Goal: Task Accomplishment & Management: Use online tool/utility

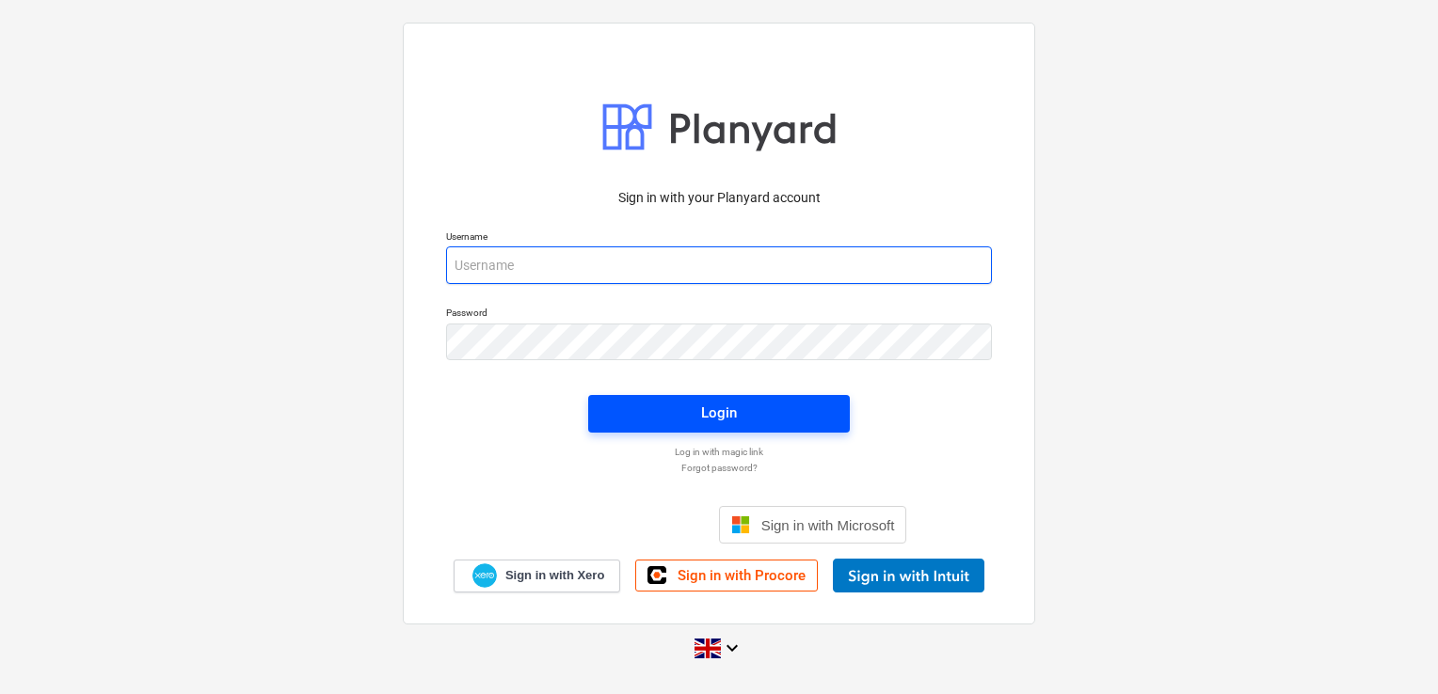
type input "[PERSON_NAME][EMAIL_ADDRESS][DOMAIN_NAME]"
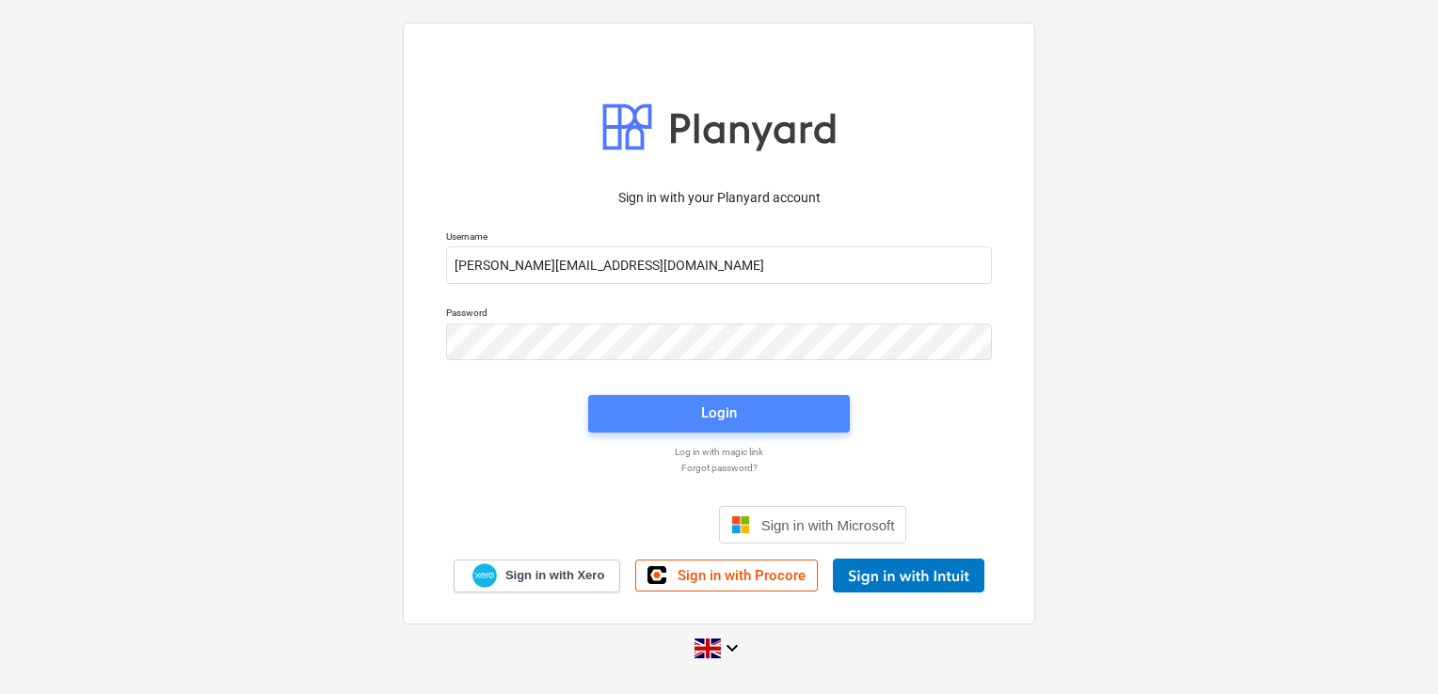
click at [628, 412] on span "Login" at bounding box center [719, 413] width 216 height 24
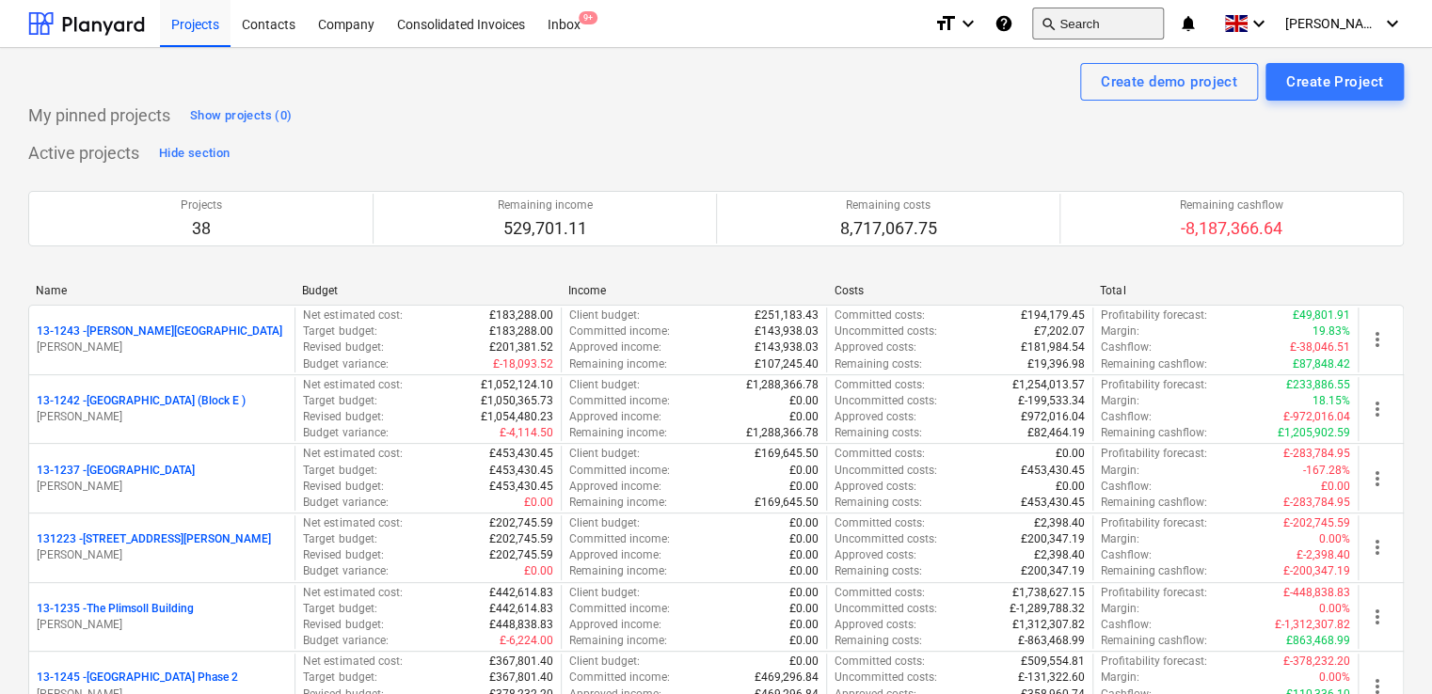
click at [1100, 24] on button "search Search" at bounding box center [1098, 24] width 132 height 32
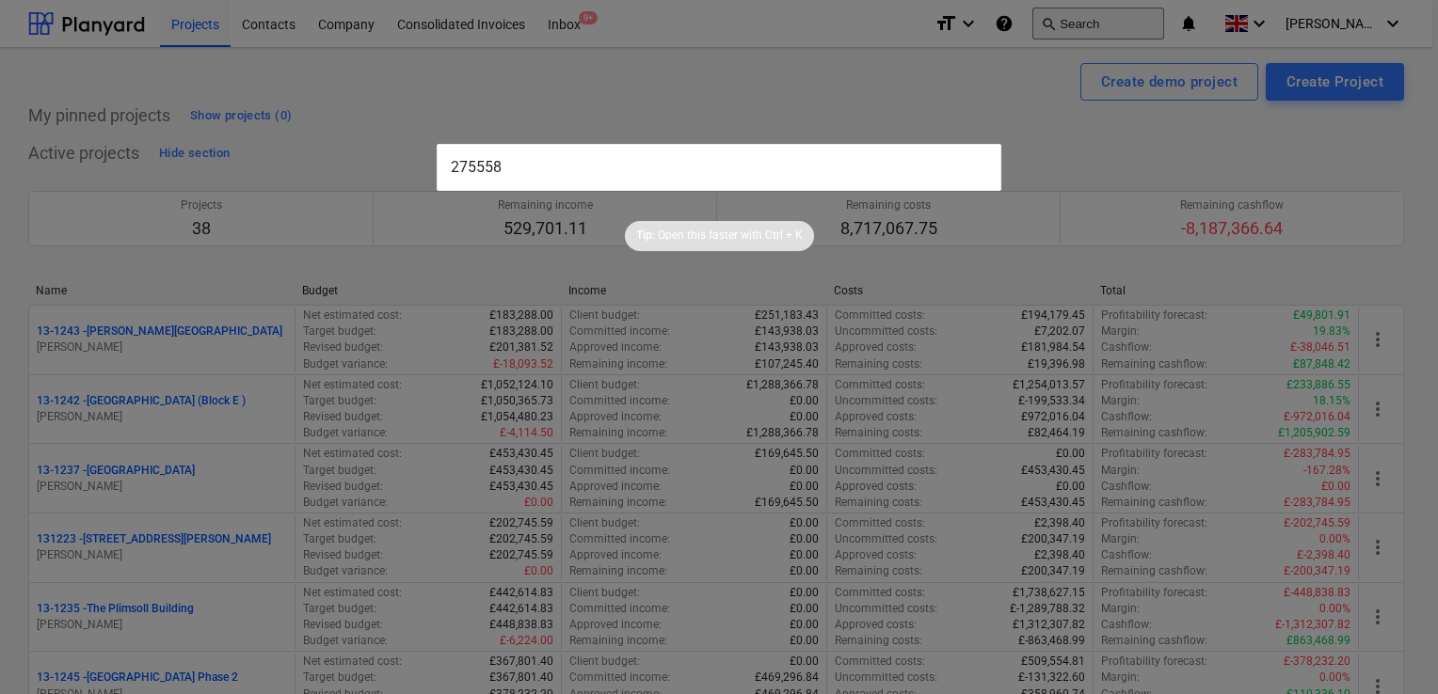
type input "275558"
click at [625, 158] on input "text" at bounding box center [719, 167] width 565 height 47
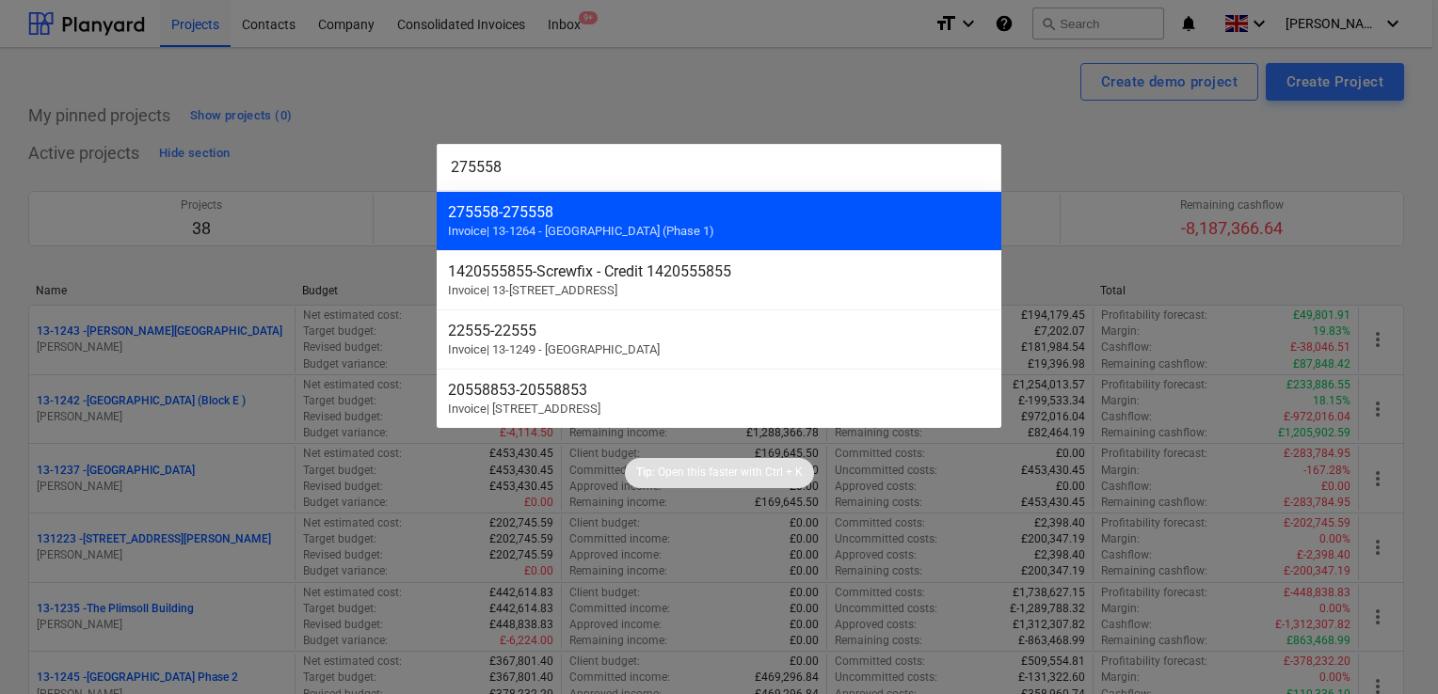
type input "275558"
click at [597, 221] on div "275558 - 275558 Invoice | 13-1264 - Plumstead West Thamesmead (Phase 1)" at bounding box center [719, 220] width 565 height 59
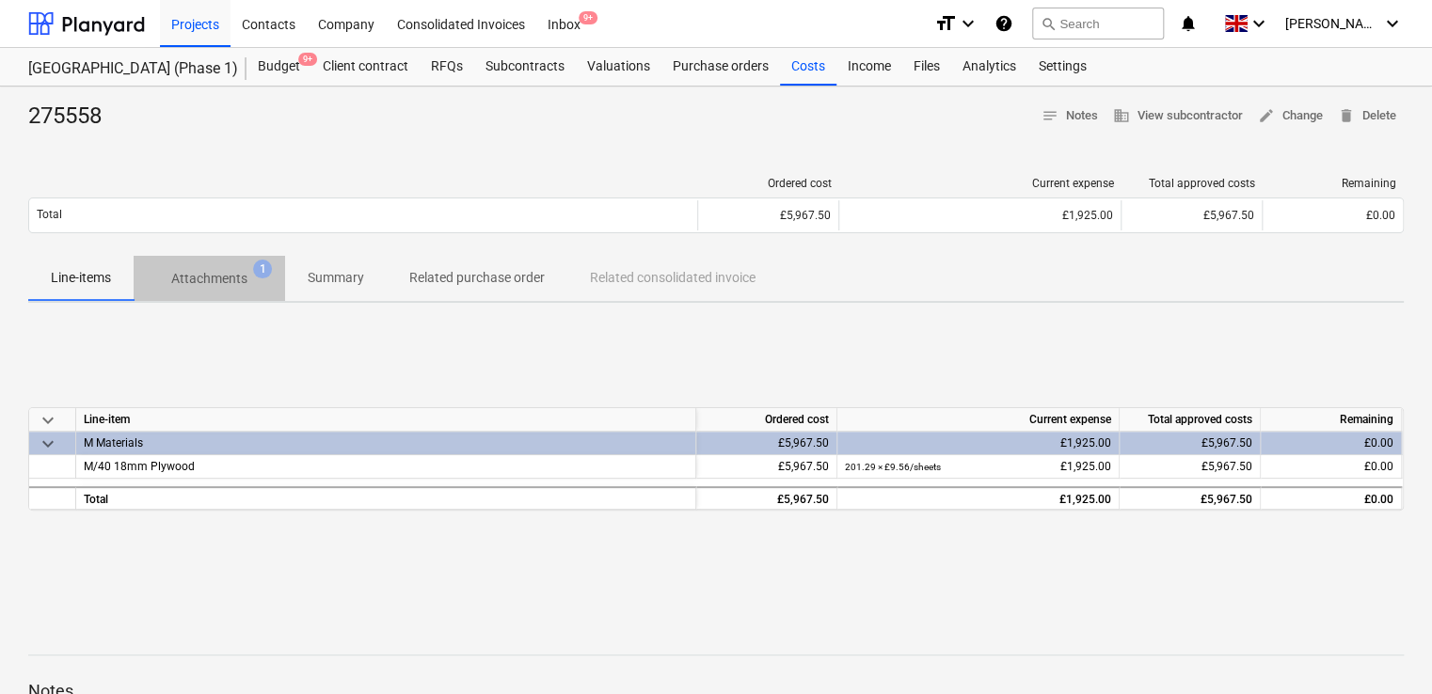
click at [203, 281] on p "Attachments" at bounding box center [209, 279] width 76 height 20
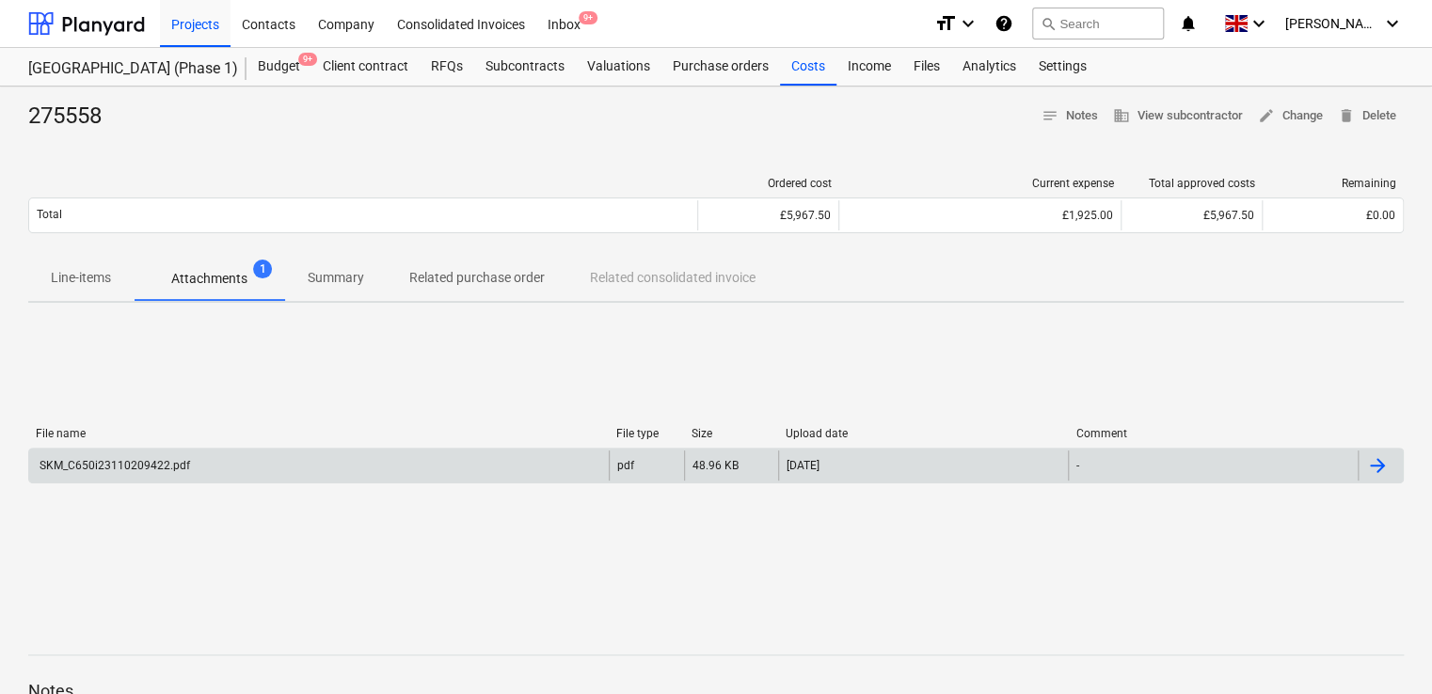
click at [176, 465] on div "SKM_C650i23110209422.pdf" at bounding box center [113, 465] width 153 height 13
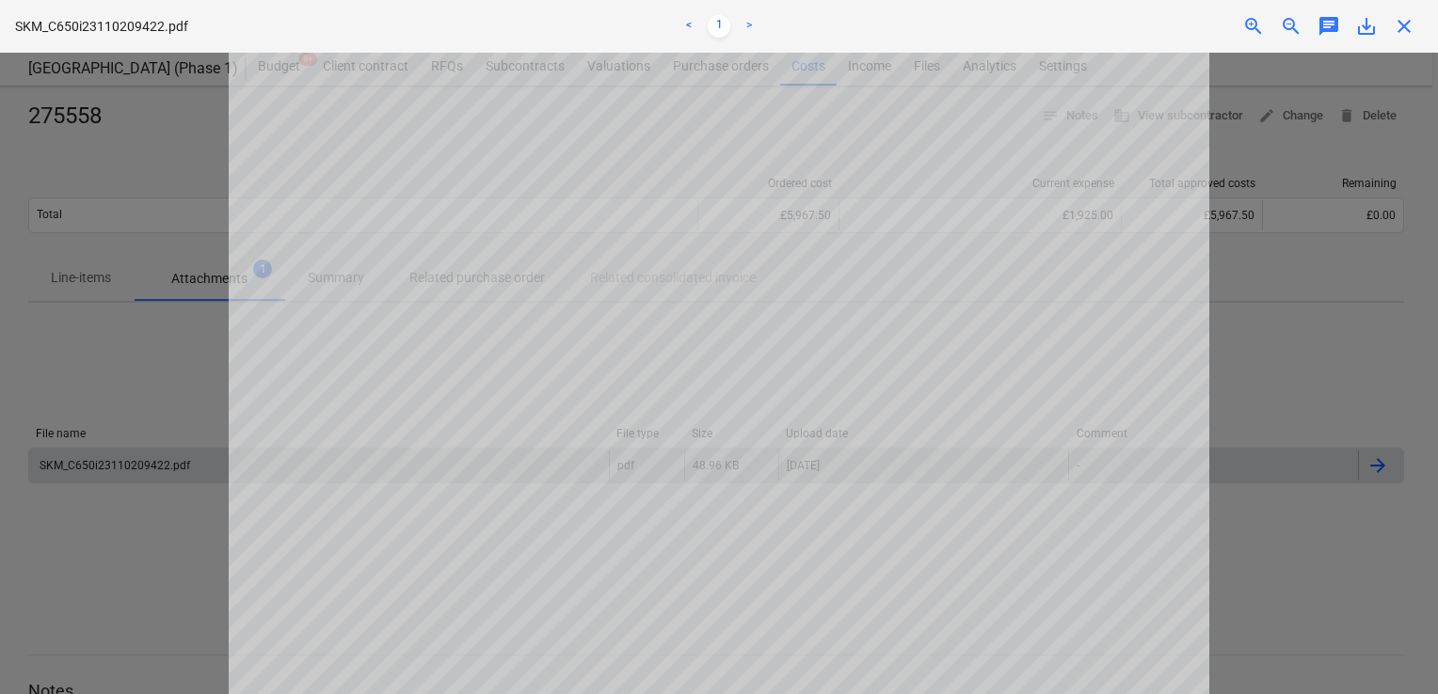
click at [1405, 24] on span "close" at bounding box center [1404, 26] width 23 height 23
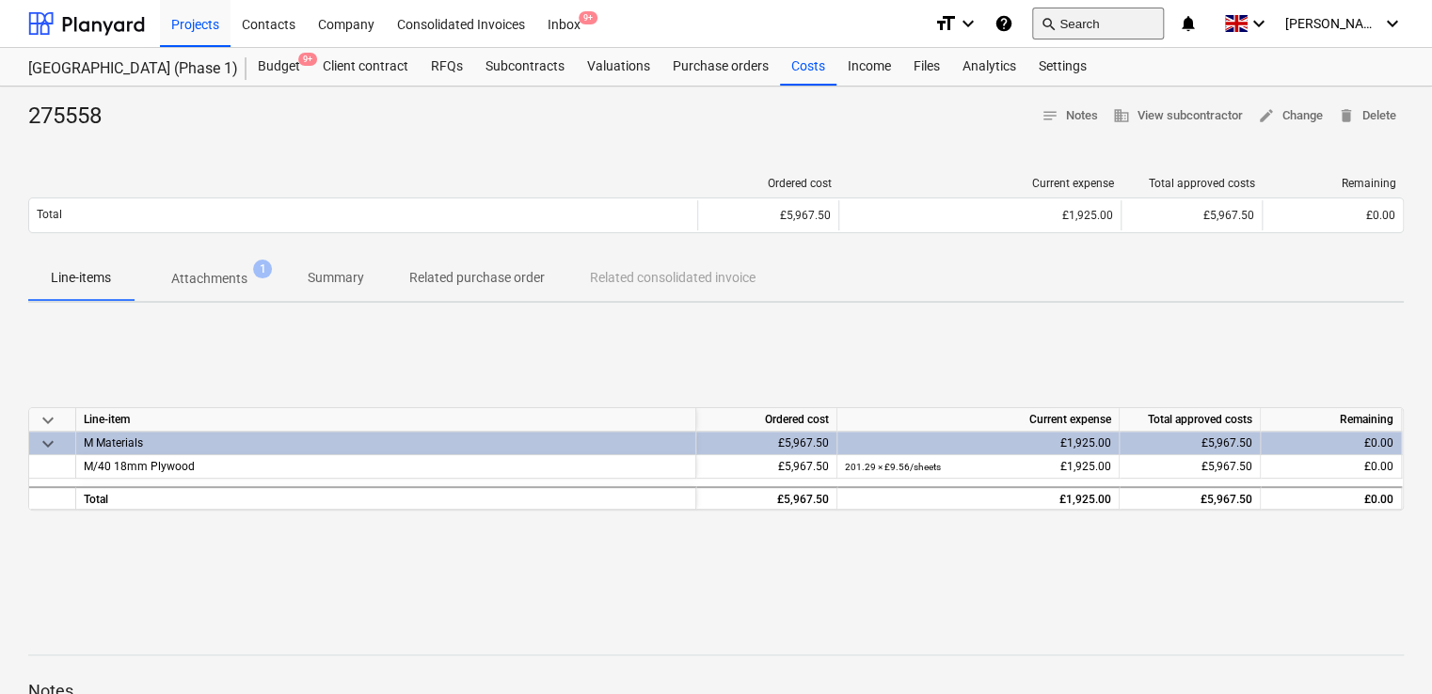
click at [1056, 24] on span "search" at bounding box center [1048, 23] width 15 height 15
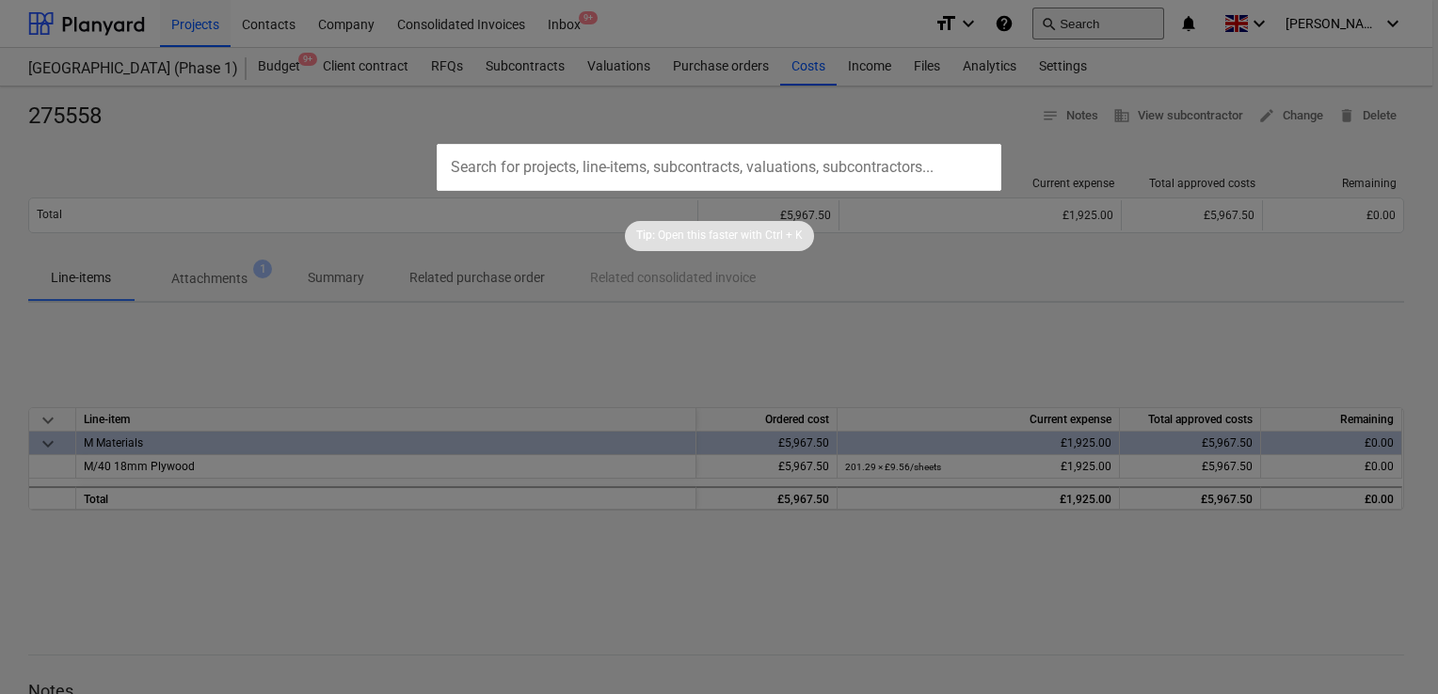
click at [1084, 24] on div at bounding box center [719, 347] width 1438 height 694
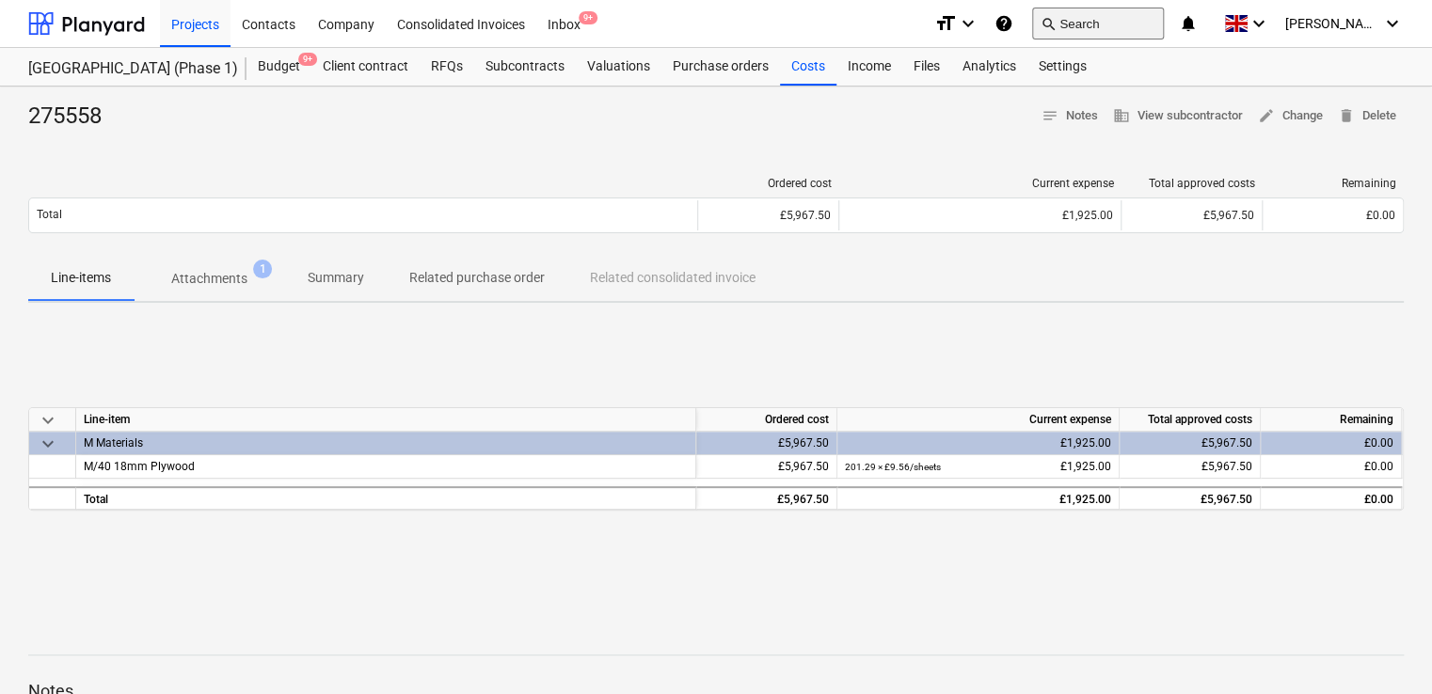
click at [1056, 24] on span "search" at bounding box center [1048, 23] width 15 height 15
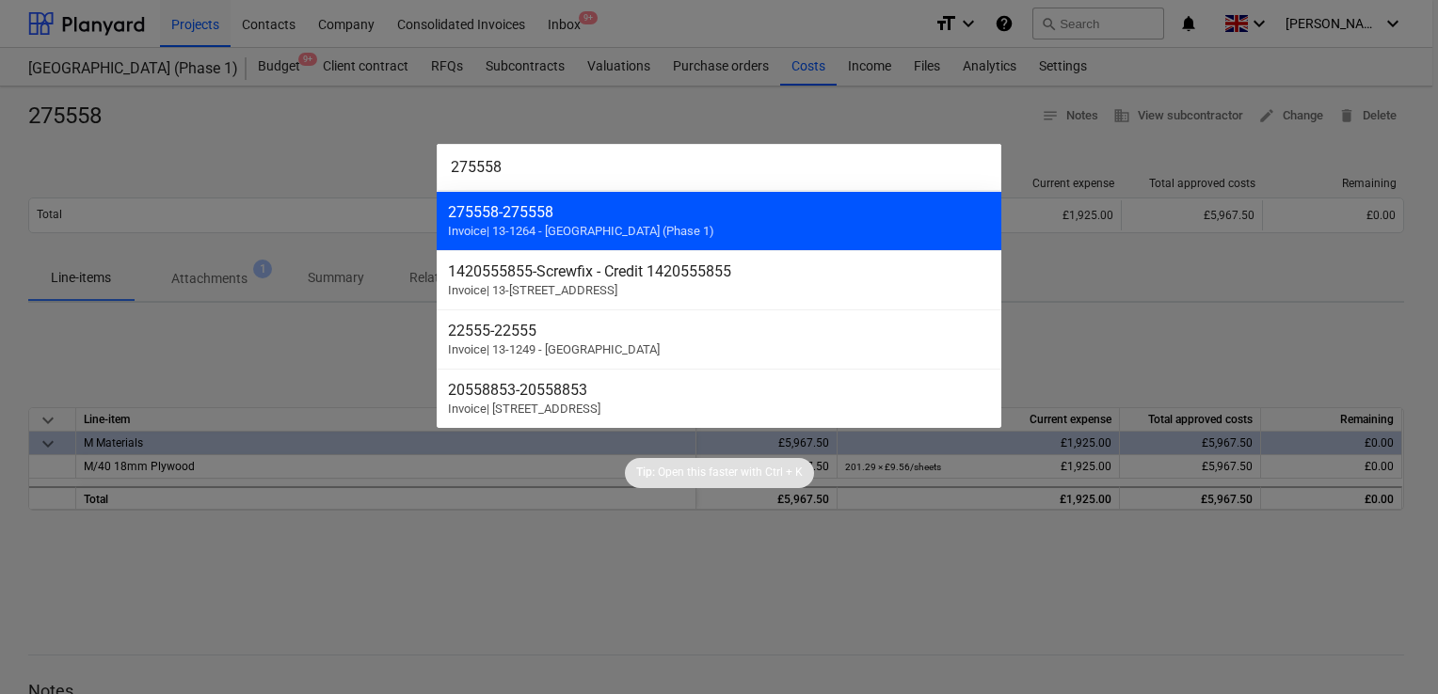
type input "275558"
click at [542, 220] on div "275558 - 275558 Invoice | 13-1264 - Plumstead West Thamesmead (Phase 1)" at bounding box center [719, 220] width 565 height 59
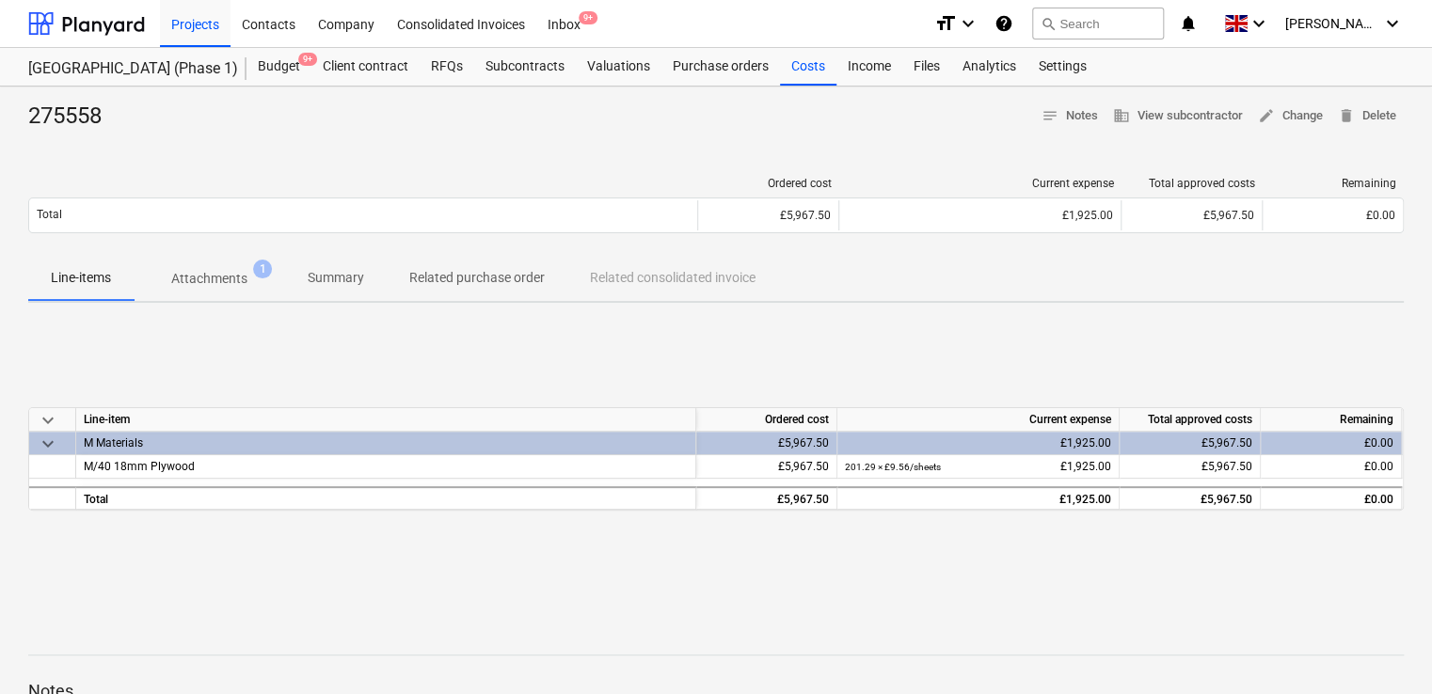
click at [89, 277] on p "Line-items" at bounding box center [81, 278] width 60 height 20
click at [1295, 111] on span "edit Change" at bounding box center [1290, 116] width 65 height 22
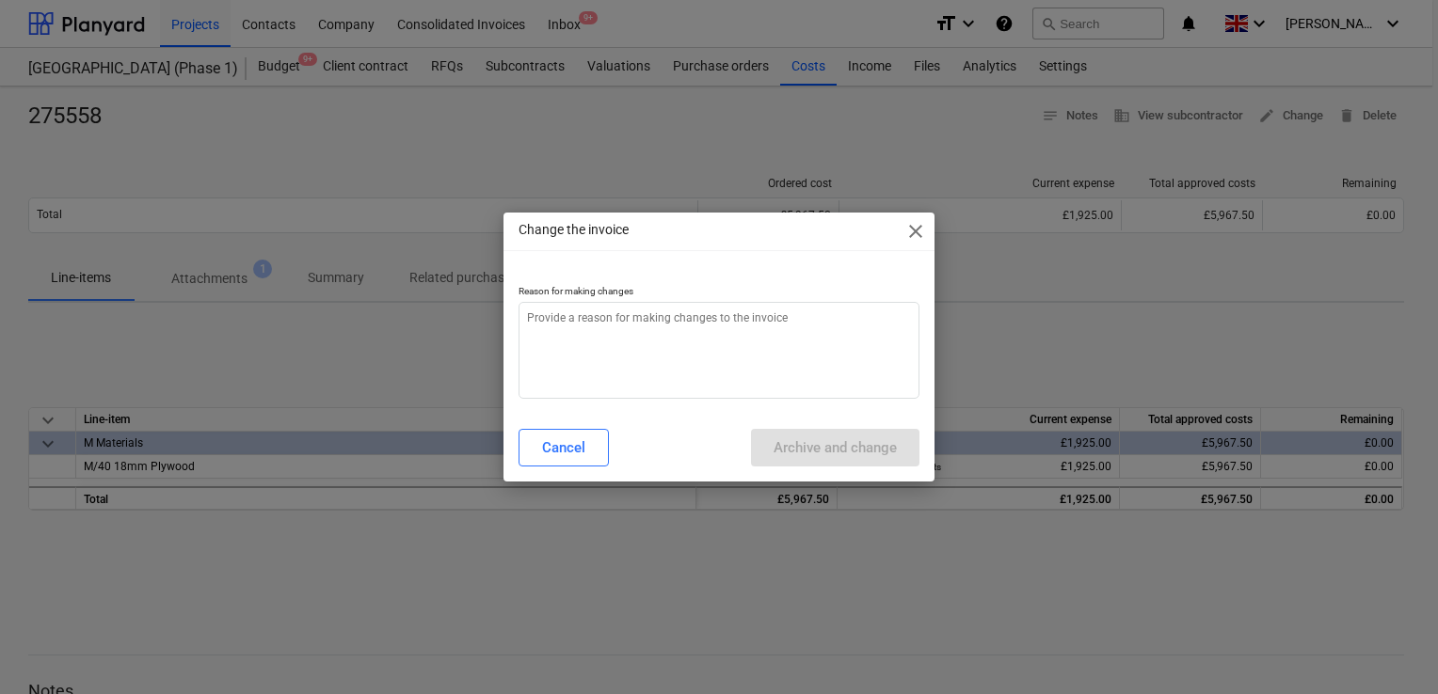
click at [911, 225] on span "close" at bounding box center [915, 231] width 23 height 23
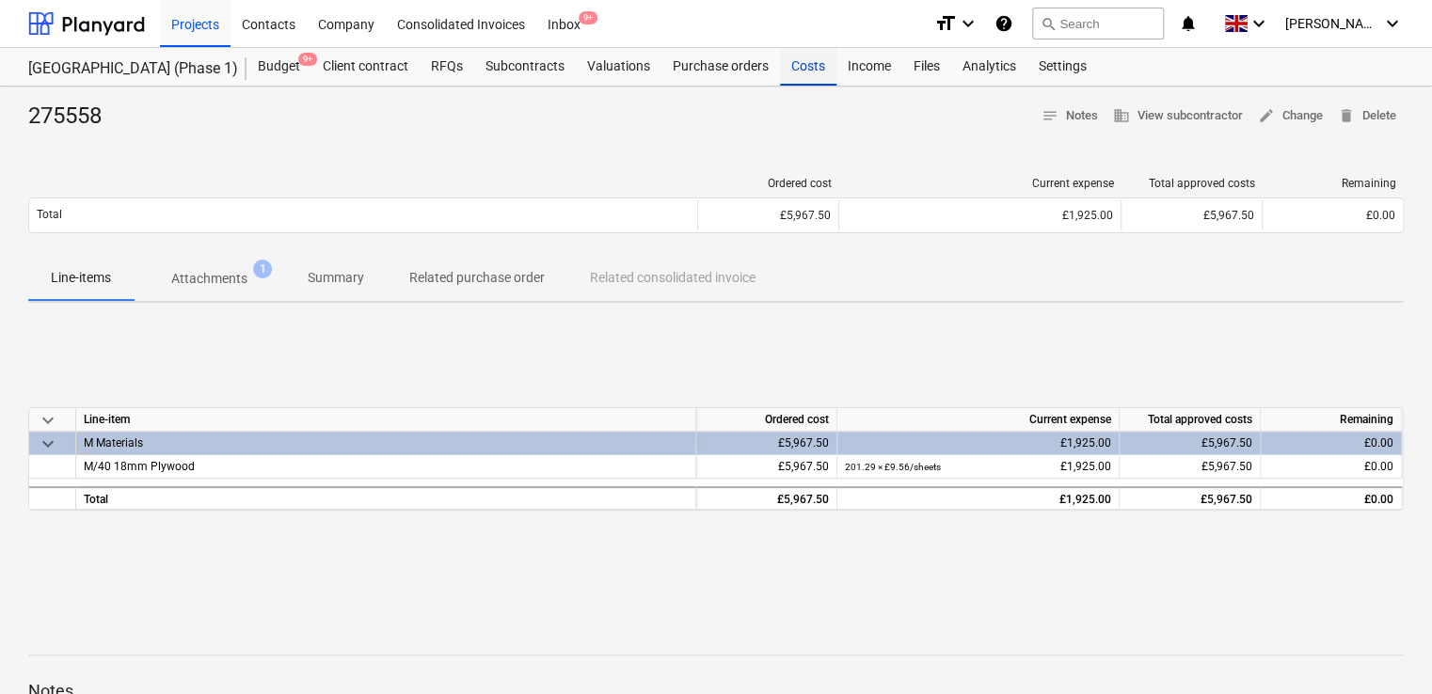
click at [792, 66] on div "Costs" at bounding box center [808, 67] width 56 height 38
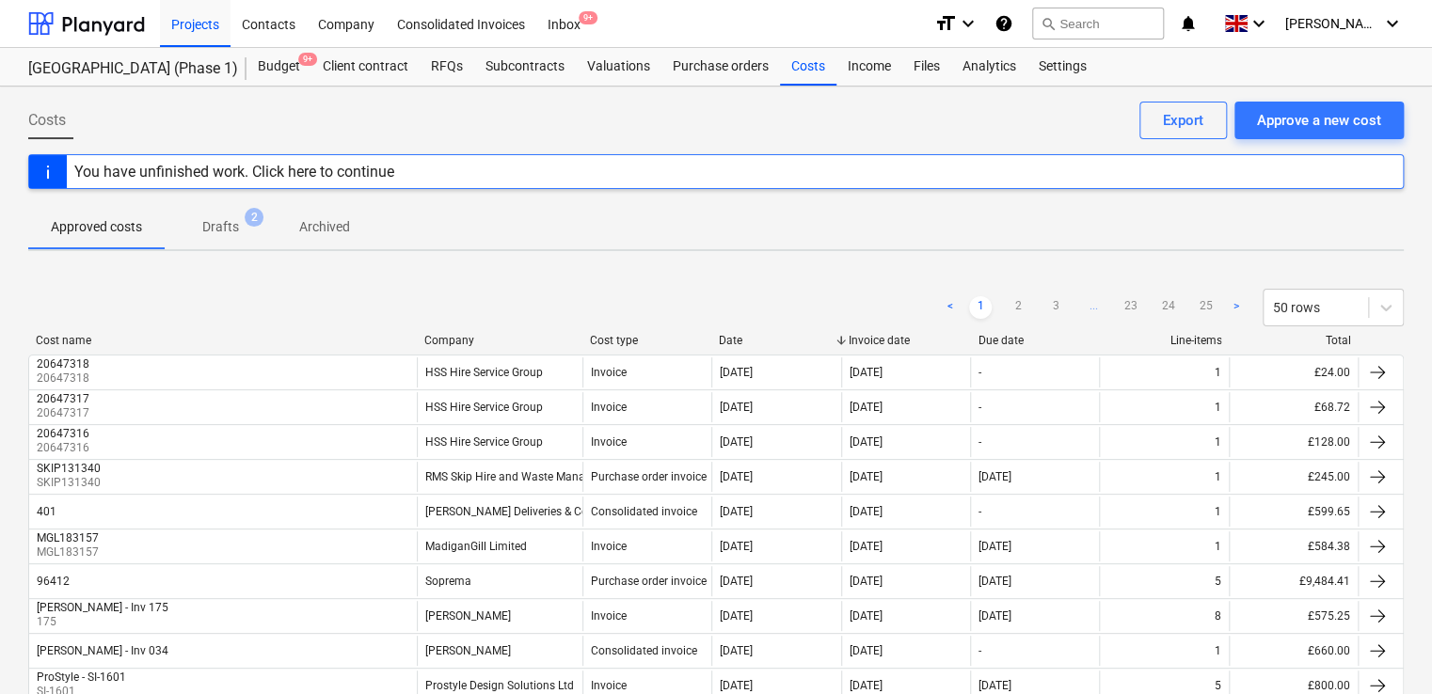
scroll to position [49, 0]
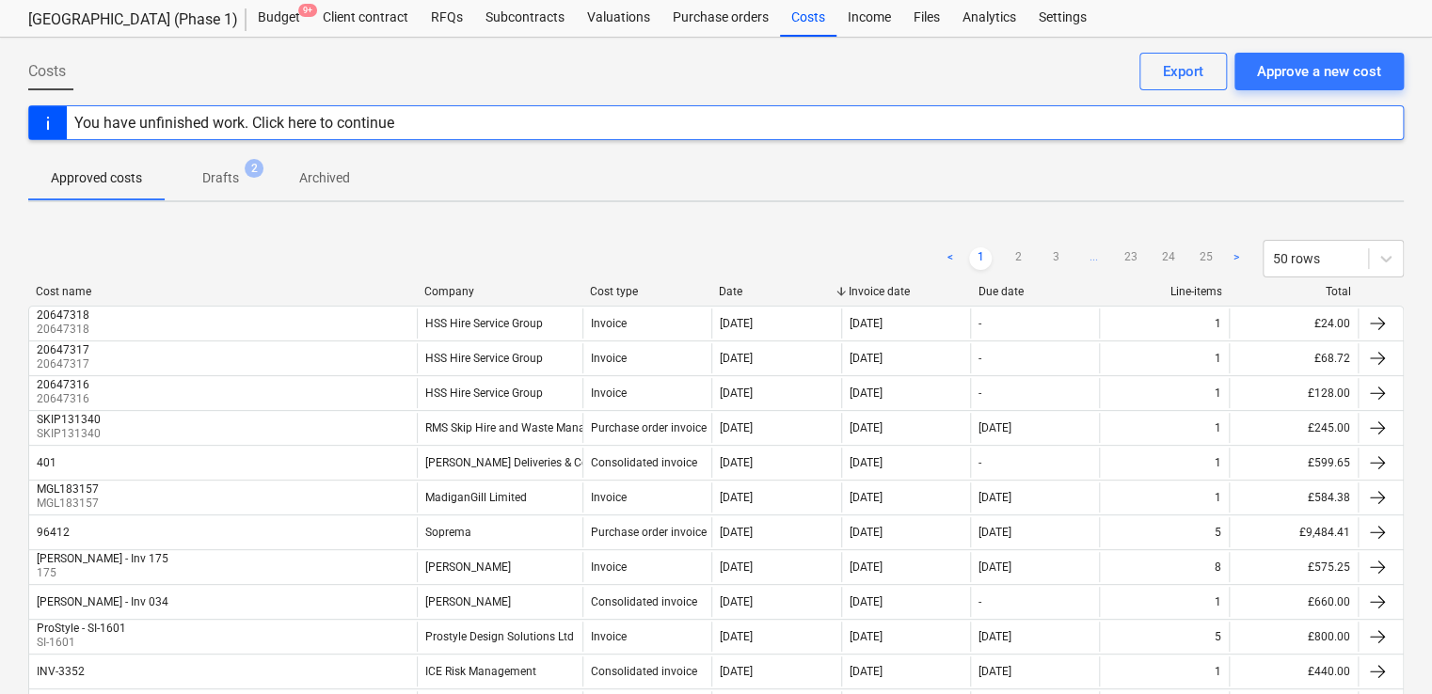
click at [538, 294] on div "Company" at bounding box center [499, 291] width 151 height 13
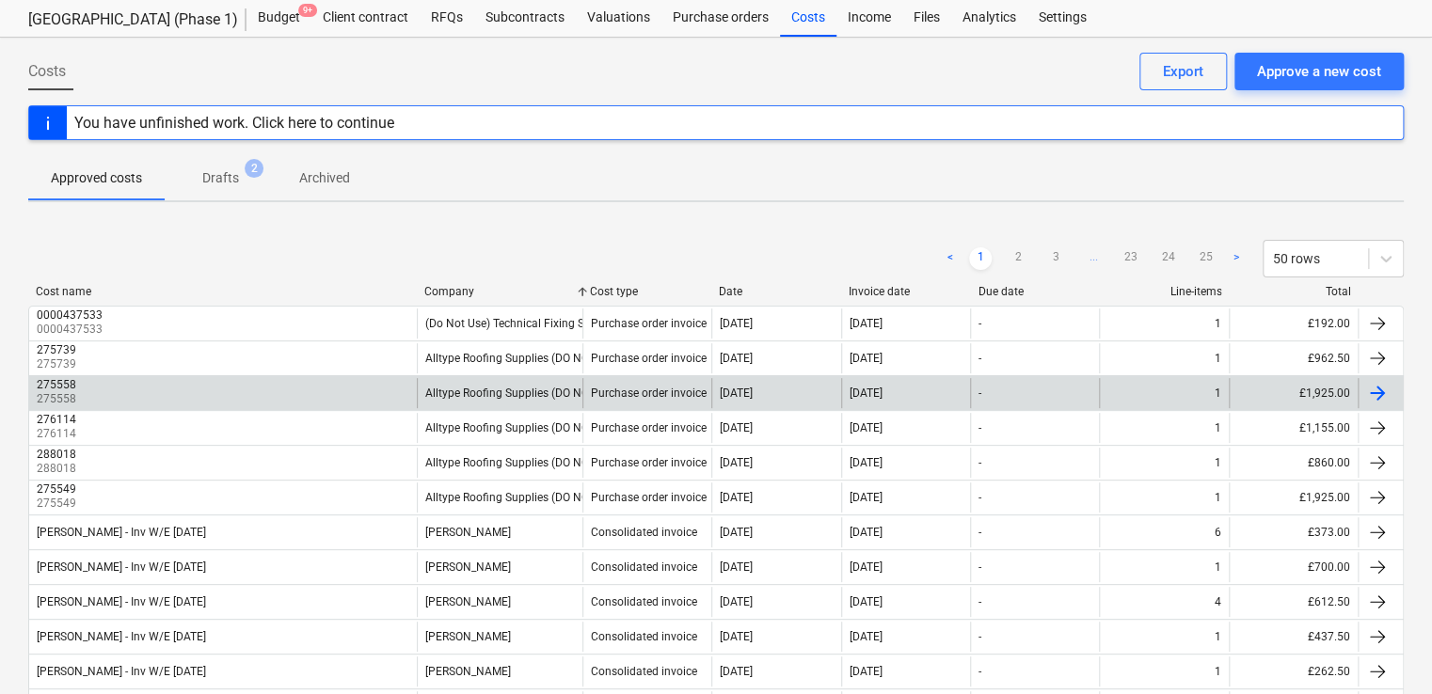
click at [322, 390] on div "275558 275558" at bounding box center [223, 393] width 388 height 30
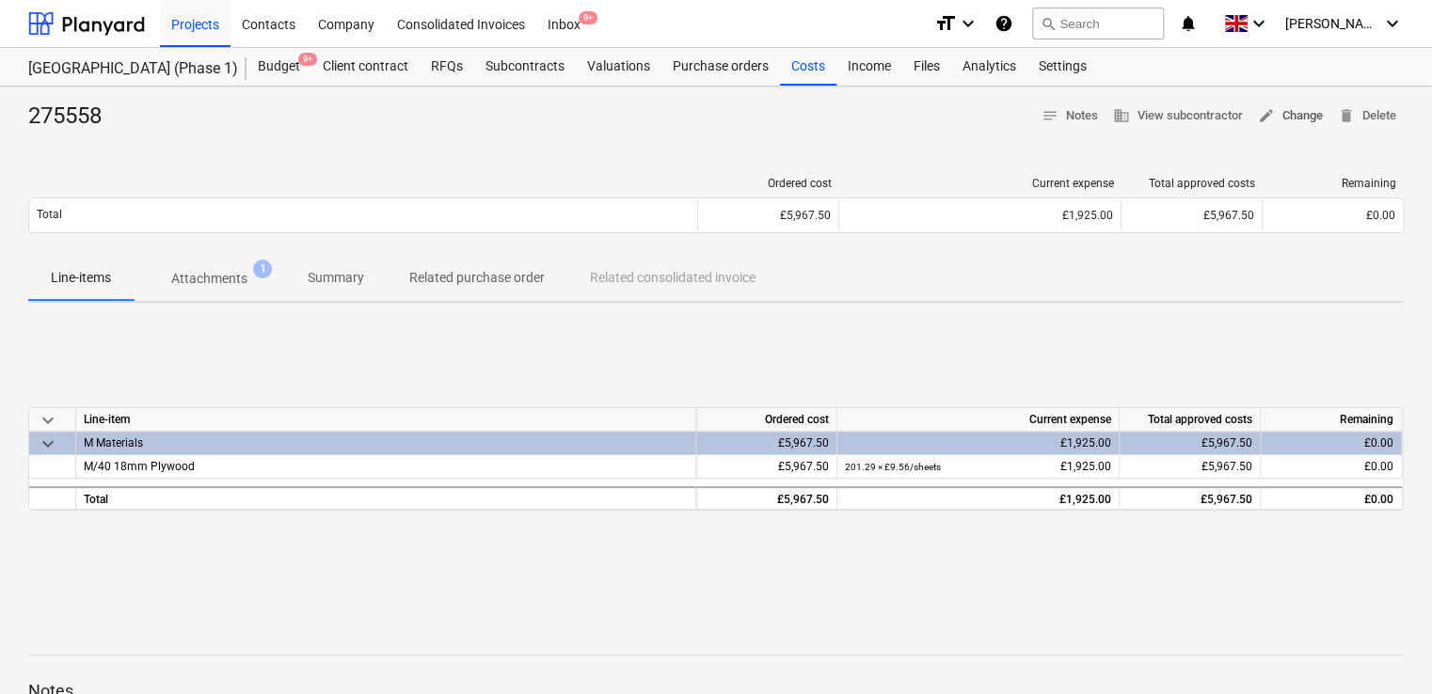
click at [1307, 110] on span "edit Change" at bounding box center [1290, 116] width 65 height 22
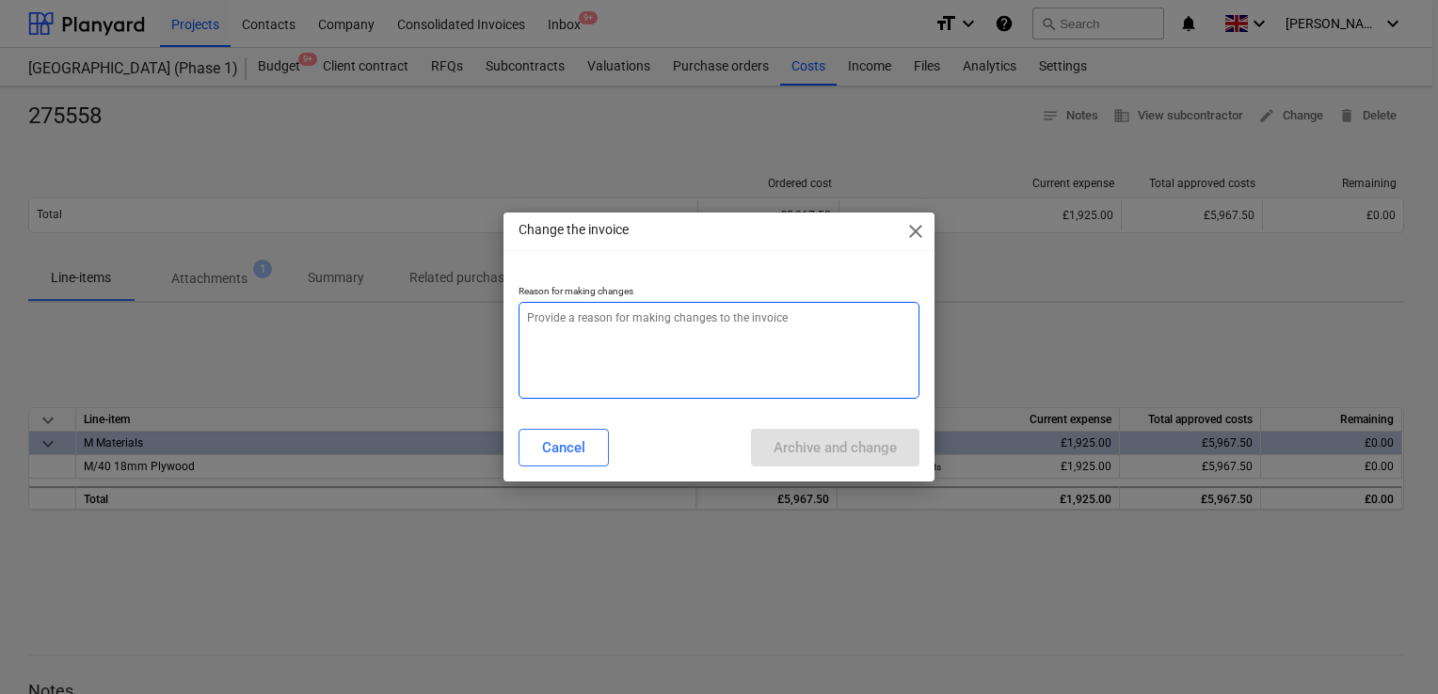
click at [666, 326] on textarea at bounding box center [718, 350] width 401 height 97
type textarea "x"
type textarea "a"
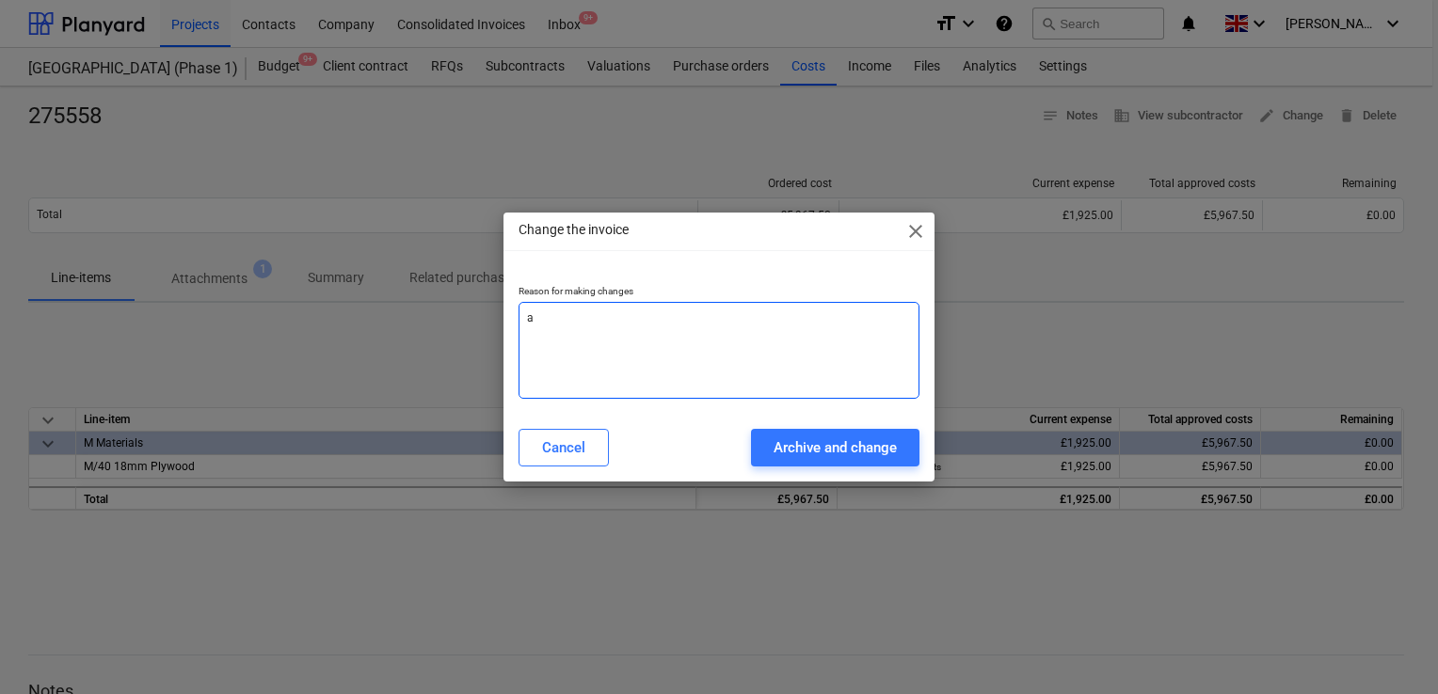
type textarea "x"
type textarea "ad"
type textarea "x"
type textarea "add"
type textarea "x"
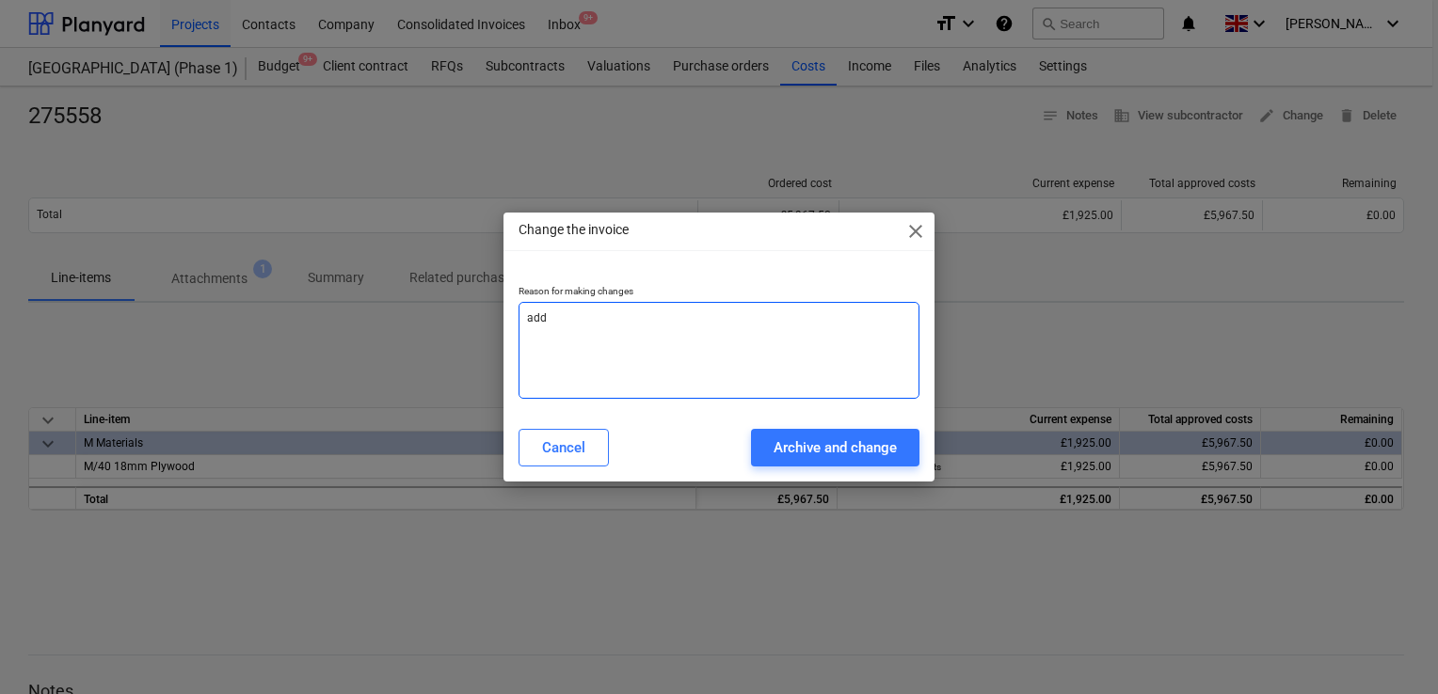
type textarea "add"
type textarea "x"
type textarea "add d"
type textarea "x"
type textarea "add de"
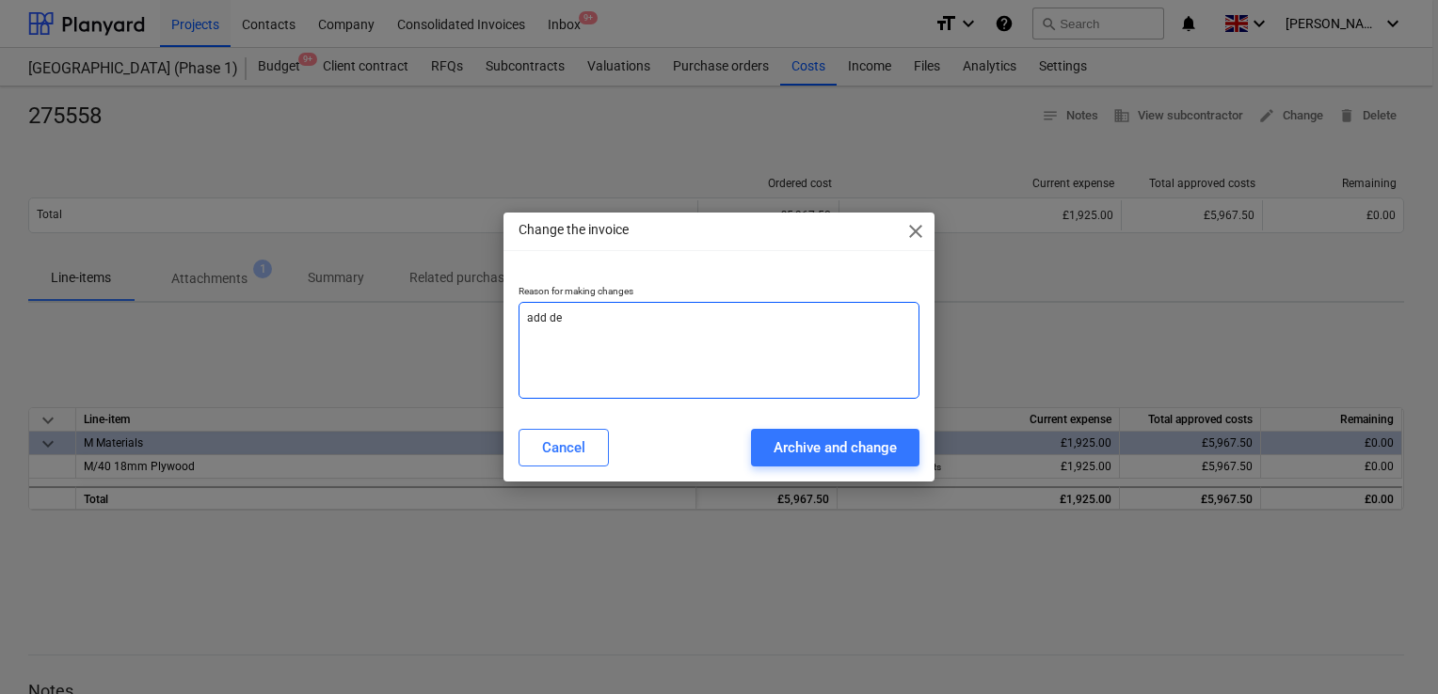
type textarea "x"
type textarea "add del"
type textarea "x"
type textarea "add deli"
type textarea "x"
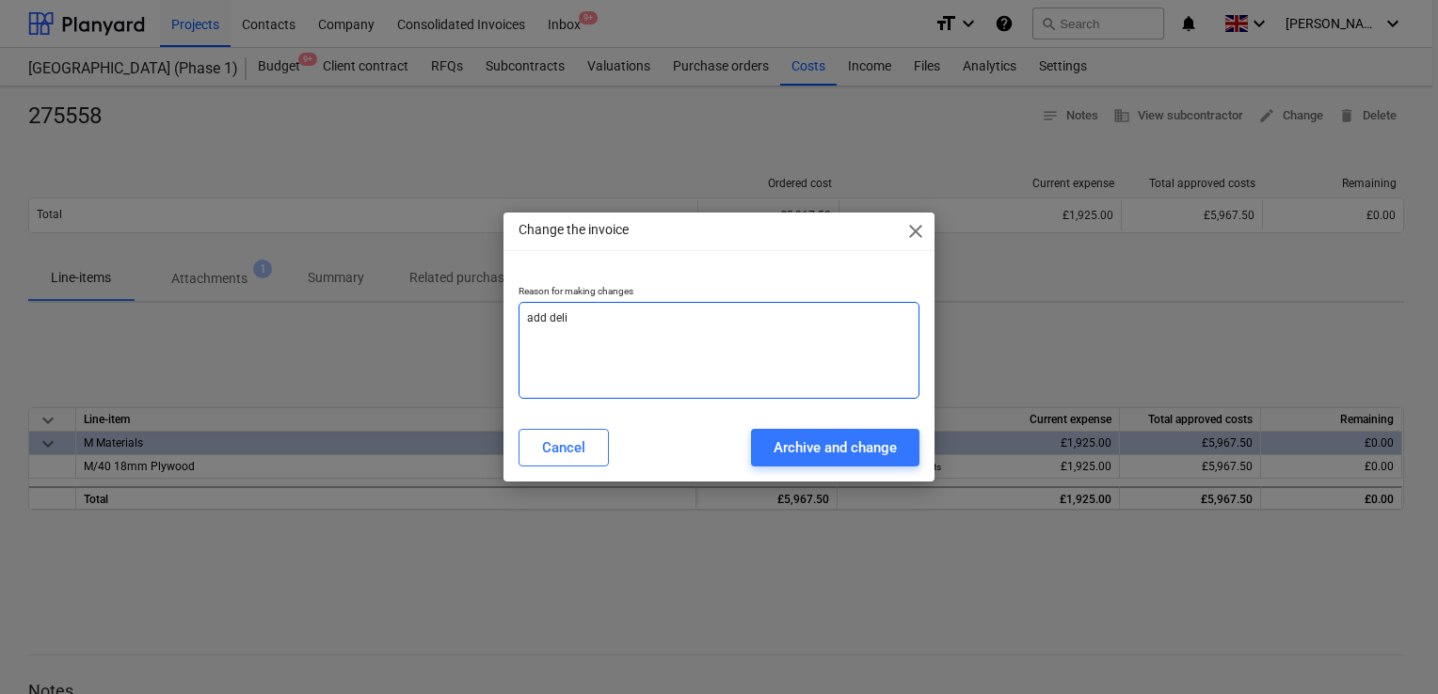
type textarea "add deliv"
type textarea "x"
type textarea "add delive"
type textarea "x"
type textarea "add deliver"
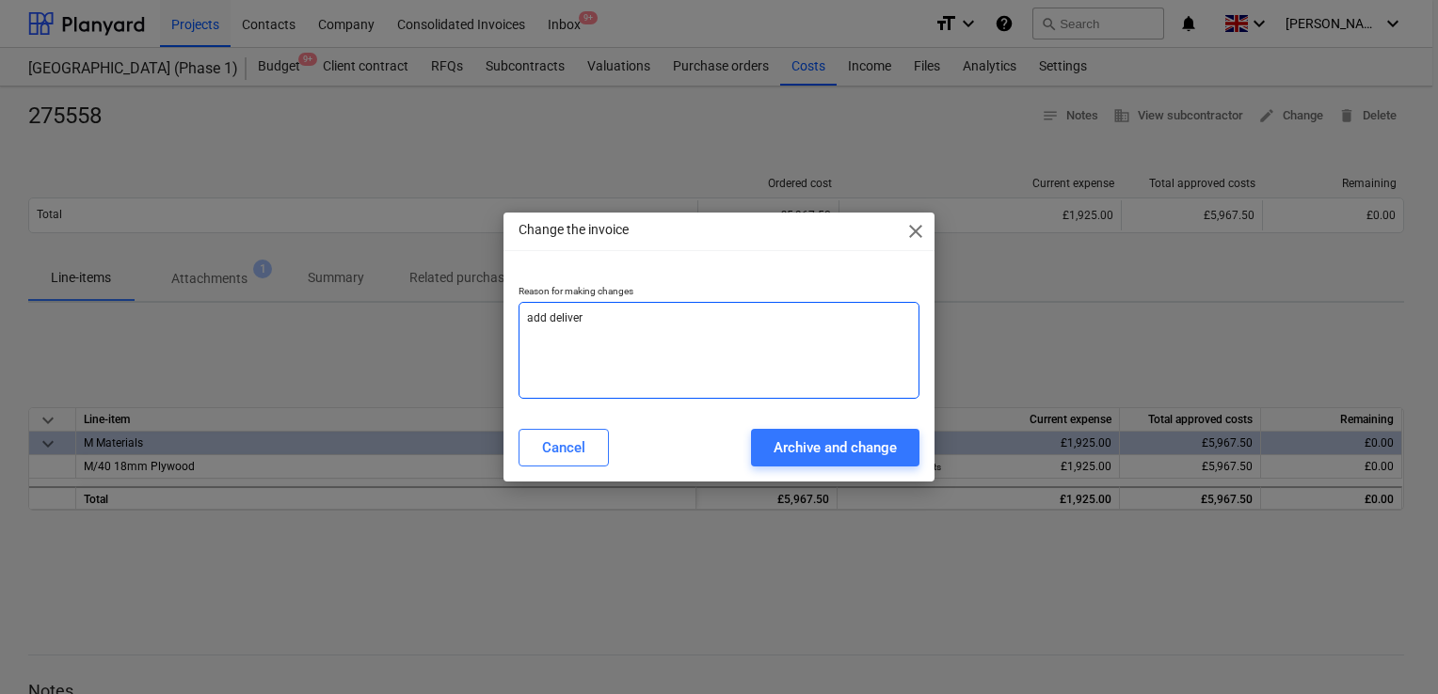
type textarea "x"
type textarea "add delivery"
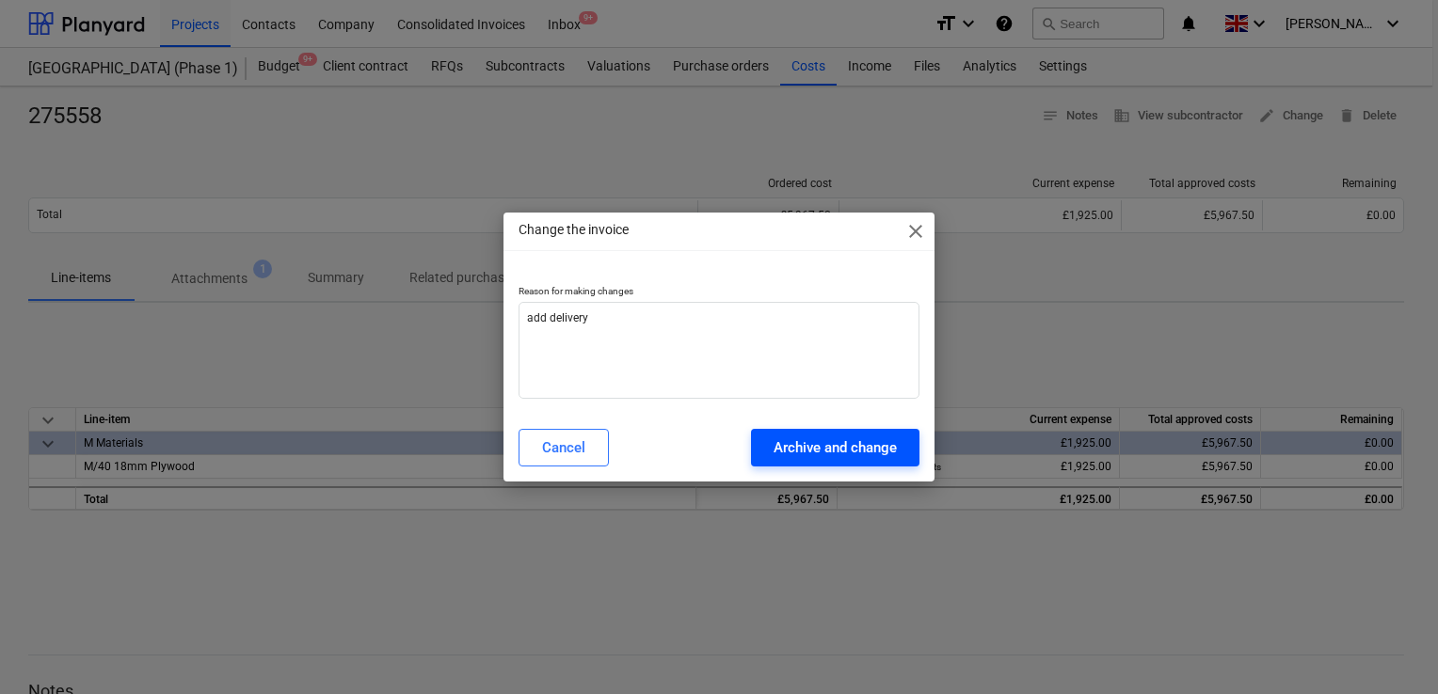
click at [803, 452] on div "Archive and change" at bounding box center [834, 448] width 123 height 24
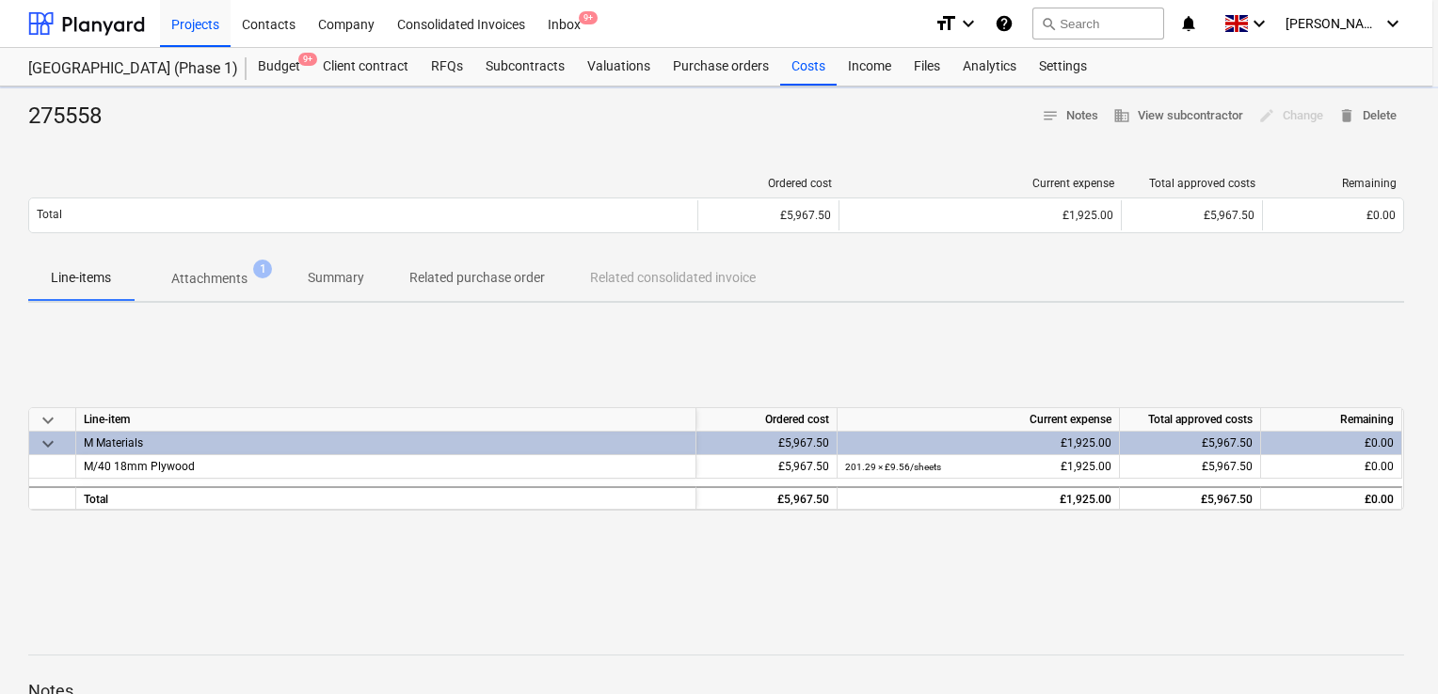
type textarea "x"
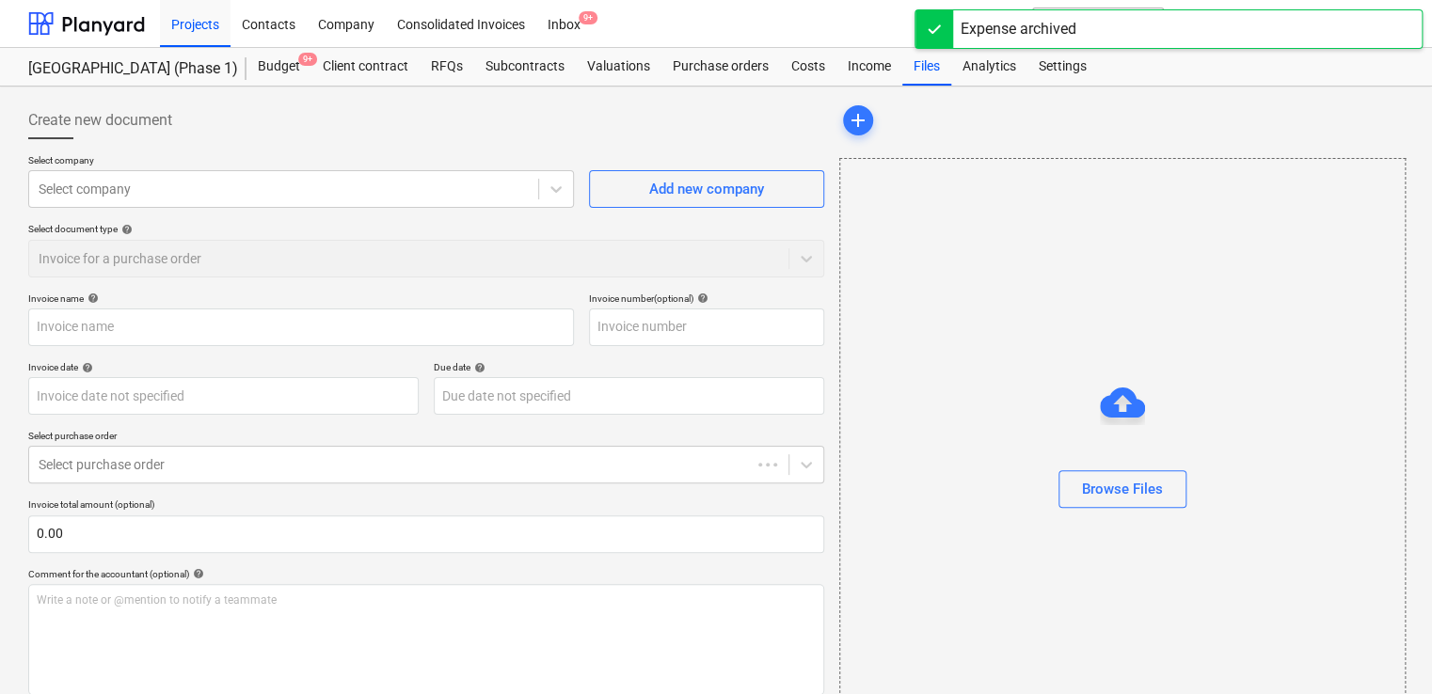
type input "275558"
type input "02 Nov 2023"
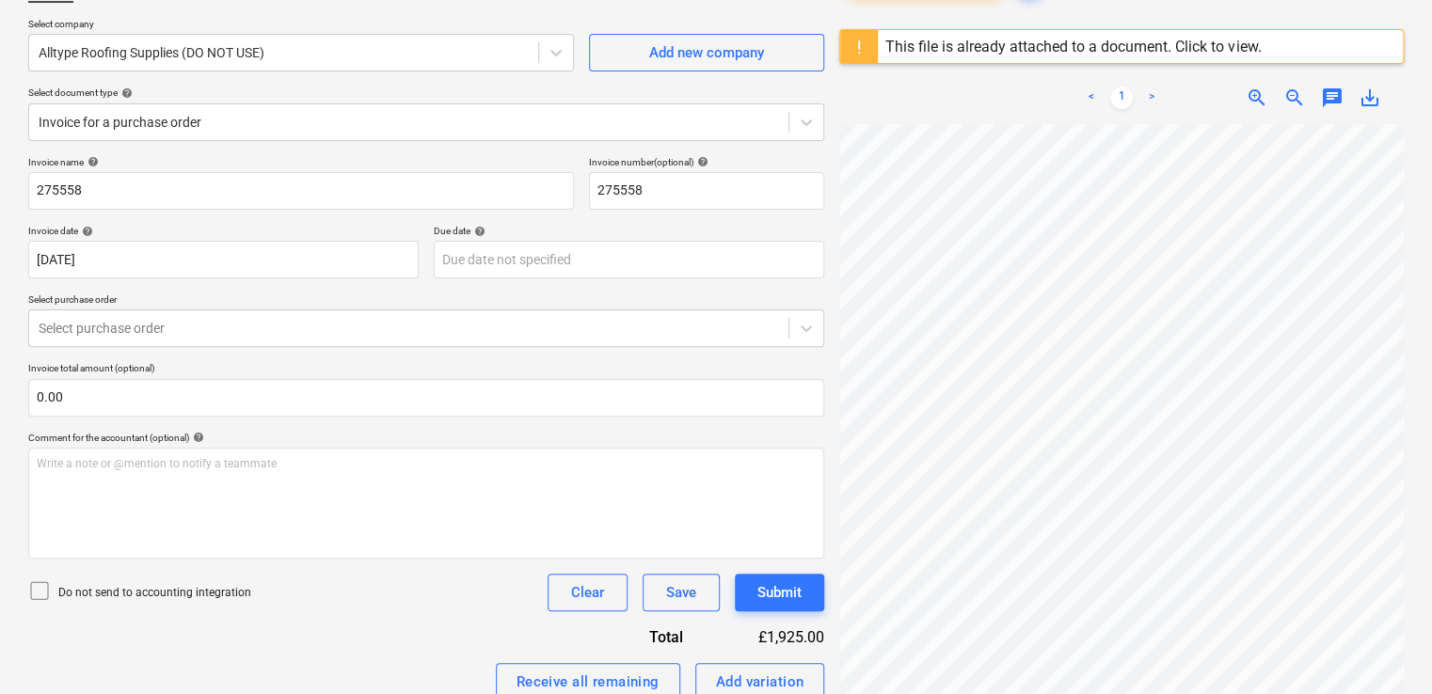
scroll to position [139, 0]
click at [760, 319] on div at bounding box center [409, 325] width 741 height 19
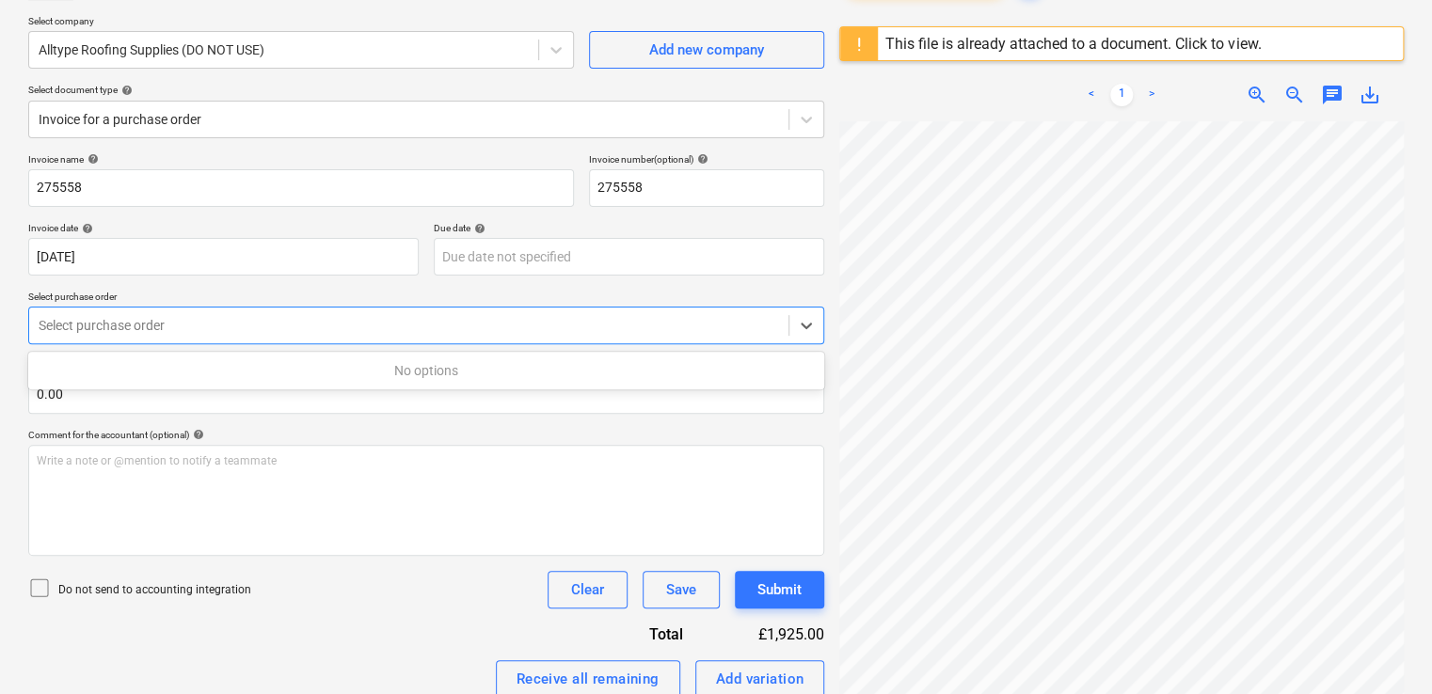
click at [760, 319] on div at bounding box center [409, 325] width 741 height 19
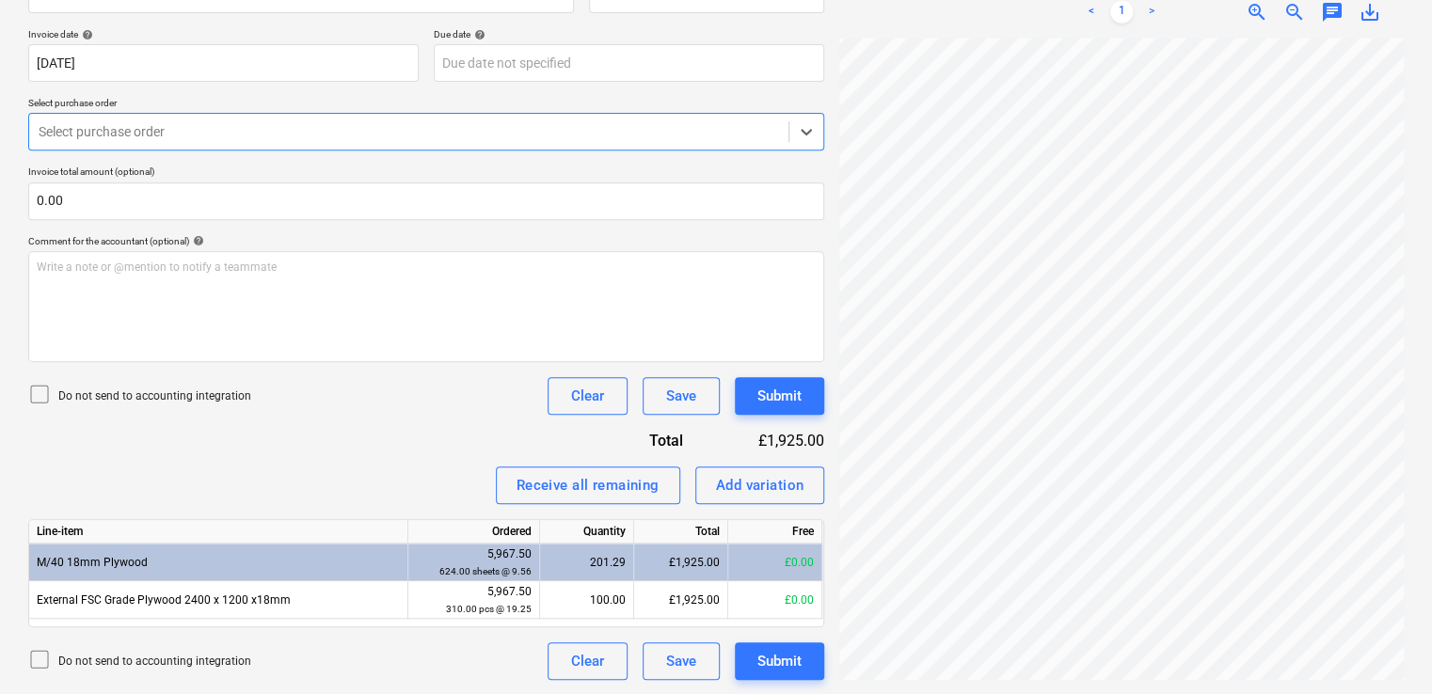
scroll to position [0, 0]
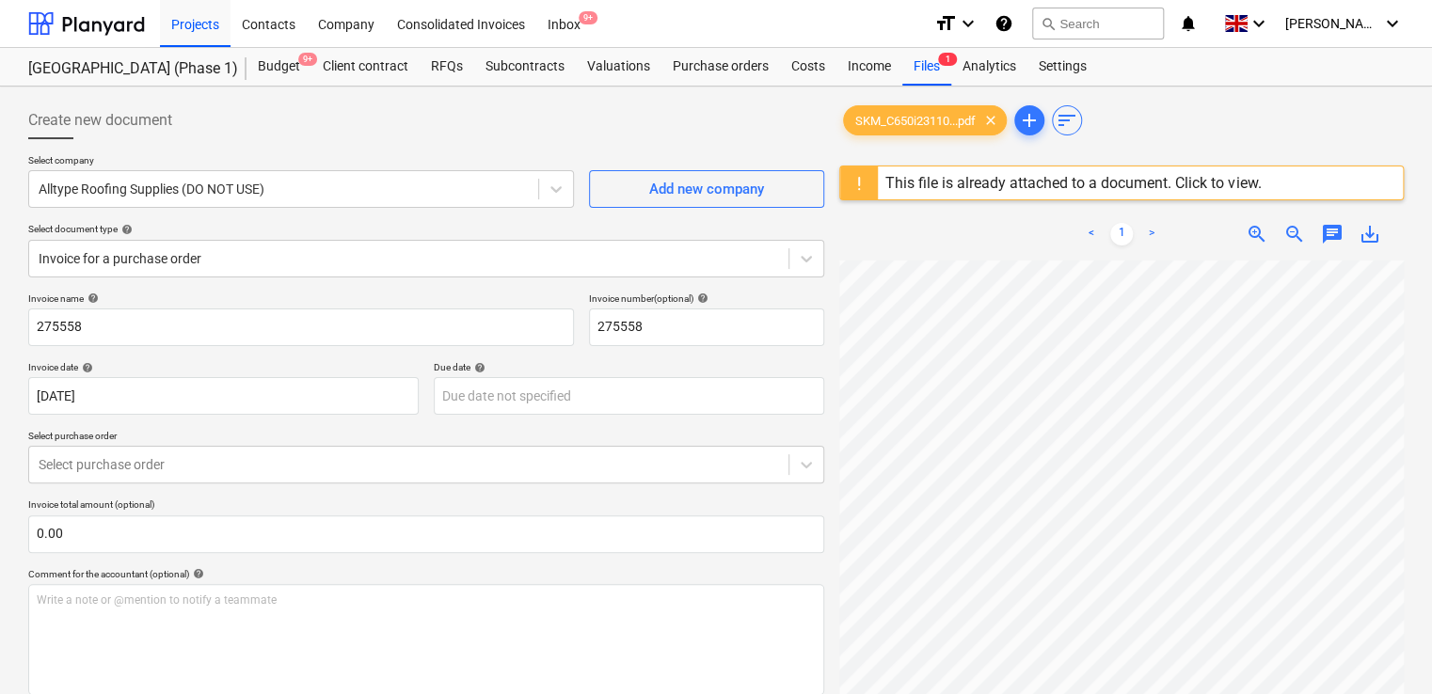
click at [1232, 182] on div "This file is already attached to a document. Click to view." at bounding box center [1072, 183] width 375 height 18
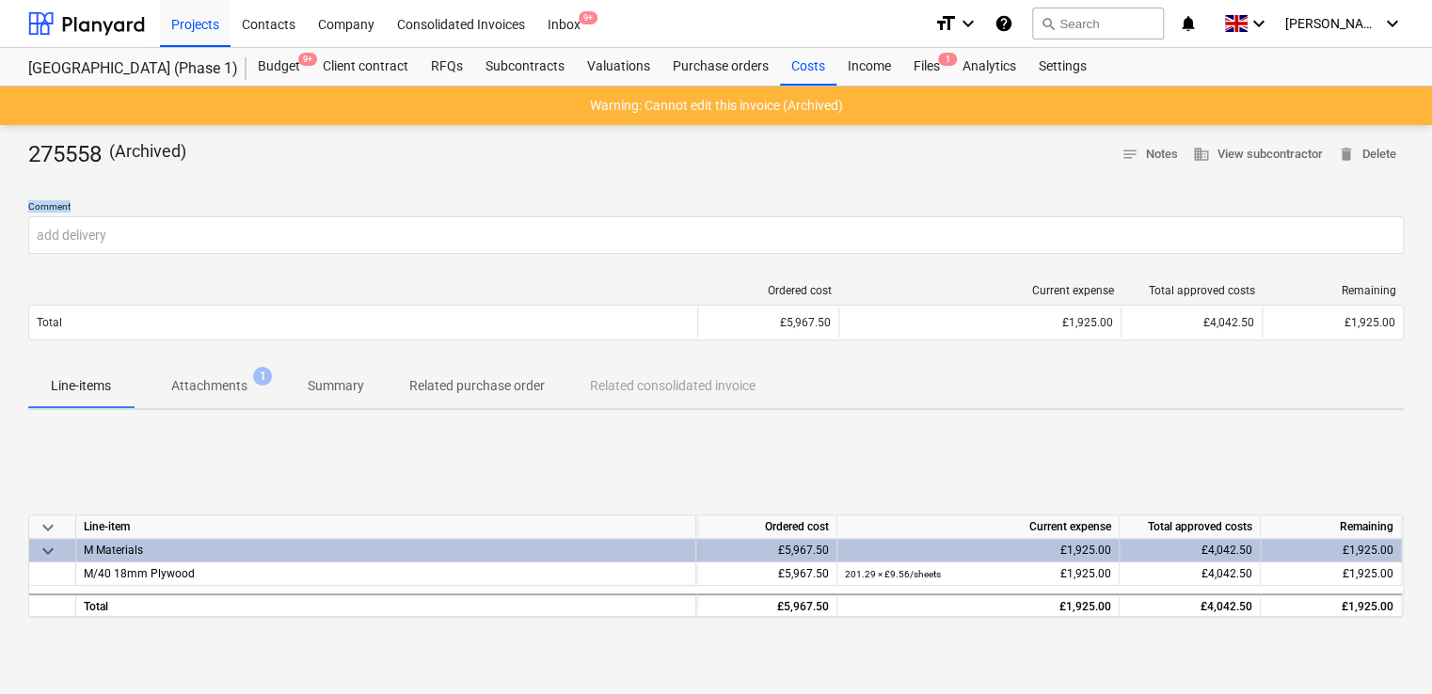
drag, startPoint x: 1430, startPoint y: 150, endPoint x: 1438, endPoint y: 220, distance: 71.0
click at [1432, 220] on html "Projects Contacts Company Consolidated Invoices Inbox 9+ format_size keyboard_a…" at bounding box center [716, 347] width 1432 height 694
click at [1149, 189] on div "275558 ( Archived ) notes Notes business View subcontractor delete Delete Comme…" at bounding box center [716, 563] width 1432 height 877
click at [925, 173] on div at bounding box center [716, 177] width 1376 height 15
click at [937, 70] on div "Files 1" at bounding box center [926, 67] width 49 height 38
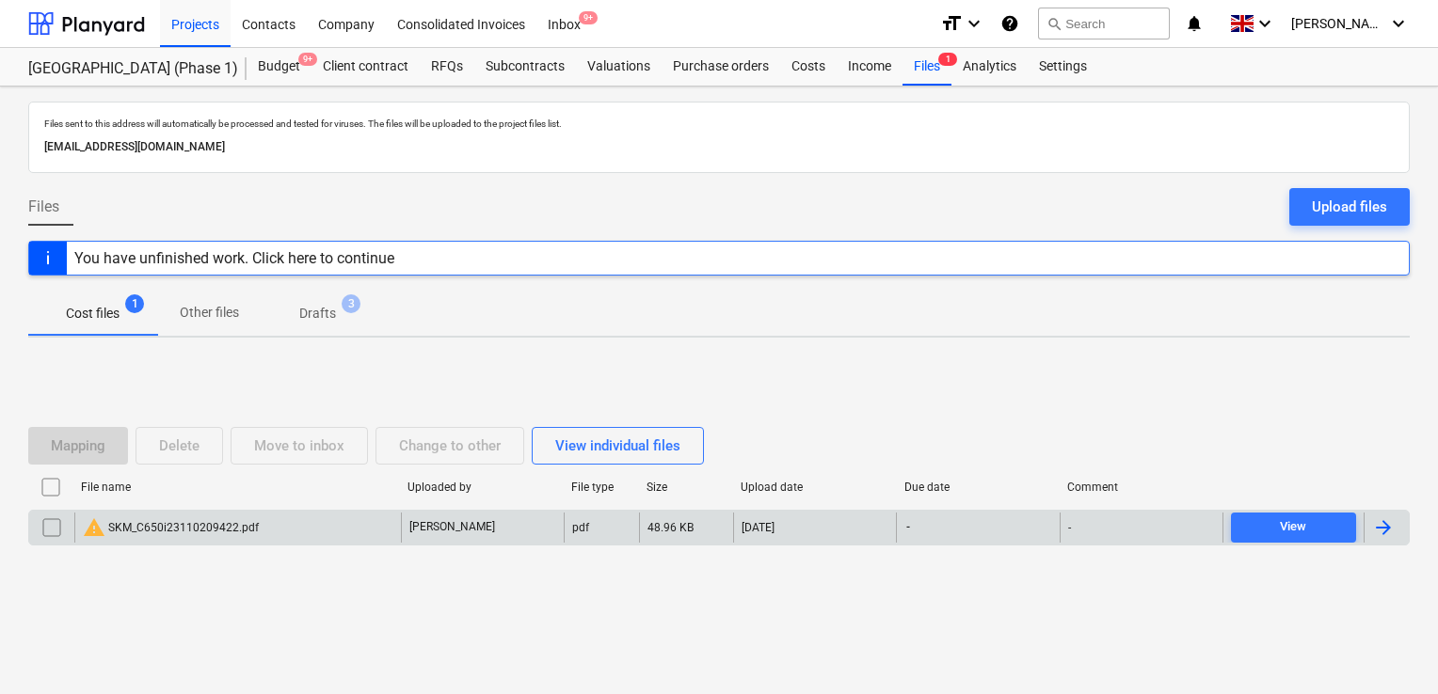
click at [245, 525] on div "warning SKM_C650i23110209422.pdf" at bounding box center [171, 528] width 176 height 23
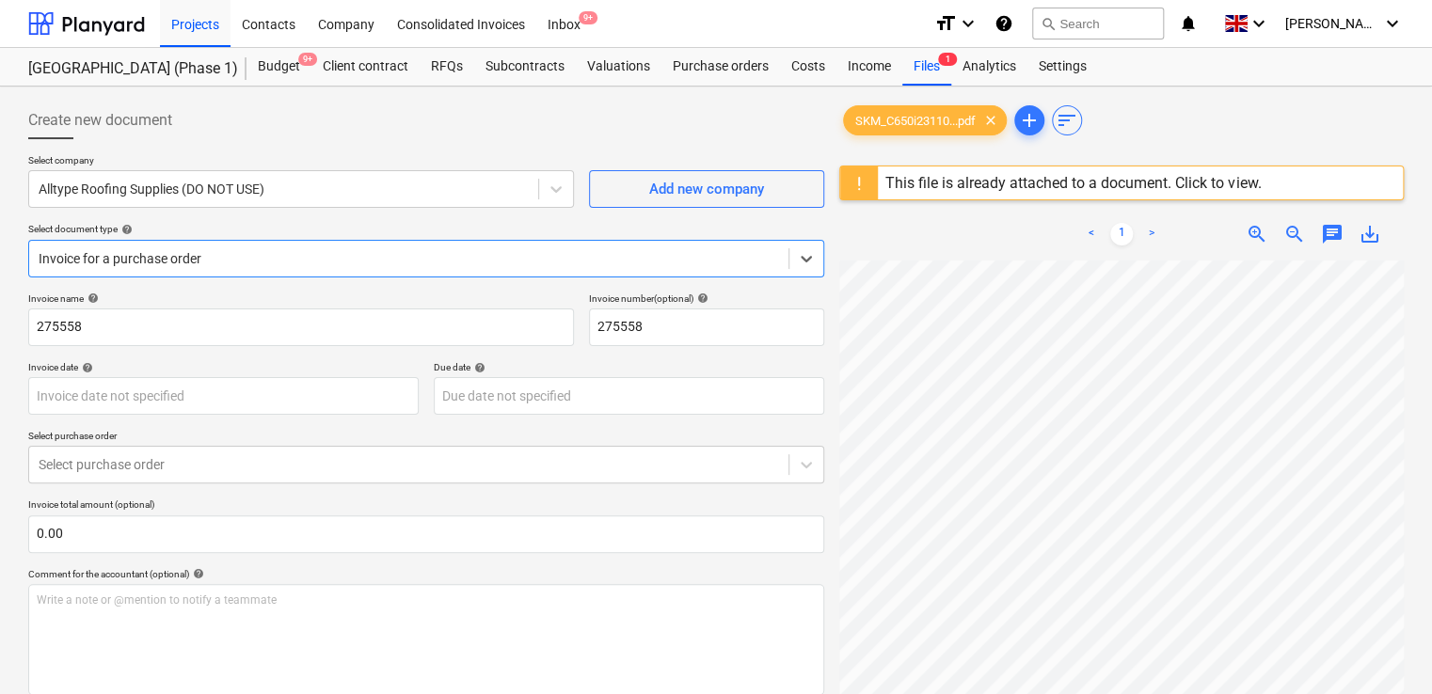
click at [449, 246] on div "Invoice for a purchase order" at bounding box center [408, 259] width 759 height 26
click at [327, 223] on div "Select document type help" at bounding box center [426, 229] width 796 height 12
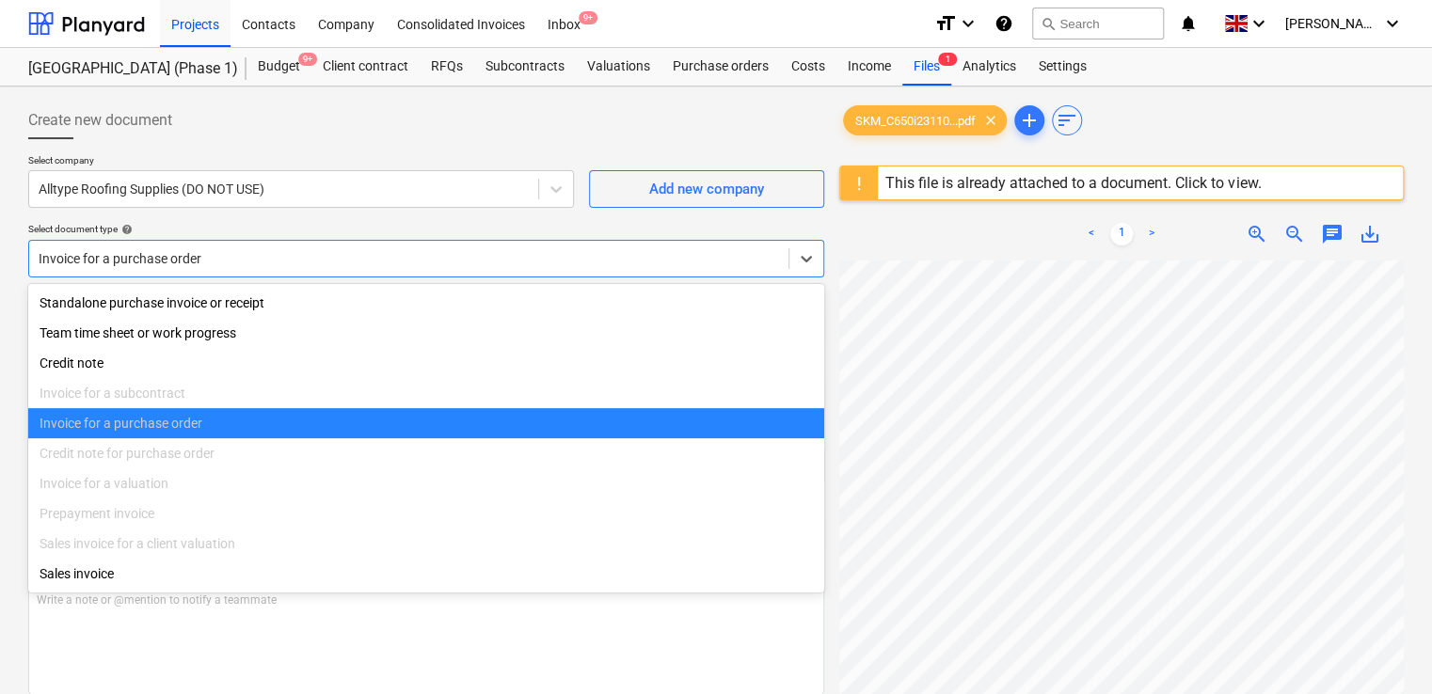
click at [232, 268] on div "Invoice for a purchase order" at bounding box center [408, 259] width 759 height 26
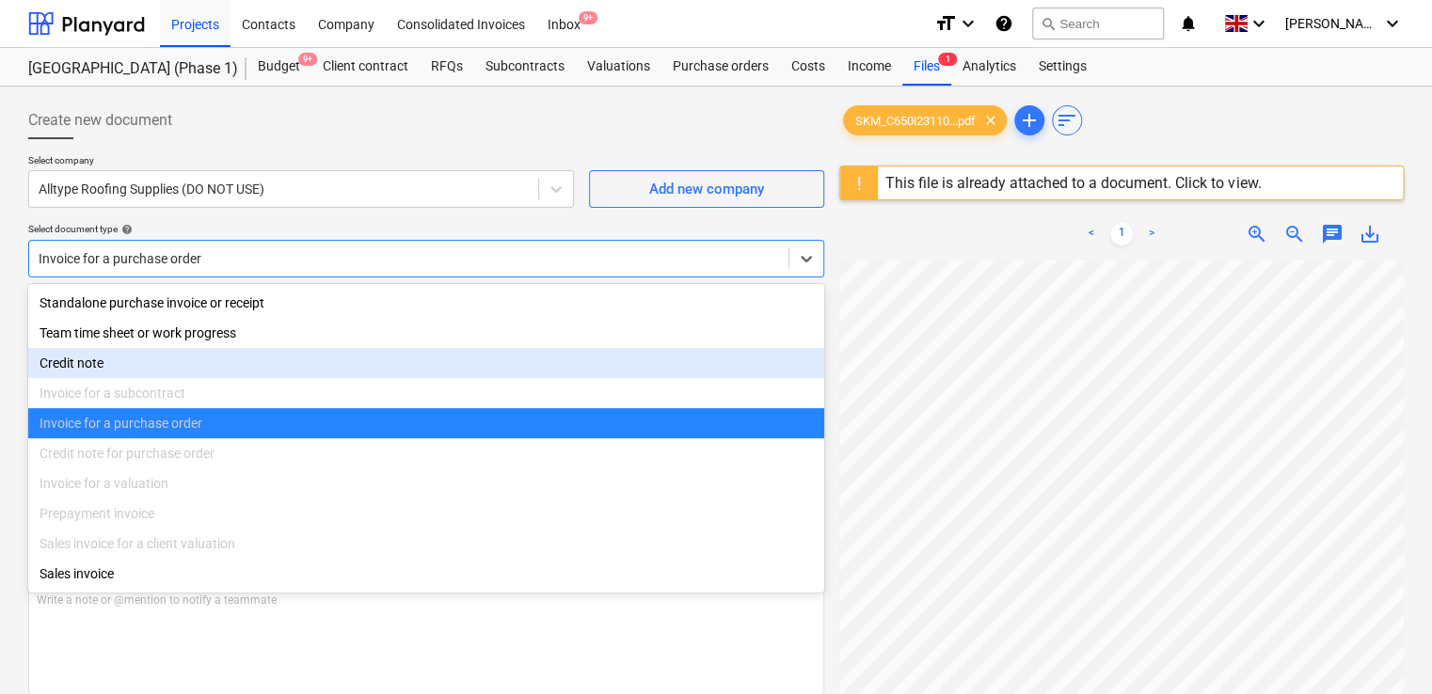
click at [224, 423] on div "Invoice for a purchase order" at bounding box center [426, 423] width 796 height 30
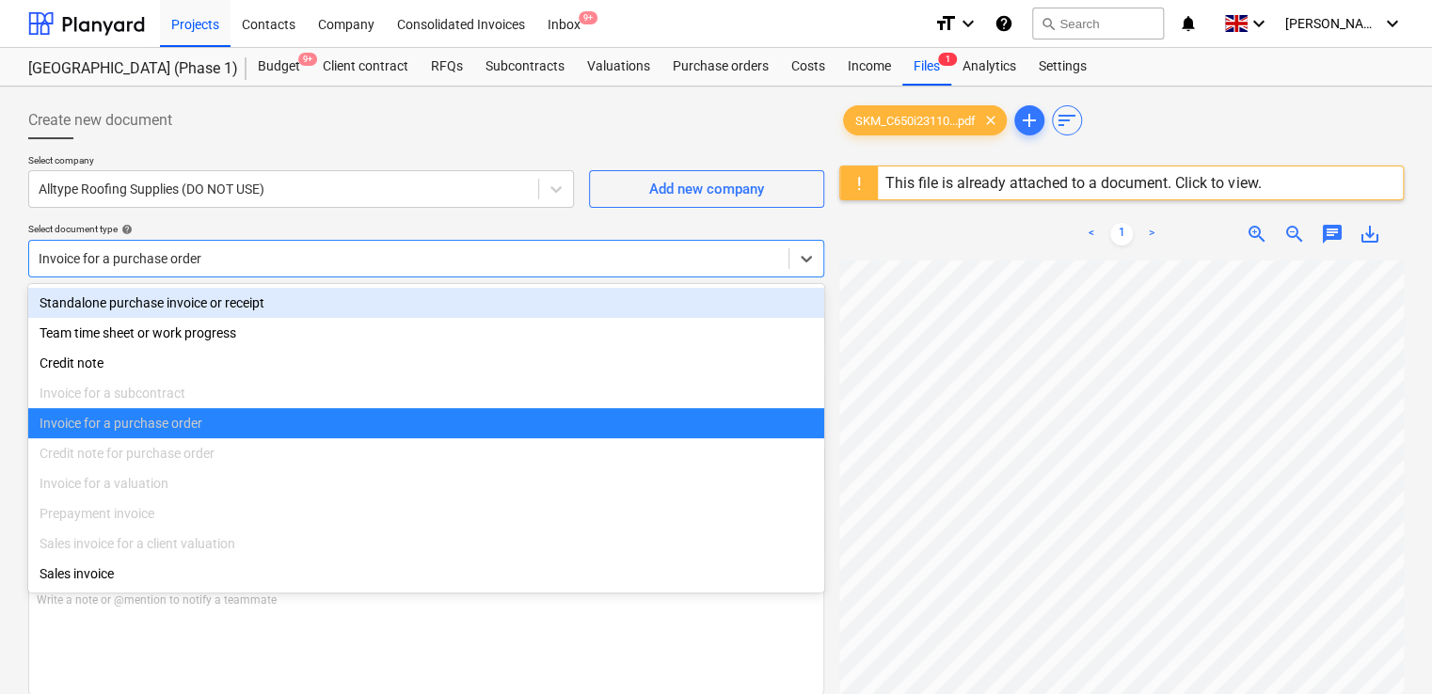
click at [326, 215] on div "Select company Alltype Roofing Supplies (DO NOT USE) Add new company Select doc…" at bounding box center [426, 223] width 796 height 138
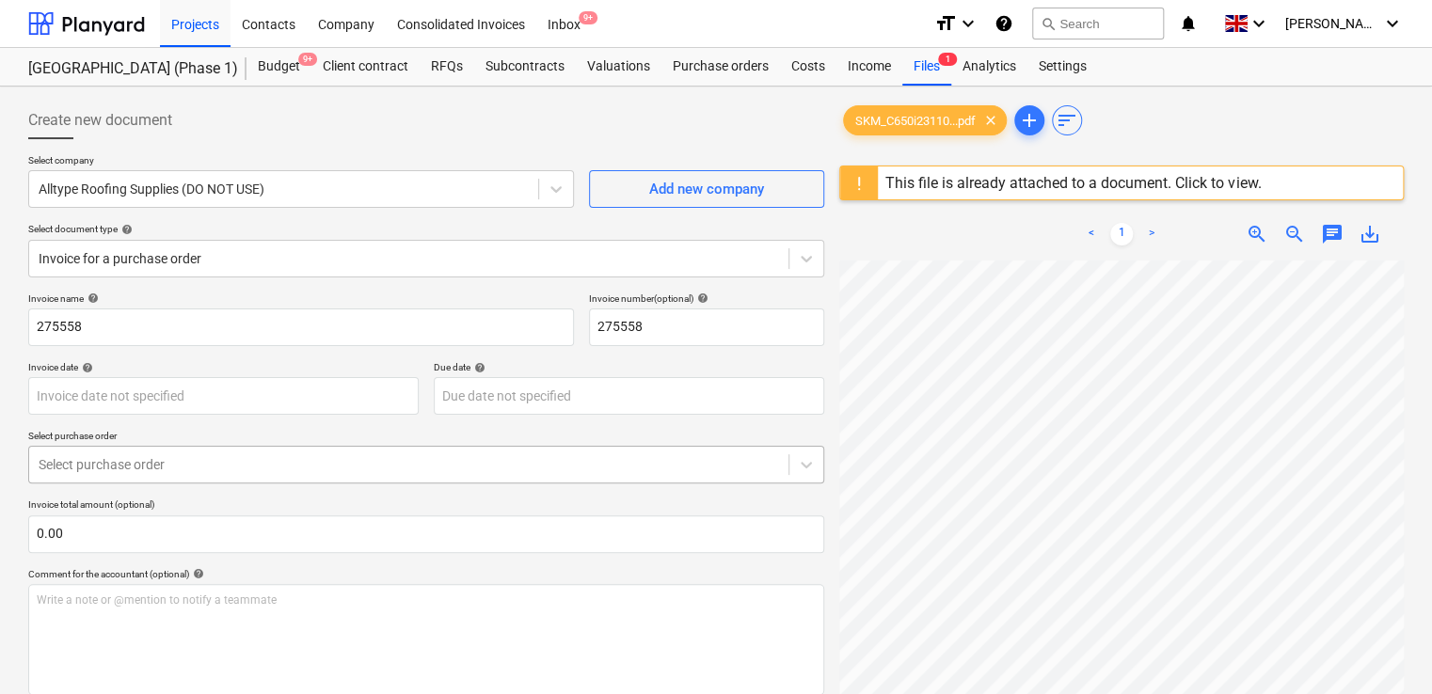
click at [266, 466] on div at bounding box center [409, 464] width 741 height 19
click at [275, 250] on div at bounding box center [409, 258] width 741 height 19
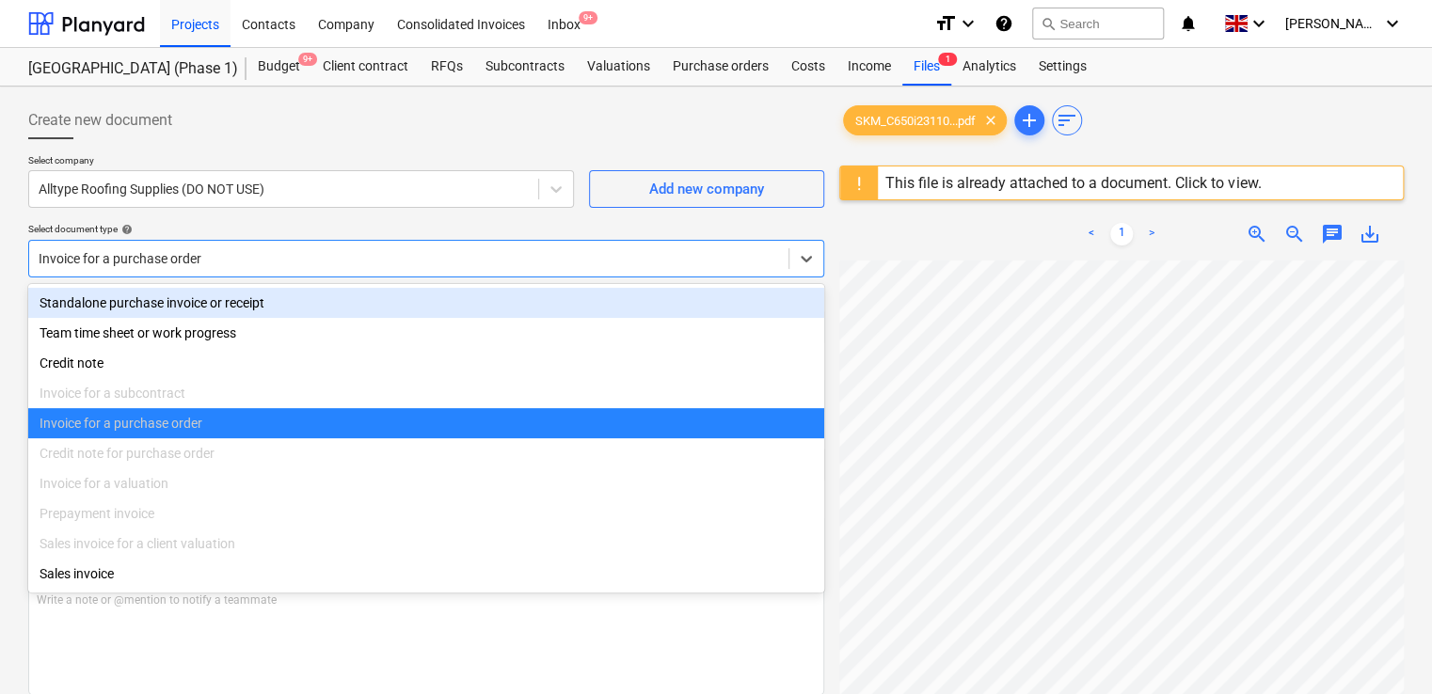
click at [220, 316] on div "Standalone purchase invoice or receipt" at bounding box center [426, 303] width 796 height 30
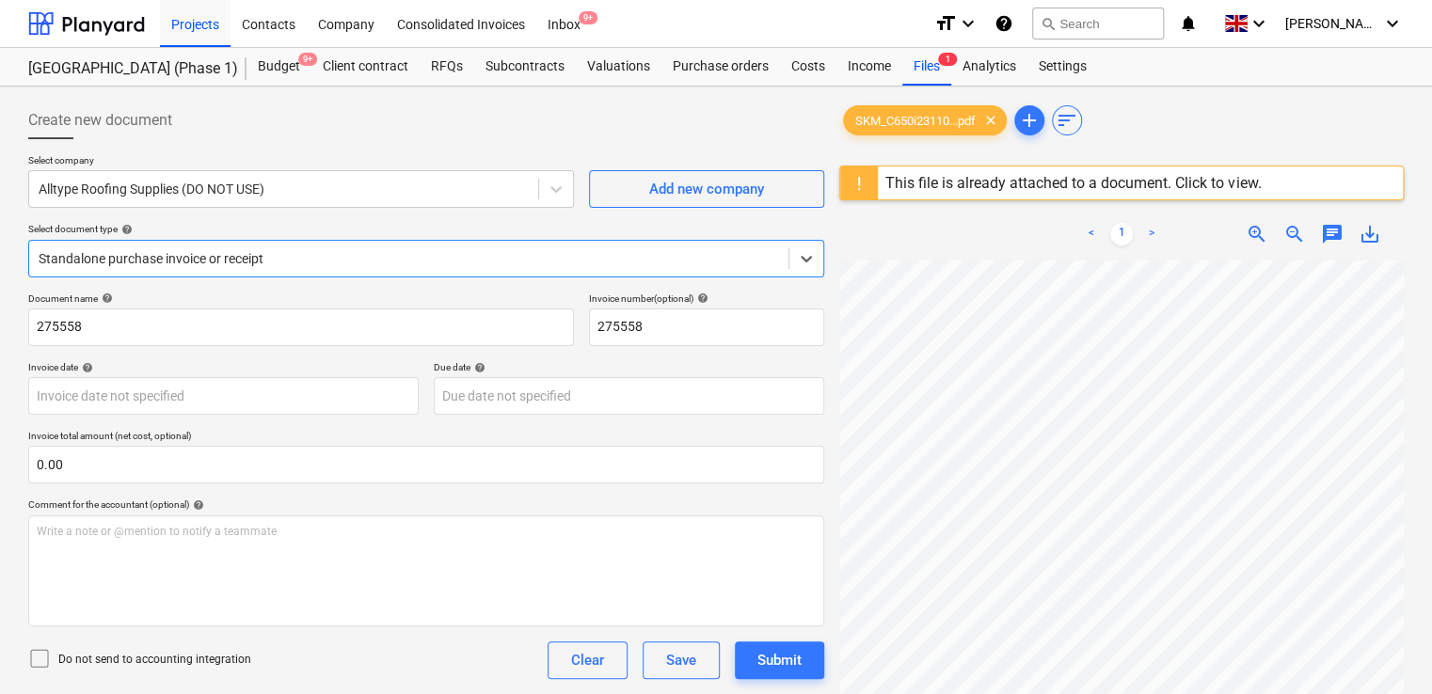
click at [256, 284] on div "Select company Alltype Roofing Supplies (DO NOT USE) Add new company Select doc…" at bounding box center [426, 223] width 796 height 138
click at [41, 660] on icon at bounding box center [39, 658] width 23 height 23
click at [343, 662] on div "Do not send to accounting integration Clear Save Submit" at bounding box center [426, 661] width 796 height 38
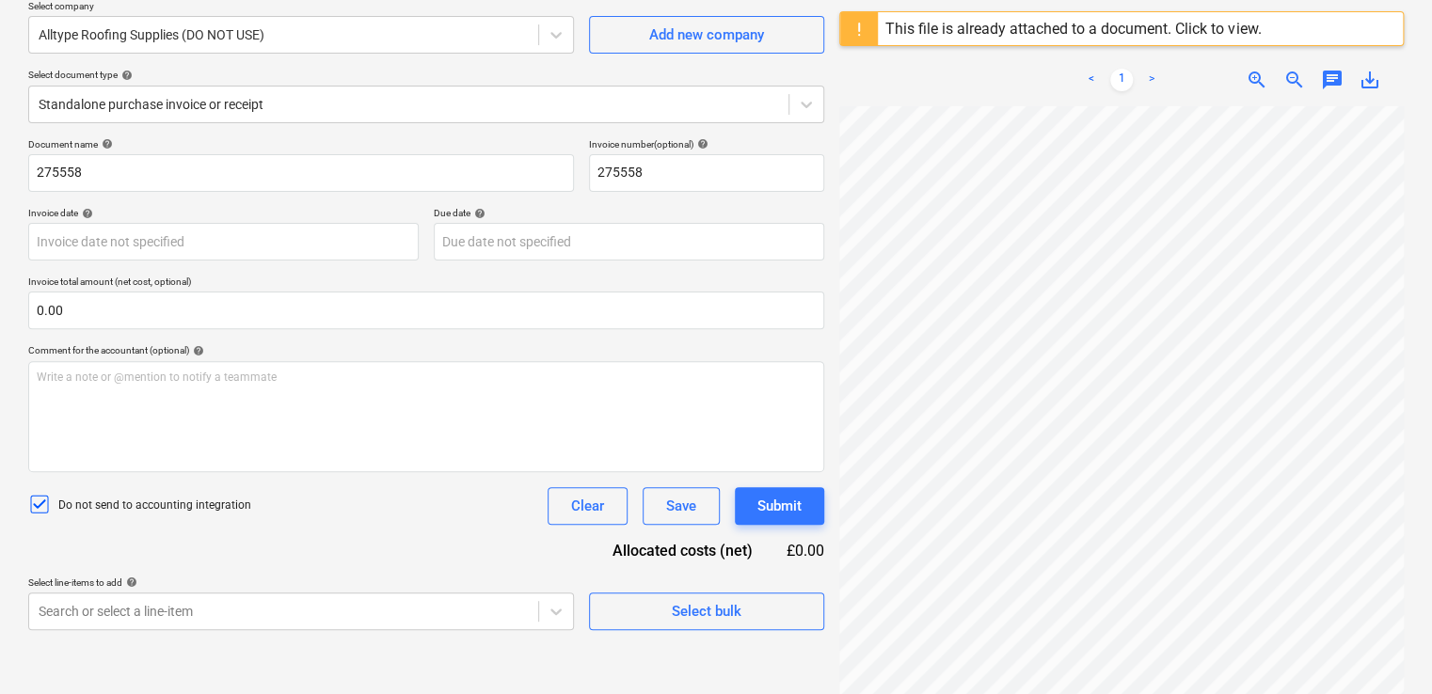
scroll to position [222, 0]
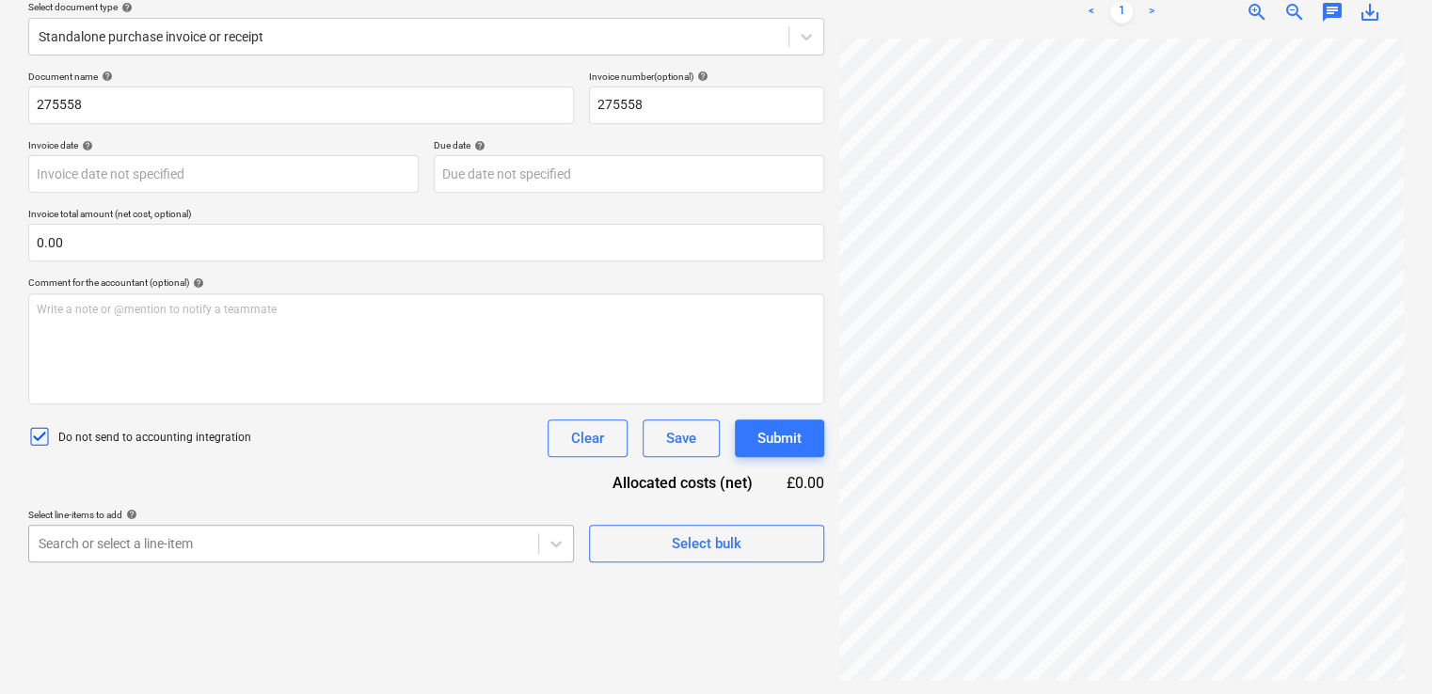
click at [415, 472] on body "Projects Contacts Company Consolidated Invoices Inbox 9+ format_size keyboard_a…" at bounding box center [716, 125] width 1432 height 694
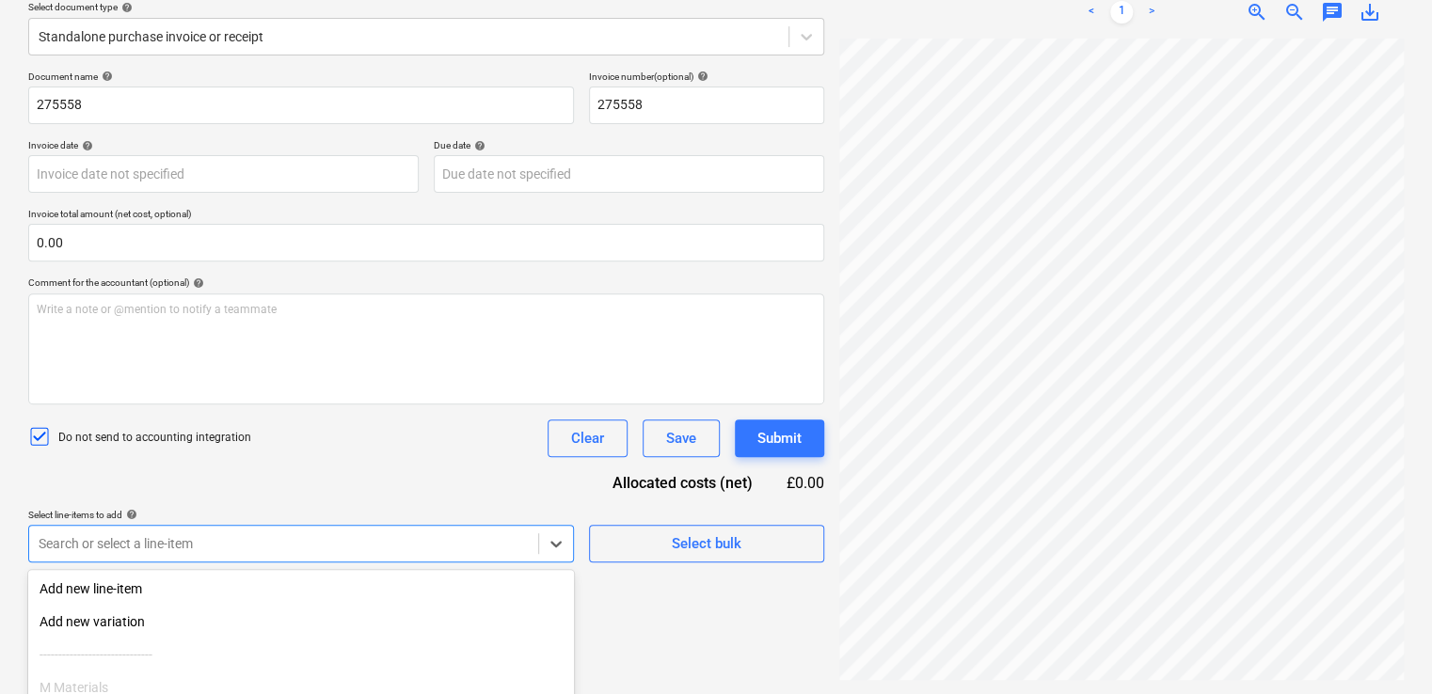
scroll to position [383, 0]
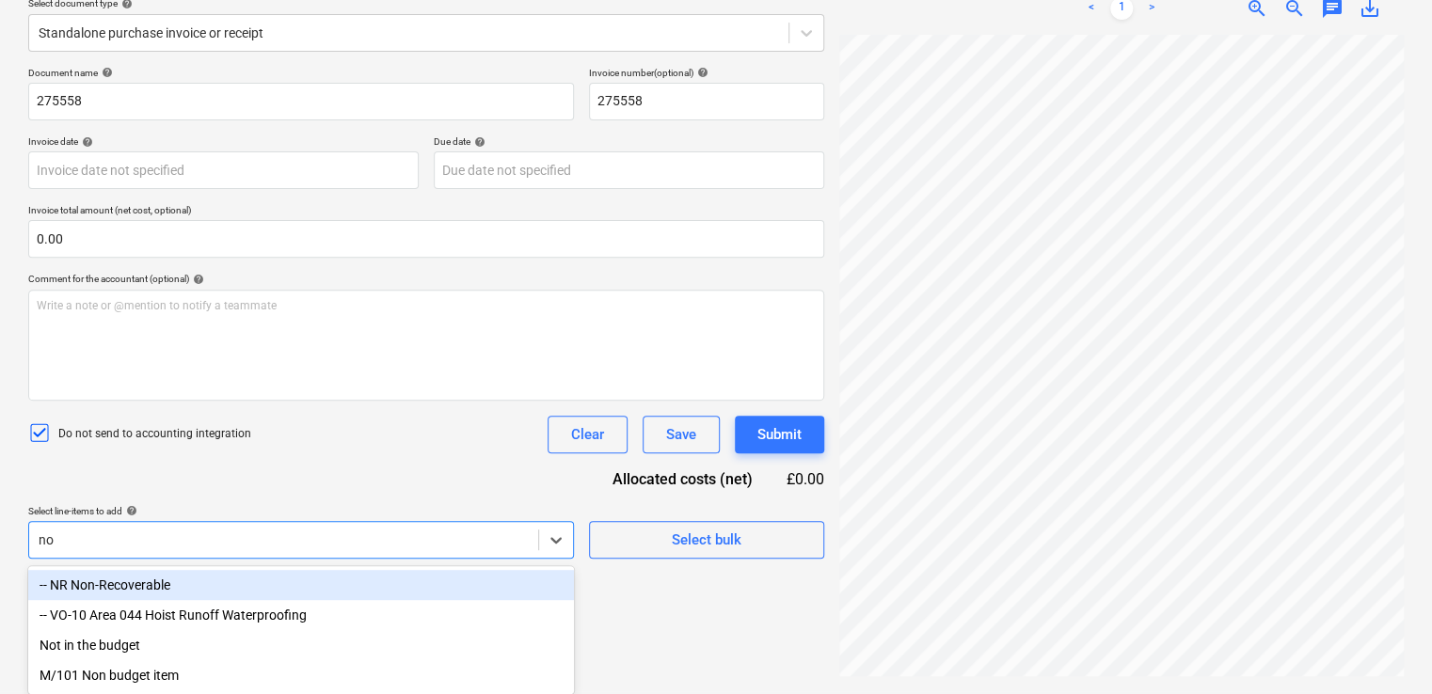
type input "non"
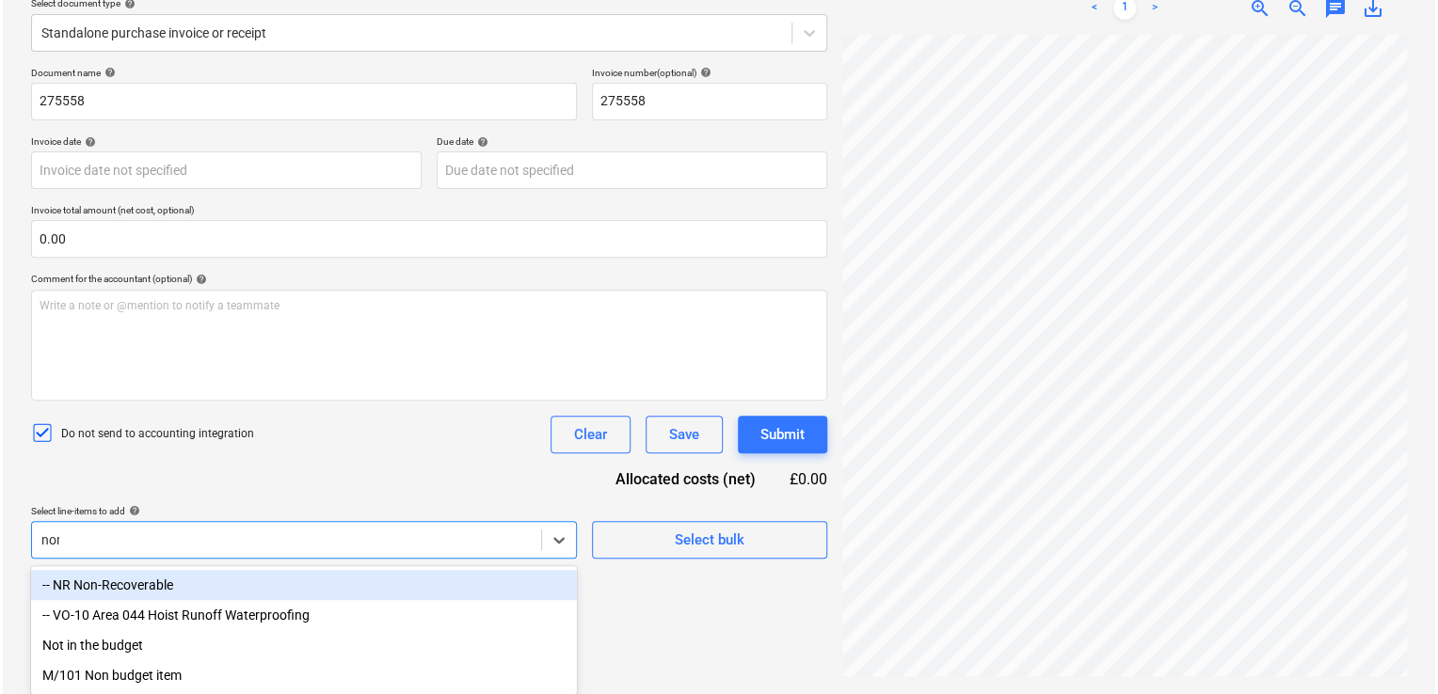
scroll to position [222, 0]
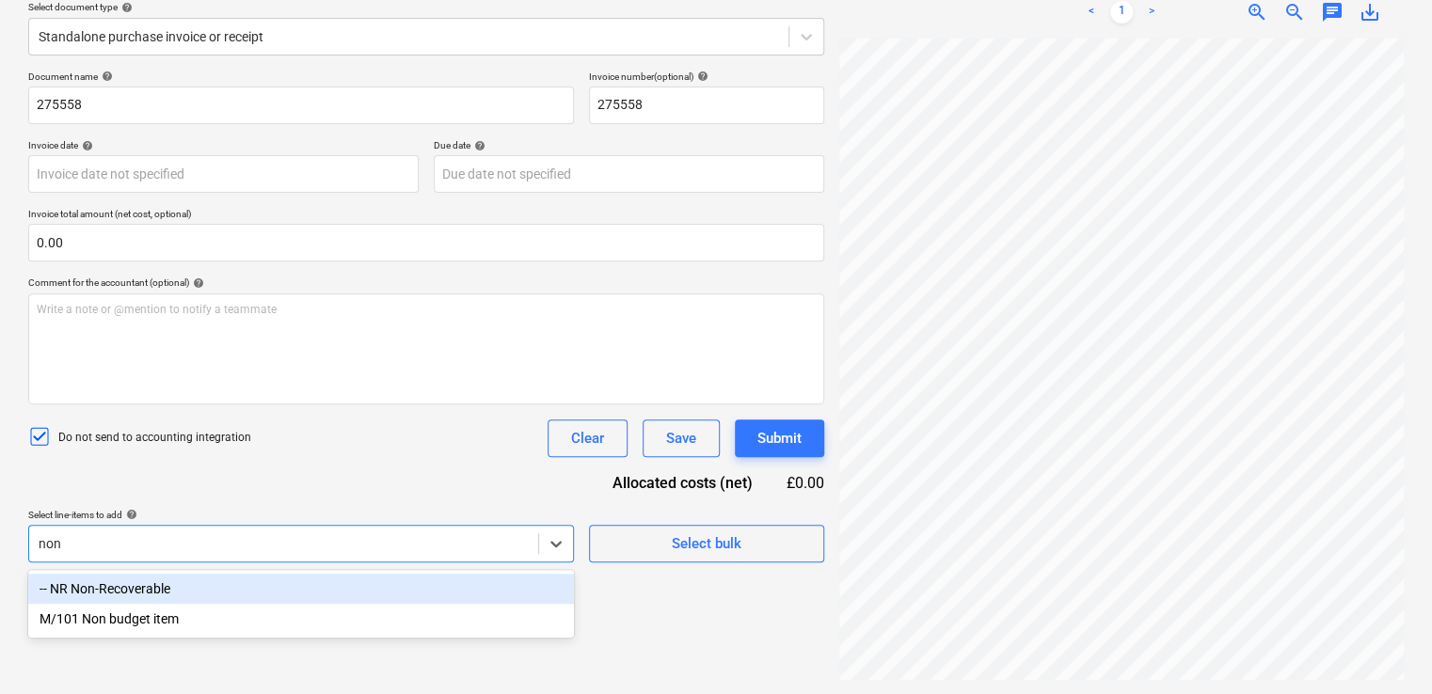
click at [152, 592] on div "-- NR Non-Recoverable" at bounding box center [301, 589] width 546 height 30
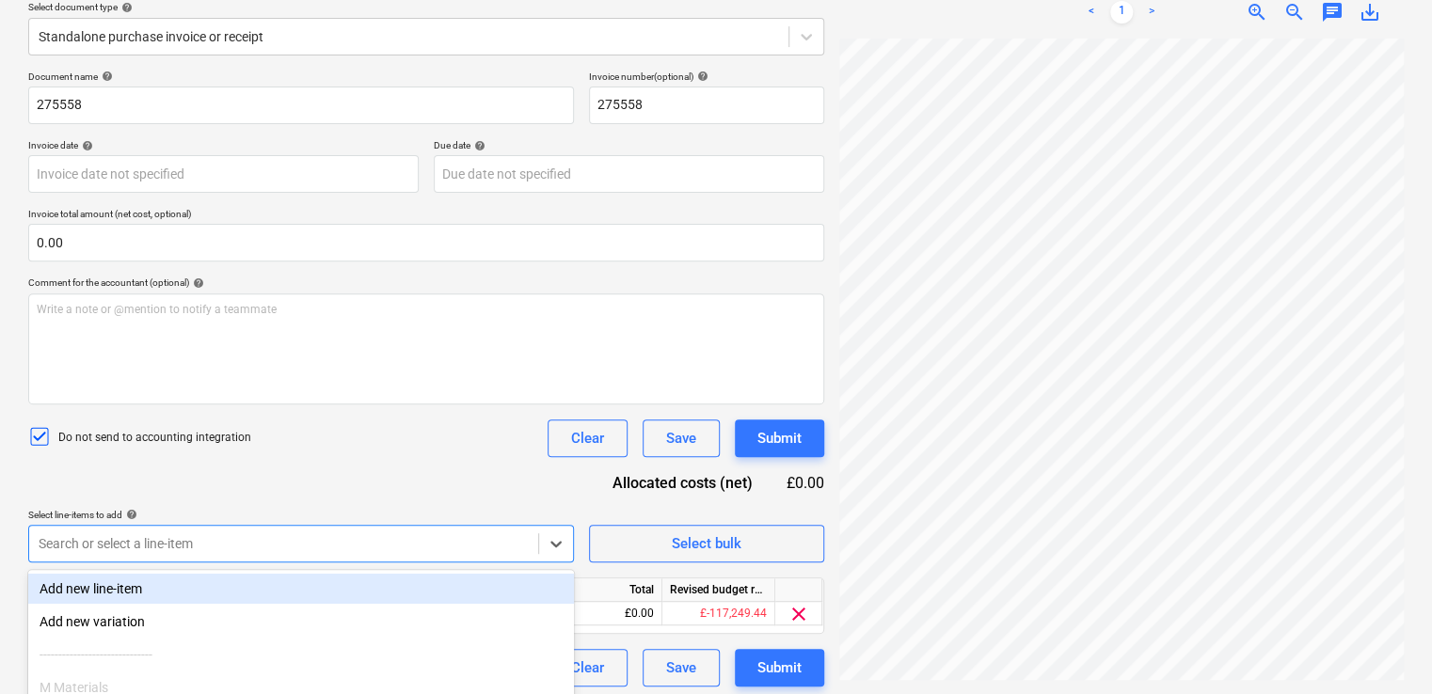
click at [205, 514] on div "Select line-items to add help" at bounding box center [301, 515] width 546 height 12
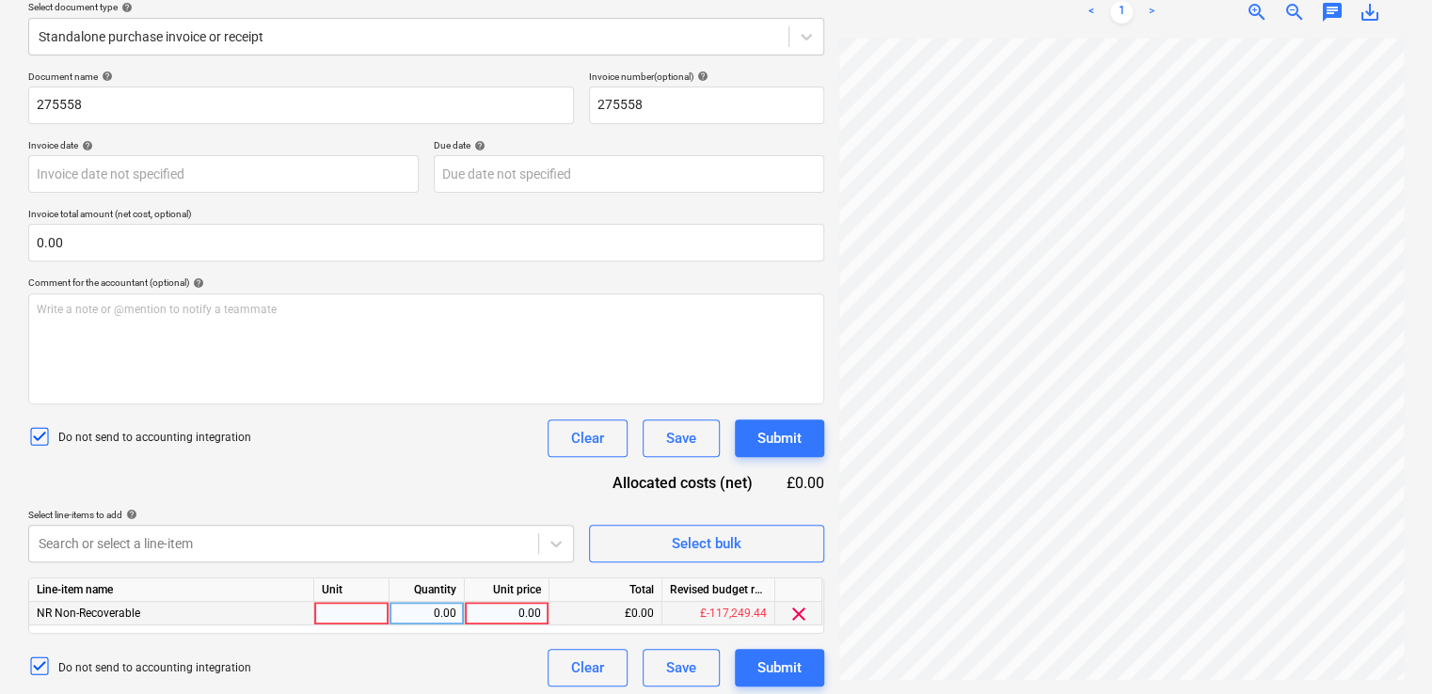
click at [361, 614] on div at bounding box center [351, 614] width 75 height 24
type input "delivery"
type input "15.99"
click at [399, 486] on div "Document name help 275558 Invoice number (optional) help 275558 Invoice date he…" at bounding box center [426, 379] width 796 height 616
click at [789, 669] on div "Submit" at bounding box center [779, 668] width 44 height 24
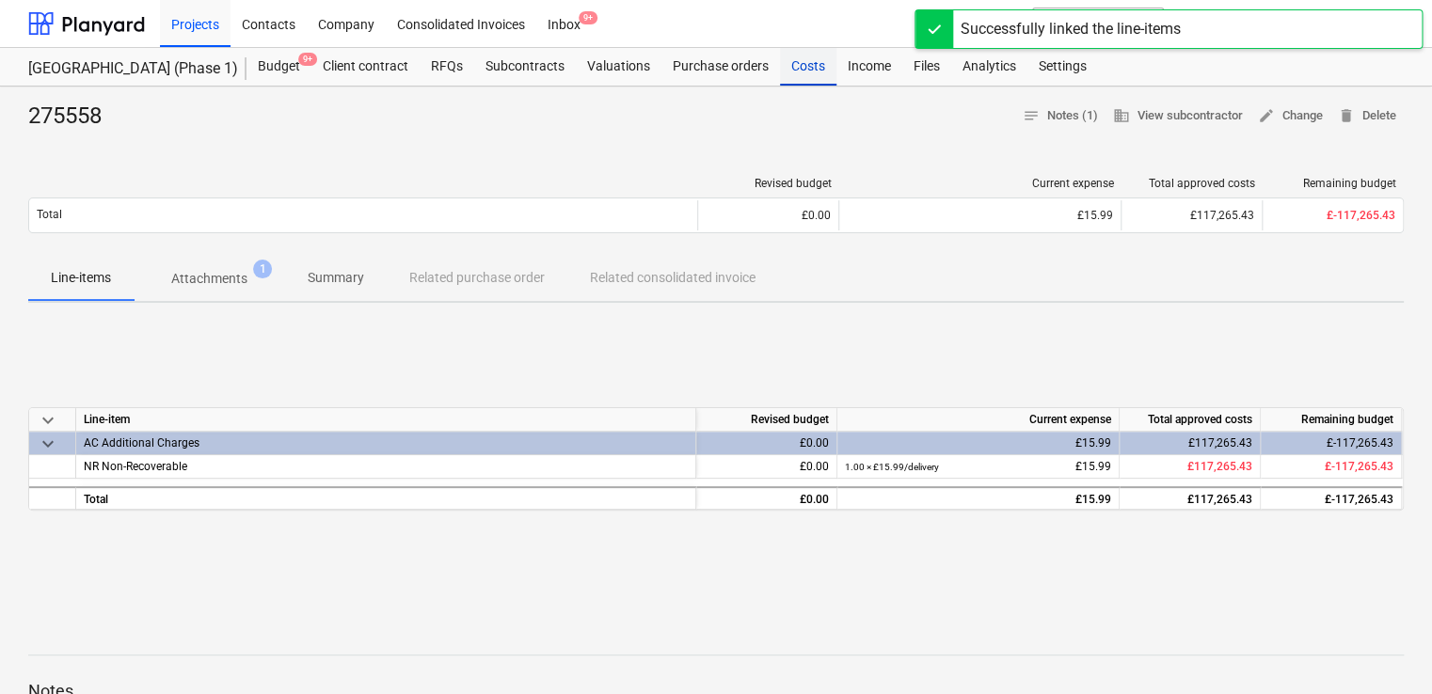
click at [800, 70] on div "Costs" at bounding box center [808, 67] width 56 height 38
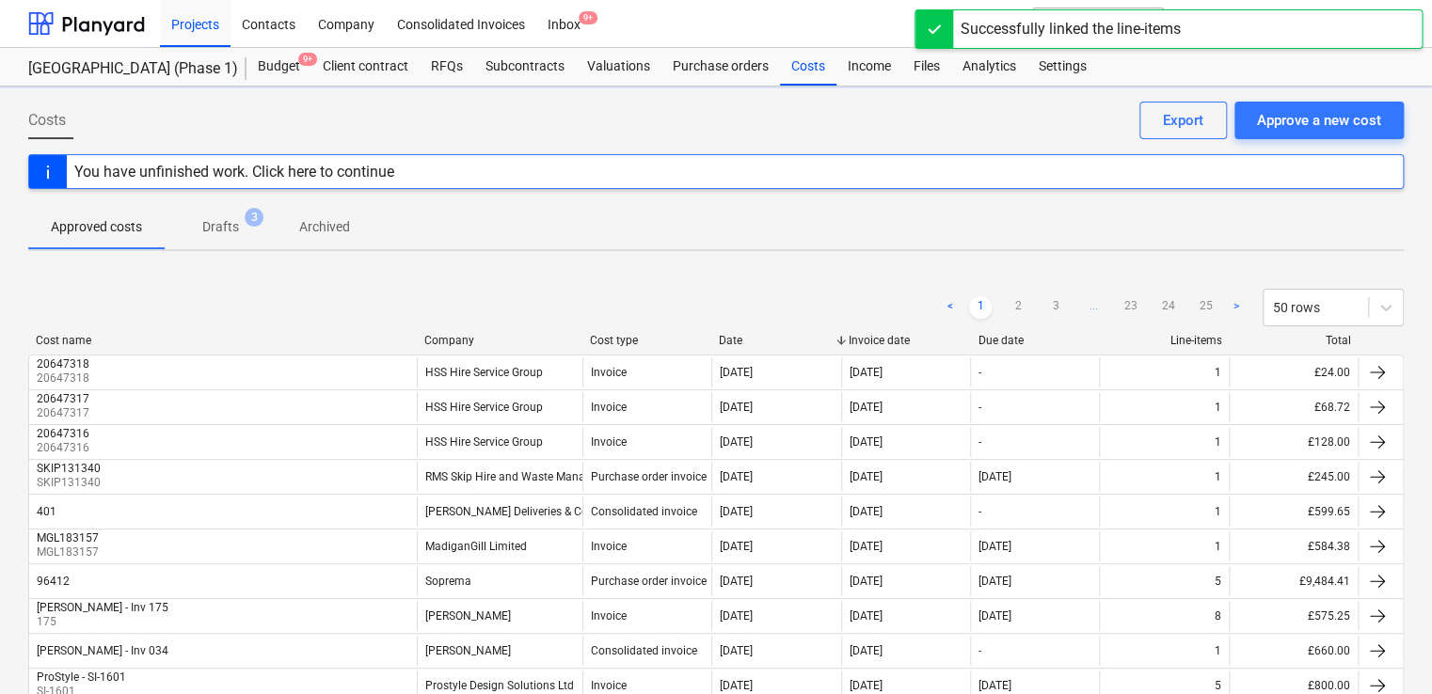
click at [478, 341] on div "Company" at bounding box center [499, 340] width 151 height 13
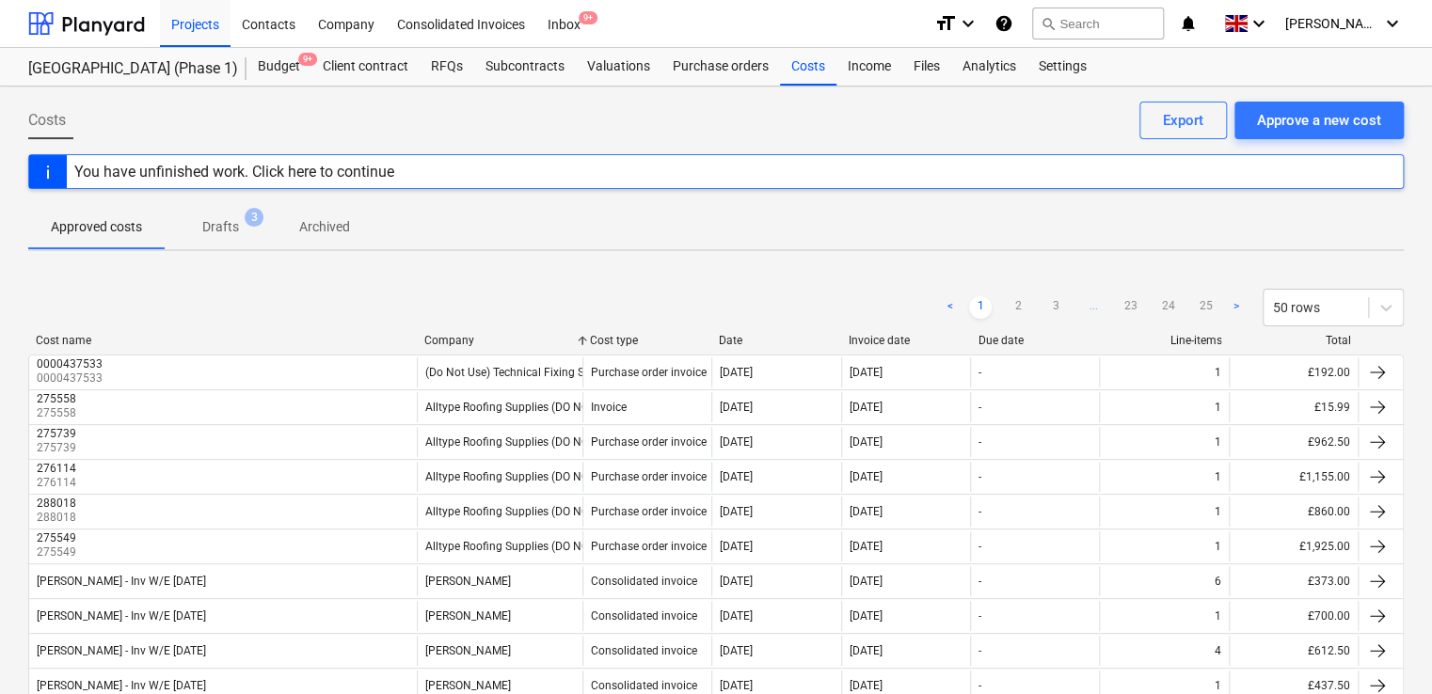
click at [222, 223] on p "Drafts" at bounding box center [220, 227] width 37 height 20
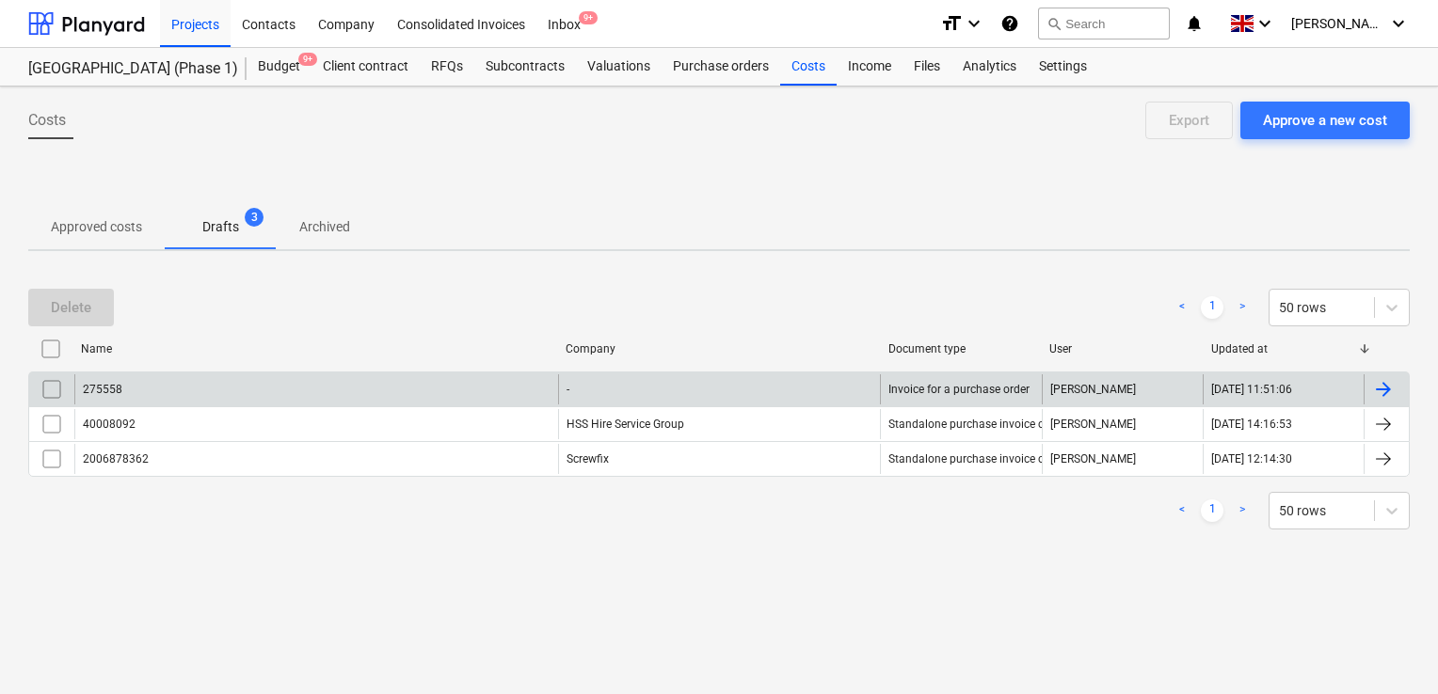
click at [48, 390] on input "checkbox" at bounding box center [52, 390] width 30 height 30
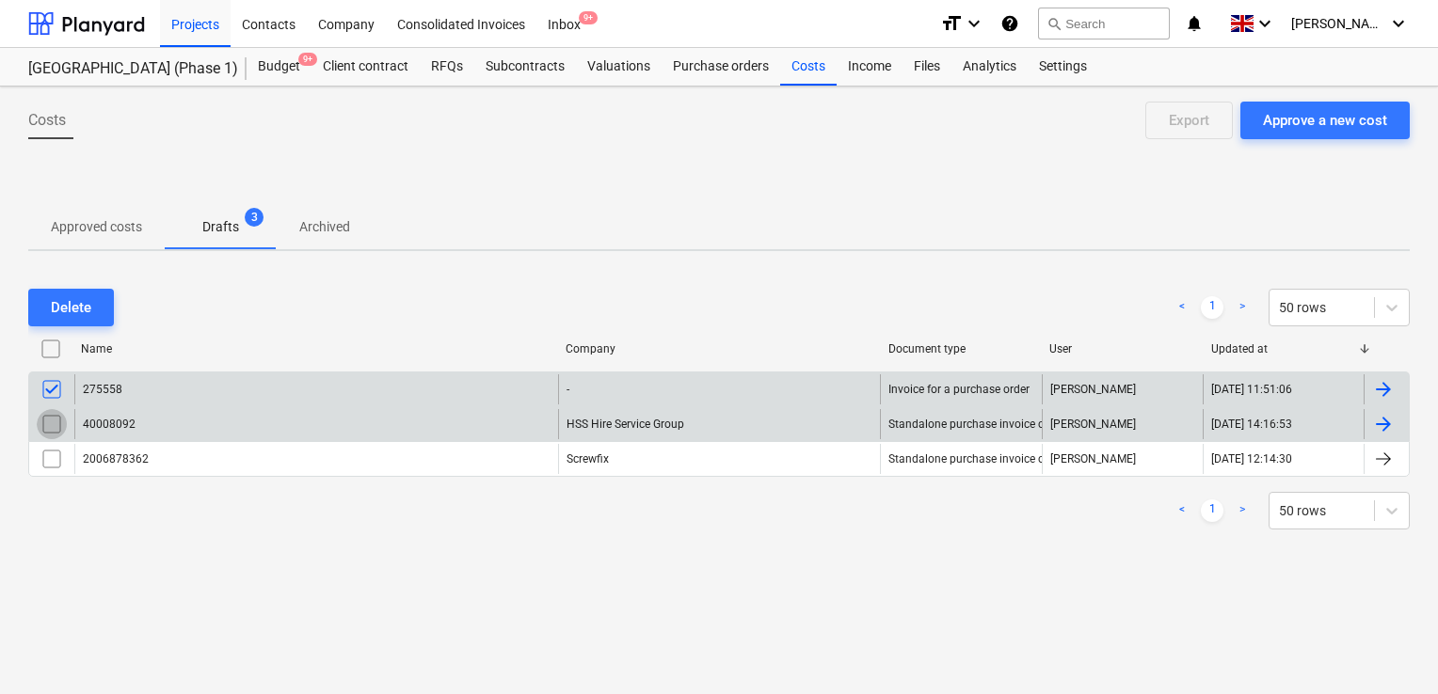
click at [56, 420] on input "checkbox" at bounding box center [52, 424] width 30 height 30
click at [78, 318] on div "Delete" at bounding box center [71, 307] width 40 height 24
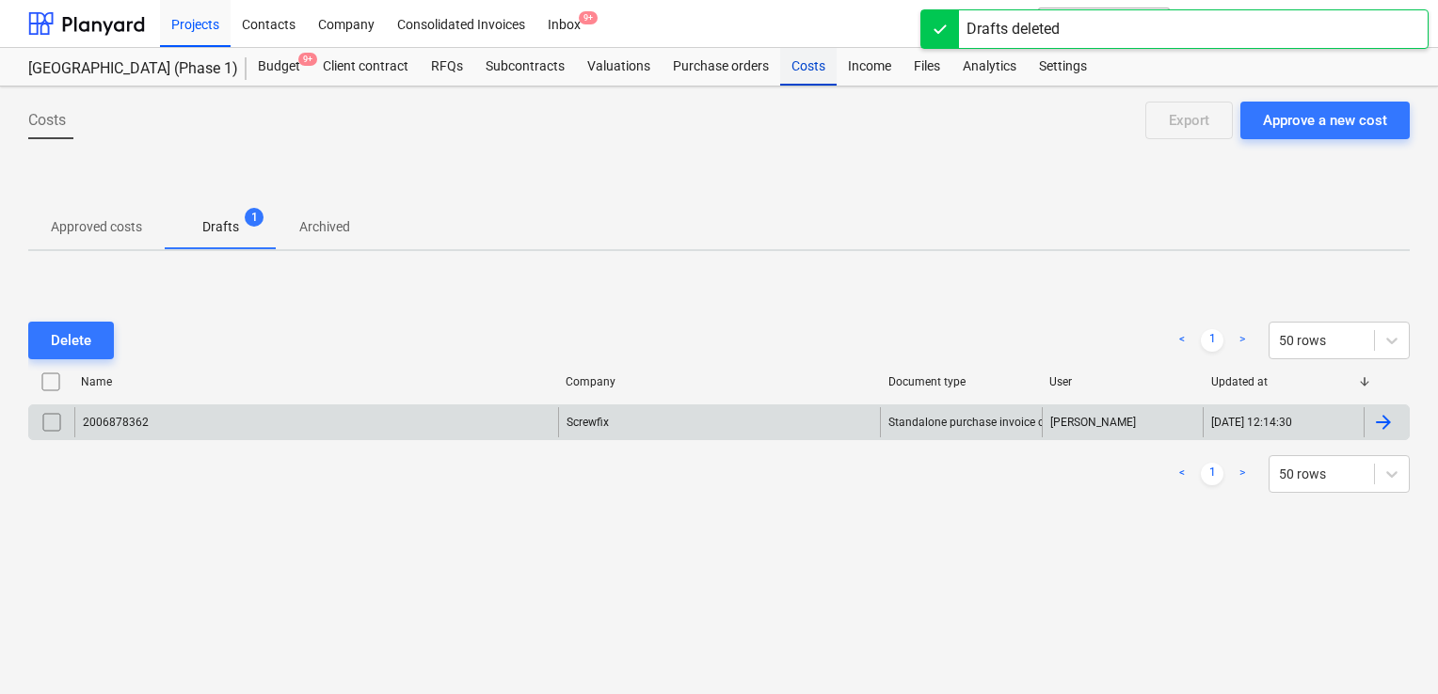
click at [823, 65] on div "Costs" at bounding box center [808, 67] width 56 height 38
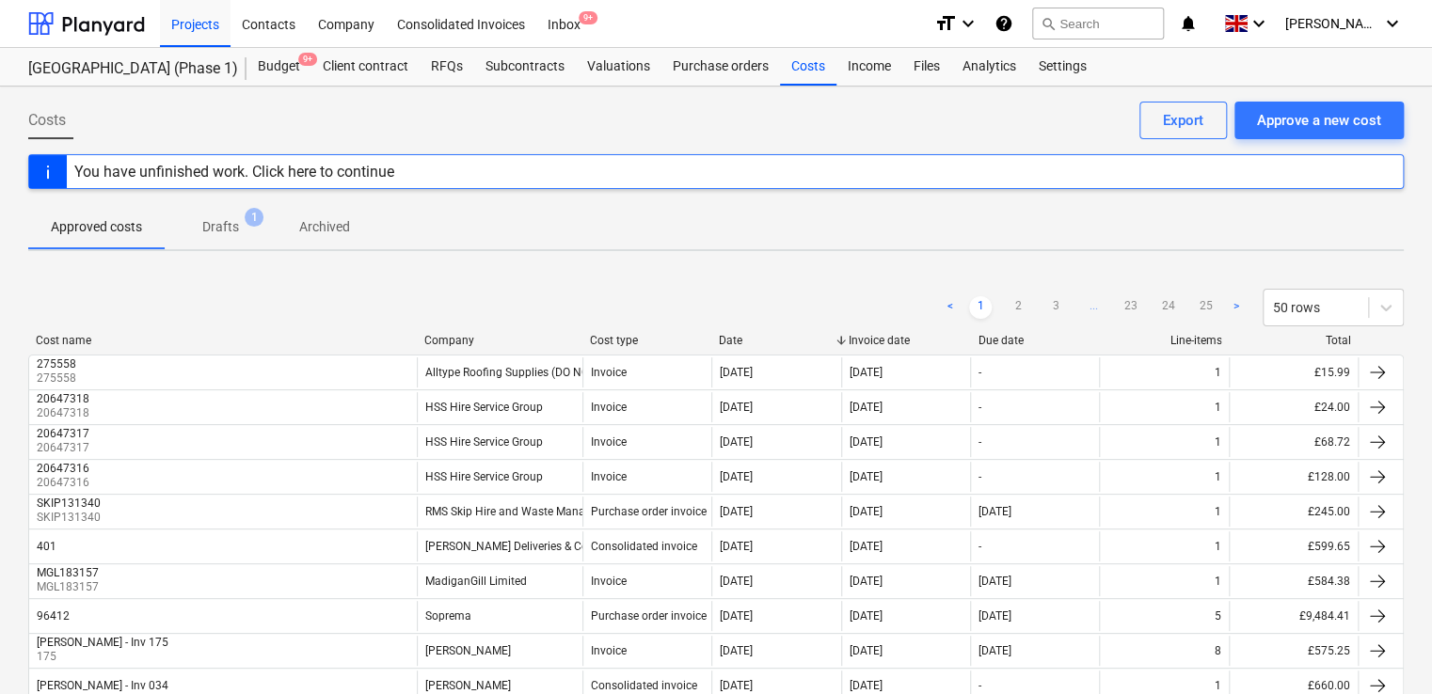
click at [540, 348] on div "Cost name Company Cost type Date Invoice date Due date Line-items Total" at bounding box center [716, 344] width 1376 height 21
click at [488, 344] on div "Company" at bounding box center [499, 340] width 151 height 13
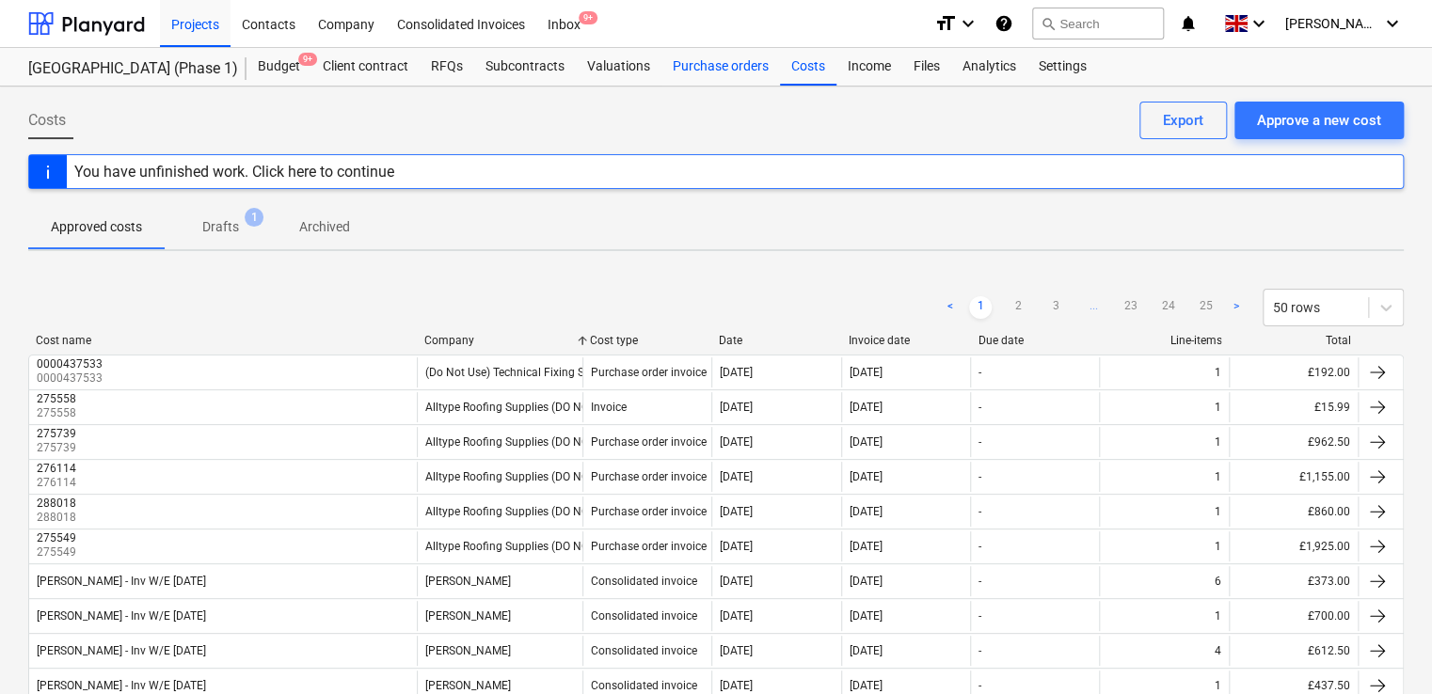
click at [694, 59] on div "Purchase orders" at bounding box center [721, 67] width 119 height 38
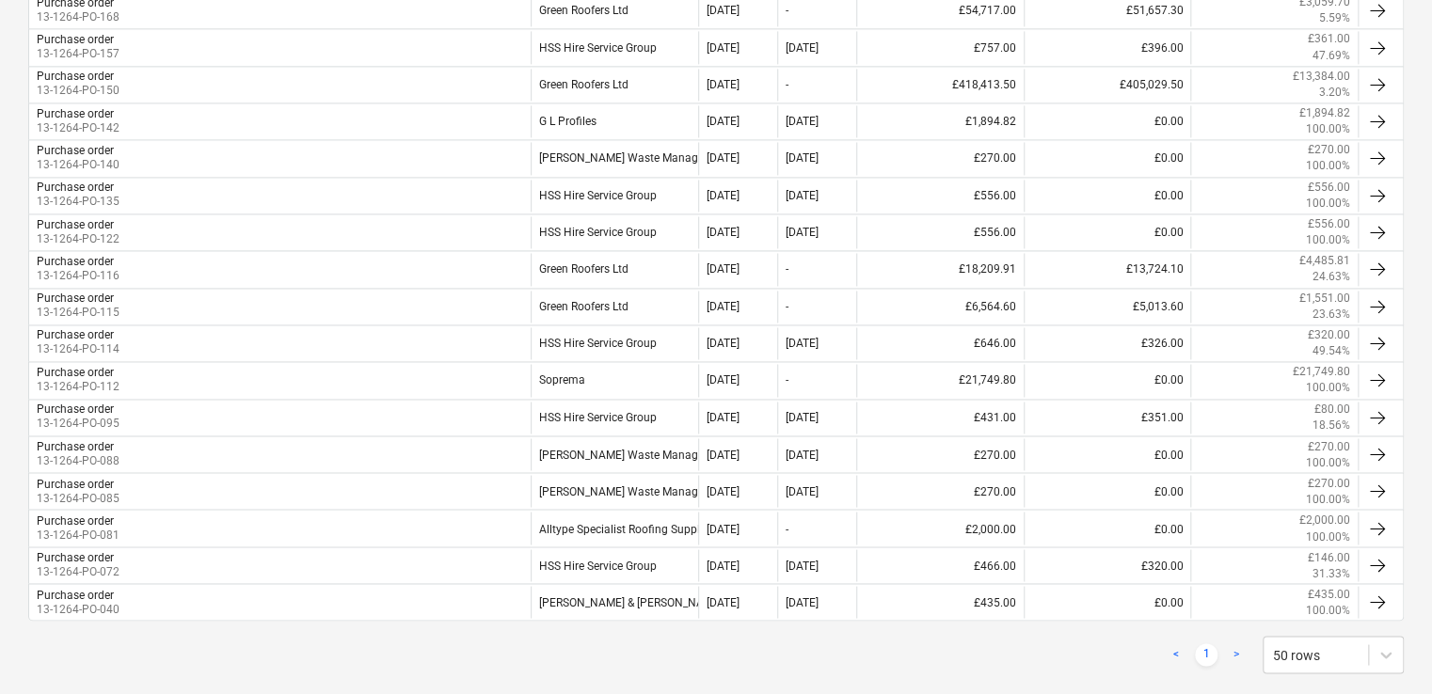
scroll to position [1381, 0]
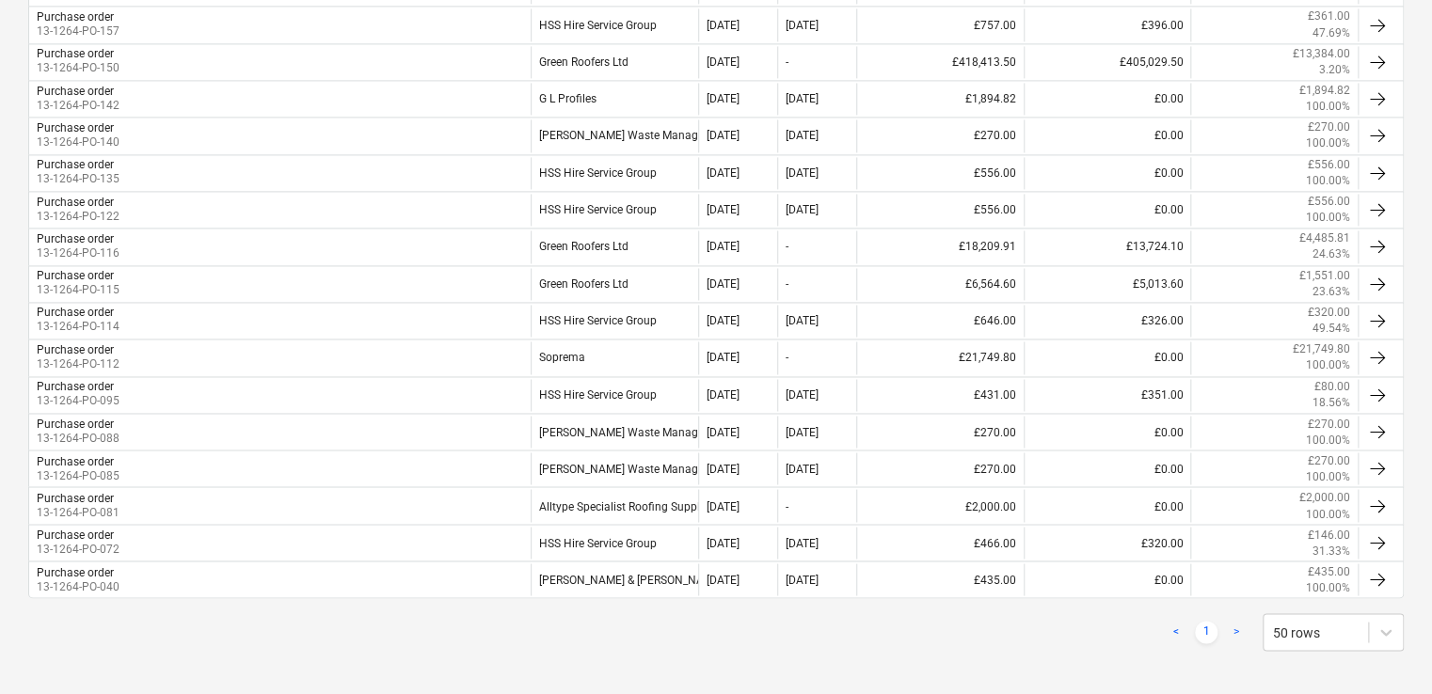
click at [1236, 621] on link ">" at bounding box center [1236, 632] width 23 height 23
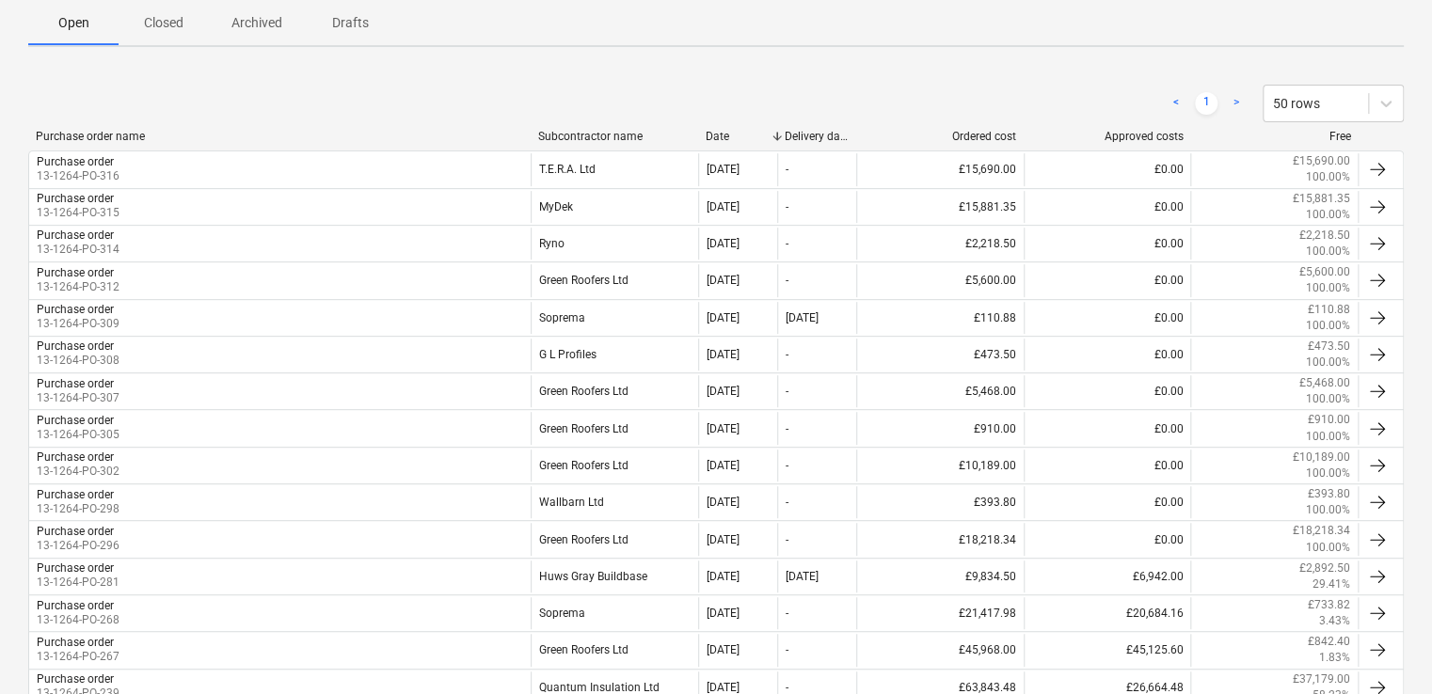
scroll to position [269, 0]
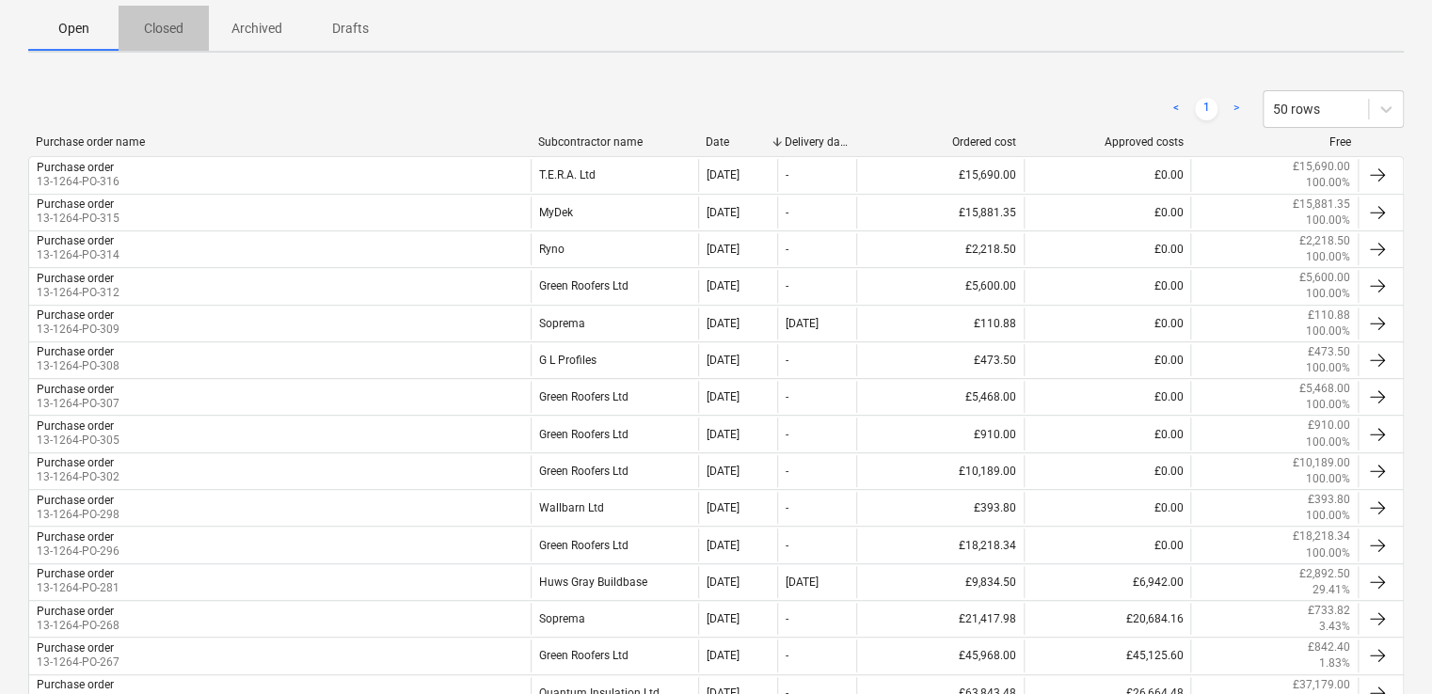
click at [179, 21] on p "Closed" at bounding box center [163, 29] width 45 height 20
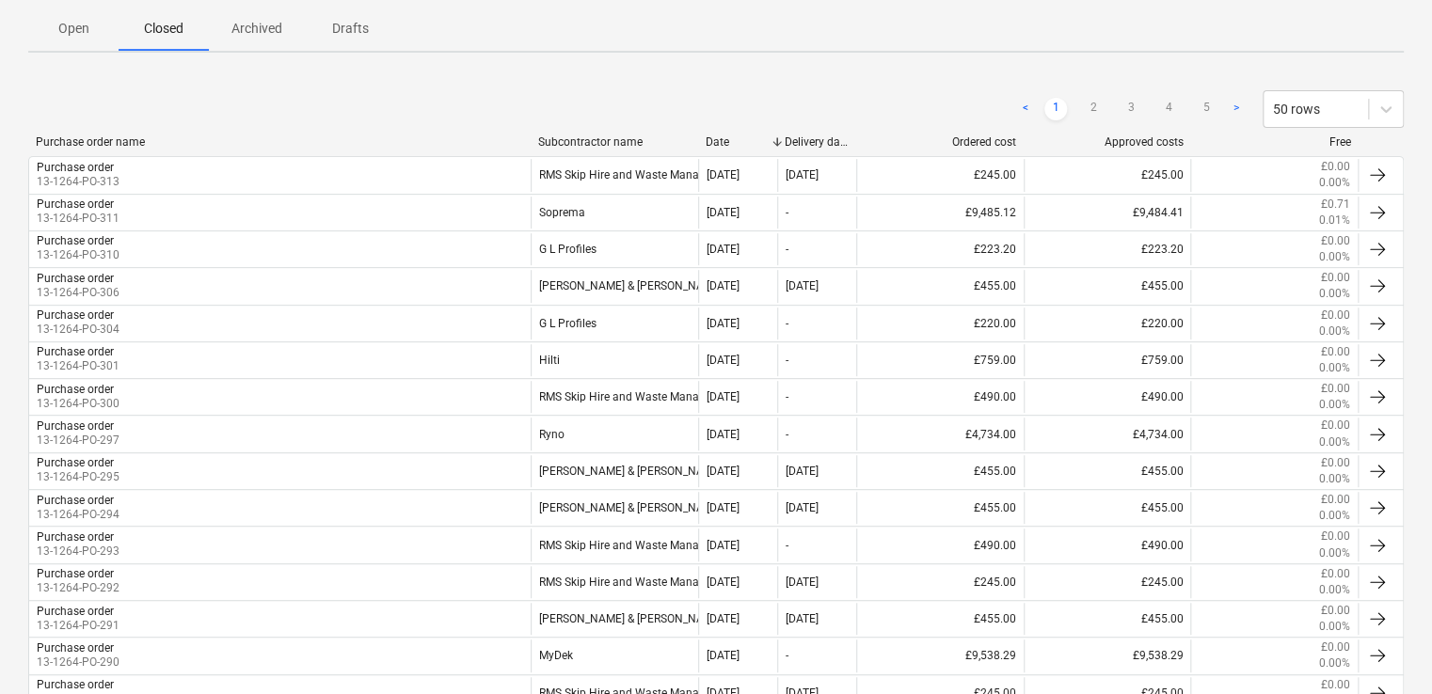
click at [269, 29] on p "Archived" at bounding box center [256, 29] width 51 height 20
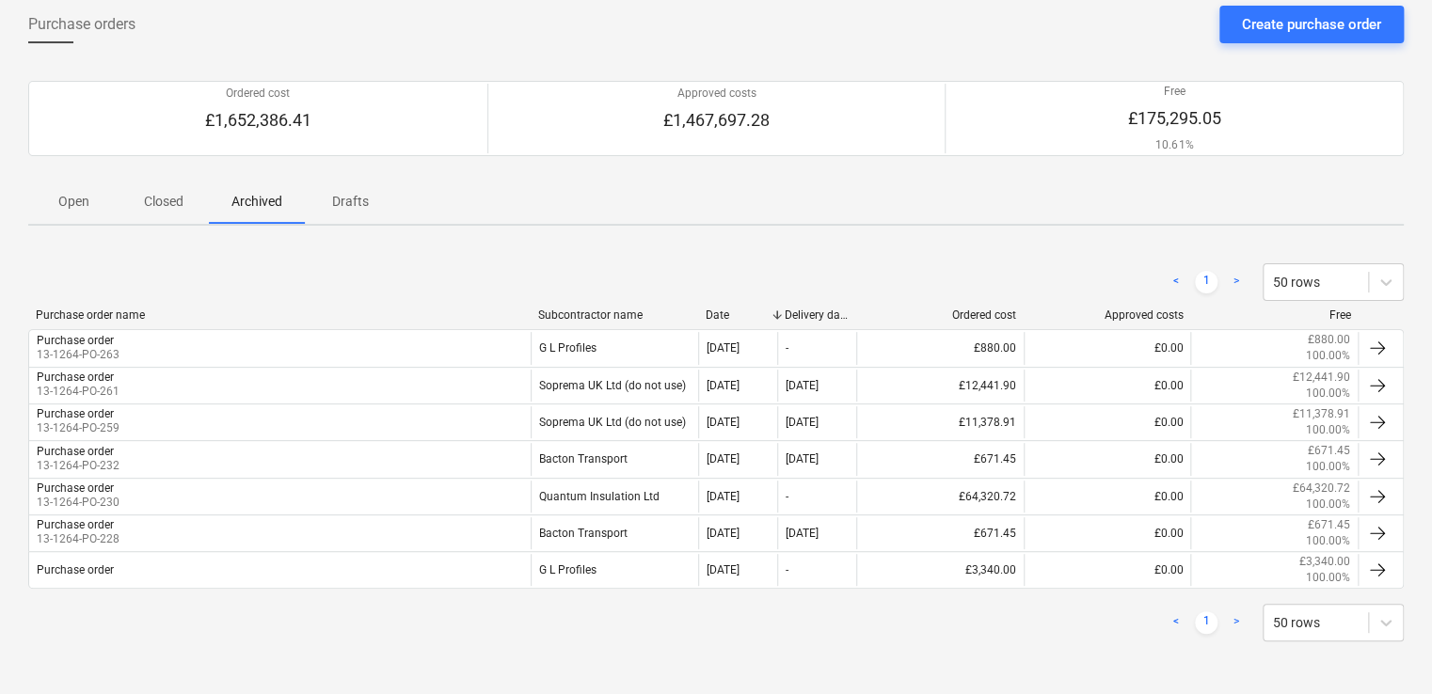
scroll to position [93, 0]
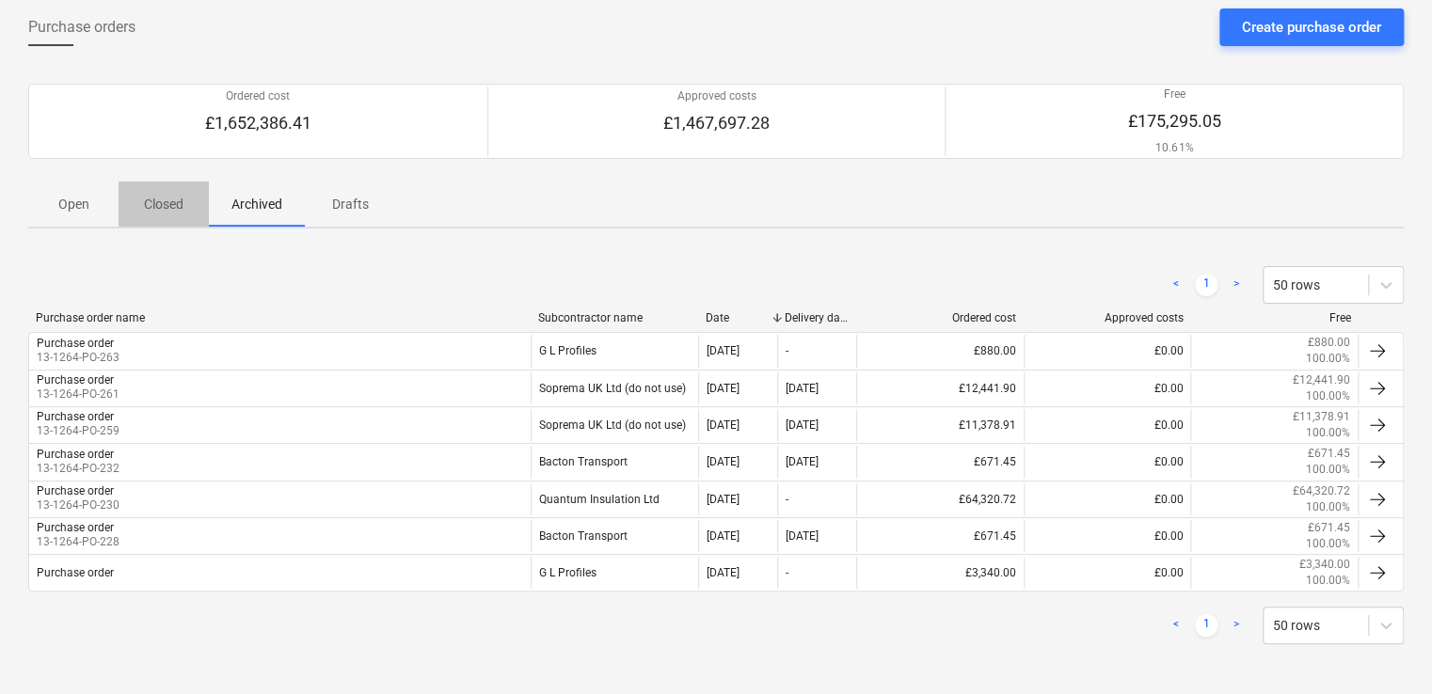
click at [160, 200] on p "Closed" at bounding box center [163, 205] width 45 height 20
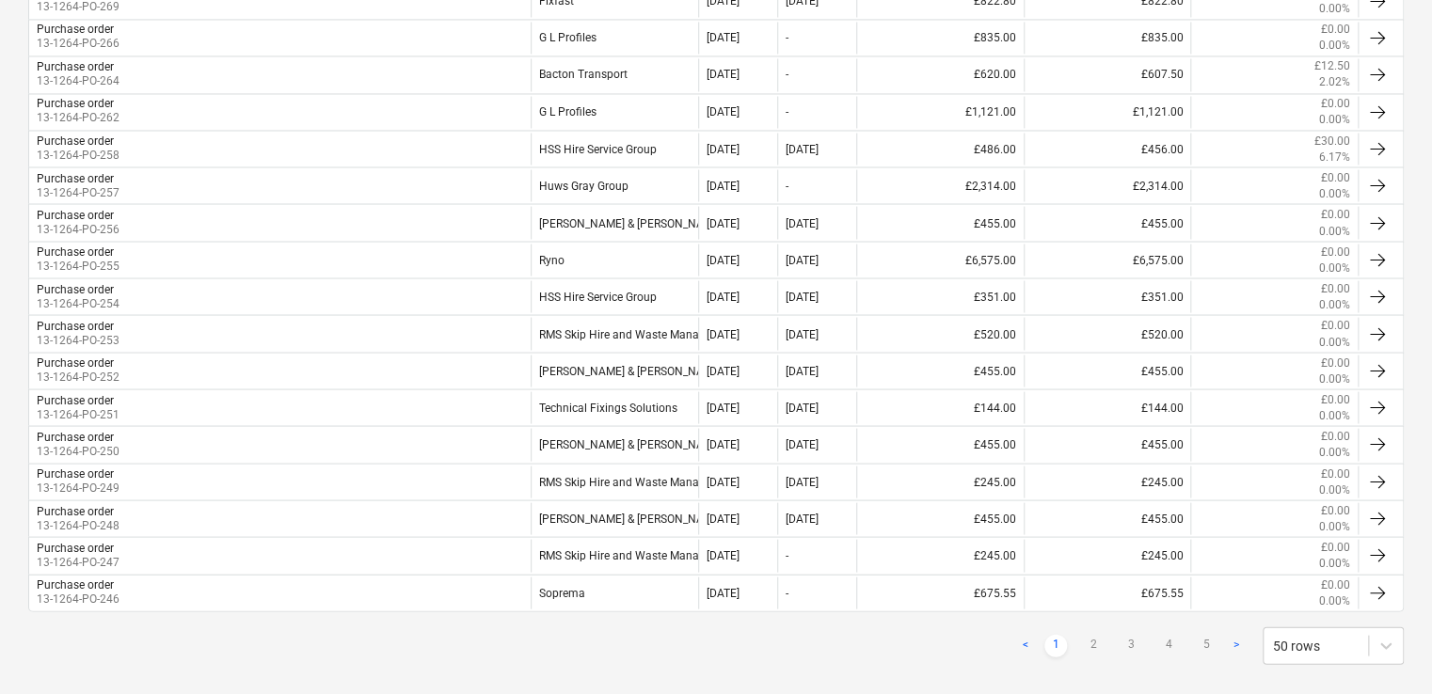
scroll to position [1675, 0]
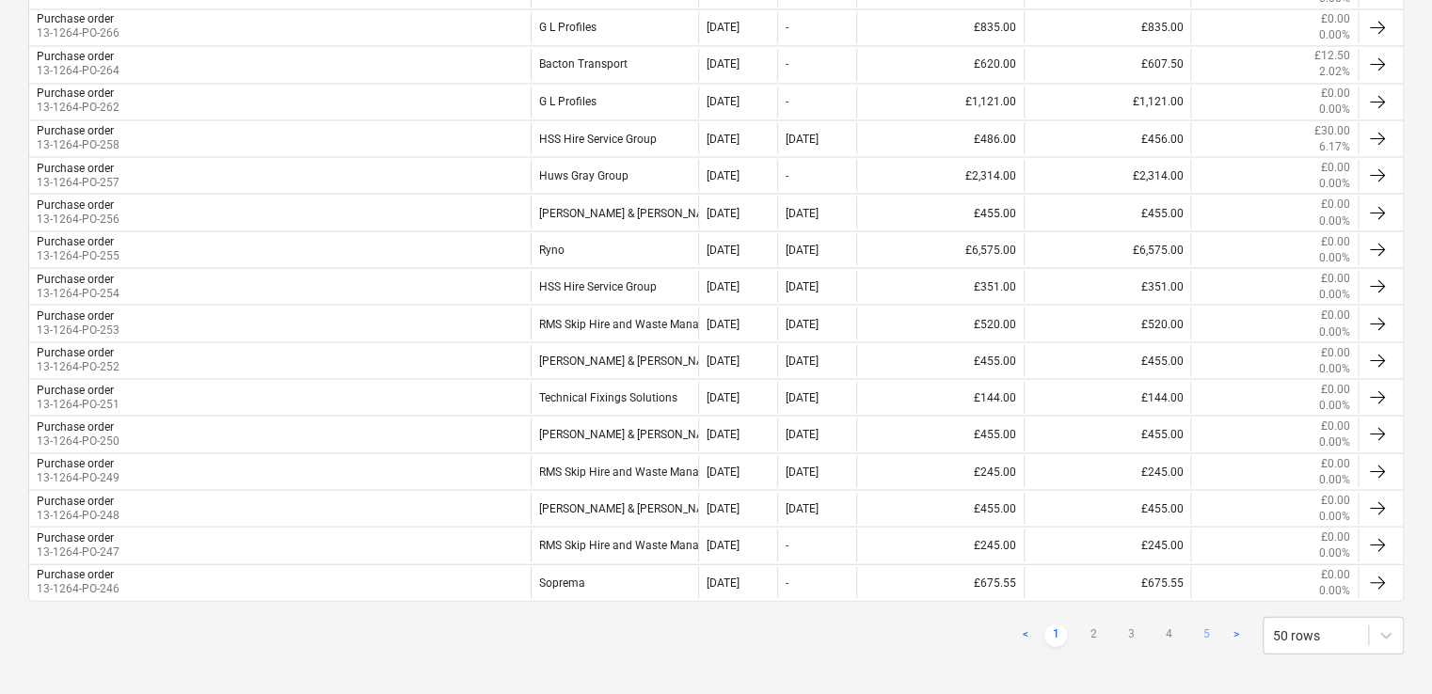
click at [1209, 624] on link "5" at bounding box center [1206, 635] width 23 height 23
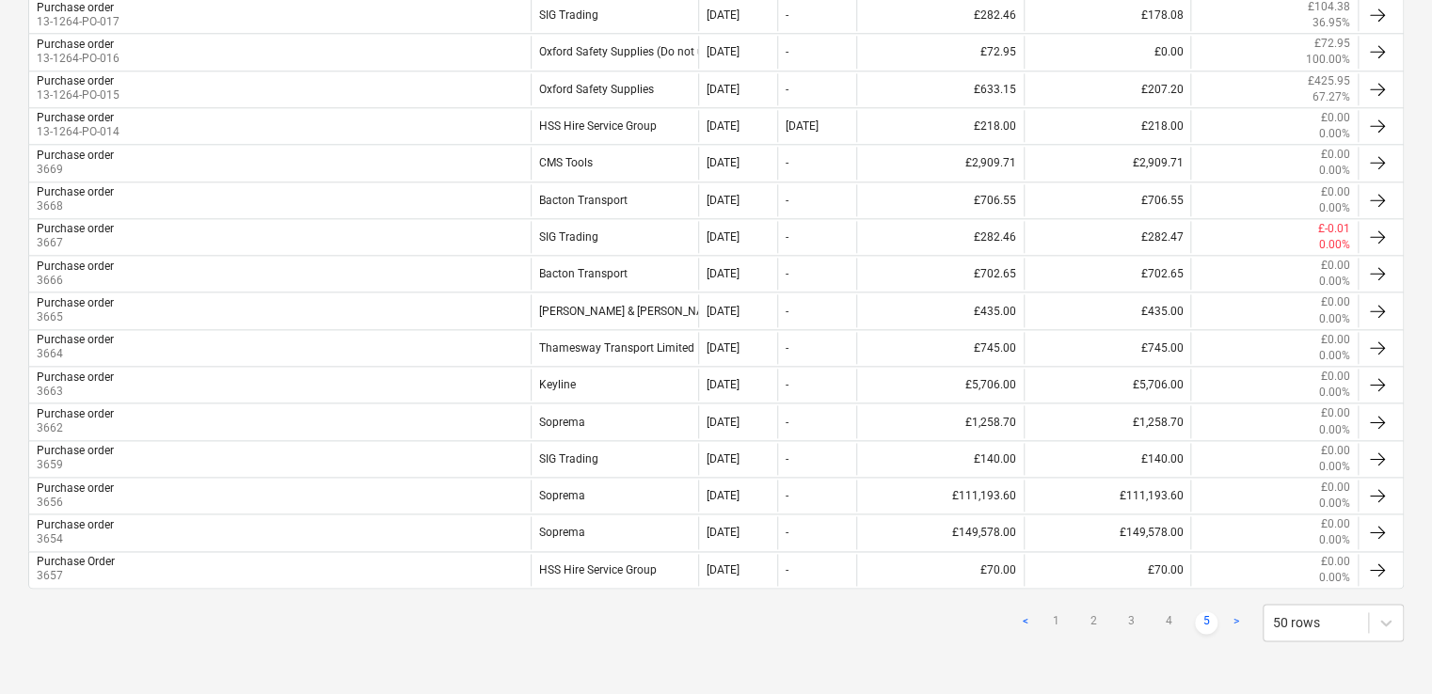
scroll to position [976, 0]
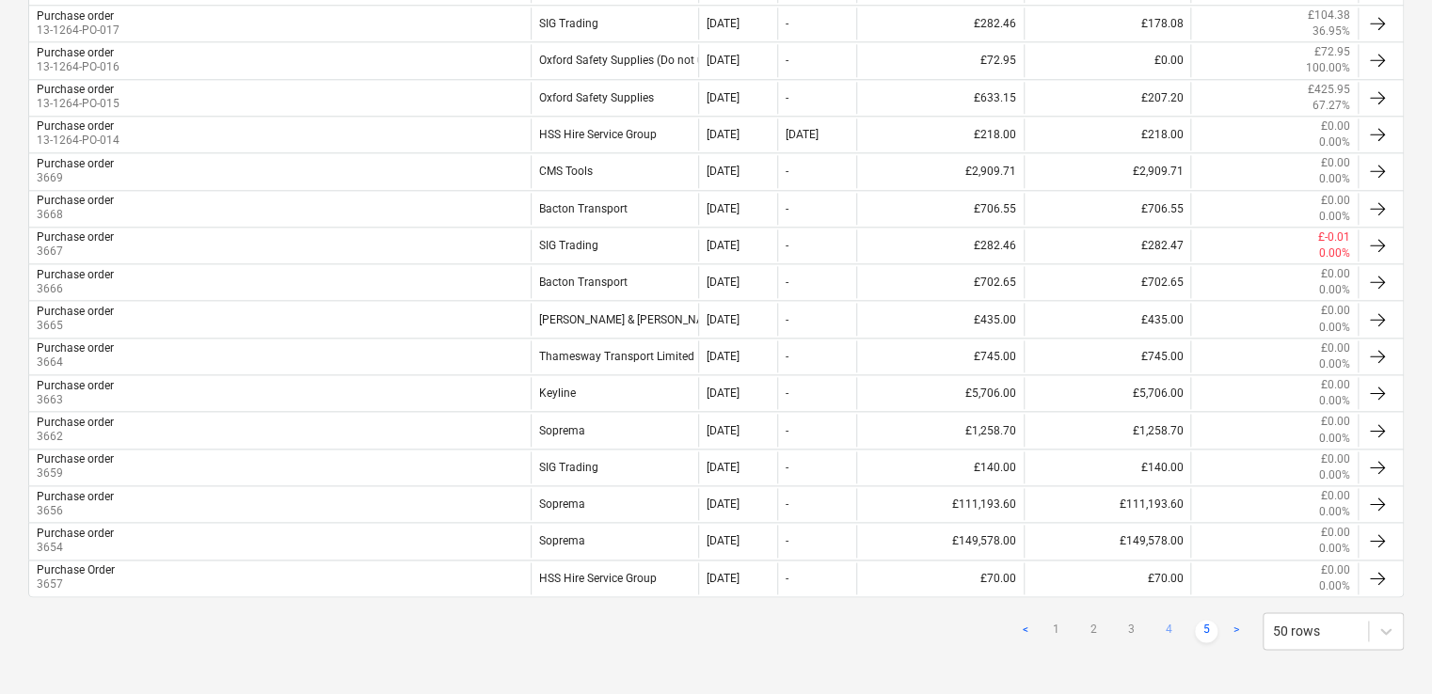
click at [1174, 623] on link "4" at bounding box center [1168, 631] width 23 height 23
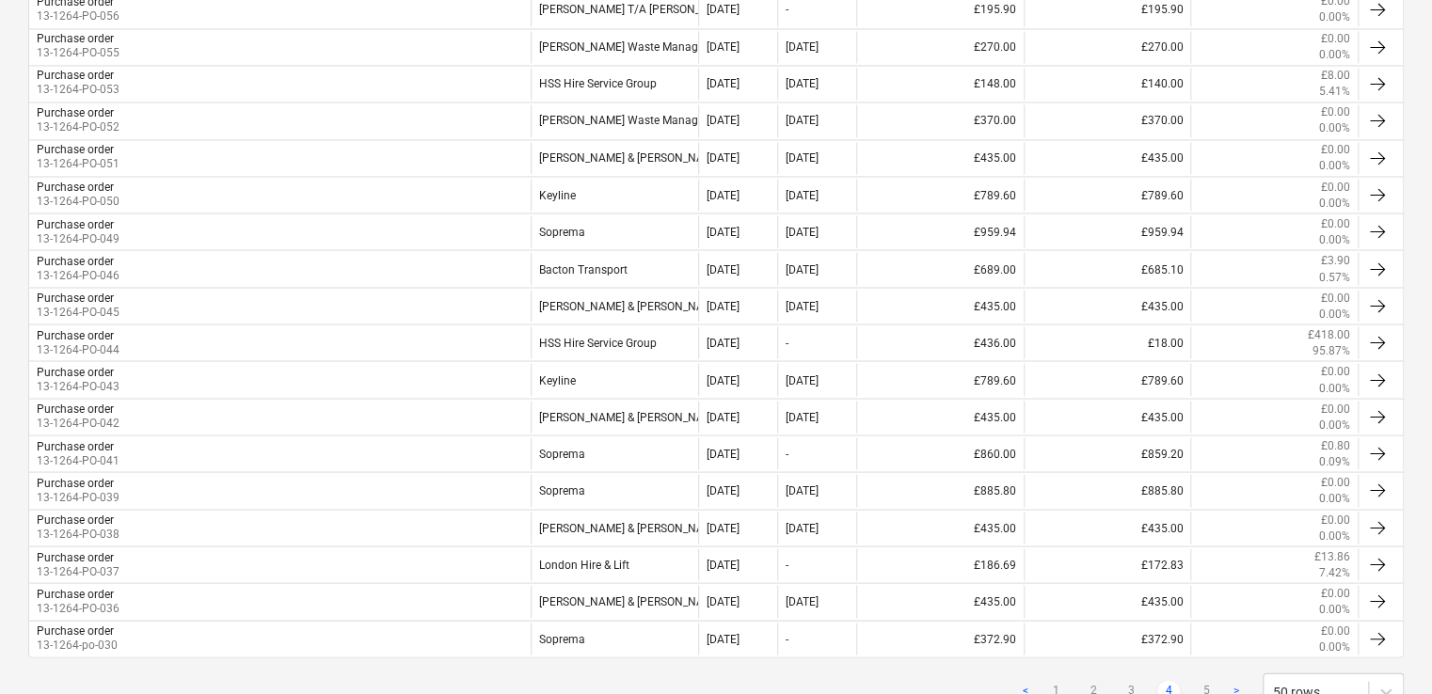
scroll to position [1675, 0]
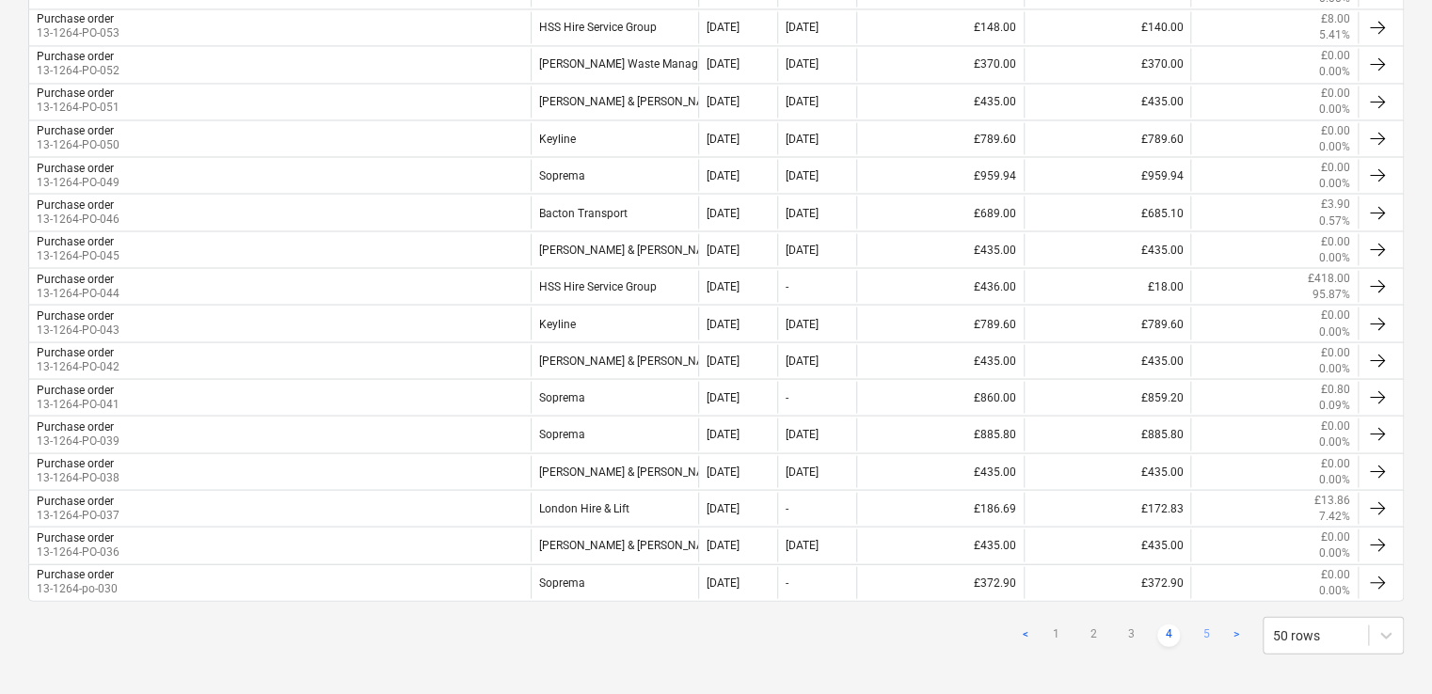
click at [1208, 624] on link "5" at bounding box center [1206, 635] width 23 height 23
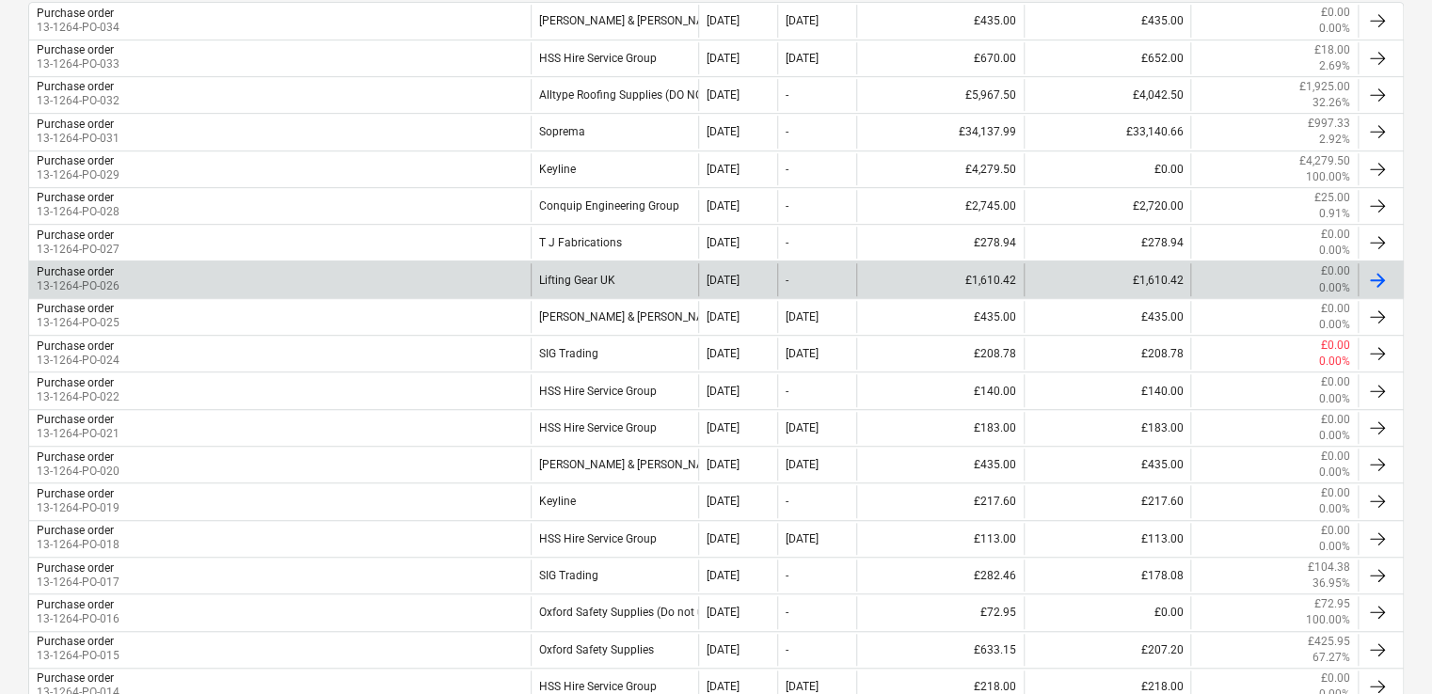
scroll to position [413, 0]
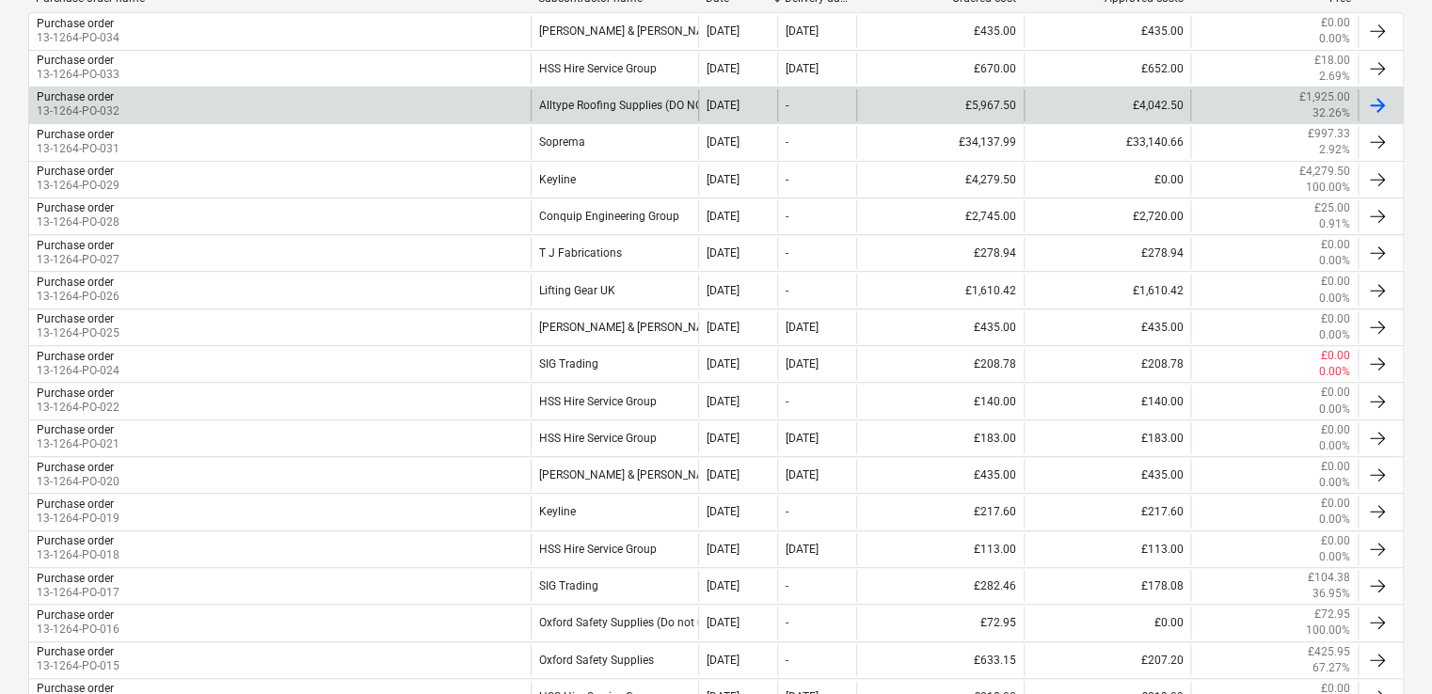
click at [493, 97] on div "Purchase order 13-1264-PO-032" at bounding box center [280, 105] width 502 height 32
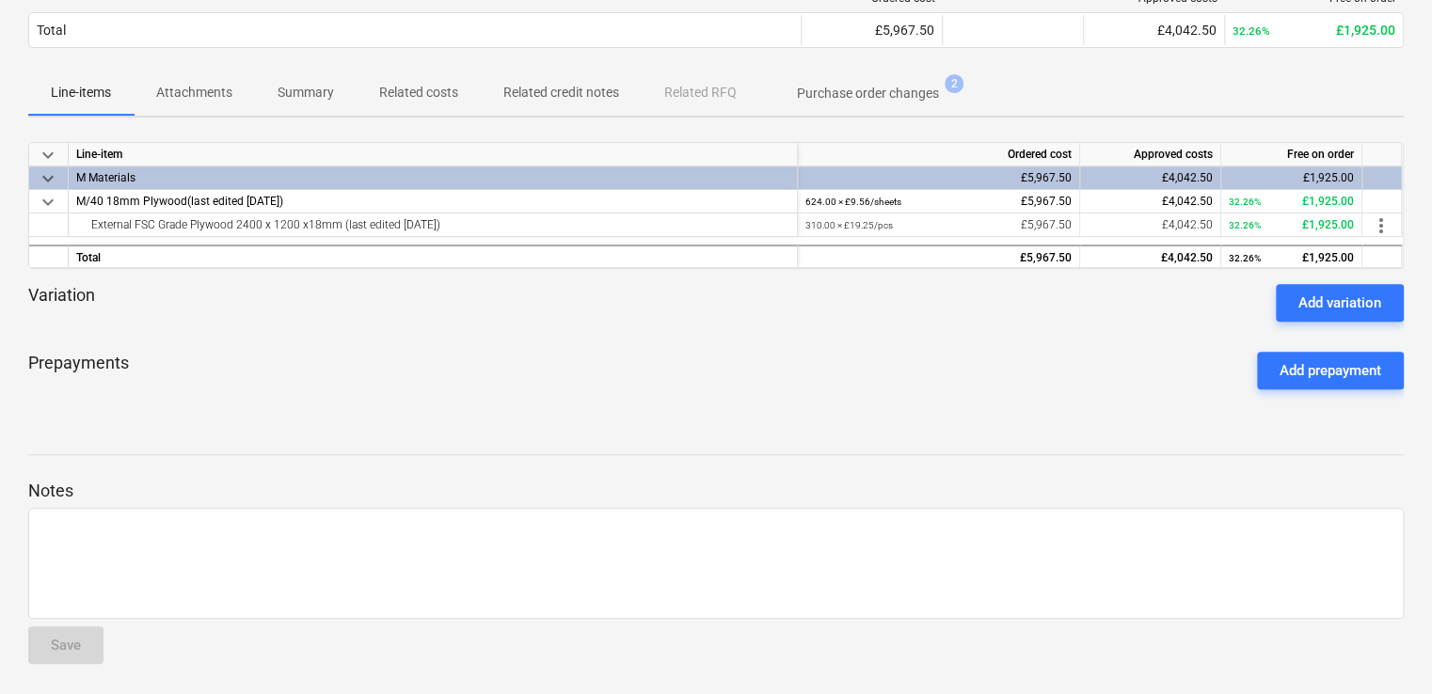
scroll to position [206, 0]
drag, startPoint x: 1428, startPoint y: 263, endPoint x: 1415, endPoint y: 145, distance: 119.3
click at [1415, 145] on div "Purchase order ( Closed ) 13-1264-PO-032 notes Notes business View subcontracto…" at bounding box center [716, 288] width 1432 height 816
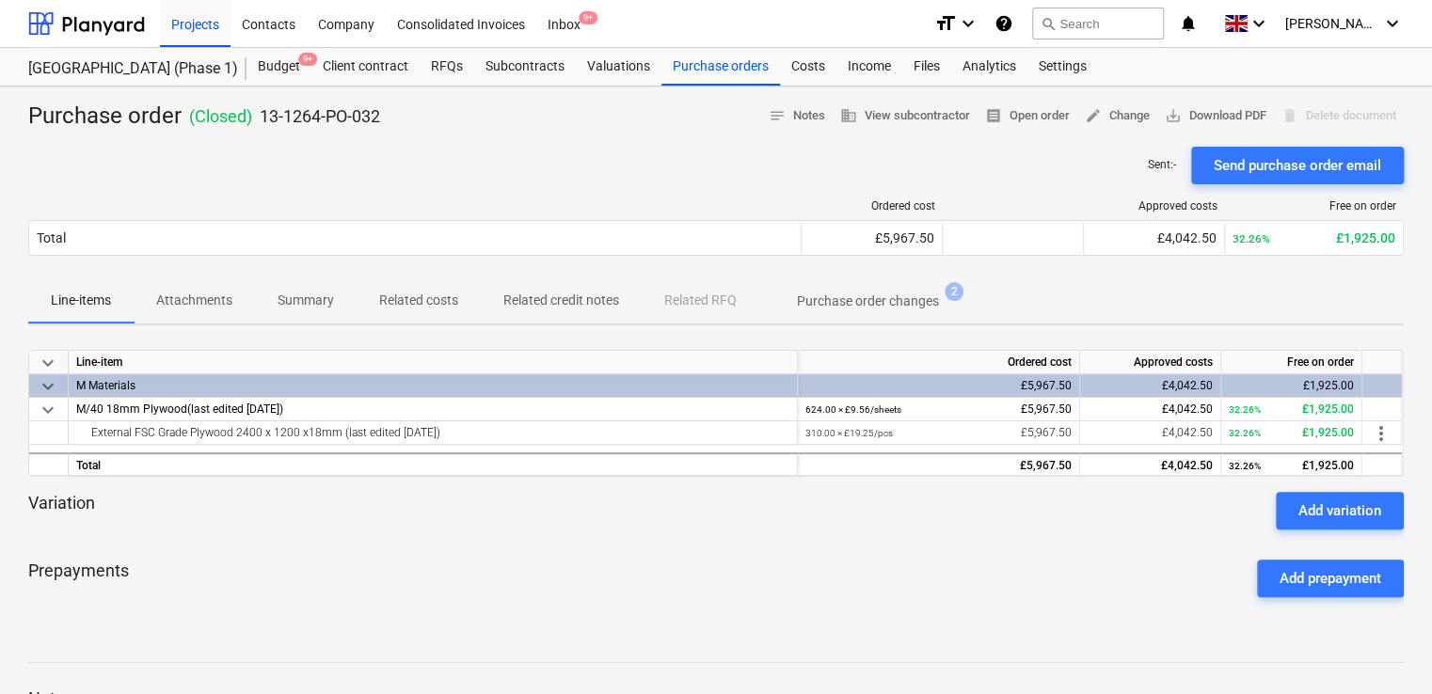
scroll to position [0, 0]
click at [1021, 113] on span "receipt Open order" at bounding box center [1027, 116] width 85 height 22
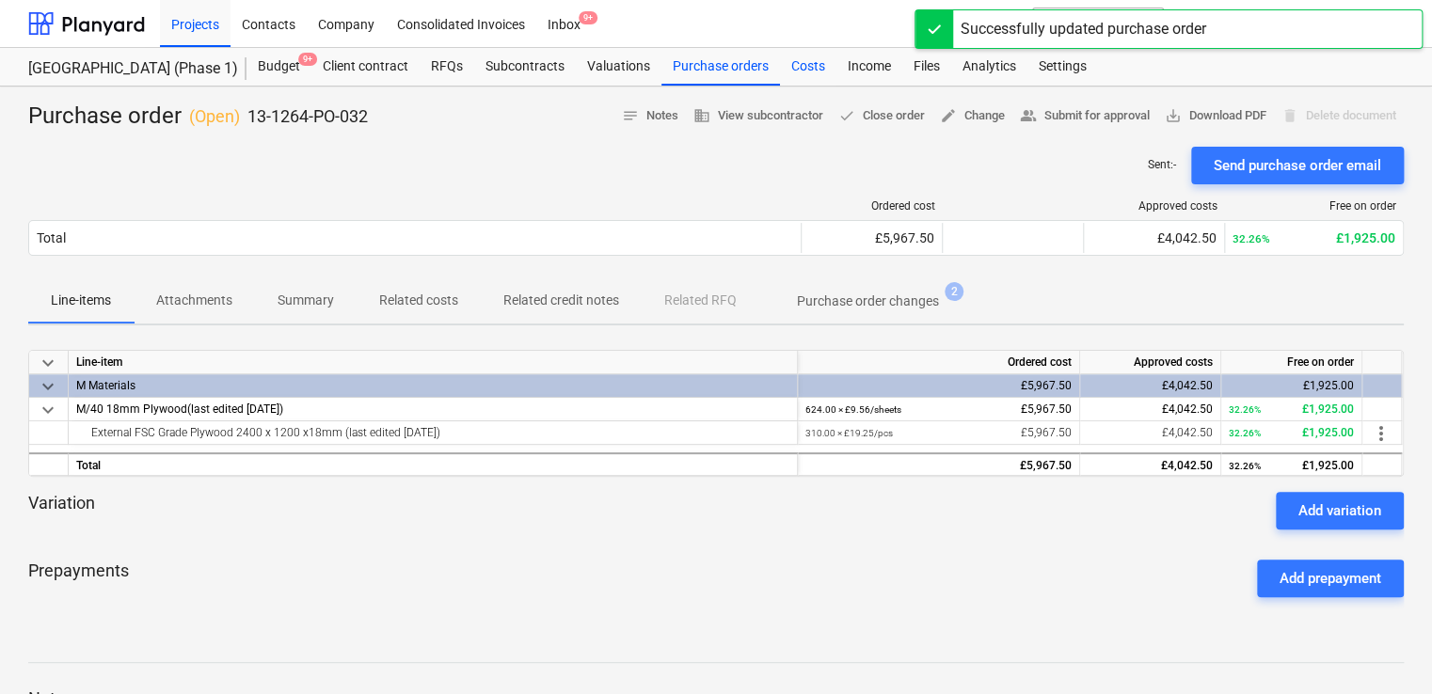
click at [805, 68] on div "Costs" at bounding box center [808, 67] width 56 height 38
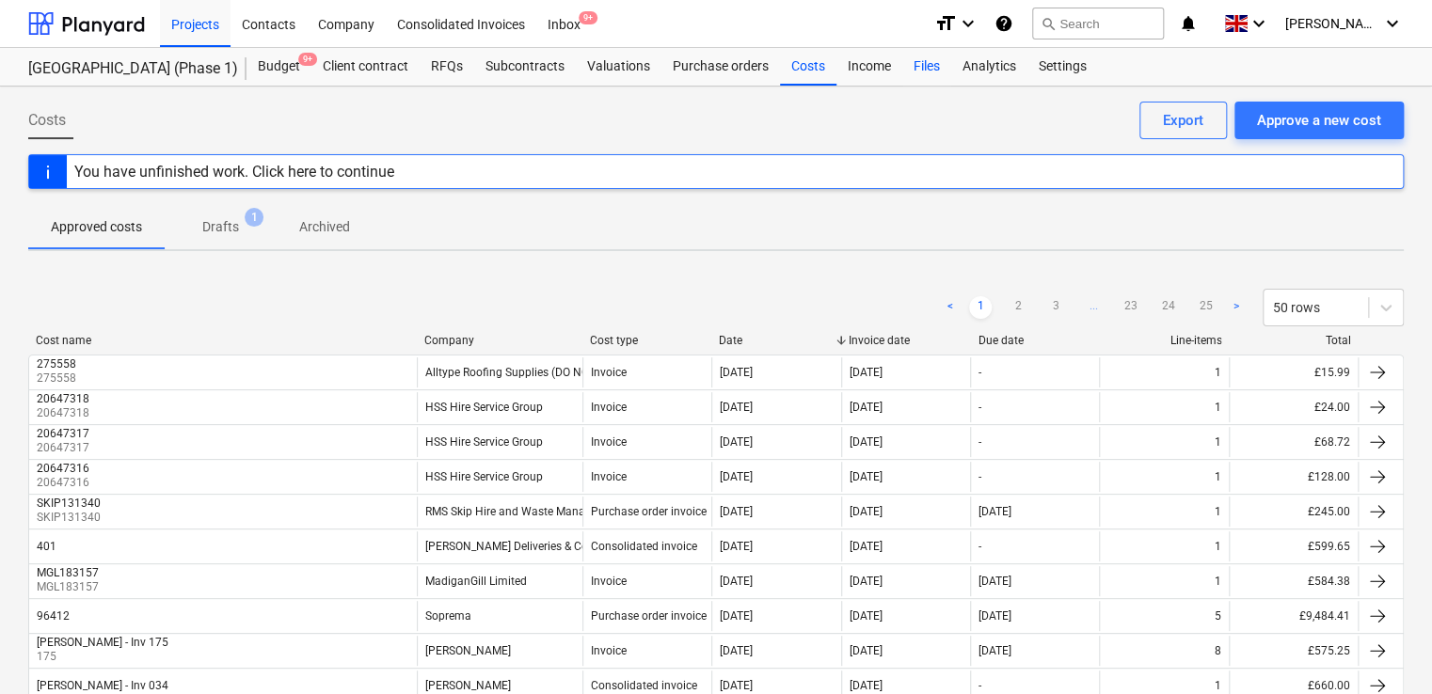
click at [924, 65] on div "Files" at bounding box center [926, 67] width 49 height 38
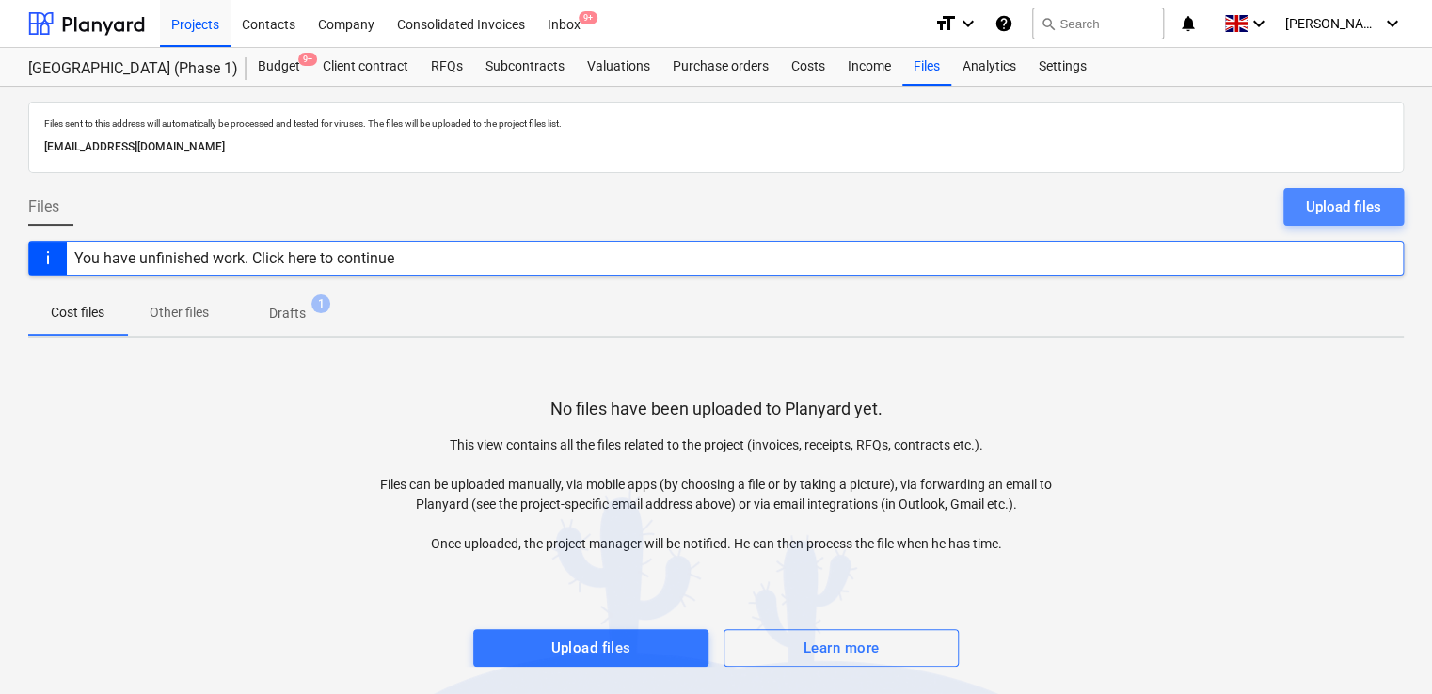
click at [1347, 205] on div "Upload files" at bounding box center [1343, 207] width 75 height 24
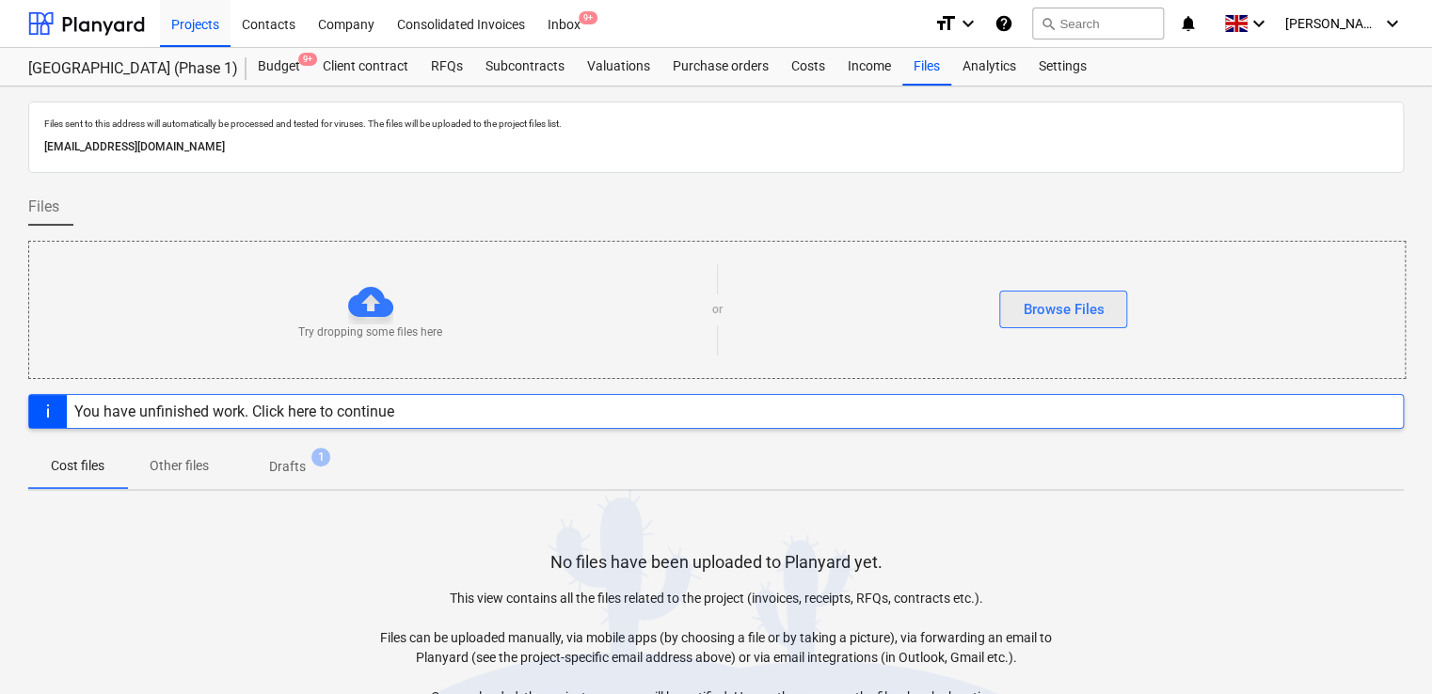
click at [1024, 311] on div "Browse Files" at bounding box center [1063, 309] width 81 height 24
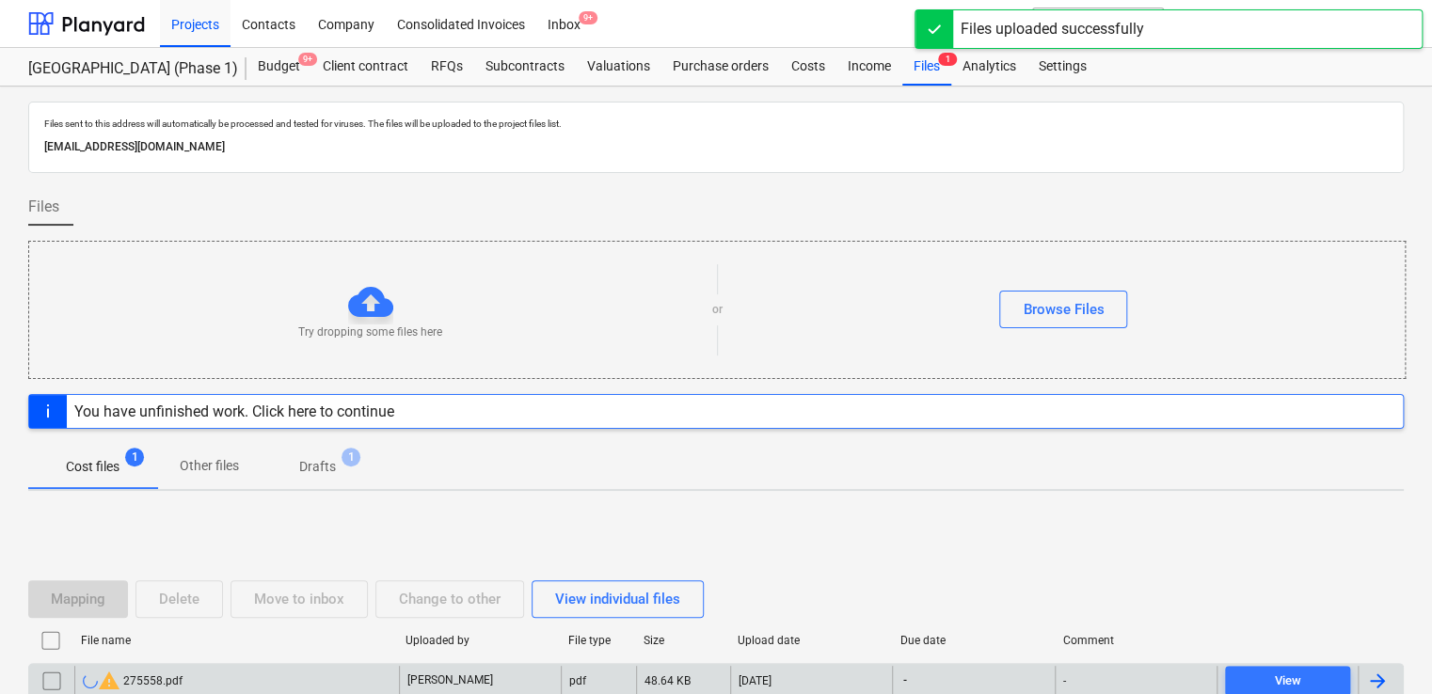
click at [211, 678] on div "warning 275558.pdf" at bounding box center [236, 681] width 325 height 30
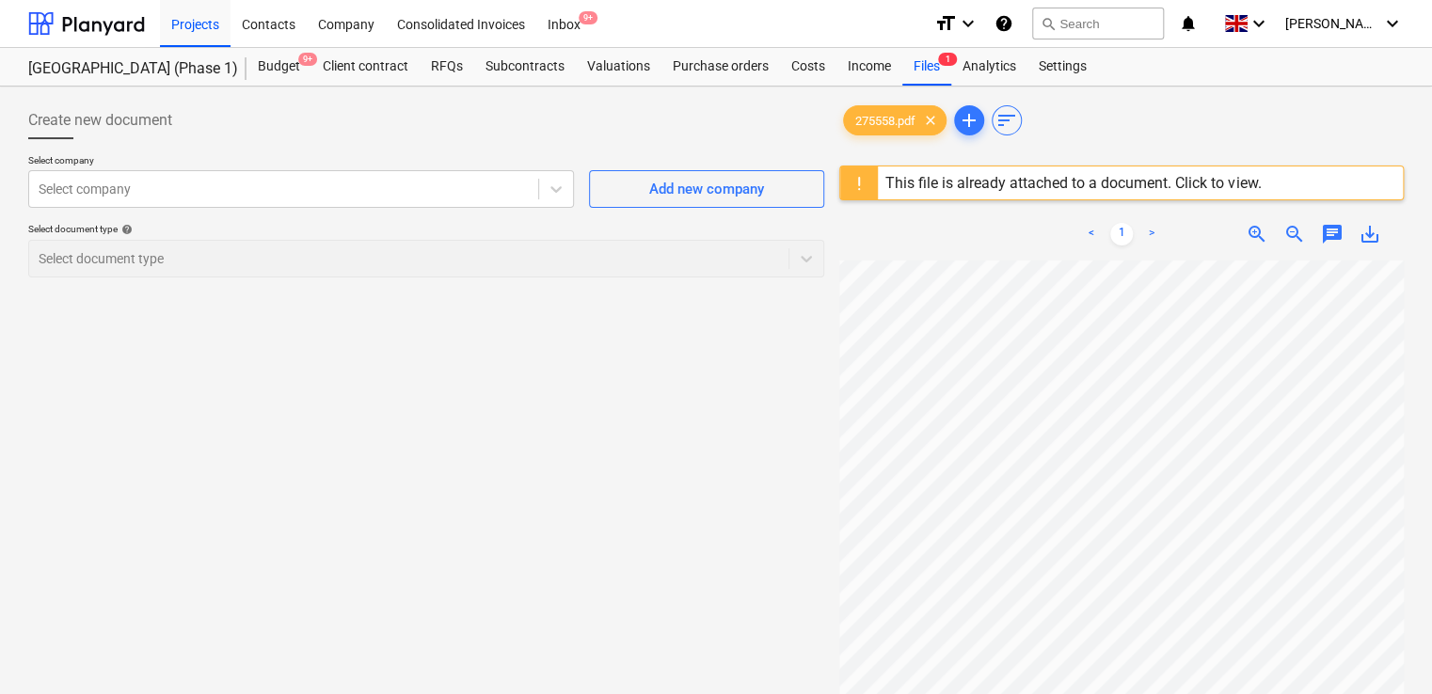
scroll to position [278, 0]
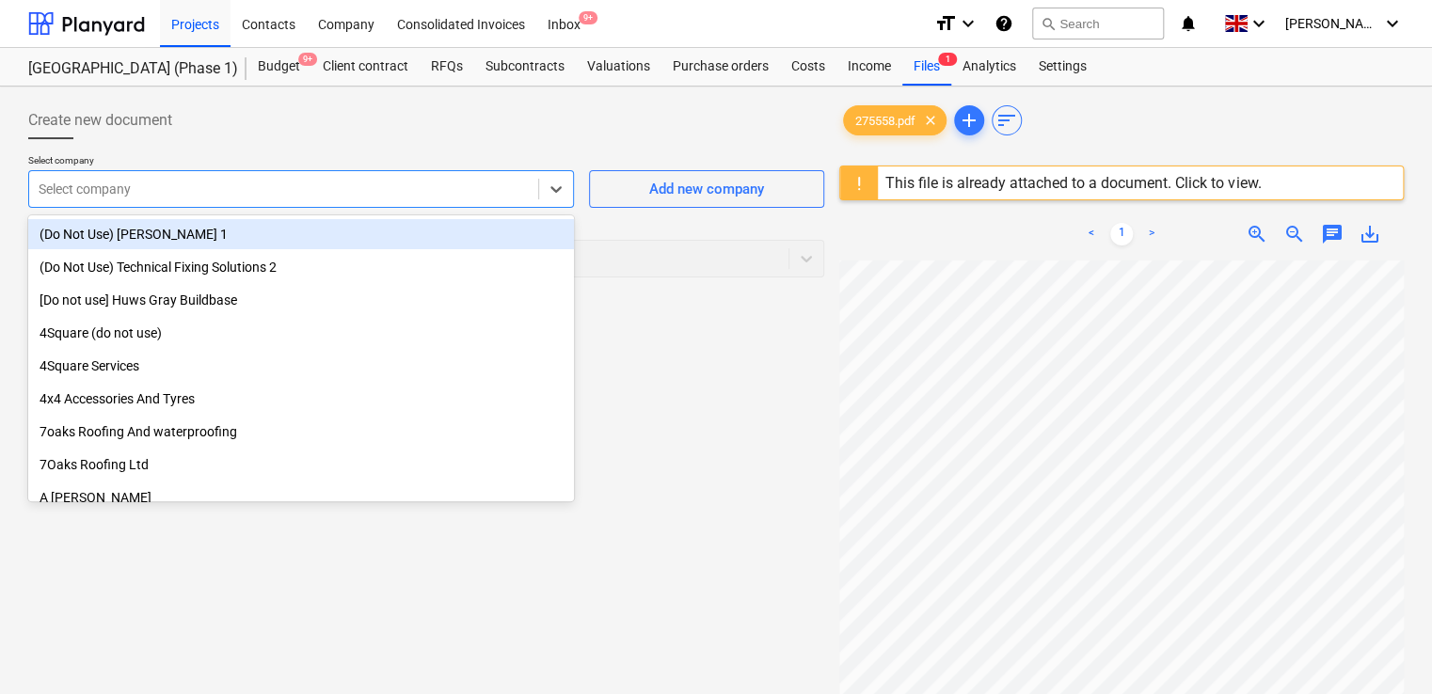
click at [468, 186] on div at bounding box center [284, 189] width 490 height 19
type input "all"
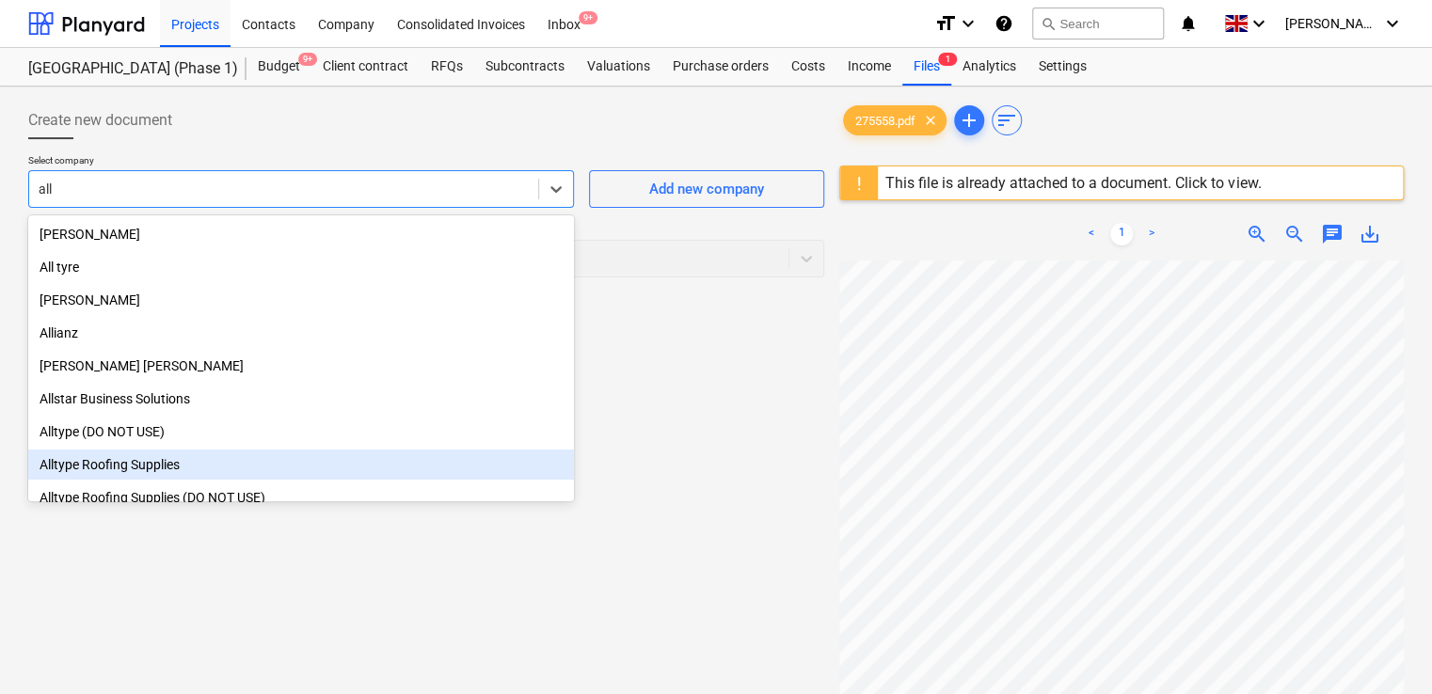
click at [120, 454] on div "Alltype Roofing Supplies" at bounding box center [301, 465] width 546 height 30
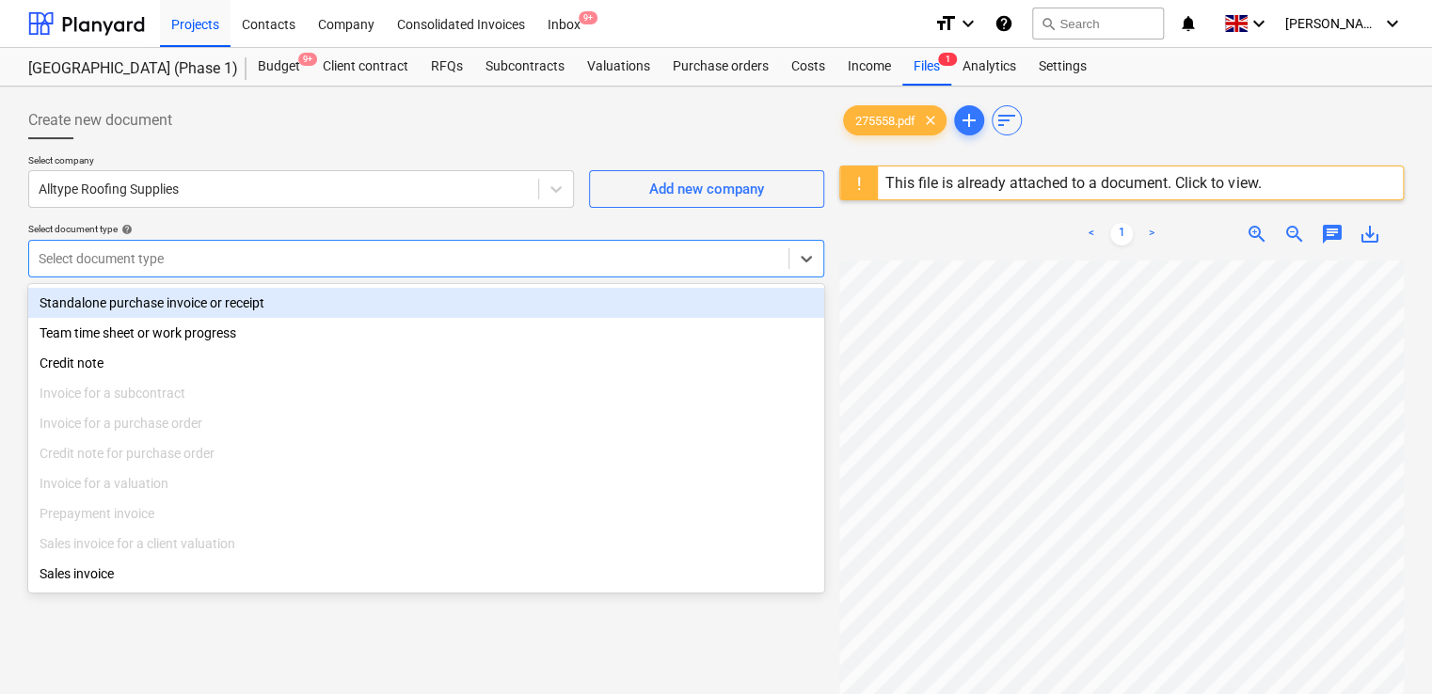
click at [218, 252] on div at bounding box center [409, 258] width 741 height 19
click at [217, 253] on div at bounding box center [409, 258] width 741 height 19
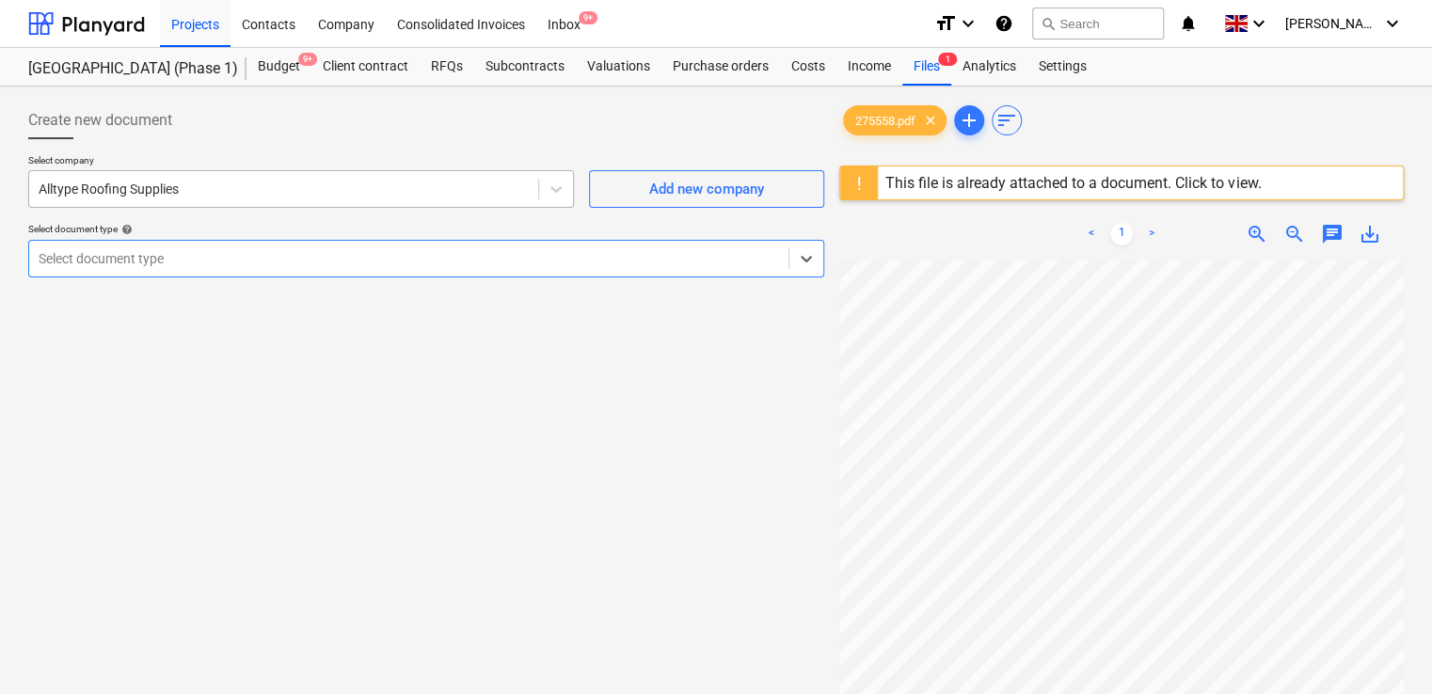
click at [260, 177] on div "Alltype Roofing Supplies" at bounding box center [283, 189] width 509 height 26
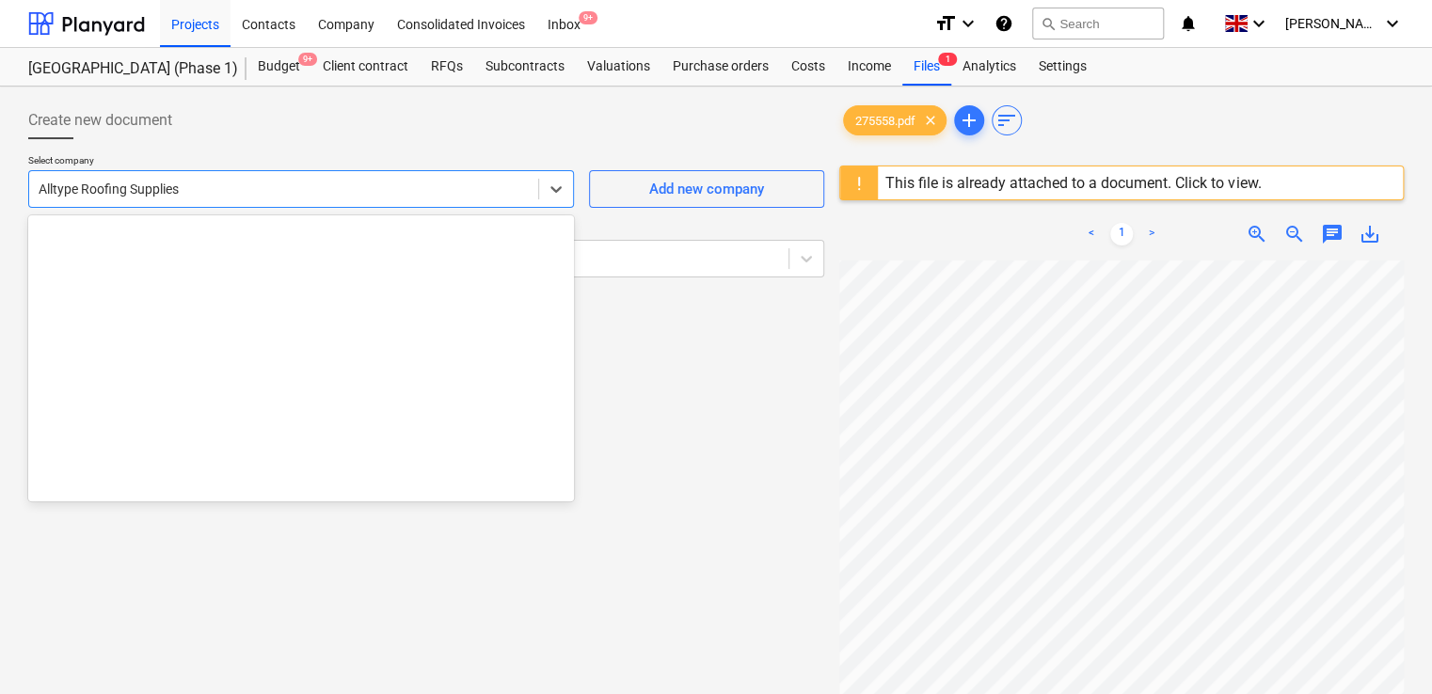
scroll to position [1547, 0]
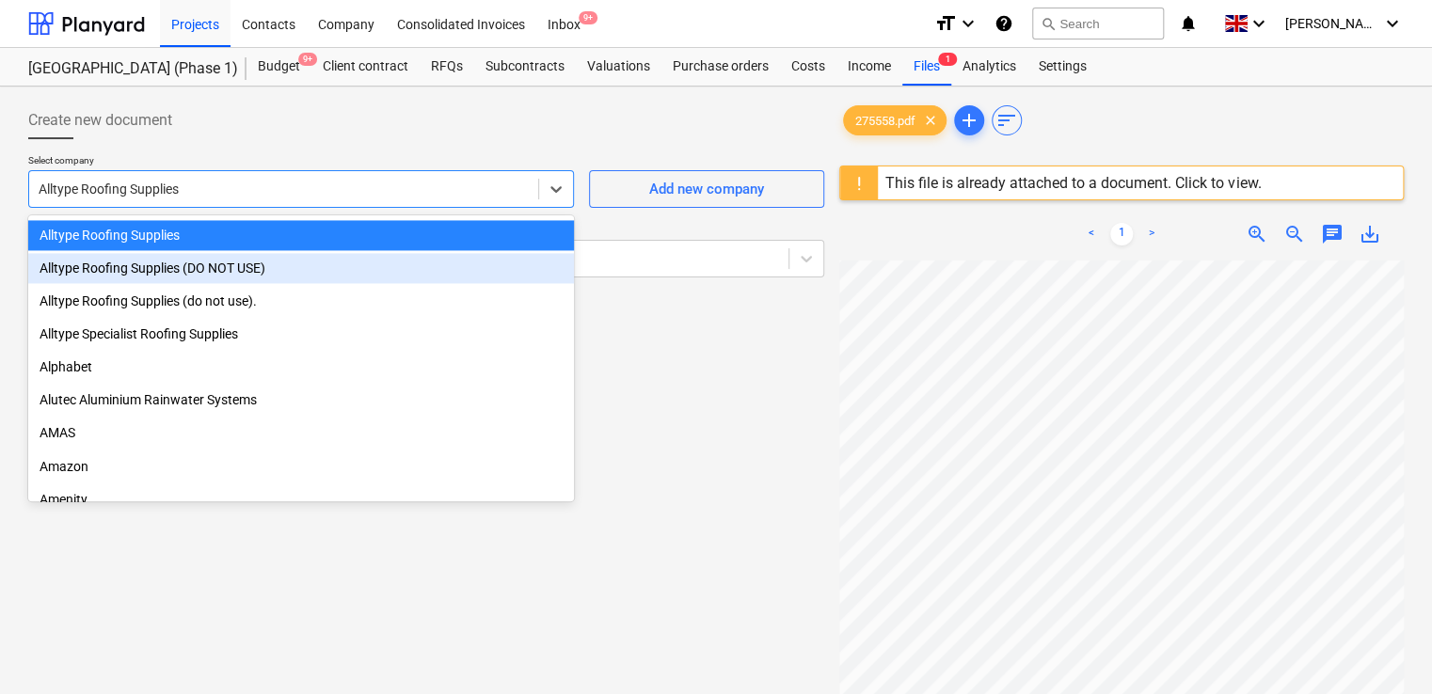
click at [183, 259] on div "Alltype Roofing Supplies (DO NOT USE)" at bounding box center [301, 268] width 546 height 30
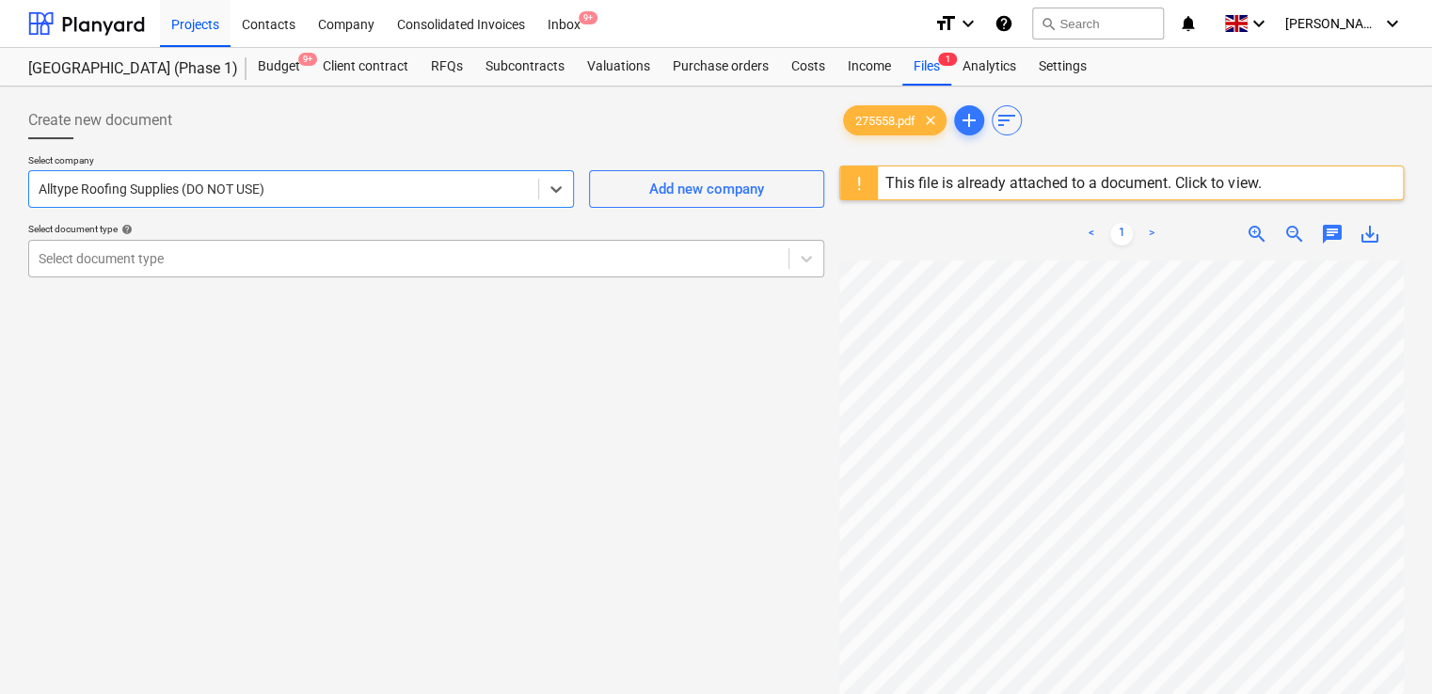
click at [187, 260] on div at bounding box center [409, 258] width 741 height 19
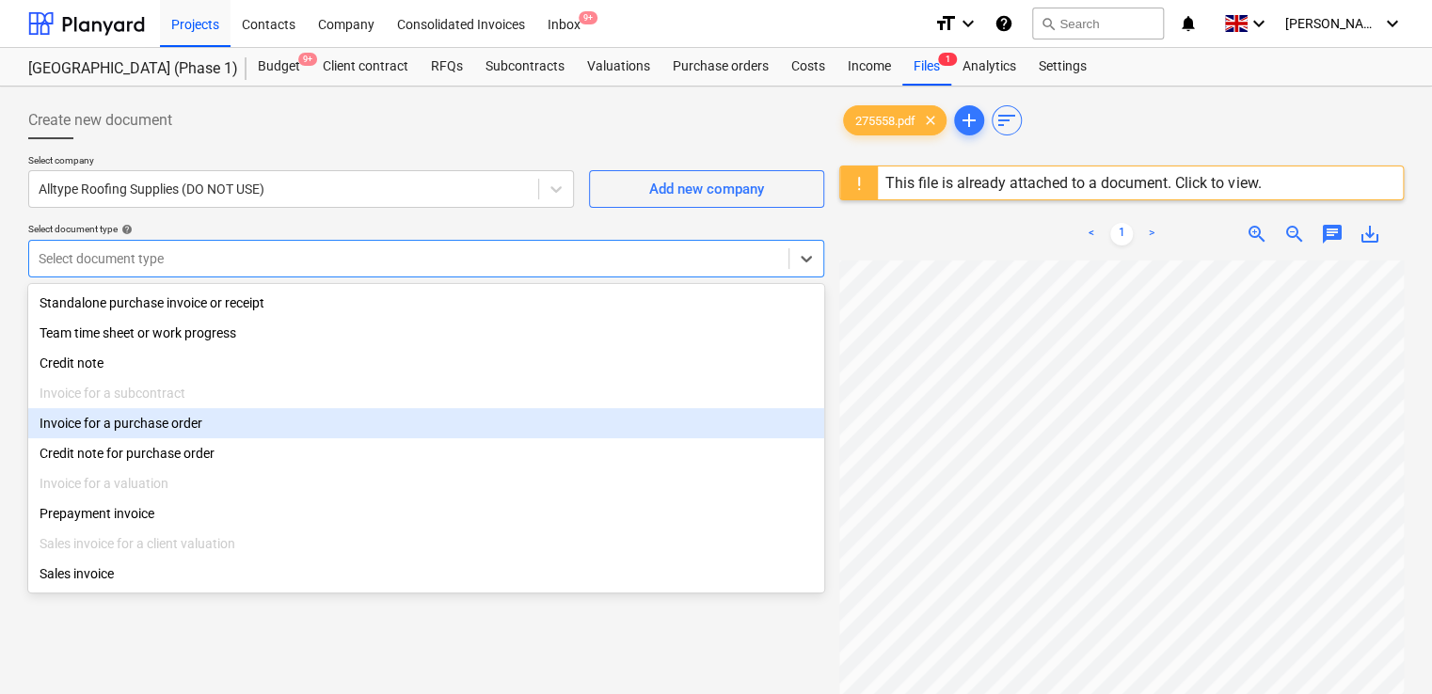
click at [133, 426] on div "Invoice for a purchase order" at bounding box center [426, 423] width 796 height 30
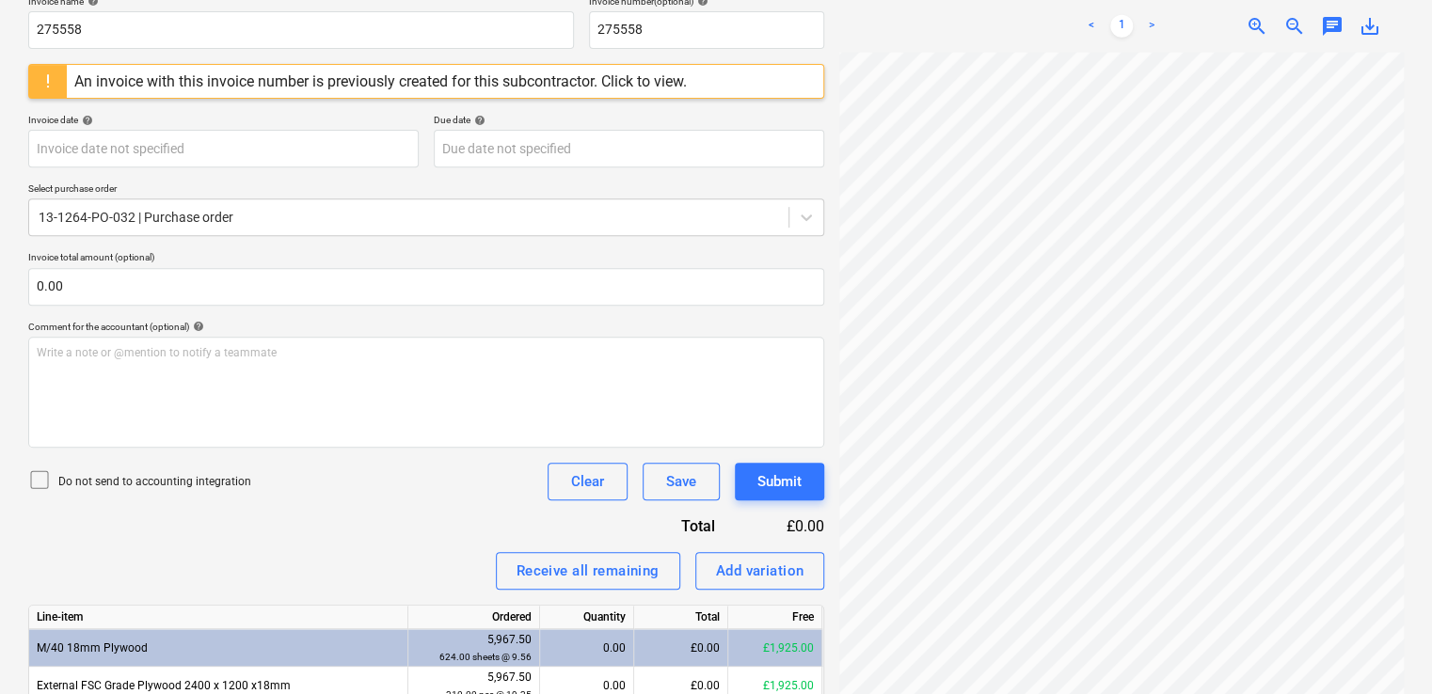
scroll to position [298, 0]
click at [34, 471] on icon at bounding box center [39, 479] width 23 height 23
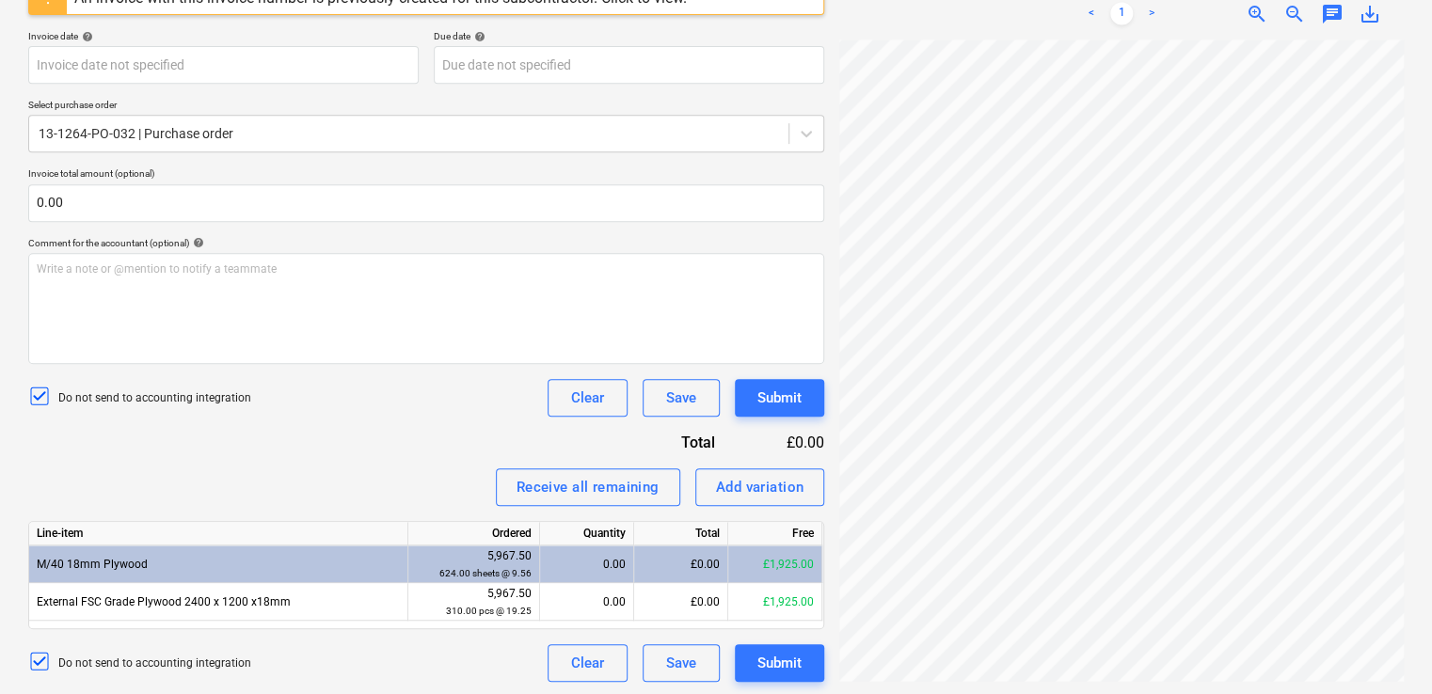
scroll to position [383, 0]
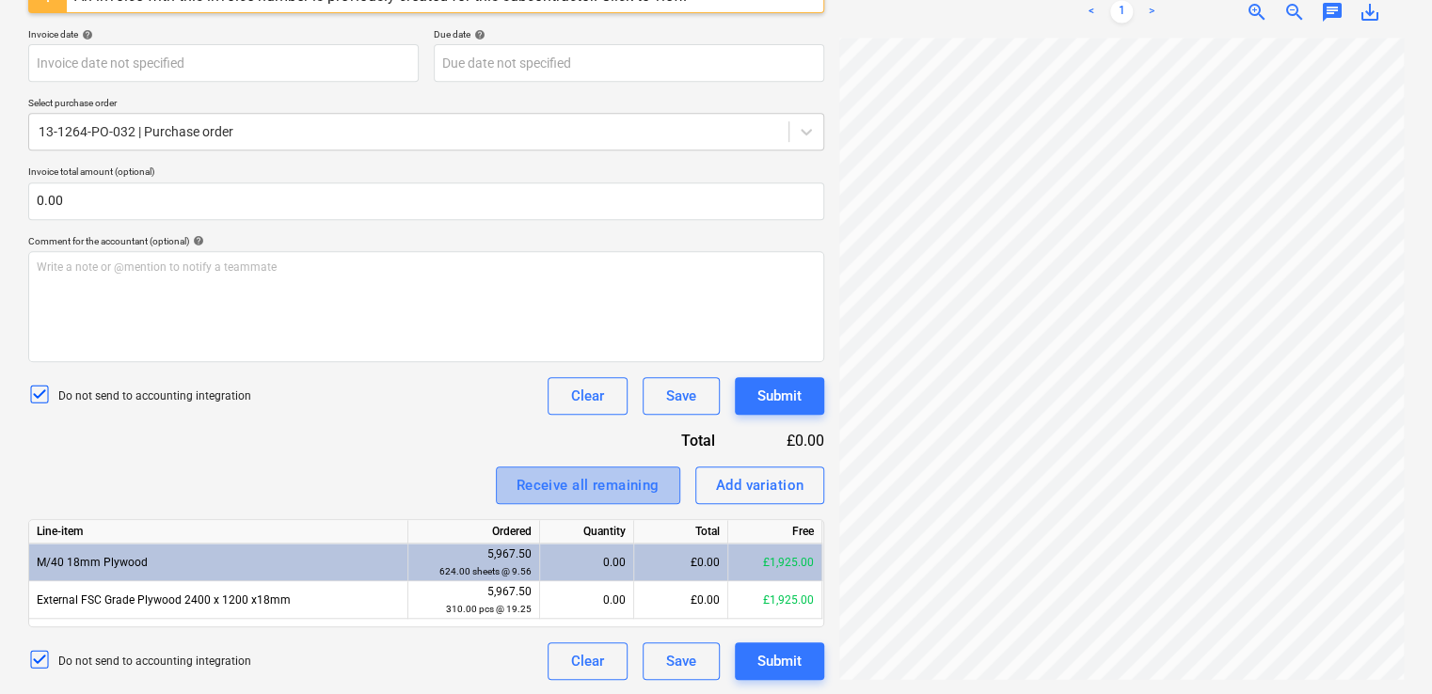
click at [602, 495] on div "Receive all remaining" at bounding box center [588, 485] width 143 height 24
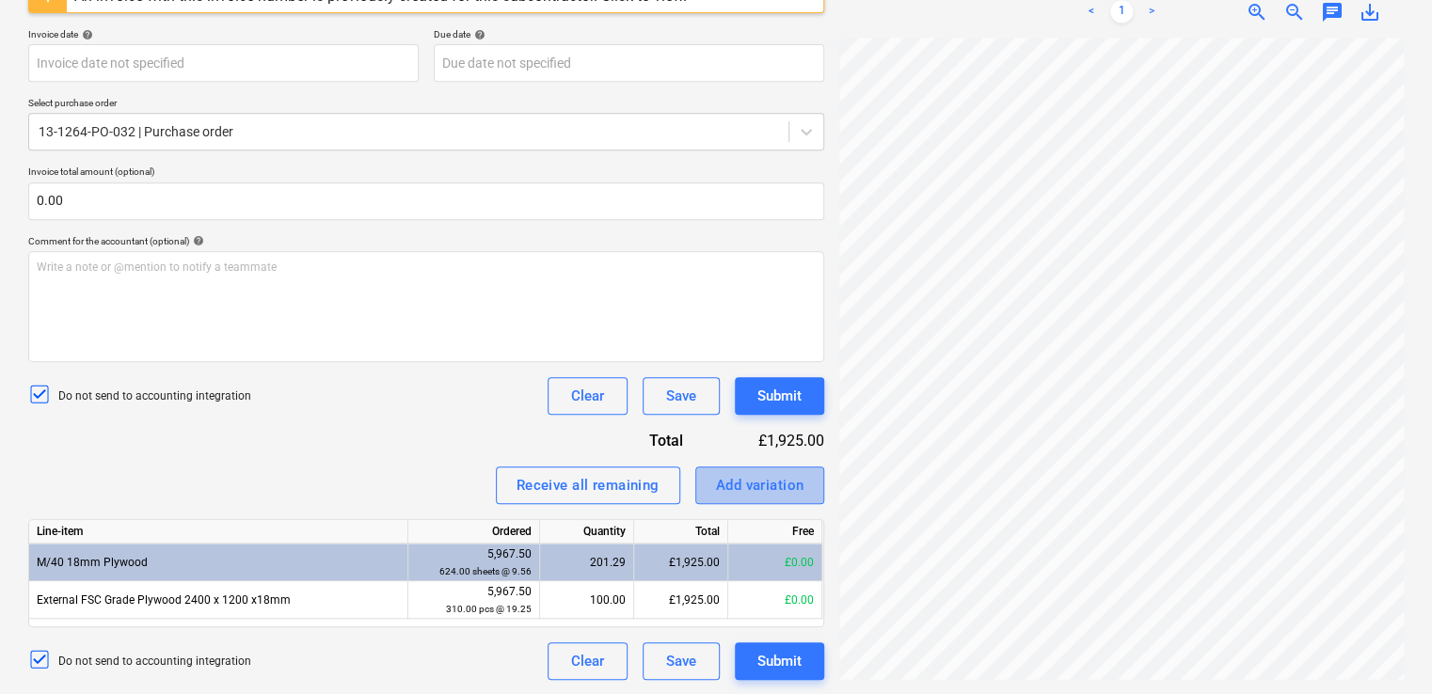
click at [746, 485] on div "Add variation" at bounding box center [760, 485] width 88 height 24
type textarea "x"
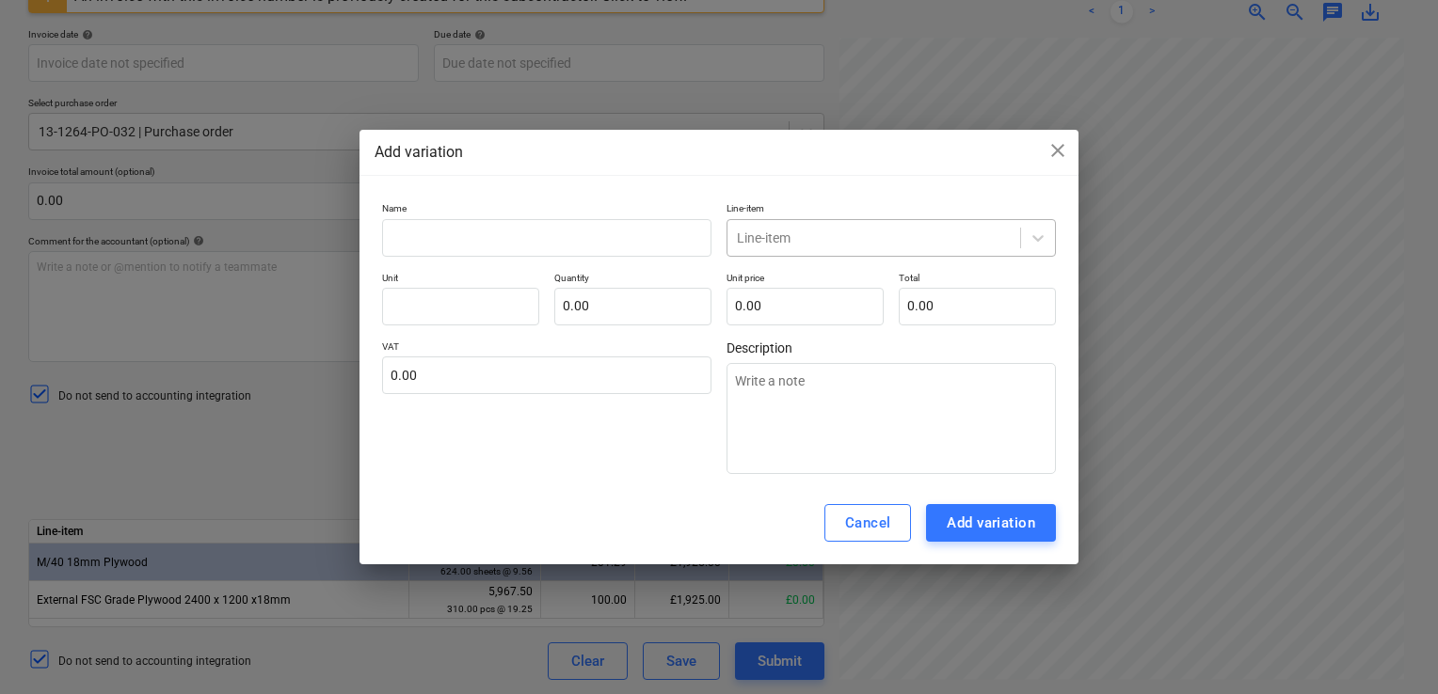
click at [853, 235] on div at bounding box center [874, 238] width 274 height 19
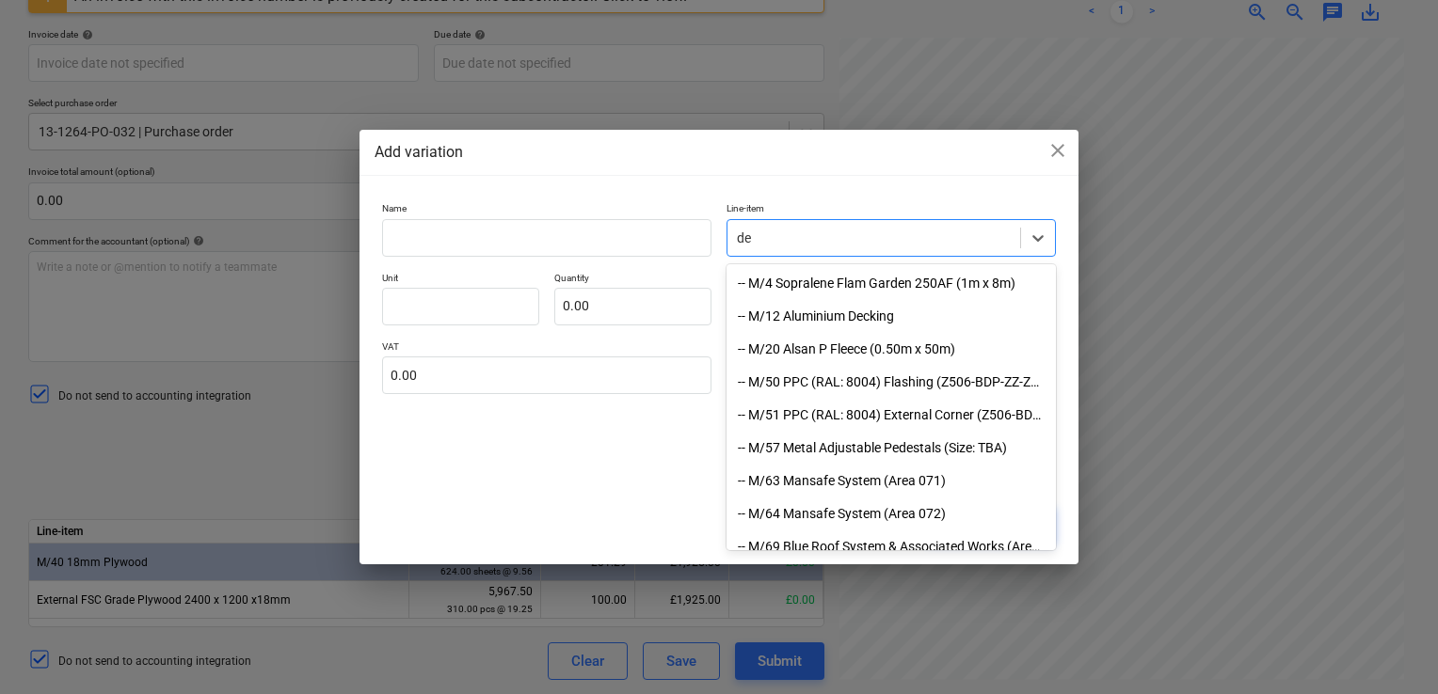
type input "d"
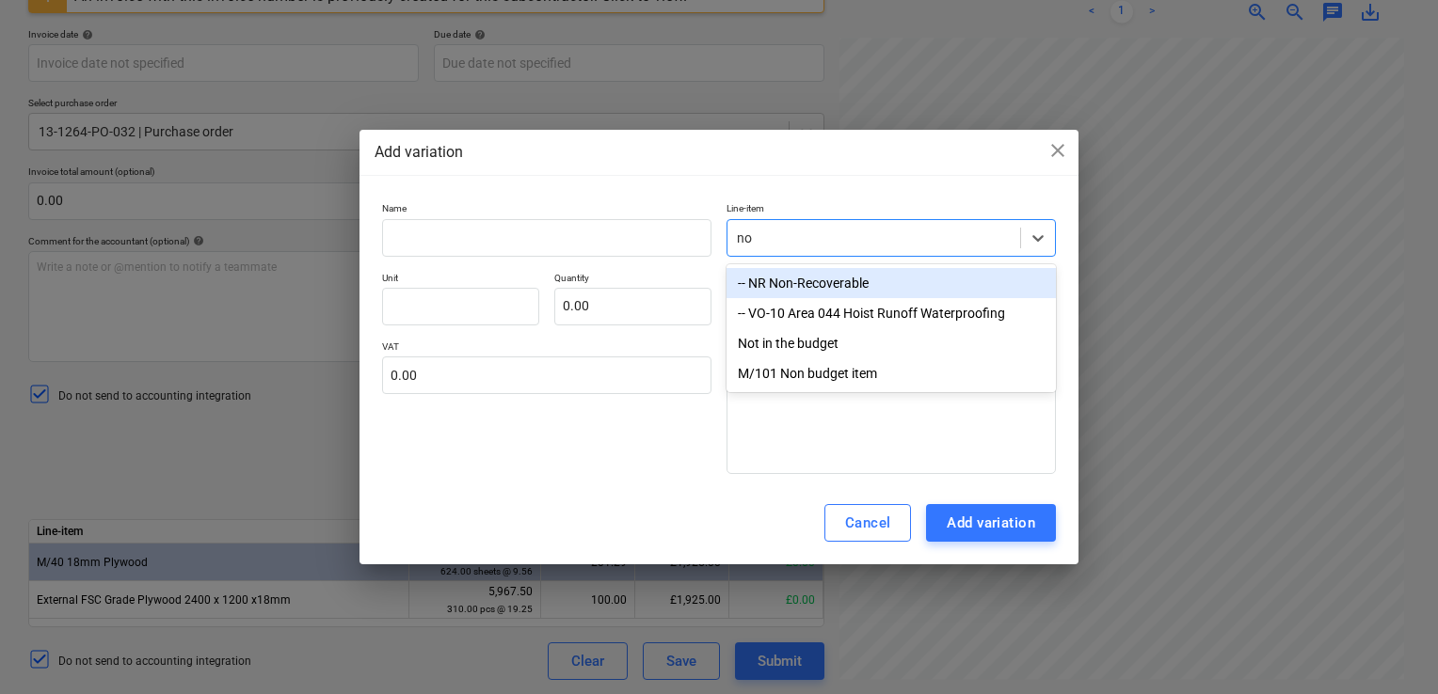
type input "non"
click at [779, 286] on div "-- NR Non-Recoverable" at bounding box center [890, 283] width 329 height 30
type textarea "x"
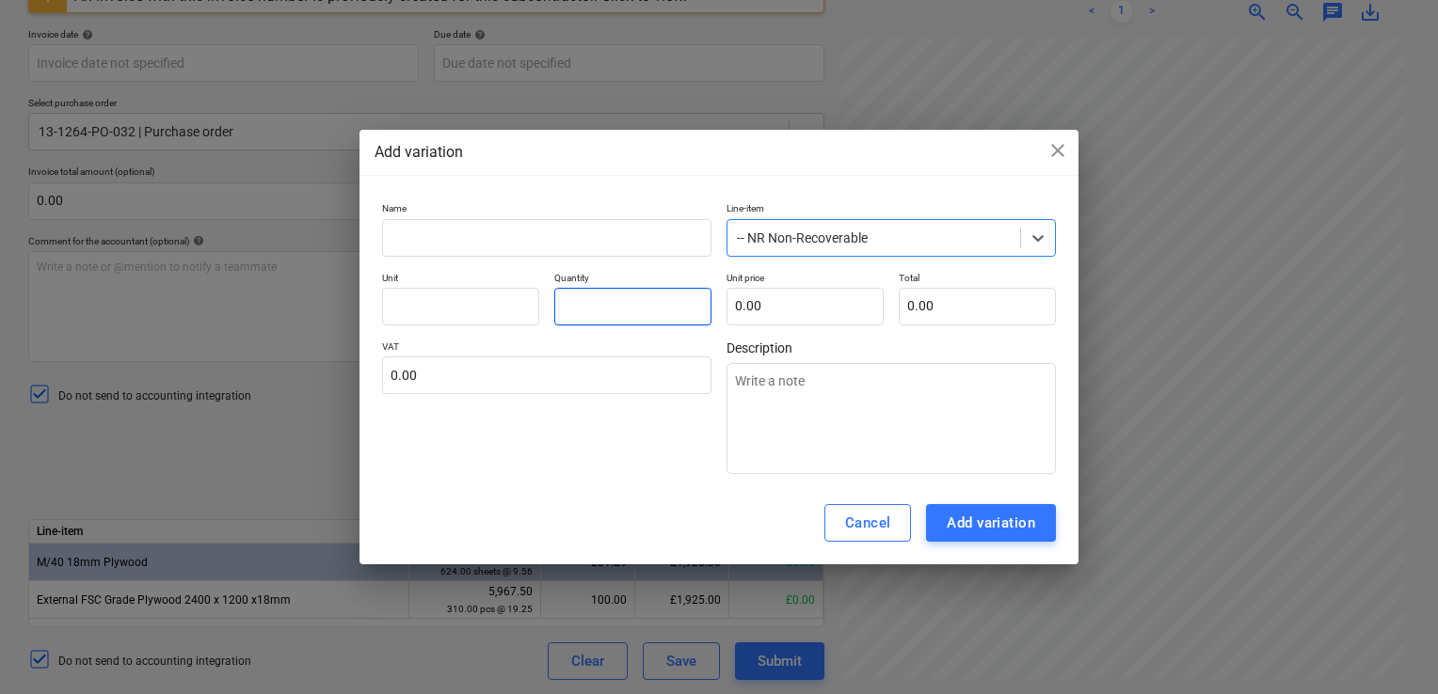
click at [655, 311] on input "text" at bounding box center [632, 307] width 157 height 38
type textarea "x"
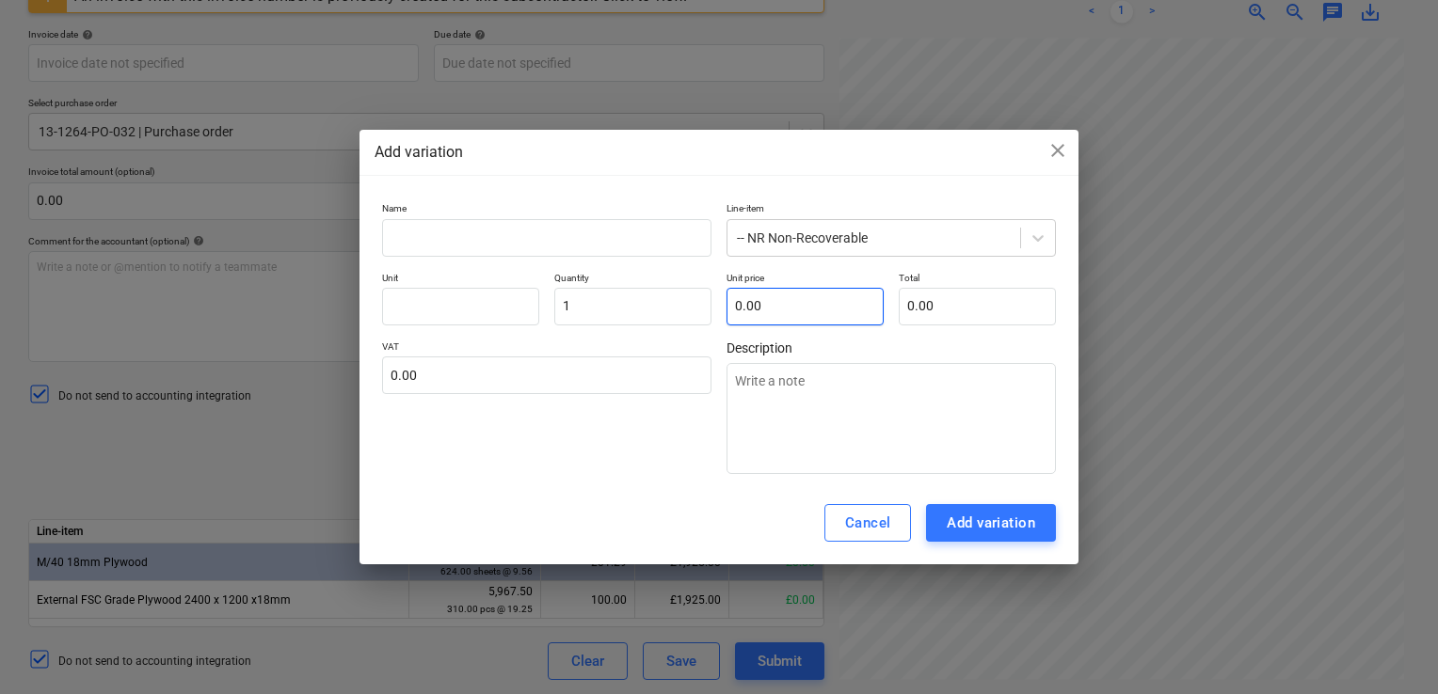
type input "1.00"
click at [756, 314] on input "text" at bounding box center [804, 307] width 157 height 38
type textarea "x"
type input "1"
type input "1.00"
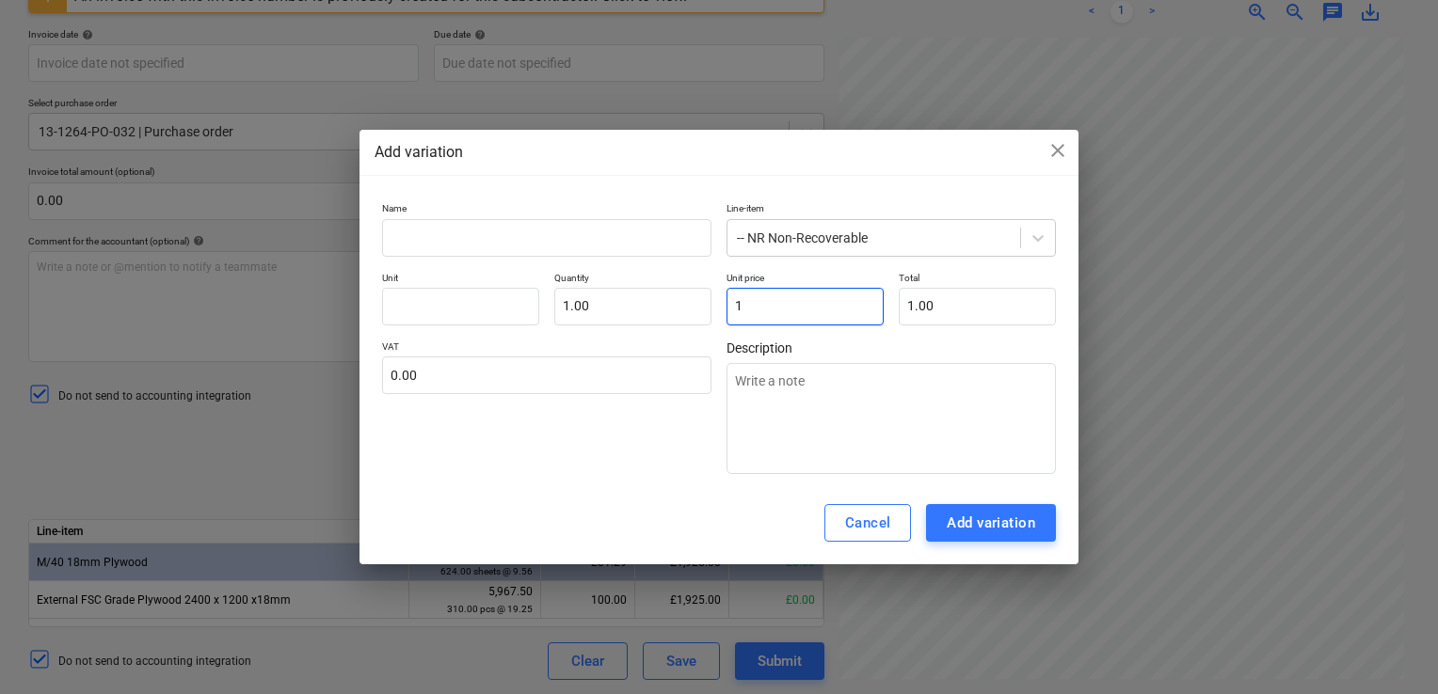
type textarea "x"
type input "15"
type input "15.00"
type textarea "x"
type input "15."
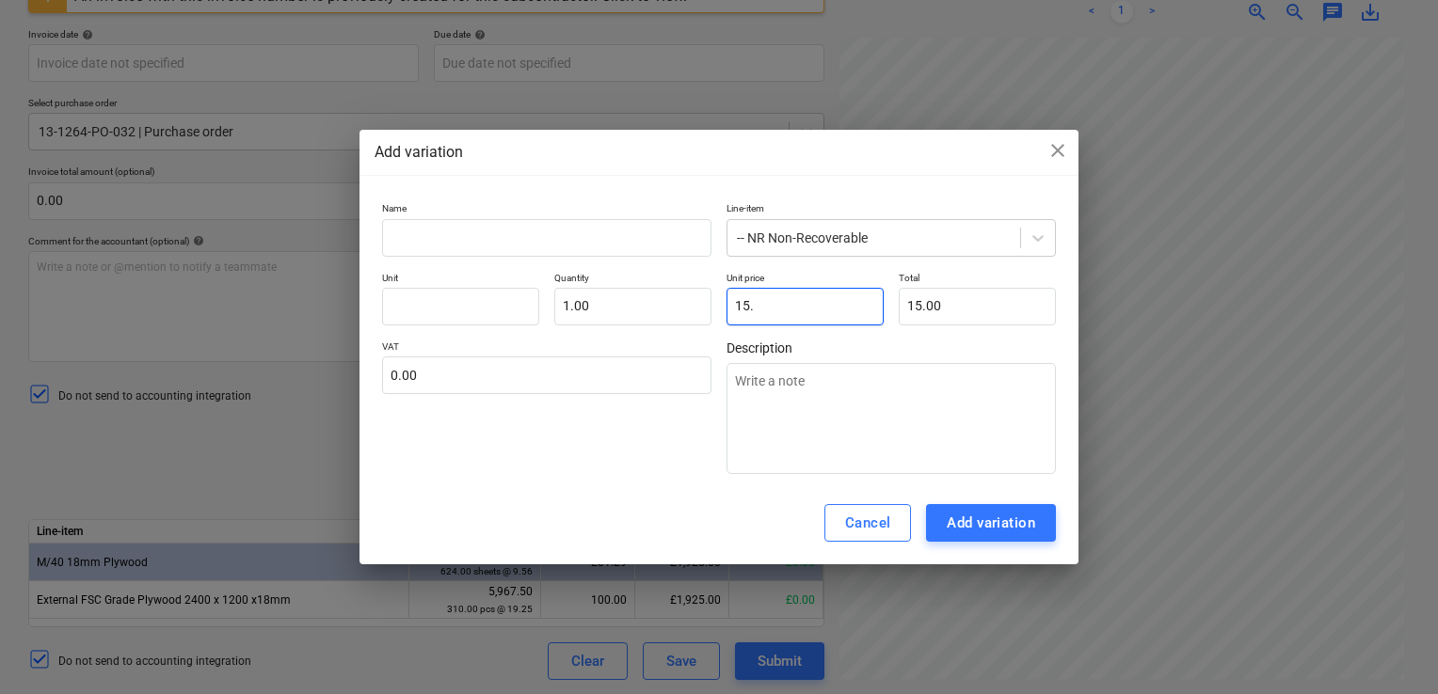
type textarea "x"
type input "15.9"
type input "15.90"
type textarea "x"
type input "15.99"
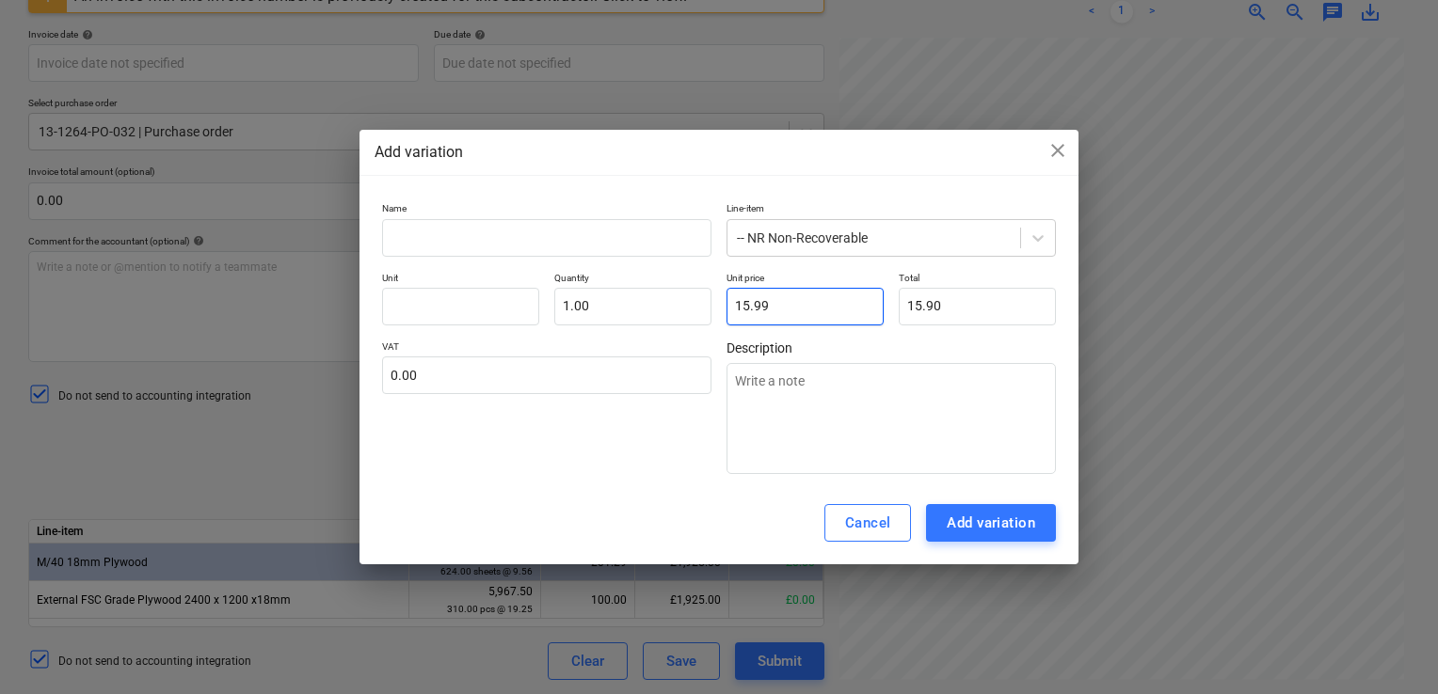
type input "15.99"
click at [429, 317] on input "text" at bounding box center [460, 307] width 157 height 38
type textarea "x"
type input "i"
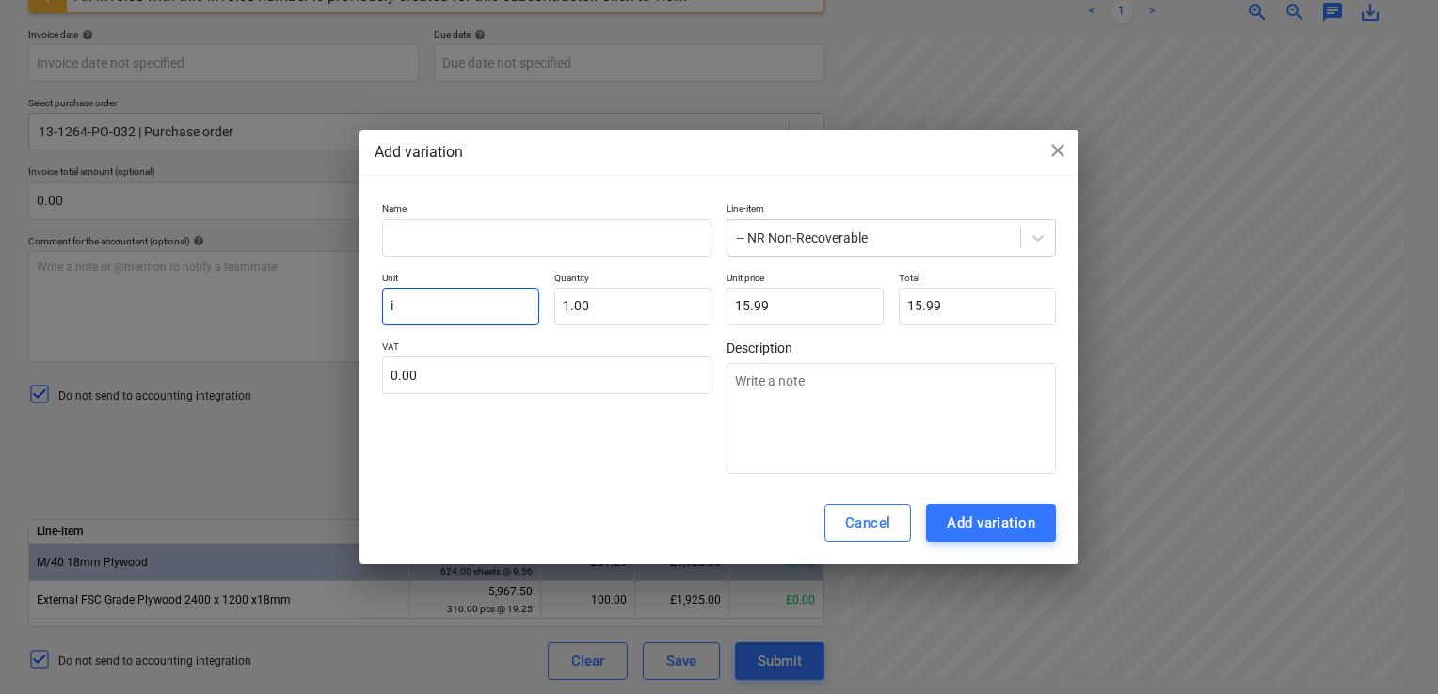
type textarea "x"
type input "it"
type textarea "x"
type input "i"
type textarea "x"
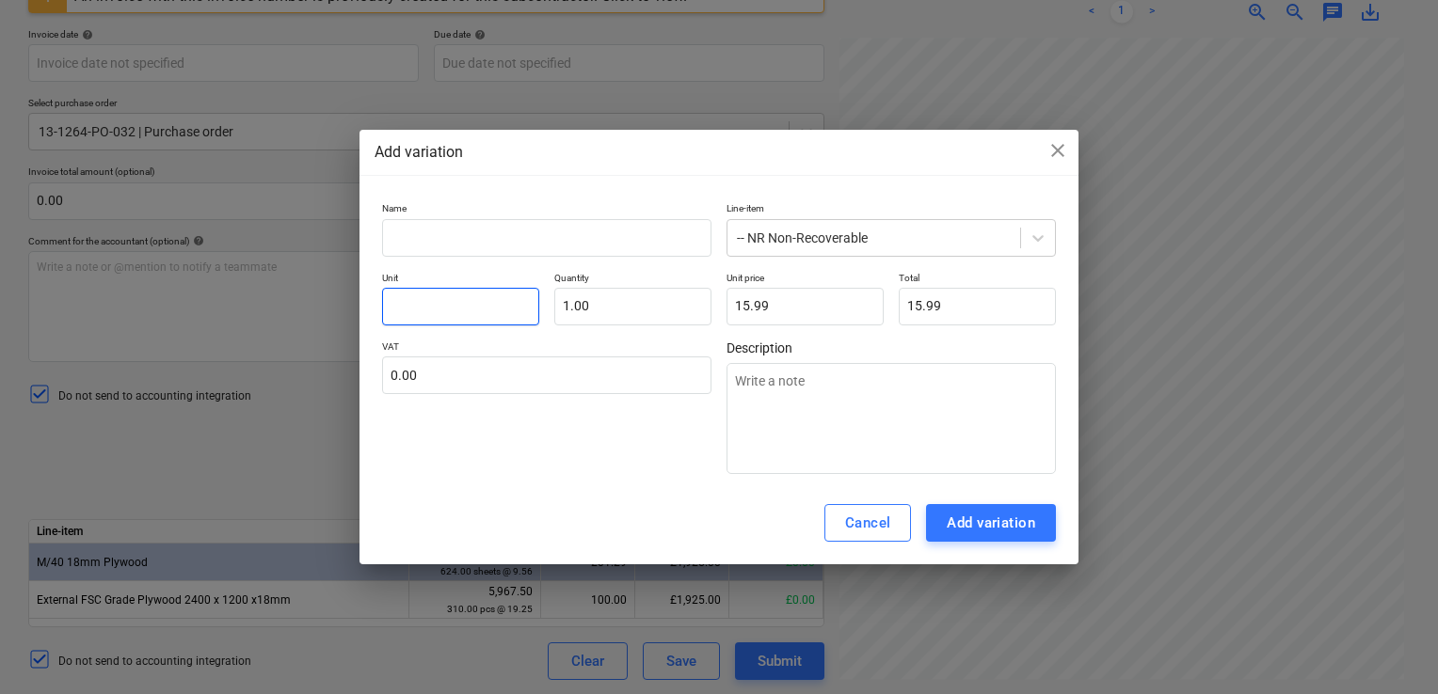
type textarea "x"
type input "d"
type textarea "x"
type input "de"
type textarea "x"
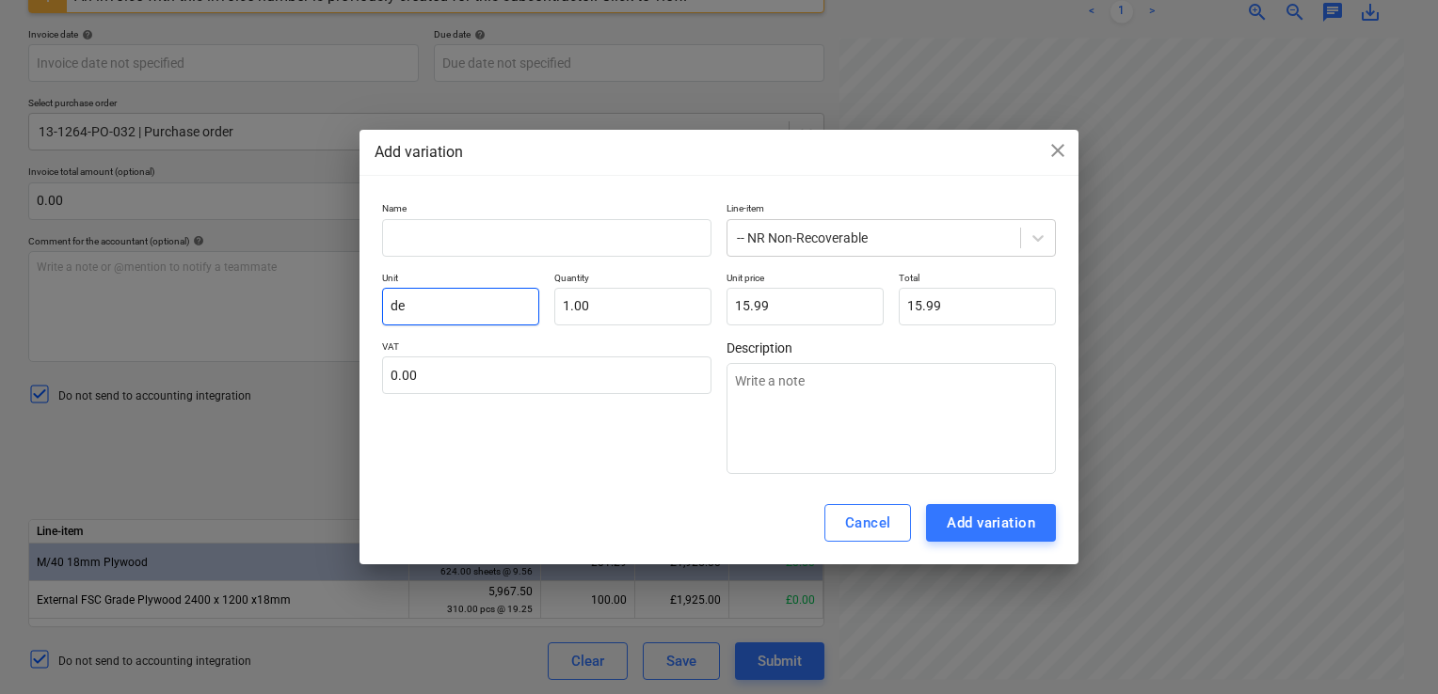
type input "del"
type textarea "x"
type input "deli"
type textarea "x"
type input "deliv"
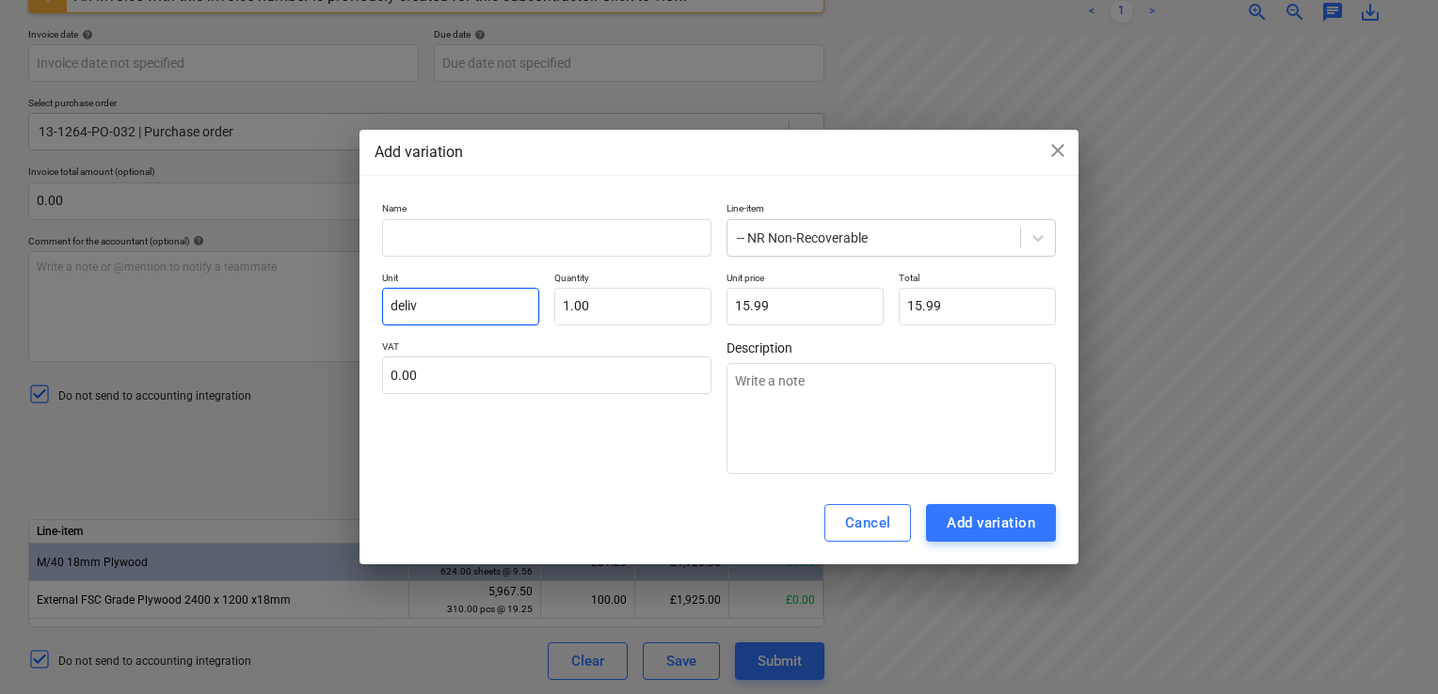
type textarea "x"
type input "delive"
type textarea "x"
type input "deliver"
type textarea "x"
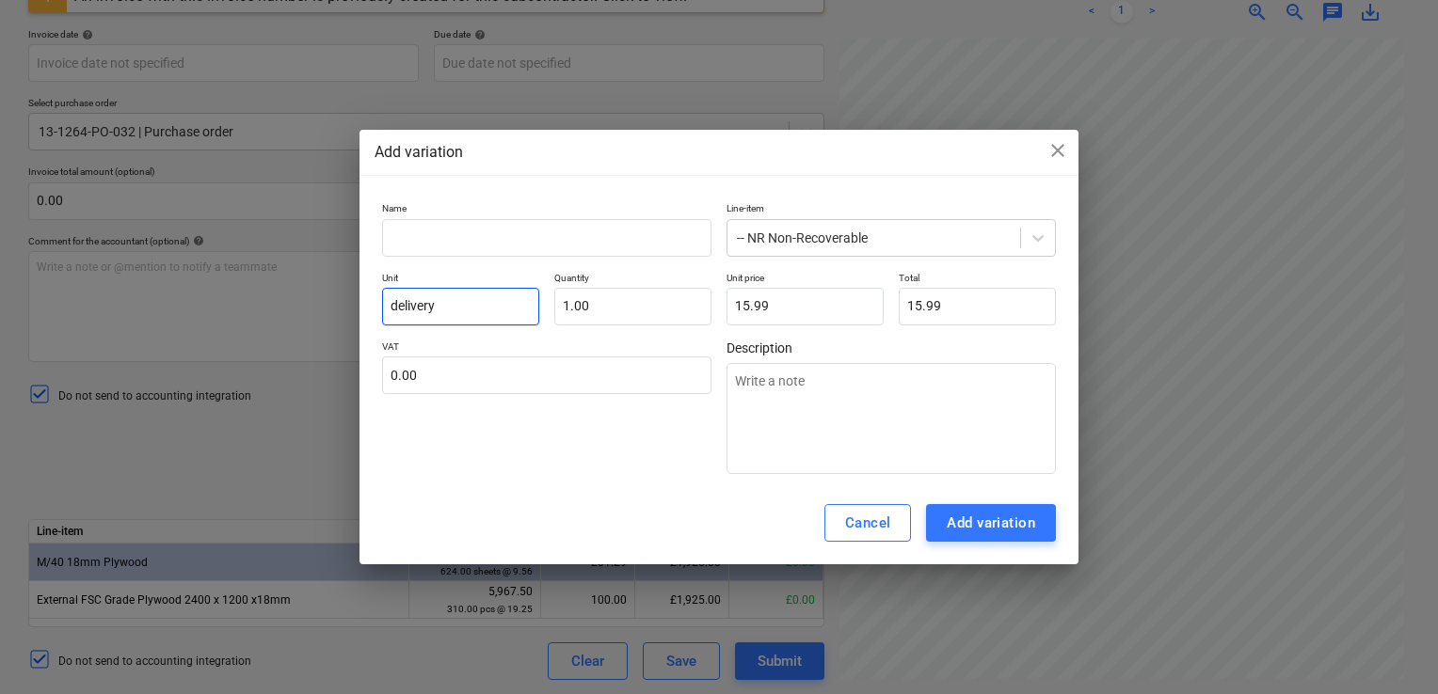
type input "delivery"
click at [639, 472] on div "VAT 0.00" at bounding box center [546, 408] width 329 height 134
click at [949, 530] on div "Add variation" at bounding box center [991, 523] width 88 height 24
click at [964, 520] on div "Add variation" at bounding box center [991, 523] width 88 height 24
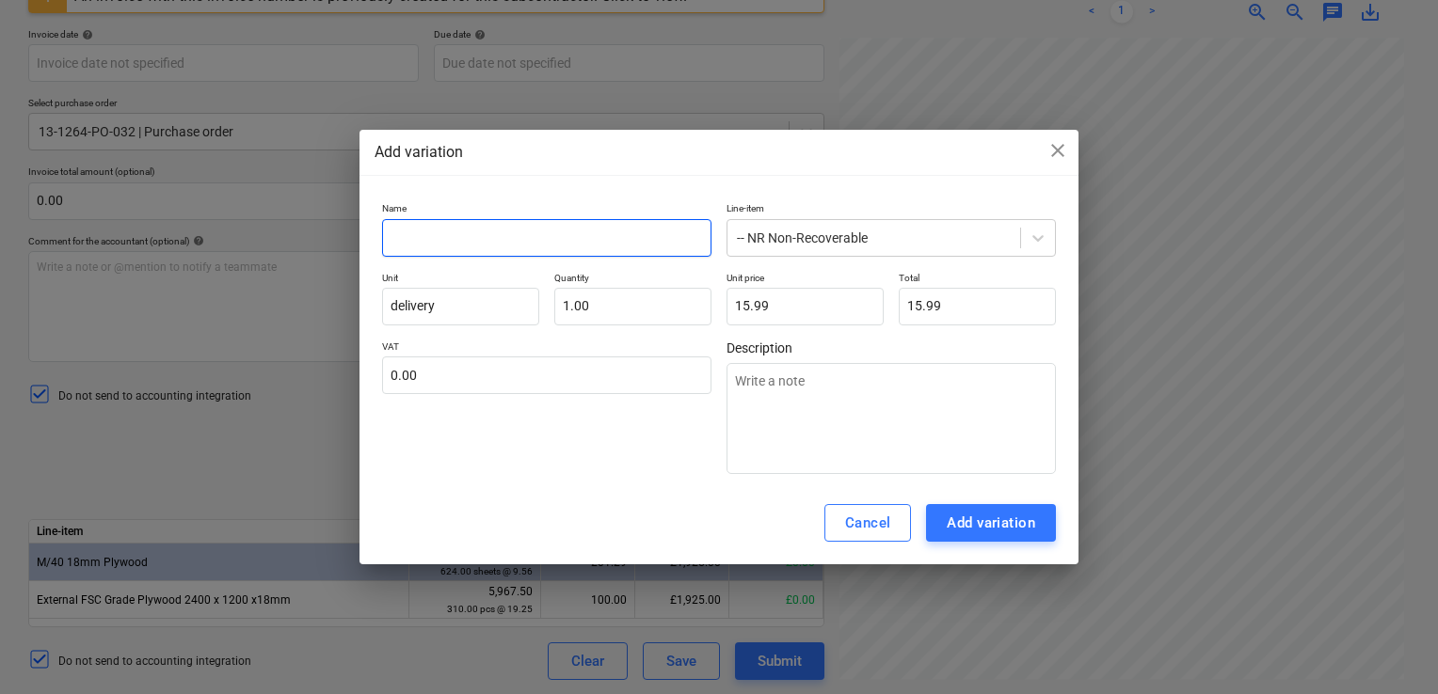
click at [467, 247] on input "text" at bounding box center [546, 238] width 329 height 38
type textarea "x"
type input "A"
type textarea "x"
type input "Al"
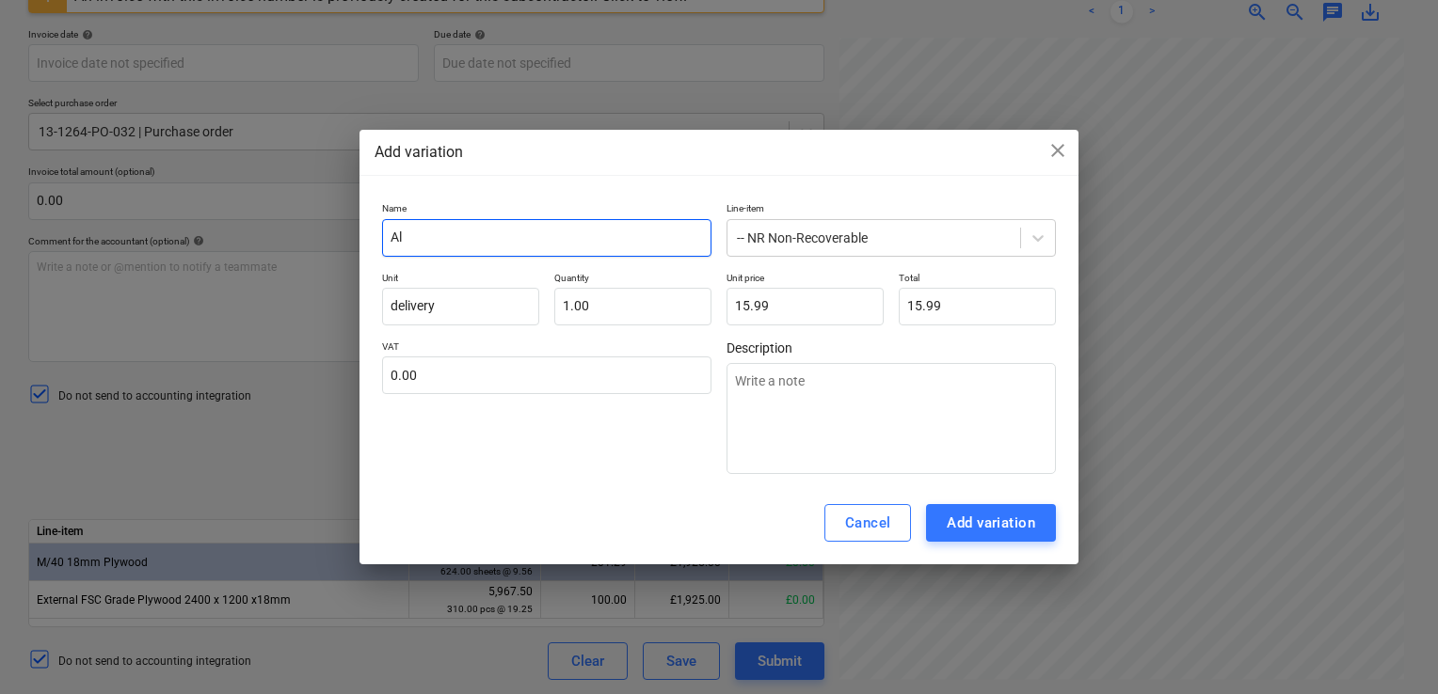
type textarea "x"
type input "All"
type textarea "x"
type input "Allt"
type textarea "x"
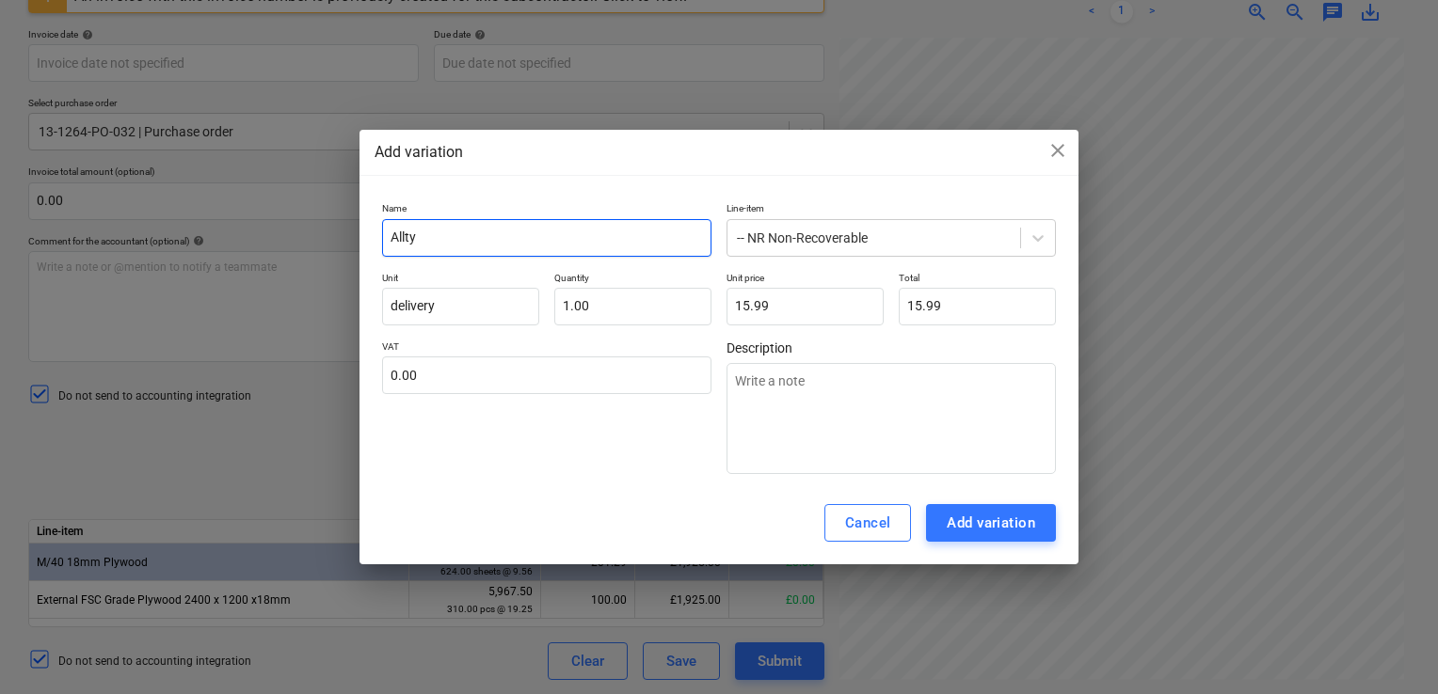
type input "Alltyp"
type textarea "x"
type input "Alltype"
type textarea "x"
type input "Alltype"
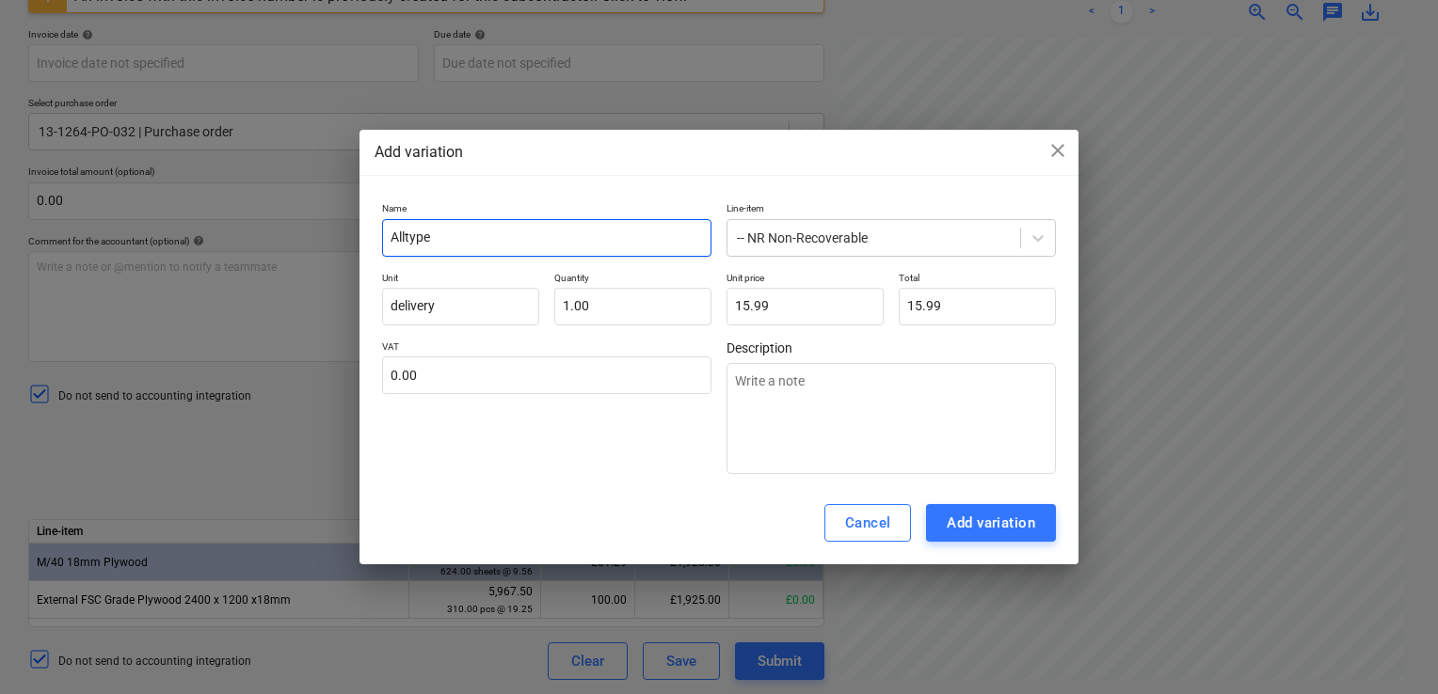
type textarea "x"
type input "Alltype R"
type textarea "x"
type input "Alltype Ro"
type textarea "x"
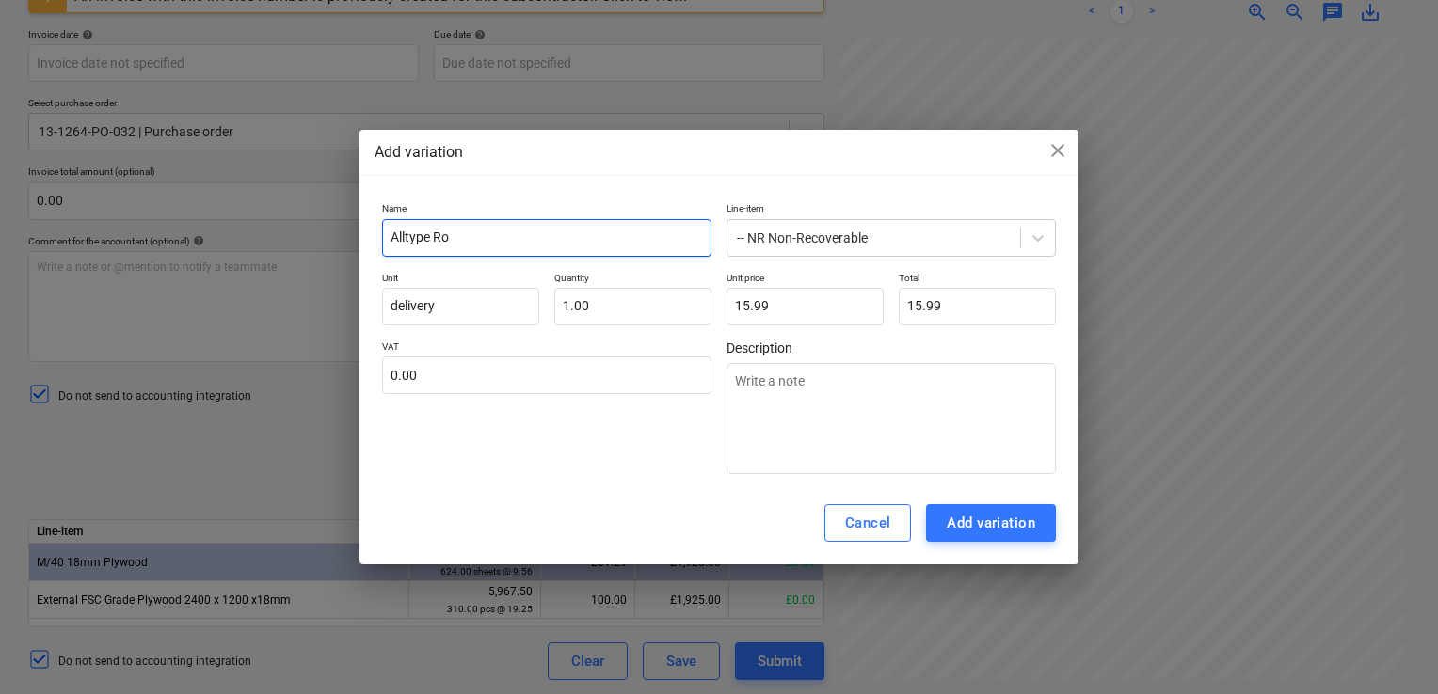
type input "Alltype Roo"
type textarea "x"
type input "Alltype Roof"
type textarea "x"
type input "Alltype Roofin"
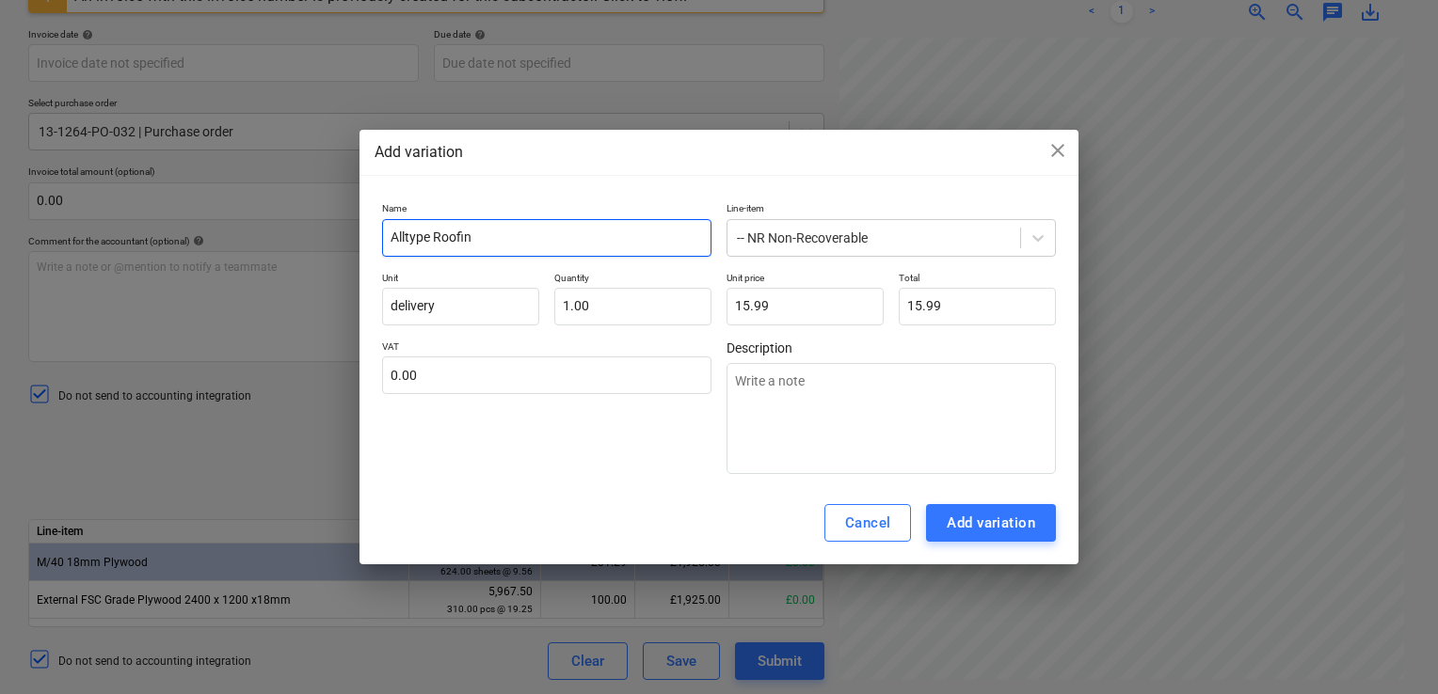
type textarea "x"
type input "Alltype Roofing"
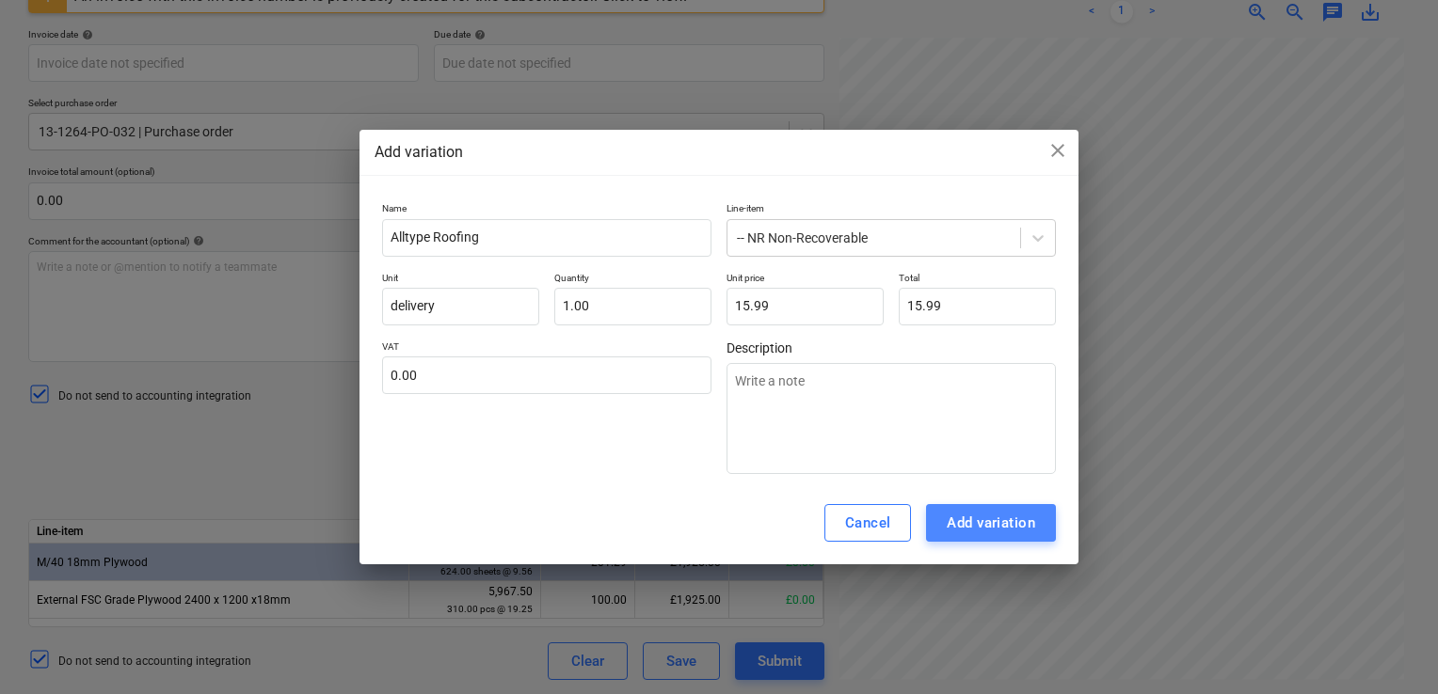
click at [945, 513] on button "Add variation" at bounding box center [991, 523] width 130 height 38
type textarea "x"
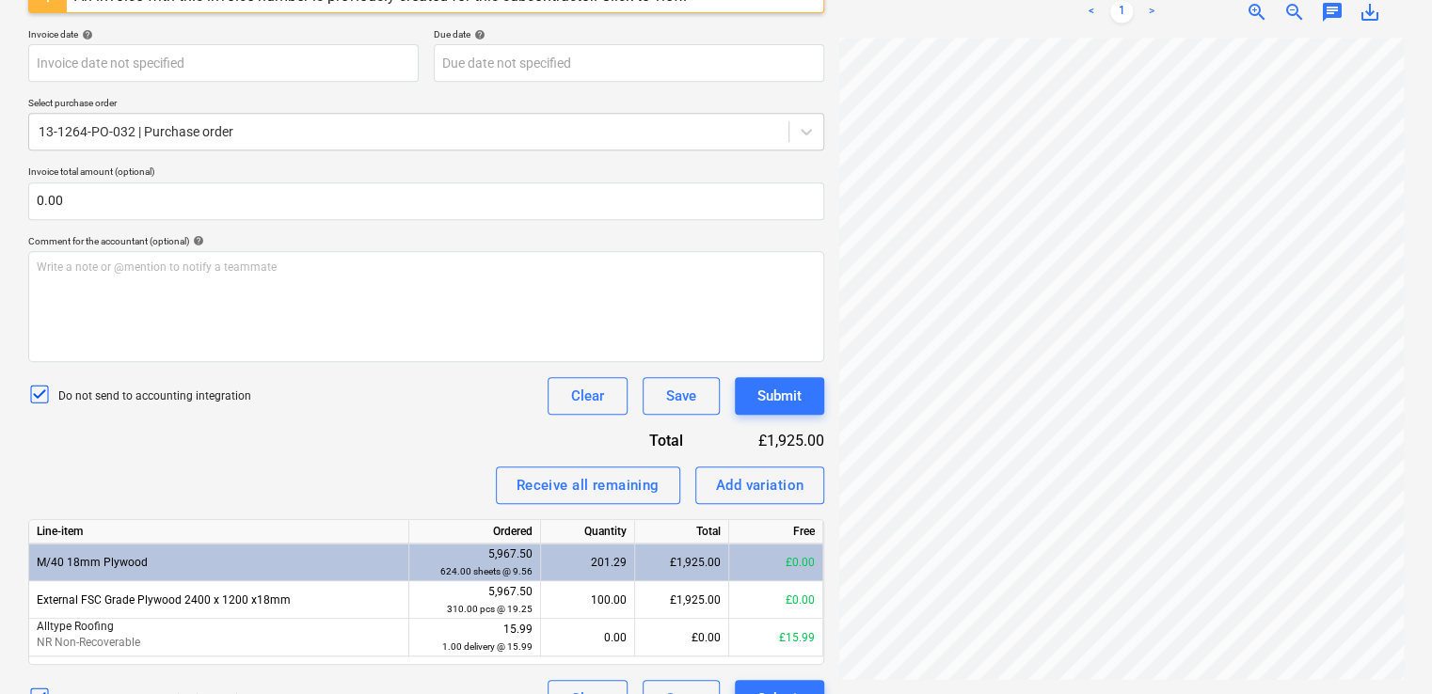
scroll to position [309, 0]
click at [439, 487] on div "Receive all remaining Add variation" at bounding box center [426, 486] width 796 height 38
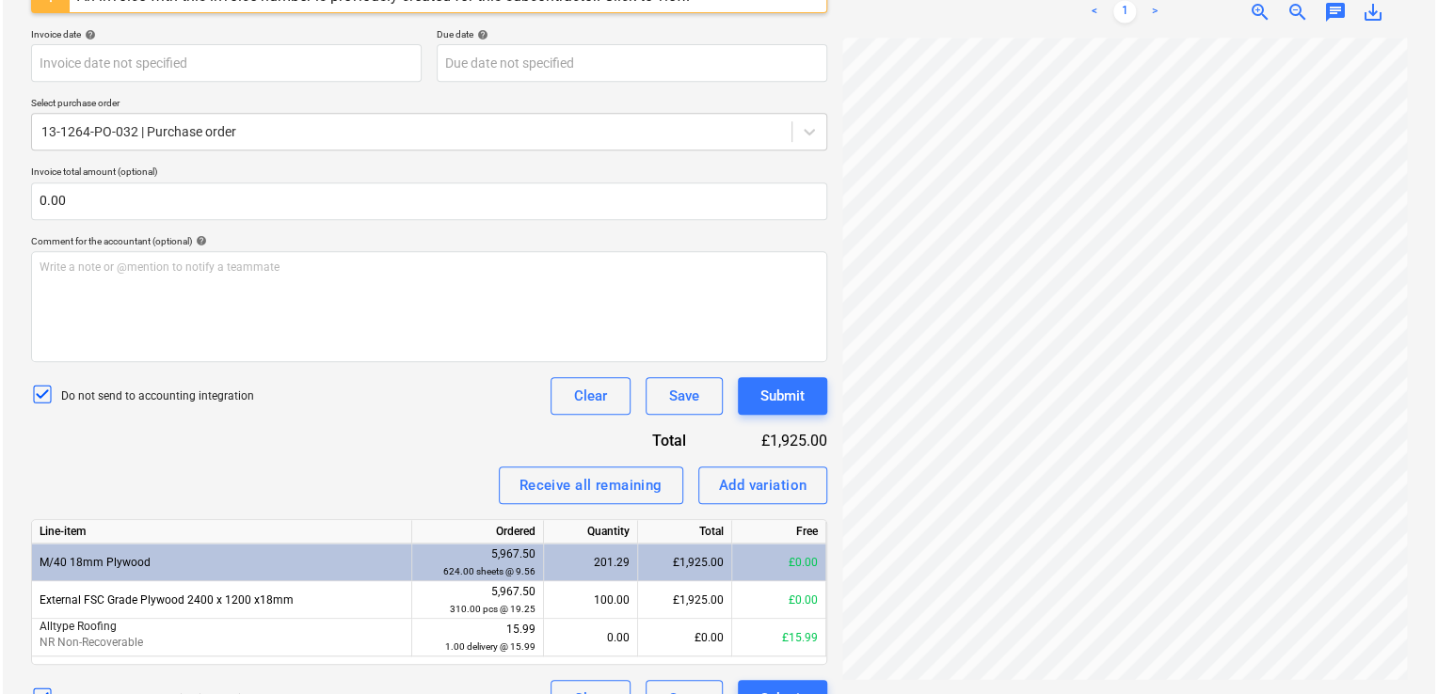
scroll to position [421, 0]
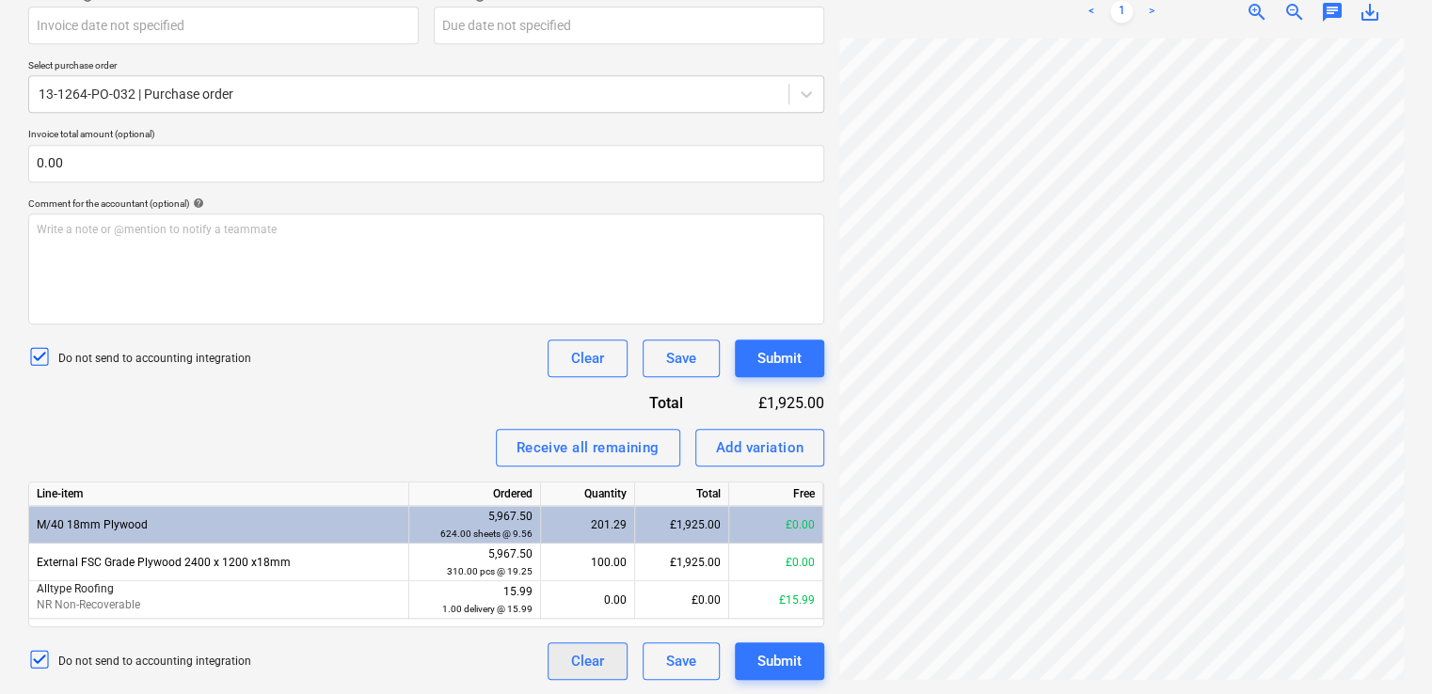
click at [600, 652] on div "Clear" at bounding box center [587, 661] width 33 height 24
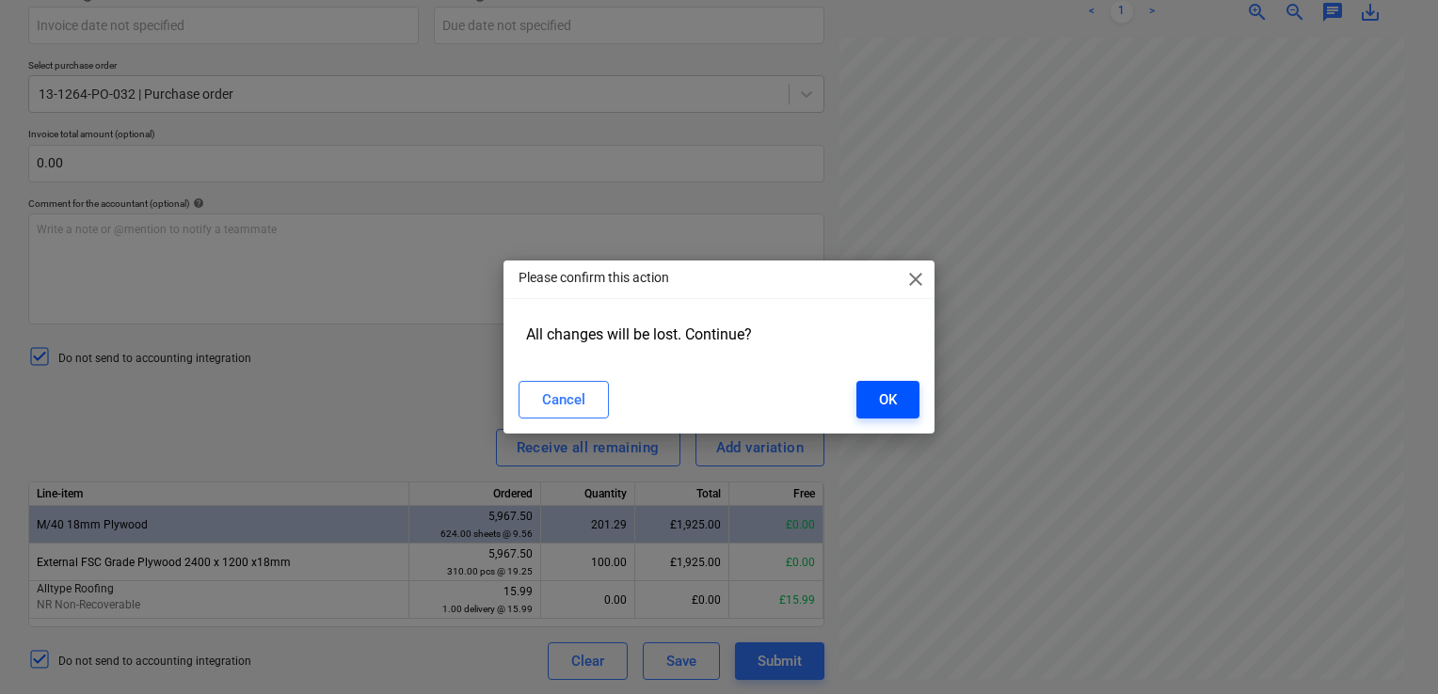
click at [869, 401] on button "OK" at bounding box center [887, 400] width 63 height 38
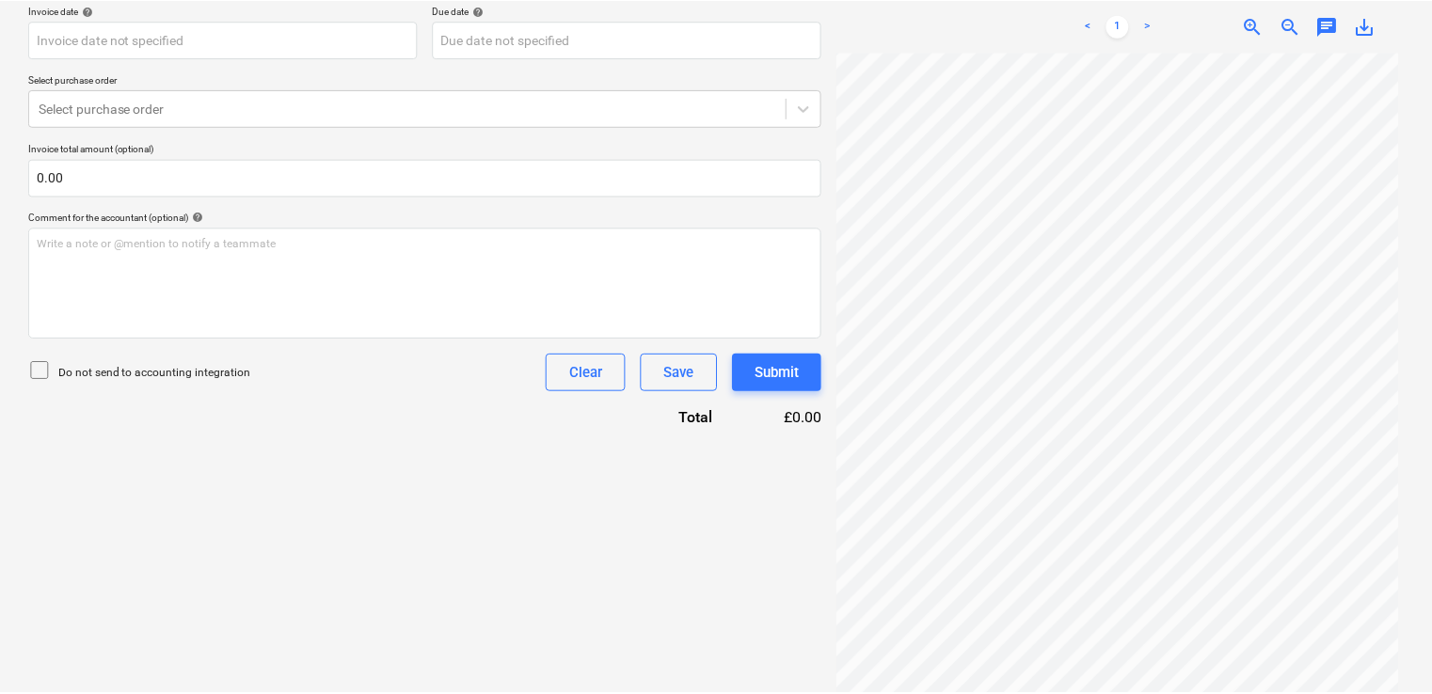
scroll to position [406, 0]
click at [294, 109] on div at bounding box center [409, 109] width 741 height 19
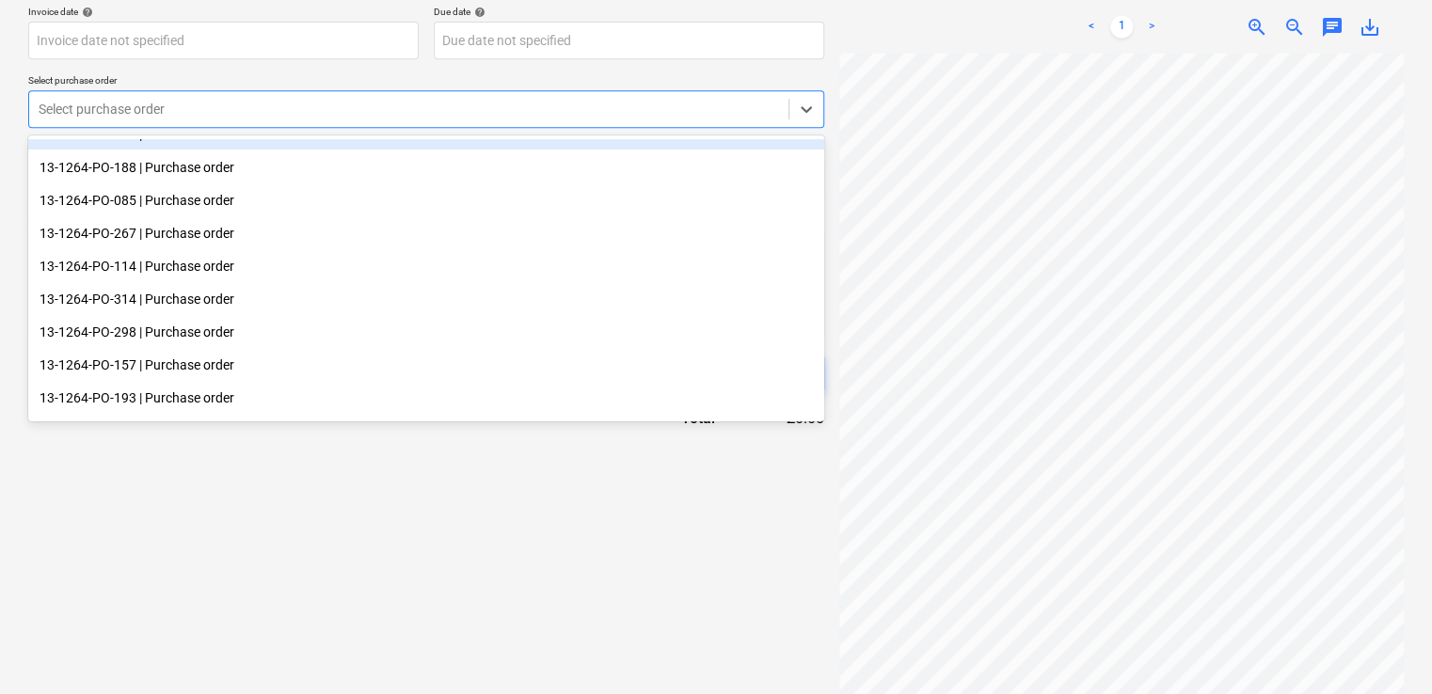
scroll to position [0, 0]
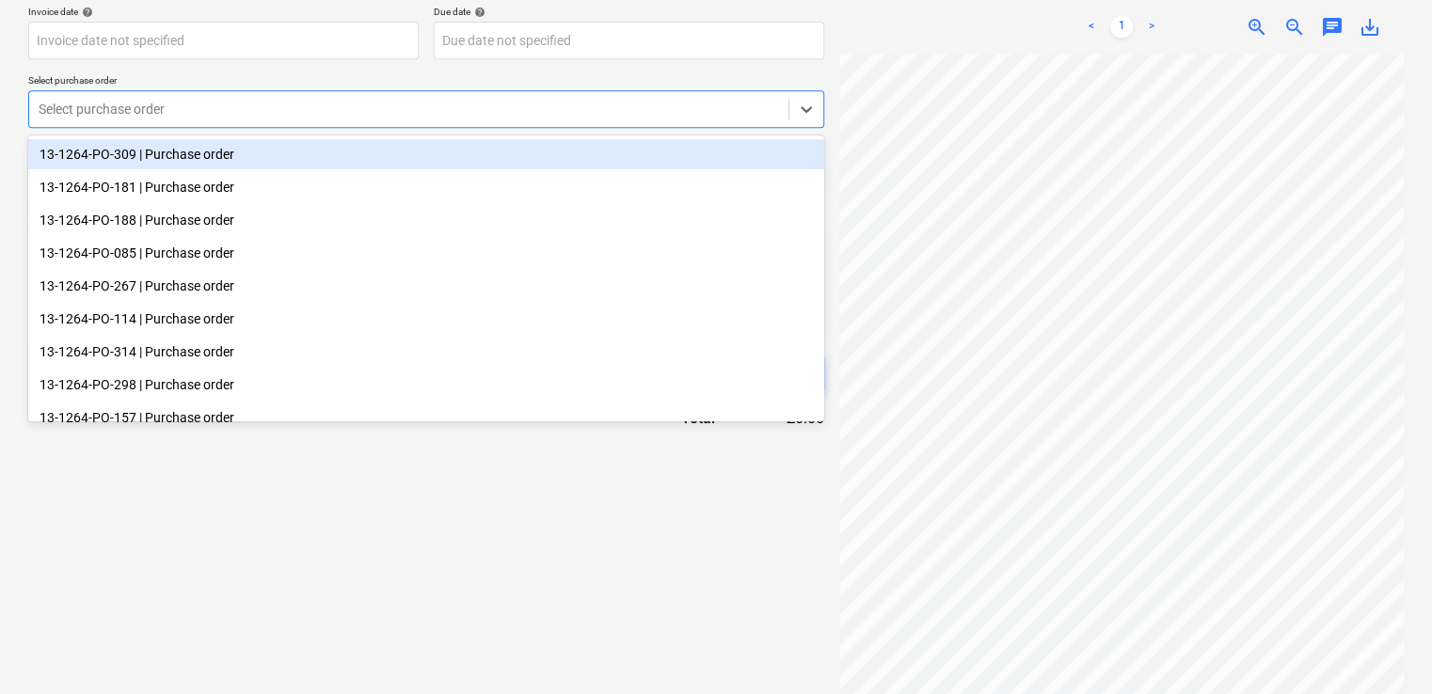
click at [754, 67] on div "Invoice name help Invoice number (optional) help An invoice with this invoice n…" at bounding box center [426, 158] width 796 height 542
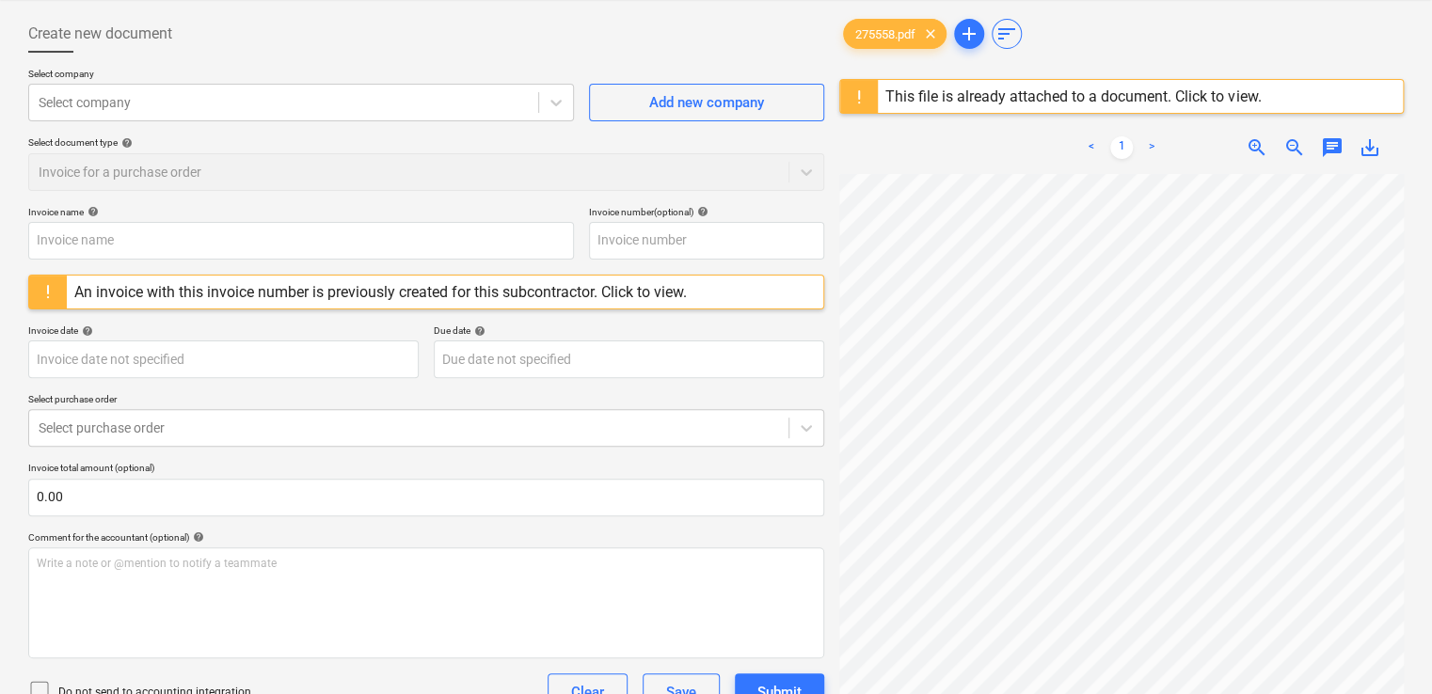
scroll to position [59, 0]
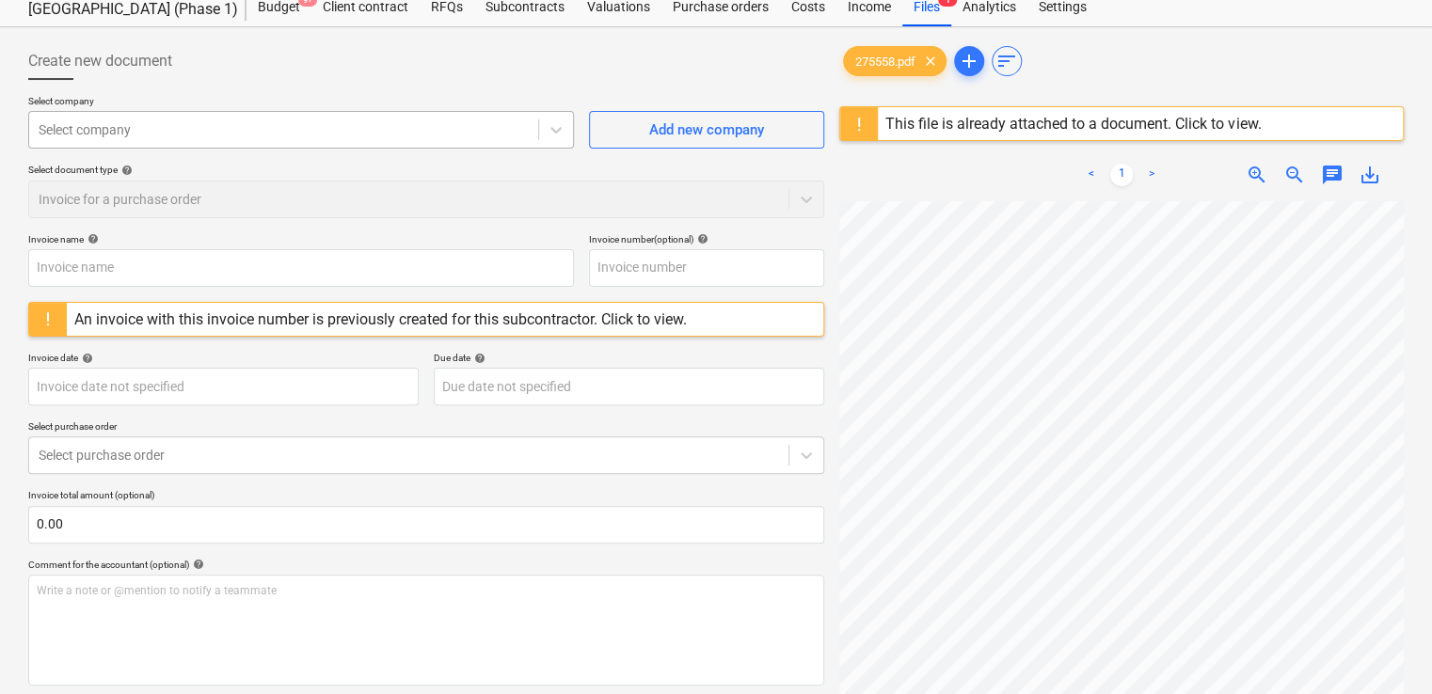
click at [503, 140] on div "Select company" at bounding box center [283, 130] width 509 height 26
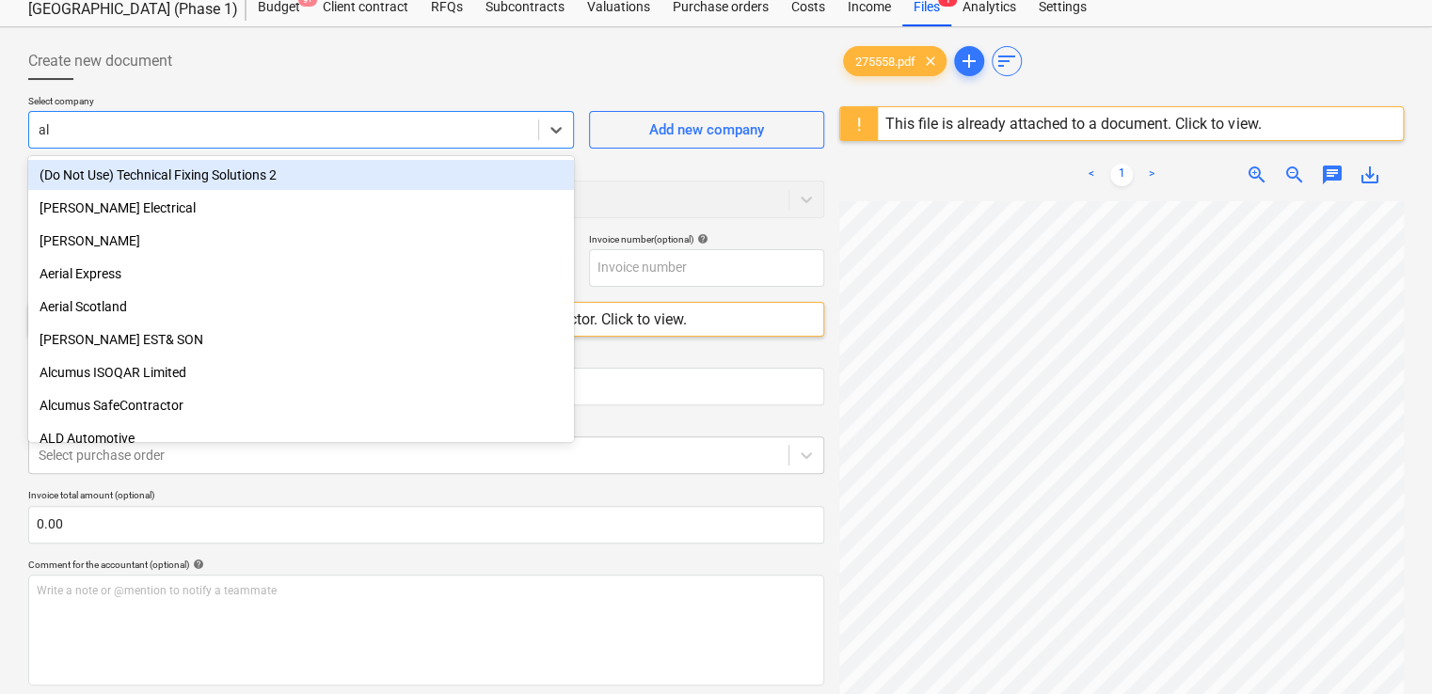
type input "all"
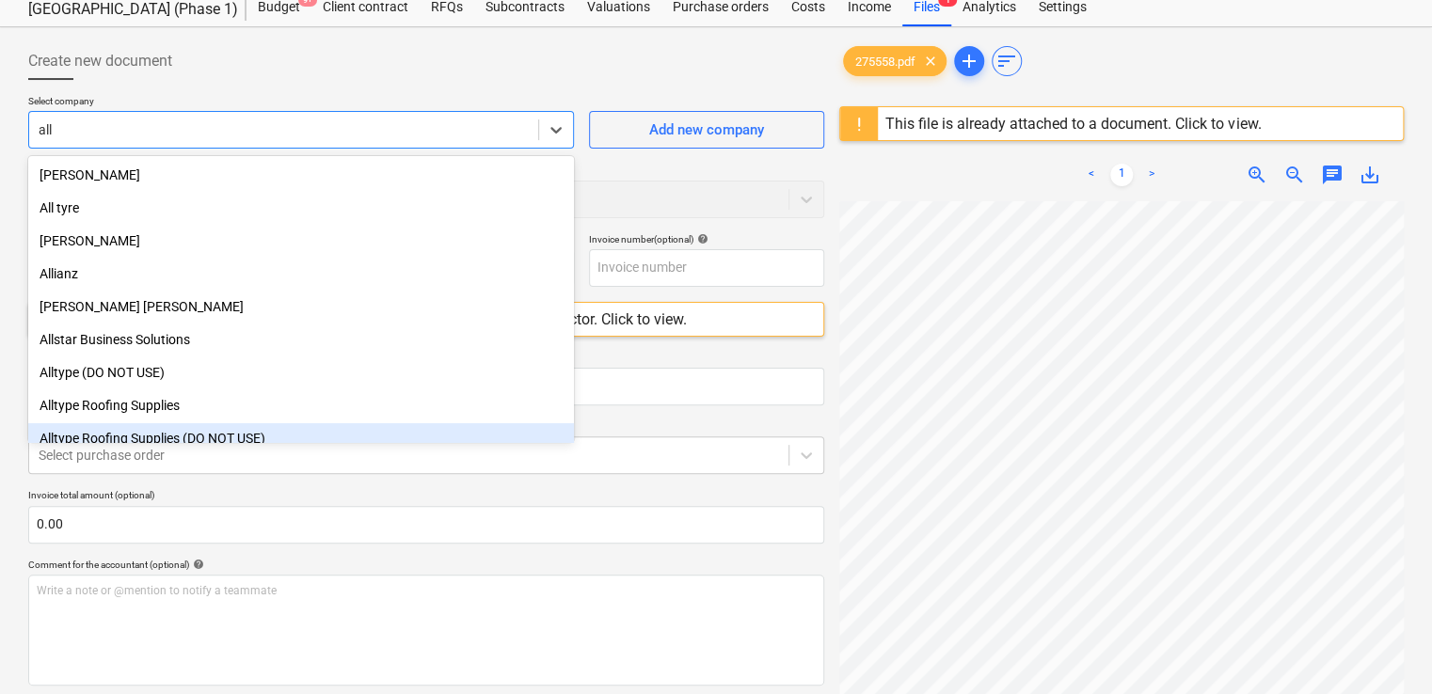
click at [199, 435] on div "Alltype Roofing Supplies (DO NOT USE)" at bounding box center [301, 438] width 546 height 30
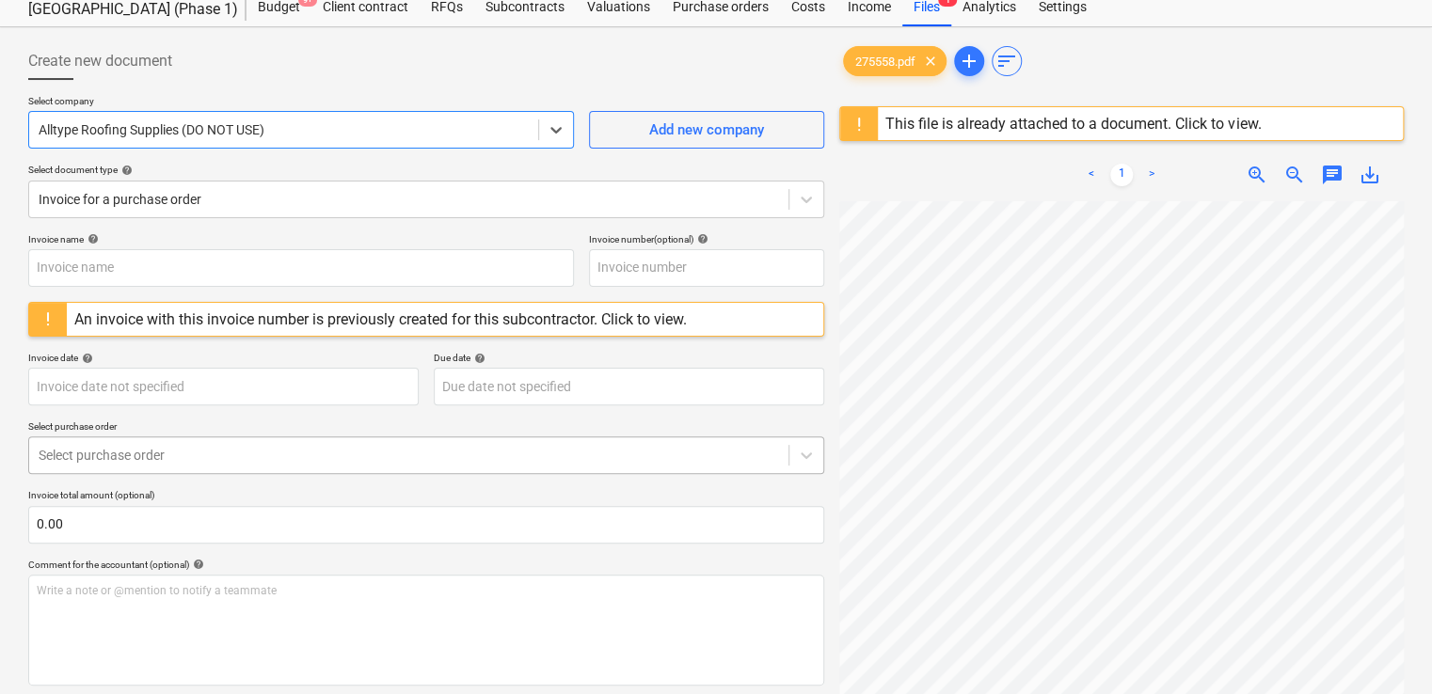
click at [252, 450] on div at bounding box center [409, 455] width 741 height 19
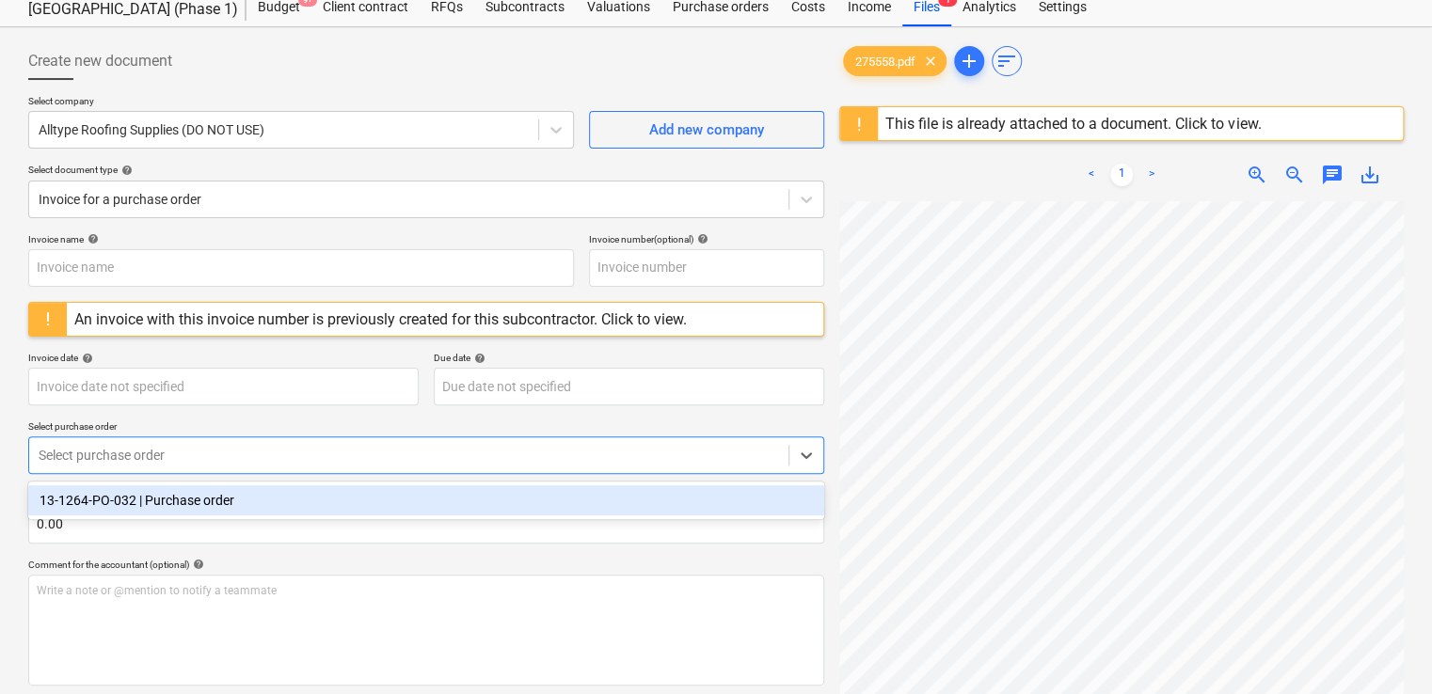
click at [218, 493] on div "13-1264-PO-032 | Purchase order" at bounding box center [426, 501] width 796 height 30
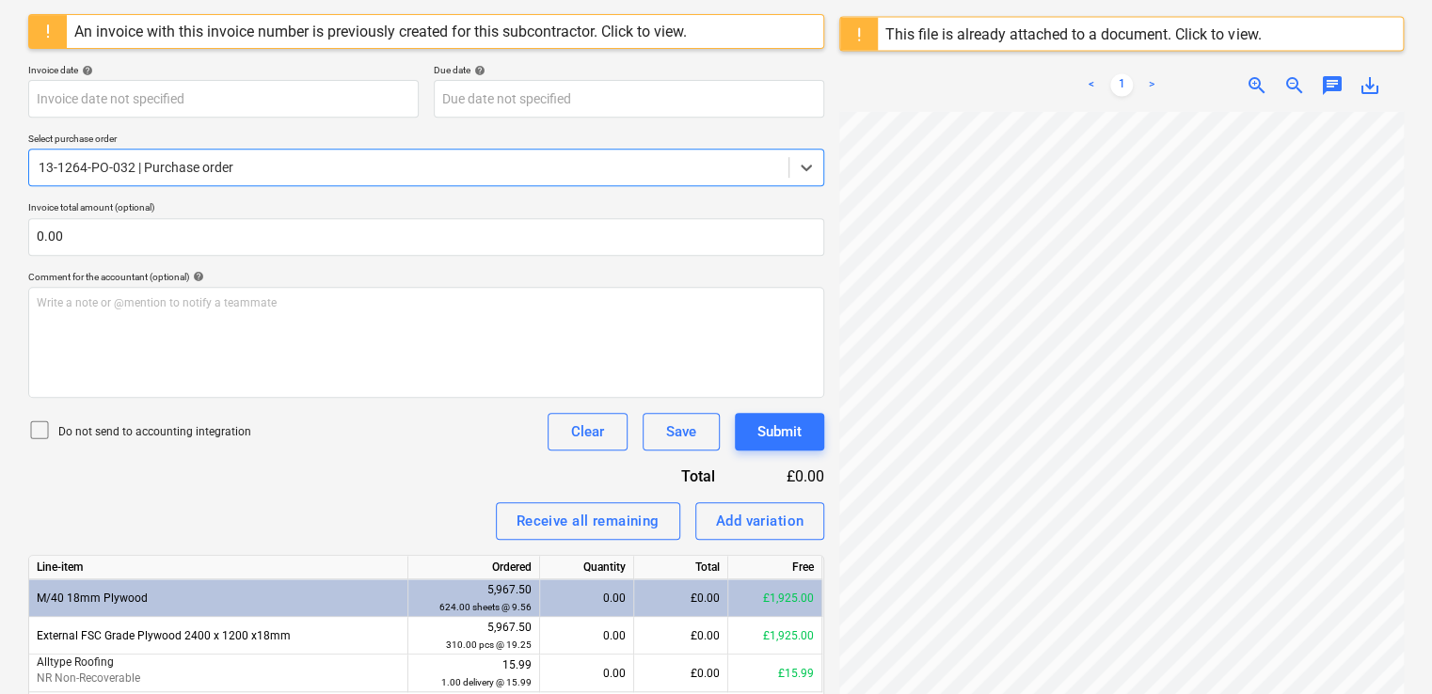
scroll to position [421, 0]
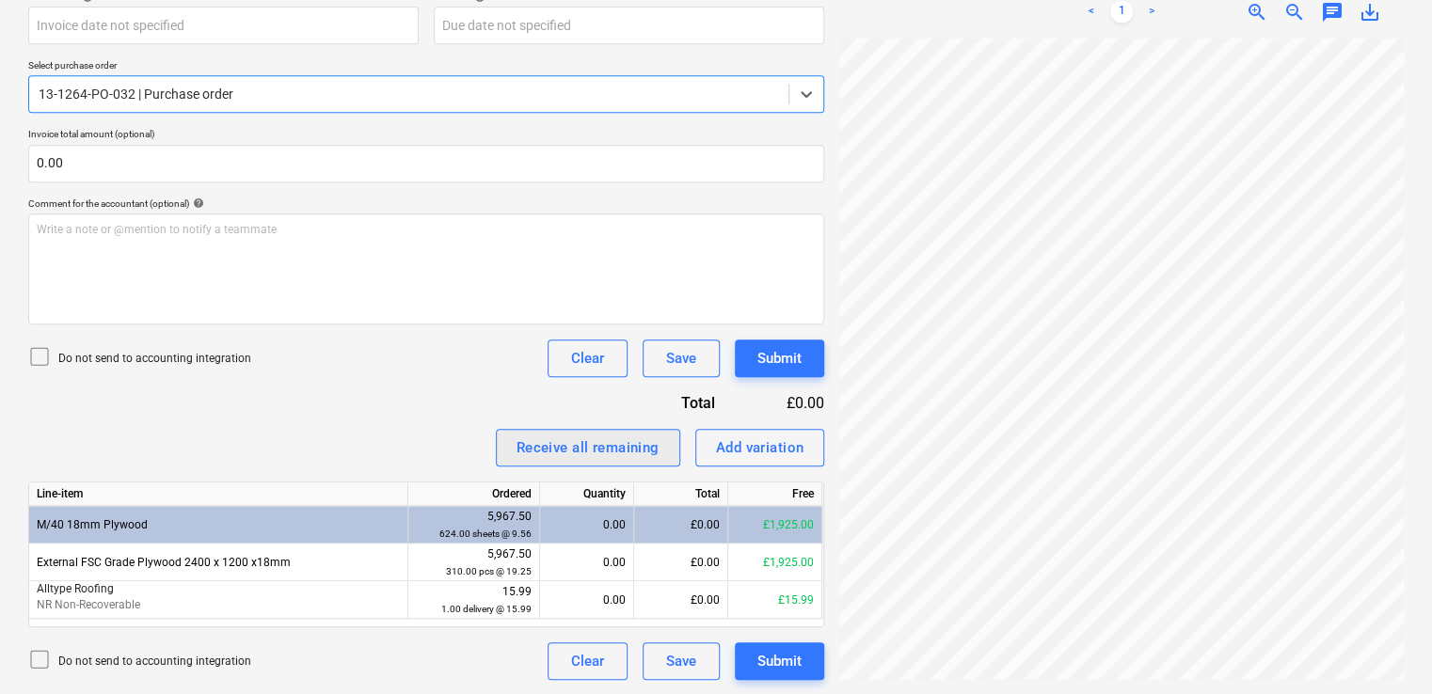
click at [598, 444] on div "Receive all remaining" at bounding box center [588, 448] width 143 height 24
click at [32, 661] on icon at bounding box center [39, 659] width 23 height 23
click at [337, 429] on div "Receive all remaining Add variation" at bounding box center [426, 448] width 796 height 38
drag, startPoint x: 1430, startPoint y: 274, endPoint x: 1408, endPoint y: 116, distance: 159.7
click at [1408, 116] on div "Create new document Select company Alltype Roofing Supplies (DO NOT USE) Add ne…" at bounding box center [716, 180] width 1432 height 1029
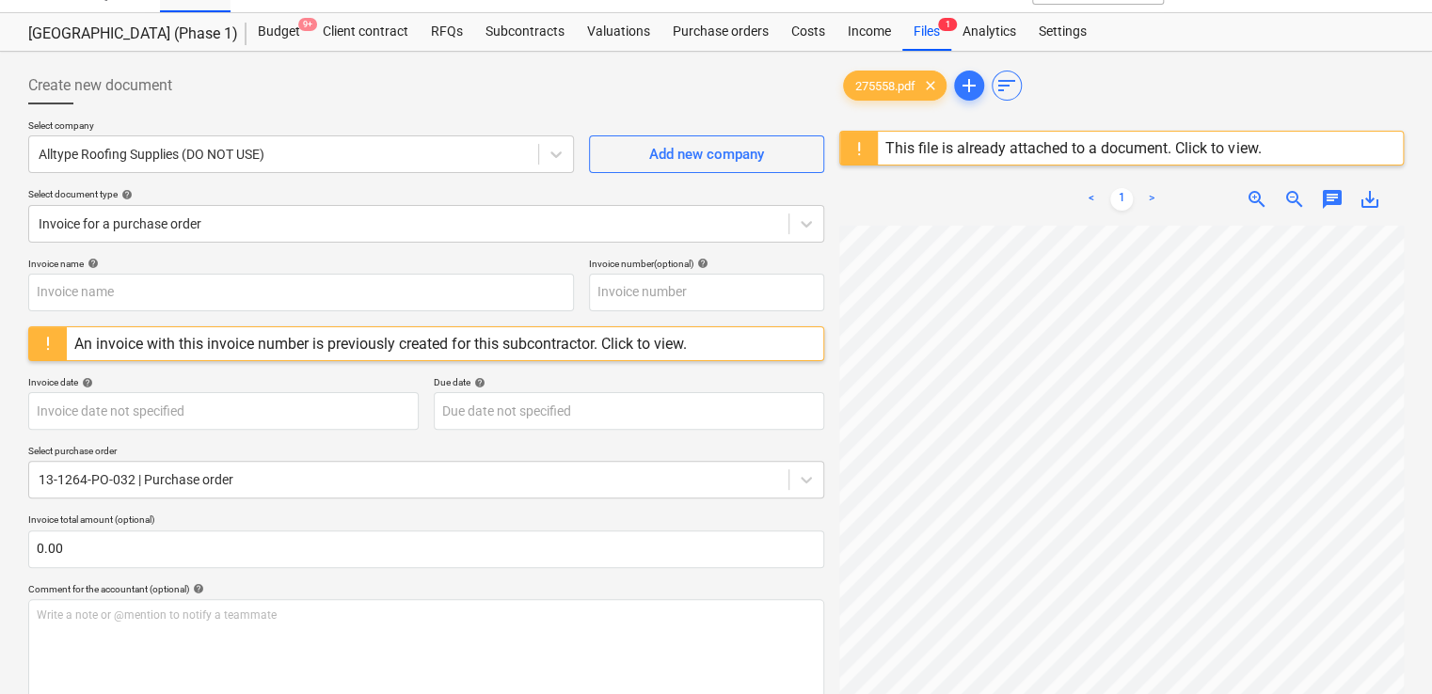
scroll to position [27, 0]
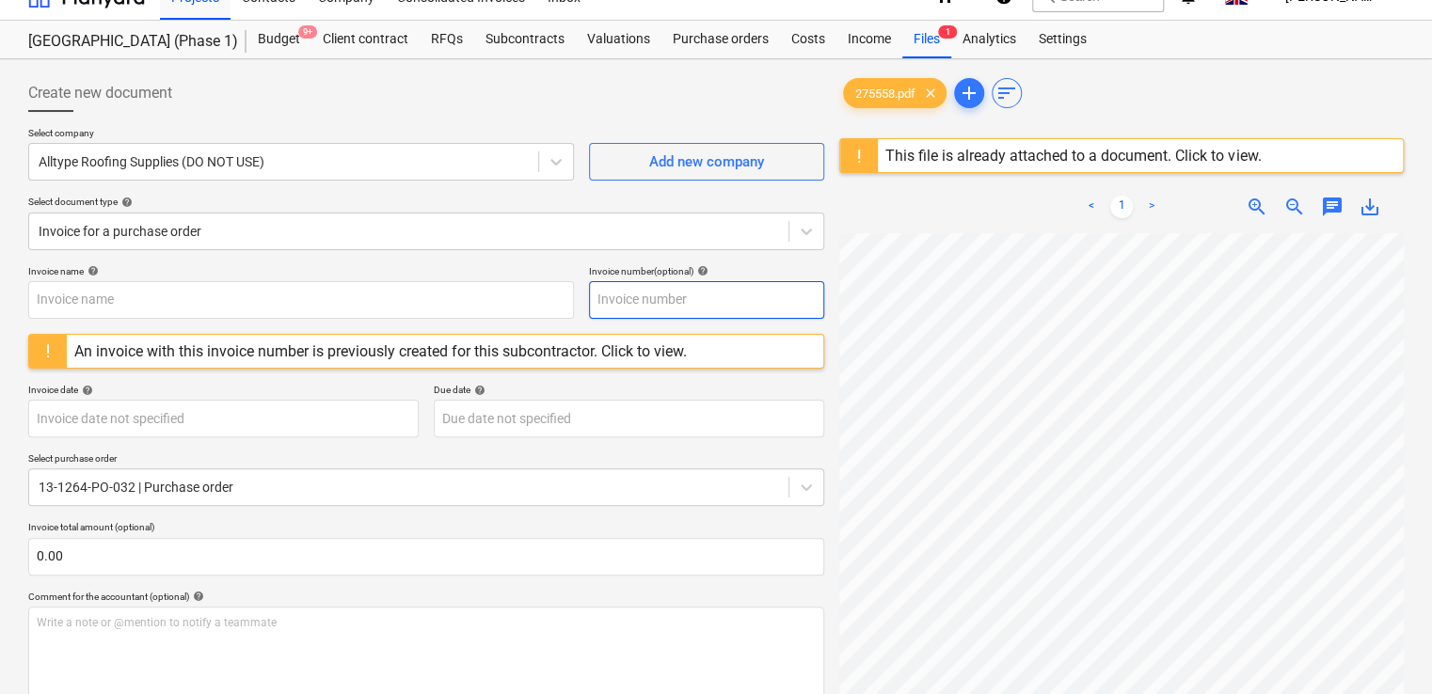
click at [651, 313] on input "text" at bounding box center [706, 300] width 235 height 38
paste input "275558"
type input "275558"
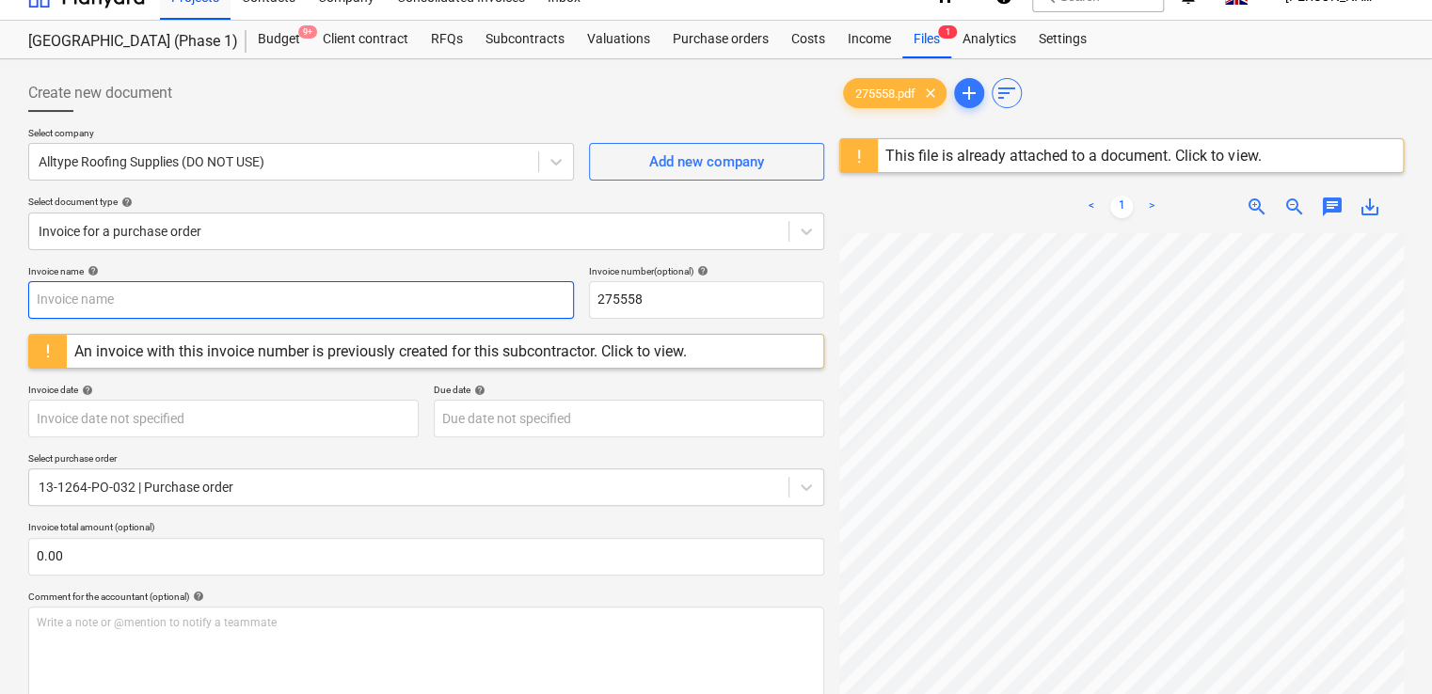
click at [406, 299] on input "text" at bounding box center [301, 300] width 546 height 38
paste input "275558"
type input "275558"
click at [457, 196] on div "Select document type help" at bounding box center [426, 202] width 796 height 12
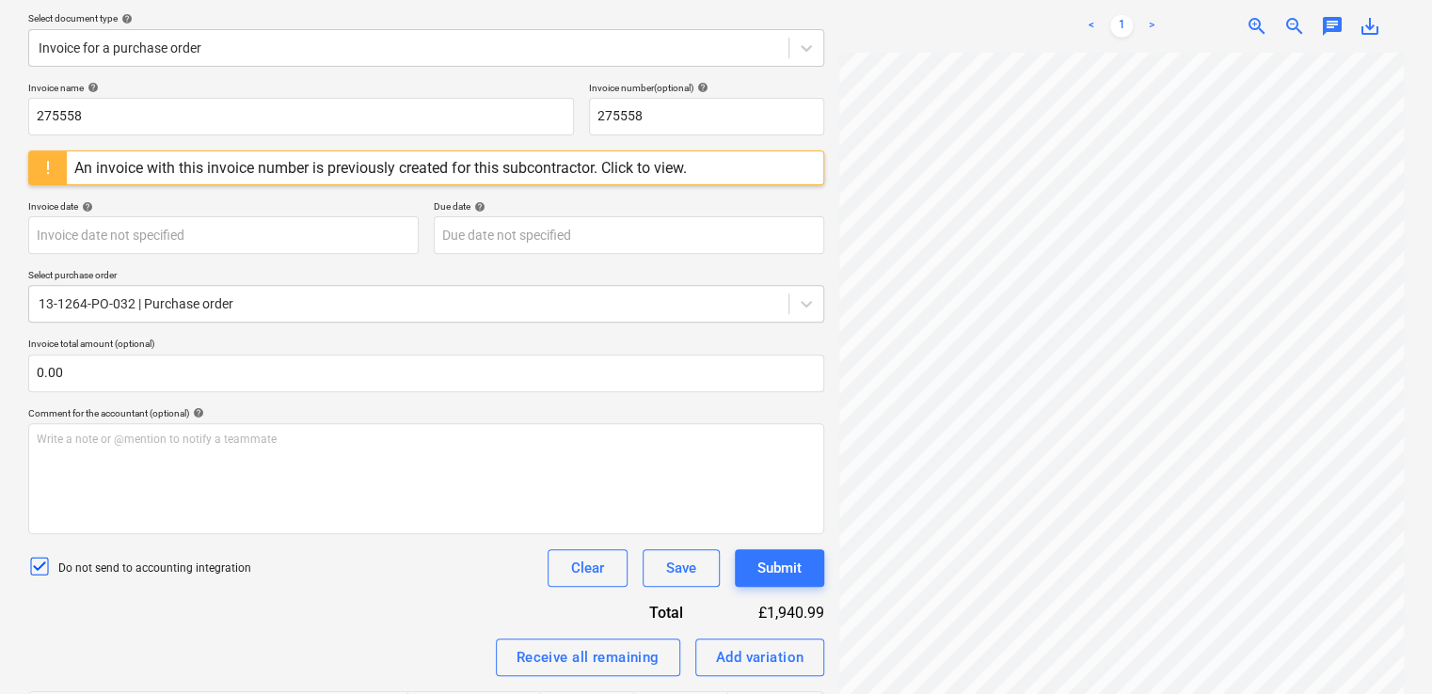
scroll to position [421, 0]
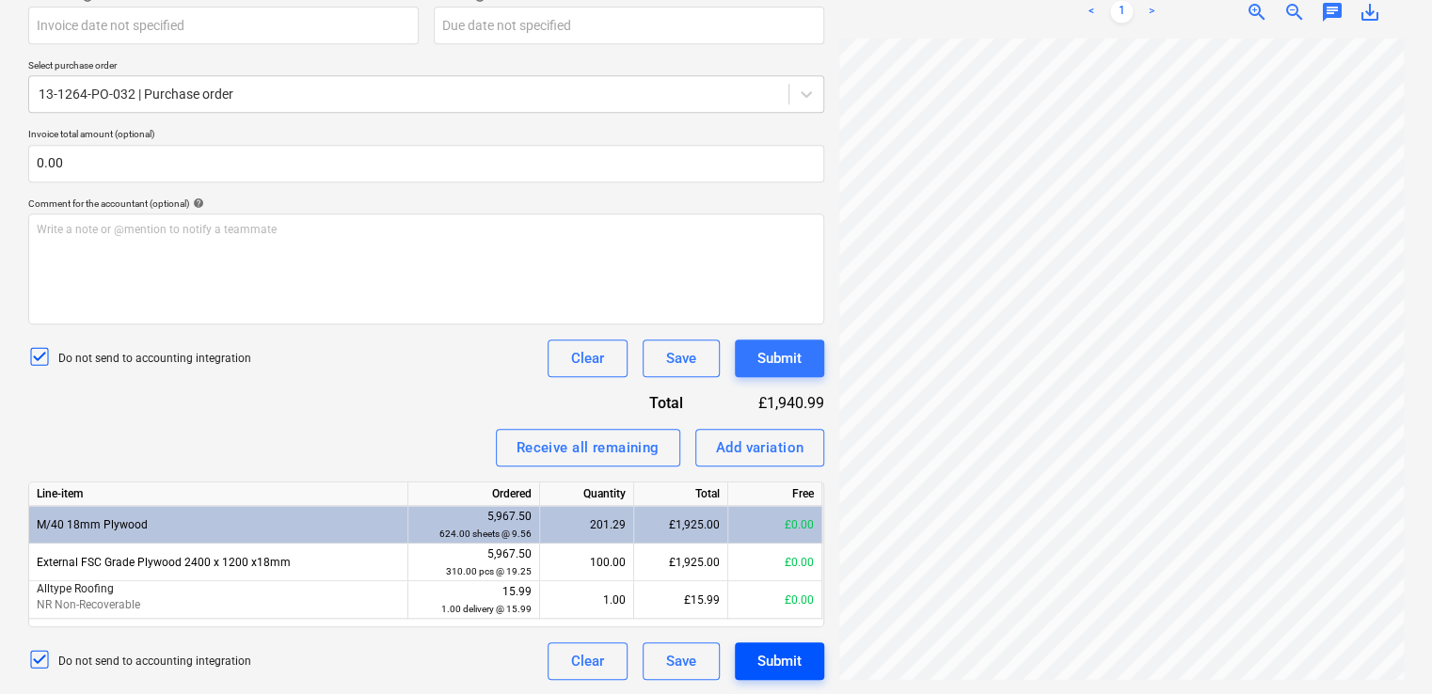
click at [768, 662] on div "Submit" at bounding box center [779, 661] width 44 height 24
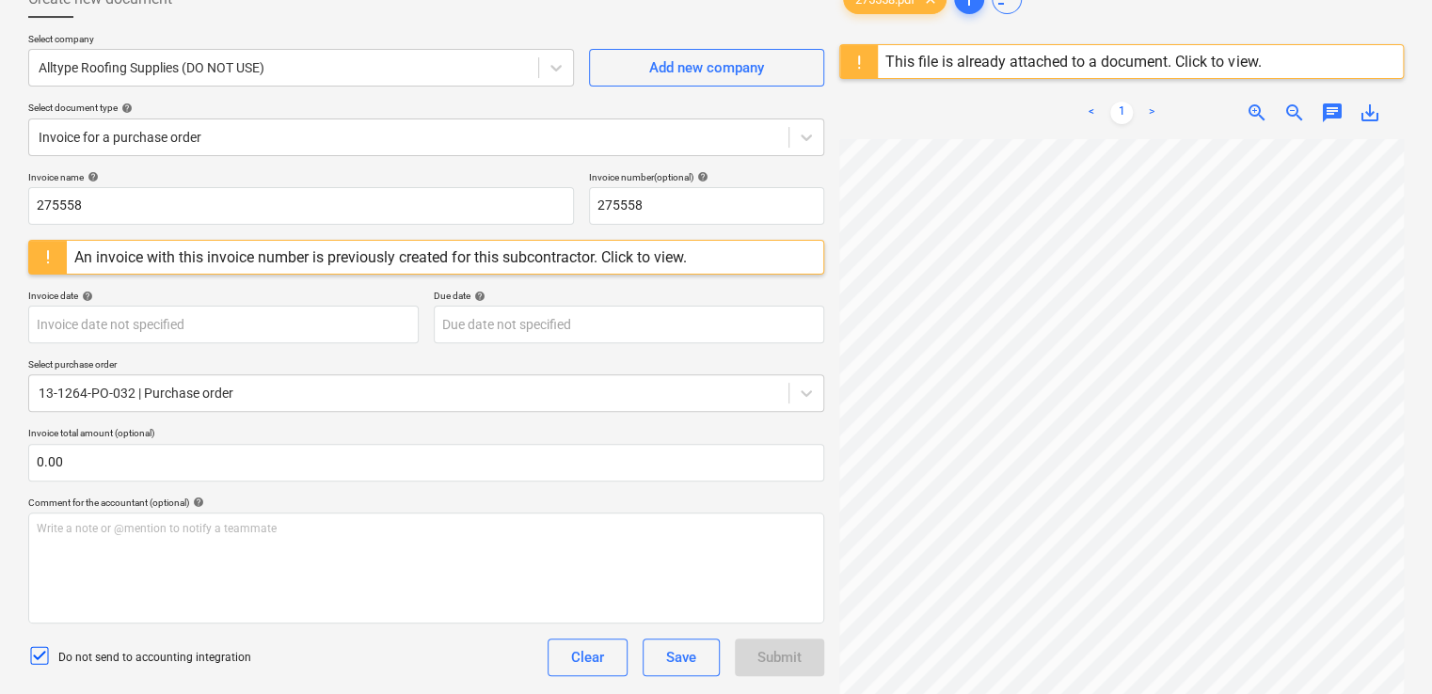
scroll to position [0, 0]
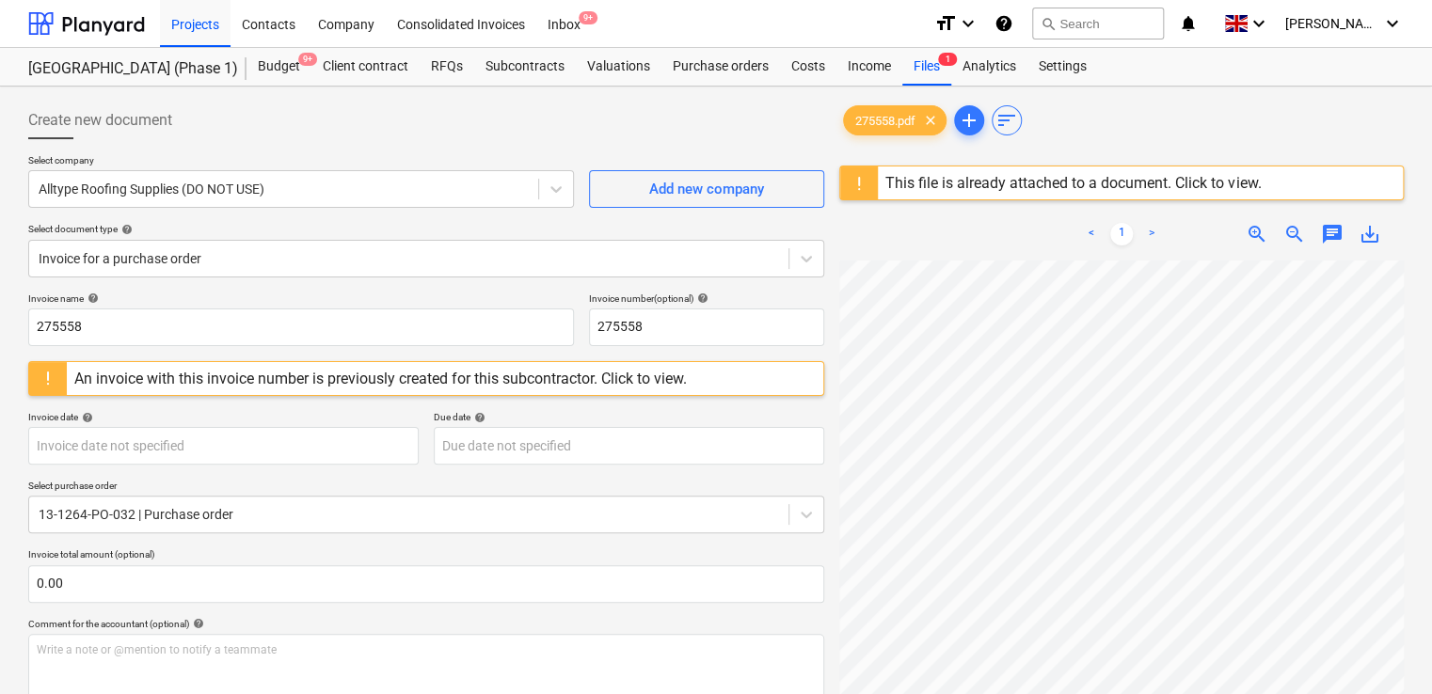
click at [634, 378] on div "An invoice with this invoice number is previously created for this subcontracto…" at bounding box center [380, 379] width 613 height 18
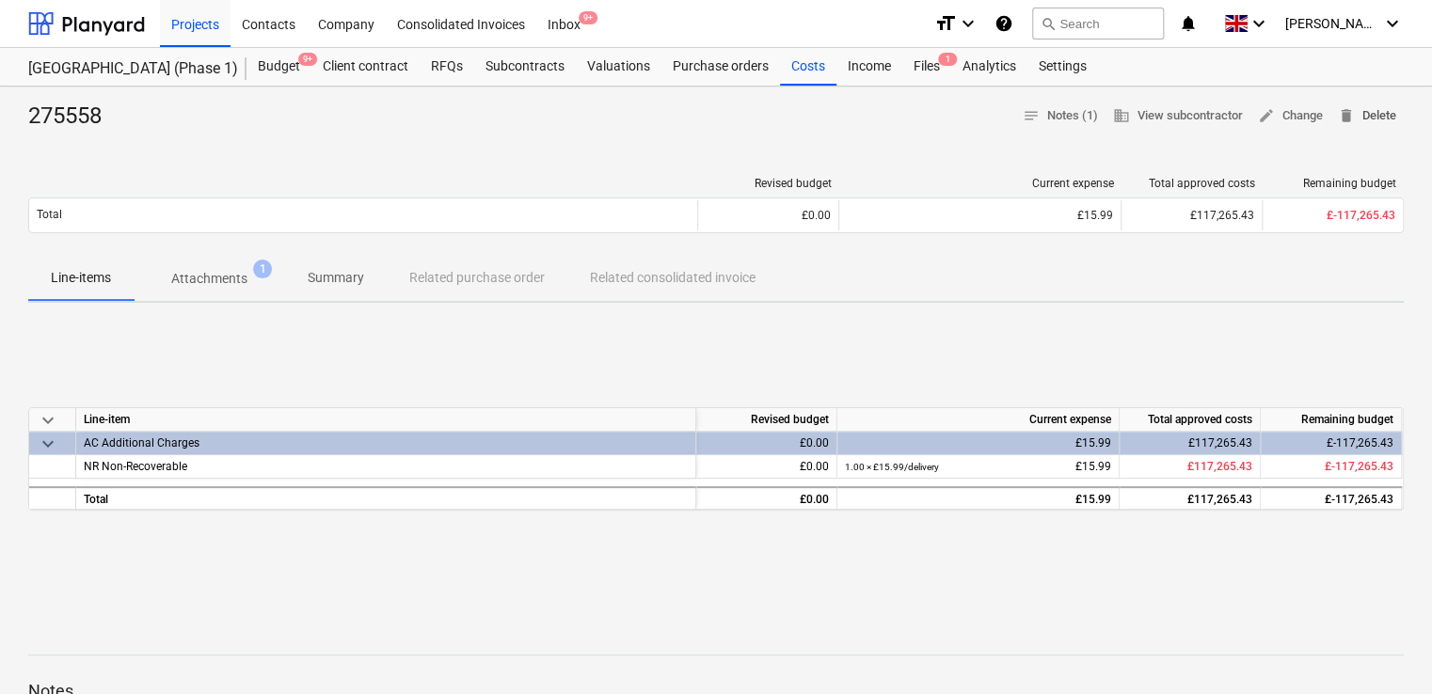
click at [1356, 115] on span "delete Delete" at bounding box center [1367, 116] width 58 height 22
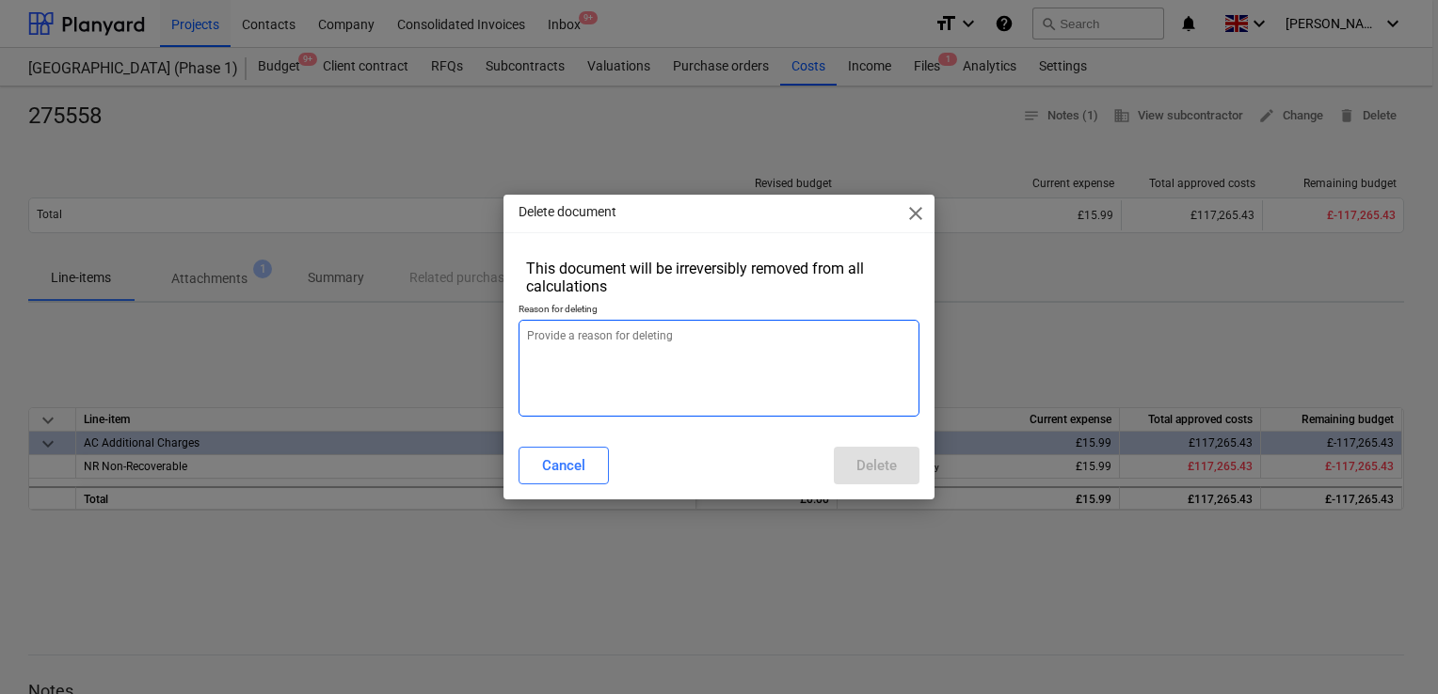
click at [673, 364] on textarea at bounding box center [718, 368] width 401 height 97
type textarea "x"
type textarea "."
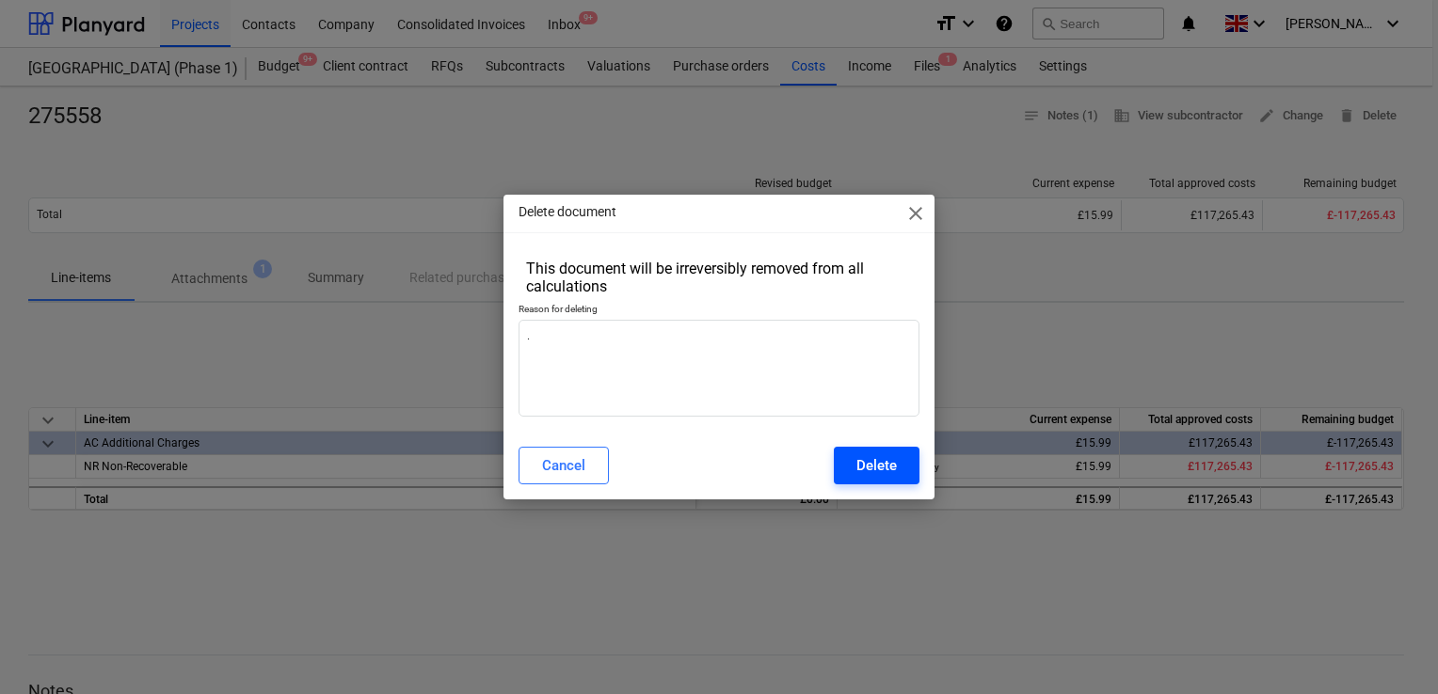
click at [865, 472] on div "Delete" at bounding box center [876, 466] width 40 height 24
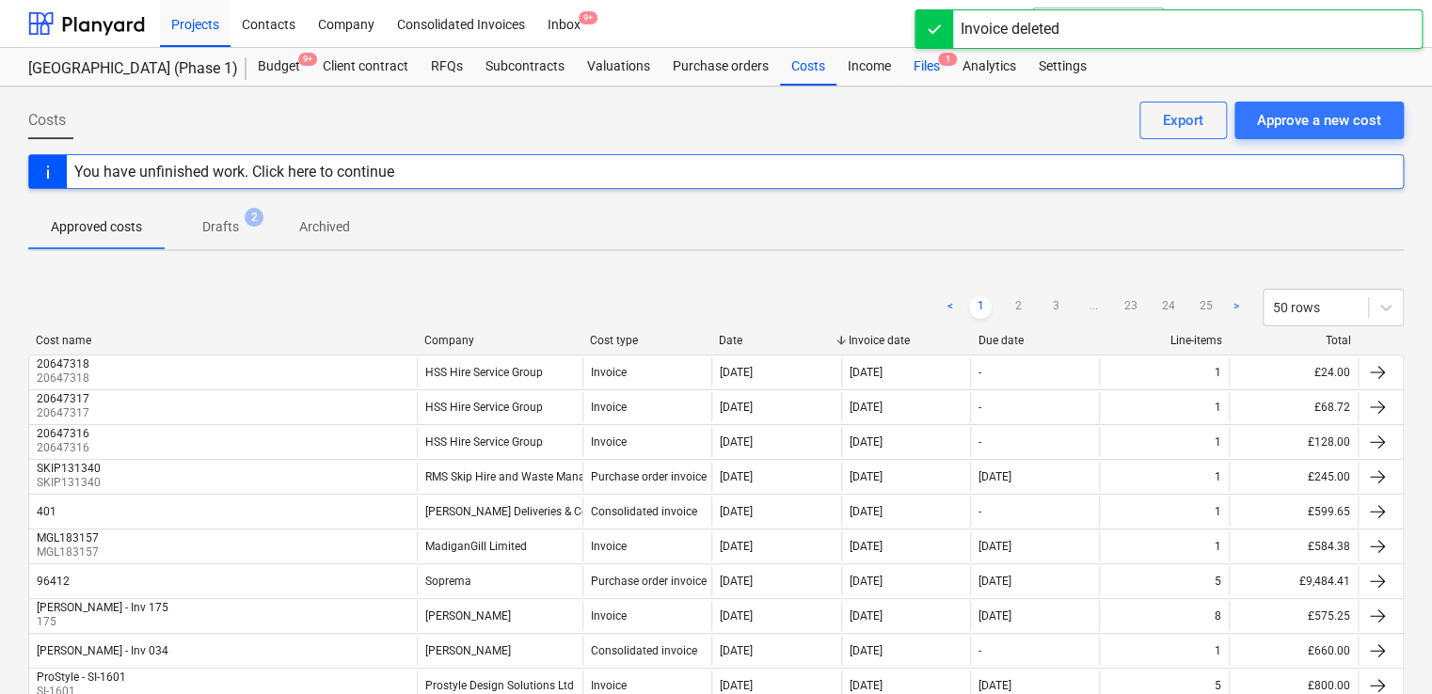
click at [933, 65] on div "Files 1" at bounding box center [926, 67] width 49 height 38
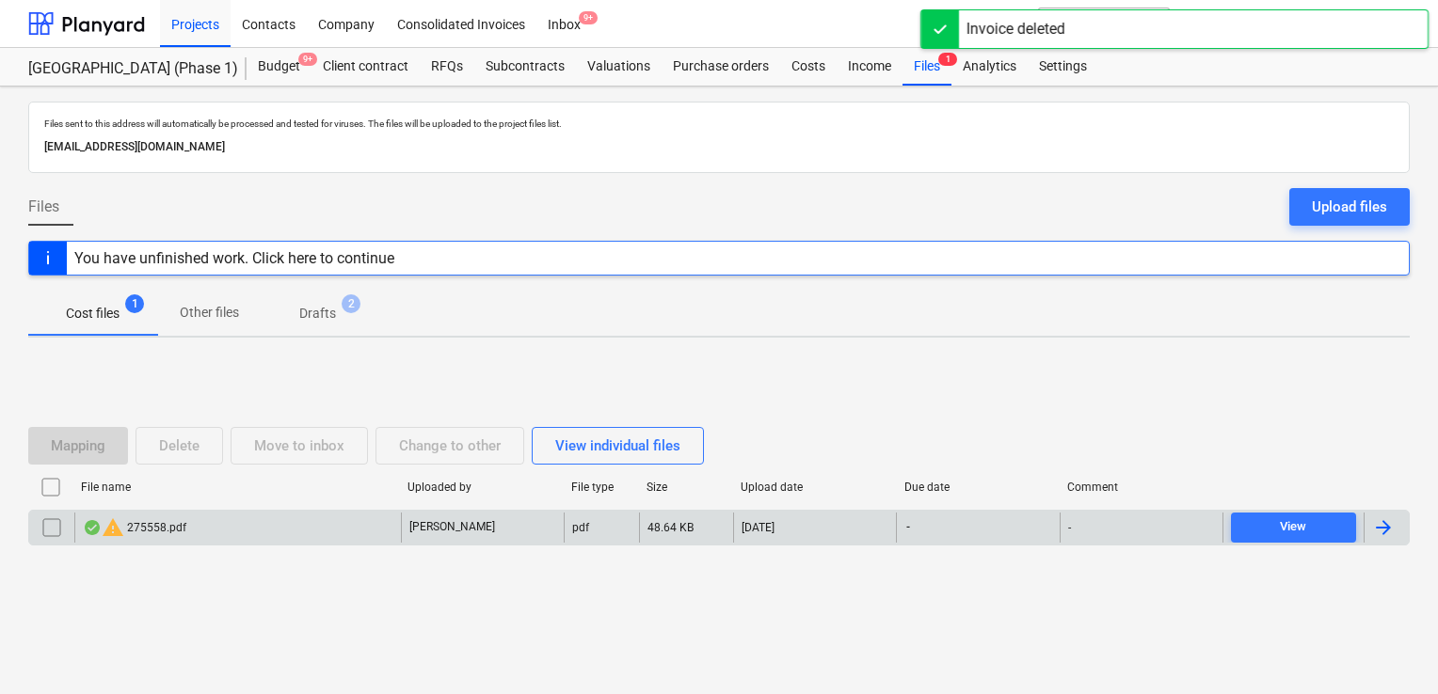
click at [242, 530] on div "warning 275558.pdf" at bounding box center [237, 528] width 327 height 30
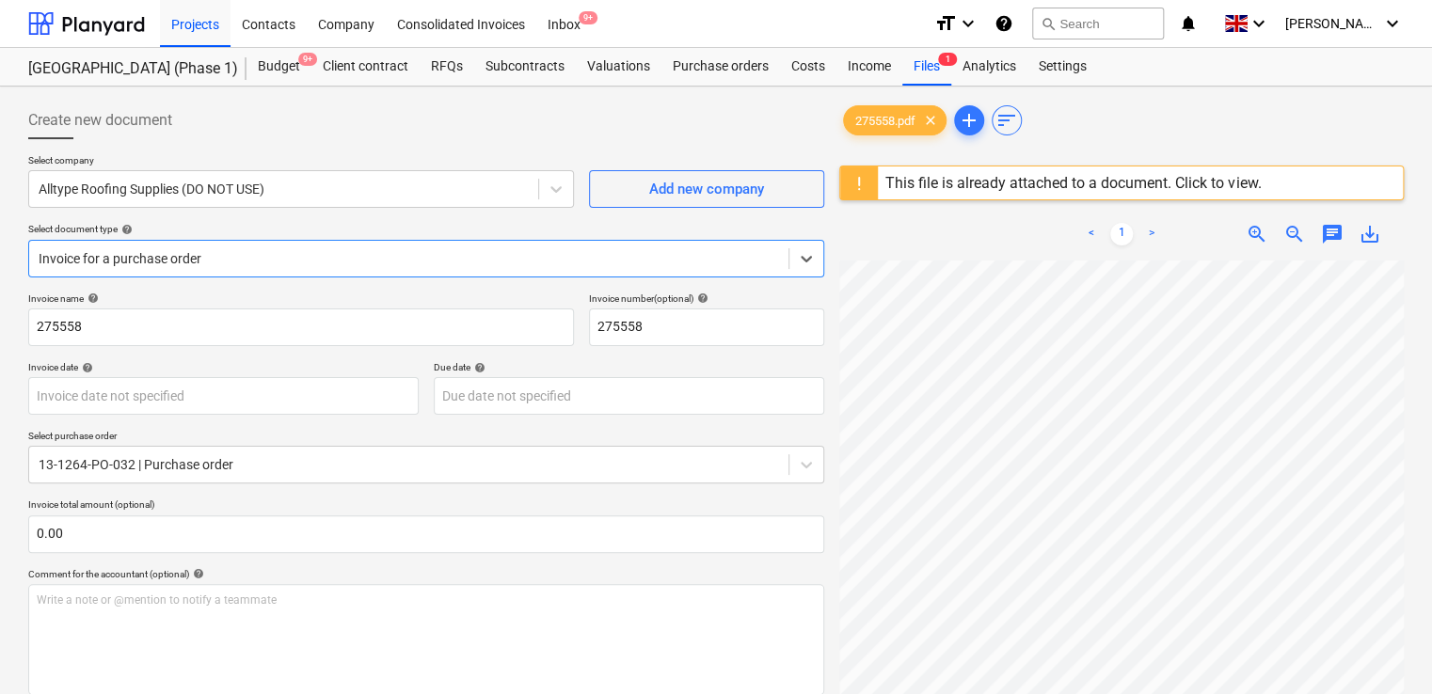
click at [1220, 184] on div "This file is already attached to a document. Click to view." at bounding box center [1072, 183] width 375 height 18
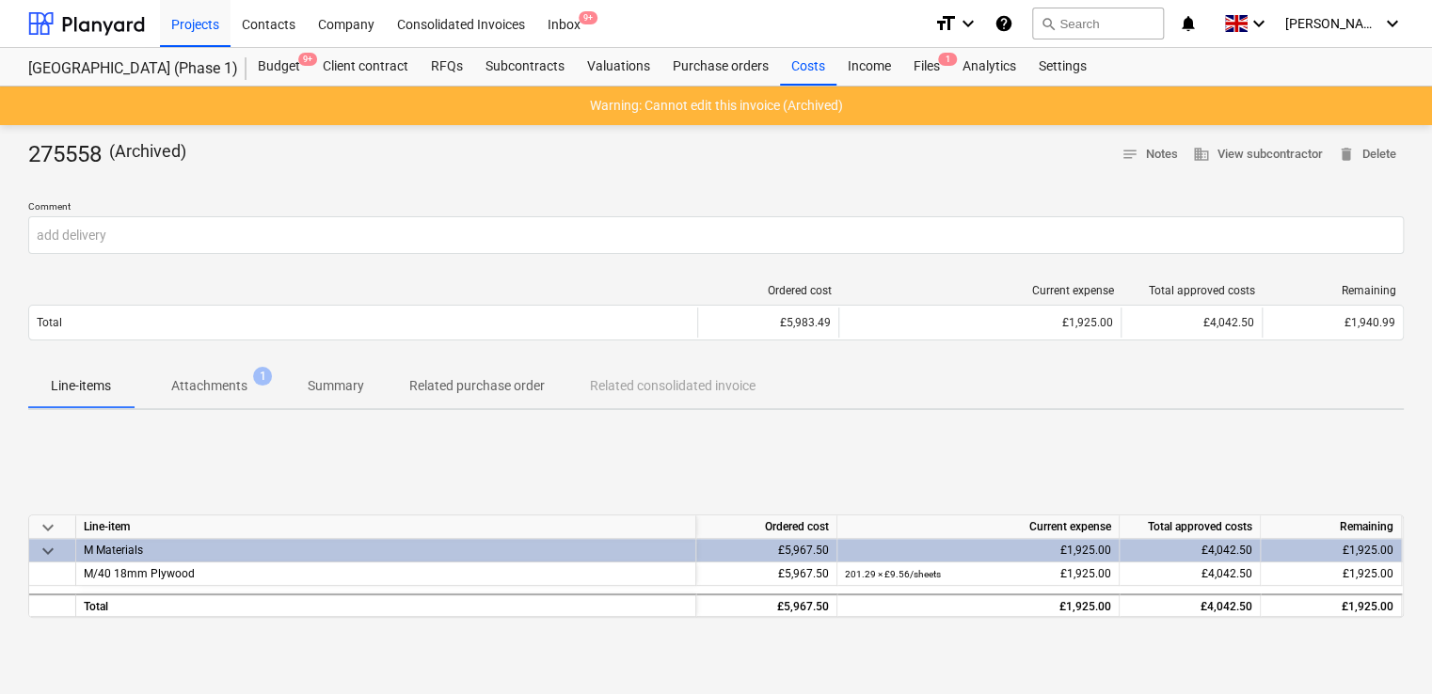
click at [763, 171] on div at bounding box center [716, 177] width 1376 height 15
click at [809, 69] on div "Costs" at bounding box center [808, 67] width 56 height 38
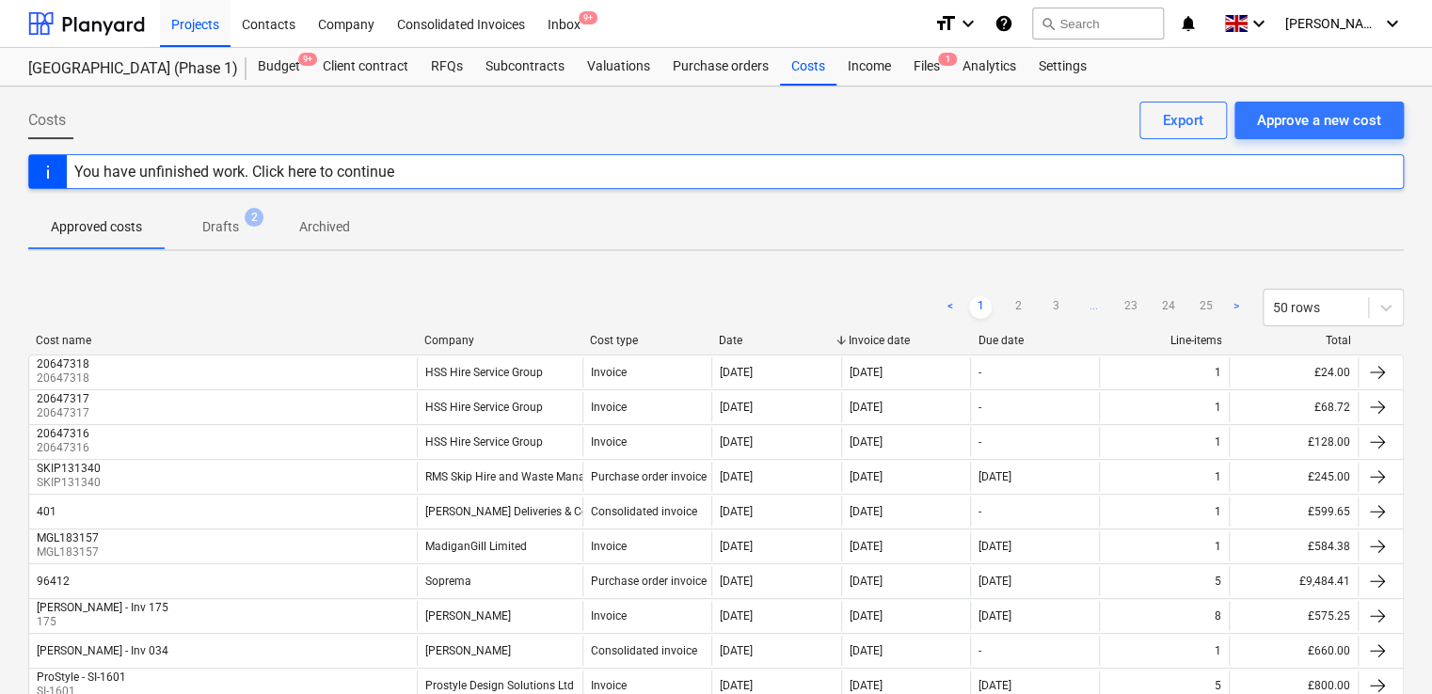
click at [518, 351] on div "Cost name Company Cost type Date Invoice date Due date Line-items Total" at bounding box center [716, 344] width 1376 height 21
click at [484, 348] on div "Cost name Company Cost type Date Invoice date Due date Line-items Total" at bounding box center [716, 344] width 1376 height 21
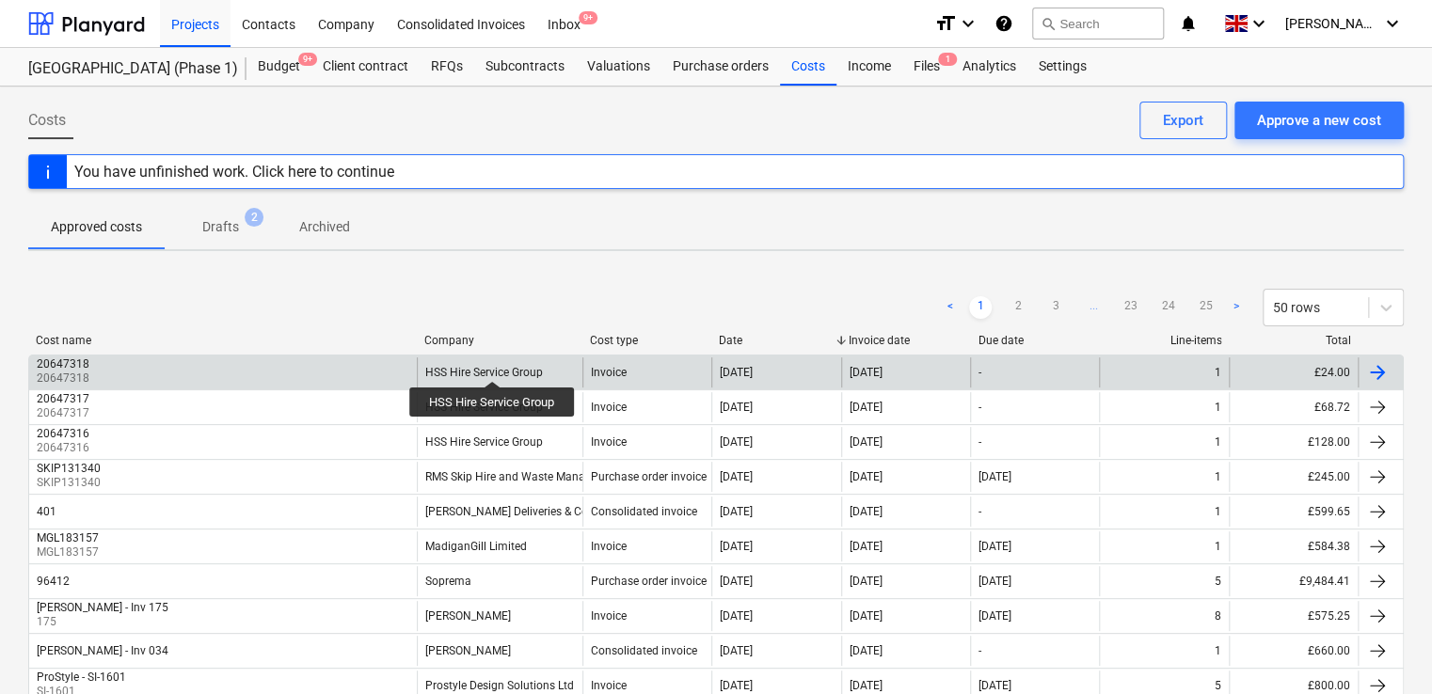
click at [493, 366] on div "HSS Hire Service Group" at bounding box center [484, 372] width 118 height 13
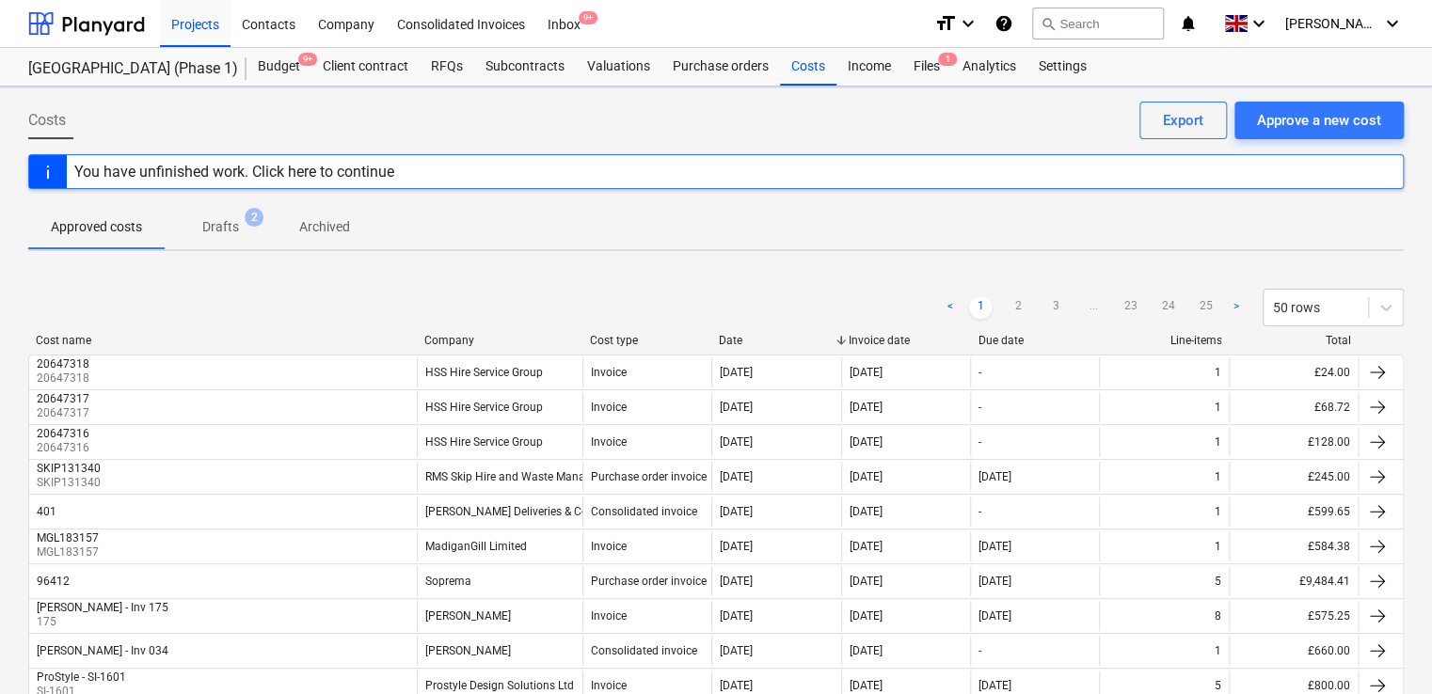
click at [476, 341] on div "Company" at bounding box center [499, 340] width 151 height 13
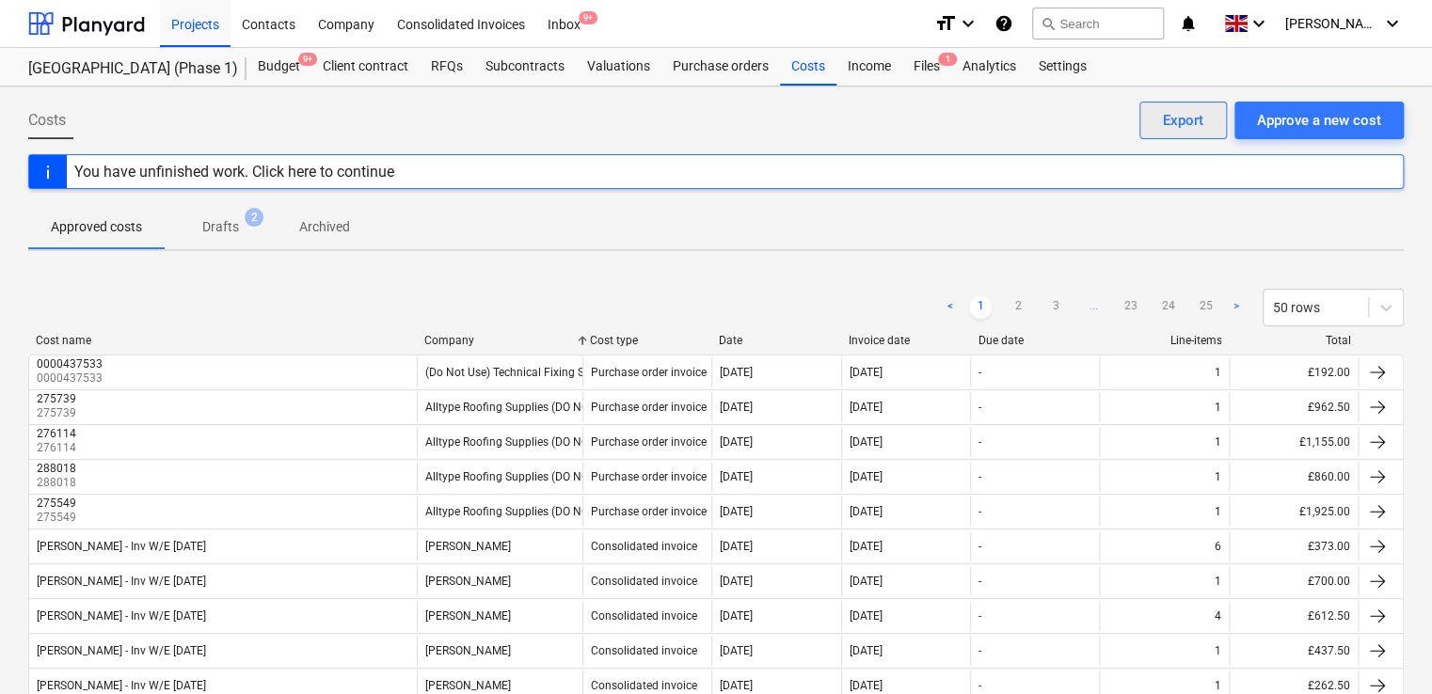
click at [1189, 122] on div "Export" at bounding box center [1183, 120] width 40 height 24
click at [916, 63] on div "Files 1" at bounding box center [926, 67] width 49 height 38
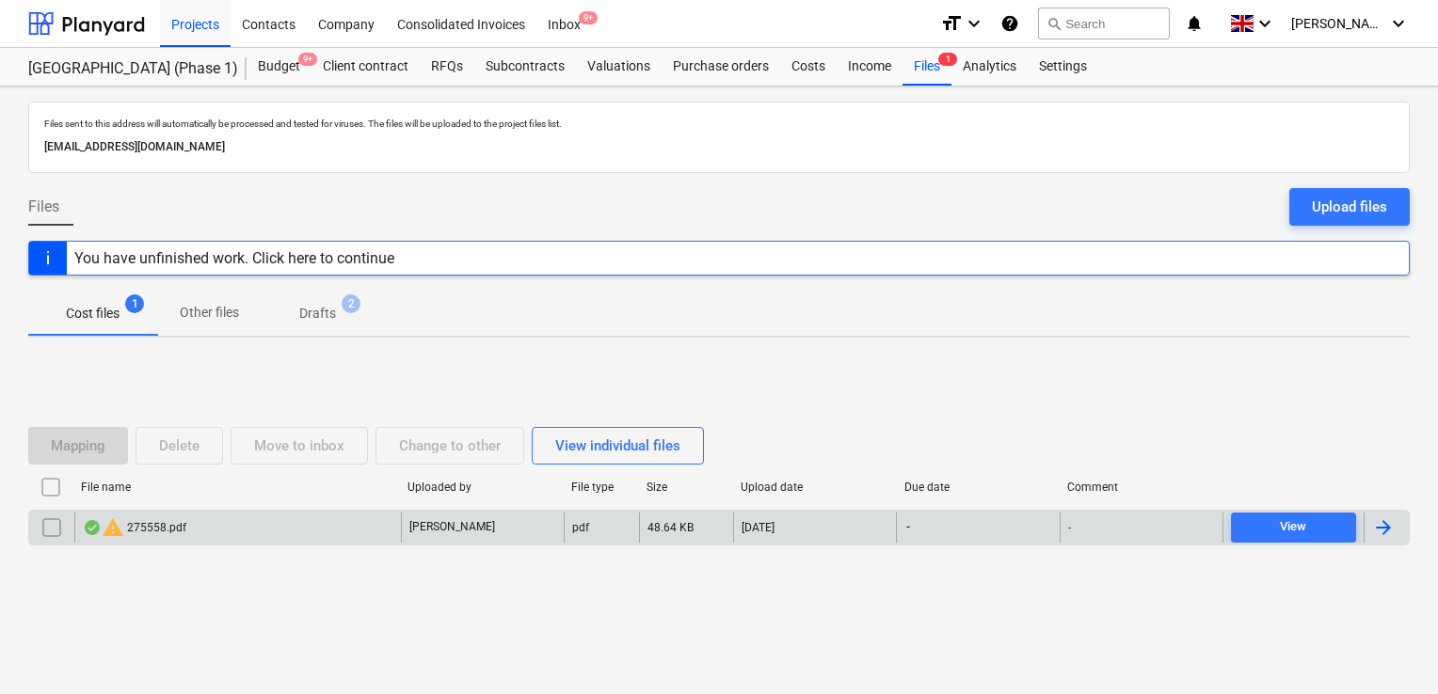
click at [157, 526] on div "warning 275558.pdf" at bounding box center [135, 528] width 104 height 23
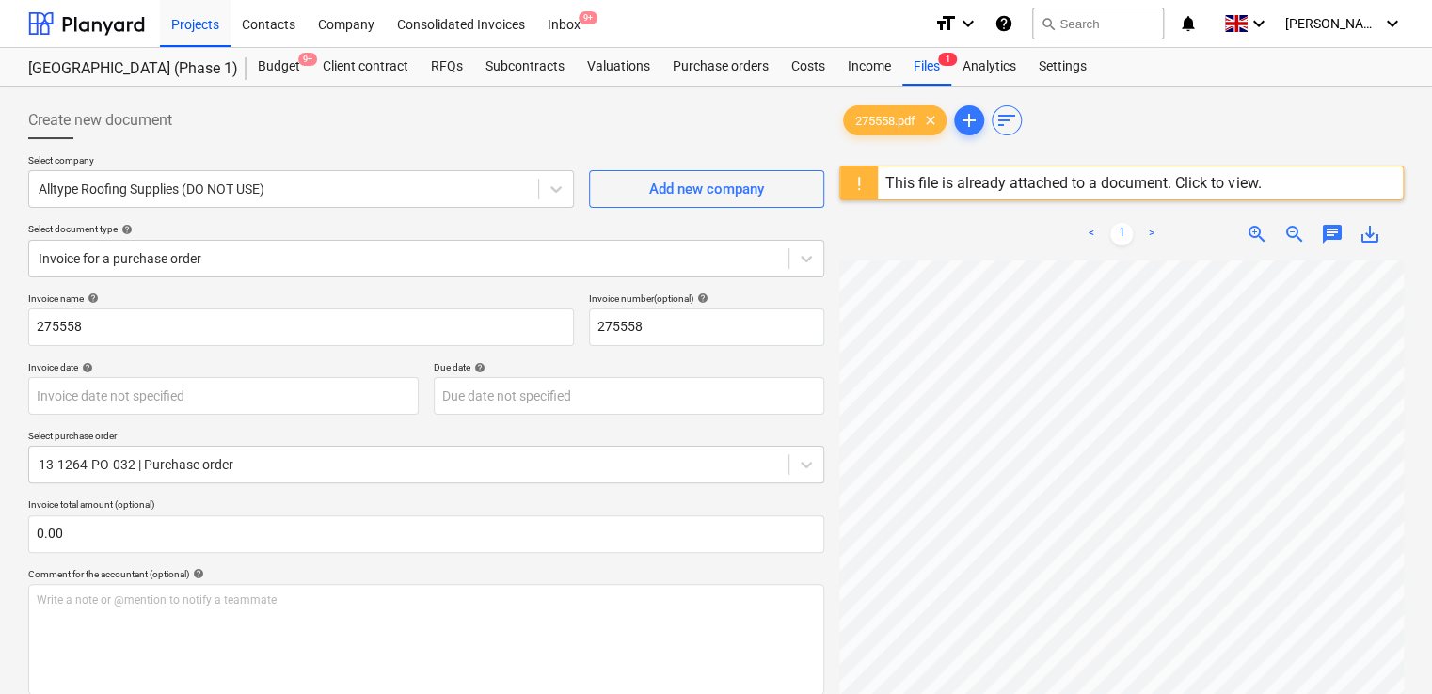
click at [1204, 175] on div "This file is already attached to a document. Click to view." at bounding box center [1072, 183] width 375 height 18
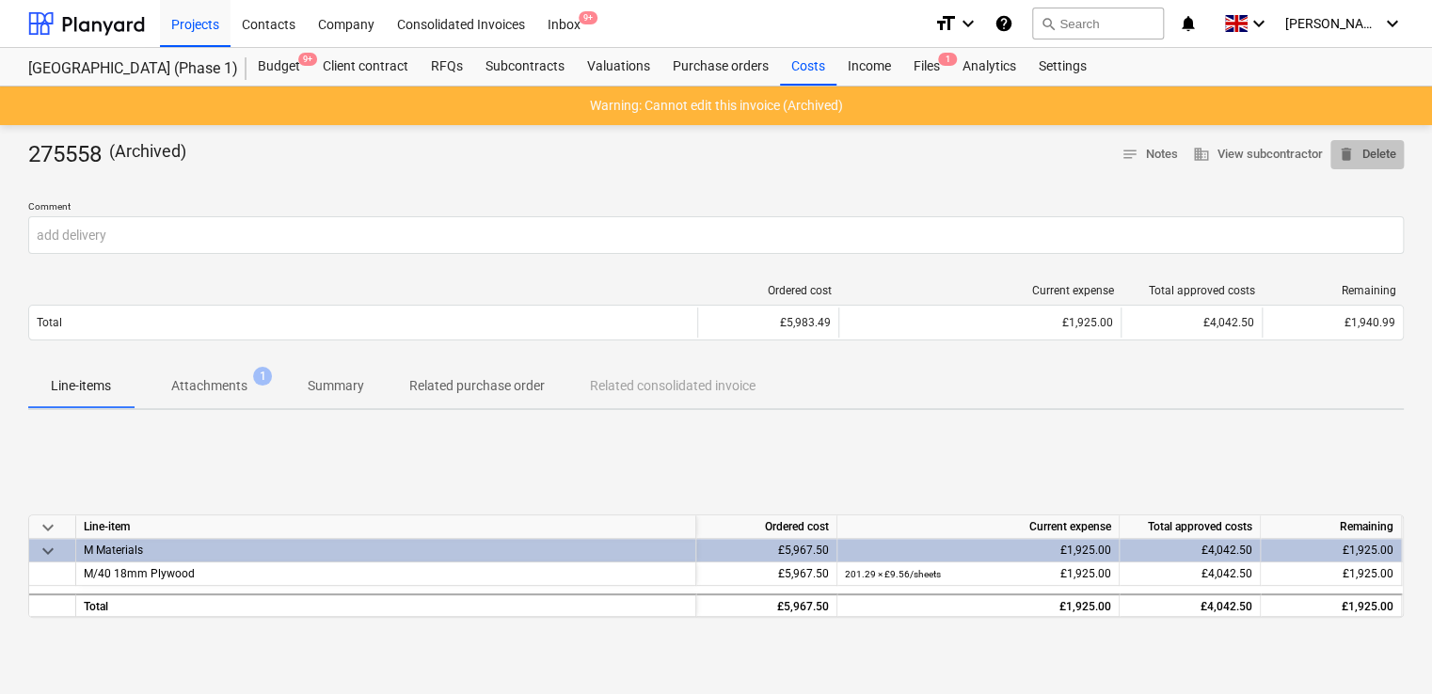
click at [1384, 151] on span "delete Delete" at bounding box center [1367, 155] width 58 height 22
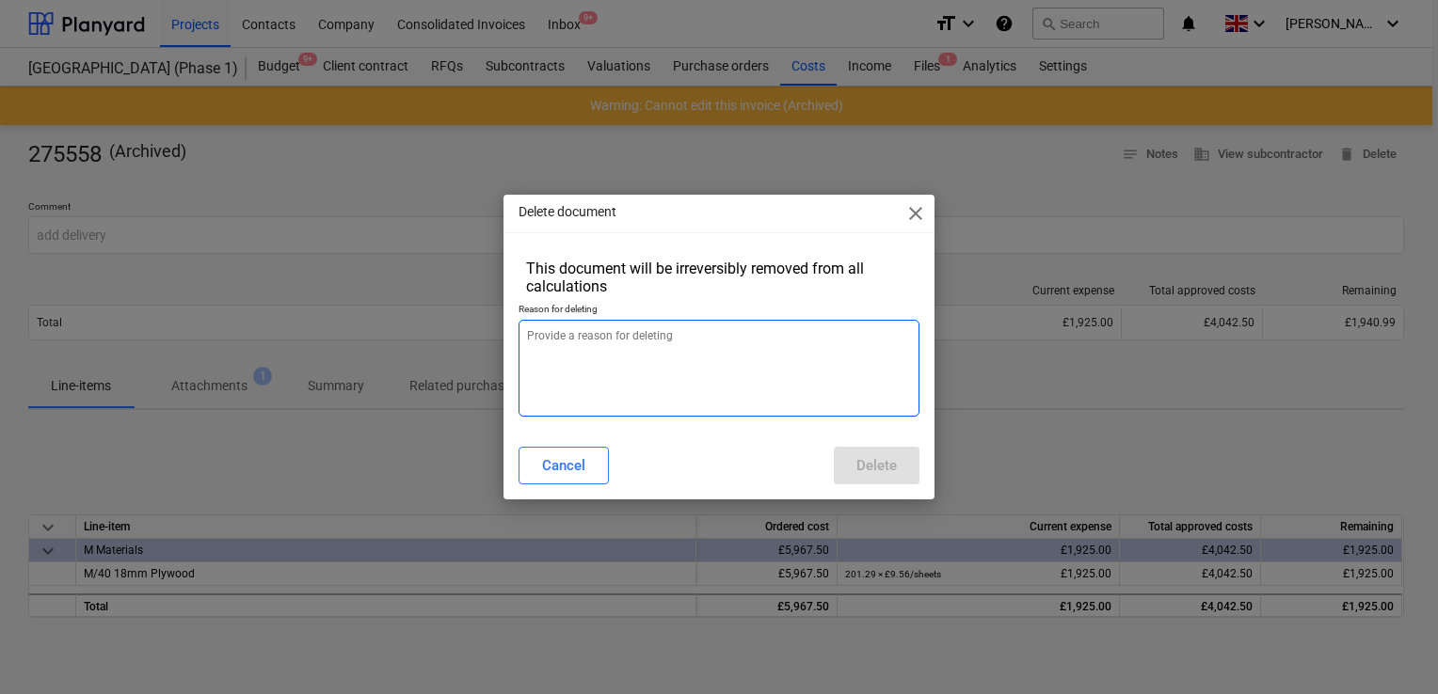
click at [741, 371] on textarea at bounding box center [718, 368] width 401 height 97
type textarea "x"
type textarea "."
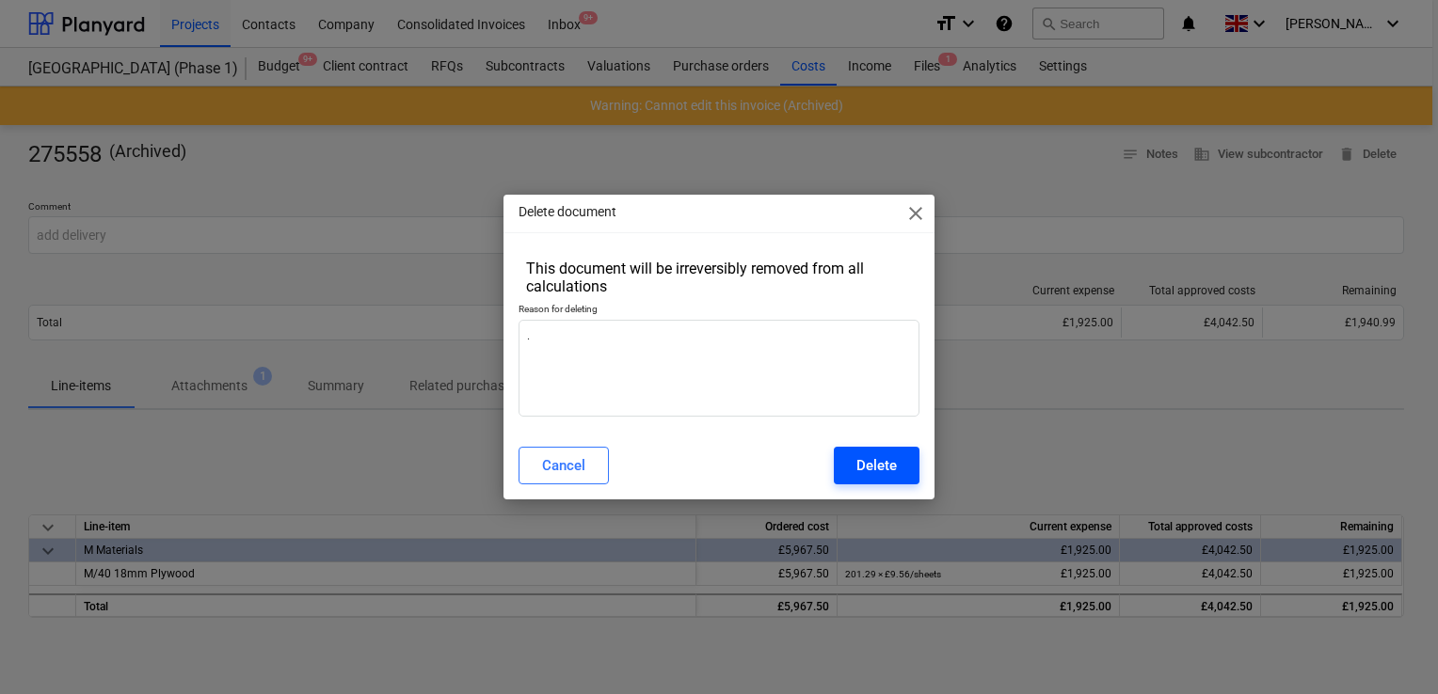
click at [858, 461] on div "Delete" at bounding box center [876, 466] width 40 height 24
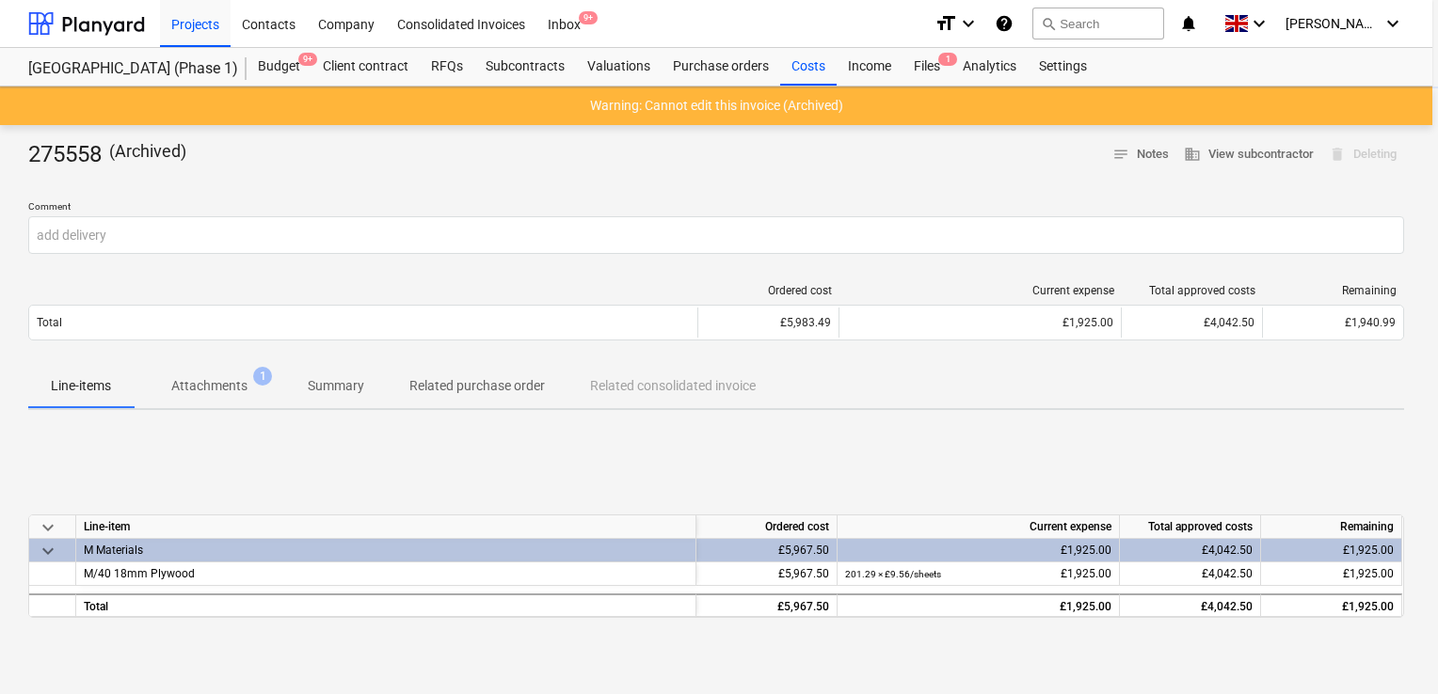
type textarea "x"
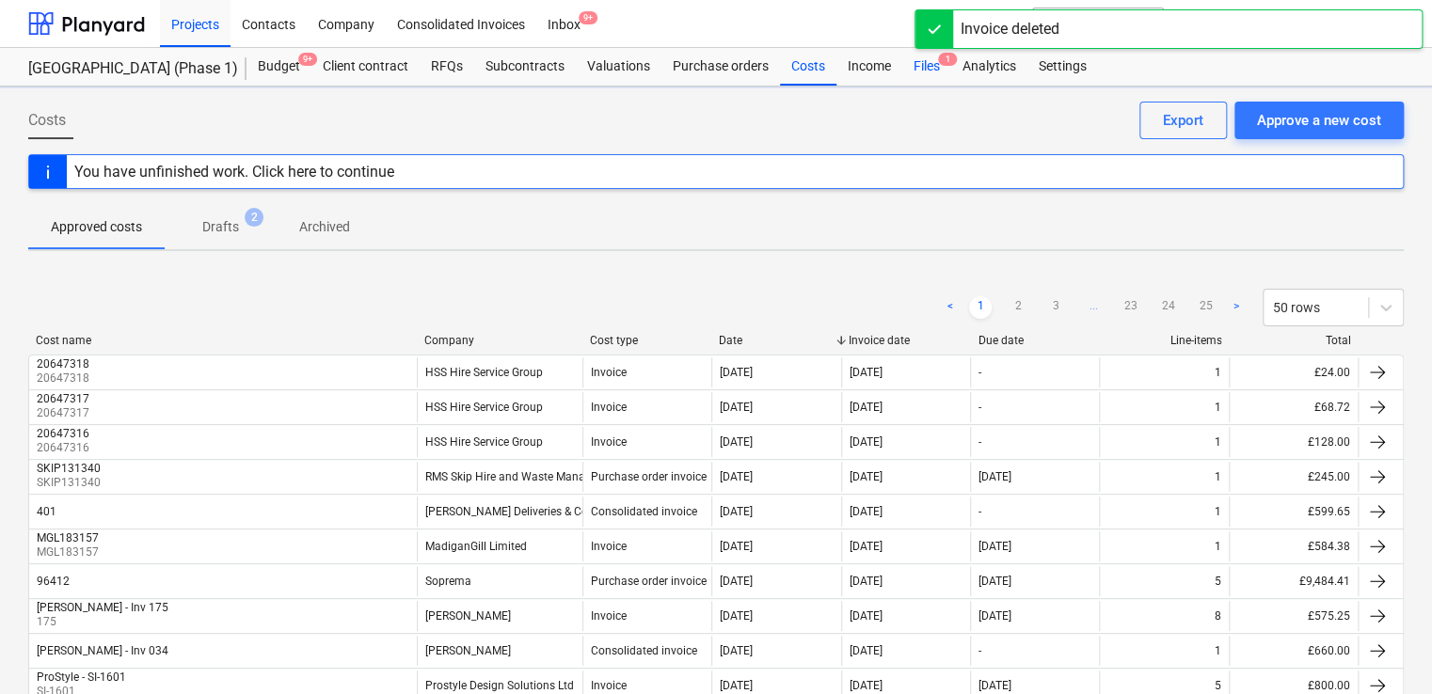
click at [922, 70] on div "Files 1" at bounding box center [926, 67] width 49 height 38
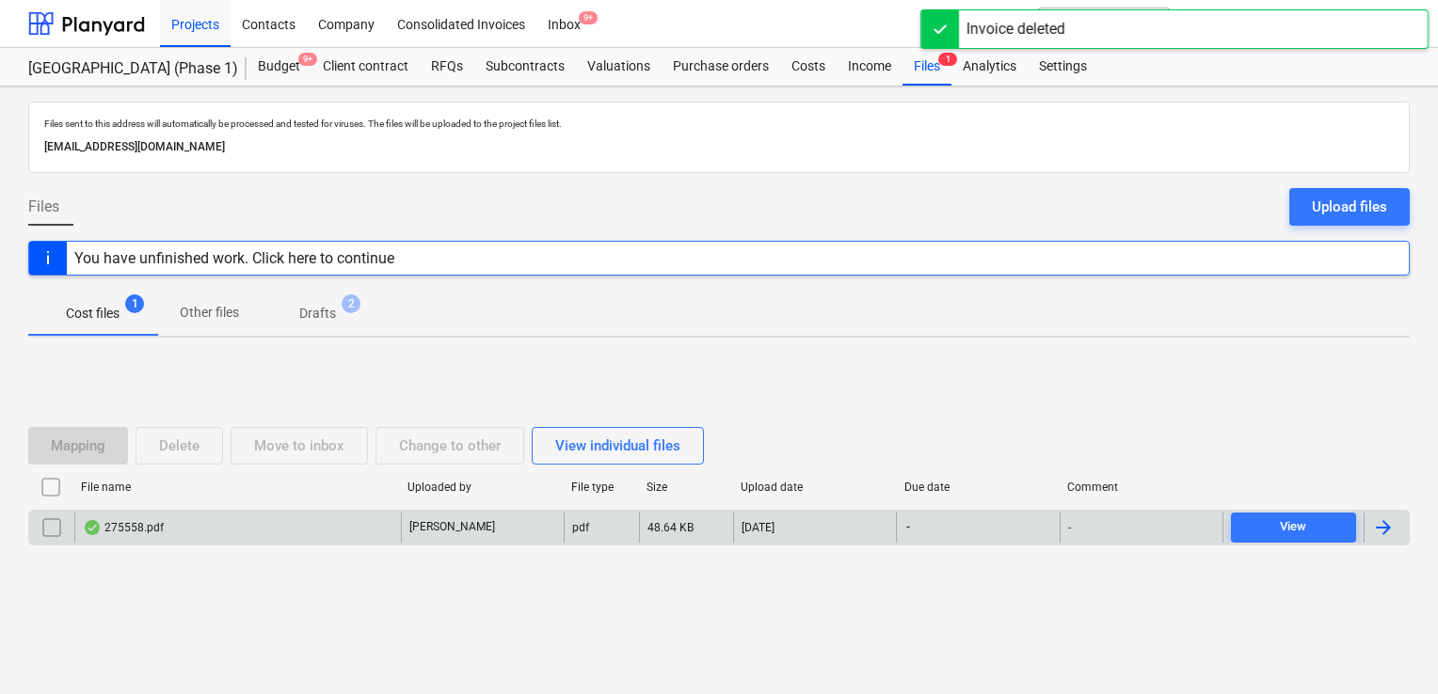
click at [163, 521] on div "275558.pdf" at bounding box center [237, 528] width 327 height 30
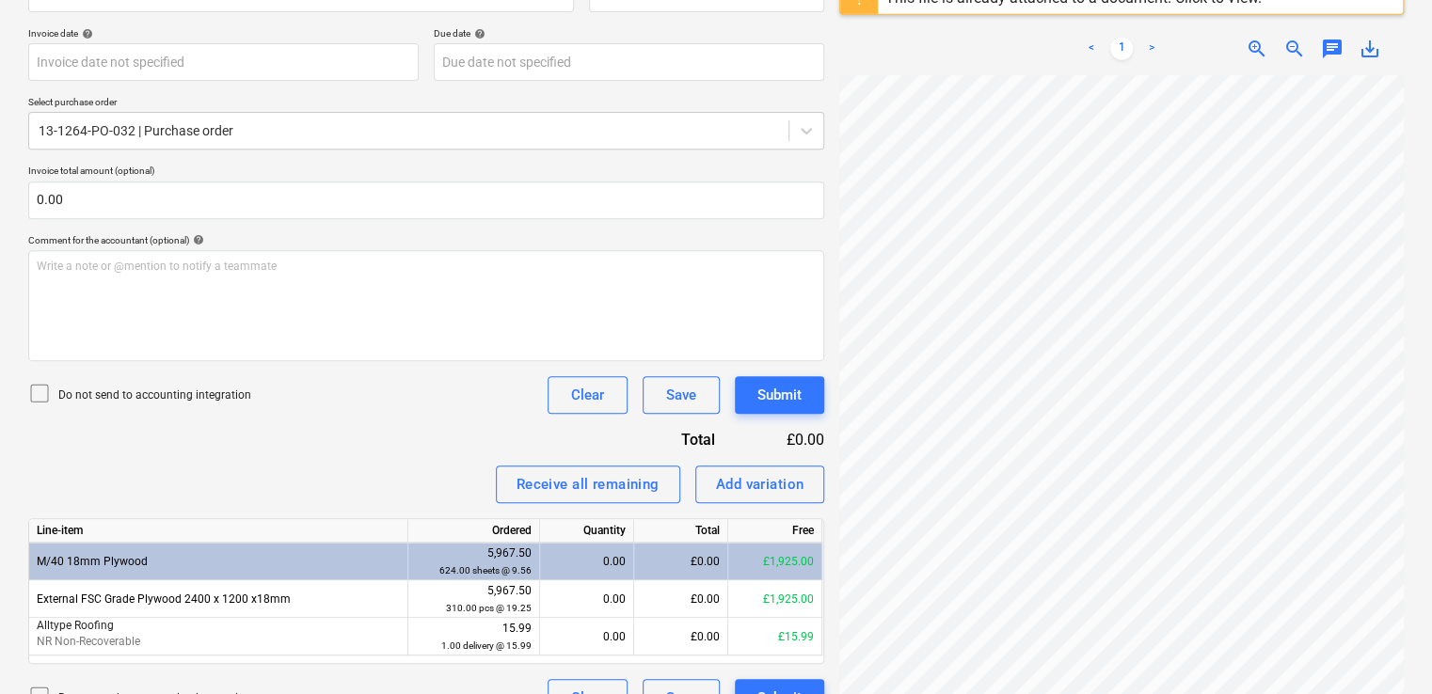
scroll to position [371, 0]
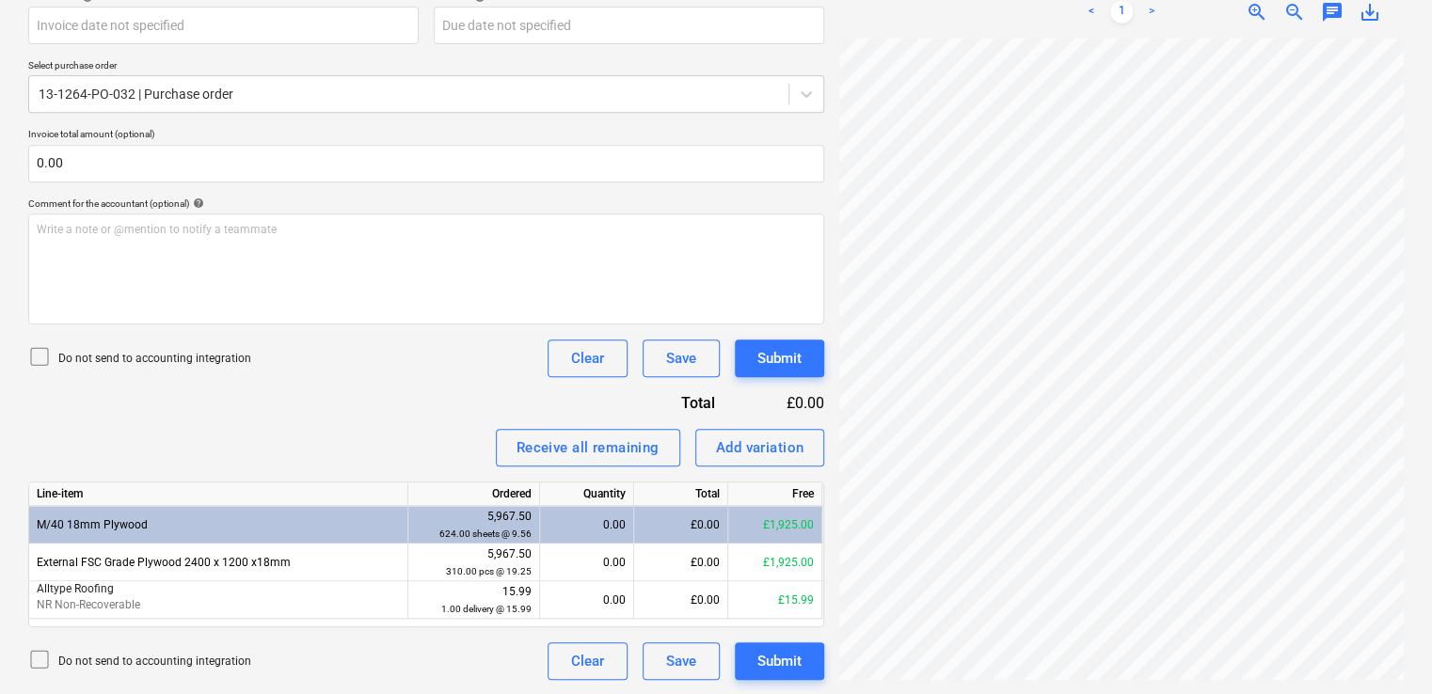
click at [39, 357] on icon at bounding box center [39, 356] width 23 height 23
click at [327, 442] on div "Receive all remaining Add variation" at bounding box center [426, 448] width 796 height 38
click at [772, 670] on div "Submit" at bounding box center [779, 661] width 44 height 24
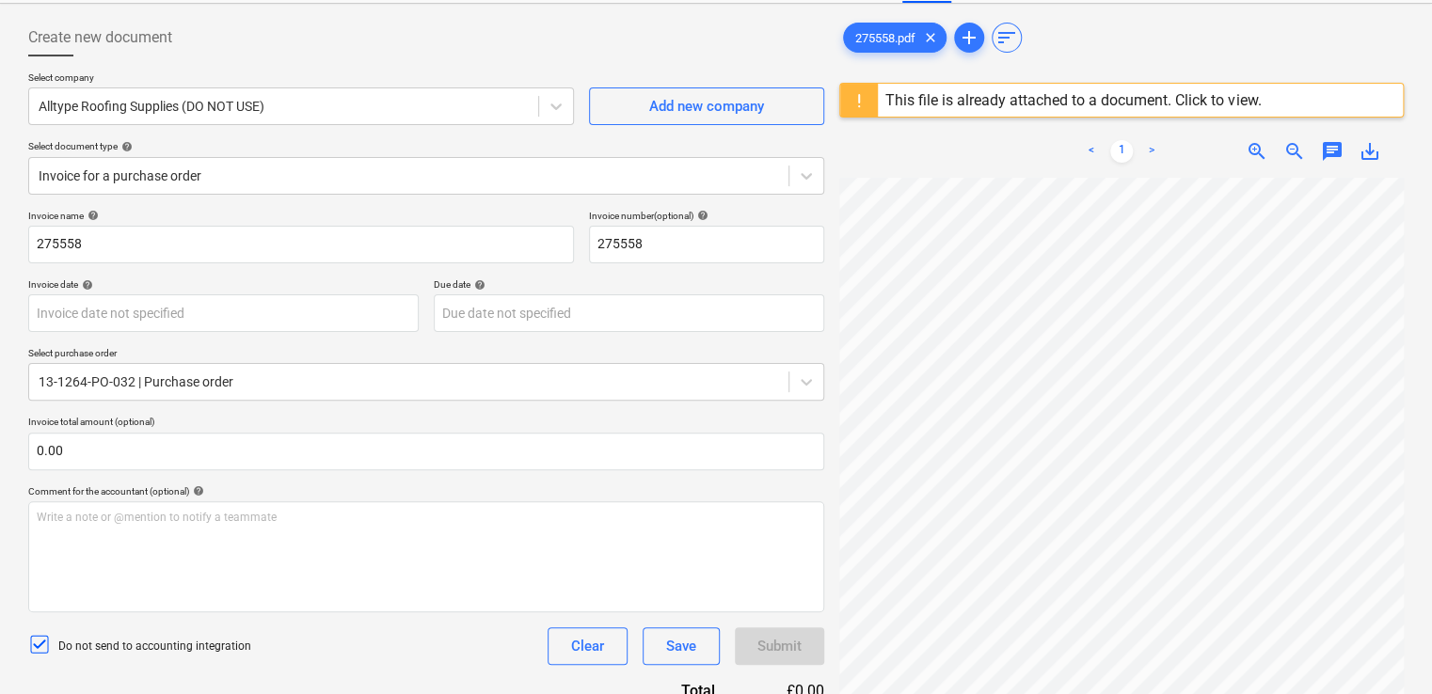
scroll to position [30, 0]
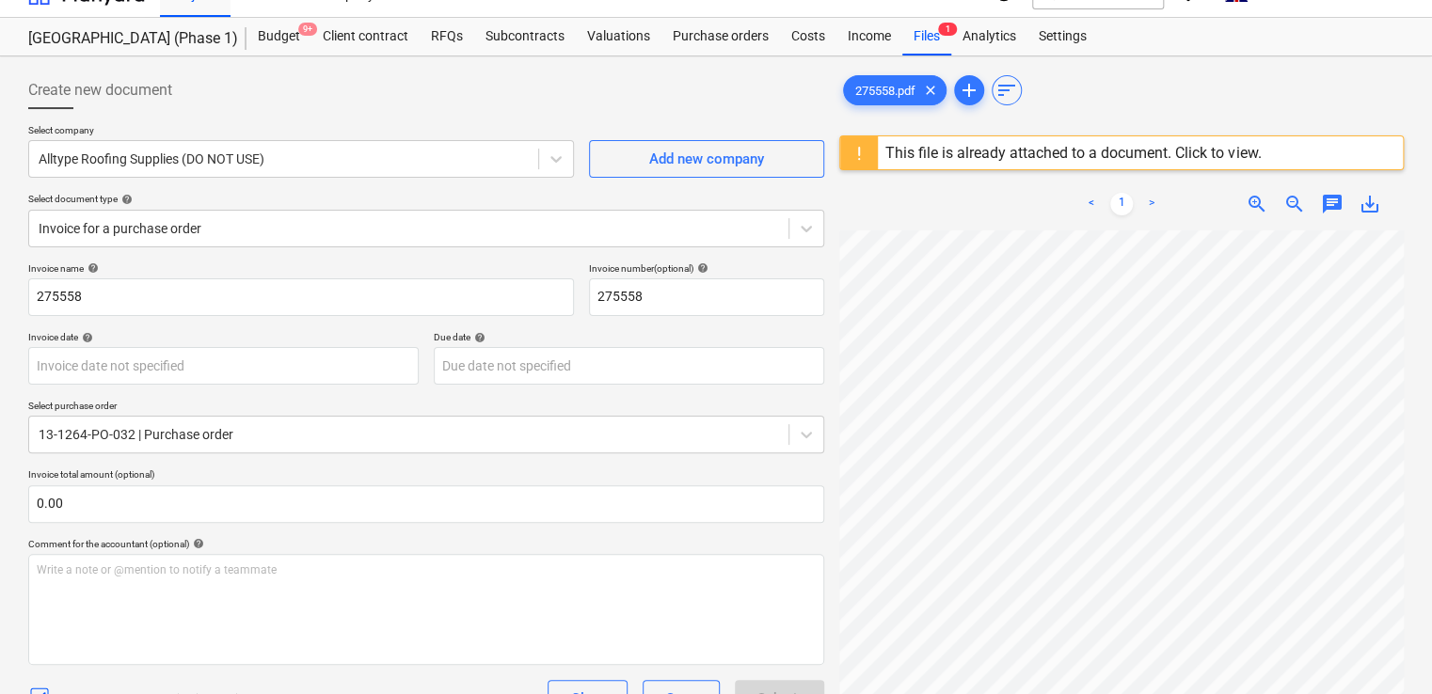
click at [1209, 161] on div "This file is already attached to a document. Click to view." at bounding box center [1073, 152] width 391 height 33
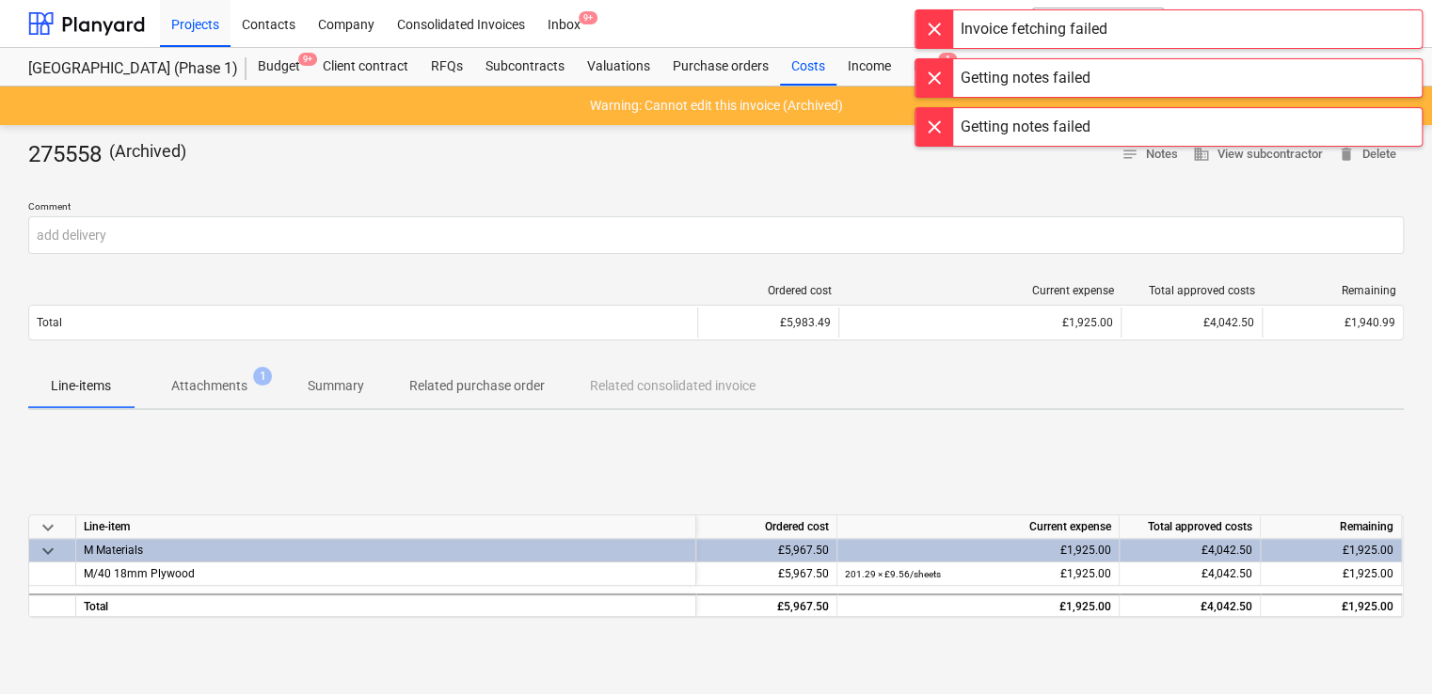
click at [930, 126] on div at bounding box center [935, 127] width 38 height 38
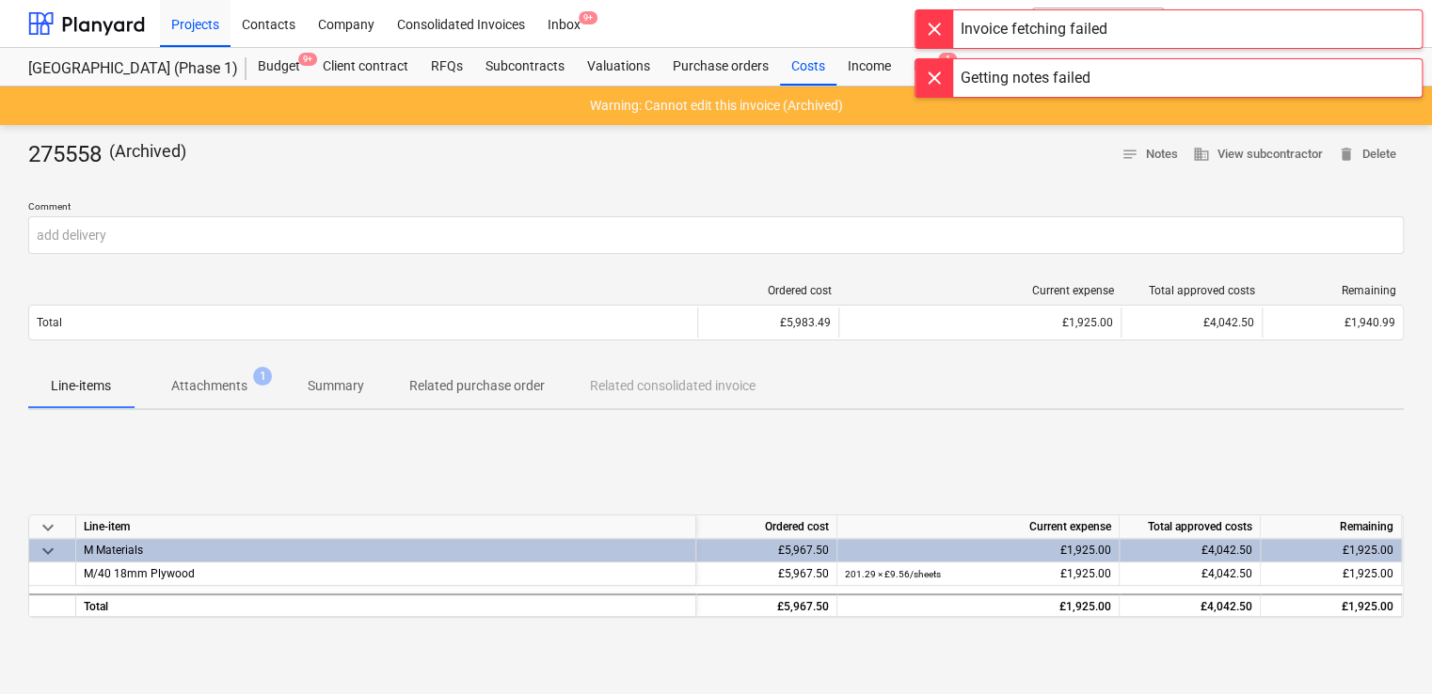
click at [927, 73] on div at bounding box center [935, 78] width 38 height 38
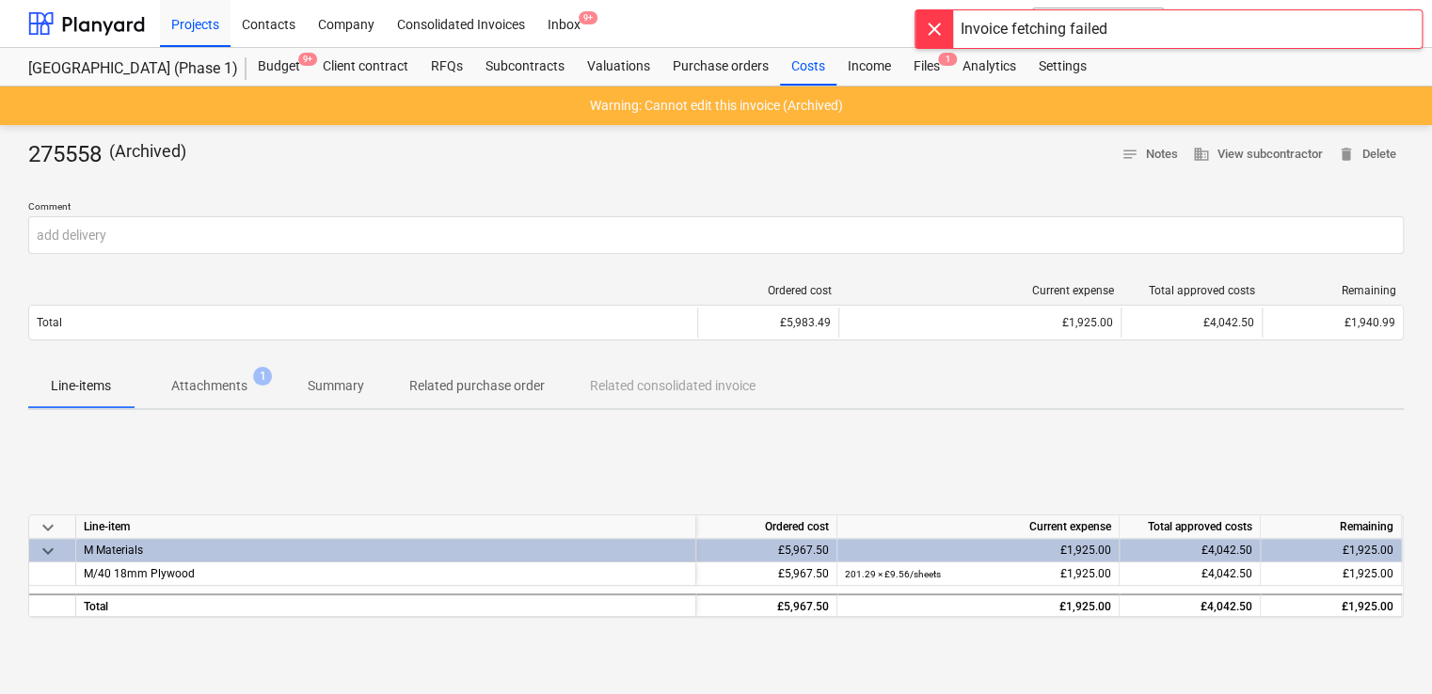
click at [927, 29] on div at bounding box center [935, 29] width 38 height 38
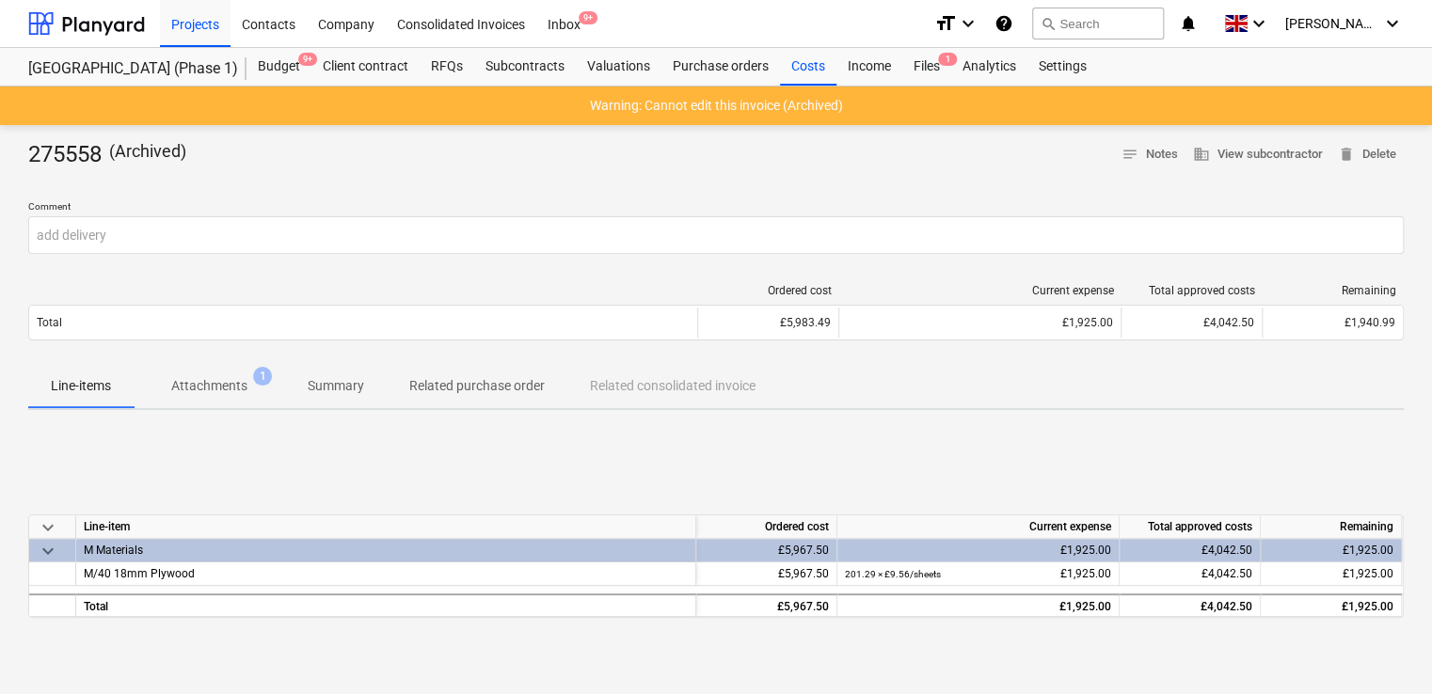
click at [903, 170] on div at bounding box center [716, 177] width 1376 height 15
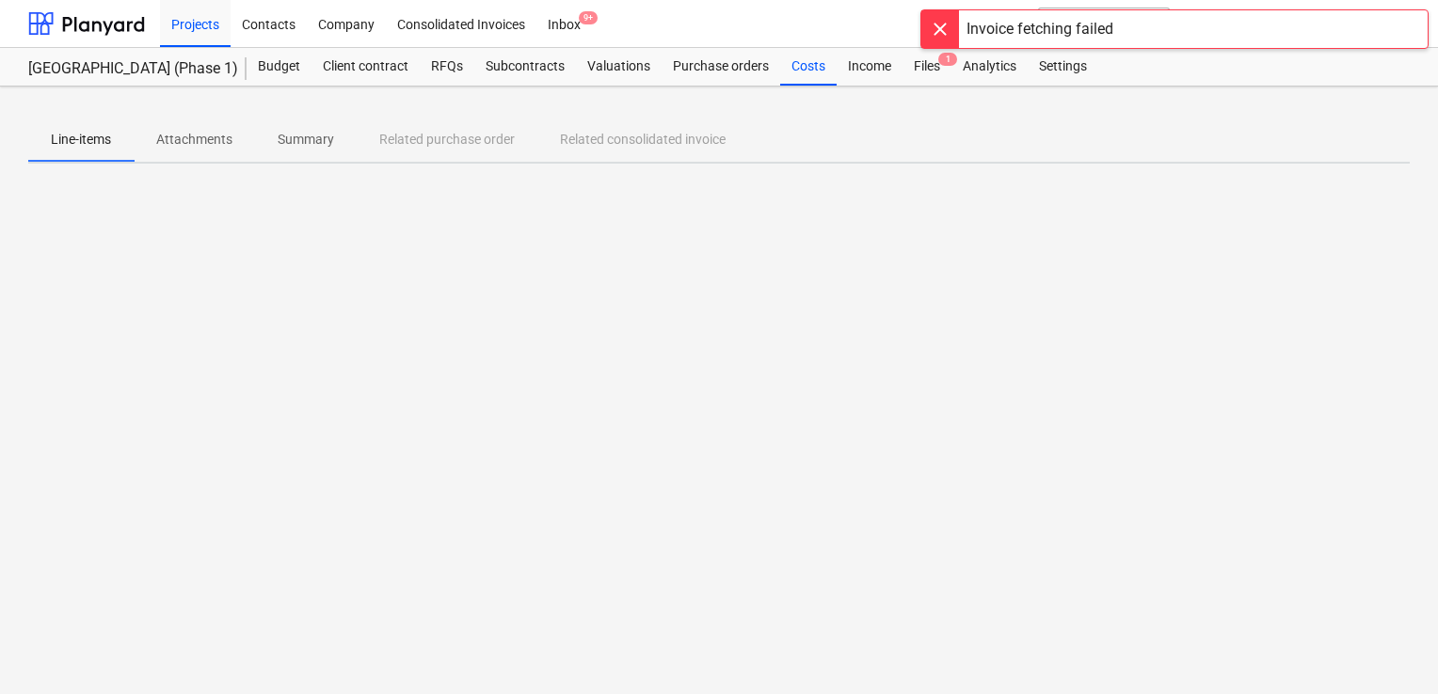
click at [939, 18] on div at bounding box center [940, 29] width 38 height 38
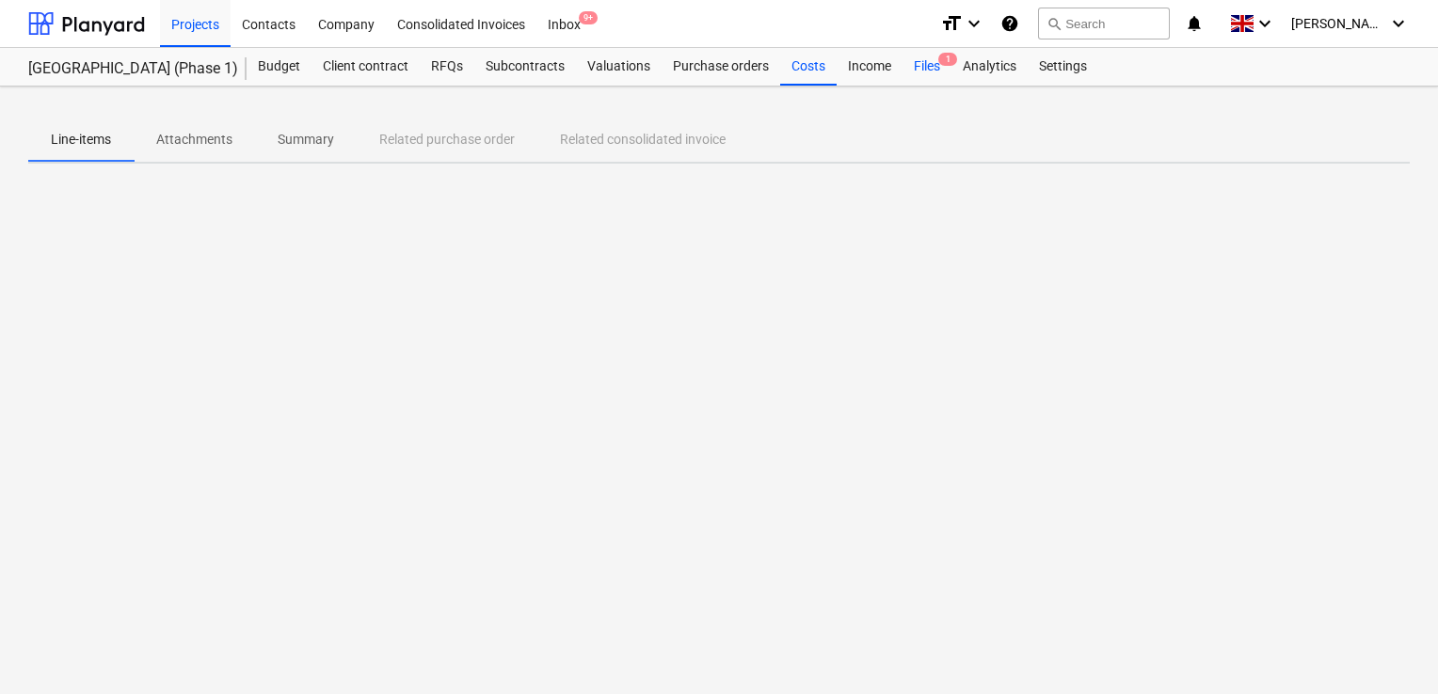
click at [925, 72] on div "Files 1" at bounding box center [926, 67] width 49 height 38
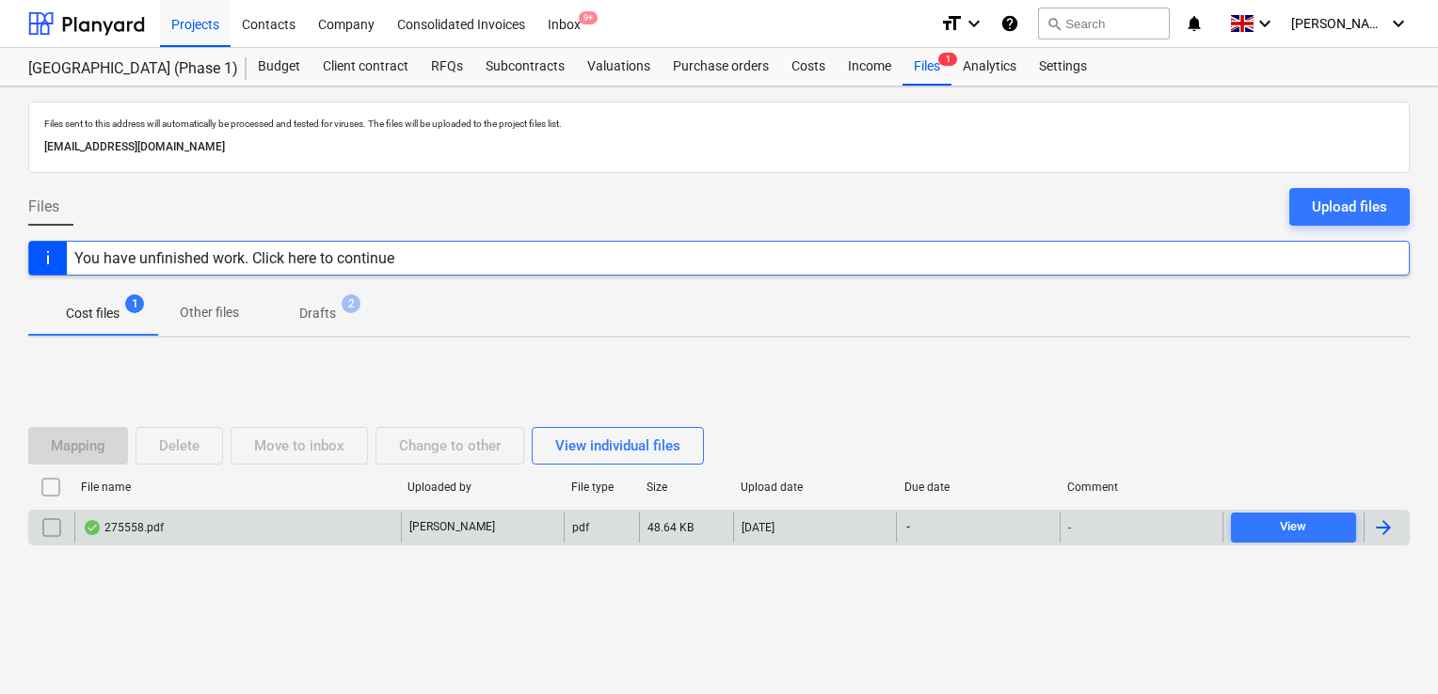
click at [151, 525] on div "275558.pdf" at bounding box center [123, 527] width 81 height 15
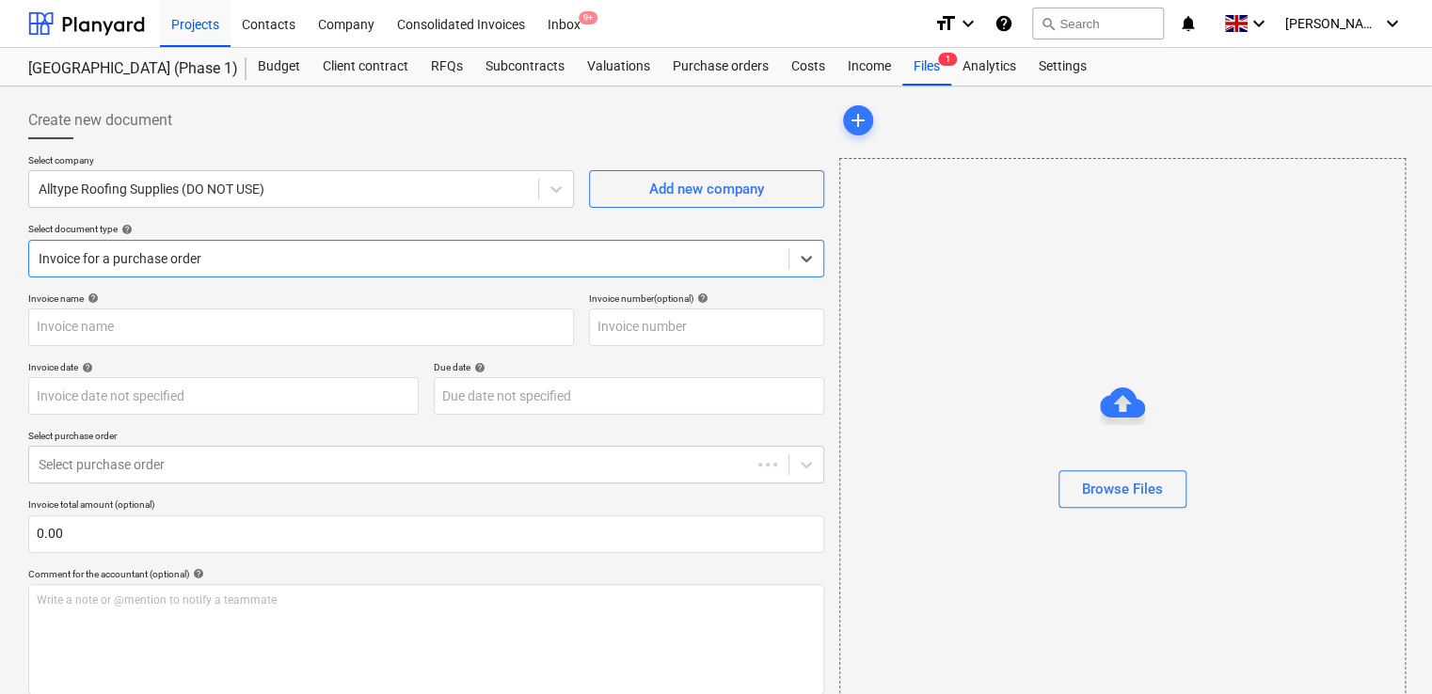
type input "275558"
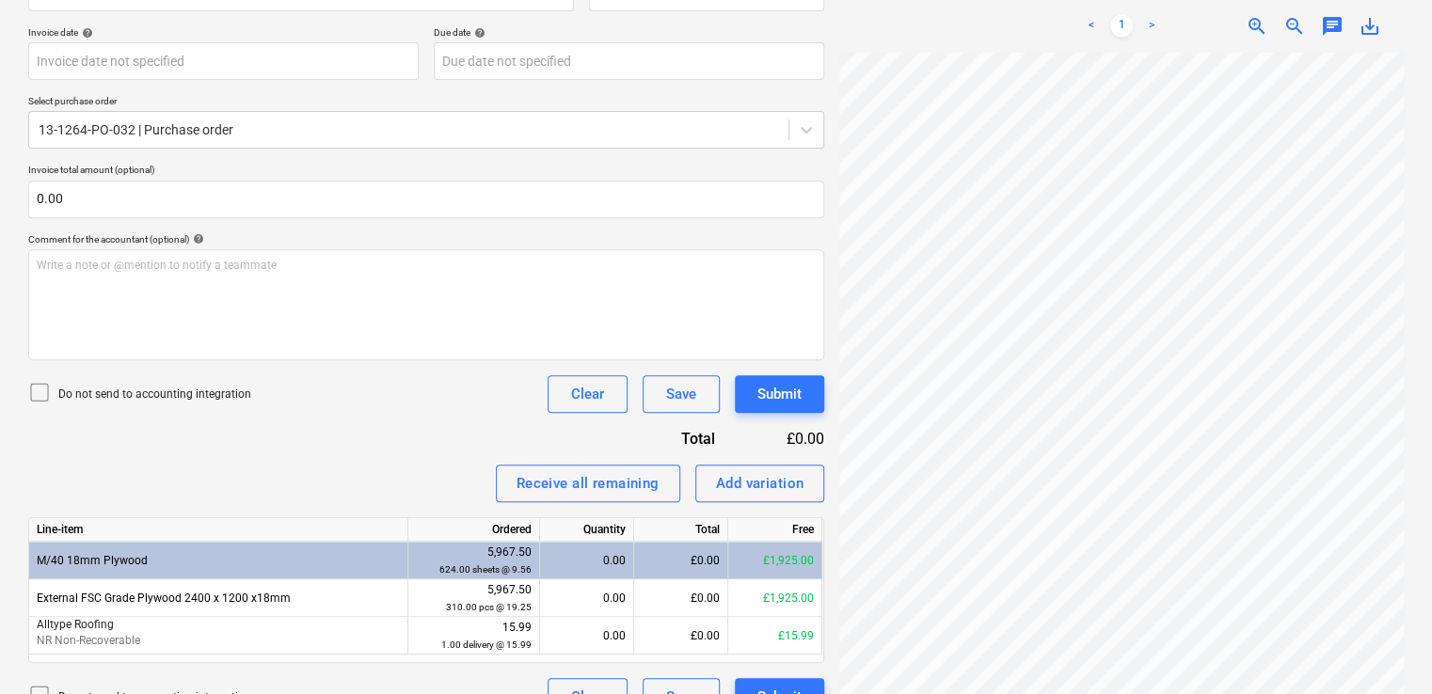
scroll to position [371, 0]
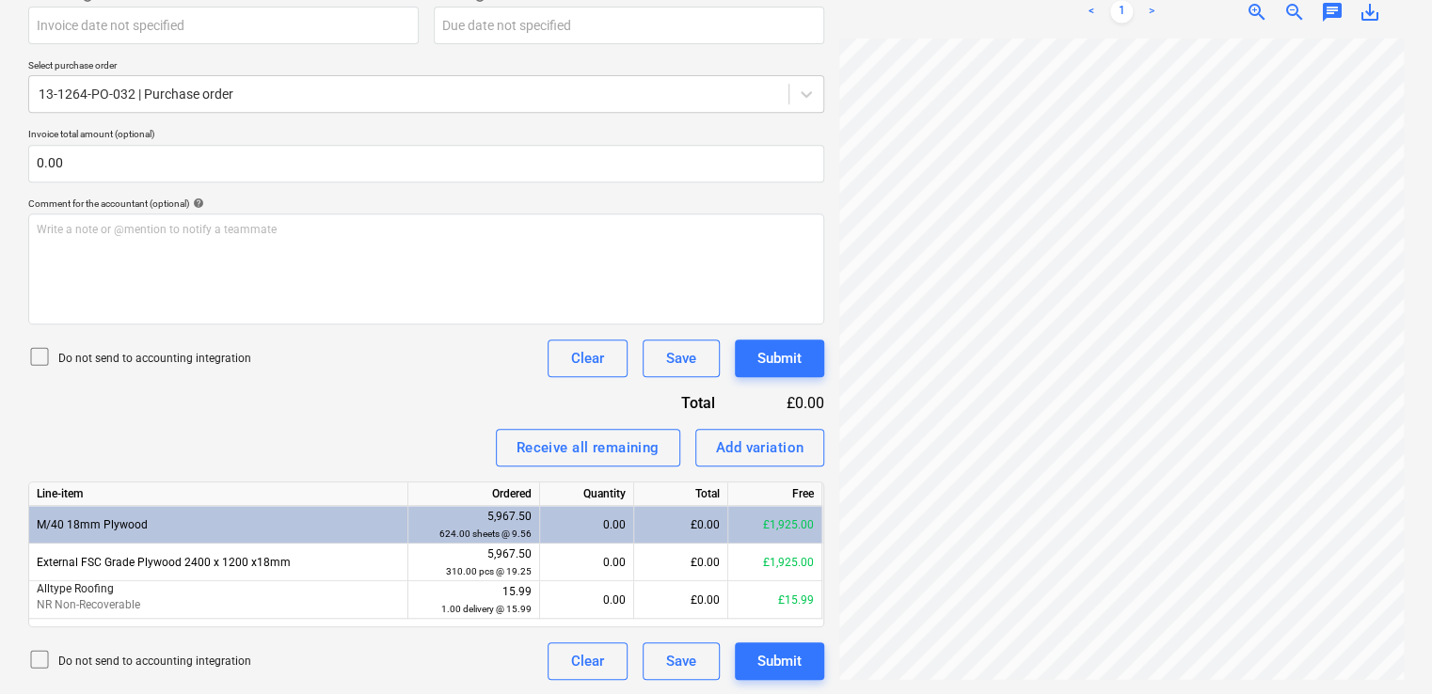
click at [40, 357] on icon at bounding box center [39, 356] width 23 height 23
click at [384, 435] on div "Receive all remaining Add variation" at bounding box center [426, 448] width 796 height 38
click at [758, 652] on div "Submit" at bounding box center [779, 661] width 44 height 24
click at [455, 336] on div "Invoice name help 275558 Invoice number (optional) help 275558 Invoice date hel…" at bounding box center [426, 301] width 796 height 758
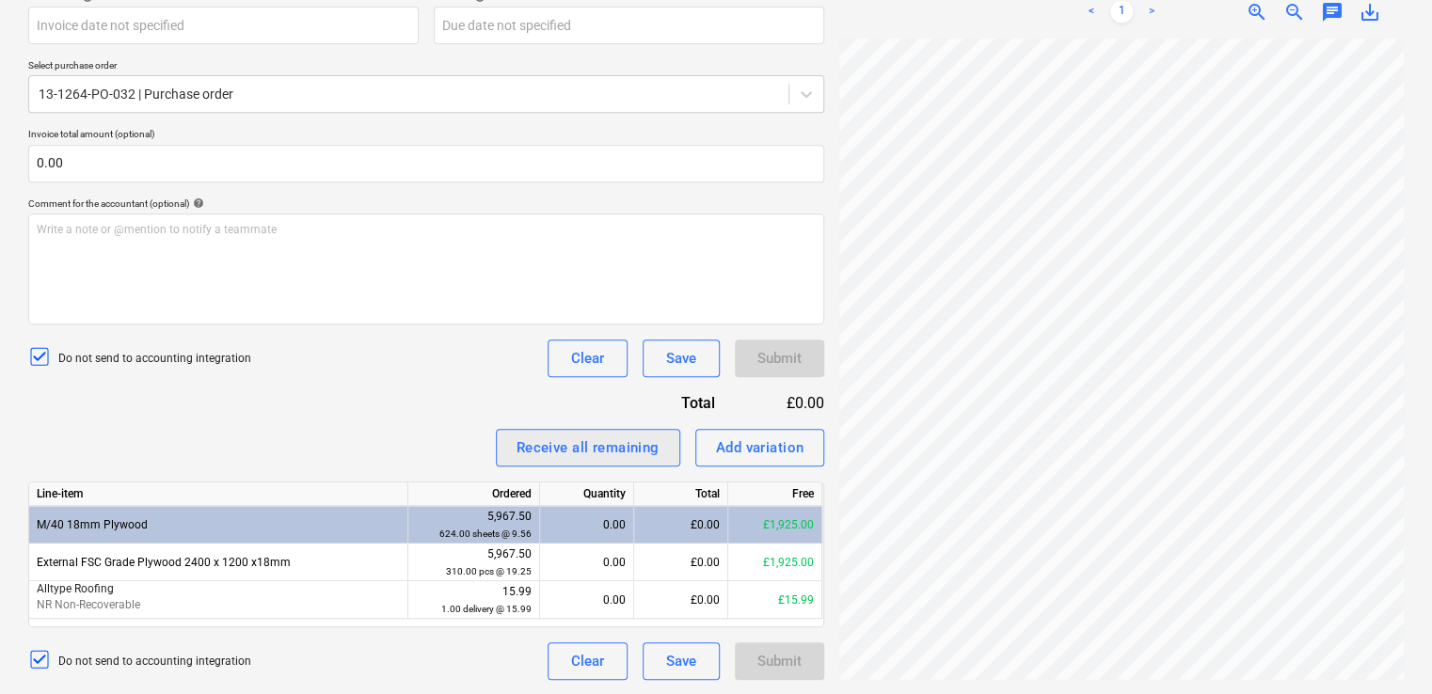
click at [583, 439] on div "Receive all remaining" at bounding box center [588, 448] width 143 height 24
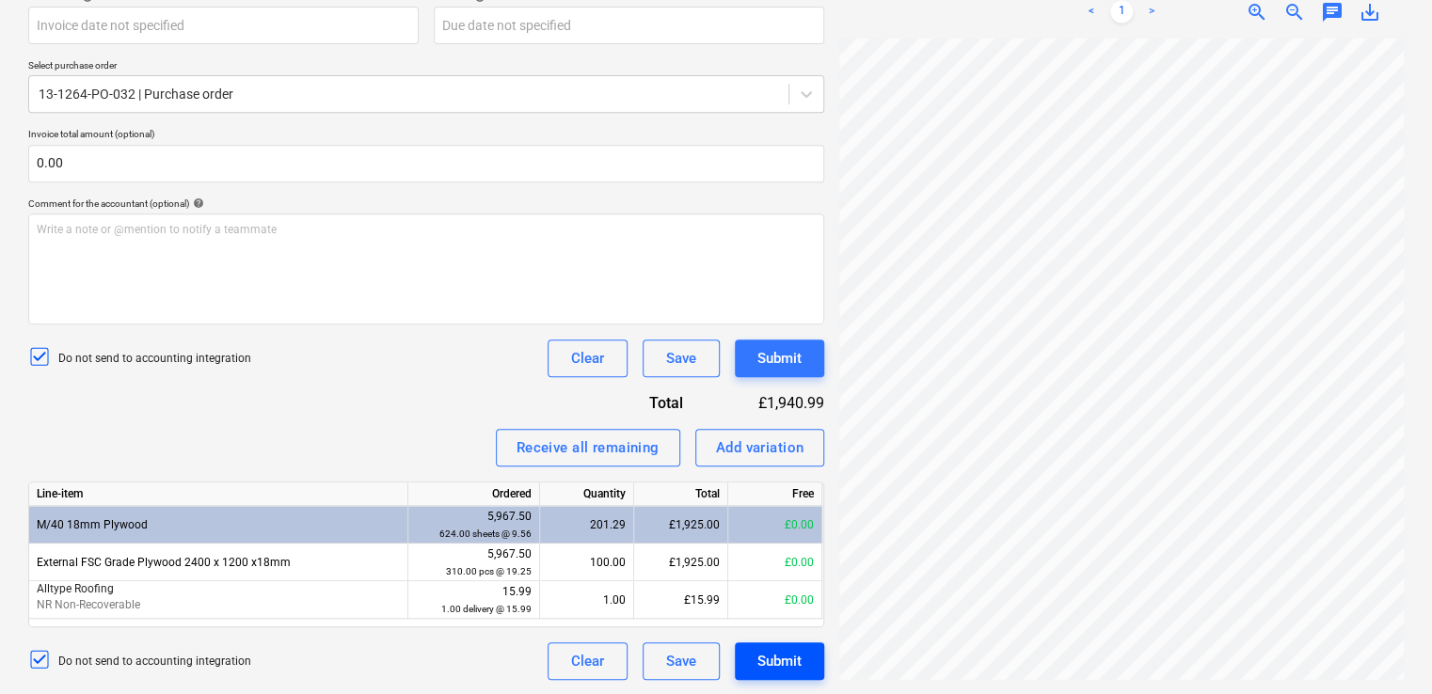
click at [781, 661] on div "Submit" at bounding box center [779, 661] width 44 height 24
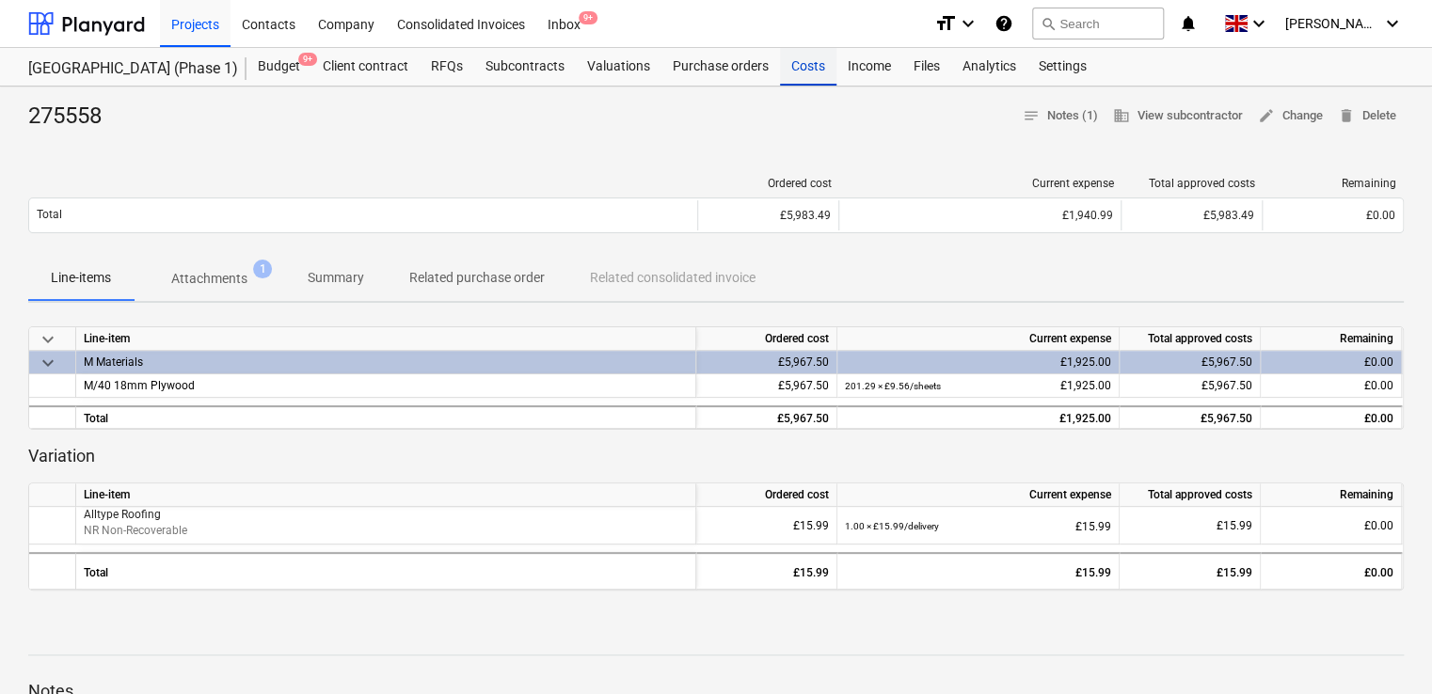
click at [789, 69] on div "Costs" at bounding box center [808, 67] width 56 height 38
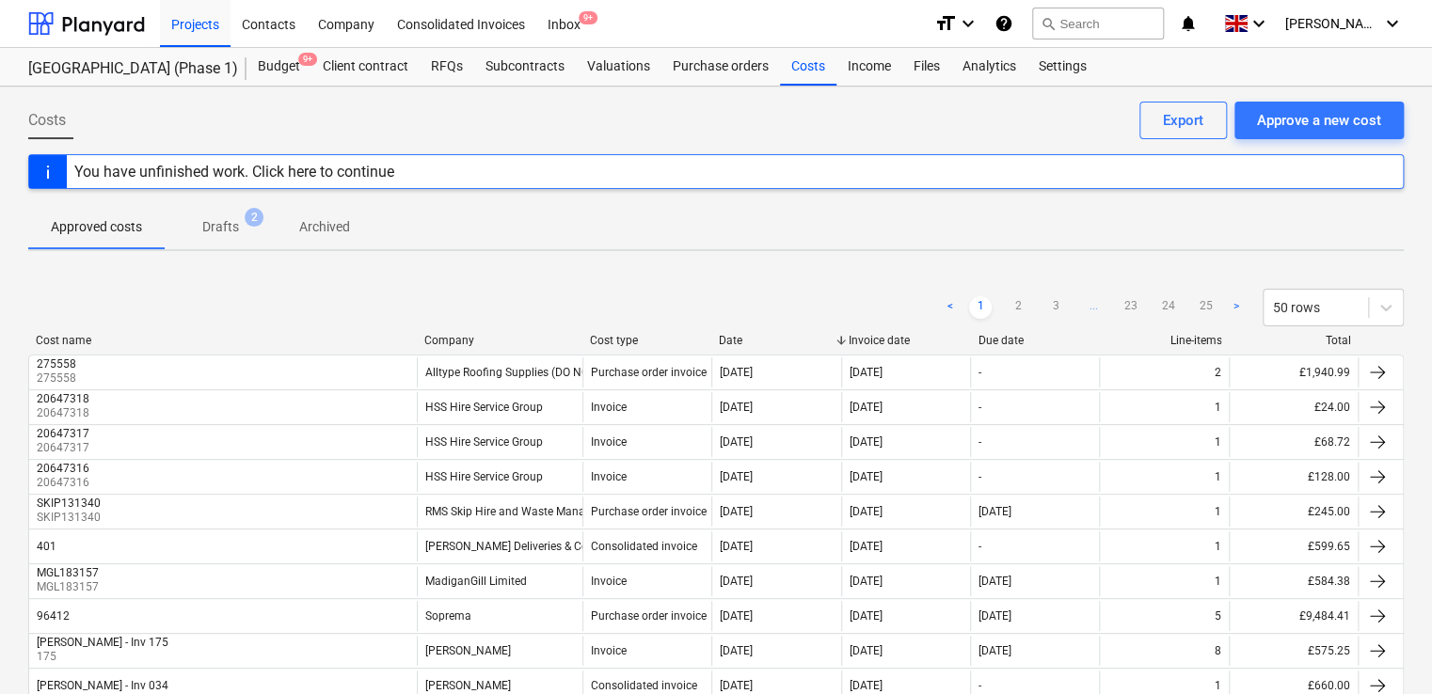
click at [534, 346] on div "Cost name Company Cost type Date Invoice date Due date Line-items Total" at bounding box center [716, 344] width 1376 height 21
click at [474, 343] on div "Company" at bounding box center [499, 340] width 151 height 13
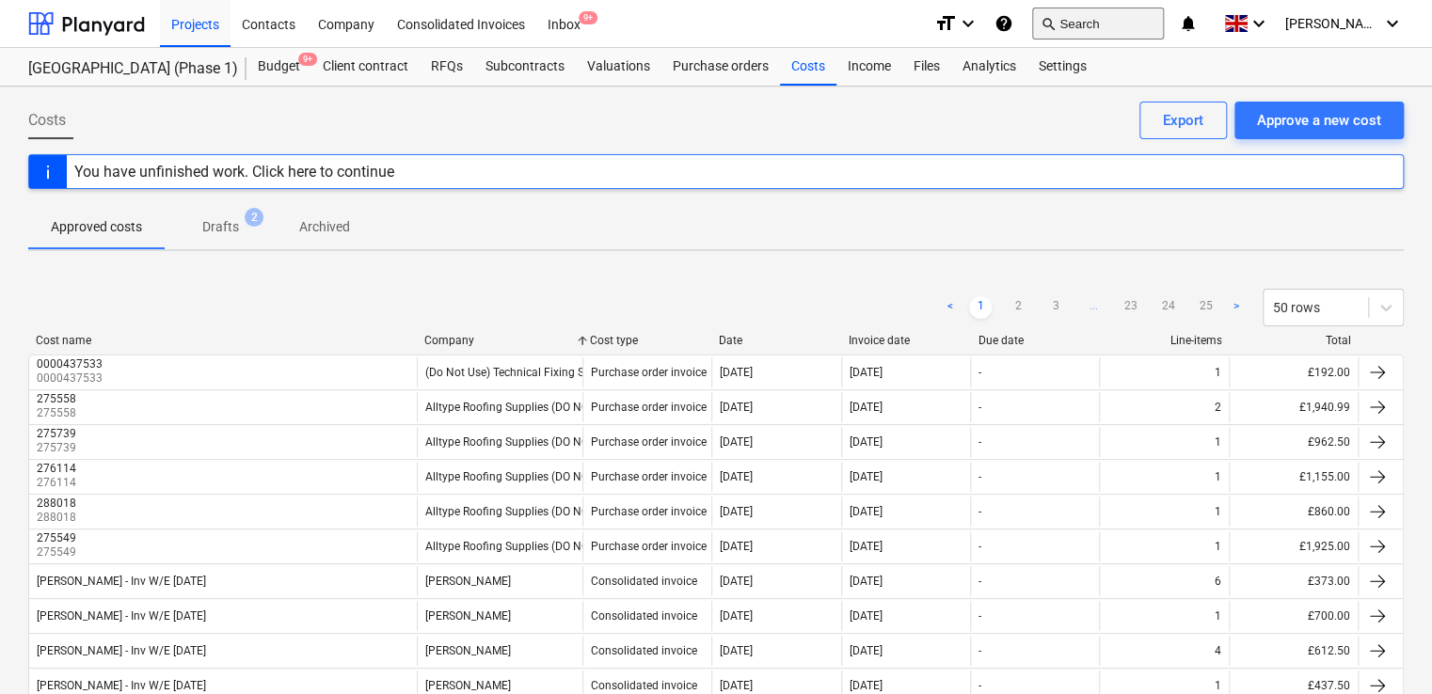
click at [1110, 17] on button "search Search" at bounding box center [1098, 24] width 132 height 32
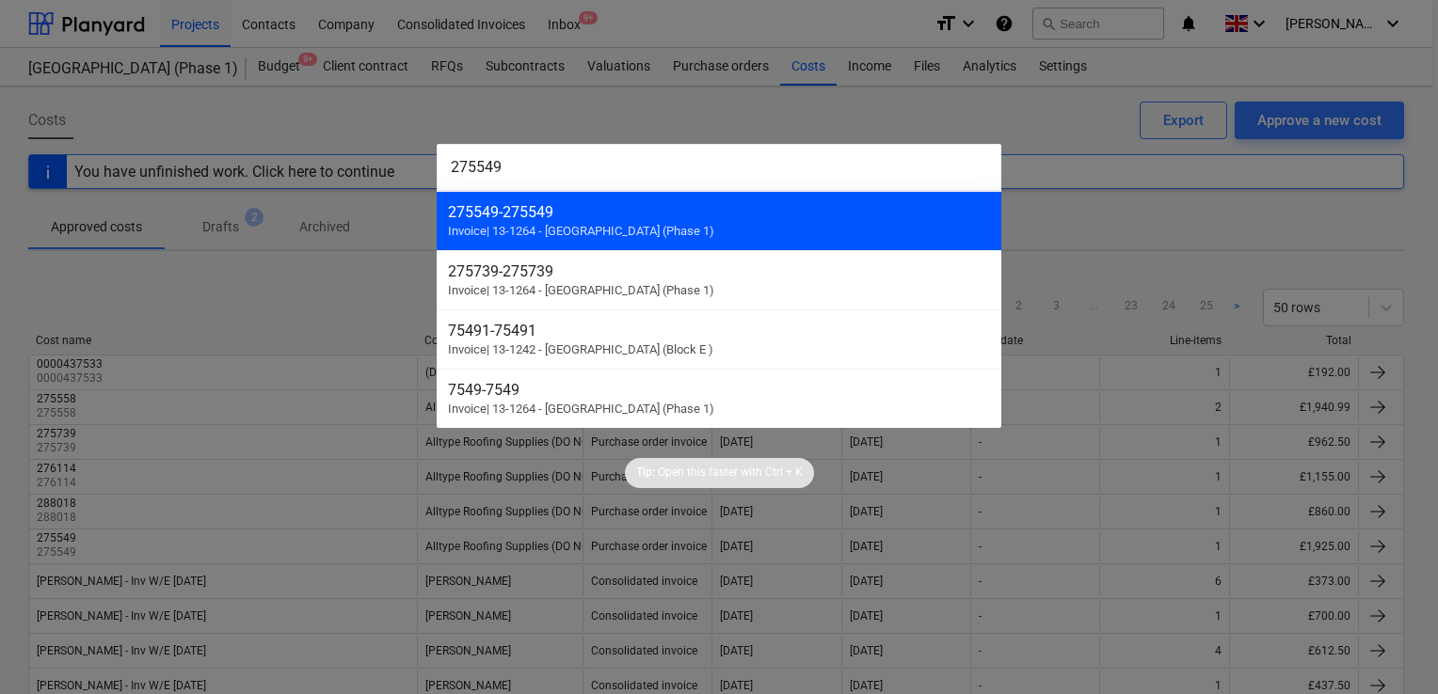
type input "275549"
click at [659, 211] on div "275549 - 275549" at bounding box center [719, 212] width 542 height 18
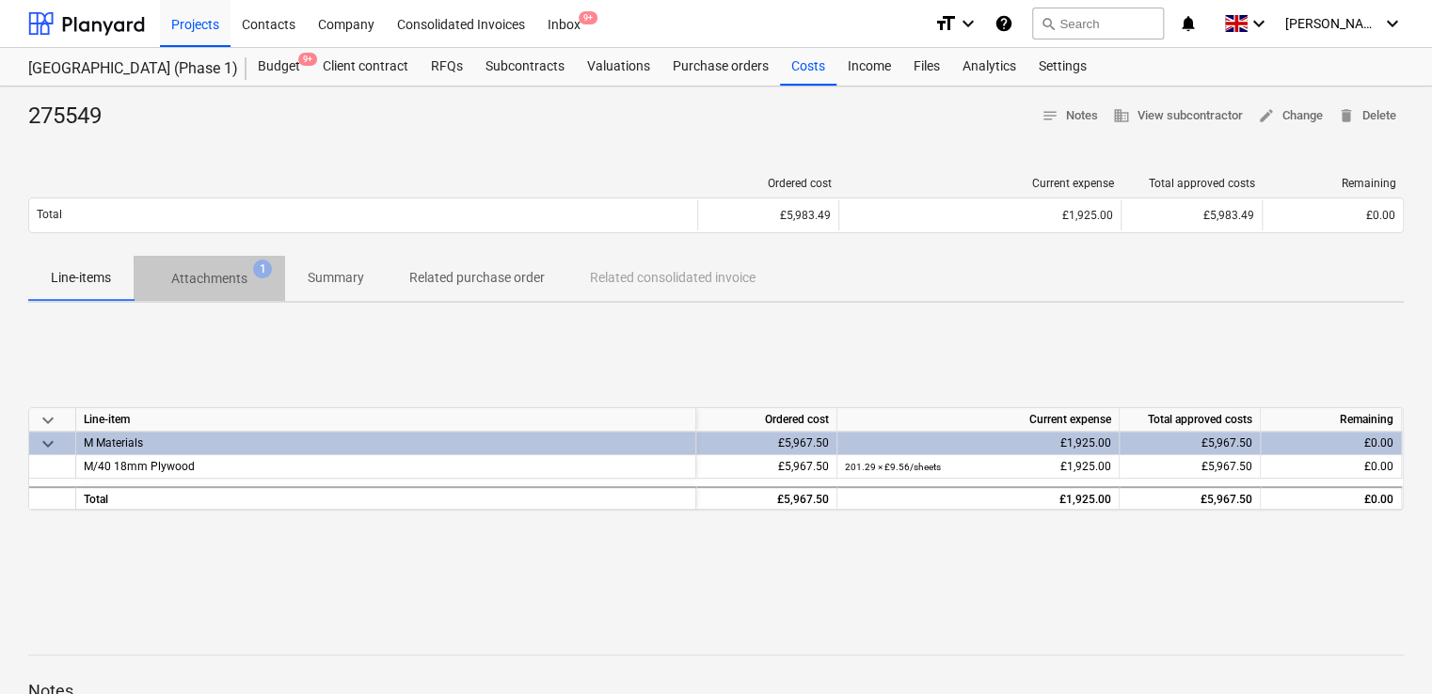
click at [226, 272] on p "Attachments" at bounding box center [209, 279] width 76 height 20
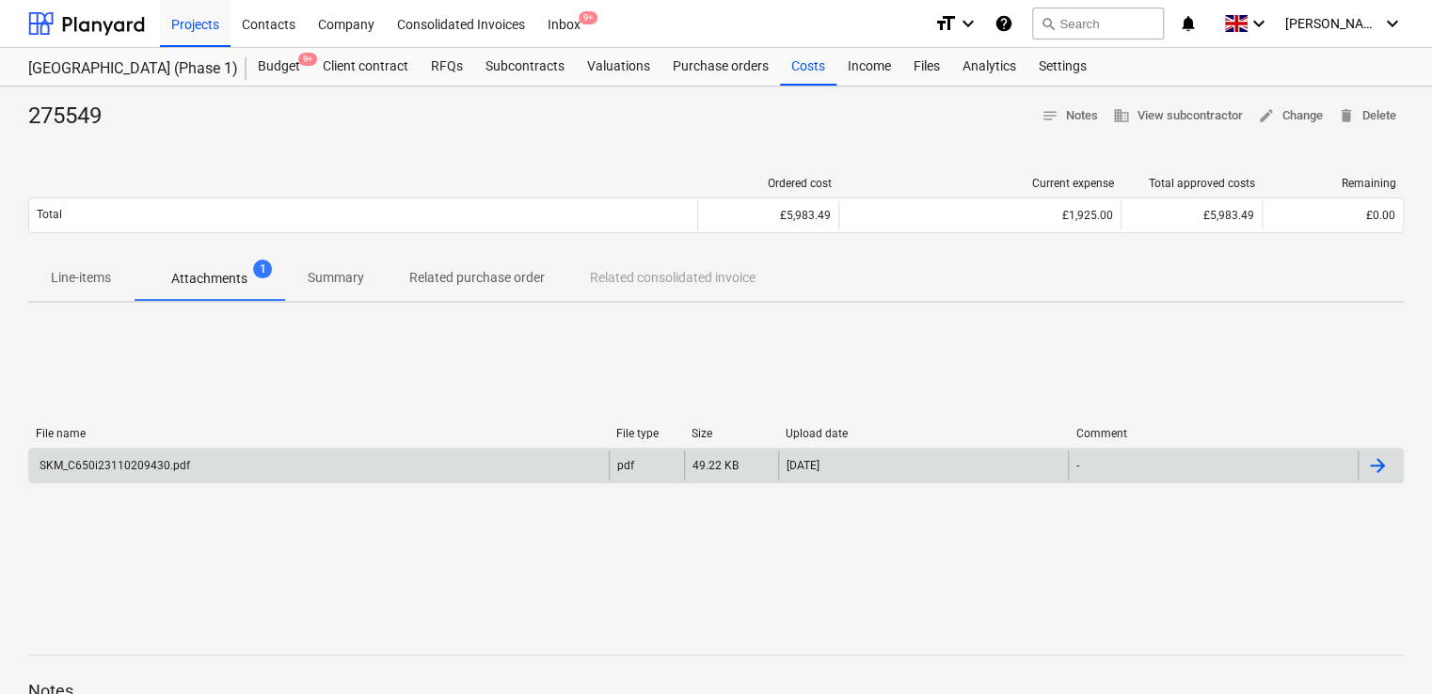
click at [154, 471] on div "SKM_C650i23110209430.pdf" at bounding box center [113, 465] width 153 height 13
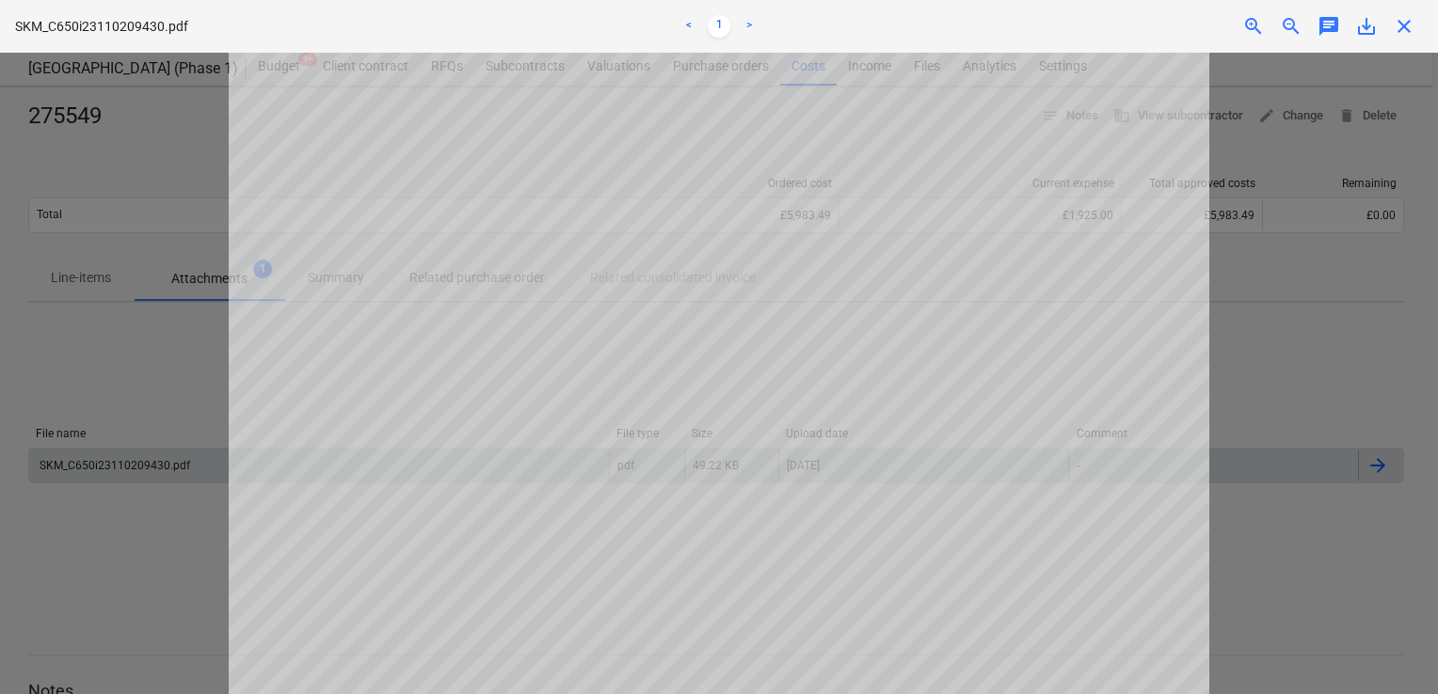
click at [1416, 17] on div "close" at bounding box center [1404, 26] width 38 height 23
click at [1407, 21] on span "close" at bounding box center [1404, 26] width 23 height 23
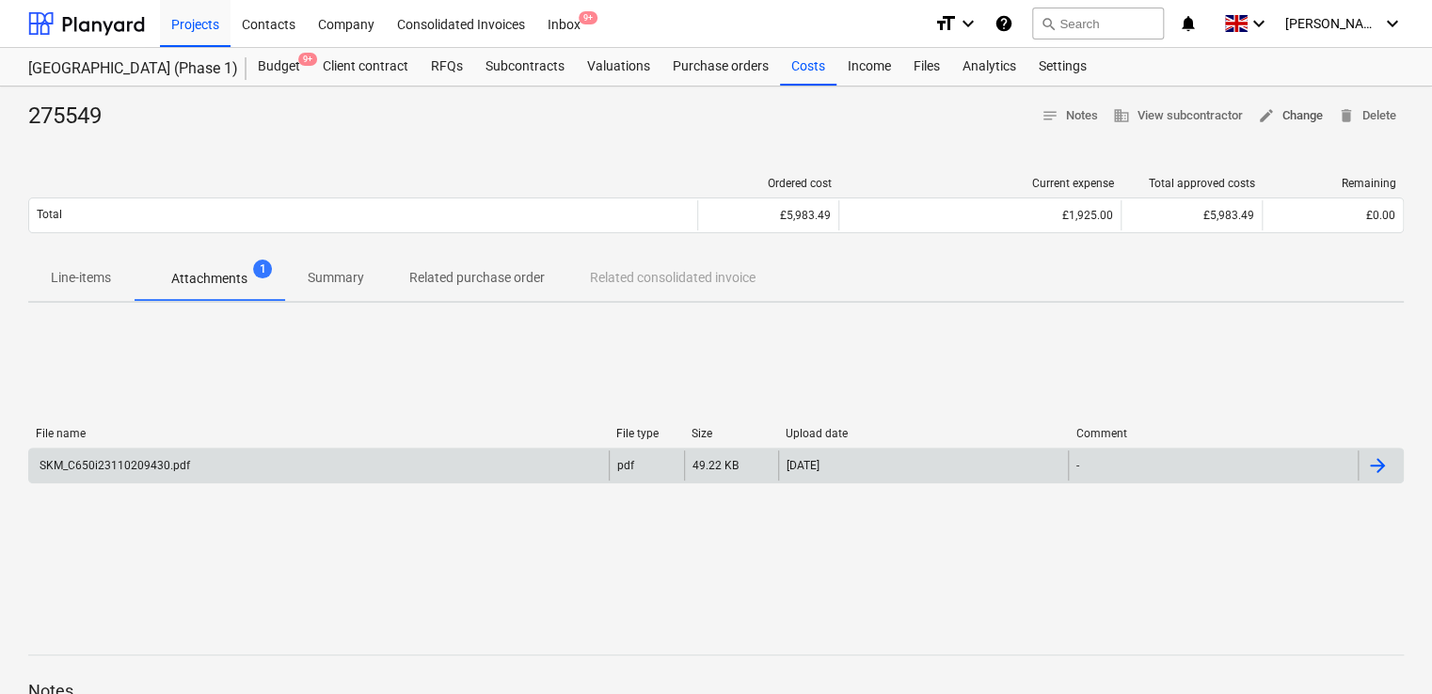
click at [1298, 109] on span "edit Change" at bounding box center [1290, 116] width 65 height 22
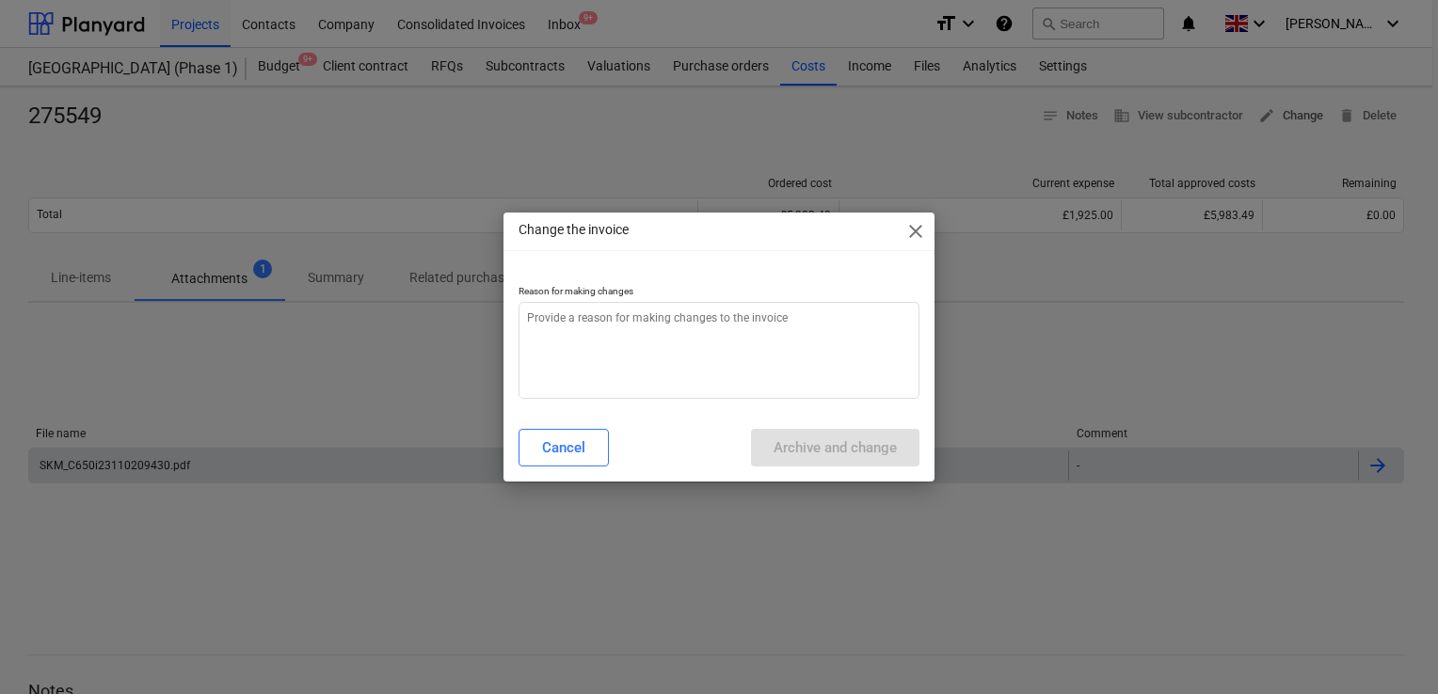
type textarea "x"
click at [608, 331] on textarea at bounding box center [718, 350] width 401 height 97
type textarea "a"
type textarea "x"
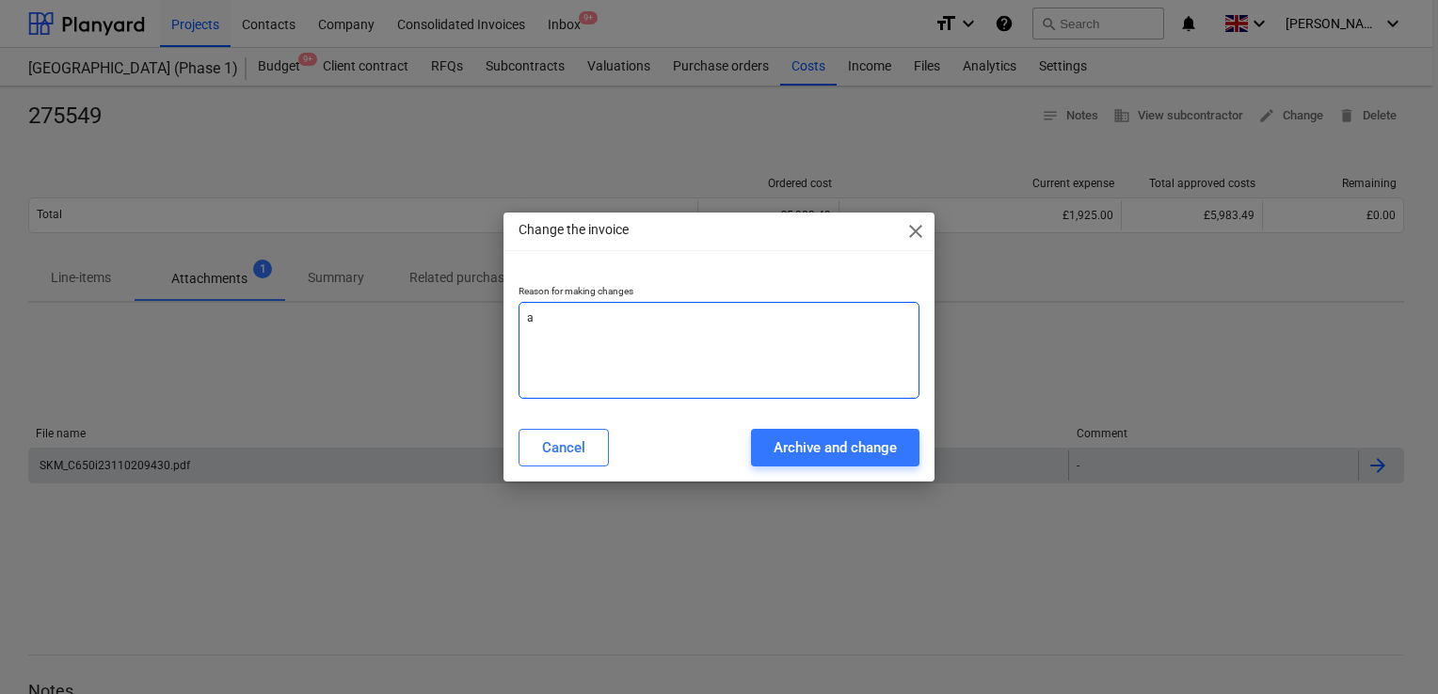
type textarea "ad"
type textarea "x"
type textarea "add"
type textarea "x"
type textarea "add"
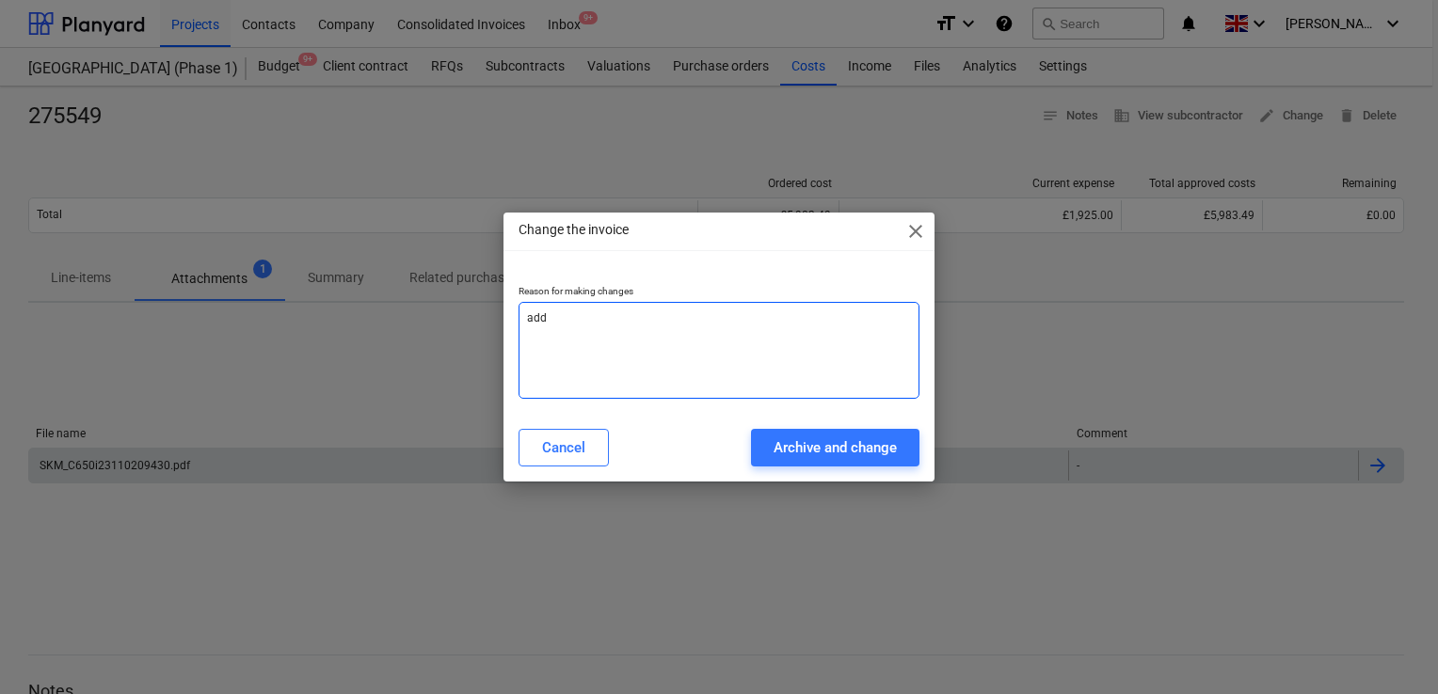
type textarea "x"
type textarea "add d"
type textarea "x"
type textarea "add dle"
type textarea "x"
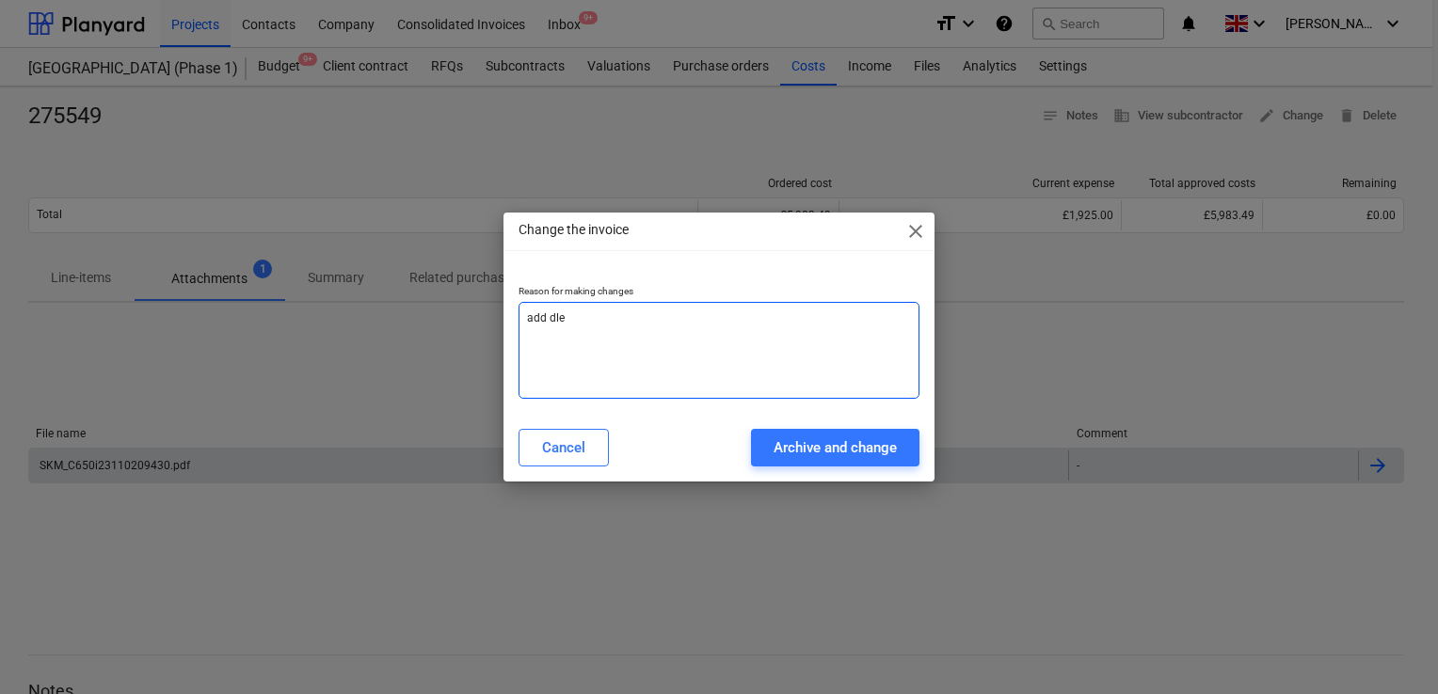
type textarea "add dleu"
type textarea "x"
type textarea "add dleue"
type textarea "x"
type textarea "add dleuer"
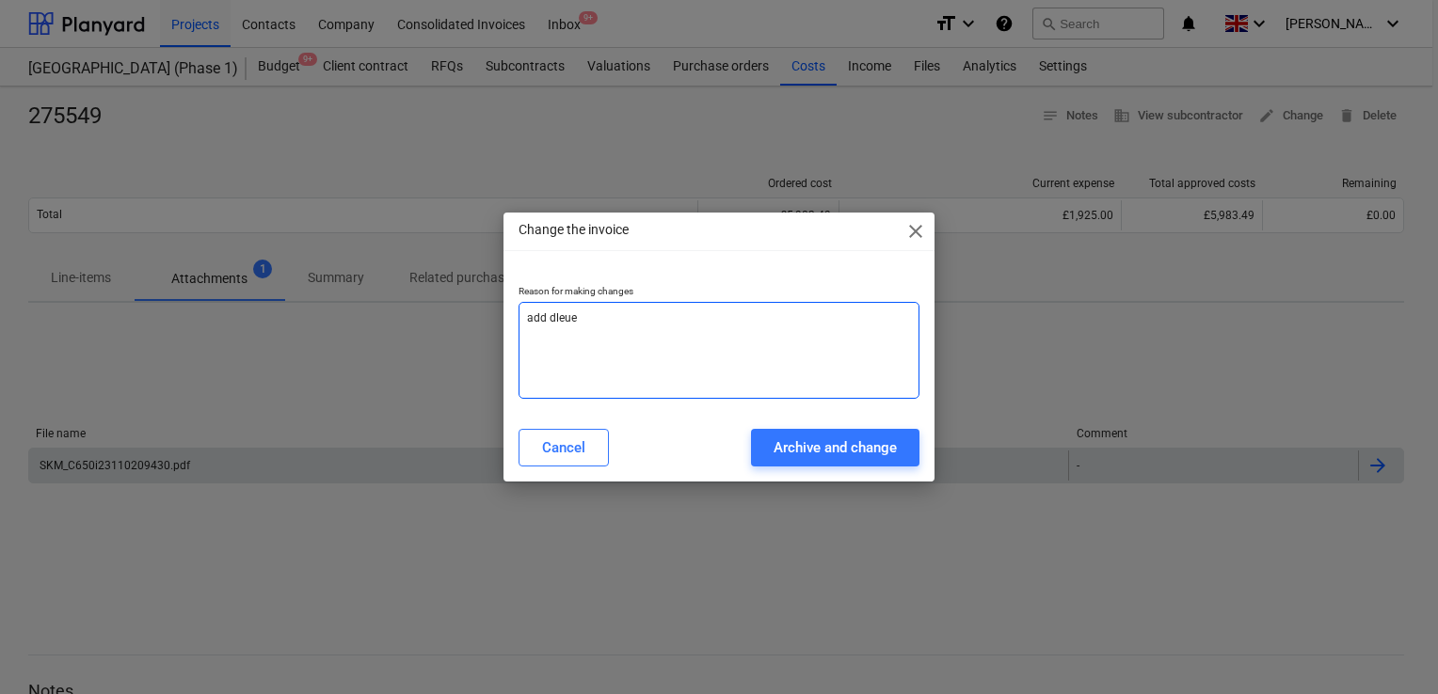
type textarea "x"
type textarea "add dleuery"
type textarea "x"
type textarea "add dleuer"
type textarea "x"
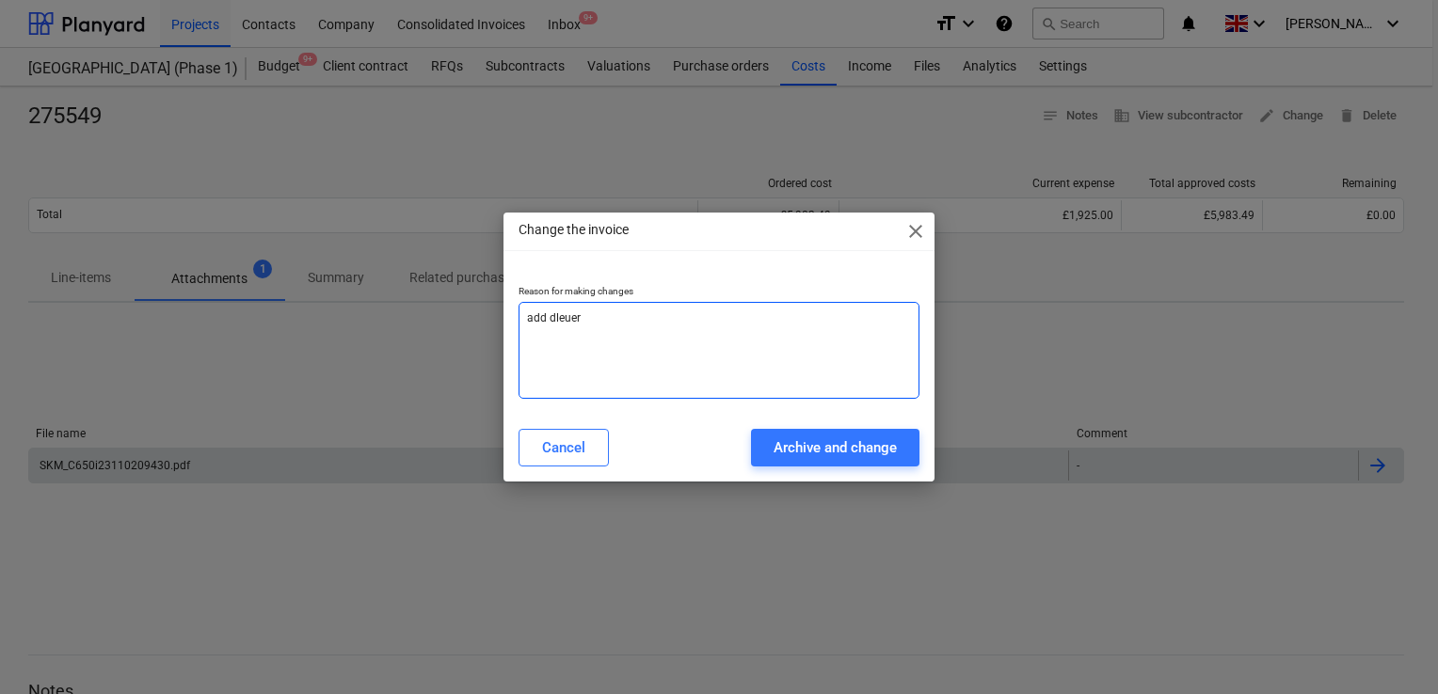
type textarea "add dleue"
type textarea "x"
type textarea "add dleu"
type textarea "x"
type textarea "add dle"
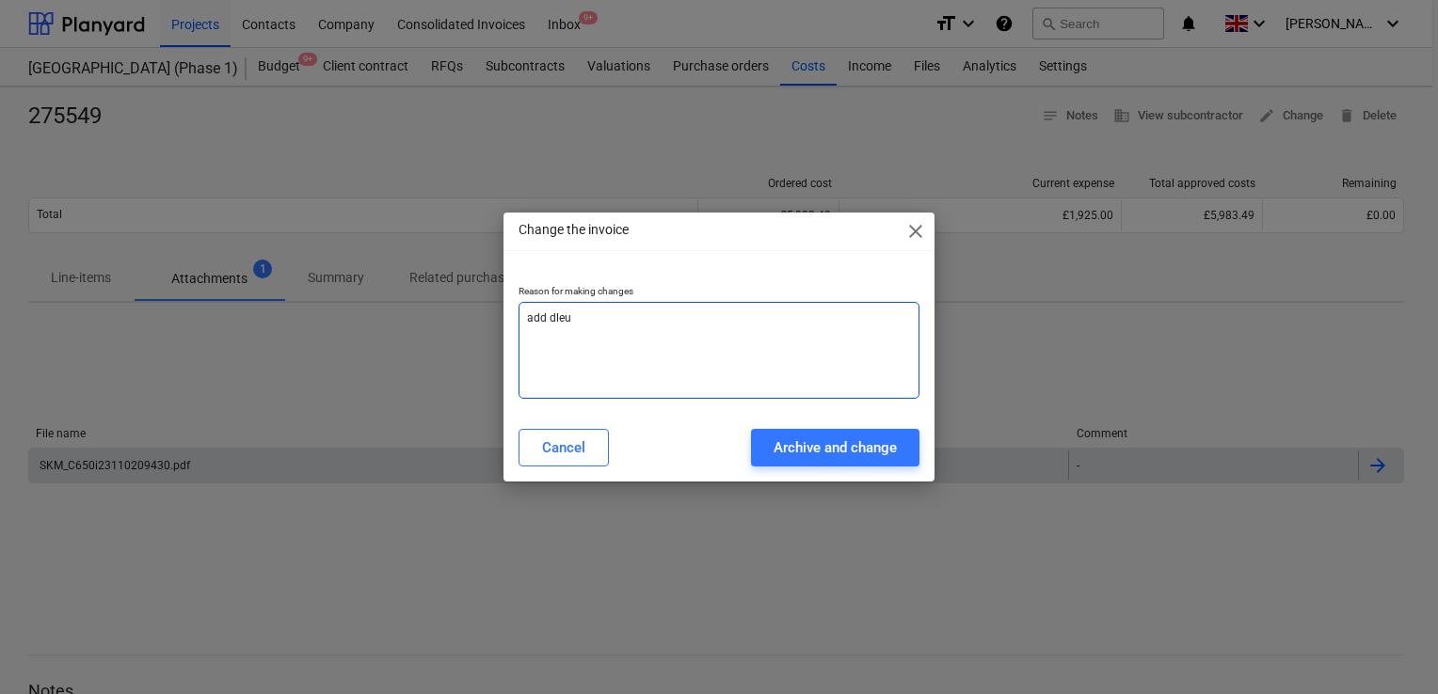
type textarea "x"
type textarea "add dl"
type textarea "x"
type textarea "add d"
type textarea "x"
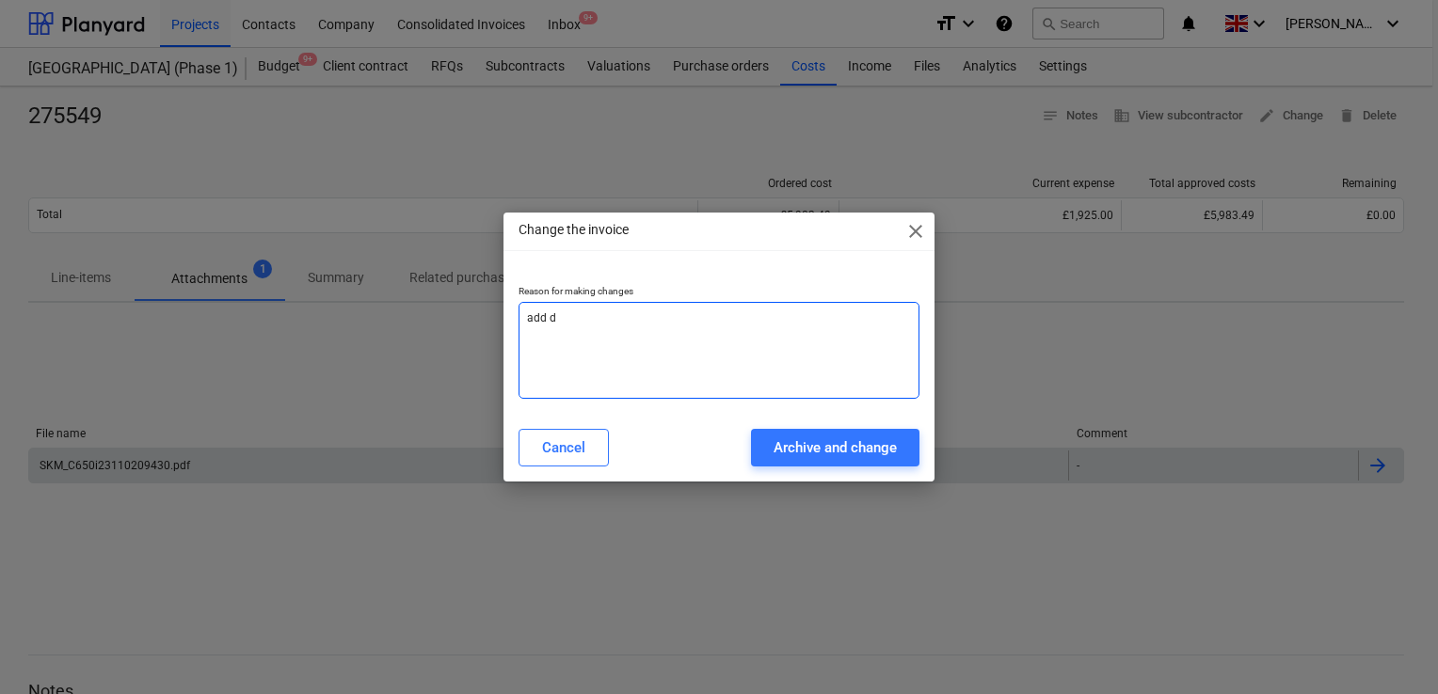
type textarea "add de"
type textarea "x"
type textarea "add del"
type textarea "x"
type textarea "add deli"
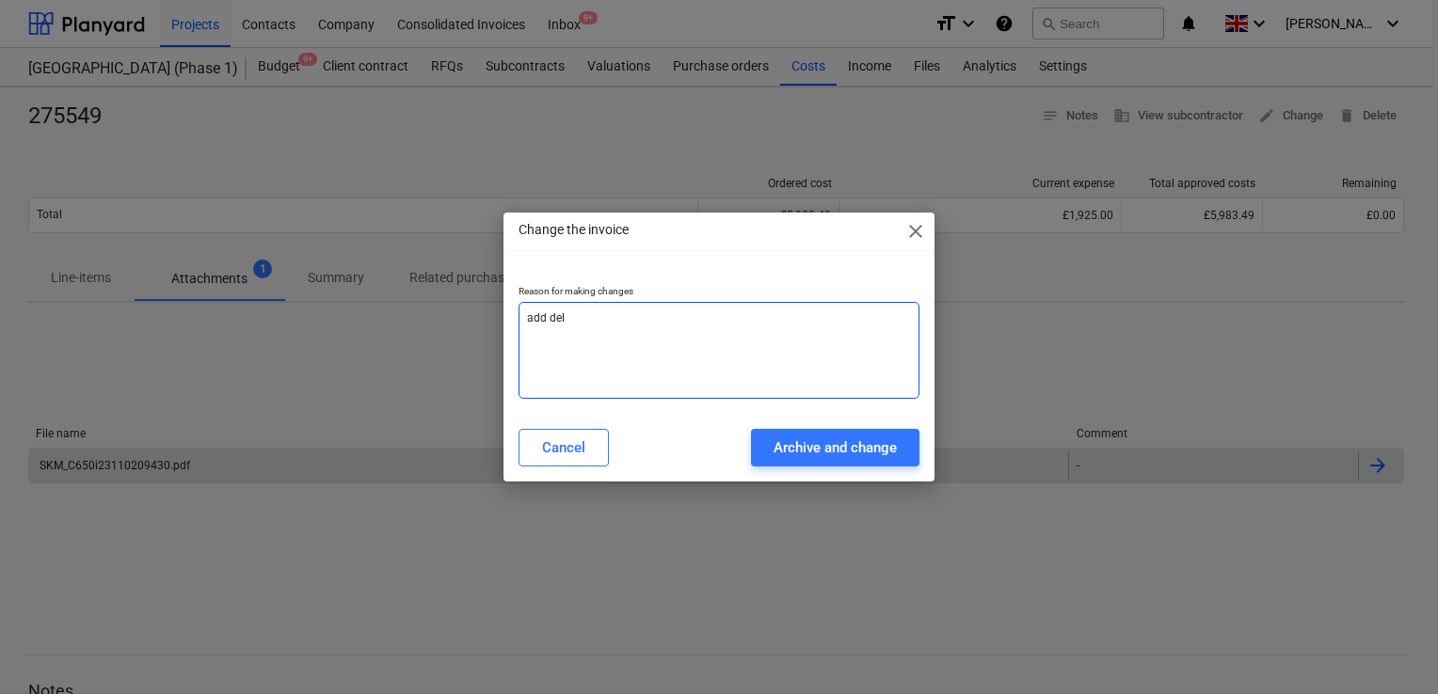
type textarea "x"
type textarea "add deliv"
type textarea "x"
type textarea "add delive"
type textarea "x"
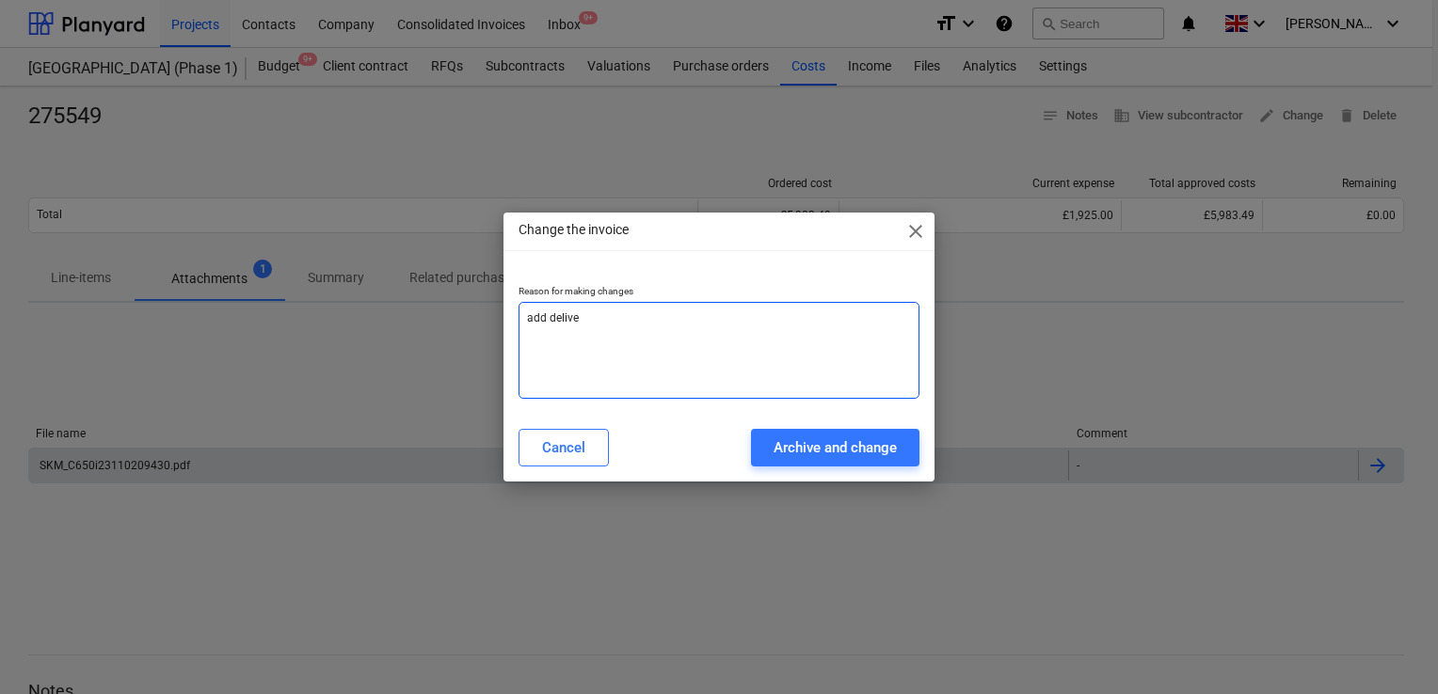
type textarea "add deliver"
type textarea "x"
type textarea "add delivery"
type textarea "x"
type textarea "add delivery"
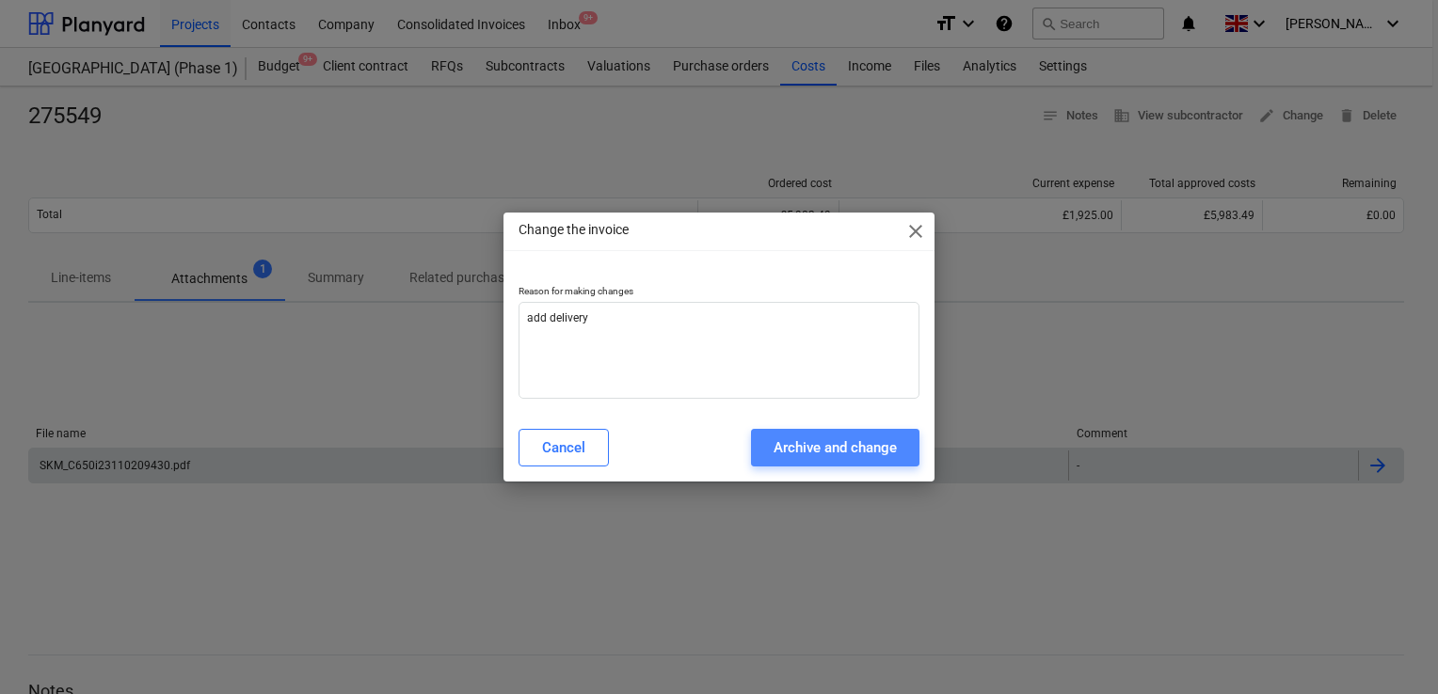
click at [788, 454] on div "Archive and change" at bounding box center [834, 448] width 123 height 24
type textarea "x"
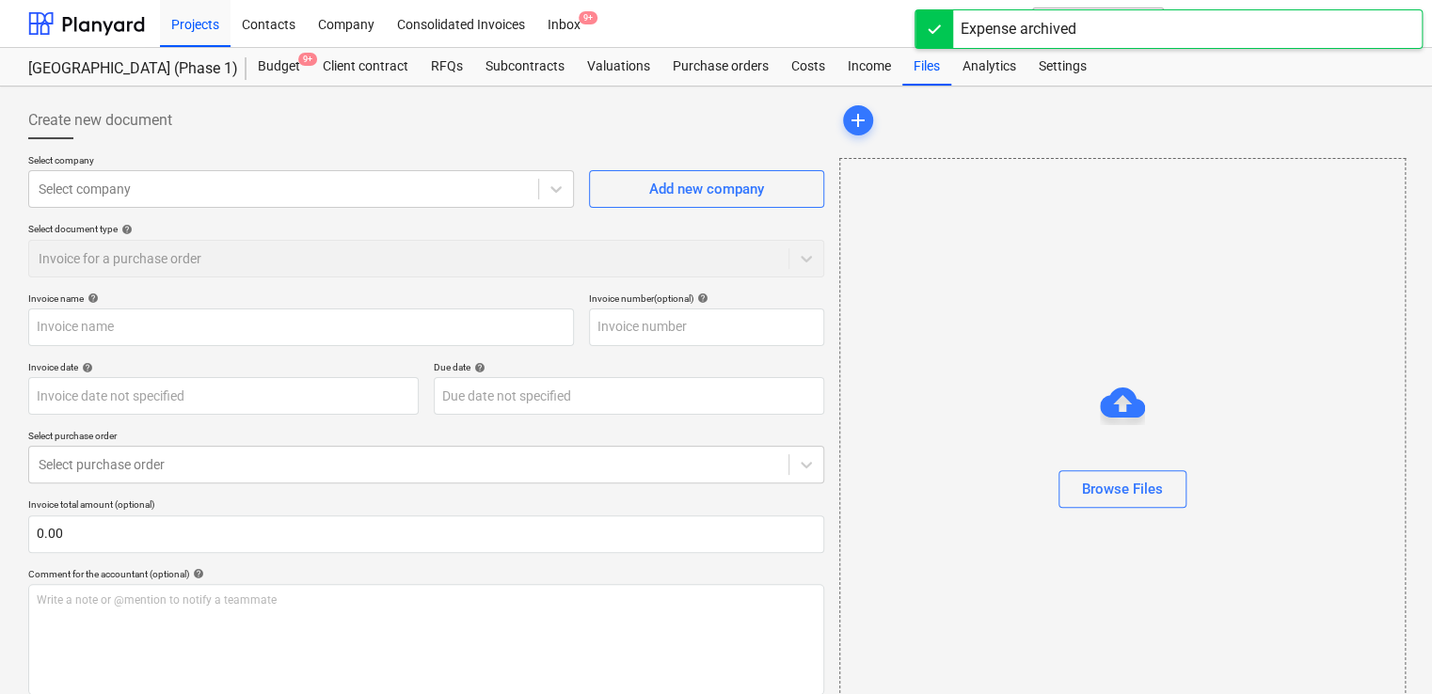
type input "275549"
type input "02 Nov 2023"
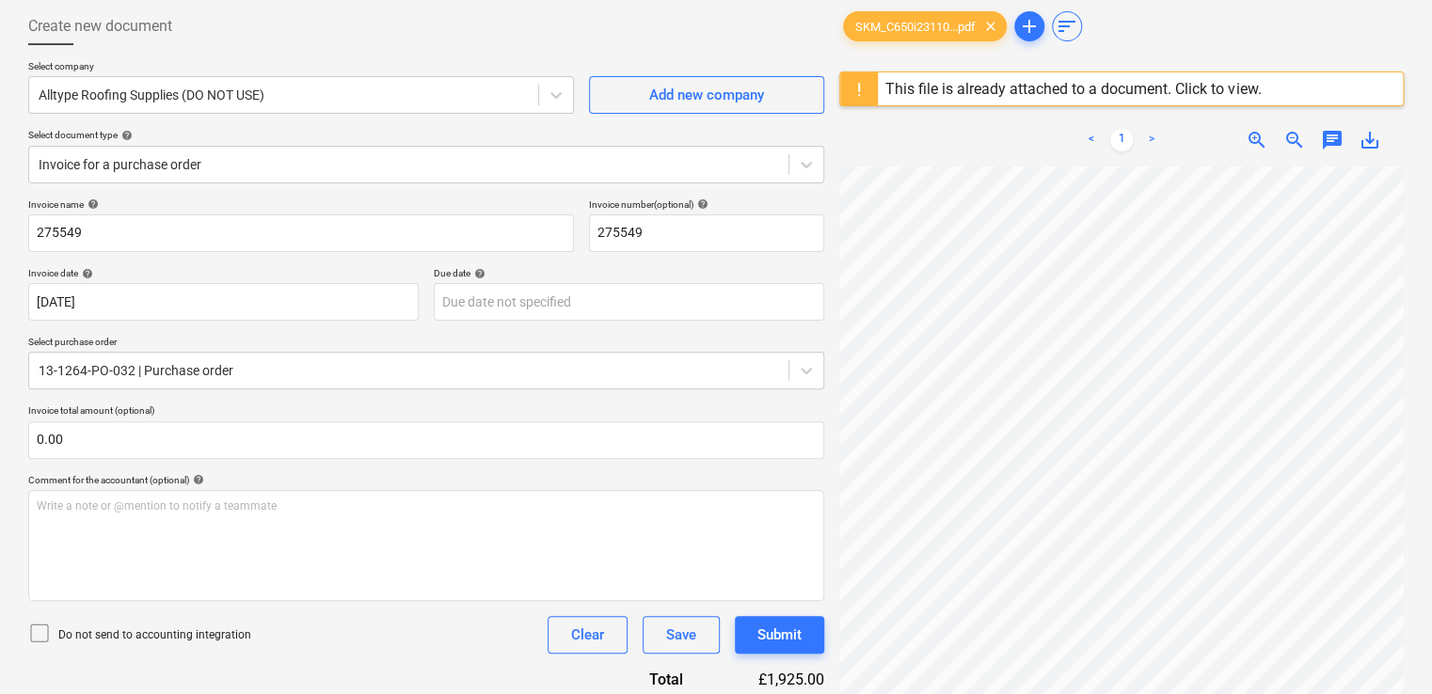
scroll to position [98, 0]
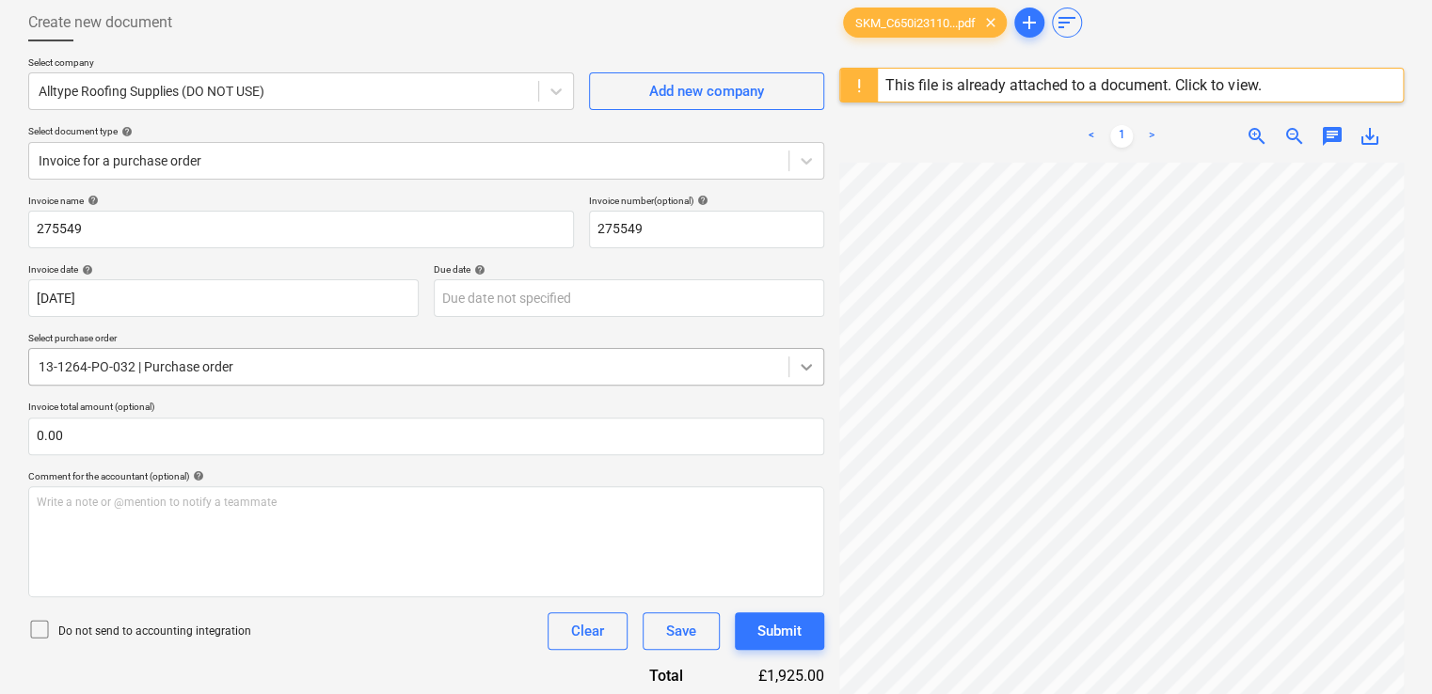
click at [809, 356] on div at bounding box center [806, 367] width 34 height 34
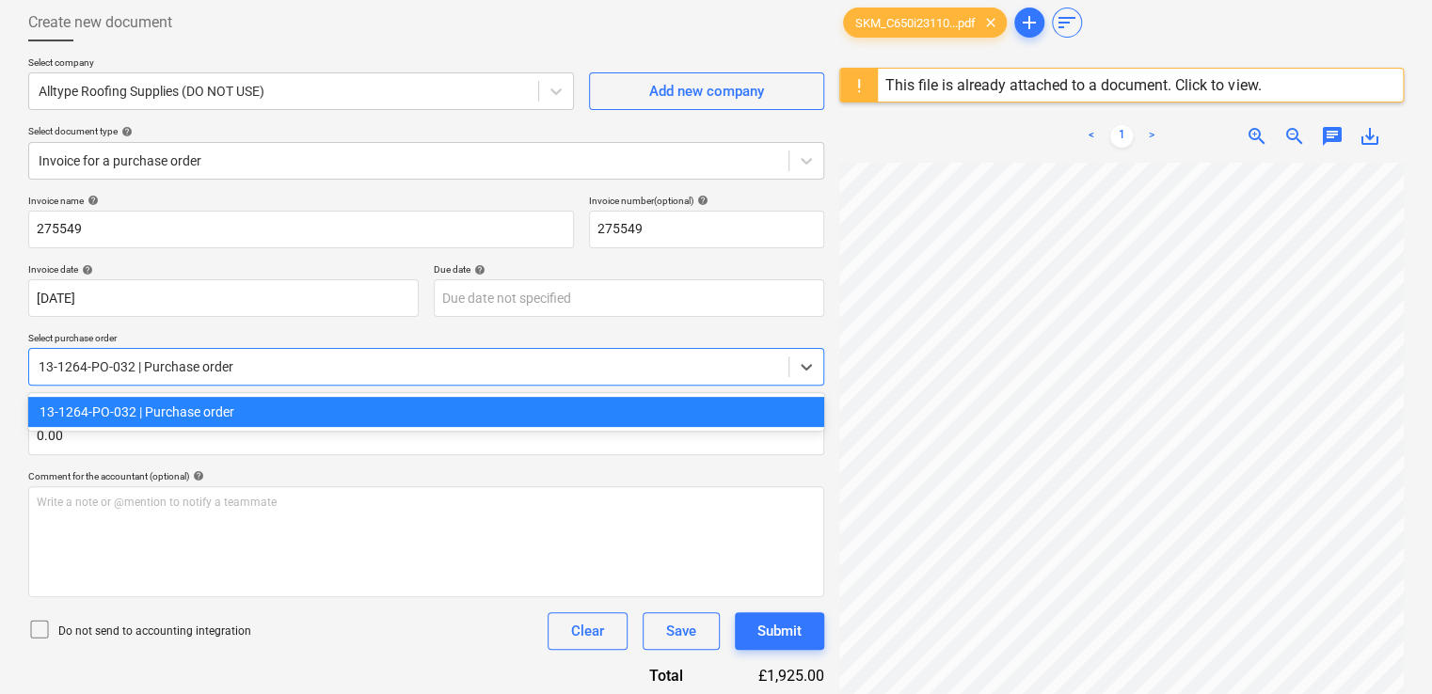
click at [519, 405] on div "13-1264-PO-032 | Purchase order" at bounding box center [426, 412] width 796 height 30
click at [315, 367] on div at bounding box center [409, 367] width 741 height 19
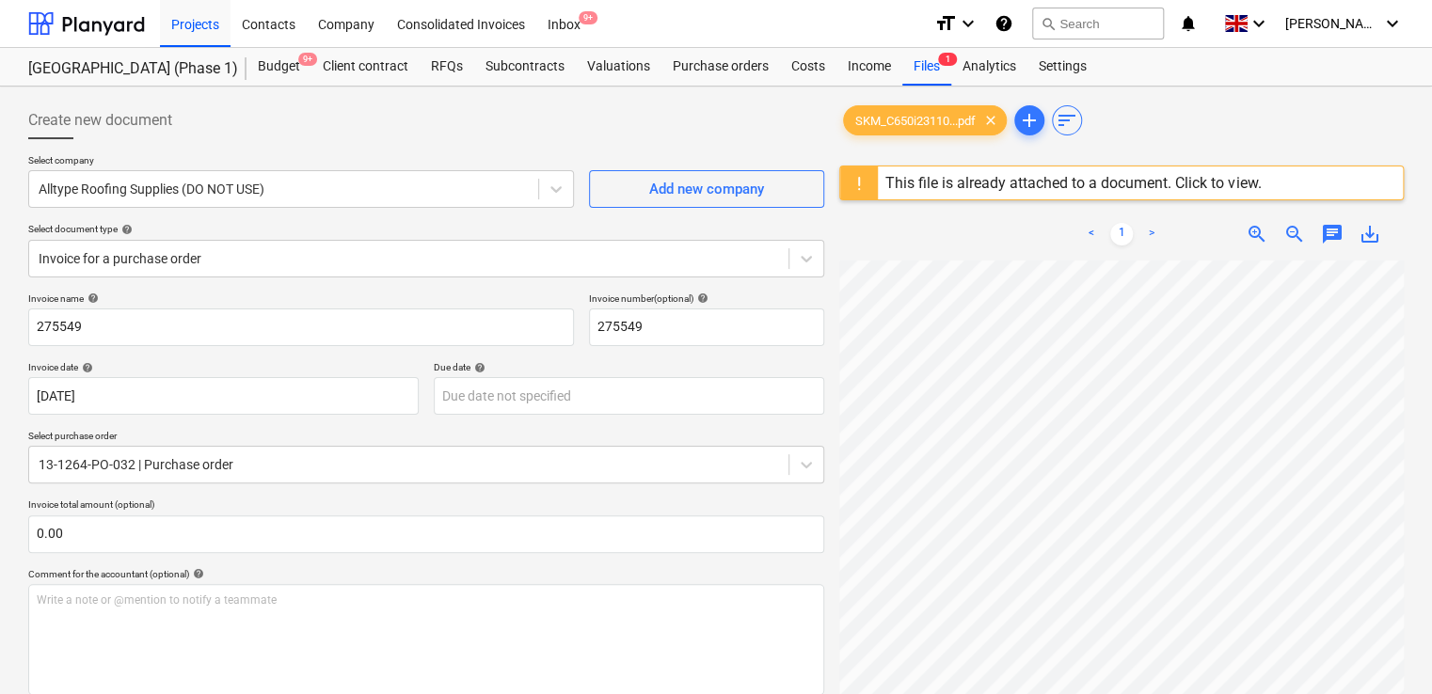
click at [1184, 171] on div "This file is already attached to a document. Click to view." at bounding box center [1073, 183] width 391 height 33
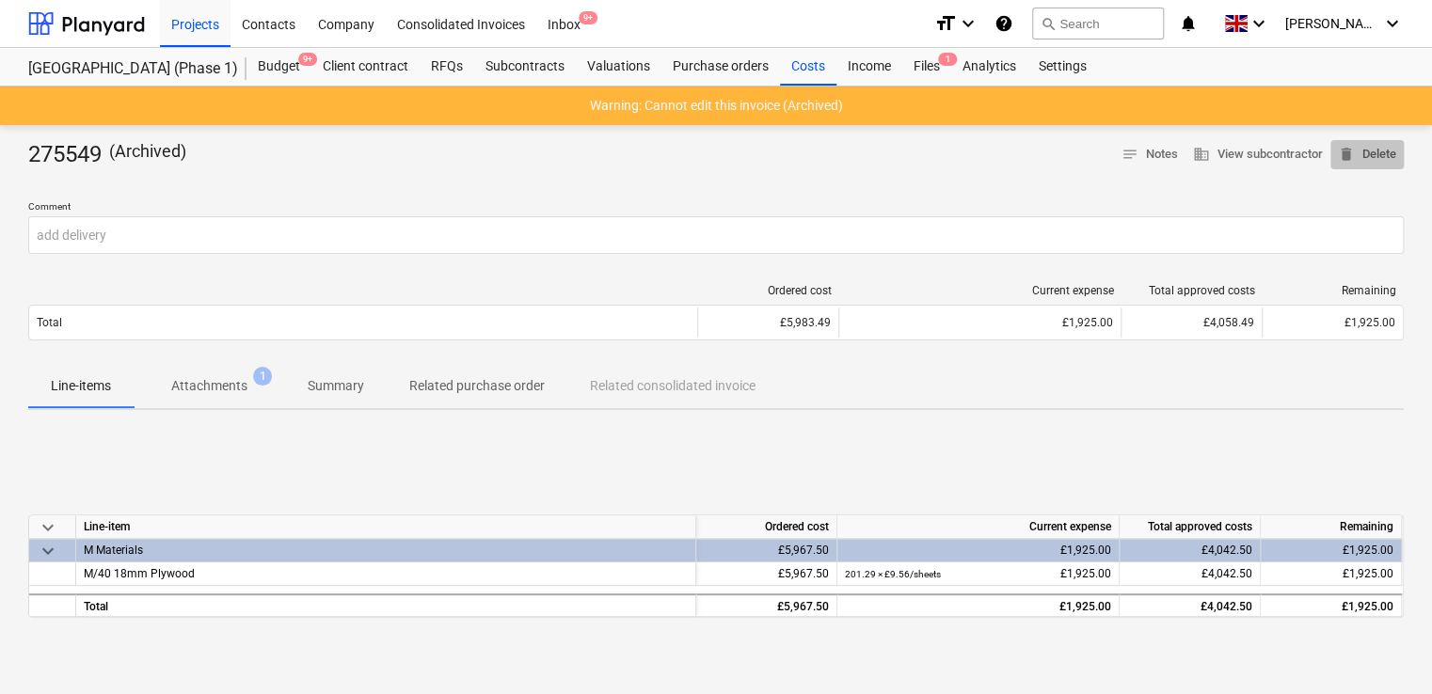
click at [1370, 146] on span "delete Delete" at bounding box center [1367, 155] width 58 height 22
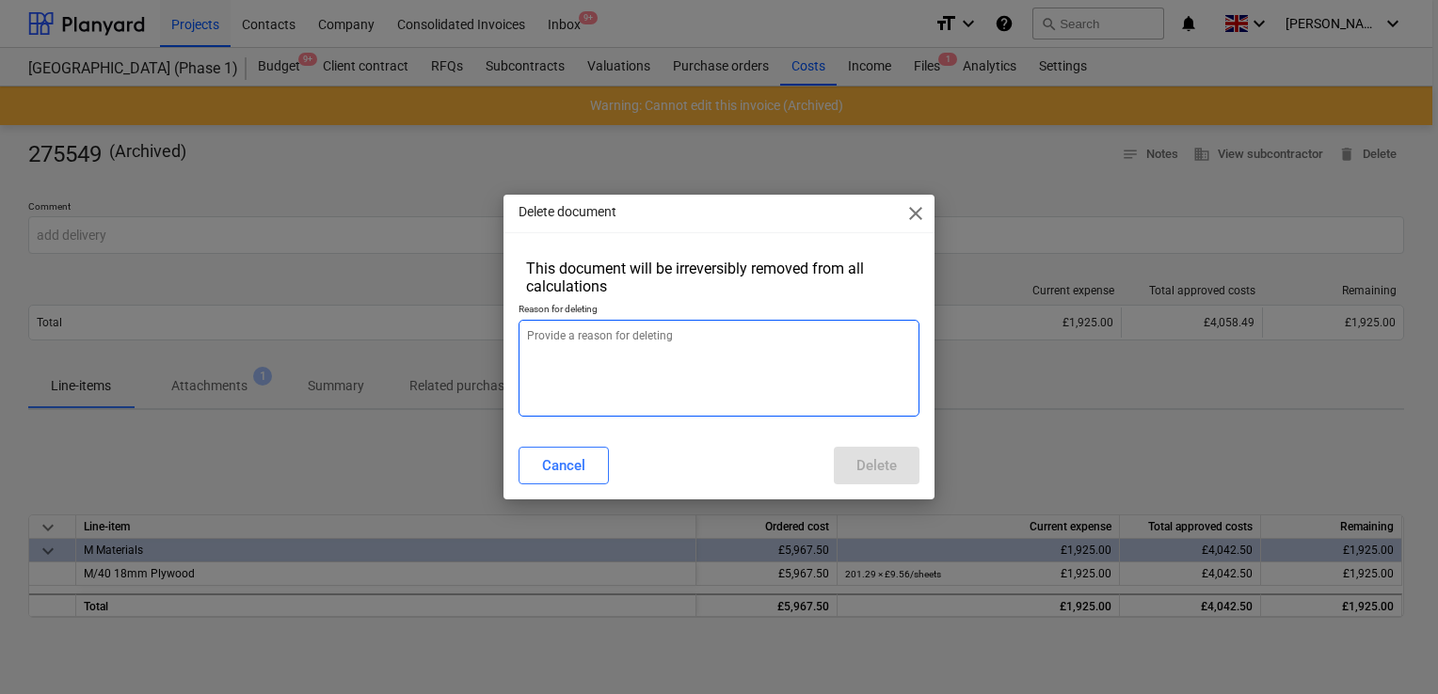
click at [704, 378] on textarea at bounding box center [718, 368] width 401 height 97
type textarea "x"
type textarea "."
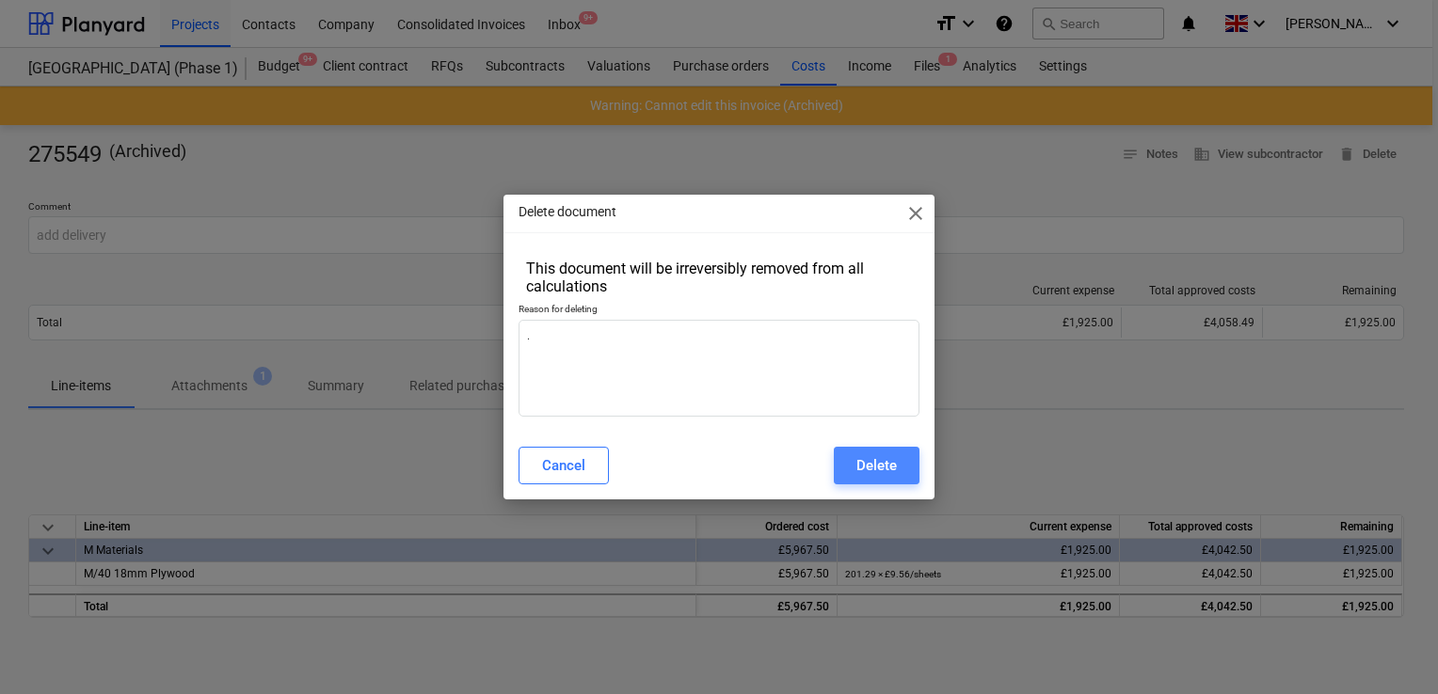
click at [875, 457] on div "Delete" at bounding box center [876, 466] width 40 height 24
type textarea "x"
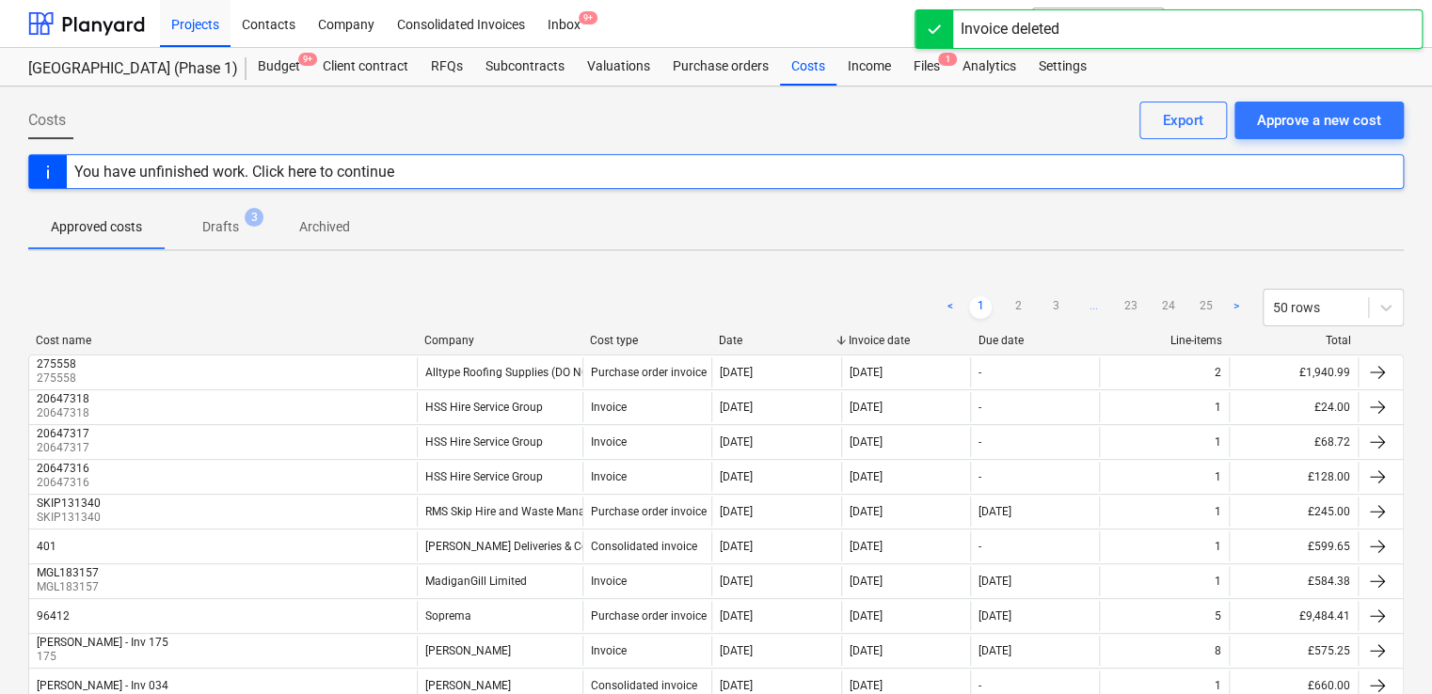
click at [491, 331] on div "< 1 2 3 ... 23 24 25 > 50 rows" at bounding box center [716, 307] width 1376 height 53
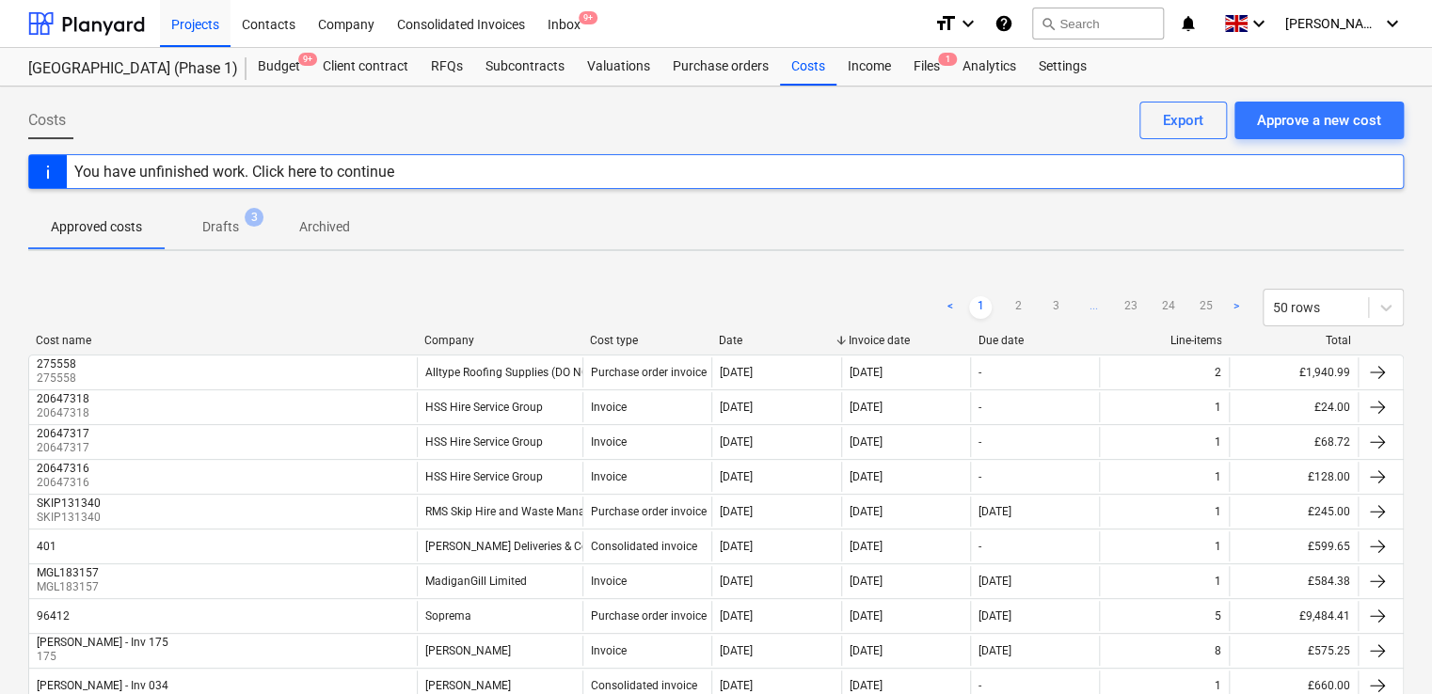
click at [461, 341] on div "Company" at bounding box center [499, 340] width 151 height 13
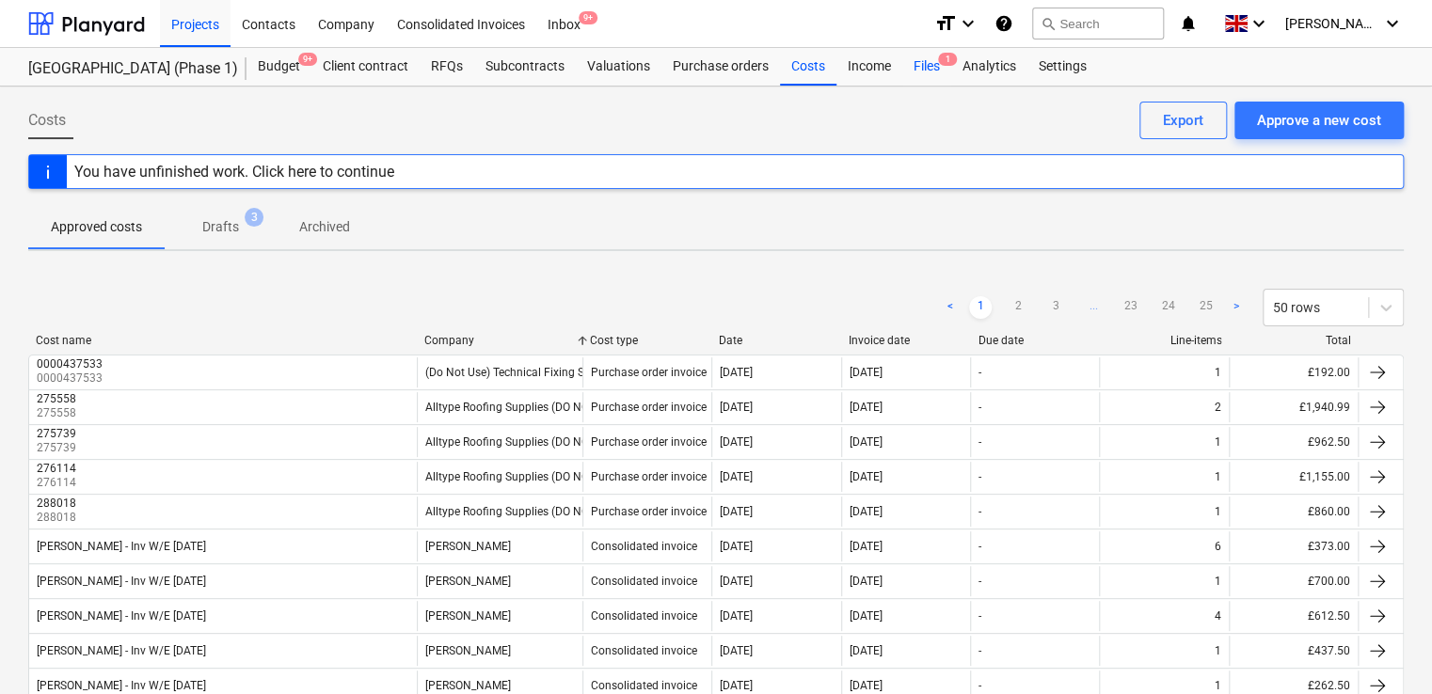
click at [938, 62] on span "1" at bounding box center [947, 59] width 19 height 13
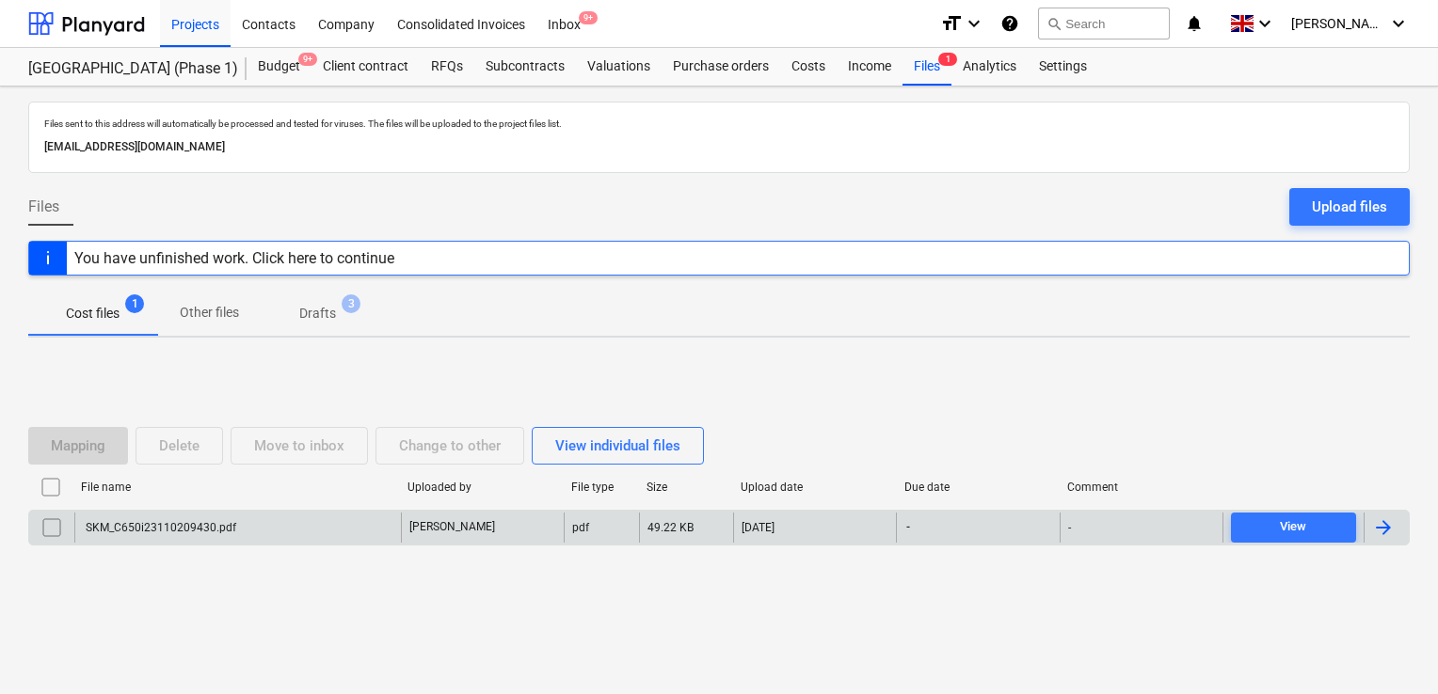
click at [144, 527] on div "SKM_C650i23110209430.pdf" at bounding box center [159, 527] width 153 height 13
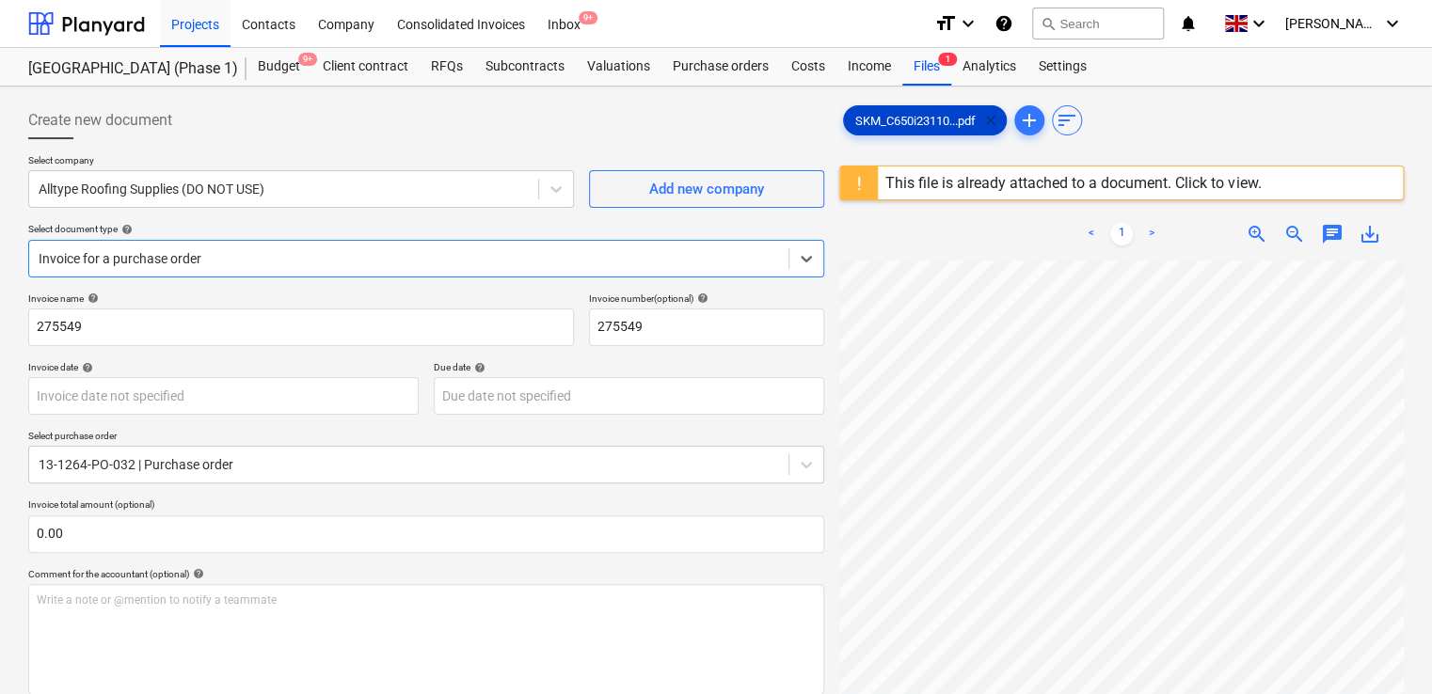
click at [991, 119] on span "clear" at bounding box center [991, 120] width 23 height 23
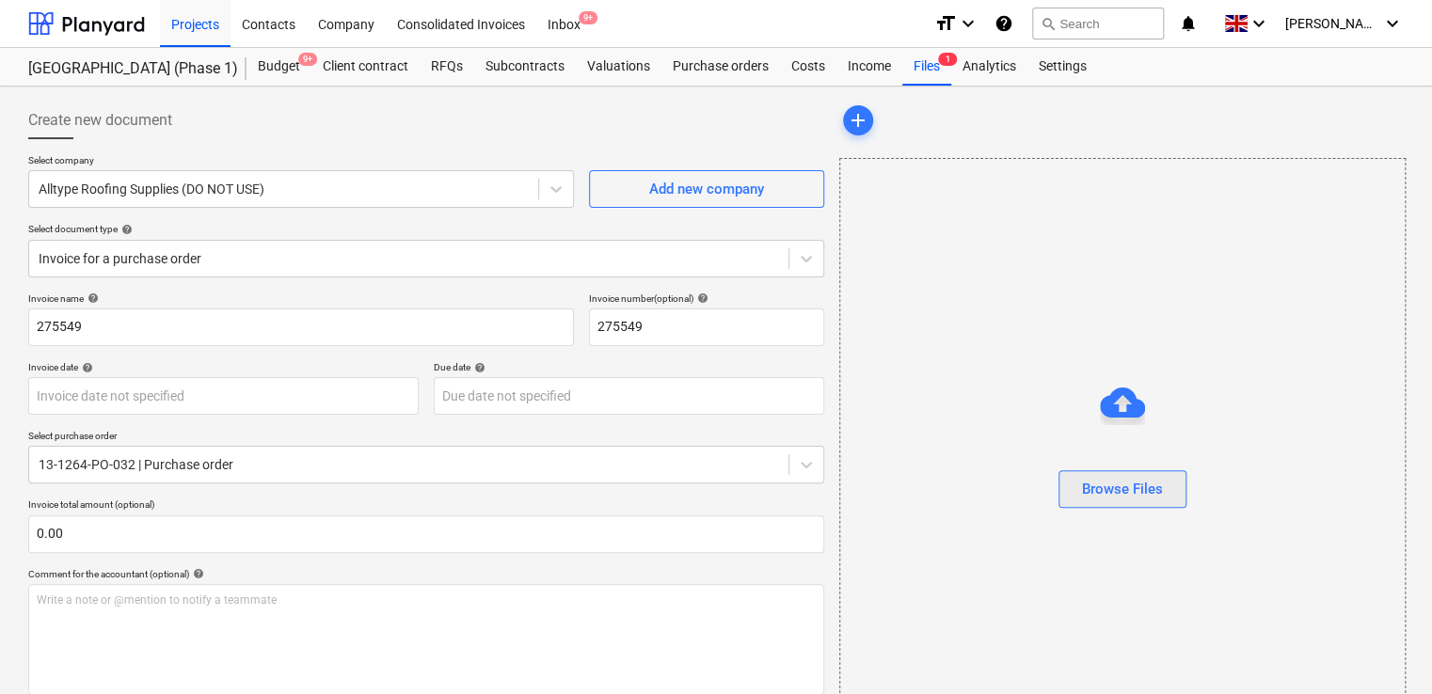
click at [1099, 477] on div "Browse Files" at bounding box center [1122, 489] width 81 height 24
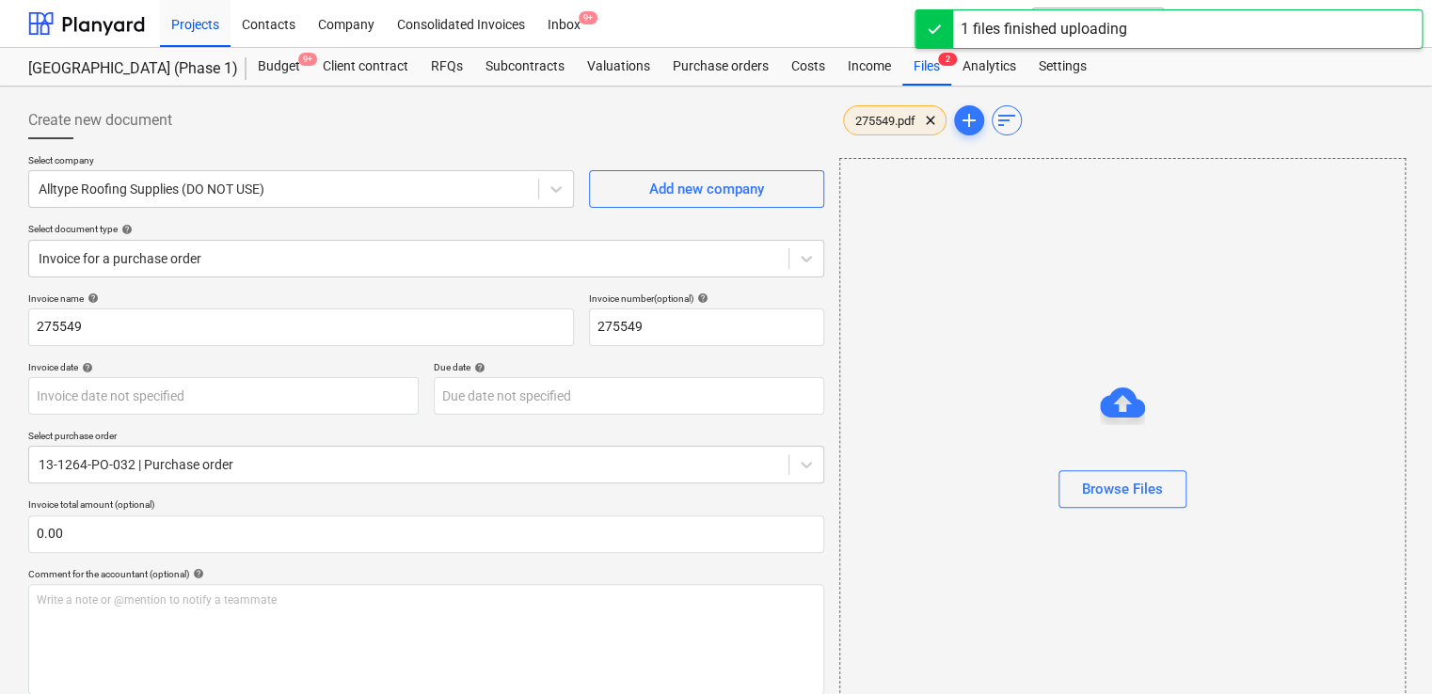
click at [892, 118] on span "275549.pdf" at bounding box center [885, 121] width 83 height 14
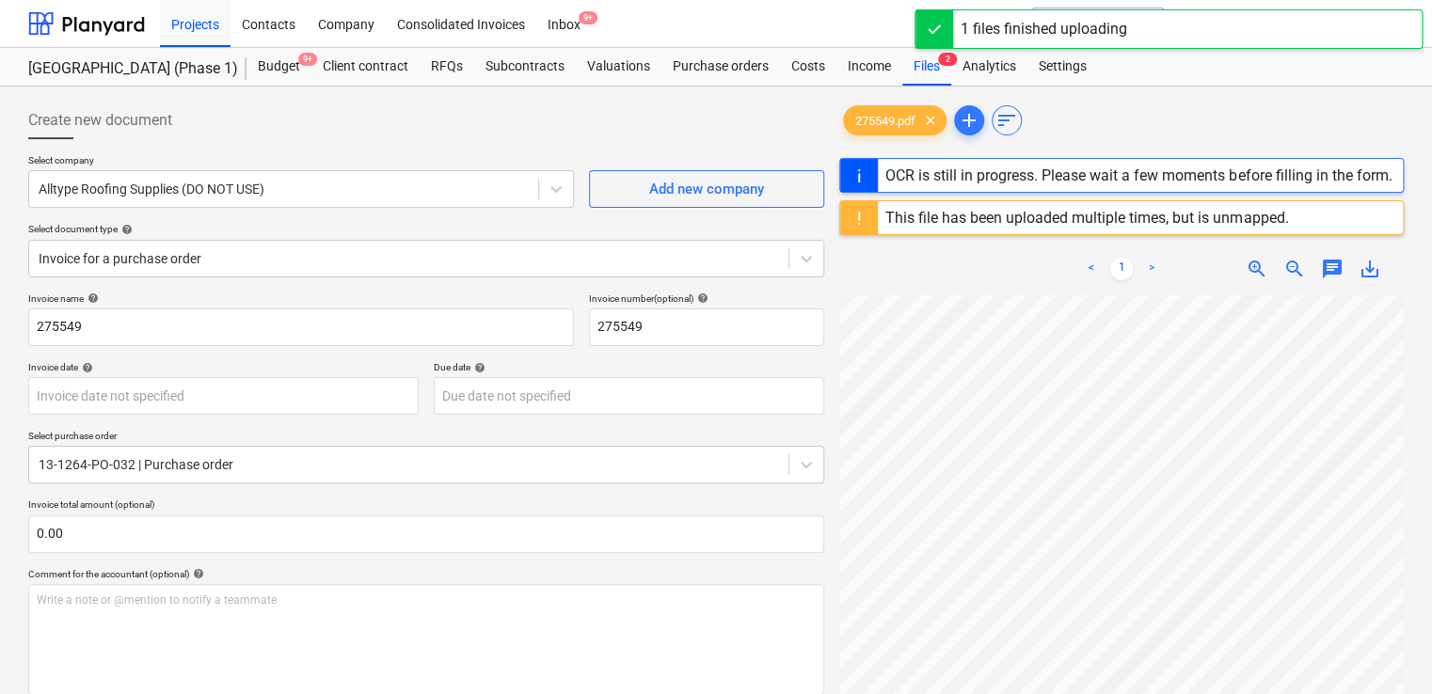
click at [1246, 222] on div "This file has been uploaded multiple times, but is unmapped." at bounding box center [1086, 218] width 403 height 18
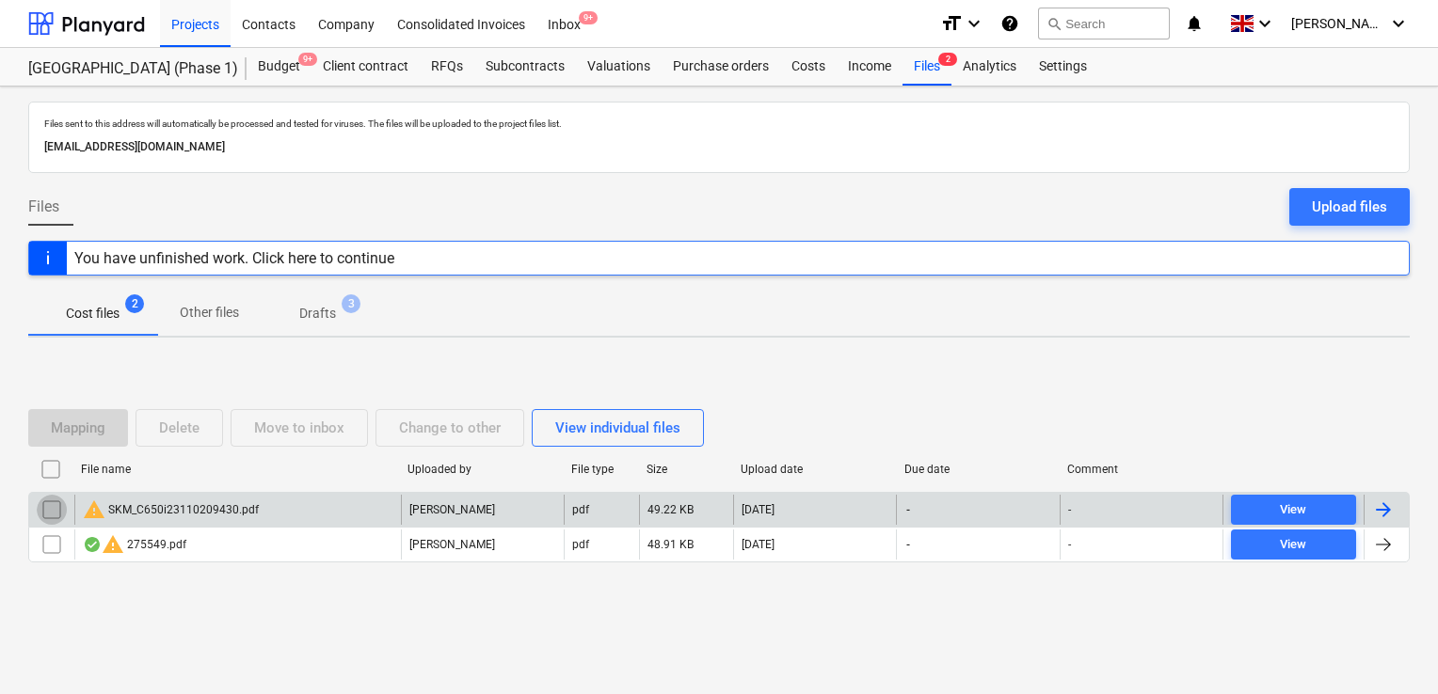
click at [49, 502] on input "checkbox" at bounding box center [52, 510] width 30 height 30
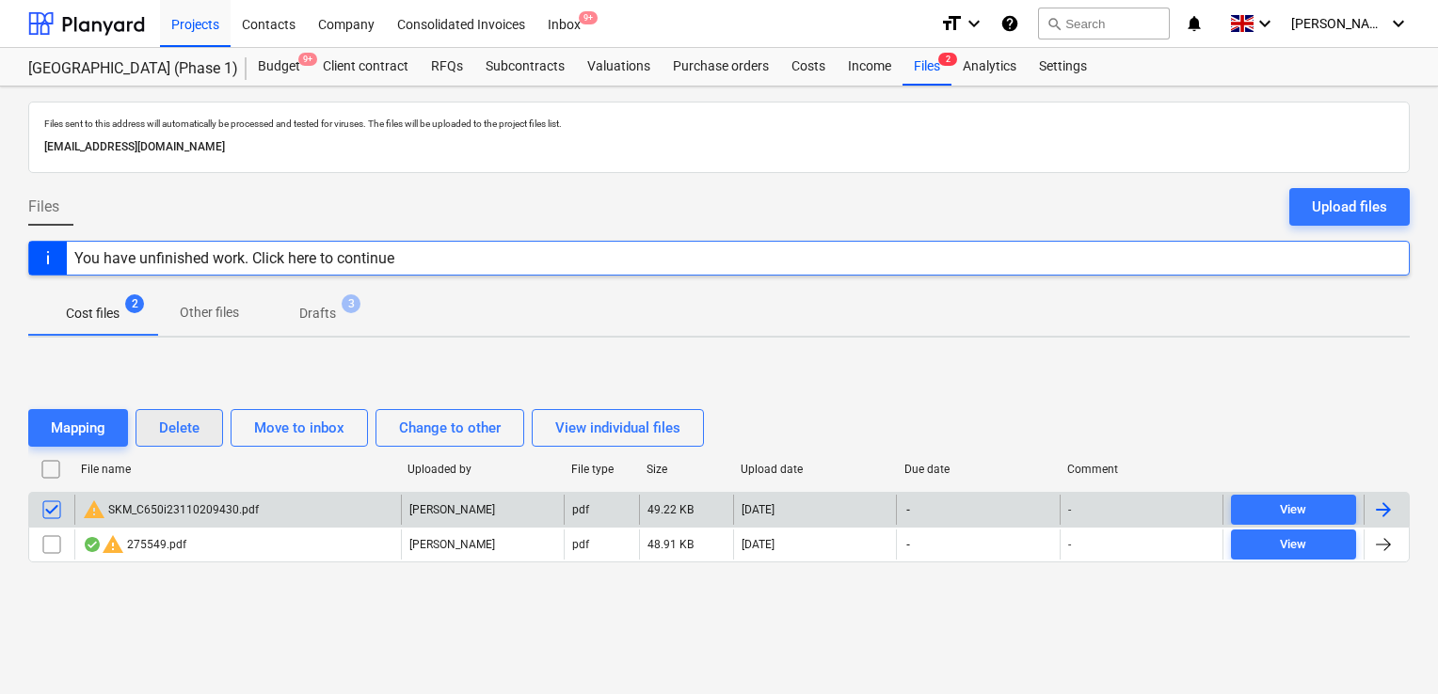
click at [167, 431] on div "Delete" at bounding box center [179, 428] width 40 height 24
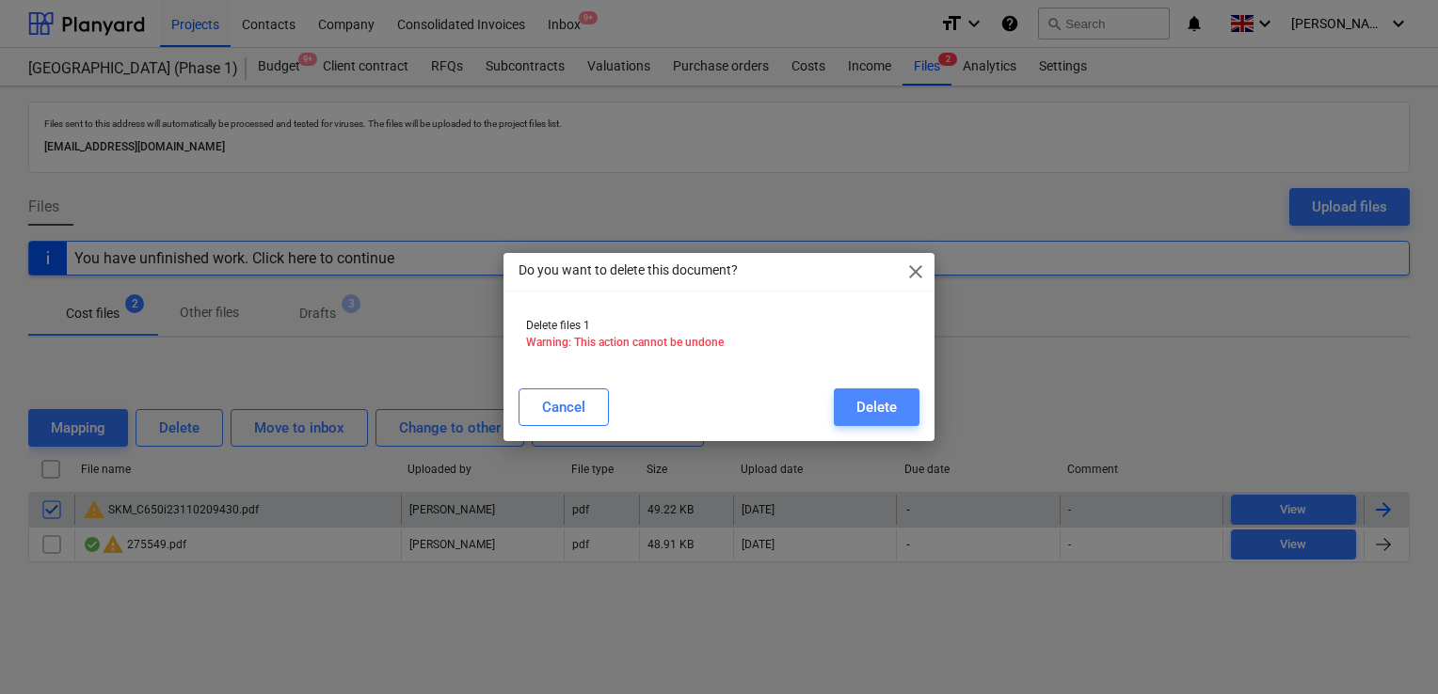
click at [855, 401] on button "Delete" at bounding box center [877, 408] width 86 height 38
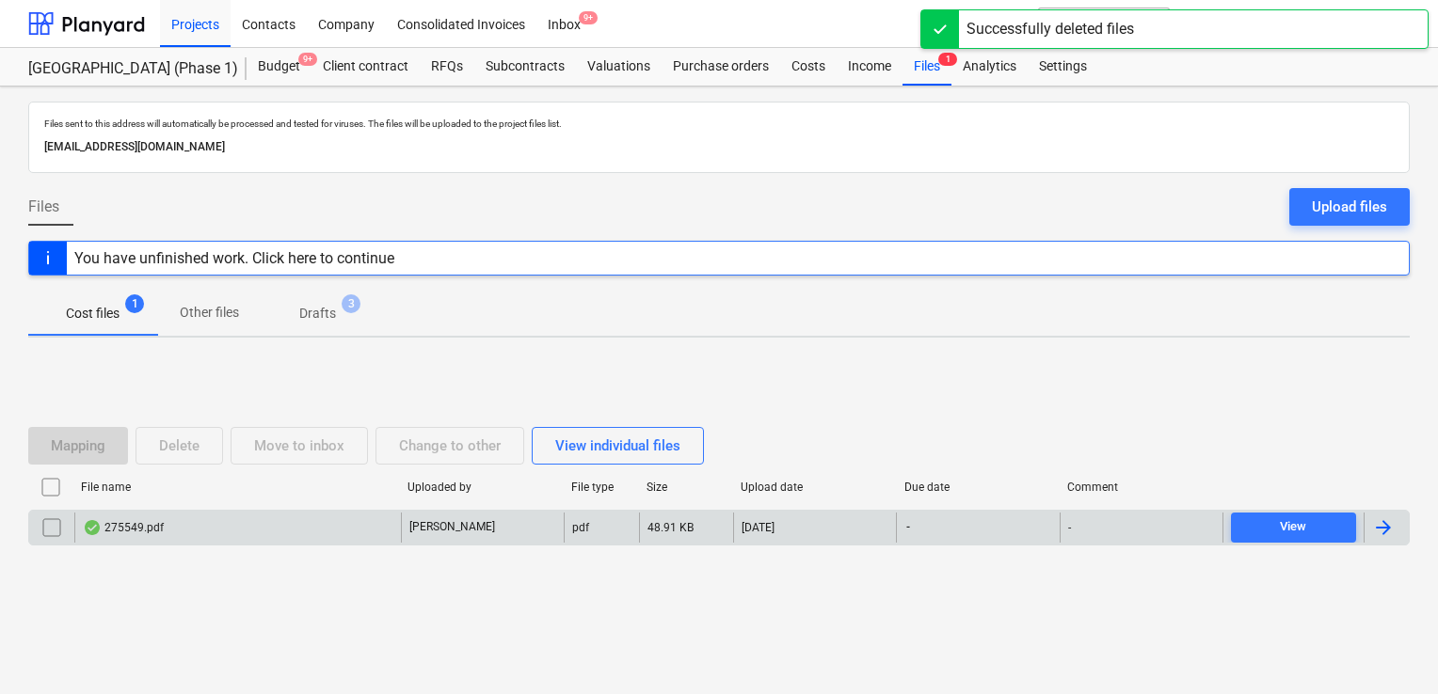
click at [192, 534] on div "275549.pdf" at bounding box center [237, 528] width 327 height 30
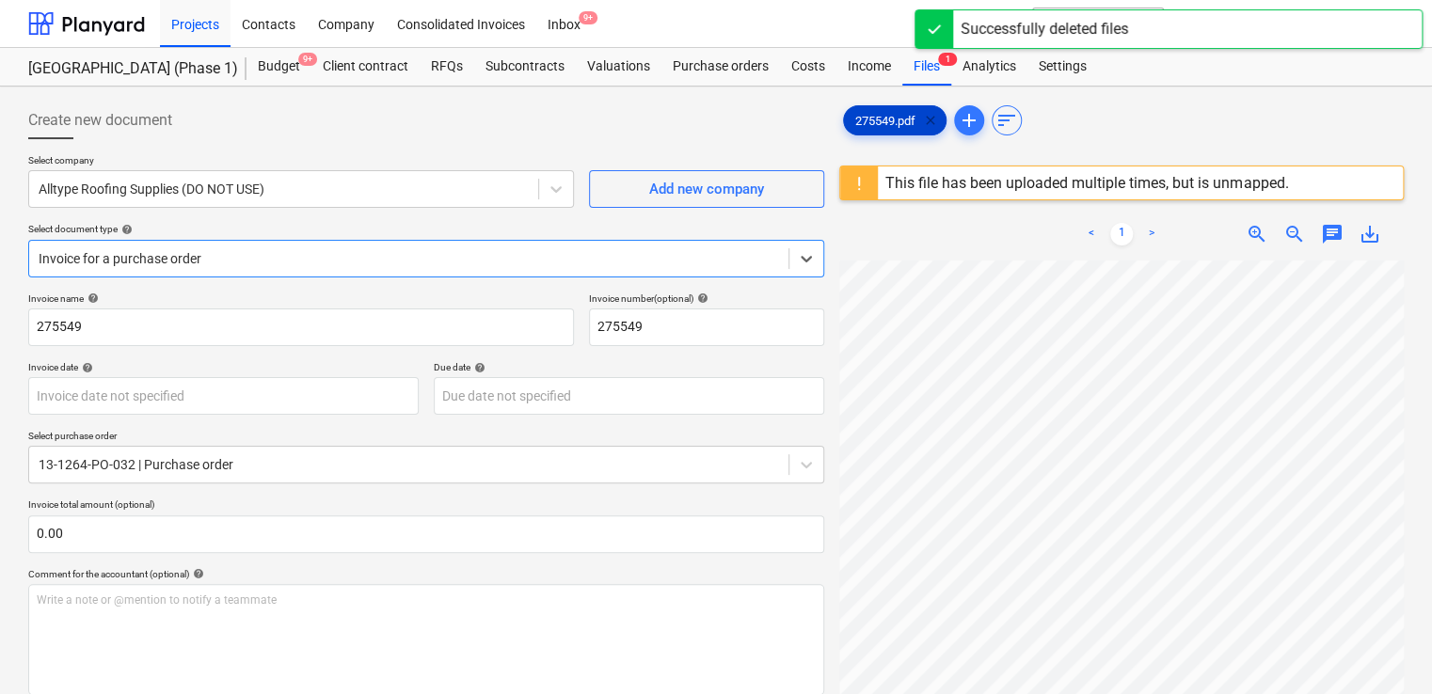
click at [936, 115] on span "clear" at bounding box center [930, 120] width 23 height 23
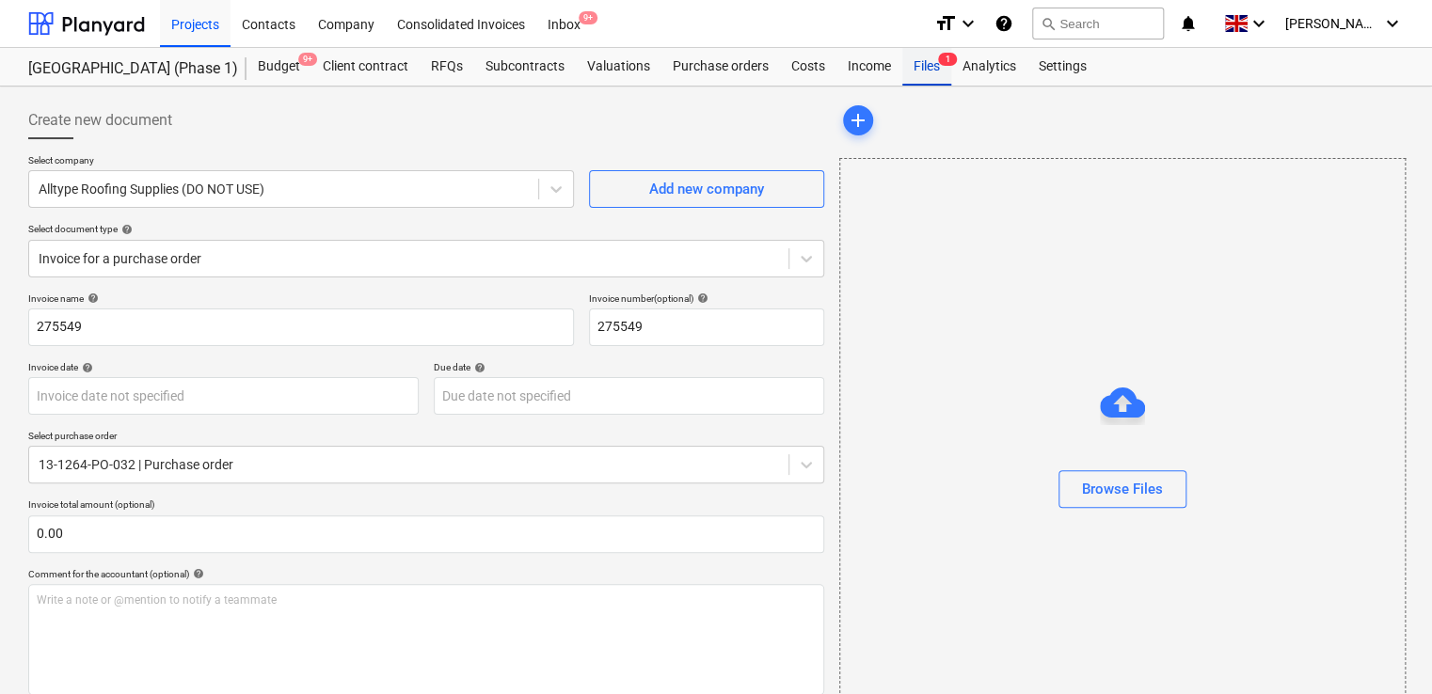
click at [907, 73] on div "Files 1" at bounding box center [926, 67] width 49 height 38
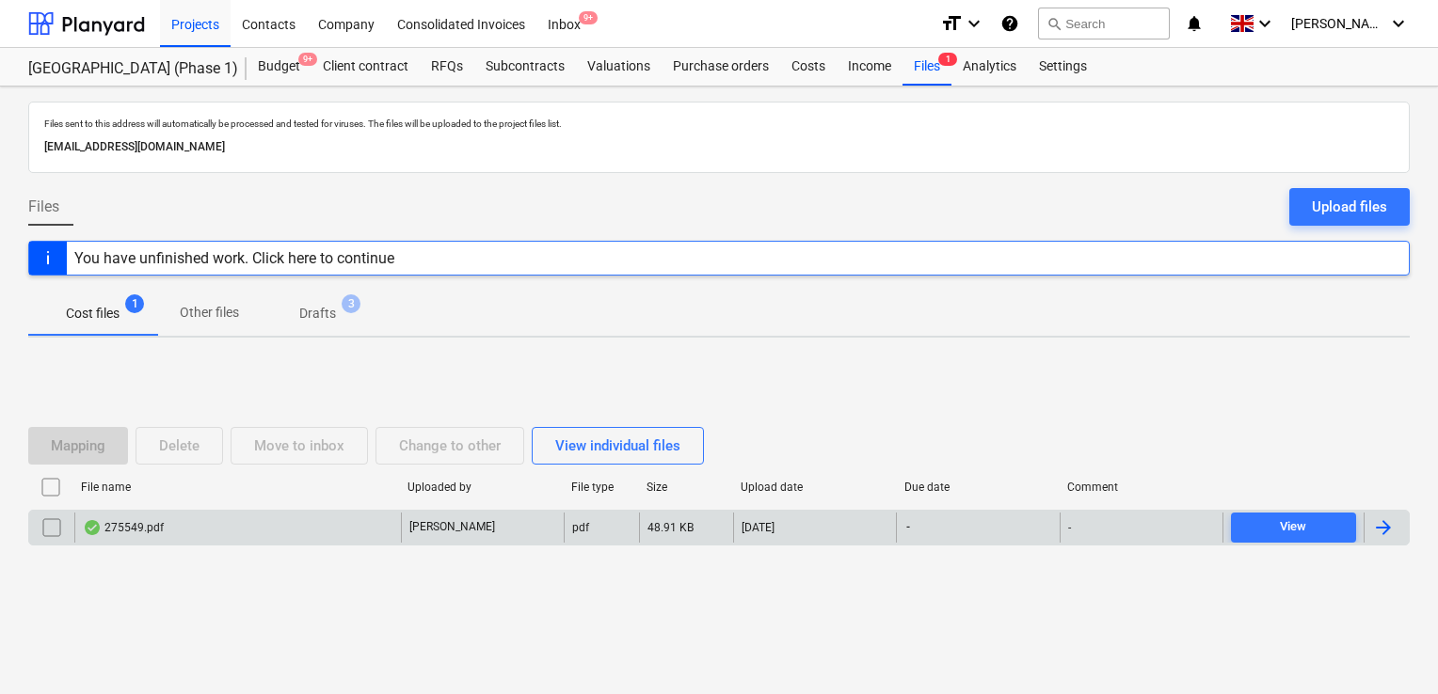
click at [188, 530] on div "275549.pdf" at bounding box center [237, 528] width 327 height 30
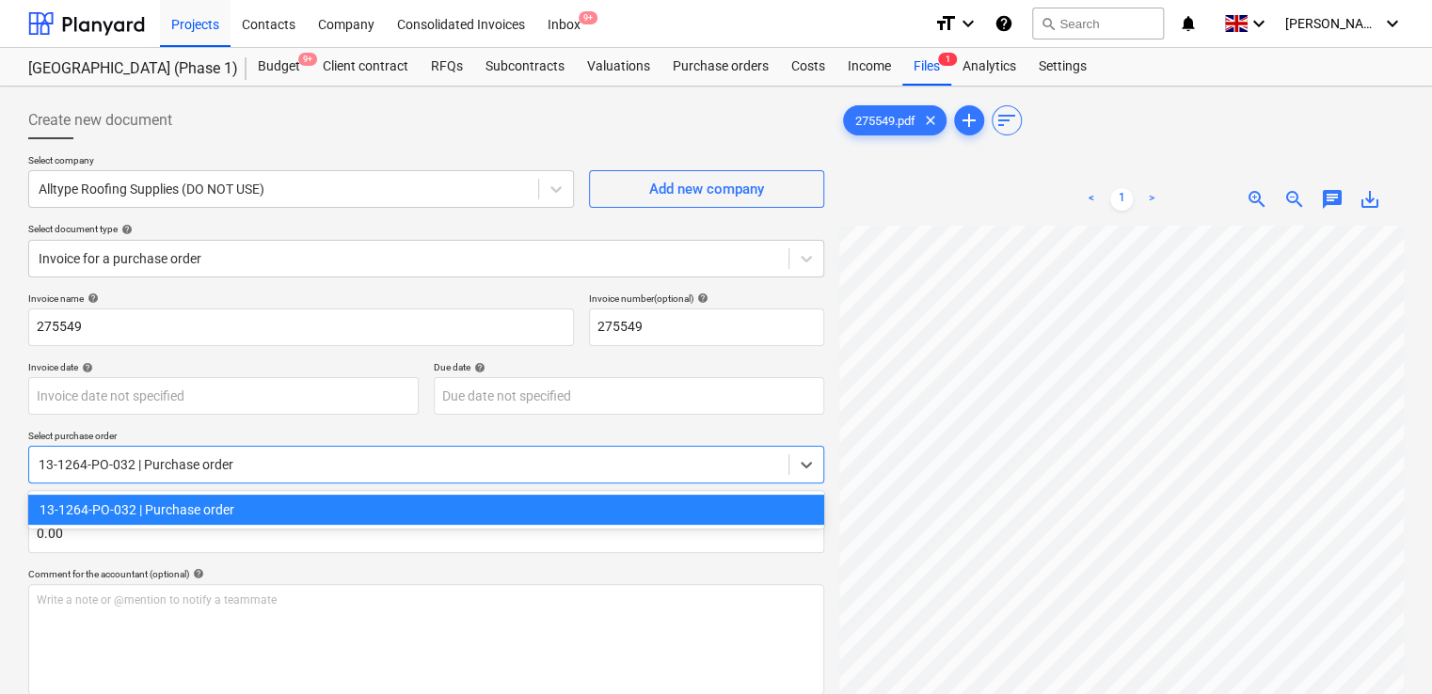
click at [391, 465] on div at bounding box center [409, 464] width 741 height 19
click at [711, 66] on div "Purchase orders" at bounding box center [721, 67] width 119 height 38
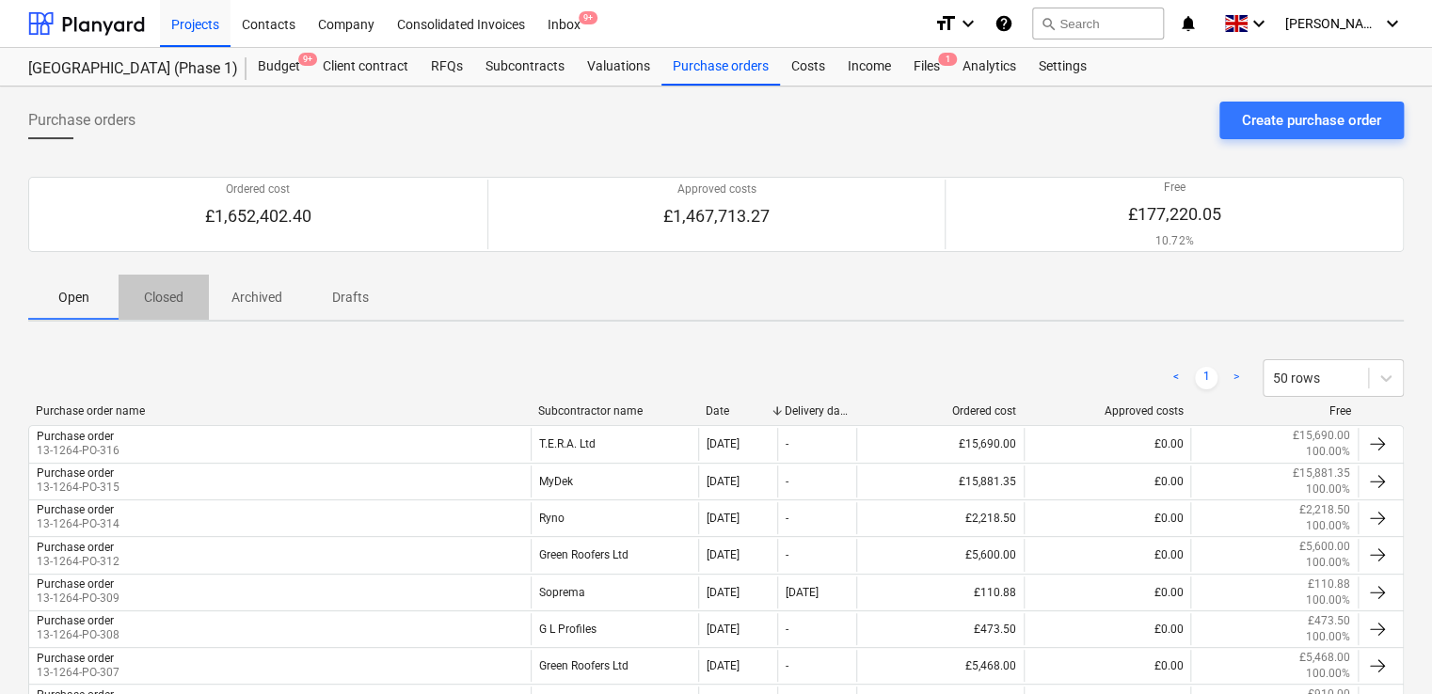
click at [169, 301] on p "Closed" at bounding box center [163, 298] width 45 height 20
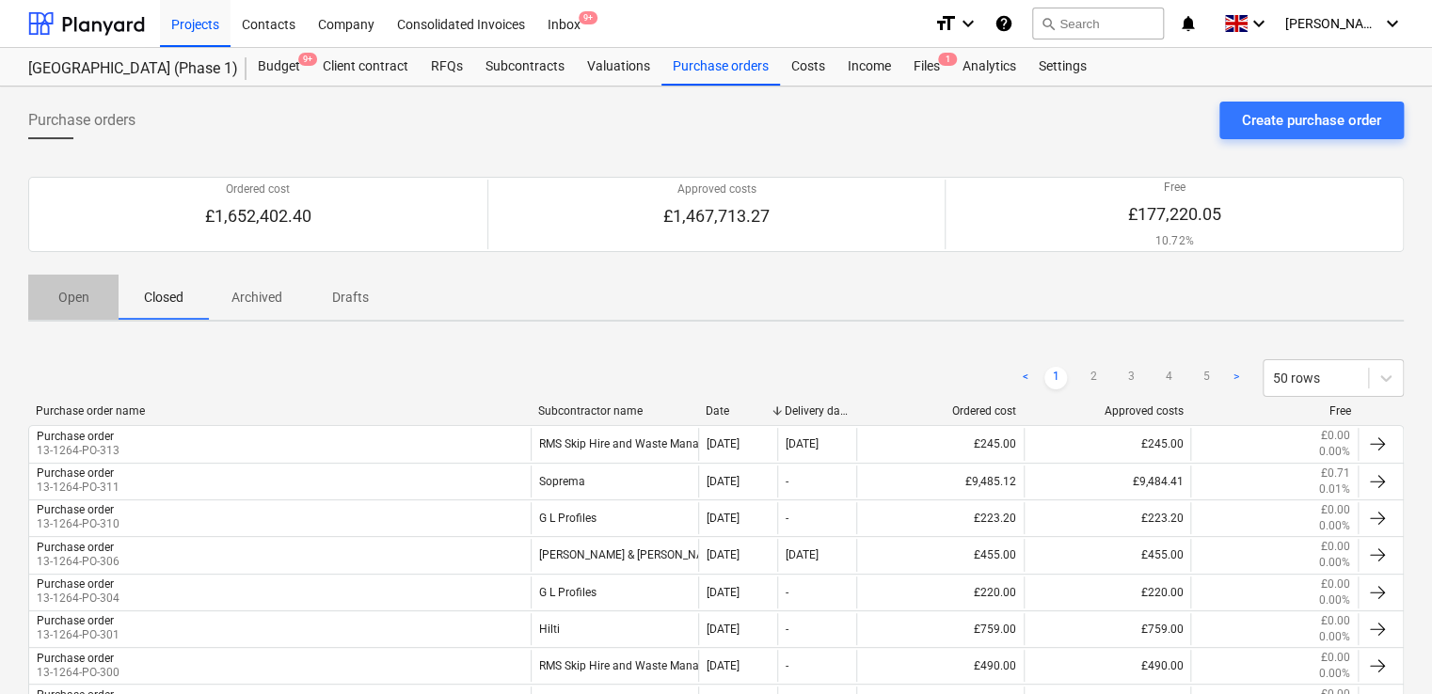
click at [71, 297] on p "Open" at bounding box center [73, 298] width 45 height 20
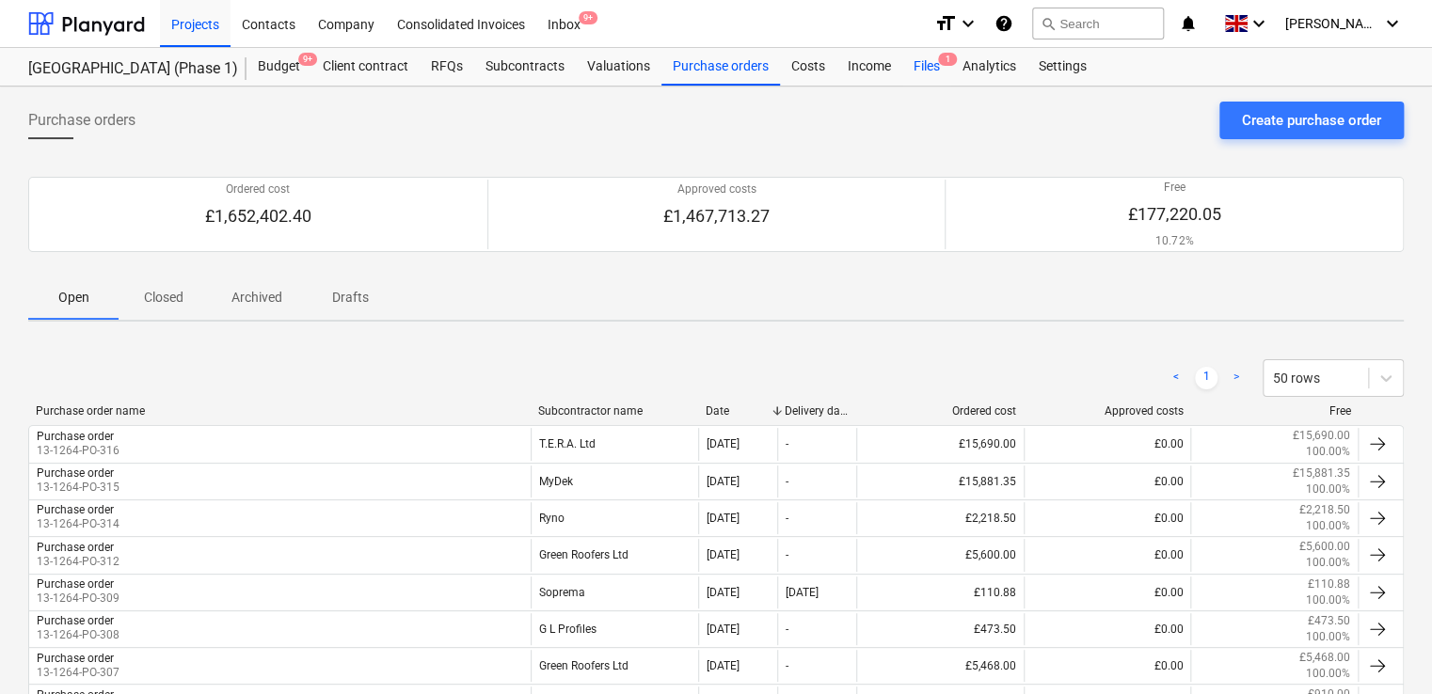
click at [915, 56] on div "Files 1" at bounding box center [926, 67] width 49 height 38
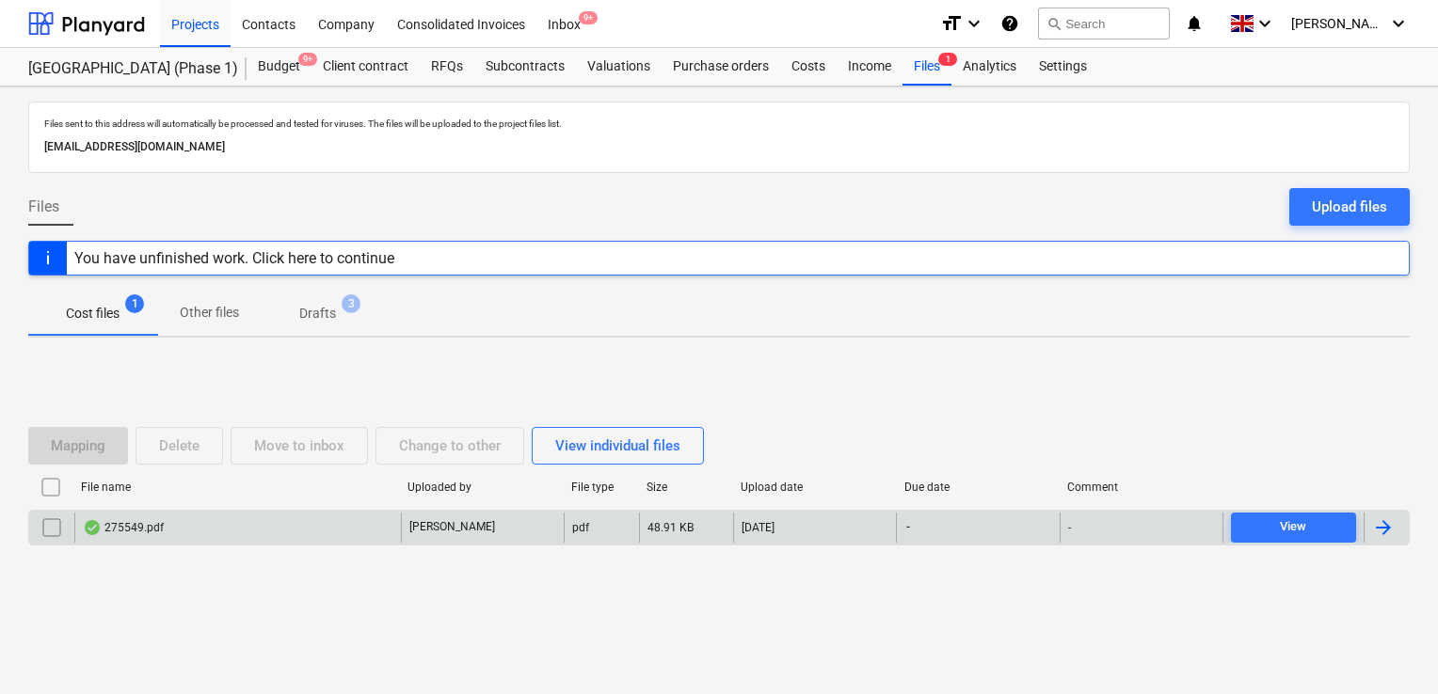
click at [237, 524] on div "275549.pdf" at bounding box center [237, 528] width 327 height 30
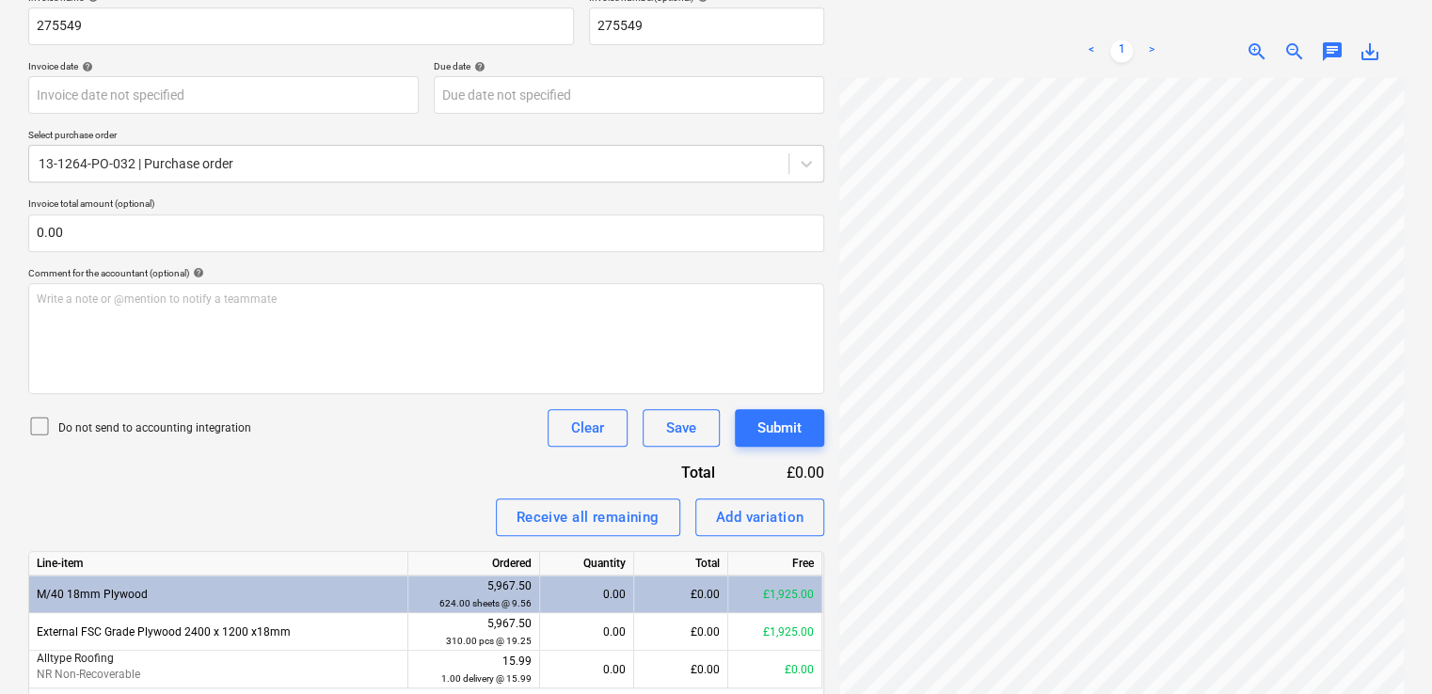
scroll to position [297, 0]
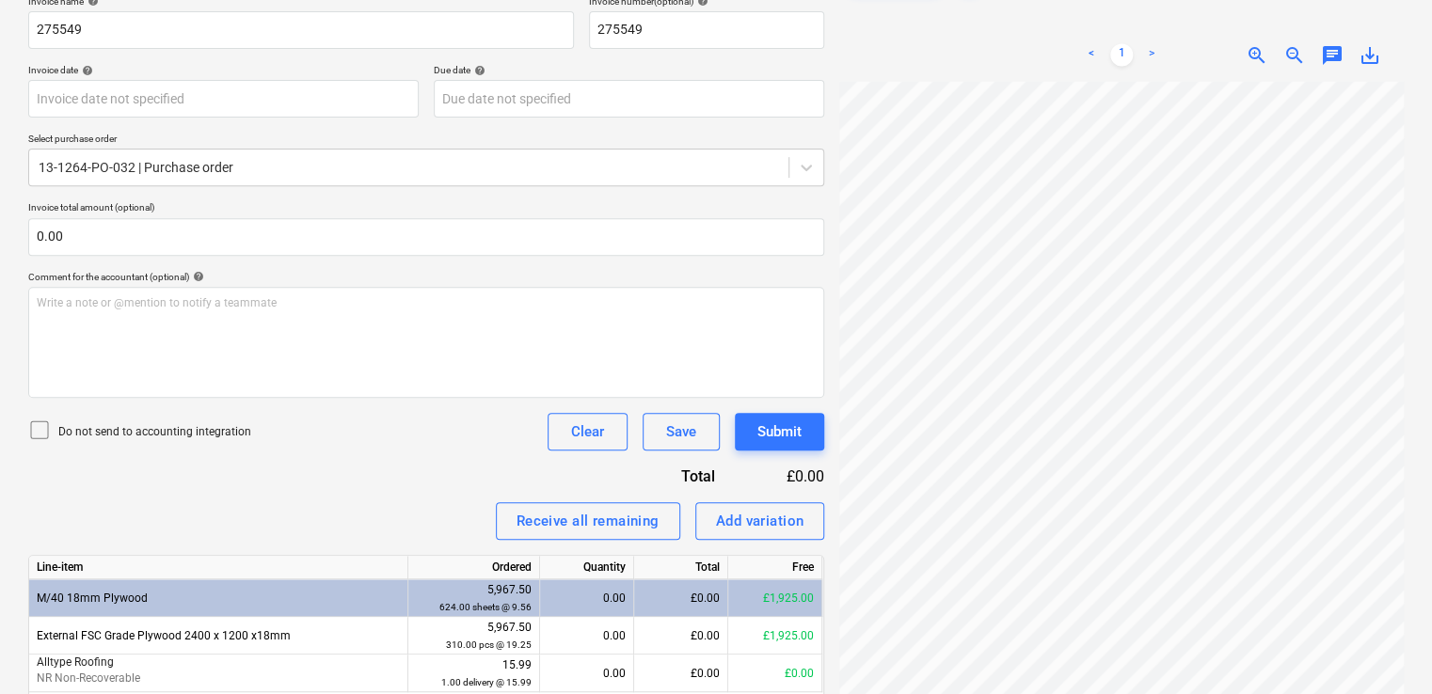
click at [41, 437] on icon at bounding box center [39, 430] width 17 height 17
click at [336, 442] on div "Do not send to accounting integration Clear Save Submit" at bounding box center [426, 432] width 796 height 38
click at [589, 515] on div "Receive all remaining" at bounding box center [588, 521] width 143 height 24
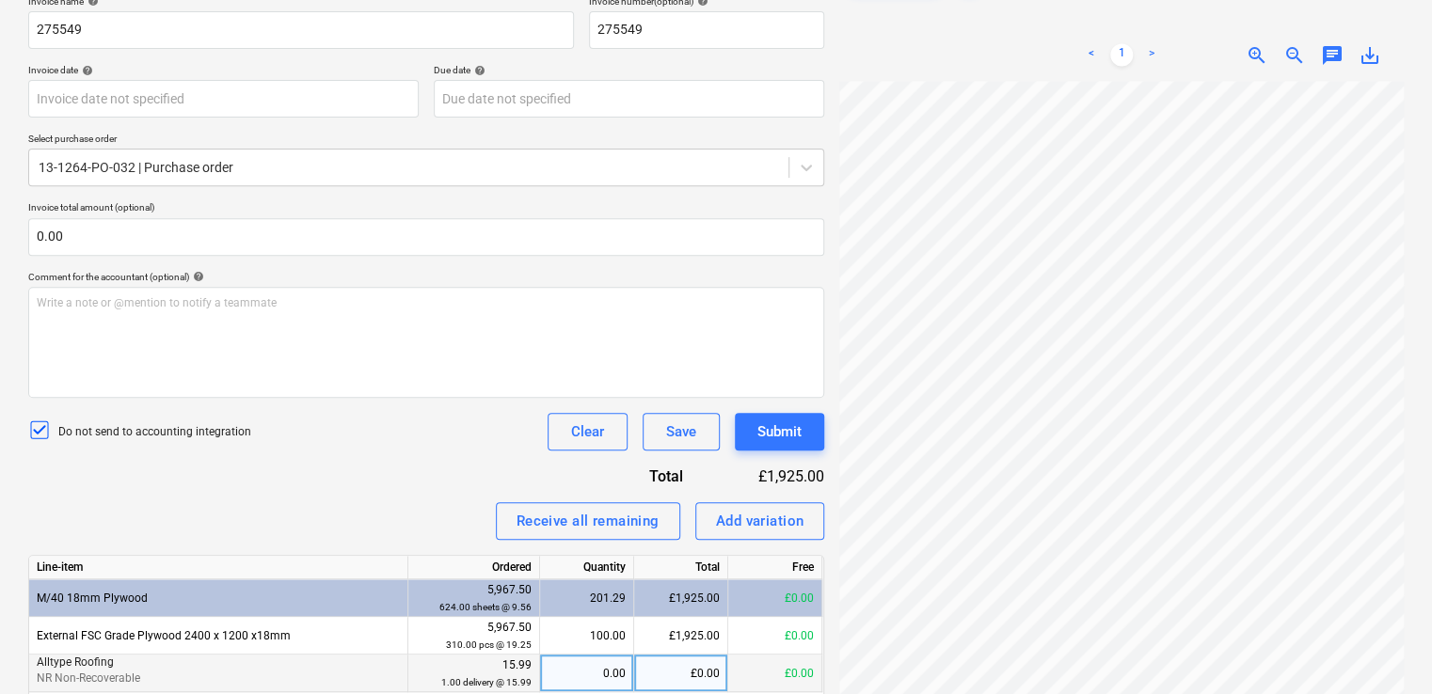
click at [610, 670] on div "0.00" at bounding box center [587, 674] width 78 height 38
type input "1"
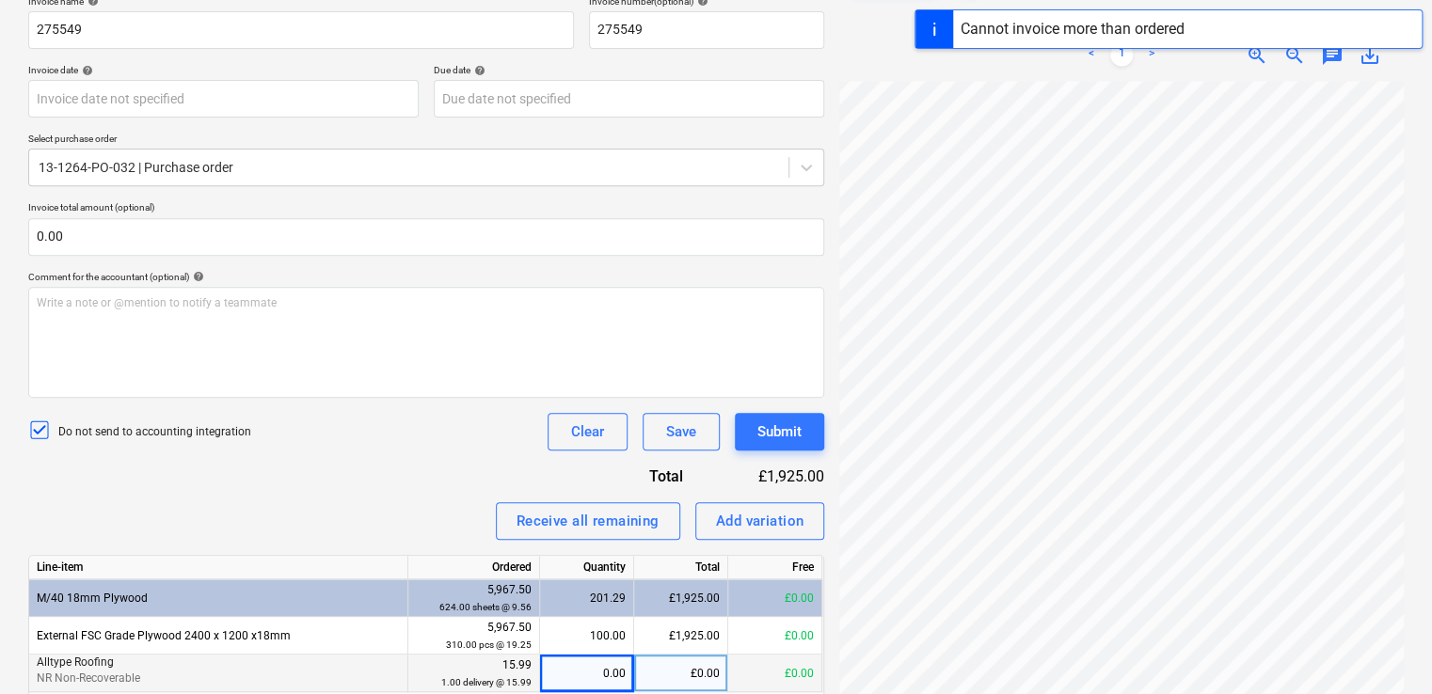
click at [433, 408] on div "Invoice name help 275549 Invoice number (optional) help 275549 Invoice date hel…" at bounding box center [426, 374] width 796 height 758
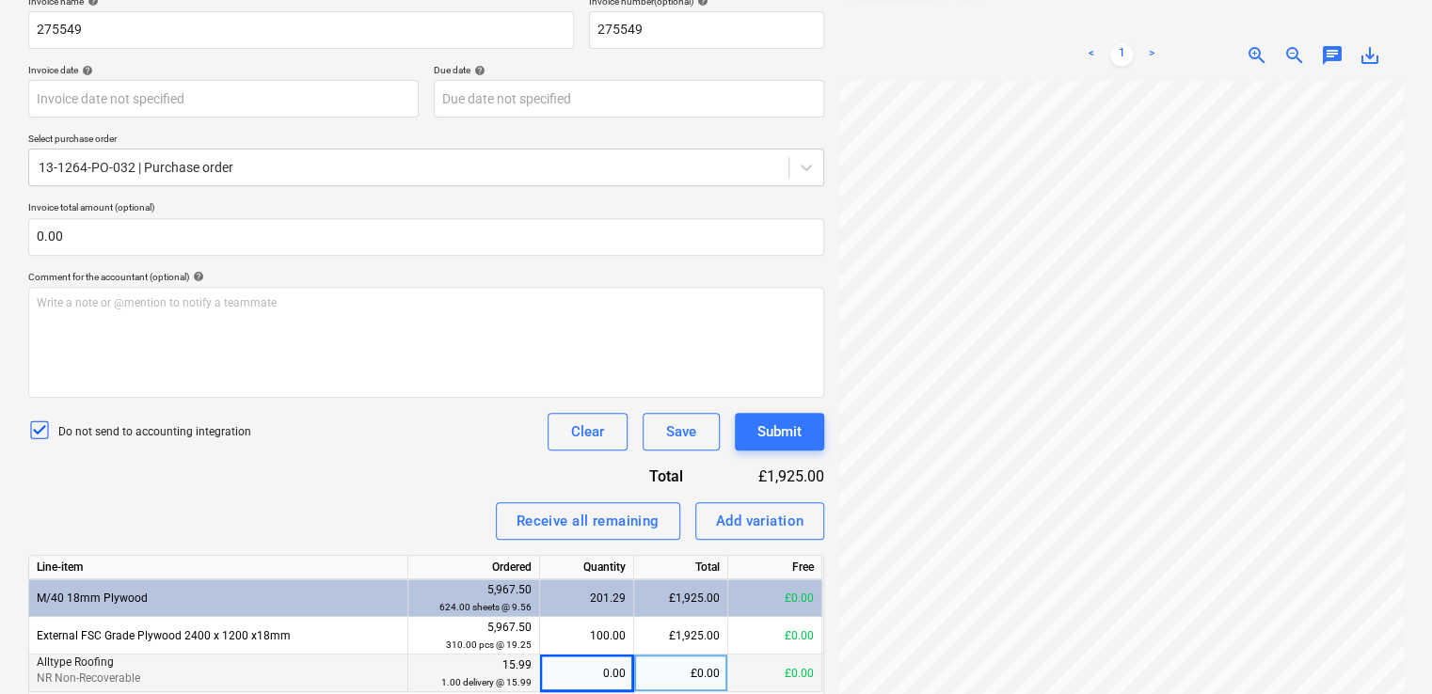
scroll to position [371, 0]
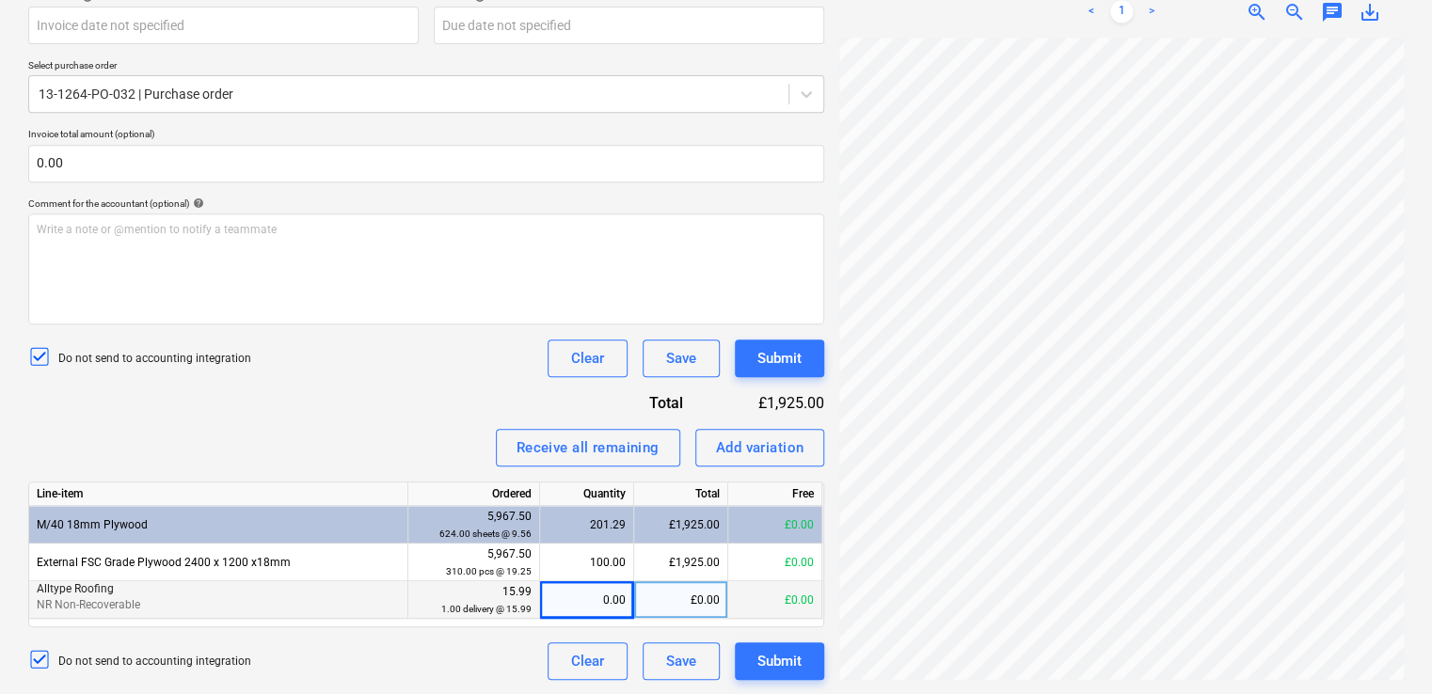
click at [417, 411] on div "Invoice name help 275549 Invoice number (optional) help 275549 Invoice date hel…" at bounding box center [426, 301] width 796 height 758
click at [441, 286] on div "Write a note or @mention to notify a teammate ﻿" at bounding box center [426, 269] width 796 height 111
click at [732, 438] on div "Add variation" at bounding box center [760, 448] width 88 height 24
type textarea "x"
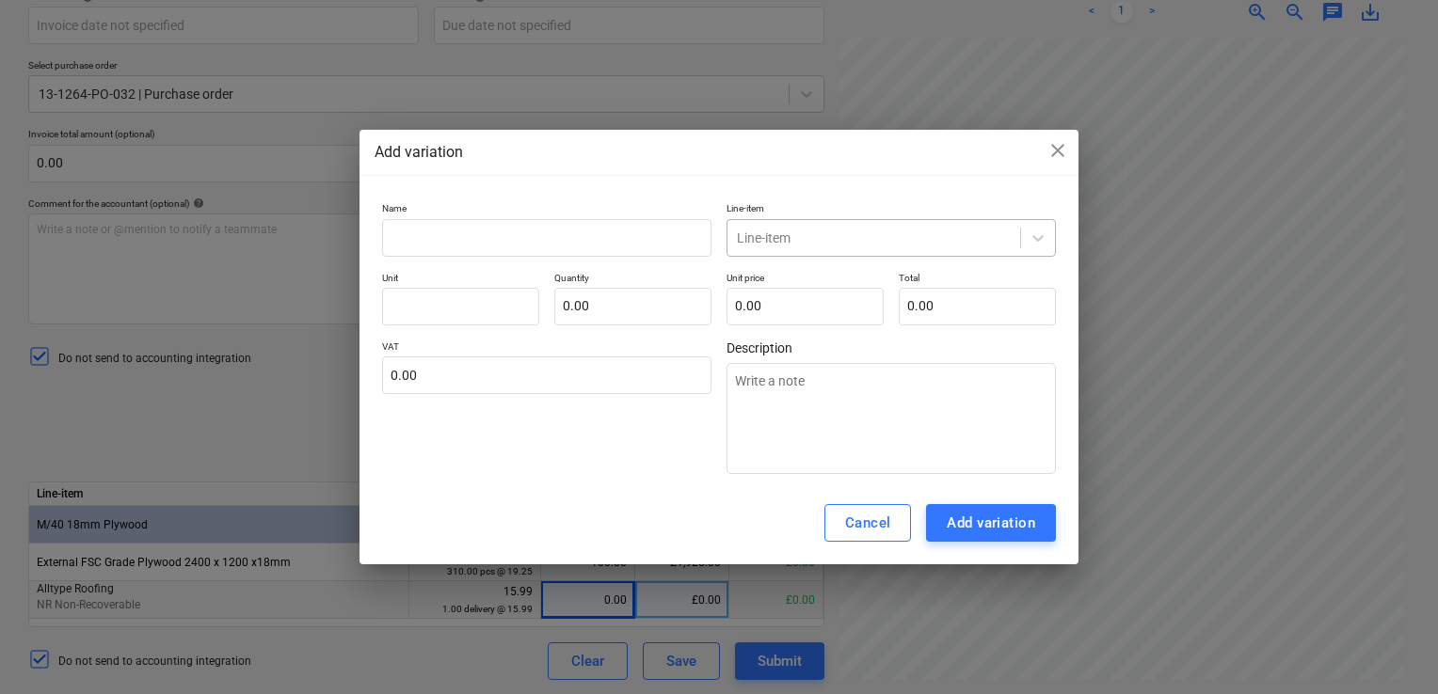
click at [808, 231] on div at bounding box center [874, 238] width 274 height 19
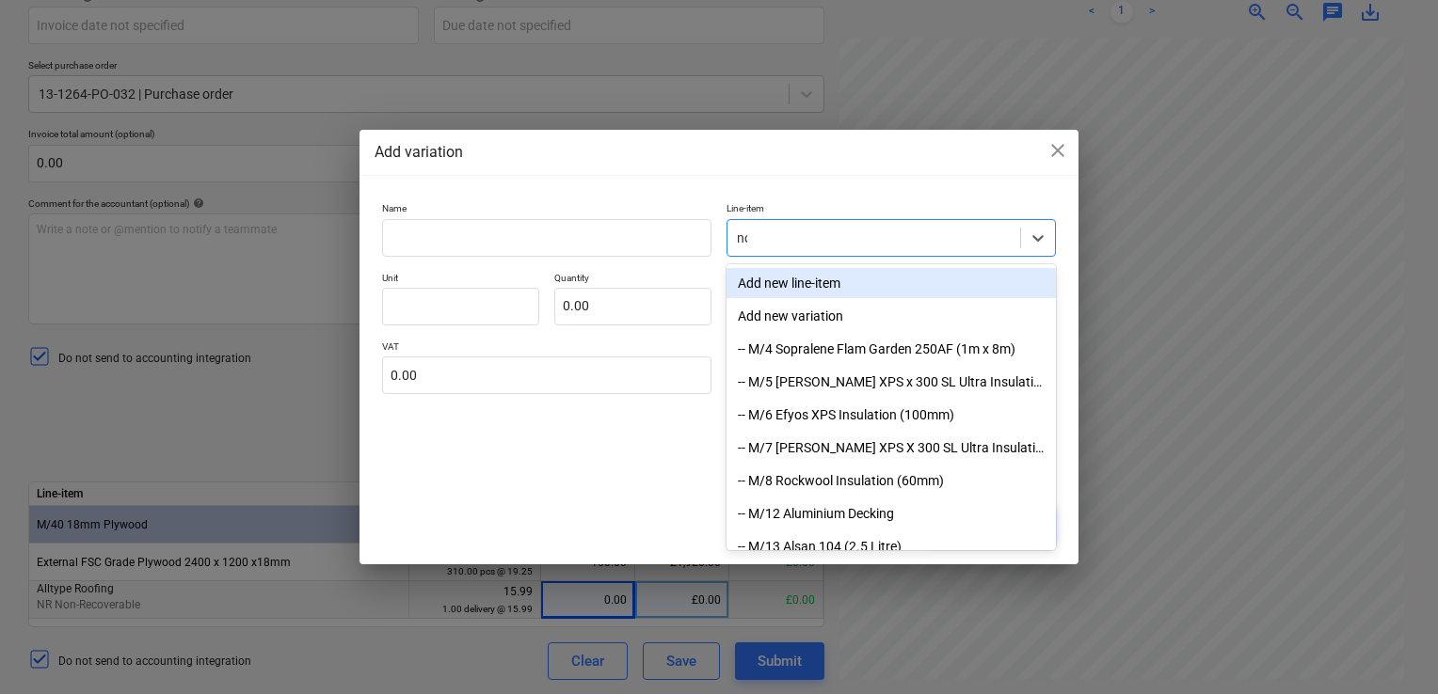
type input "non"
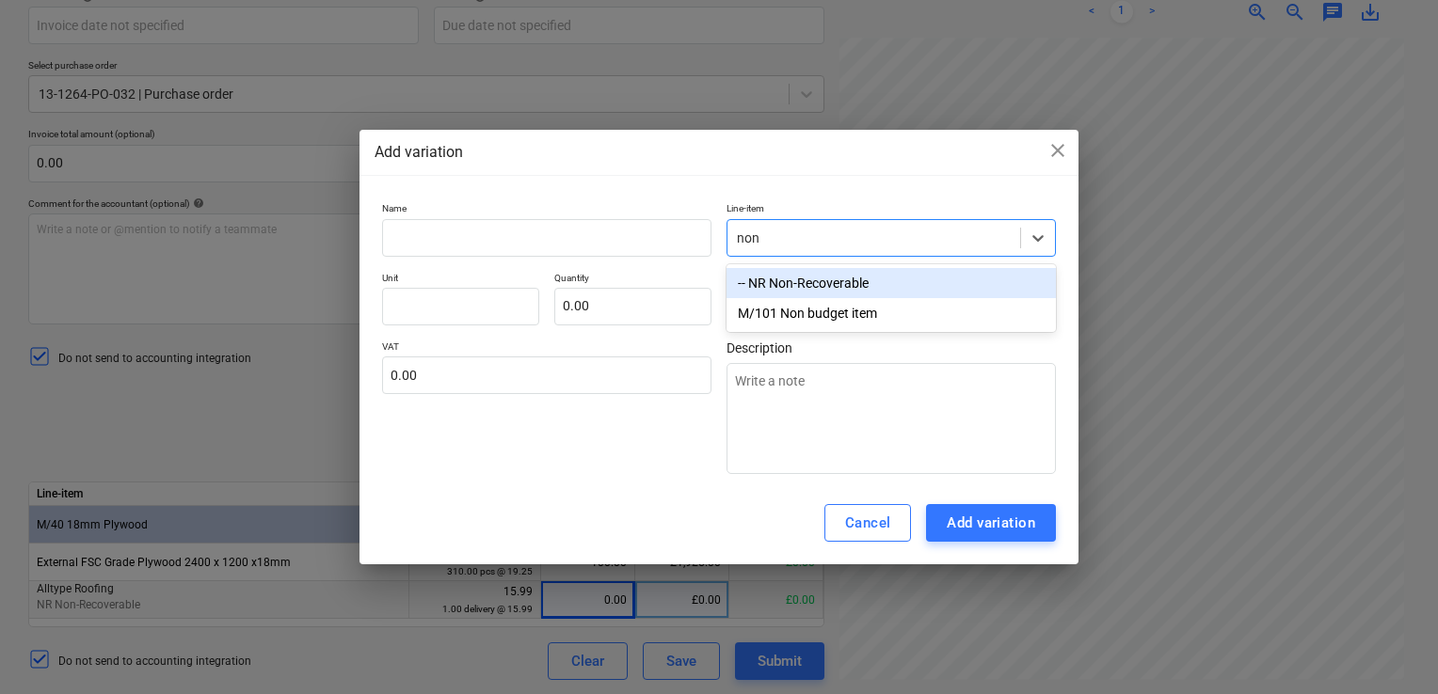
click at [812, 269] on div "-- NR Non-Recoverable" at bounding box center [890, 283] width 329 height 30
type textarea "x"
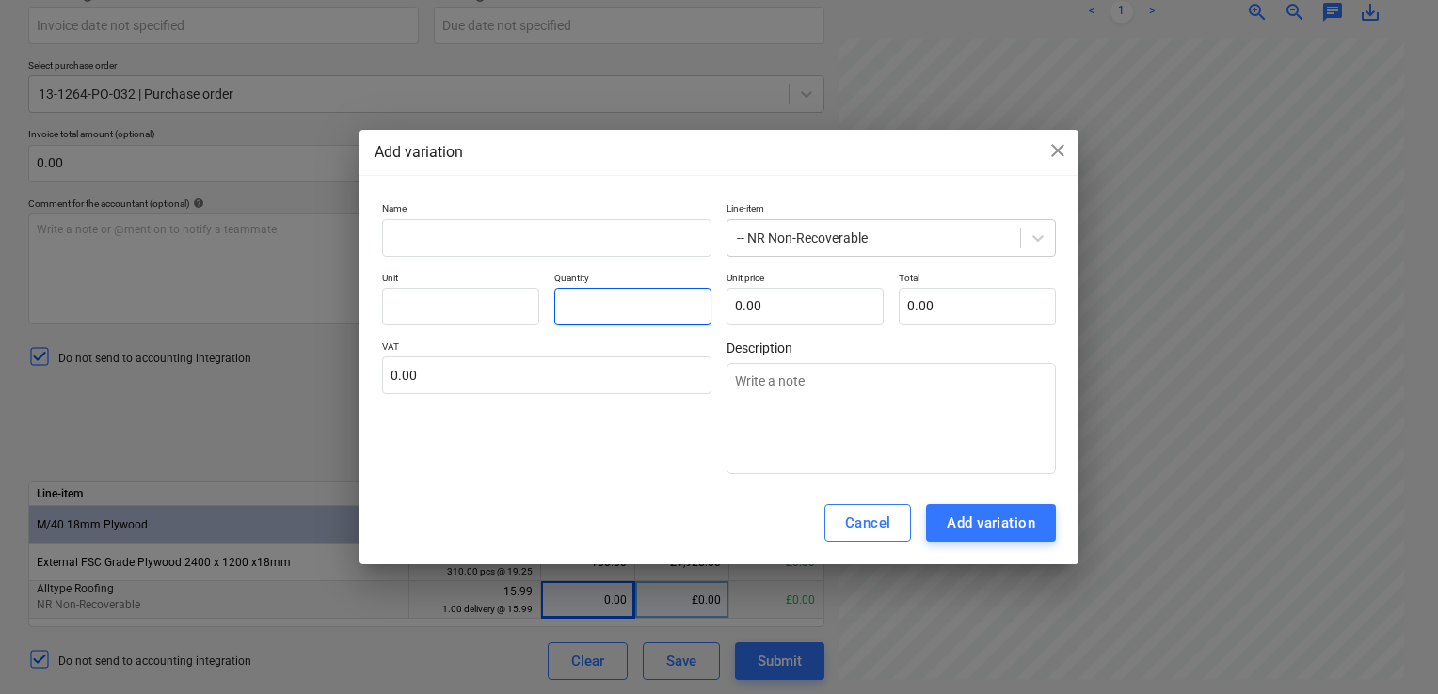
click at [651, 305] on input "text" at bounding box center [632, 307] width 157 height 38
type textarea "x"
type input "1.00"
click at [784, 302] on input "text" at bounding box center [804, 307] width 157 height 38
type textarea "x"
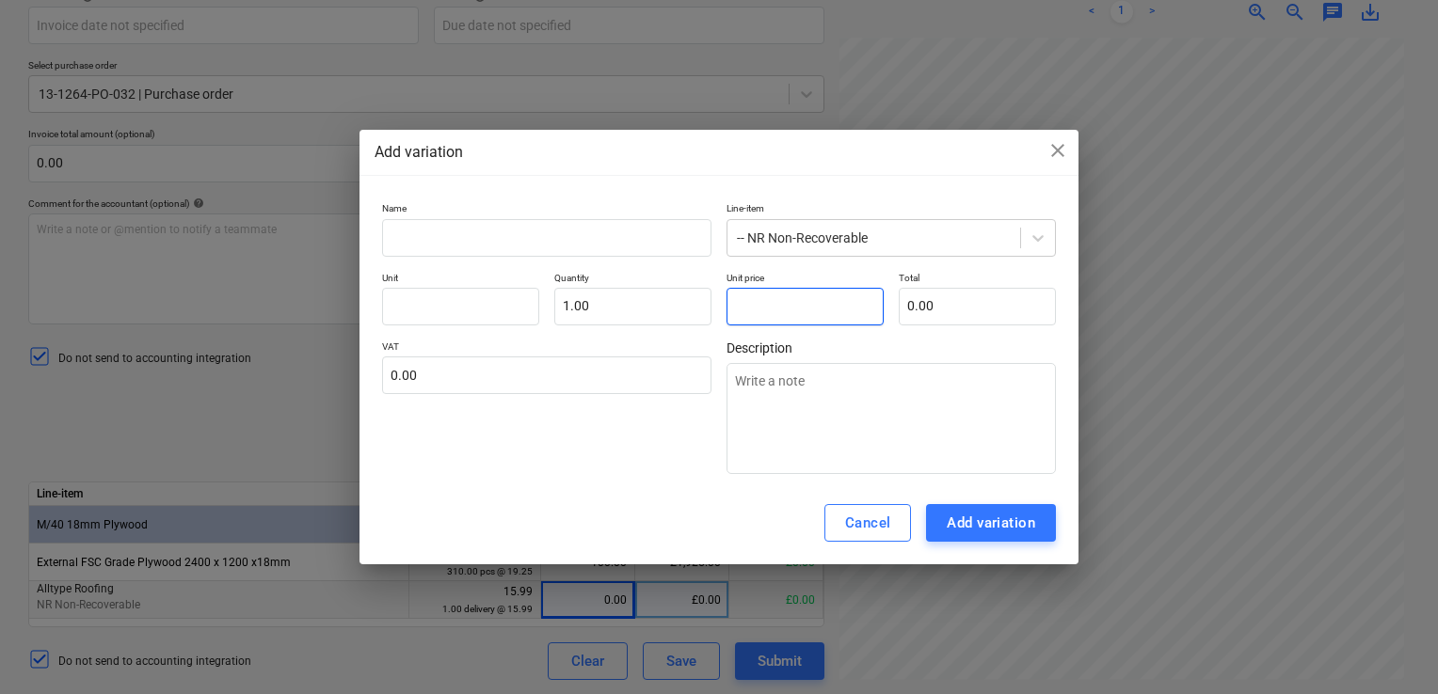
type input "1"
type input "1.00"
type textarea "x"
type input "15"
type input "15.00"
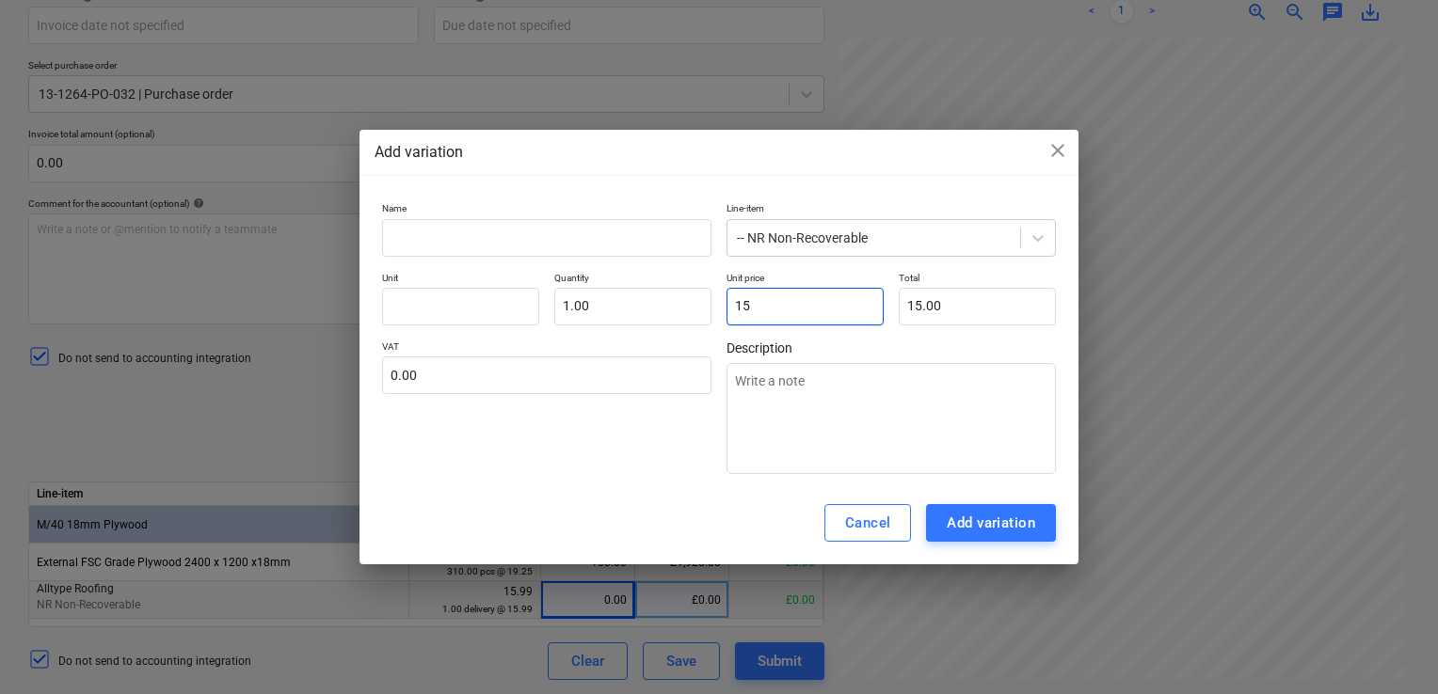
type textarea "x"
type input "150"
type input "150.00"
type textarea "x"
type input "15"
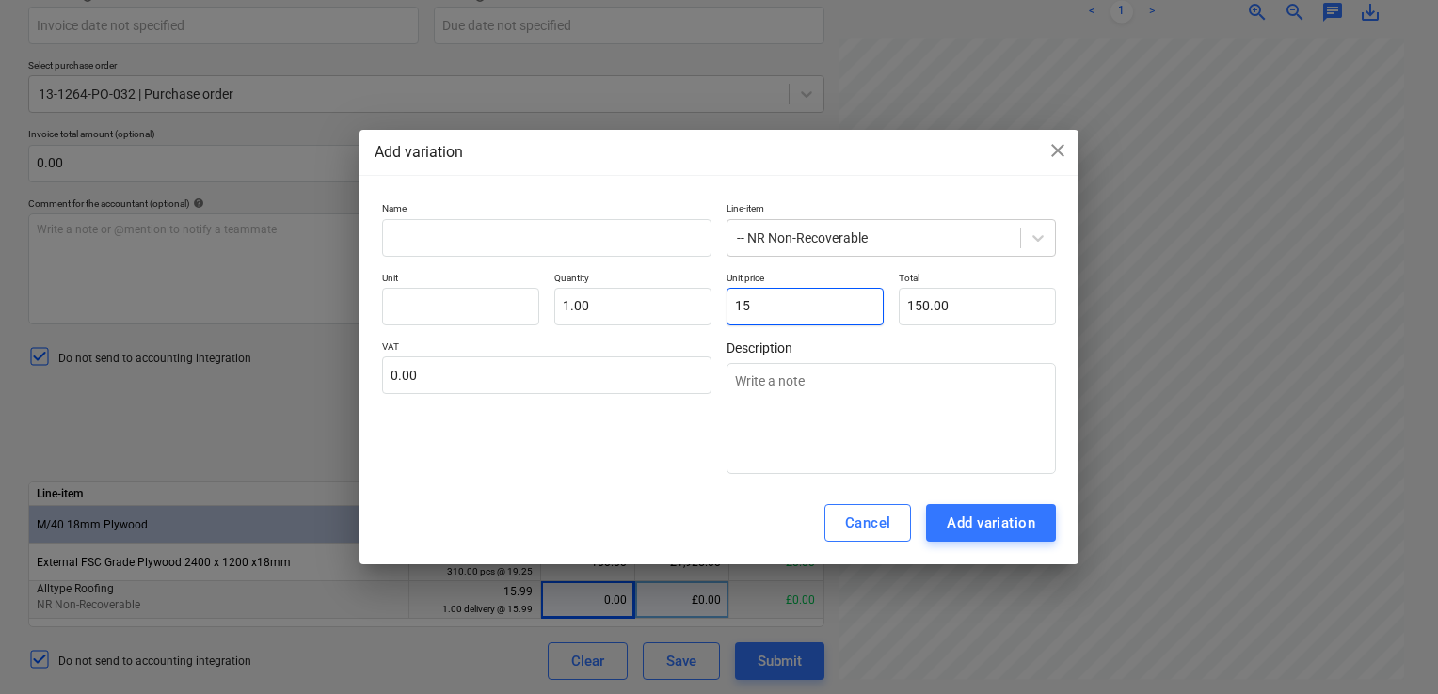
type input "15.00"
type textarea "x"
type input "15."
type textarea "x"
type input "15.9"
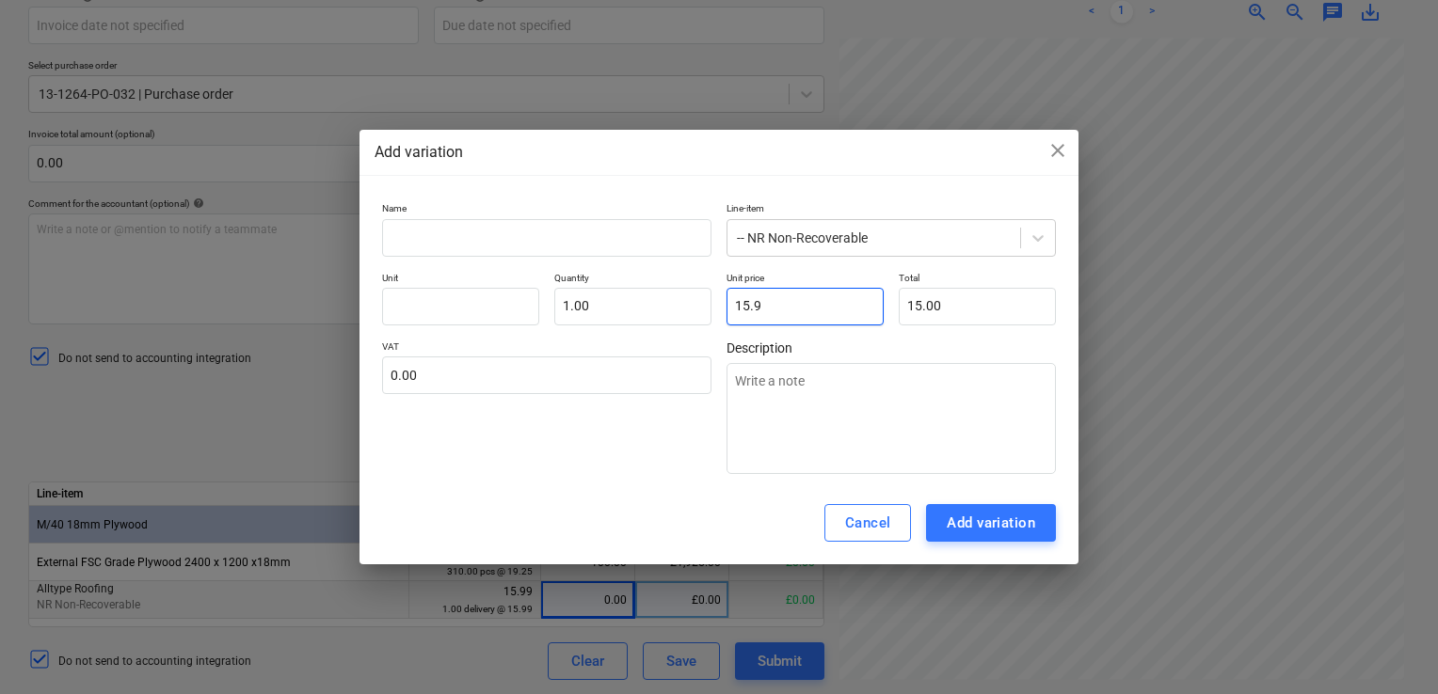
type input "15.90"
type textarea "x"
type input "15.99"
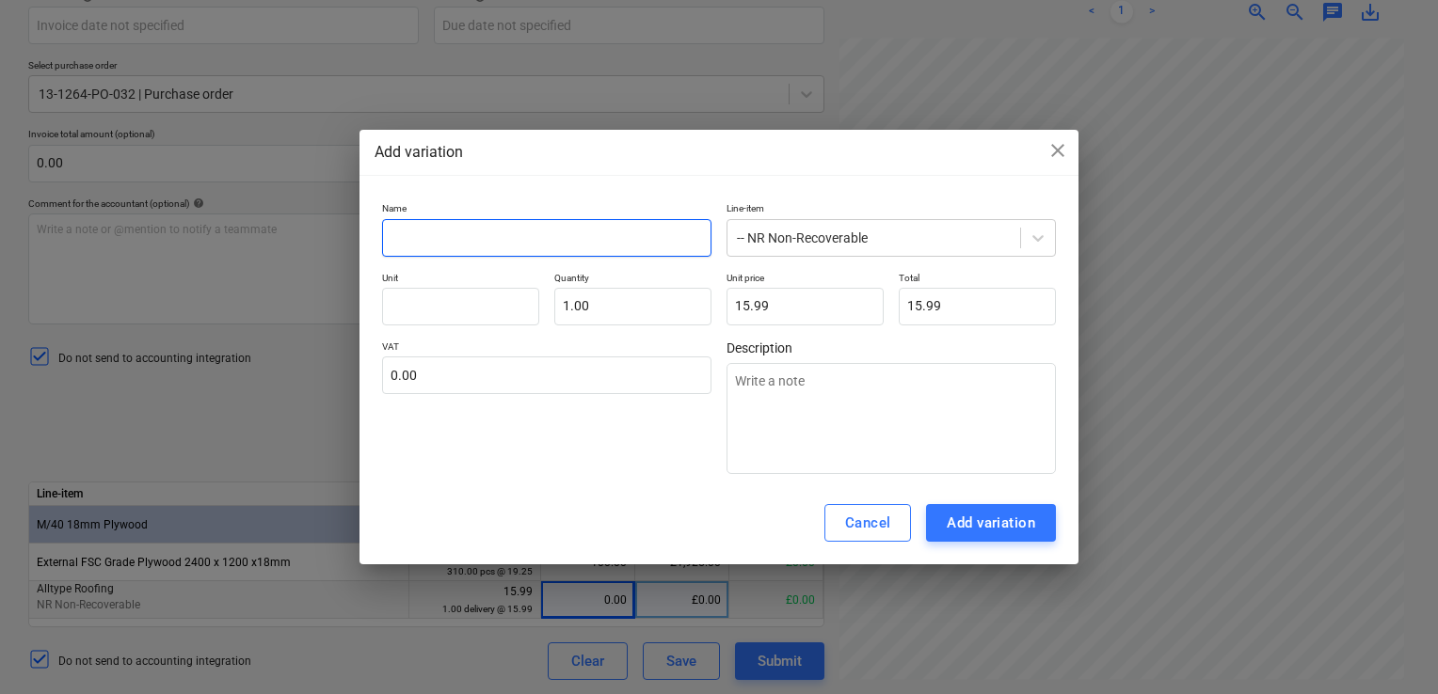
click at [533, 239] on input "text" at bounding box center [546, 238] width 329 height 38
type textarea "x"
type input "A"
type textarea "x"
type input "Al"
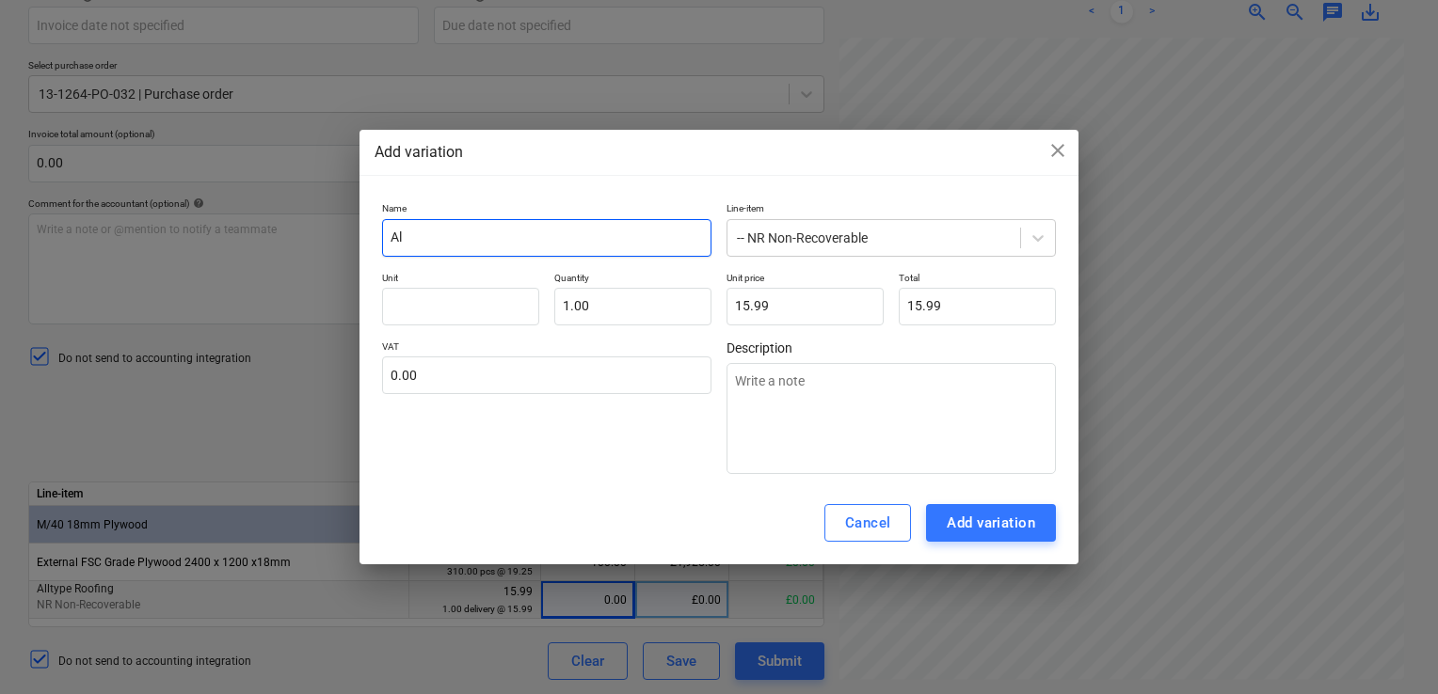
type textarea "x"
type input "All"
type textarea "x"
type input "Allt"
type textarea "x"
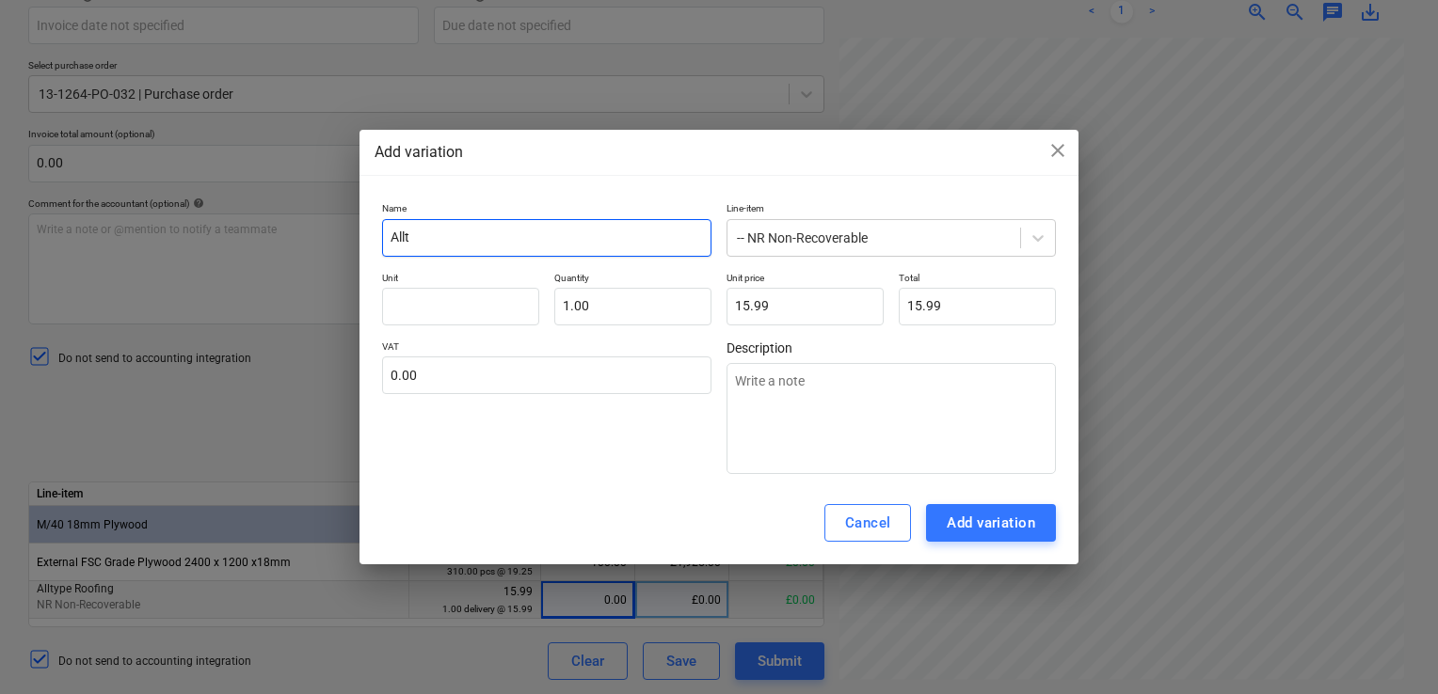
type input "Allty"
type textarea "x"
type input "Alltyp"
type textarea "x"
type input "Alltype"
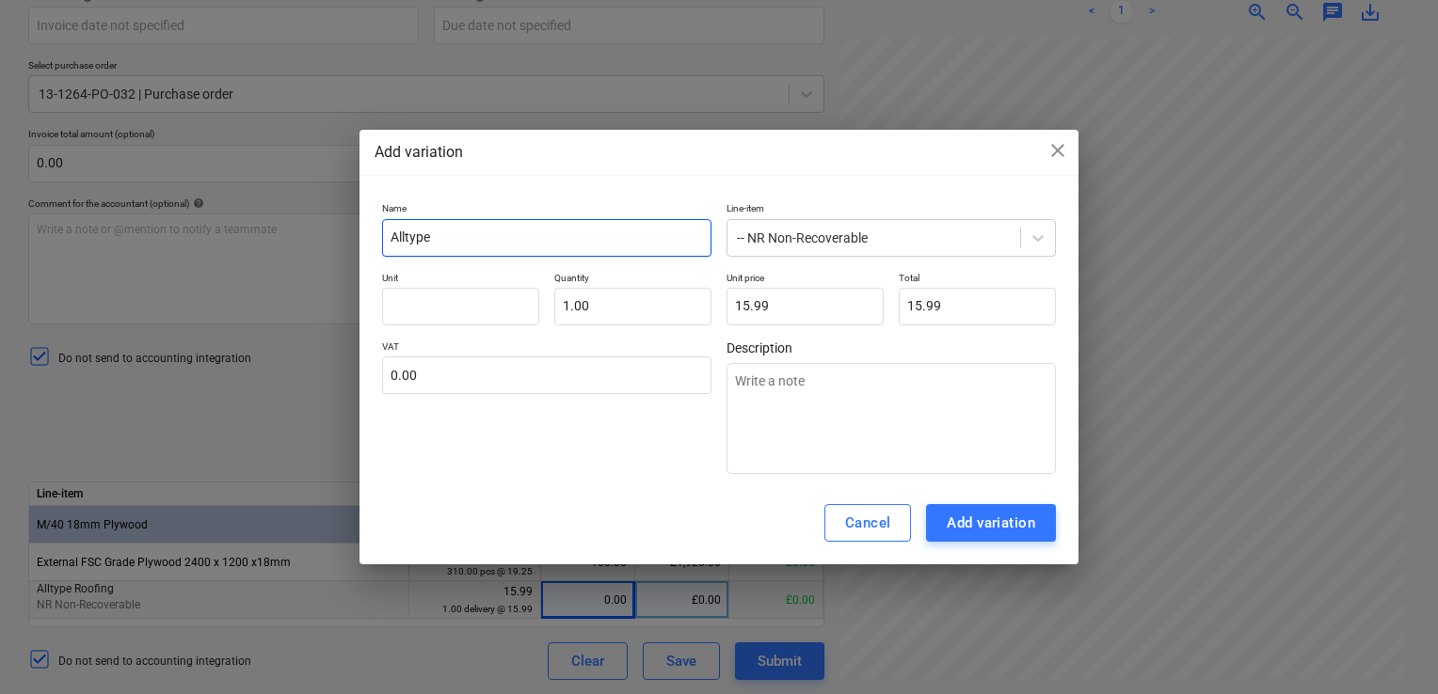
type textarea "x"
type input "Alltype R"
type textarea "x"
type input "Alltype Ro"
type textarea "x"
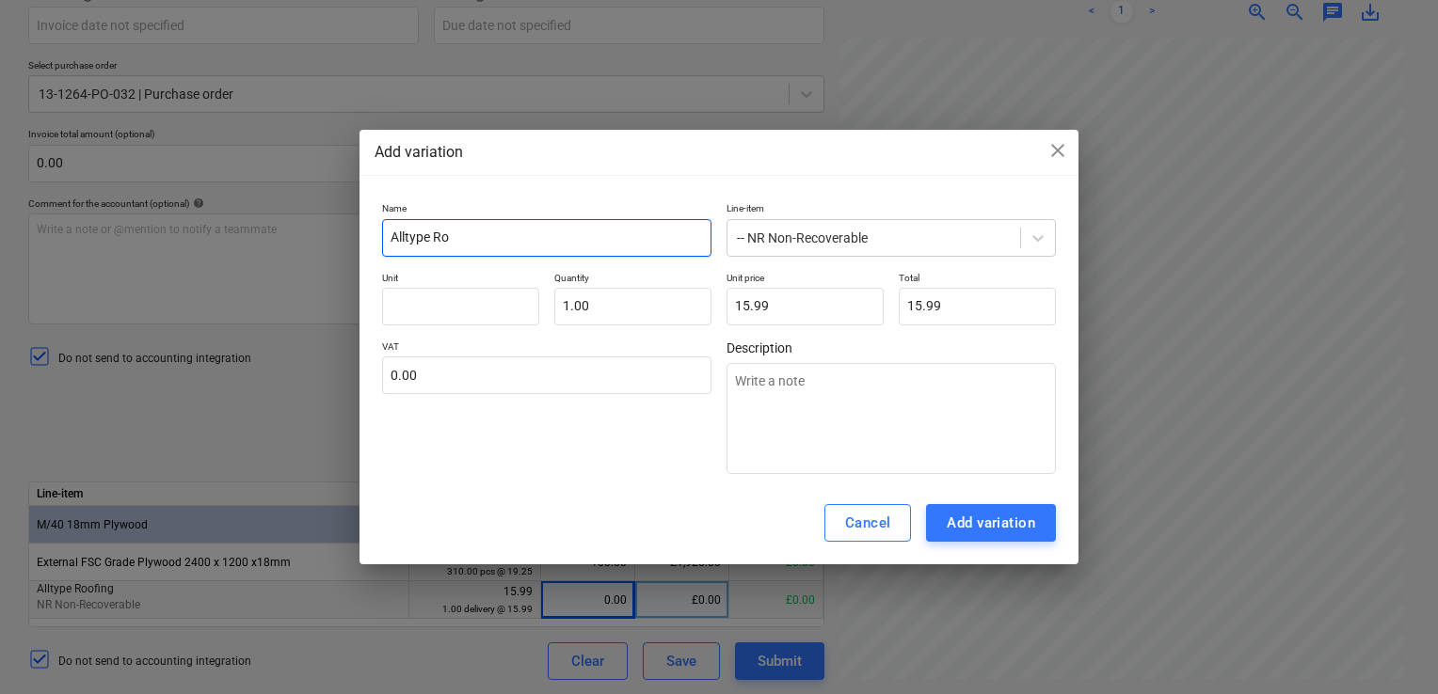
type input "Alltype Roo"
type textarea "x"
type input "Alltype Roofi"
type textarea "x"
type input "Alltype Roofin"
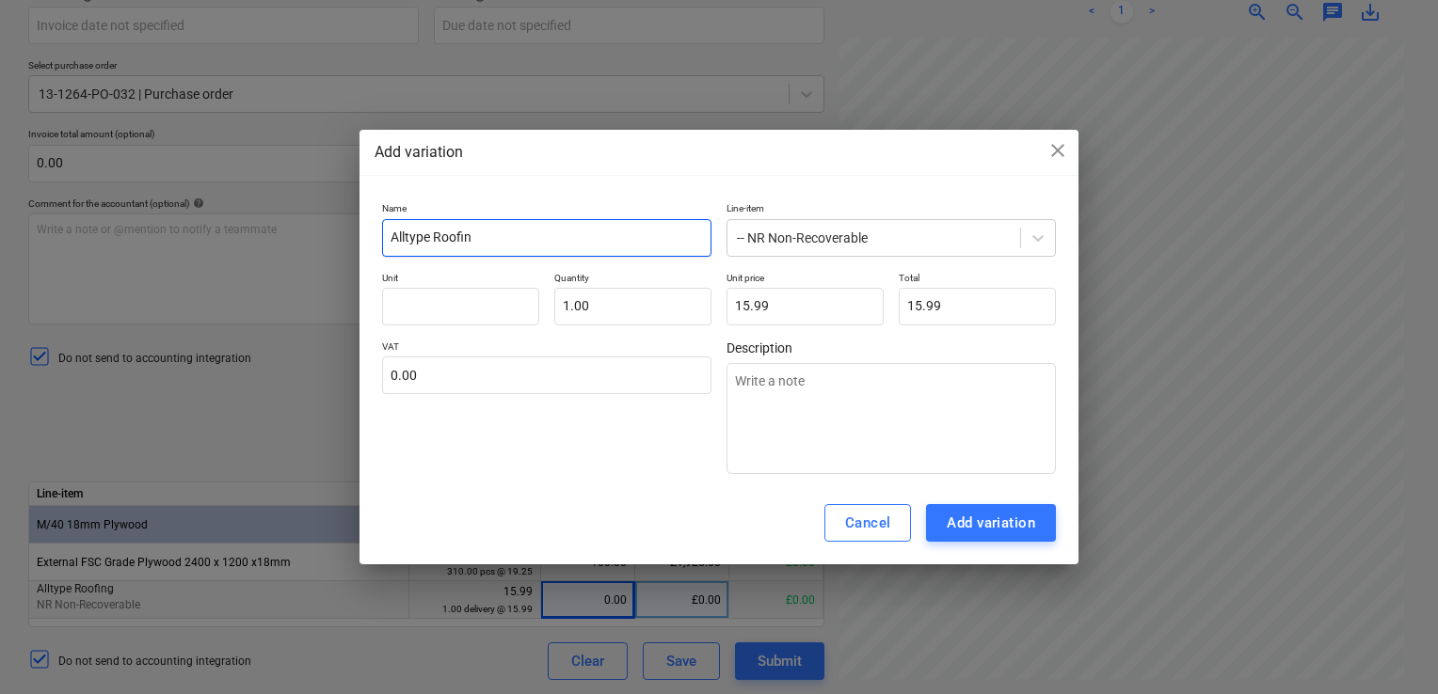
type textarea "x"
type input "Alltype Roofing"
type textarea "x"
type input "Alltype Roofing"
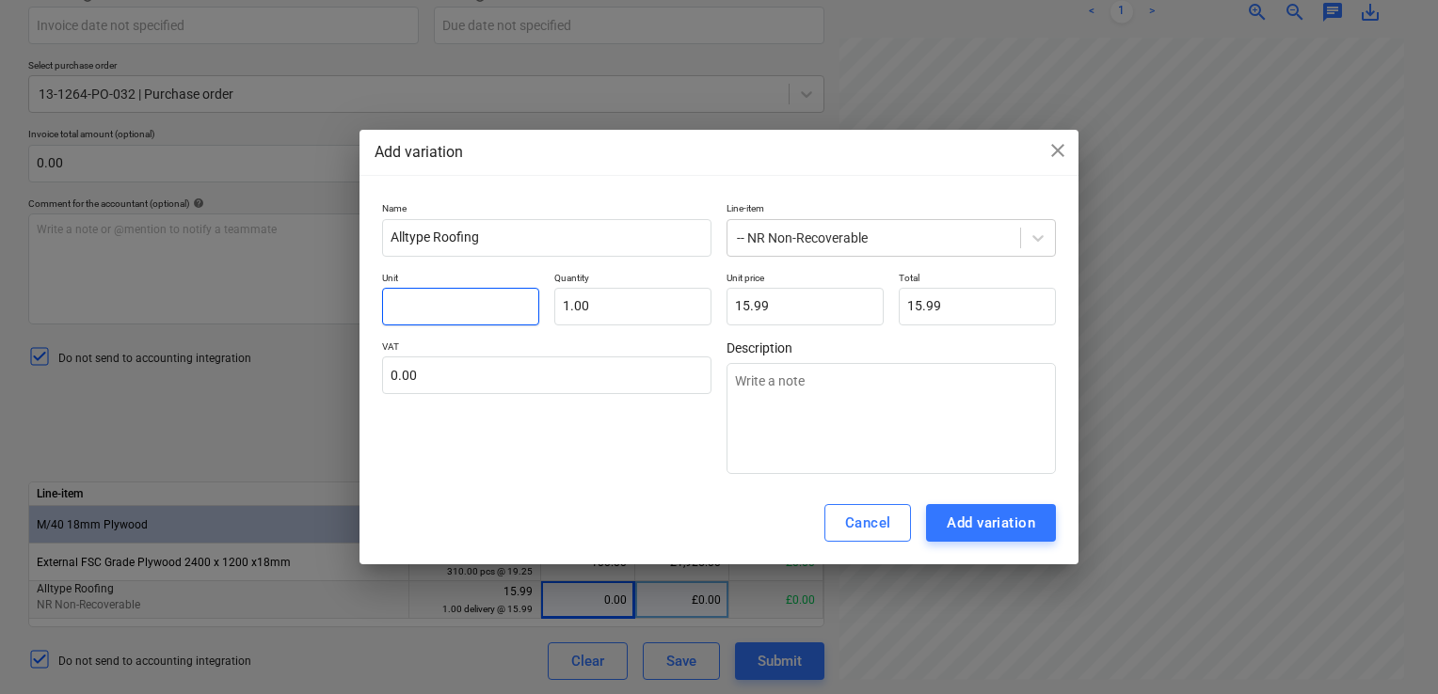
click at [488, 303] on input "text" at bounding box center [460, 307] width 157 height 38
type textarea "x"
type input "d"
type textarea "x"
type input "de"
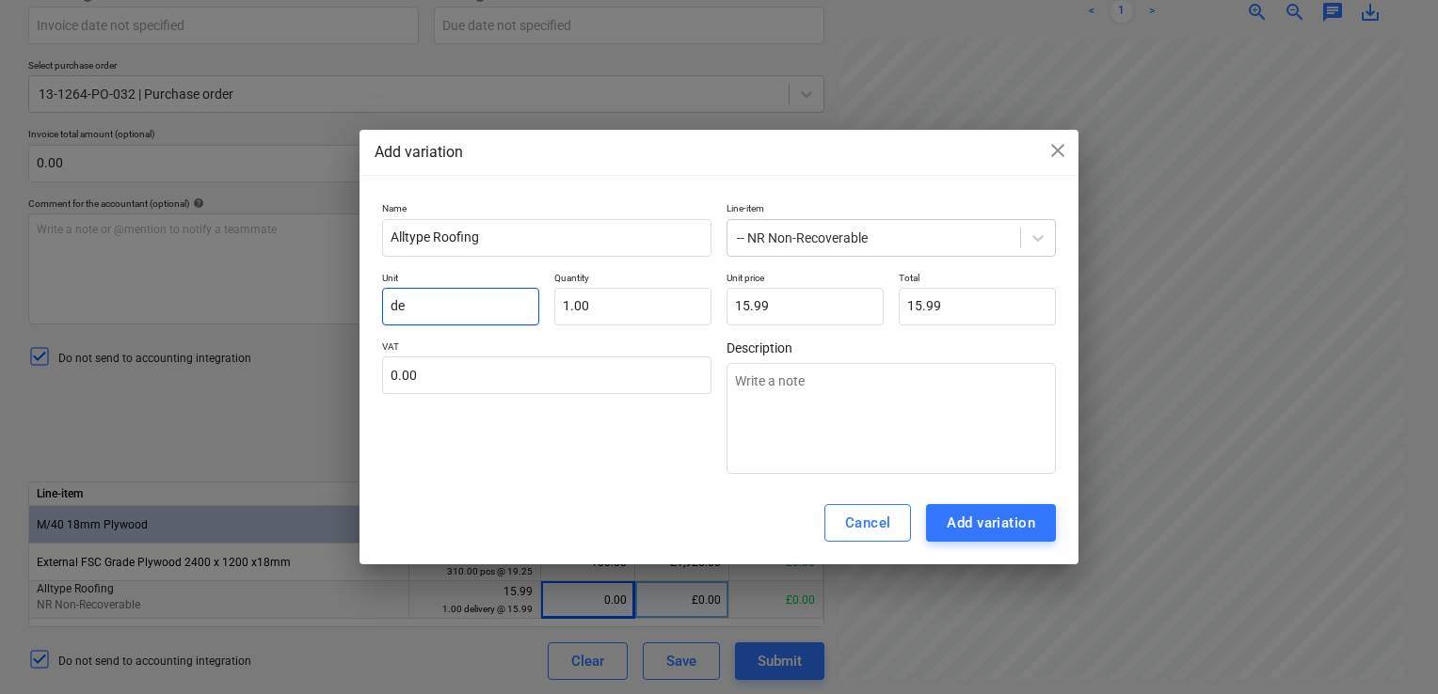
type textarea "x"
type input "del"
type textarea "x"
type input "delo"
type textarea "x"
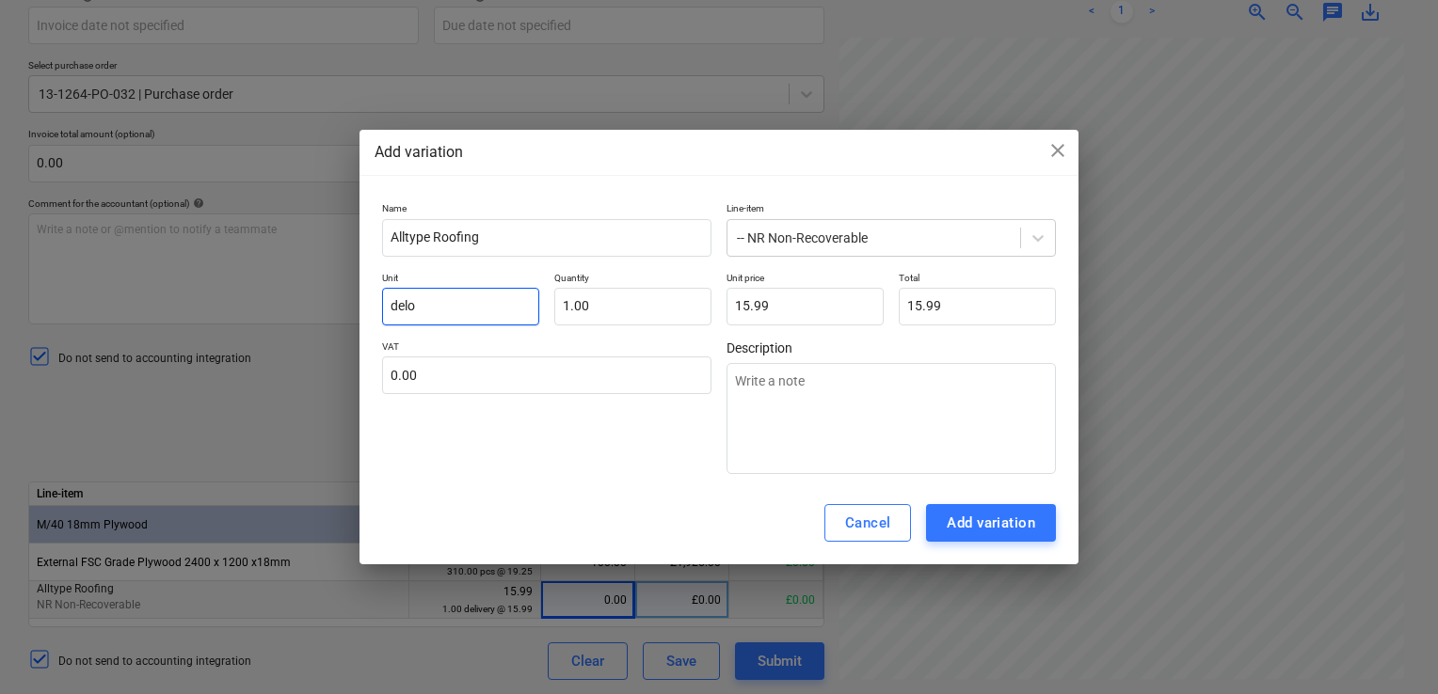
type input "delov"
type textarea "x"
type input "delove"
type textarea "x"
type input "delover"
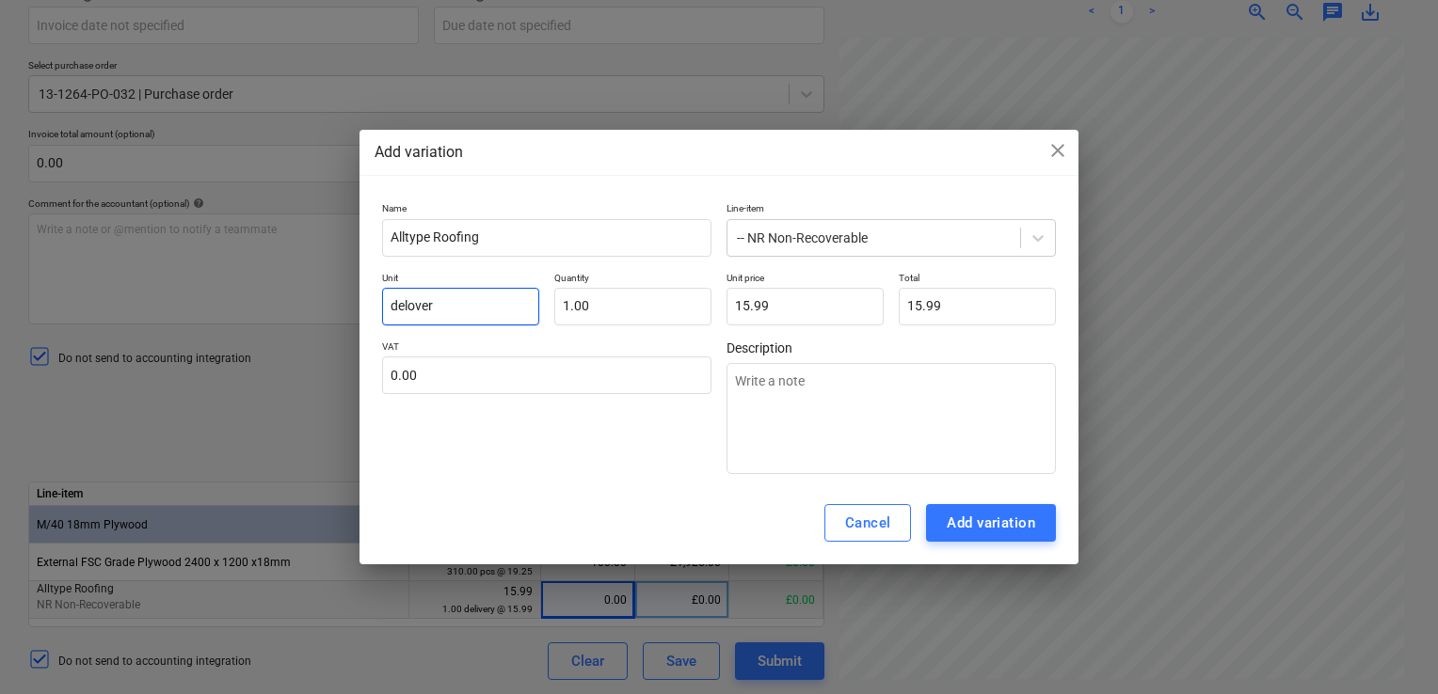
type textarea "x"
type input "delovery"
type textarea "x"
type input "delover"
type textarea "x"
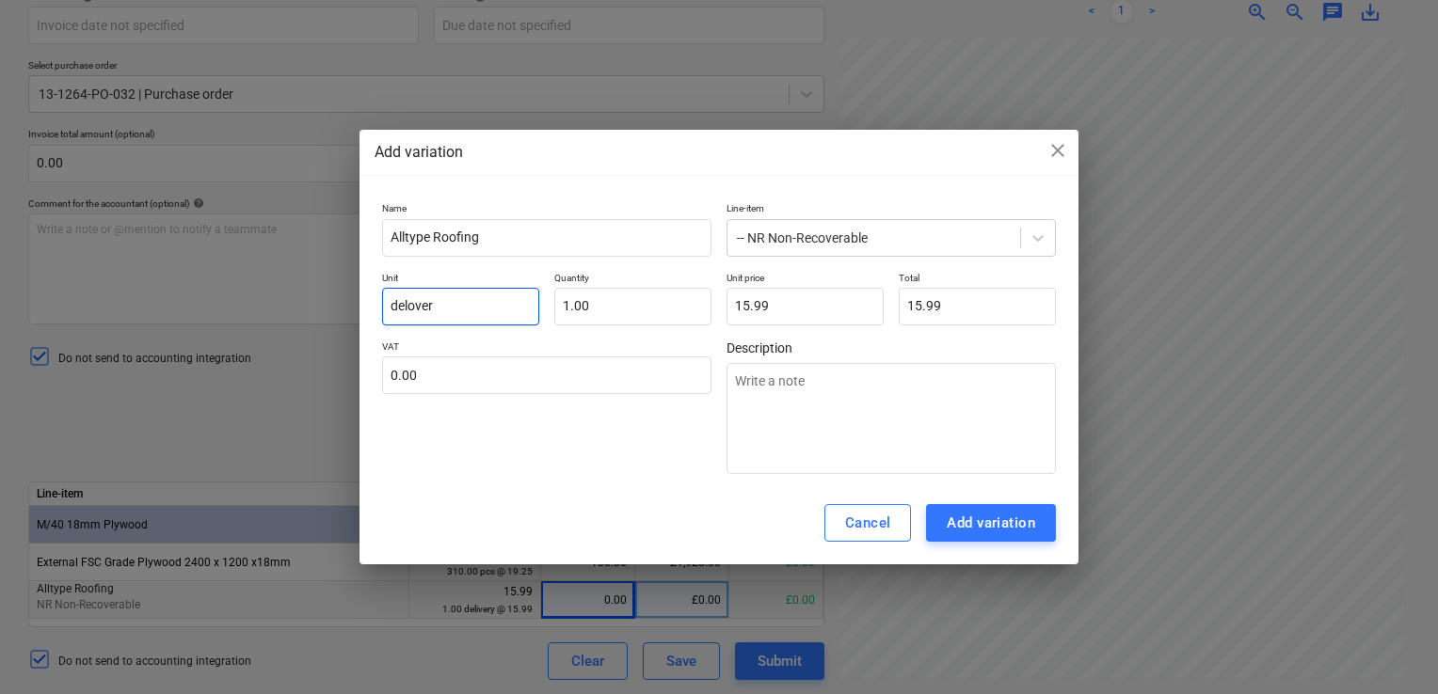
type input "delove"
type textarea "x"
type input "delov"
type textarea "x"
type input "delo"
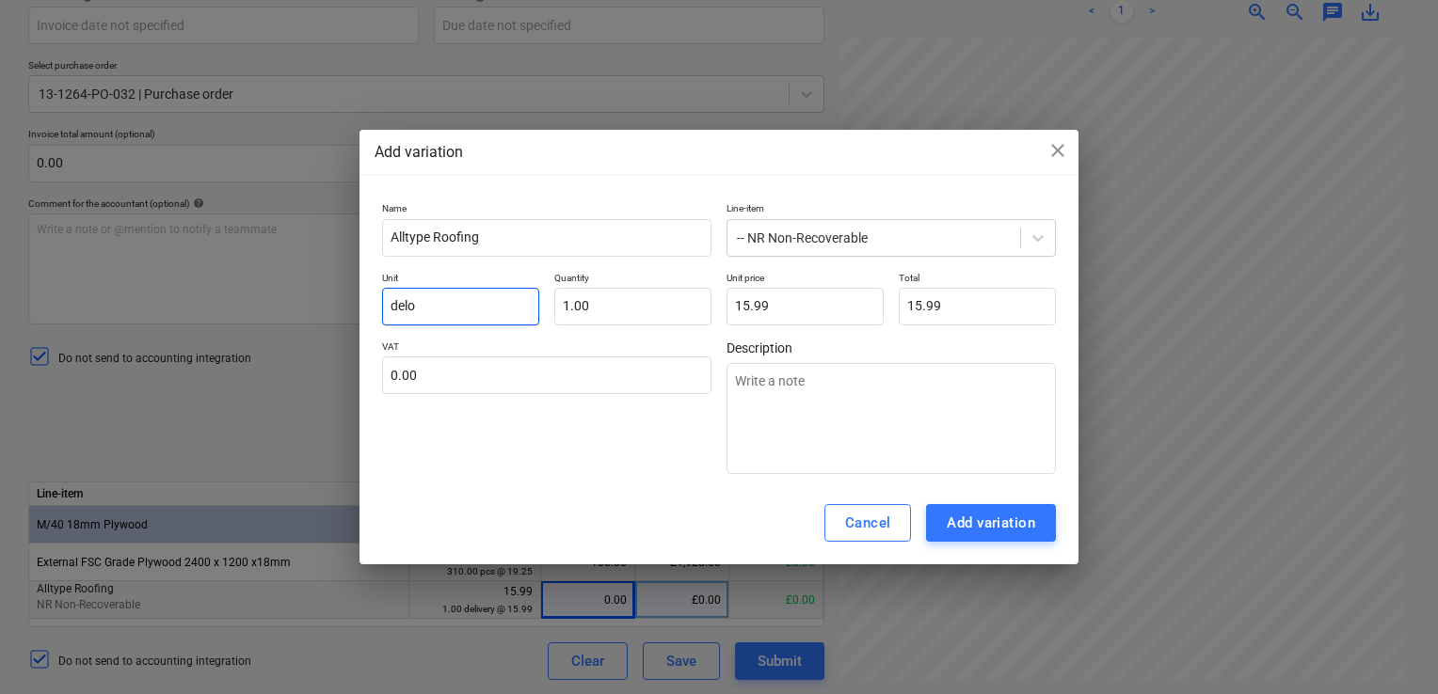
type textarea "x"
type input "del"
type textarea "x"
type input "deli"
type textarea "x"
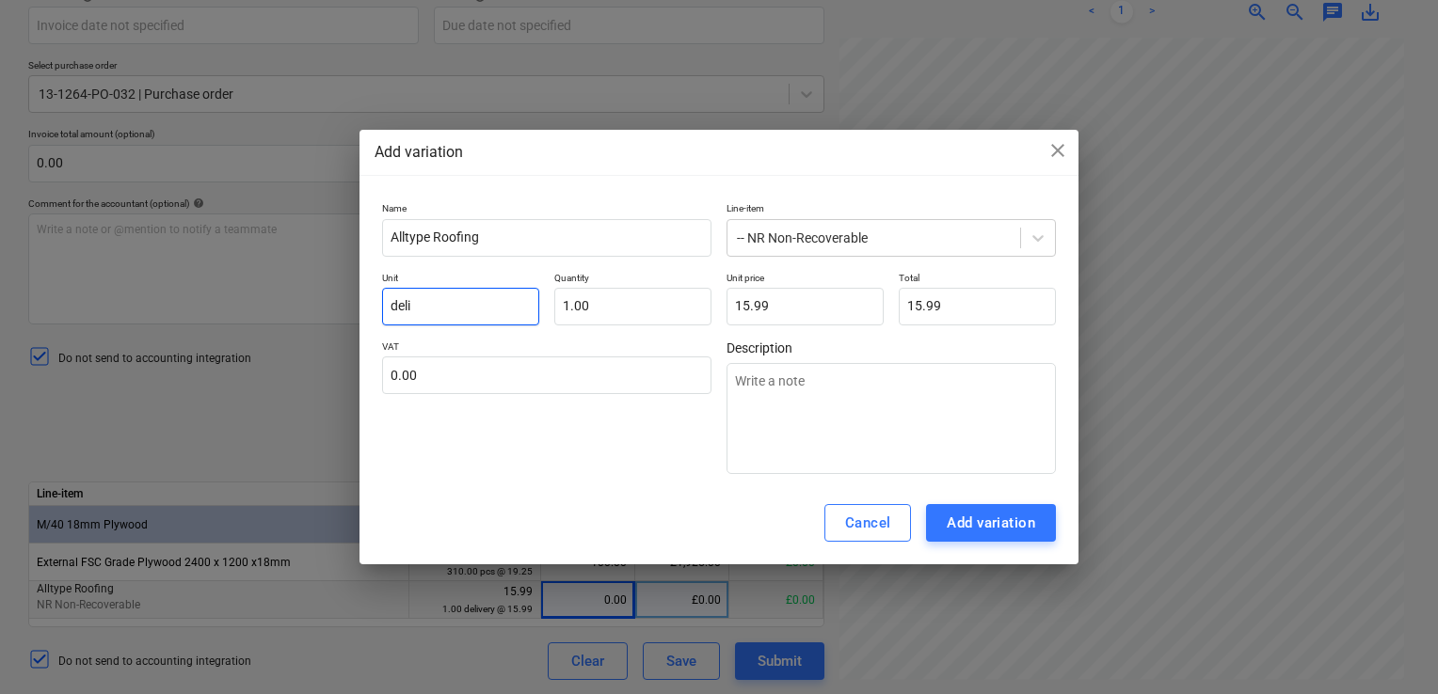
type input "deliv"
type textarea "x"
type input "delive"
type textarea "x"
type input "deliver"
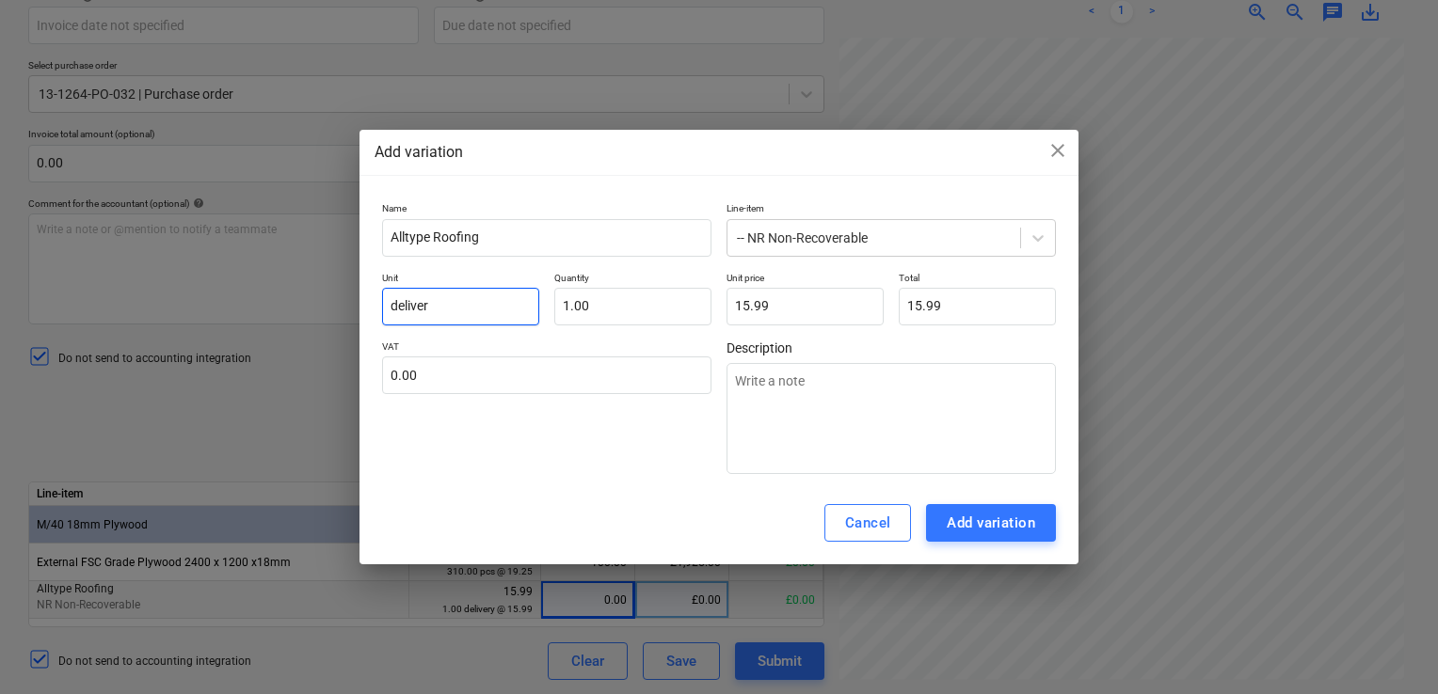
type textarea "x"
type input "delivery"
drag, startPoint x: 531, startPoint y: 442, endPoint x: 957, endPoint y: 510, distance: 431.6
drag, startPoint x: 957, startPoint y: 510, endPoint x: 939, endPoint y: 528, distance: 25.3
click at [939, 528] on button "Add variation" at bounding box center [991, 523] width 130 height 38
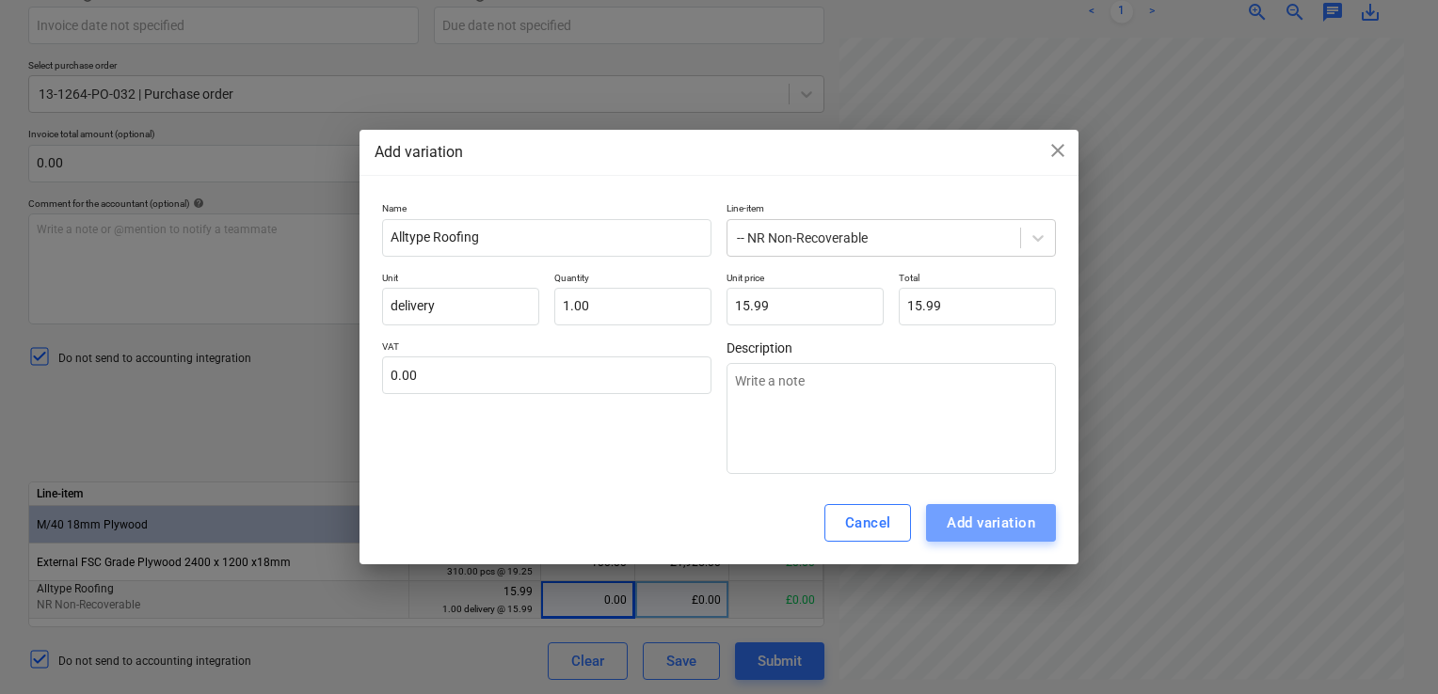
type textarea "x"
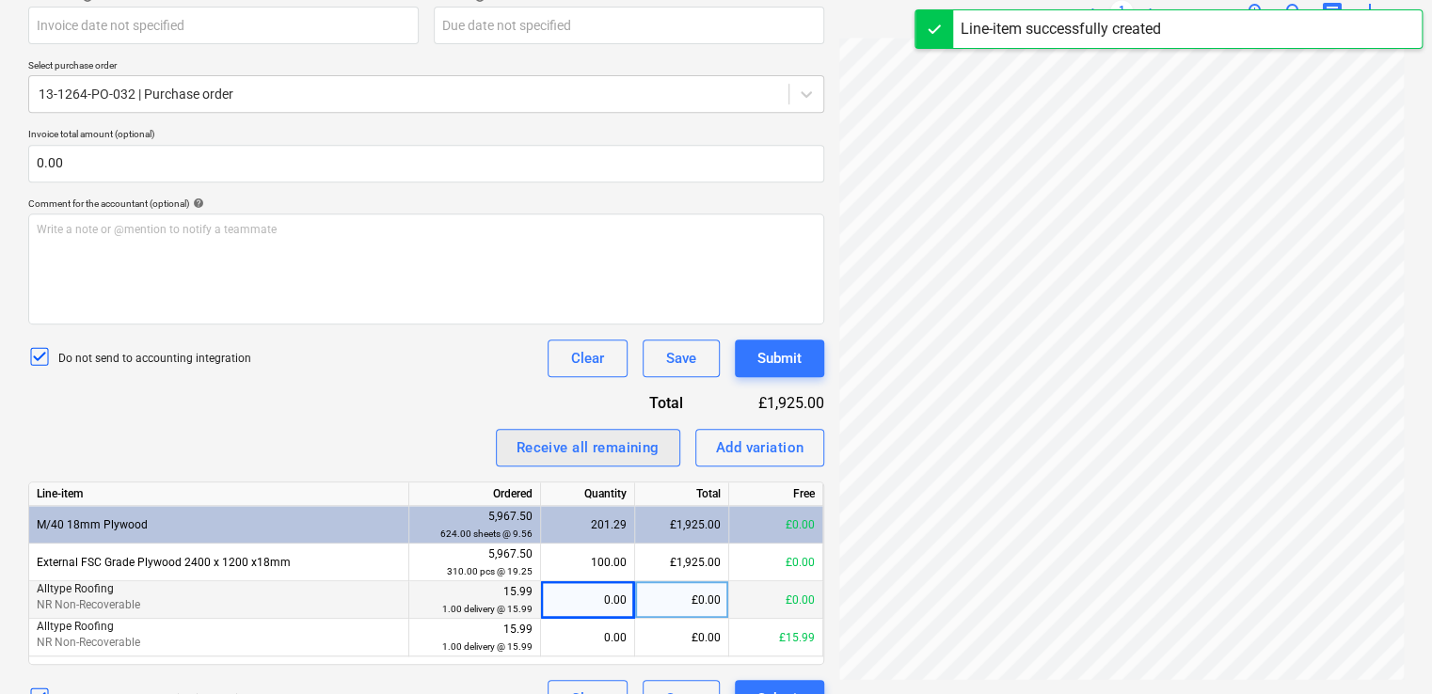
click at [580, 454] on div "Receive all remaining" at bounding box center [588, 448] width 143 height 24
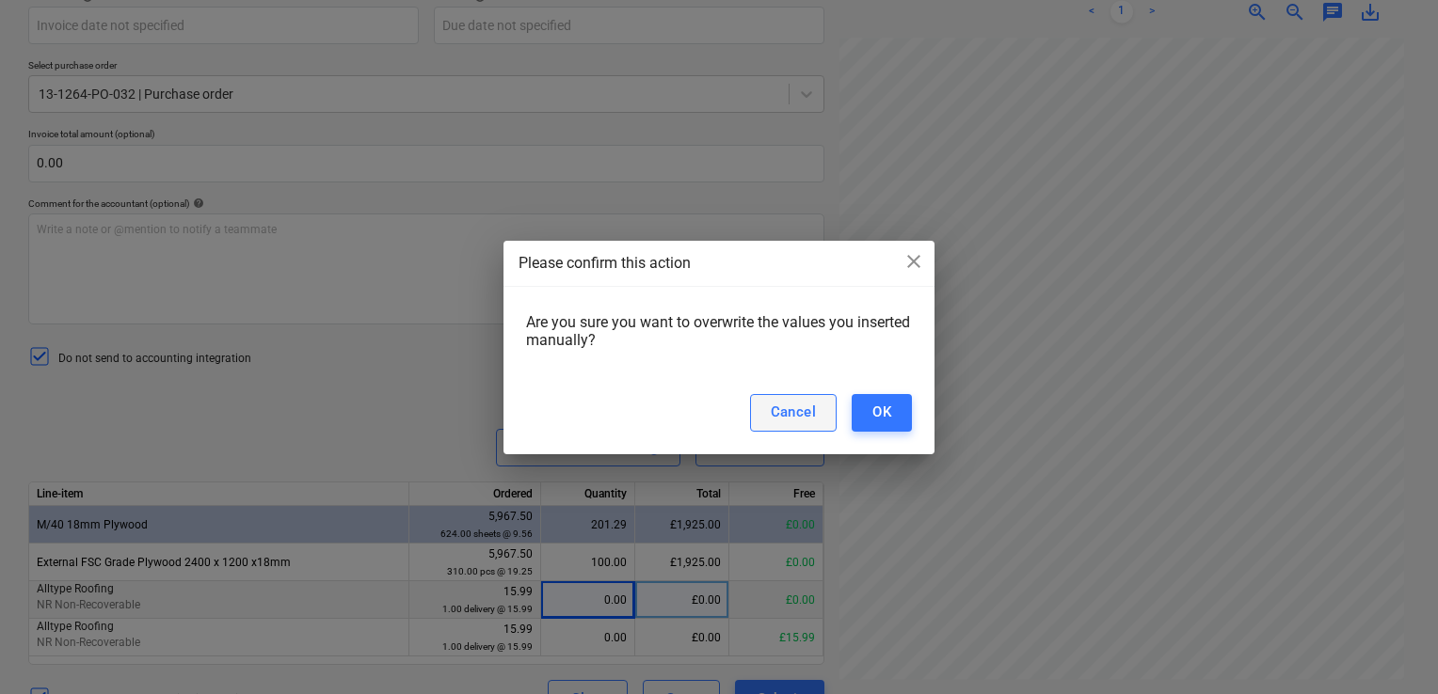
click at [802, 412] on div "Cancel" at bounding box center [794, 412] width 46 height 24
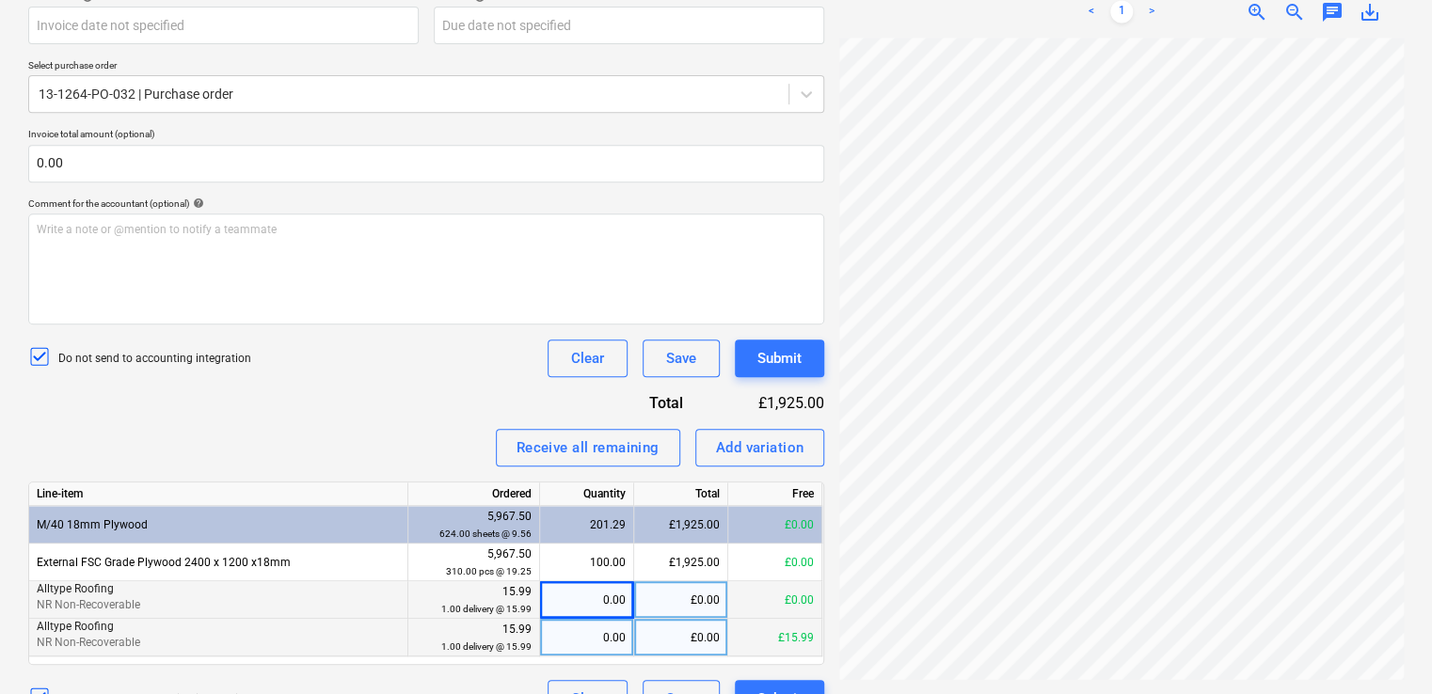
click at [595, 642] on div "0.00" at bounding box center [587, 638] width 78 height 38
type input "1"
click at [458, 430] on div "Receive all remaining Add variation" at bounding box center [426, 448] width 796 height 38
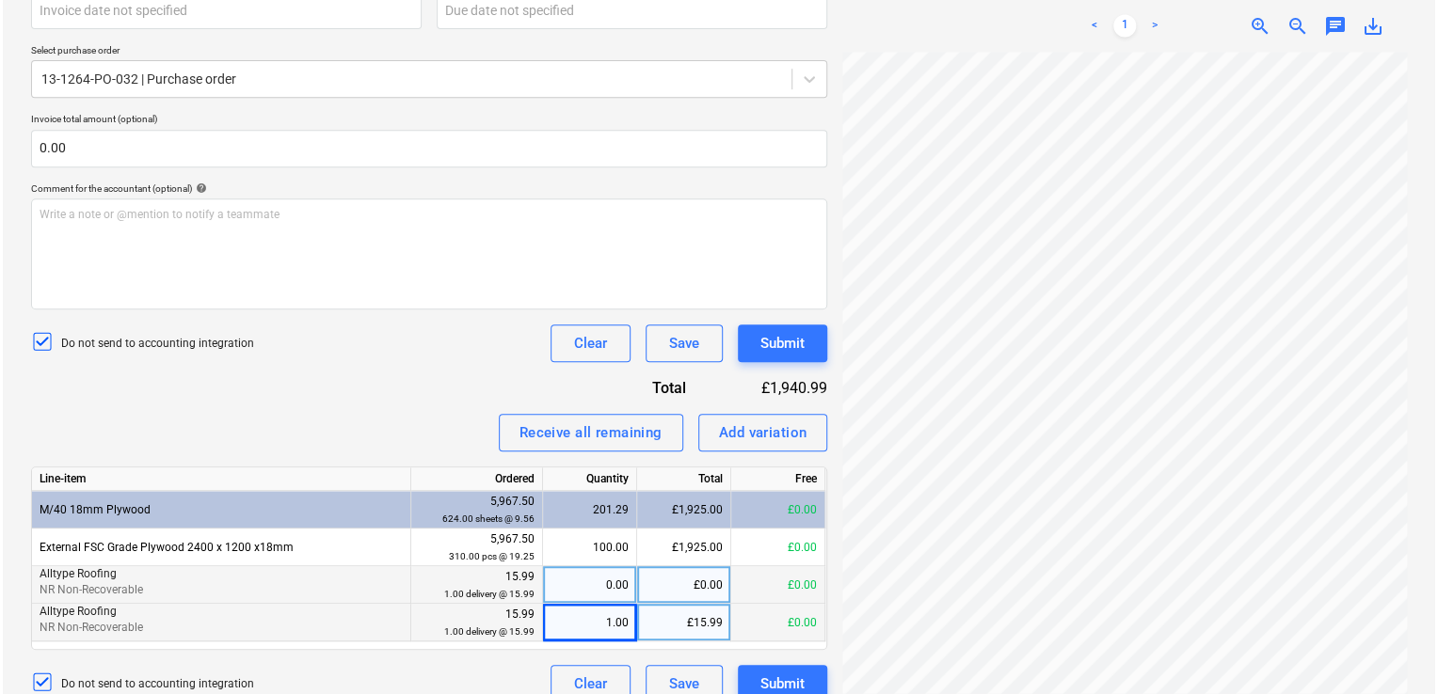
scroll to position [408, 0]
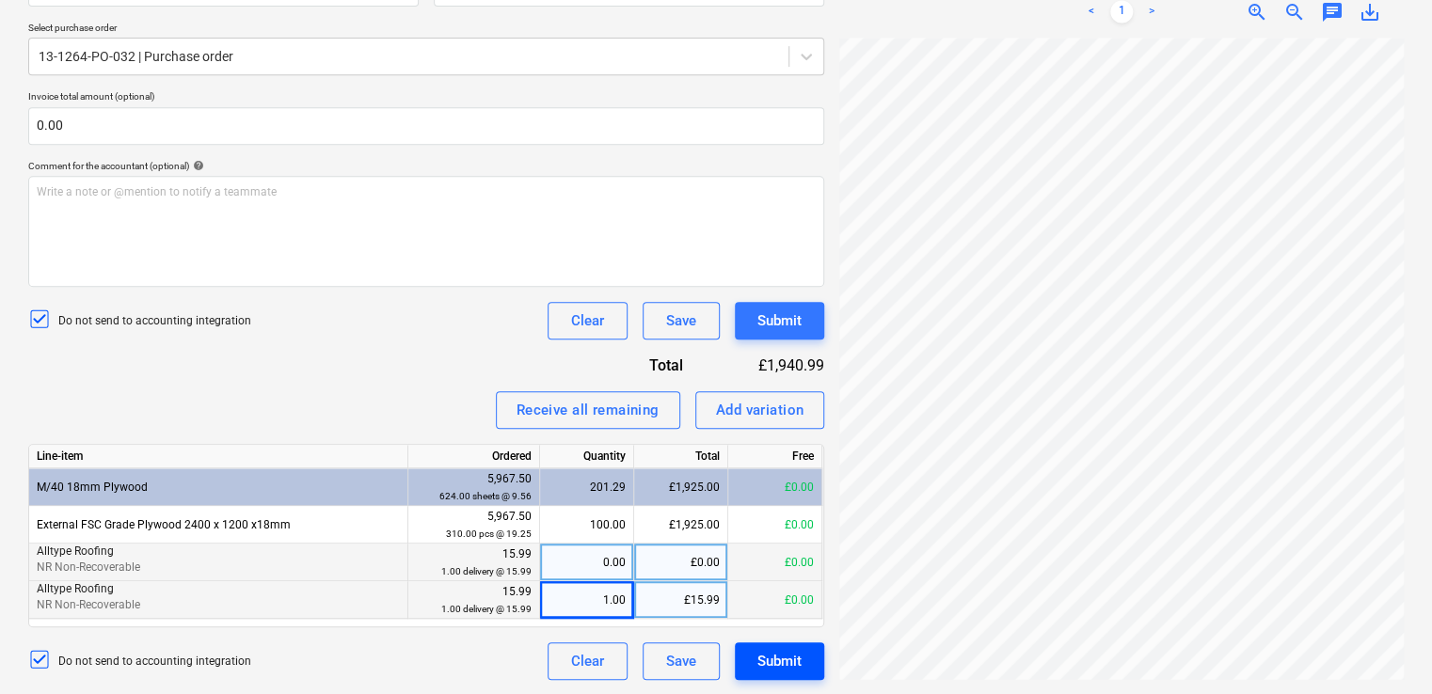
click at [794, 661] on div "Submit" at bounding box center [779, 661] width 44 height 24
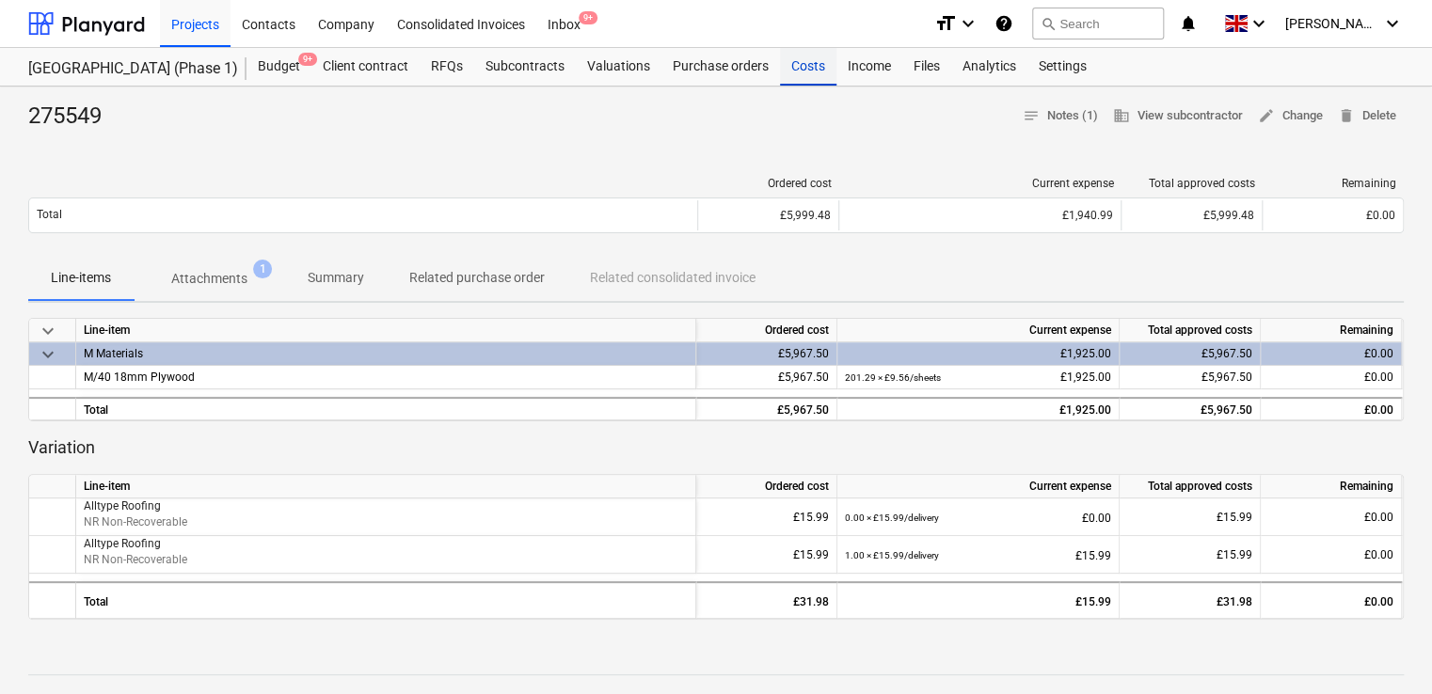
click at [802, 71] on div "Costs" at bounding box center [808, 67] width 56 height 38
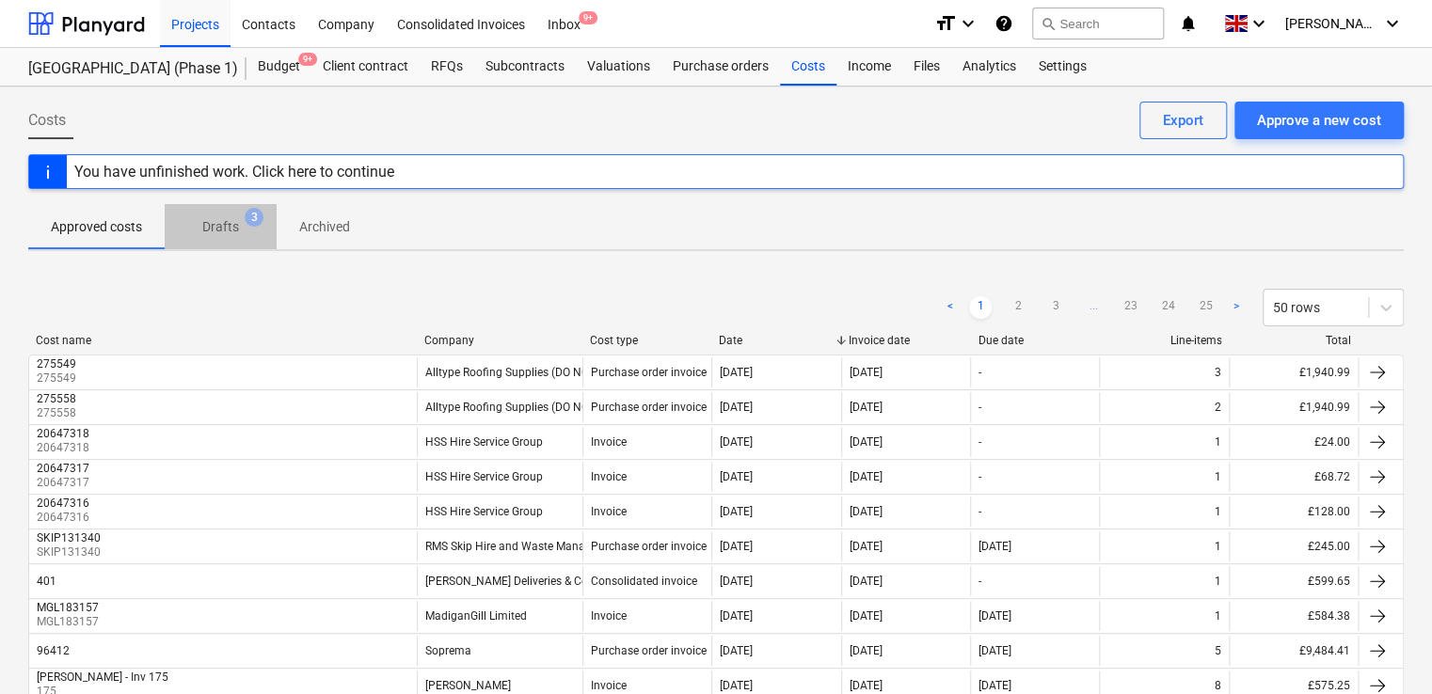
click at [222, 231] on p "Drafts" at bounding box center [220, 227] width 37 height 20
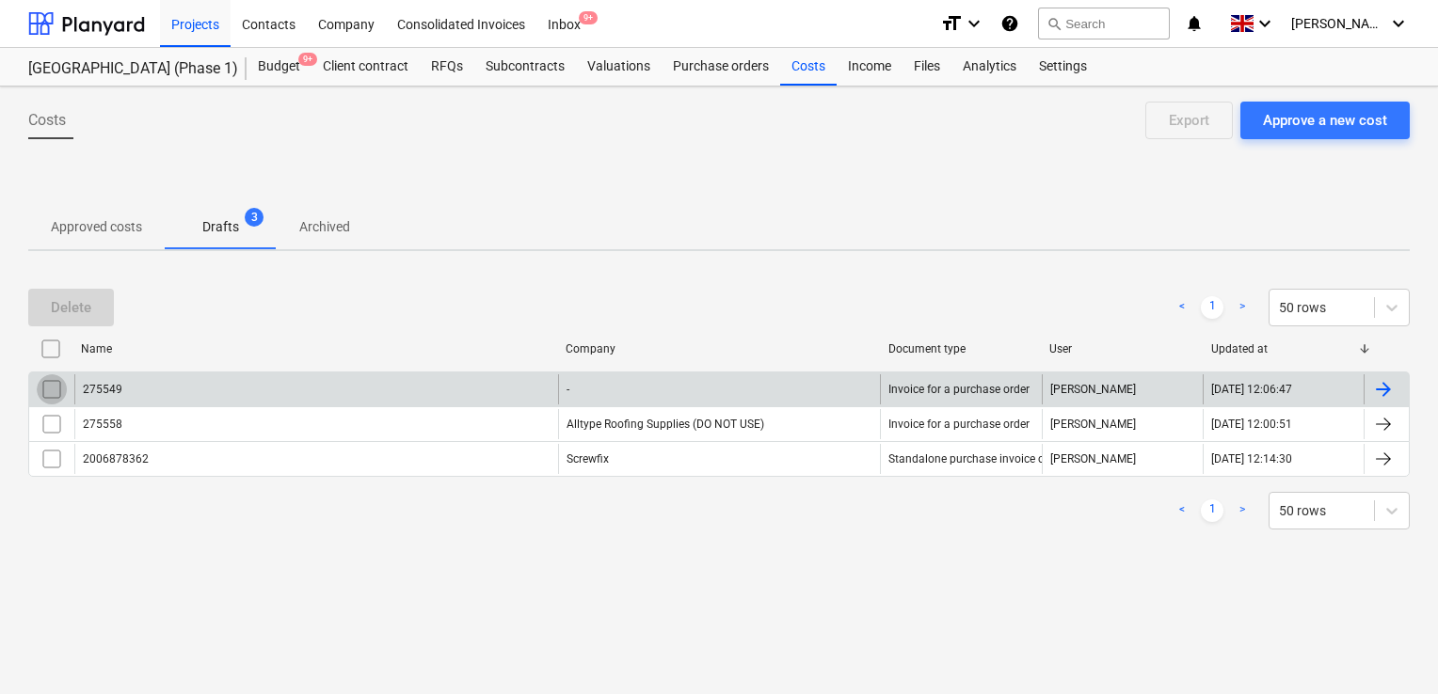
click at [51, 384] on input "checkbox" at bounding box center [52, 390] width 30 height 30
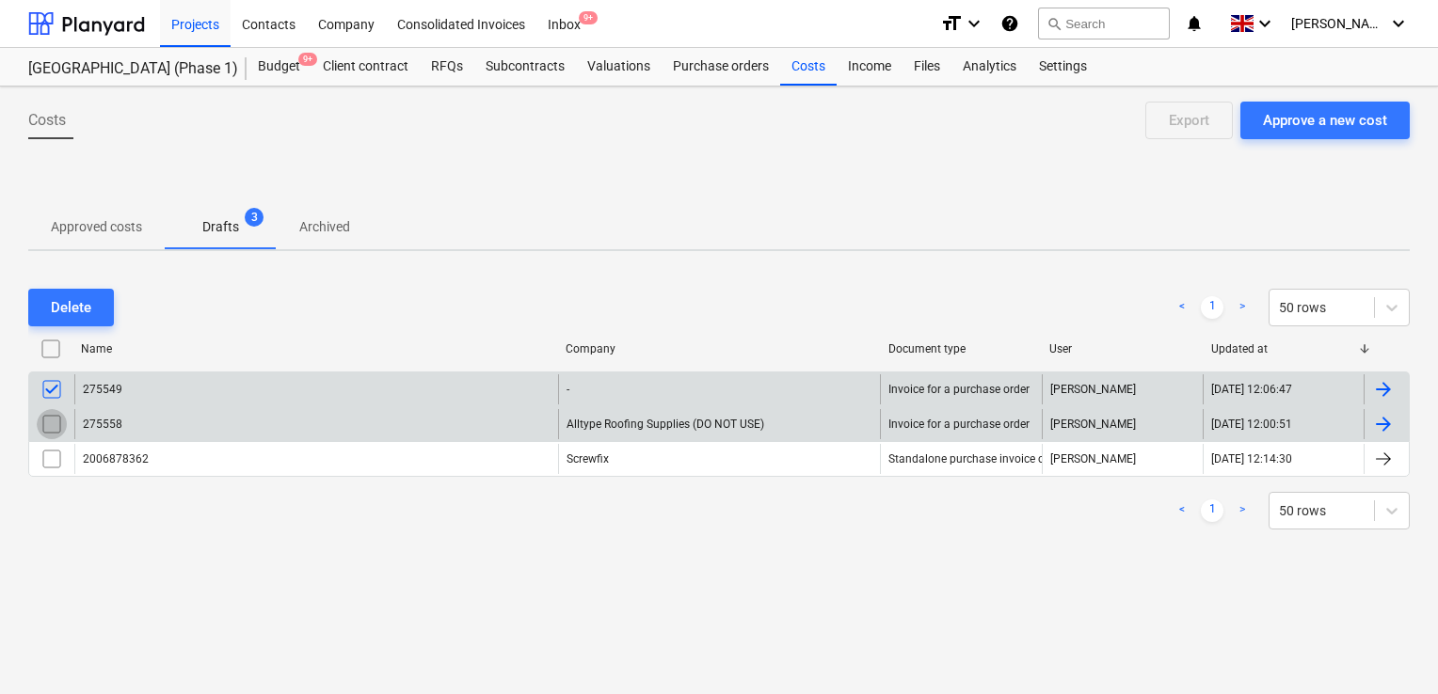
click at [41, 423] on input "checkbox" at bounding box center [52, 424] width 30 height 30
click at [72, 303] on div "Delete" at bounding box center [71, 307] width 40 height 24
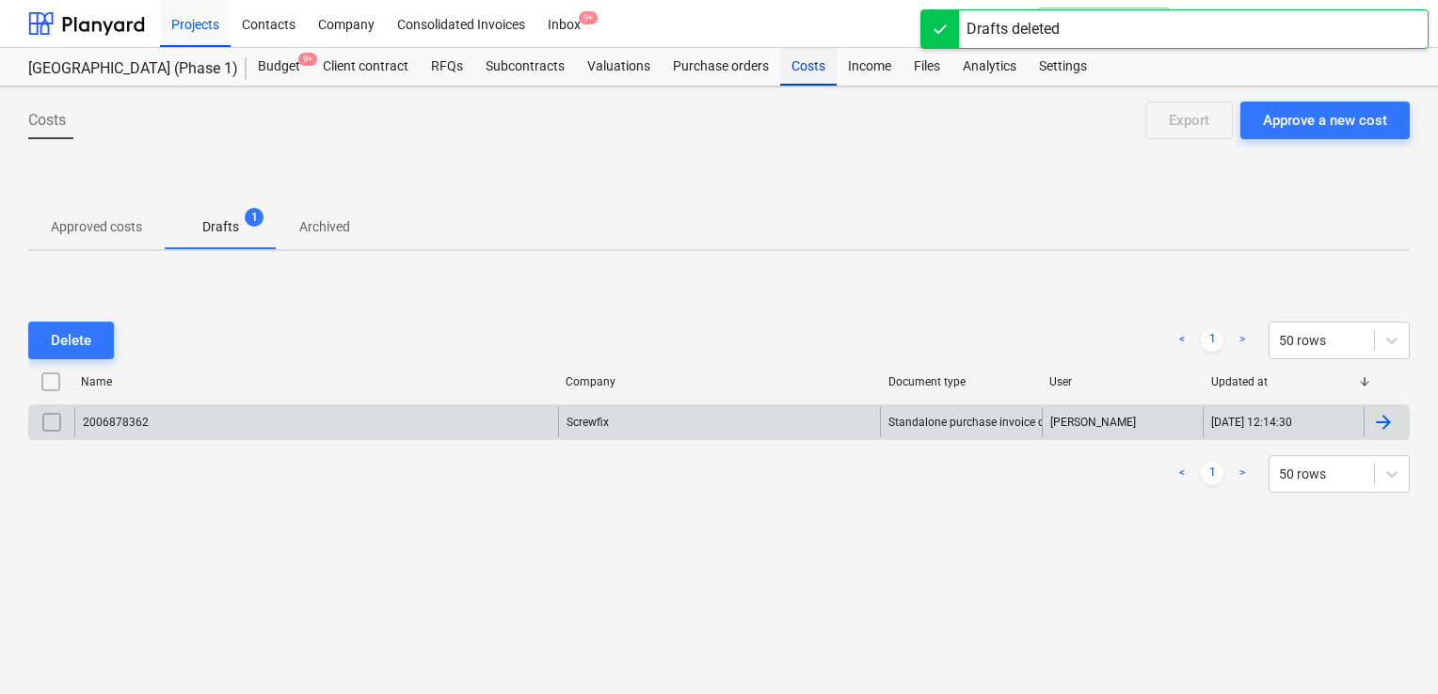
click at [806, 72] on div "Costs" at bounding box center [808, 67] width 56 height 38
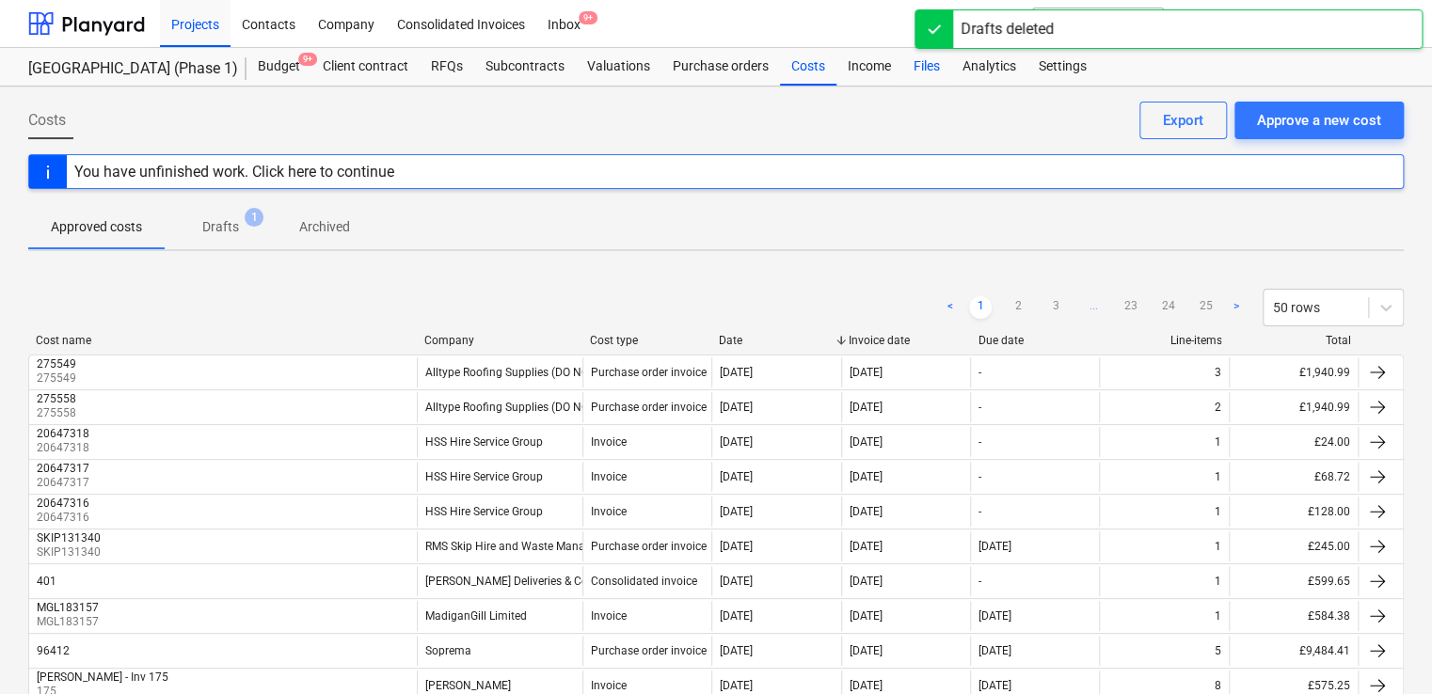
click at [921, 60] on div "Files" at bounding box center [926, 67] width 49 height 38
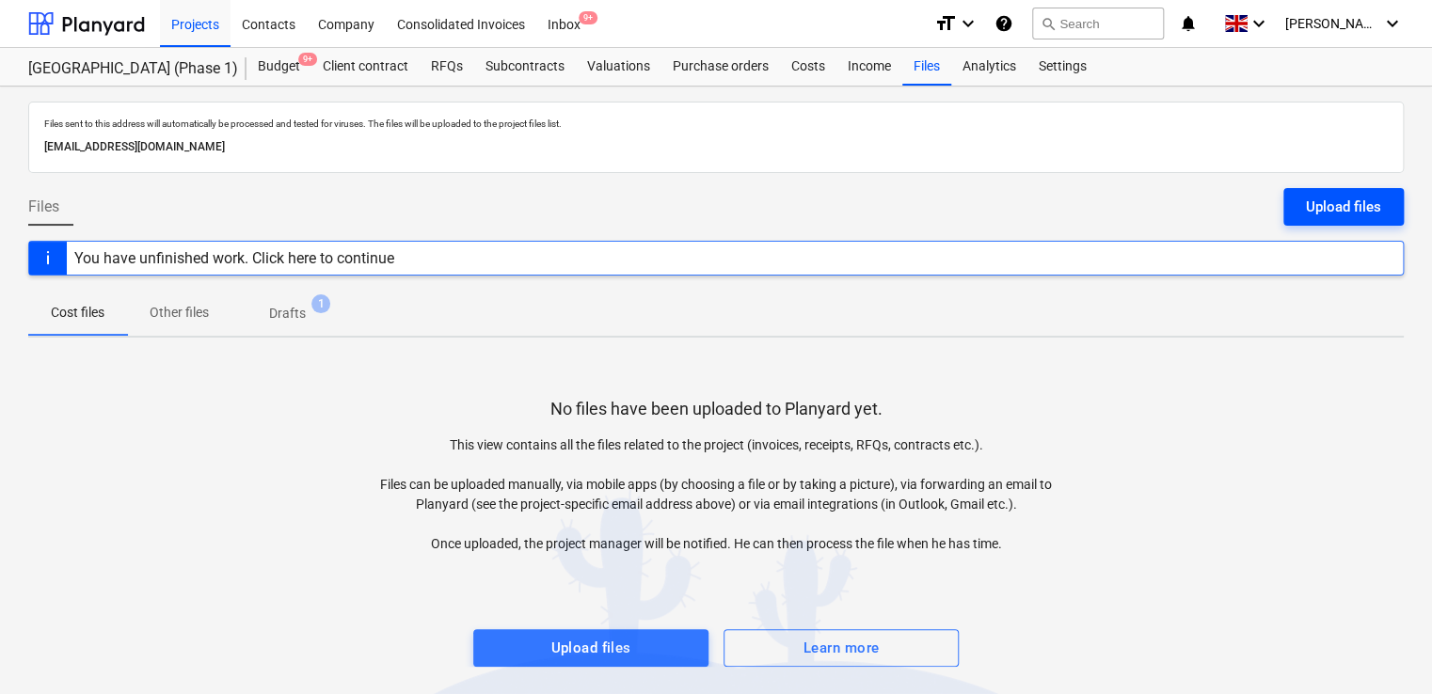
click at [1331, 217] on div "Upload files" at bounding box center [1343, 207] width 75 height 24
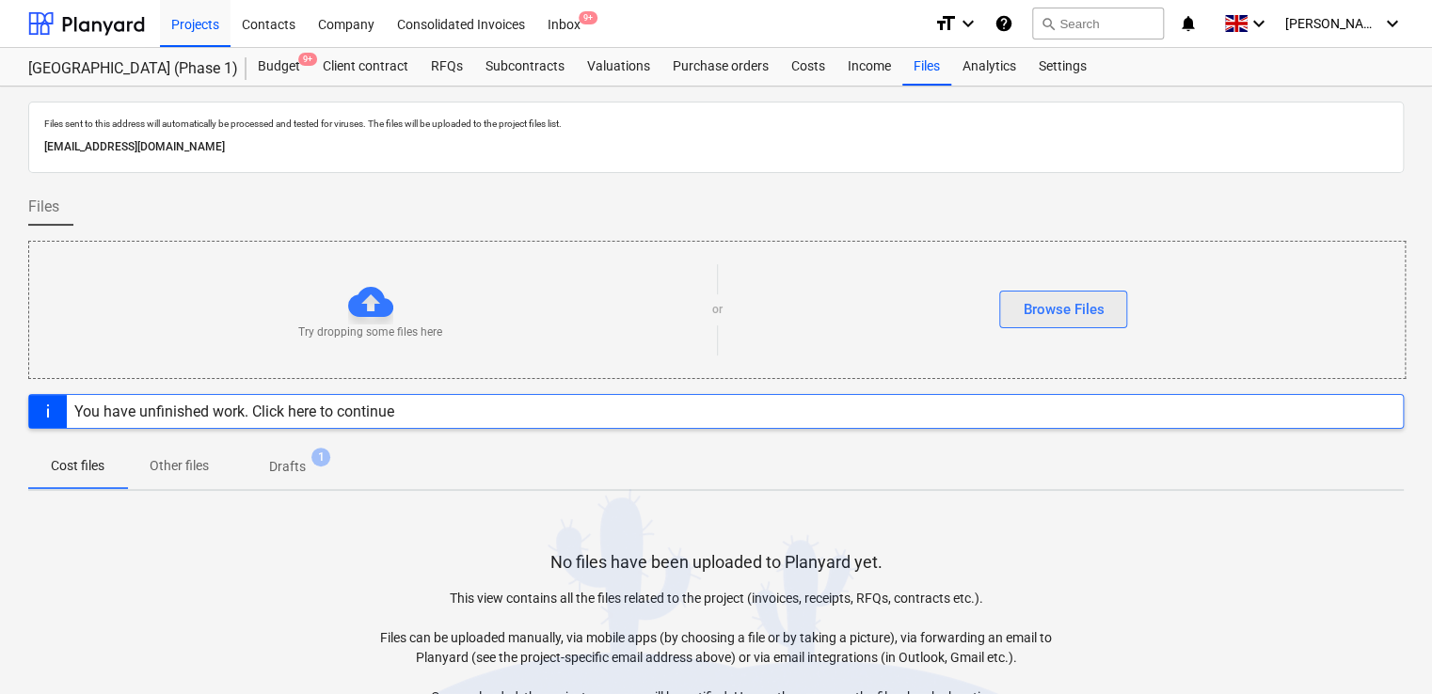
click at [1061, 317] on div "Browse Files" at bounding box center [1063, 309] width 81 height 24
click at [1056, 317] on div "Browse Files" at bounding box center [1063, 309] width 81 height 24
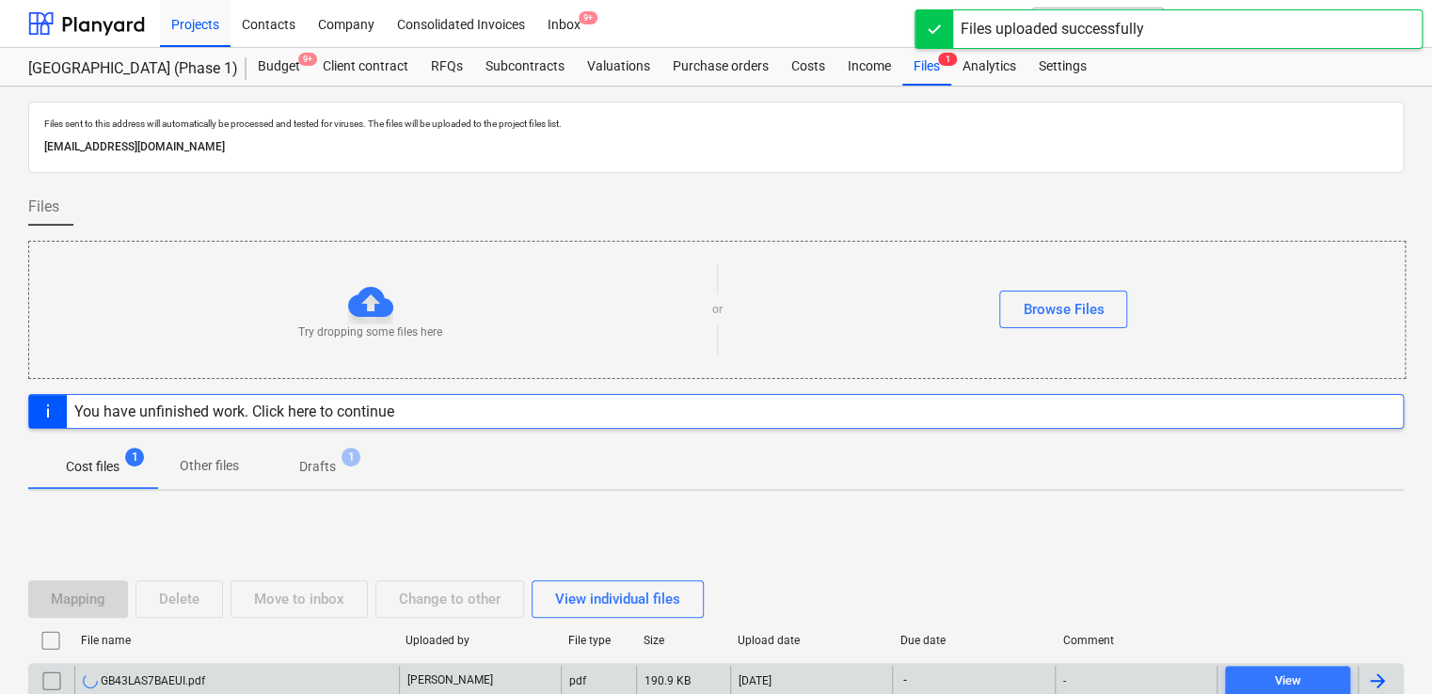
click at [248, 674] on div "GB43LAS7BAEUI.pdf" at bounding box center [236, 681] width 325 height 30
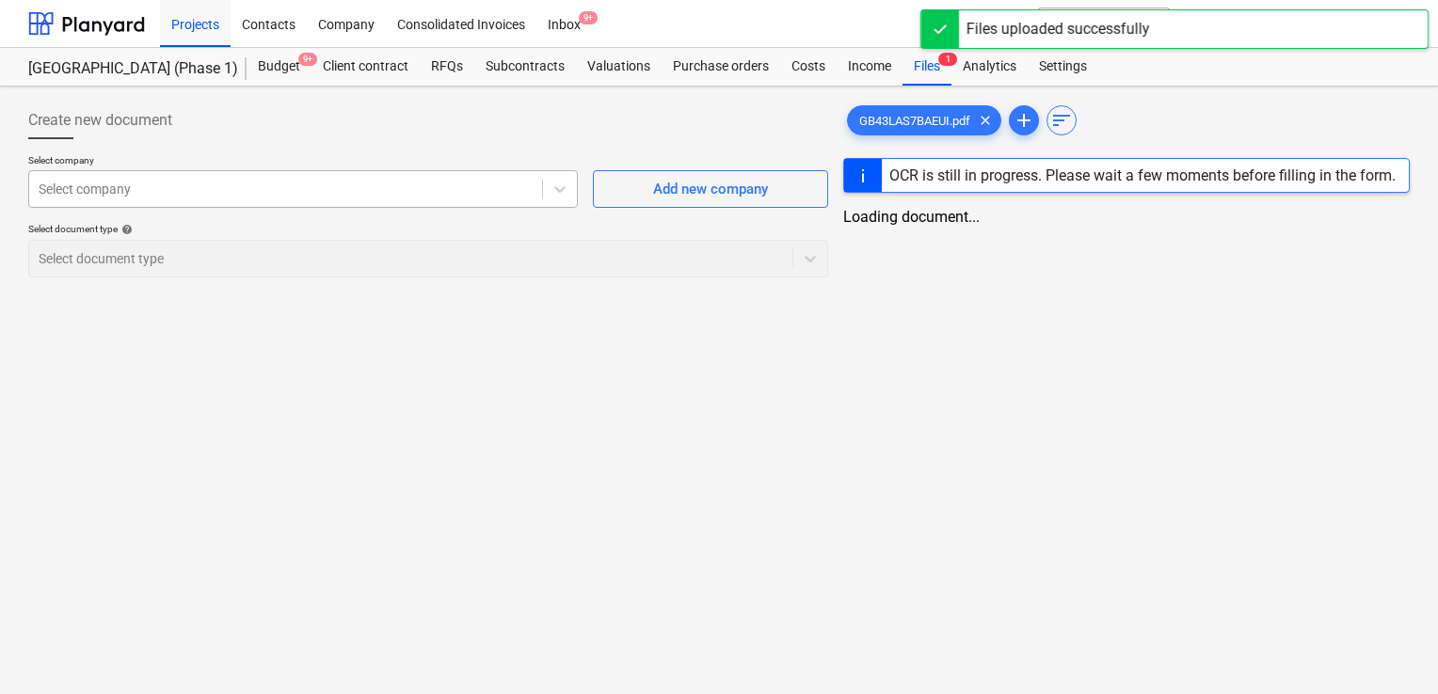
click at [430, 199] on div "Select company" at bounding box center [285, 189] width 513 height 26
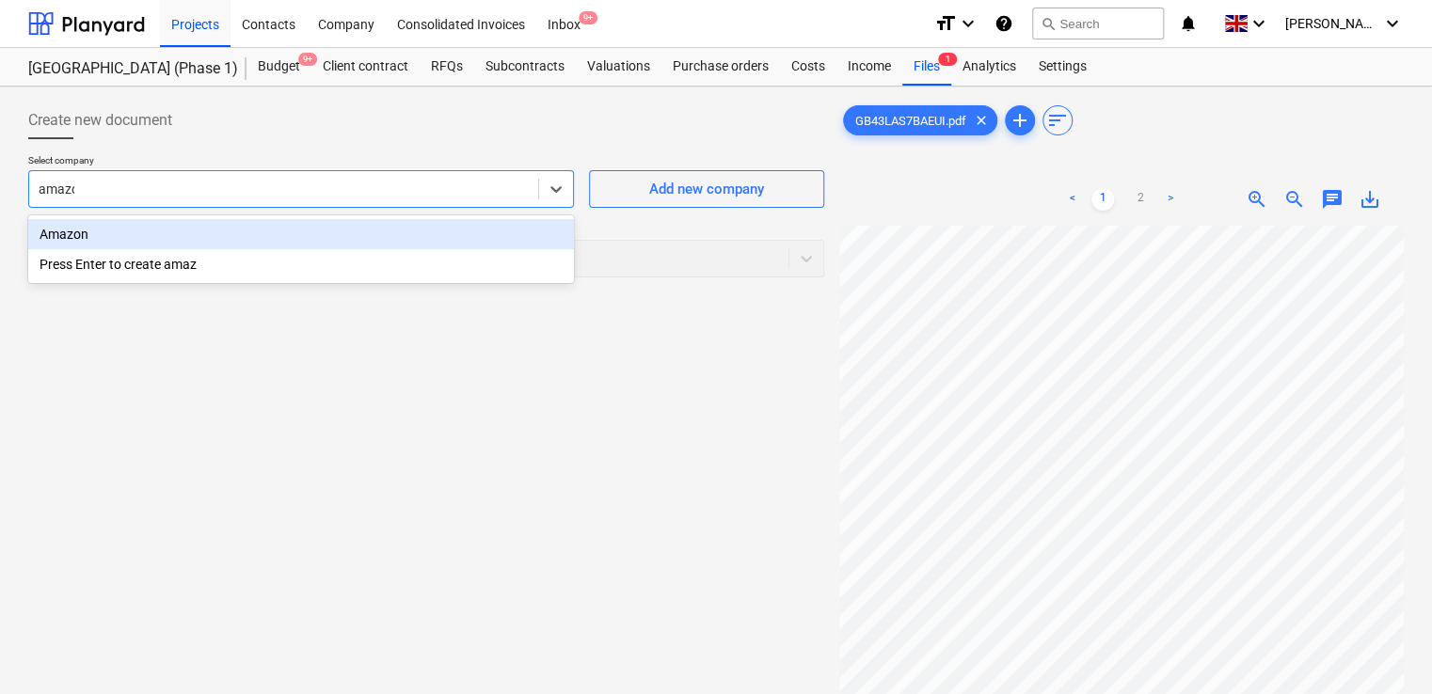
type input "amazon"
click at [284, 240] on div "Amazon" at bounding box center [301, 234] width 546 height 30
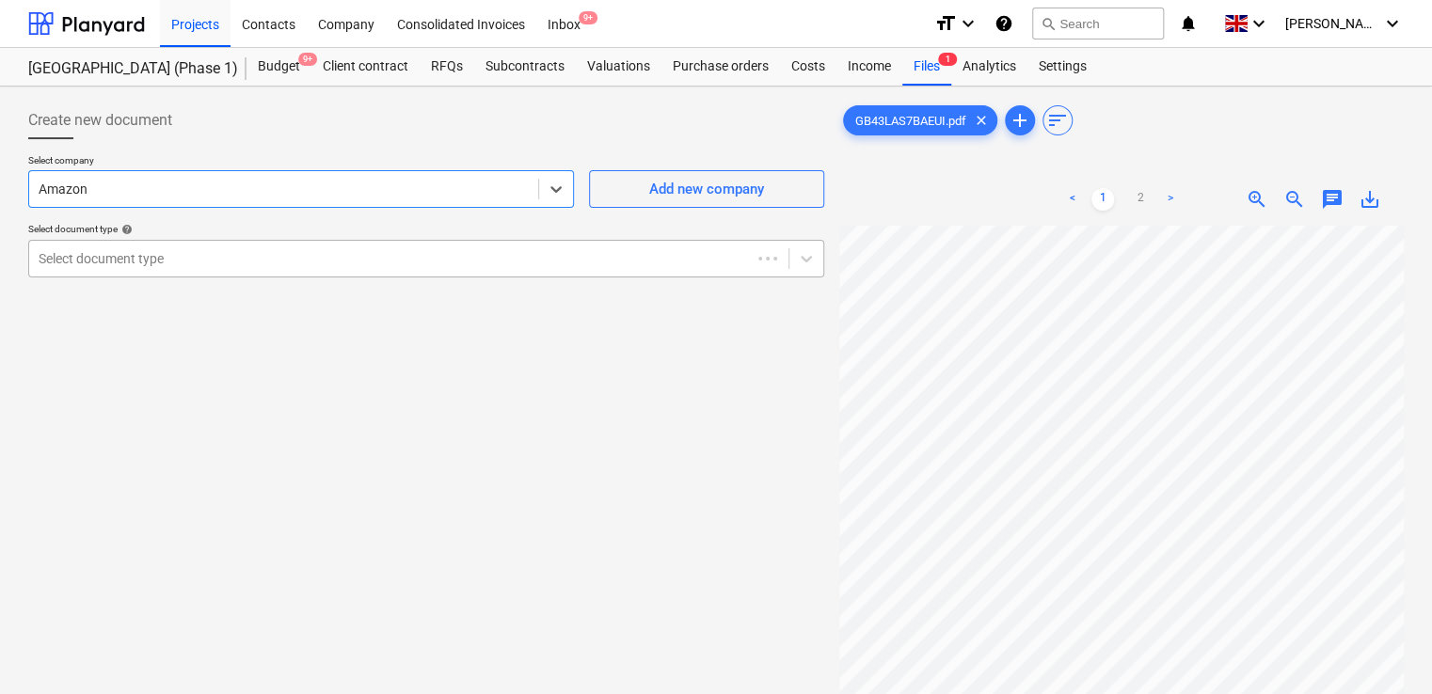
click at [282, 269] on div "Select document type" at bounding box center [390, 259] width 722 height 26
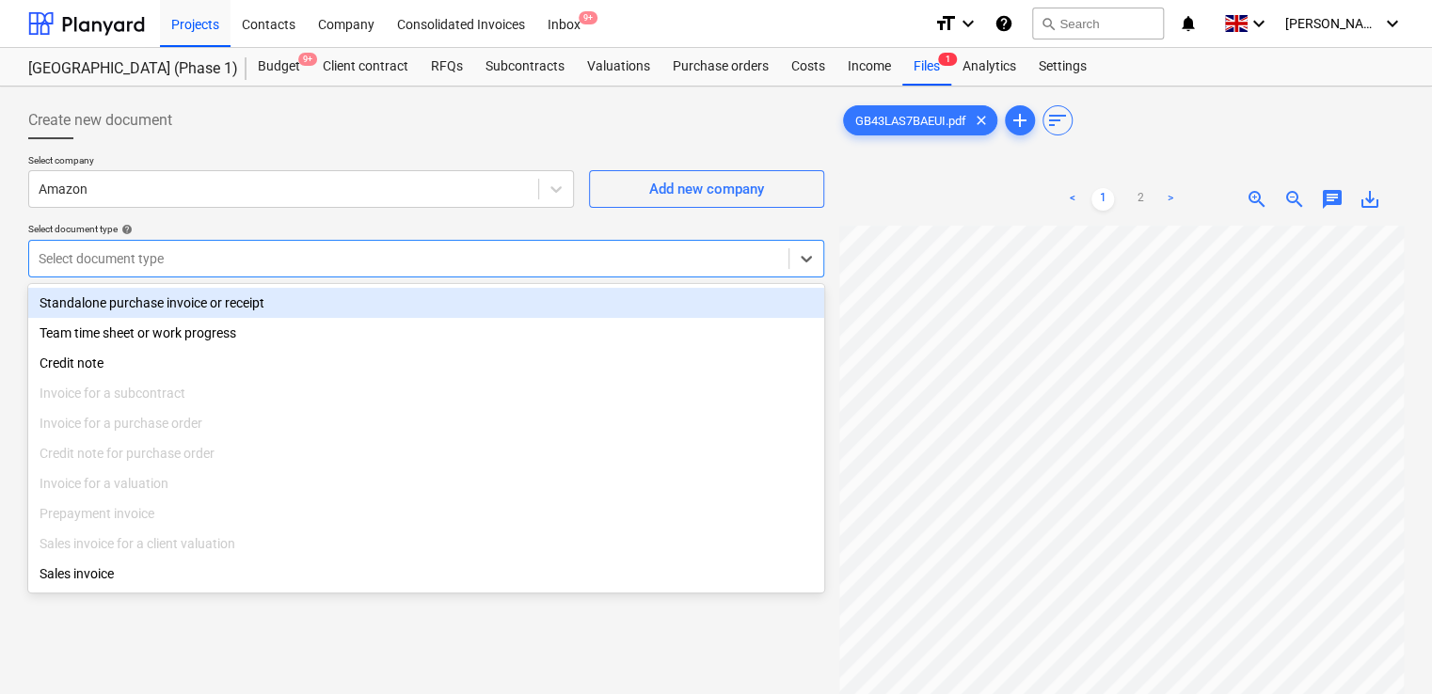
click at [255, 302] on div "Standalone purchase invoice or receipt" at bounding box center [426, 303] width 796 height 30
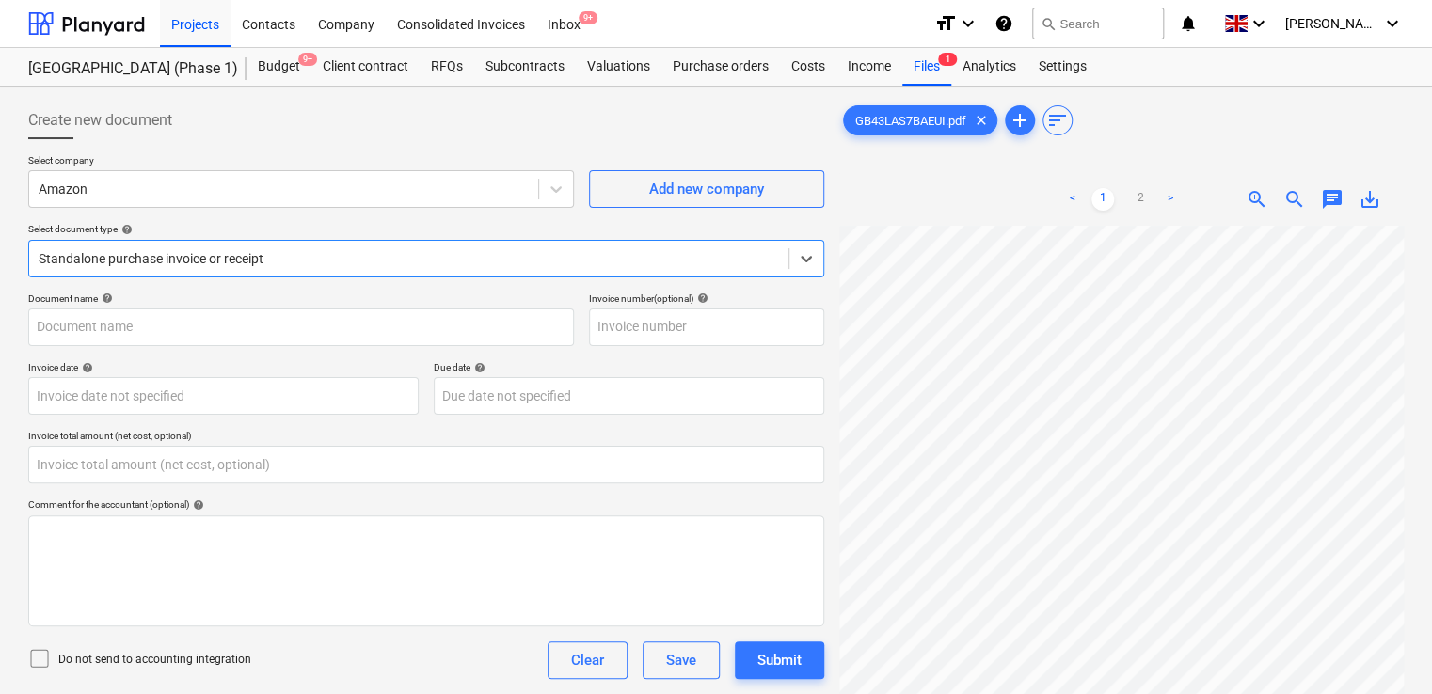
type input "GB43LAS7BAEUI.pdf"
type input "[DATE]"
type input "0.00"
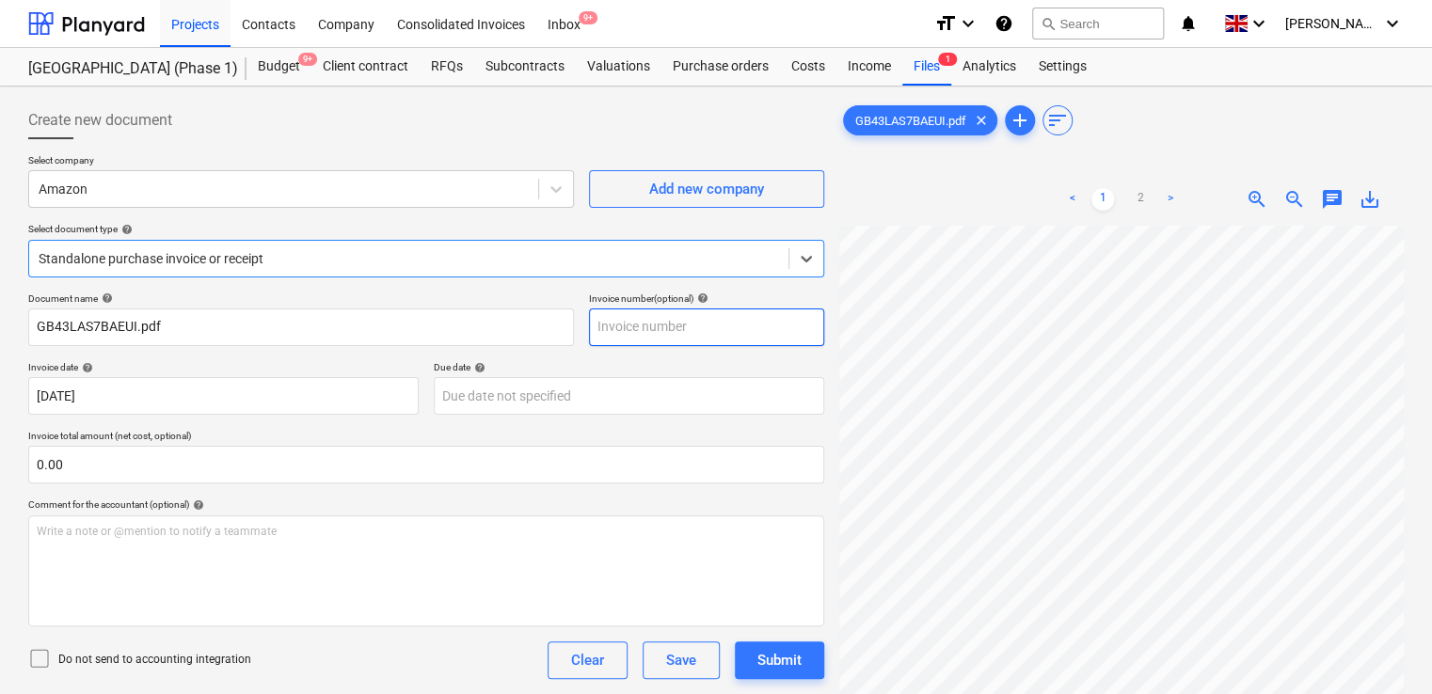
click at [606, 328] on input "text" at bounding box center [706, 328] width 235 height 38
paste input "GB43LAS7BAEUI"
type input "GB43LAS7BAEUI"
click at [38, 651] on icon at bounding box center [39, 658] width 23 height 23
drag, startPoint x: 309, startPoint y: 619, endPoint x: 320, endPoint y: 655, distance: 37.5
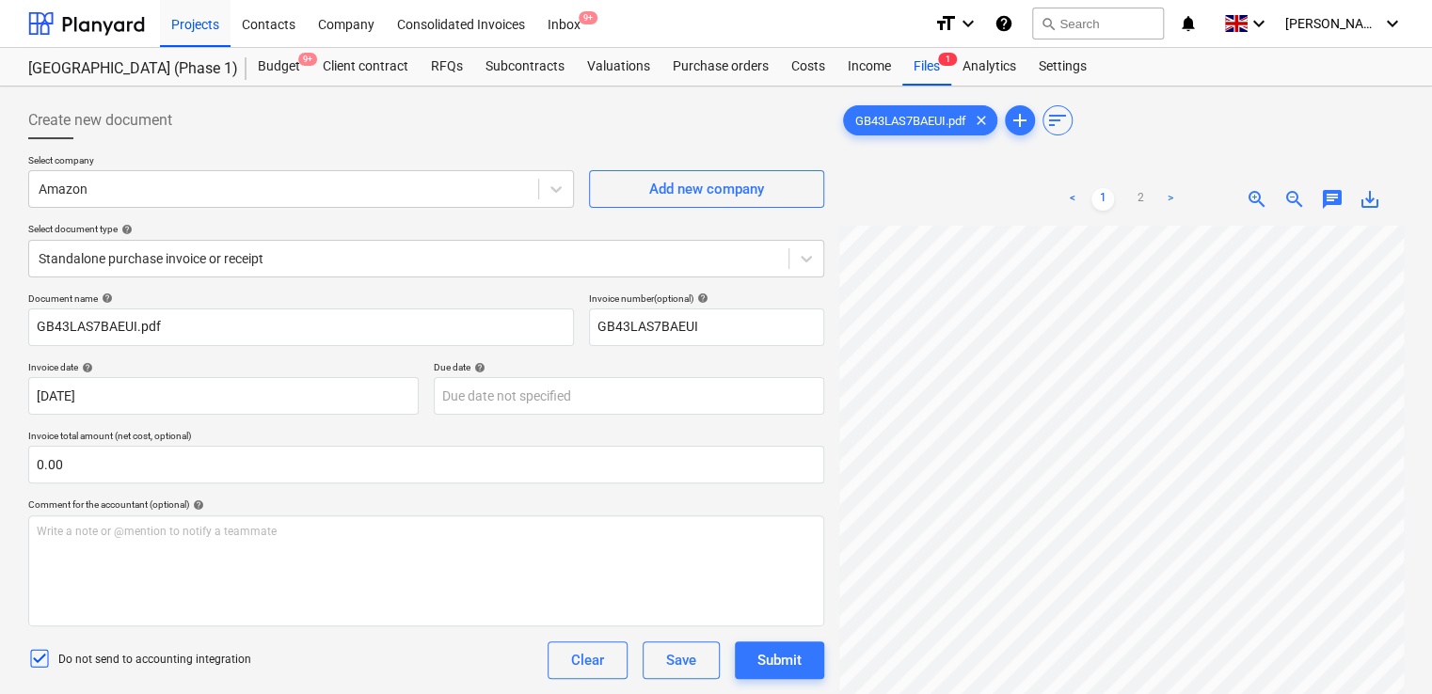
click at [320, 655] on div "Do not send to accounting integration Clear Save Submit" at bounding box center [426, 661] width 796 height 38
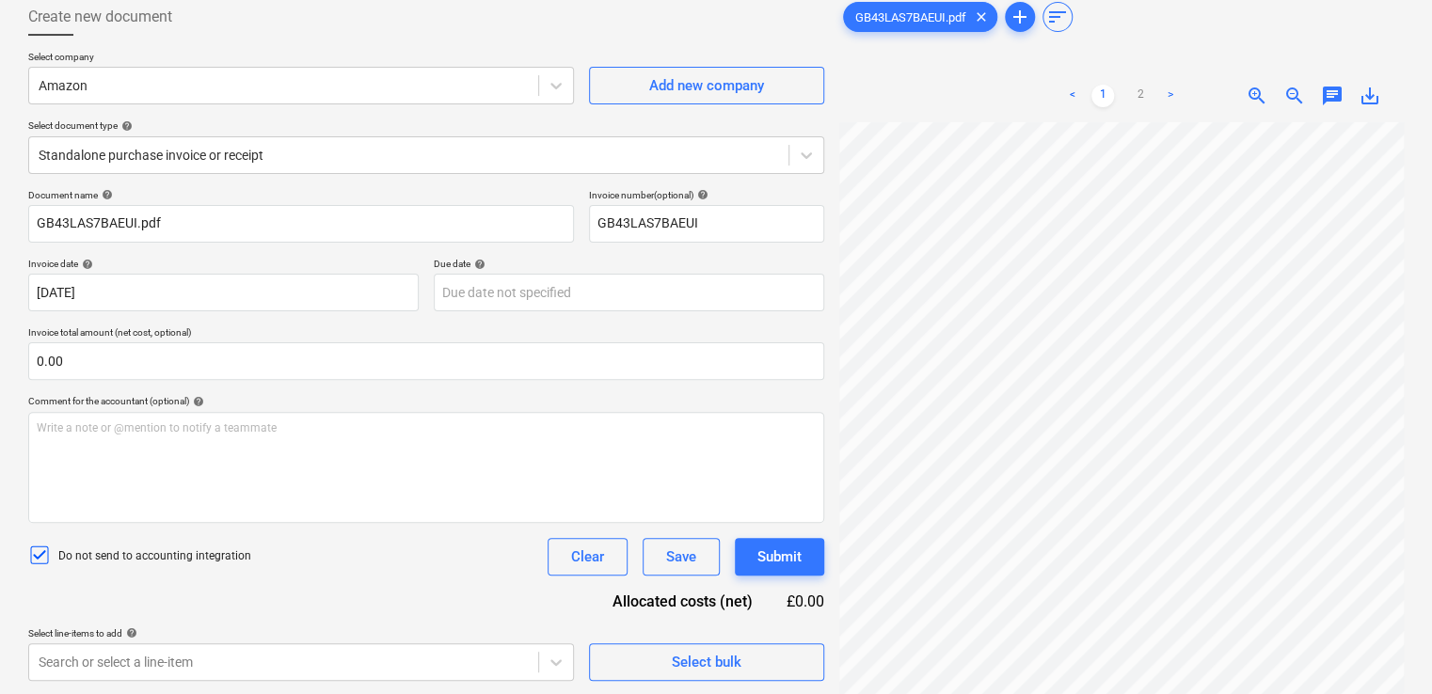
scroll to position [188, 0]
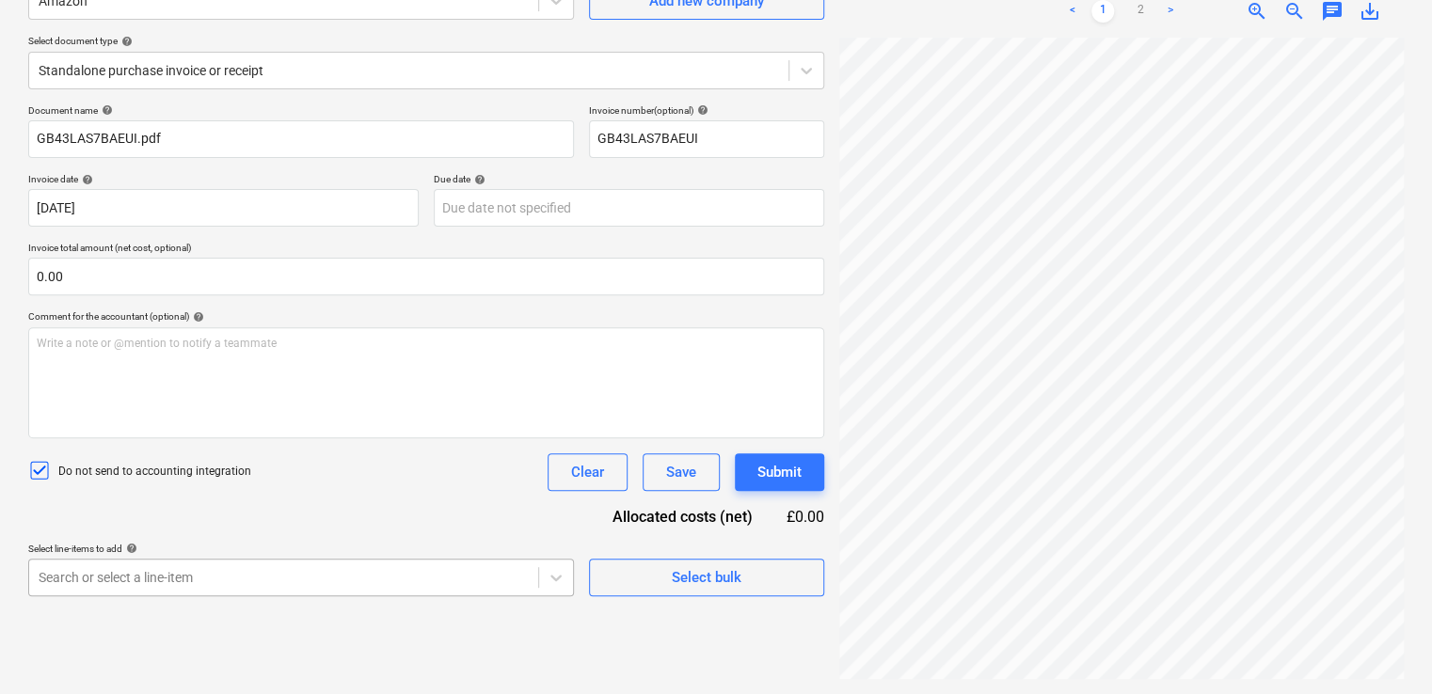
click at [434, 506] on body "Projects Contacts Company Consolidated Invoices Inbox 9+ format_size keyboard_a…" at bounding box center [716, 159] width 1432 height 694
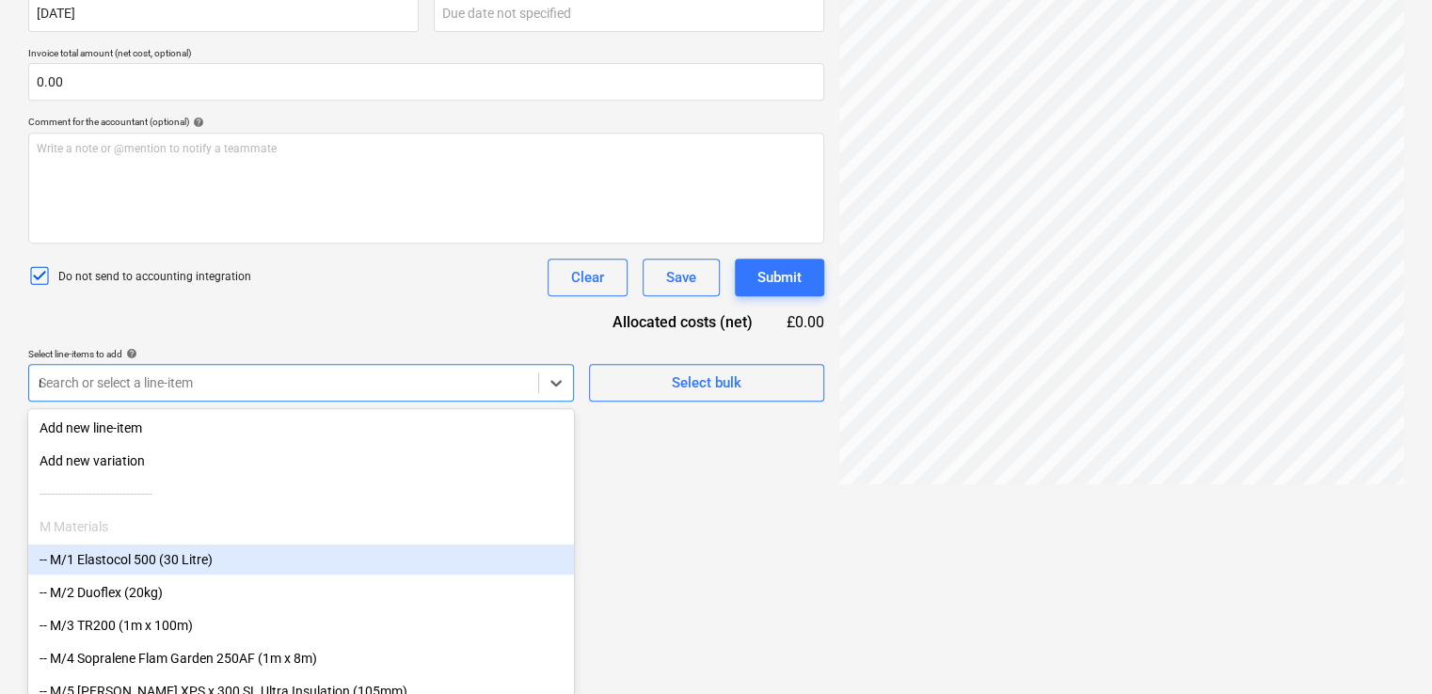
type input "non"
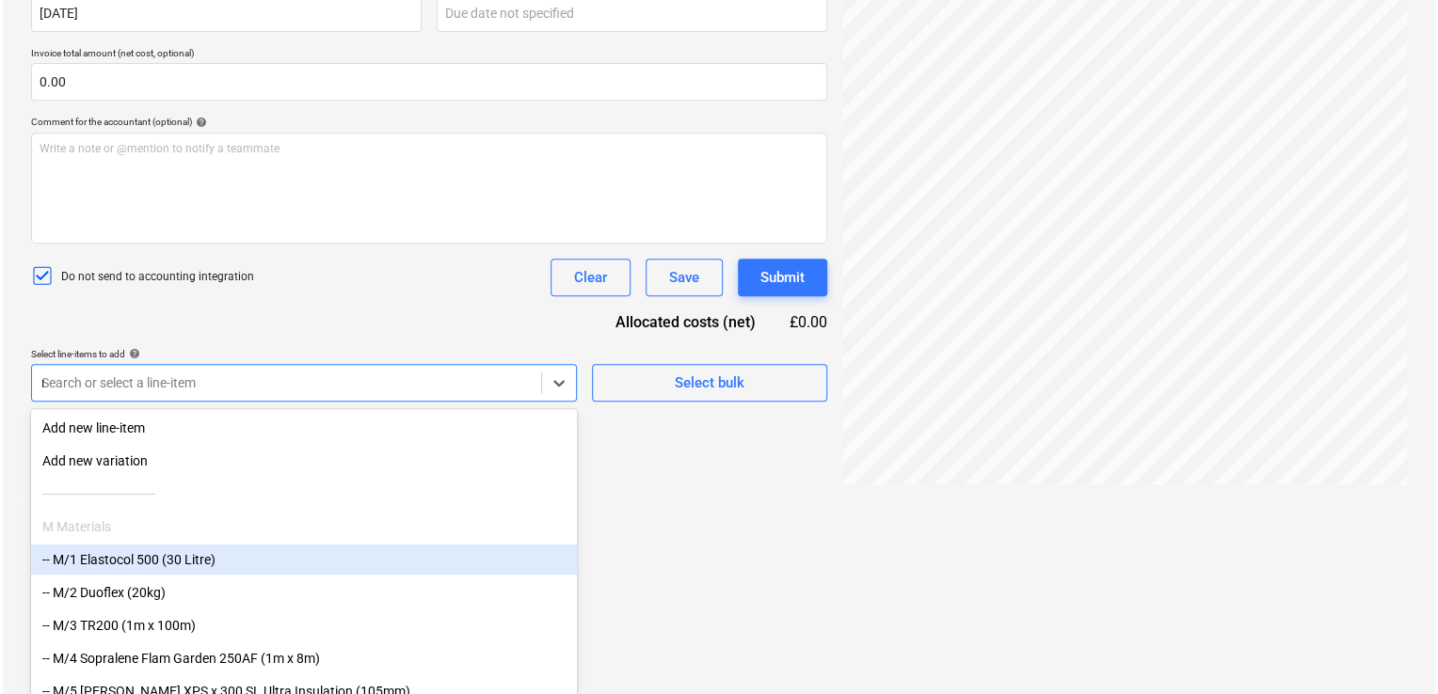
scroll to position [188, 0]
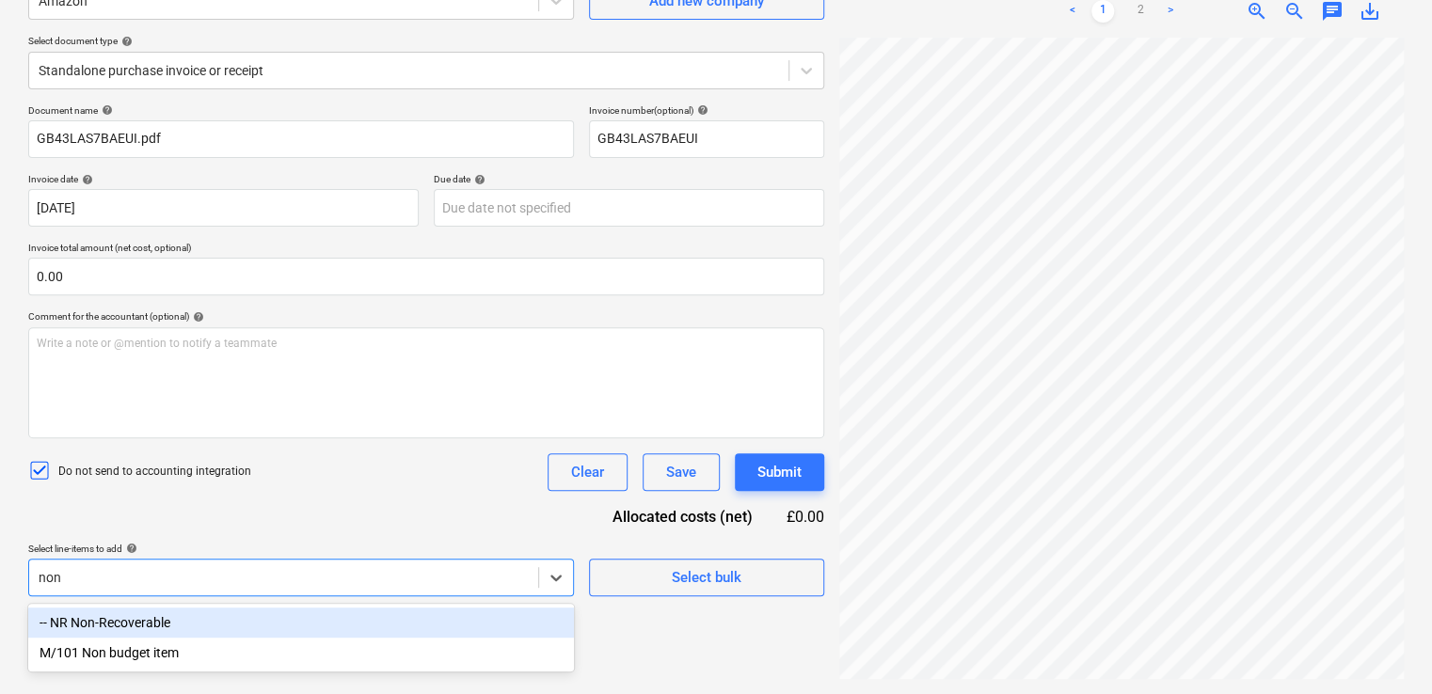
click at [263, 620] on div "-- NR Non-Recoverable" at bounding box center [301, 623] width 546 height 30
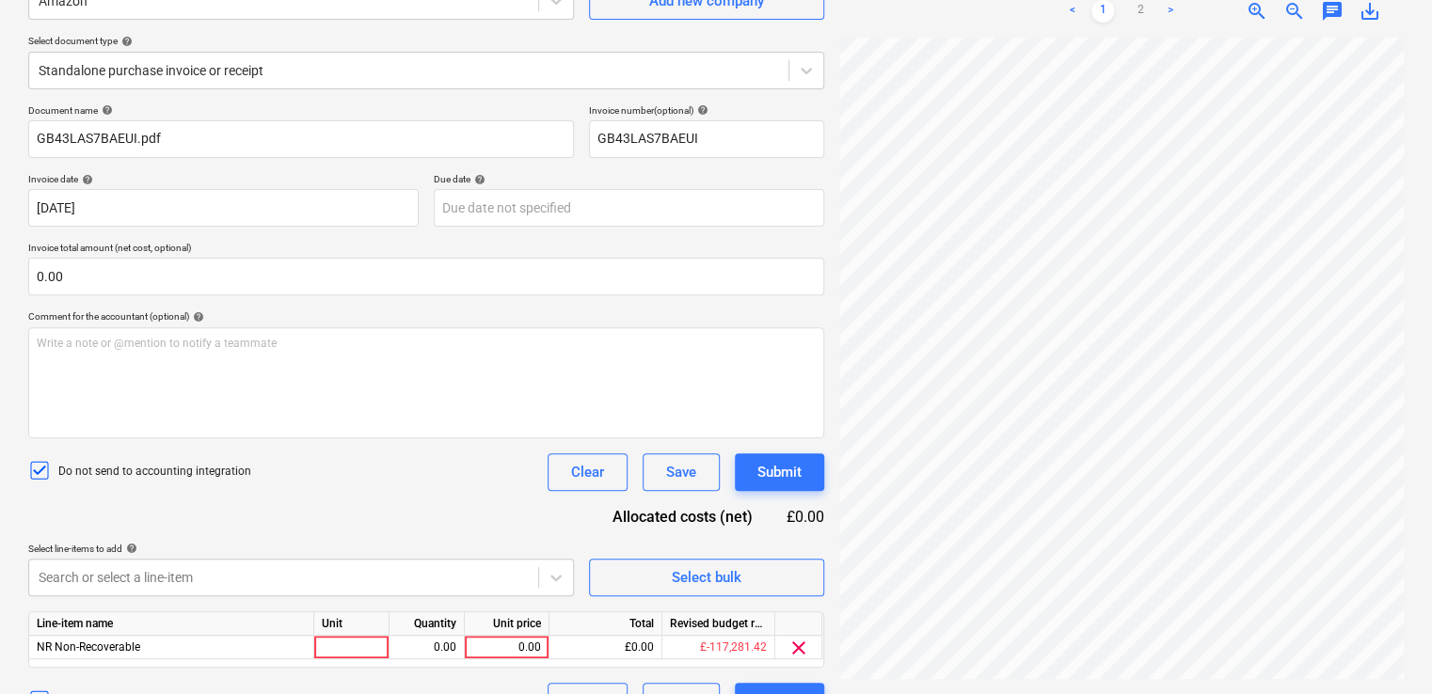
click at [394, 457] on div "Do not send to accounting integration Clear Save Submit" at bounding box center [426, 473] width 796 height 38
click at [345, 647] on div at bounding box center [351, 648] width 75 height 24
type input "item"
click at [527, 636] on div "0.00" at bounding box center [506, 648] width 69 height 24
click at [527, 636] on input at bounding box center [507, 647] width 84 height 23
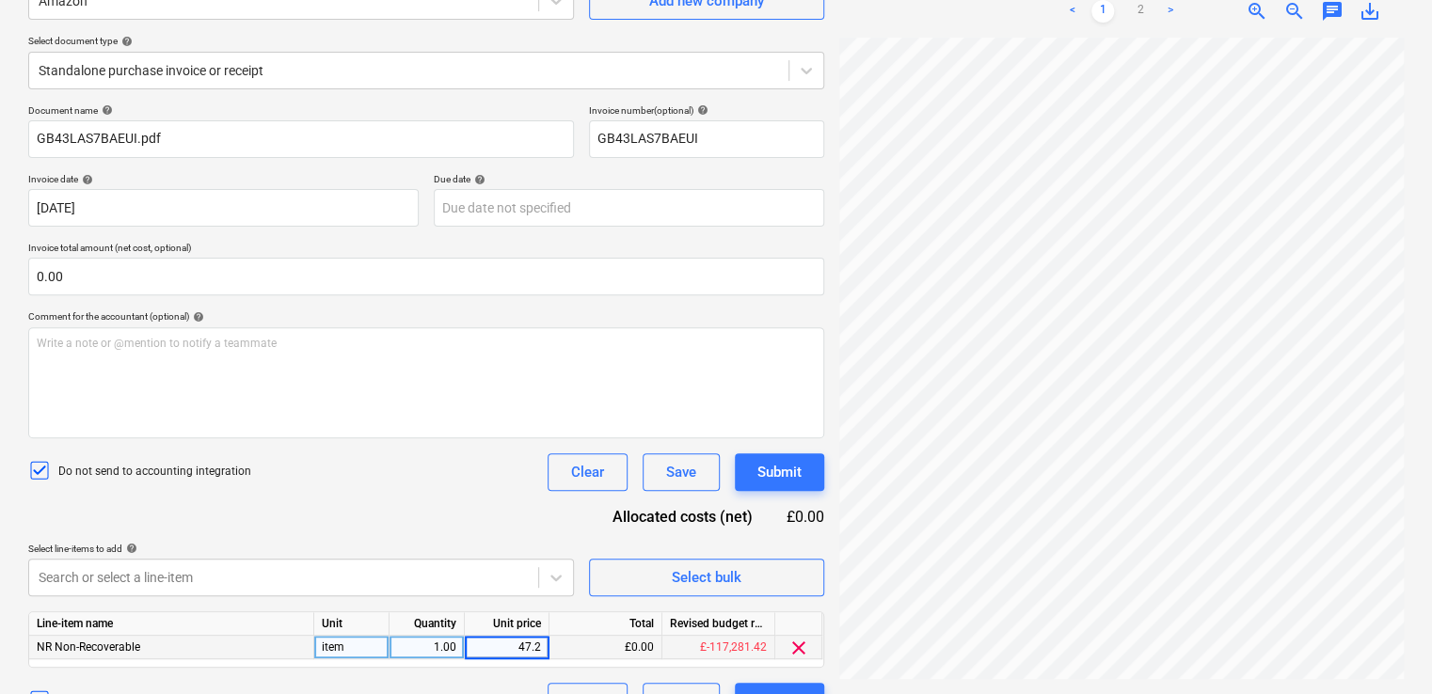
type input "47.23"
click at [467, 513] on div "Document name help GB43LAS7BAEUI.pdf Invoice number (optional) help GB43LAS7BAE…" at bounding box center [426, 412] width 796 height 616
click at [785, 472] on div "Submit" at bounding box center [779, 472] width 44 height 24
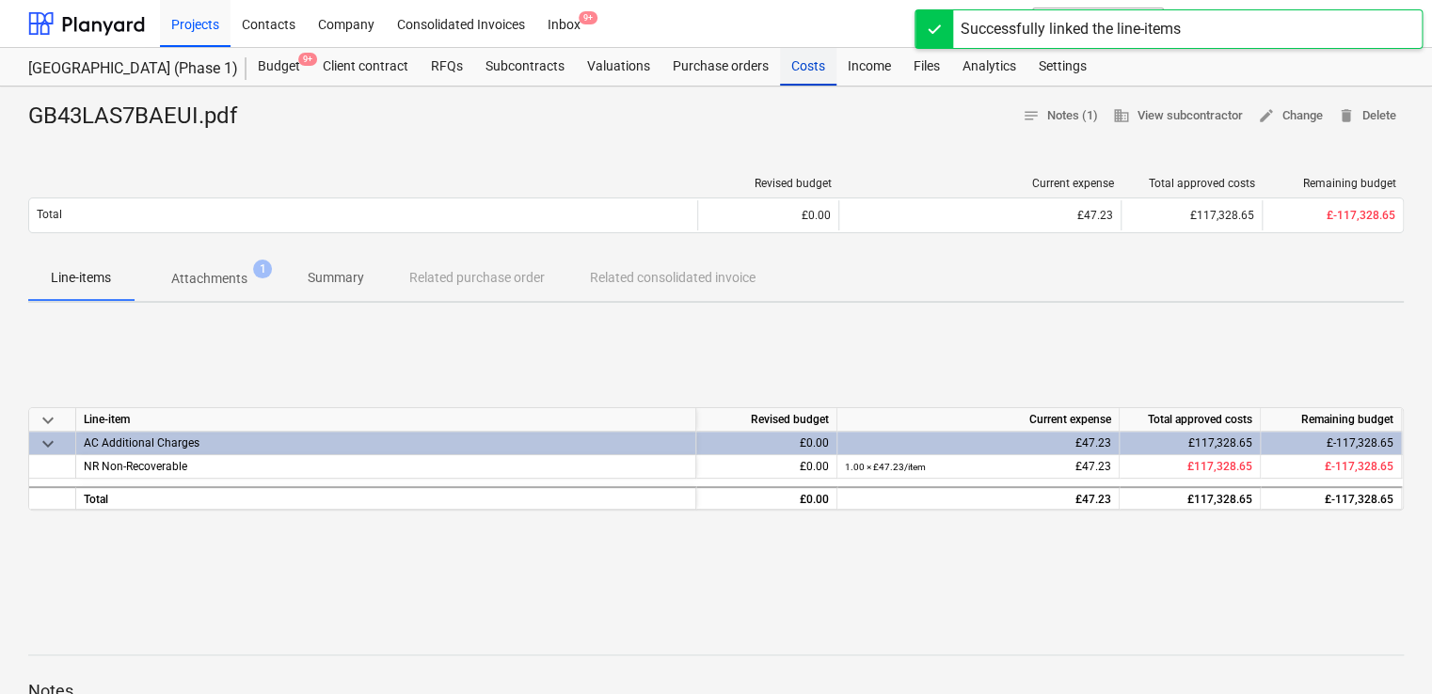
click at [798, 65] on div "Costs" at bounding box center [808, 67] width 56 height 38
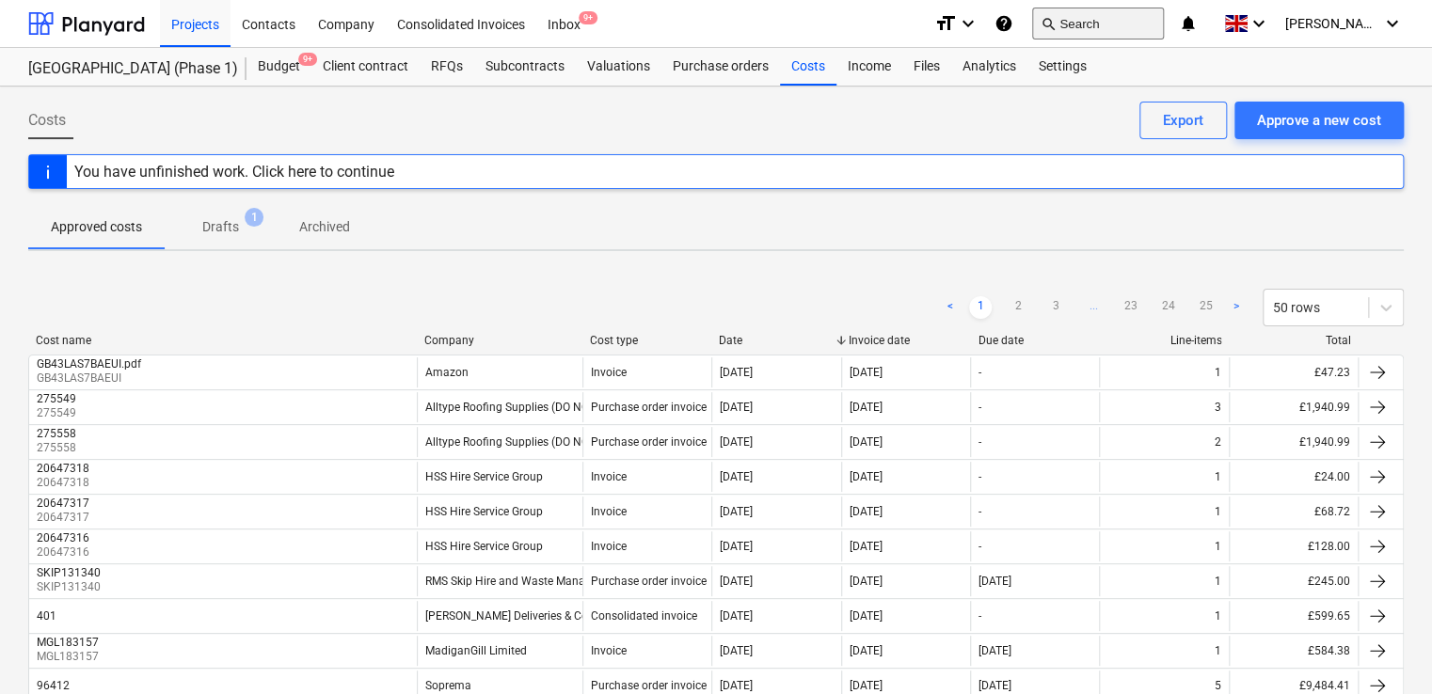
click at [1101, 28] on button "search Search" at bounding box center [1098, 24] width 132 height 32
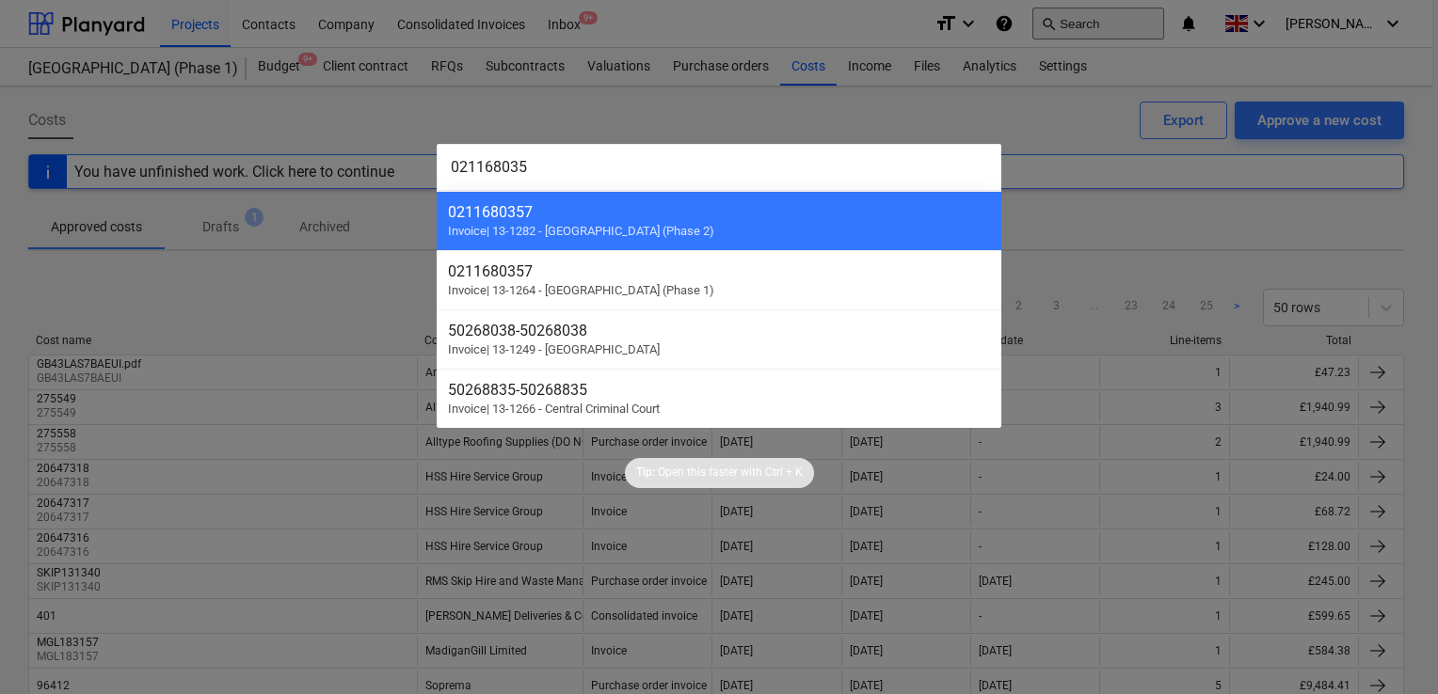
type input "0211680357"
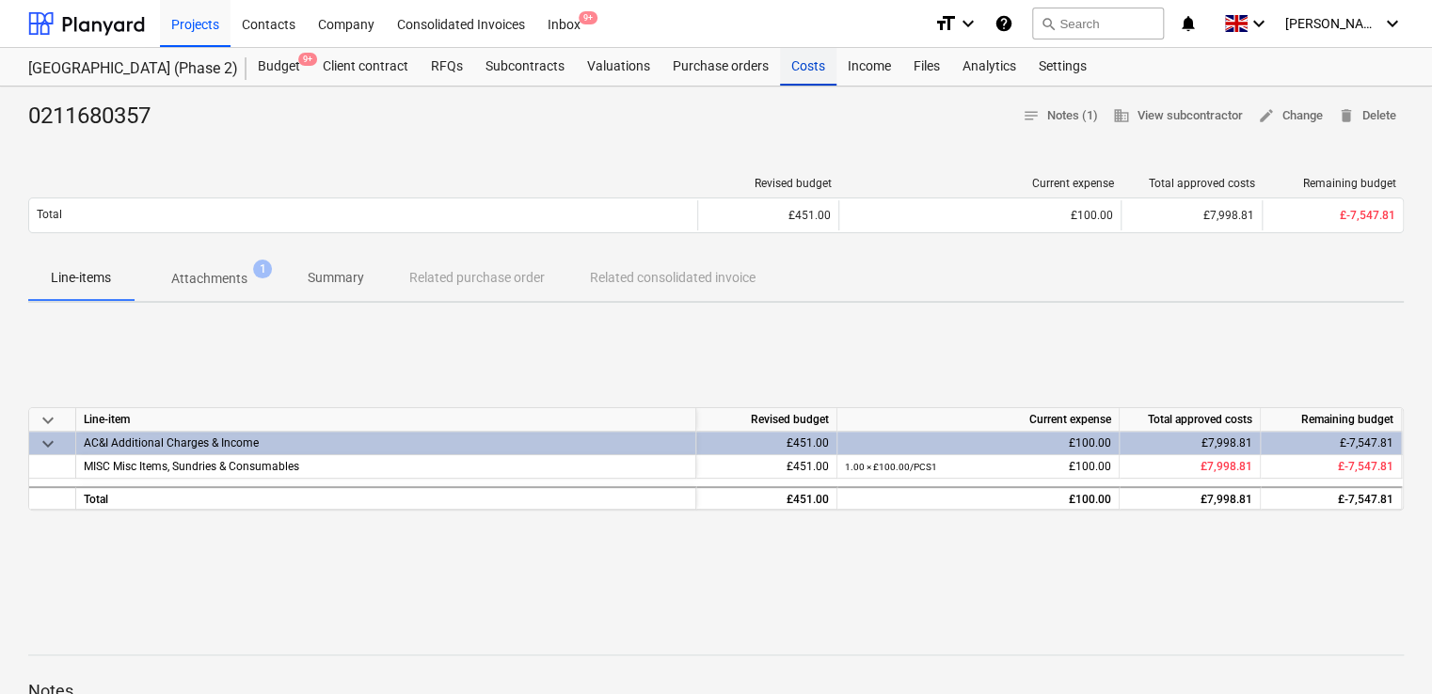
click at [813, 70] on div "Costs" at bounding box center [808, 67] width 56 height 38
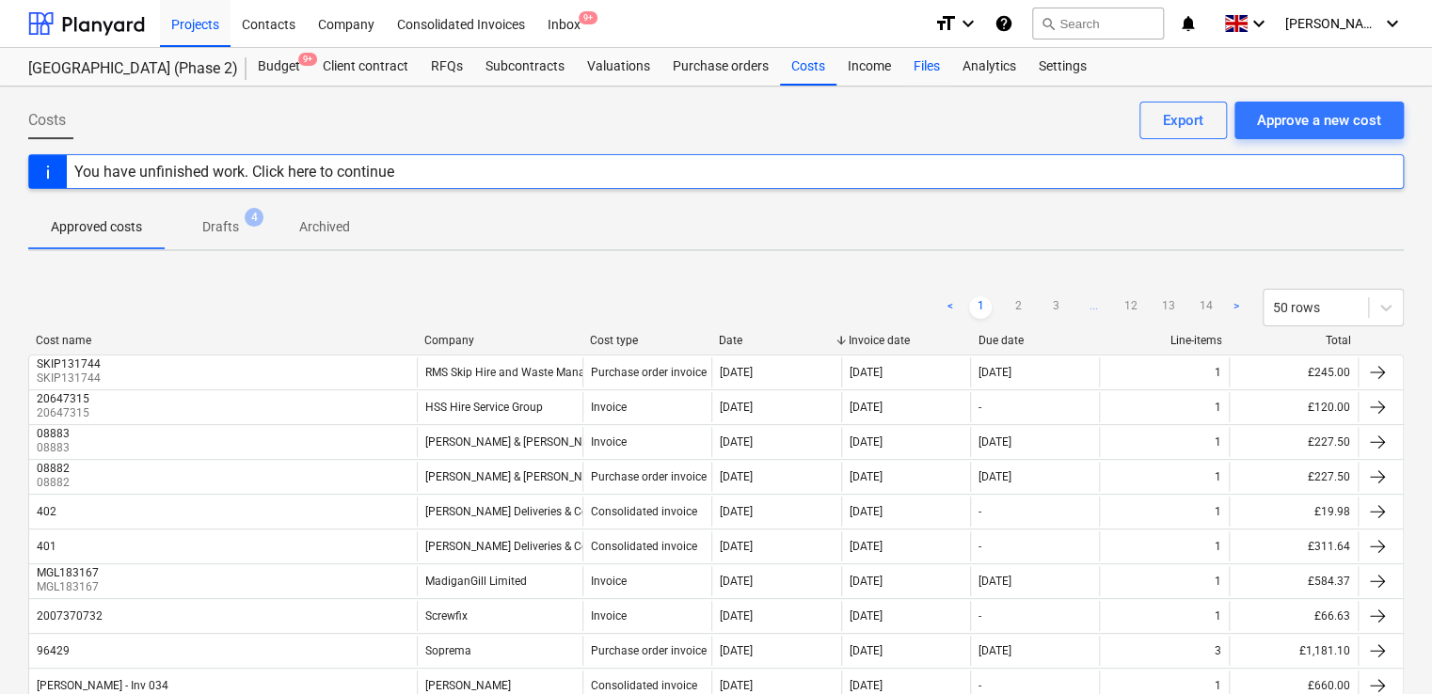
click at [926, 65] on div "Files" at bounding box center [926, 67] width 49 height 38
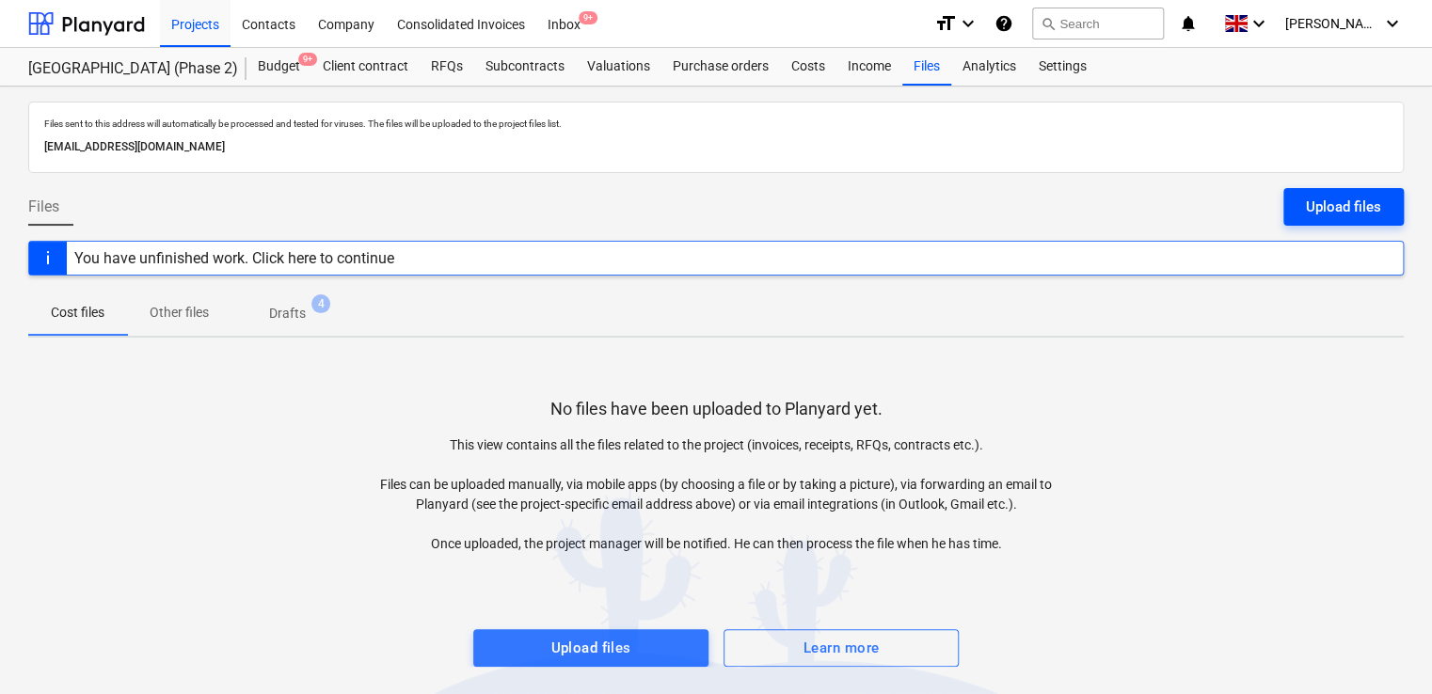
click at [1340, 201] on div "Upload files" at bounding box center [1343, 207] width 75 height 24
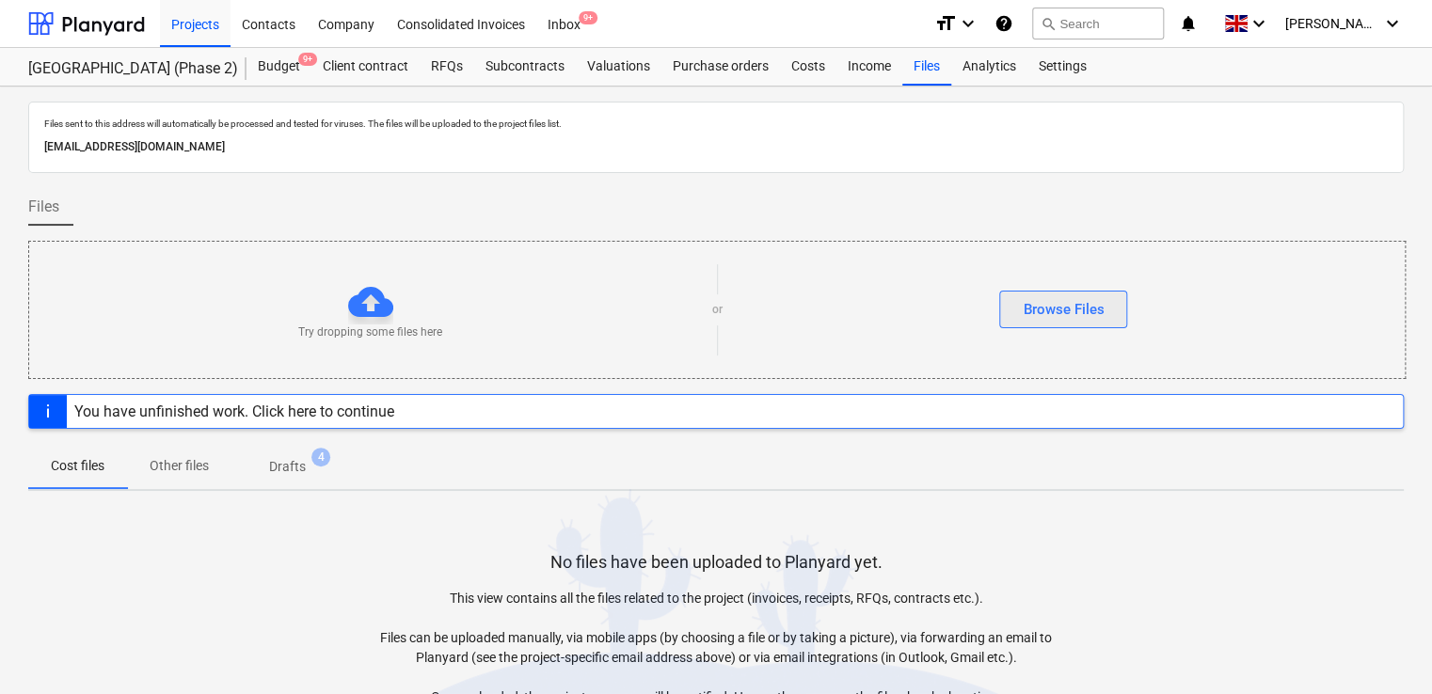
click at [1061, 303] on div "Browse Files" at bounding box center [1063, 309] width 81 height 24
click at [467, 18] on div "Consolidated Invoices" at bounding box center [461, 23] width 151 height 48
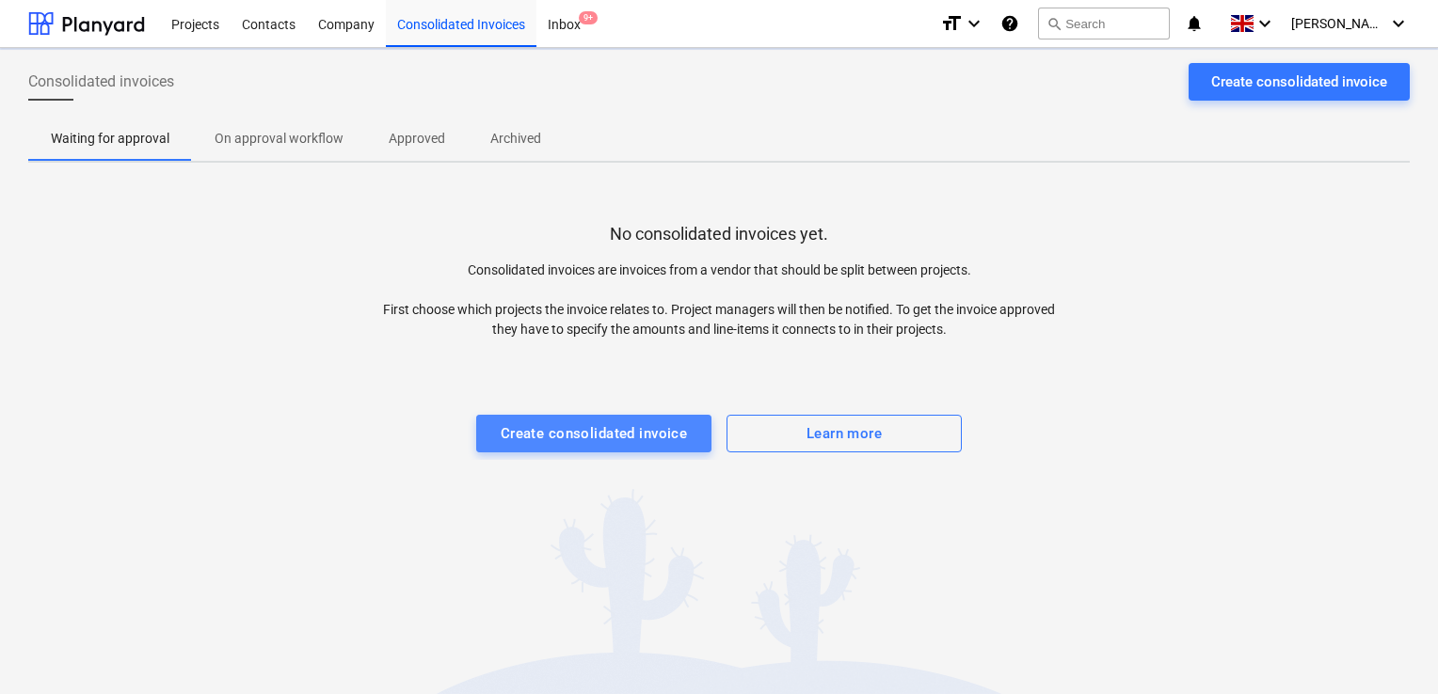
click at [568, 422] on div "Create consolidated invoice" at bounding box center [594, 434] width 187 height 24
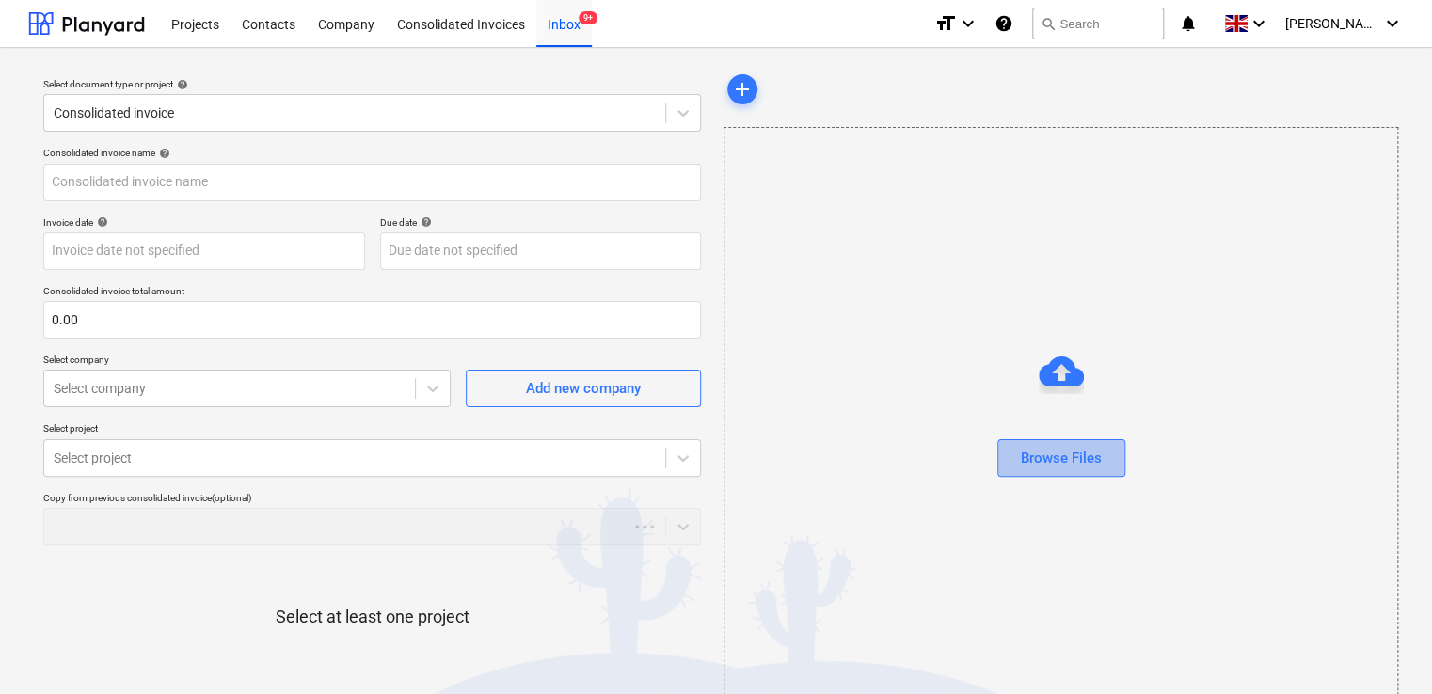
click at [1058, 454] on div "Browse Files" at bounding box center [1061, 458] width 81 height 24
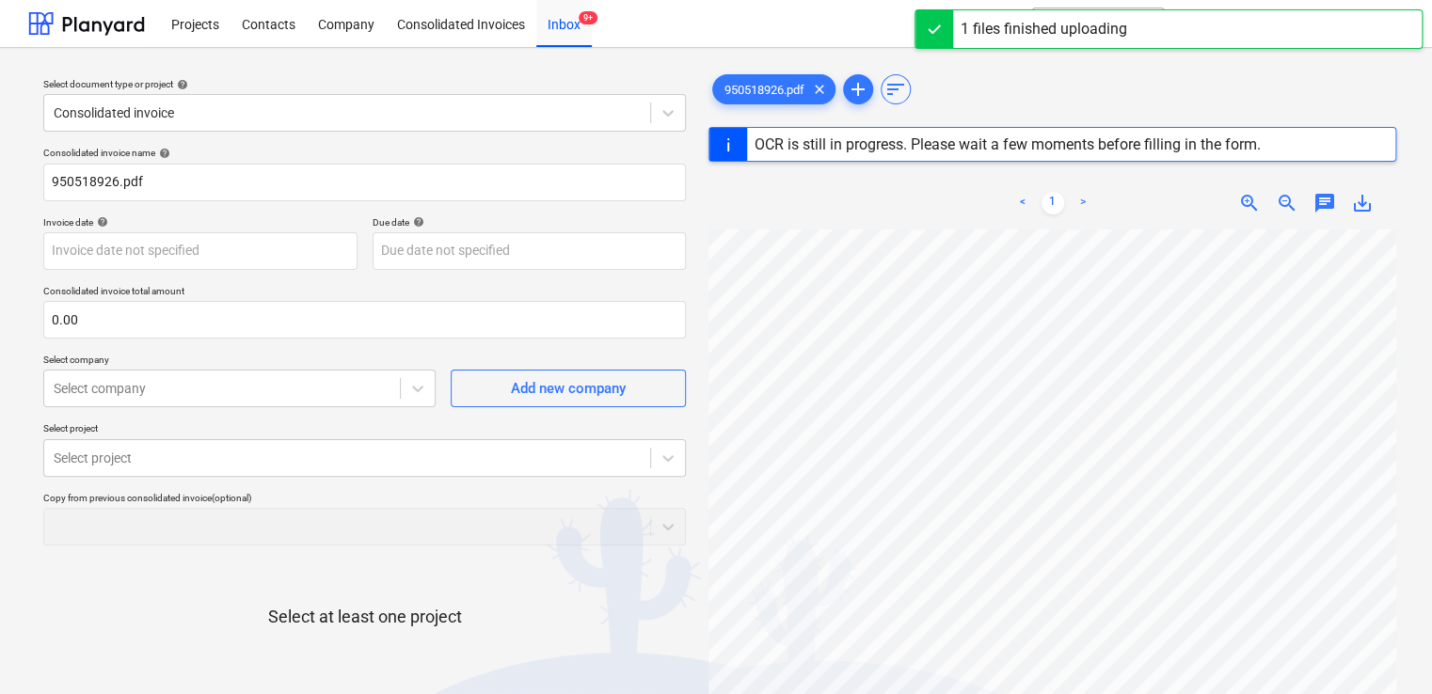
type input "950518926"
type input "11 Sep 2025"
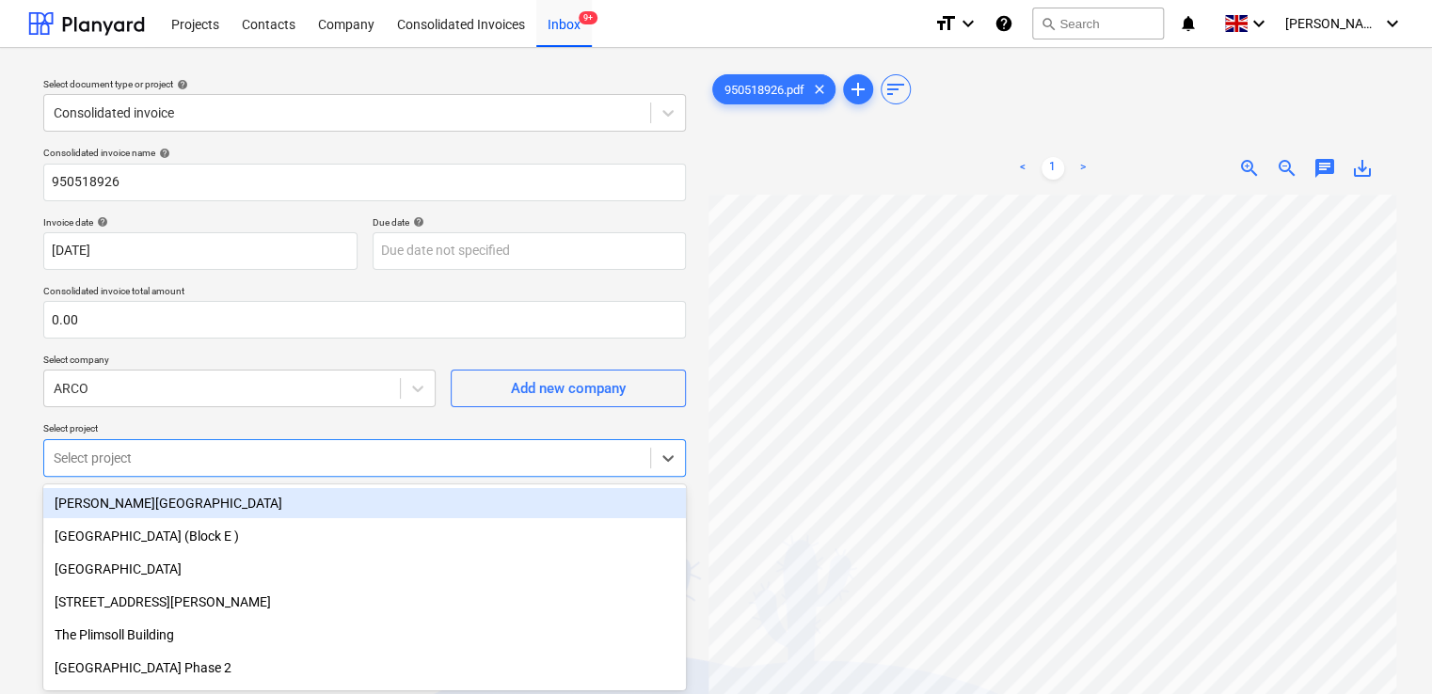
click at [295, 461] on body "Projects Contacts Company Consolidated Invoices Inbox 9+ format_size keyboard_a…" at bounding box center [716, 347] width 1432 height 694
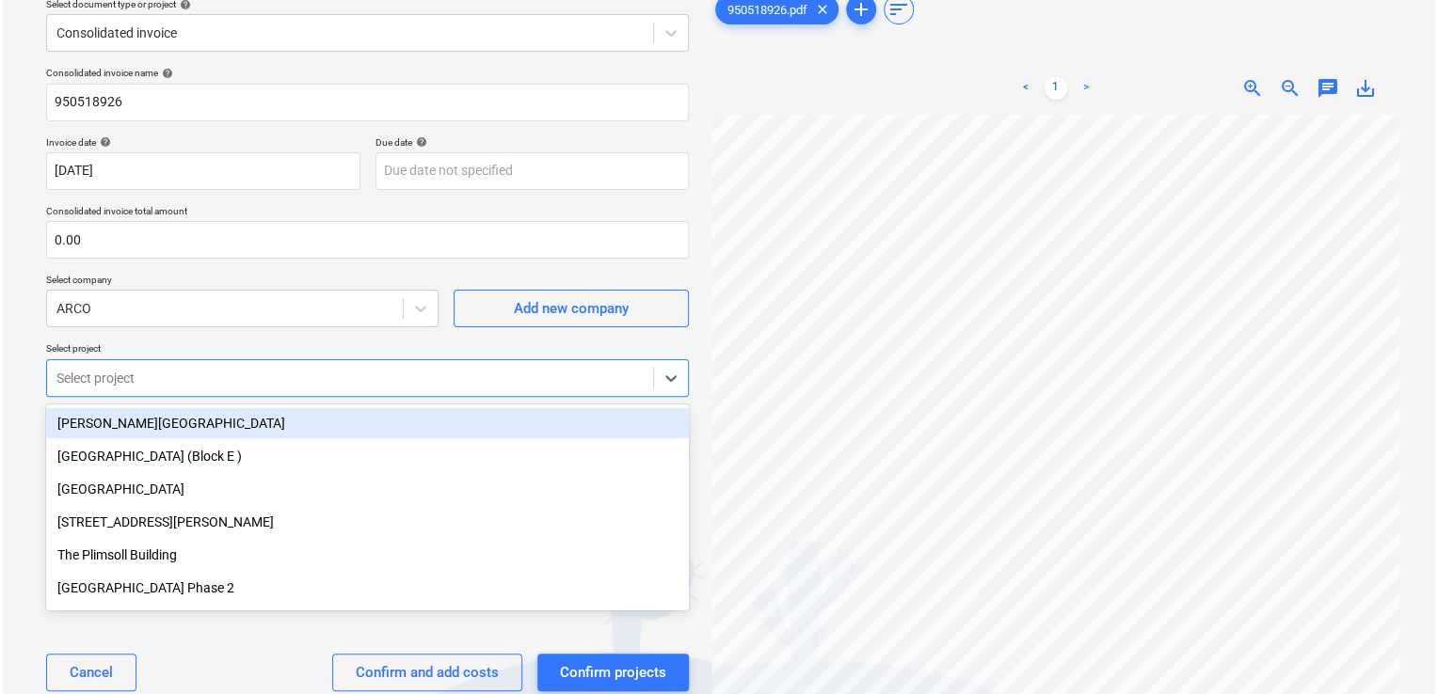
scroll to position [83, 0]
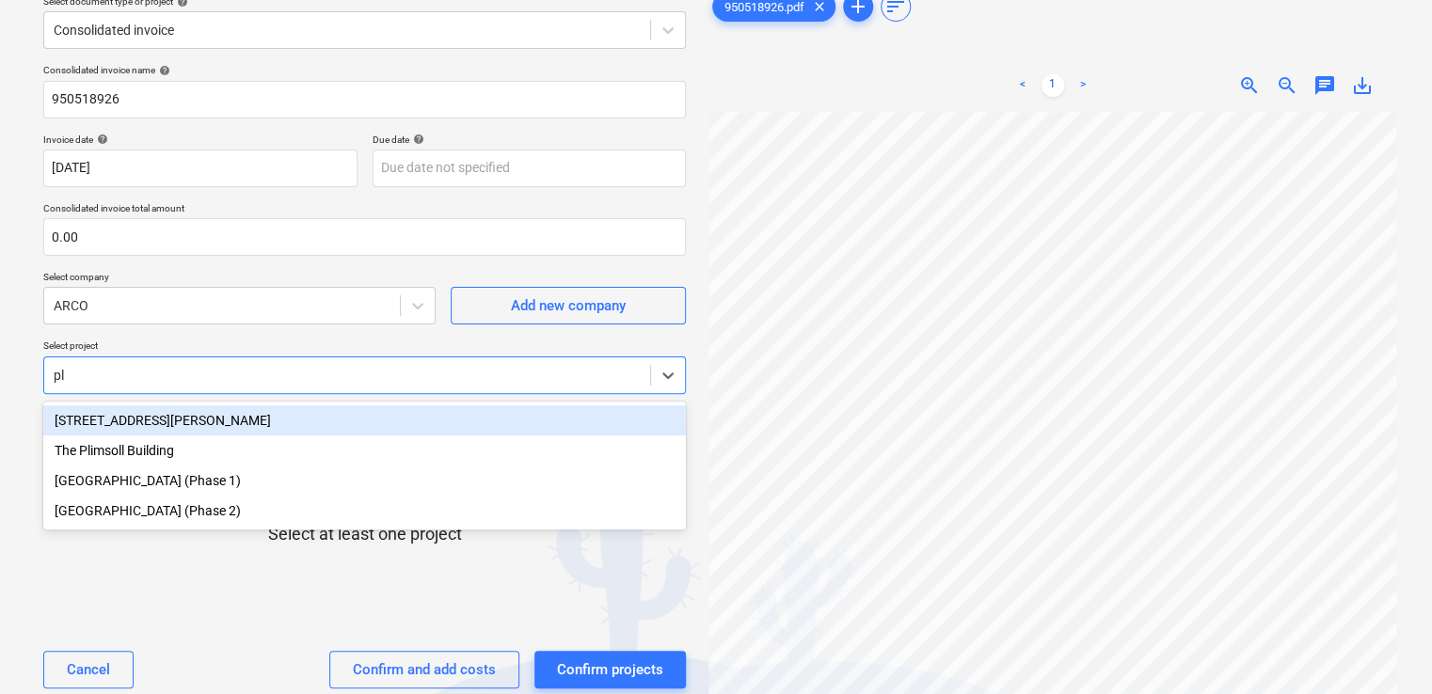
type input "plu"
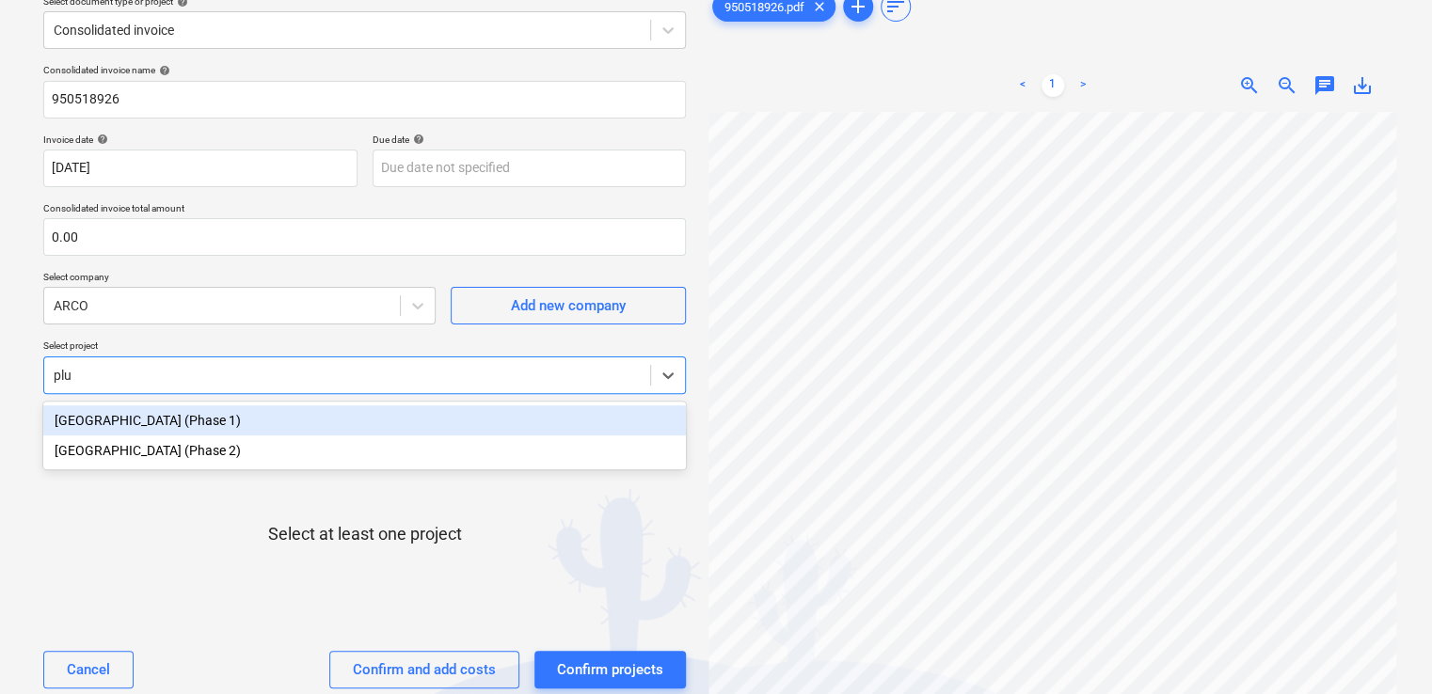
click at [282, 434] on div "[GEOGRAPHIC_DATA] (Phase 1)" at bounding box center [364, 421] width 643 height 30
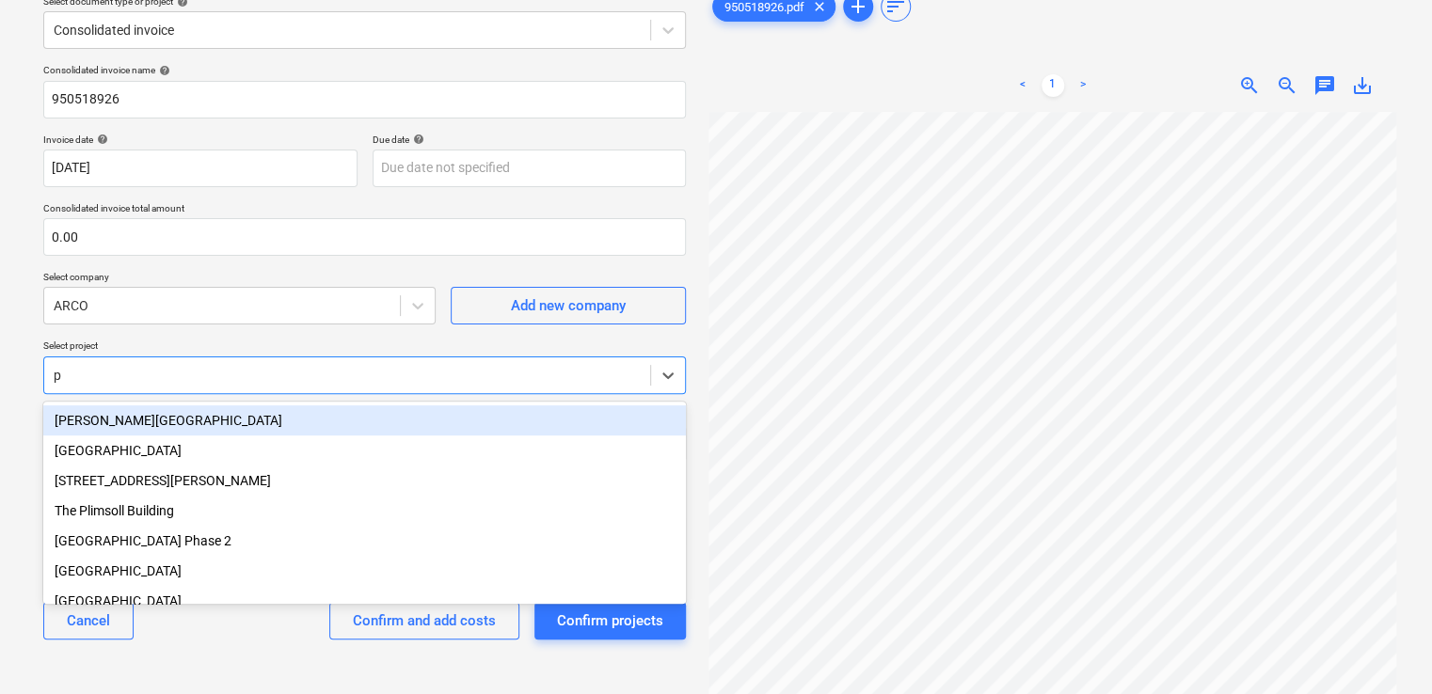
type input "pl"
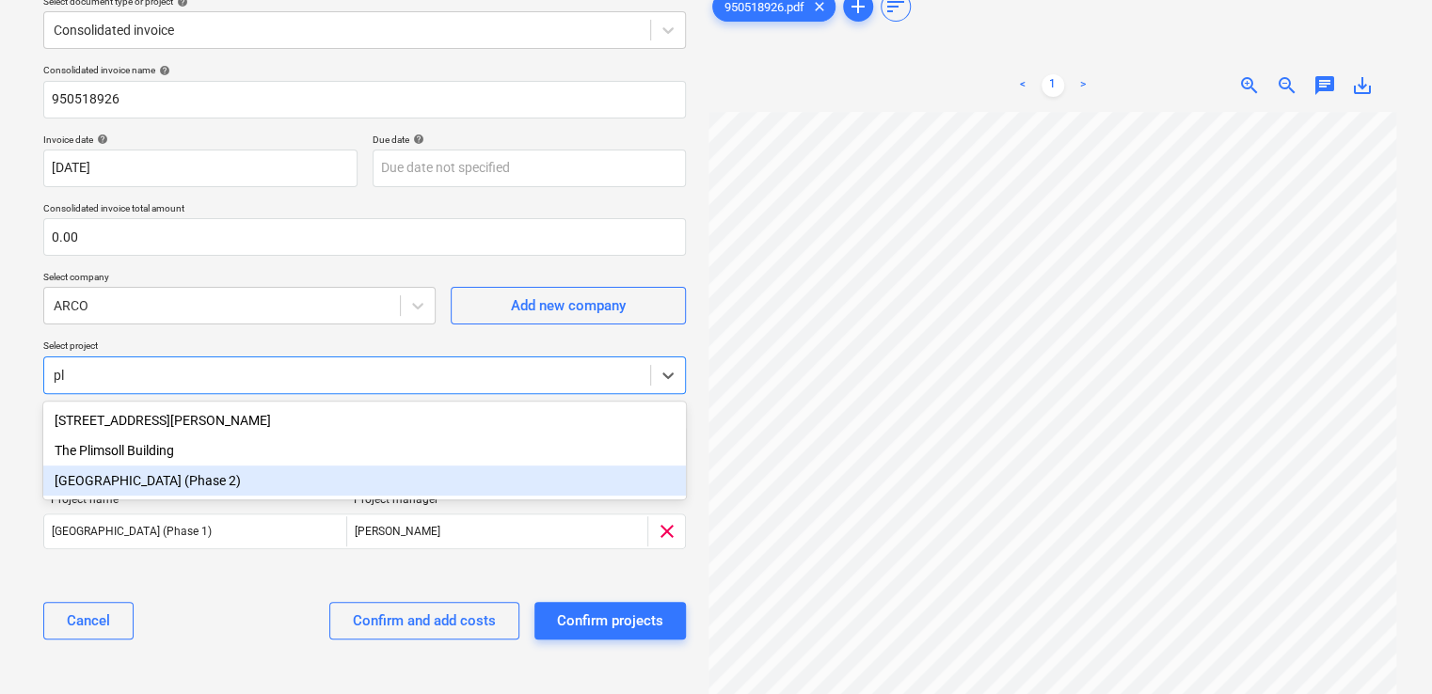
click at [256, 487] on div "[GEOGRAPHIC_DATA] (Phase 2)" at bounding box center [364, 481] width 643 height 30
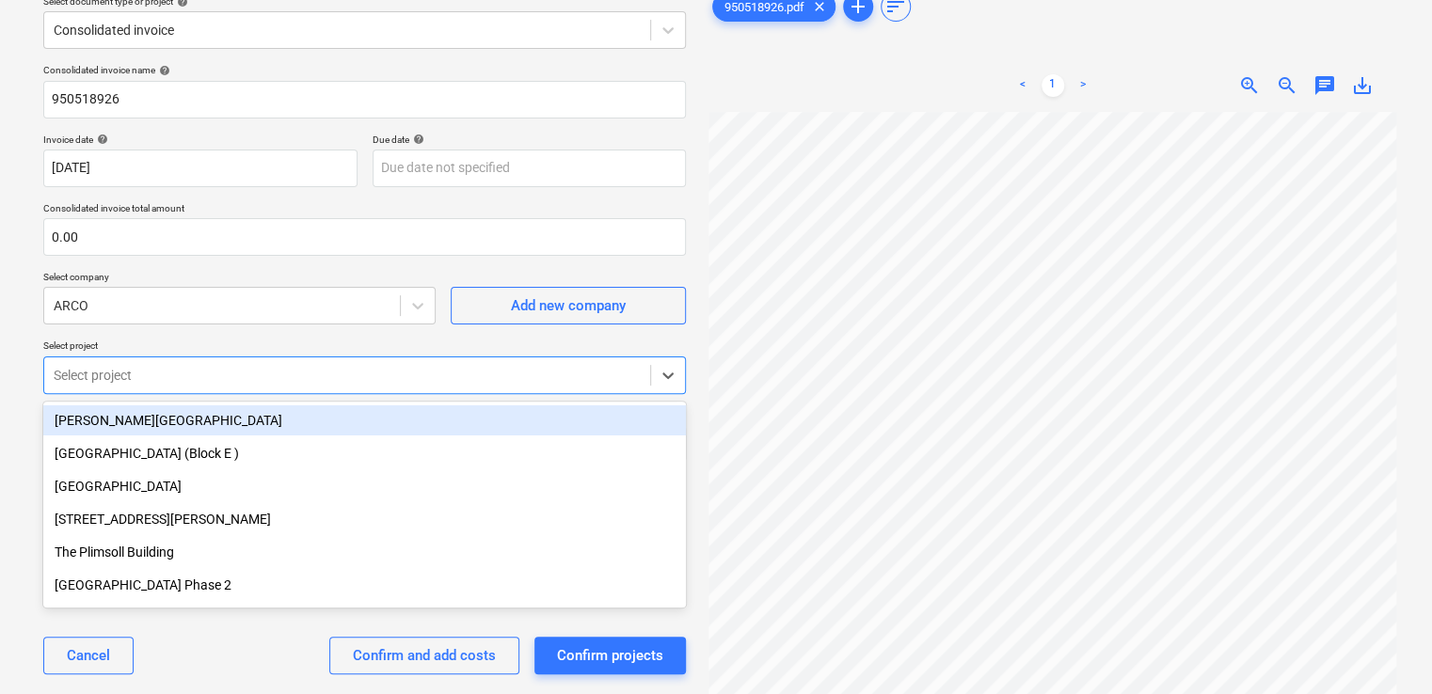
click at [255, 344] on p "Select project" at bounding box center [364, 348] width 643 height 16
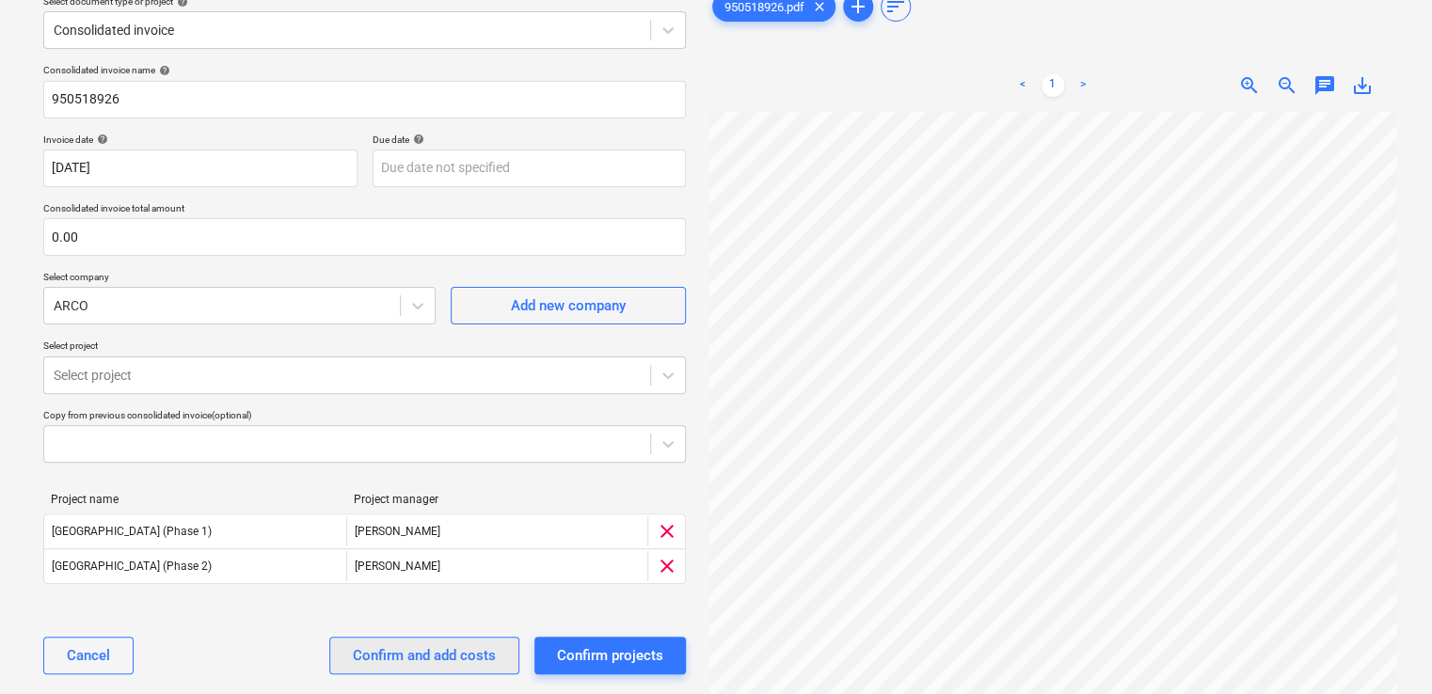
click at [467, 660] on div "Confirm and add costs" at bounding box center [424, 656] width 143 height 24
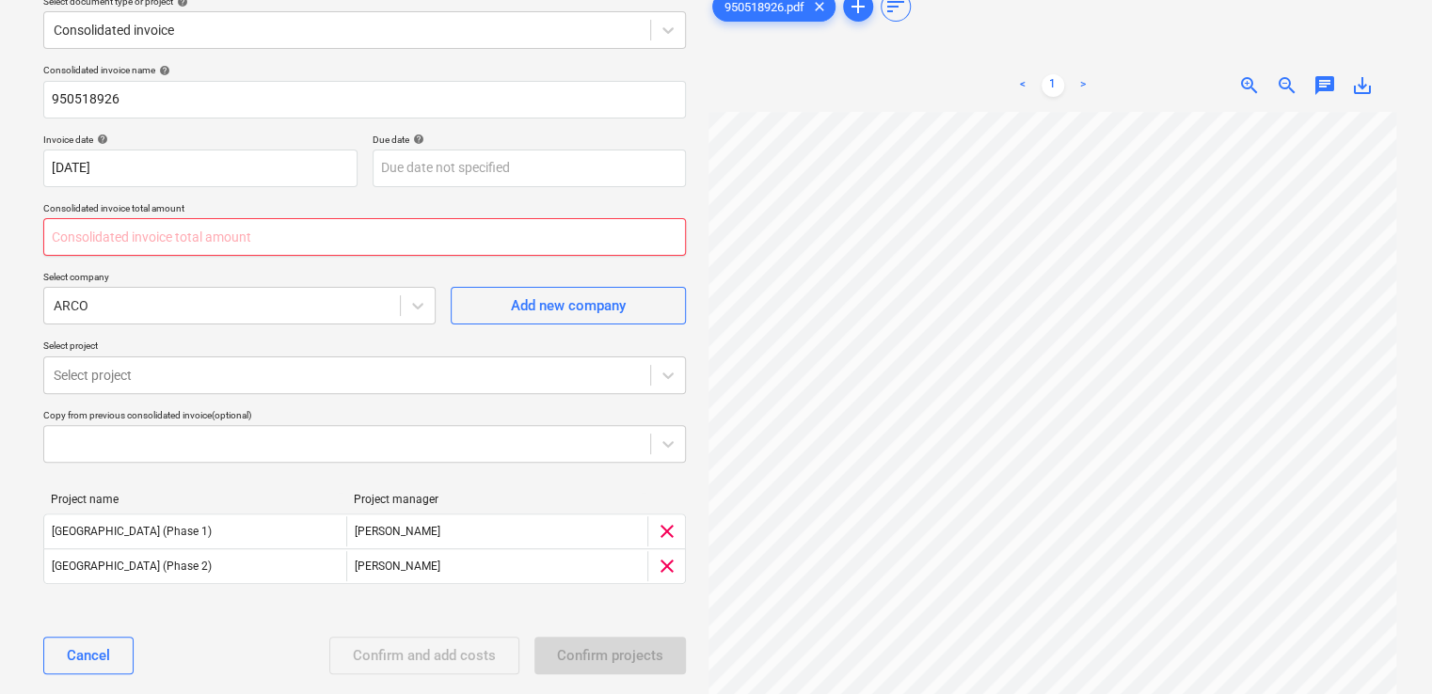
click at [139, 247] on input "text" at bounding box center [364, 237] width 643 height 38
type input "0.00"
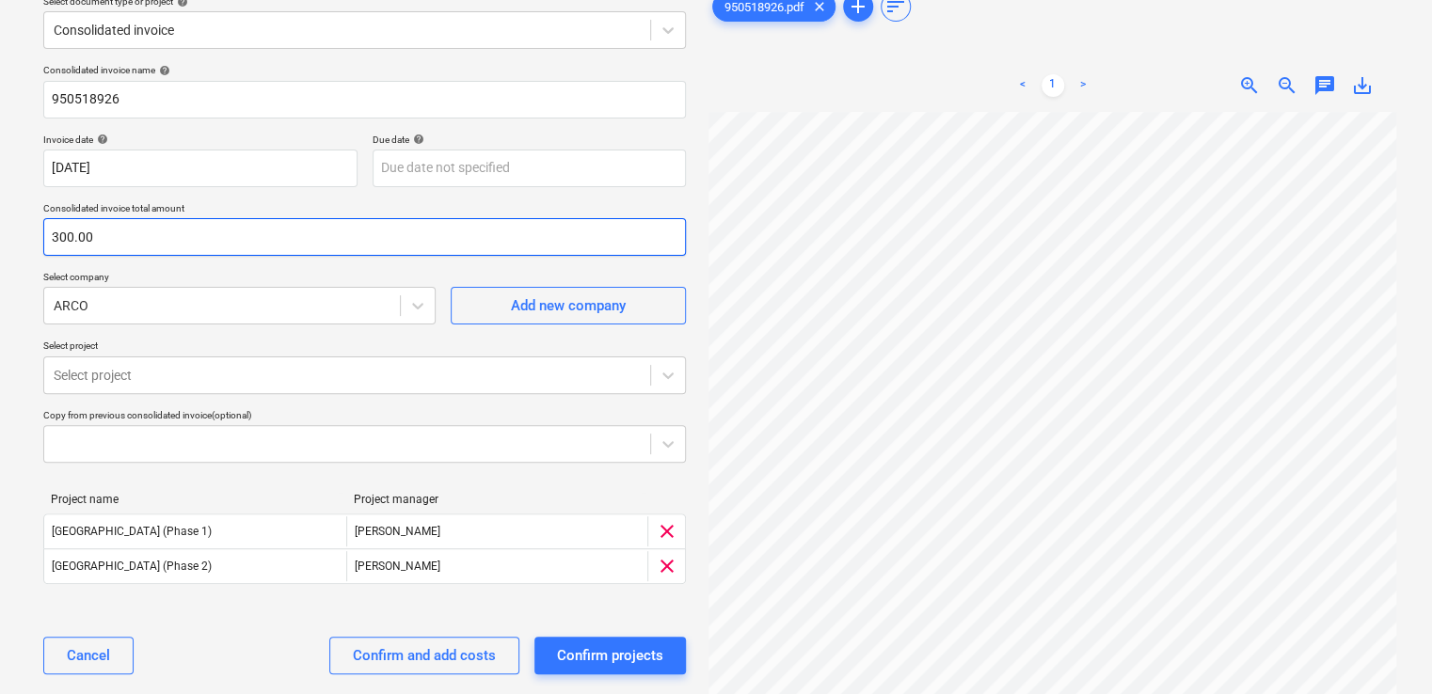
type input "300.00"
click at [549, 593] on div "Project name Project manager Plumstead West Thamesmead (Phase 1) G. Collins cle…" at bounding box center [364, 542] width 643 height 129
click at [459, 647] on div "Confirm and add costs" at bounding box center [424, 656] width 143 height 24
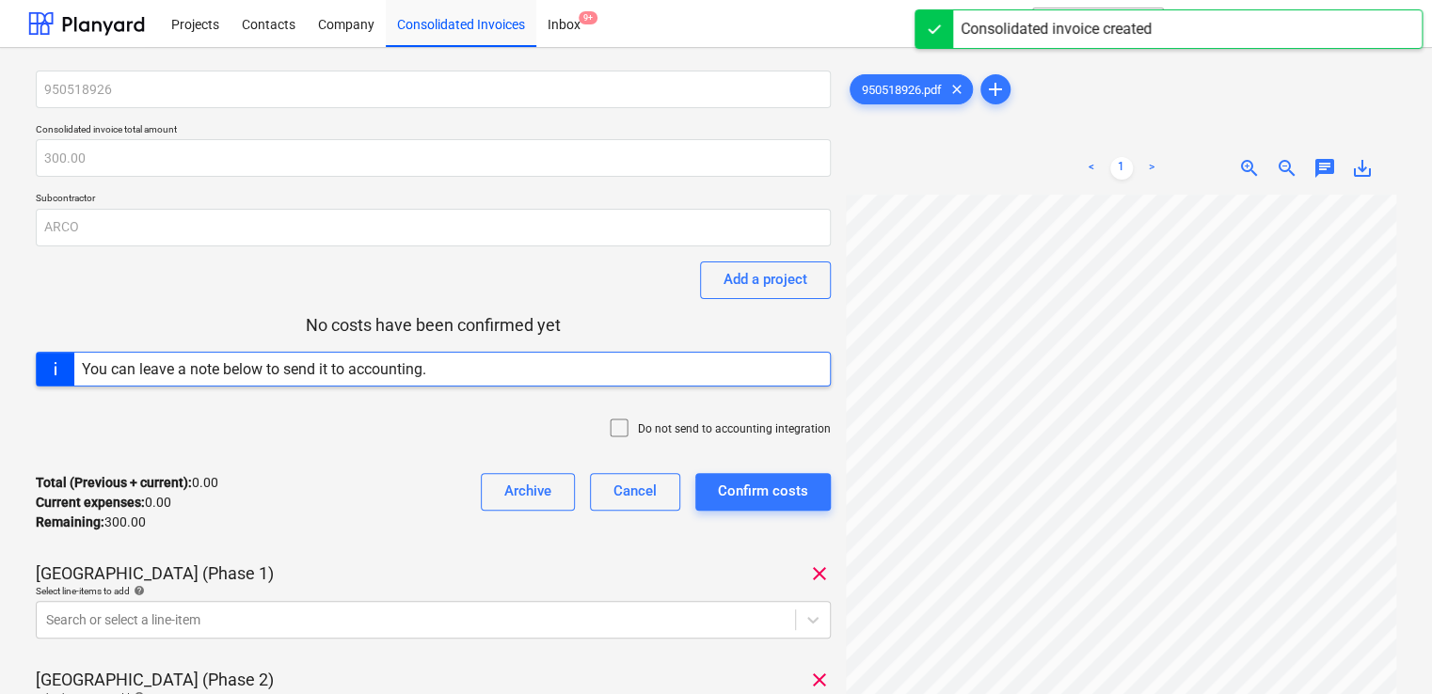
click at [621, 426] on icon at bounding box center [619, 428] width 23 height 23
click at [487, 534] on div "Total (Previous + current) : 0.00 Current expenses : 0.00 Remaining : 300.00 Ar…" at bounding box center [433, 502] width 795 height 89
click at [574, 610] on body "Projects Contacts Company Consolidated Invoices Inbox 9+ format_size keyboard_a…" at bounding box center [716, 347] width 1432 height 694
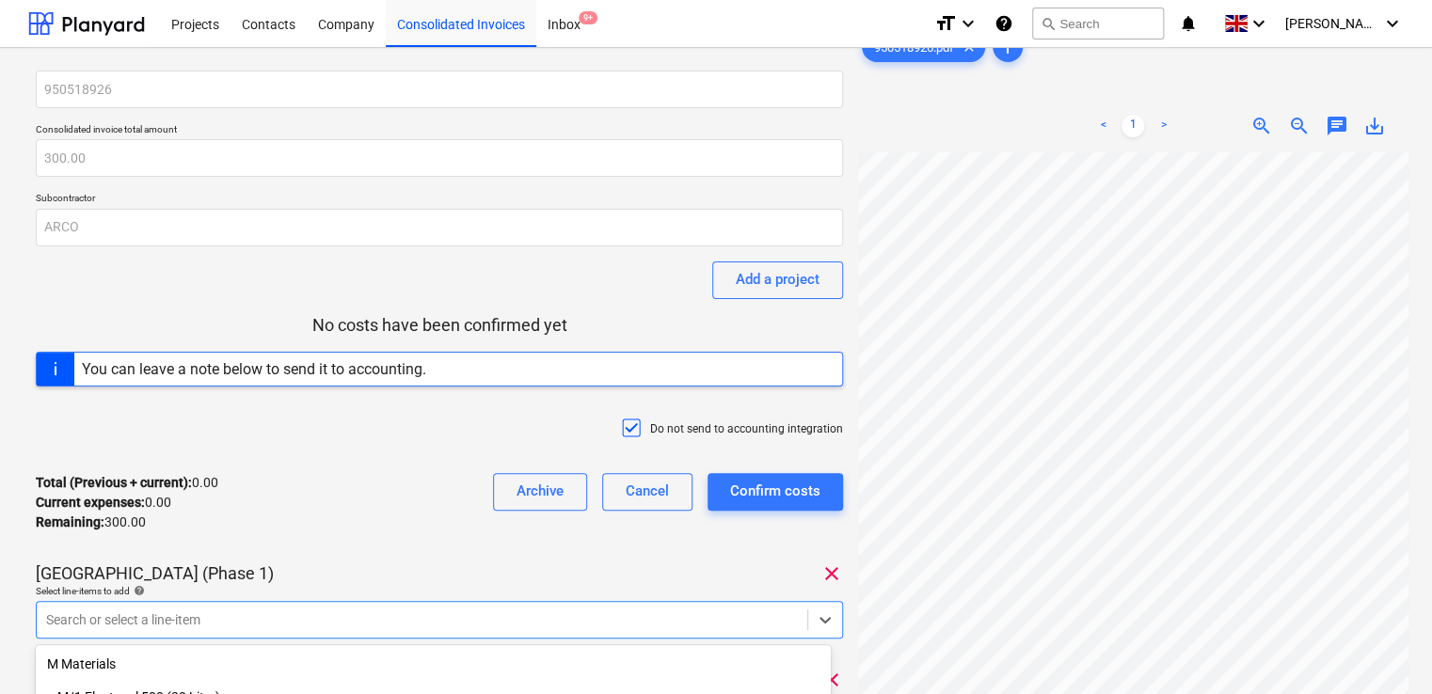
scroll to position [245, 0]
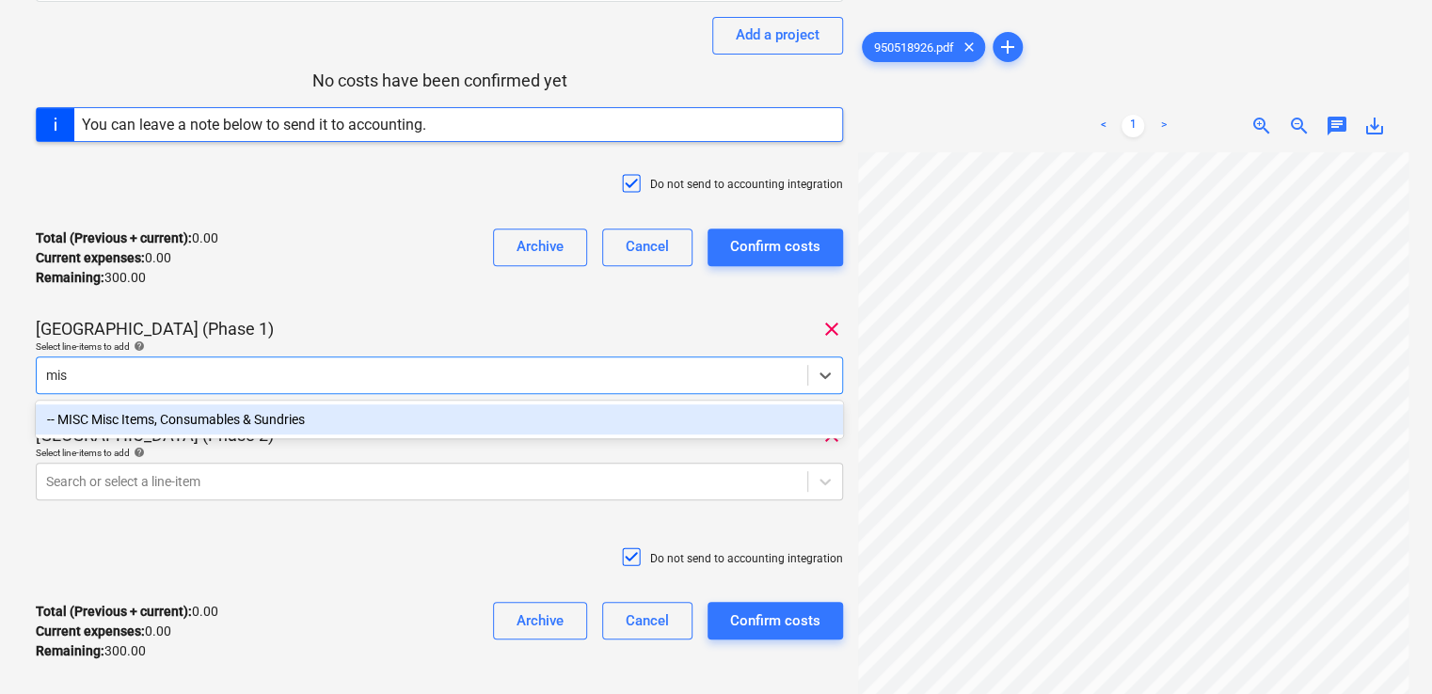
type input "misc"
click at [211, 422] on div "-- MISC Misc Items, Consumables & Sundries" at bounding box center [439, 420] width 807 height 30
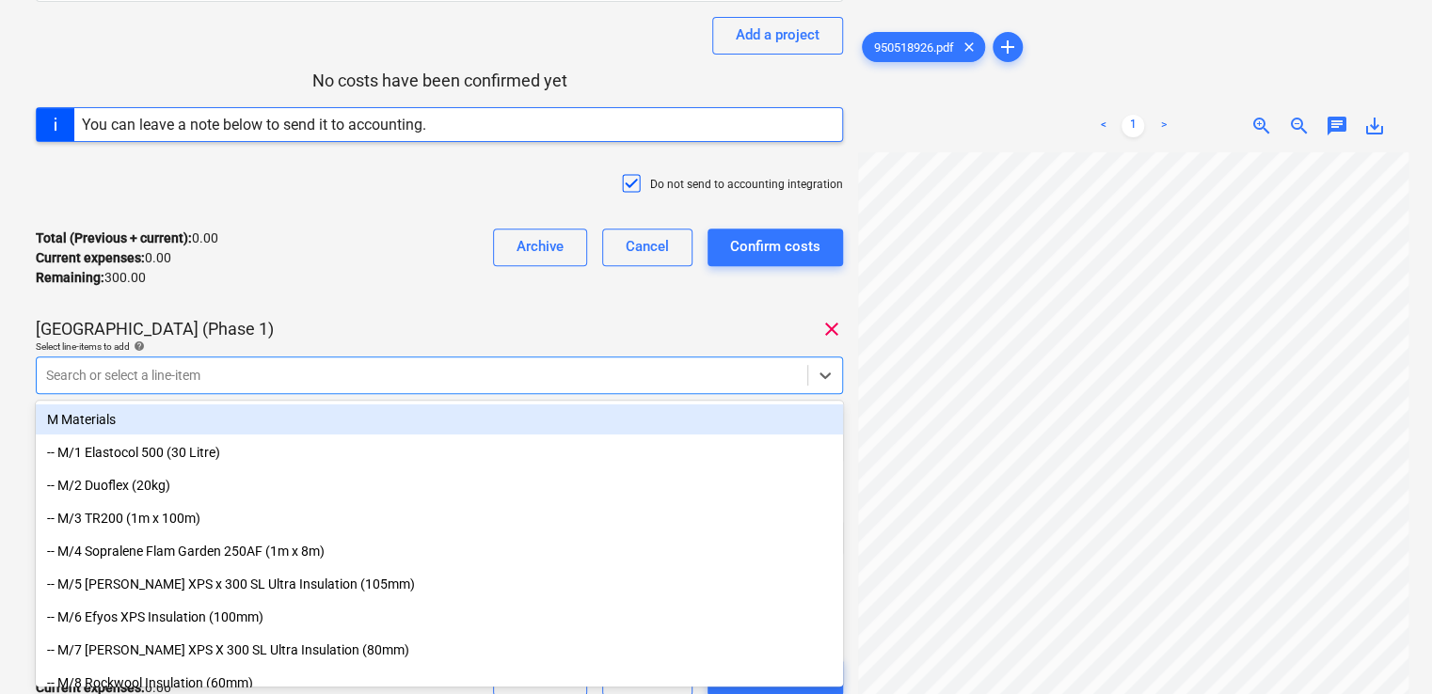
click at [402, 290] on div "Total (Previous + current) : 0.00 Current expenses : 0.00 Remaining : 300.00 Ar…" at bounding box center [439, 258] width 807 height 89
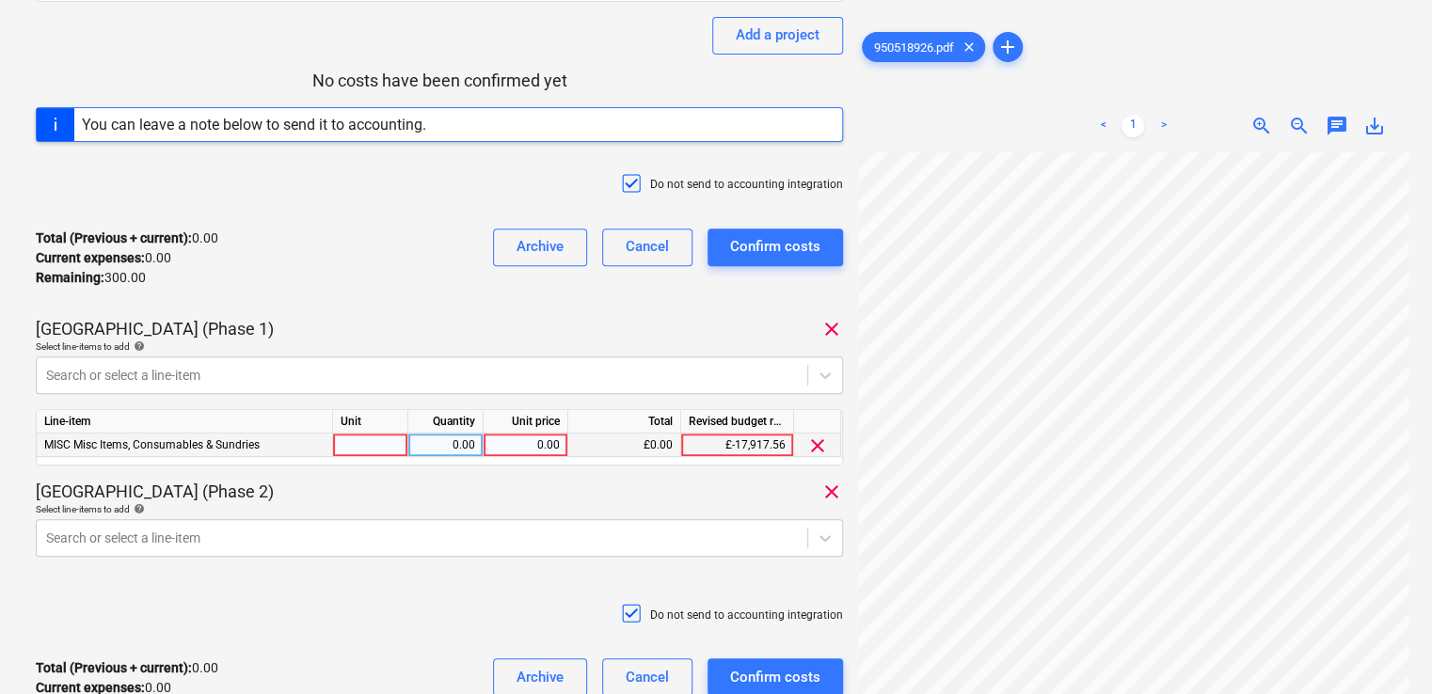
click at [376, 438] on div at bounding box center [370, 446] width 75 height 24
type input "item"
type input "100"
click at [429, 280] on div "Total (Previous + current) : 0.00 Current expenses : 0.00 Remaining : 300.00 Ar…" at bounding box center [439, 258] width 807 height 89
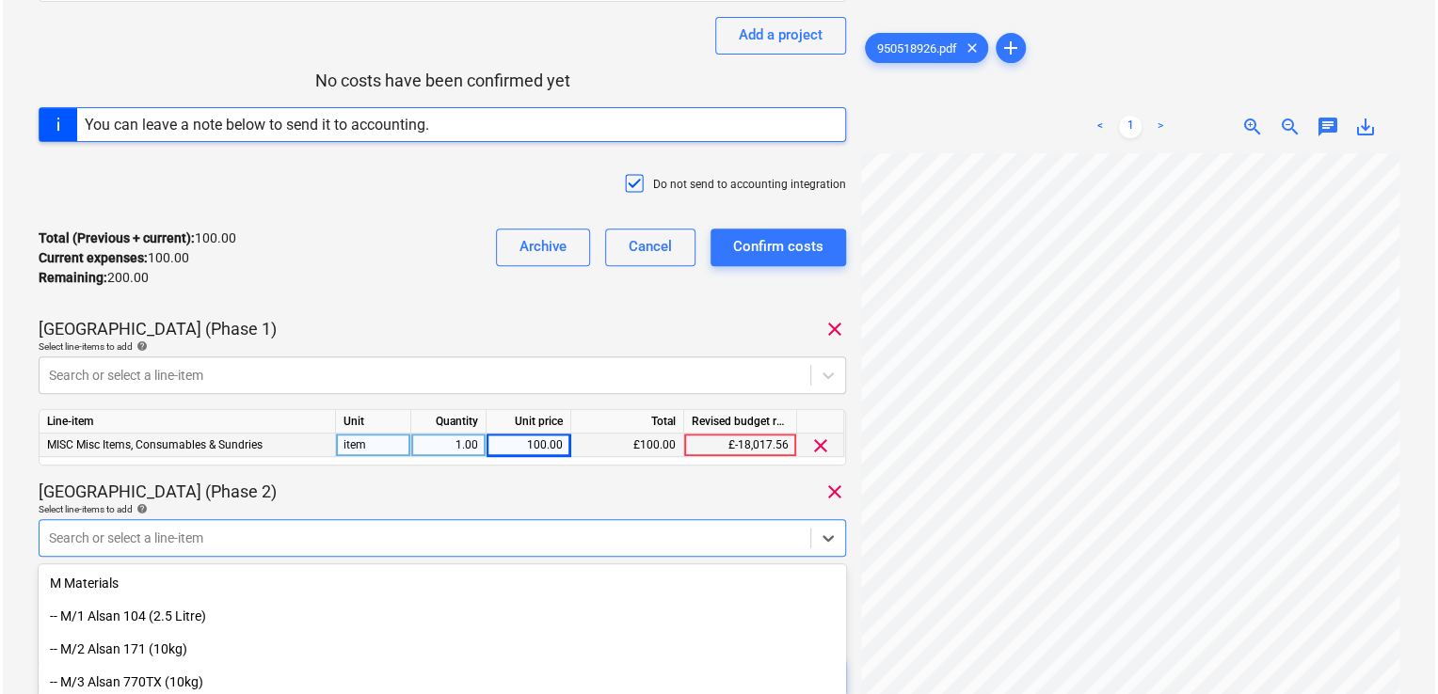
scroll to position [407, 0]
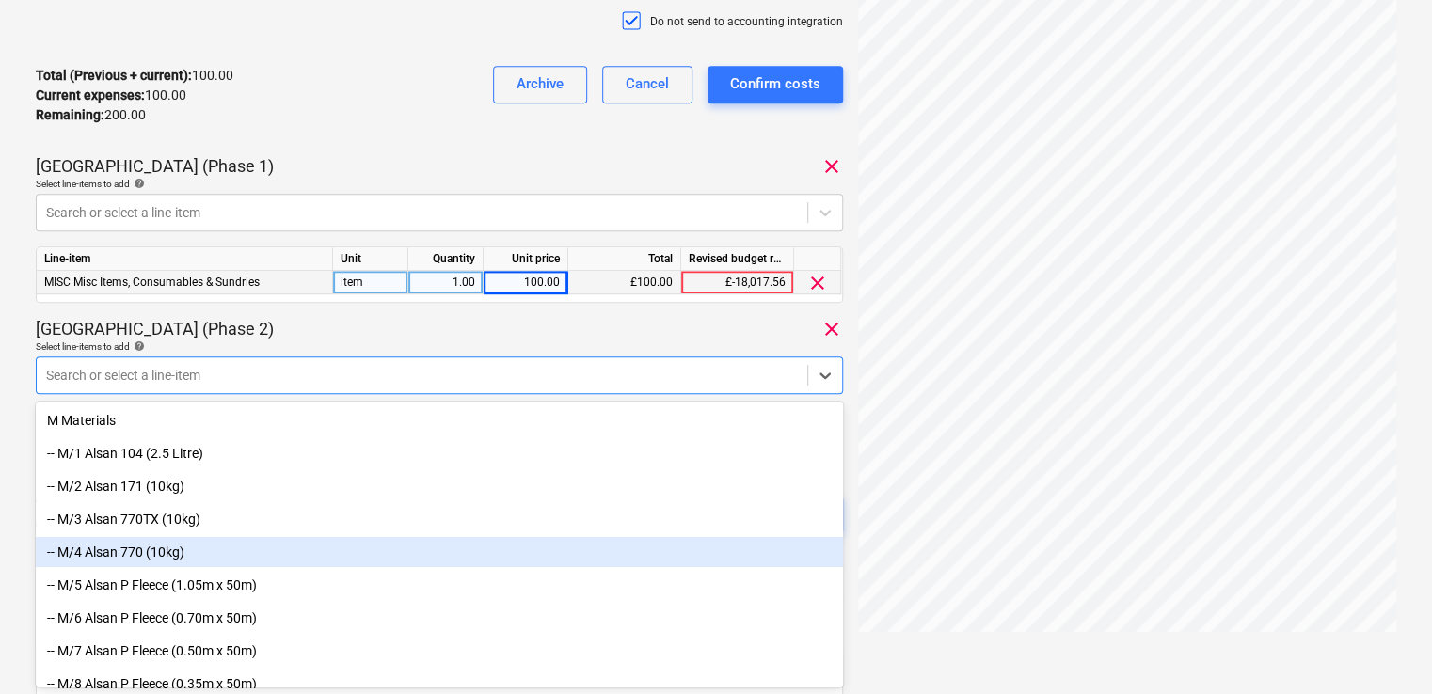
click at [361, 544] on div "-- M/4 Alsan 770 (10kg)" at bounding box center [439, 552] width 807 height 30
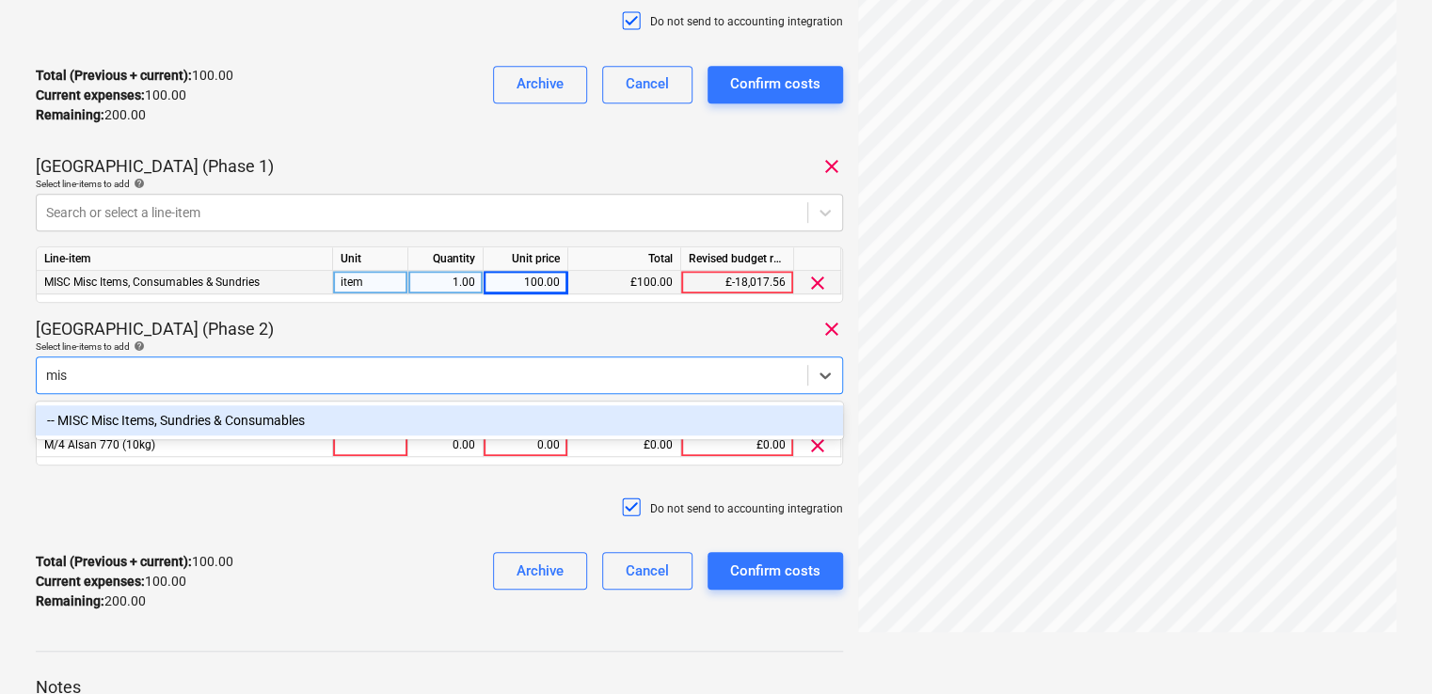
type input "misc"
click at [218, 413] on div "-- MISC Misc Items, Sundries & Consumables" at bounding box center [439, 421] width 807 height 30
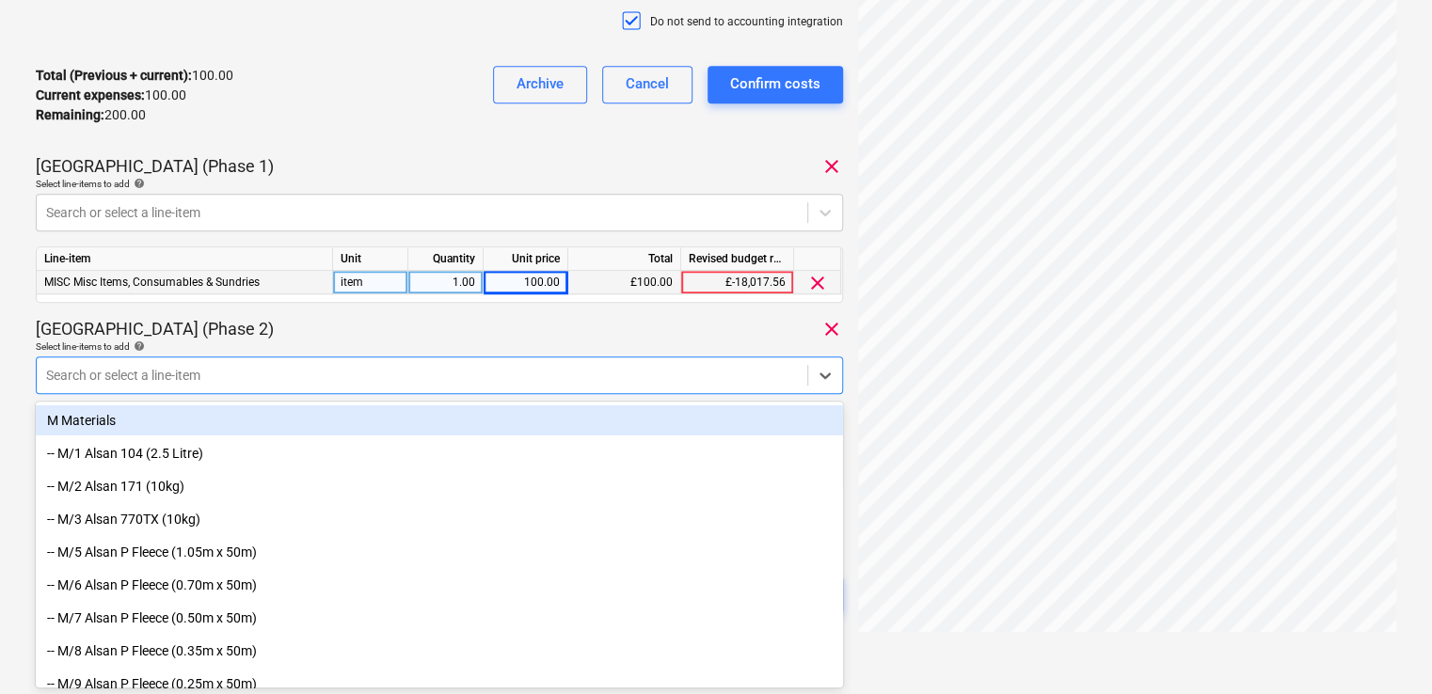
click at [356, 337] on div "Plumstead West Thamesmead (Phase 2) clear" at bounding box center [439, 329] width 807 height 23
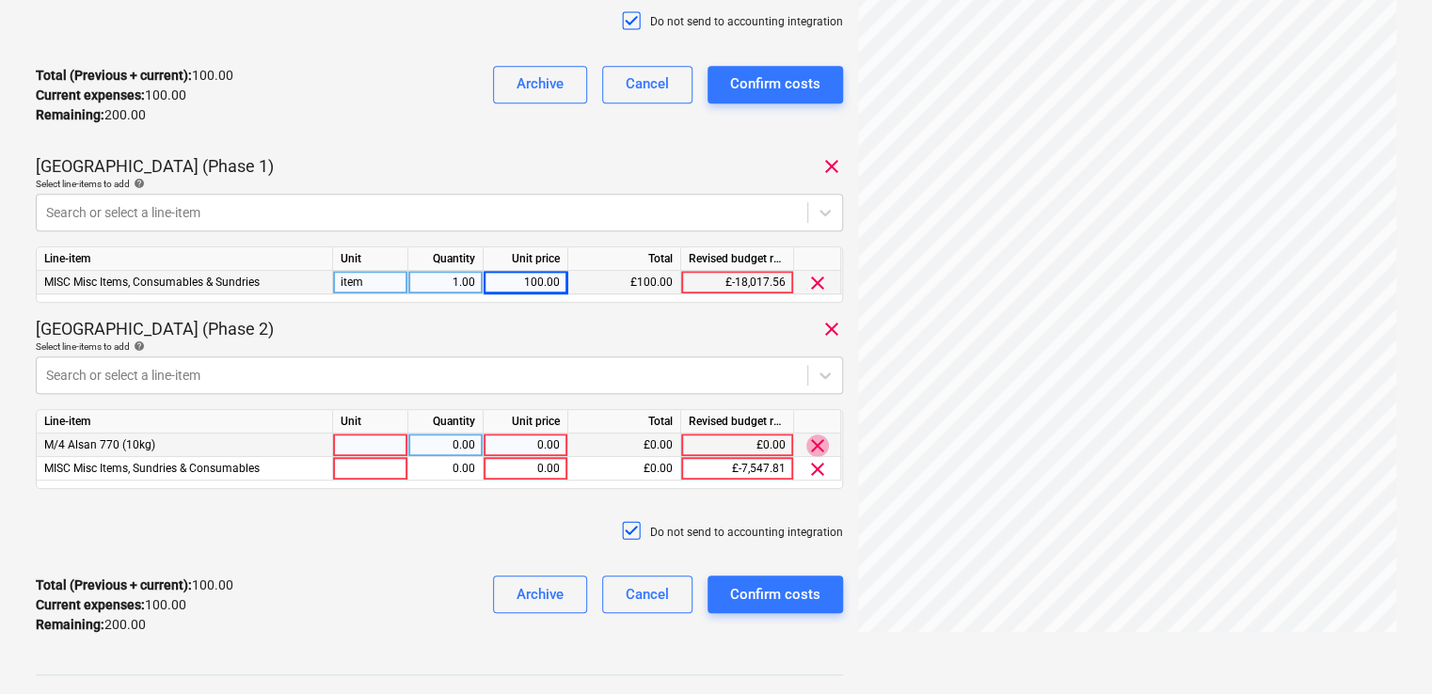
click at [811, 450] on span "clear" at bounding box center [817, 446] width 23 height 23
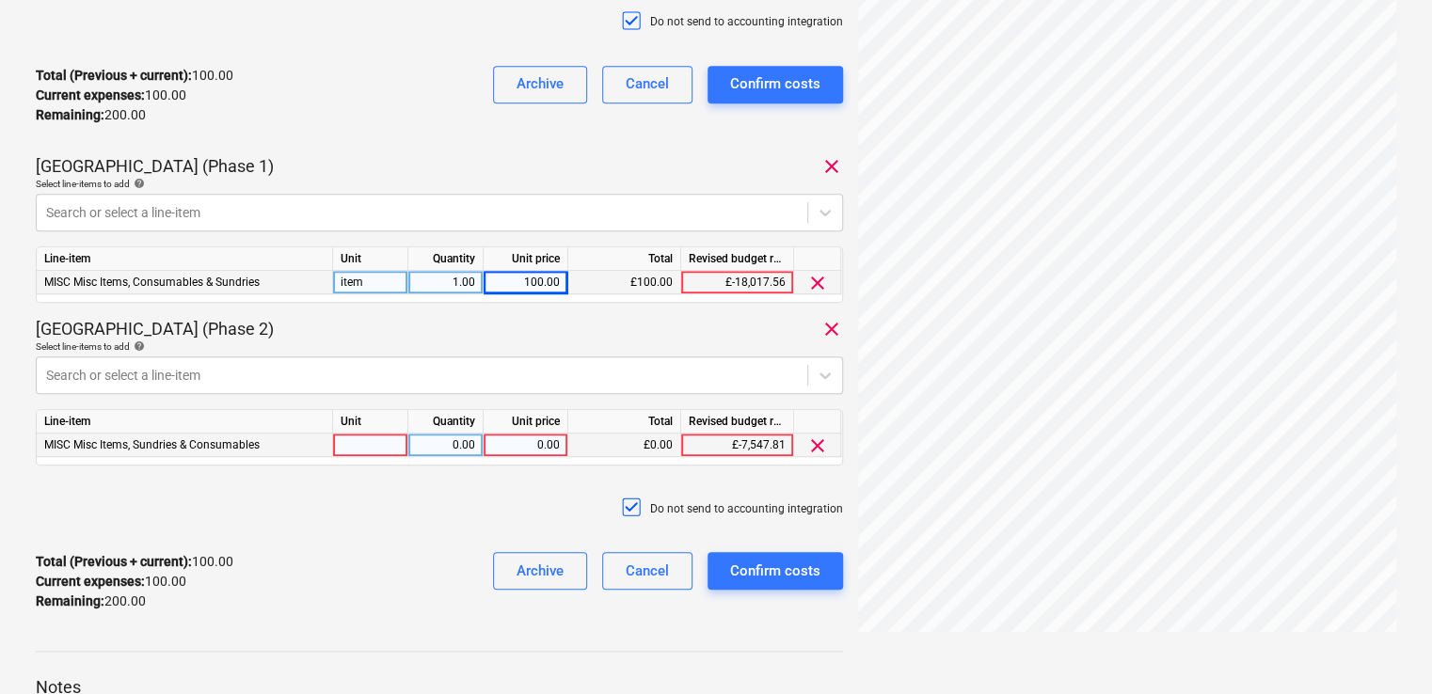
click at [391, 445] on div at bounding box center [370, 446] width 75 height 24
type input "item"
type input "100"
click at [439, 488] on div "Do not send to accounting integration" at bounding box center [439, 509] width 807 height 56
click at [764, 573] on div "Confirm costs" at bounding box center [775, 571] width 90 height 24
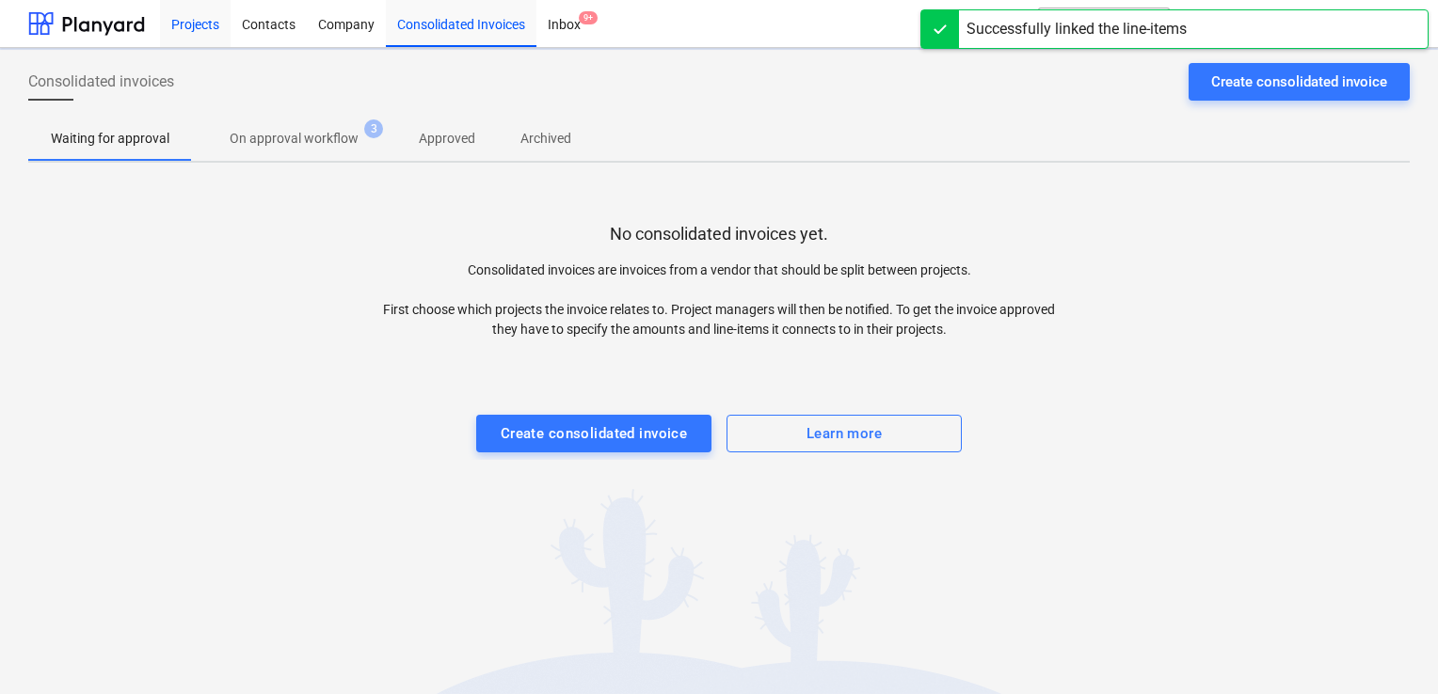
click at [196, 30] on div "Projects" at bounding box center [195, 23] width 71 height 48
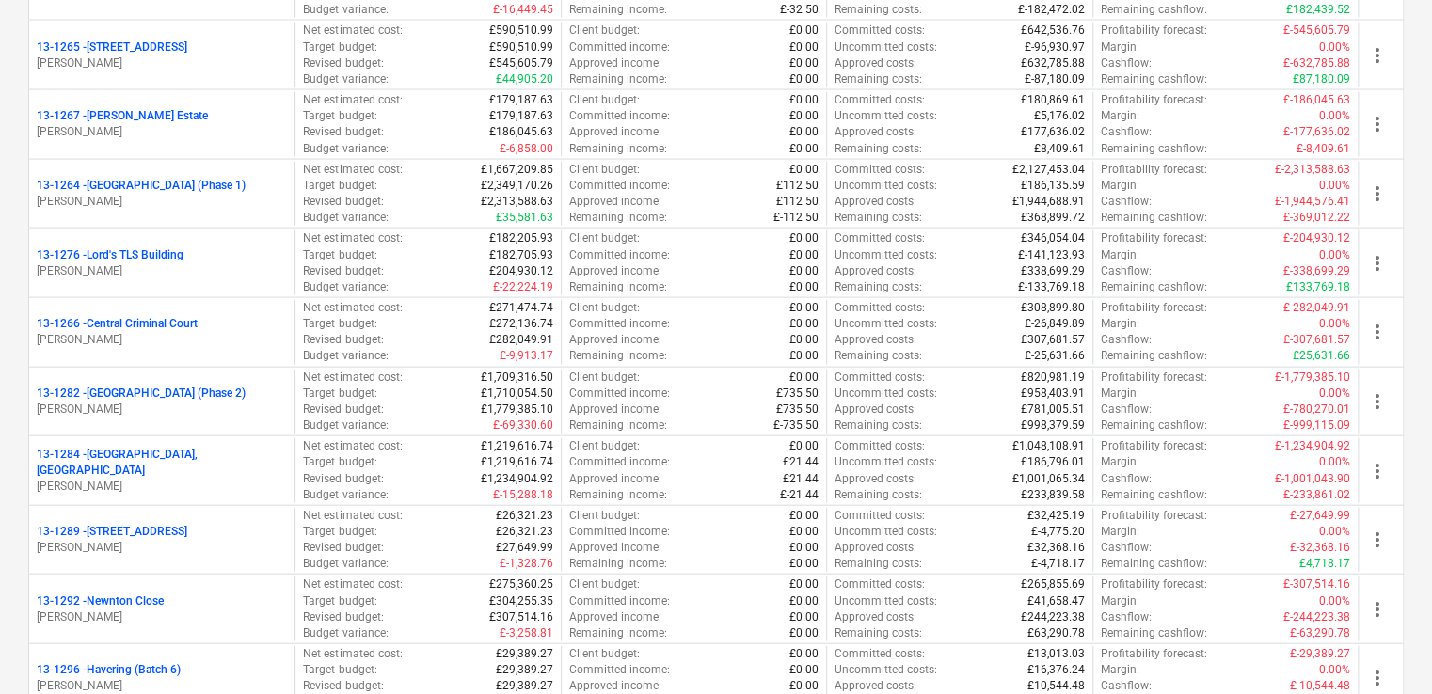
scroll to position [1895, 0]
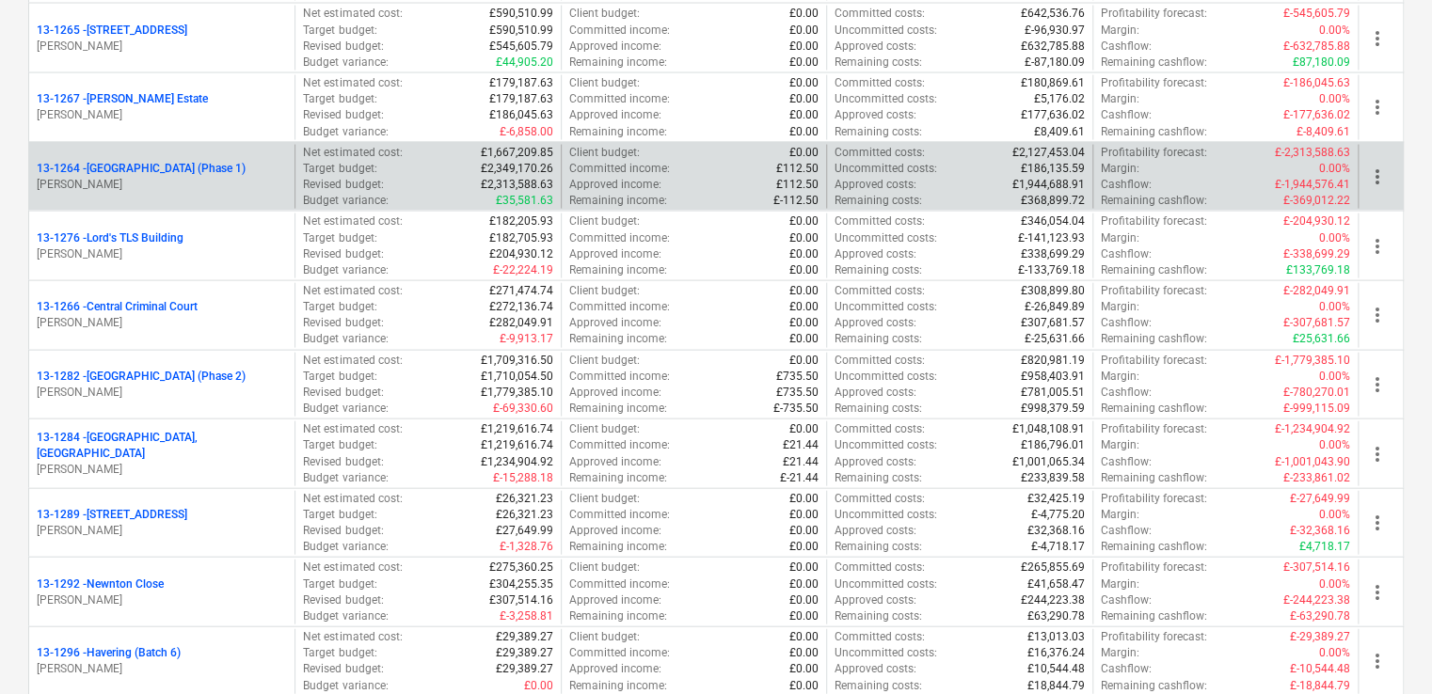
click at [252, 186] on p "G. Collins" at bounding box center [162, 185] width 250 height 16
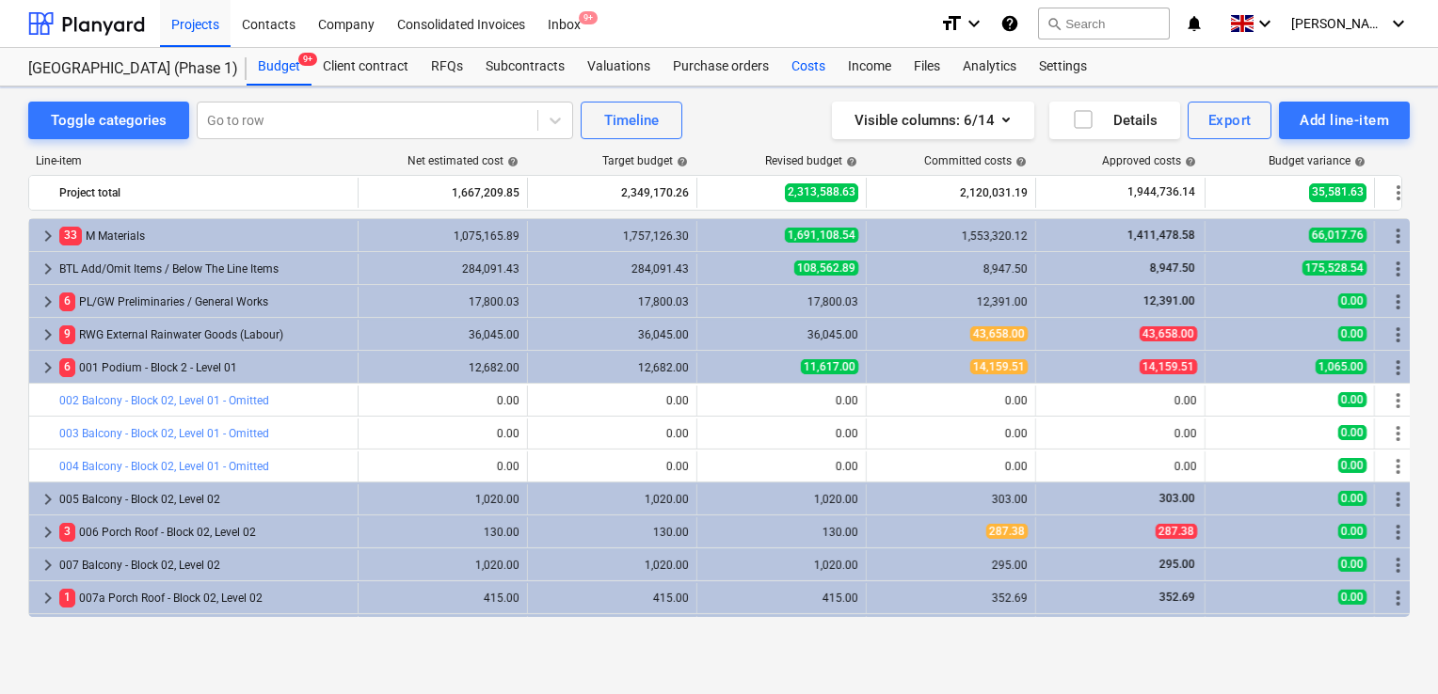
click at [799, 69] on div "Costs" at bounding box center [808, 67] width 56 height 38
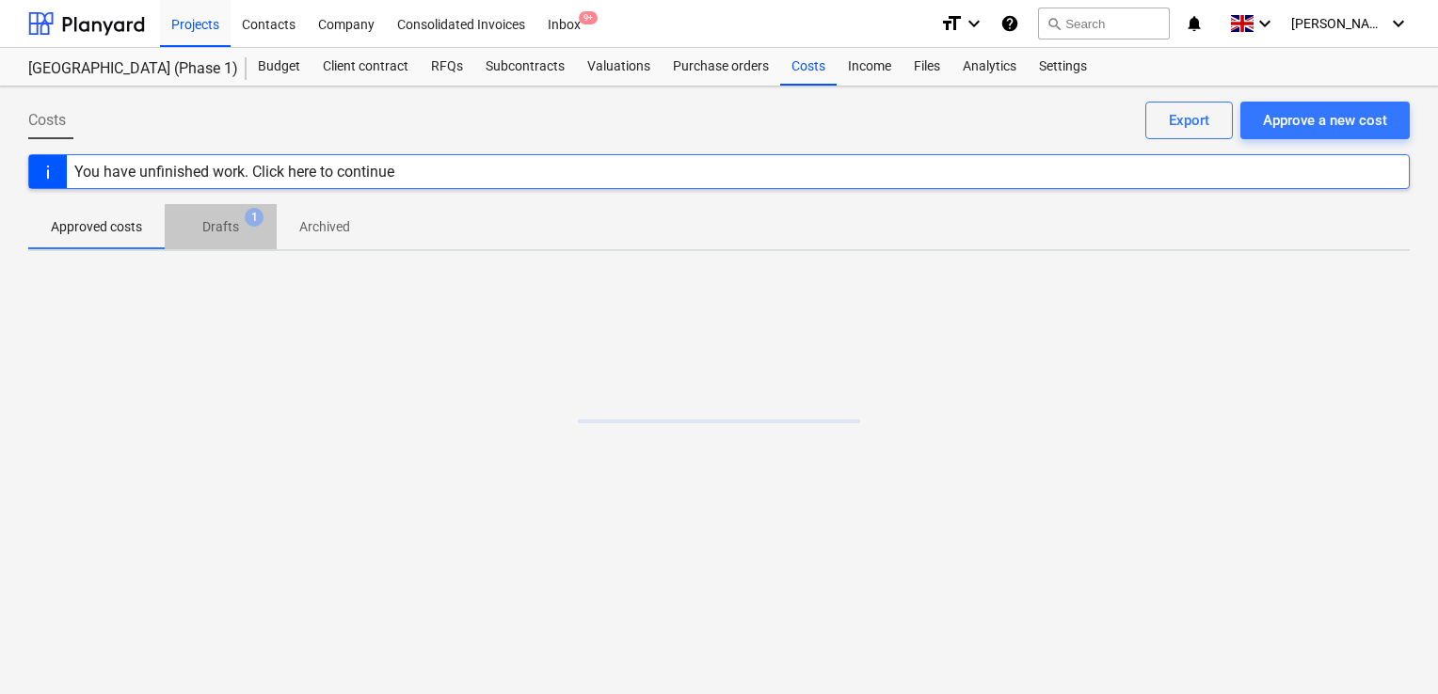
click at [256, 224] on span "1" at bounding box center [254, 217] width 19 height 19
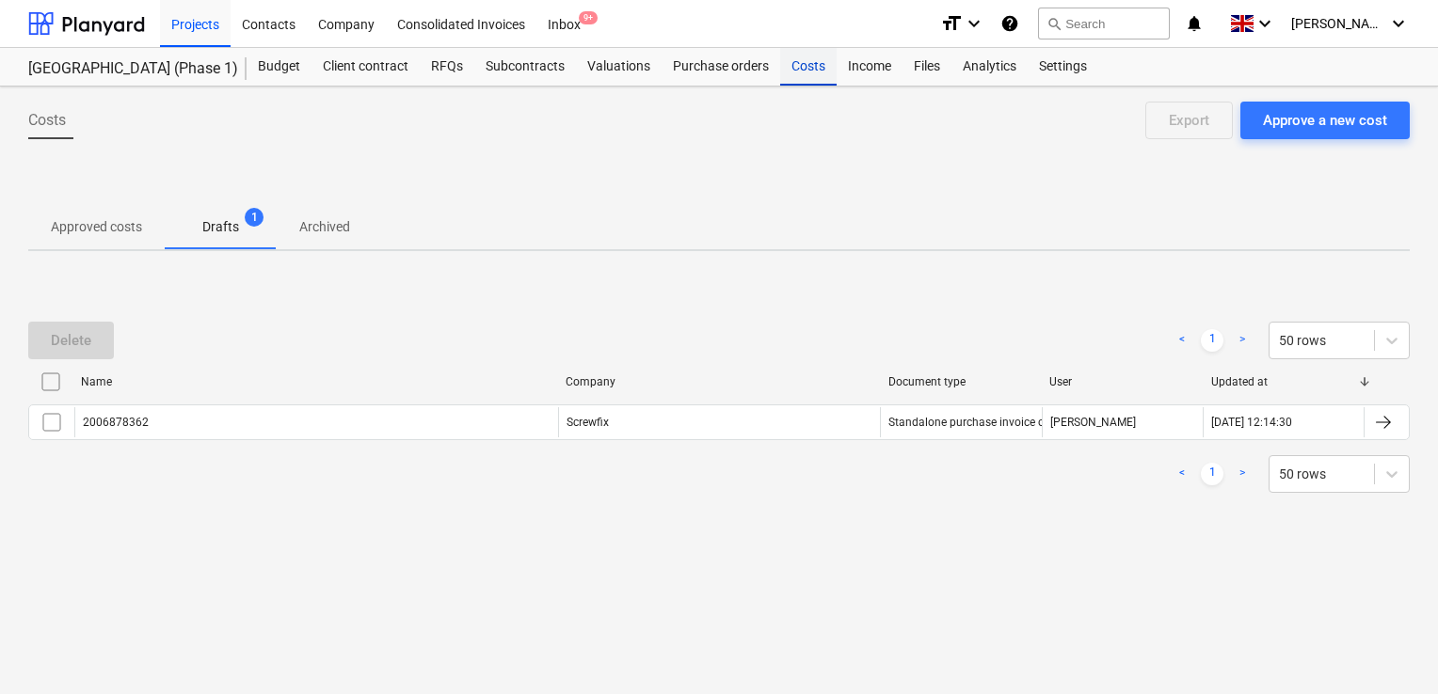
click at [799, 57] on div "Costs" at bounding box center [808, 67] width 56 height 38
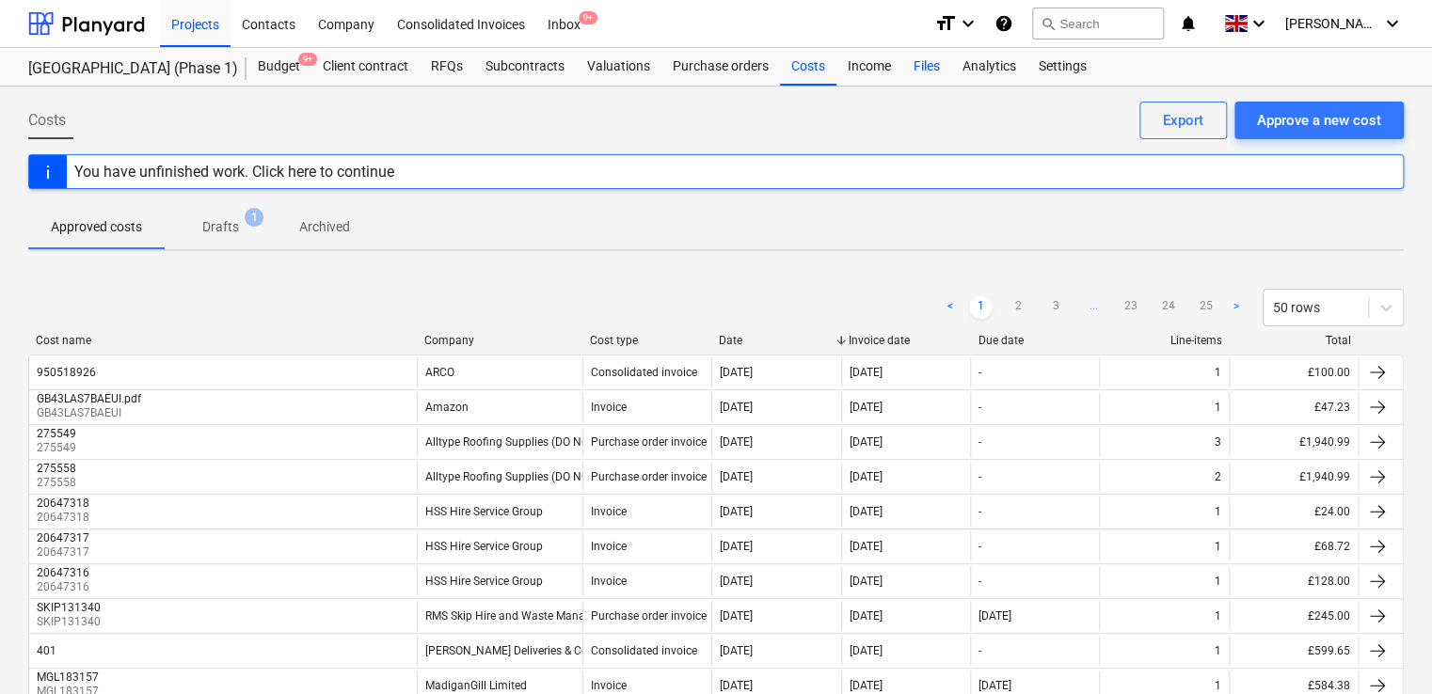
click at [913, 66] on div "Files" at bounding box center [926, 67] width 49 height 38
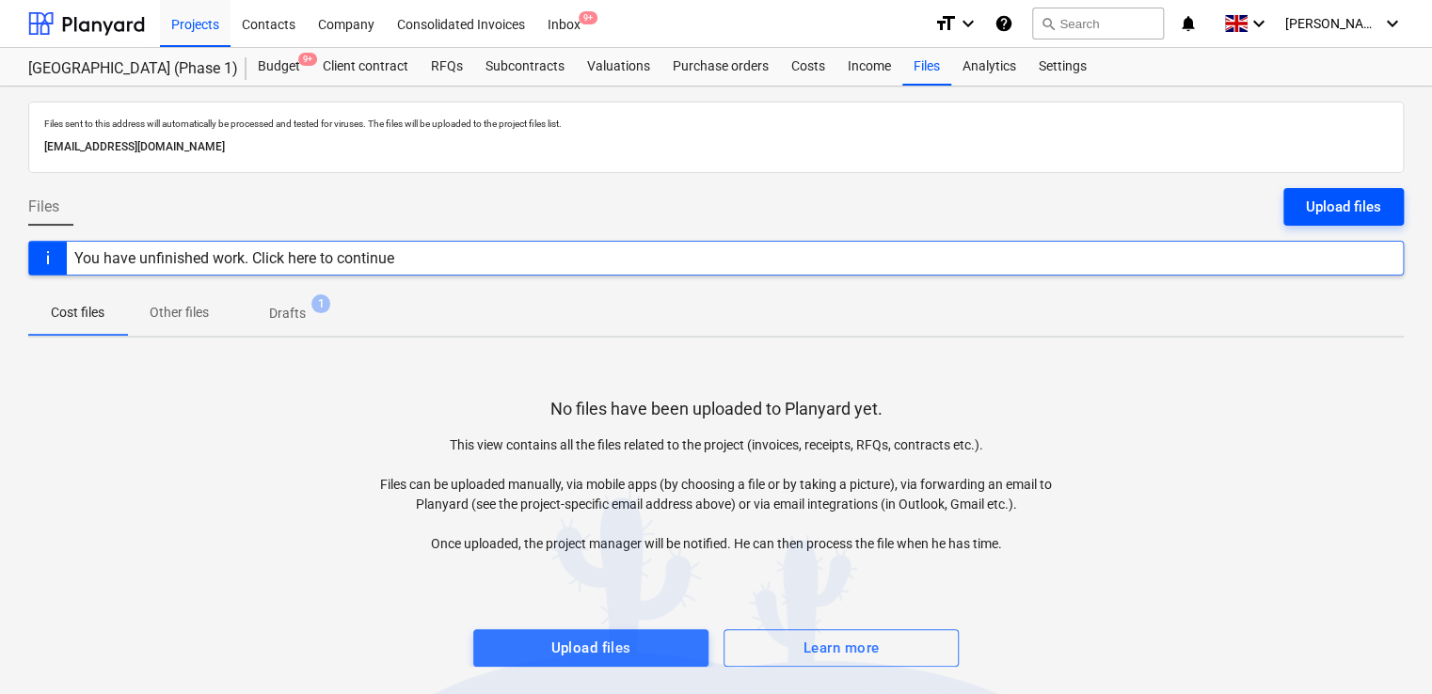
click at [1315, 204] on div "Upload files" at bounding box center [1343, 207] width 75 height 24
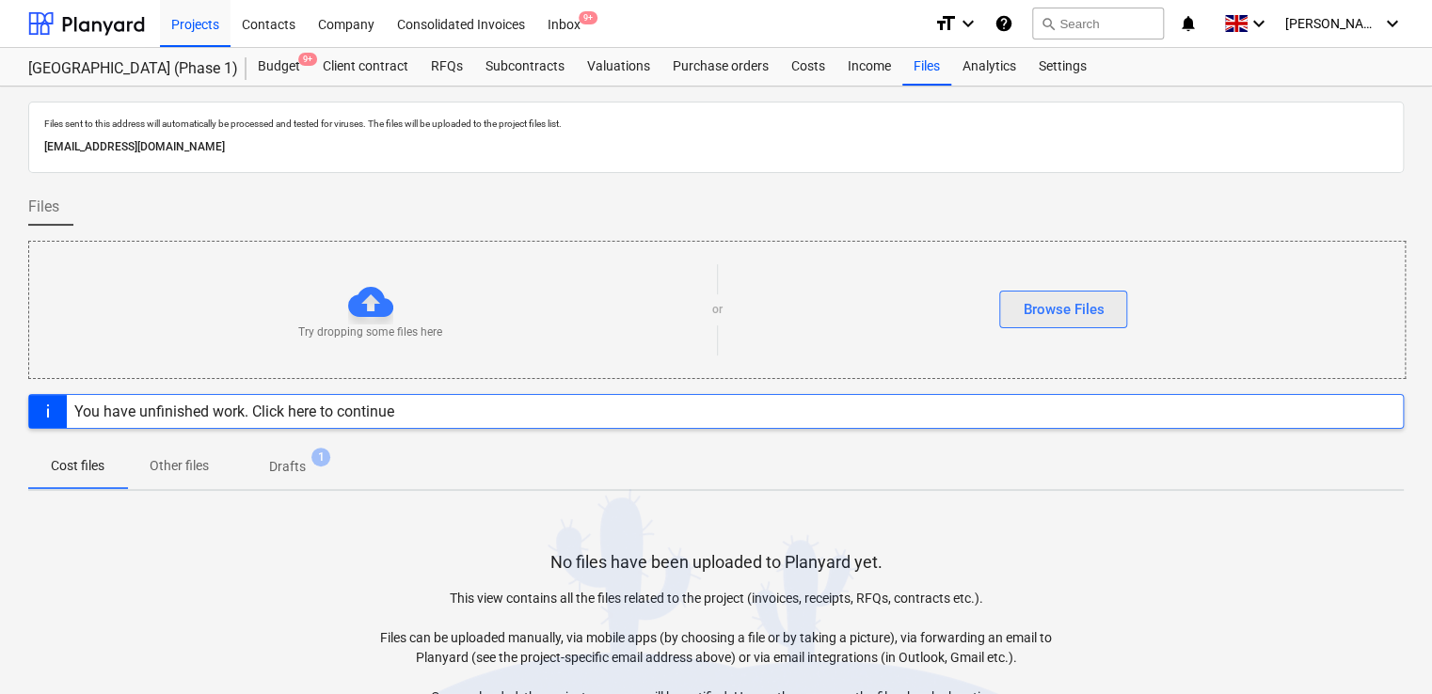
click at [1018, 320] on button "Browse Files" at bounding box center [1063, 310] width 128 height 38
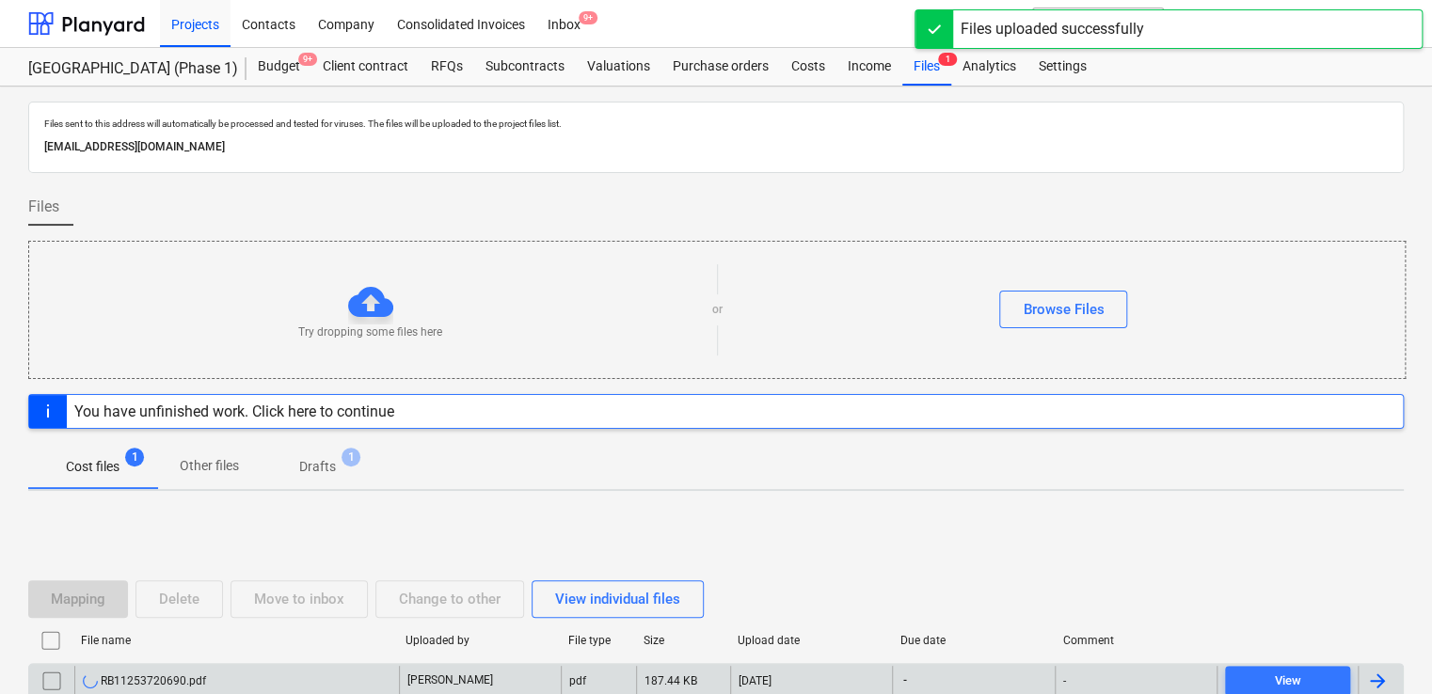
click at [260, 669] on div "RB11253720690.pdf" at bounding box center [236, 681] width 325 height 30
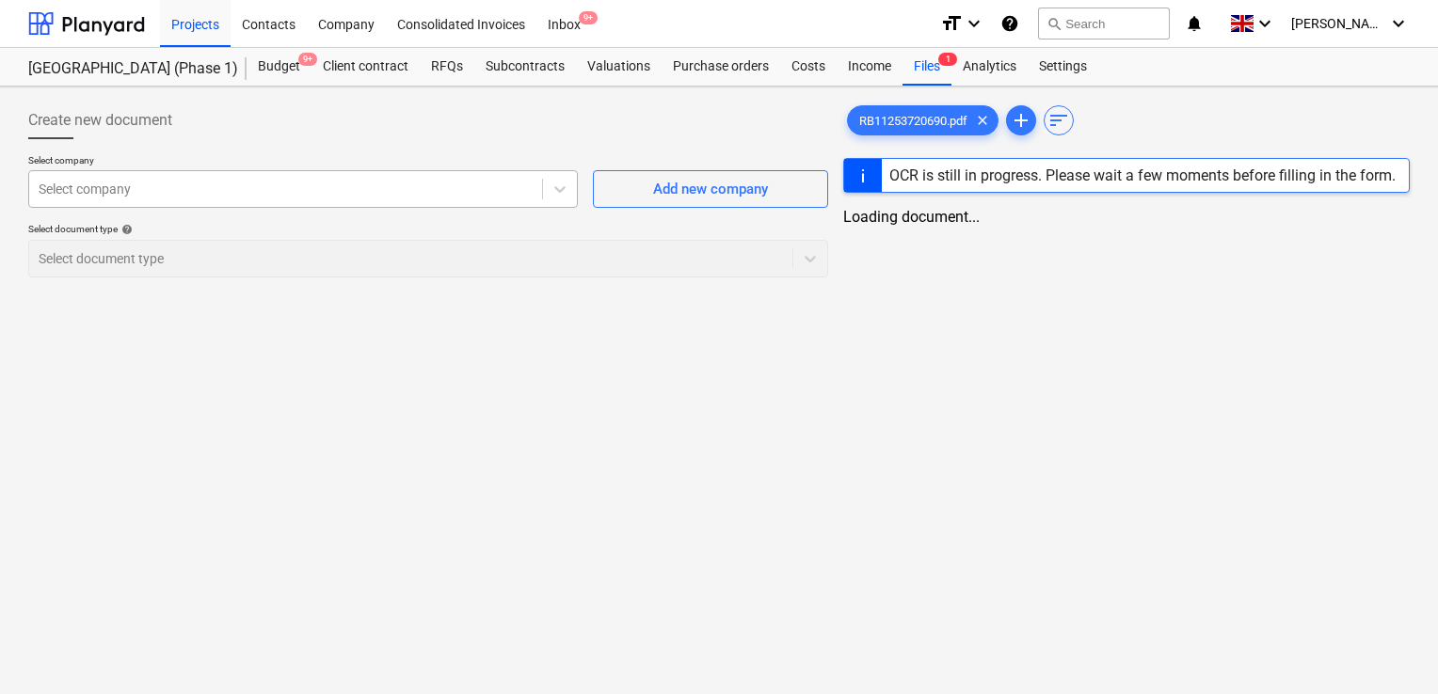
click at [448, 188] on div at bounding box center [286, 189] width 494 height 19
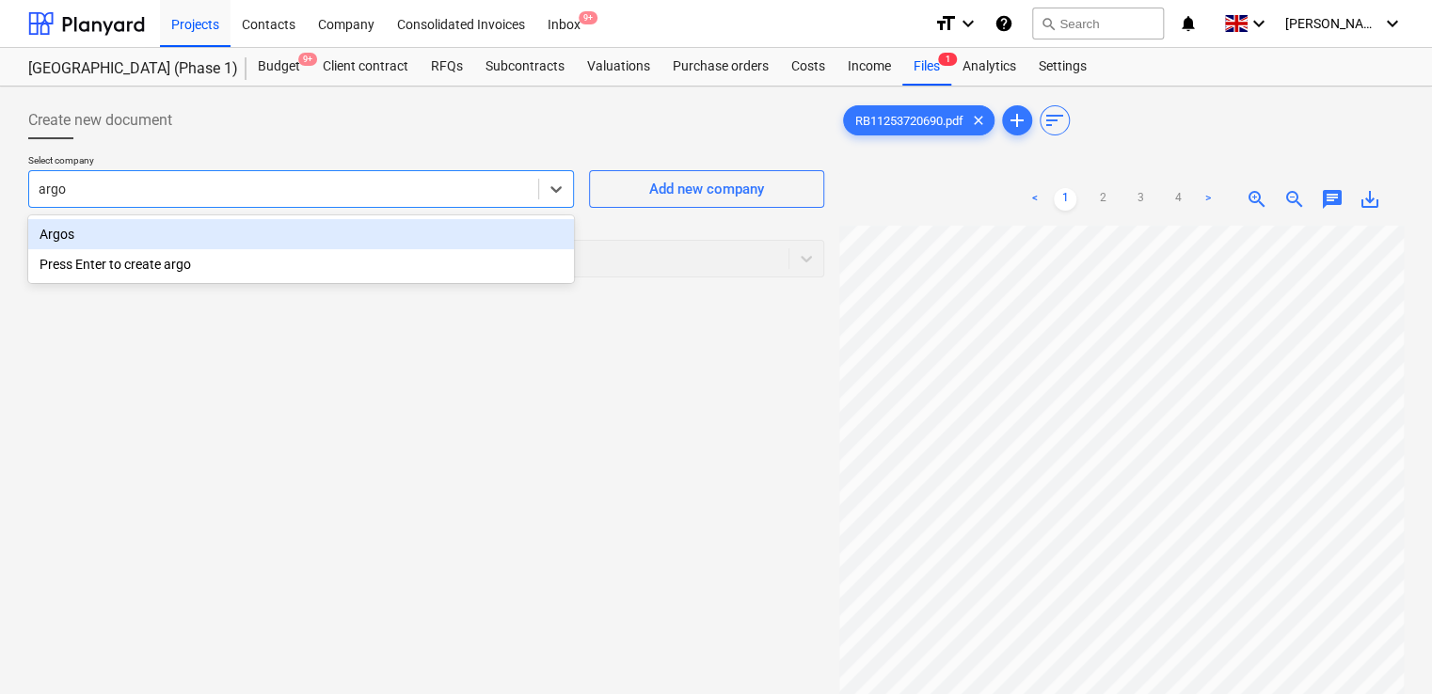
type input "argos"
click at [243, 237] on div "Argos" at bounding box center [301, 234] width 546 height 30
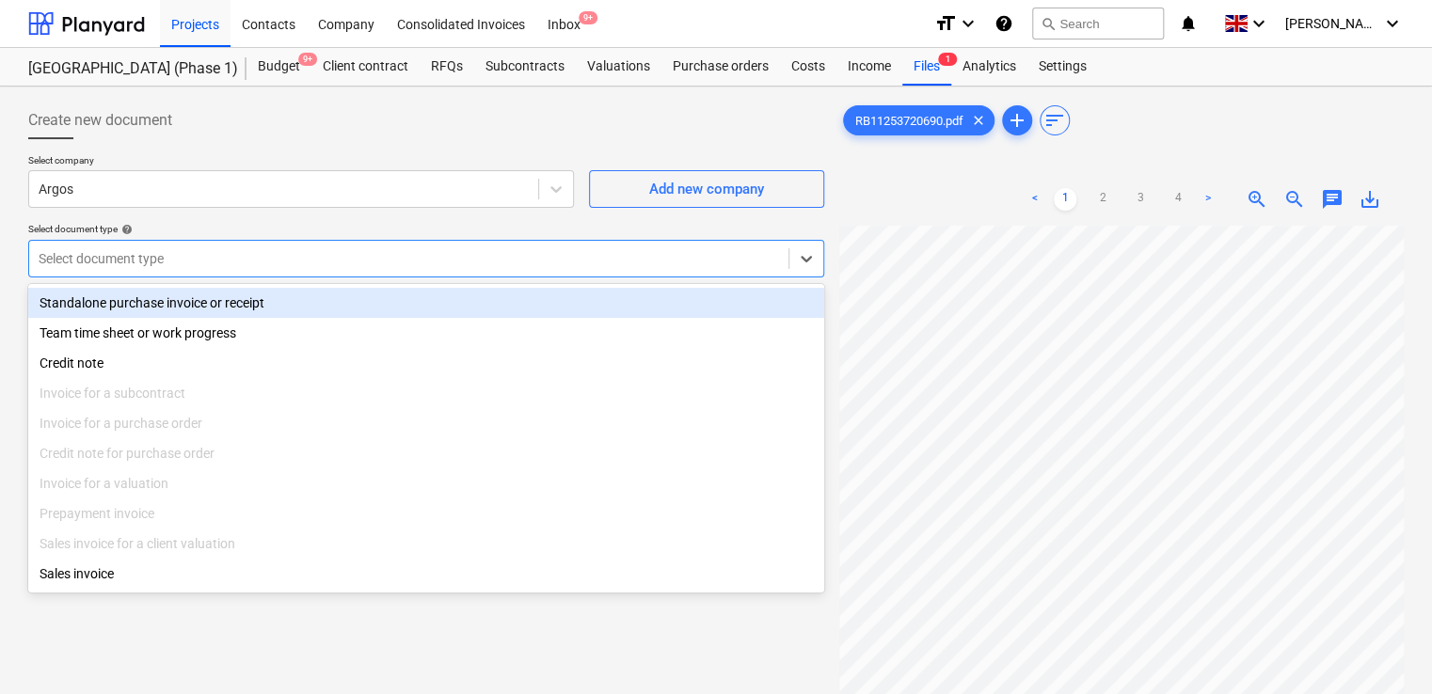
click at [245, 255] on div at bounding box center [409, 258] width 741 height 19
click at [247, 303] on div "Standalone purchase invoice or receipt" at bounding box center [426, 303] width 796 height 30
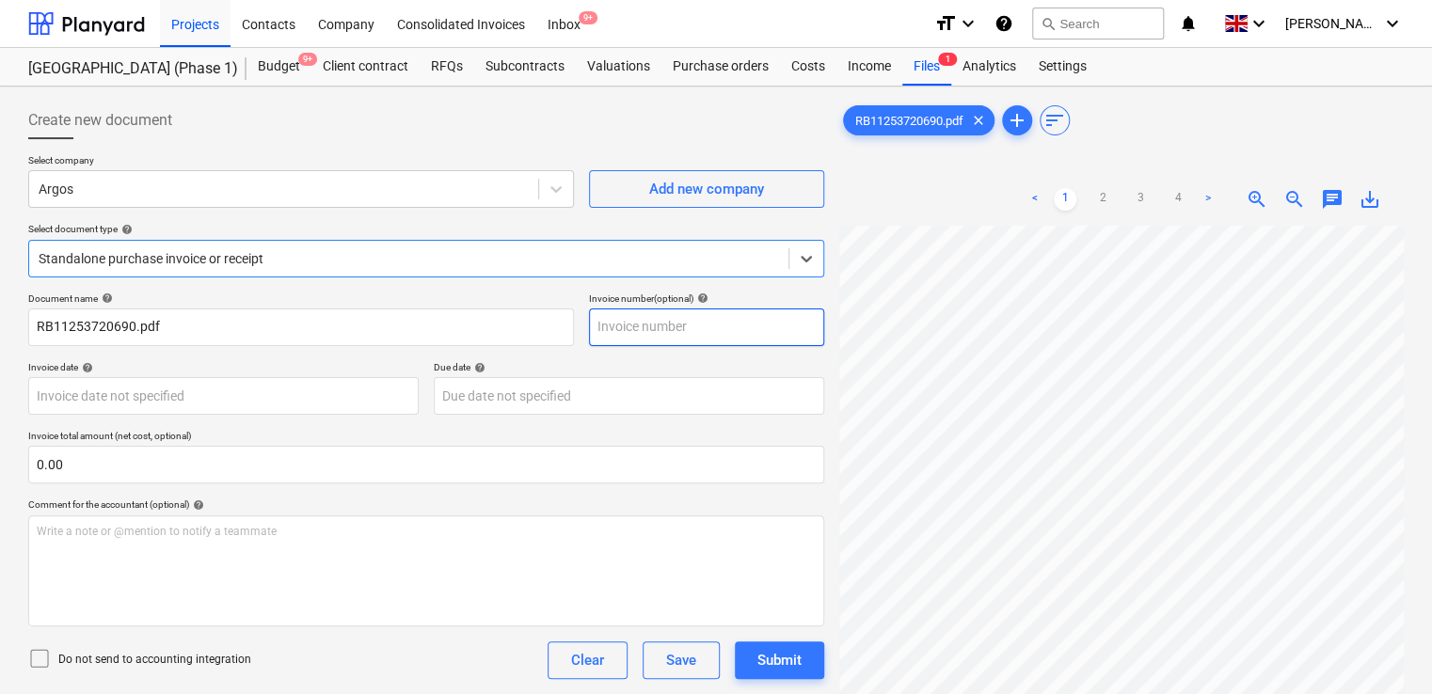
click at [639, 326] on input "text" at bounding box center [706, 328] width 235 height 38
paste input "RB11253720690"
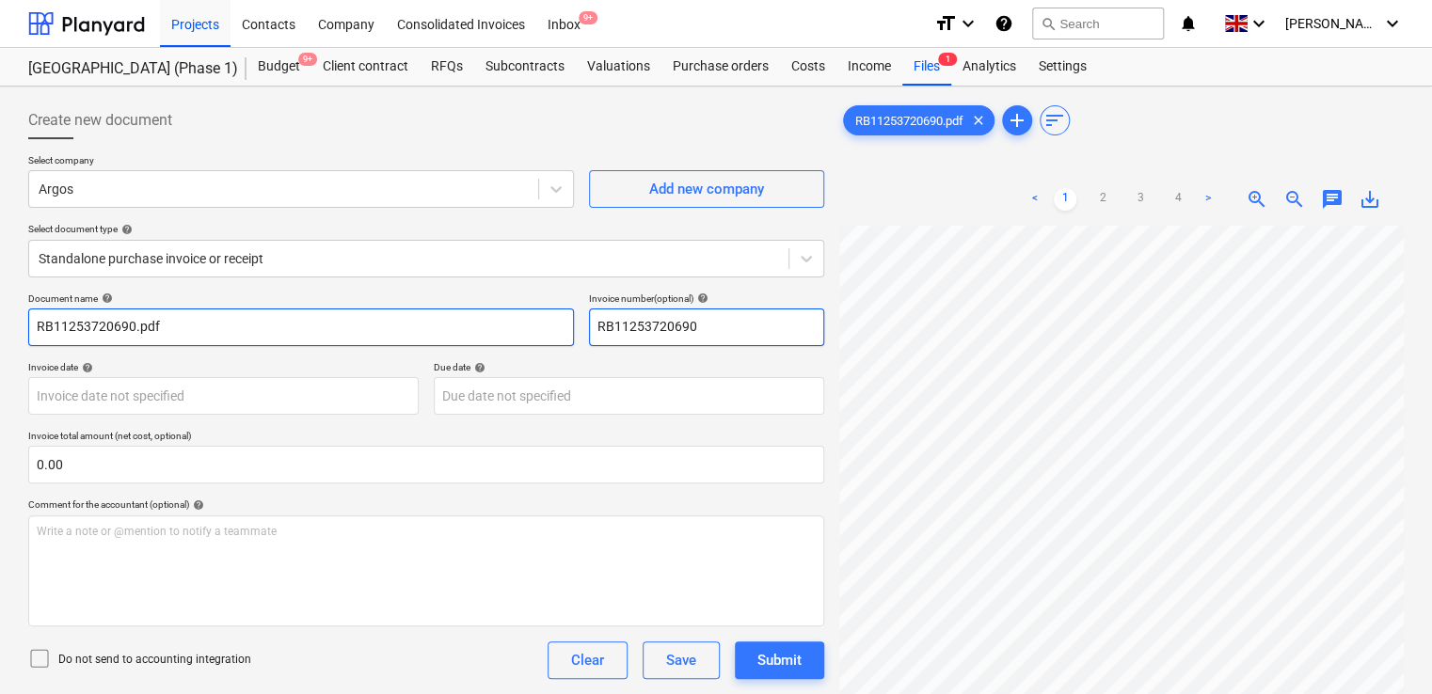
type input "RB11253720690"
click at [264, 324] on input "RB11253720690.pdf" at bounding box center [301, 328] width 546 height 38
type input "RB11253720690"
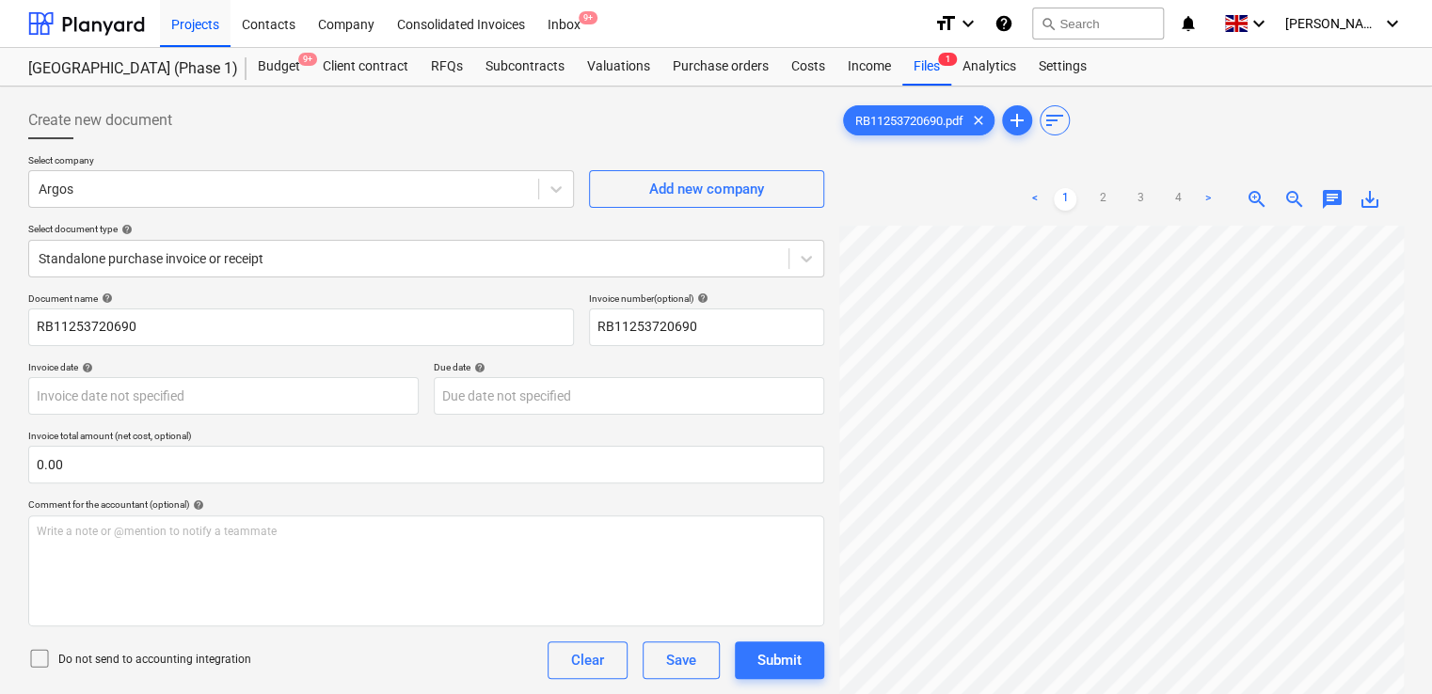
click at [38, 664] on icon at bounding box center [39, 658] width 23 height 23
click at [222, 659] on p "Do not send to accounting integration" at bounding box center [154, 660] width 193 height 16
click at [343, 664] on div "Do not send to accounting integration Clear Save Submit" at bounding box center [426, 661] width 796 height 38
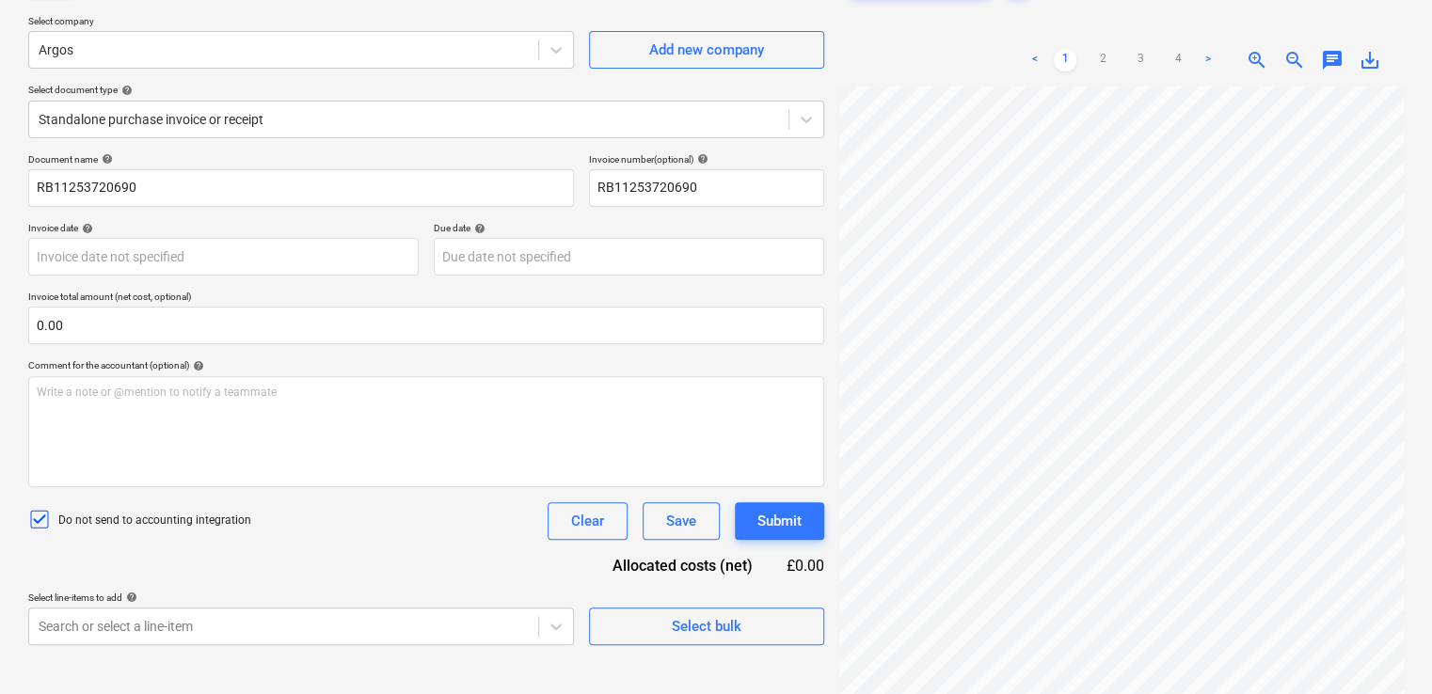
scroll to position [188, 0]
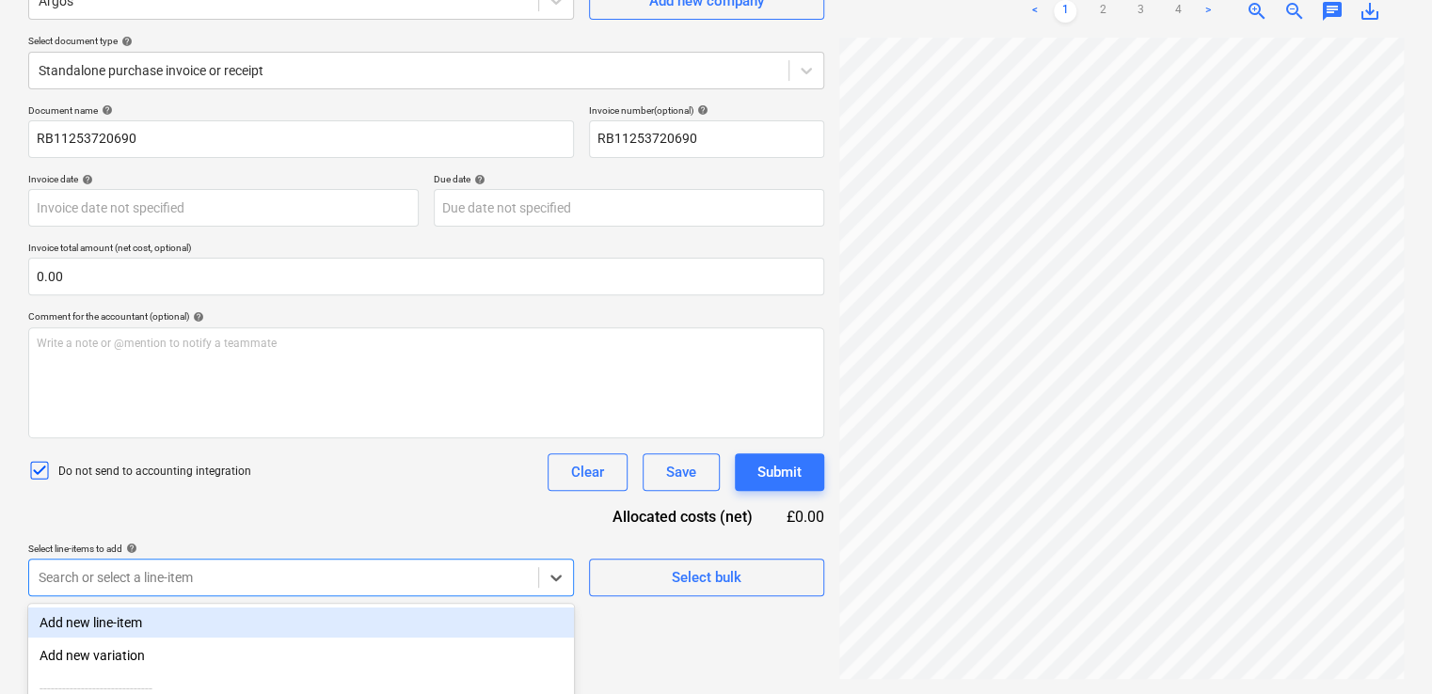
click at [501, 506] on body "Projects Contacts Company Consolidated Invoices Inbox 9+ format_size keyboard_a…" at bounding box center [716, 159] width 1432 height 694
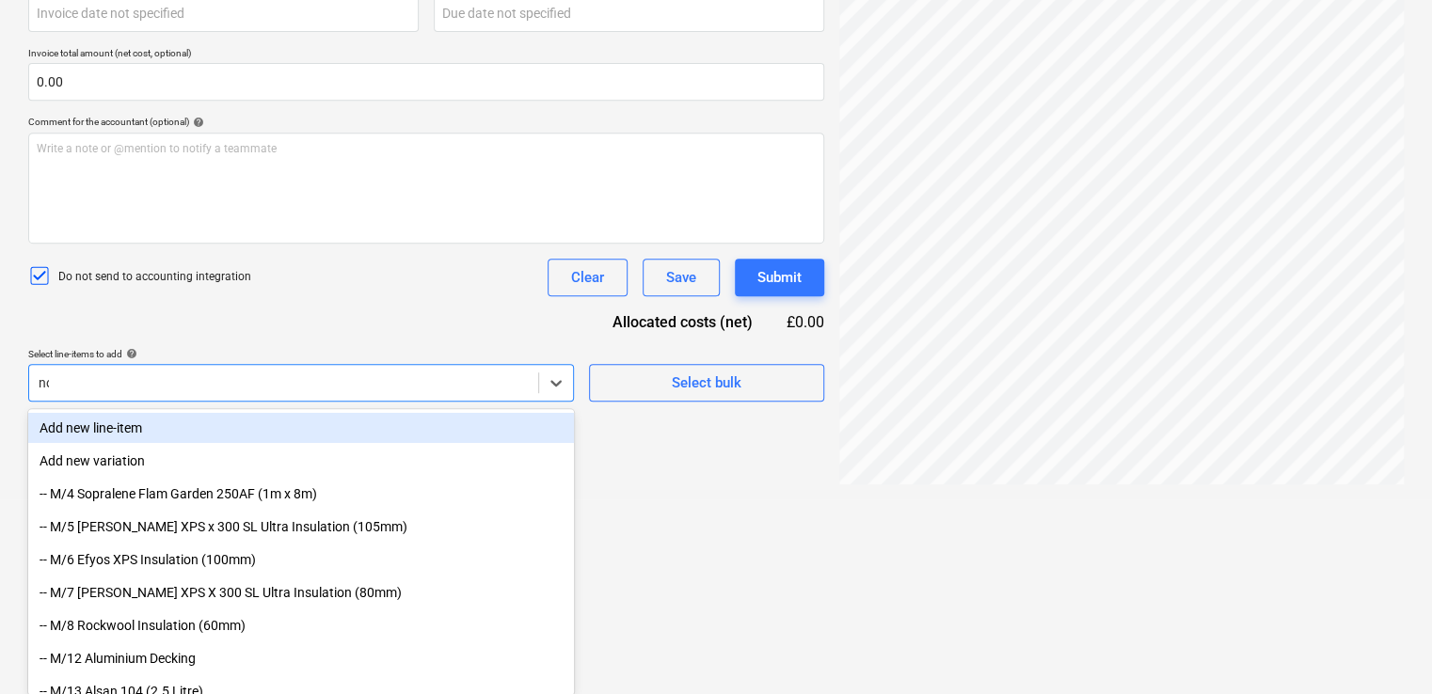
type input "non"
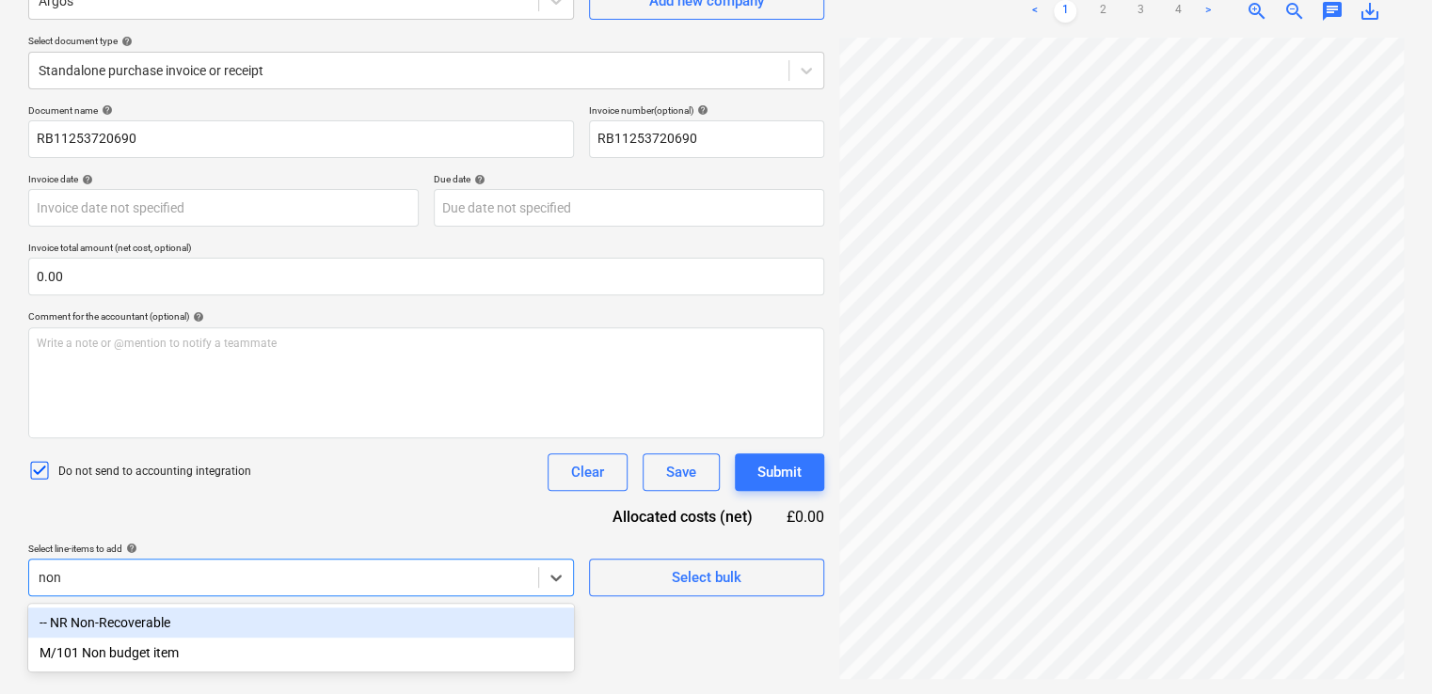
click at [391, 620] on div "-- NR Non-Recoverable" at bounding box center [301, 623] width 546 height 30
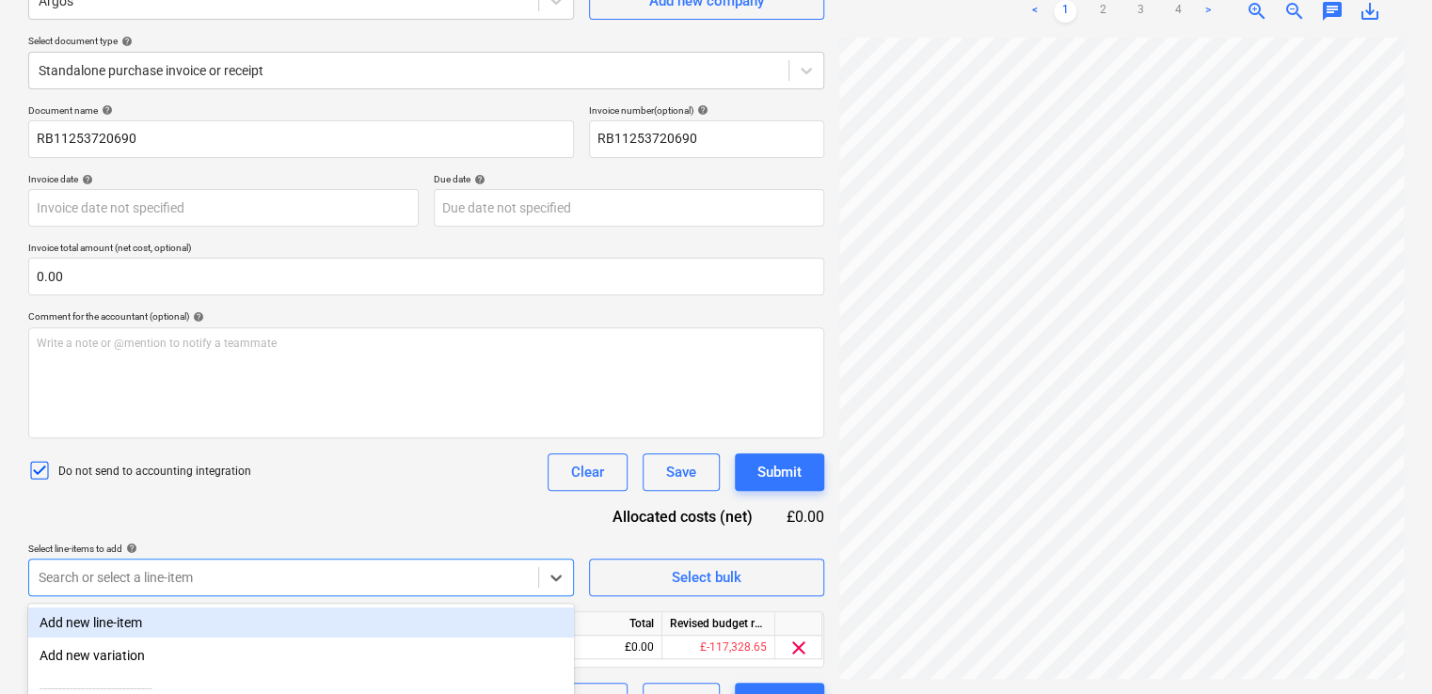
click at [437, 493] on div "Document name help RB11253720690 Invoice number (optional) help RB11253720690 I…" at bounding box center [426, 412] width 796 height 616
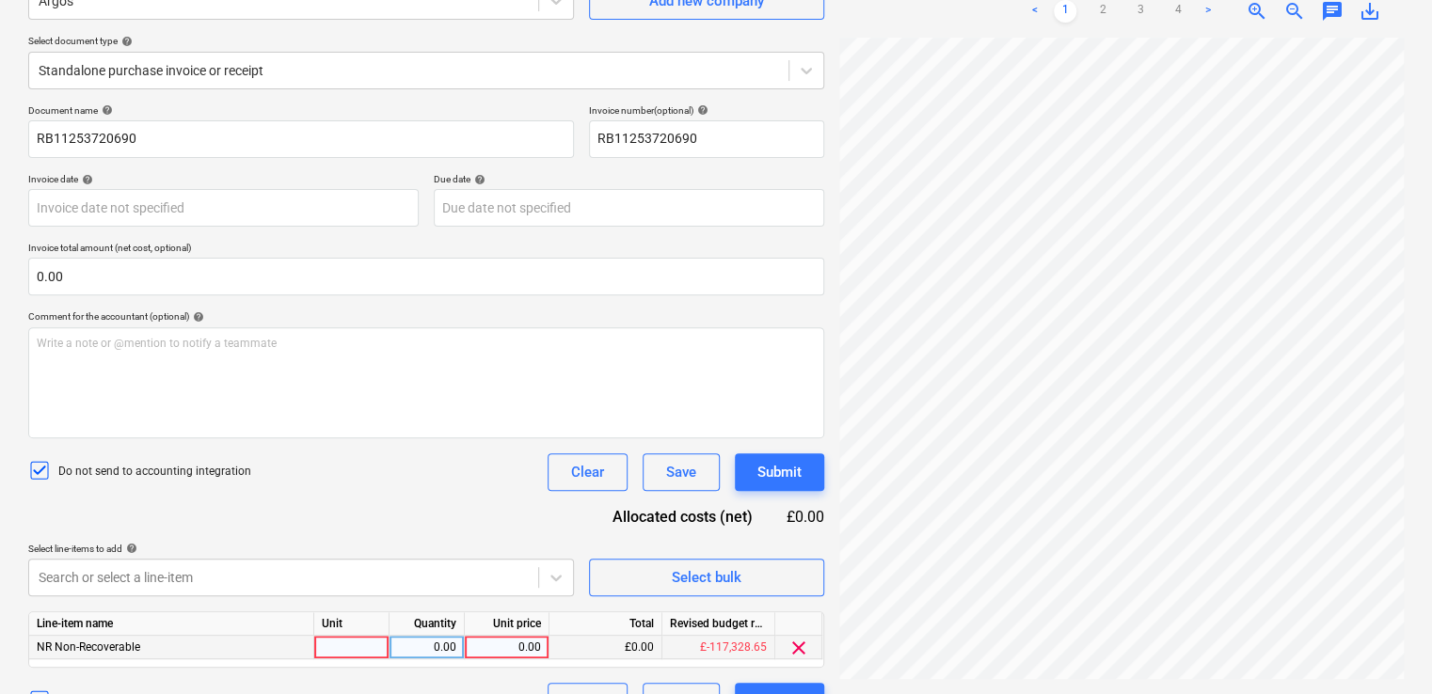
click at [361, 647] on div at bounding box center [351, 648] width 75 height 24
type input "item"
type input "67.94"
click at [478, 490] on div "Document name help RB11253720690 Invoice number (optional) help RB11253720690 I…" at bounding box center [426, 412] width 796 height 616
click at [757, 466] on div "Submit" at bounding box center [779, 472] width 44 height 24
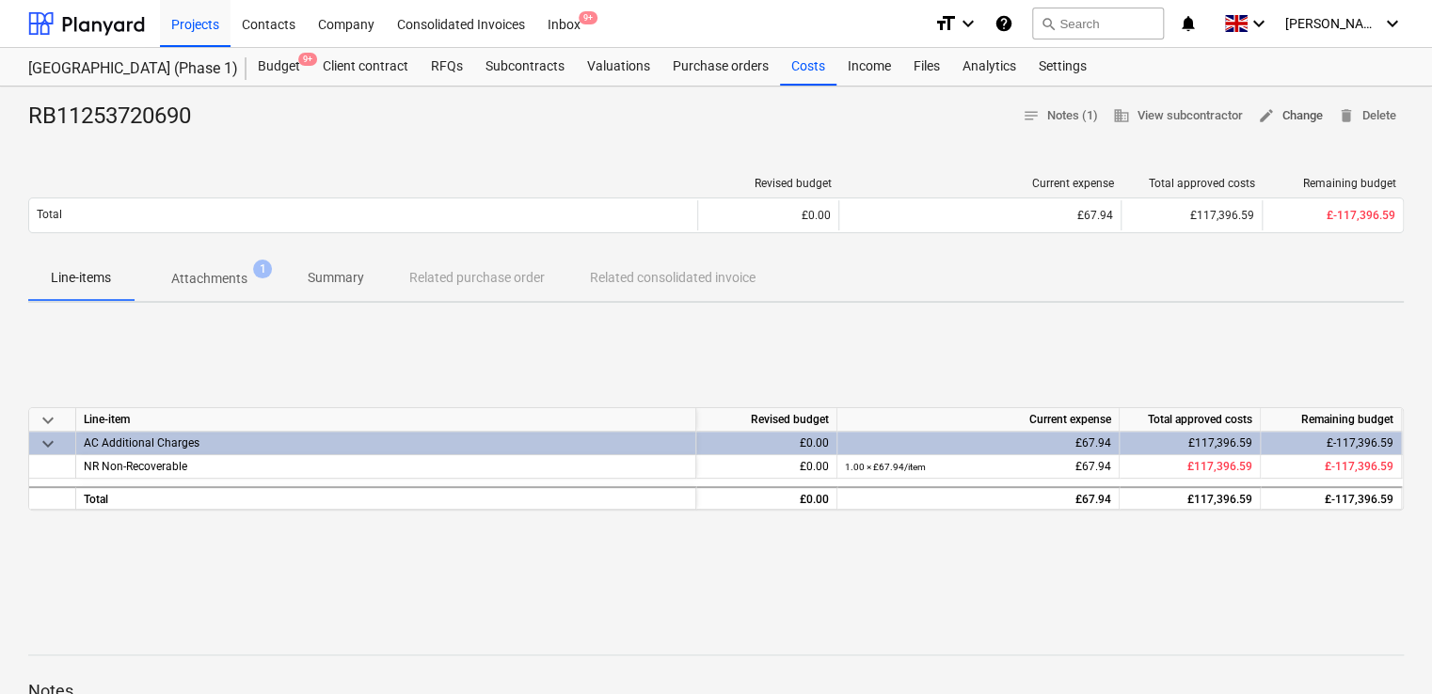
click at [1291, 119] on span "edit Change" at bounding box center [1290, 116] width 65 height 22
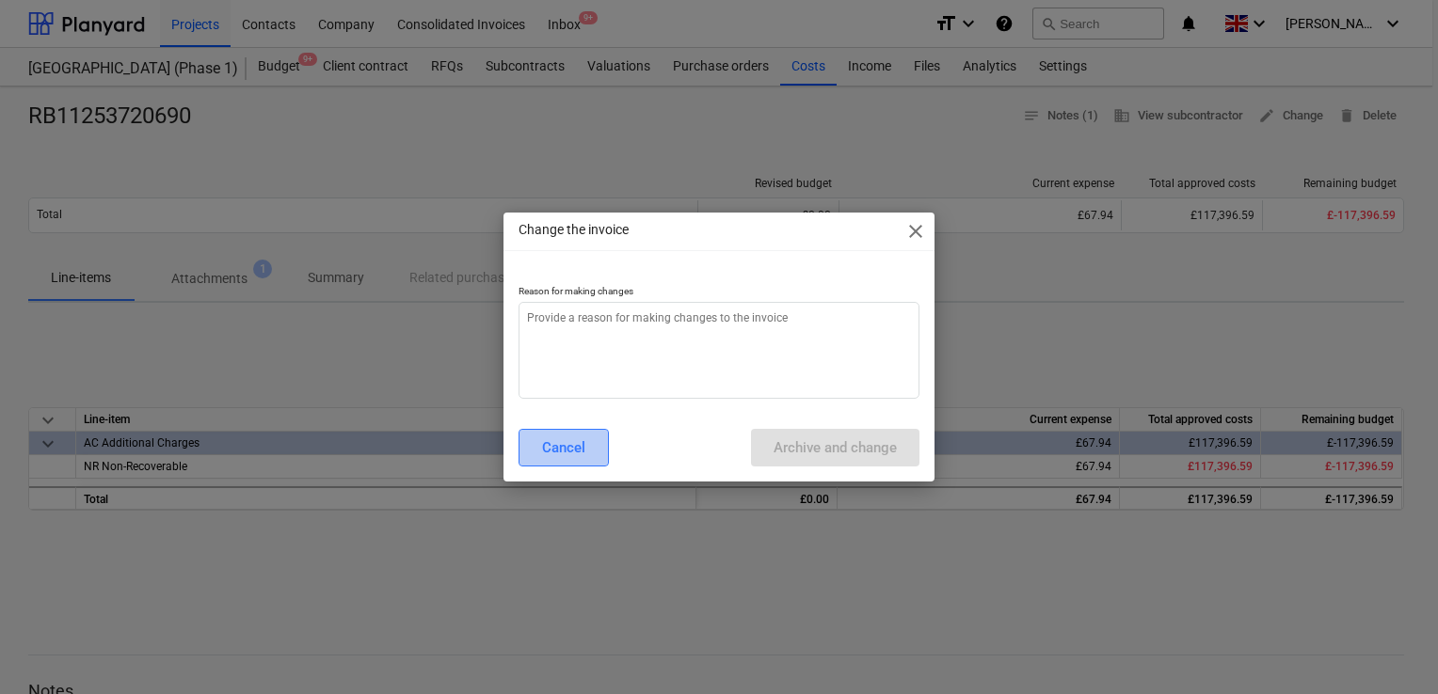
click at [550, 455] on div "Cancel" at bounding box center [563, 448] width 43 height 24
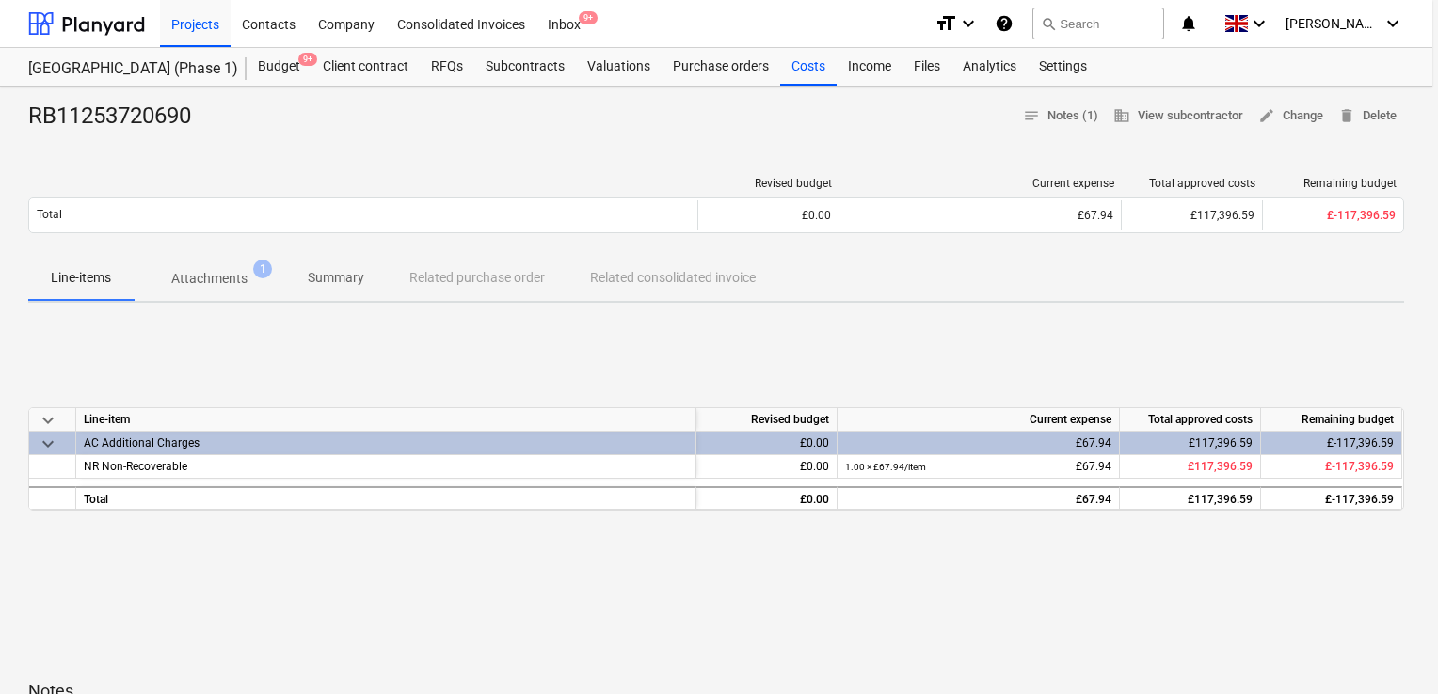
type textarea "x"
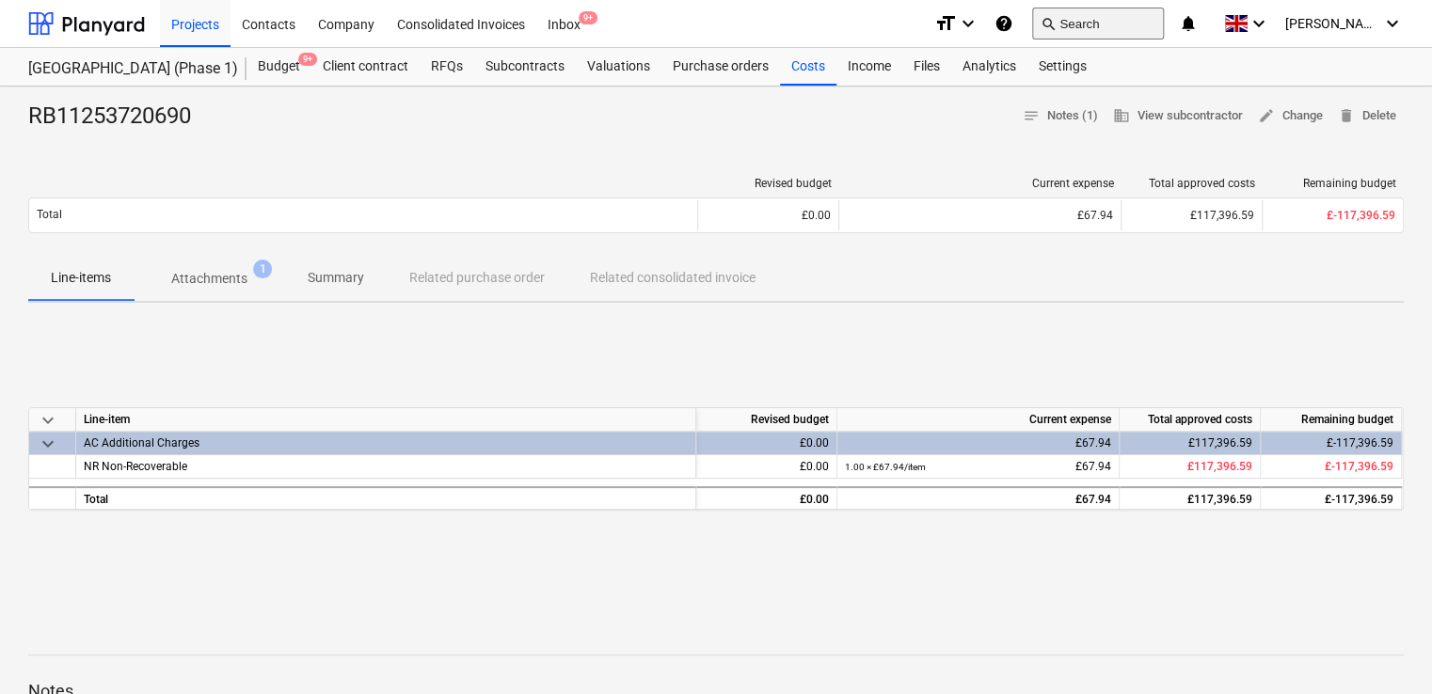
click at [1109, 18] on button "search Search" at bounding box center [1098, 24] width 132 height 32
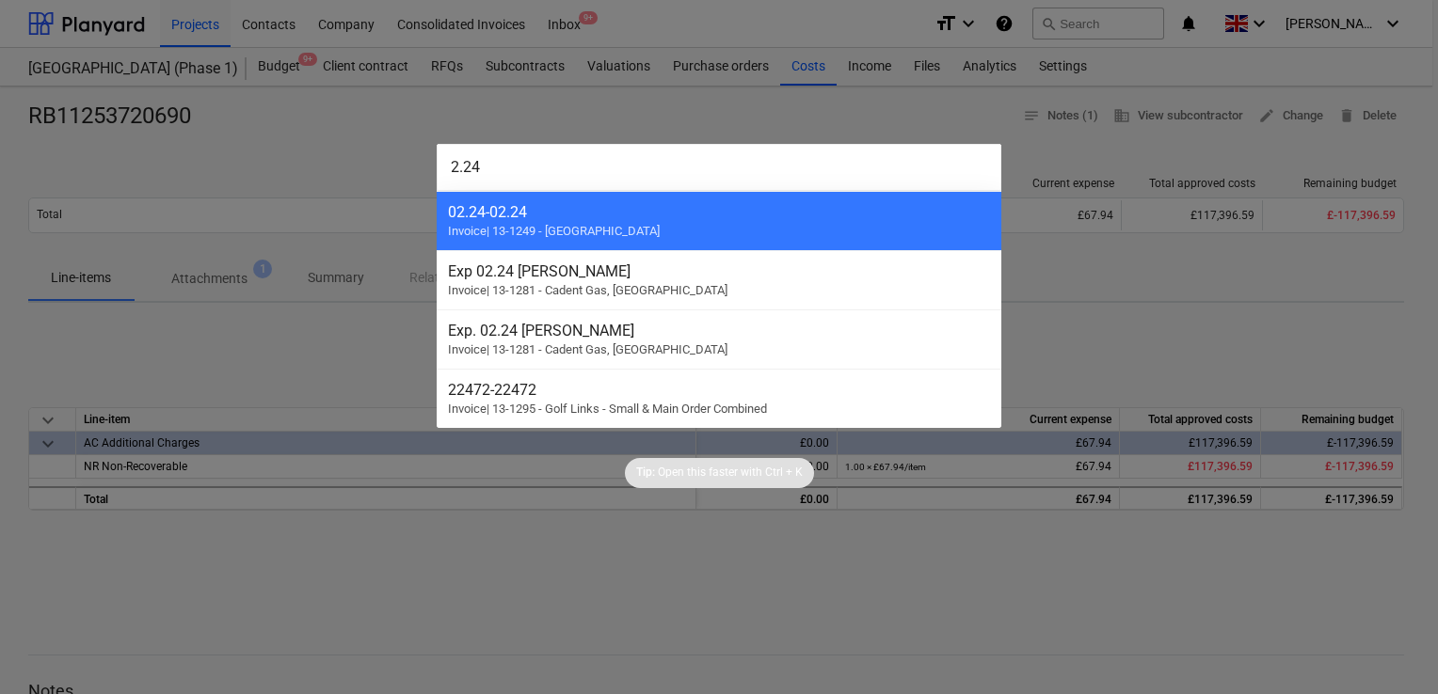
type input "2.24"
click at [851, 40] on div at bounding box center [719, 347] width 1438 height 694
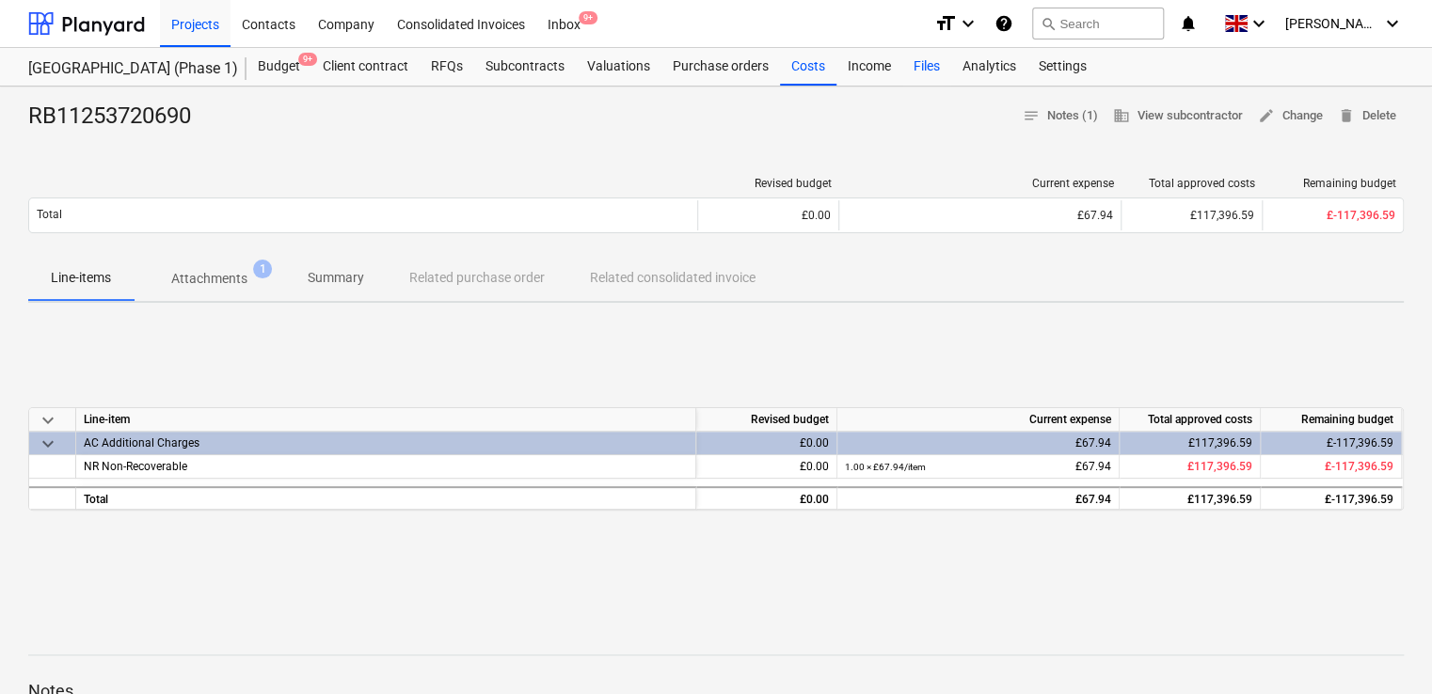
click at [929, 62] on div "Files" at bounding box center [926, 67] width 49 height 38
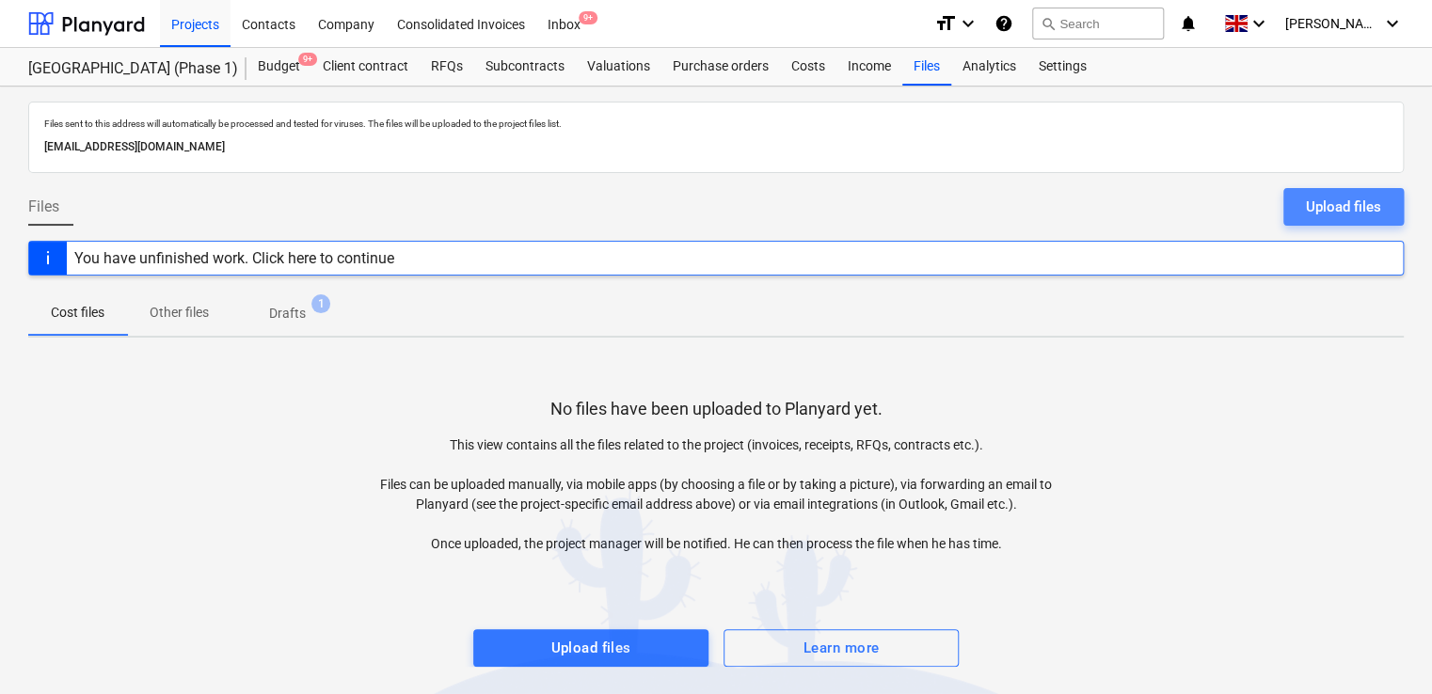
click at [1317, 208] on div "Upload files" at bounding box center [1343, 207] width 75 height 24
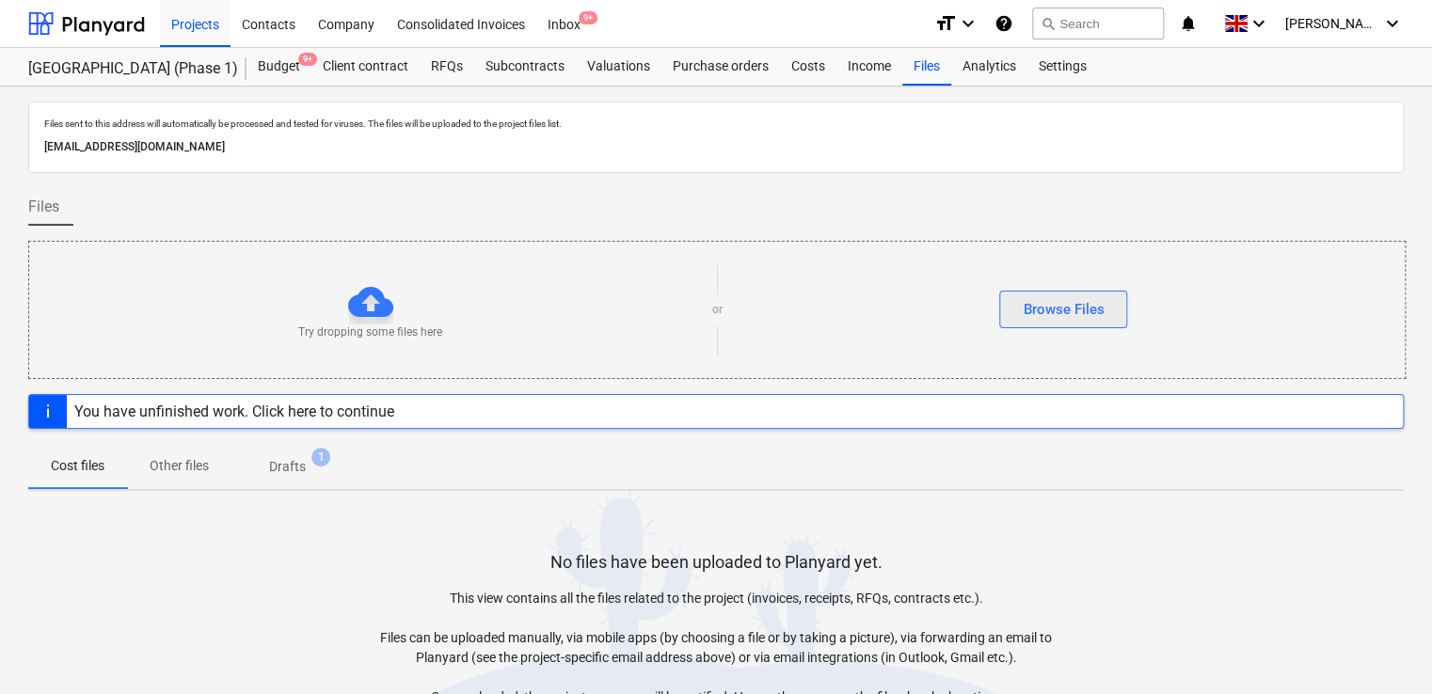
click at [1068, 316] on div "Browse Files" at bounding box center [1063, 309] width 81 height 24
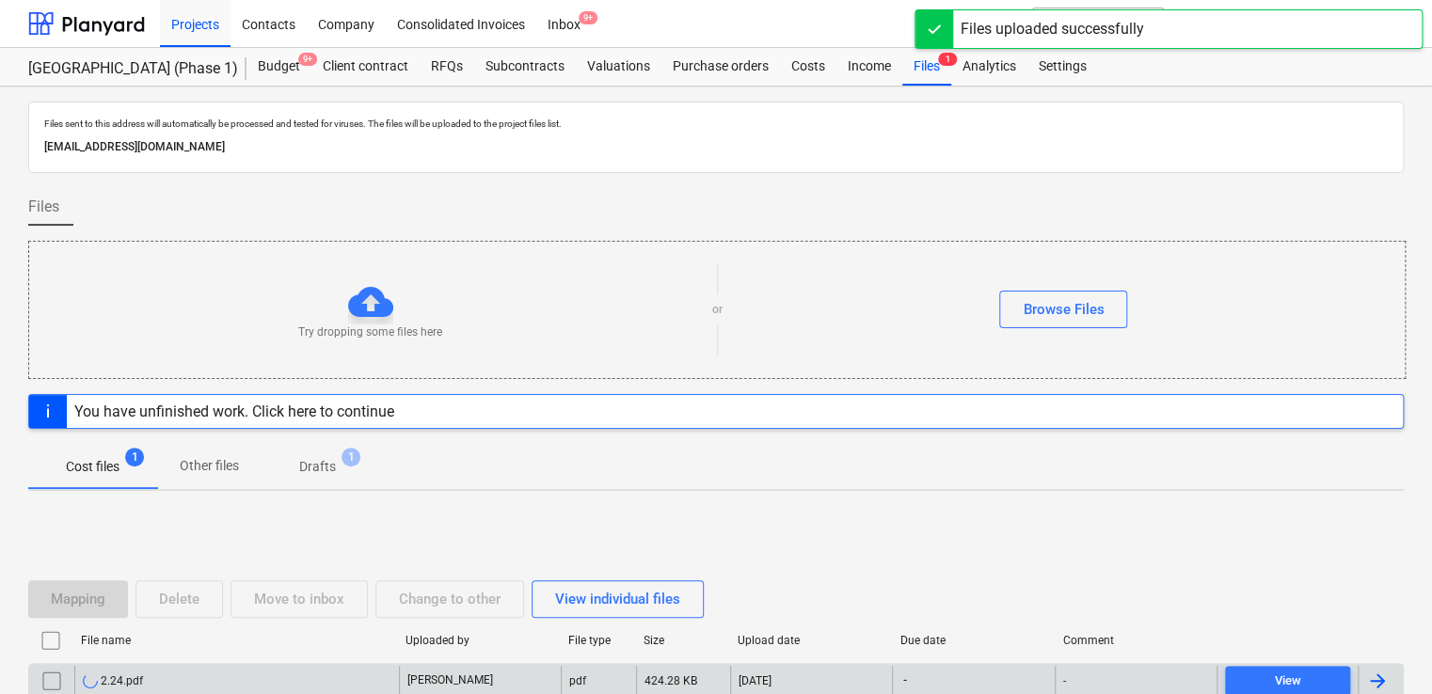
click at [217, 674] on div "2.24.pdf" at bounding box center [236, 681] width 325 height 30
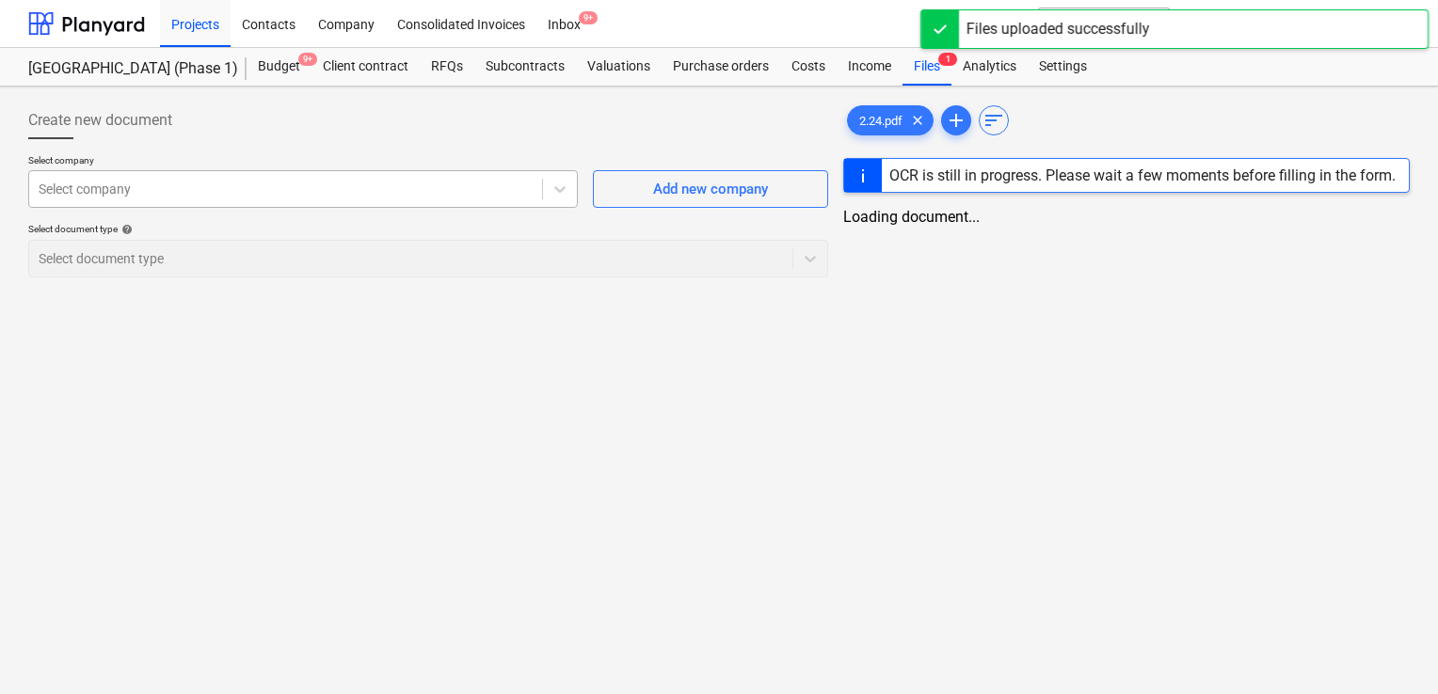
click at [515, 191] on div at bounding box center [286, 189] width 494 height 19
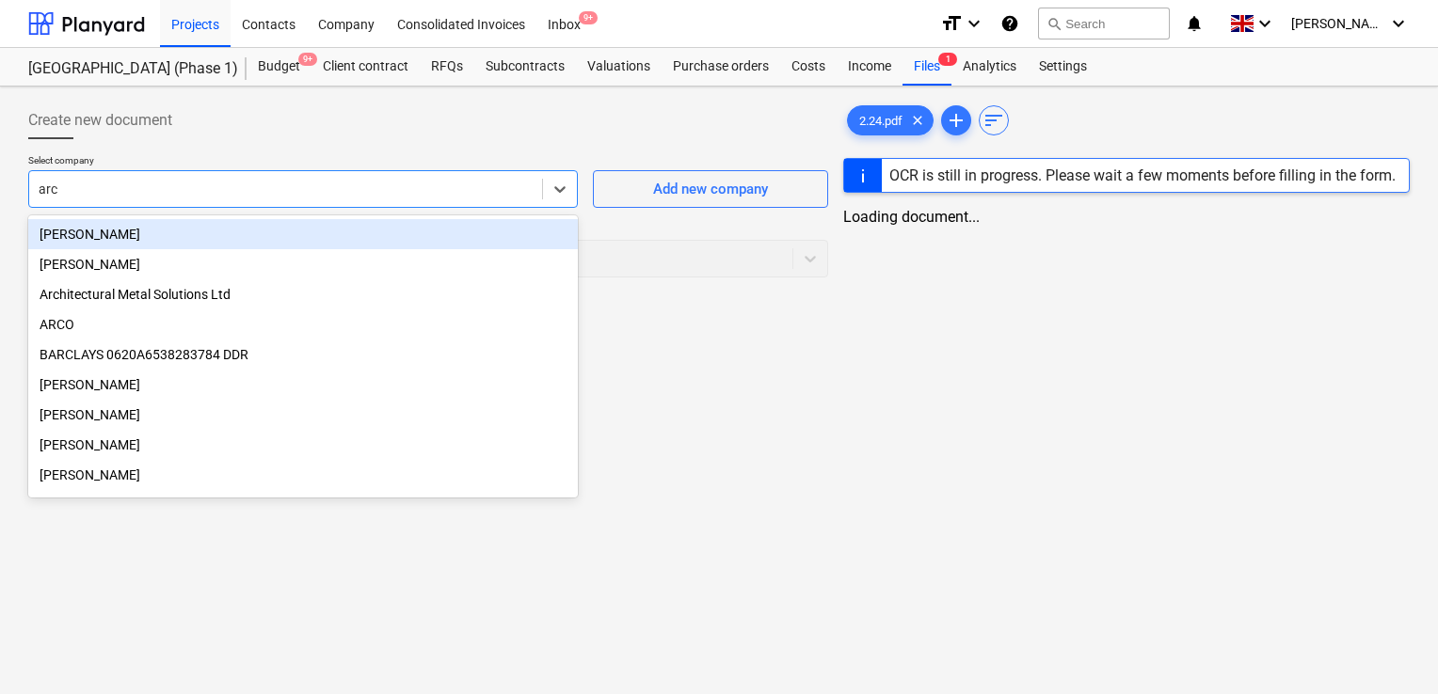
type input "arch"
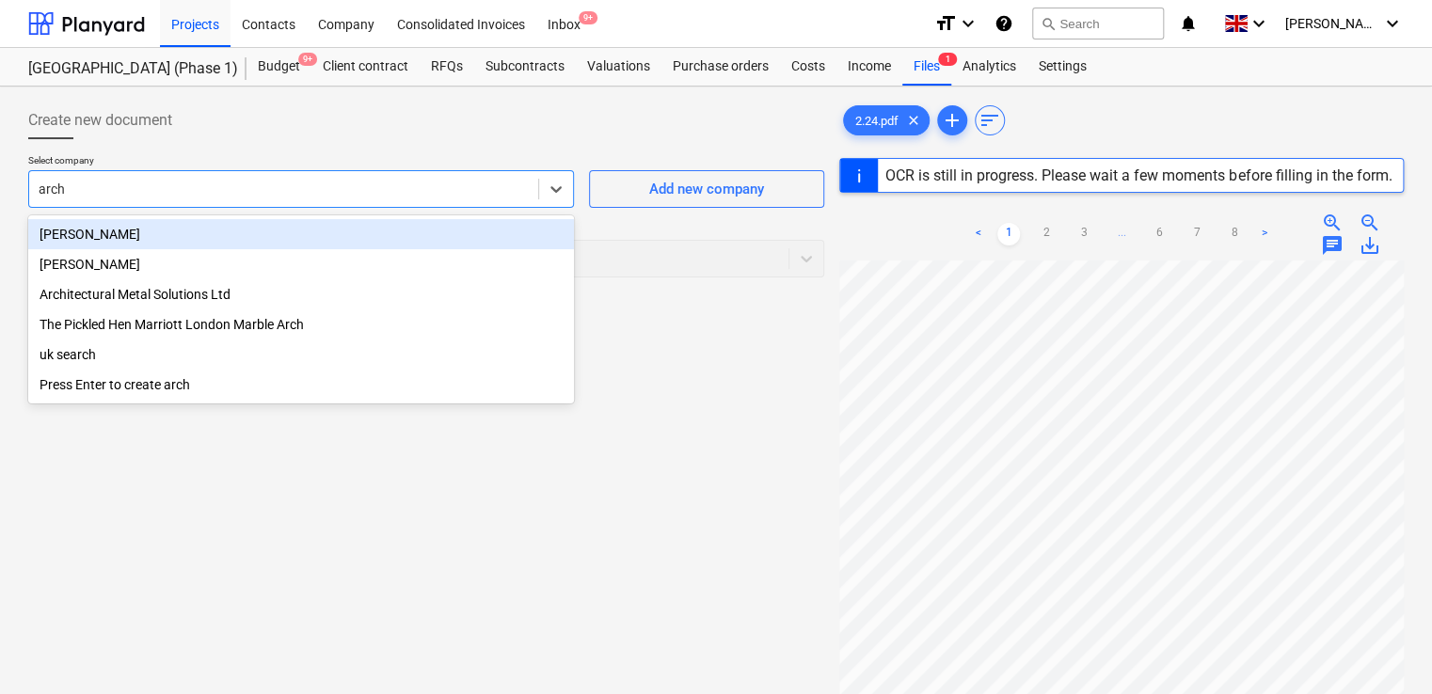
click at [136, 240] on div "Archie M" at bounding box center [301, 234] width 546 height 30
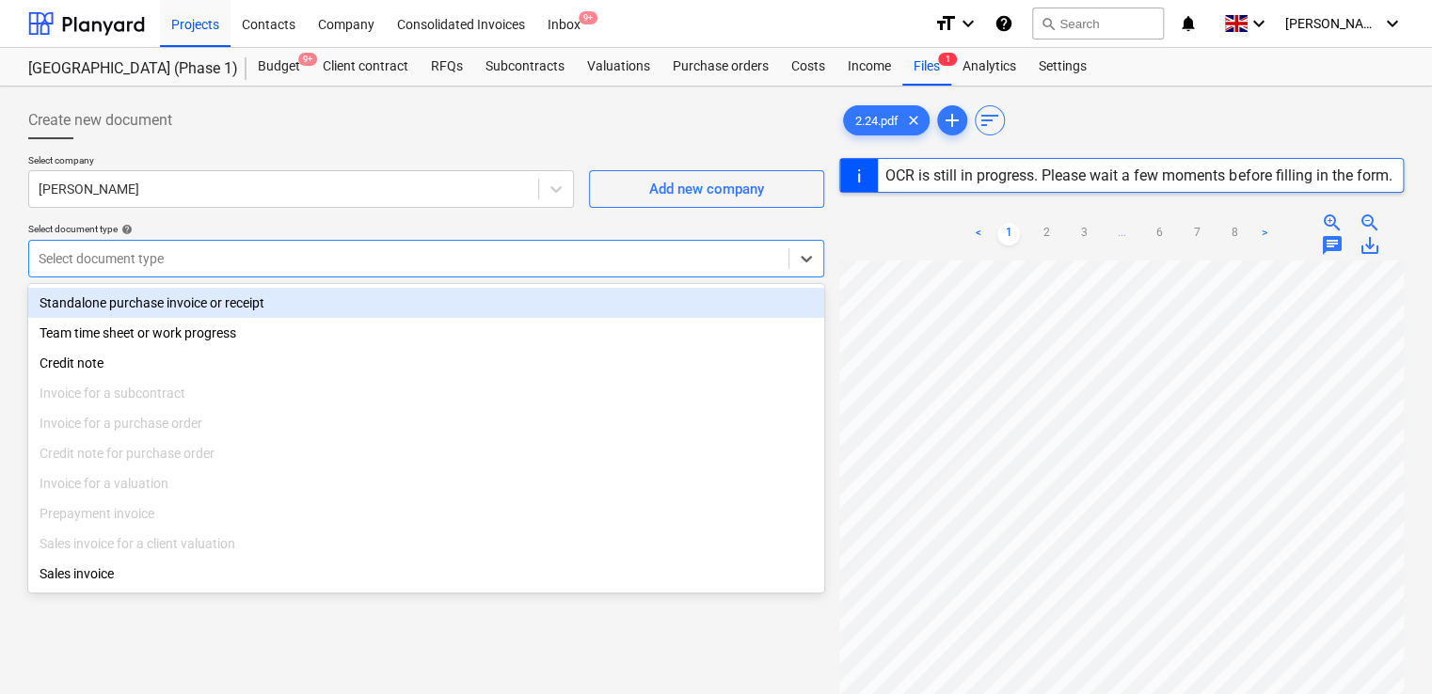
click at [188, 272] on div "Select document type" at bounding box center [426, 259] width 796 height 38
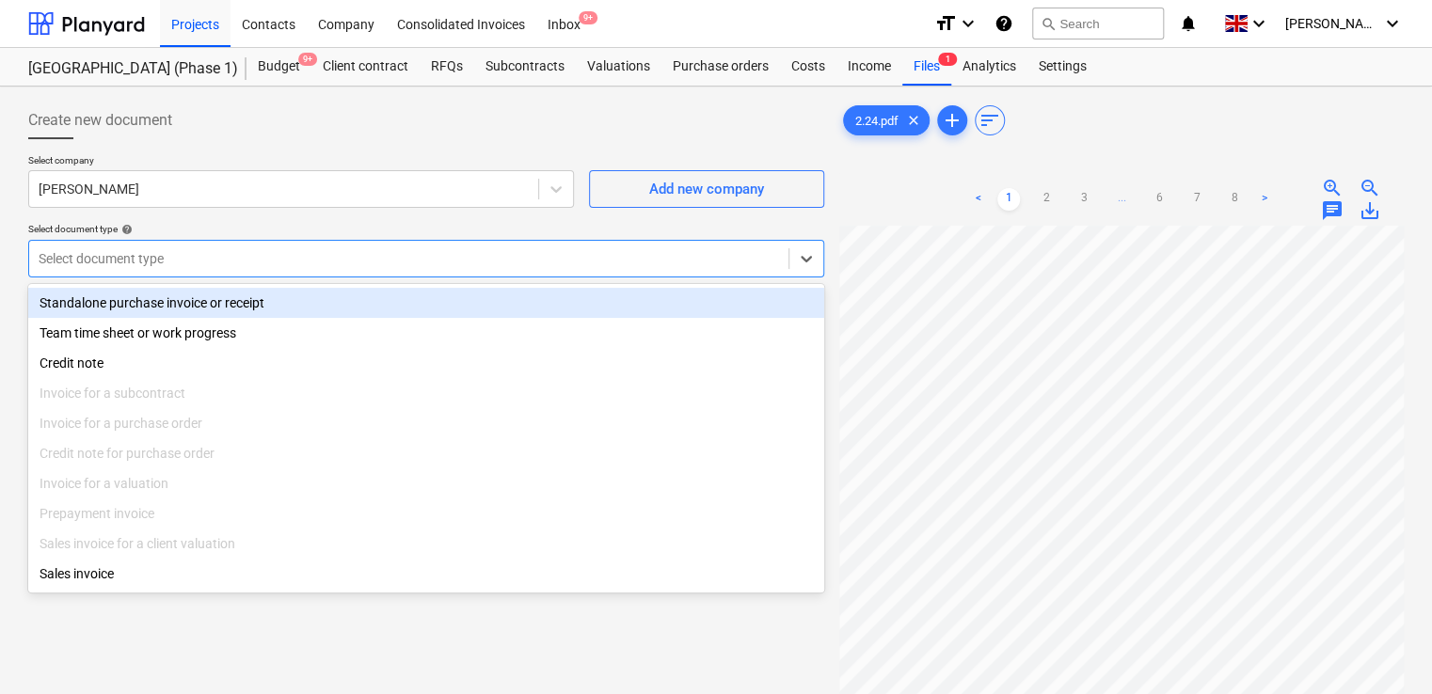
click at [177, 303] on div "Standalone purchase invoice or receipt" at bounding box center [426, 303] width 796 height 30
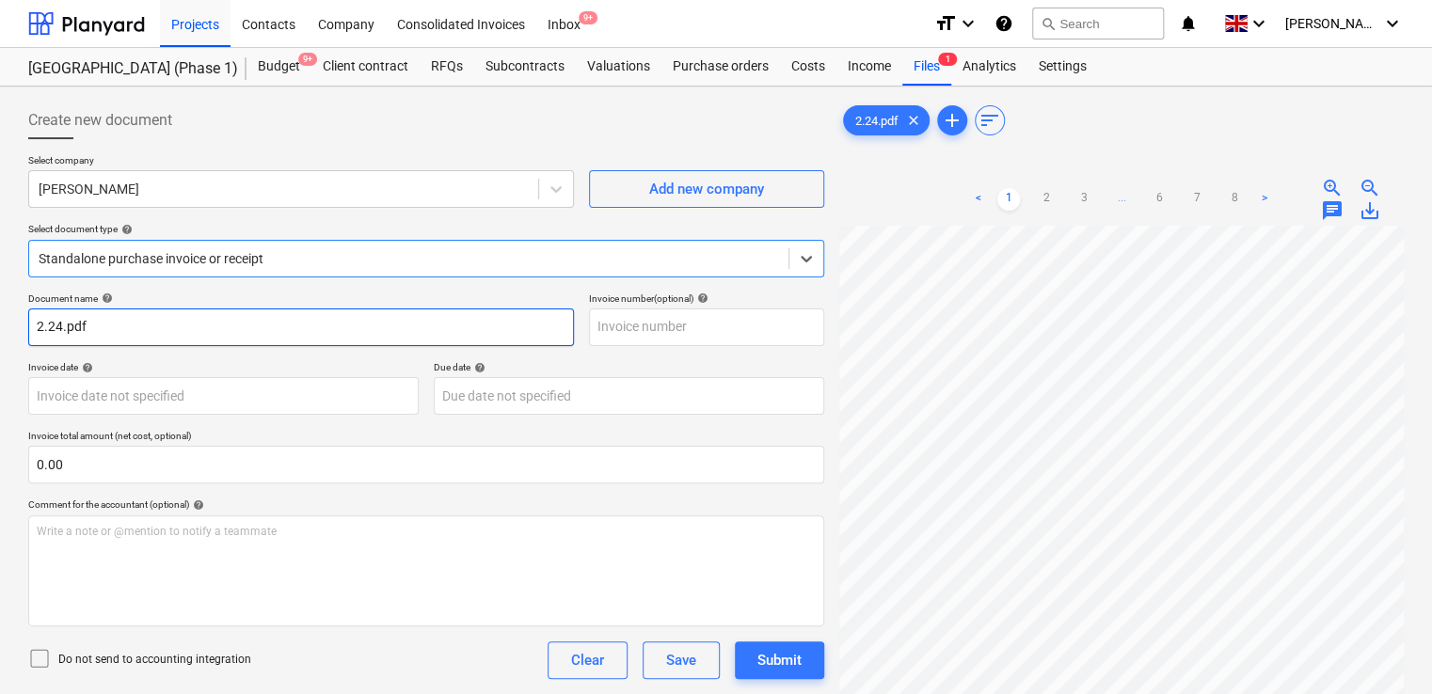
click at [120, 333] on input "2.24.pdf" at bounding box center [301, 328] width 546 height 38
type input "2.24"
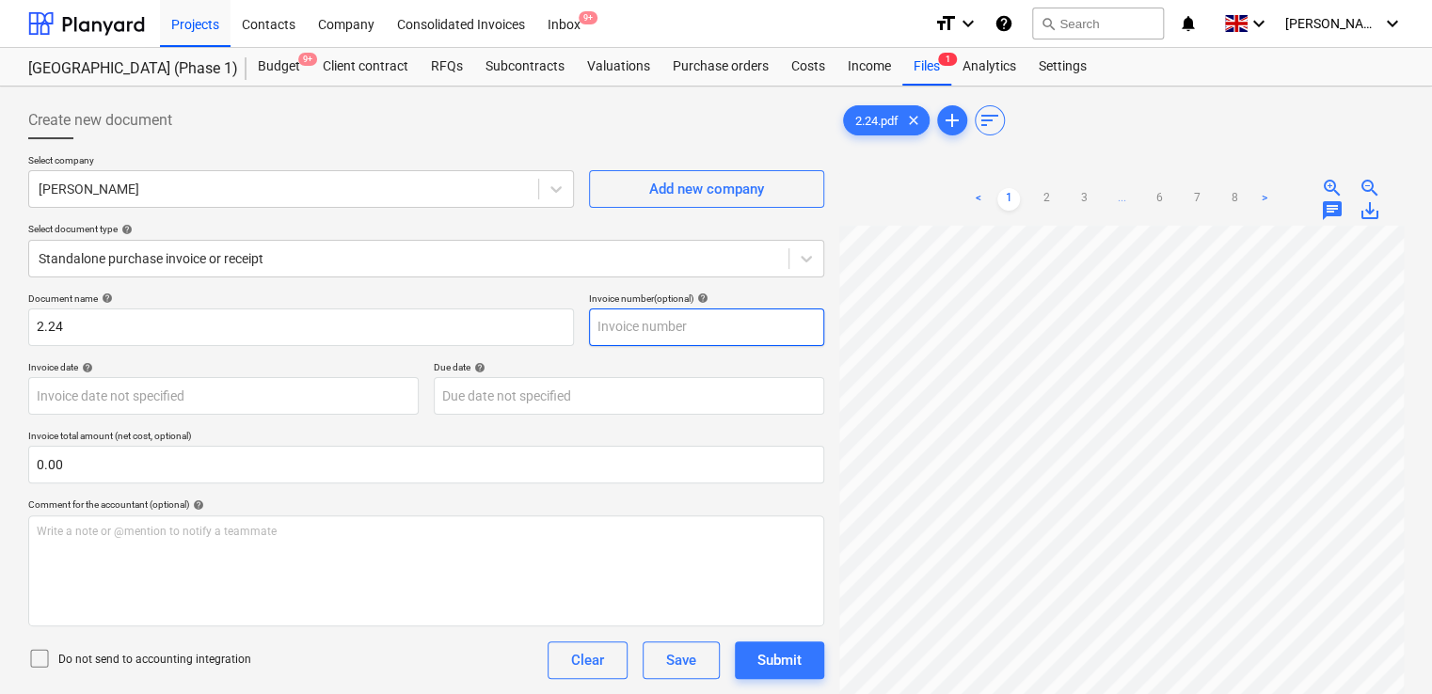
click at [625, 326] on input "text" at bounding box center [706, 328] width 235 height 38
paste input "2.24"
type input "2.24"
click at [260, 491] on div "Document name help 2.24 Invoice number (optional) help 2.24 Invoice date help P…" at bounding box center [426, 539] width 796 height 492
click at [40, 653] on icon at bounding box center [39, 658] width 23 height 23
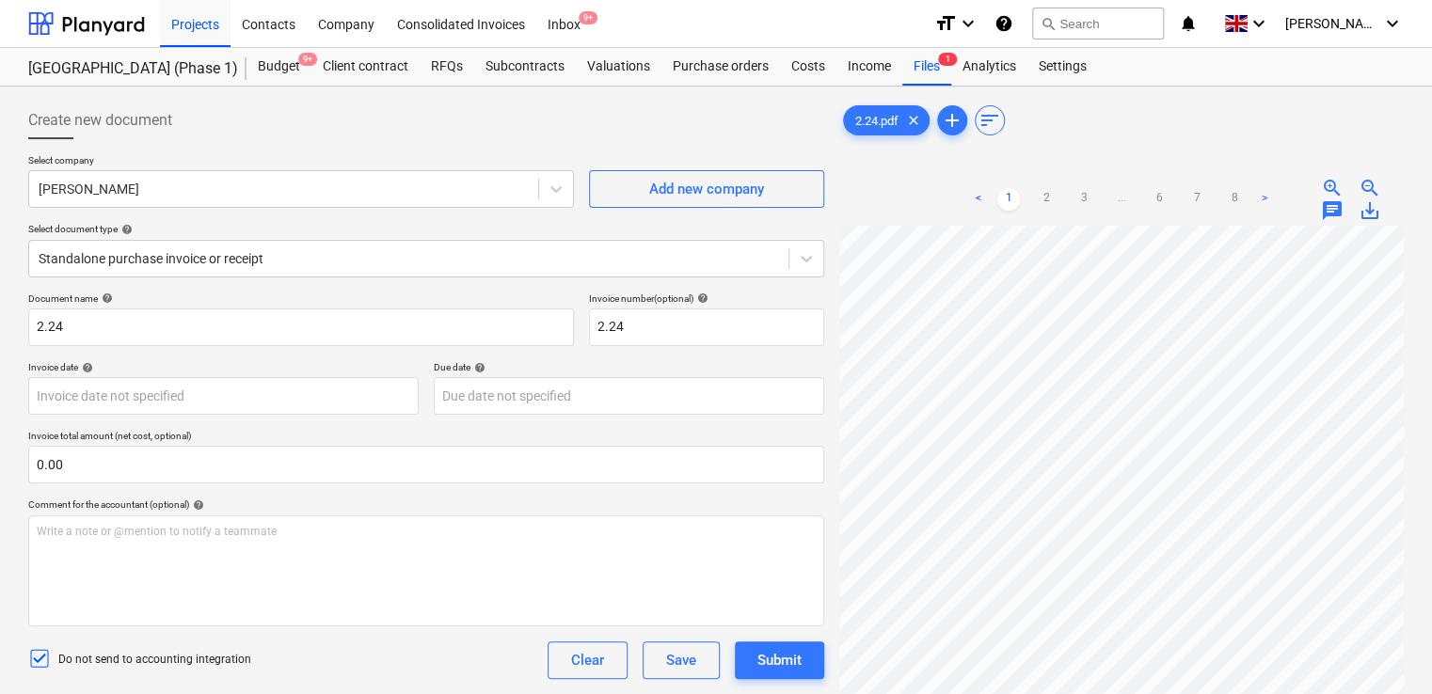
click at [269, 656] on div "Do not send to accounting integration Clear Save Submit" at bounding box center [426, 661] width 796 height 38
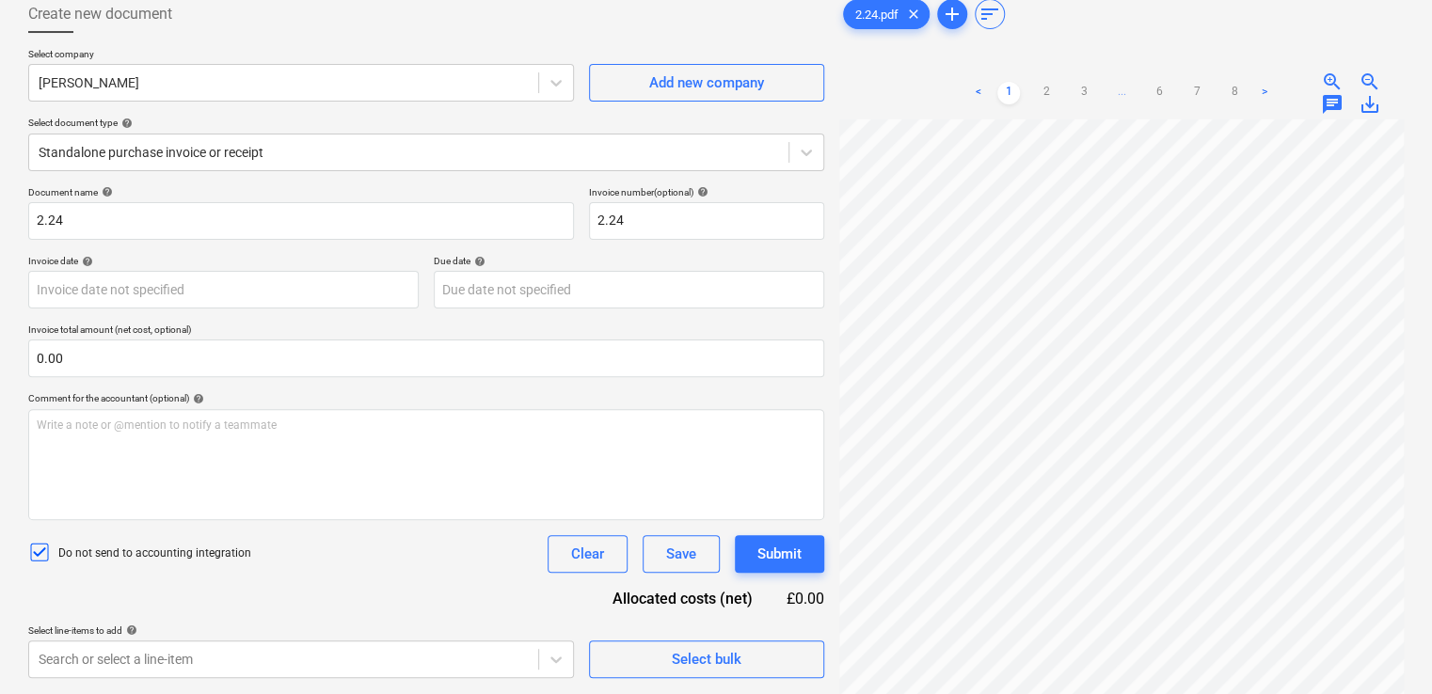
scroll to position [188, 0]
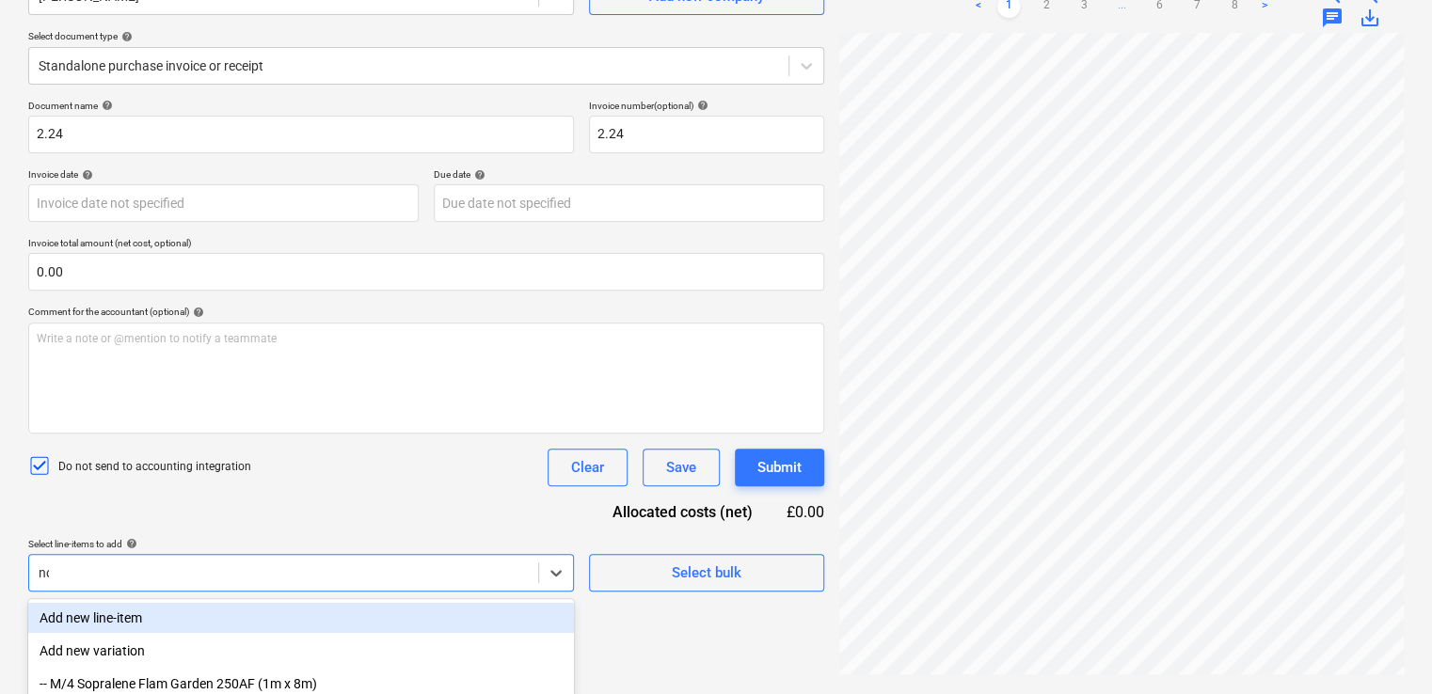
type input "non"
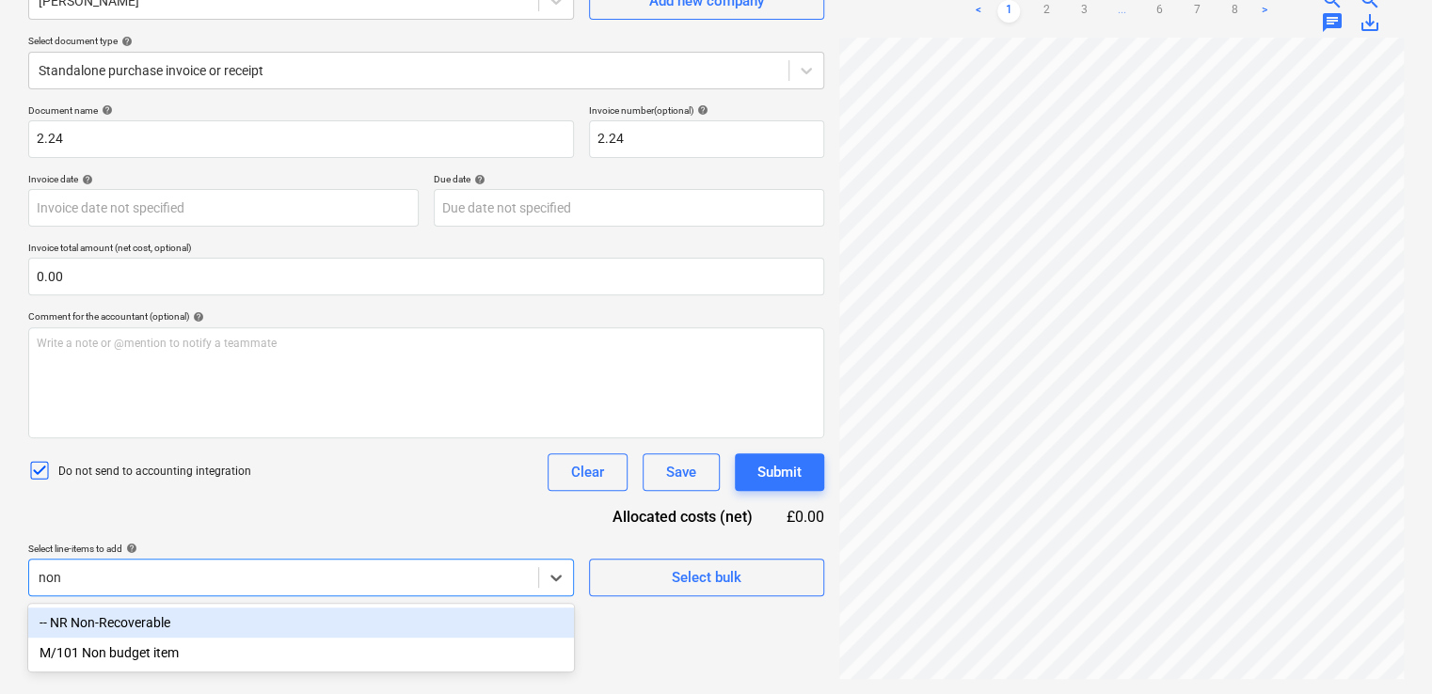
click at [150, 627] on div "-- NR Non-Recoverable" at bounding box center [301, 623] width 546 height 30
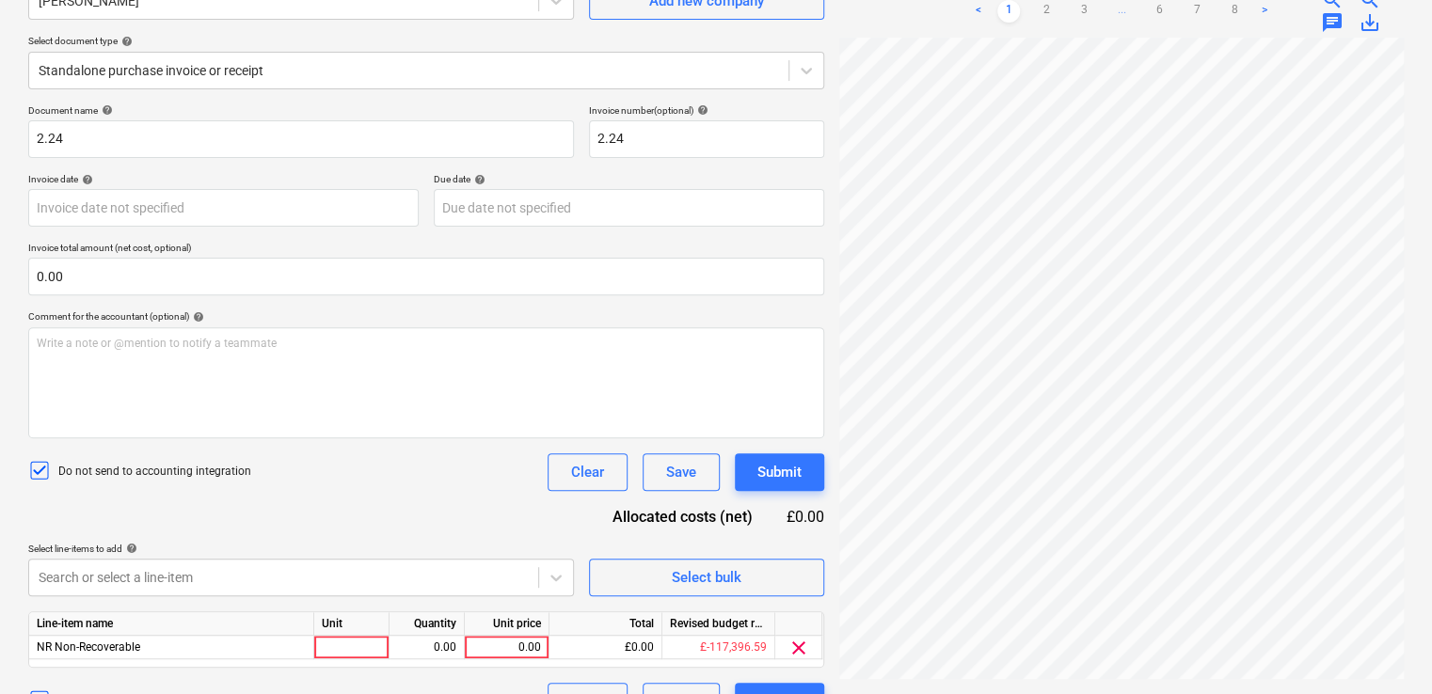
click at [256, 516] on div "Document name help 2.24 Invoice number (optional) help 2.24 Invoice date help P…" at bounding box center [426, 412] width 796 height 616
click at [328, 642] on div at bounding box center [351, 648] width 75 height 24
type input "iten"
click at [365, 647] on div "iten" at bounding box center [351, 648] width 75 height 24
type input "item"
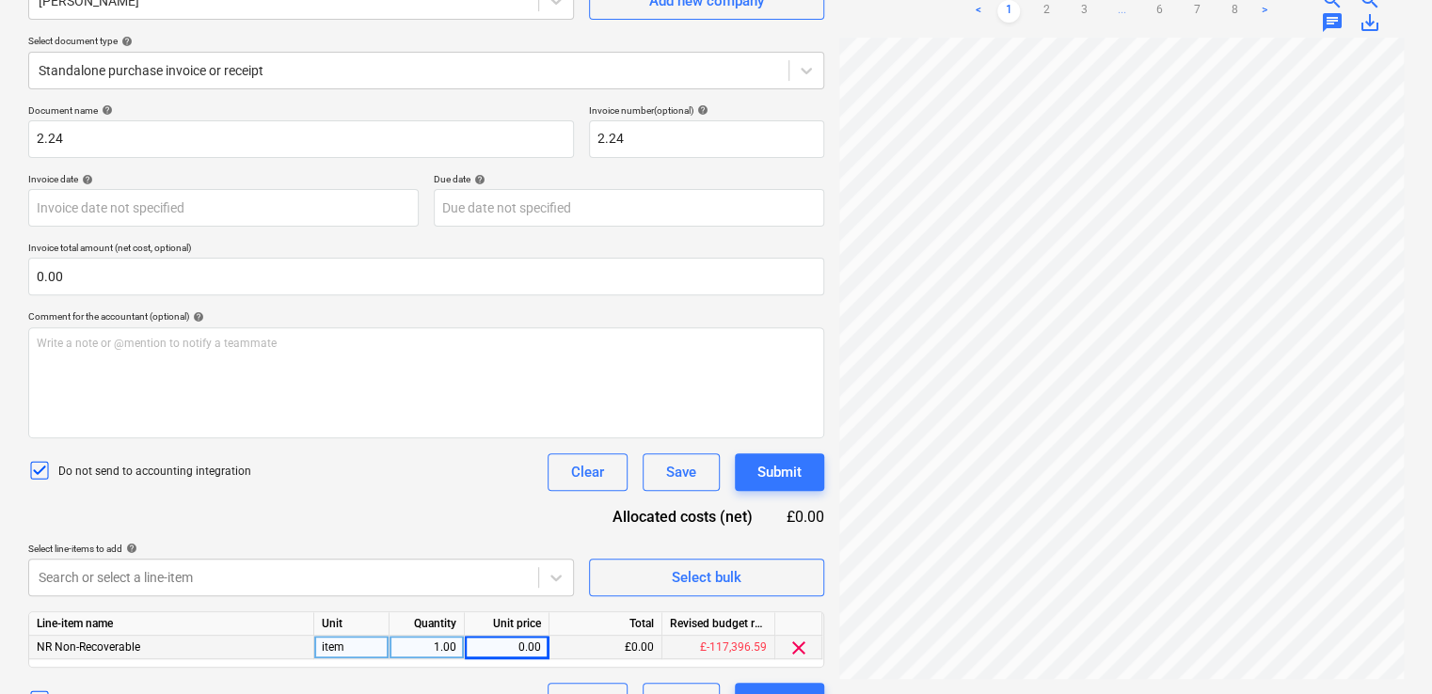
click at [490, 651] on div "0.00" at bounding box center [506, 648] width 69 height 24
type input "93.99"
click at [483, 497] on div "Document name help 2.24 Invoice number (optional) help 2.24 Invoice date help P…" at bounding box center [426, 412] width 796 height 616
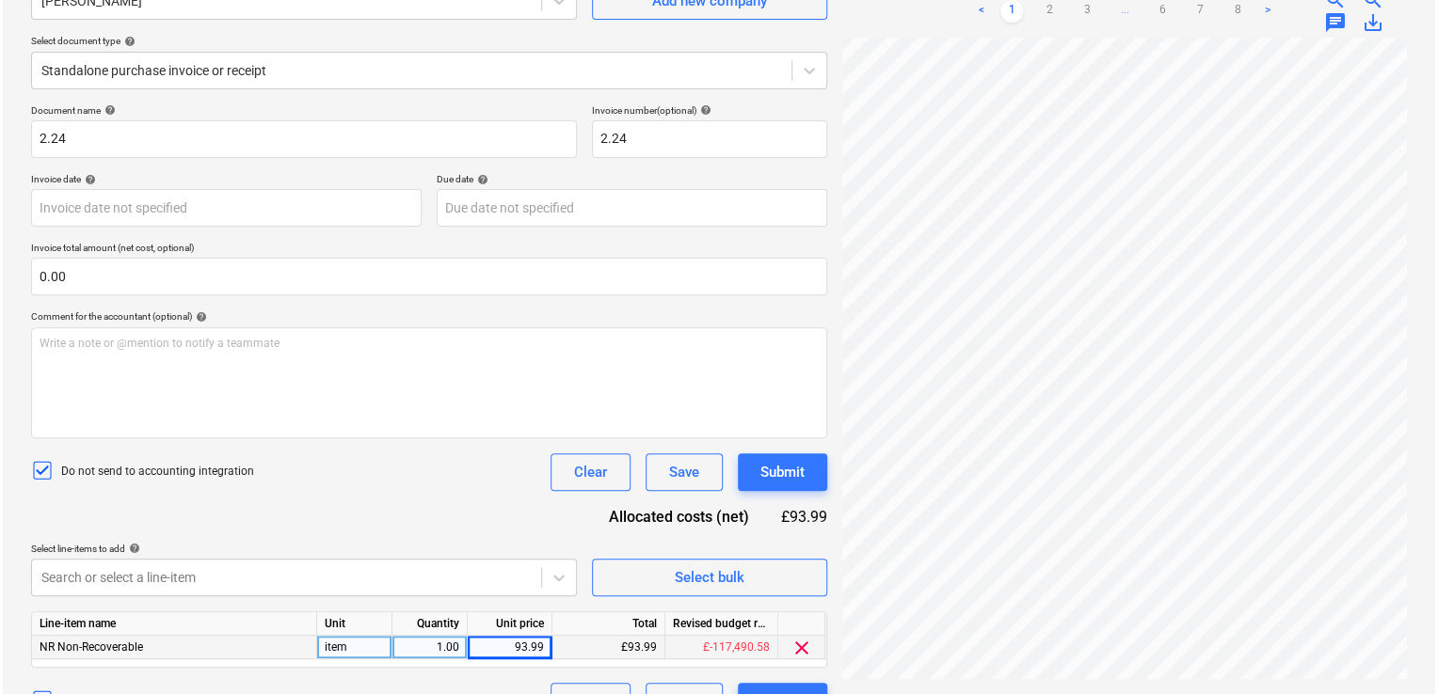
scroll to position [499, 425]
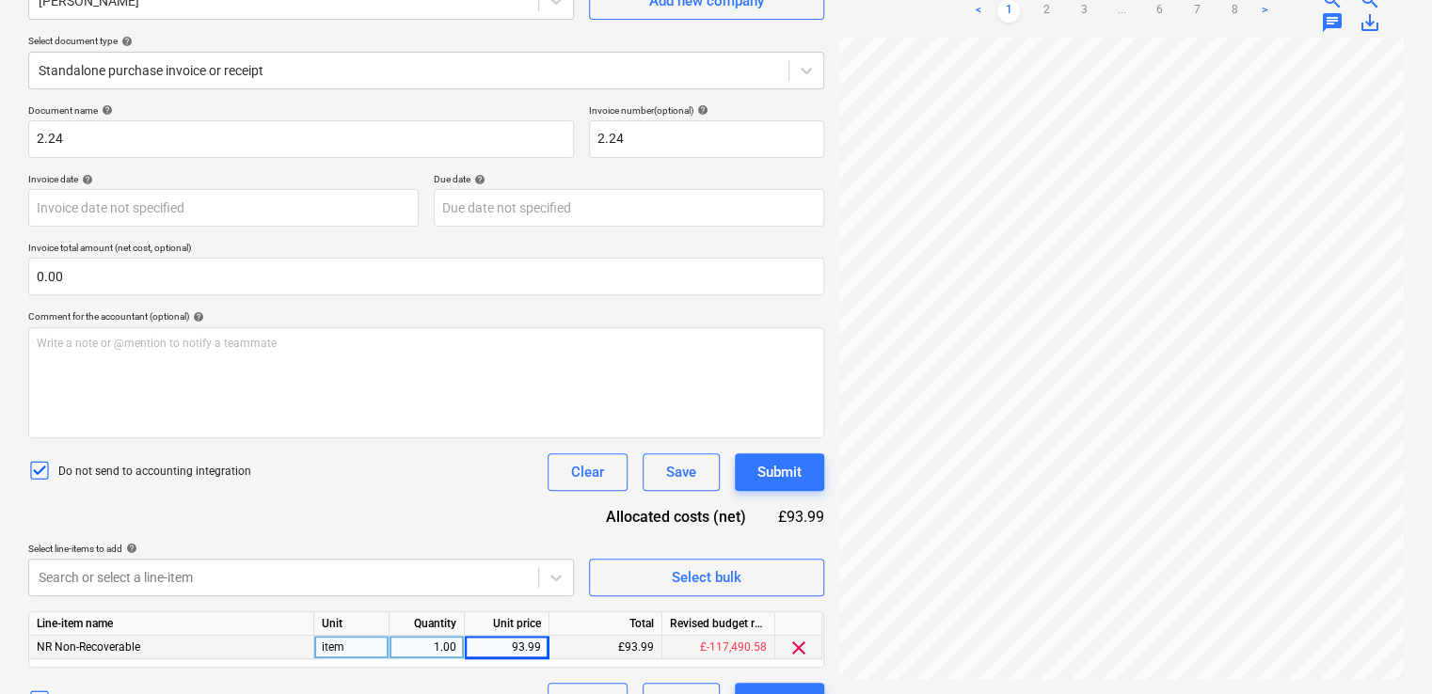
click at [503, 509] on div "Document name help 2.24 Invoice number (optional) help 2.24 Invoice date help P…" at bounding box center [426, 412] width 796 height 616
click at [756, 466] on button "Submit" at bounding box center [779, 473] width 89 height 38
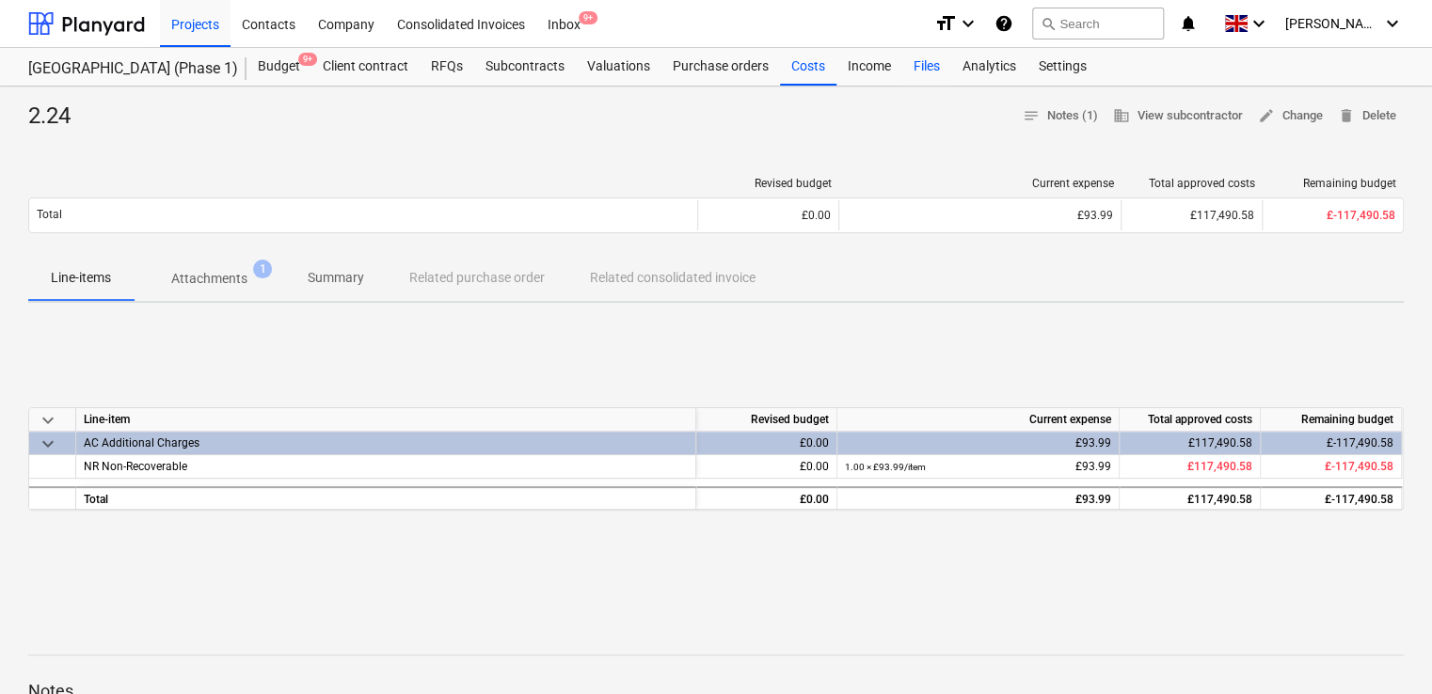
click at [918, 69] on div "Files" at bounding box center [926, 67] width 49 height 38
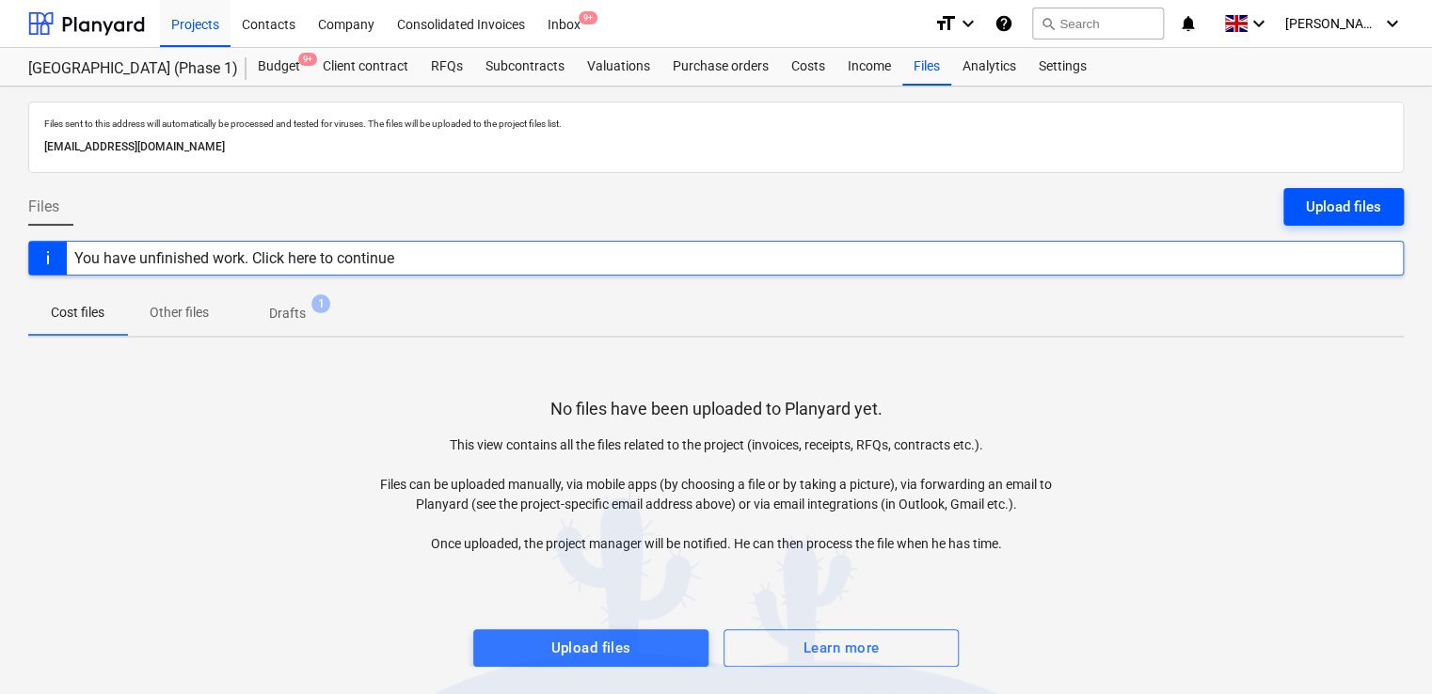
click at [1332, 204] on div "Upload files" at bounding box center [1343, 207] width 75 height 24
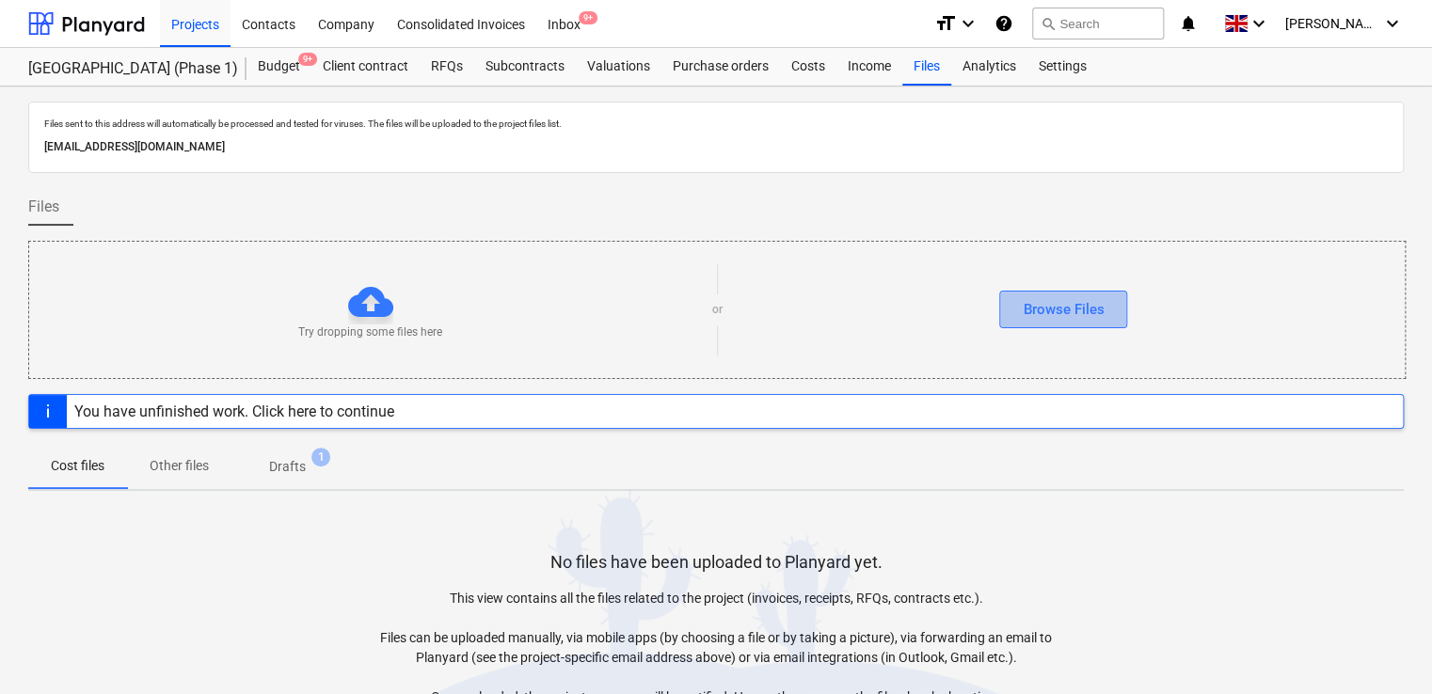
click at [1077, 298] on div "Browse Files" at bounding box center [1063, 309] width 81 height 24
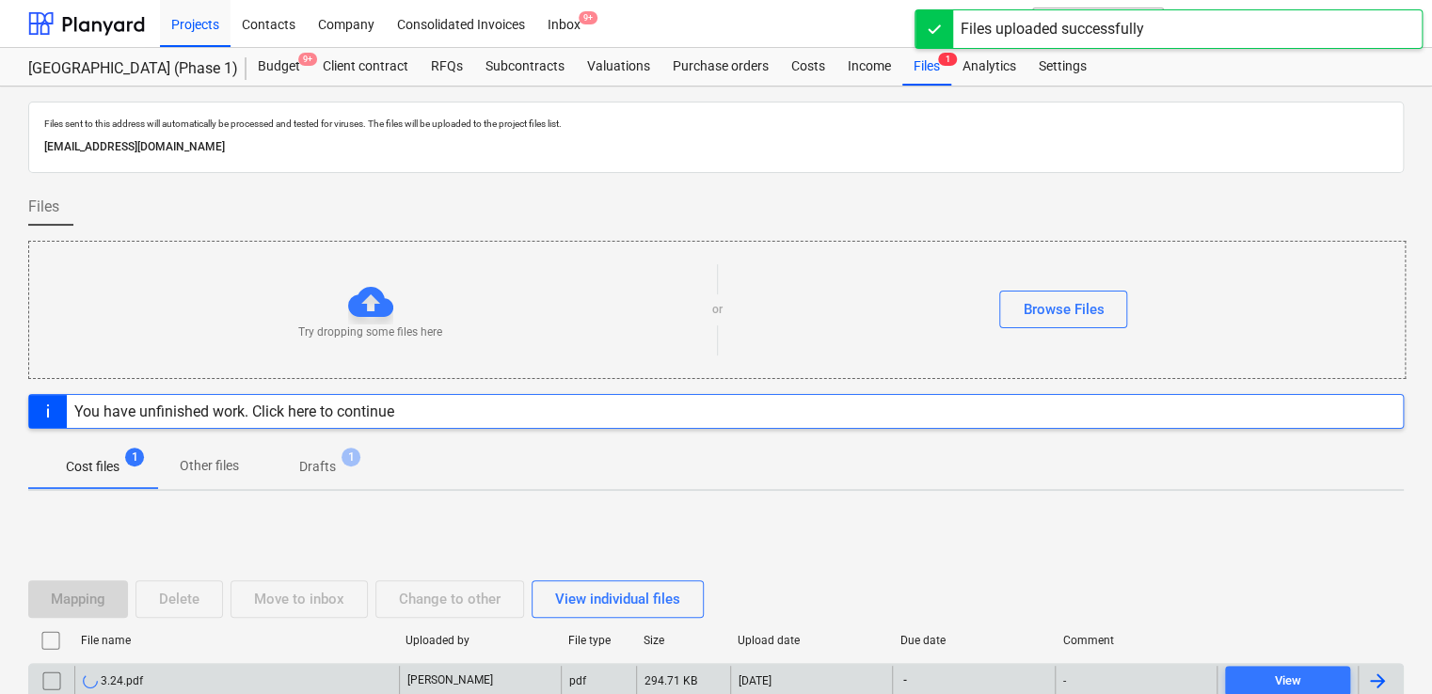
click at [215, 678] on div "3.24.pdf" at bounding box center [236, 681] width 325 height 30
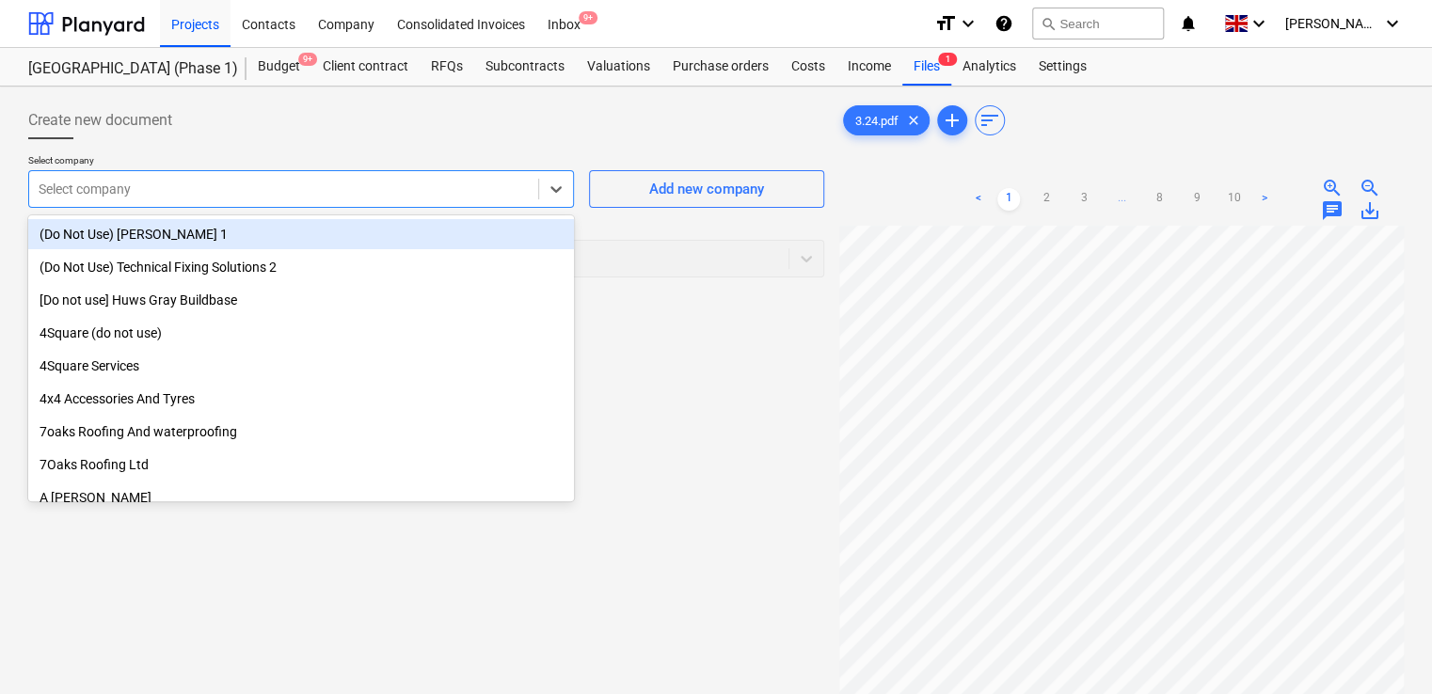
click at [392, 187] on div at bounding box center [284, 189] width 490 height 19
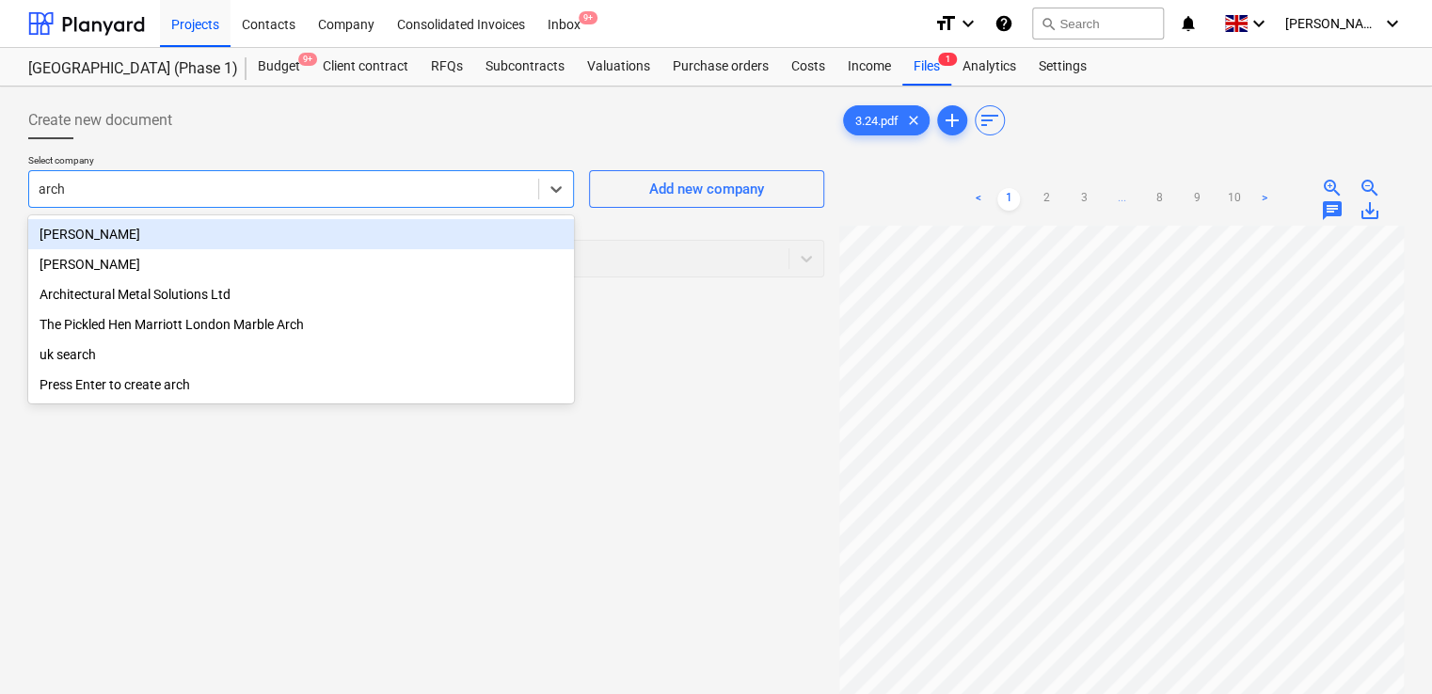
type input "archi"
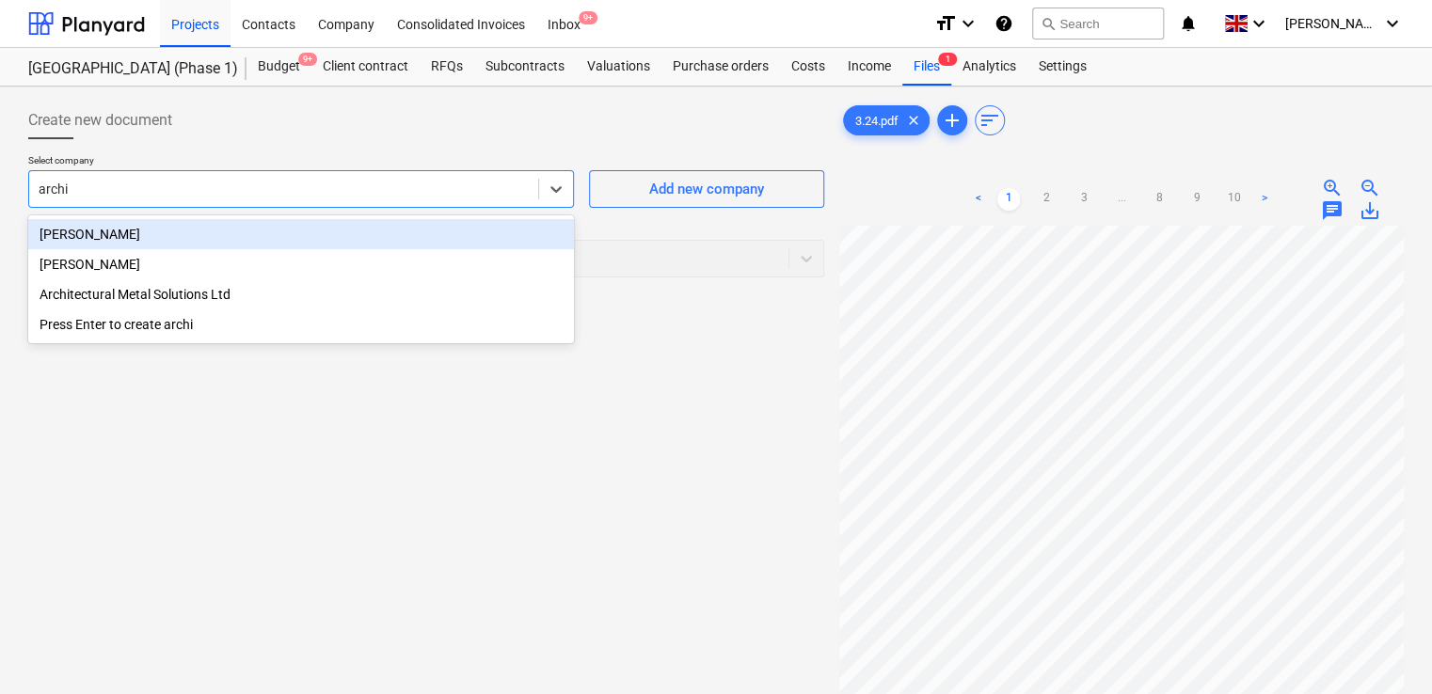
click at [336, 226] on div "Archie M" at bounding box center [301, 234] width 546 height 30
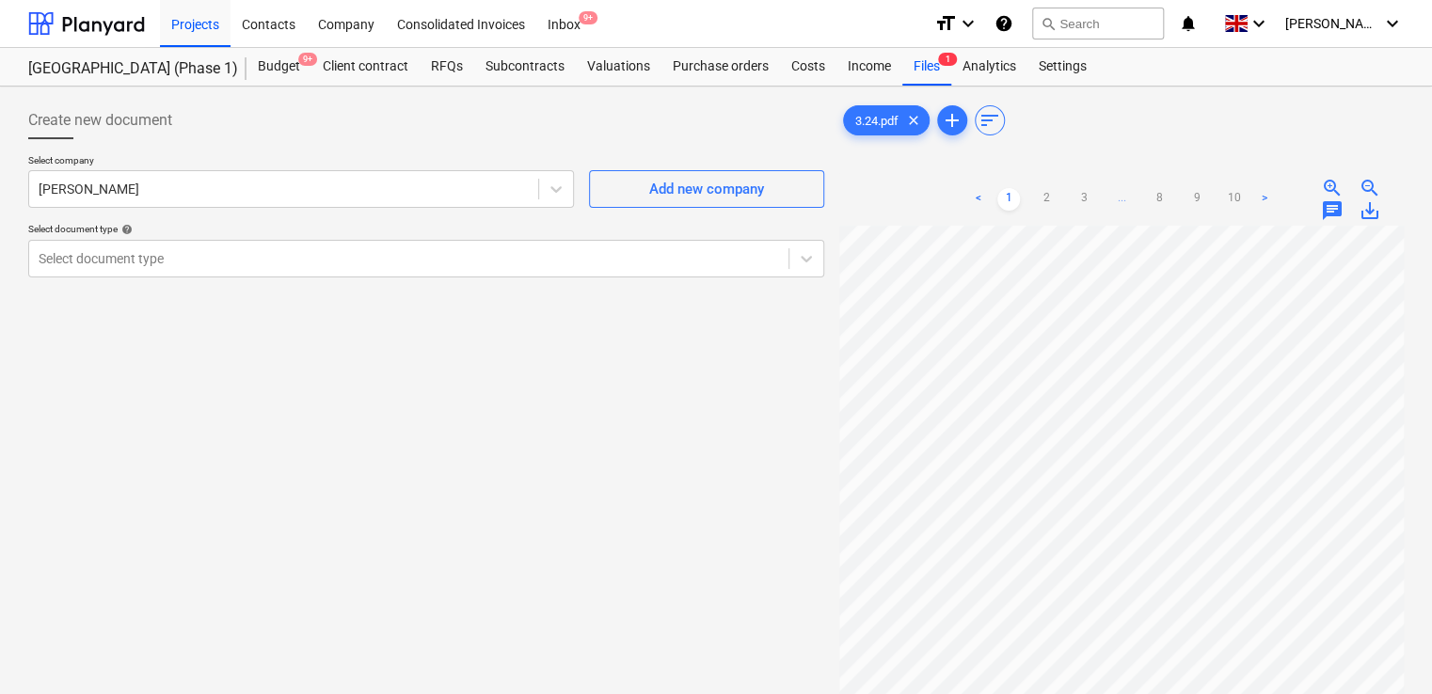
click at [356, 126] on div "Create new document" at bounding box center [426, 121] width 796 height 38
click at [336, 146] on div at bounding box center [426, 146] width 796 height 15
click at [304, 256] on div at bounding box center [409, 258] width 741 height 19
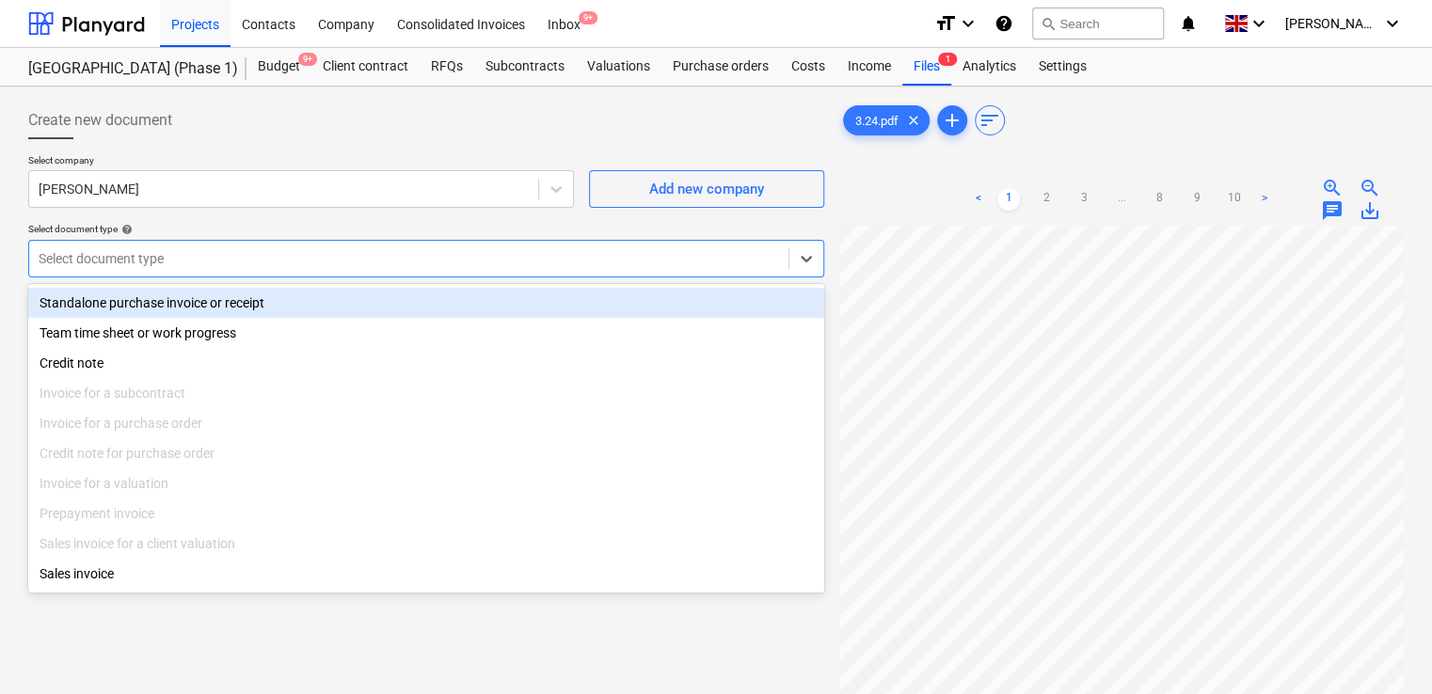
click at [260, 297] on div "Standalone purchase invoice or receipt" at bounding box center [426, 303] width 796 height 30
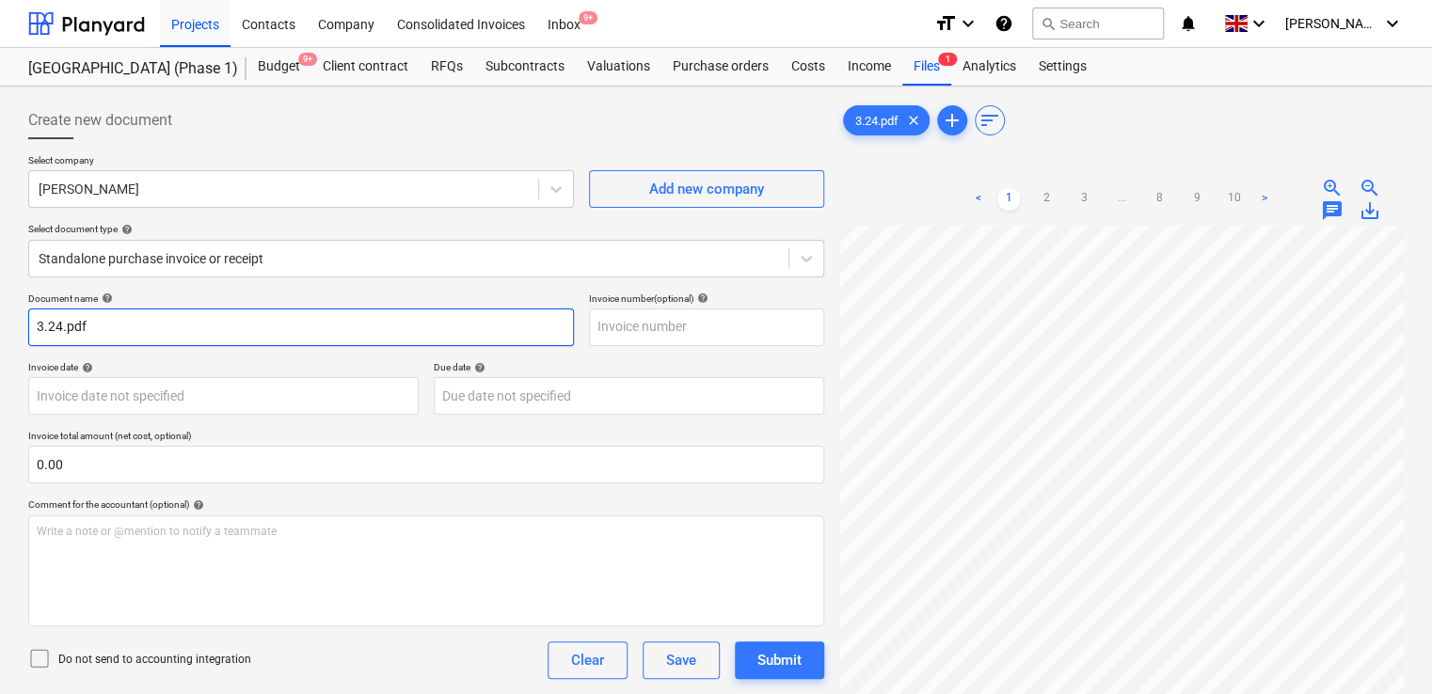
click at [138, 326] on input "3.24.pdf" at bounding box center [301, 328] width 546 height 38
type input "3.24"
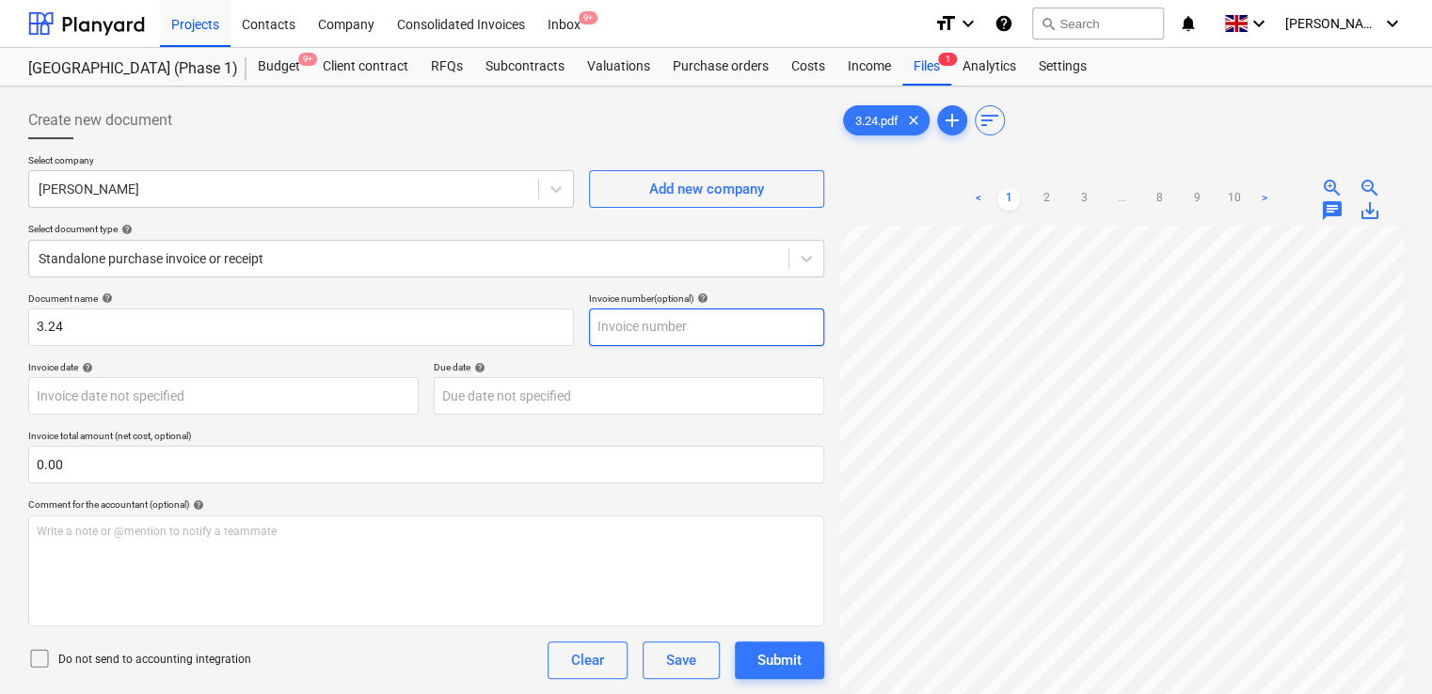
click at [615, 327] on input "text" at bounding box center [706, 328] width 235 height 38
paste input "3.24"
type input "3.24"
click at [335, 502] on div "Comment for the accountant (optional) help" at bounding box center [426, 505] width 796 height 12
click at [36, 661] on icon at bounding box center [39, 658] width 23 height 23
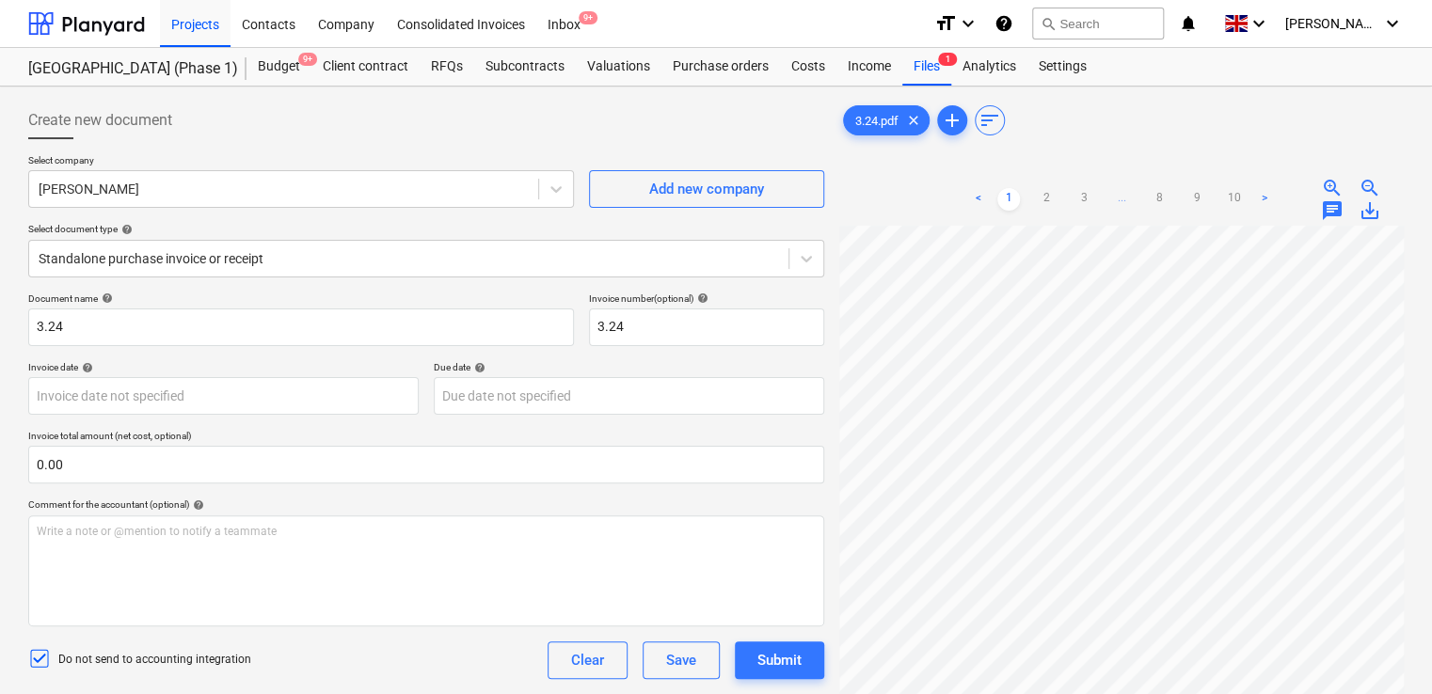
click at [389, 657] on div "Do not send to accounting integration Clear Save Submit" at bounding box center [426, 661] width 796 height 38
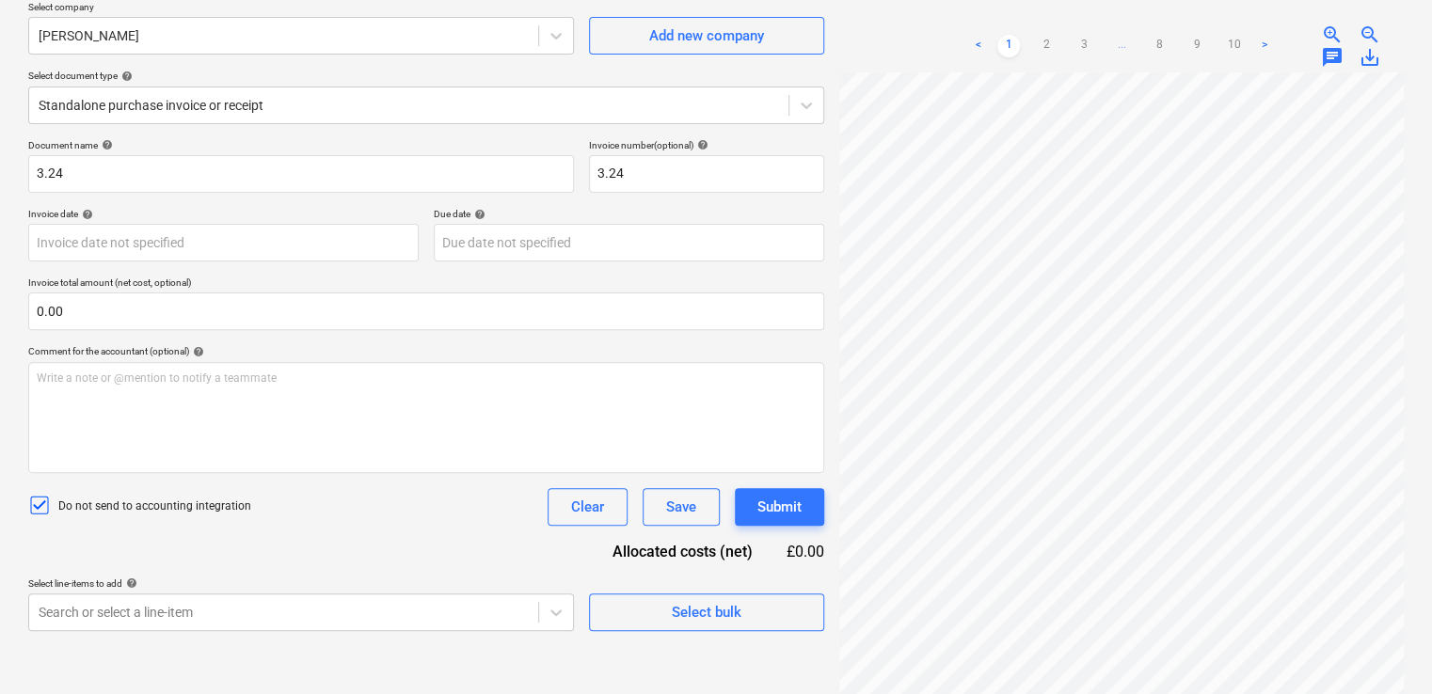
scroll to position [188, 0]
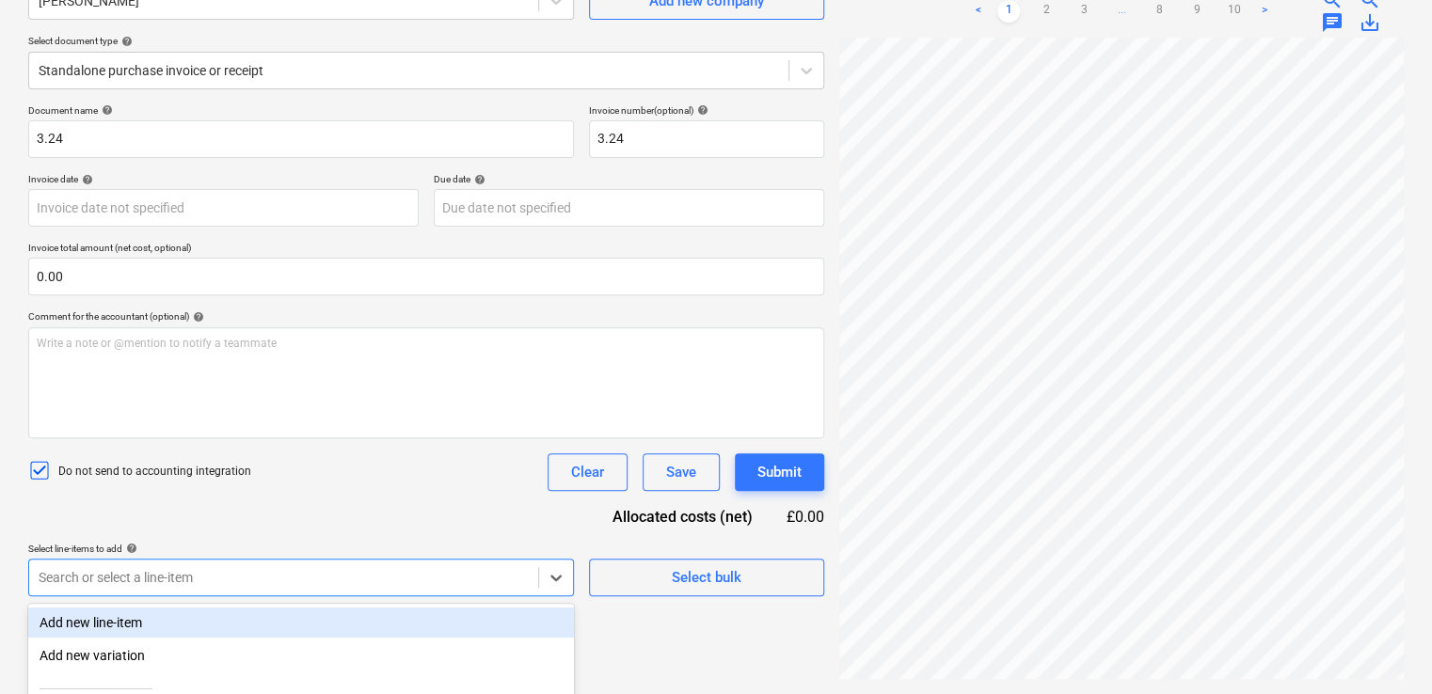
click at [309, 506] on body "Projects Contacts Company Consolidated Invoices Inbox 9+ format_size keyboard_a…" at bounding box center [716, 159] width 1432 height 694
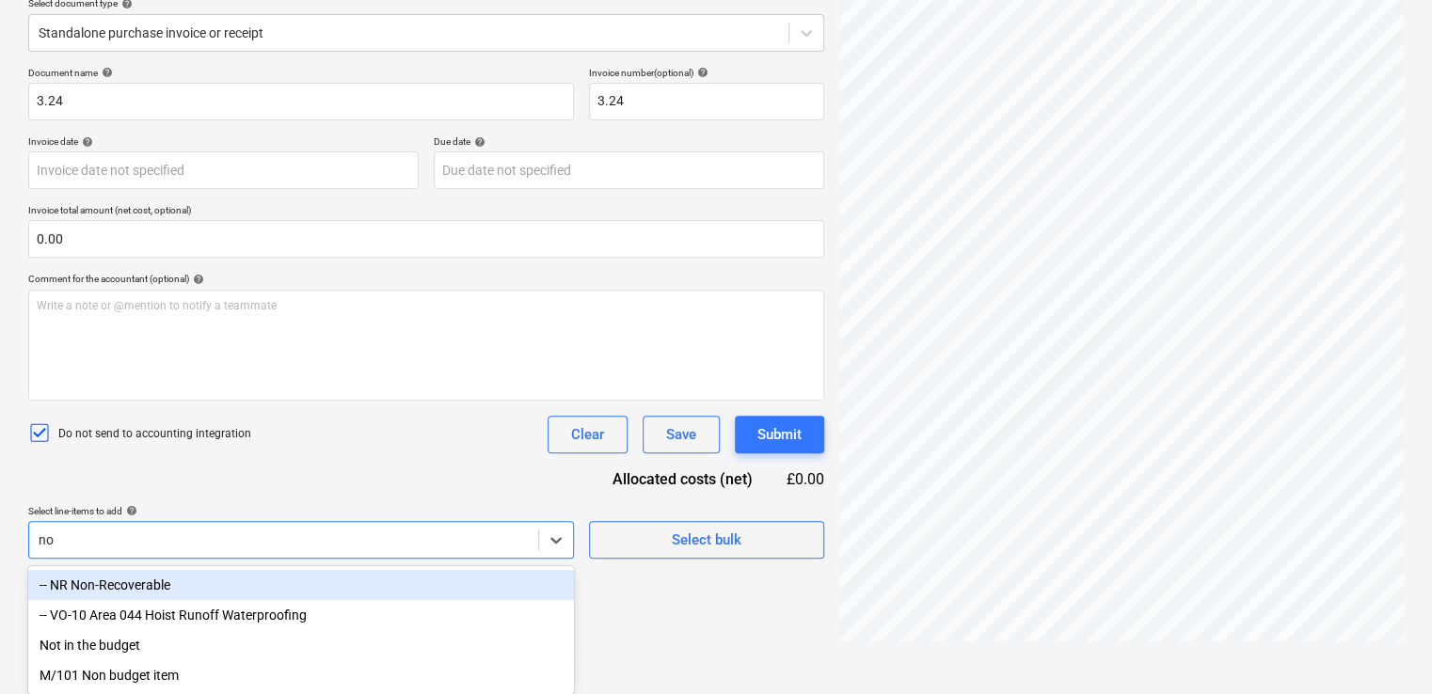
type input "non"
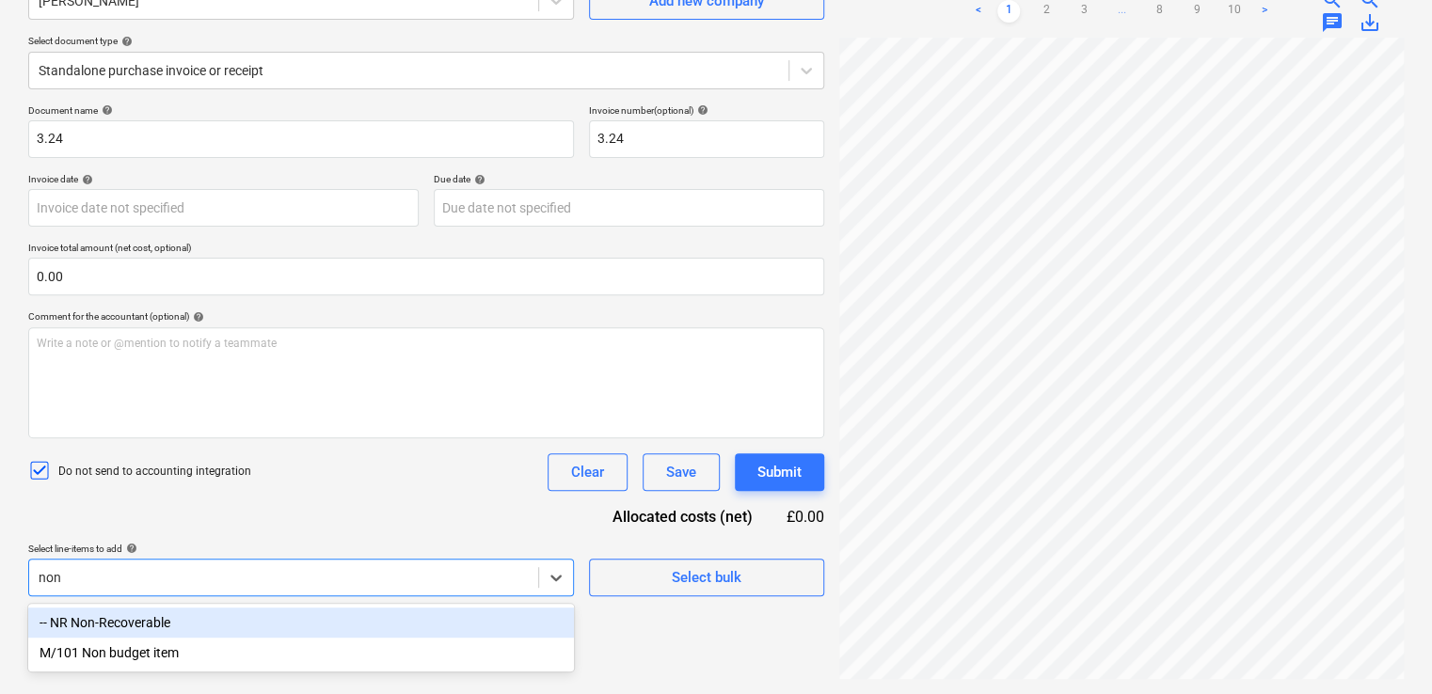
click at [183, 614] on div "-- NR Non-Recoverable" at bounding box center [301, 623] width 546 height 30
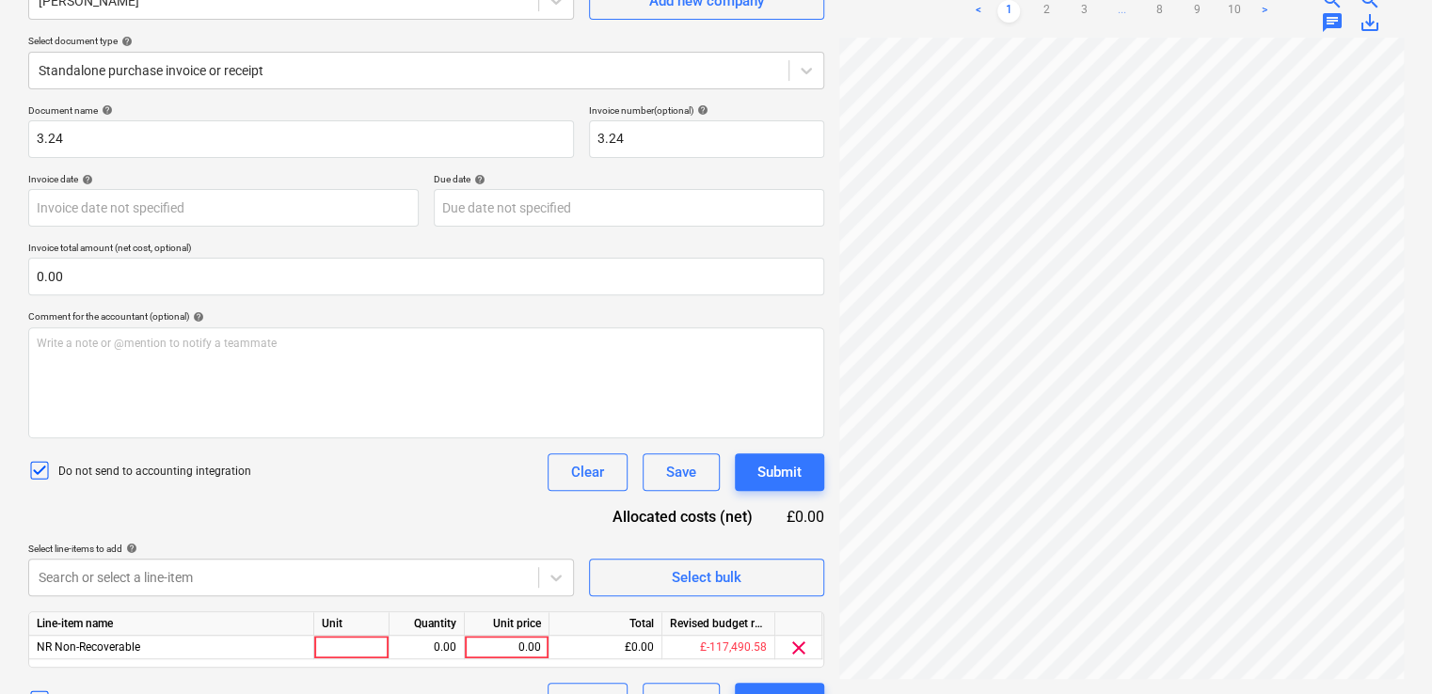
click at [294, 525] on div "Document name help 3.24 Invoice number (optional) help 3.24 Invoice date help P…" at bounding box center [426, 412] width 796 height 616
click at [343, 644] on div at bounding box center [351, 648] width 75 height 24
type input "item"
type input "97.40"
click at [452, 528] on div "Document name help 3.24 Invoice number (optional) help 3.24 Invoice date help P…" at bounding box center [426, 412] width 796 height 616
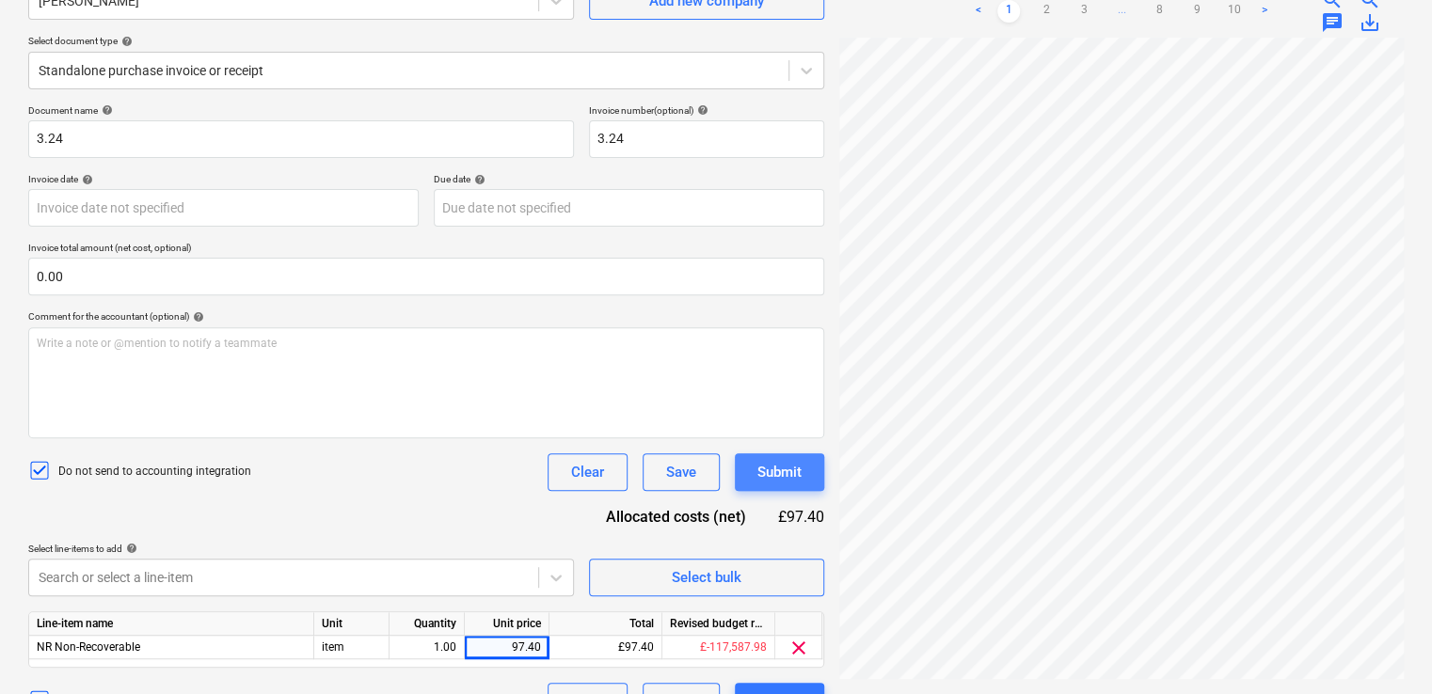
click at [773, 466] on div "Submit" at bounding box center [779, 472] width 44 height 24
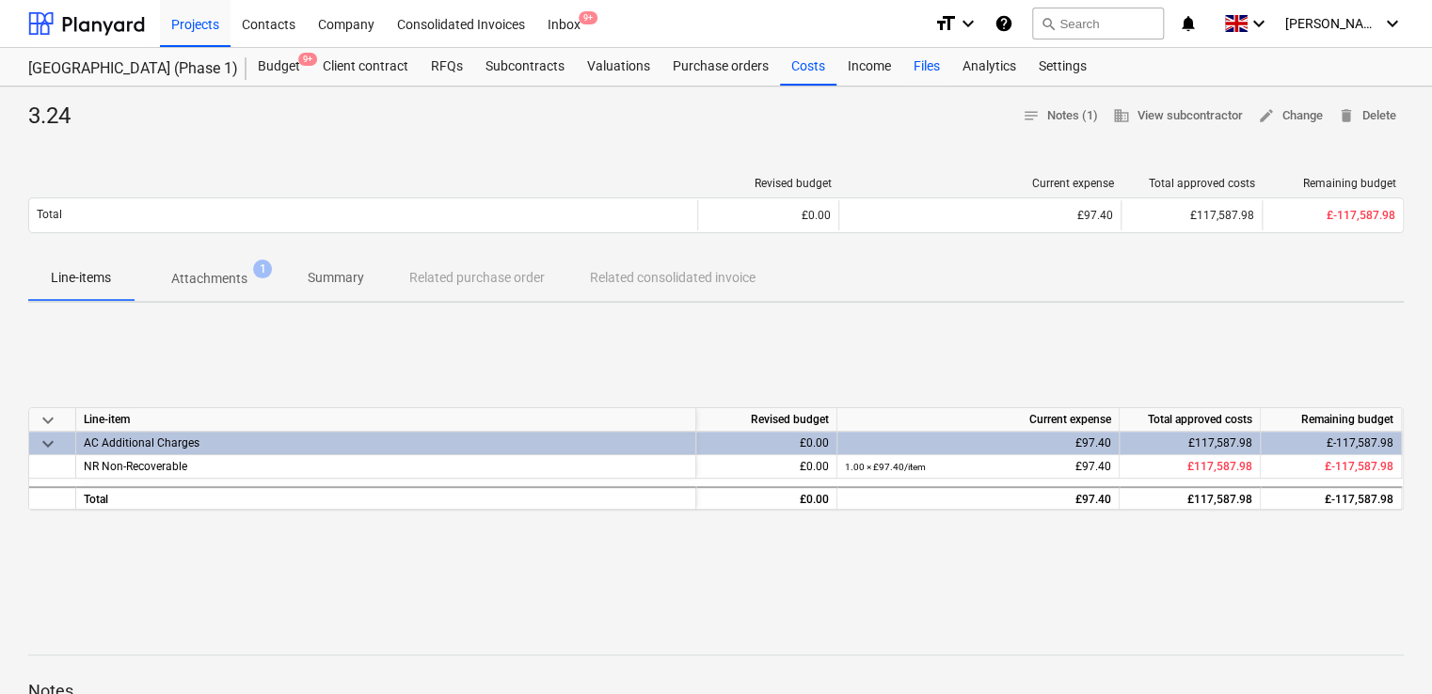
click at [926, 58] on div "Files" at bounding box center [926, 67] width 49 height 38
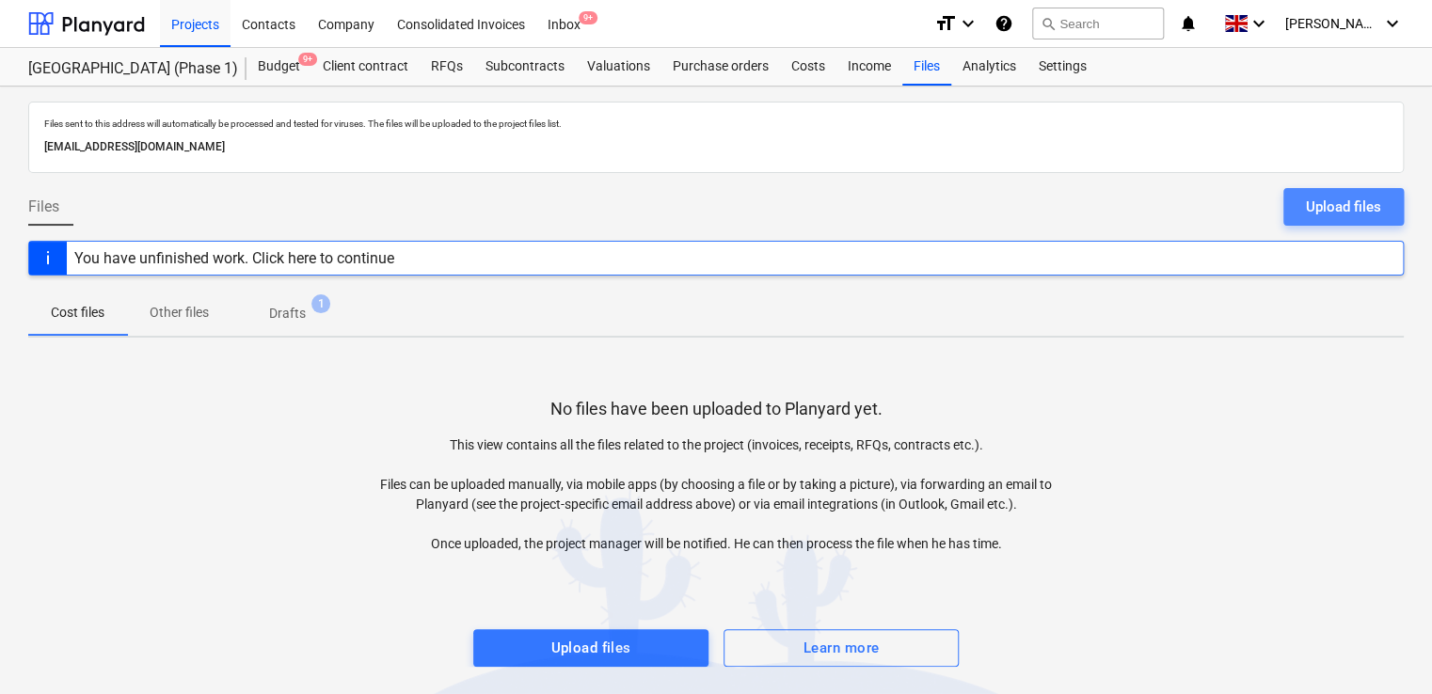
click at [1325, 213] on div "Upload files" at bounding box center [1343, 207] width 75 height 24
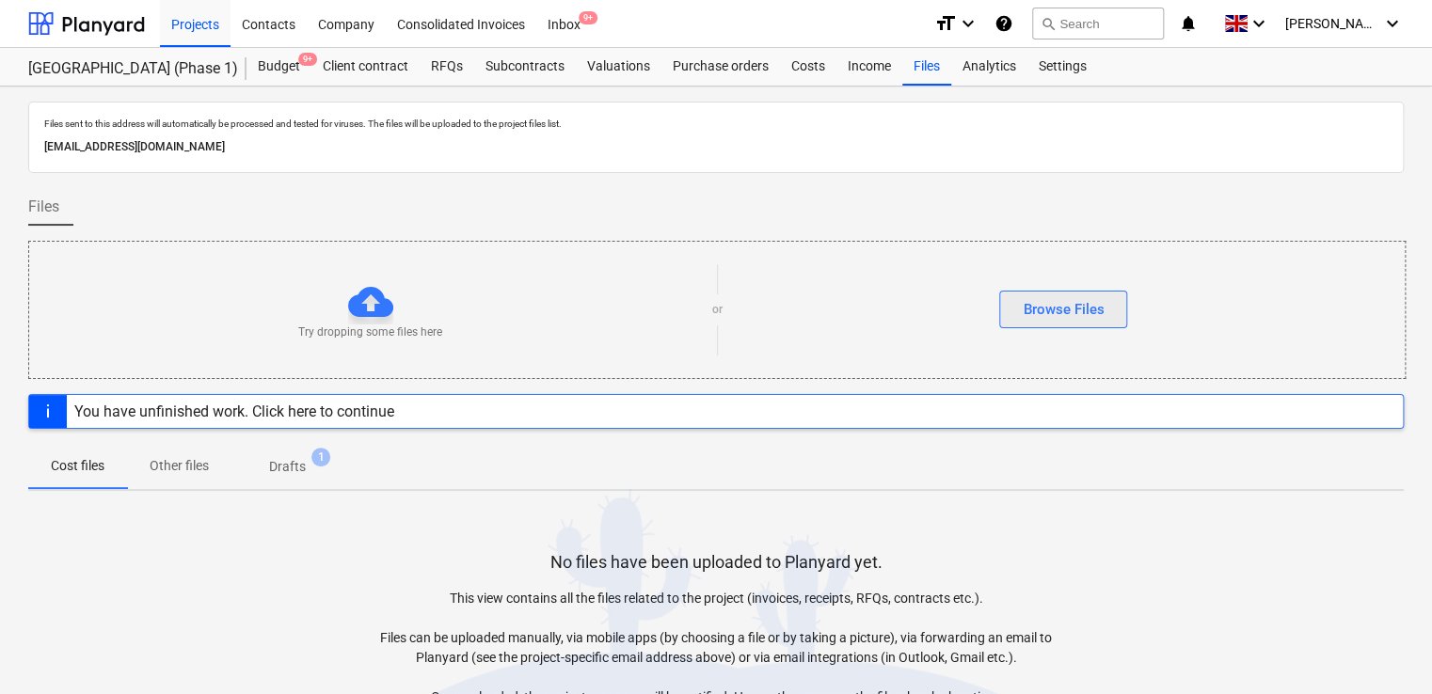
click at [1044, 305] on div "Browse Files" at bounding box center [1063, 309] width 81 height 24
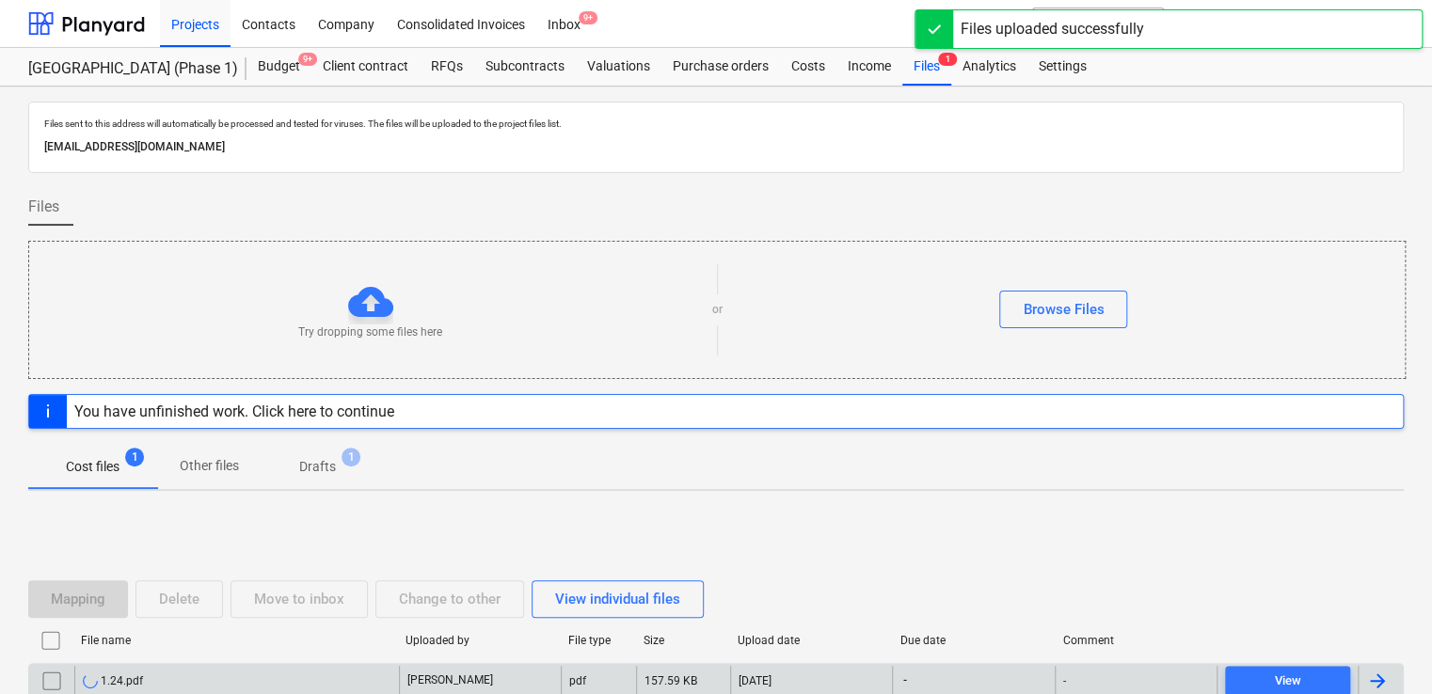
click at [212, 676] on div "1.24.pdf" at bounding box center [236, 681] width 325 height 30
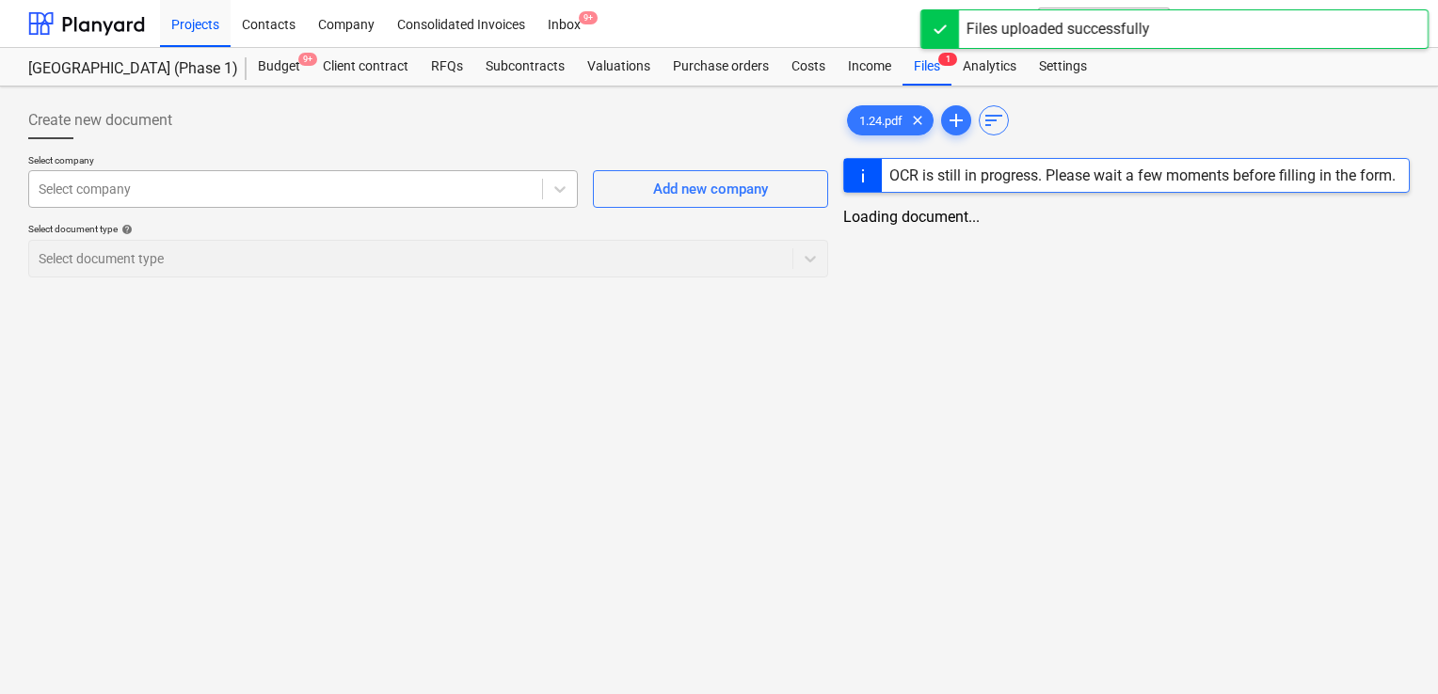
click at [321, 190] on div at bounding box center [286, 189] width 494 height 19
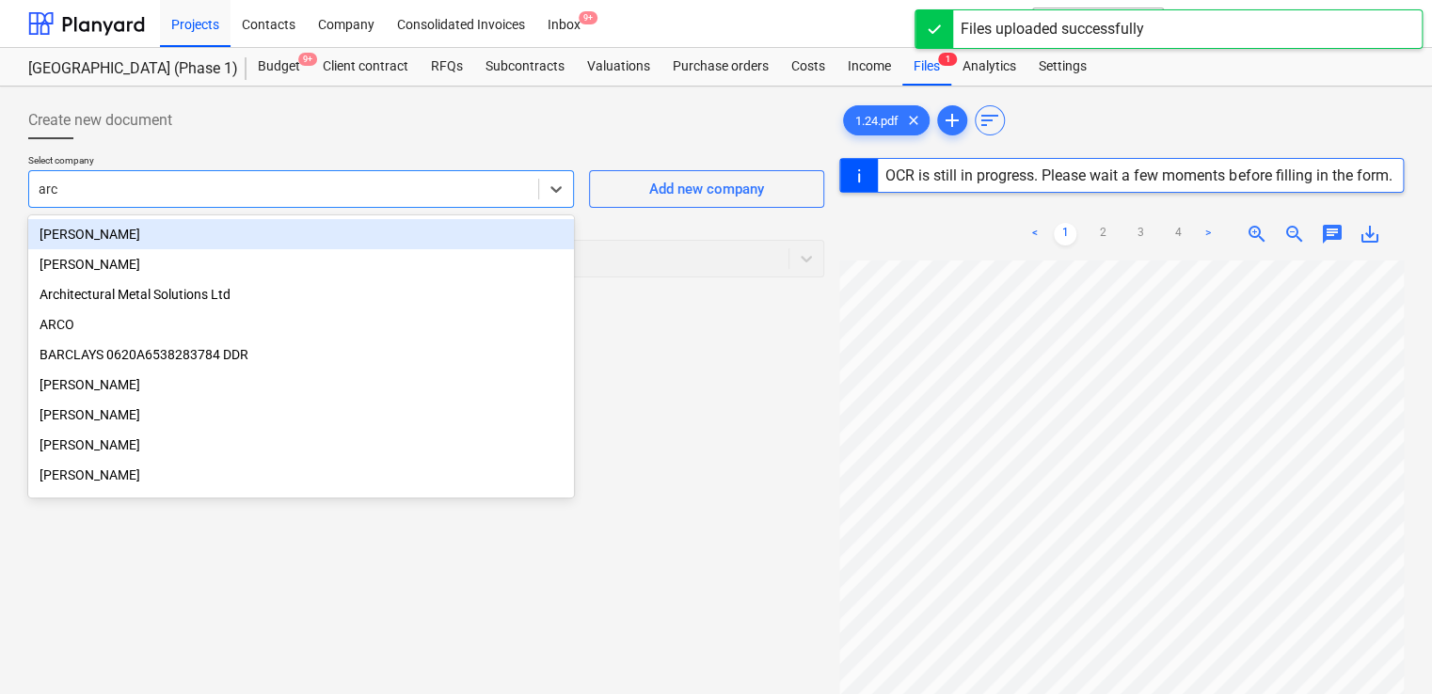
type input "arch"
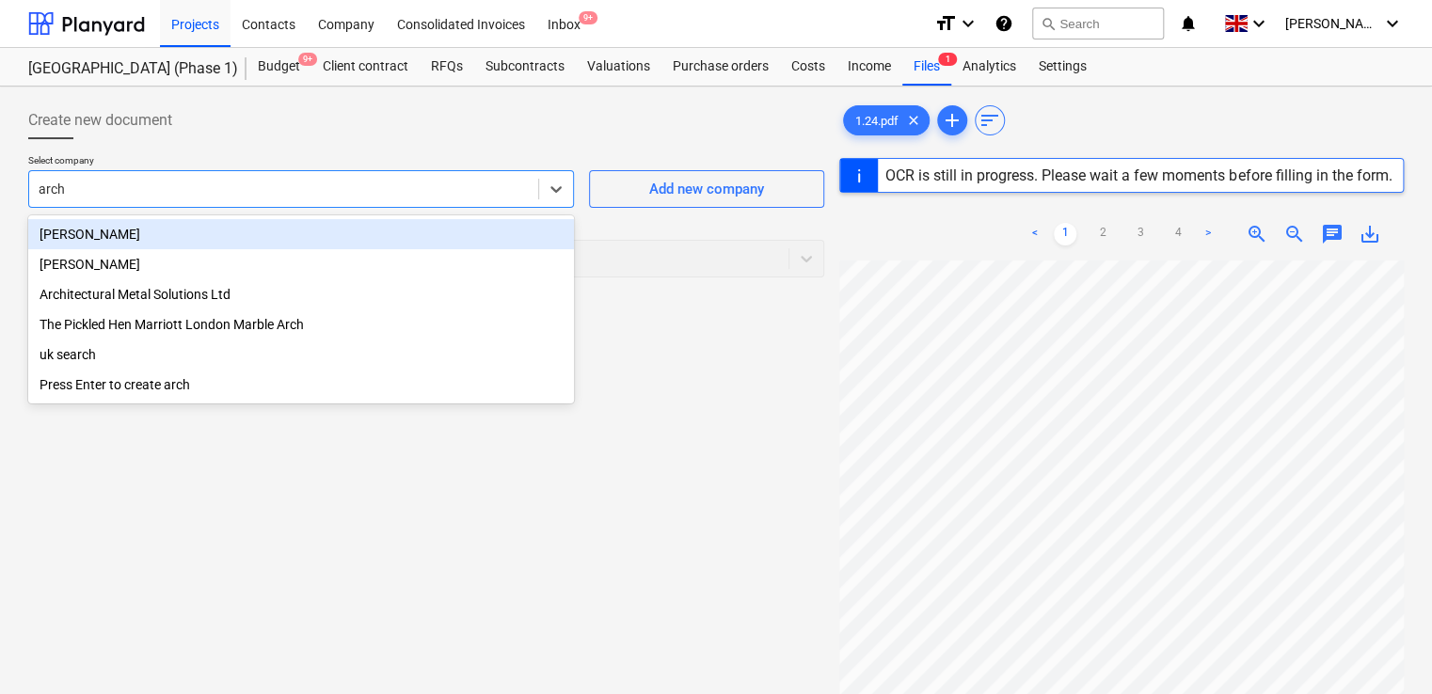
click at [233, 237] on div "Archie M" at bounding box center [301, 234] width 546 height 30
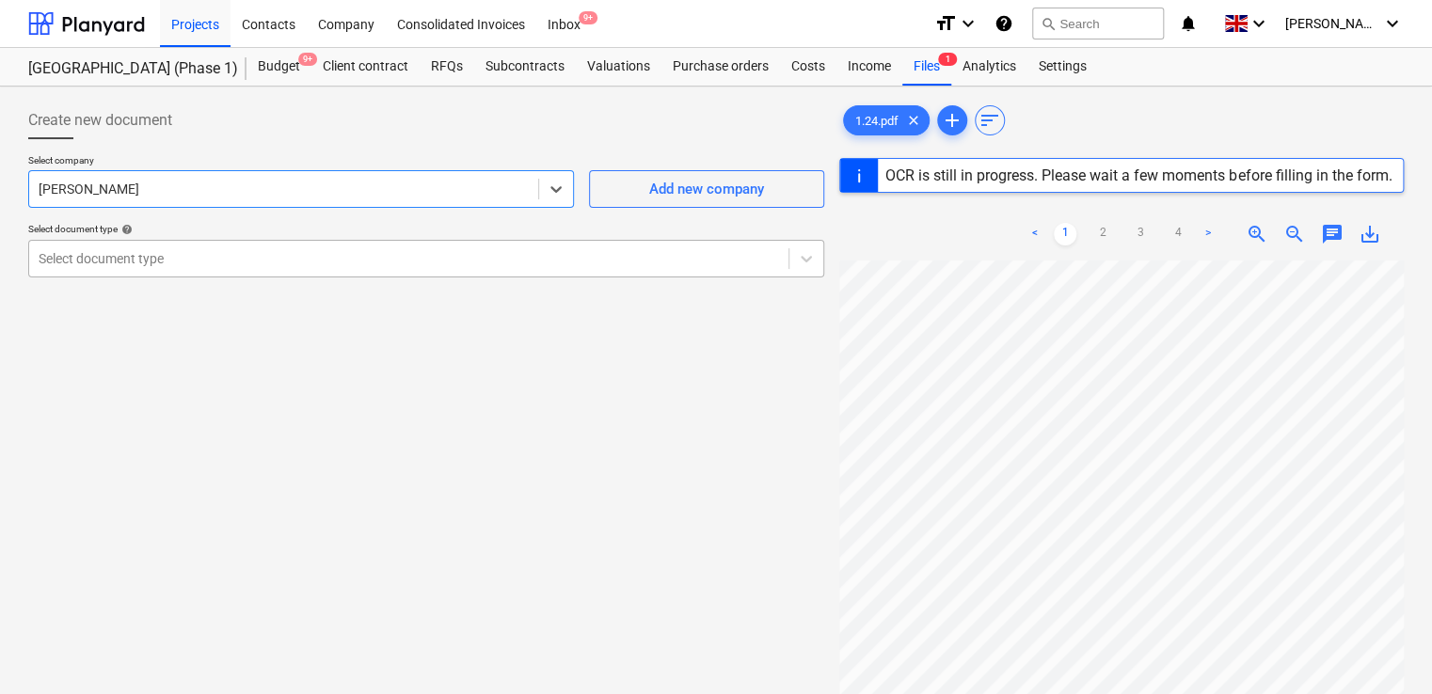
click at [260, 269] on div "Select document type" at bounding box center [408, 259] width 759 height 26
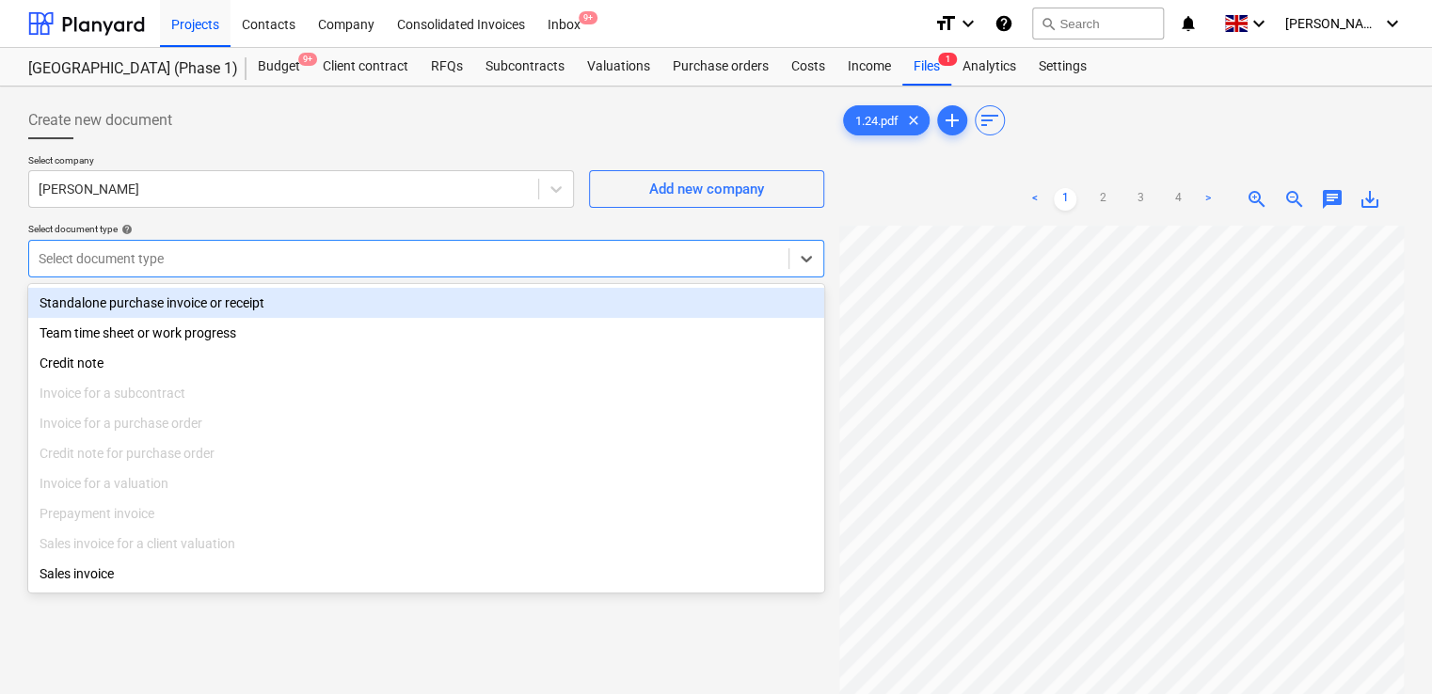
click at [230, 301] on div "Standalone purchase invoice or receipt" at bounding box center [426, 303] width 796 height 30
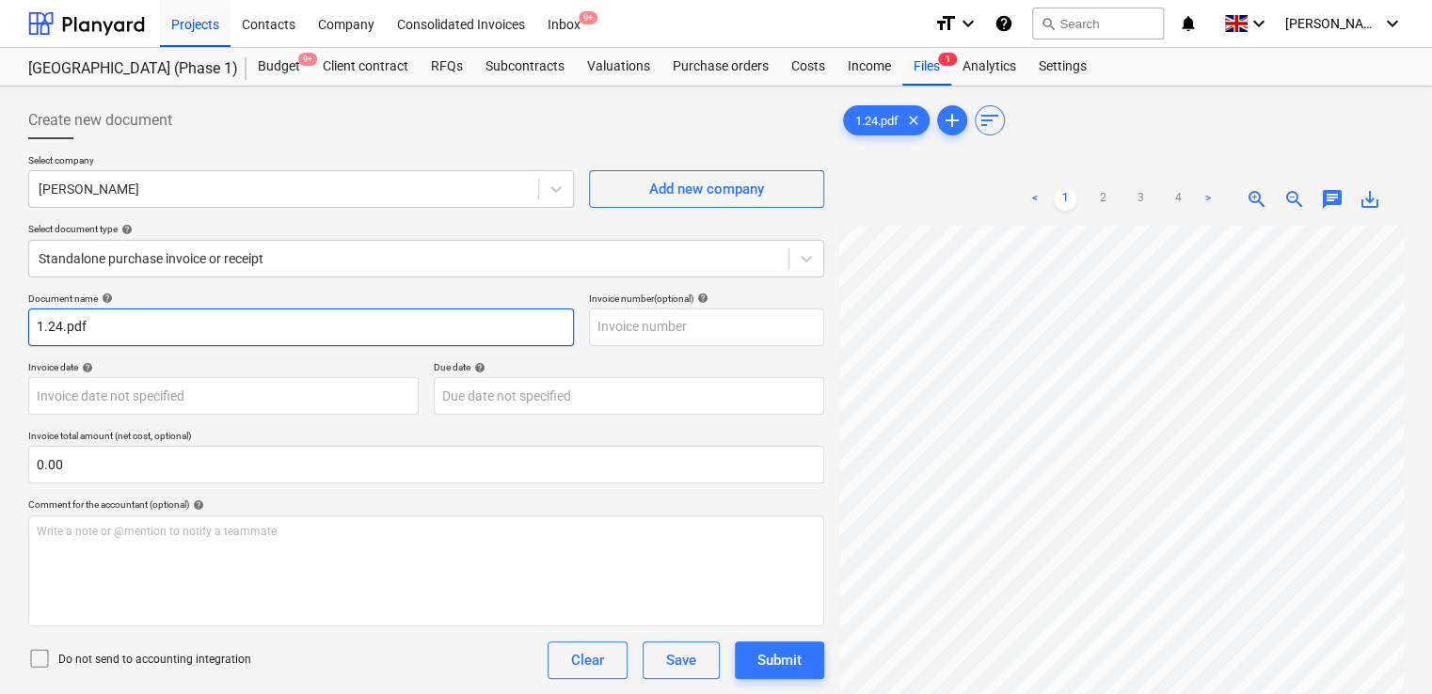
click at [162, 327] on input "1.24.pdf" at bounding box center [301, 328] width 546 height 38
type input "1.24"
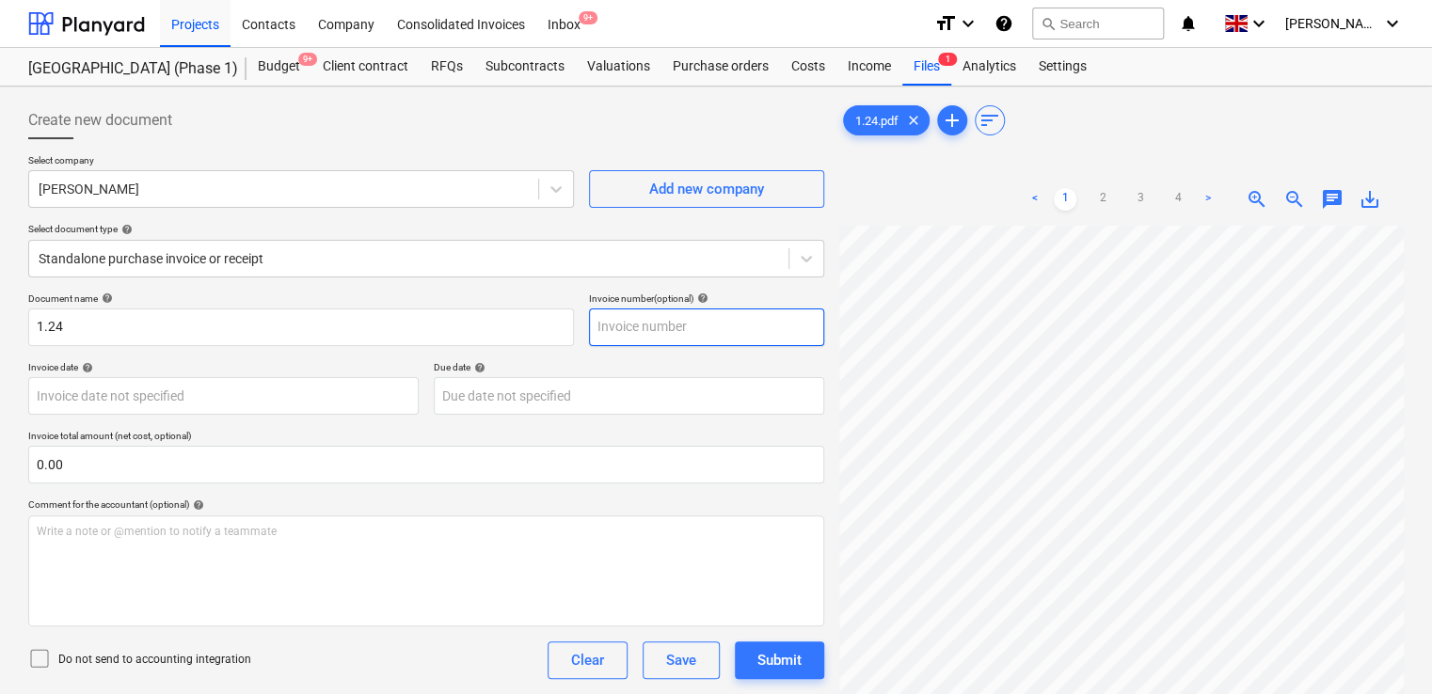
click at [688, 327] on input "text" at bounding box center [706, 328] width 235 height 38
paste input "1.24"
type input "1.24"
click at [451, 505] on div "Comment for the accountant (optional) help" at bounding box center [426, 505] width 796 height 12
click at [41, 657] on icon at bounding box center [39, 658] width 23 height 23
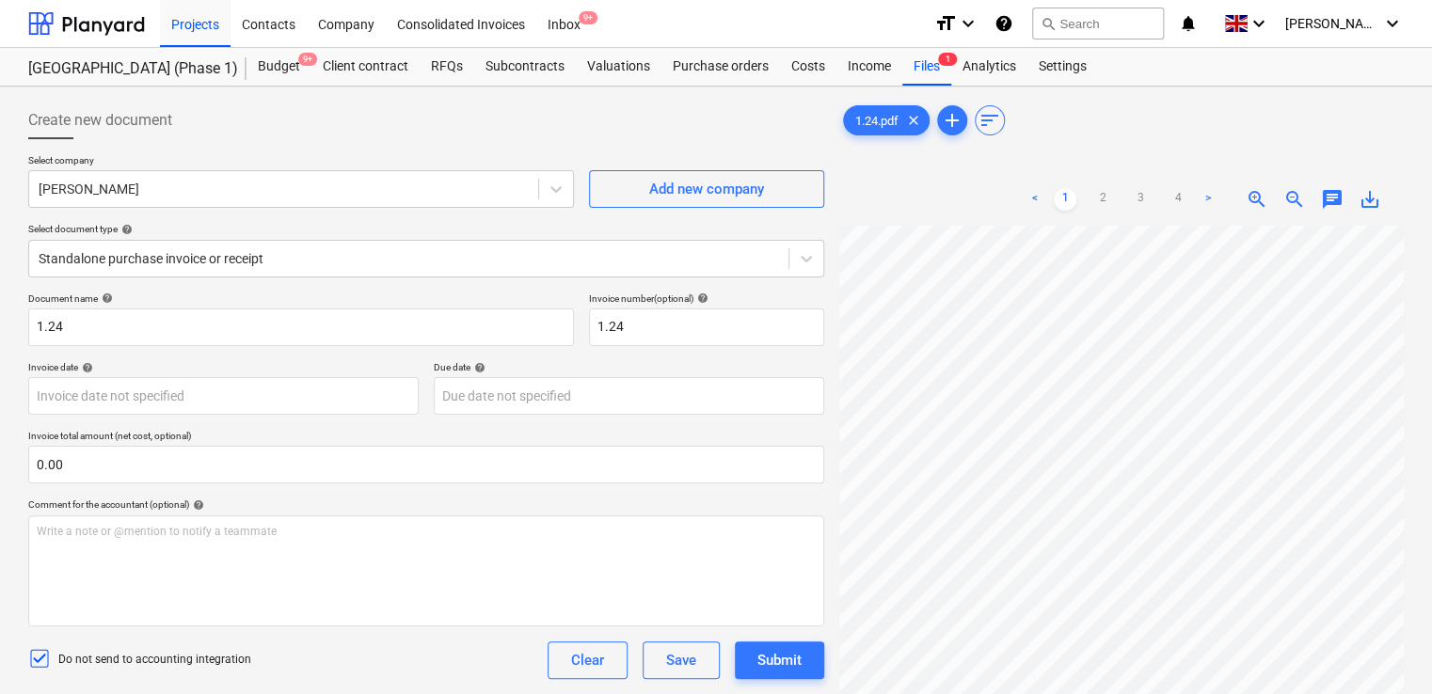
click at [503, 657] on div "Do not send to accounting integration Clear Save Submit" at bounding box center [426, 661] width 796 height 38
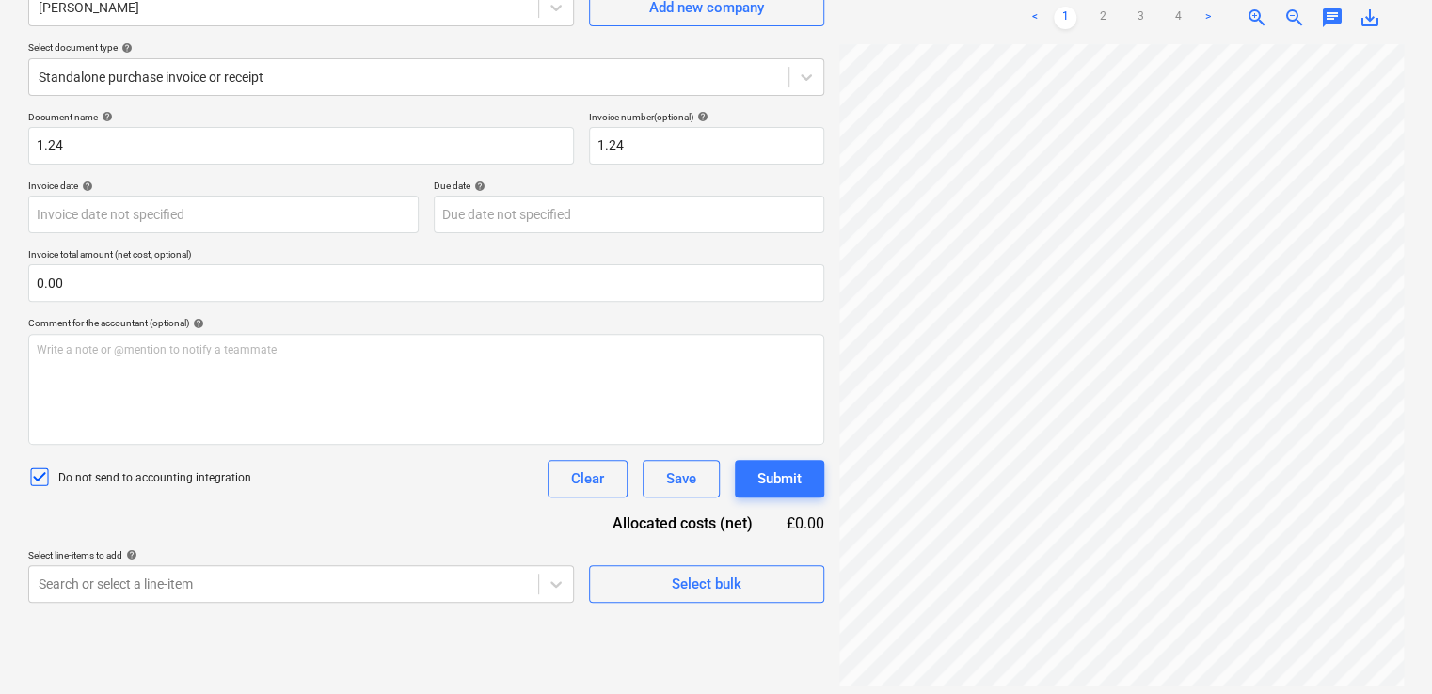
scroll to position [188, 0]
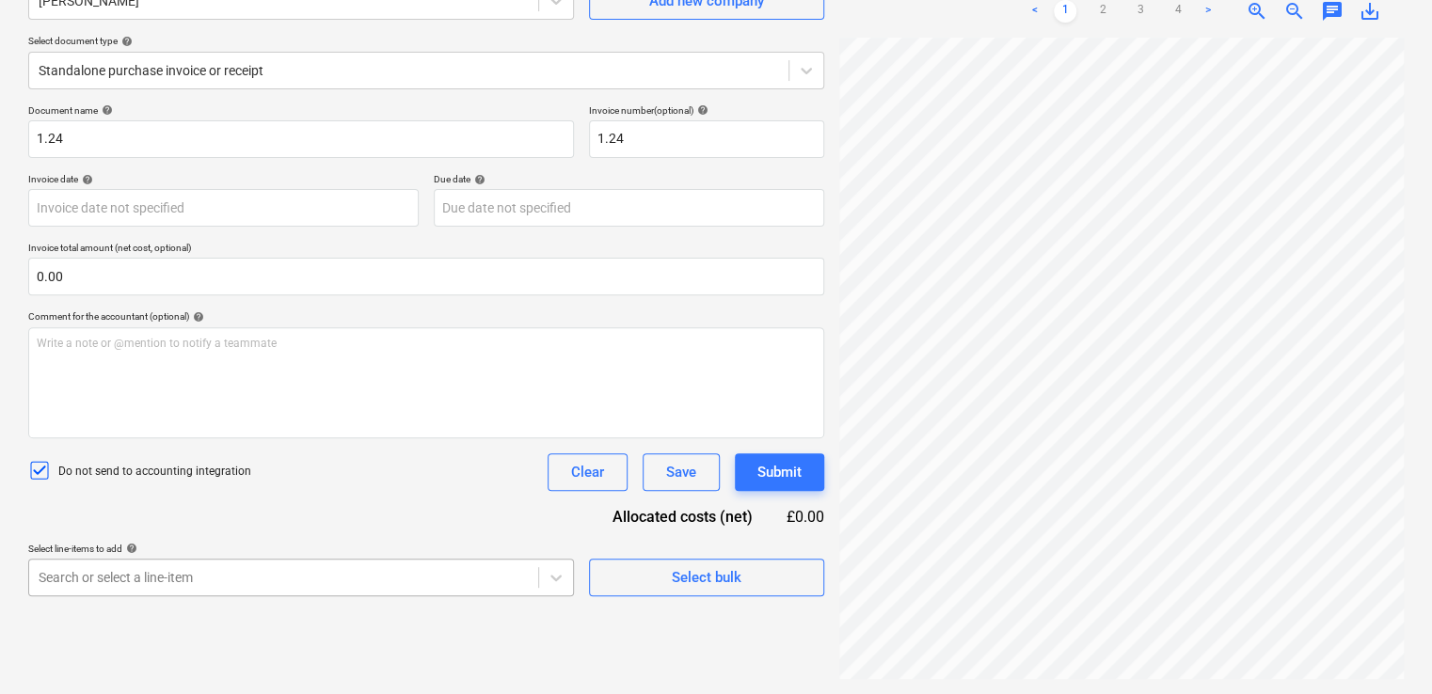
click at [375, 506] on body "Projects Contacts Company Consolidated Invoices Inbox 9+ format_size keyboard_a…" at bounding box center [716, 159] width 1432 height 694
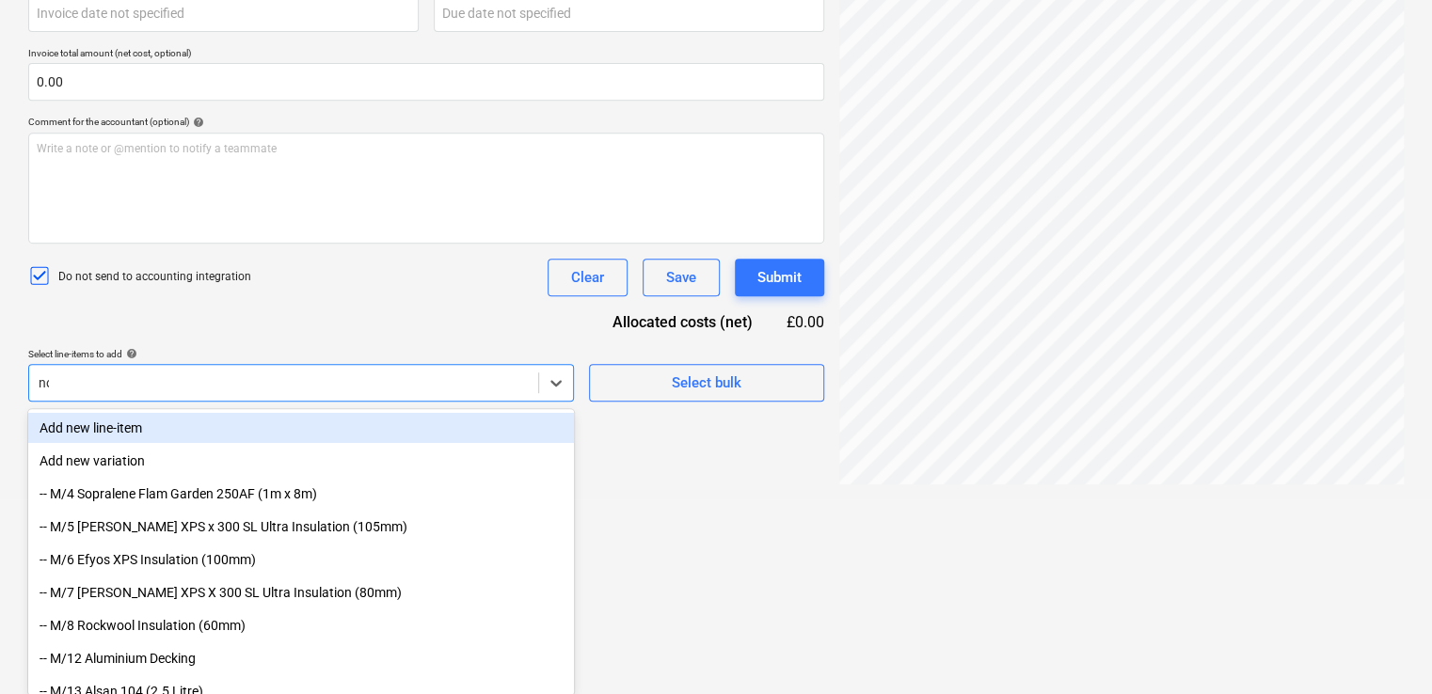
type input "non"
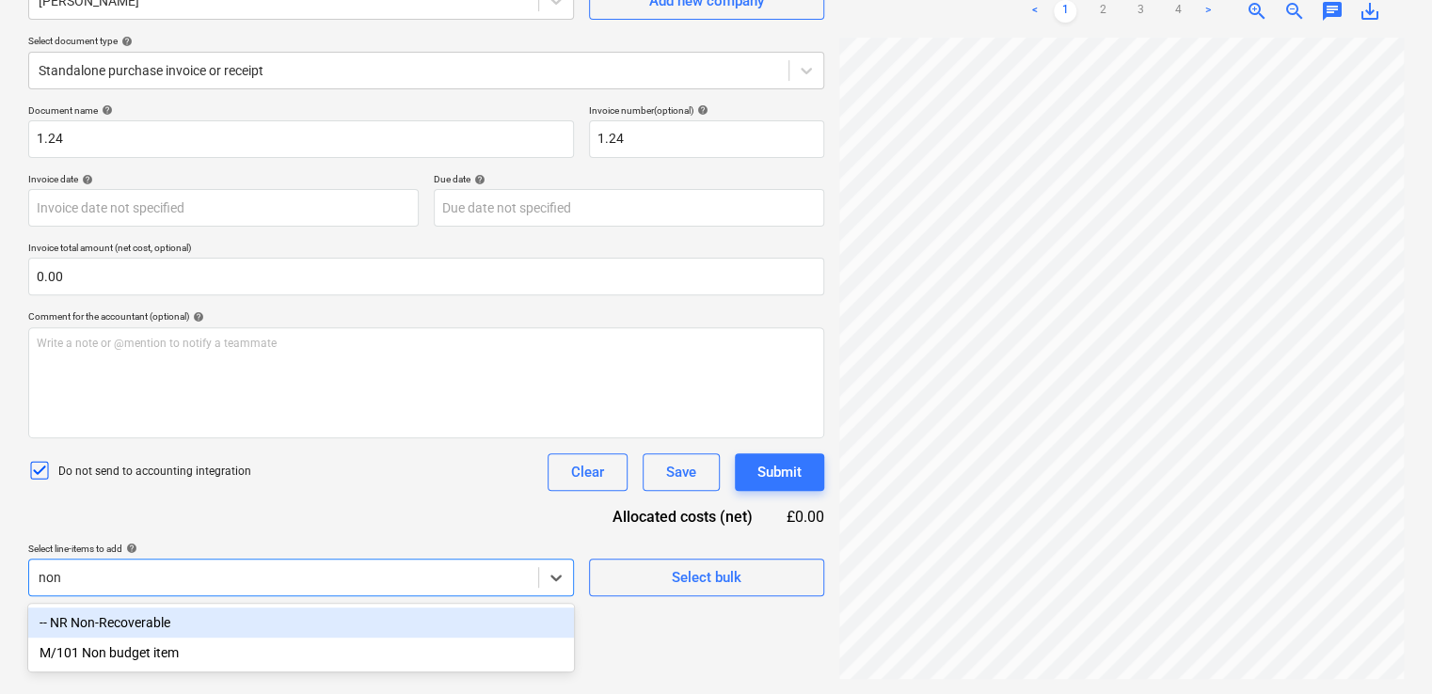
click at [141, 624] on div "-- NR Non-Recoverable" at bounding box center [301, 623] width 546 height 30
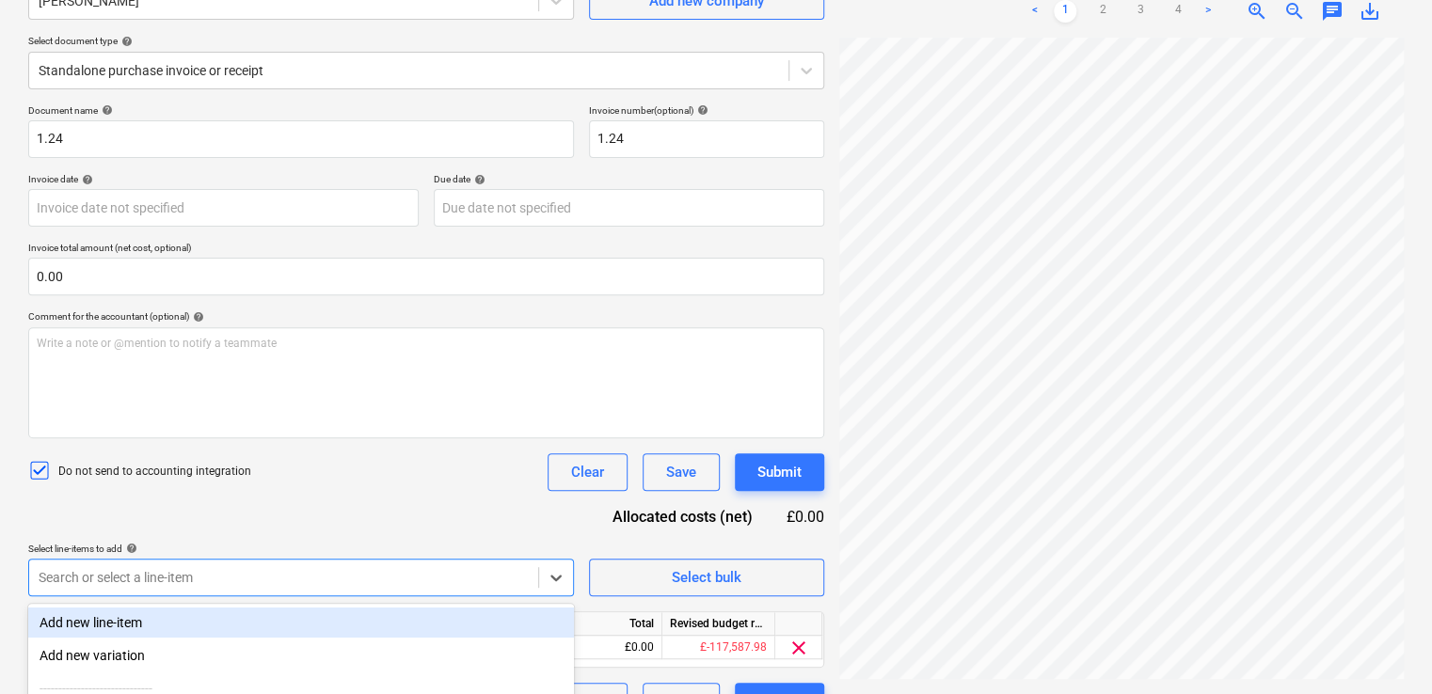
click at [361, 510] on div "Document name help 1.24 Invoice number (optional) help 1.24 Invoice date help P…" at bounding box center [426, 412] width 796 height 616
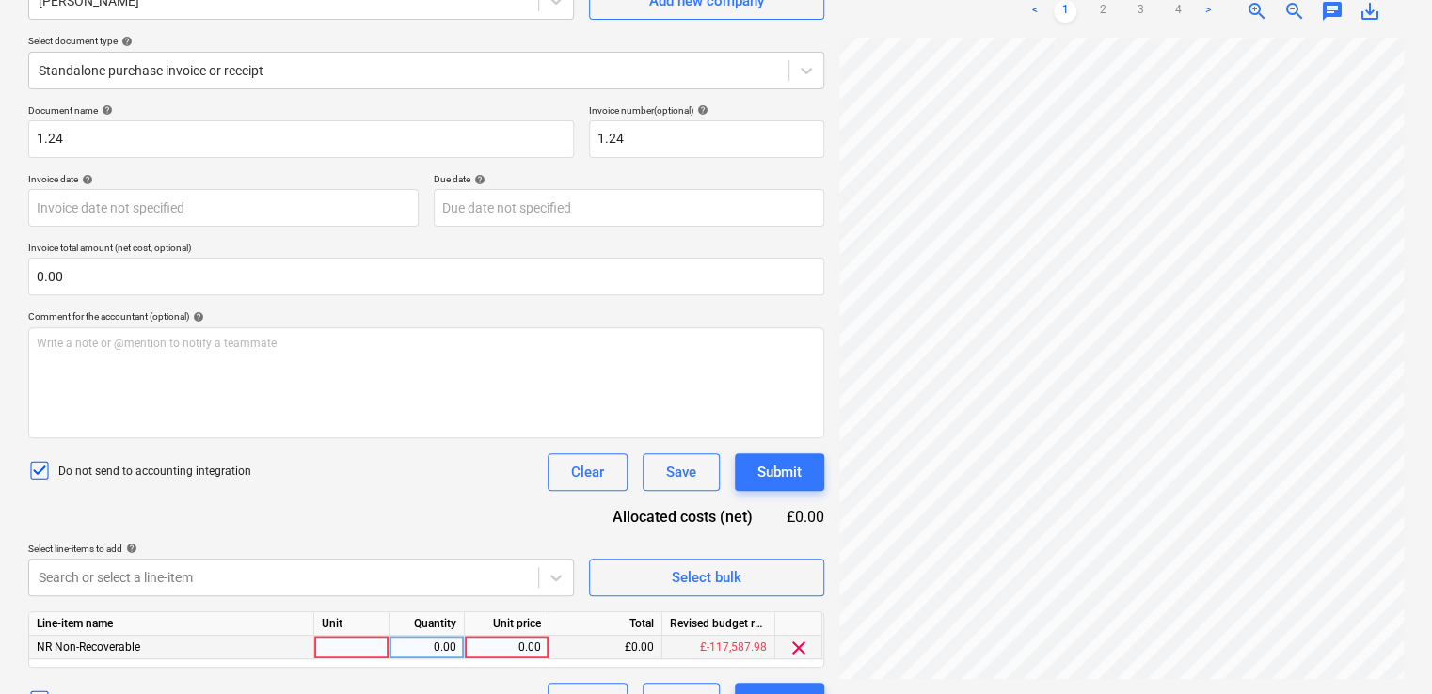
click at [348, 643] on div at bounding box center [351, 648] width 75 height 24
type input "iten"
click at [348, 643] on div "iten" at bounding box center [351, 648] width 75 height 24
type input "item"
click at [439, 637] on div "0.00" at bounding box center [426, 648] width 59 height 24
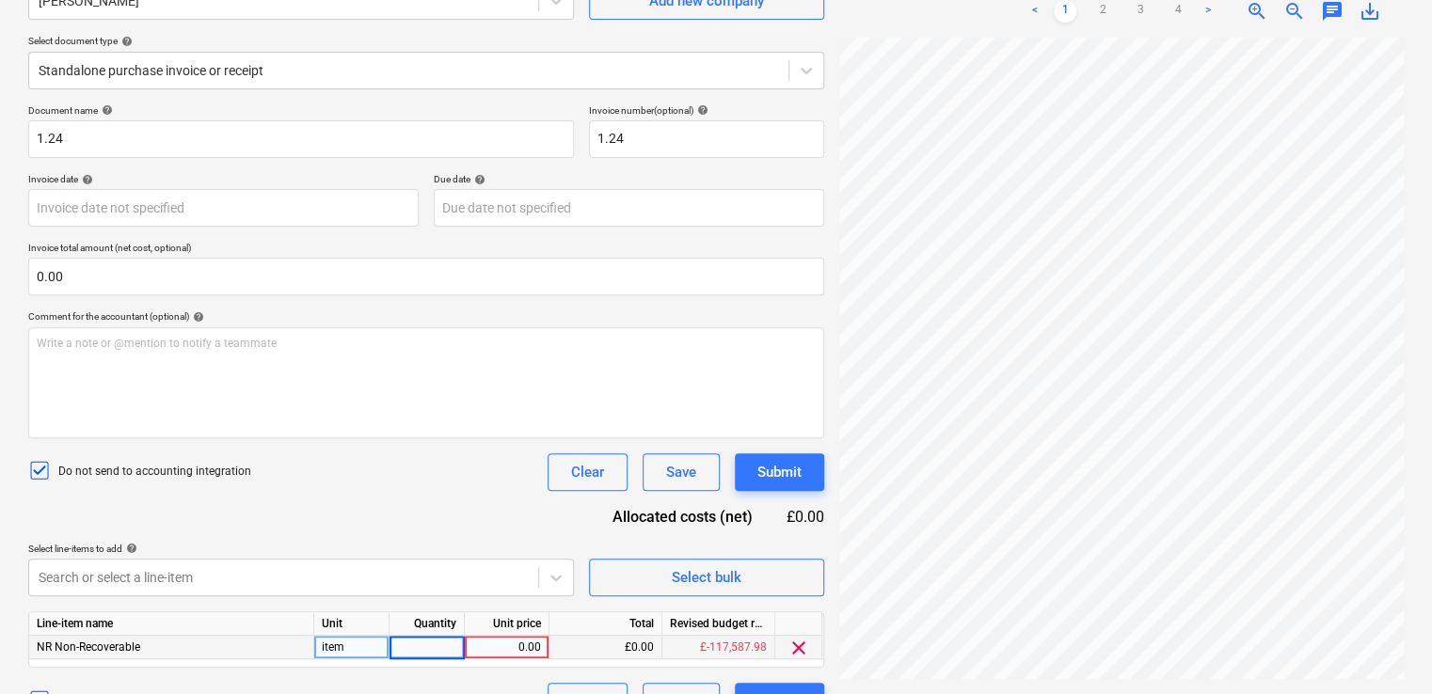
type input "1"
click at [501, 647] on div "0.00" at bounding box center [506, 648] width 69 height 24
type input "101.90"
click at [421, 534] on div "Document name help 1.24 Invoice number (optional) help 1.24 Invoice date help P…" at bounding box center [426, 412] width 796 height 616
click at [798, 465] on div "Submit" at bounding box center [779, 472] width 44 height 24
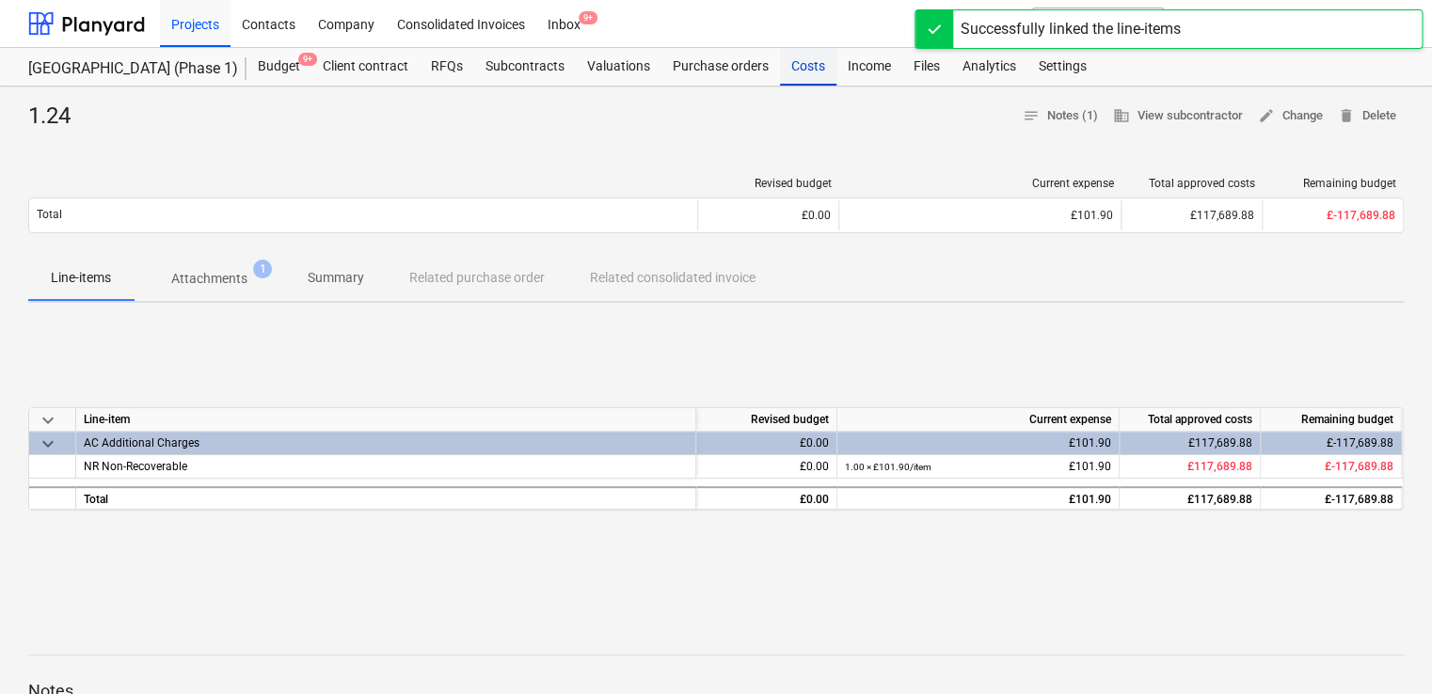
click at [801, 65] on div "Costs" at bounding box center [808, 67] width 56 height 38
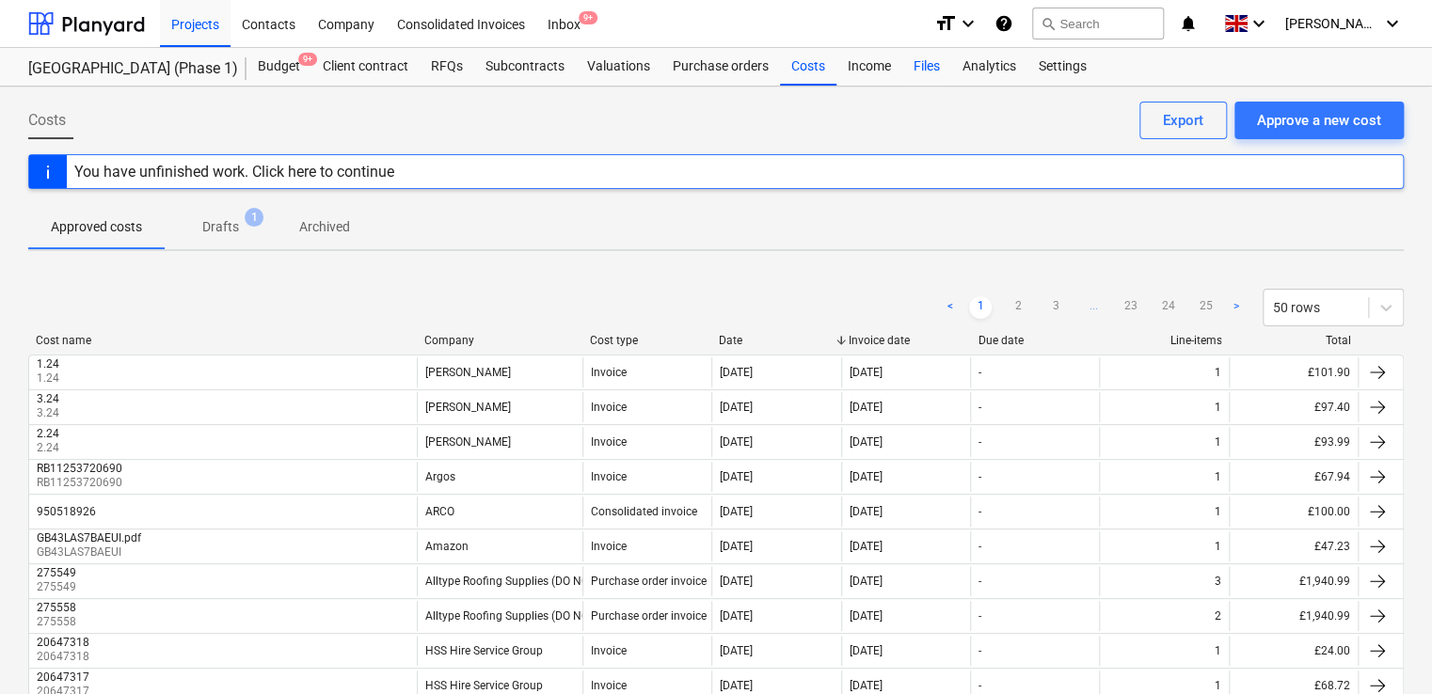
click at [918, 73] on div "Files" at bounding box center [926, 67] width 49 height 38
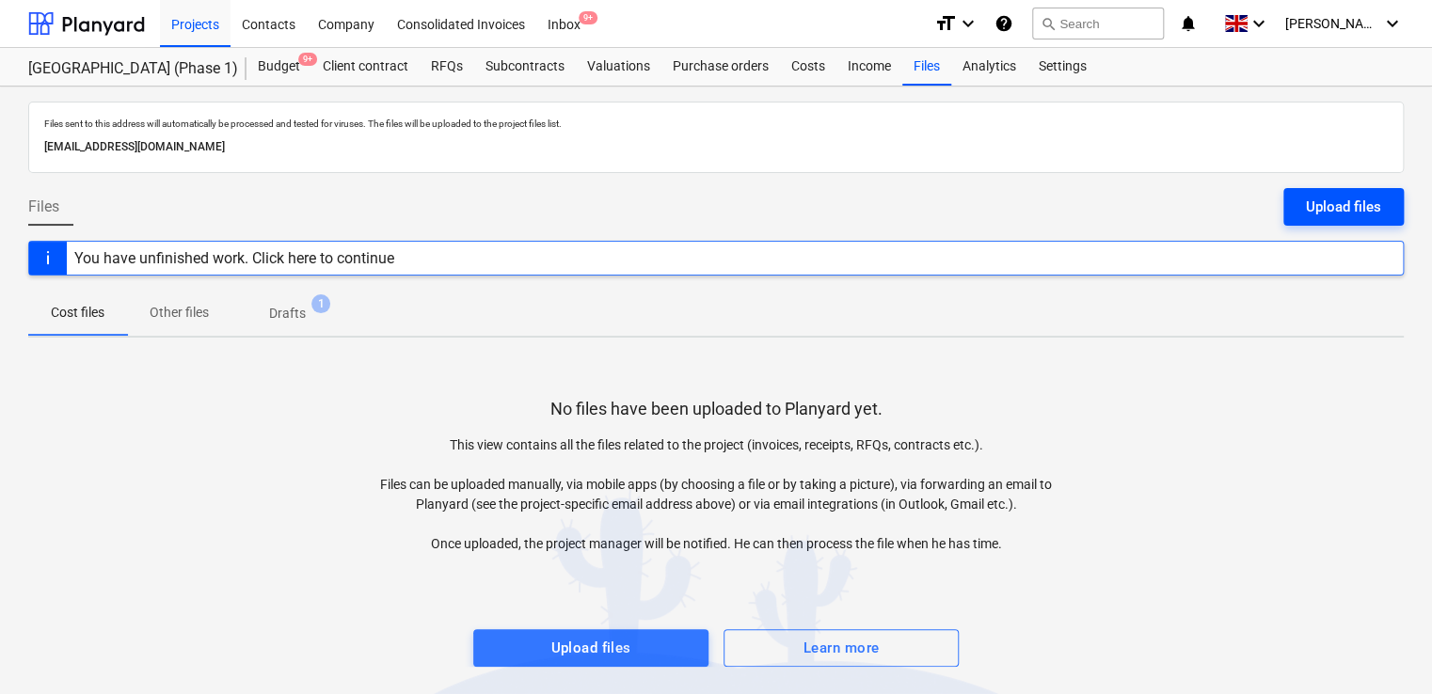
click at [1346, 209] on div "Upload files" at bounding box center [1343, 207] width 75 height 24
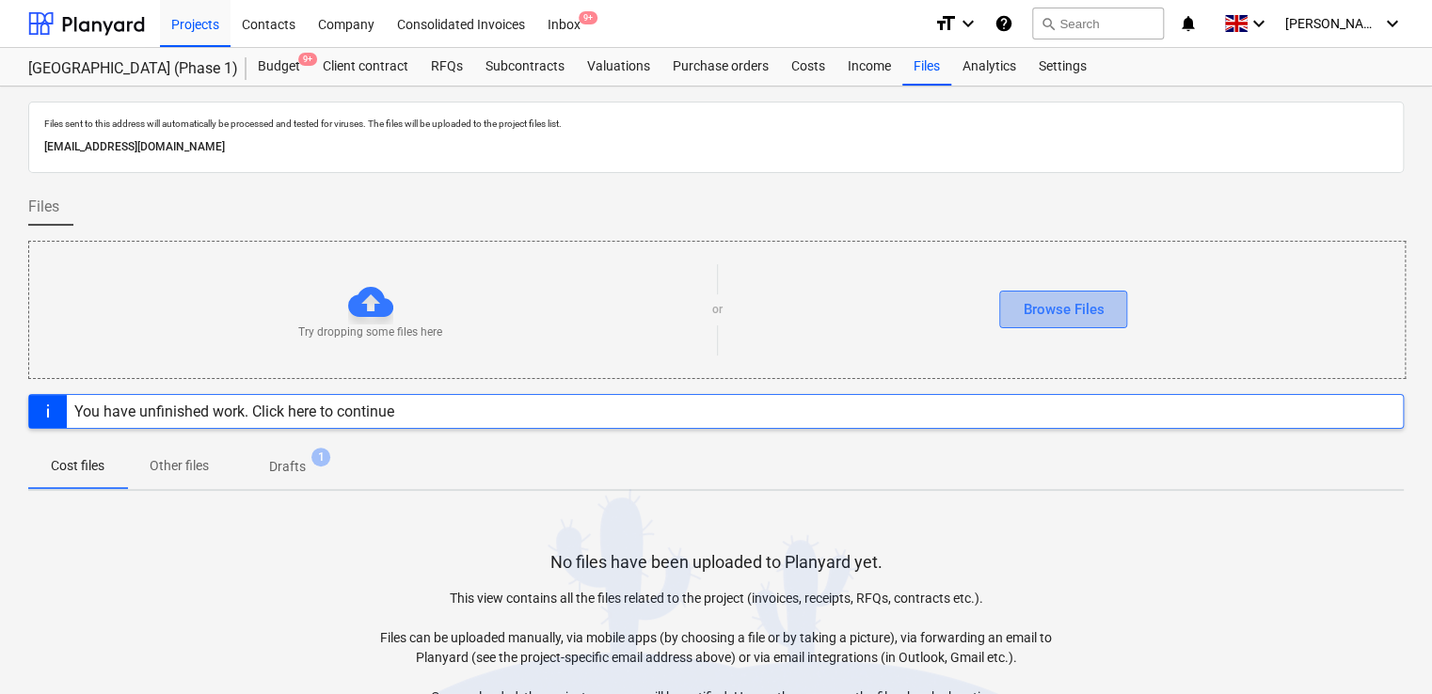
click at [1099, 295] on button "Browse Files" at bounding box center [1063, 310] width 128 height 38
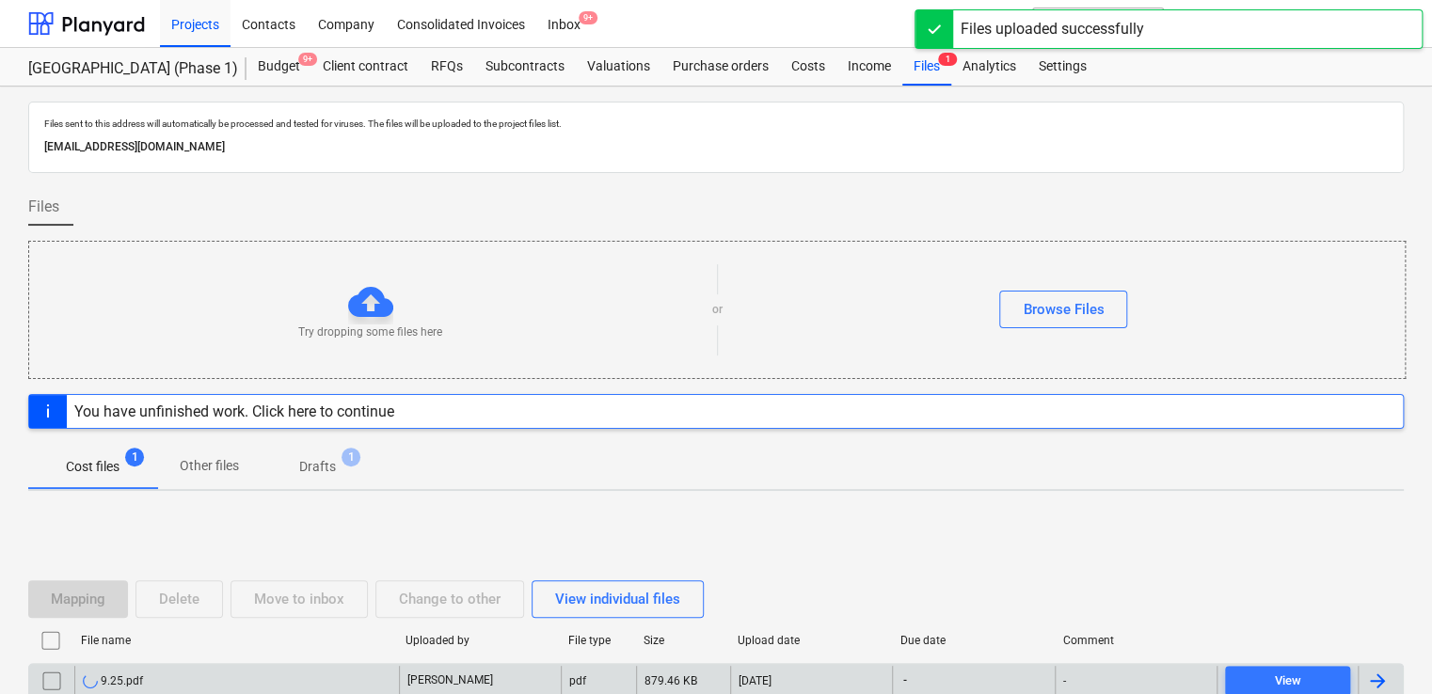
click at [267, 676] on div "9.25.pdf" at bounding box center [236, 681] width 325 height 30
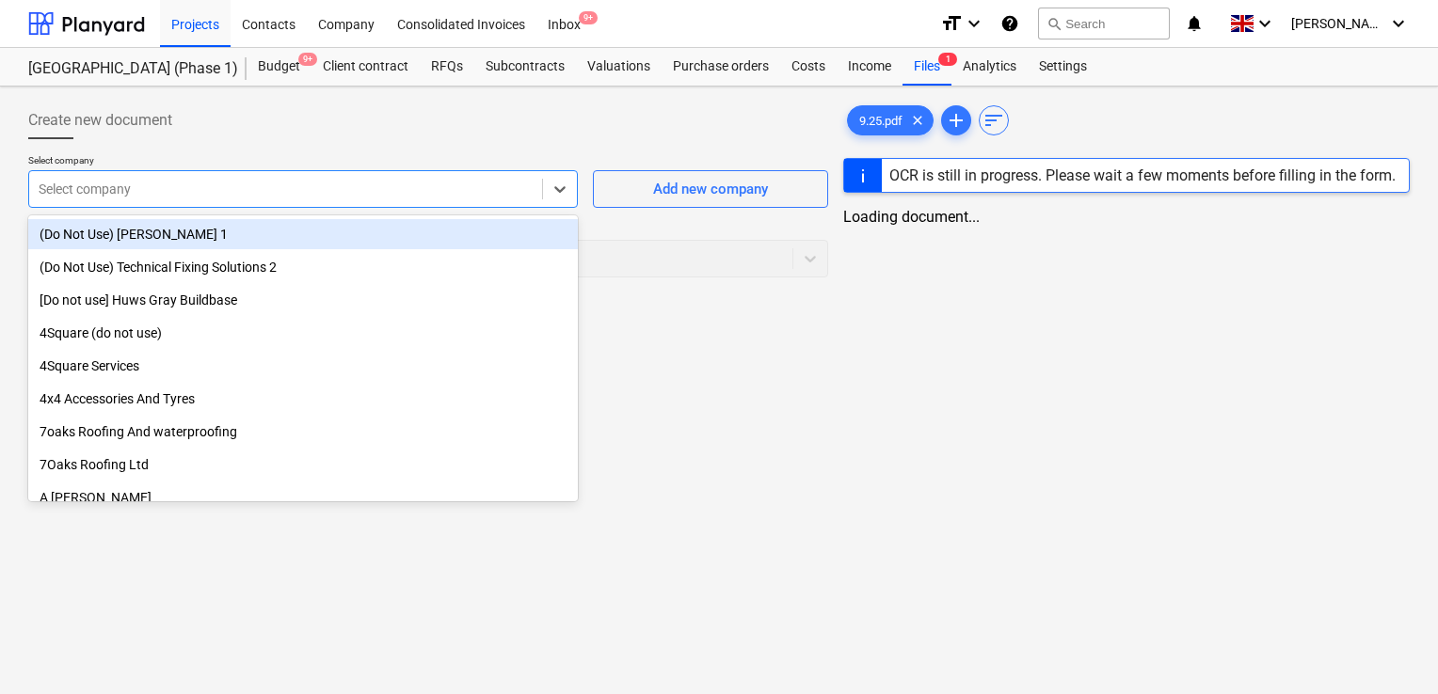
click at [415, 192] on div at bounding box center [286, 189] width 494 height 19
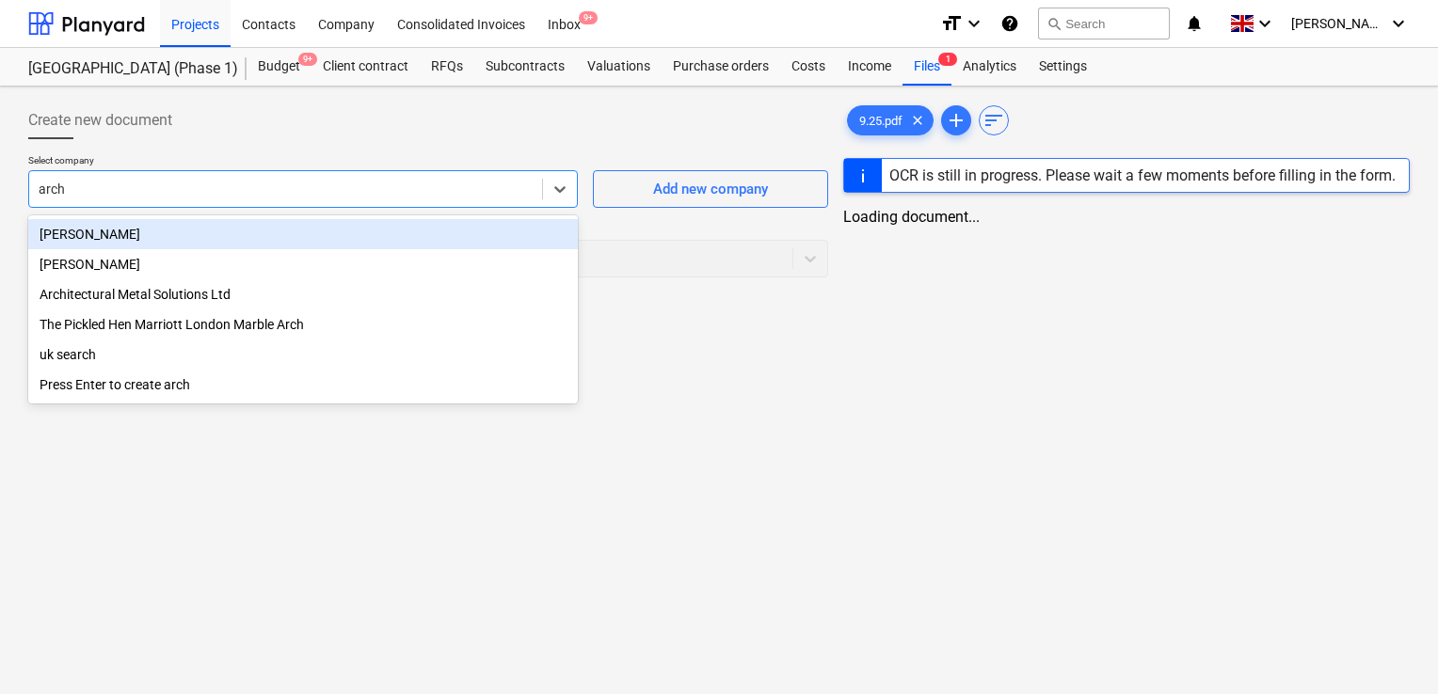
type input "archi"
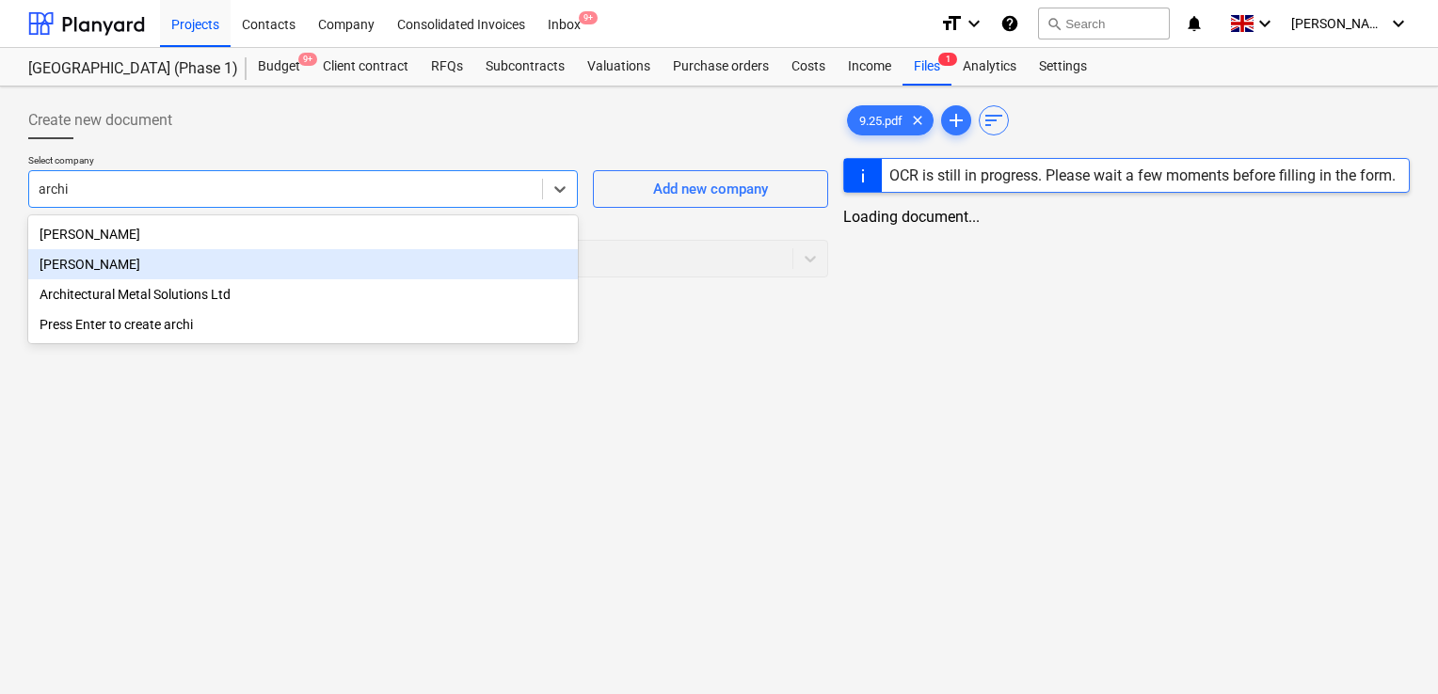
click at [164, 272] on div "[PERSON_NAME]" at bounding box center [303, 264] width 550 height 30
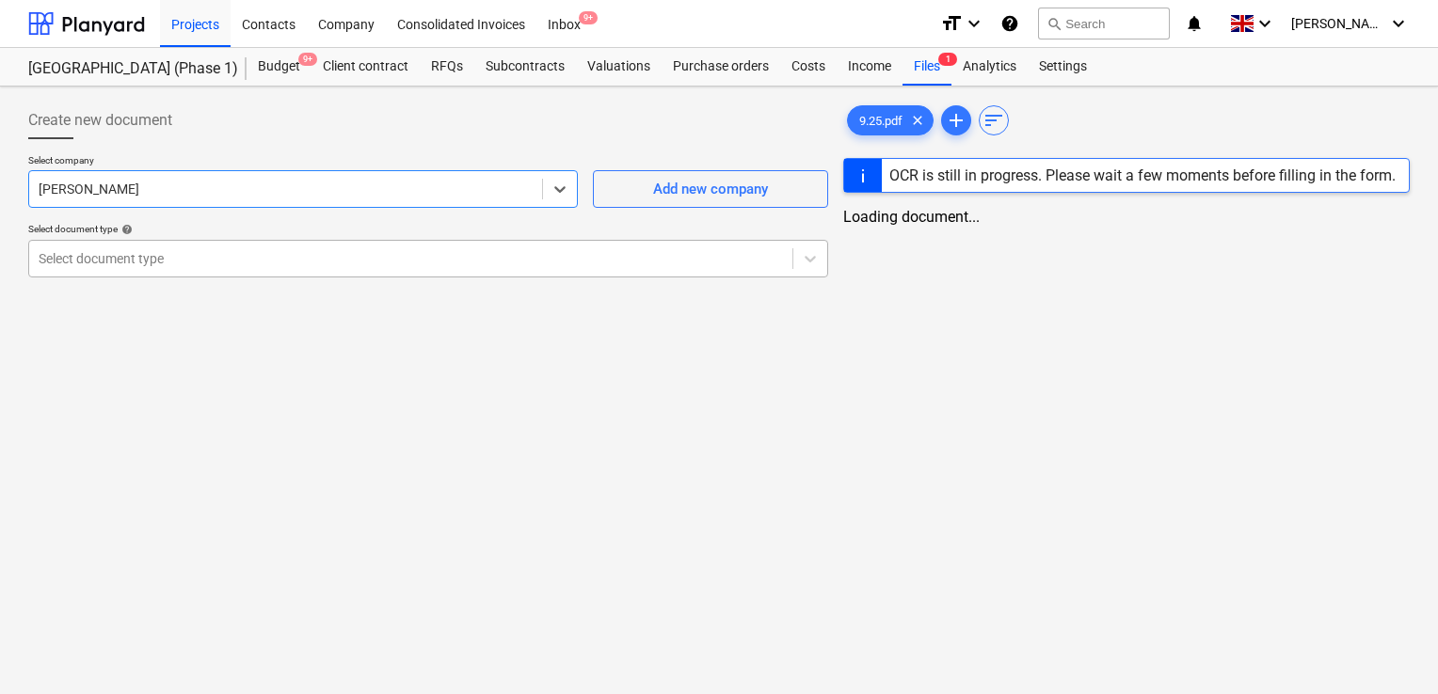
click at [200, 257] on div at bounding box center [411, 258] width 744 height 19
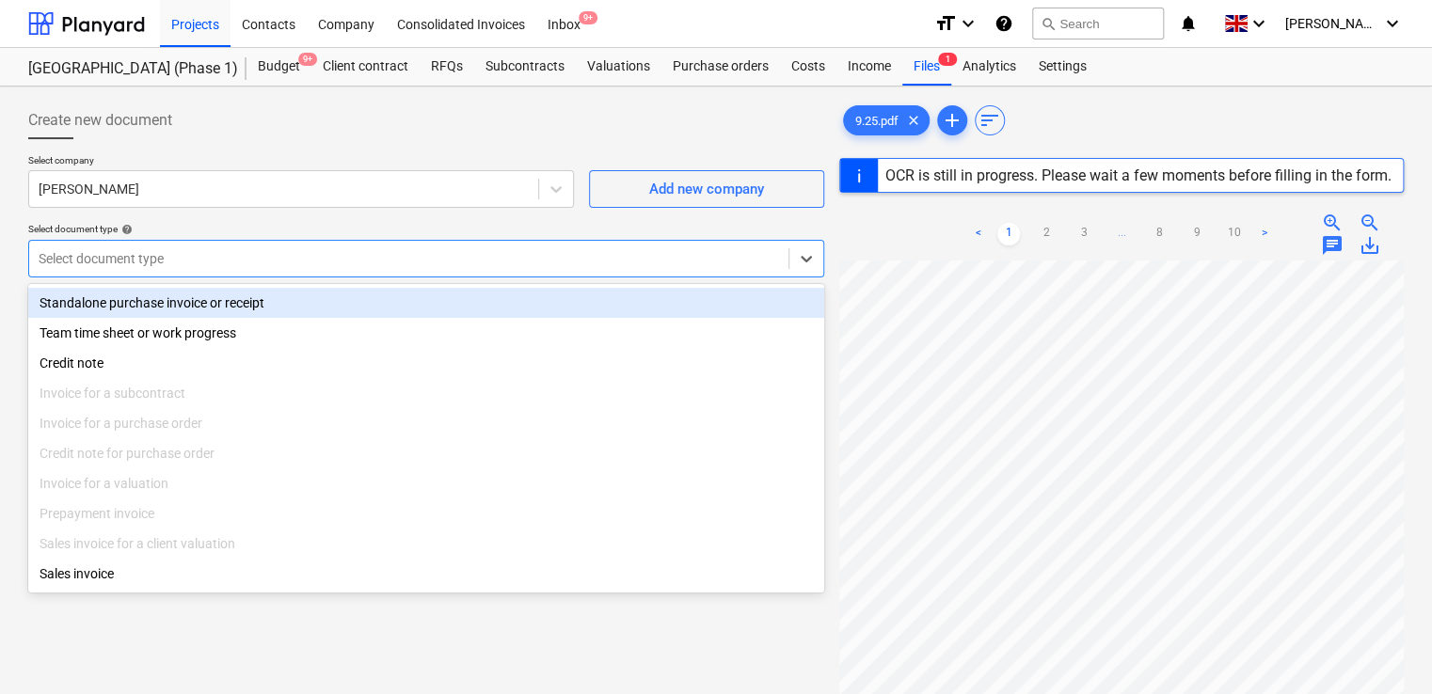
click at [175, 301] on div "Standalone purchase invoice or receipt" at bounding box center [426, 303] width 796 height 30
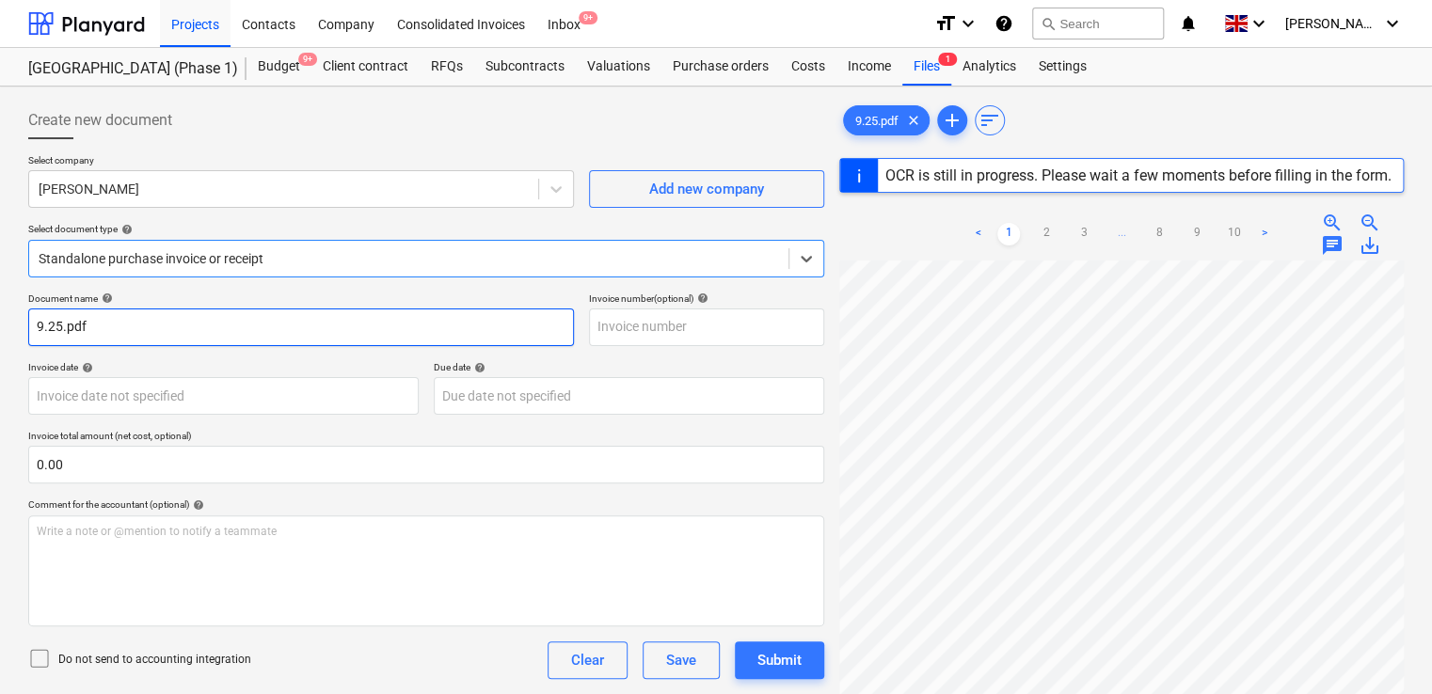
click at [154, 339] on input "9.25.pdf" at bounding box center [301, 328] width 546 height 38
type input "9.25"
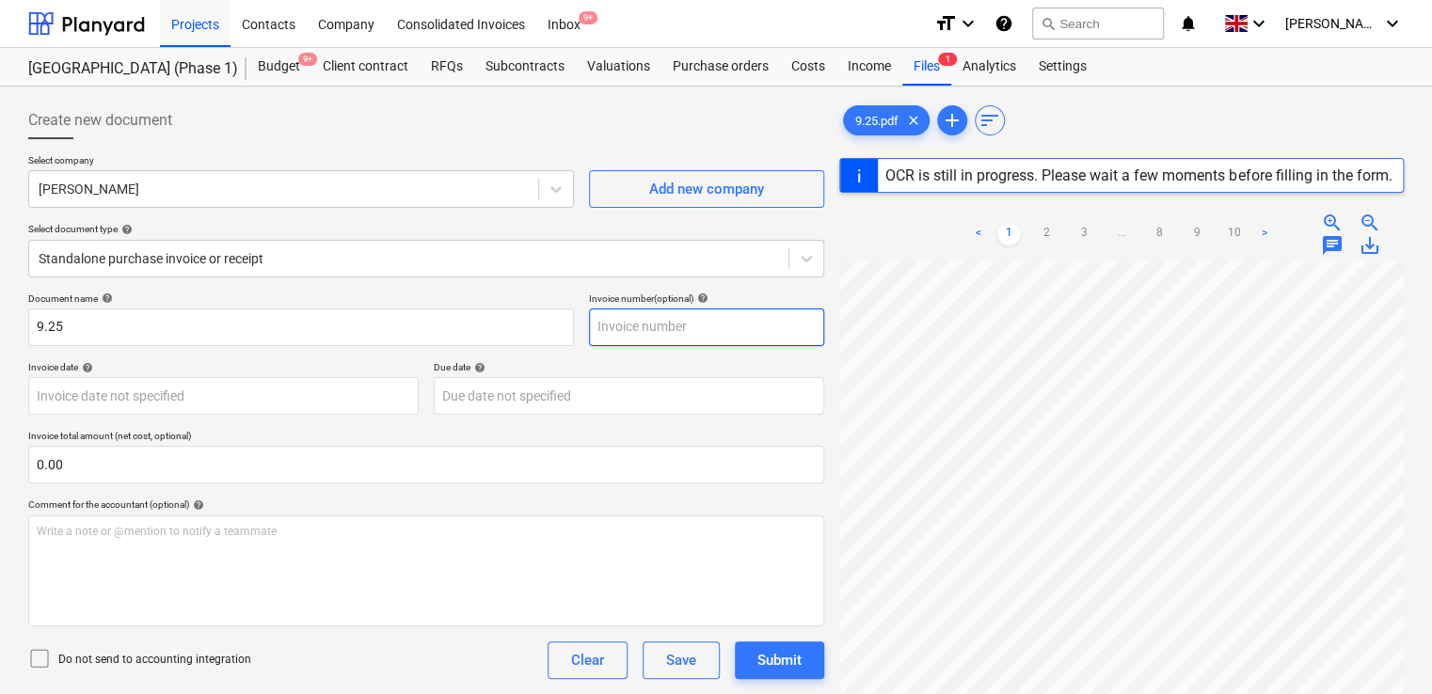
click at [635, 330] on input "text" at bounding box center [706, 328] width 235 height 38
paste input "9.25"
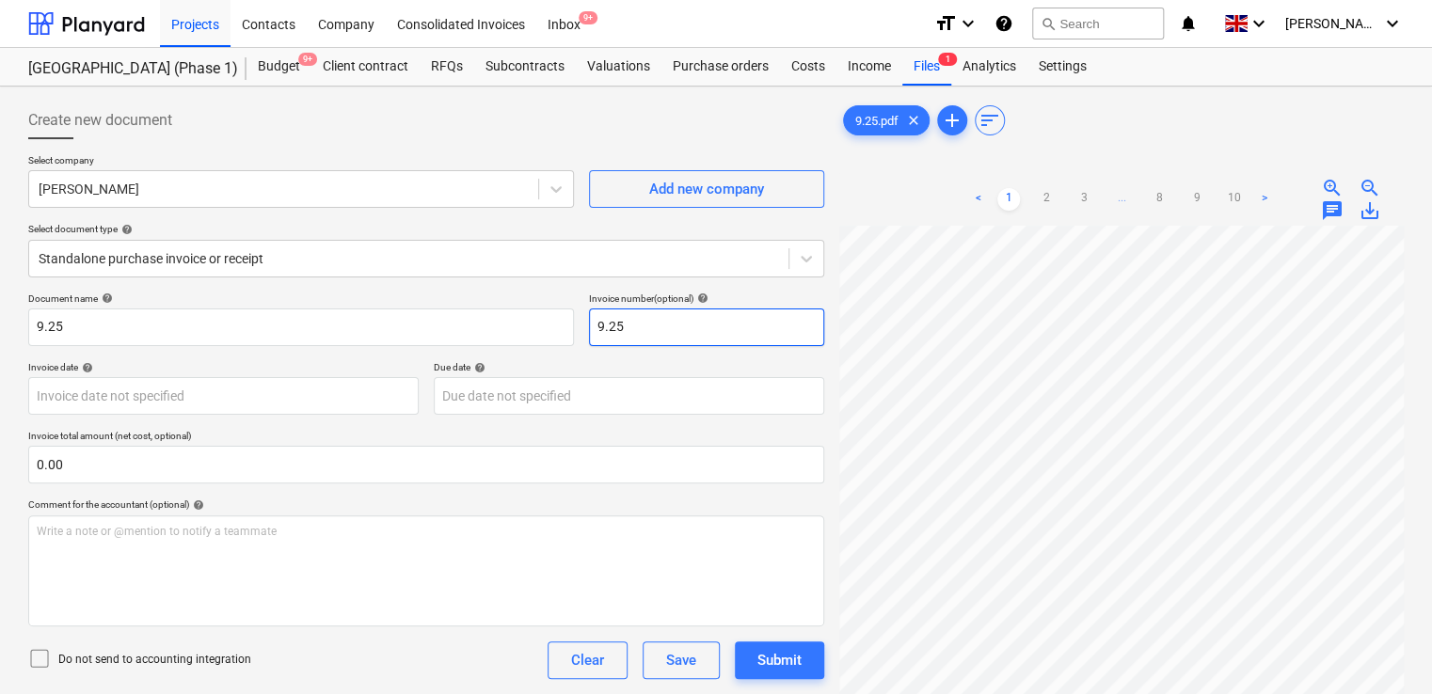
type input "9.25"
click at [279, 502] on div "Comment for the accountant (optional) help" at bounding box center [426, 505] width 796 height 12
click at [33, 656] on icon at bounding box center [39, 658] width 23 height 23
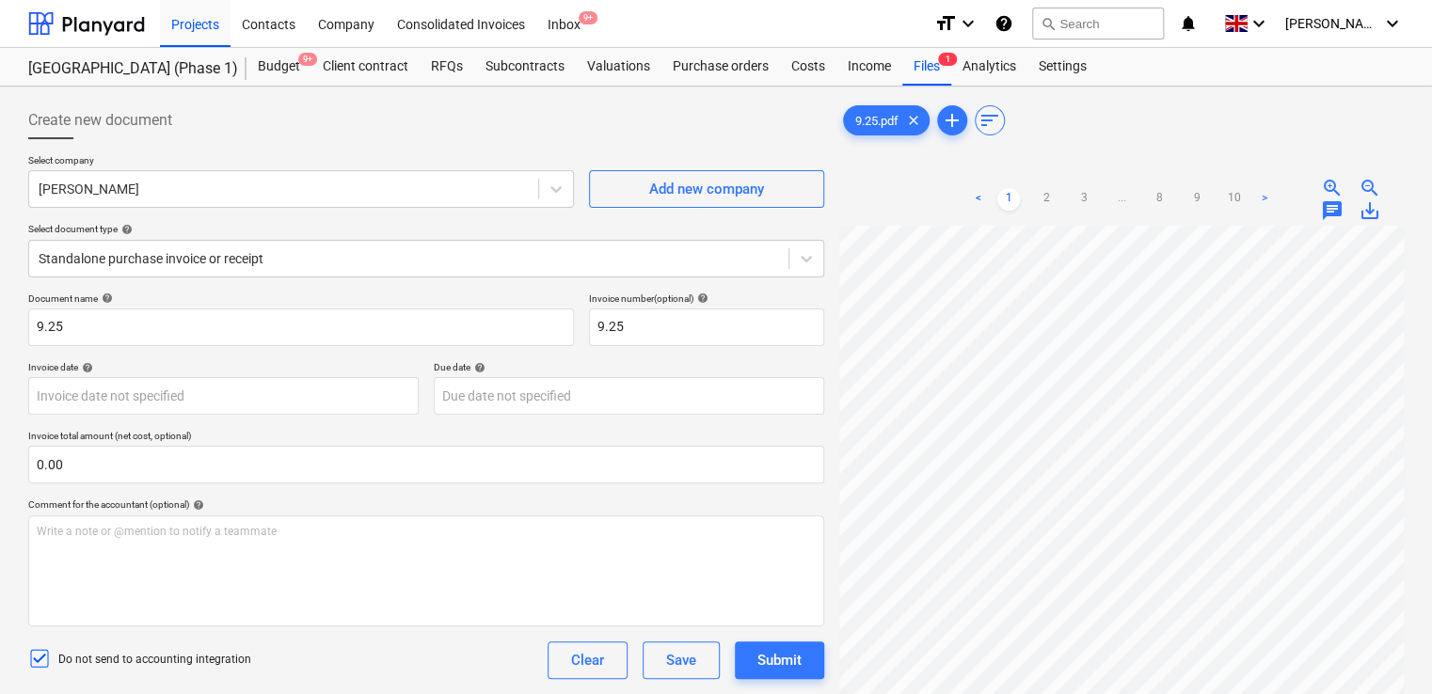
click at [350, 653] on div "Do not send to accounting integration Clear Save Submit" at bounding box center [426, 661] width 796 height 38
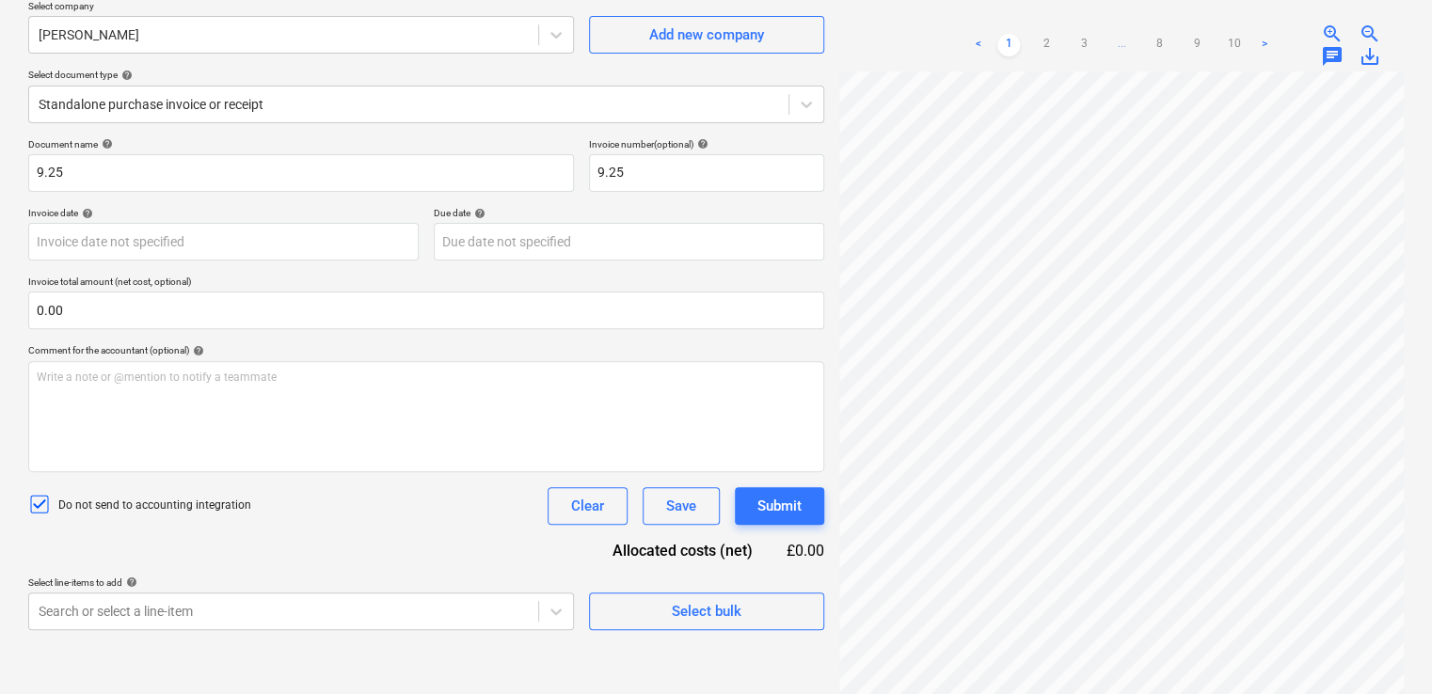
scroll to position [188, 0]
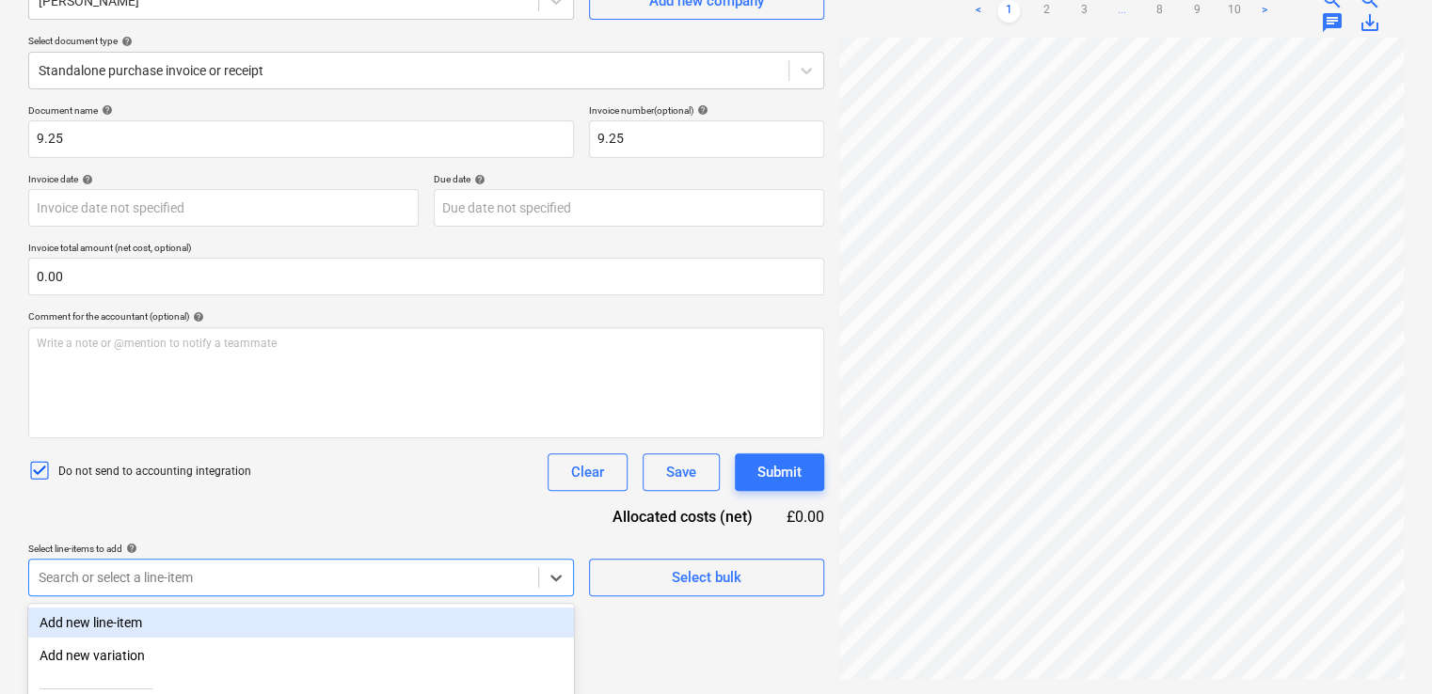
click at [214, 506] on body "Projects Contacts Company Consolidated Invoices Inbox 9+ format_size keyboard_a…" at bounding box center [716, 159] width 1432 height 694
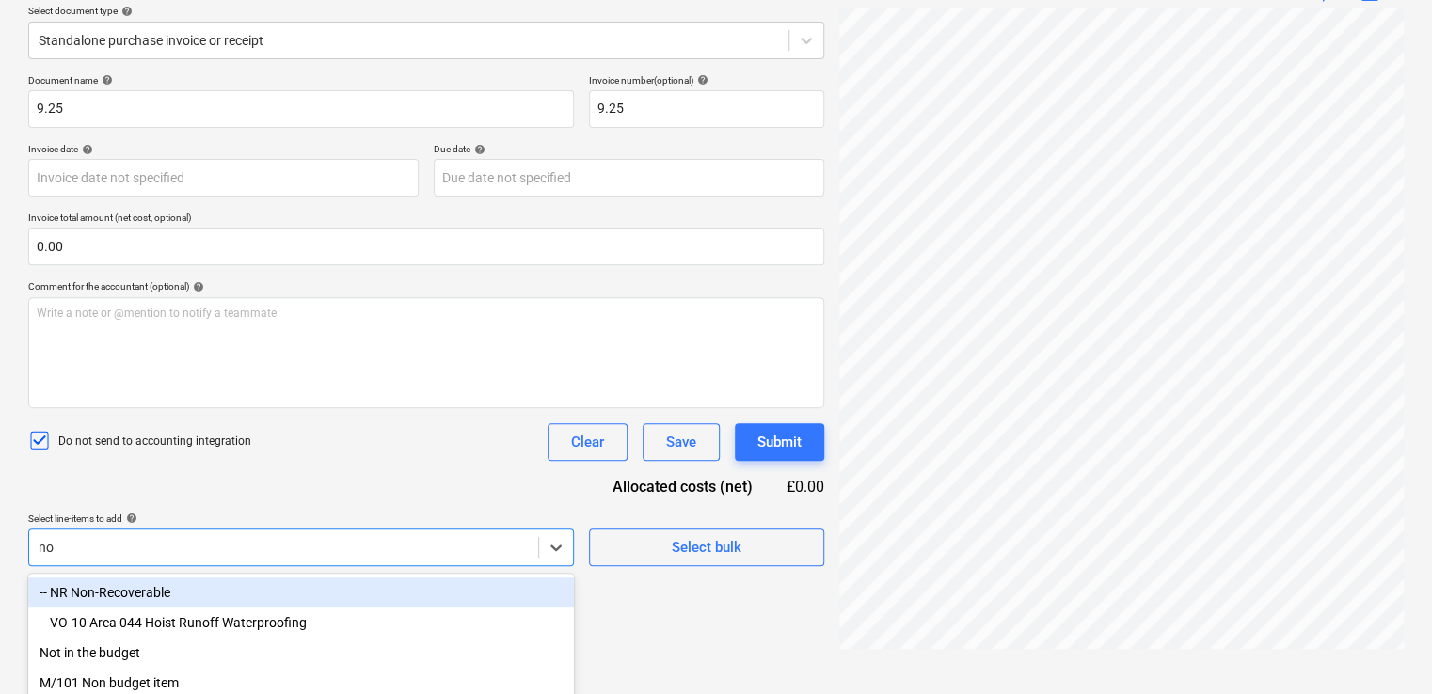
type input "non"
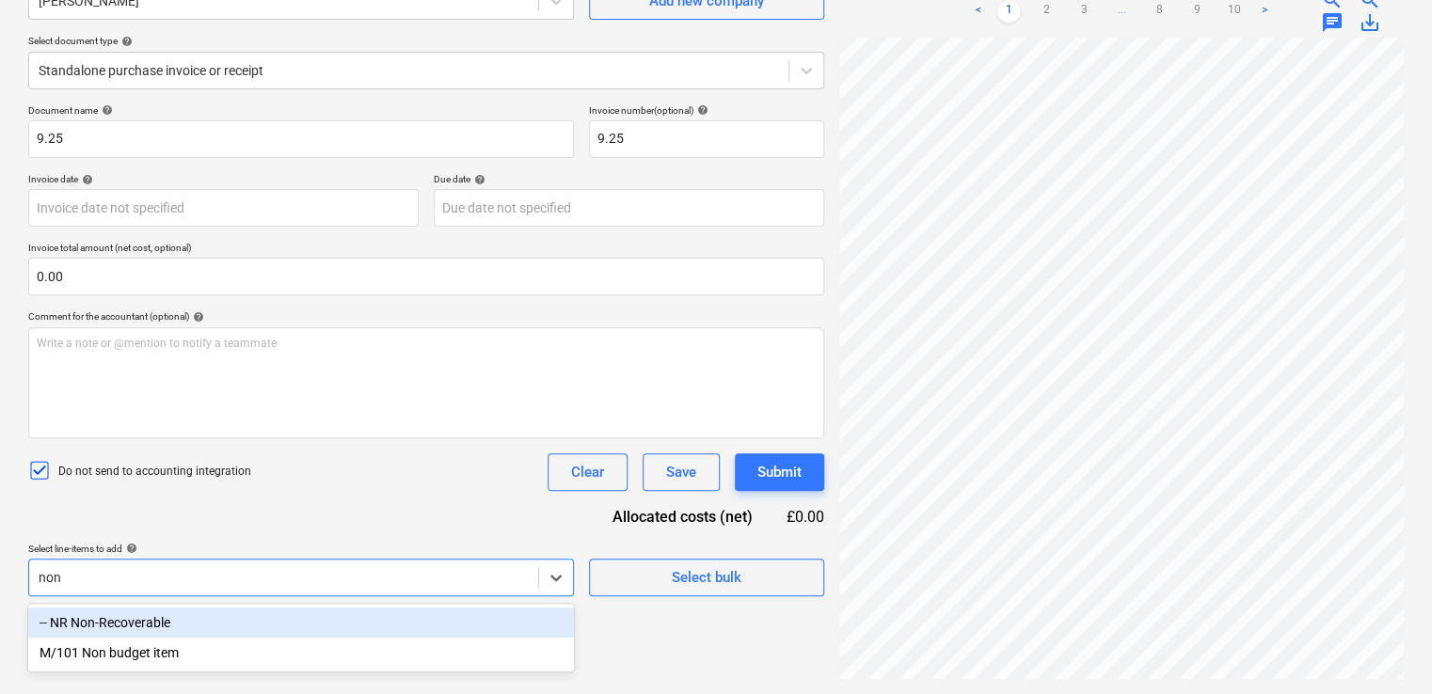
click at [173, 627] on div "-- NR Non-Recoverable" at bounding box center [301, 623] width 546 height 30
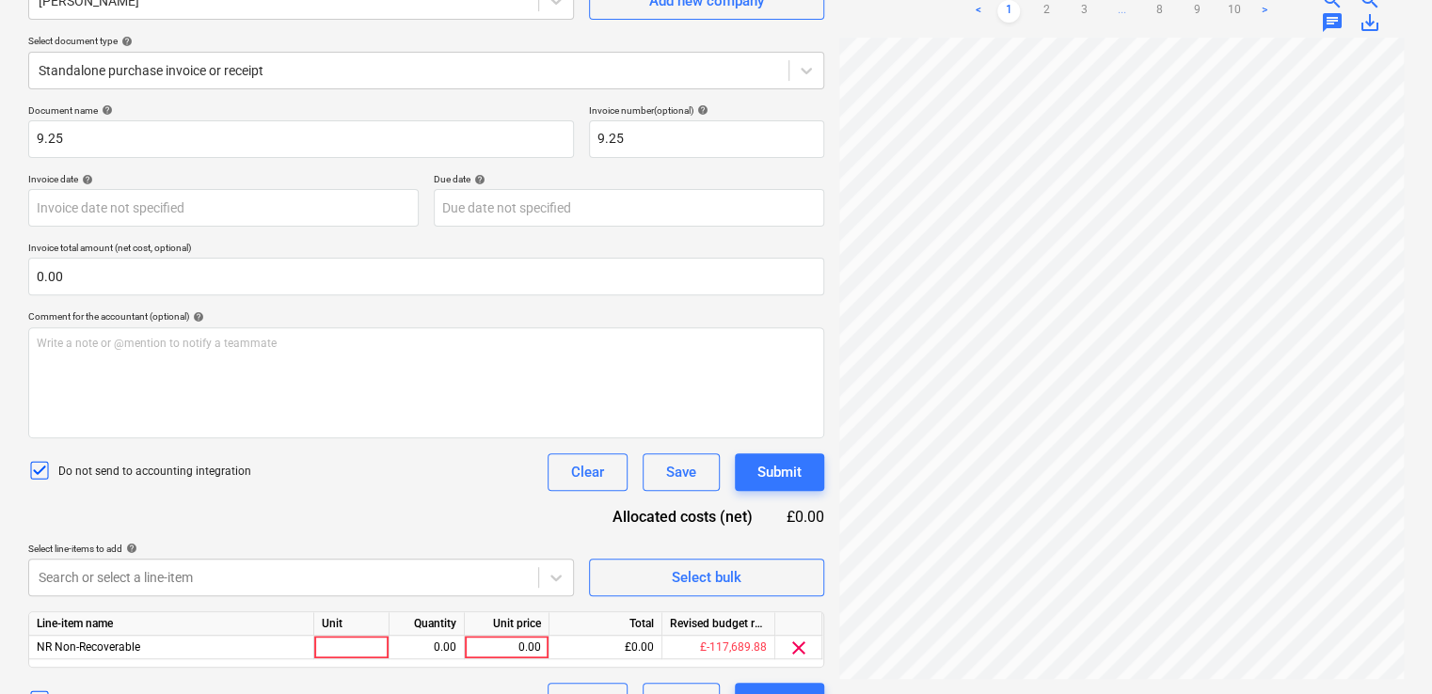
click at [376, 492] on div "Document name help 9.25 Invoice number (optional) help 9.25 Invoice date help P…" at bounding box center [426, 412] width 796 height 616
click at [354, 646] on div at bounding box center [351, 648] width 75 height 24
type input "item"
click at [407, 652] on div "2.00" at bounding box center [426, 648] width 59 height 24
type input "1"
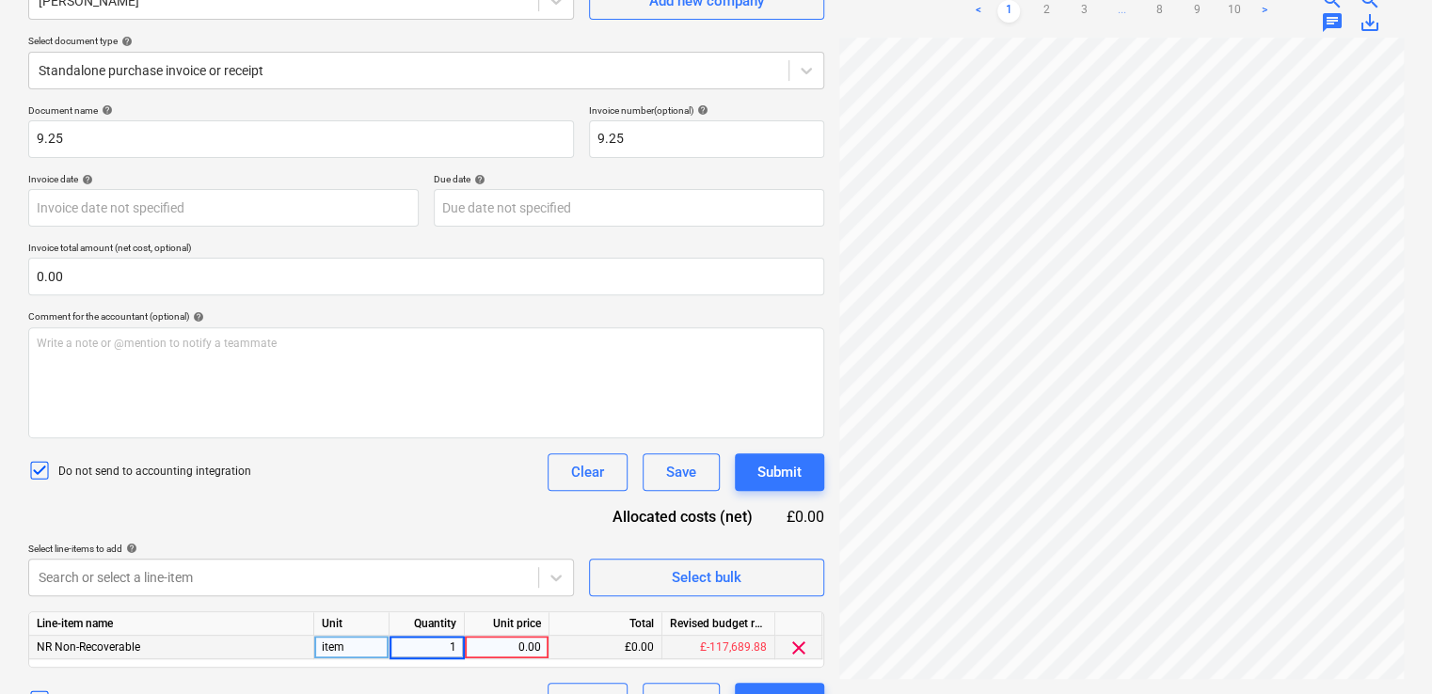
click at [502, 632] on div "Unit price" at bounding box center [507, 625] width 85 height 24
click at [499, 654] on div "0.00" at bounding box center [506, 648] width 69 height 24
type input "118.77"
click at [473, 519] on div "Document name help 9.25 Invoice number (optional) help 9.25 Invoice date help P…" at bounding box center [426, 412] width 796 height 616
click at [478, 476] on div "Do not send to accounting integration Clear Save Submit" at bounding box center [426, 473] width 796 height 38
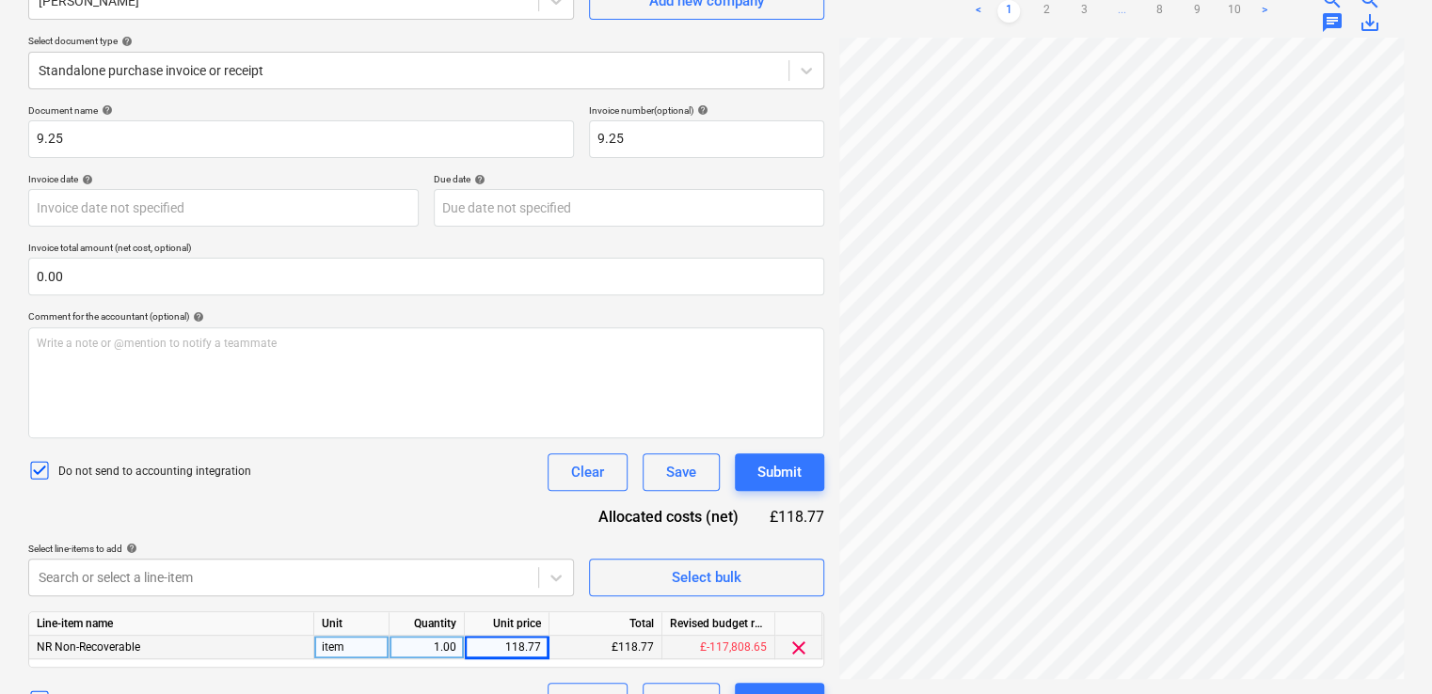
click at [505, 487] on div "Do not send to accounting integration Clear Save Submit" at bounding box center [426, 473] width 796 height 38
click at [783, 469] on div "Submit" at bounding box center [779, 472] width 44 height 24
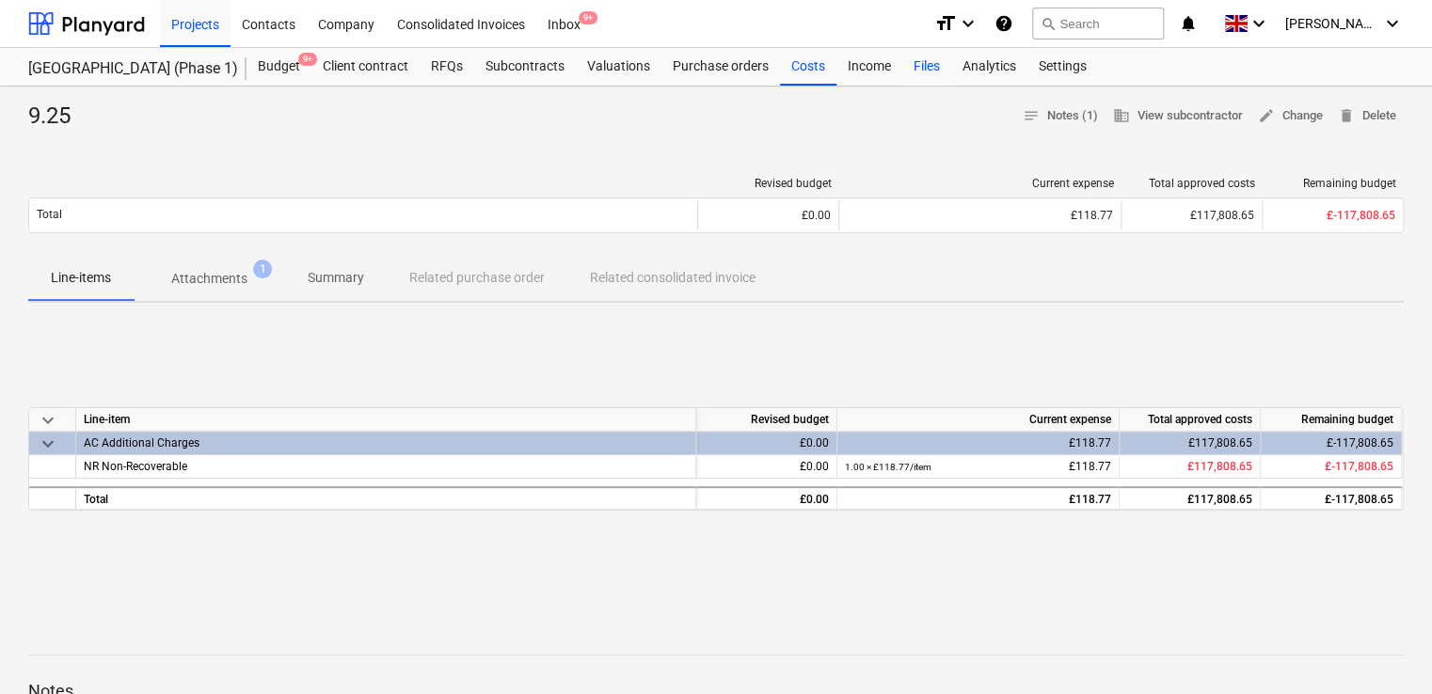
click at [931, 69] on div "Files" at bounding box center [926, 67] width 49 height 38
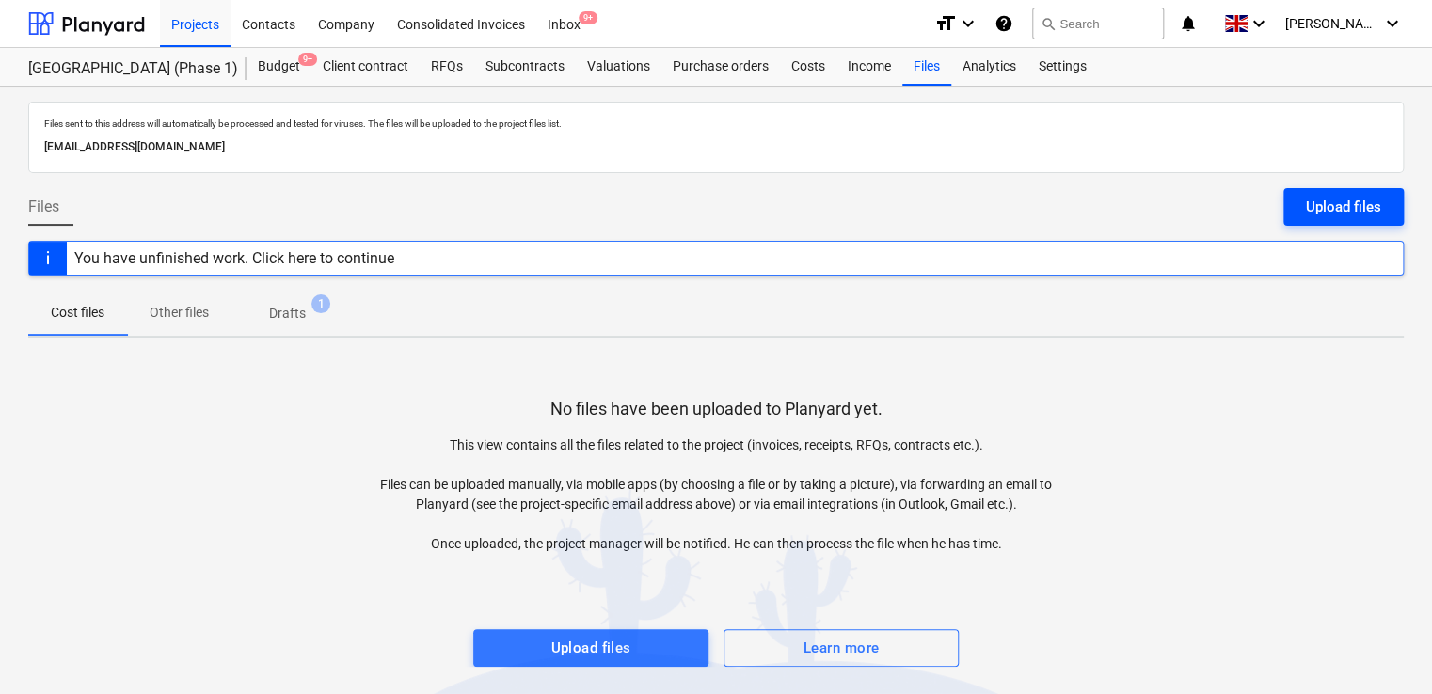
click at [1338, 208] on div "Upload files" at bounding box center [1343, 207] width 75 height 24
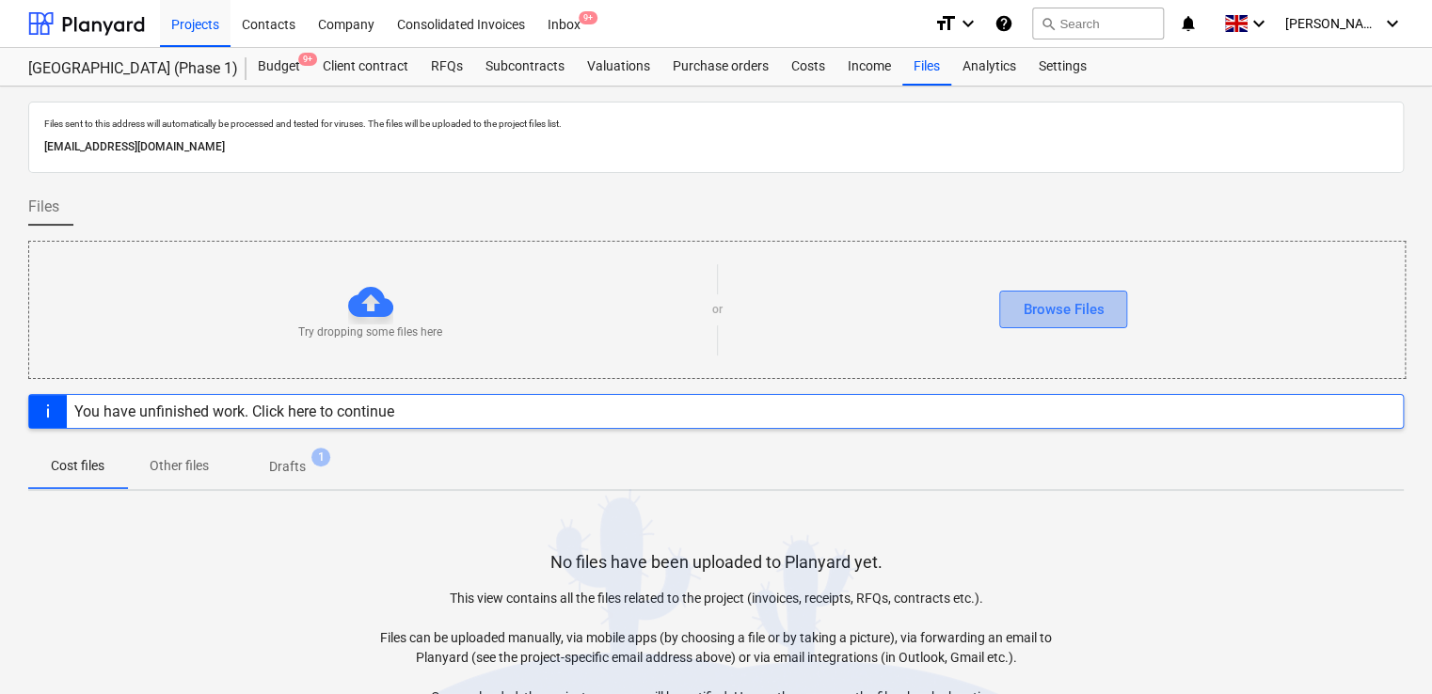
click at [1028, 318] on div "Browse Files" at bounding box center [1063, 309] width 81 height 24
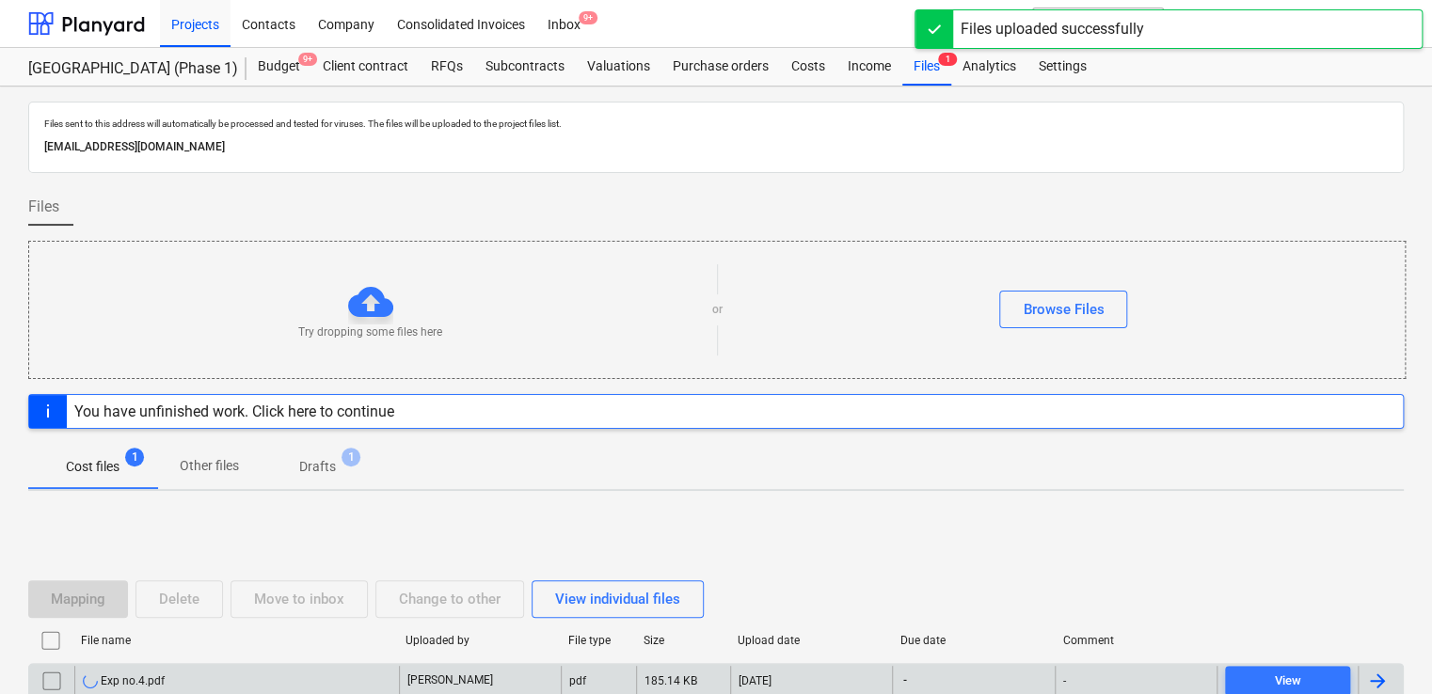
click at [219, 681] on div "Exp no.4.pdf" at bounding box center [236, 681] width 325 height 30
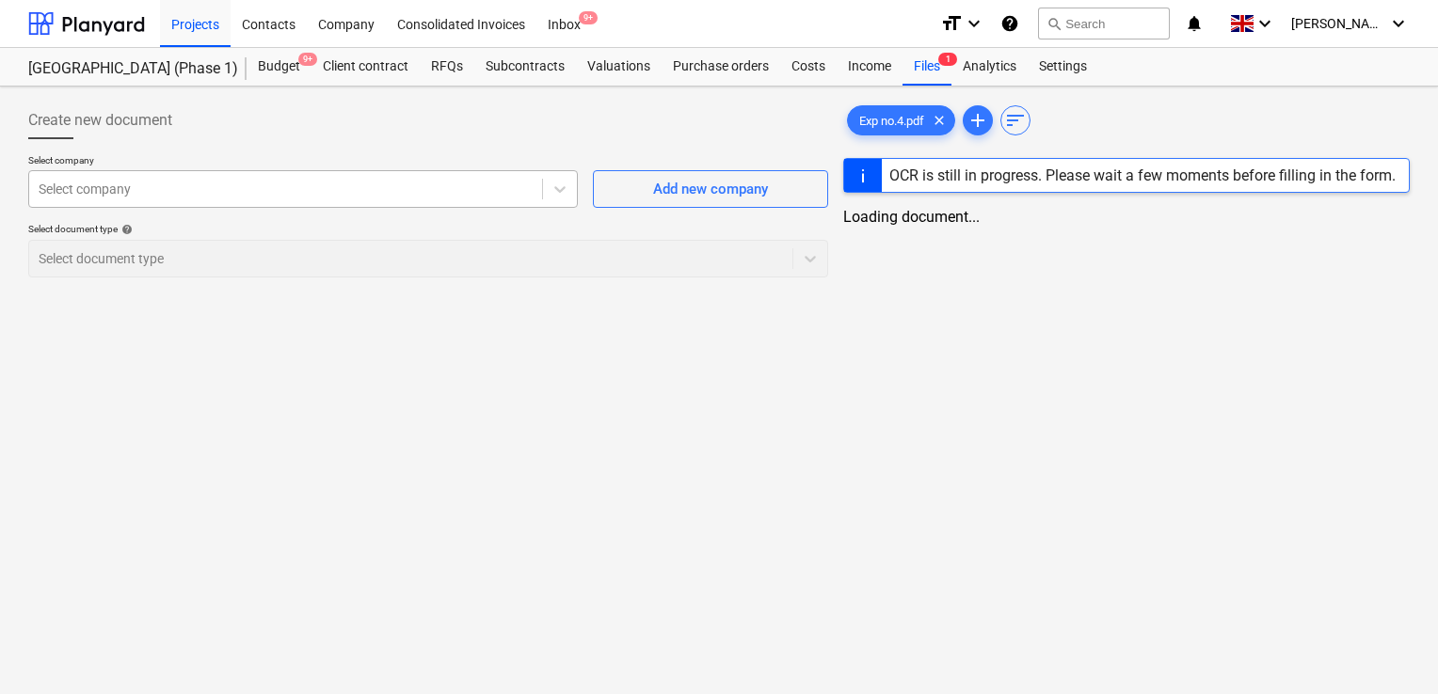
click at [346, 194] on div at bounding box center [286, 189] width 494 height 19
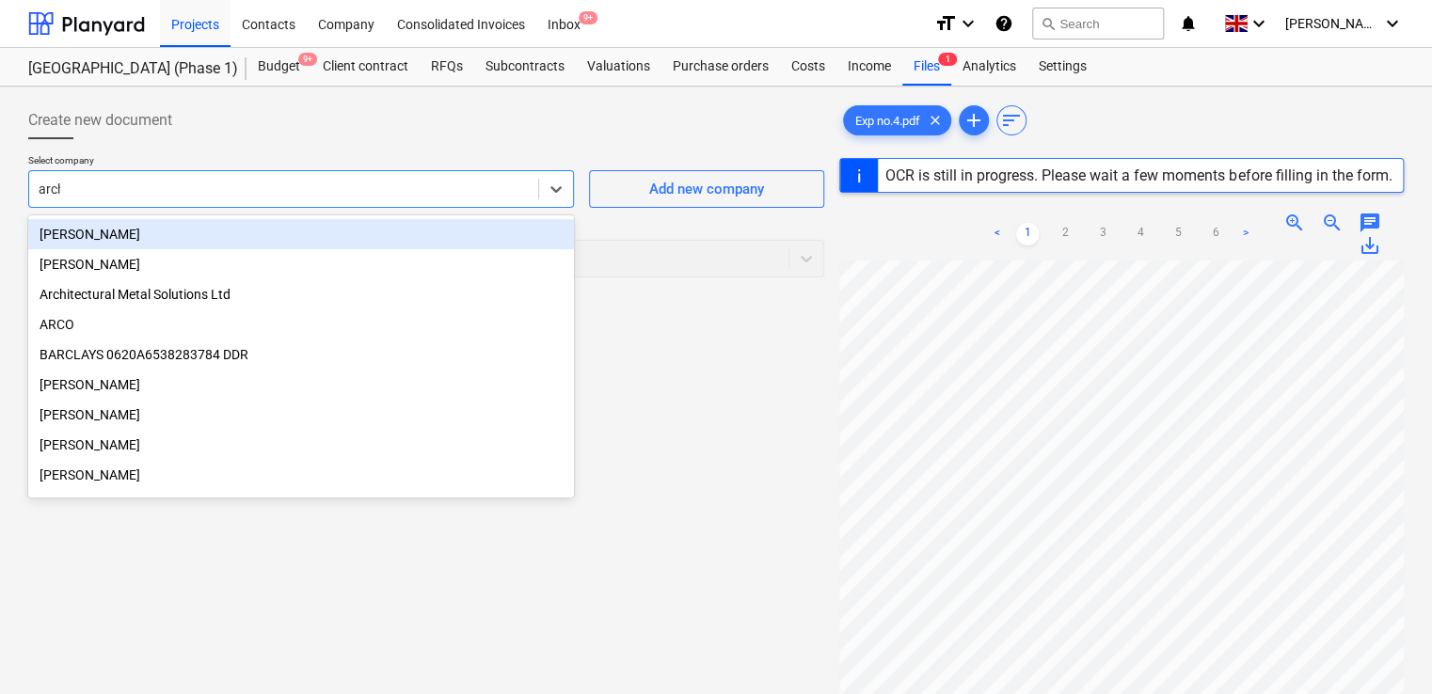
type input "archi"
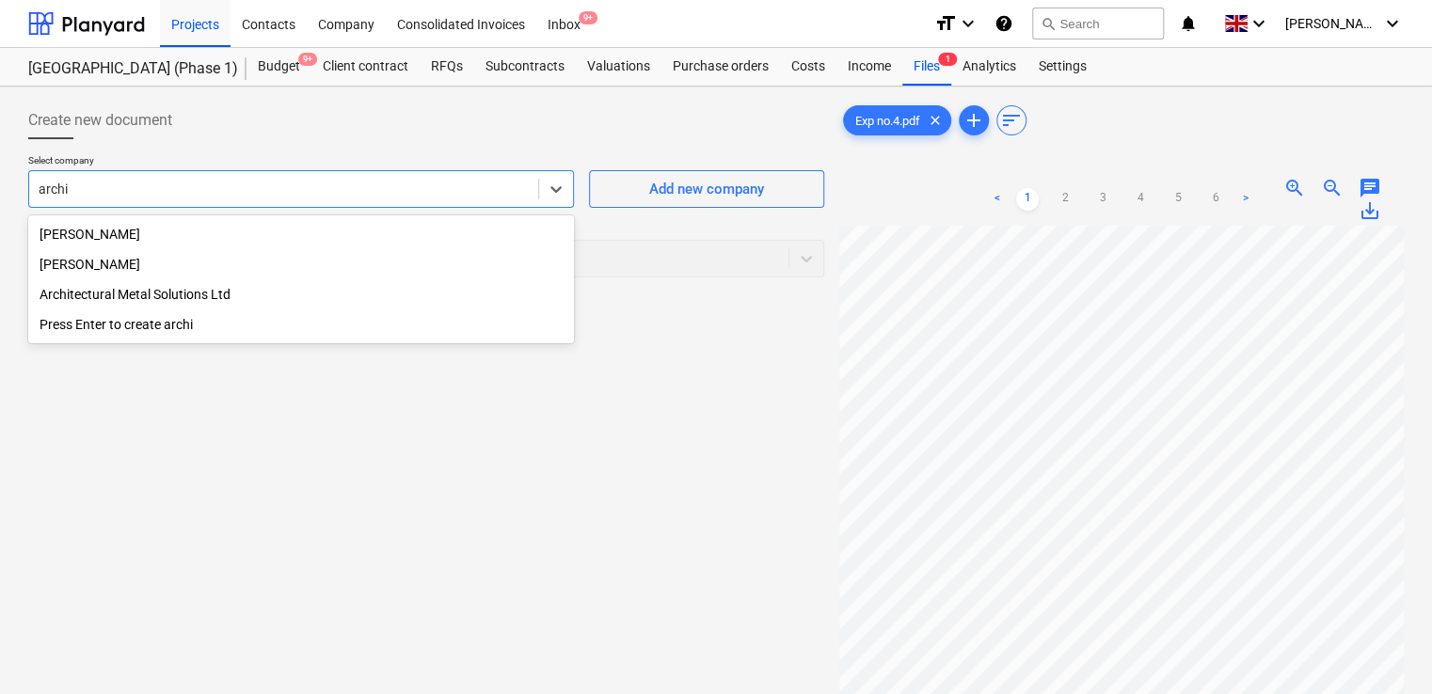
click at [167, 265] on div "[PERSON_NAME]" at bounding box center [301, 264] width 546 height 30
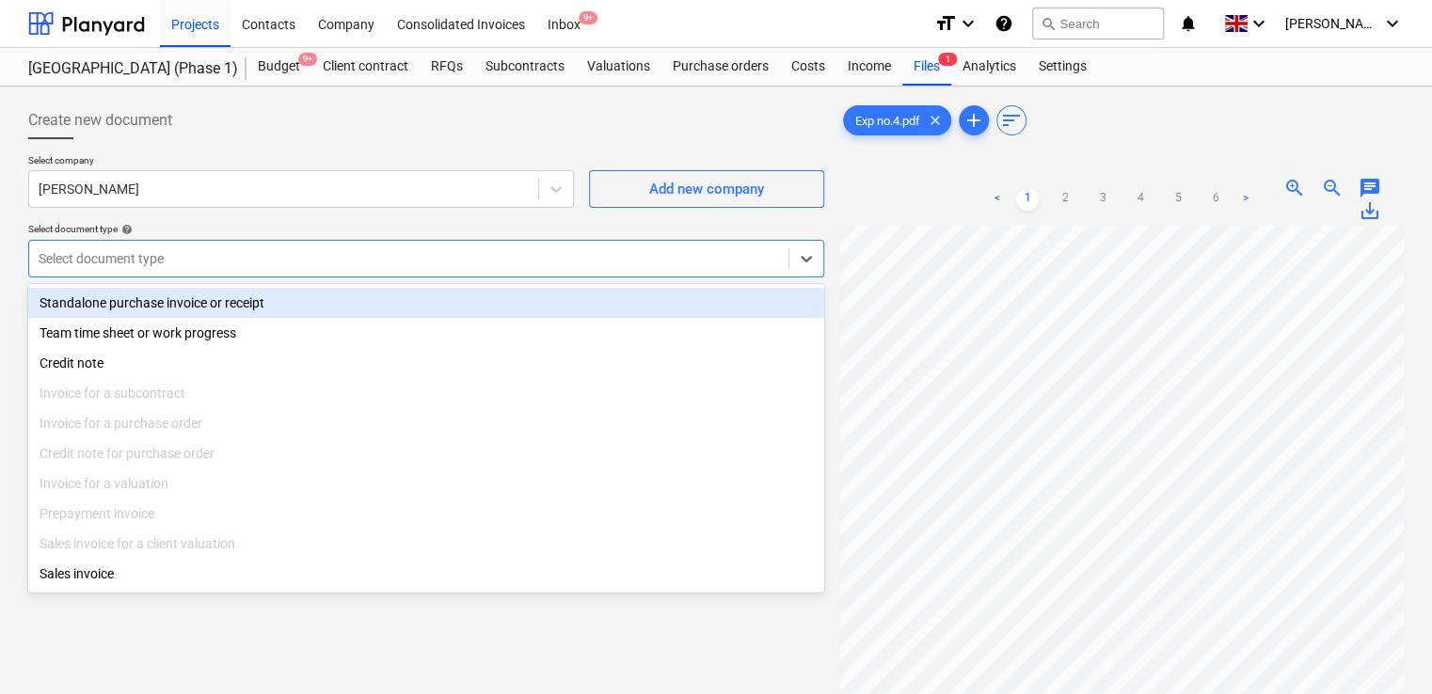
click at [182, 263] on div at bounding box center [409, 258] width 741 height 19
click at [169, 298] on div "Standalone purchase invoice or receipt" at bounding box center [426, 303] width 796 height 30
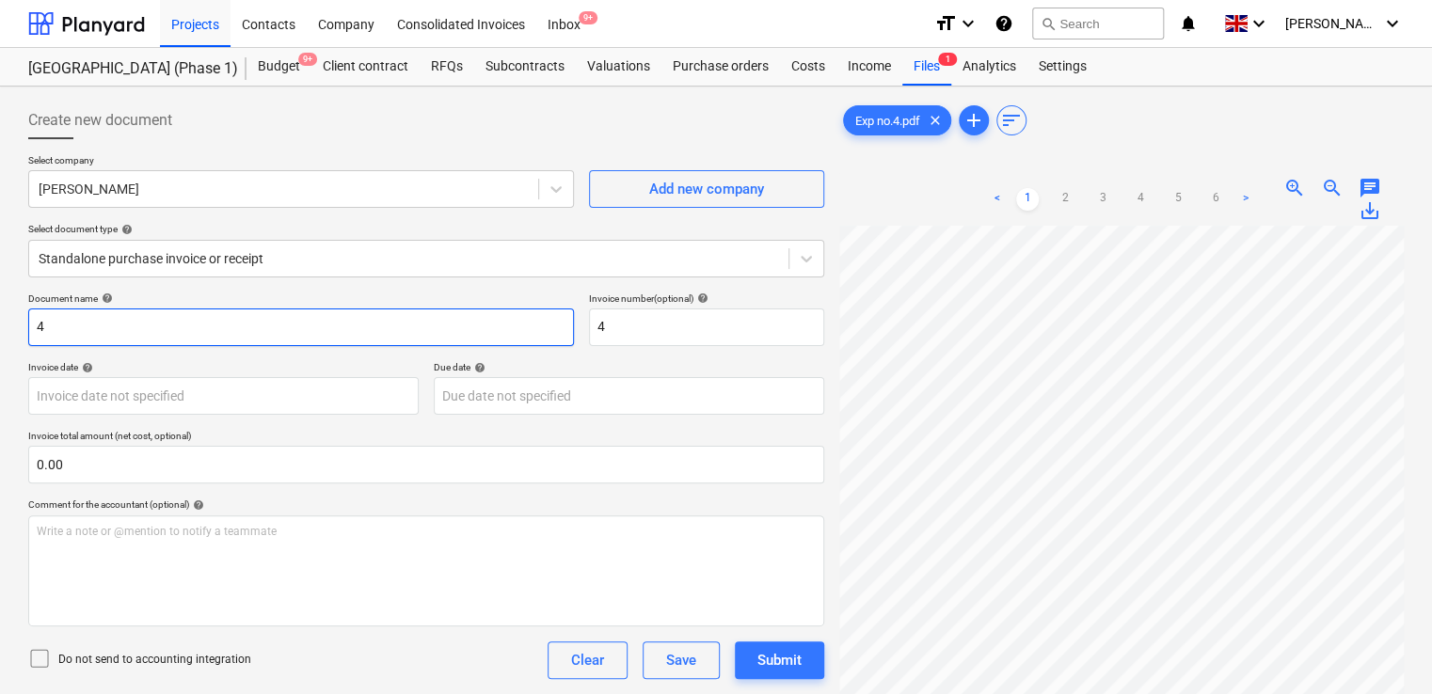
click at [91, 329] on input "4" at bounding box center [301, 328] width 546 height 38
paste input "Exp no.4"
type input "Exp no.4"
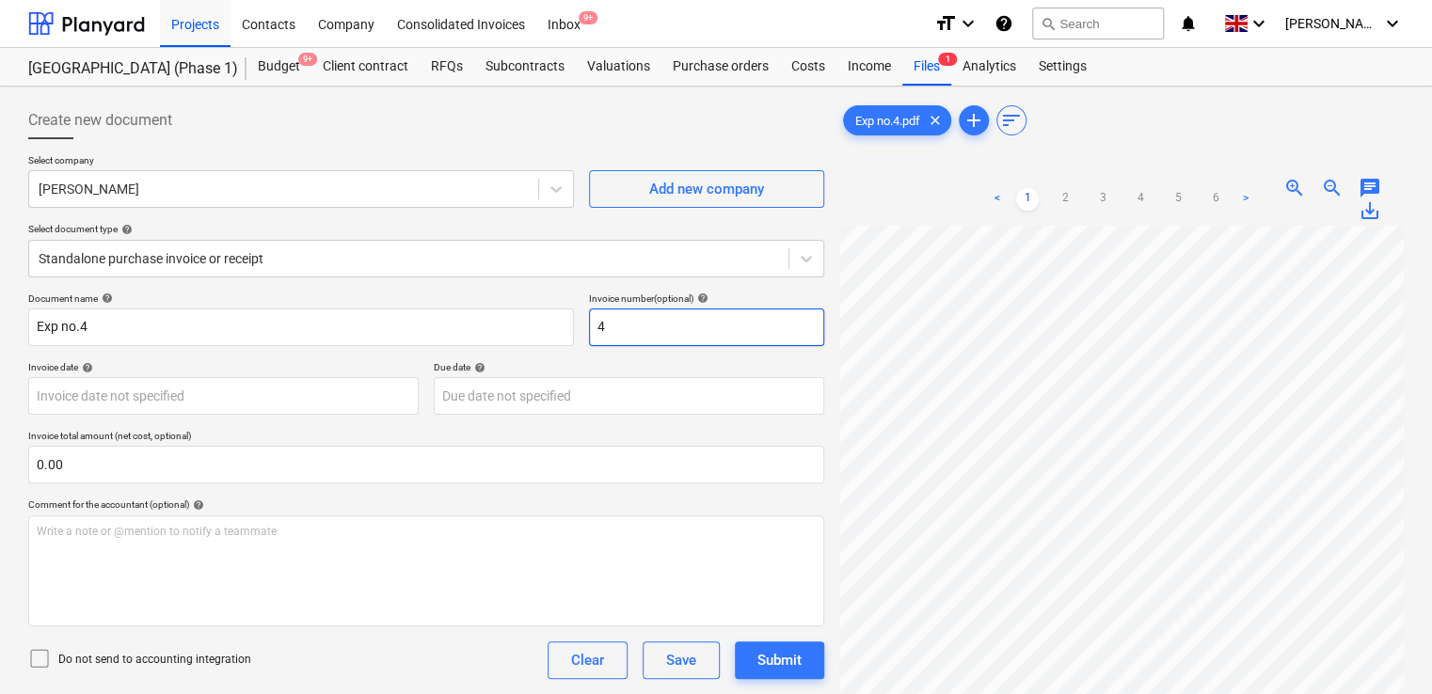
click at [633, 318] on input "4" at bounding box center [706, 328] width 235 height 38
paste input "Exp no.4"
type input "Exp no.4"
click at [34, 656] on icon at bounding box center [39, 658] width 23 height 23
click at [266, 687] on div "Document name help Exp no.4 Invoice number (optional) help Exp no.4 Invoice dat…" at bounding box center [426, 539] width 796 height 492
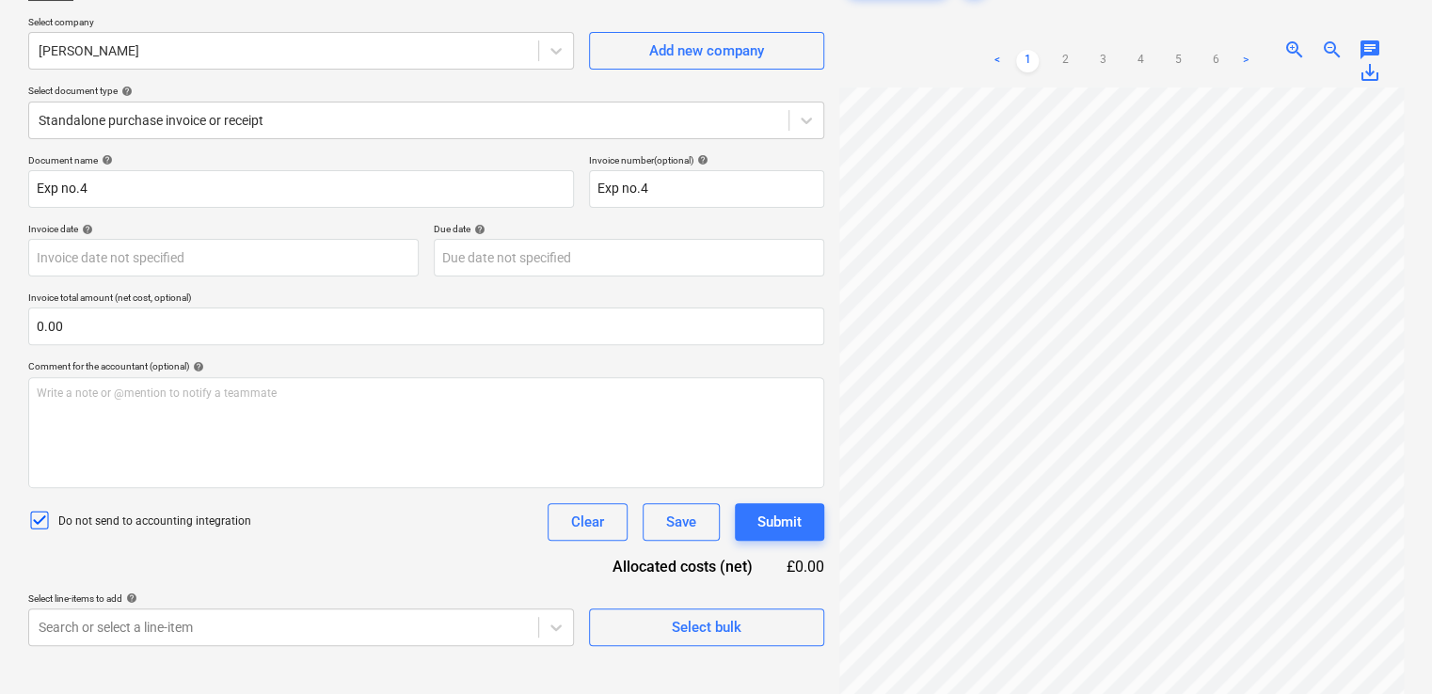
scroll to position [188, 0]
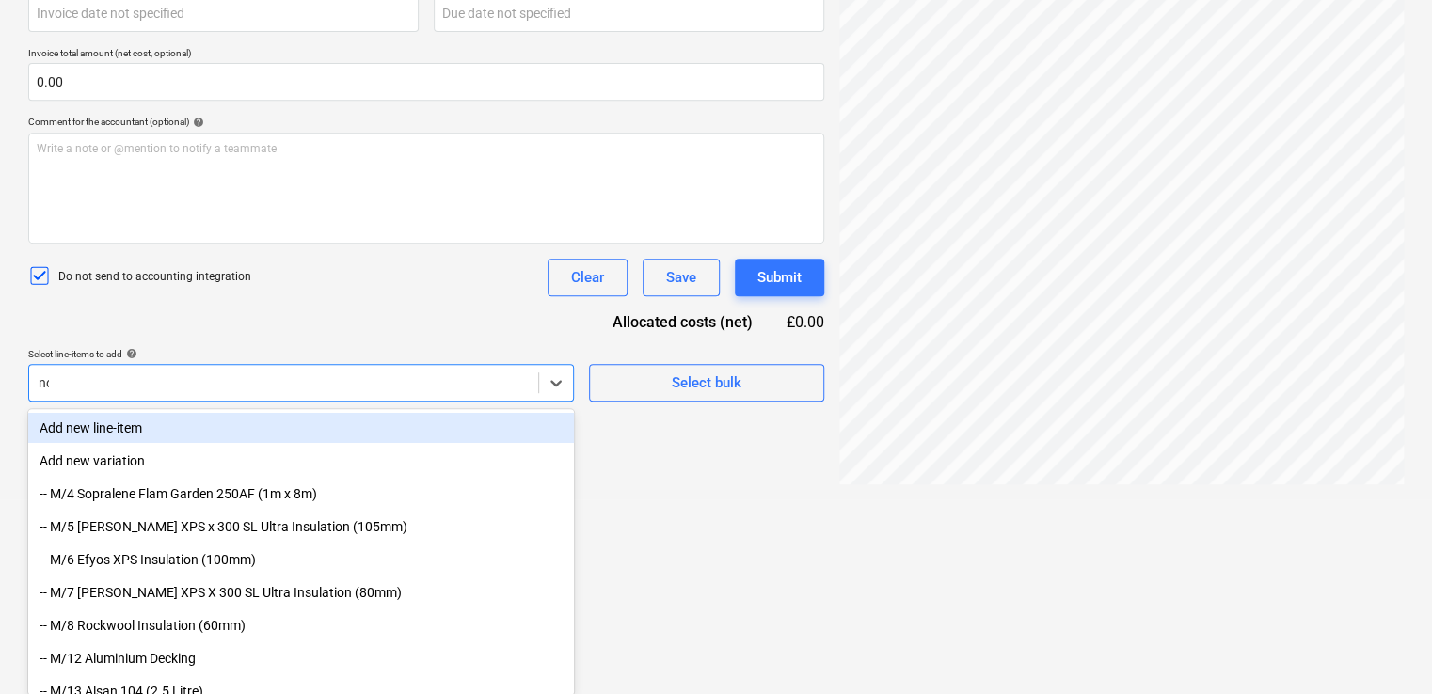
type input "non"
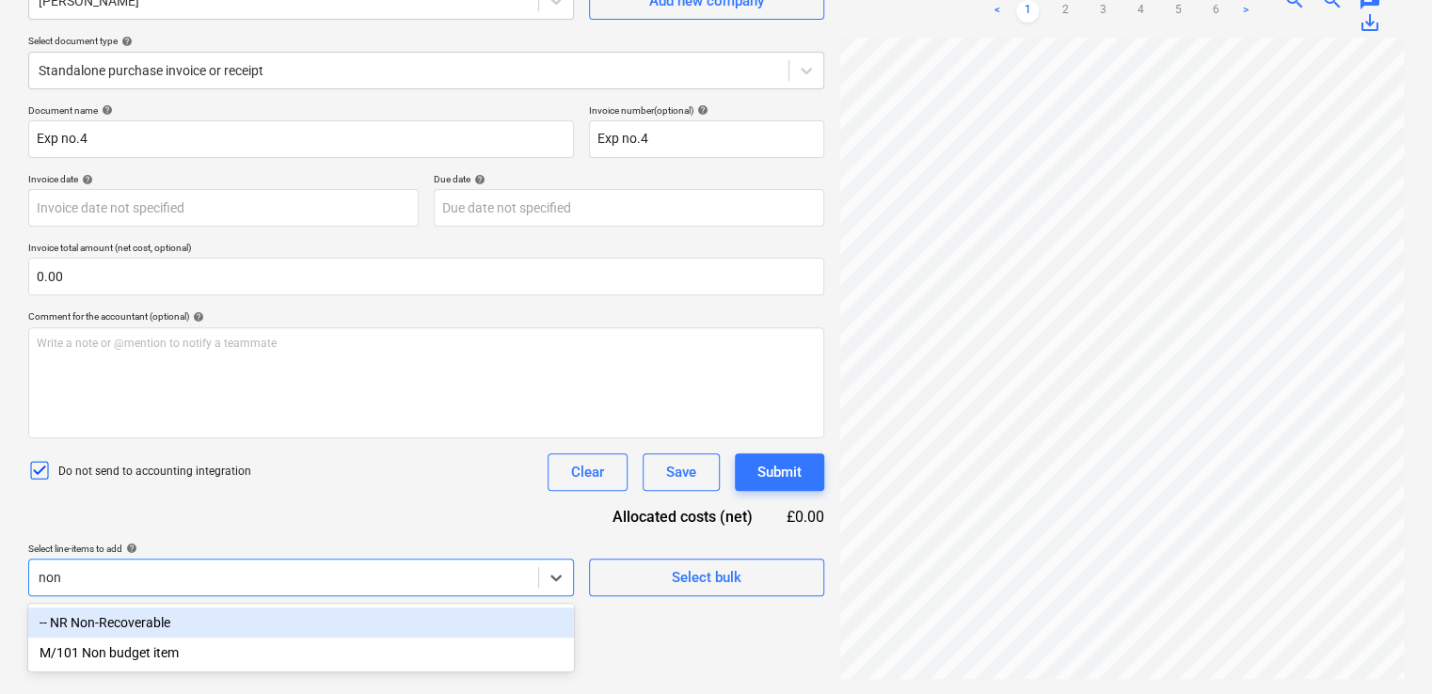
click at [186, 626] on div "-- NR Non-Recoverable" at bounding box center [301, 623] width 546 height 30
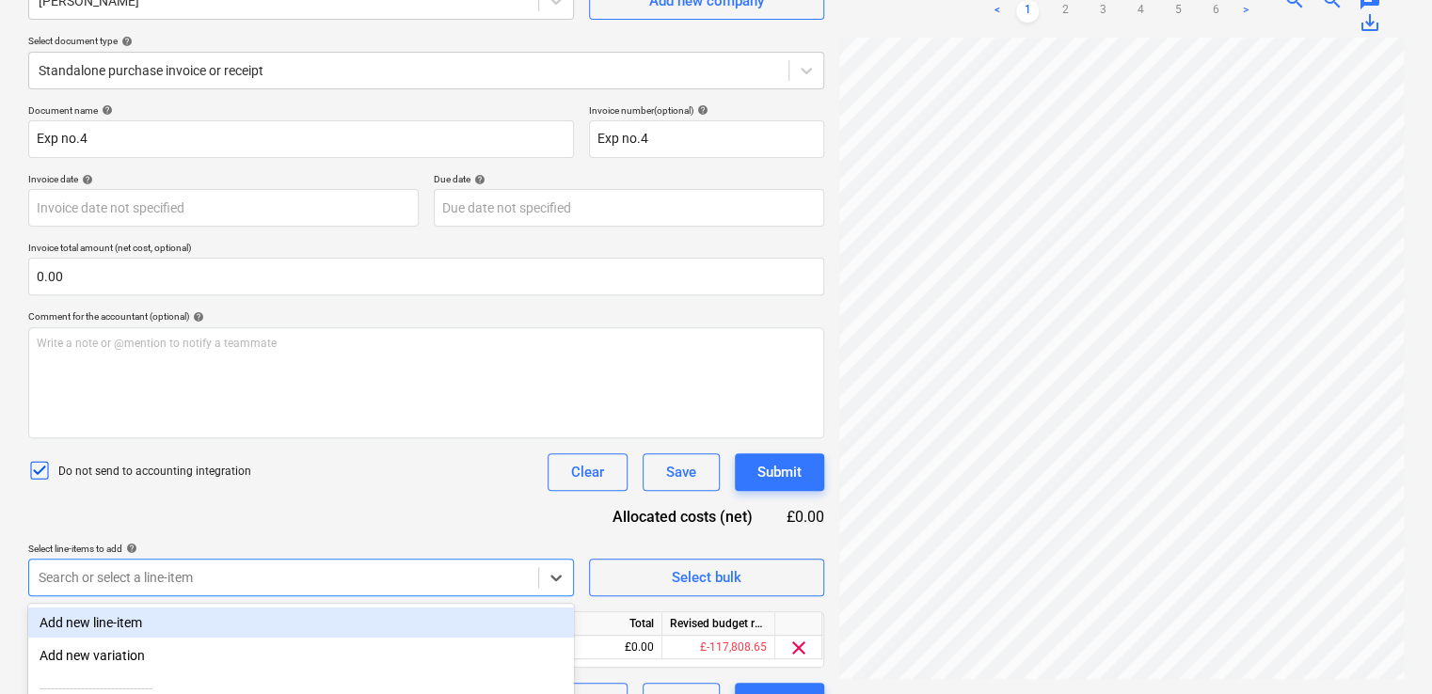
click at [316, 536] on div "Document name help Exp no.4 Invoice number (optional) help Exp no.4 Invoice dat…" at bounding box center [426, 412] width 796 height 616
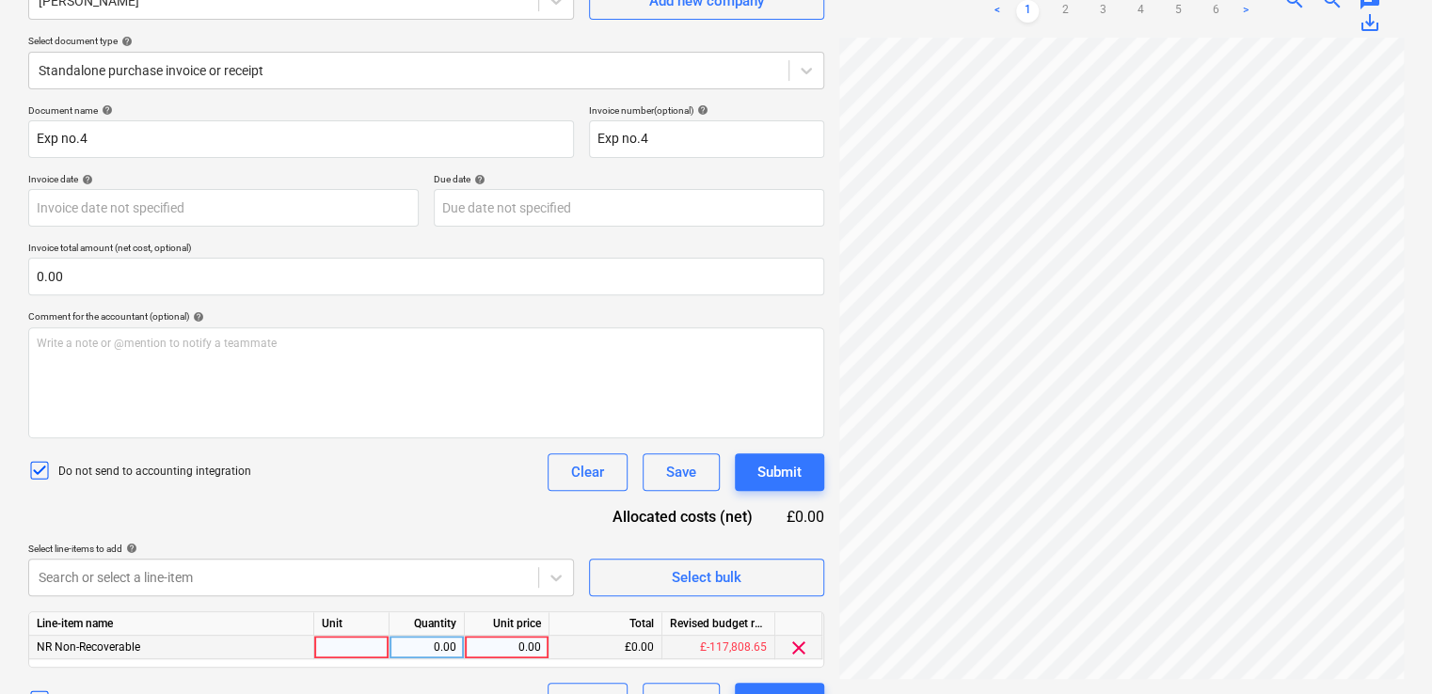
click at [340, 647] on div at bounding box center [351, 648] width 75 height 24
type input "u"
type input "item"
type input "134.14"
click at [389, 491] on div "Document name help Exp no.4 Invoice number (optional) help Exp no.4 Invoice dat…" at bounding box center [426, 412] width 796 height 616
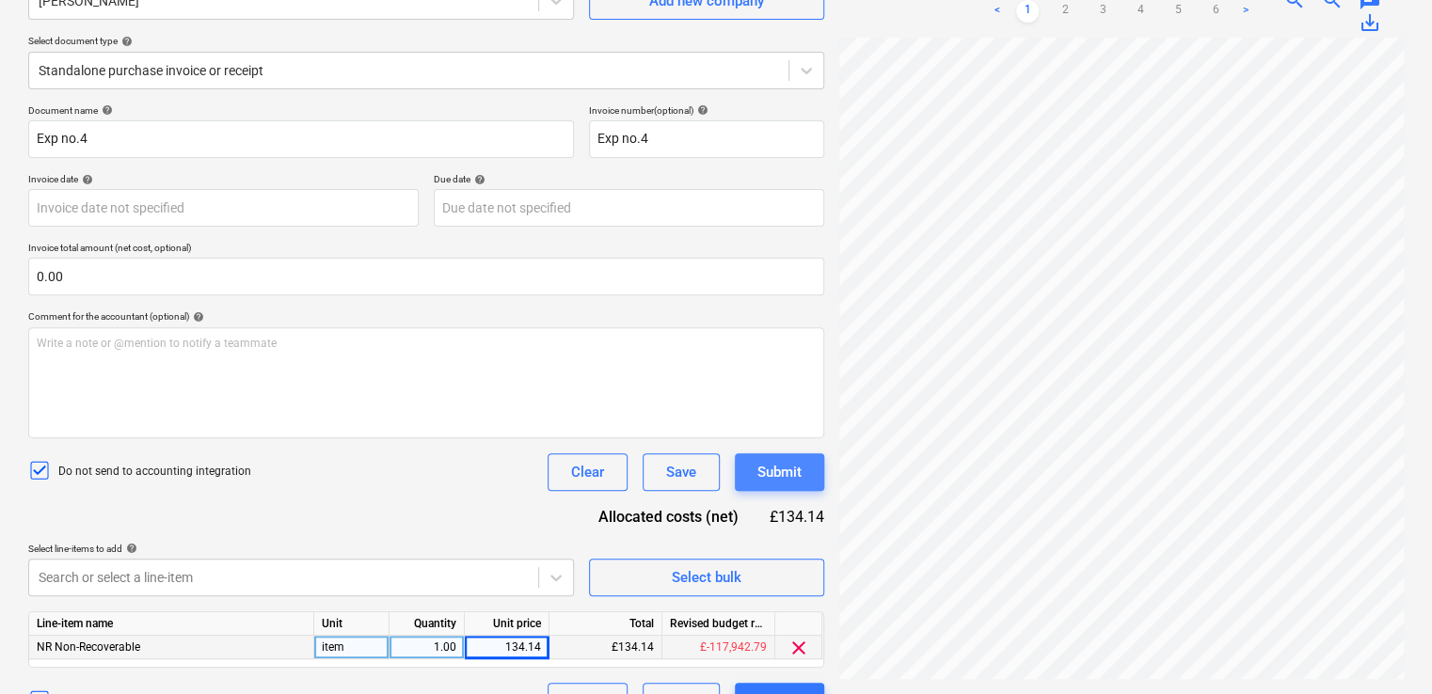
click at [778, 476] on div "Submit" at bounding box center [779, 472] width 44 height 24
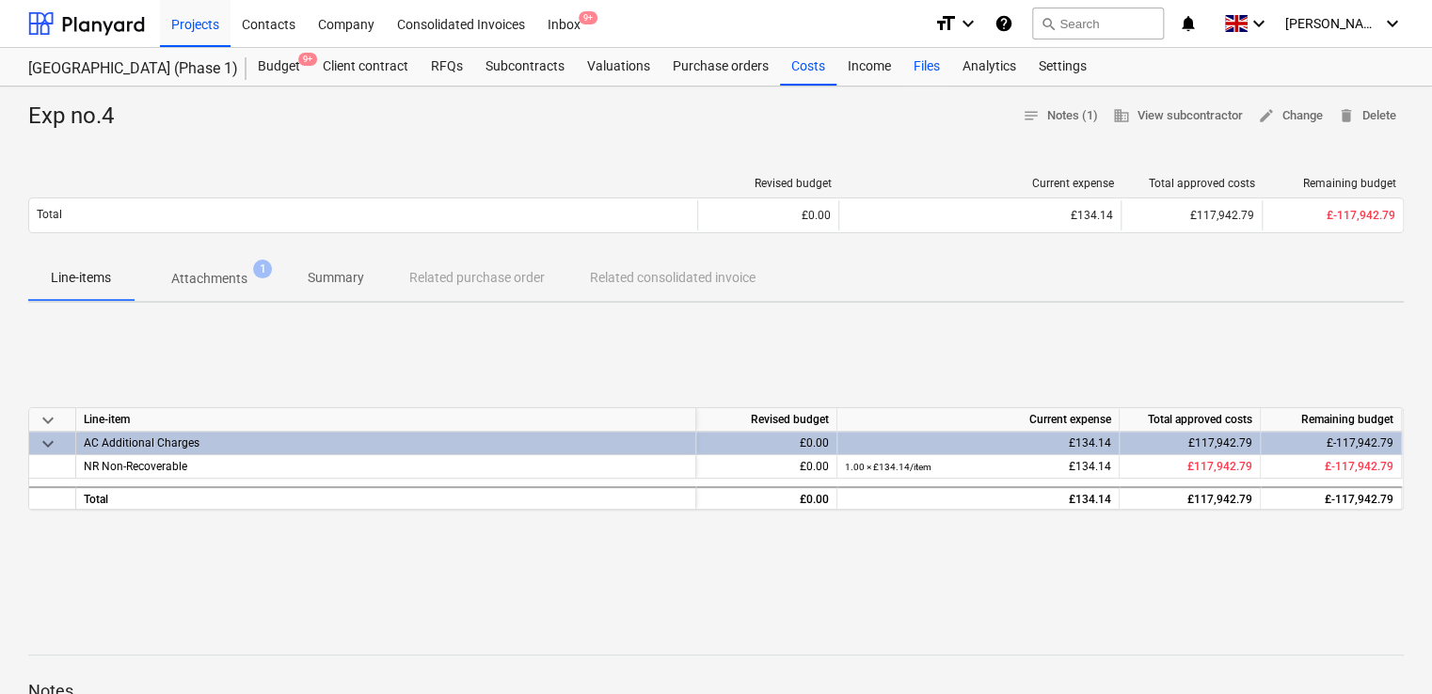
click at [933, 72] on div "Files" at bounding box center [926, 67] width 49 height 38
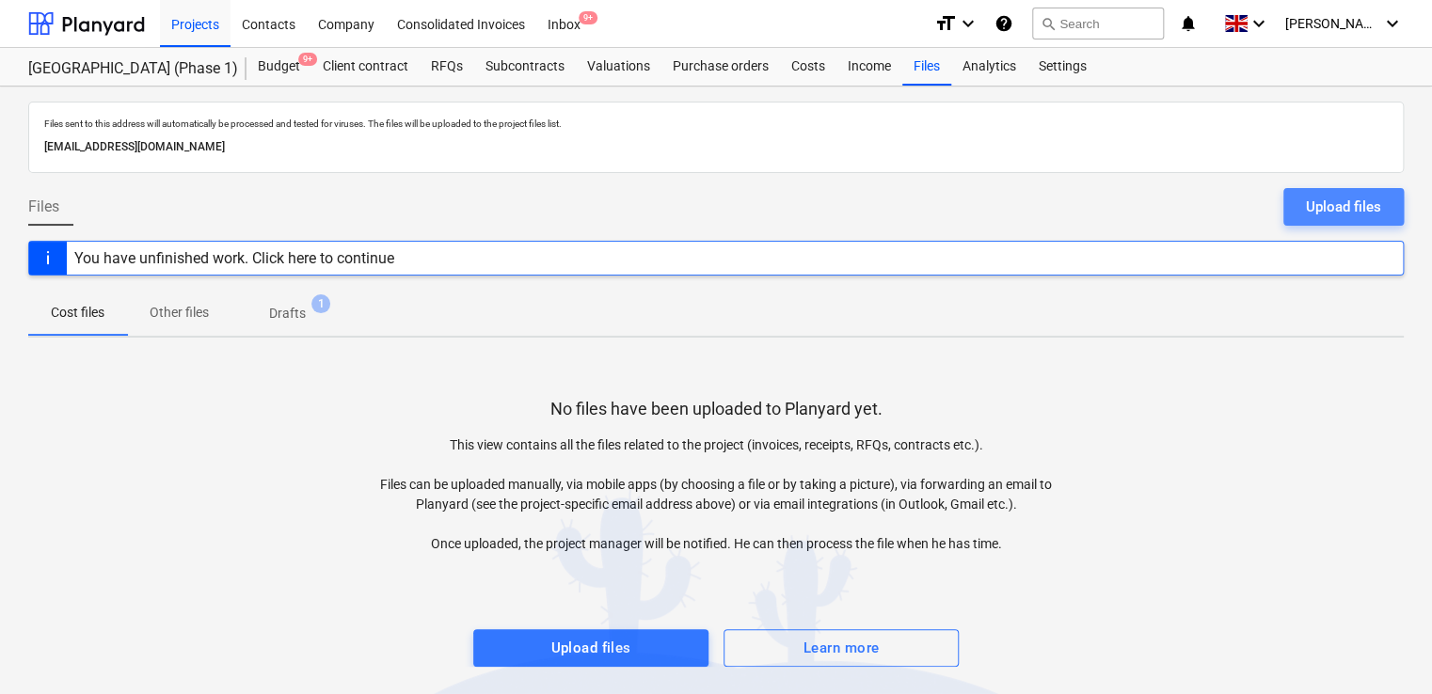
click at [1327, 202] on div "Upload files" at bounding box center [1343, 207] width 75 height 24
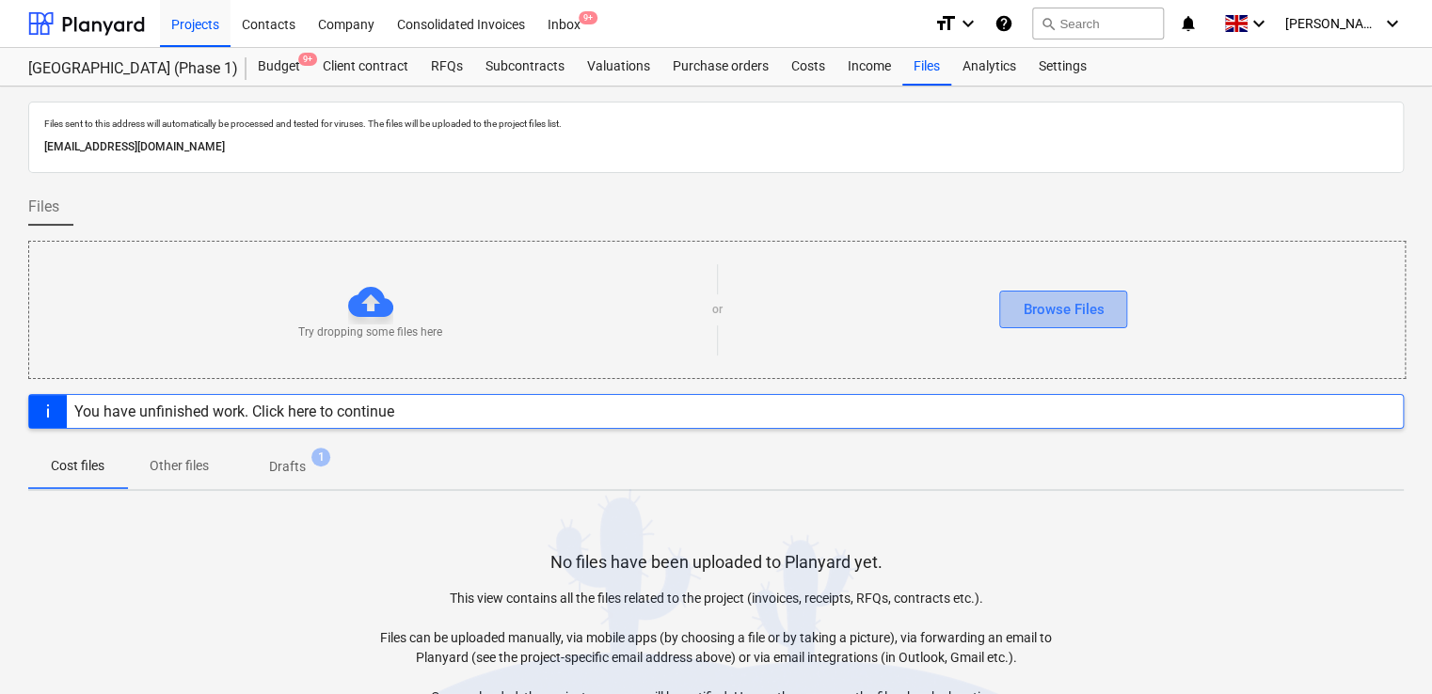
click at [1023, 303] on div "Browse Files" at bounding box center [1063, 309] width 81 height 24
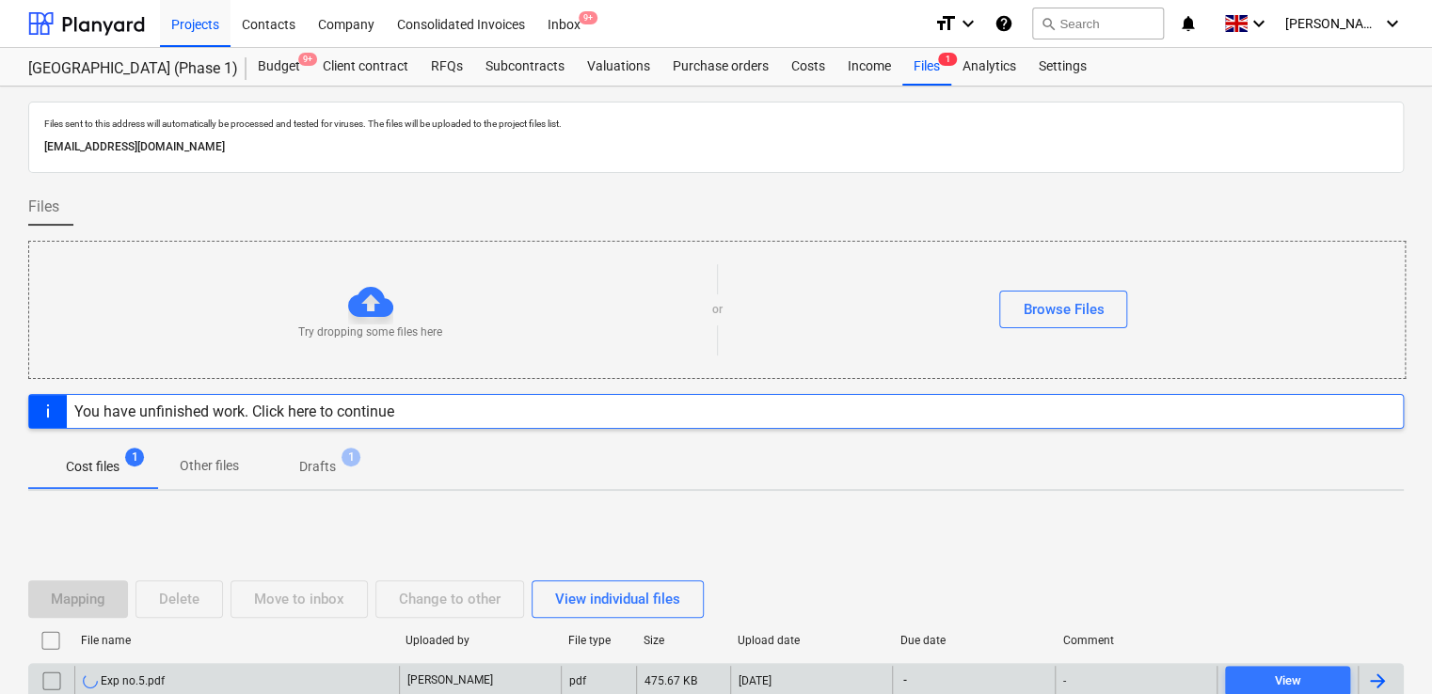
click at [182, 676] on div "Exp no.5.pdf" at bounding box center [236, 681] width 325 height 30
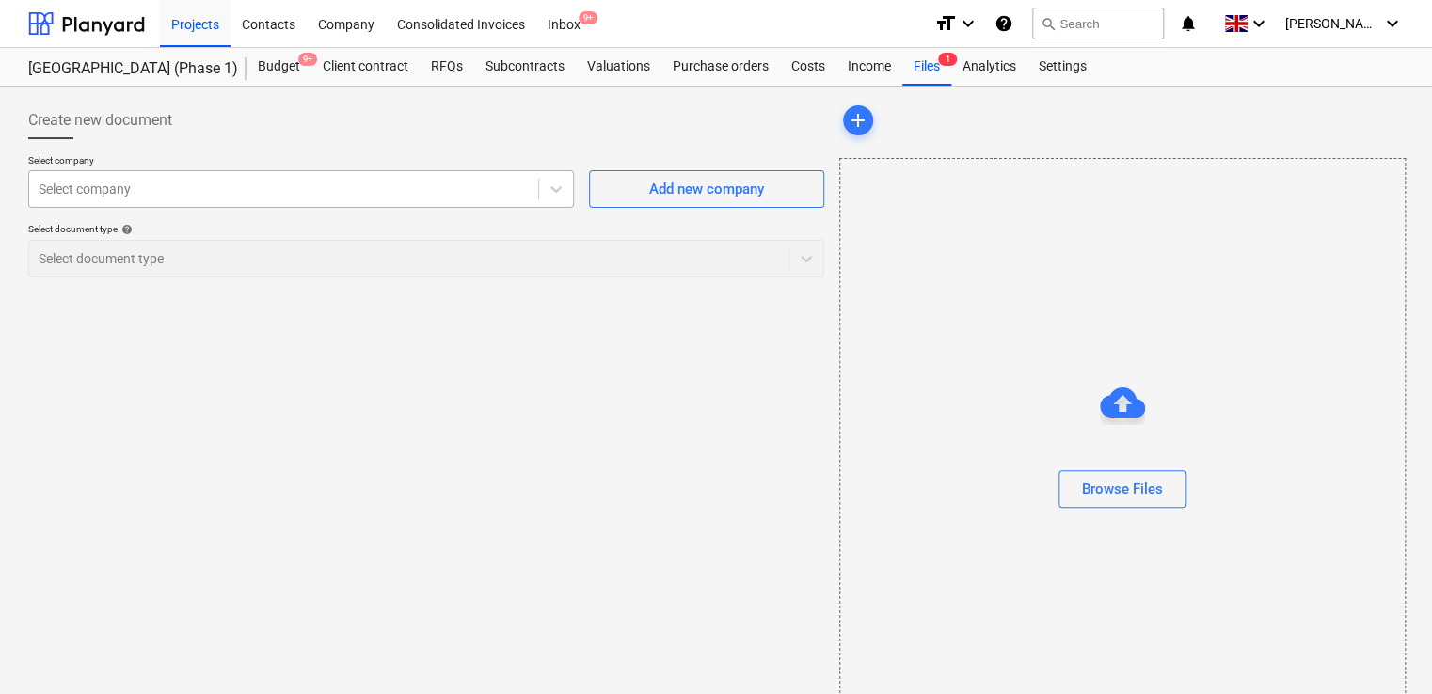
click at [331, 191] on div at bounding box center [284, 189] width 490 height 19
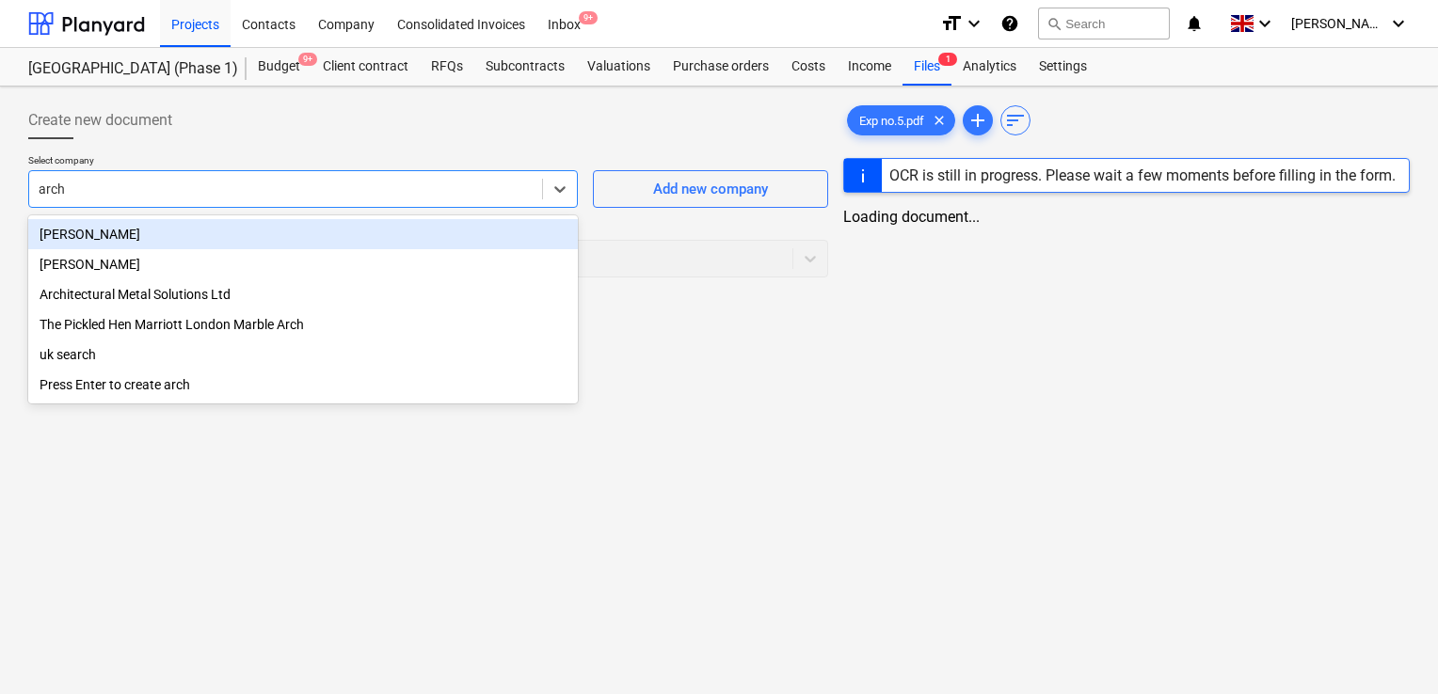
type input "archi"
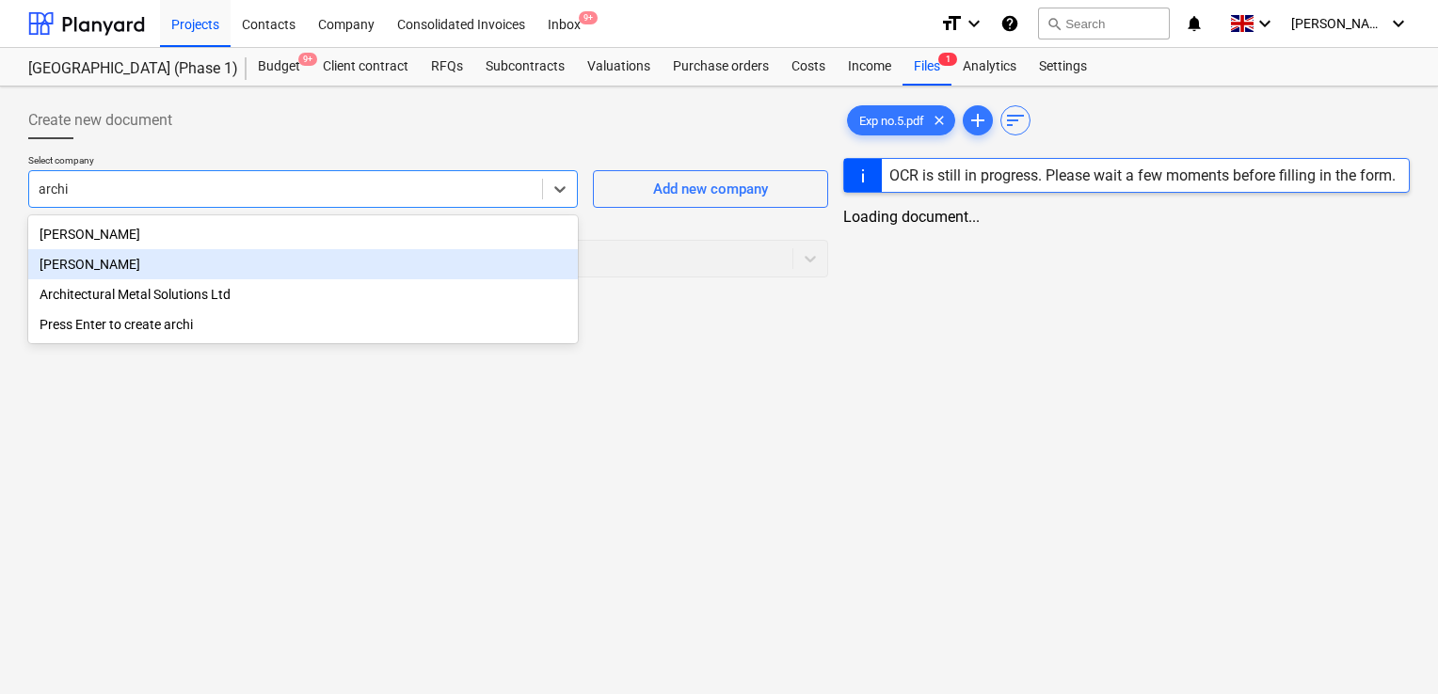
click at [196, 264] on div "[PERSON_NAME]" at bounding box center [303, 264] width 550 height 30
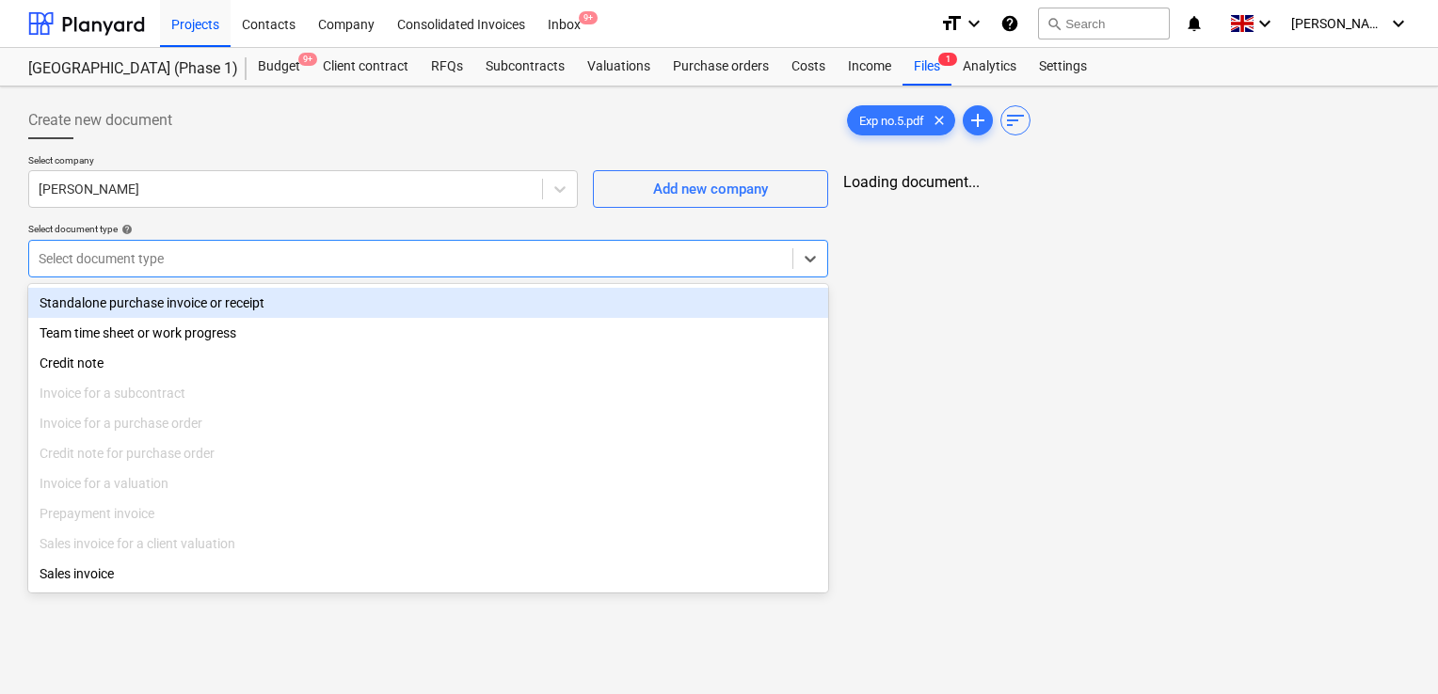
click at [196, 264] on div at bounding box center [411, 258] width 744 height 19
click at [184, 311] on div "Standalone purchase invoice or receipt" at bounding box center [428, 303] width 800 height 30
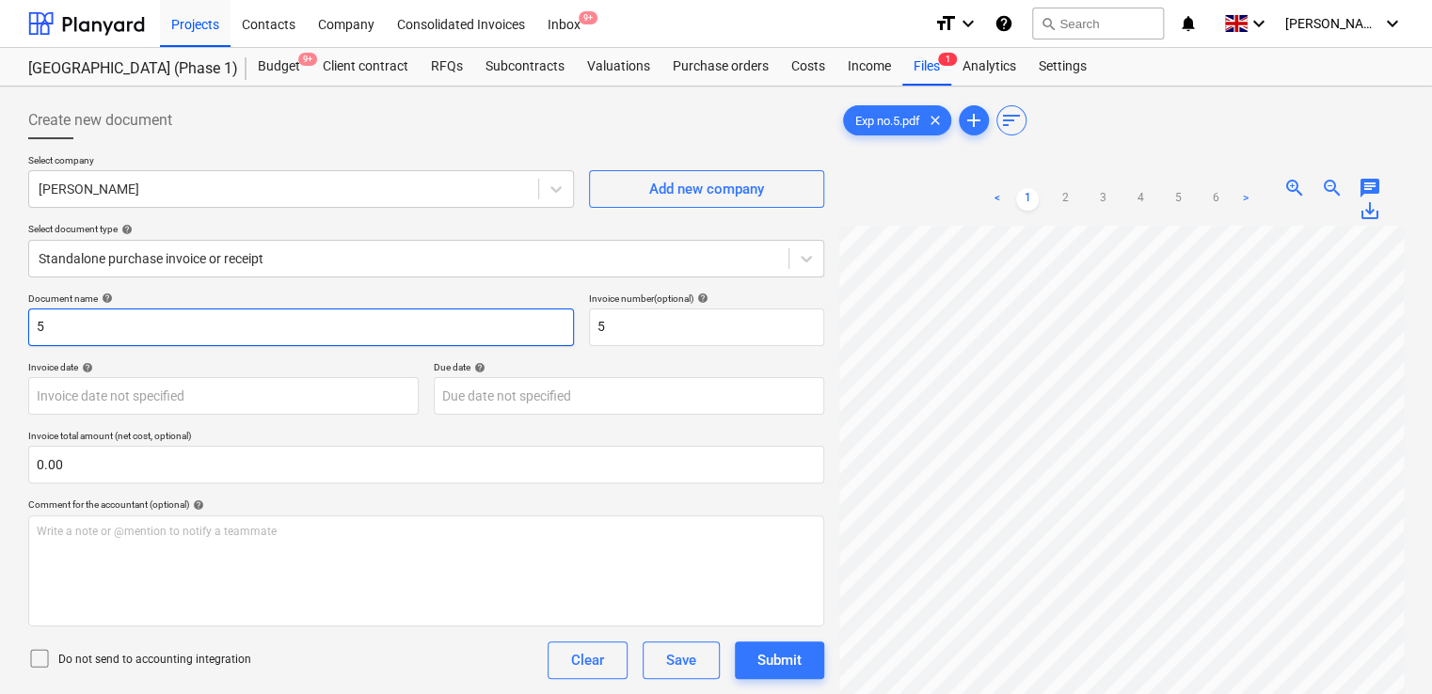
drag, startPoint x: 144, startPoint y: 313, endPoint x: 15, endPoint y: 341, distance: 131.8
click at [15, 341] on div "Create new document Select company Archie Mathieson Add new company Select docu…" at bounding box center [716, 485] width 1432 height 796
paste input "Exp no."
type input "Exp no.5"
drag, startPoint x: 637, startPoint y: 328, endPoint x: 556, endPoint y: 343, distance: 82.3
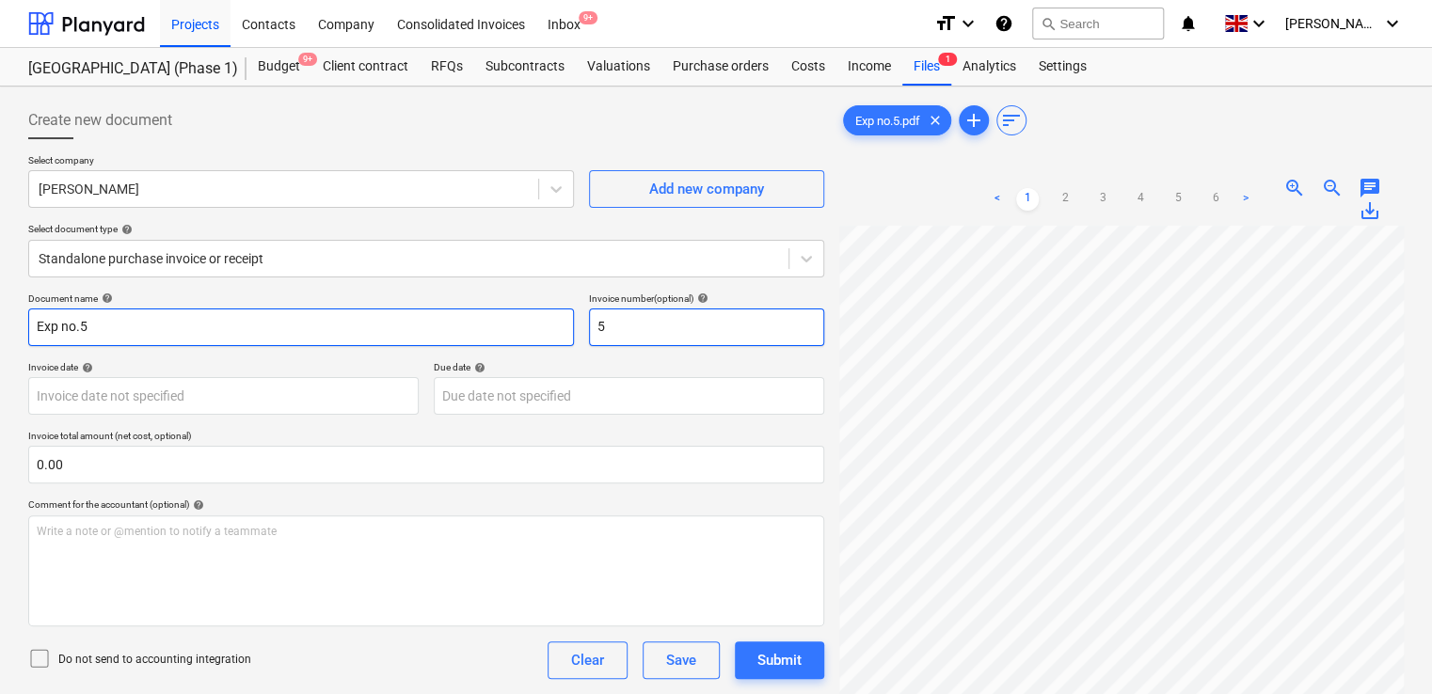
click at [556, 343] on div "Document name help Exp no.5 Invoice number (optional) help 5" at bounding box center [426, 320] width 796 height 54
paste input "Exp no."
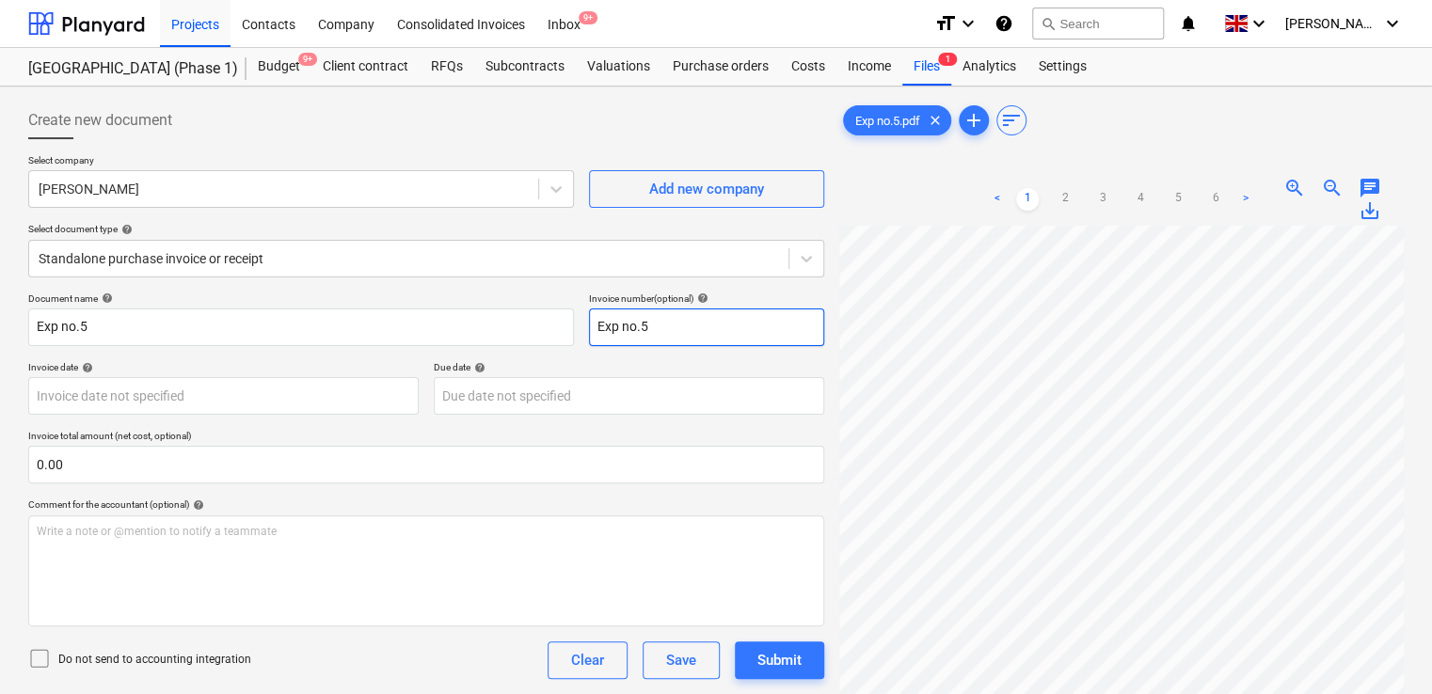
type input "Exp no.5"
click at [373, 489] on div "Document name help Exp no.5 Invoice number (optional) help Exp no.5 Invoice dat…" at bounding box center [426, 539] width 796 height 492
click at [44, 655] on icon at bounding box center [39, 658] width 23 height 23
click at [327, 647] on div "Do not send to accounting integration Clear Save Submit" at bounding box center [426, 661] width 796 height 38
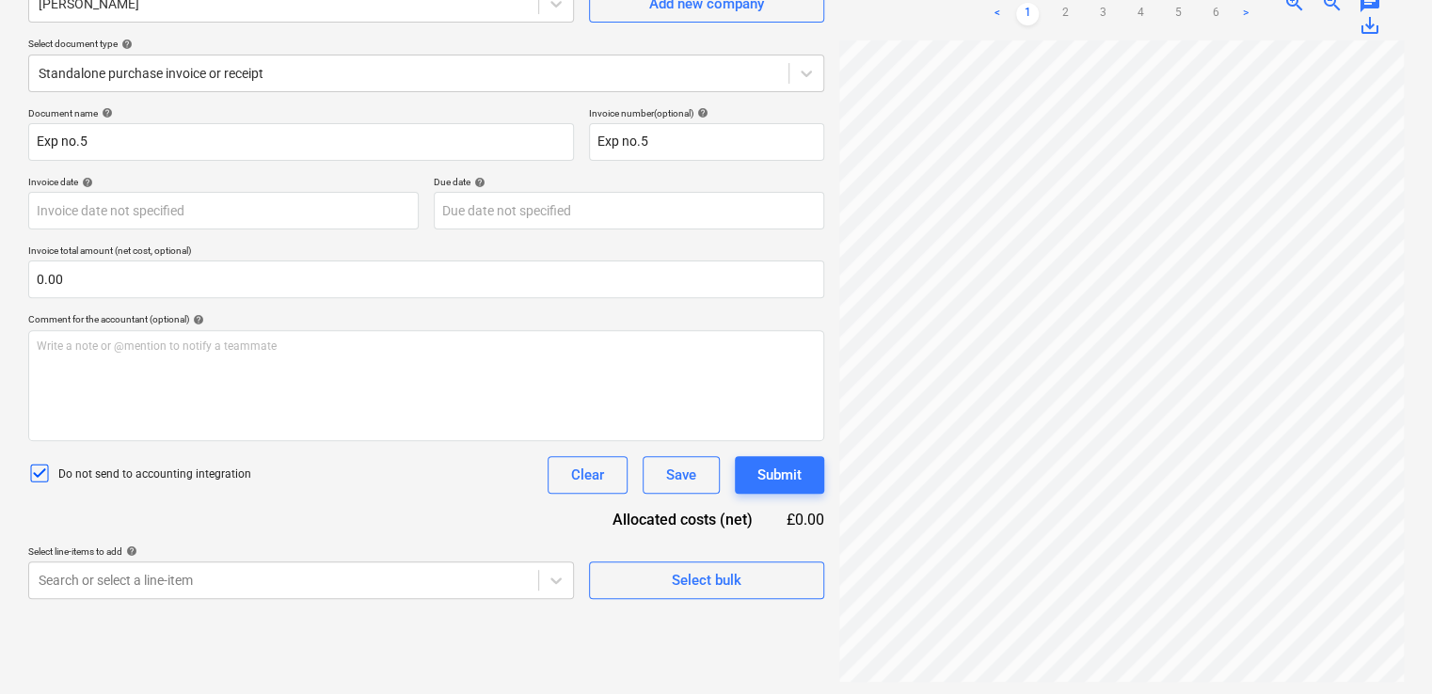
scroll to position [188, 0]
click at [351, 506] on body "Projects Contacts Company Consolidated Invoices Inbox 9+ format_size keyboard_a…" at bounding box center [716, 159] width 1432 height 694
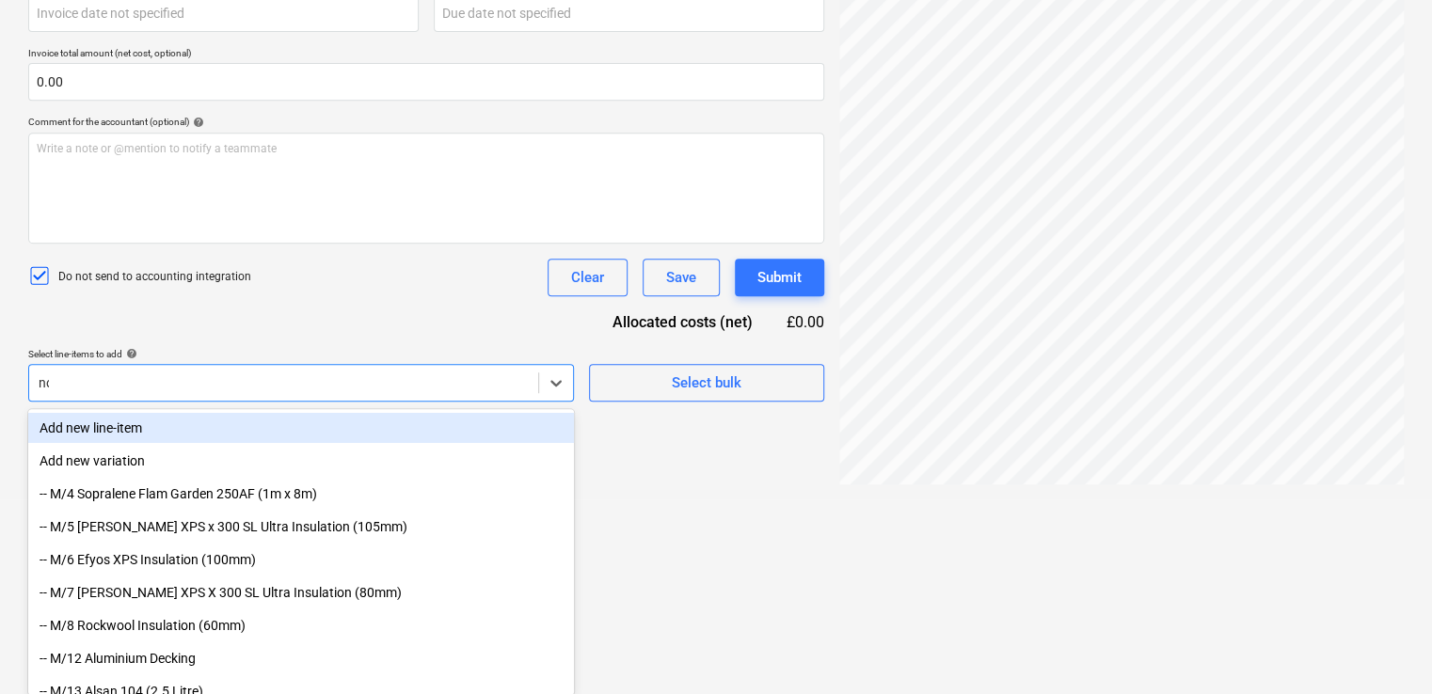
type input "non"
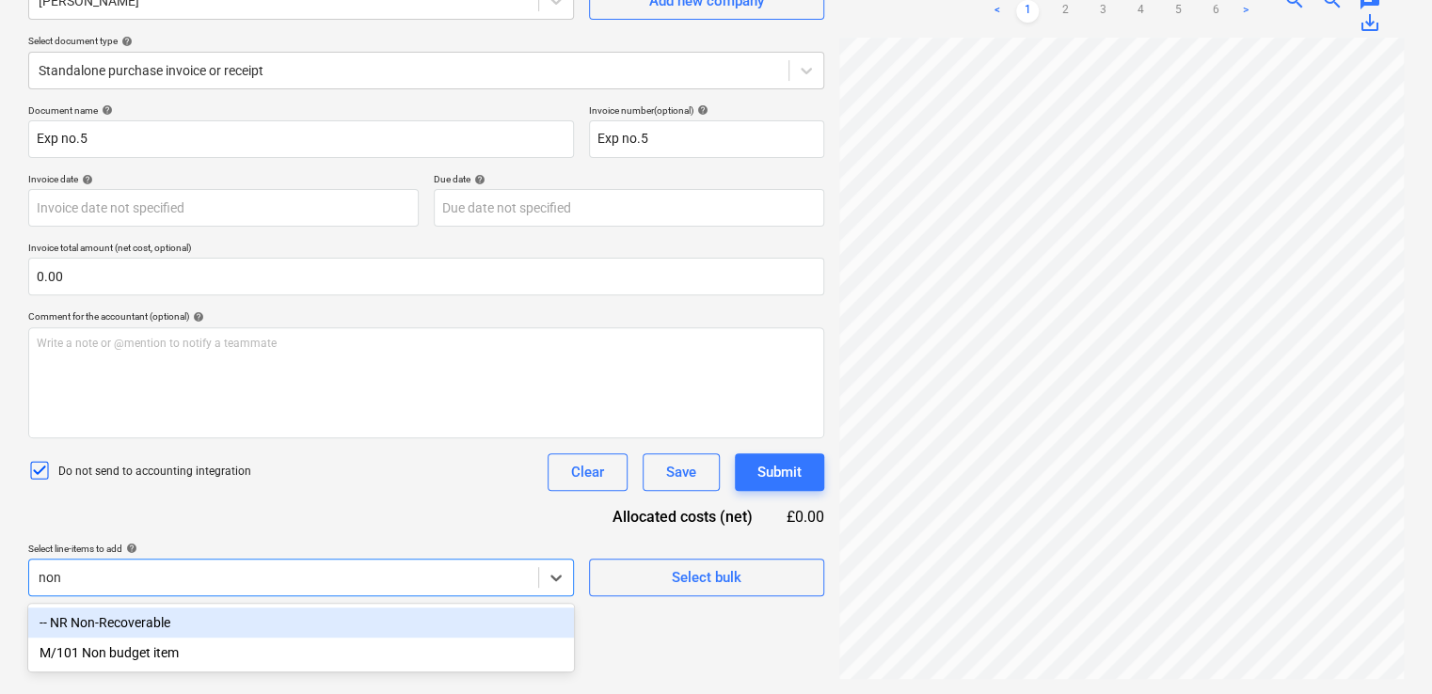
click at [249, 612] on div "-- NR Non-Recoverable" at bounding box center [301, 623] width 546 height 30
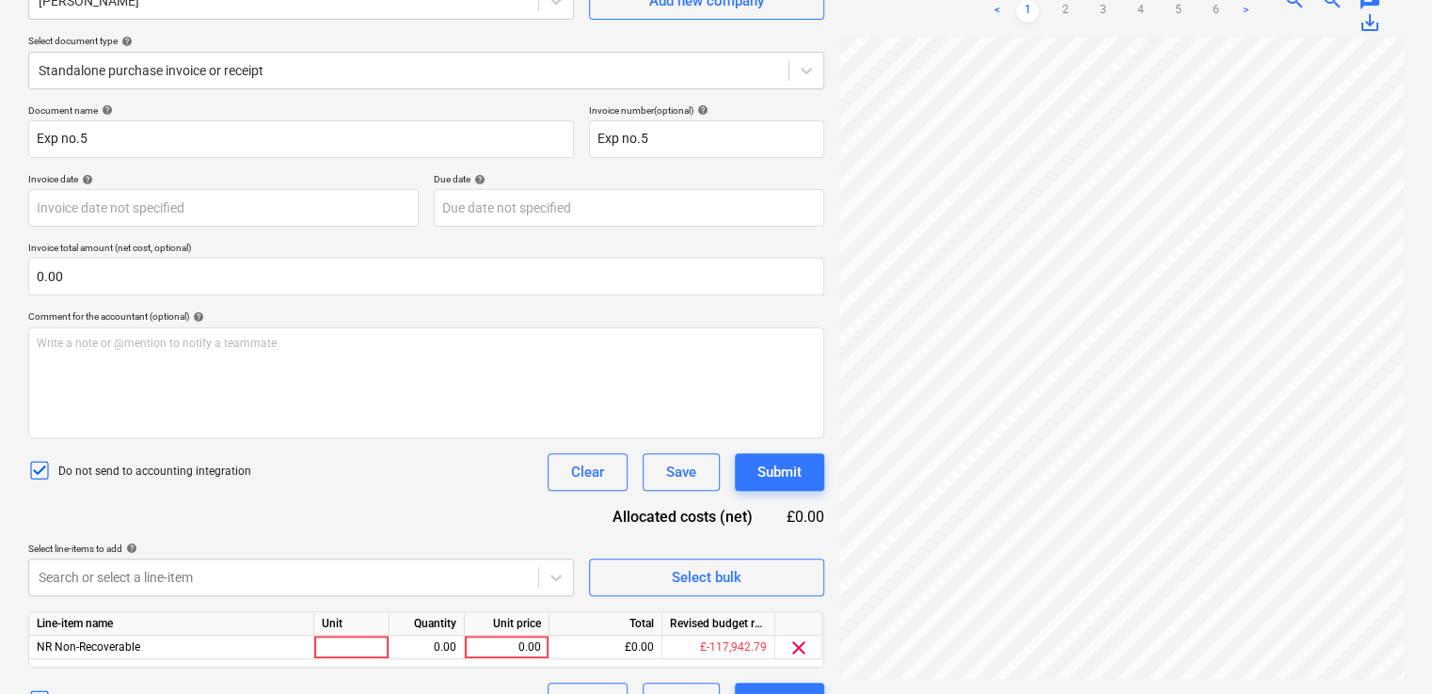
click at [331, 499] on div "Document name help Exp no.5 Invoice number (optional) help Exp no.5 Invoice dat…" at bounding box center [426, 412] width 796 height 616
click at [358, 645] on div at bounding box center [351, 648] width 75 height 24
type input "item"
type input "138.74"
click at [461, 528] on div "Document name help Exp no.5 Invoice number (optional) help Exp no.5 Invoice dat…" at bounding box center [426, 412] width 796 height 616
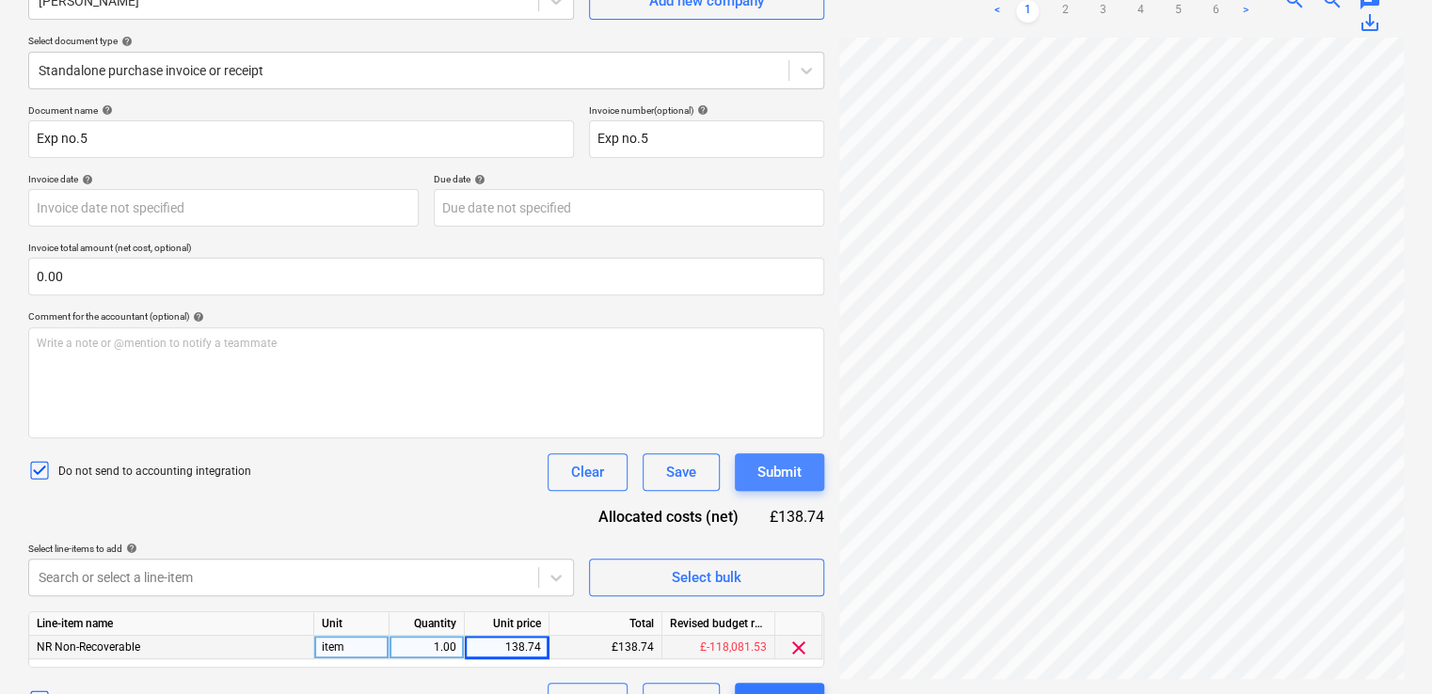
click at [757, 467] on div "Submit" at bounding box center [779, 472] width 44 height 24
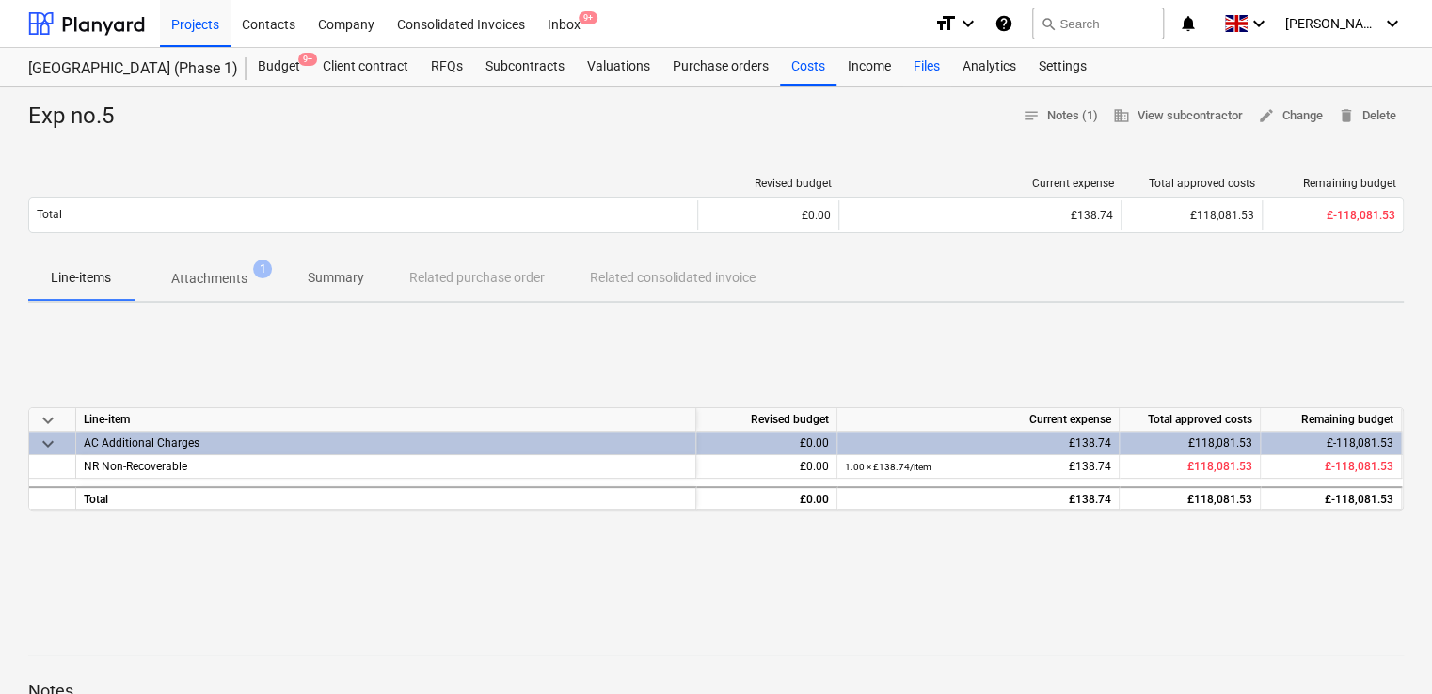
click at [906, 66] on div "Files" at bounding box center [926, 67] width 49 height 38
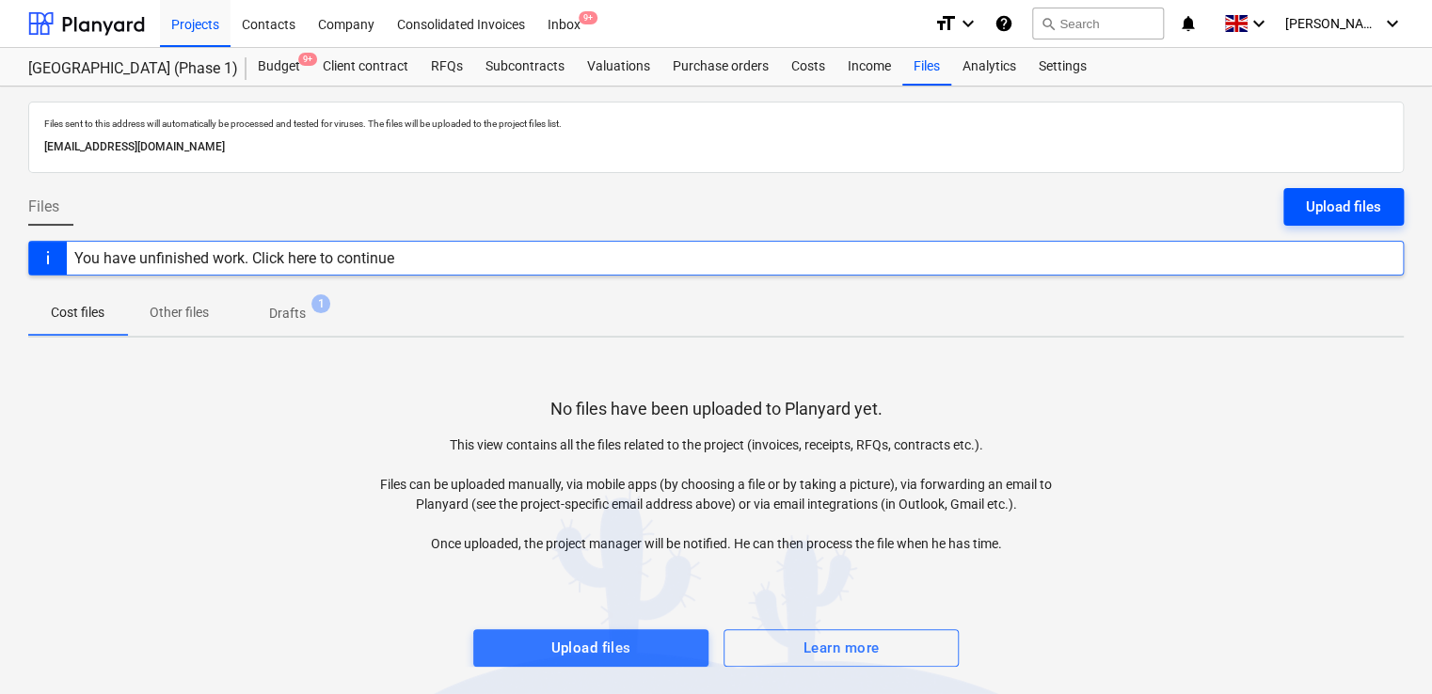
click at [1333, 213] on div "Upload files" at bounding box center [1343, 207] width 75 height 24
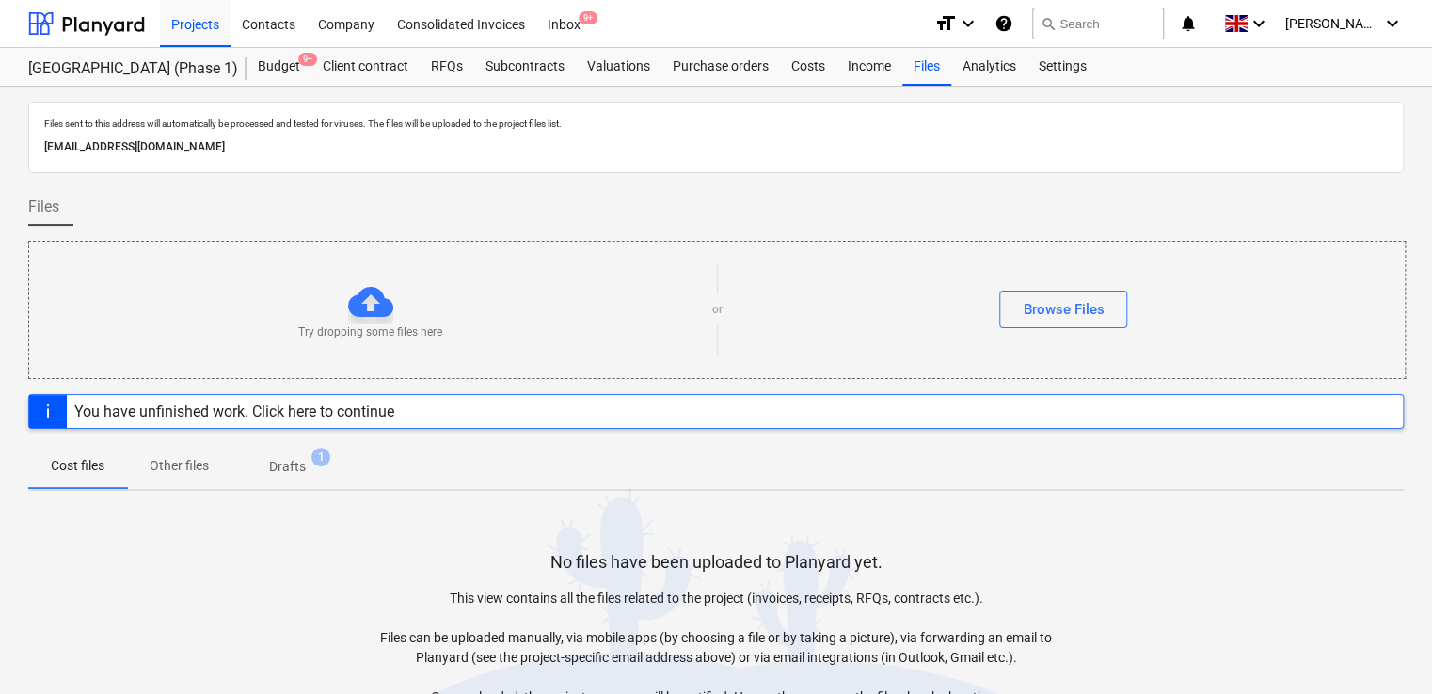
click at [1067, 286] on div "Try dropping some files here or Browse Files" at bounding box center [717, 310] width 1376 height 106
click at [1065, 314] on div "Browse Files" at bounding box center [1063, 309] width 81 height 24
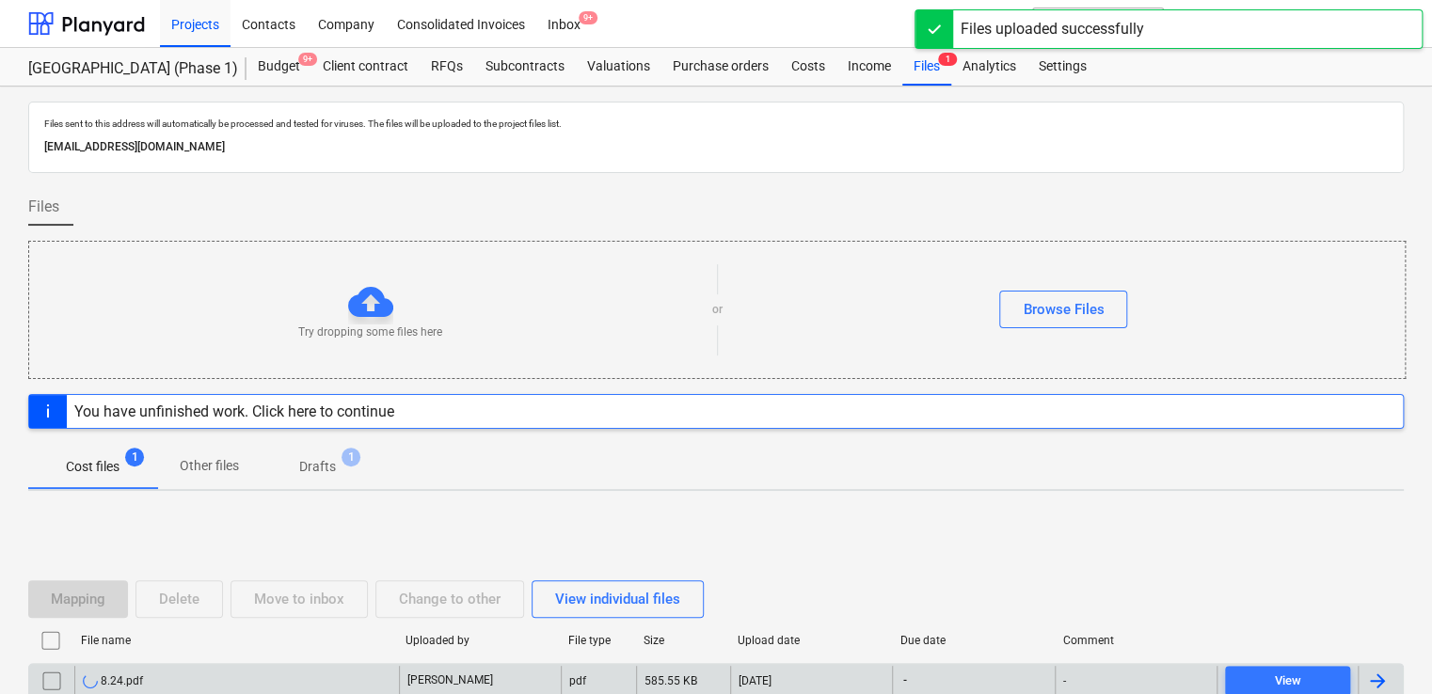
click at [256, 677] on div "8.24.pdf" at bounding box center [236, 681] width 325 height 30
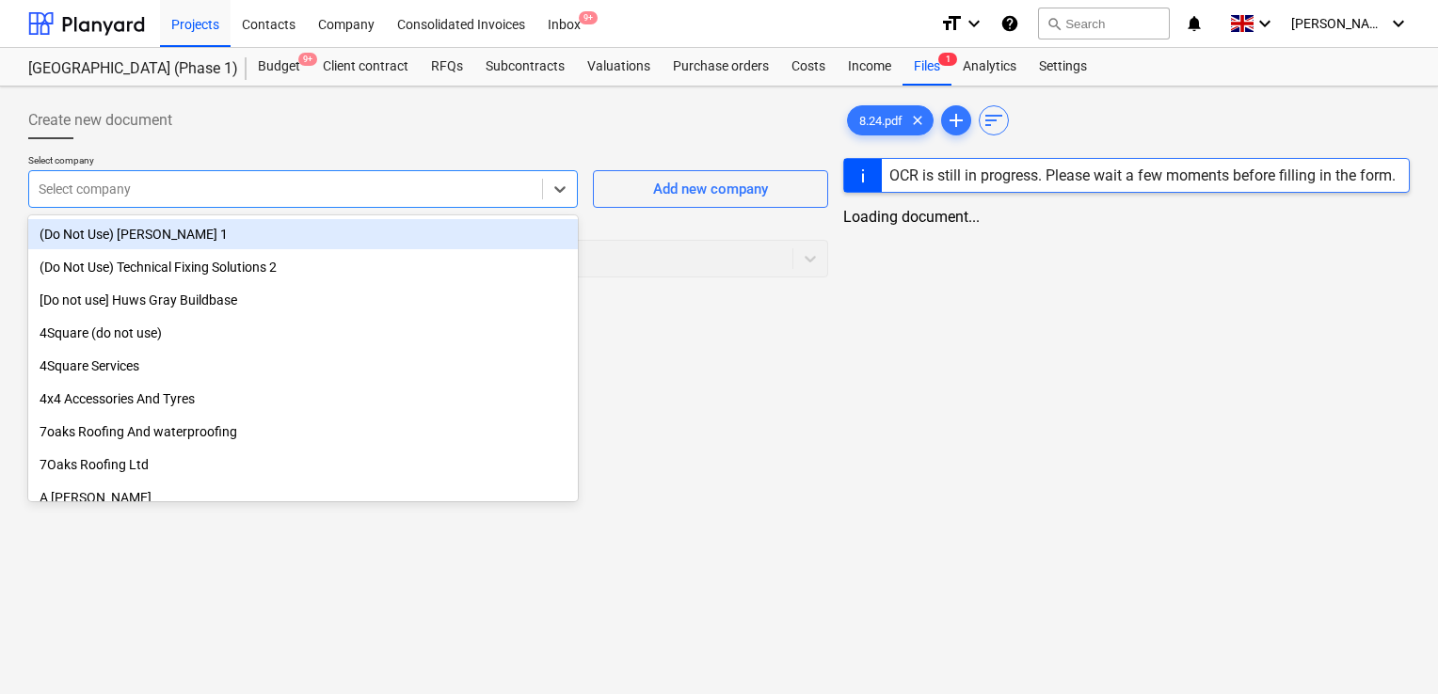
click at [250, 190] on div at bounding box center [286, 189] width 494 height 19
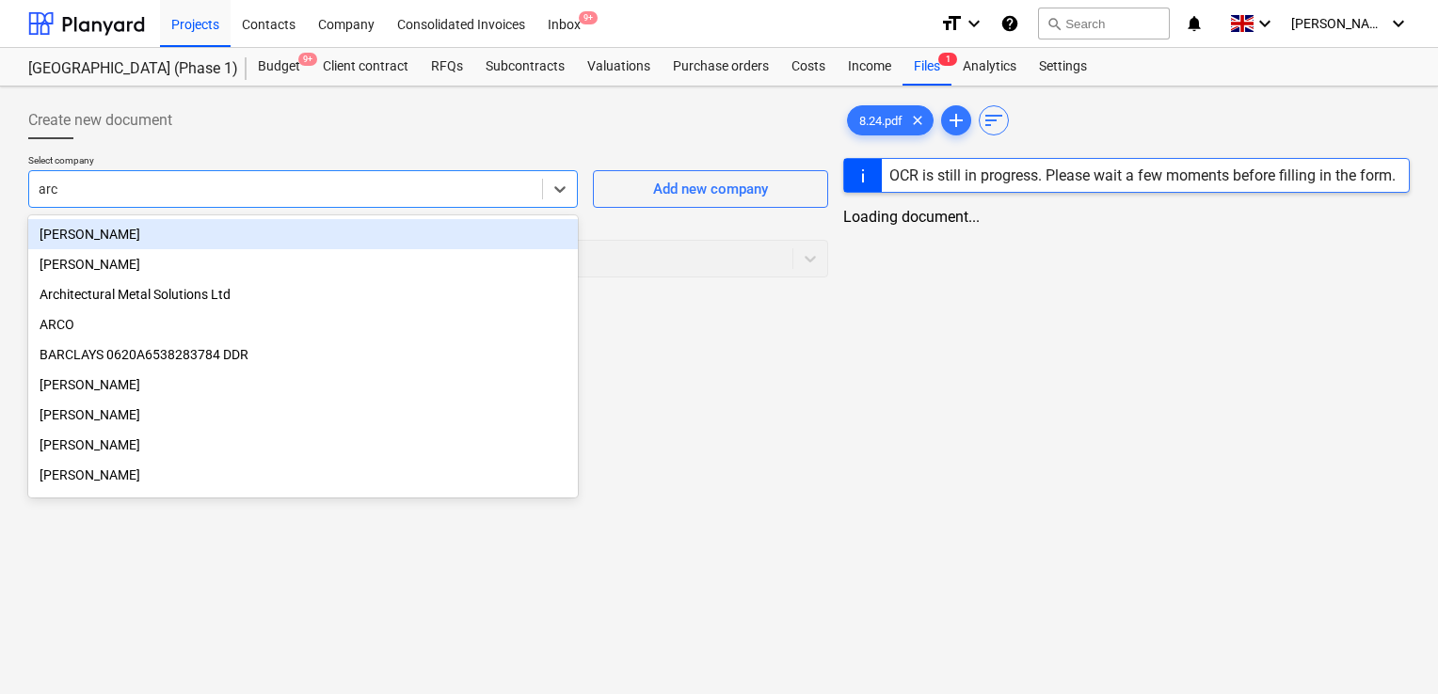
type input "arch"
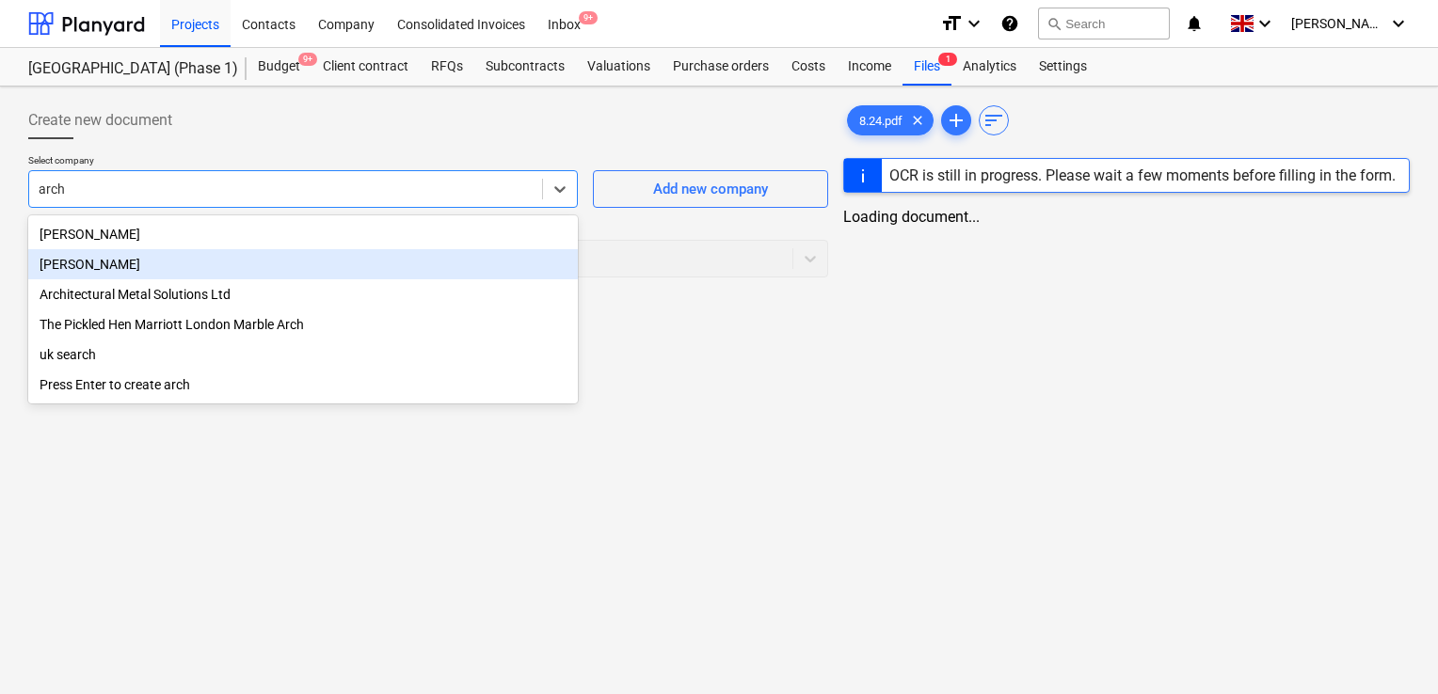
click at [123, 262] on div "[PERSON_NAME]" at bounding box center [303, 264] width 550 height 30
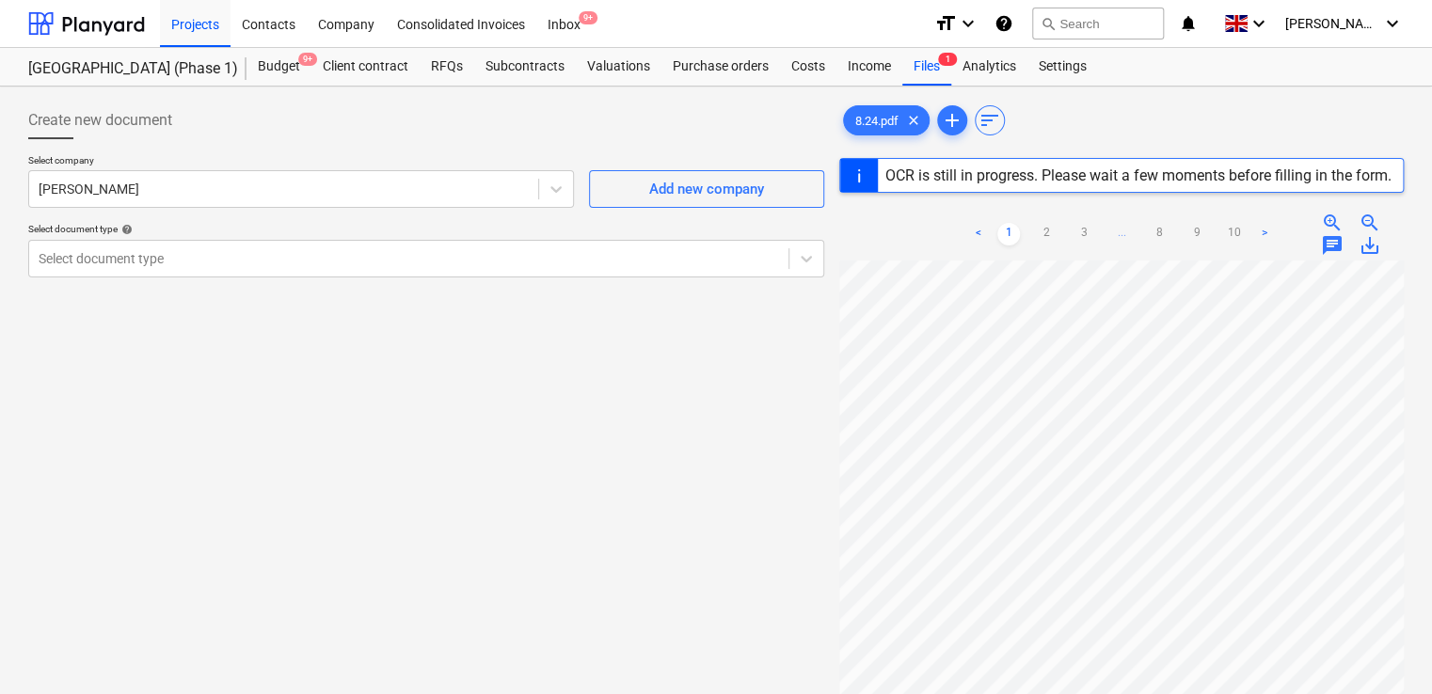
click at [247, 214] on div "Select company Archie Mathieson Add new company Select document type help Selec…" at bounding box center [426, 223] width 796 height 138
click at [242, 253] on div at bounding box center [409, 258] width 741 height 19
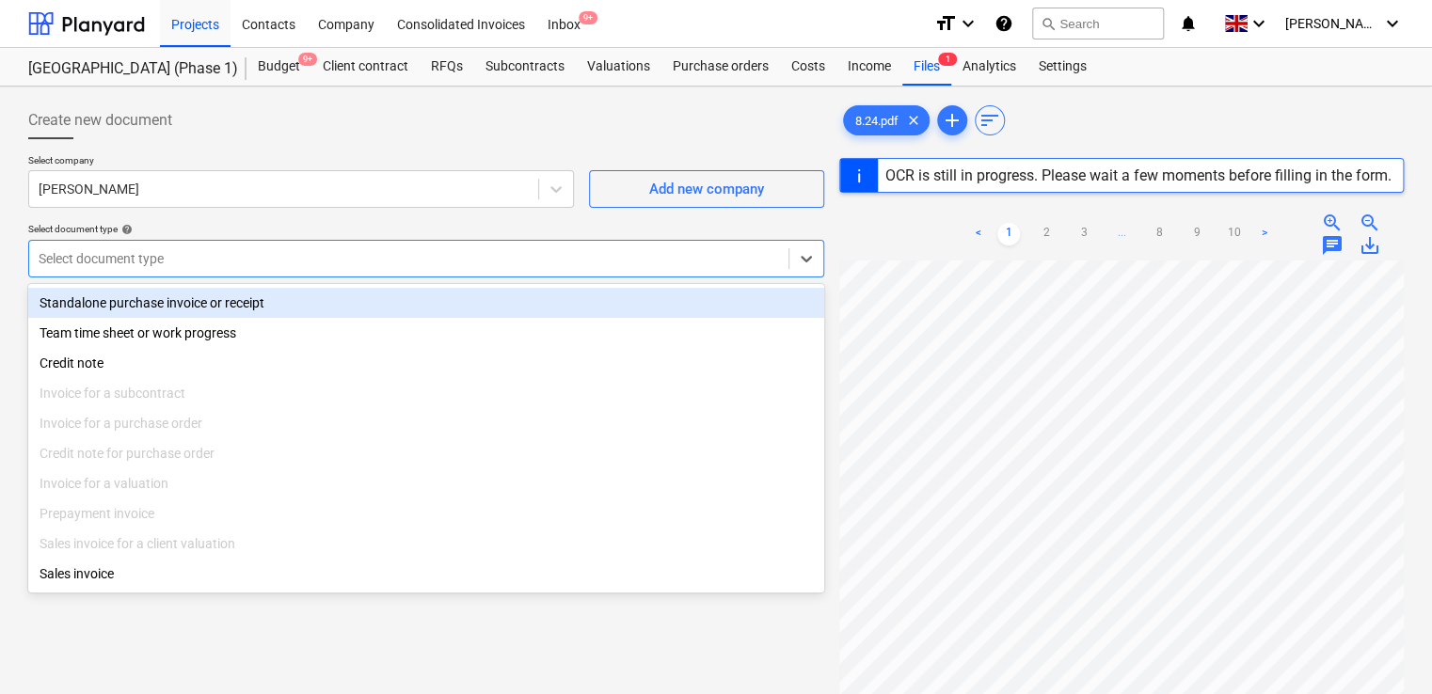
click at [218, 300] on div "Standalone purchase invoice or receipt" at bounding box center [426, 303] width 796 height 30
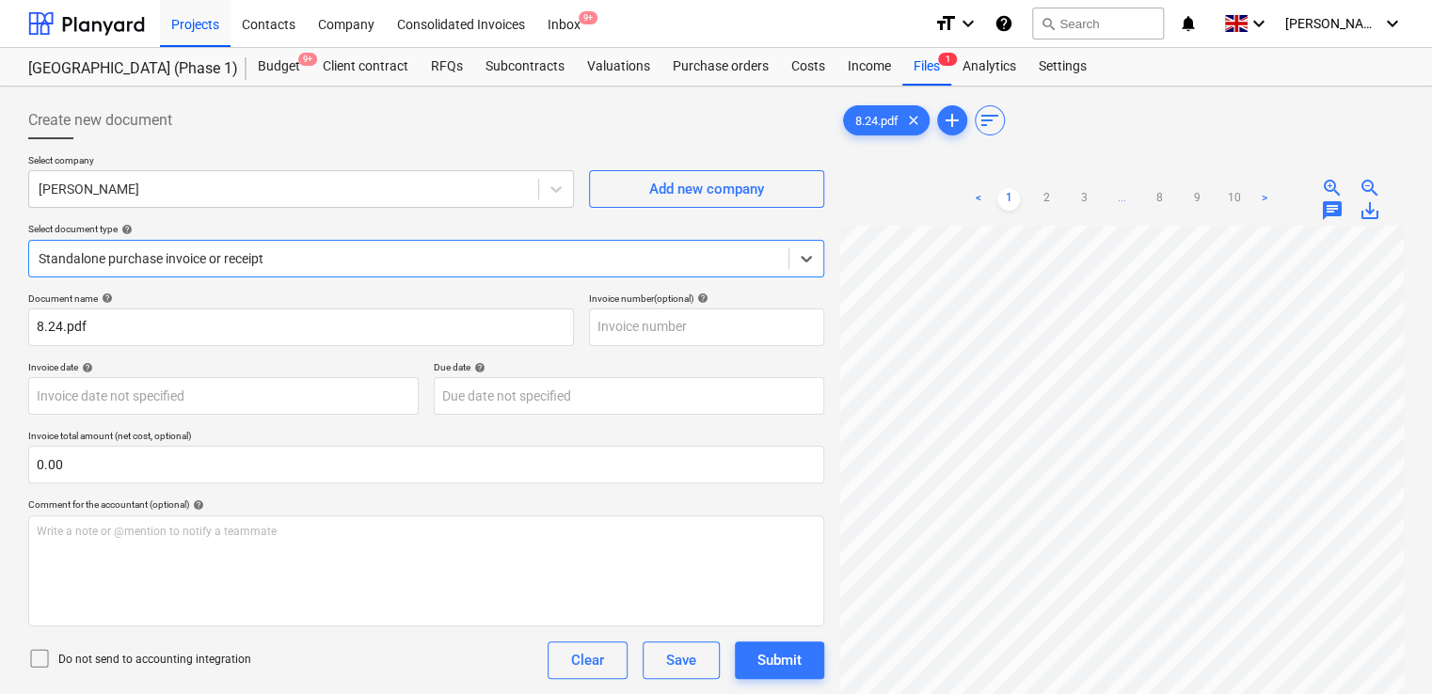
click at [42, 664] on icon at bounding box center [39, 658] width 23 height 23
click at [309, 654] on div "Do not send to accounting integration Clear Save Submit" at bounding box center [426, 661] width 796 height 38
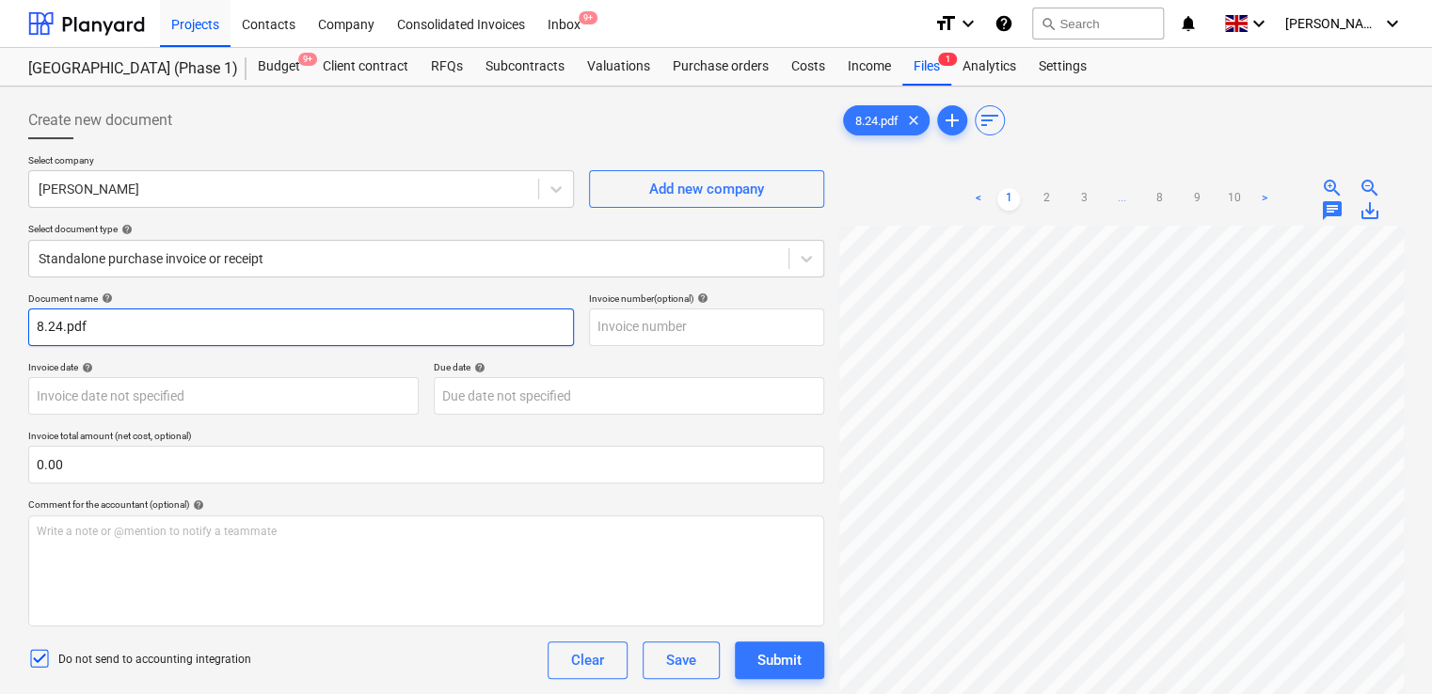
click at [147, 309] on input "8.24.pdf" at bounding box center [301, 328] width 546 height 38
type input "8.24"
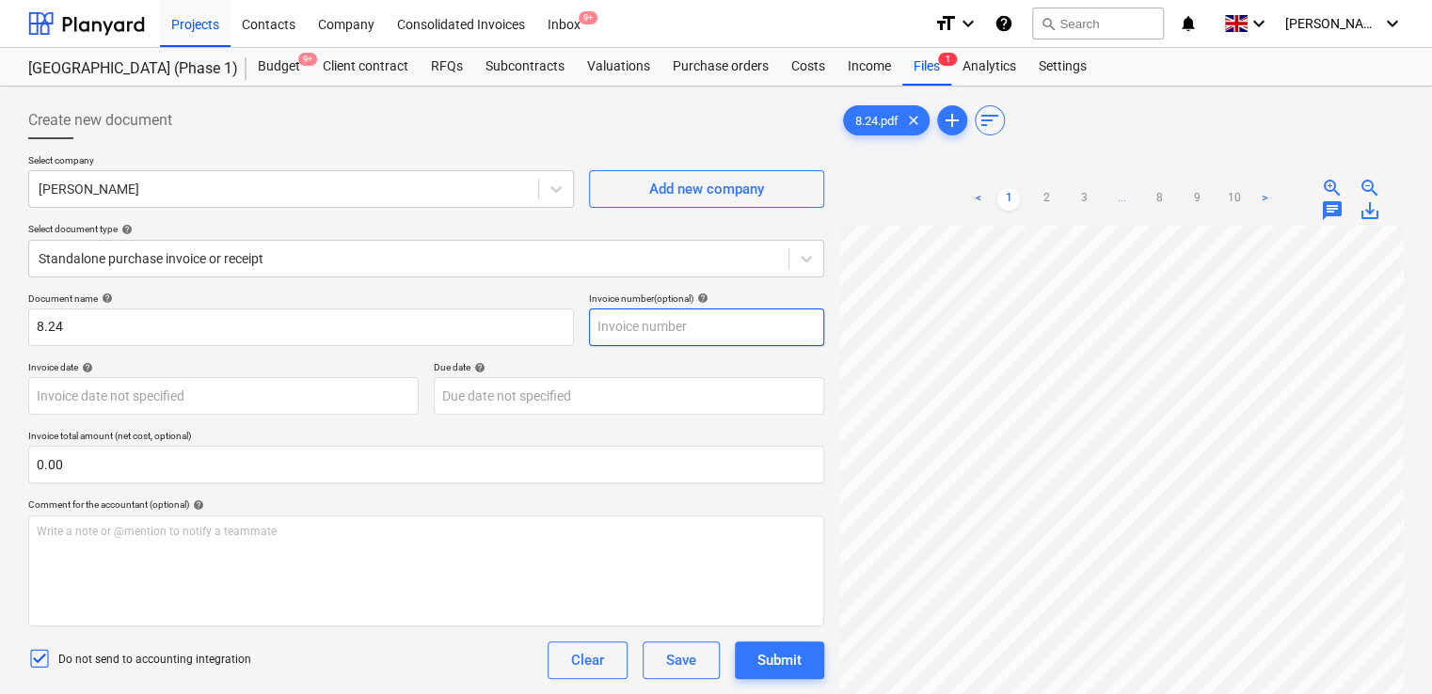
click at [623, 322] on input "text" at bounding box center [706, 328] width 235 height 38
paste input "8.24"
type input "8.24"
click at [423, 299] on div "Document name help" at bounding box center [301, 299] width 546 height 12
drag, startPoint x: 1430, startPoint y: 267, endPoint x: 1441, endPoint y: 390, distance: 122.8
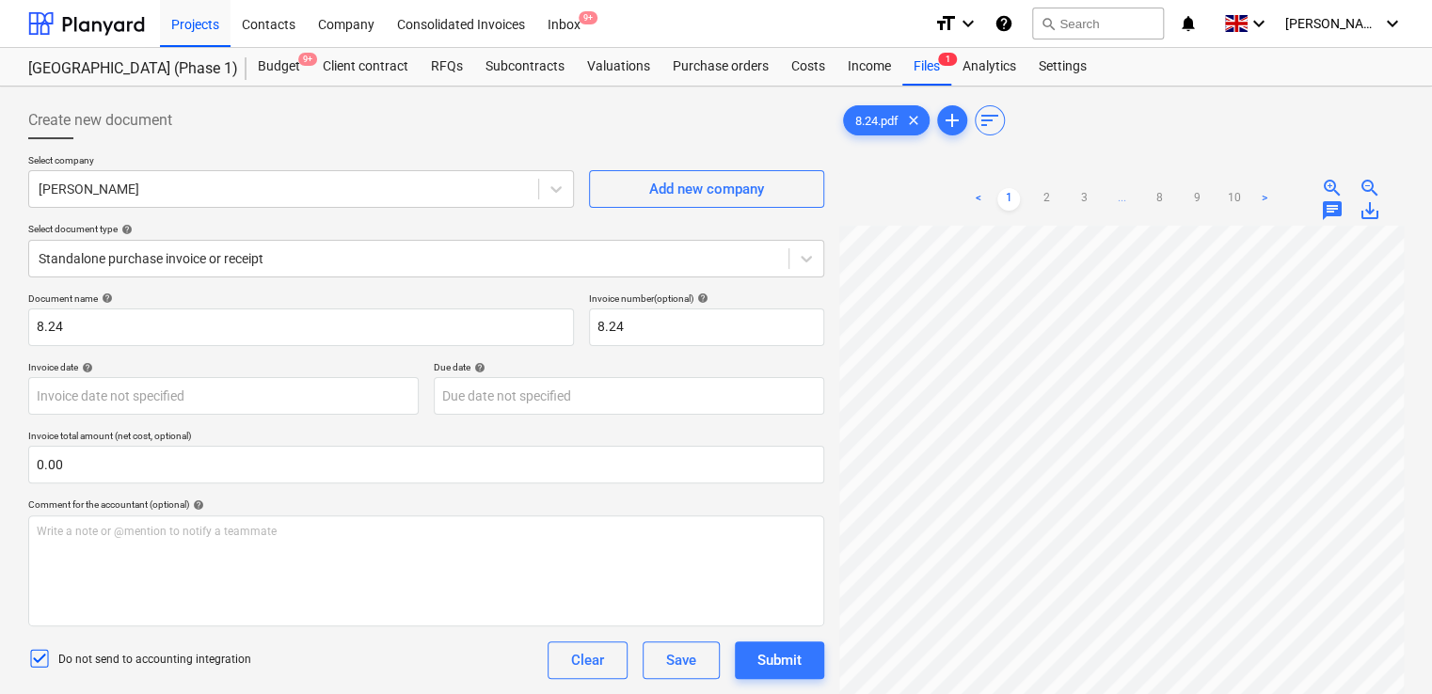
click at [1432, 390] on html "Projects Contacts Company Consolidated Invoices Inbox 9+ format_size keyboard_a…" at bounding box center [716, 347] width 1432 height 694
drag, startPoint x: 1437, startPoint y: 375, endPoint x: 1424, endPoint y: 565, distance: 190.5
click at [1424, 565] on div "Create new document Select company Archie Mathieson Add new company Select docu…" at bounding box center [716, 485] width 1432 height 796
click at [426, 664] on div "Do not send to accounting integration Clear Save Submit" at bounding box center [426, 661] width 796 height 38
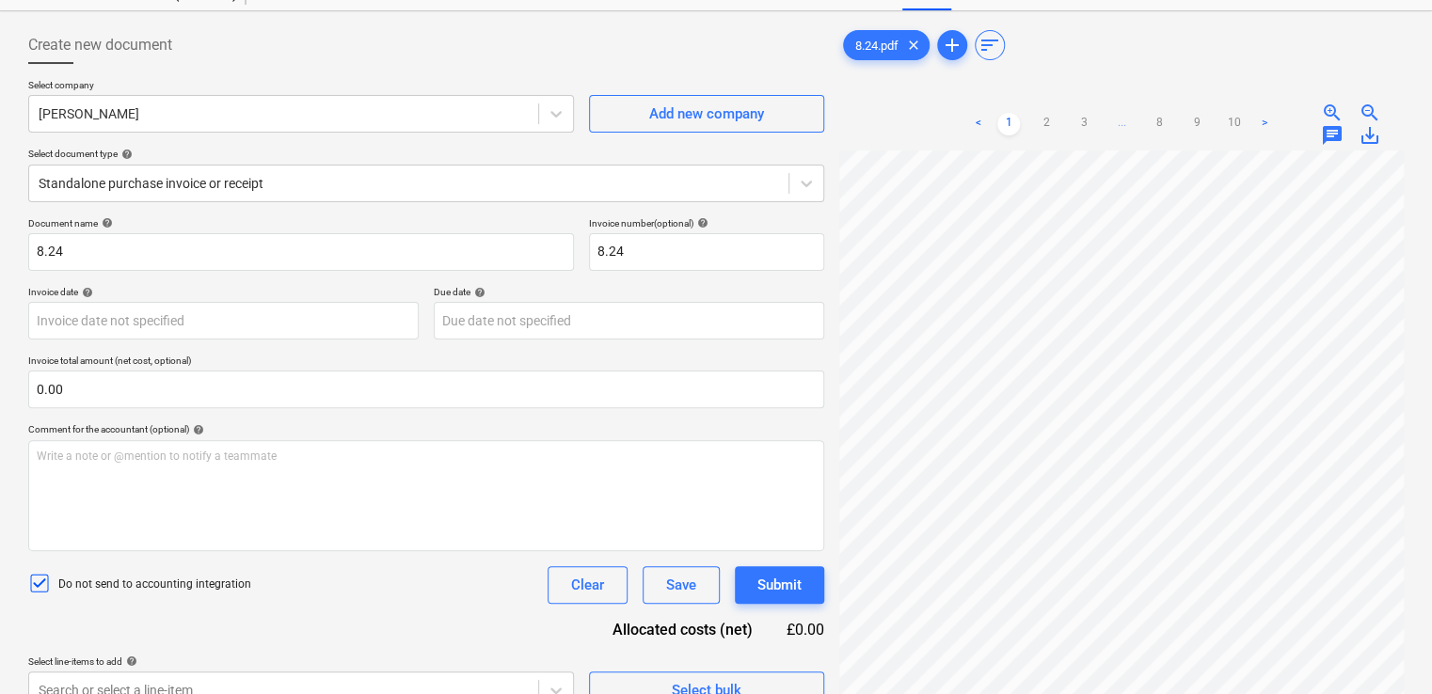
scroll to position [188, 0]
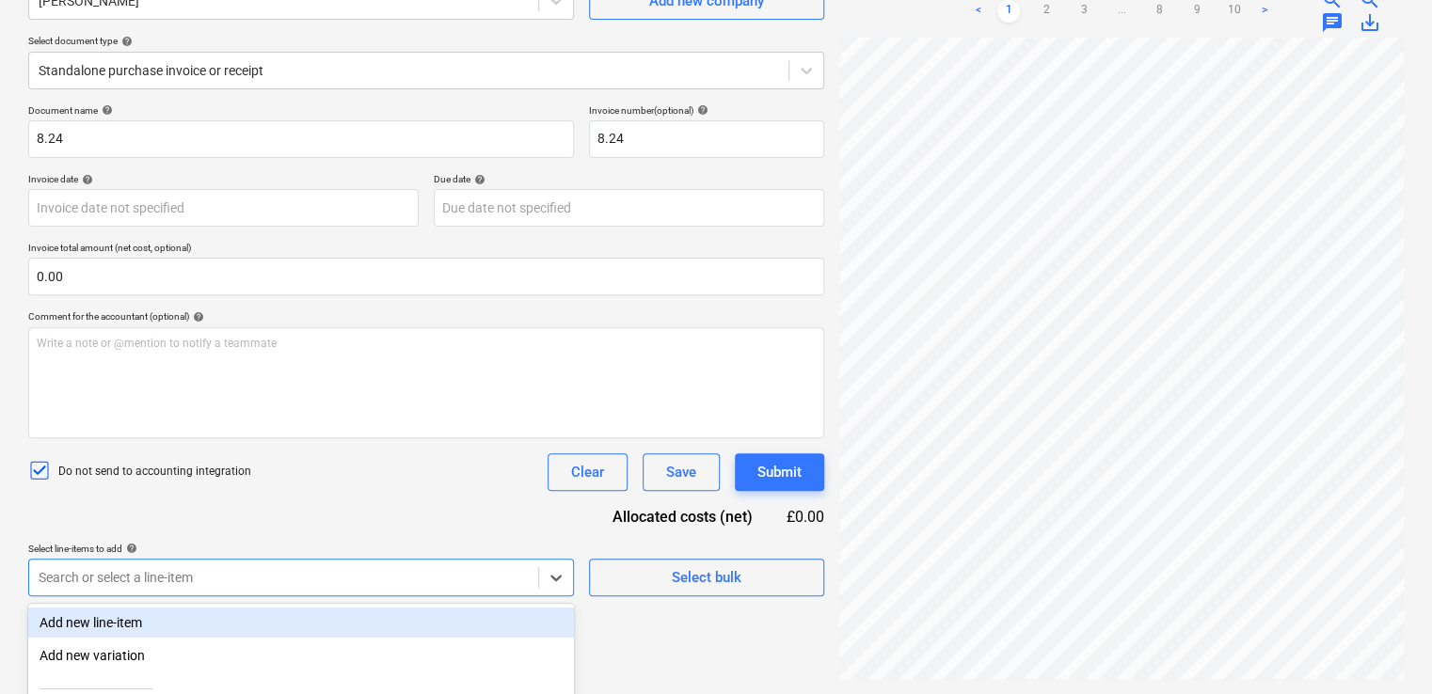
click at [354, 506] on body "Projects Contacts Company Consolidated Invoices Inbox 9+ format_size keyboard_a…" at bounding box center [716, 159] width 1432 height 694
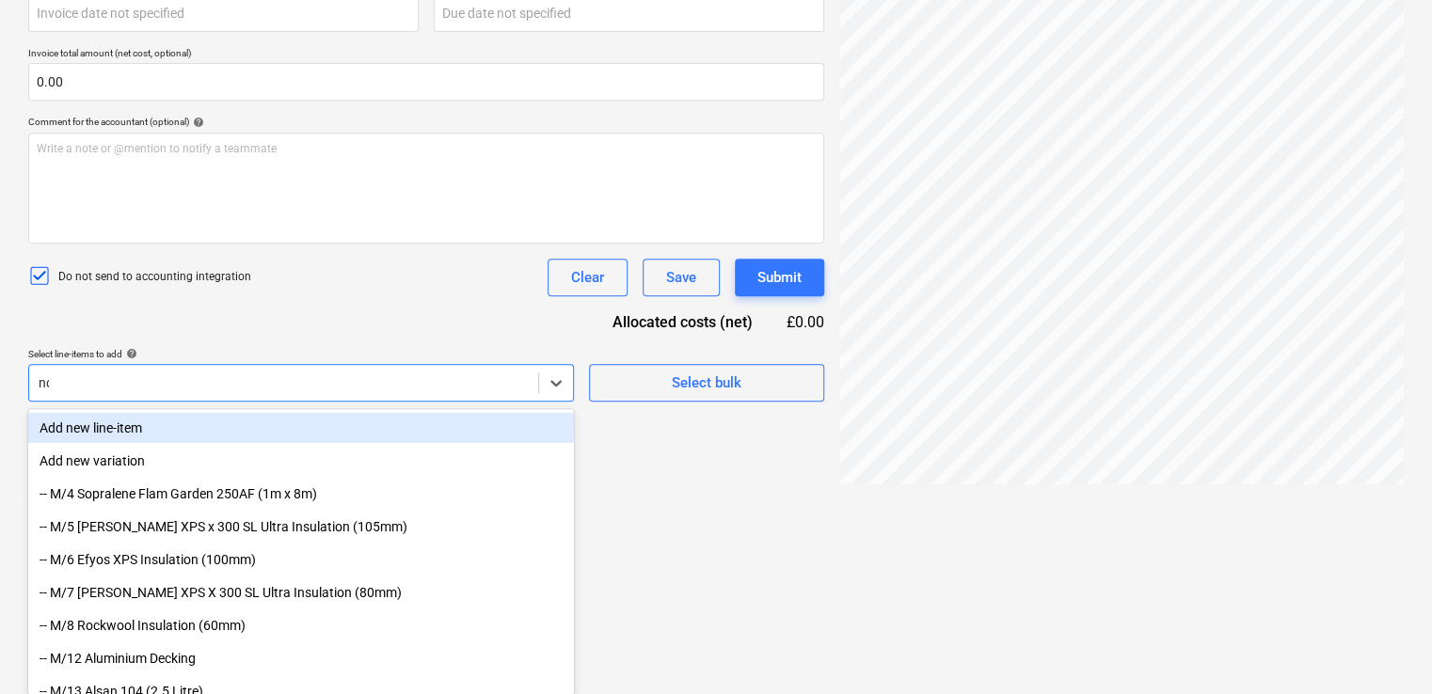
type input "non"
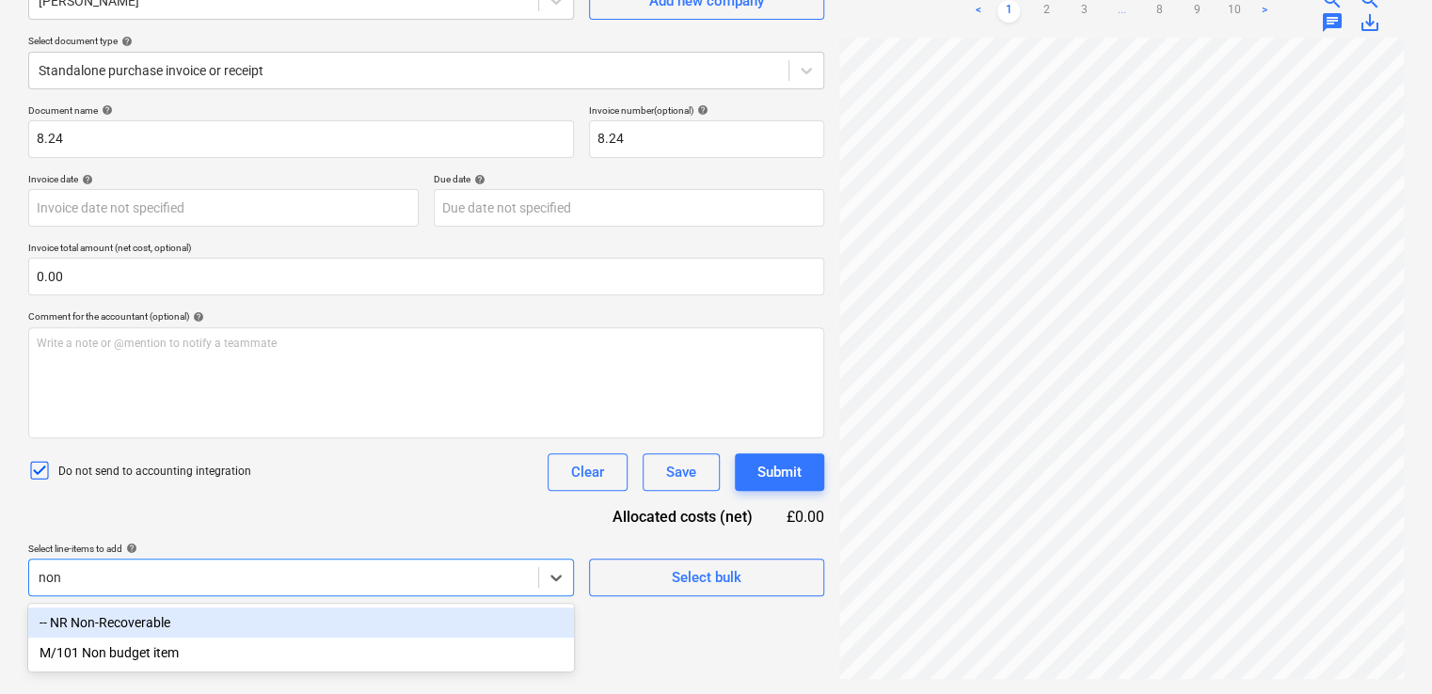
click at [266, 618] on div "-- NR Non-Recoverable" at bounding box center [301, 623] width 546 height 30
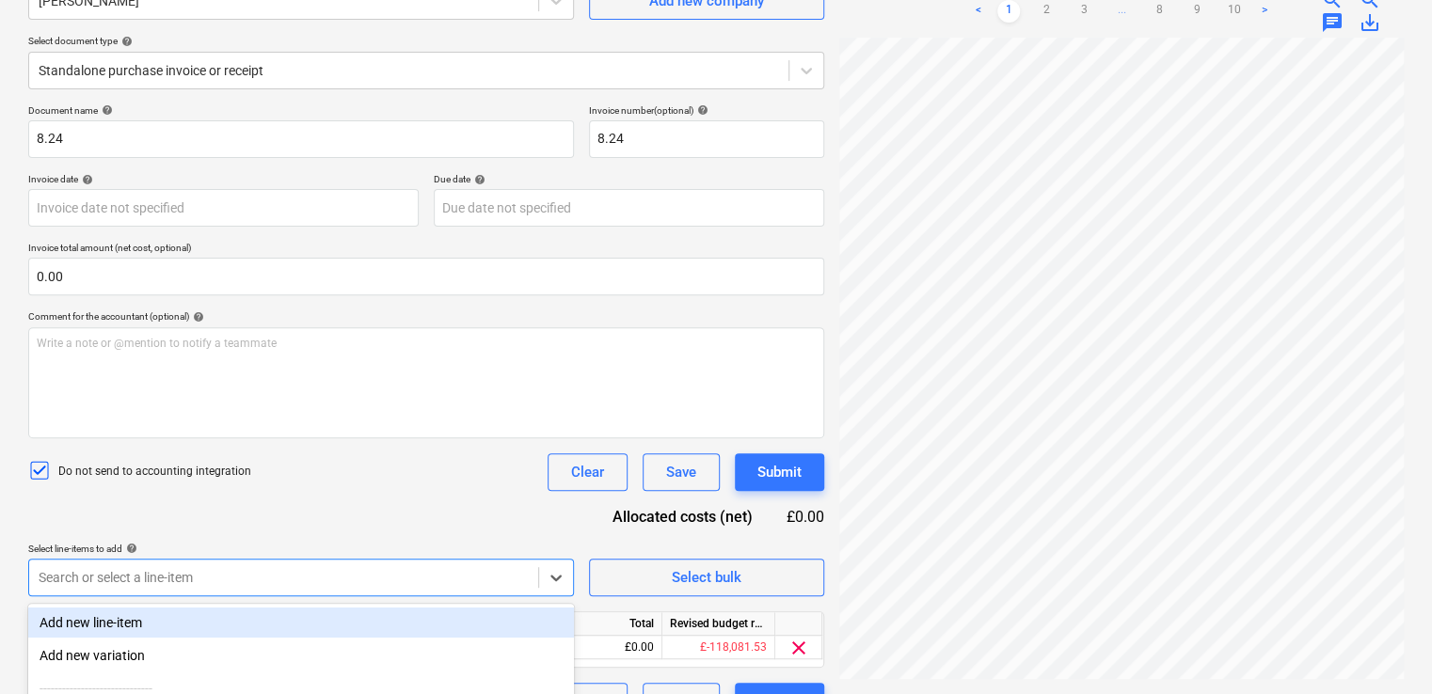
click at [361, 502] on div "Document name help 8.24 Invoice number (optional) help 8.24 Invoice date help P…" at bounding box center [426, 412] width 796 height 616
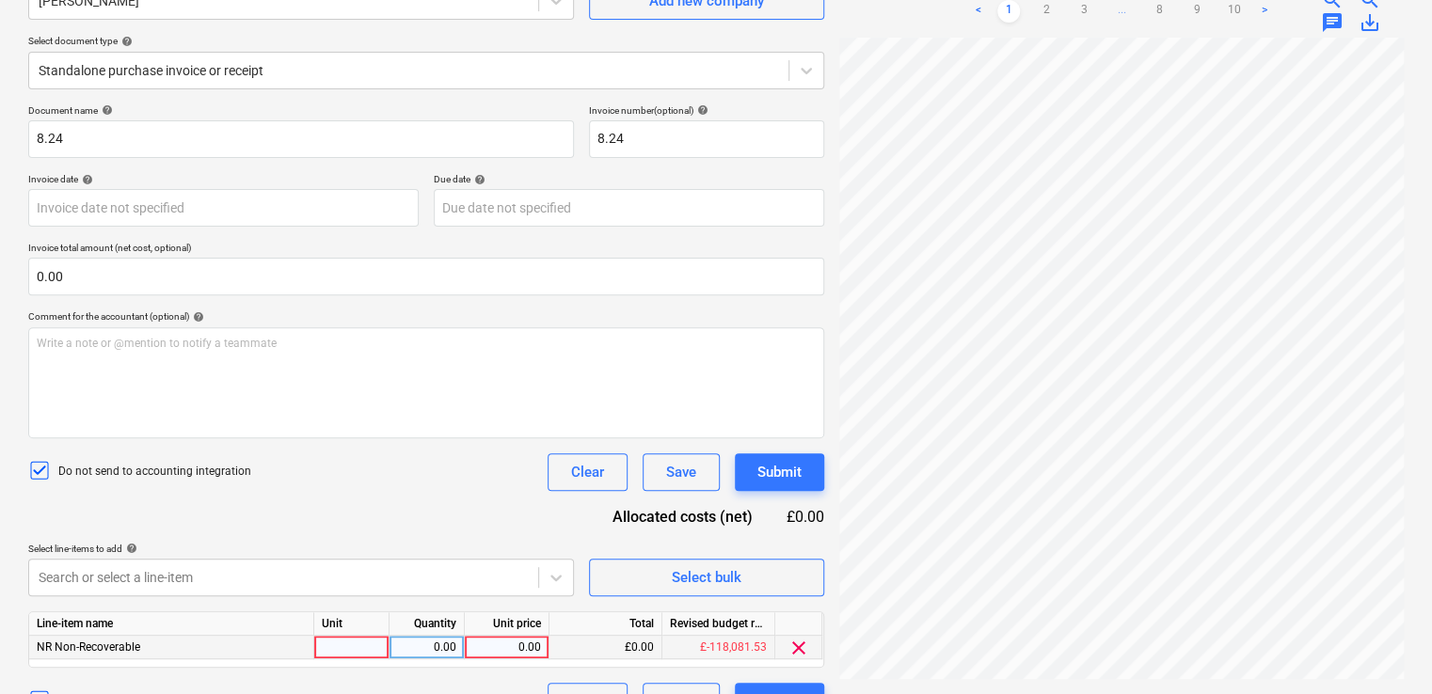
click at [369, 649] on div at bounding box center [351, 648] width 75 height 24
type input "item"
type input "142.55"
click at [471, 472] on div "Do not send to accounting integration Clear Save Submit" at bounding box center [426, 473] width 796 height 38
click at [768, 460] on div "Submit" at bounding box center [779, 472] width 44 height 24
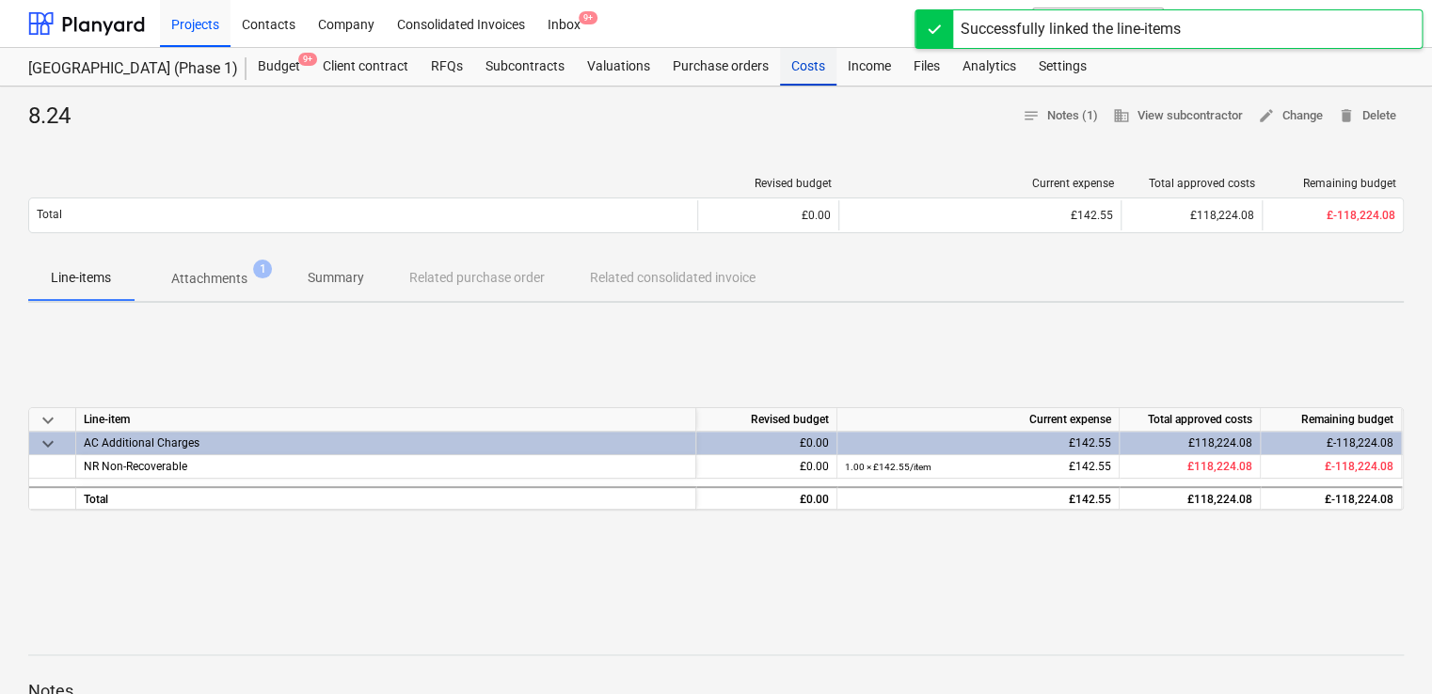
click at [799, 72] on div "Costs" at bounding box center [808, 67] width 56 height 38
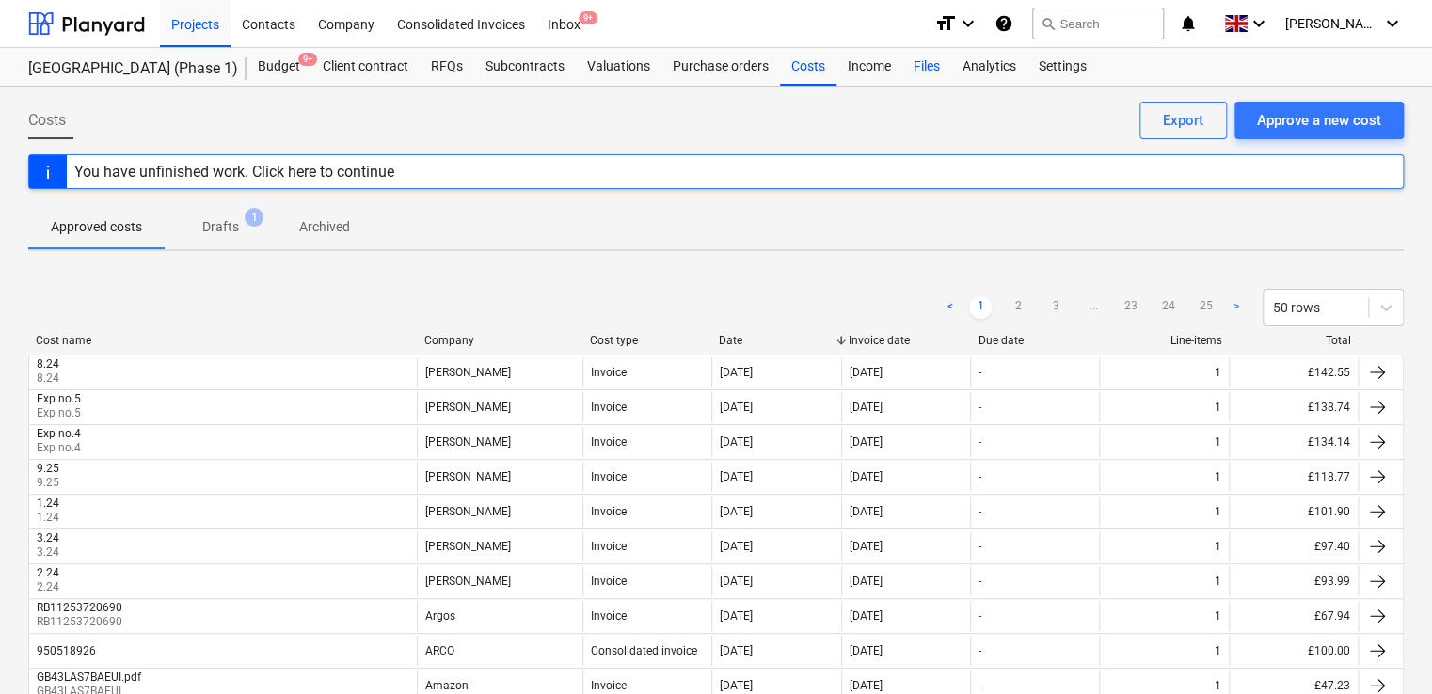
click at [910, 70] on div "Files" at bounding box center [926, 67] width 49 height 38
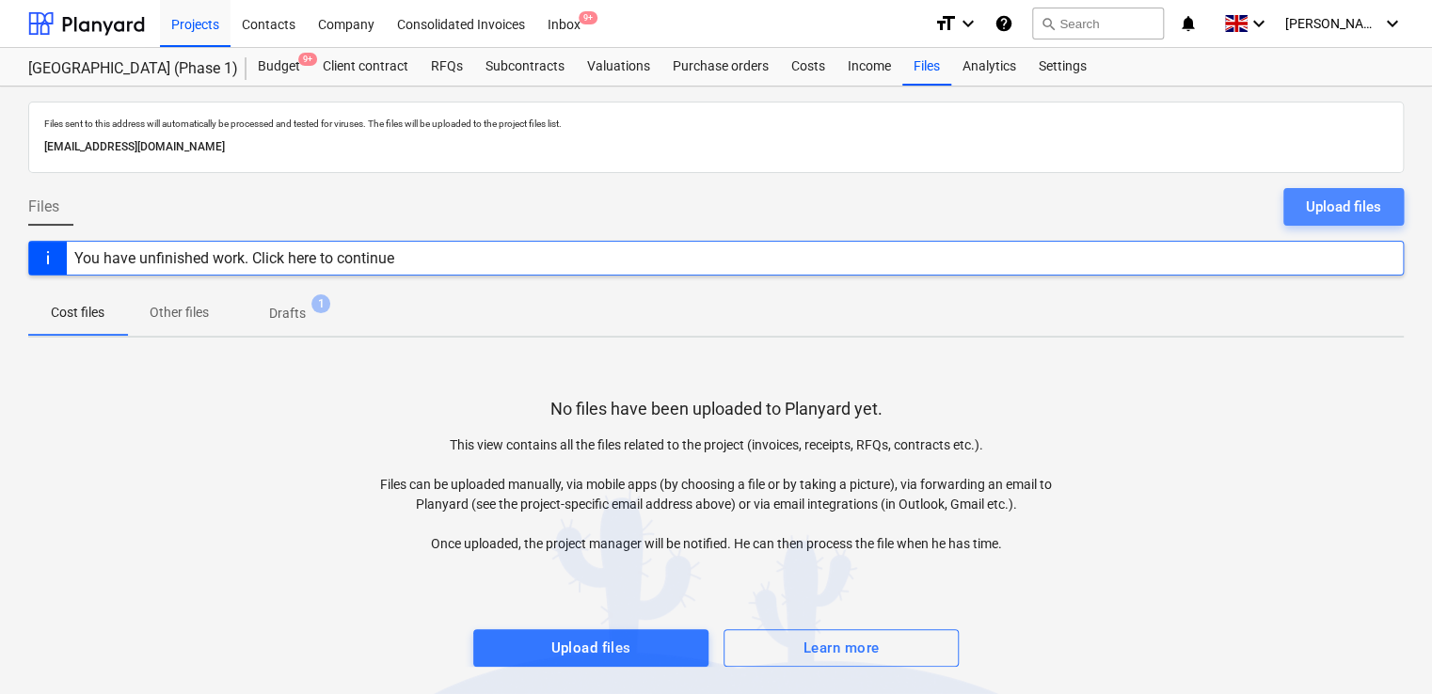
click at [1357, 211] on div "Upload files" at bounding box center [1343, 207] width 75 height 24
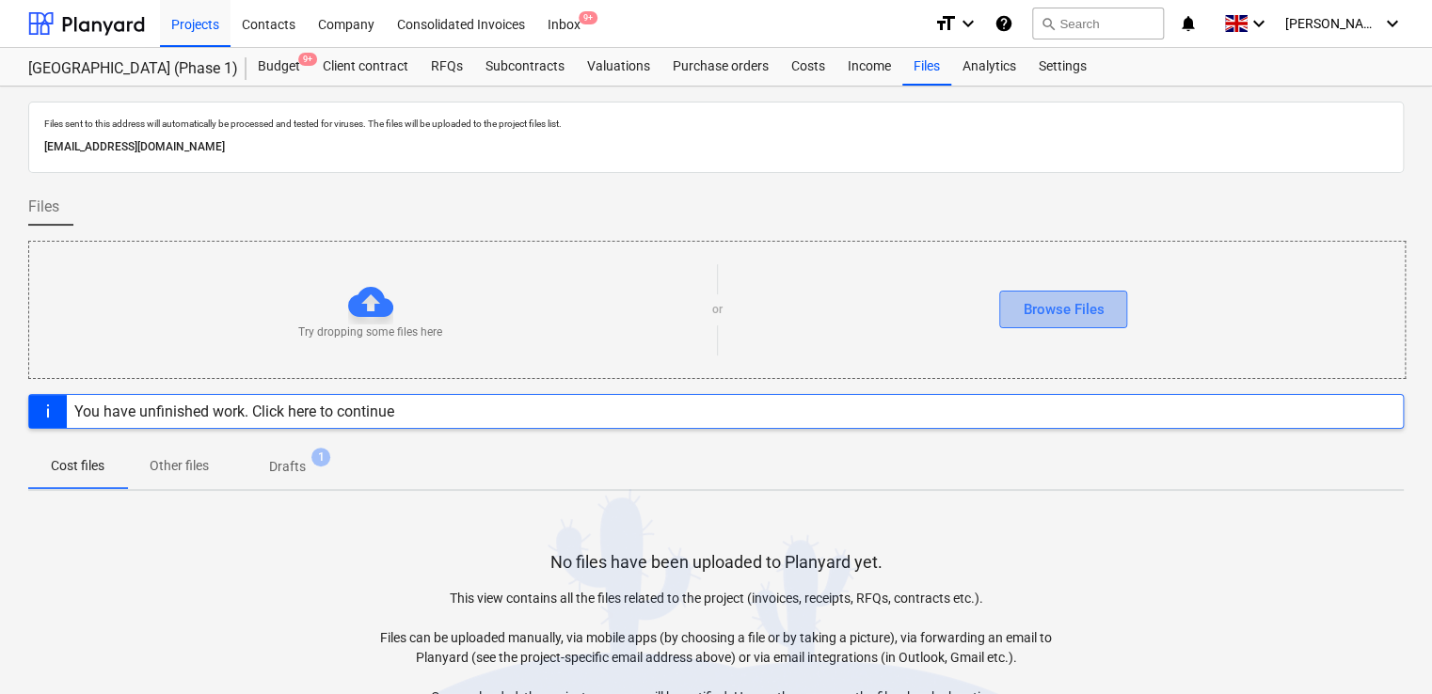
click at [1059, 307] on div "Browse Files" at bounding box center [1063, 309] width 81 height 24
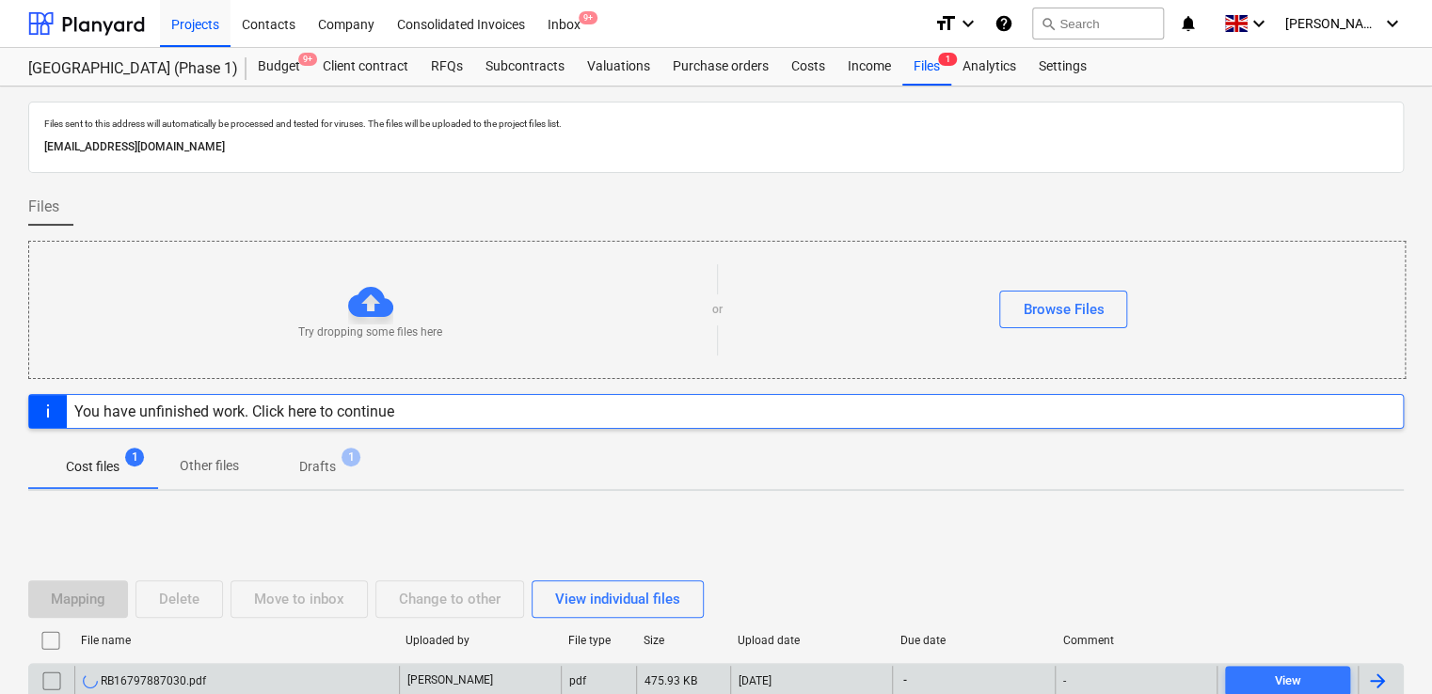
click at [297, 674] on div "RB16797887030.pdf" at bounding box center [236, 681] width 325 height 30
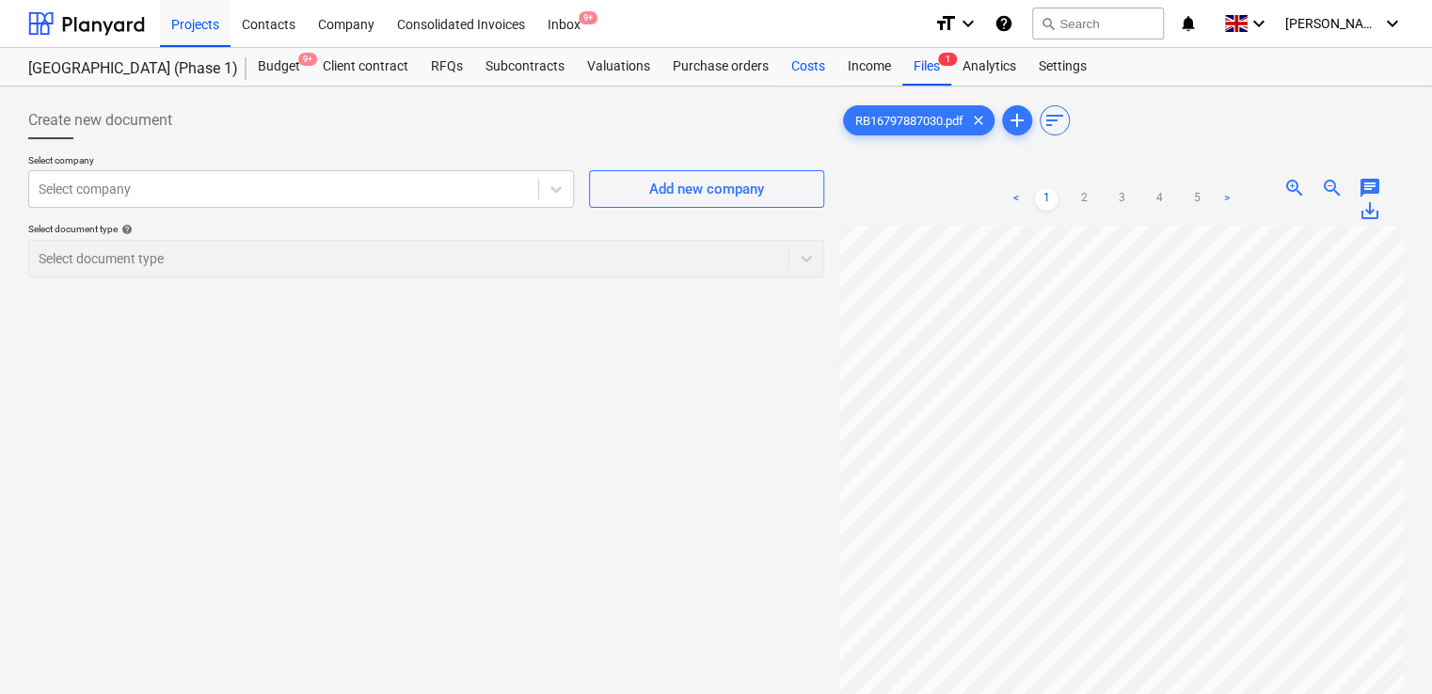
click at [814, 67] on div "Costs" at bounding box center [808, 67] width 56 height 38
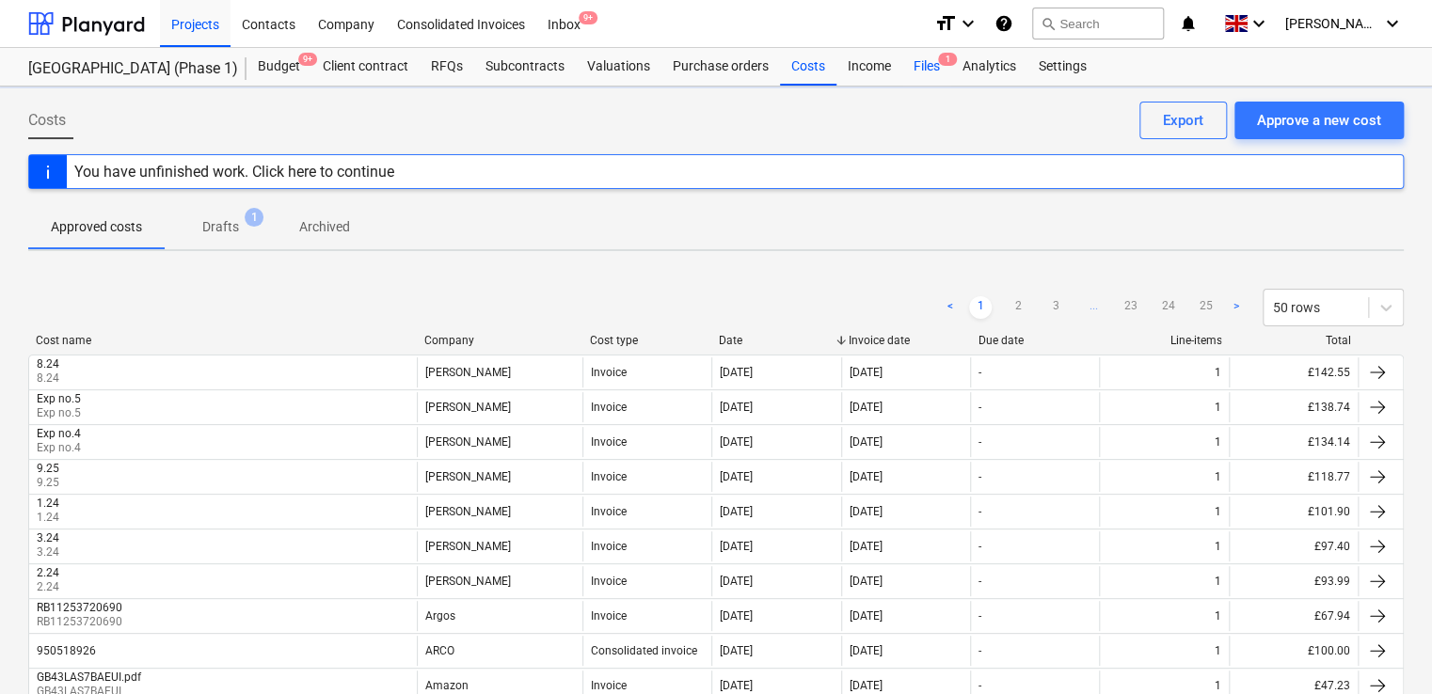
click at [933, 64] on div "Files 1" at bounding box center [926, 67] width 49 height 38
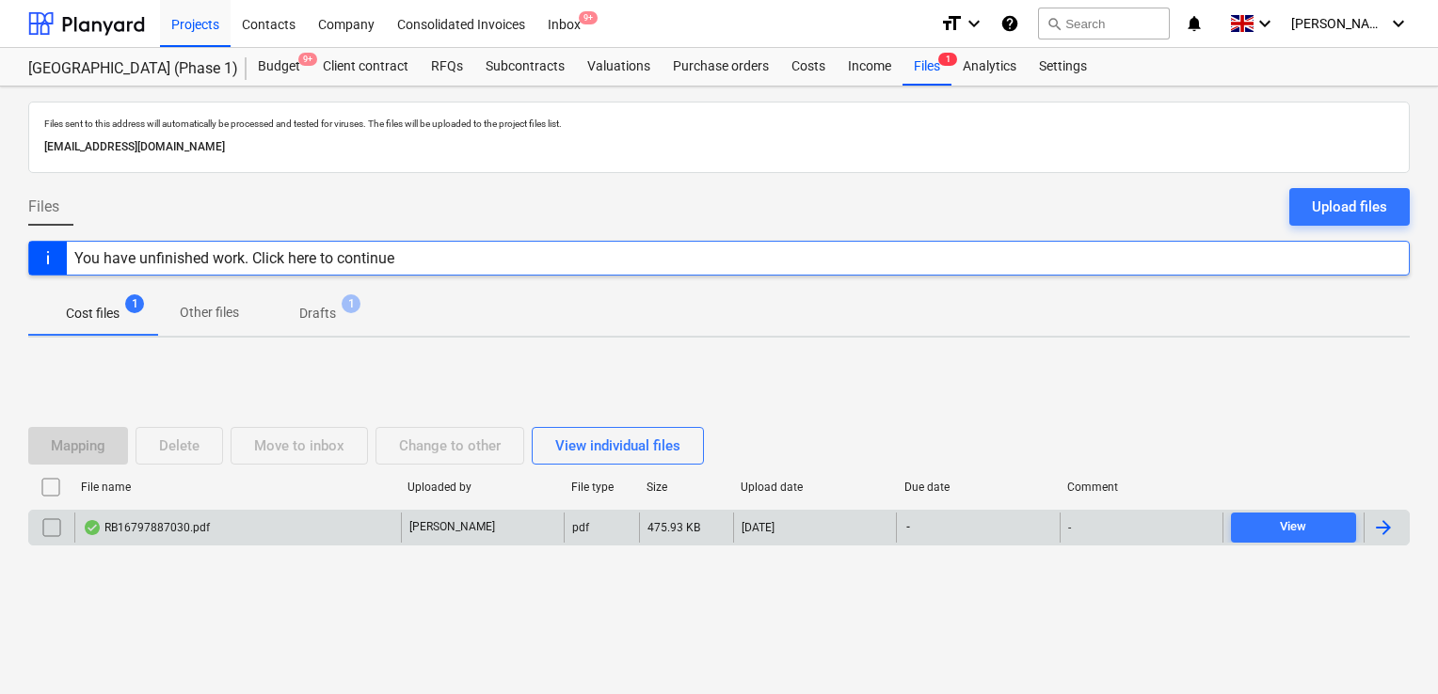
click at [314, 517] on div "RB16797887030.pdf" at bounding box center [237, 528] width 327 height 30
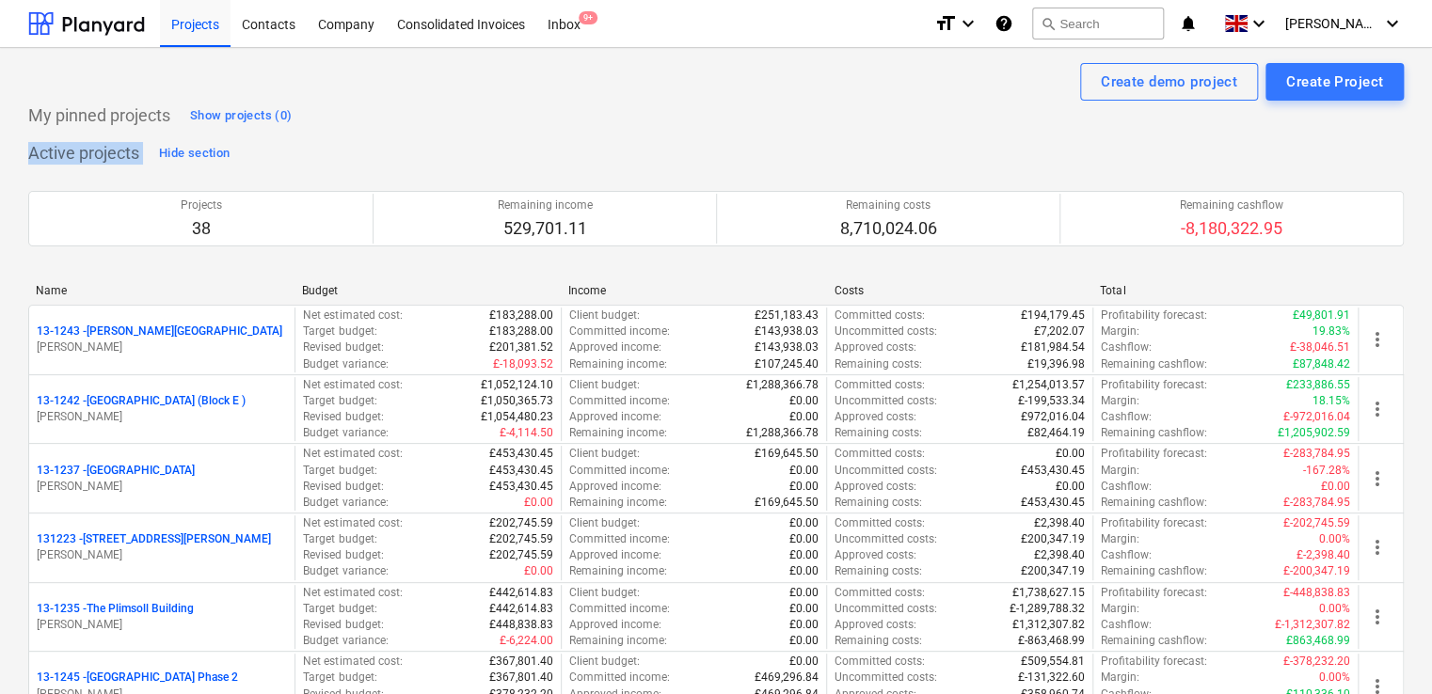
drag, startPoint x: 1430, startPoint y: 102, endPoint x: 1437, endPoint y: 190, distance: 88.7
click at [1432, 190] on html "Projects Contacts Company Consolidated Invoices Inbox 9+ format_size keyboard_a…" at bounding box center [716, 347] width 1432 height 694
drag, startPoint x: 1437, startPoint y: 190, endPoint x: 1415, endPoint y: 307, distance: 118.7
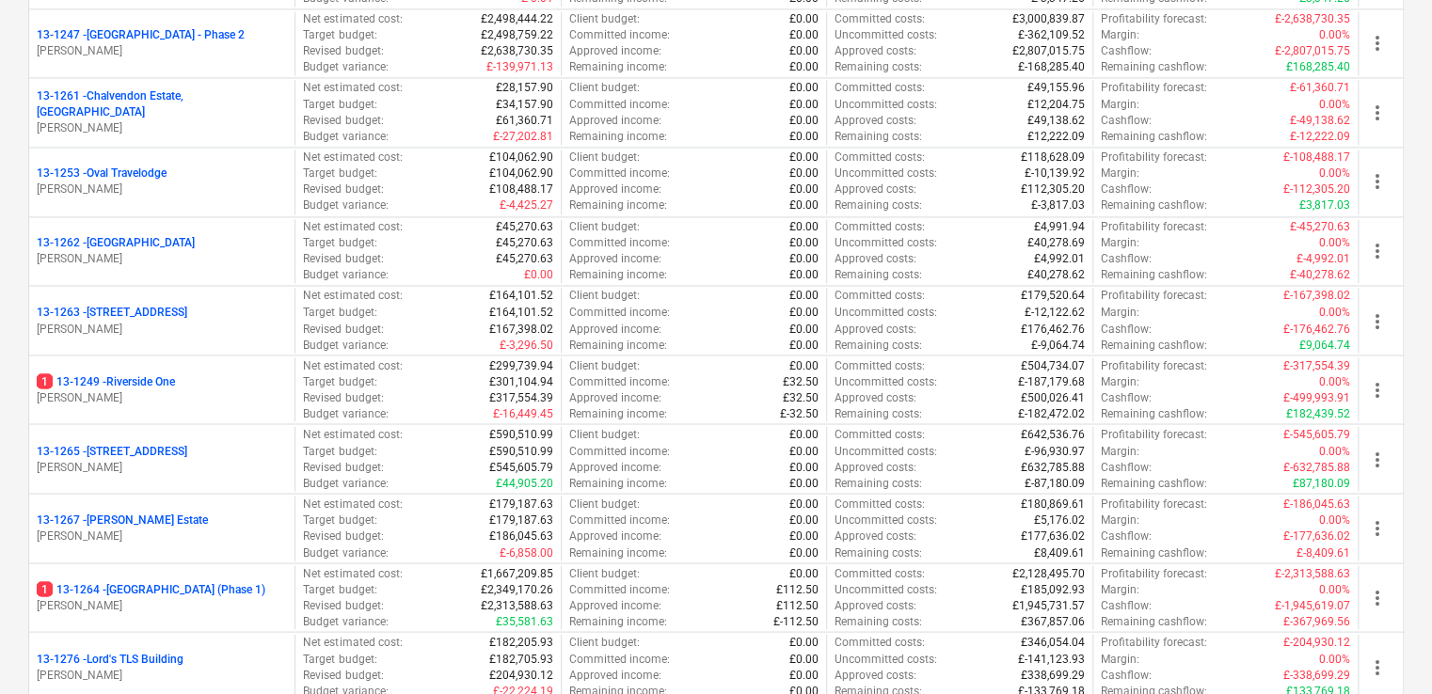
scroll to position [1574, 0]
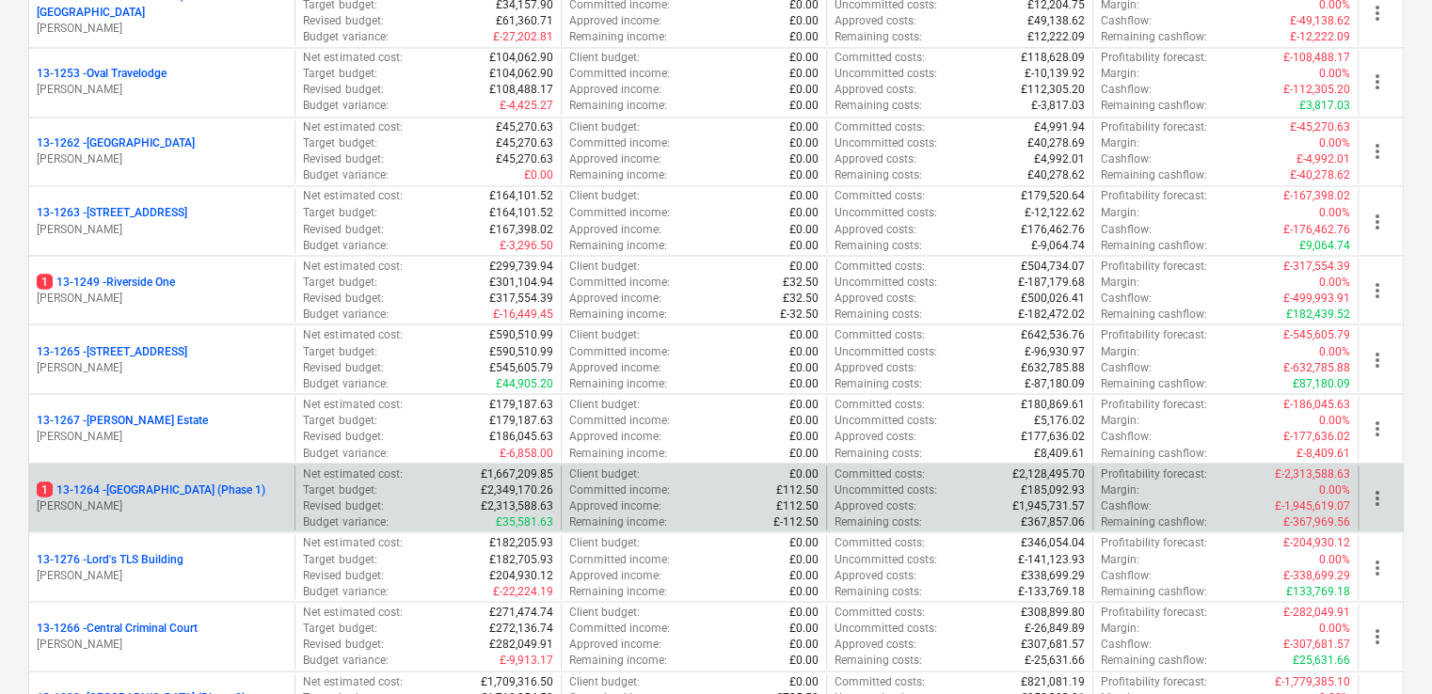
click at [211, 482] on p "1 13-1264 - [GEOGRAPHIC_DATA] (Phase 1)" at bounding box center [151, 490] width 229 height 16
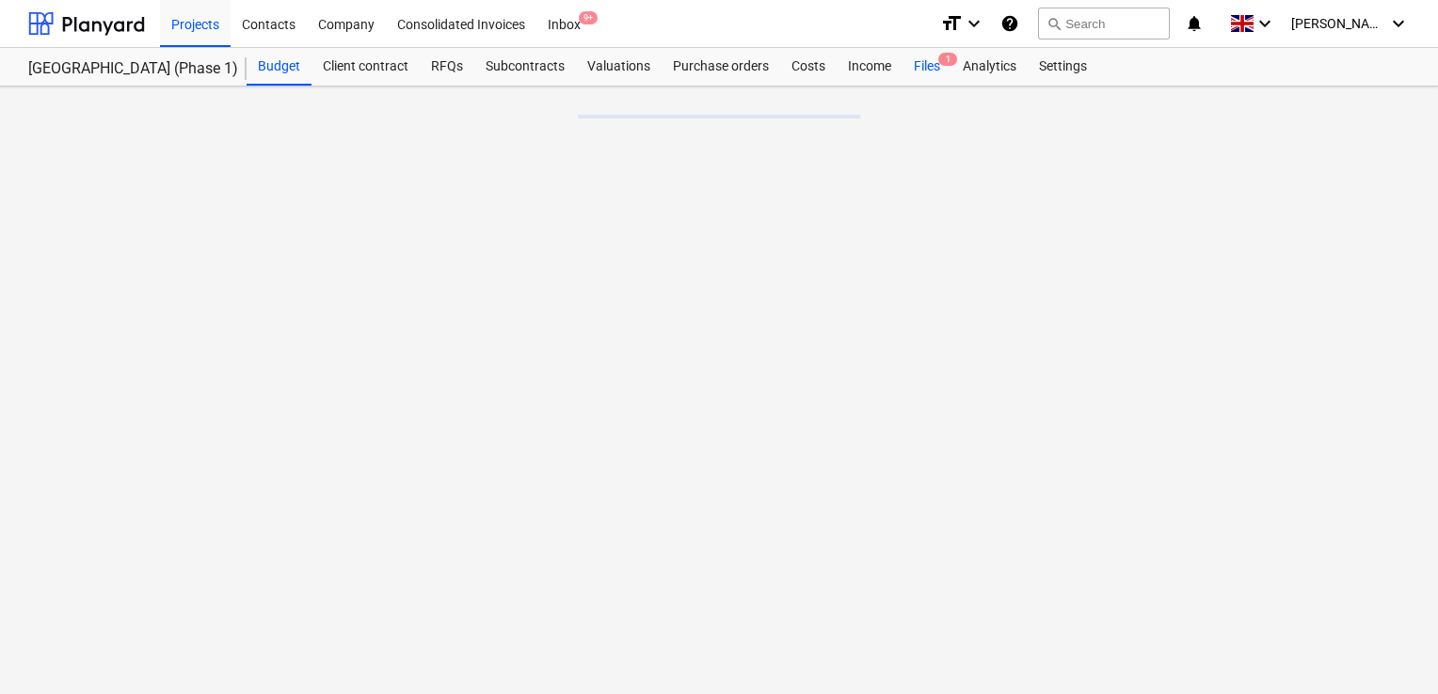
click at [919, 68] on div "Files 1" at bounding box center [926, 67] width 49 height 38
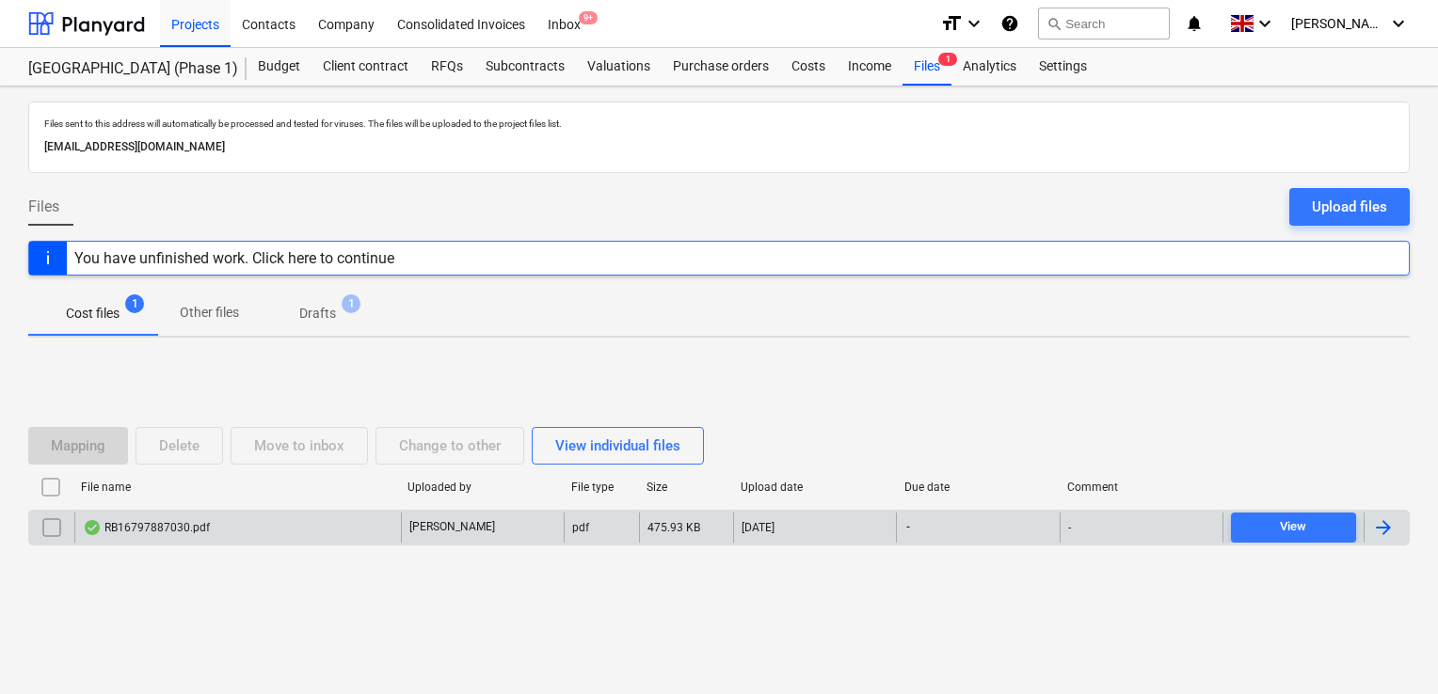
click at [127, 518] on div "RB16797887030.pdf" at bounding box center [237, 528] width 327 height 30
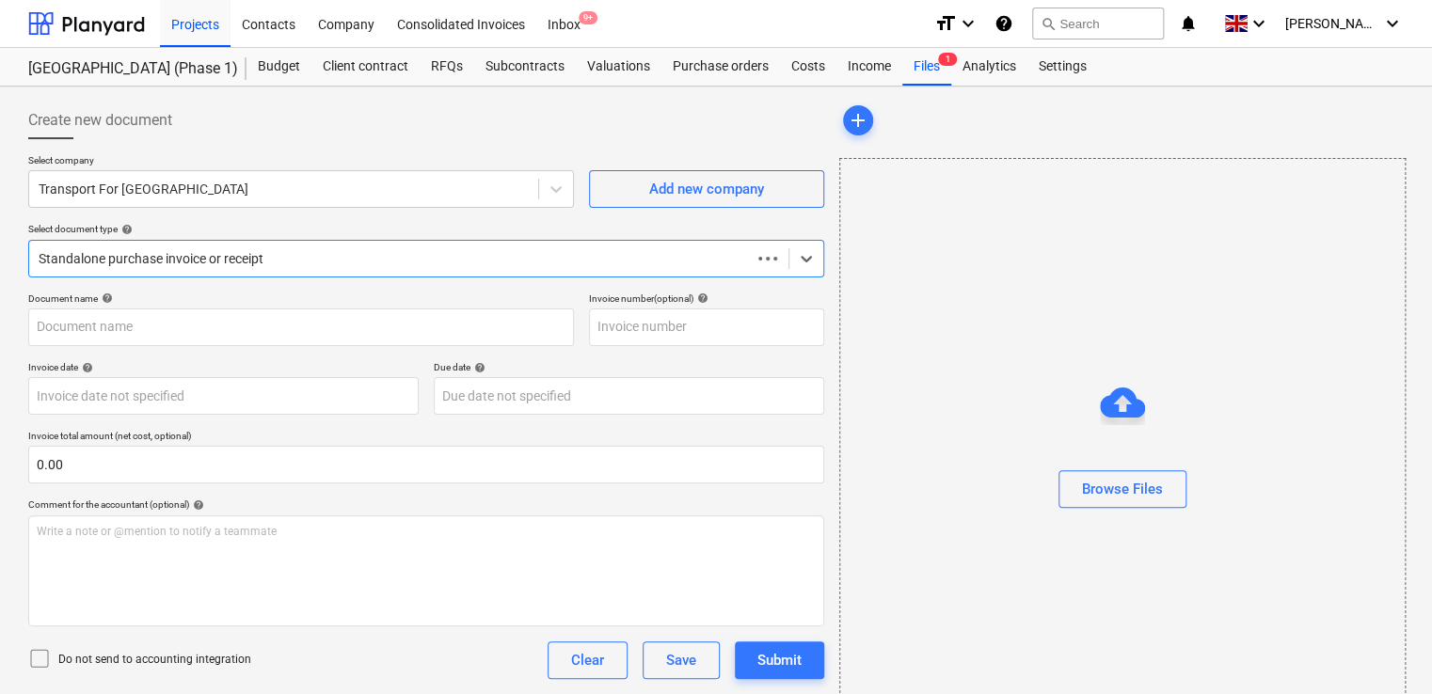
type input "RB16797887030.pdf"
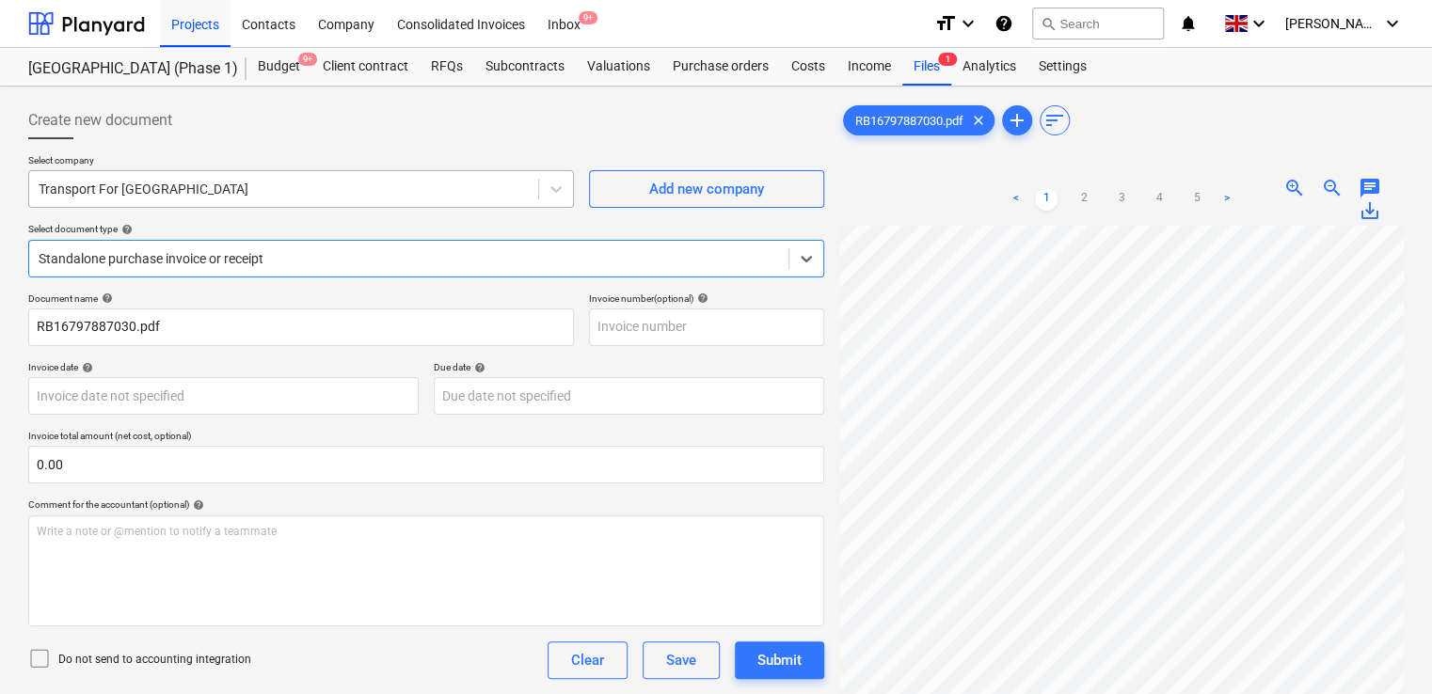
click at [207, 202] on div "Transport For [GEOGRAPHIC_DATA]" at bounding box center [301, 189] width 546 height 38
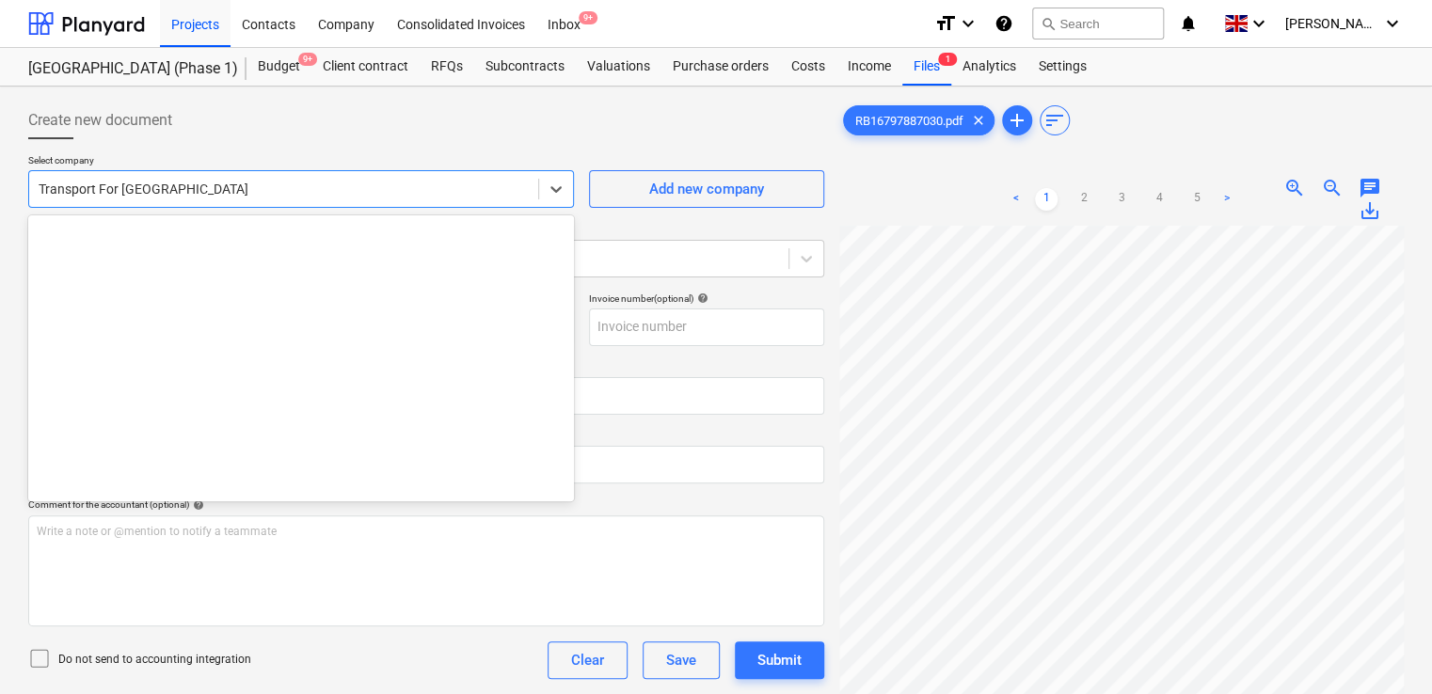
scroll to position [36326, 0]
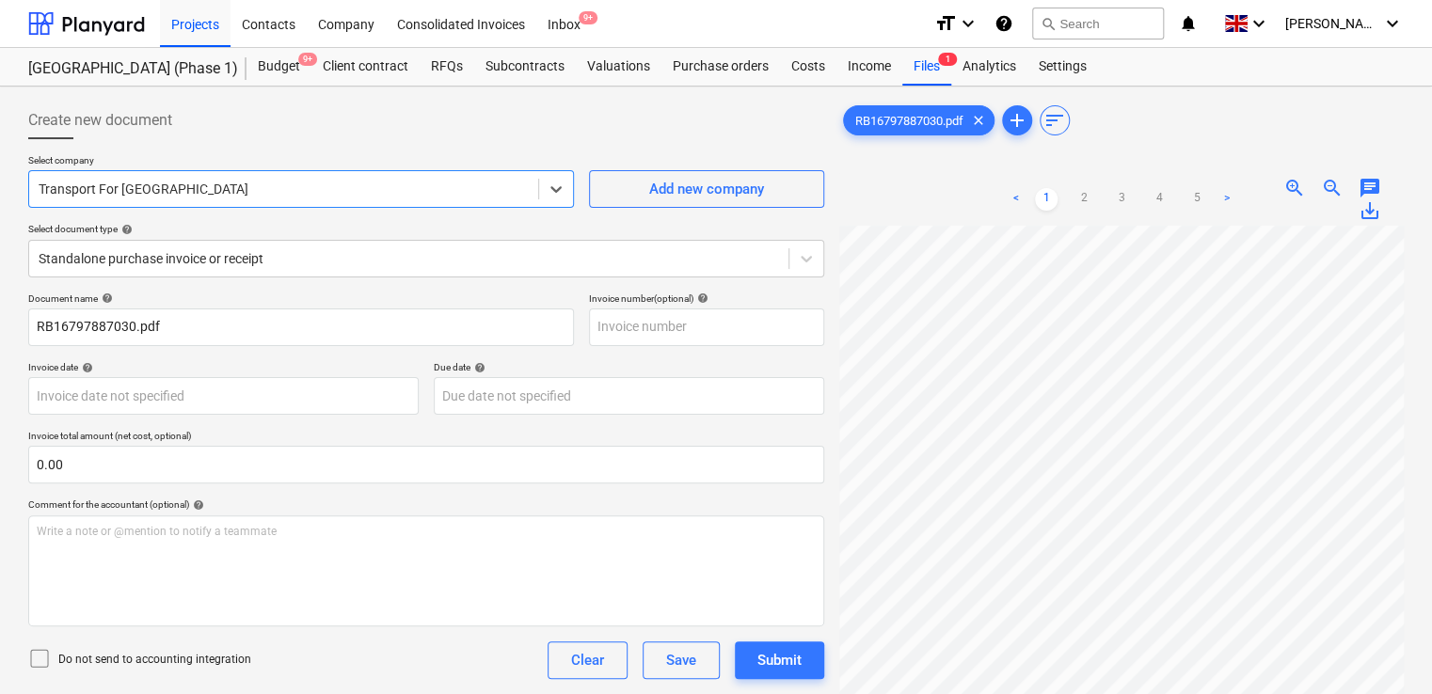
click at [196, 198] on div at bounding box center [284, 189] width 490 height 19
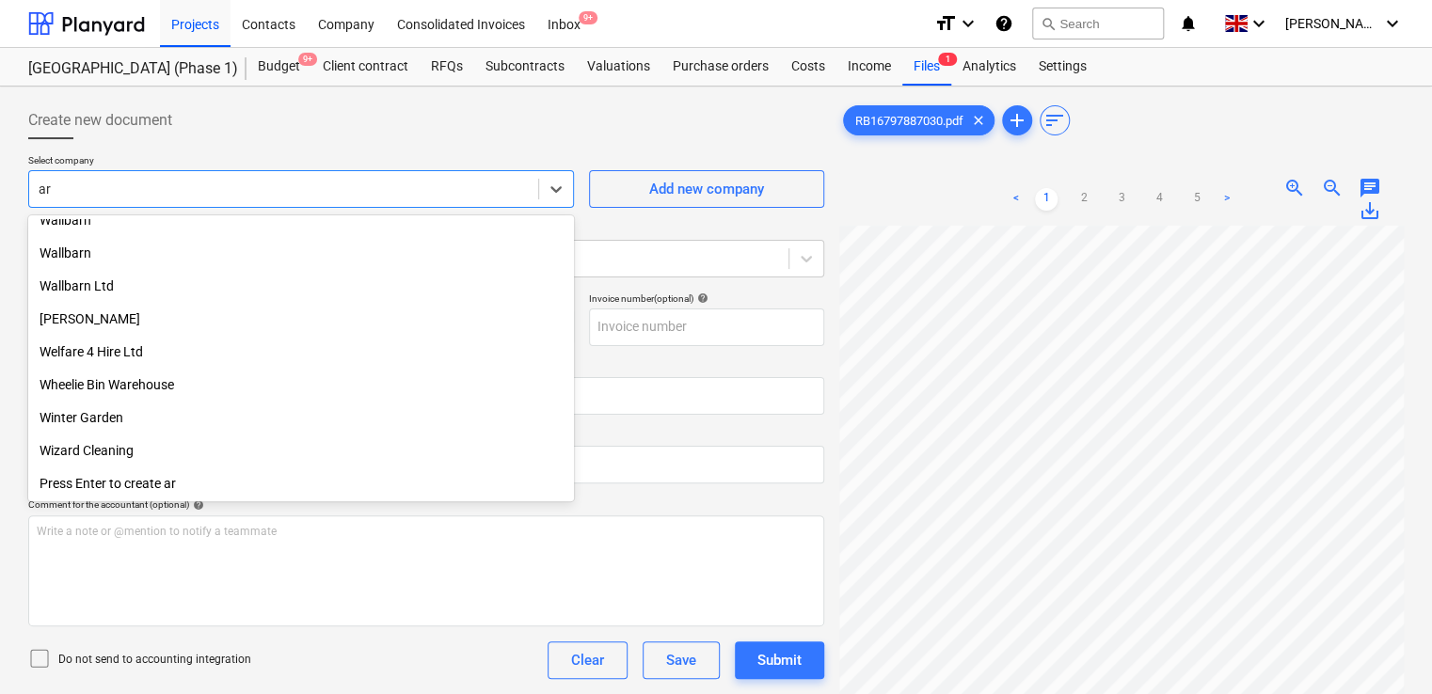
scroll to position [6007, 0]
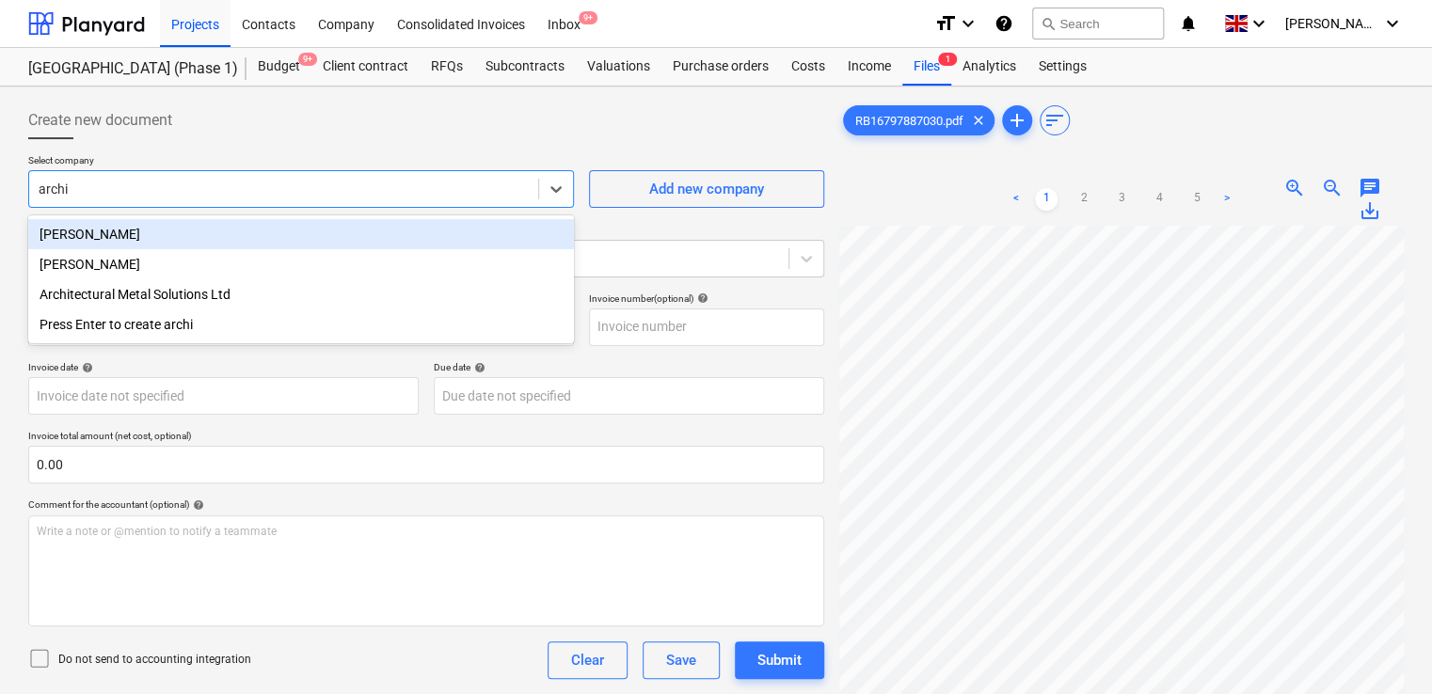
type input "[PERSON_NAME]"
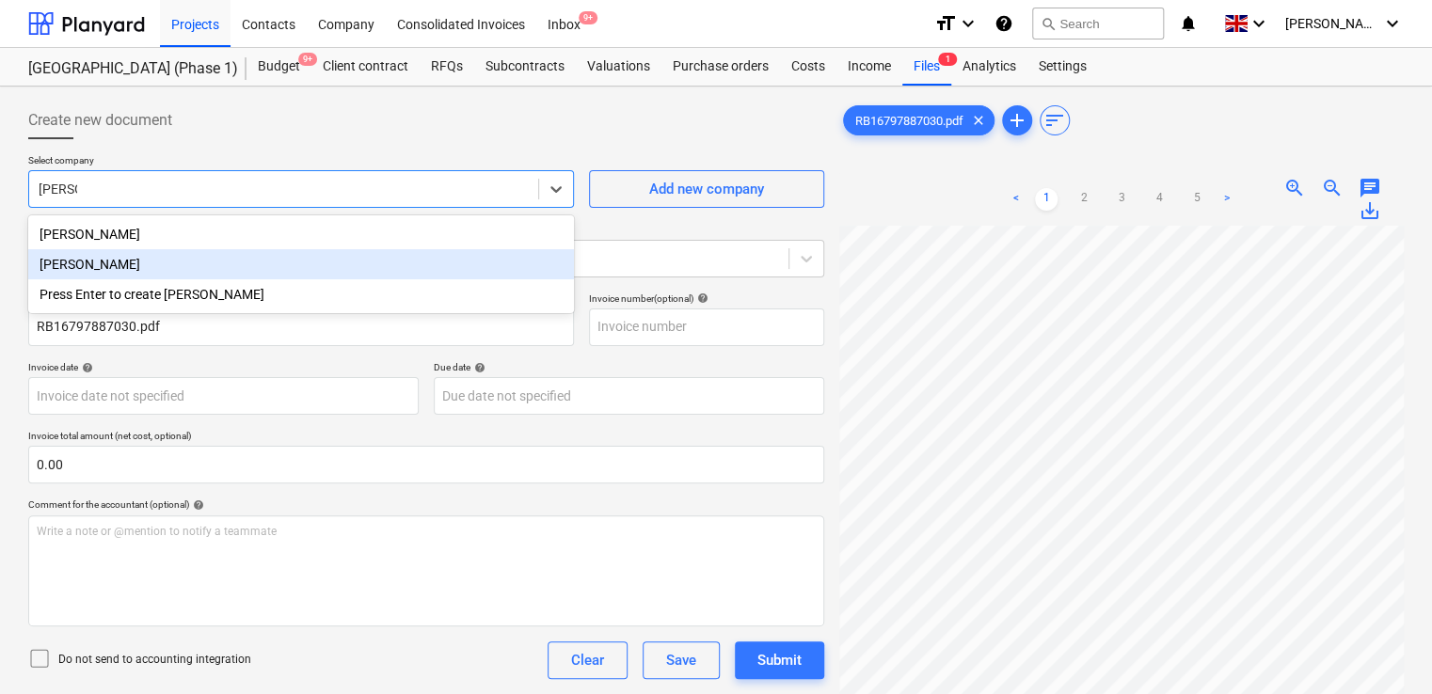
click at [144, 264] on div "[PERSON_NAME]" at bounding box center [301, 264] width 546 height 30
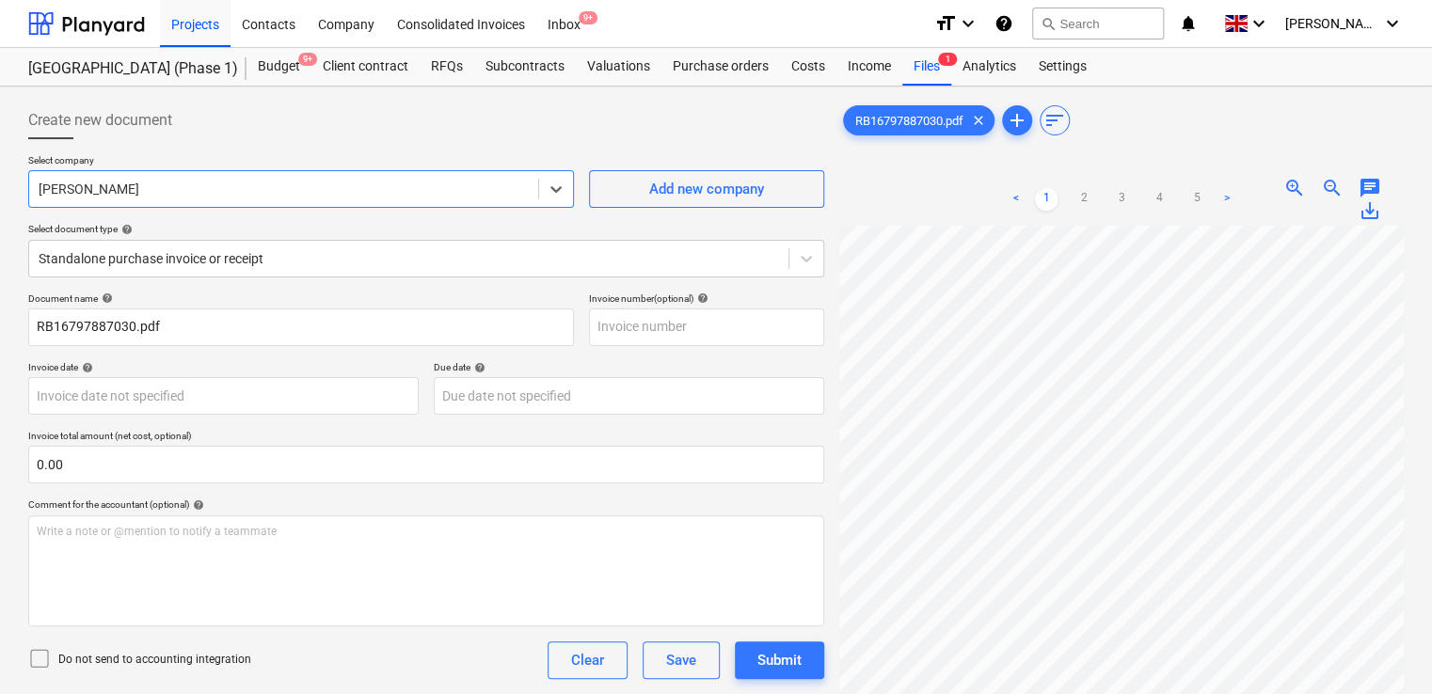
click at [213, 157] on p "Select company" at bounding box center [301, 162] width 546 height 16
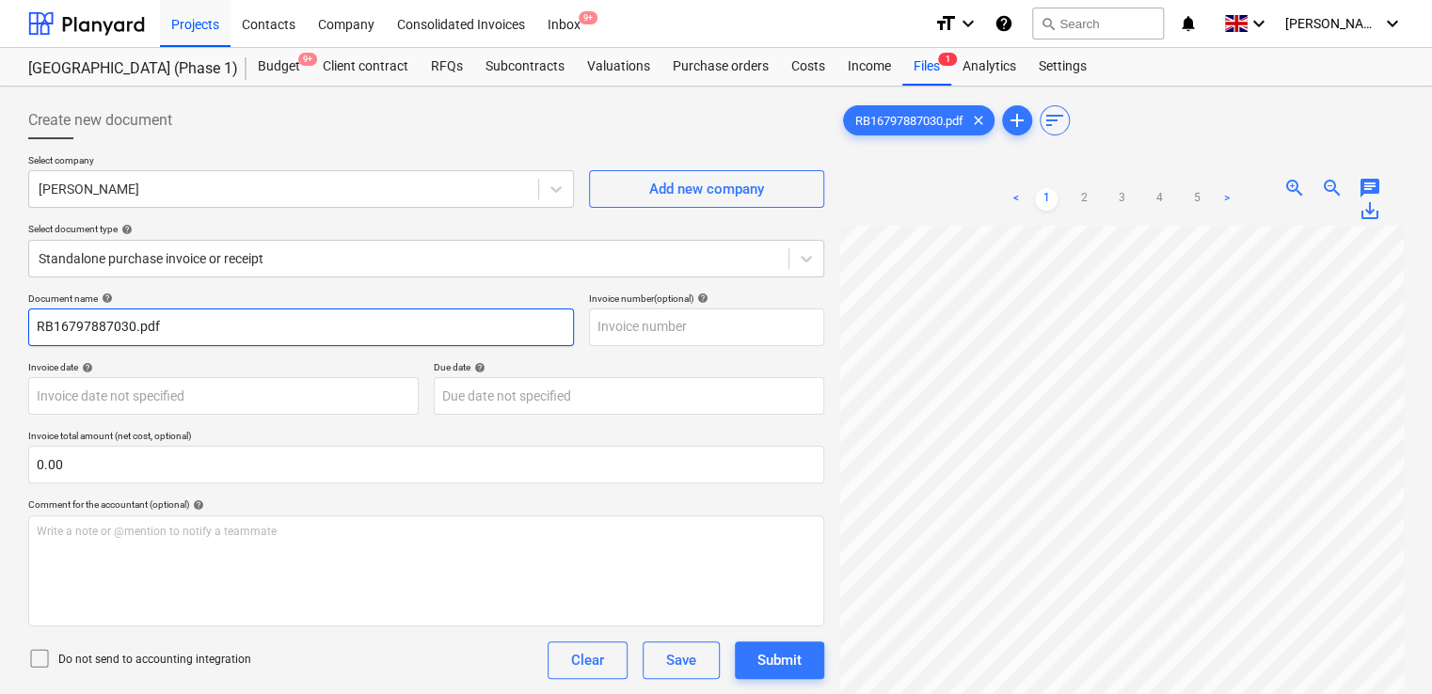
click at [207, 320] on input "RB16797887030.pdf" at bounding box center [301, 328] width 546 height 38
type input "RB16797887030"
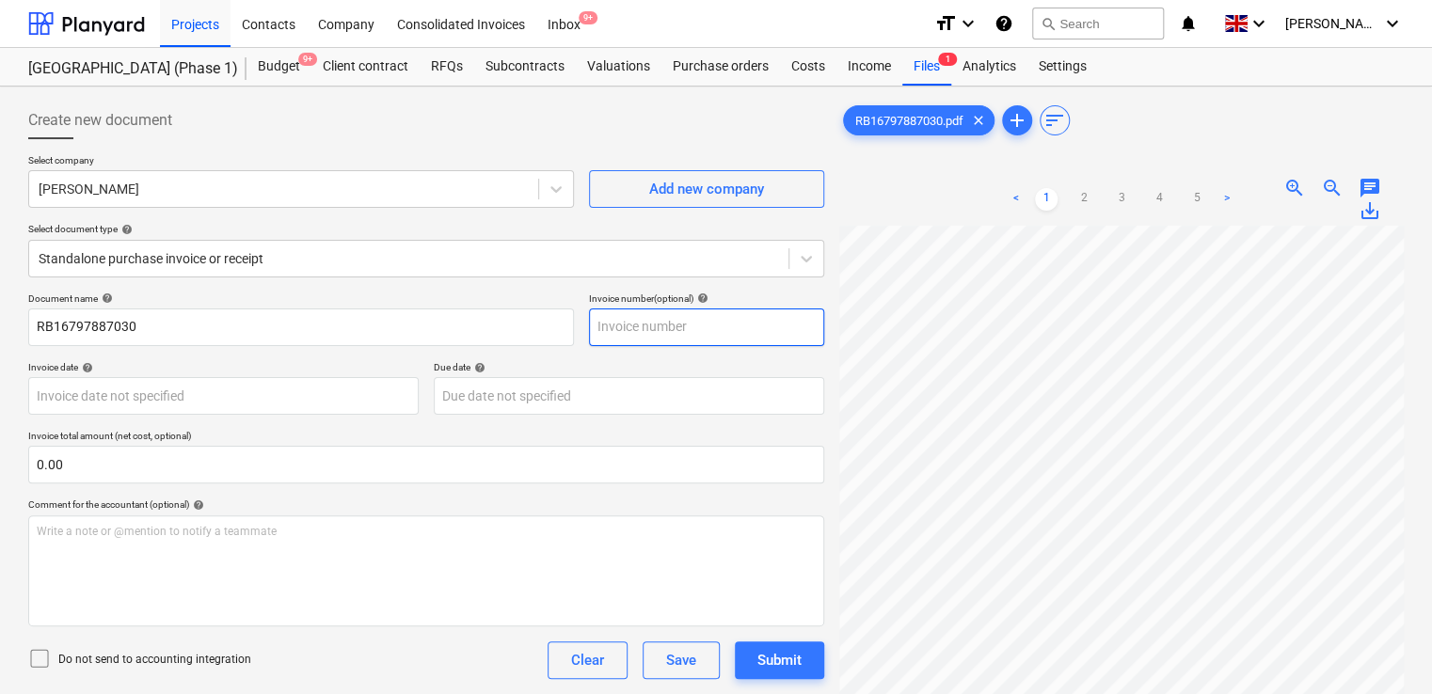
click at [593, 337] on input "text" at bounding box center [706, 328] width 235 height 38
paste input "RB16797887030"
type input "RB16797887030"
click at [559, 356] on div "Document name help RB16797887030 Invoice number (optional) help RB16797887030 I…" at bounding box center [426, 539] width 796 height 492
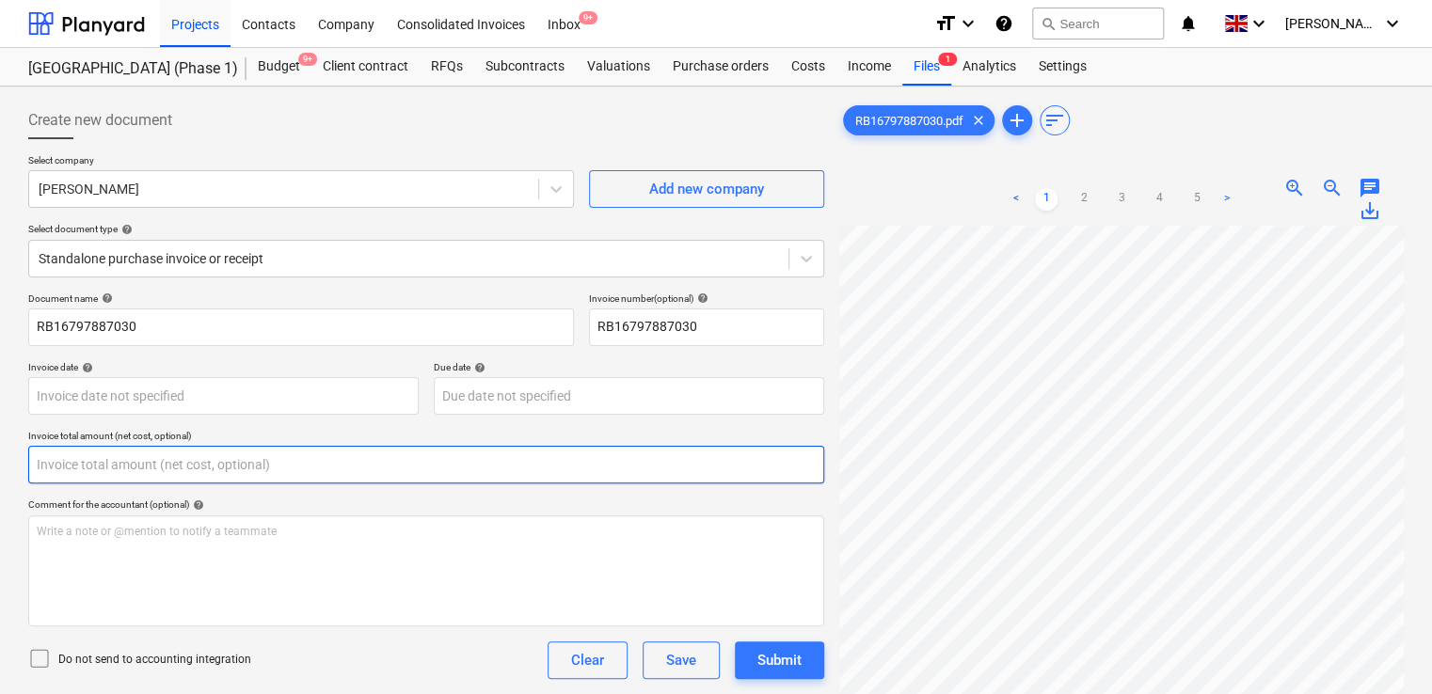
click at [99, 469] on input "text" at bounding box center [426, 465] width 796 height 38
type input "0.00"
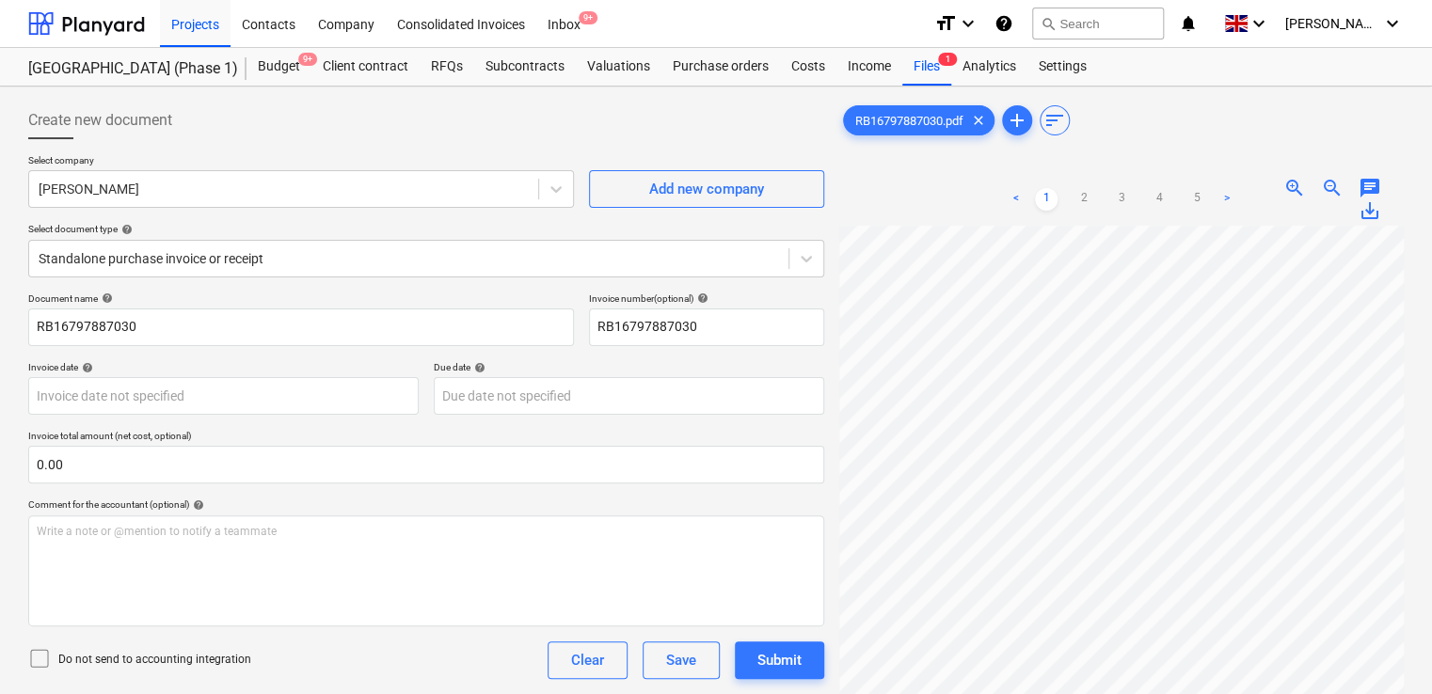
click at [258, 499] on div "Comment for the accountant (optional) help" at bounding box center [426, 505] width 796 height 12
click at [36, 657] on icon at bounding box center [39, 658] width 23 height 23
click at [329, 657] on div "Do not send to accounting integration Clear Save Submit" at bounding box center [426, 661] width 796 height 38
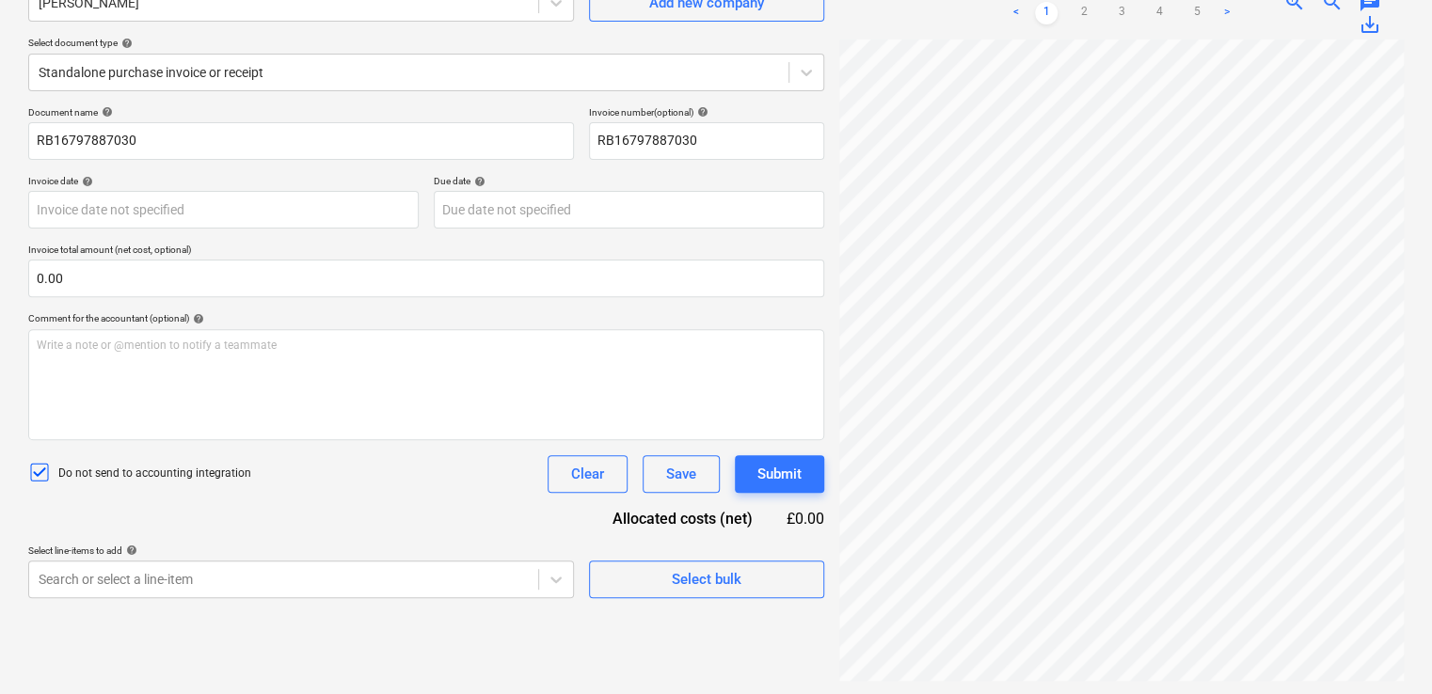
scroll to position [188, 0]
click at [381, 506] on body "Projects Contacts Company Consolidated Invoices Inbox 9+ format_size keyboard_a…" at bounding box center [716, 159] width 1432 height 694
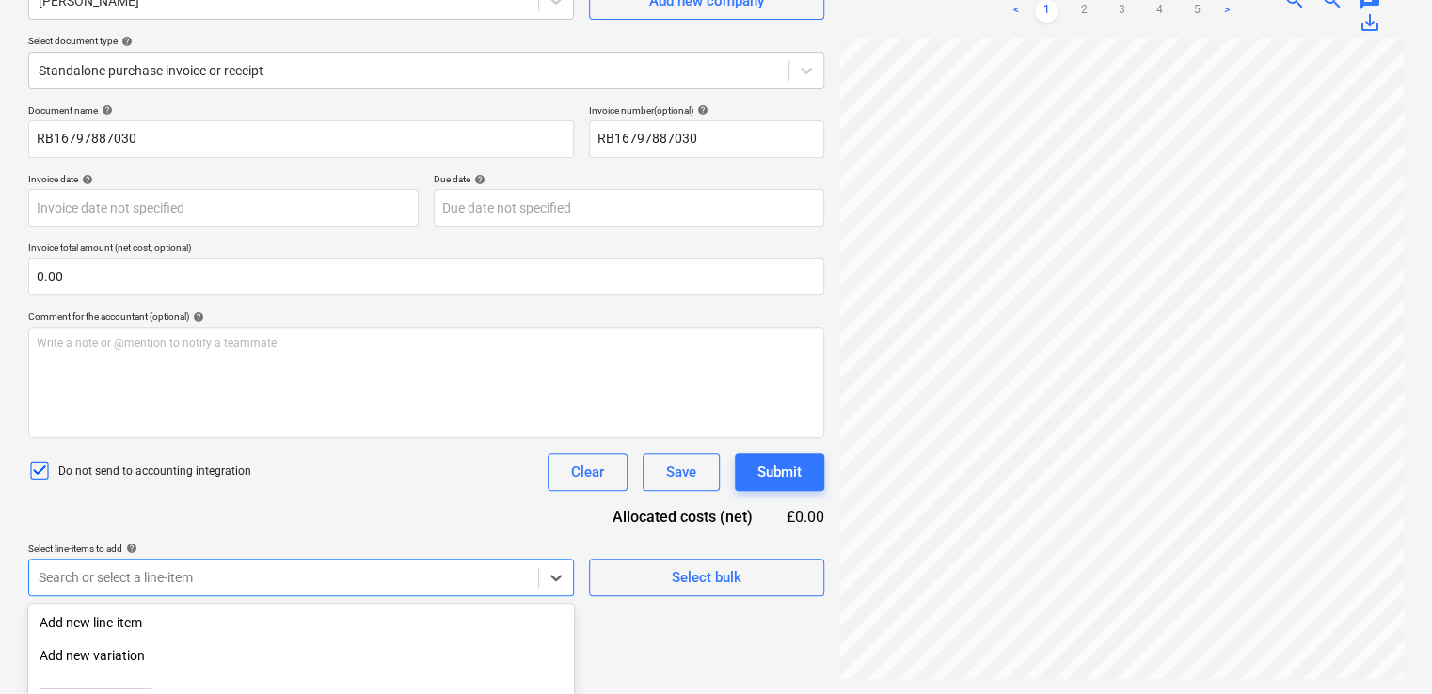
scroll to position [383, 0]
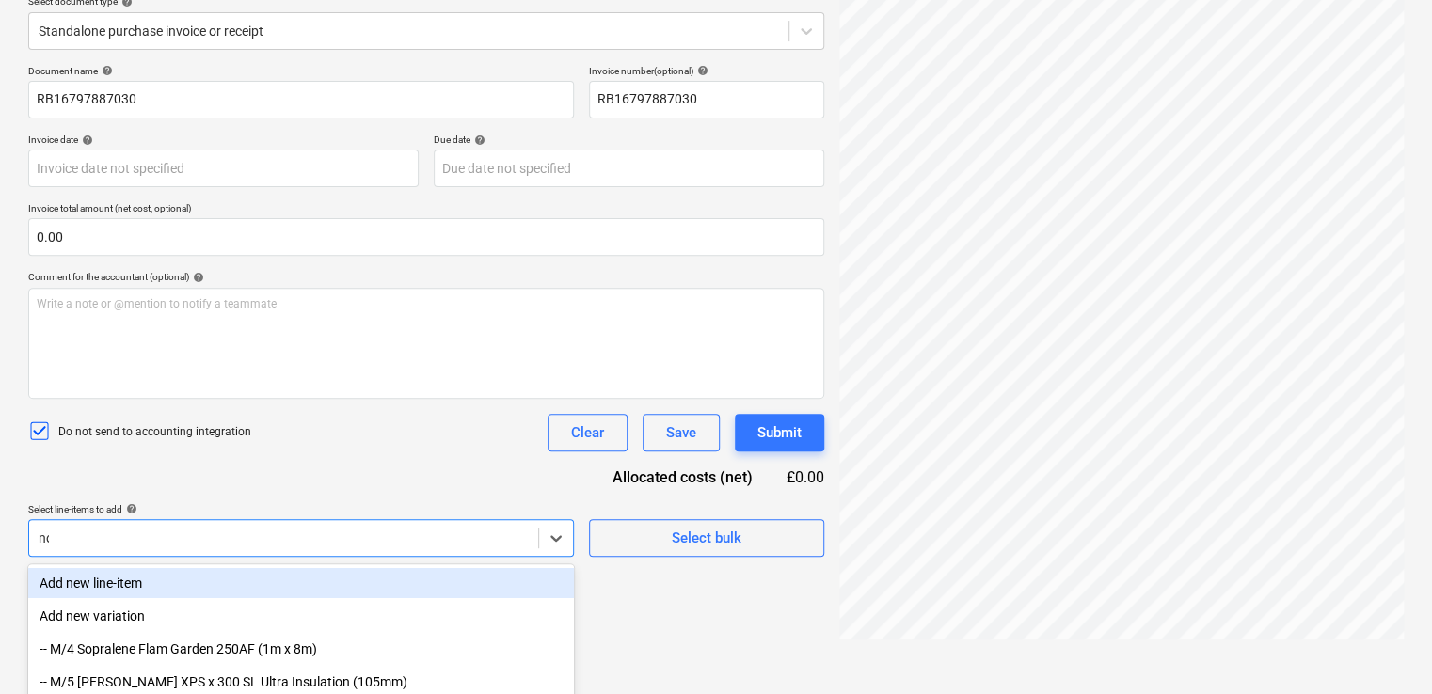
type input "non"
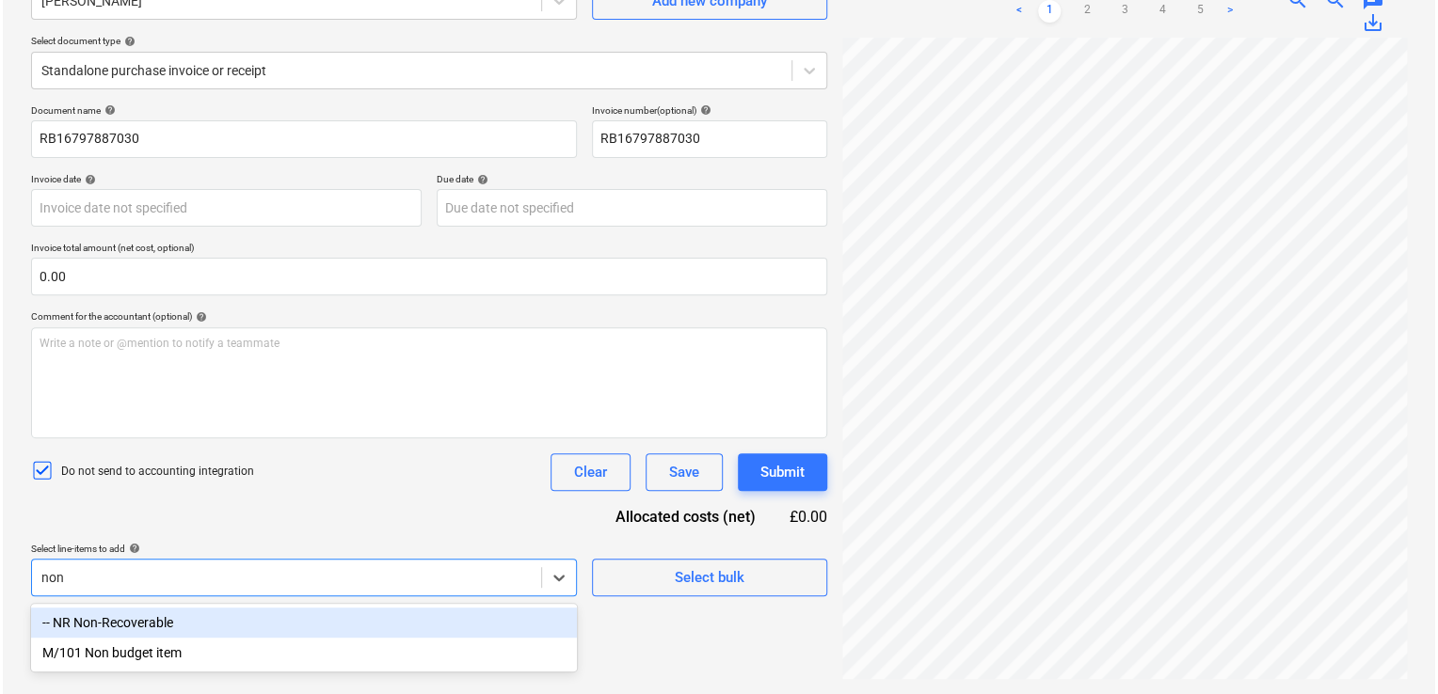
scroll to position [188, 0]
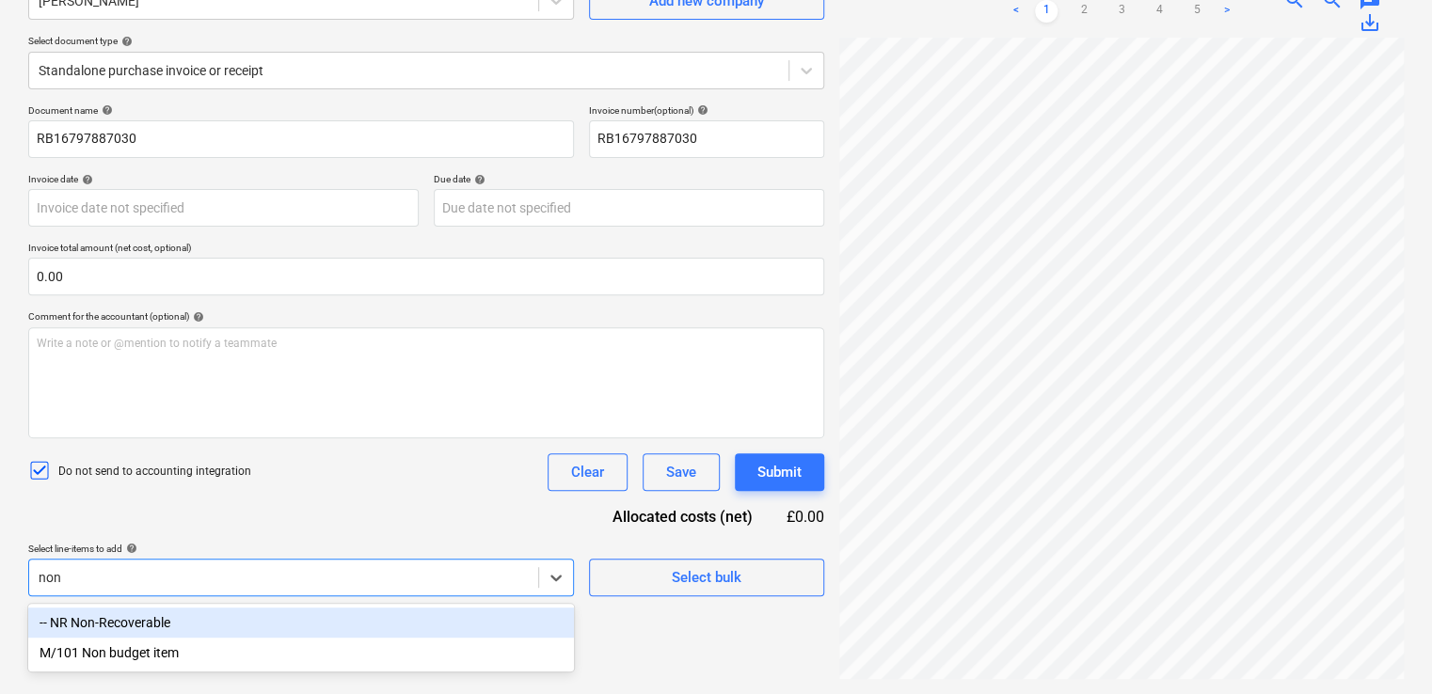
click at [219, 617] on div "-- NR Non-Recoverable" at bounding box center [301, 623] width 546 height 30
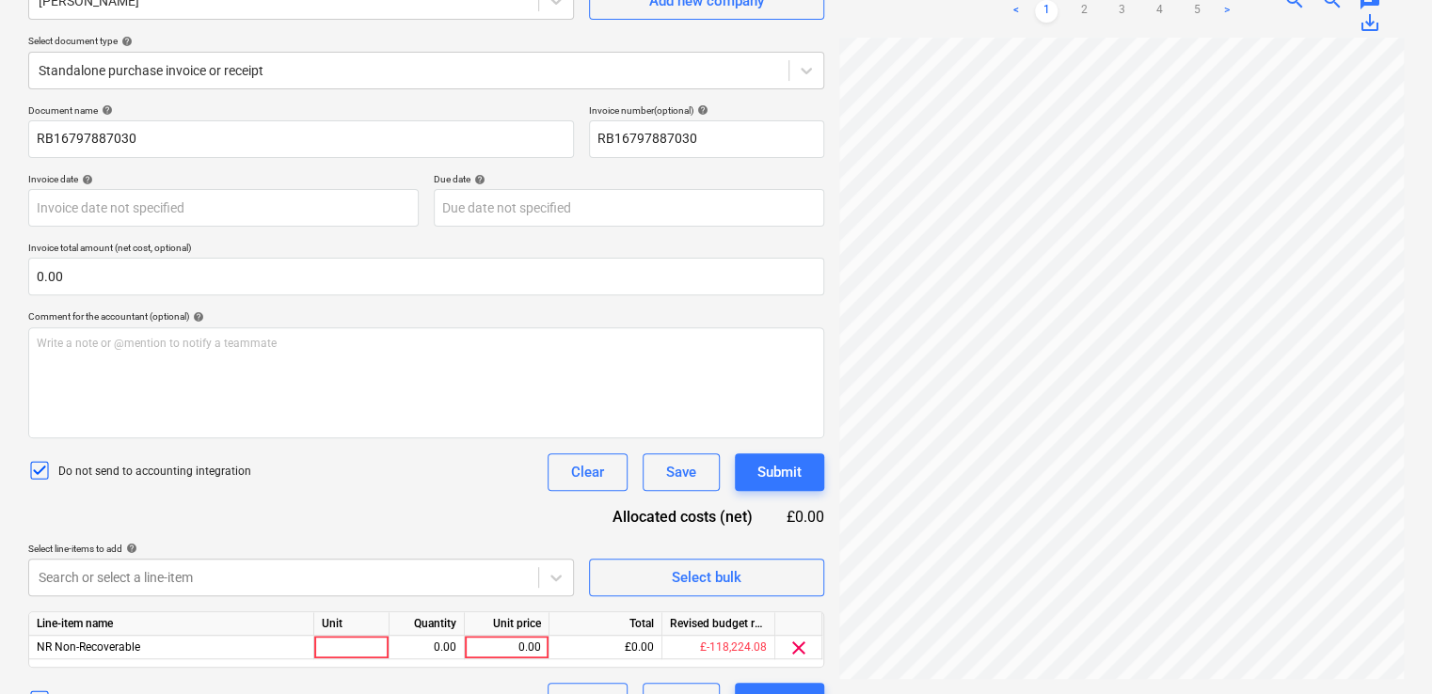
click at [347, 531] on div "Document name help RB16797887030 Invoice number (optional) help RB16797887030 I…" at bounding box center [426, 412] width 796 height 616
click at [362, 646] on div at bounding box center [351, 648] width 75 height 24
type input "item"
type input "246.15"
click at [463, 524] on div "Document name help RB16797887030 Invoice number (optional) help RB16797887030 I…" at bounding box center [426, 412] width 796 height 616
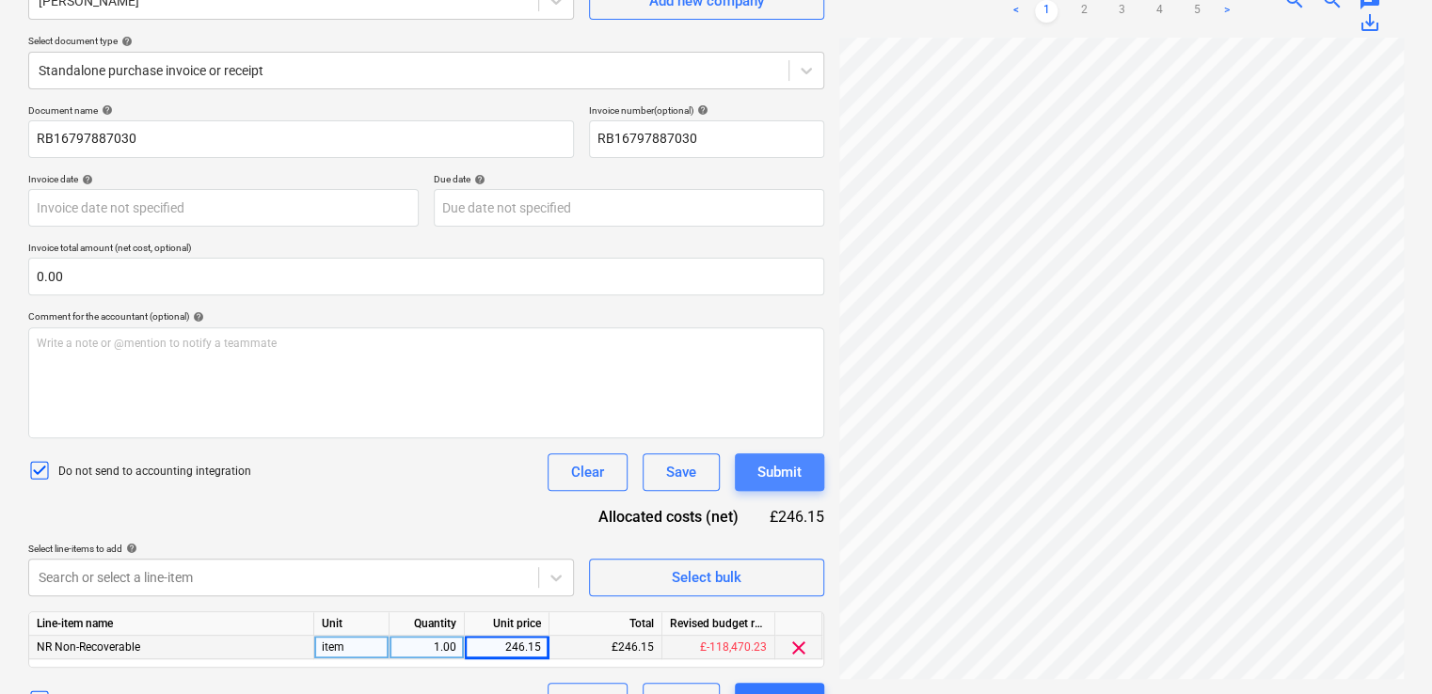
click at [764, 460] on div "Submit" at bounding box center [779, 472] width 44 height 24
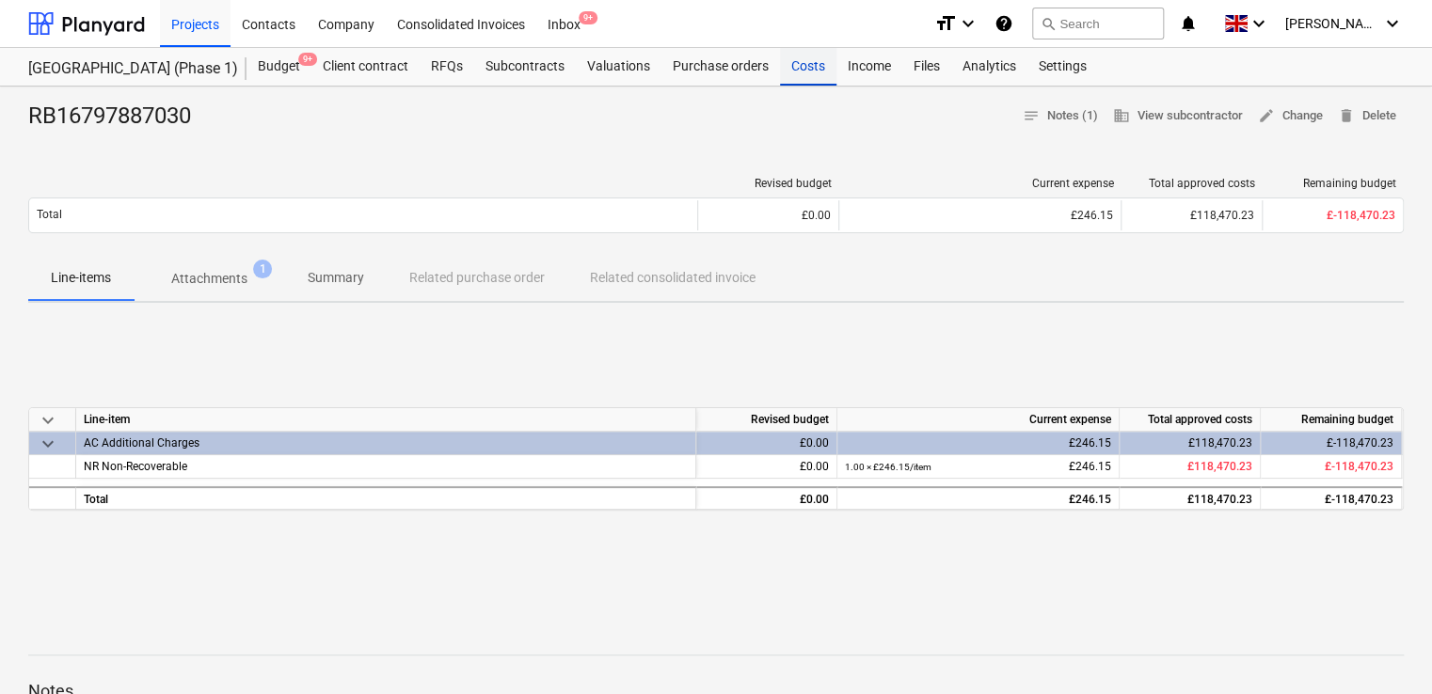
click at [790, 67] on div "Costs" at bounding box center [808, 67] width 56 height 38
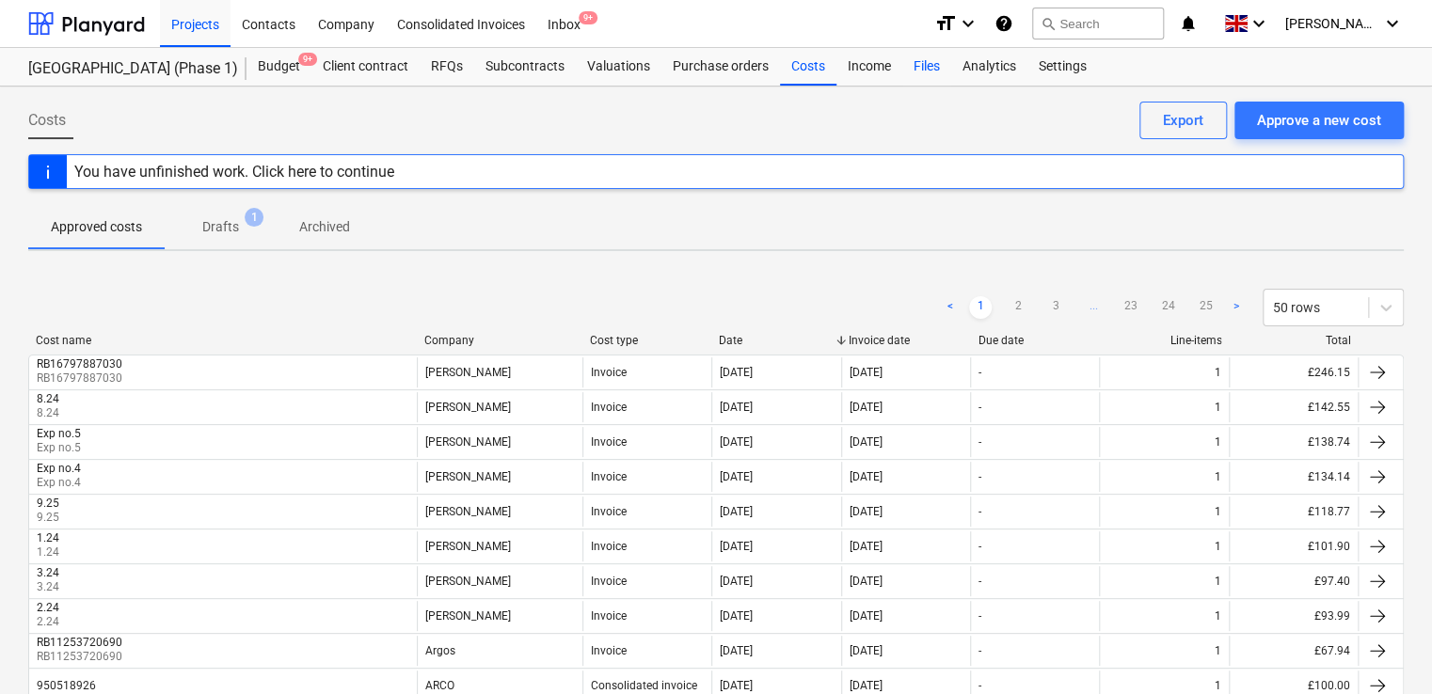
click at [911, 56] on div "Files" at bounding box center [926, 67] width 49 height 38
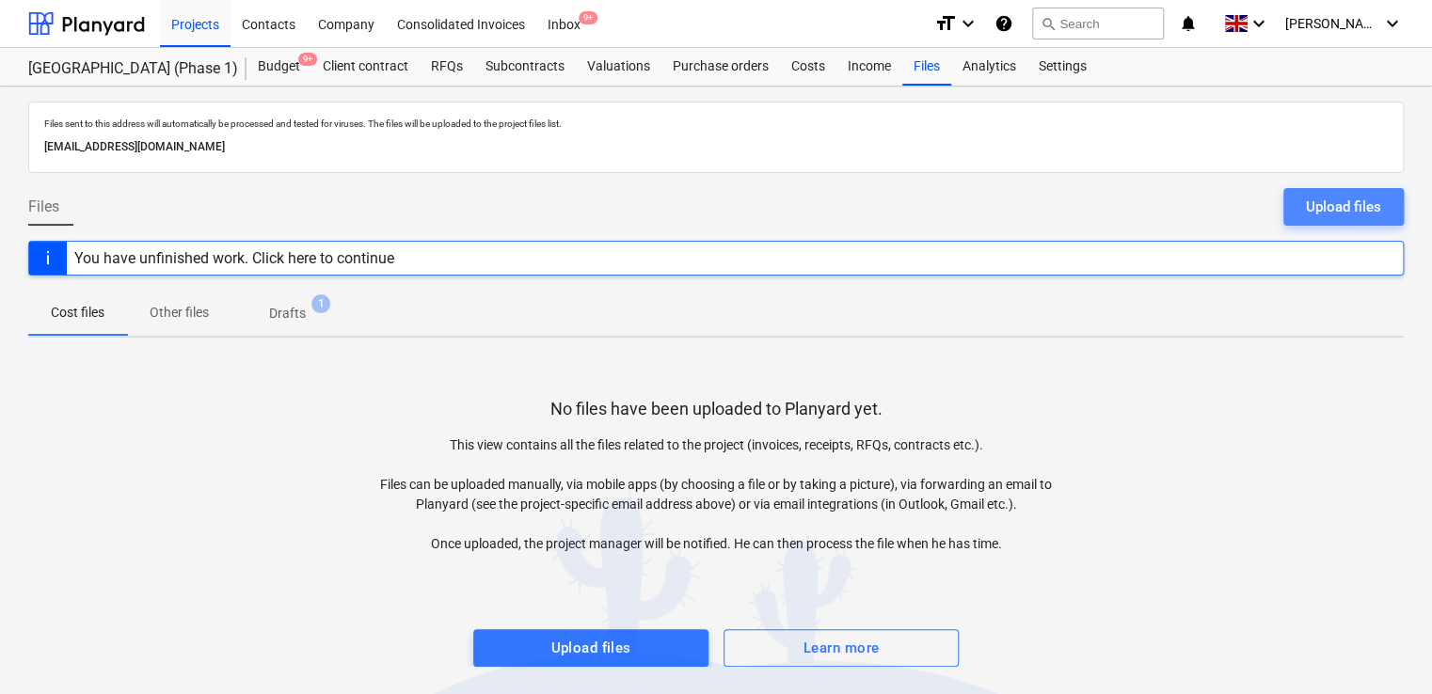
click at [1308, 212] on div "Upload files" at bounding box center [1343, 207] width 75 height 24
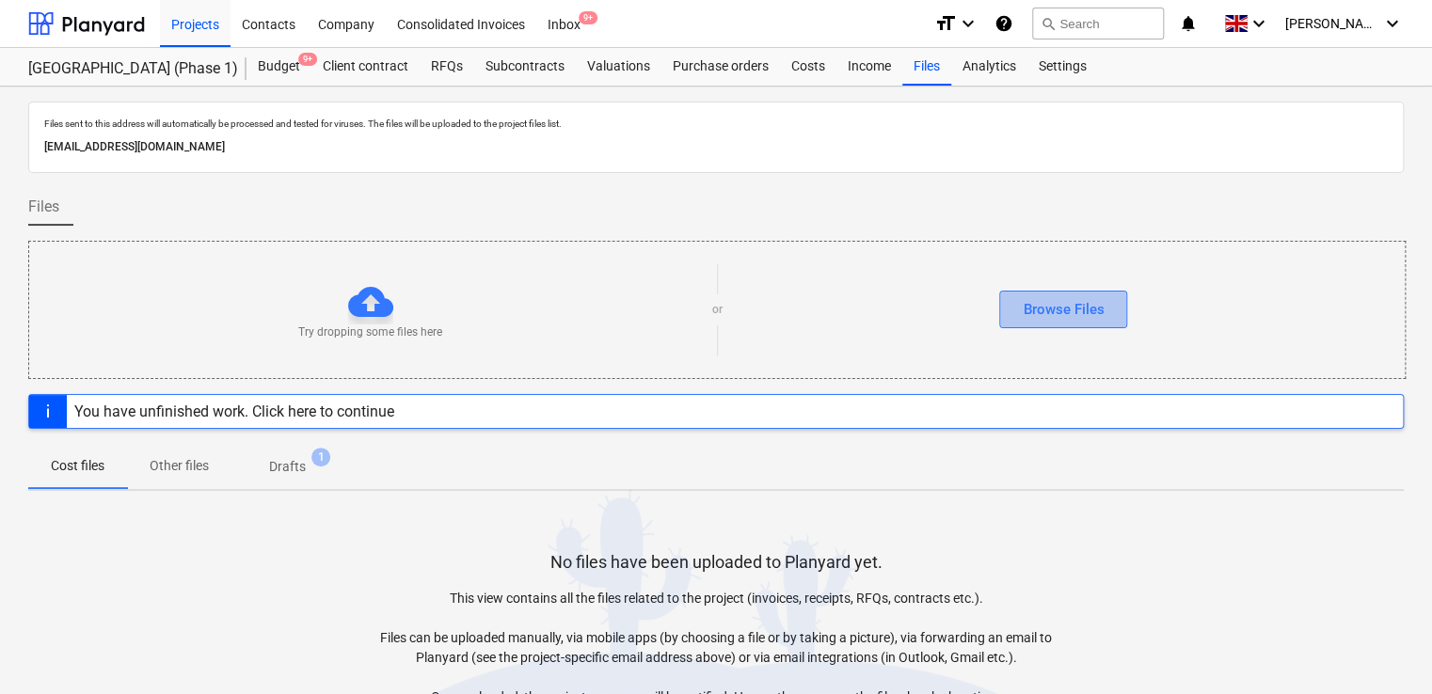
click at [1094, 295] on button "Browse Files" at bounding box center [1063, 310] width 128 height 38
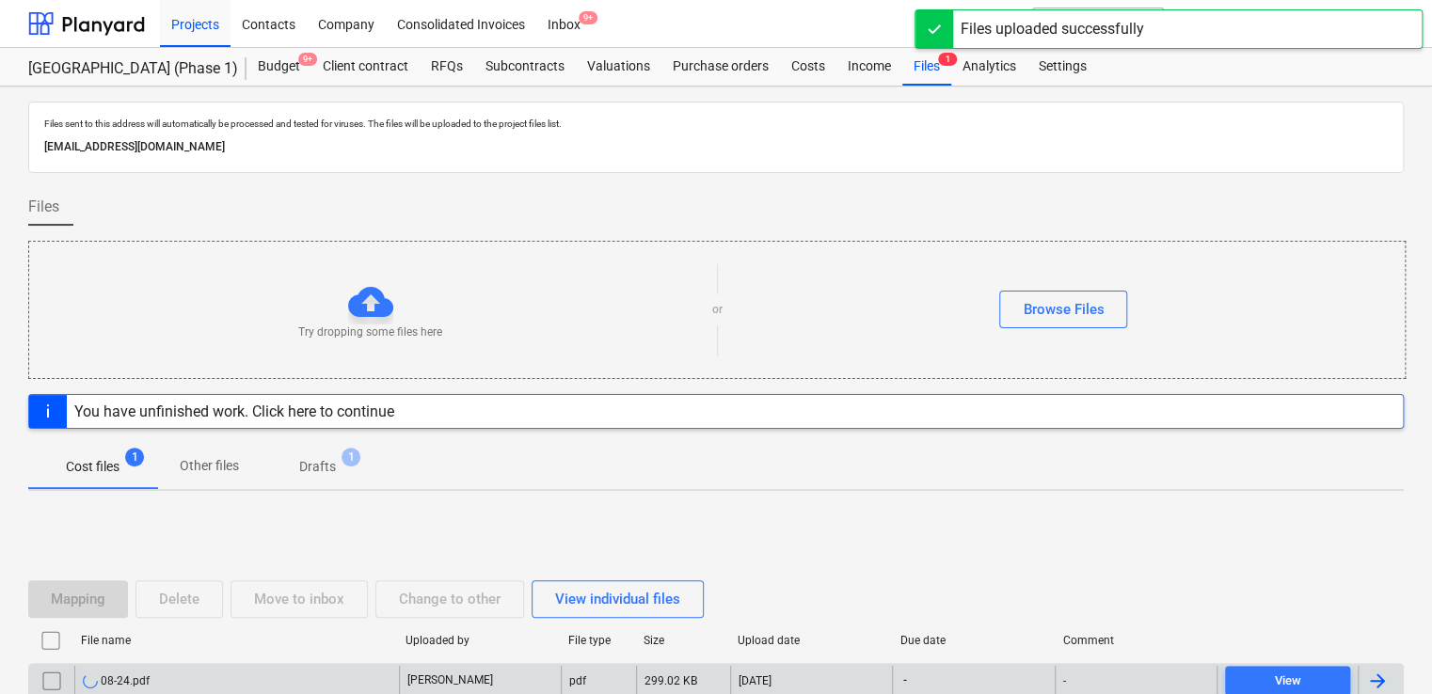
click at [316, 691] on div "08-24.pdf" at bounding box center [236, 681] width 325 height 30
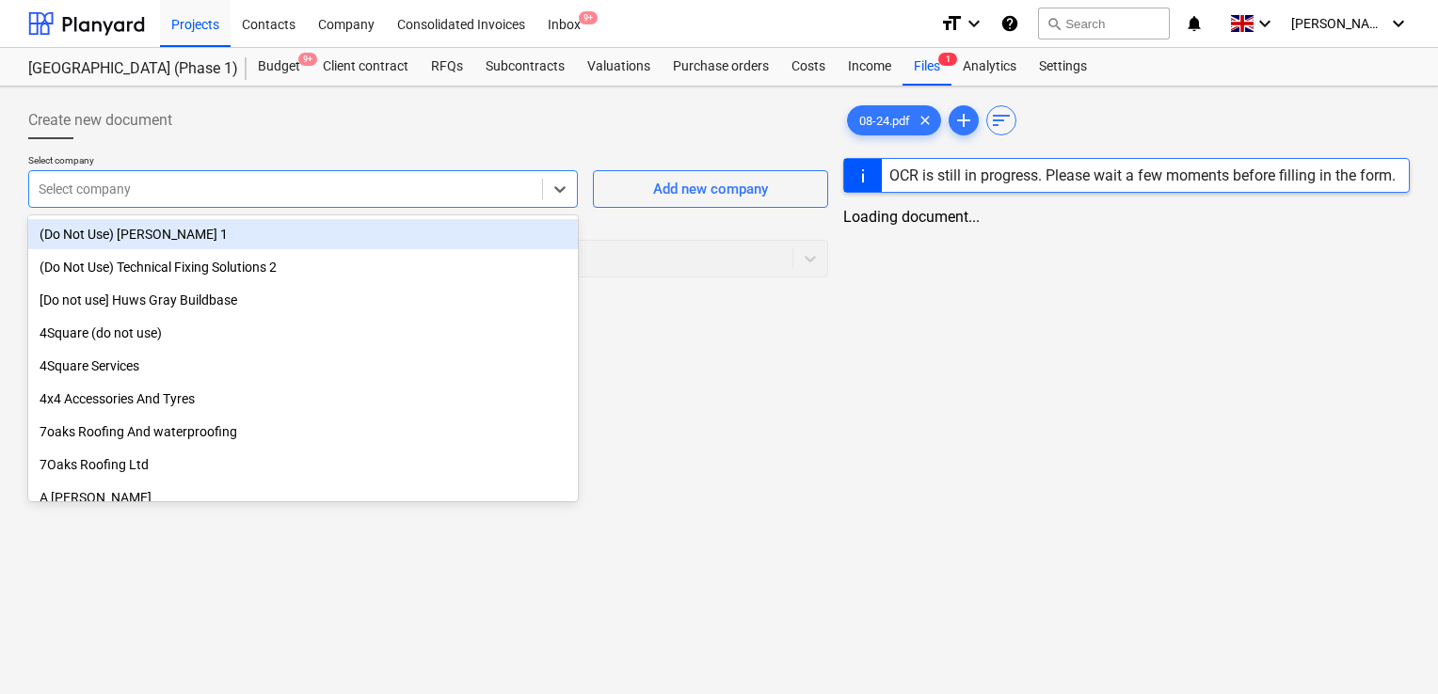
click at [465, 198] on div at bounding box center [286, 189] width 494 height 19
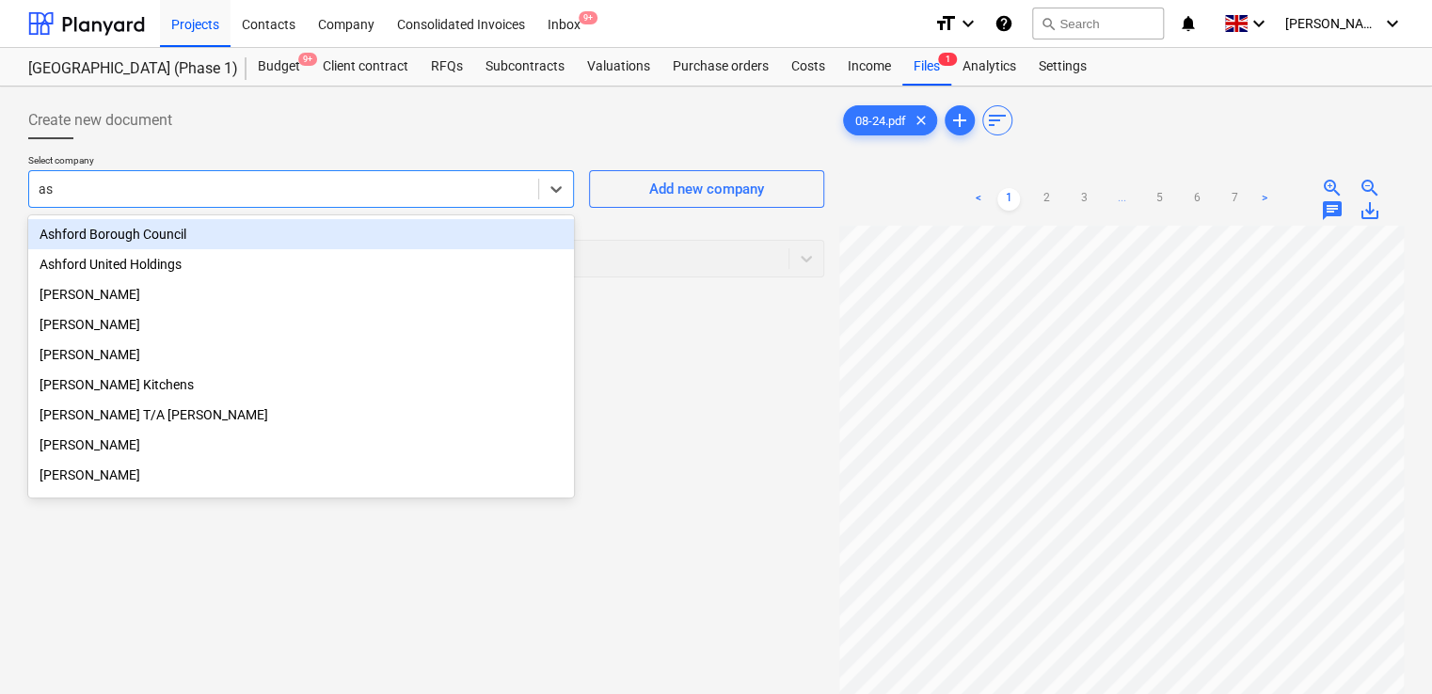
type input "ash"
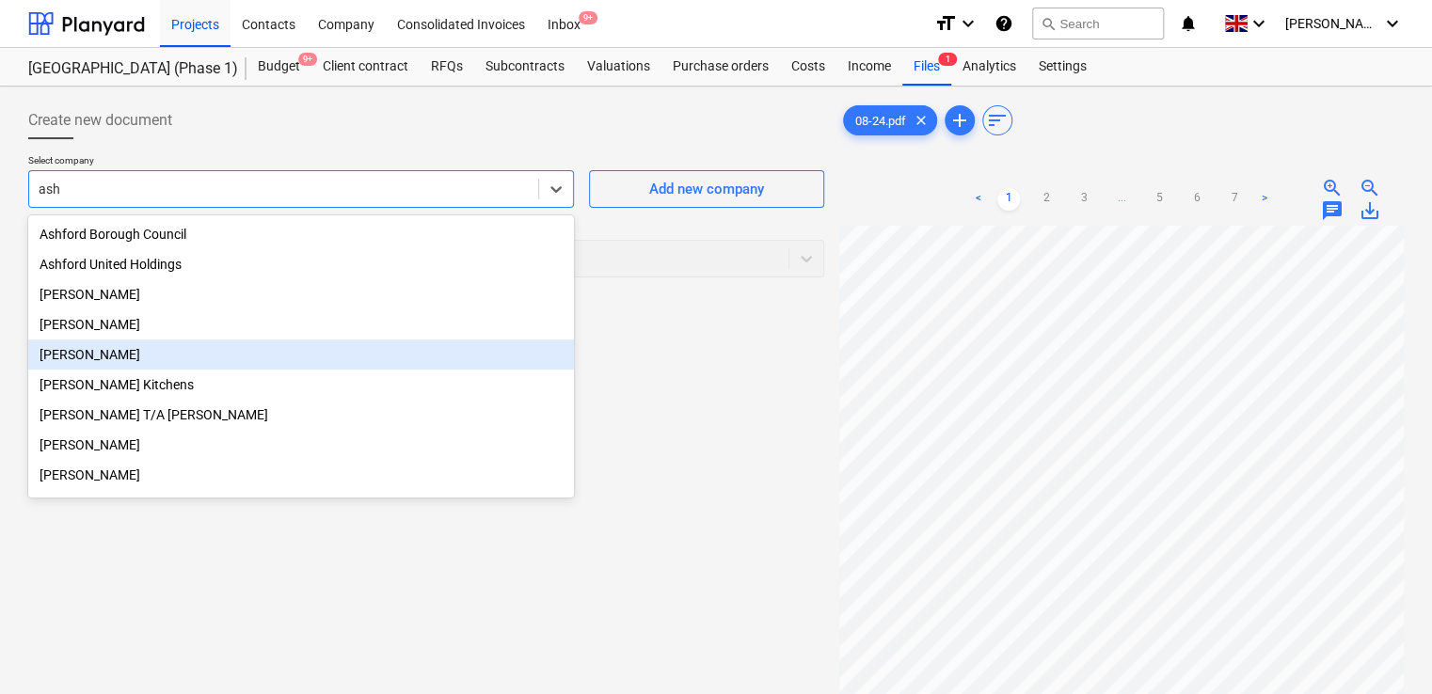
click at [160, 360] on div "[PERSON_NAME]" at bounding box center [301, 355] width 546 height 30
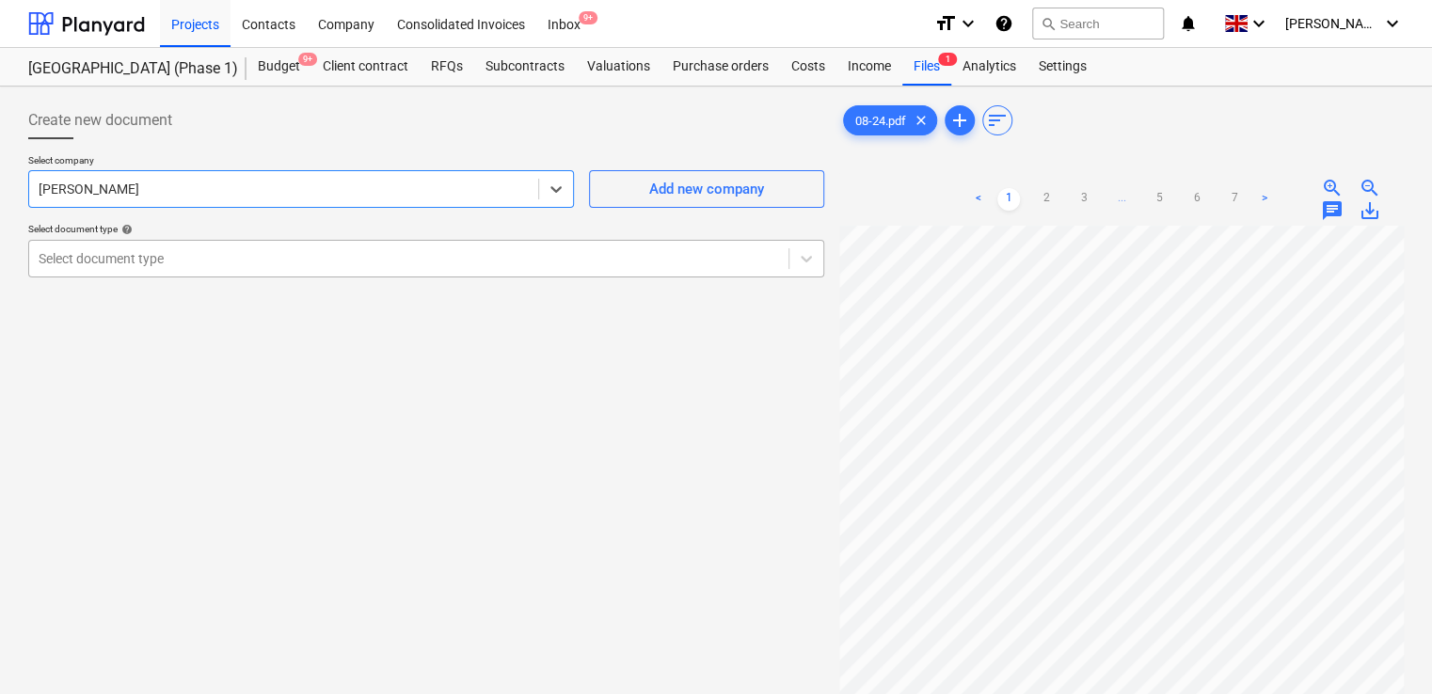
click at [210, 273] on div "Select document type" at bounding box center [426, 259] width 796 height 38
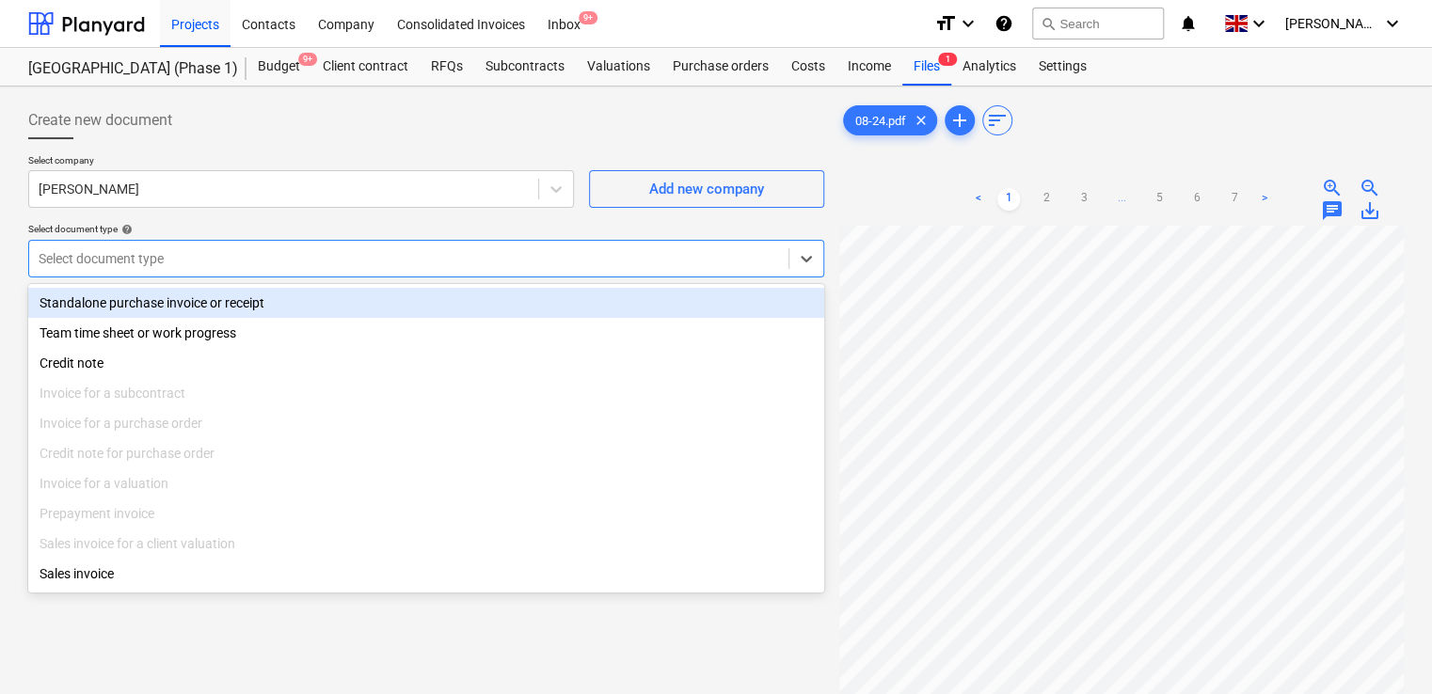
click at [213, 295] on div "Standalone purchase invoice or receipt" at bounding box center [426, 303] width 796 height 30
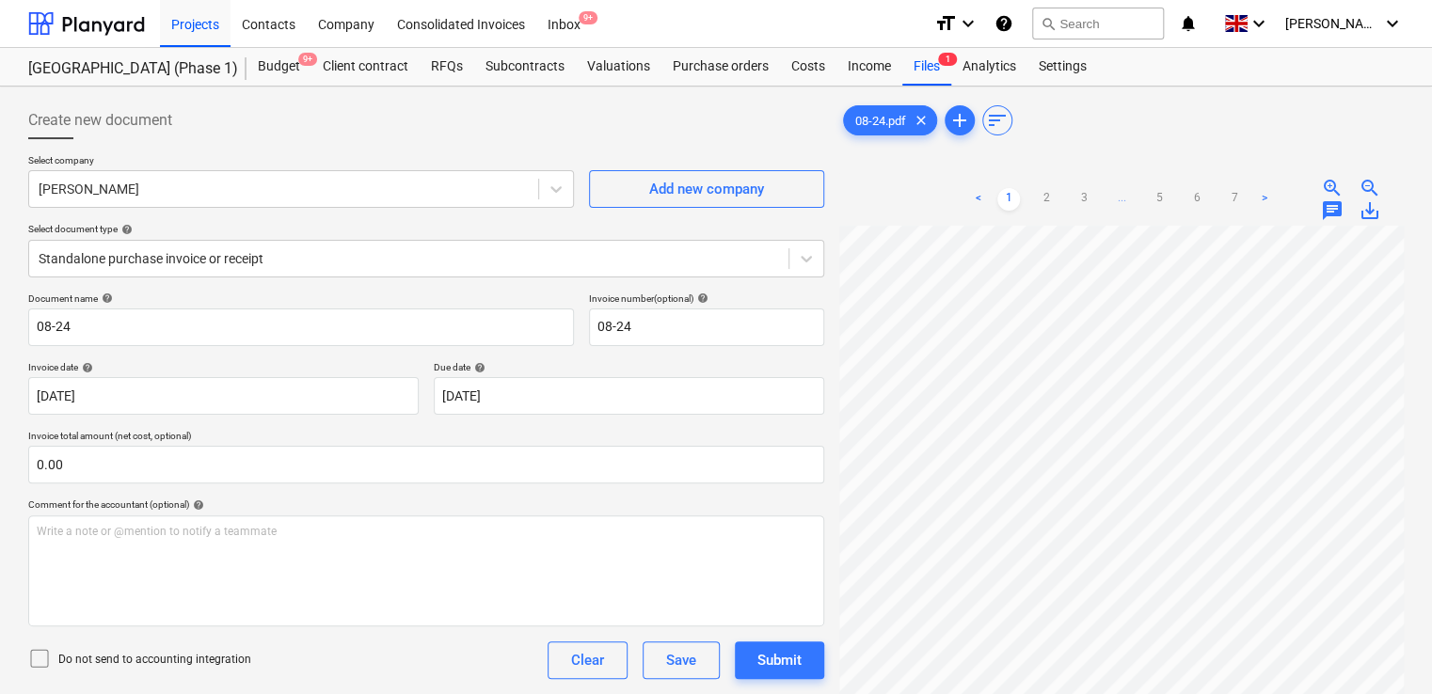
click at [38, 658] on icon at bounding box center [39, 658] width 23 height 23
click at [245, 653] on p "Do not send to accounting integration" at bounding box center [154, 660] width 193 height 16
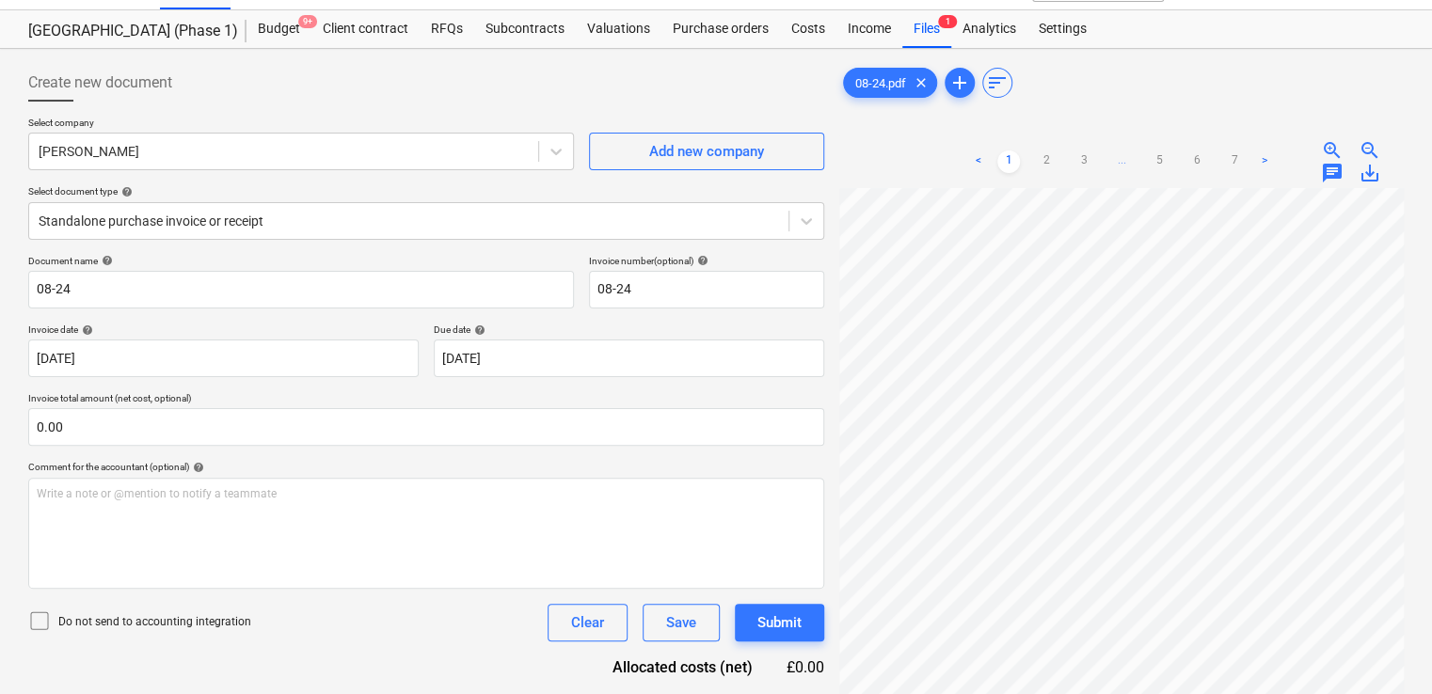
click at [143, 630] on div "Do not send to accounting integration" at bounding box center [139, 623] width 223 height 26
click at [361, 658] on div "Document name help 08-24 Invoice number (optional) help 08-24 Invoice date help…" at bounding box center [426, 501] width 796 height 492
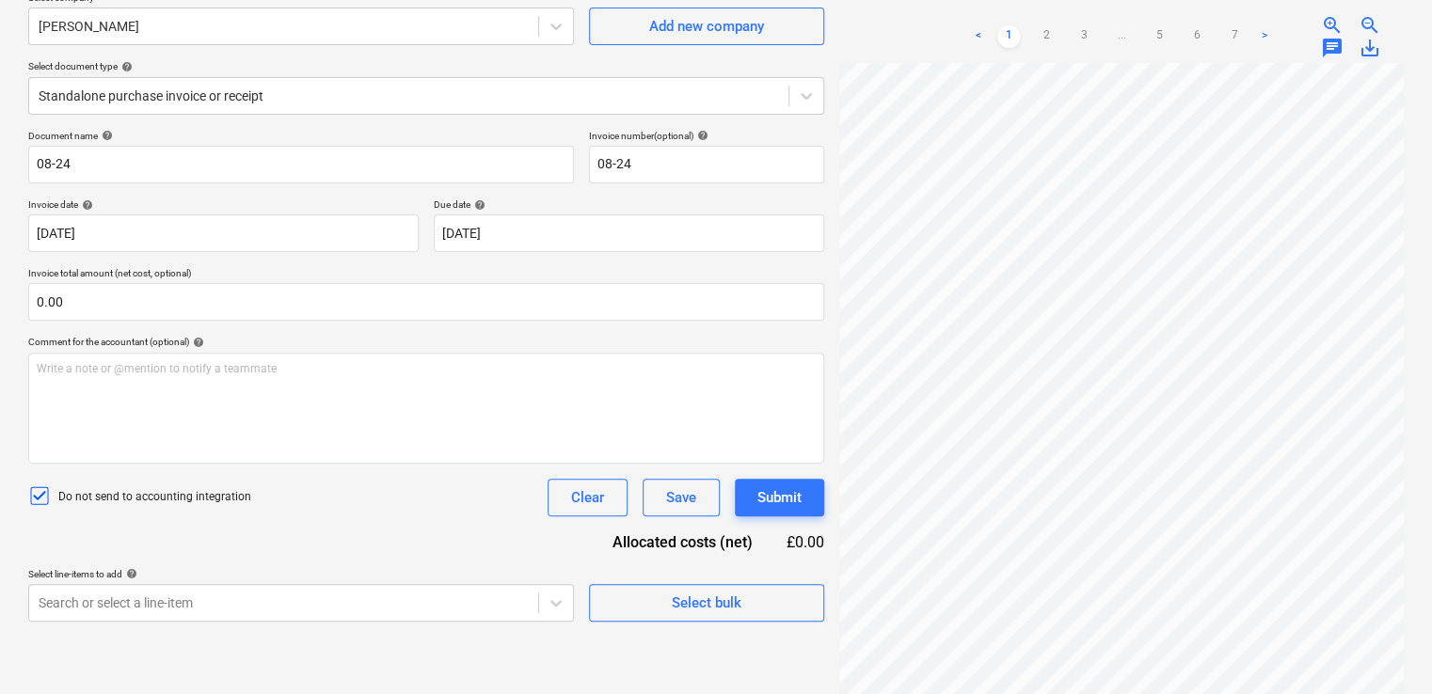
scroll to position [188, 0]
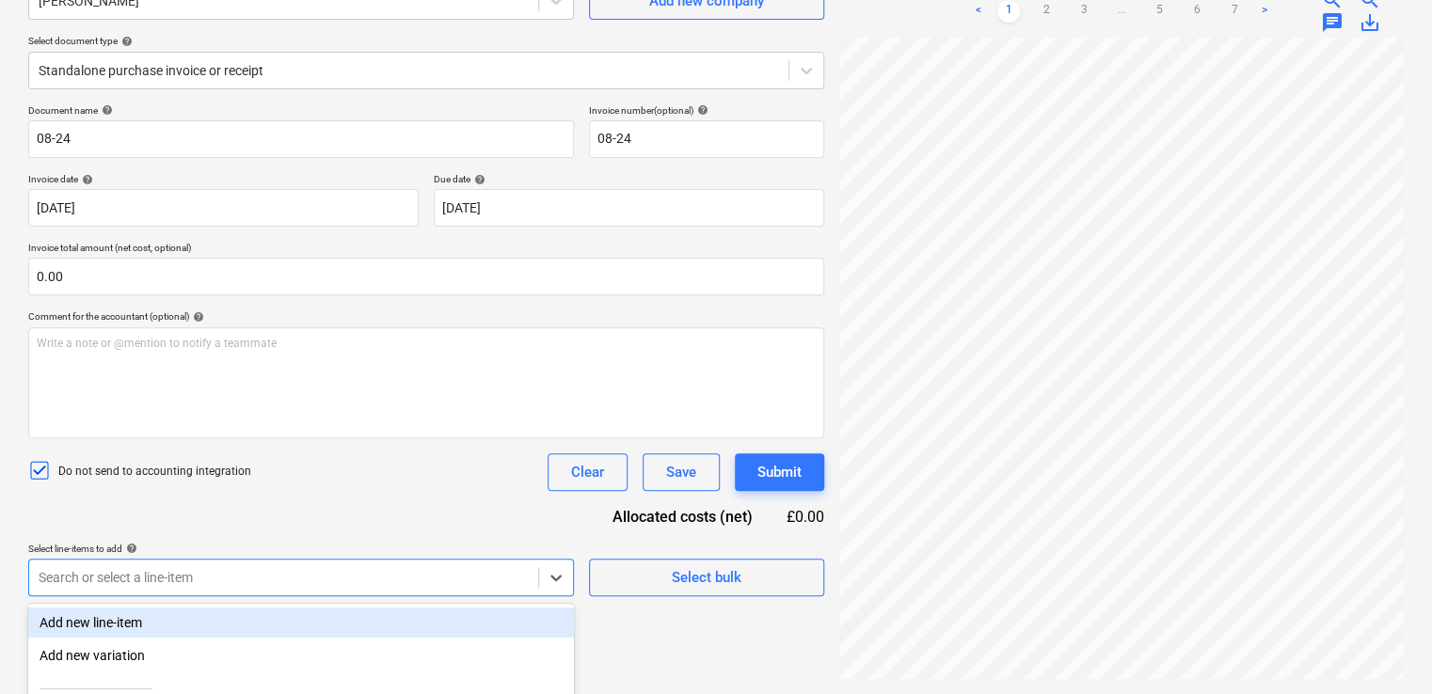
click at [312, 506] on body "Projects Contacts Company Consolidated Invoices Inbox 9+ format_size keyboard_a…" at bounding box center [716, 159] width 1432 height 694
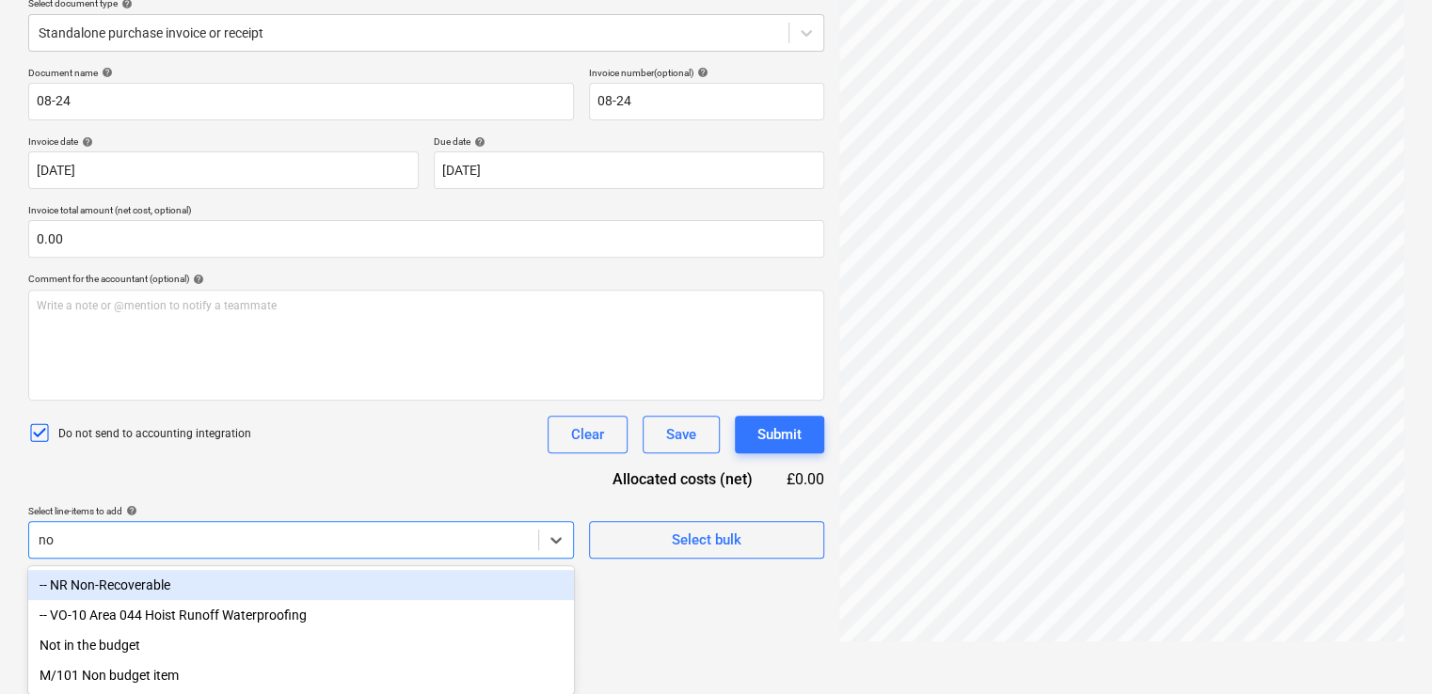
type input "non"
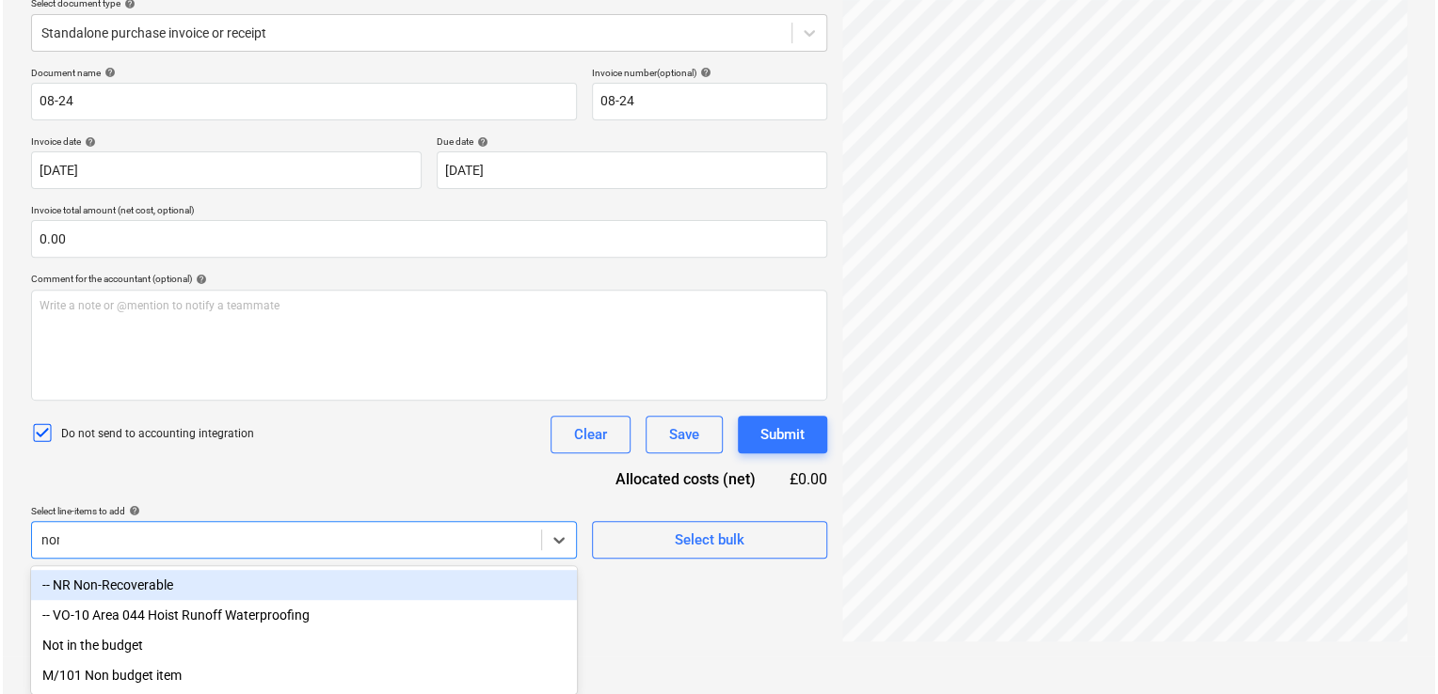
scroll to position [188, 0]
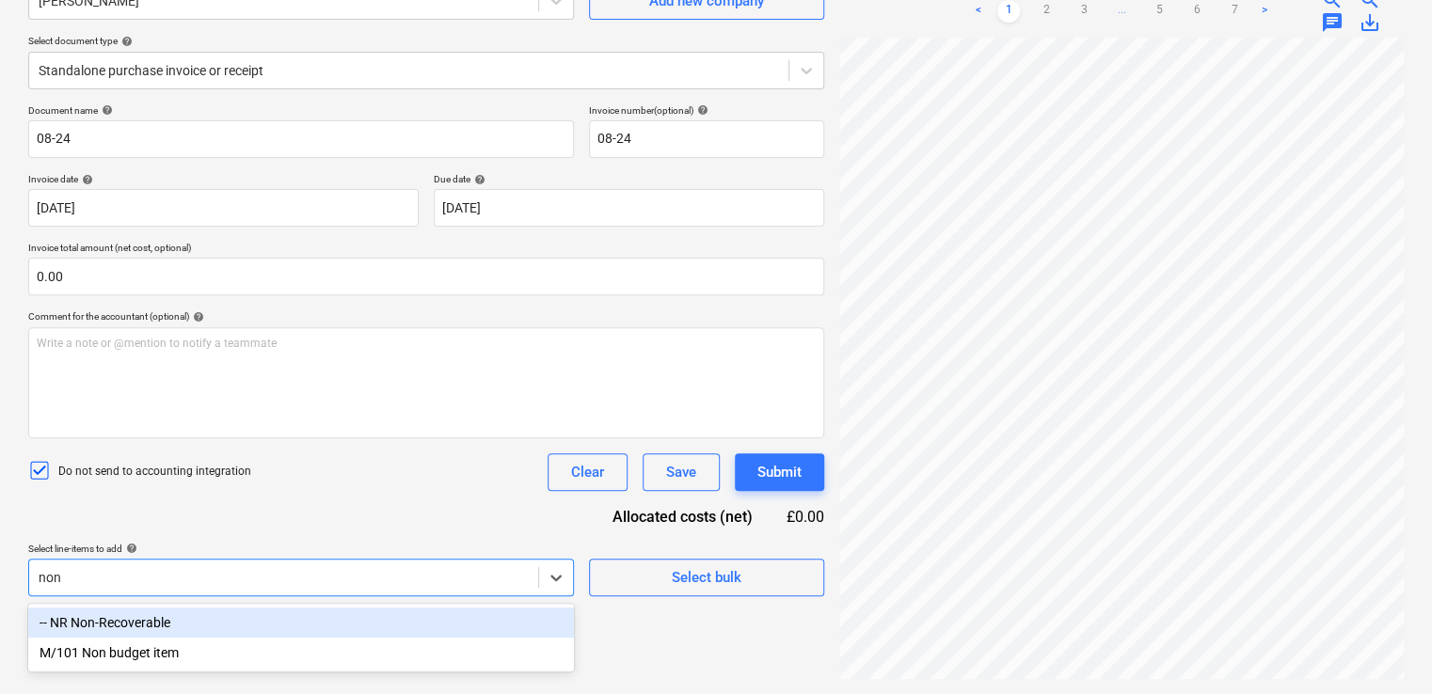
click at [310, 617] on div "-- NR Non-Recoverable" at bounding box center [301, 623] width 546 height 30
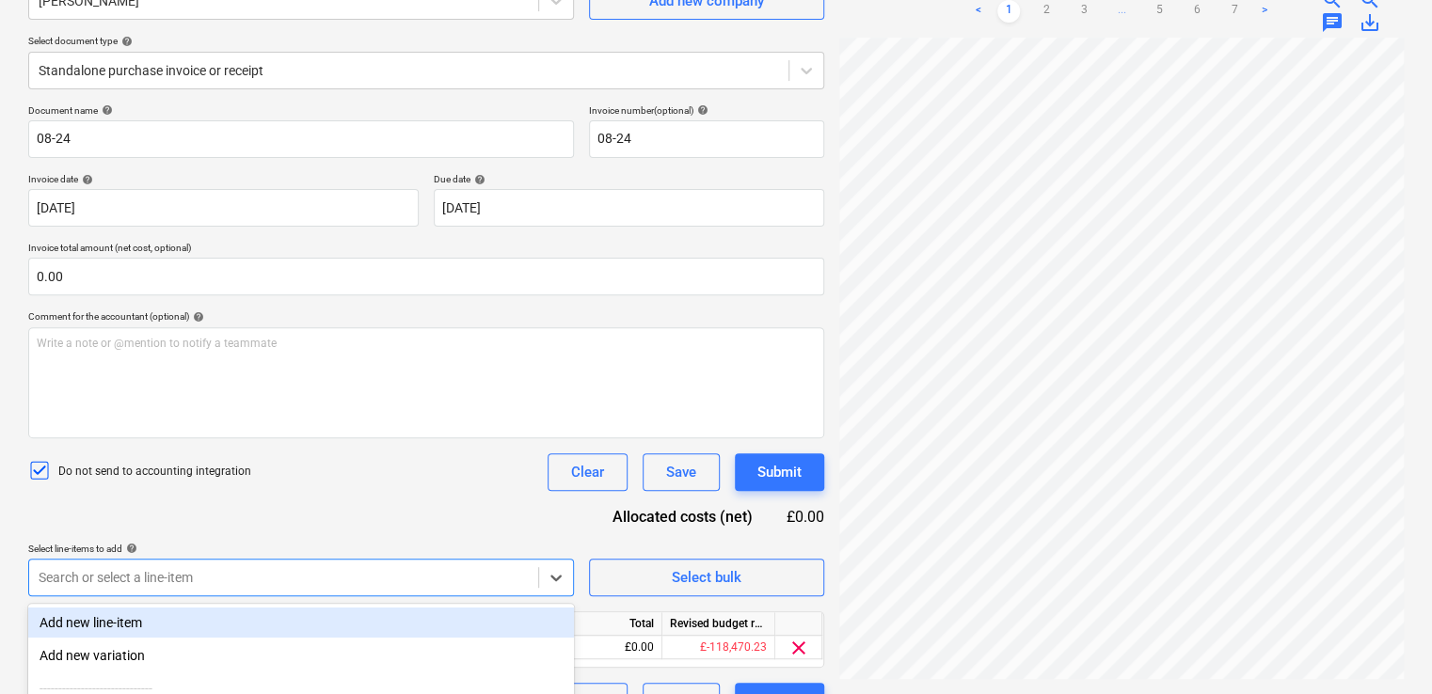
click at [402, 521] on div "Document name help 08-24 Invoice number (optional) help 08-24 Invoice date help…" at bounding box center [426, 412] width 796 height 616
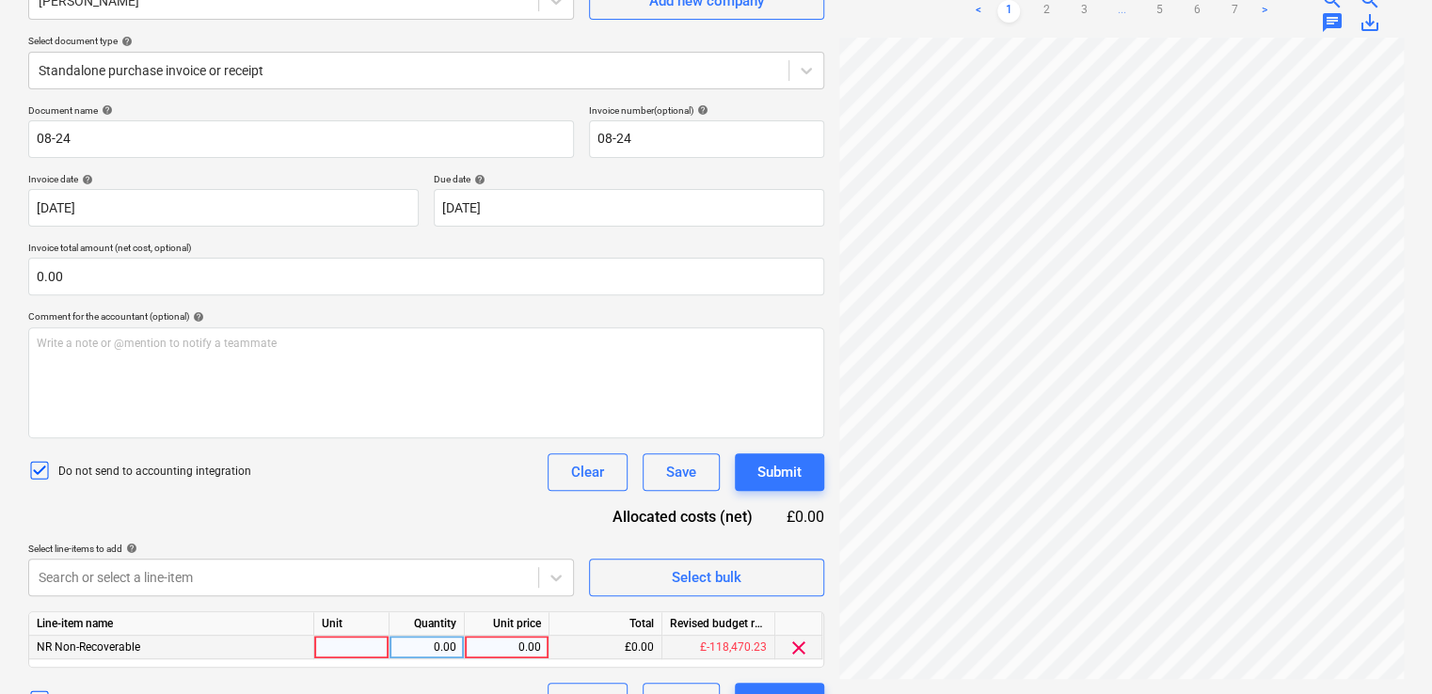
click at [339, 643] on div at bounding box center [351, 648] width 75 height 24
type input "item"
type input "114.15"
click at [458, 460] on div "Do not send to accounting integration Clear Save Submit" at bounding box center [426, 473] width 796 height 38
click at [779, 463] on div "Submit" at bounding box center [779, 472] width 44 height 24
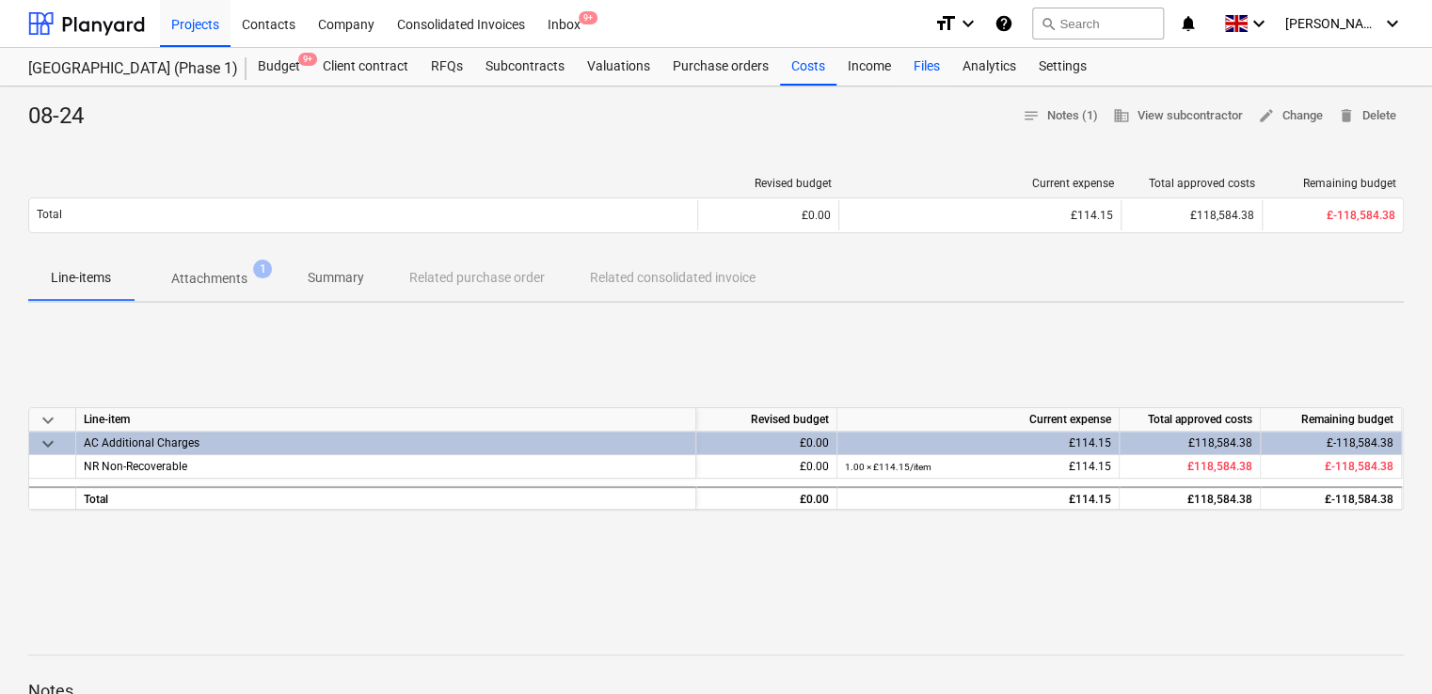
click at [922, 66] on div "Files" at bounding box center [926, 67] width 49 height 38
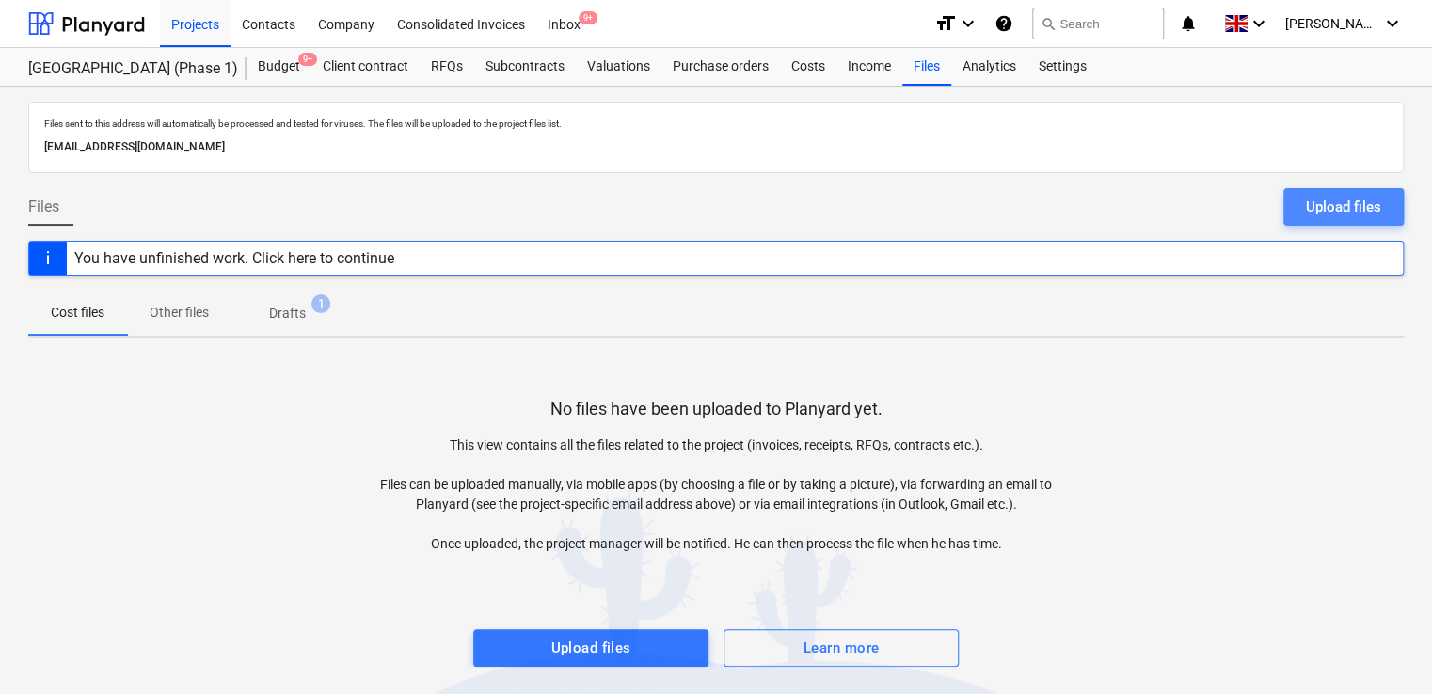
click at [1317, 198] on div "Upload files" at bounding box center [1343, 207] width 75 height 24
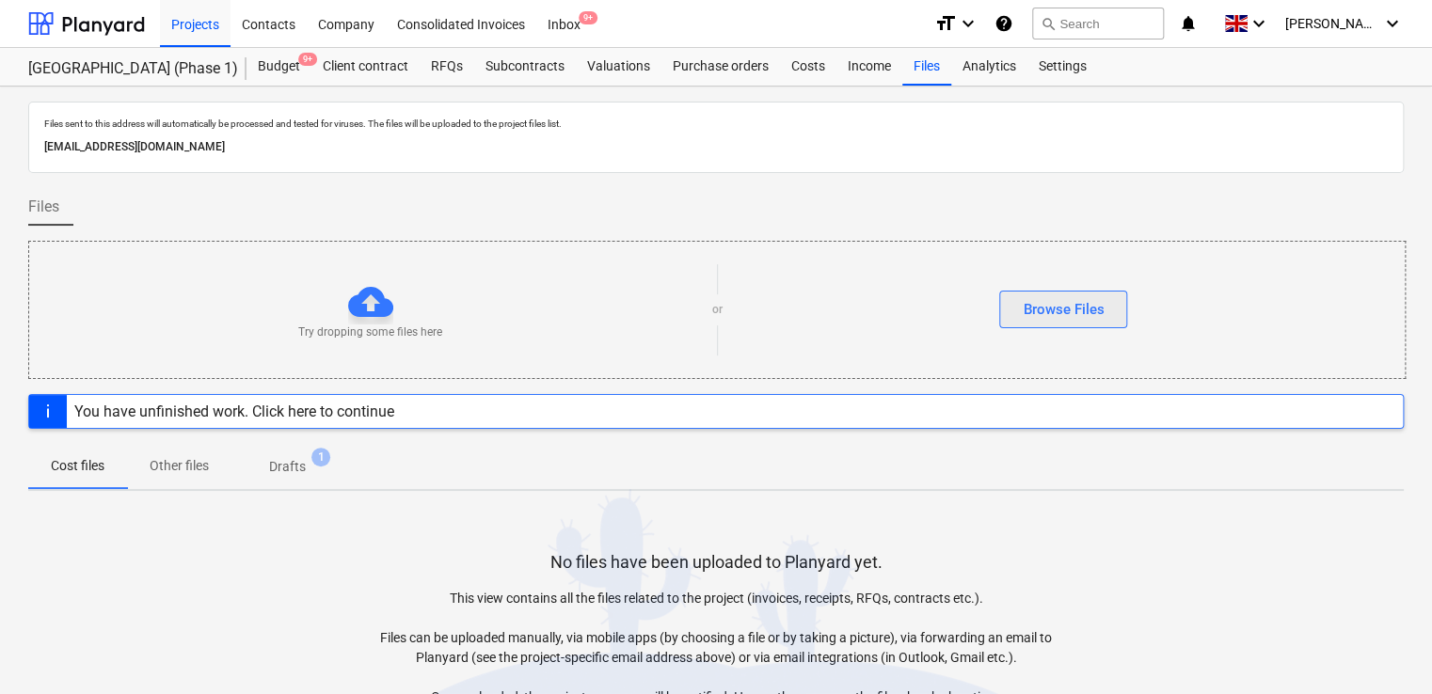
click at [1110, 291] on button "Browse Files" at bounding box center [1063, 310] width 128 height 38
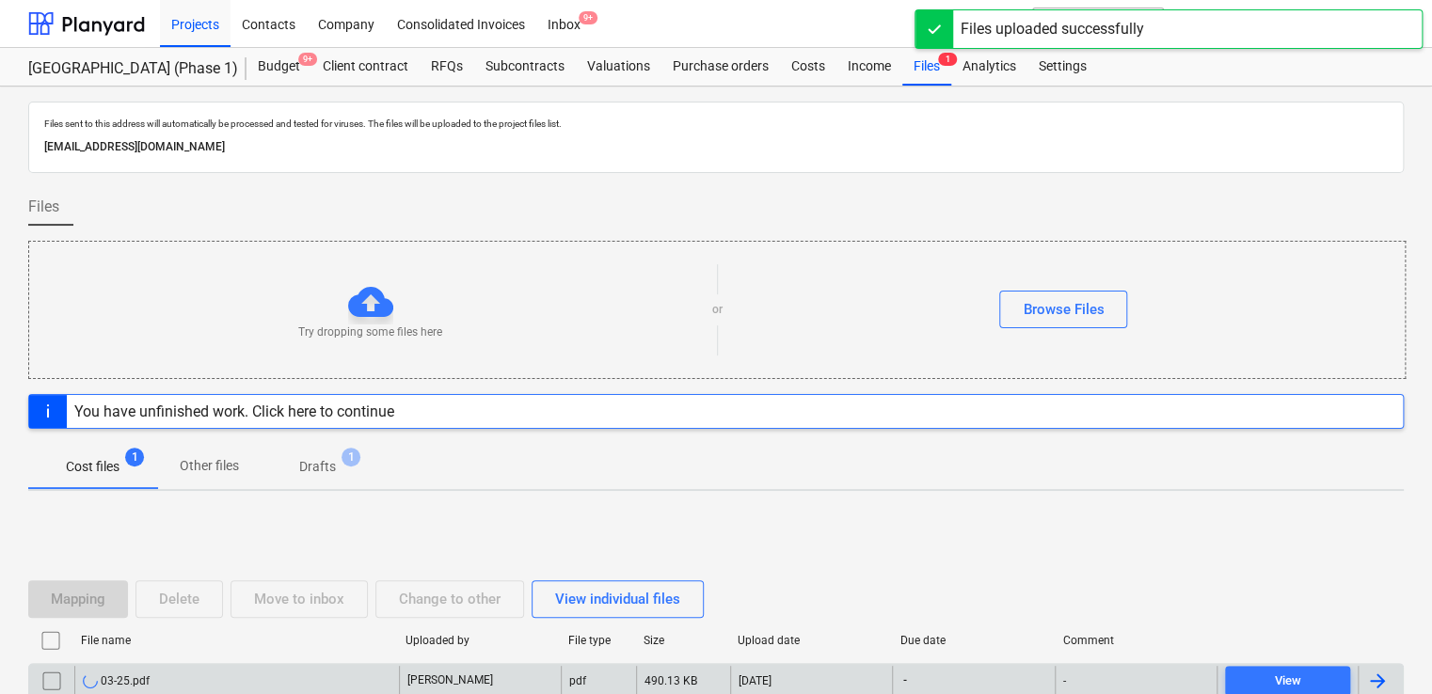
click at [300, 676] on div "03-25.pdf" at bounding box center [236, 681] width 325 height 30
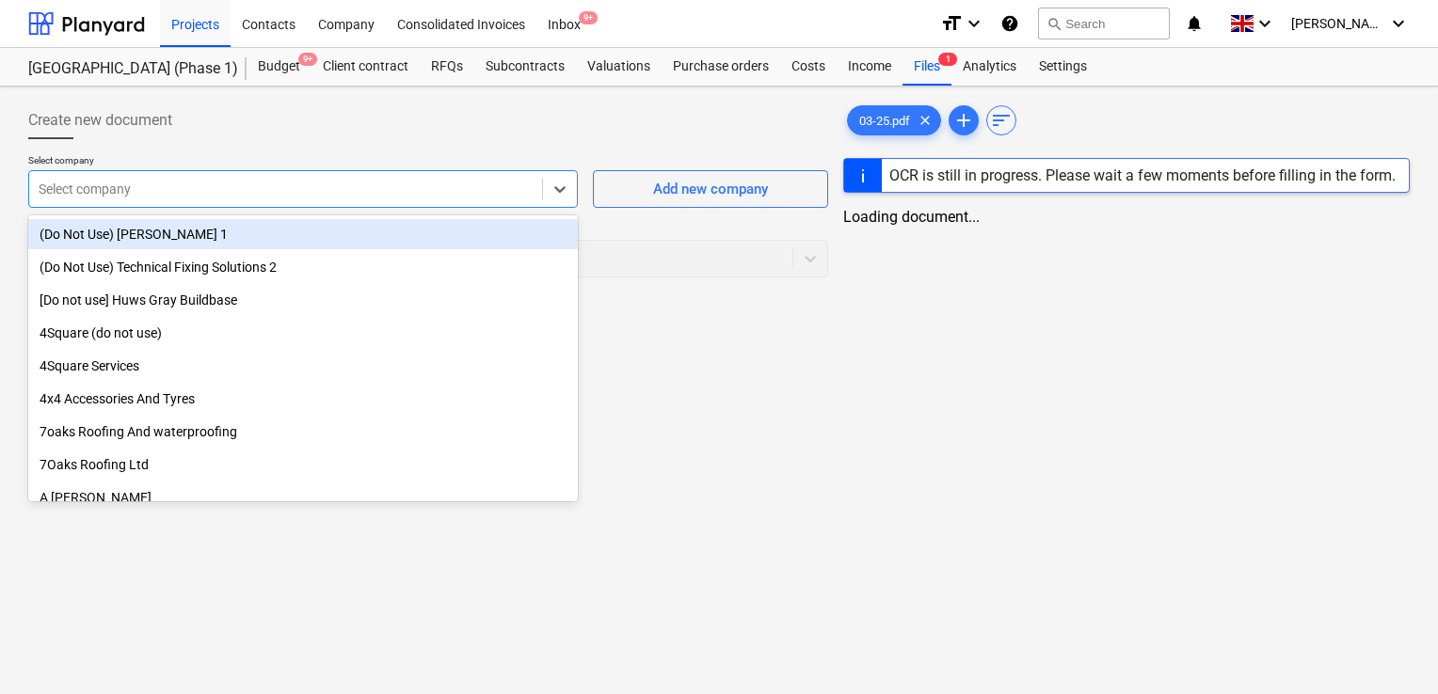
click at [363, 203] on div "Select company" at bounding box center [303, 189] width 550 height 38
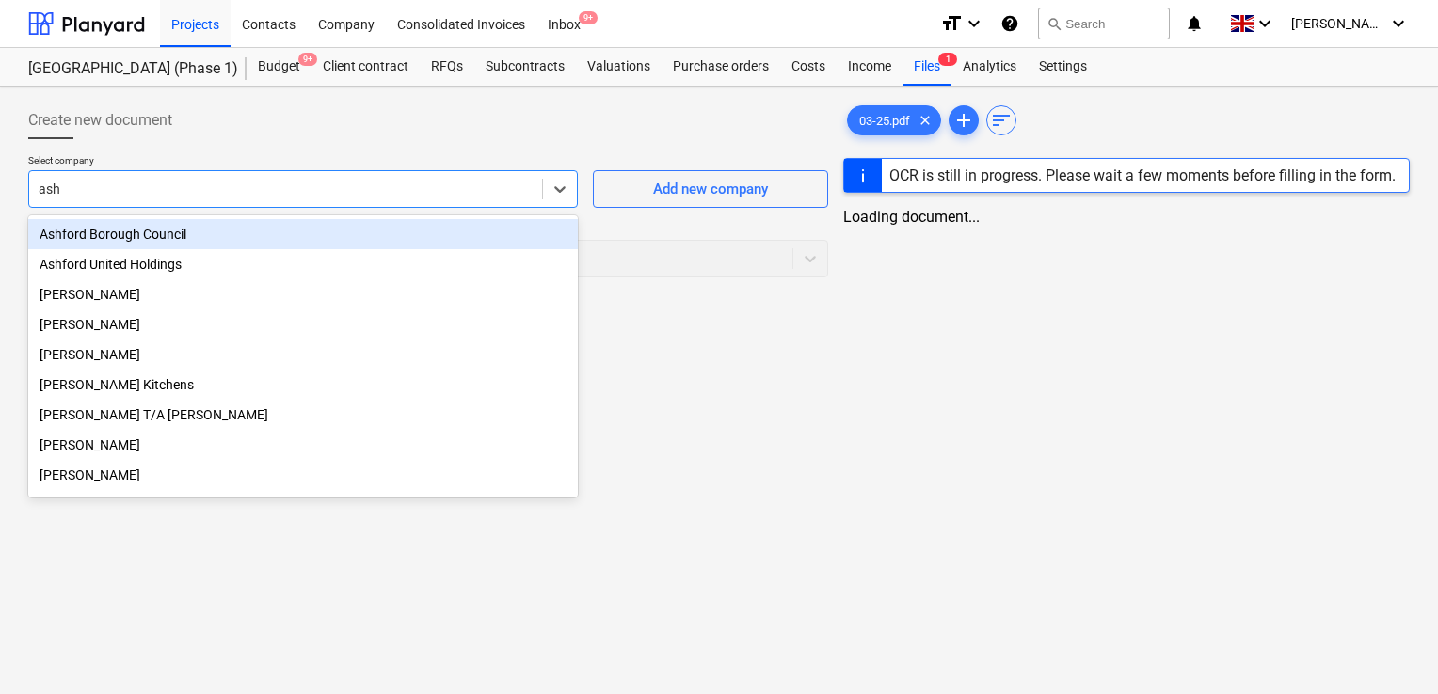
type input "ashl"
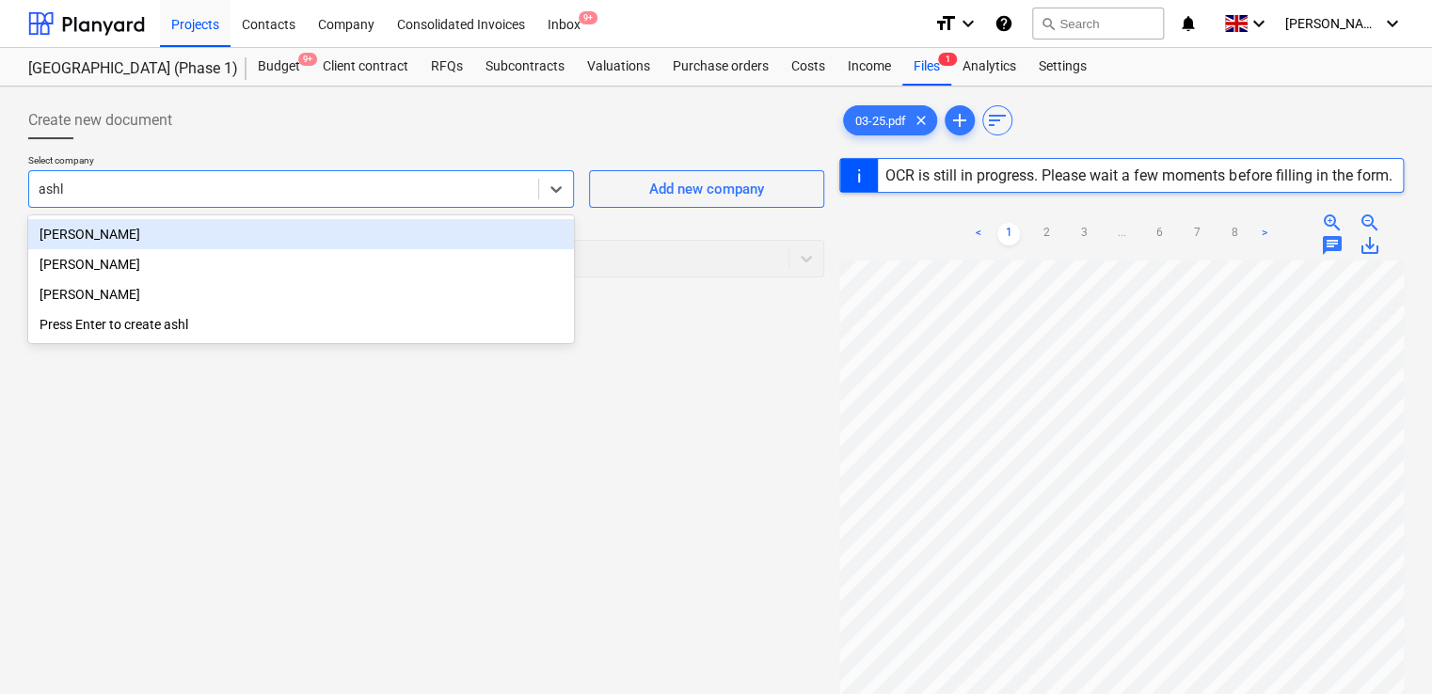
click at [196, 296] on div "[PERSON_NAME]" at bounding box center [301, 294] width 546 height 30
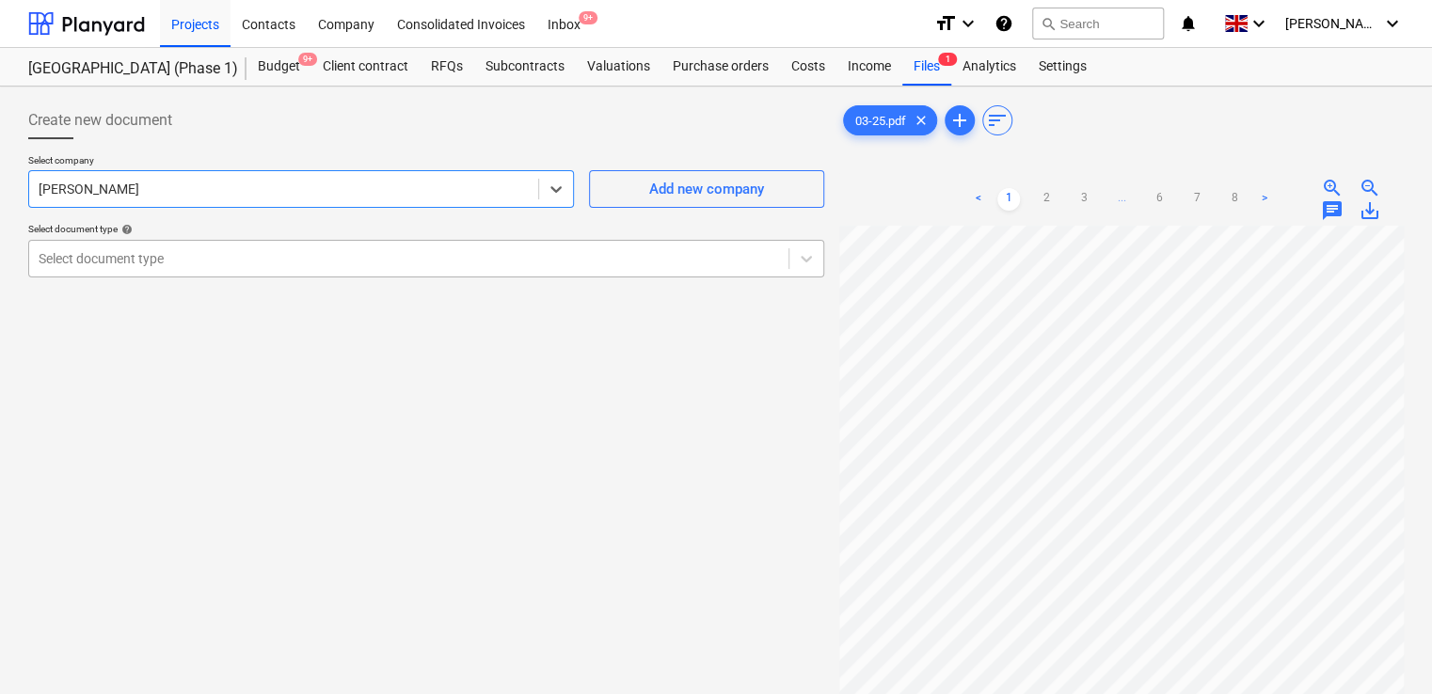
click at [195, 261] on div at bounding box center [409, 258] width 741 height 19
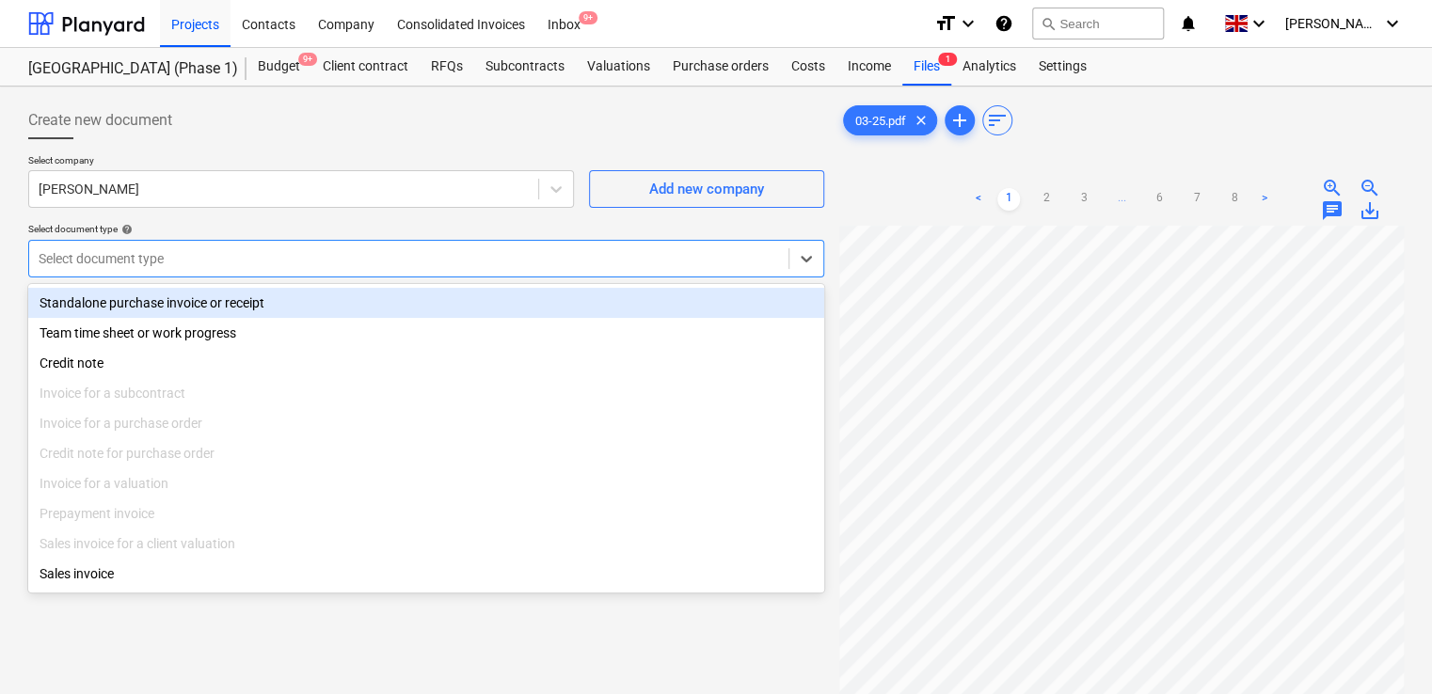
click at [184, 300] on div "Standalone purchase invoice or receipt" at bounding box center [426, 303] width 796 height 30
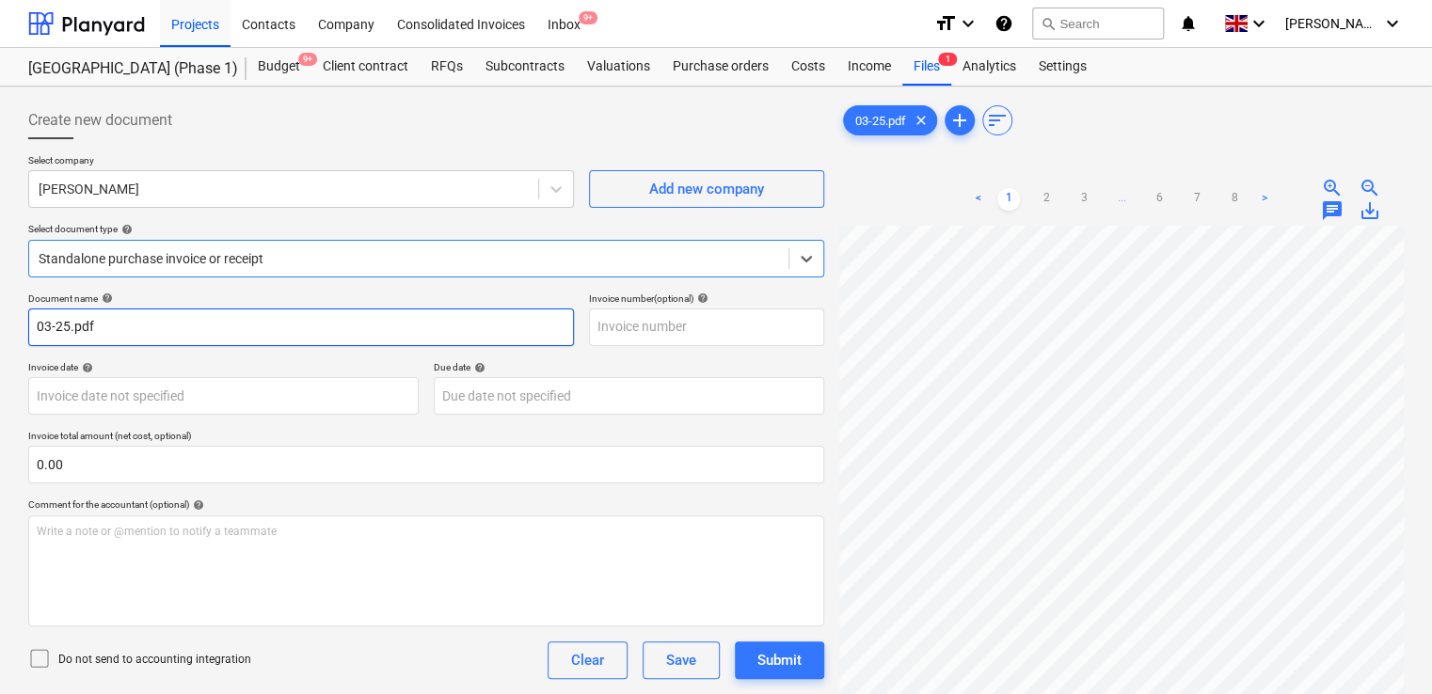
click at [166, 331] on input "03-25.pdf" at bounding box center [301, 328] width 546 height 38
type input "03/25"
paste input "03/25"
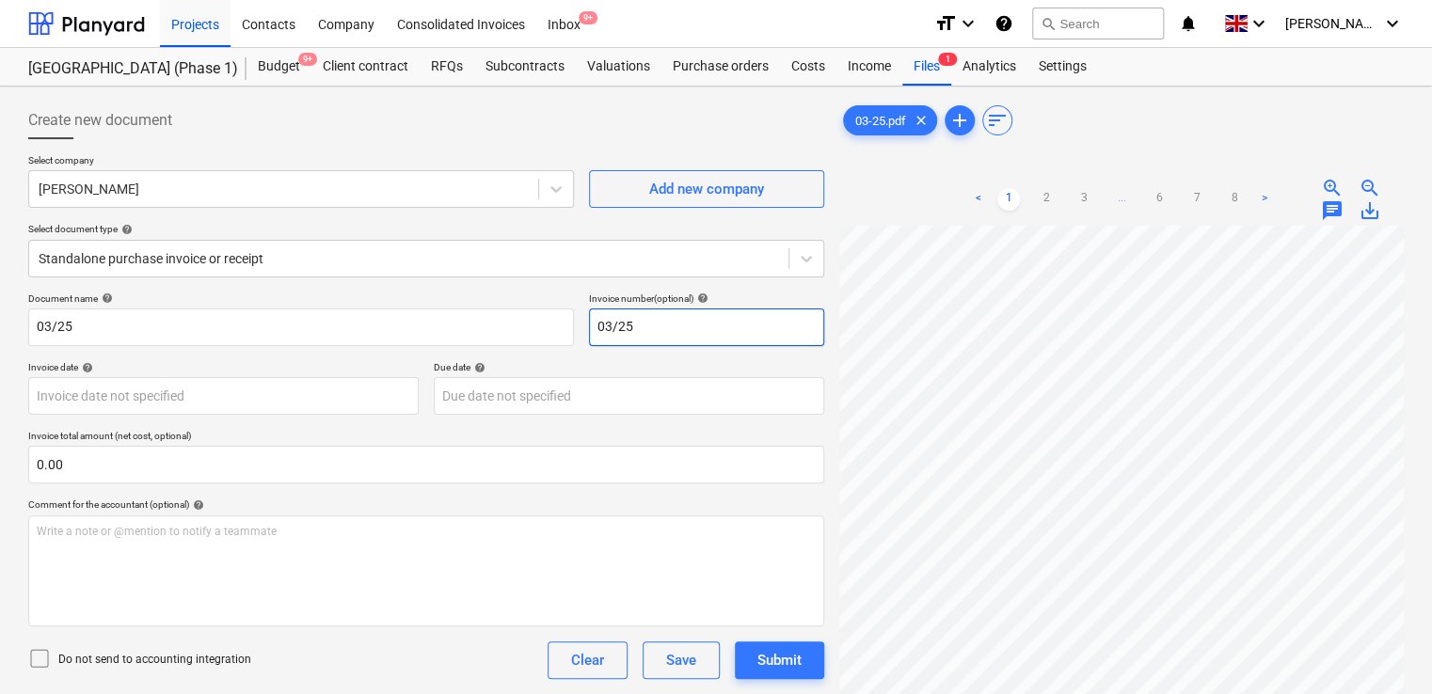
type input "03/25"
click at [39, 658] on icon at bounding box center [39, 658] width 23 height 23
click at [300, 657] on div "Do not send to accounting integration Clear Save Submit" at bounding box center [426, 661] width 796 height 38
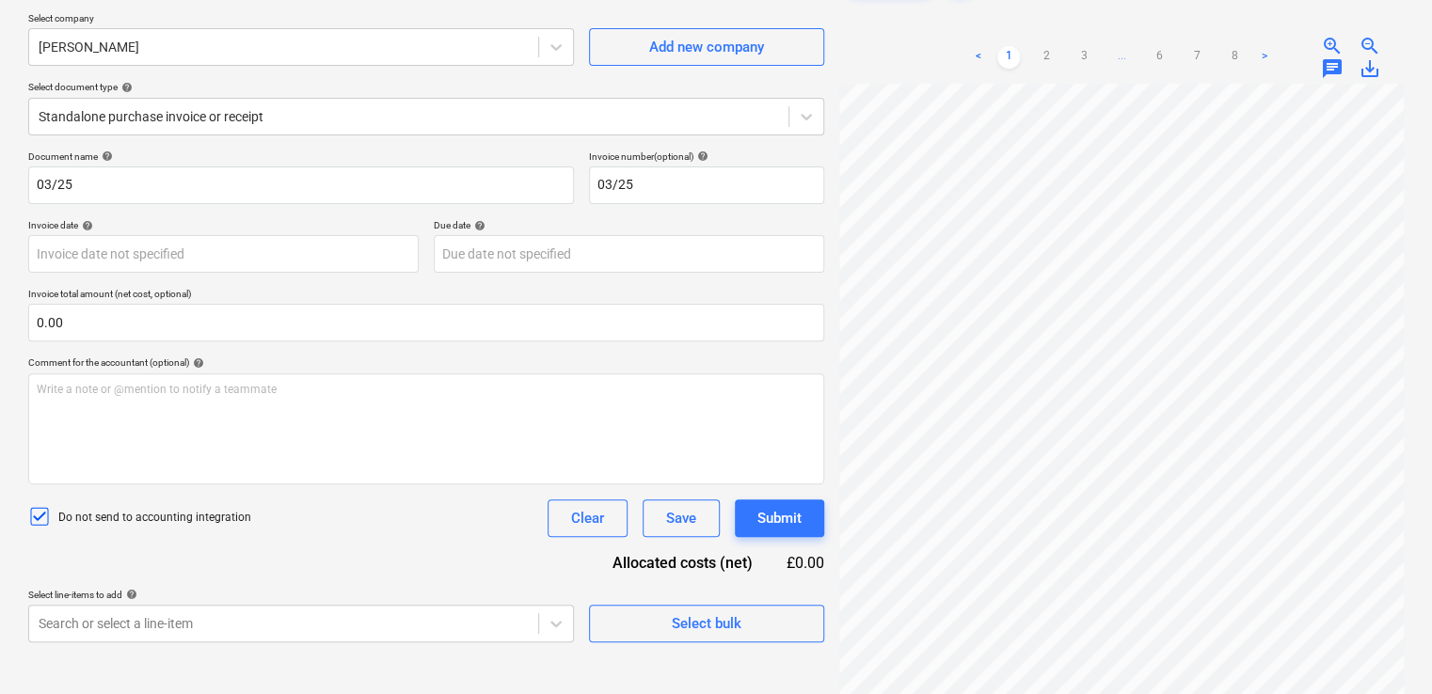
scroll to position [188, 0]
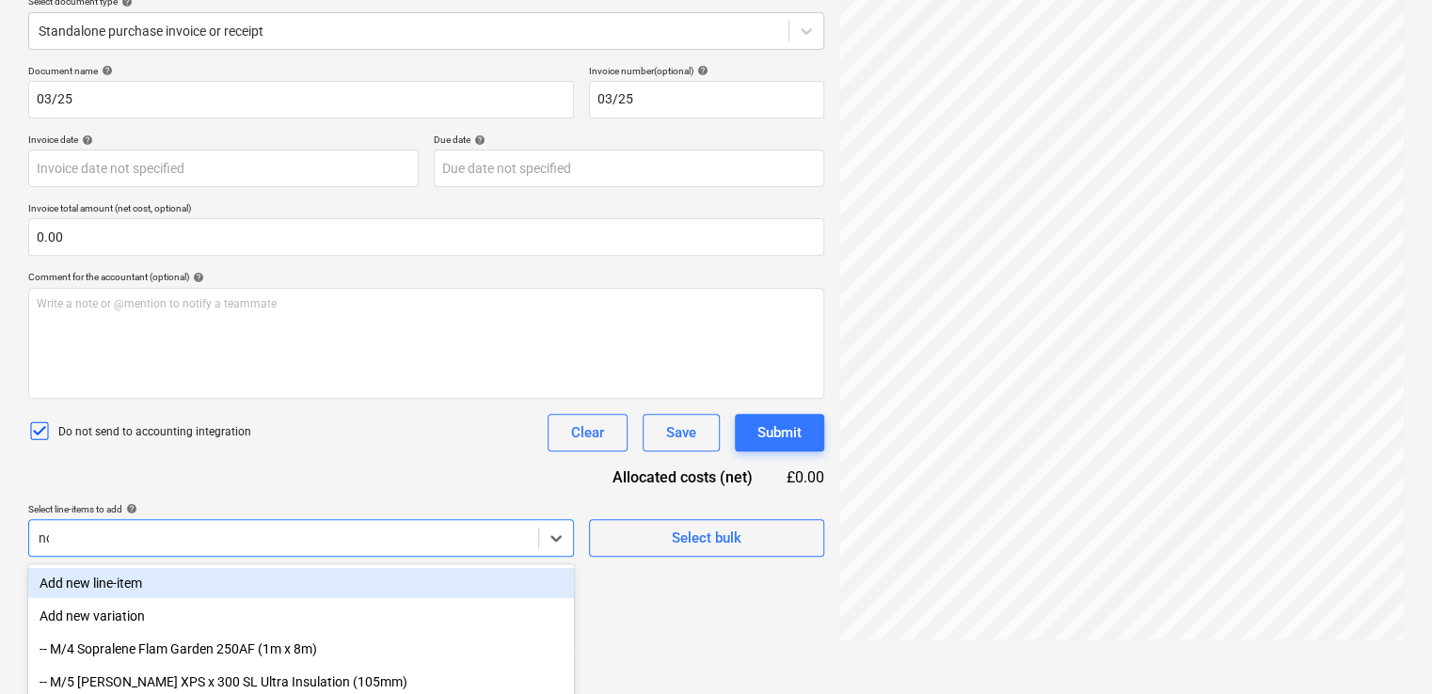
type input "non"
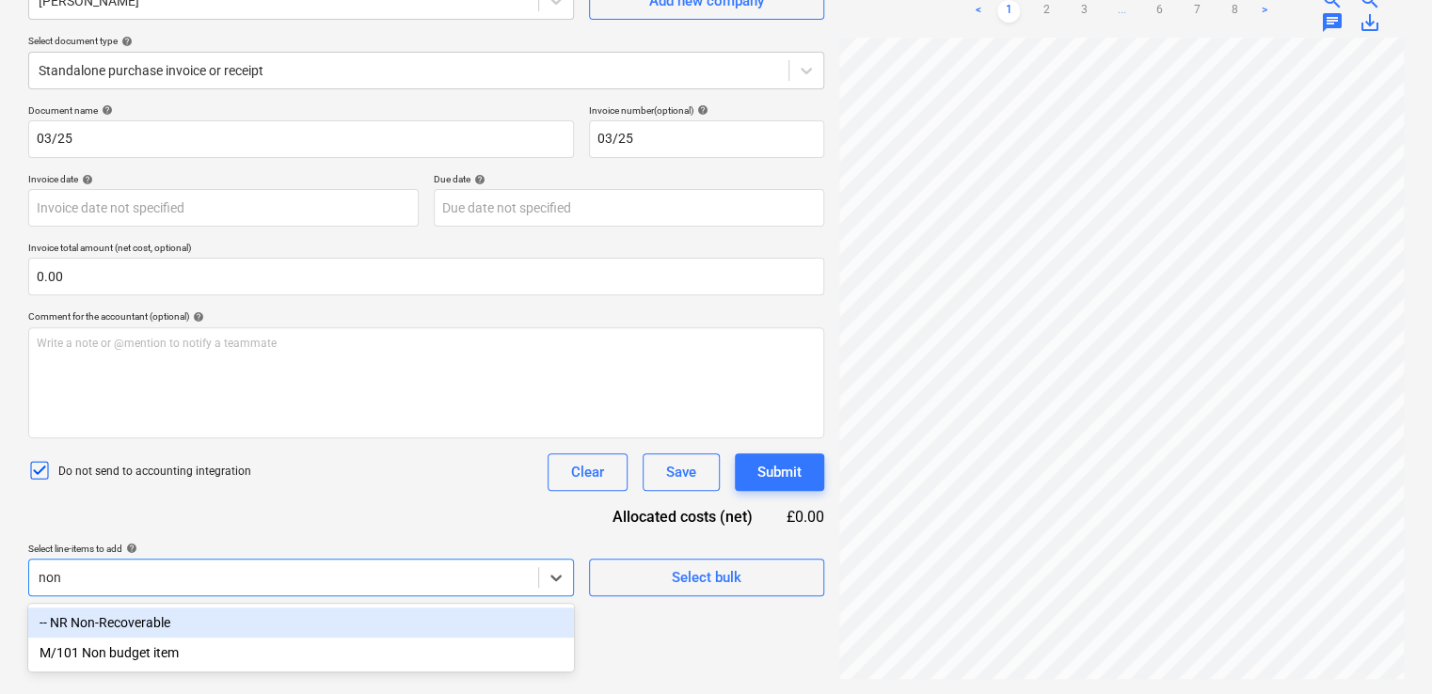
click at [262, 621] on div "-- NR Non-Recoverable" at bounding box center [301, 623] width 546 height 30
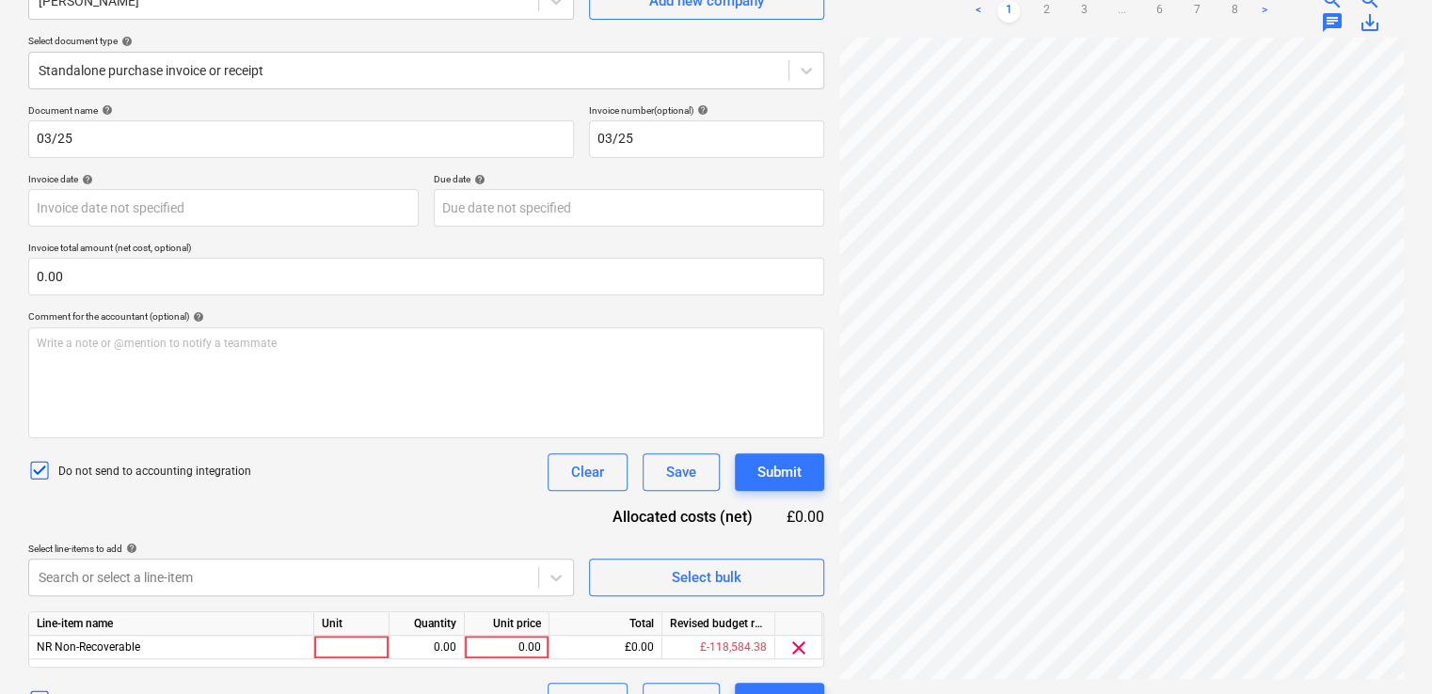
click at [297, 529] on div "Document name help 03/25 Invoice number (optional) help 03/25 Invoice date help…" at bounding box center [426, 412] width 796 height 616
click at [349, 638] on div at bounding box center [351, 648] width 75 height 24
type input "item"
click at [600, 467] on div "Clear" at bounding box center [587, 472] width 33 height 24
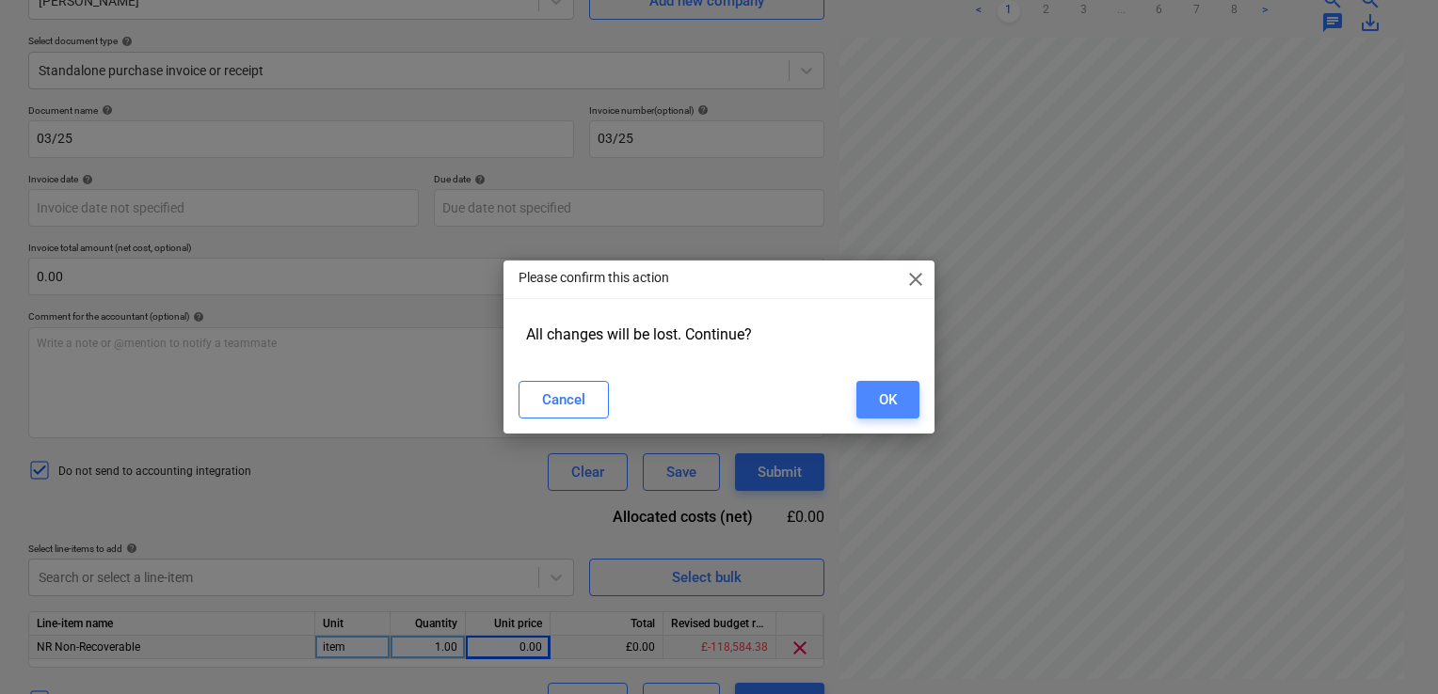
click at [879, 401] on div "OK" at bounding box center [888, 400] width 18 height 24
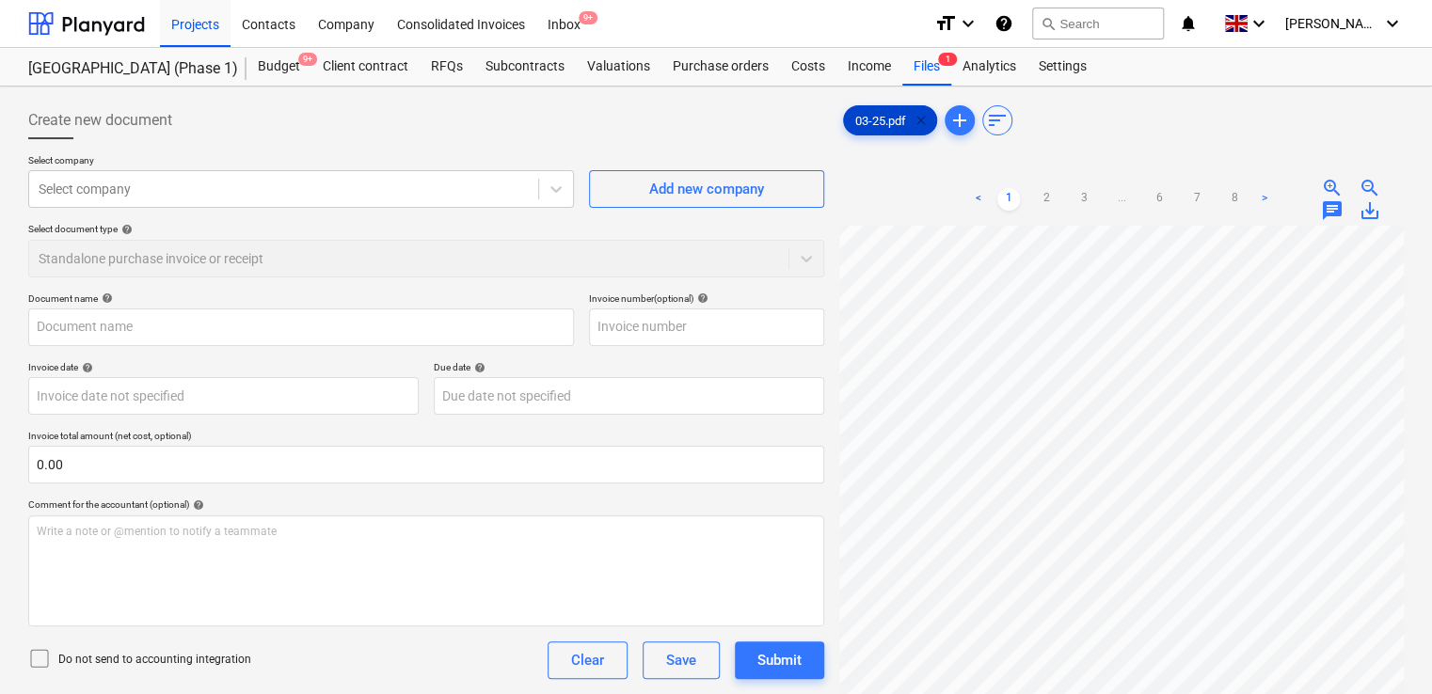
click at [929, 113] on span "clear" at bounding box center [921, 120] width 23 height 23
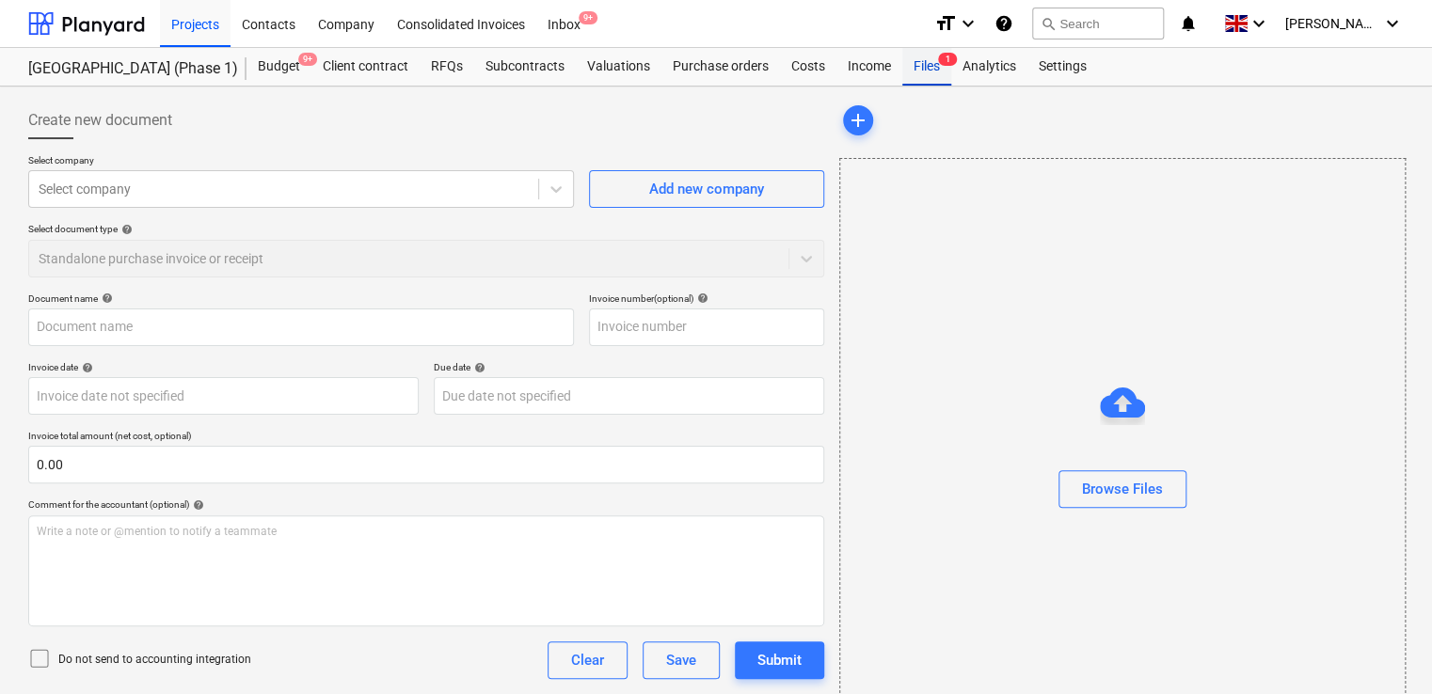
click at [915, 74] on div "Files 1" at bounding box center [926, 67] width 49 height 38
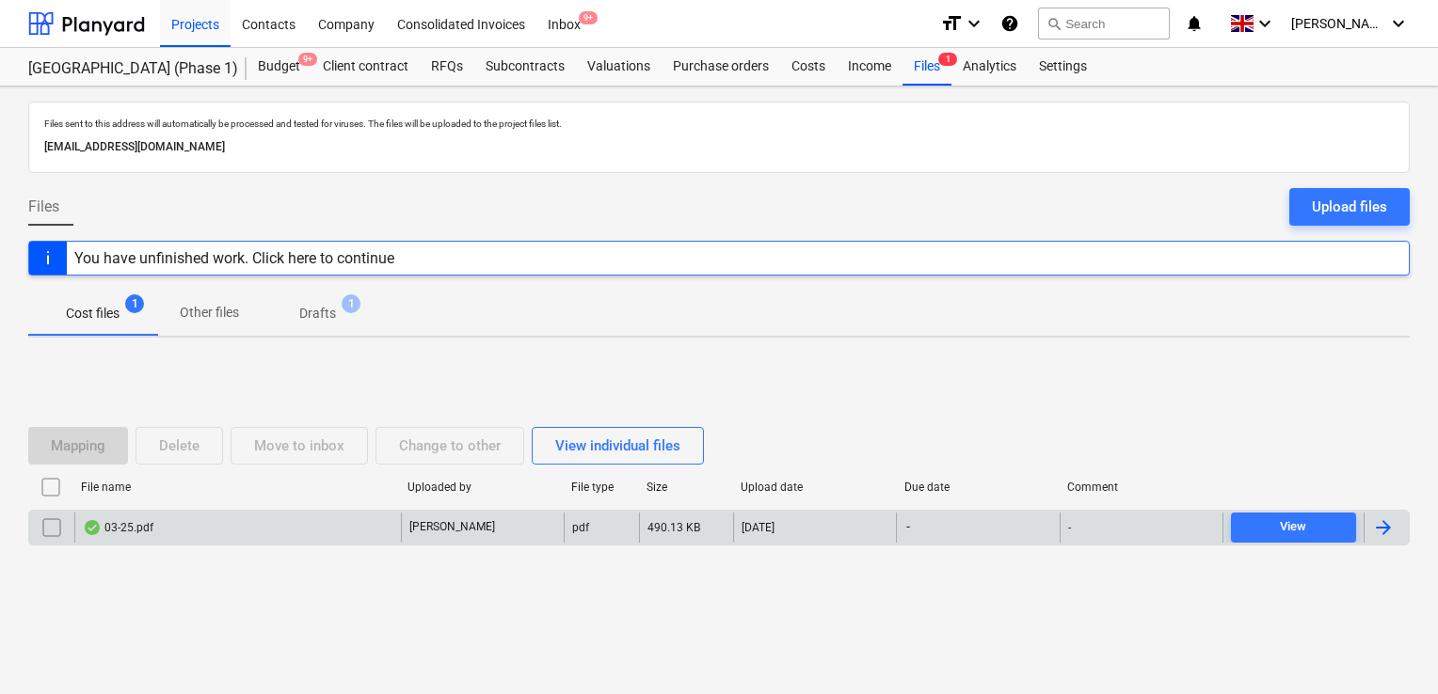
click at [312, 537] on div "03-25.pdf" at bounding box center [237, 528] width 327 height 30
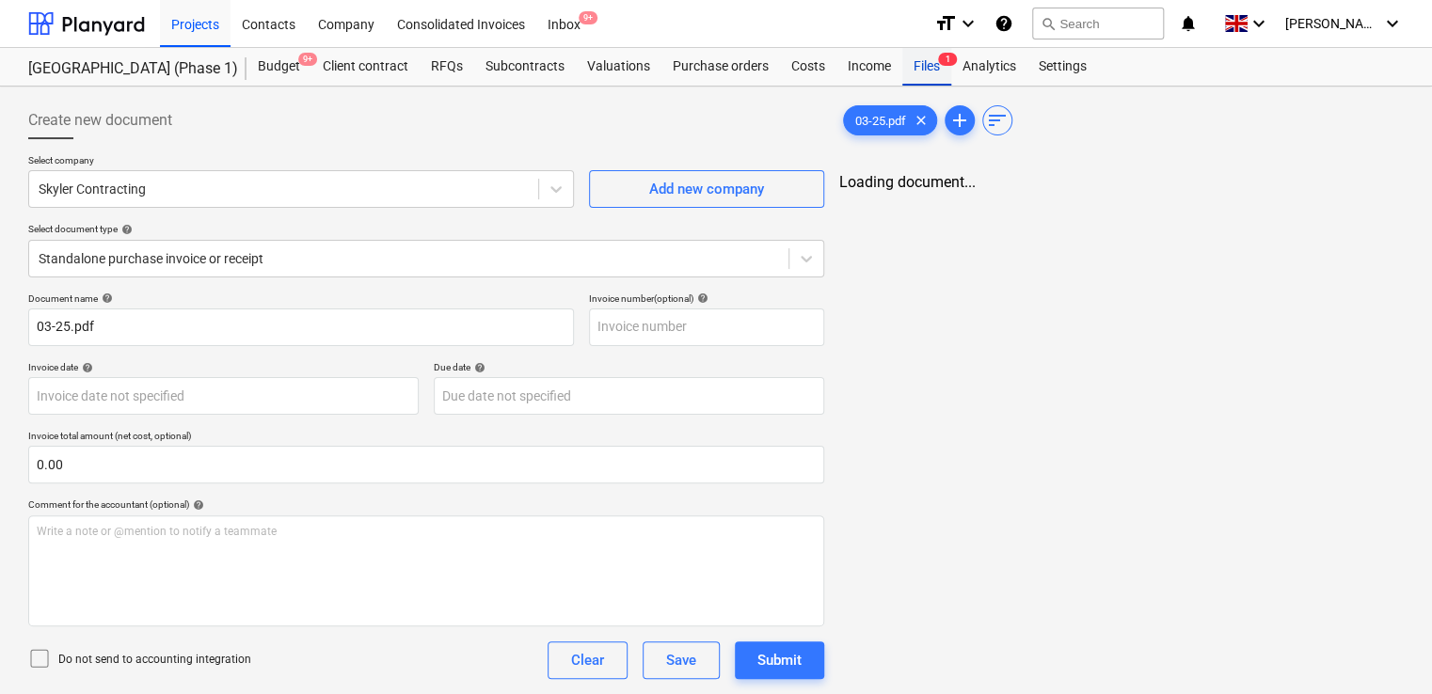
click at [932, 70] on div "Files 1" at bounding box center [926, 67] width 49 height 38
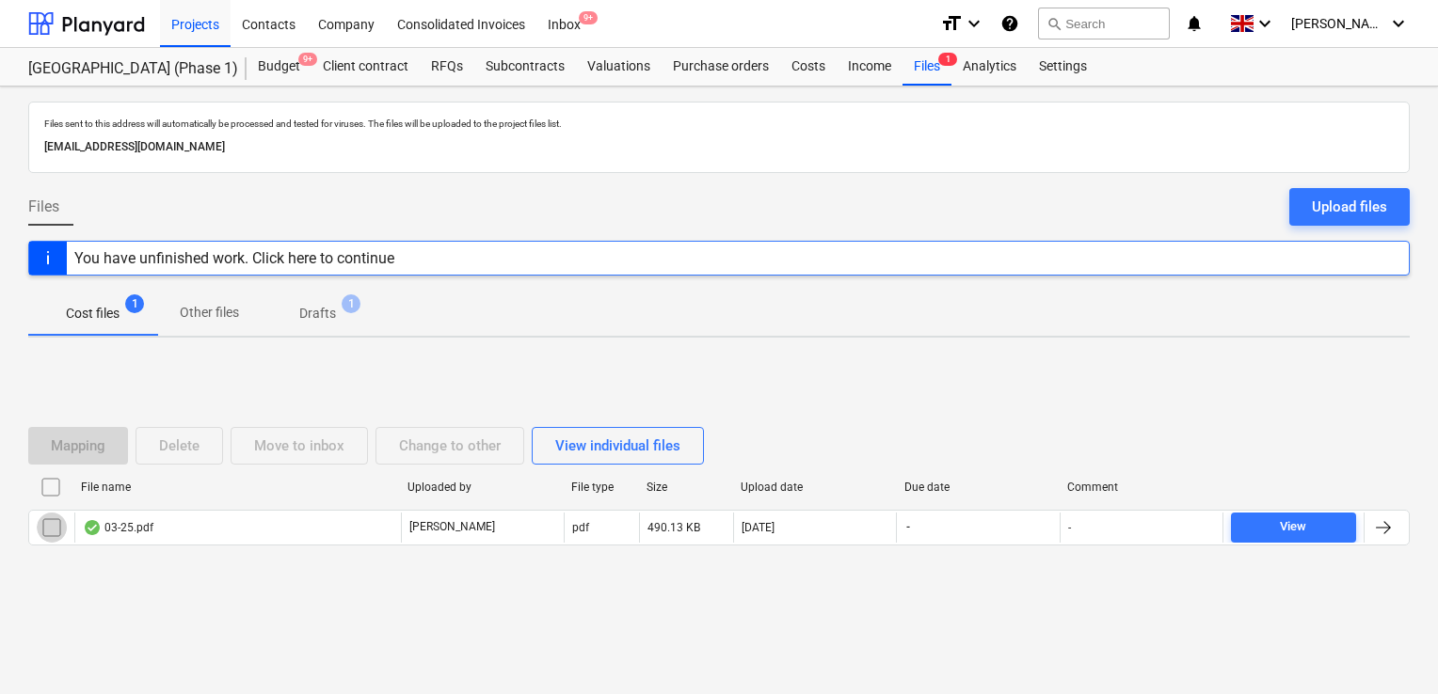
click at [53, 525] on input "checkbox" at bounding box center [52, 528] width 30 height 30
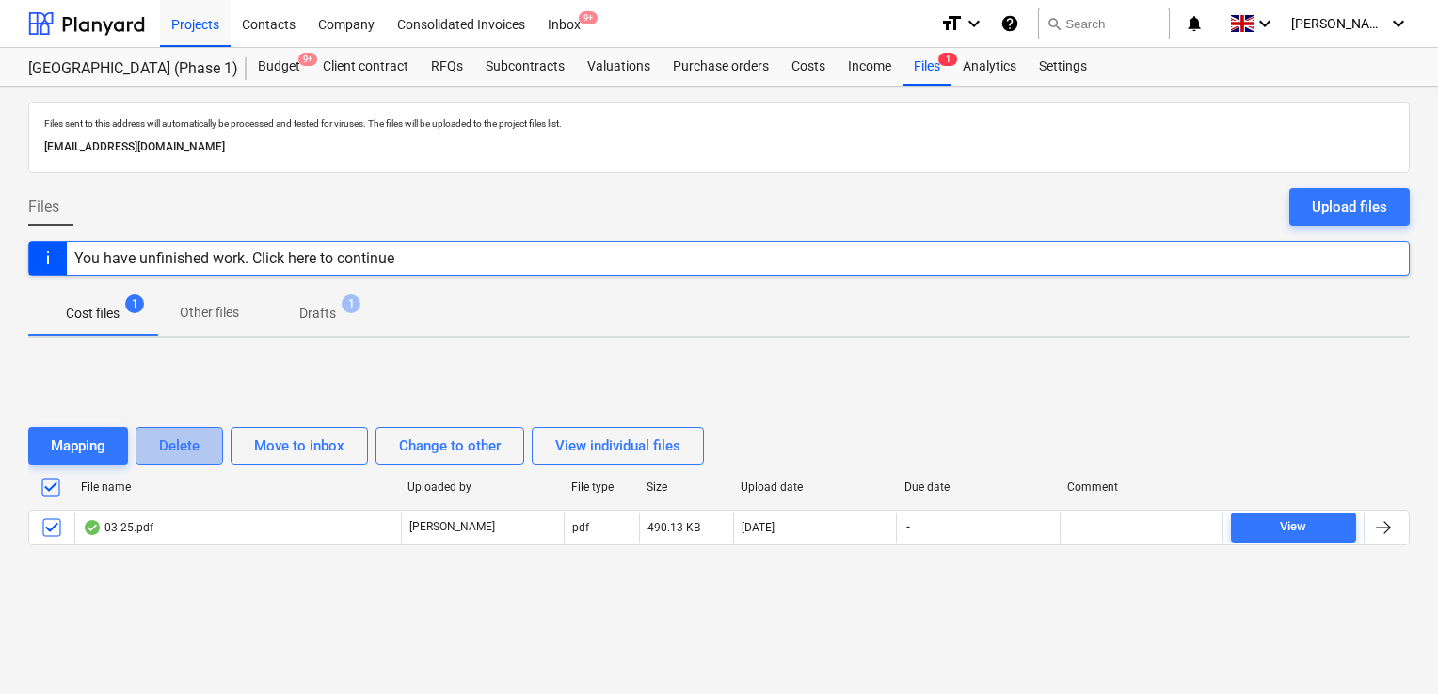
click at [159, 449] on div "Delete" at bounding box center [179, 446] width 40 height 24
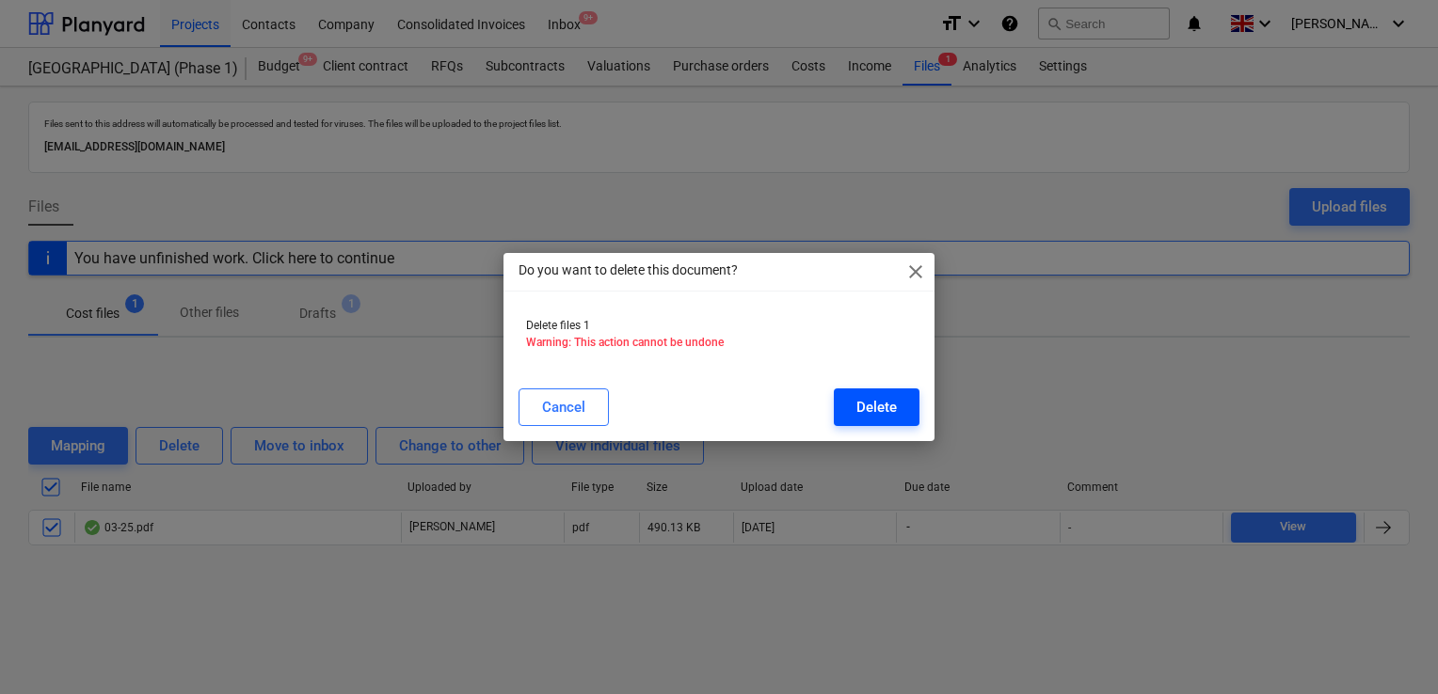
click at [898, 390] on button "Delete" at bounding box center [877, 408] width 86 height 38
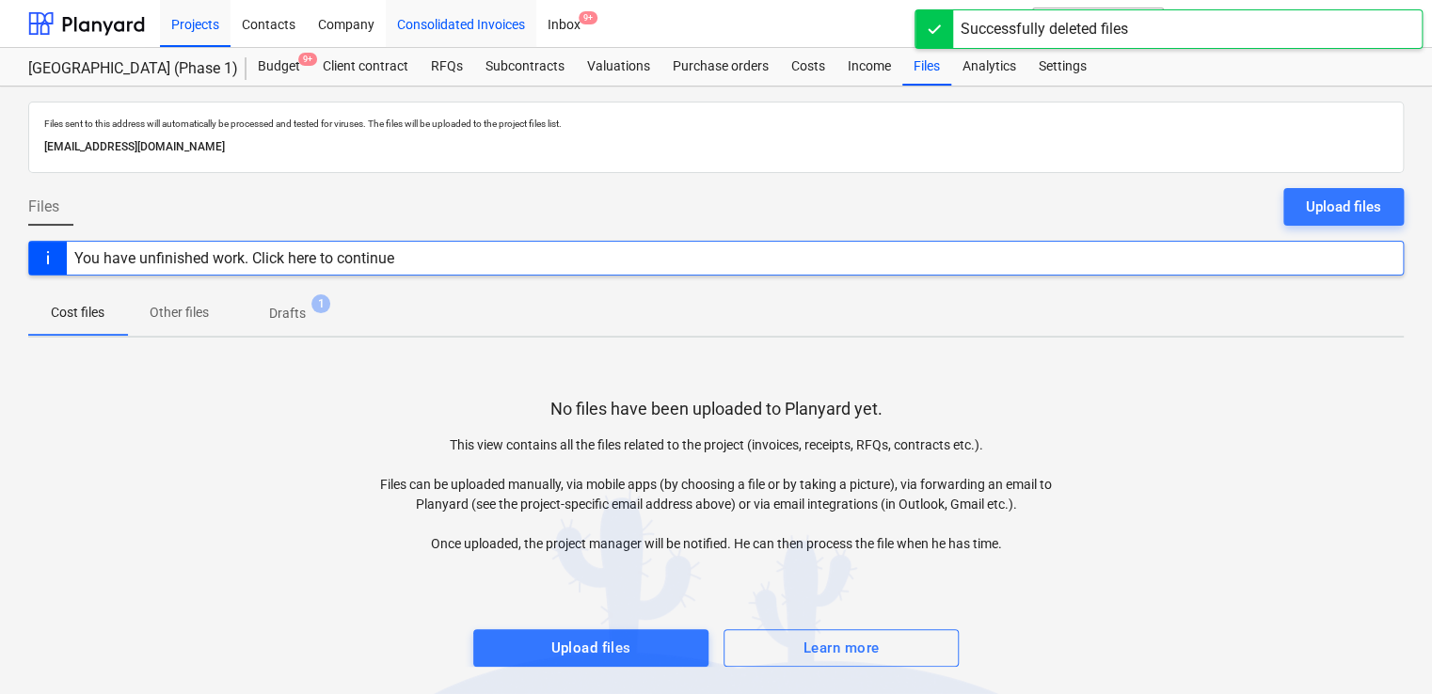
click at [452, 24] on div "Consolidated Invoices" at bounding box center [461, 23] width 151 height 48
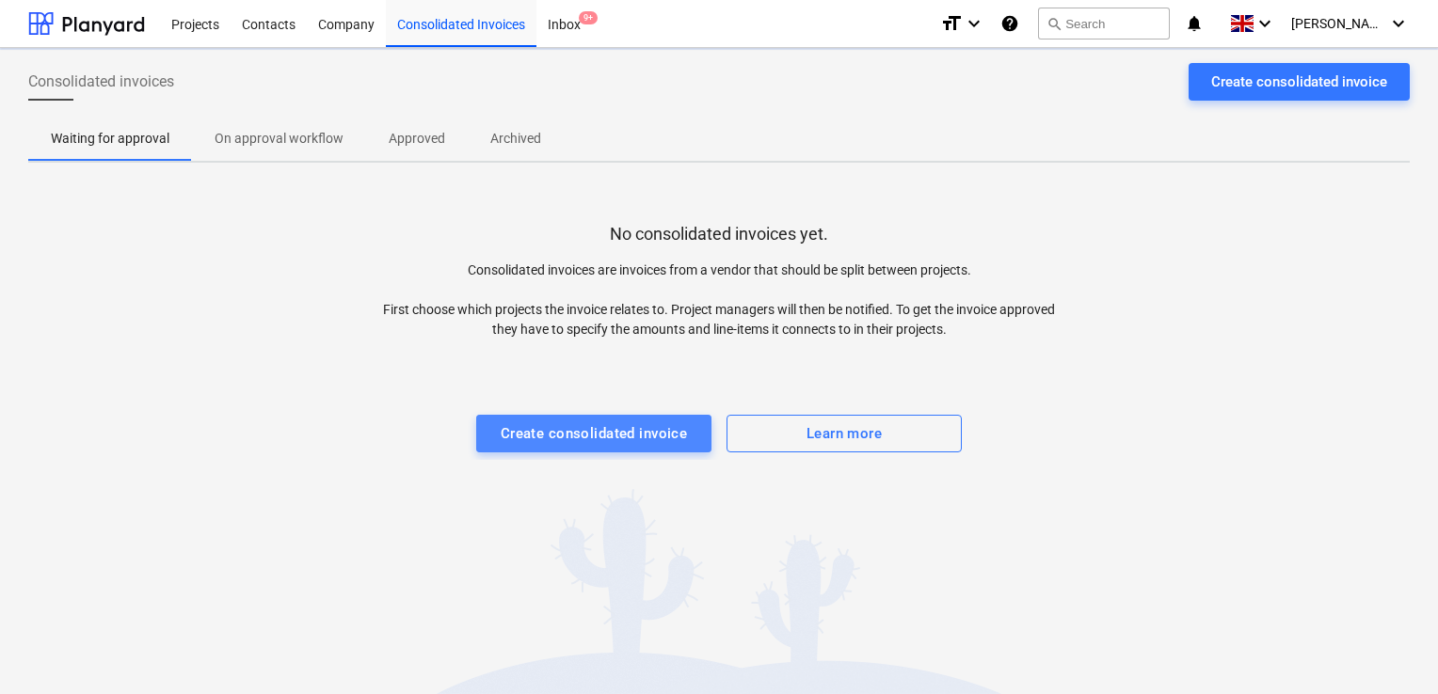
click at [592, 435] on div "Create consolidated invoice" at bounding box center [594, 434] width 187 height 24
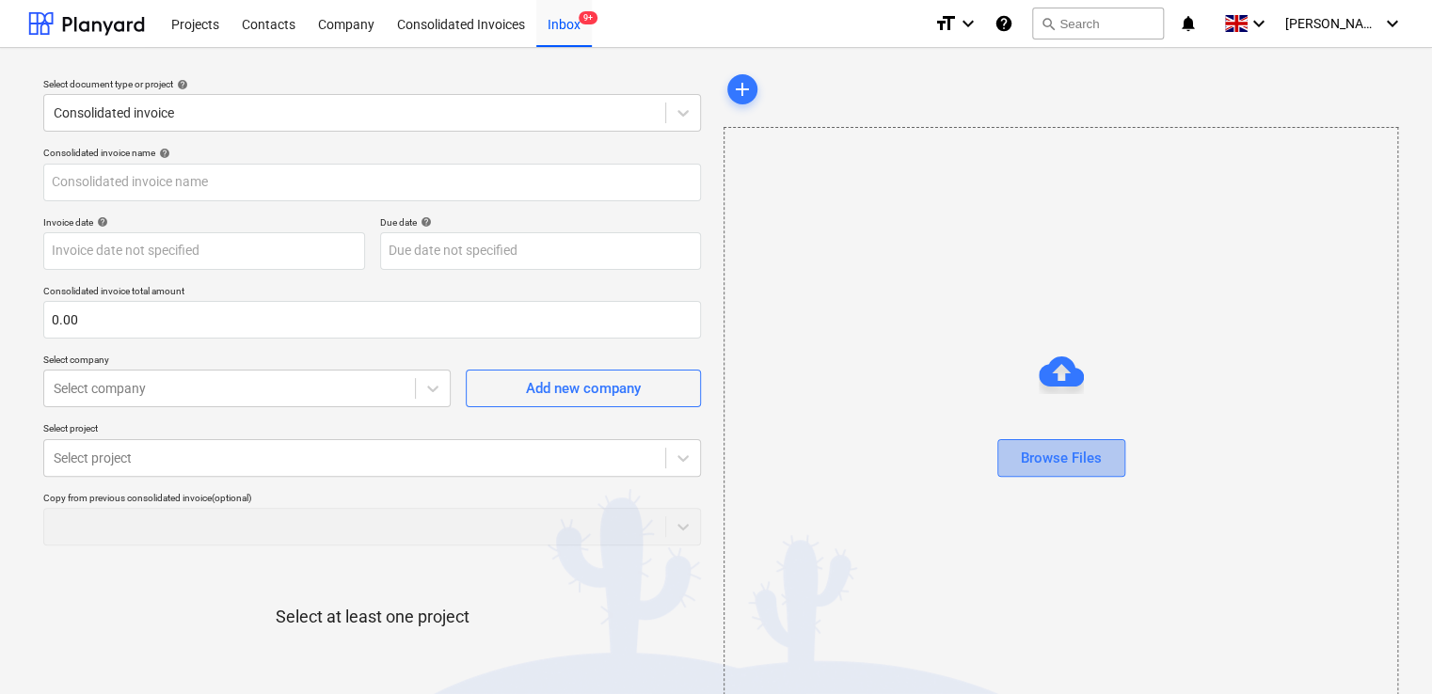
click at [1058, 454] on div "Browse Files" at bounding box center [1061, 458] width 81 height 24
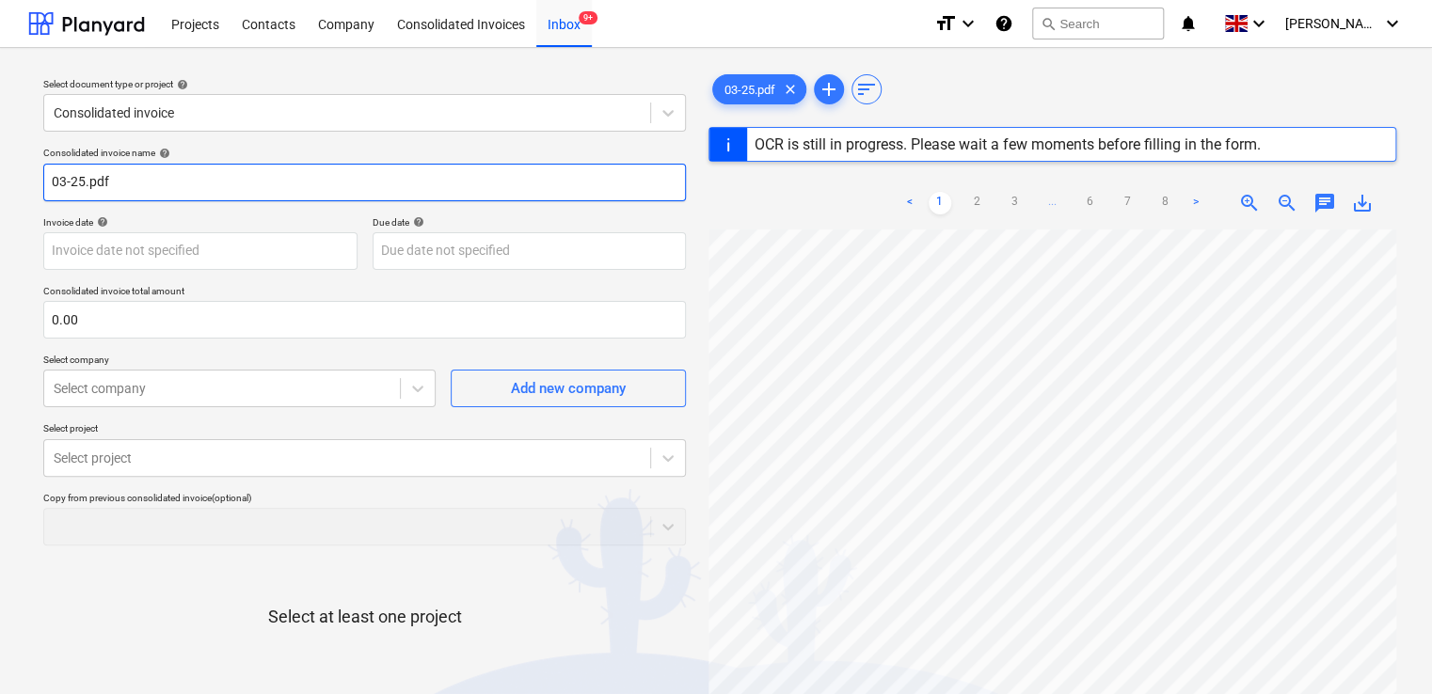
click at [229, 186] on input "03-25.pdf" at bounding box center [364, 183] width 643 height 38
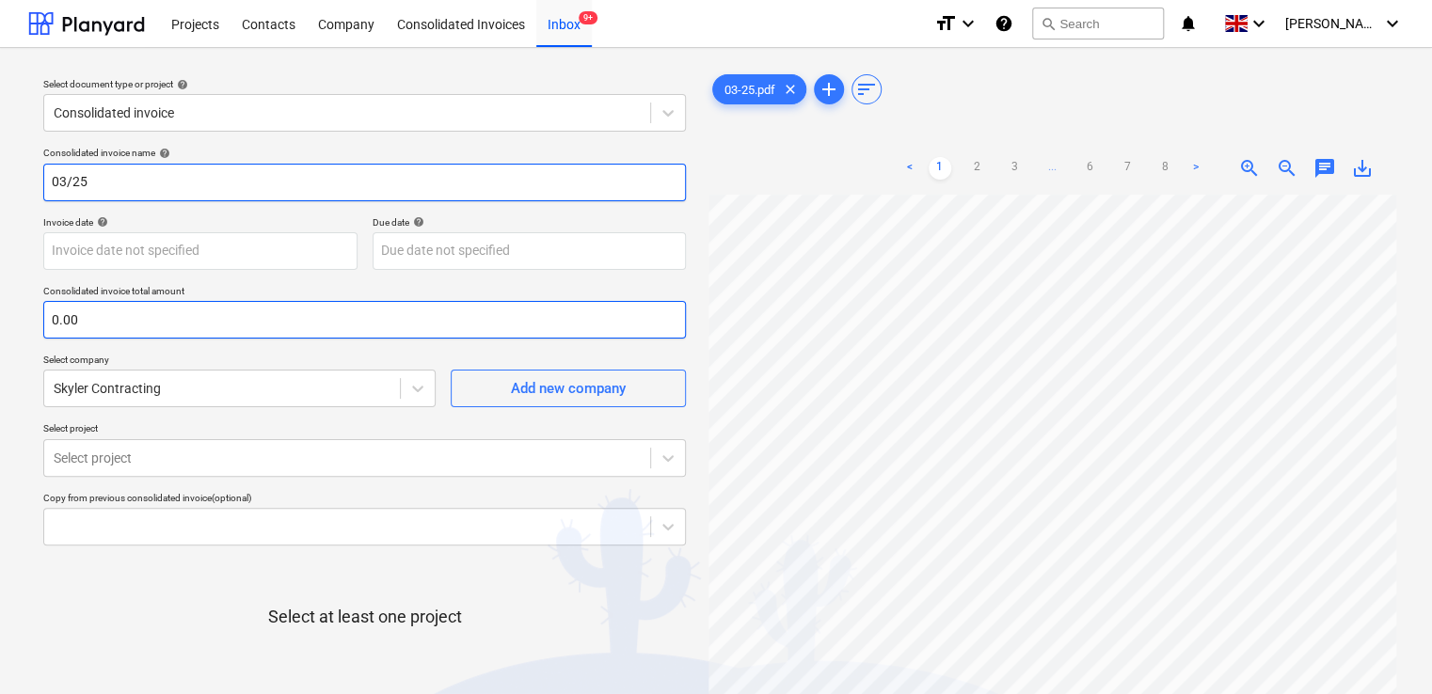
type input "03/25"
click at [99, 326] on input "text" at bounding box center [364, 320] width 643 height 38
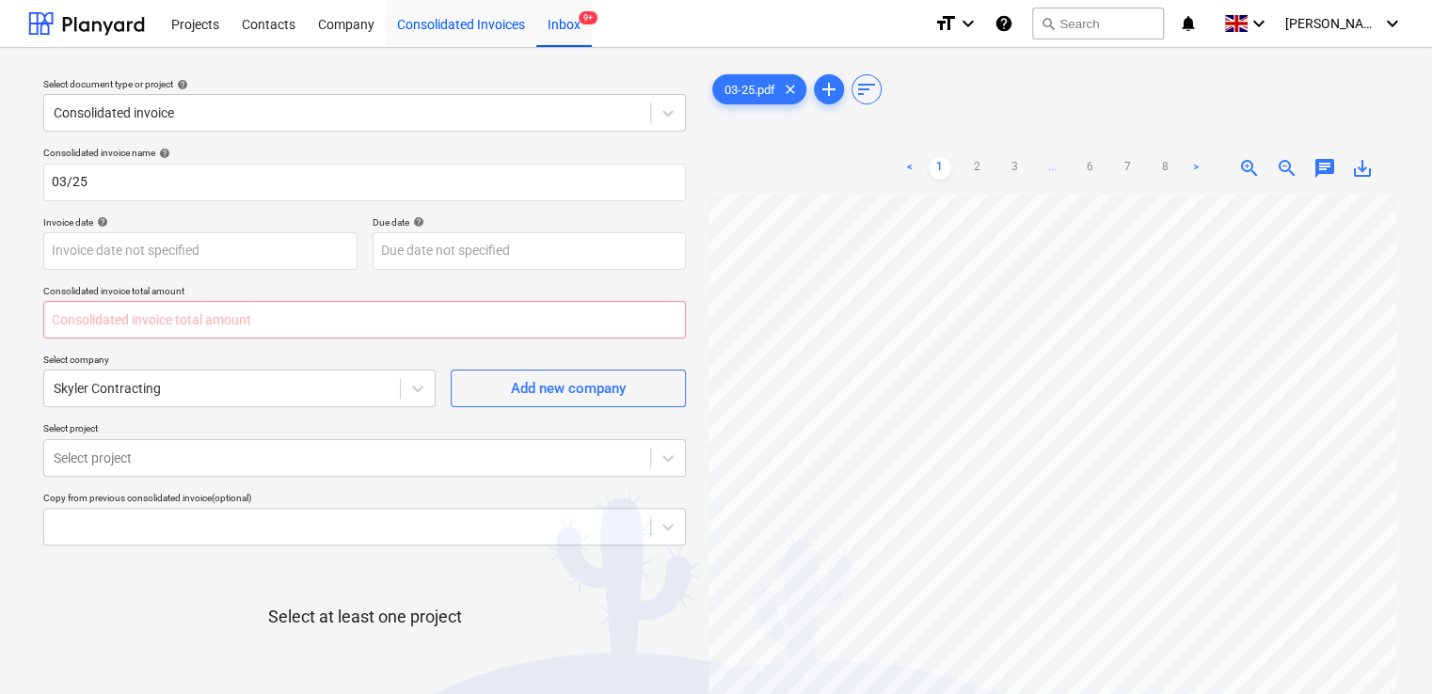
type input "0.00"
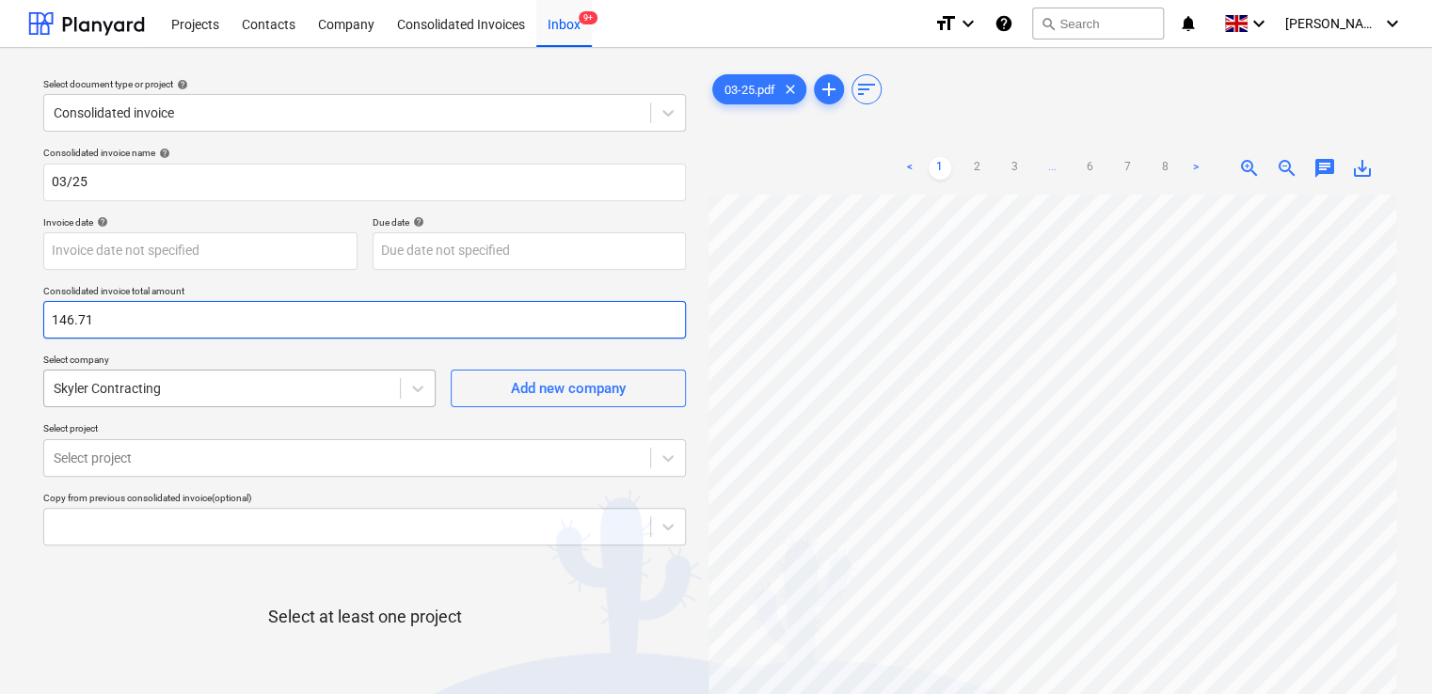
type input "146.71"
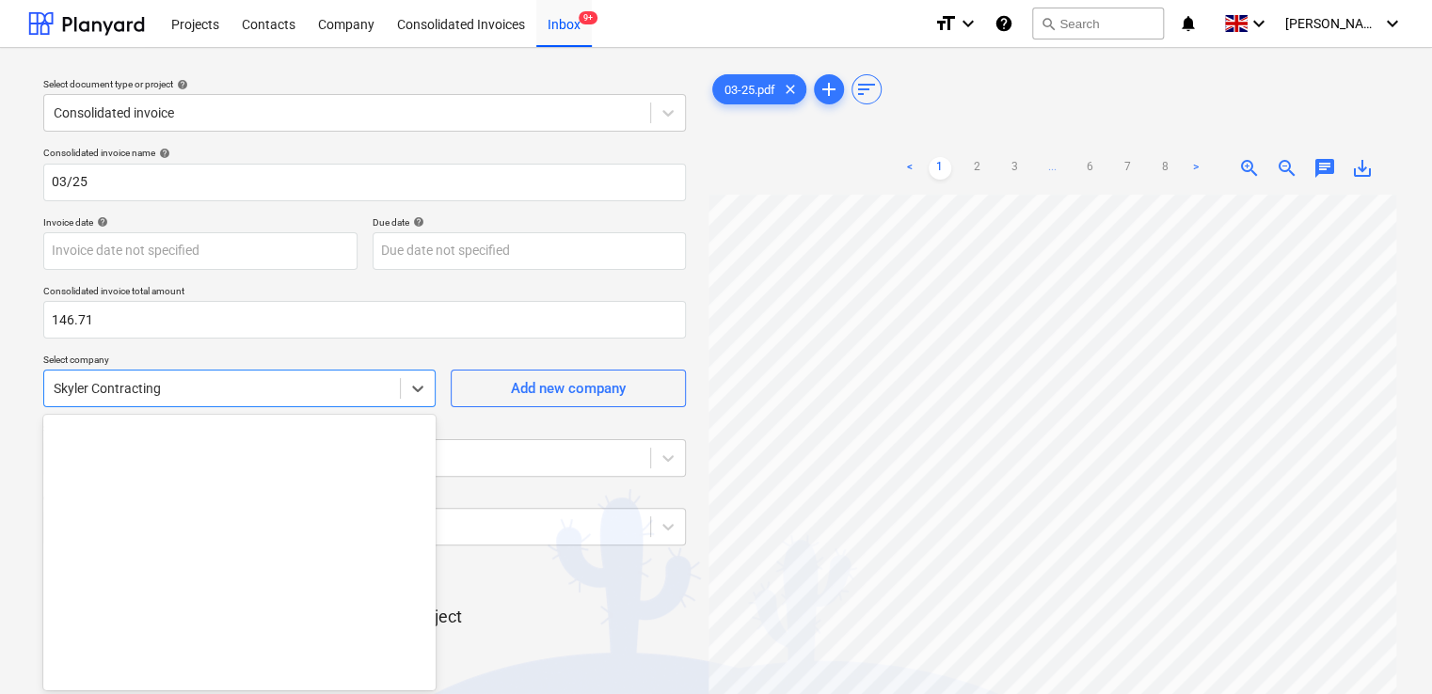
click at [381, 390] on div "Skyler Contracting" at bounding box center [222, 388] width 356 height 26
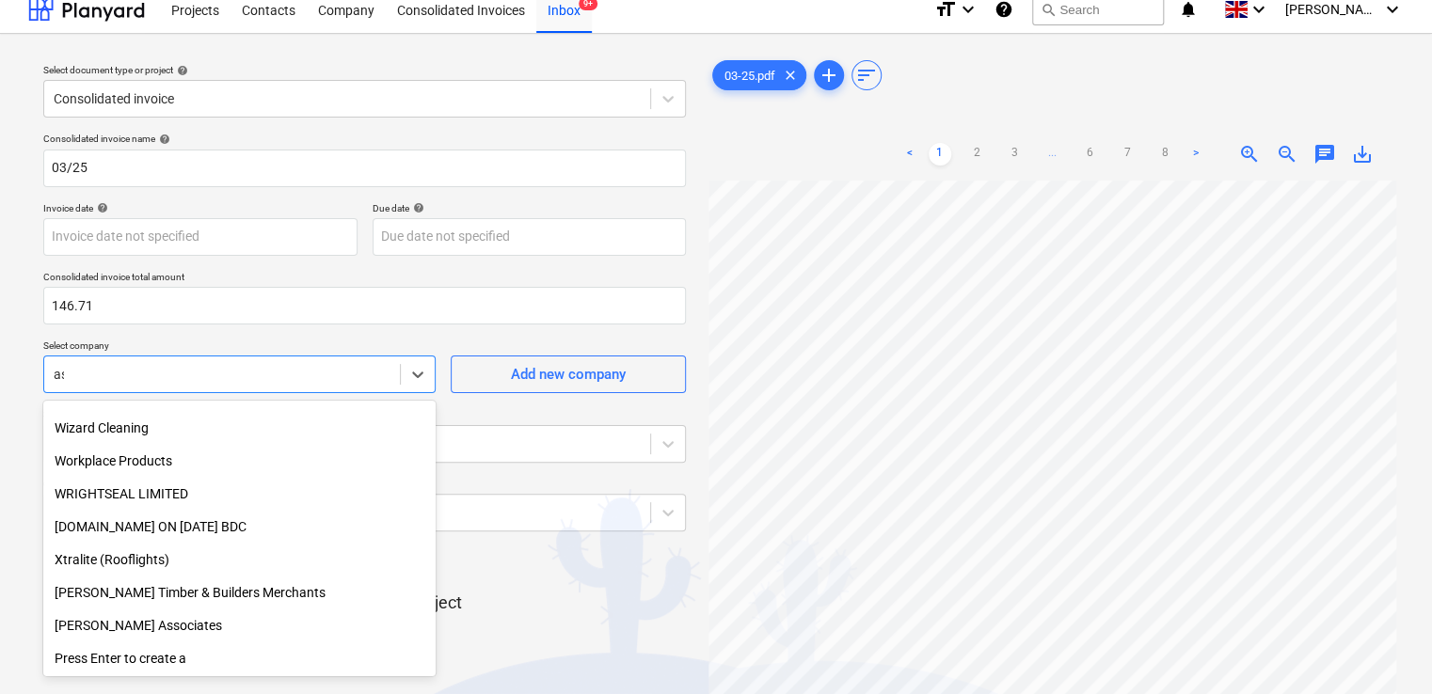
scroll to position [2791, 0]
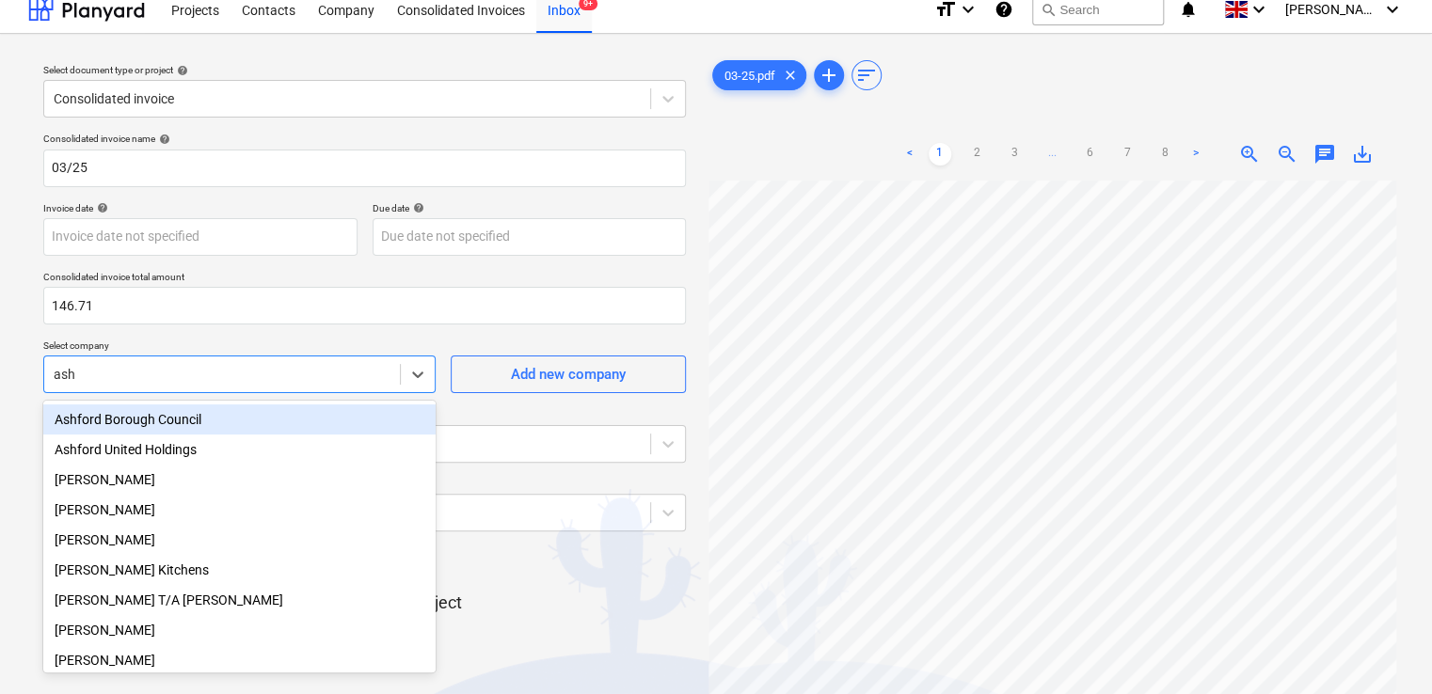
type input "ashl"
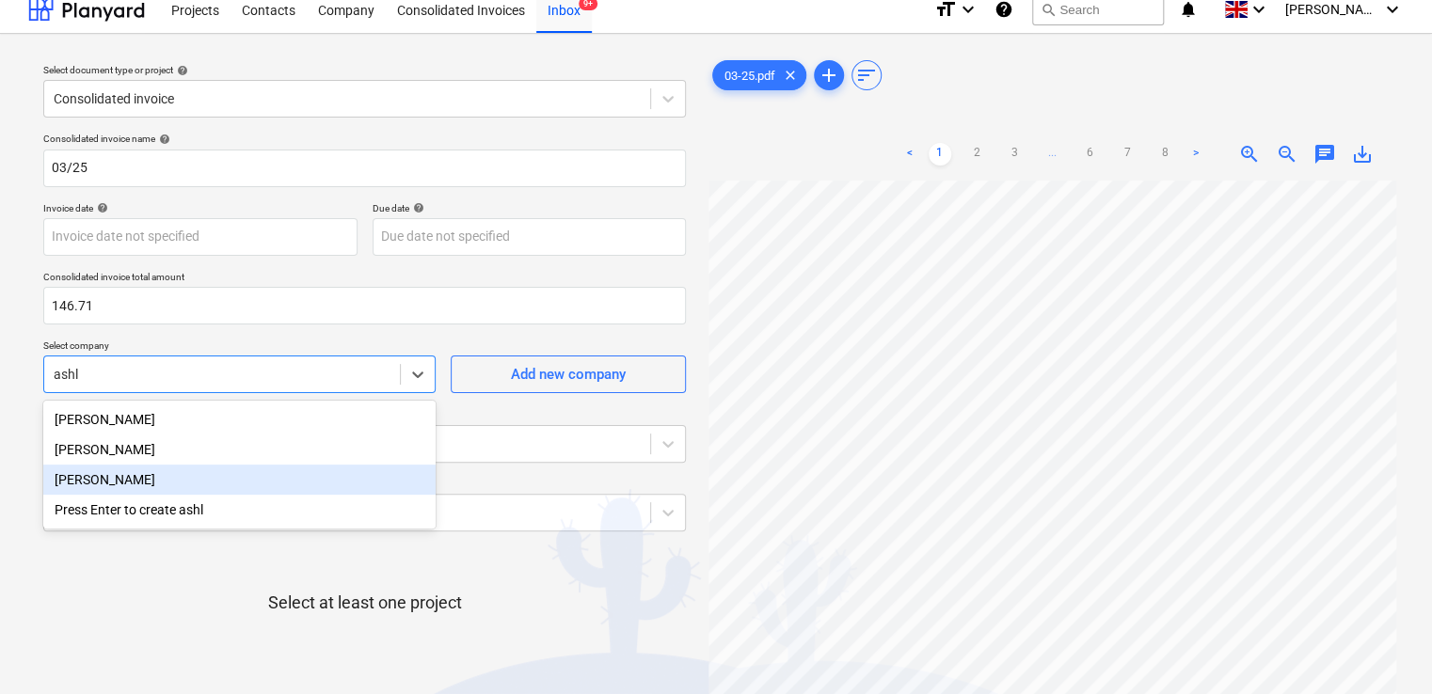
click at [139, 483] on div "[PERSON_NAME]" at bounding box center [239, 480] width 392 height 30
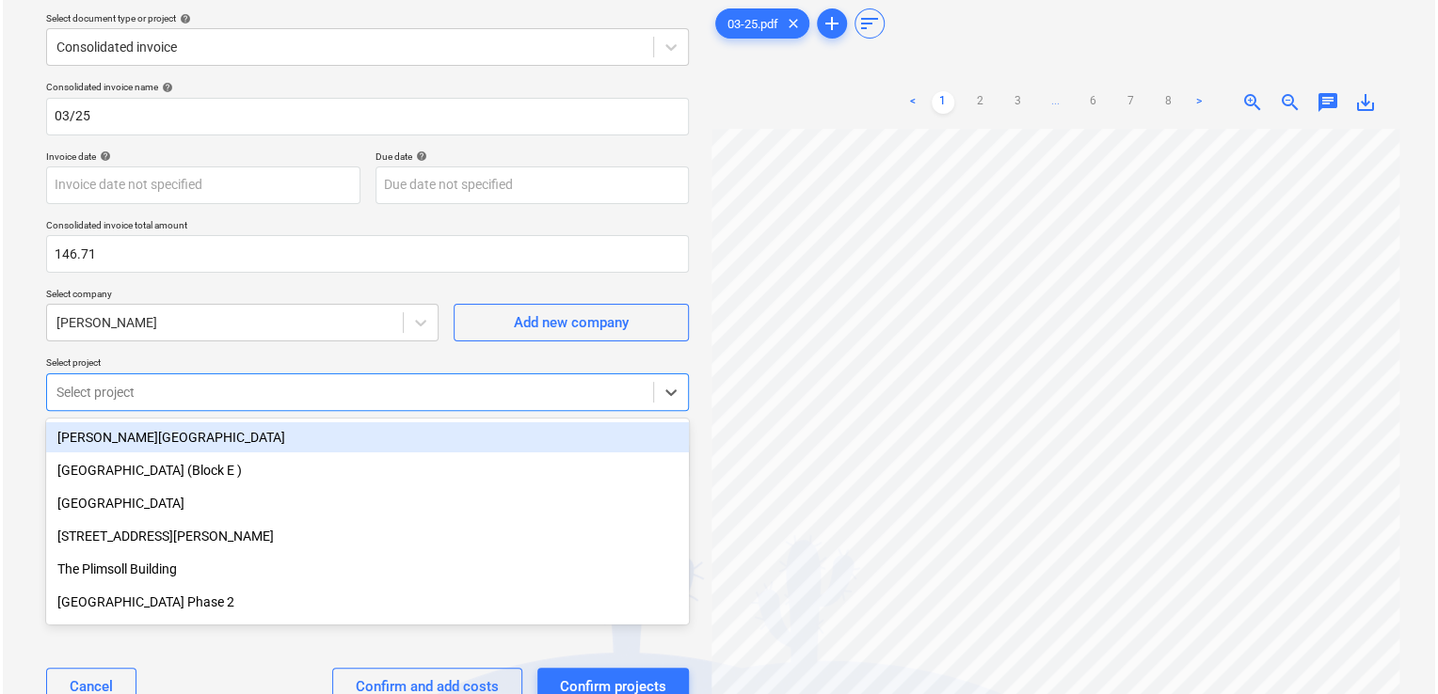
scroll to position [83, 0]
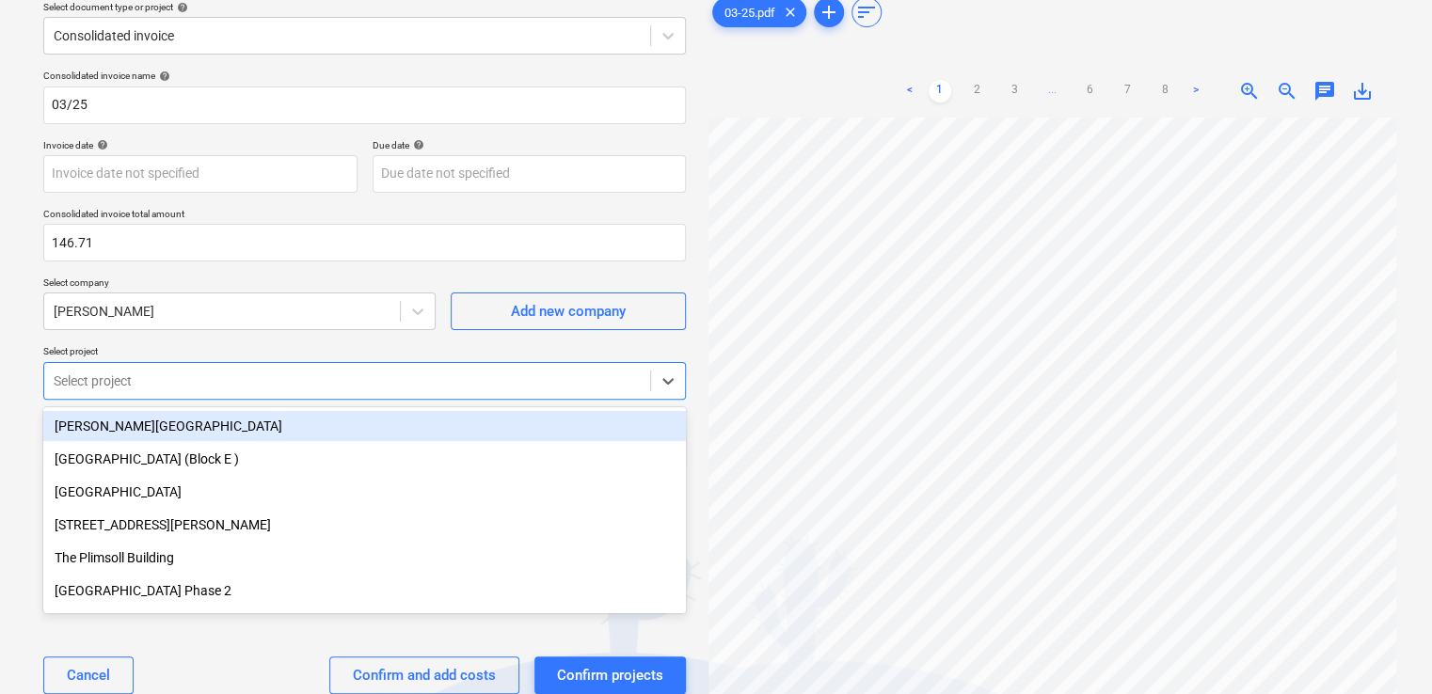
click at [143, 447] on body "Projects Contacts Company Consolidated Invoices Inbox 9+ format_size keyboard_a…" at bounding box center [716, 270] width 1432 height 694
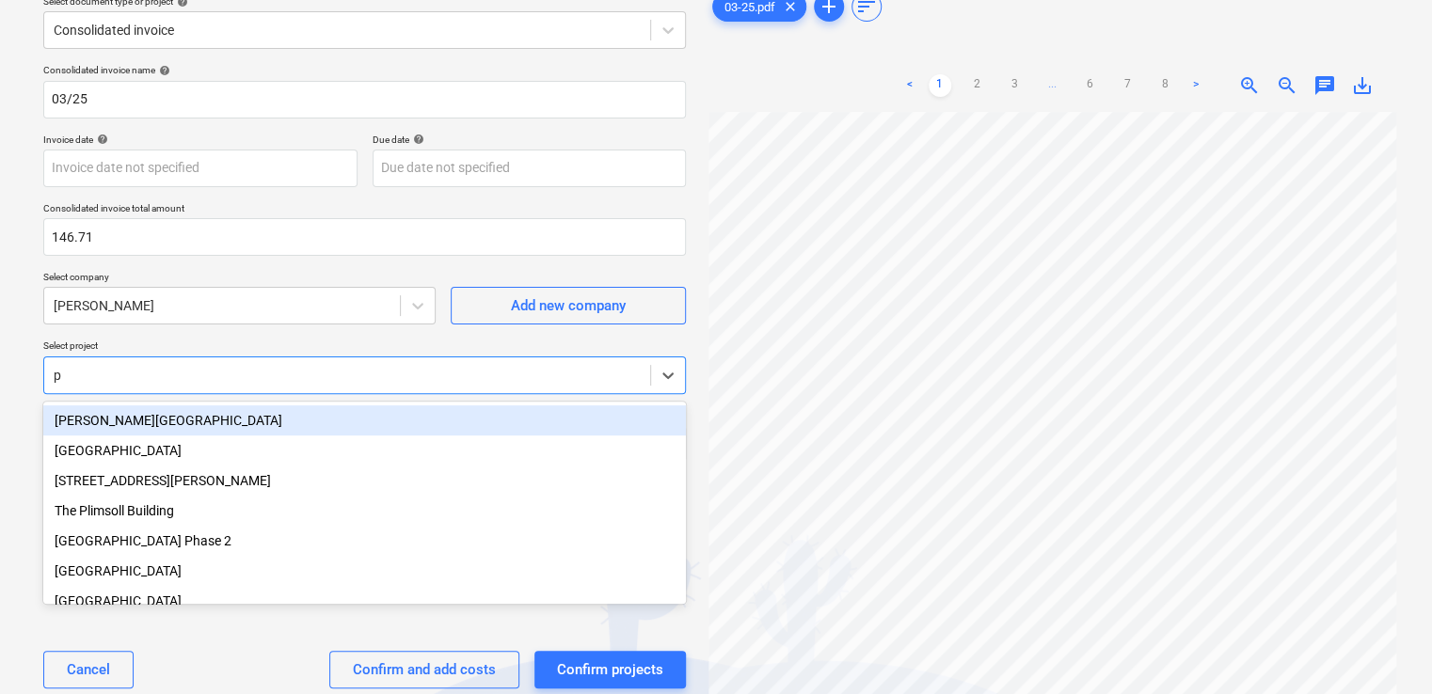
type input "pl"
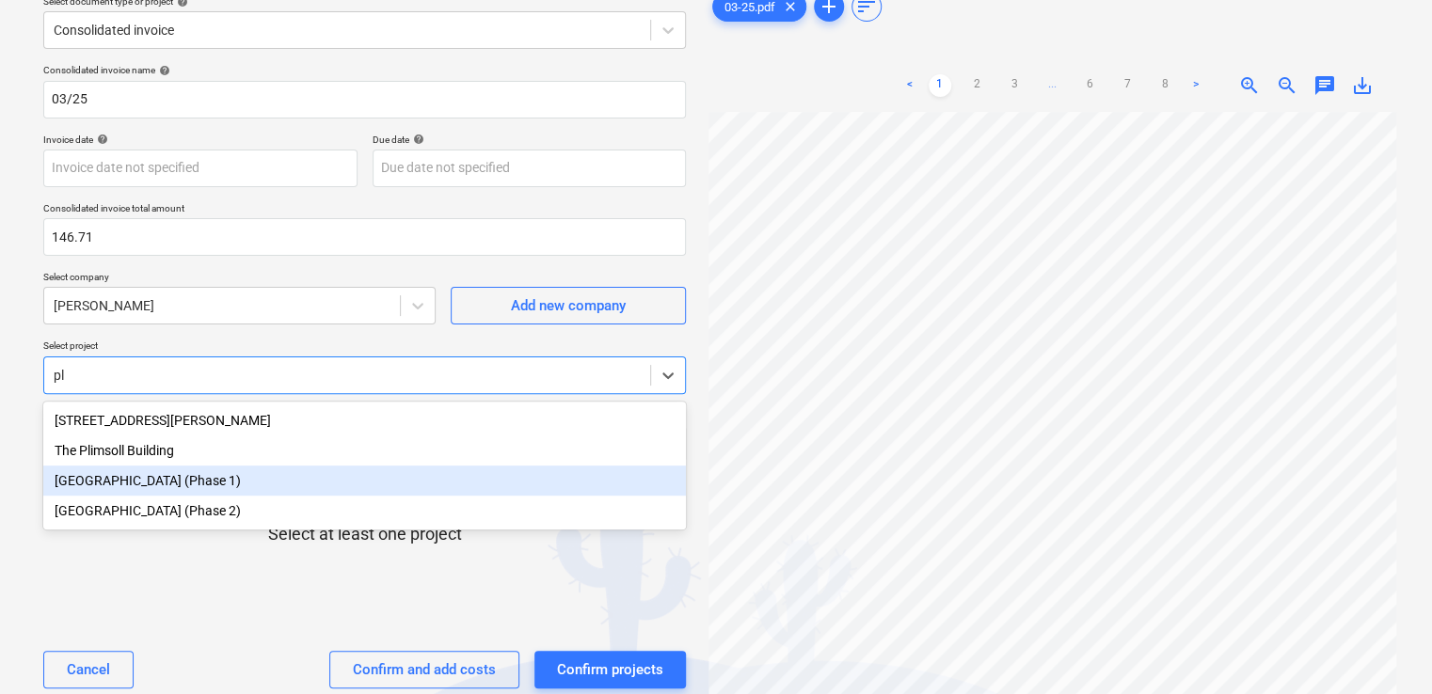
click at [155, 486] on div "[GEOGRAPHIC_DATA] (Phase 1)" at bounding box center [364, 481] width 643 height 30
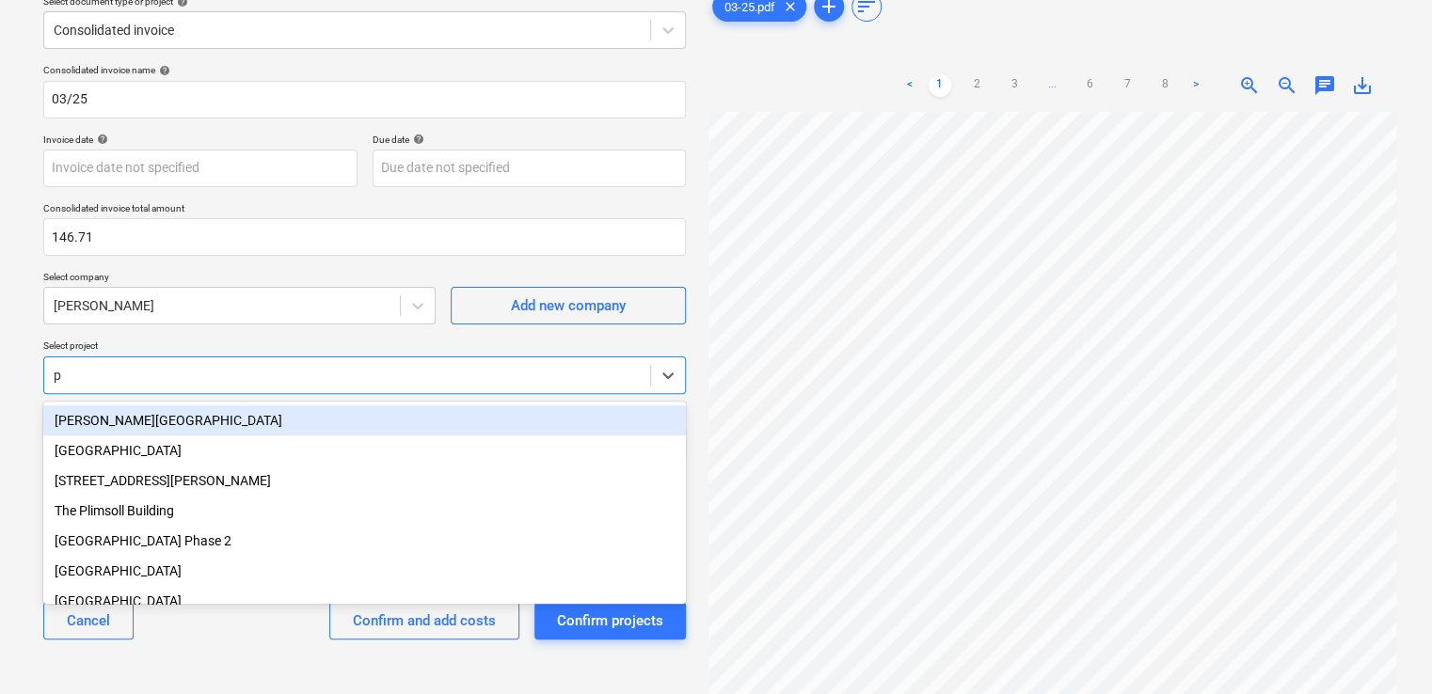
type input "pl"
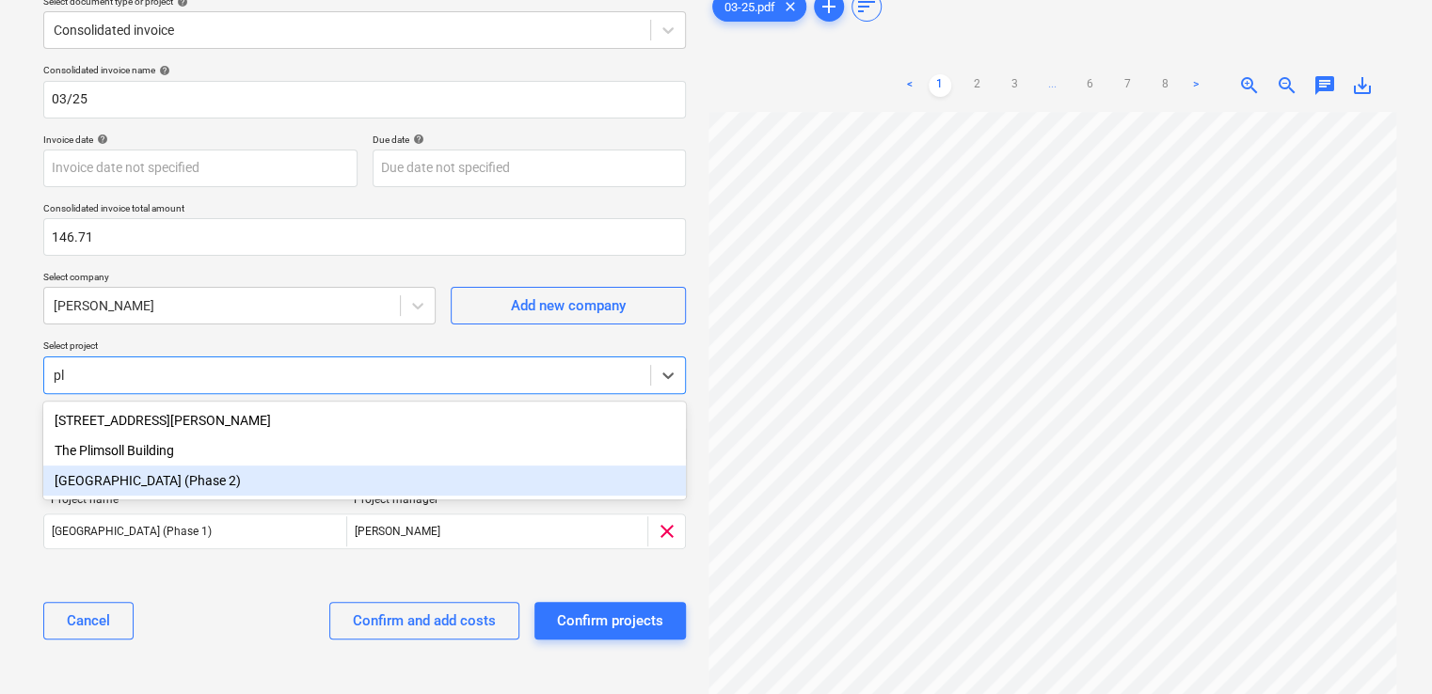
click at [162, 476] on div "[GEOGRAPHIC_DATA] (Phase 2)" at bounding box center [364, 481] width 643 height 30
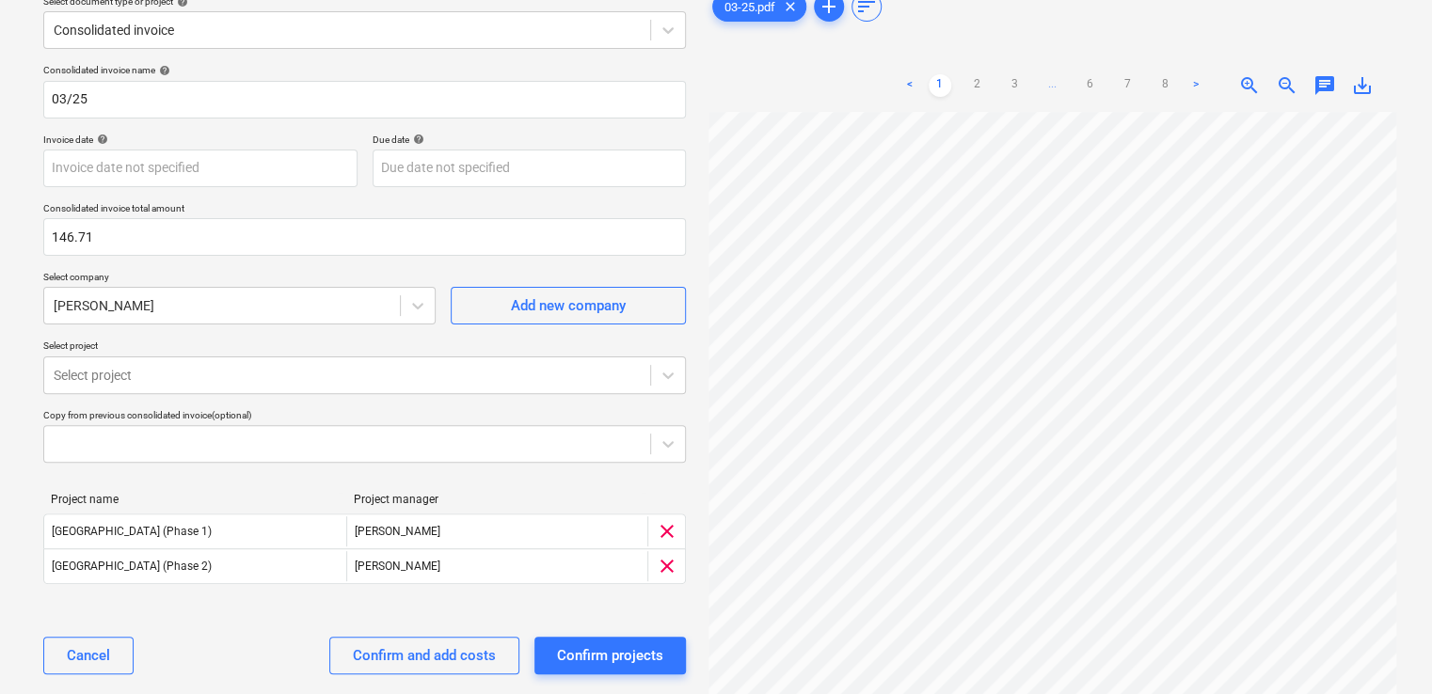
click at [228, 649] on div "Cancel Confirm and add costs Confirm projects" at bounding box center [364, 656] width 643 height 68
click at [388, 645] on div "Confirm and add costs" at bounding box center [424, 656] width 143 height 24
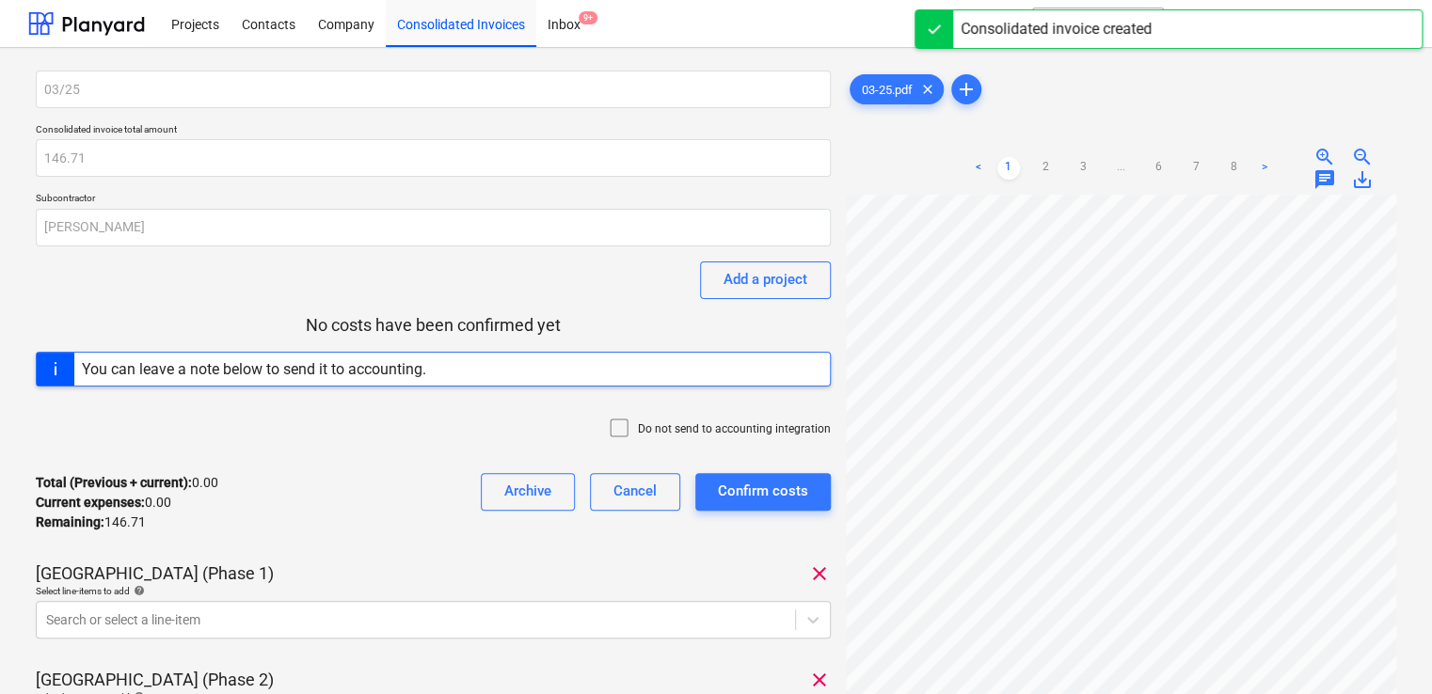
click at [638, 425] on div at bounding box center [623, 430] width 30 height 26
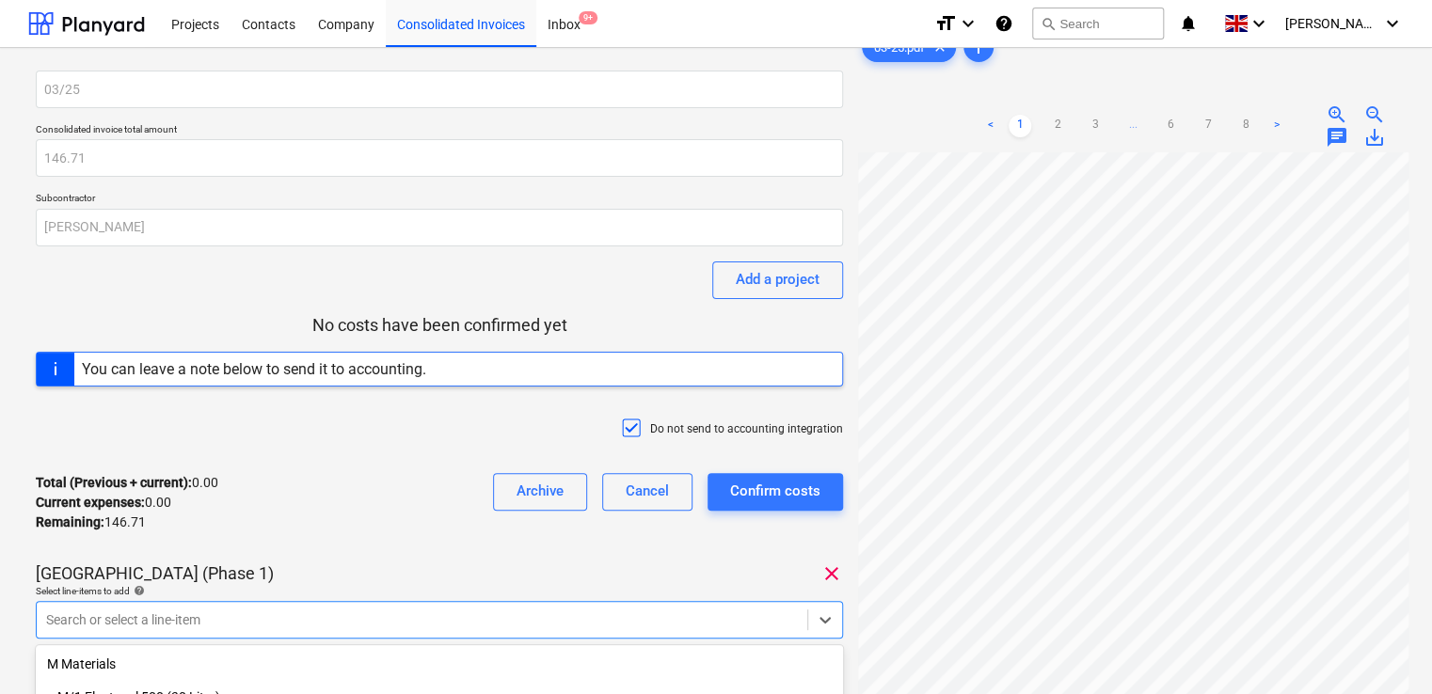
scroll to position [245, 0]
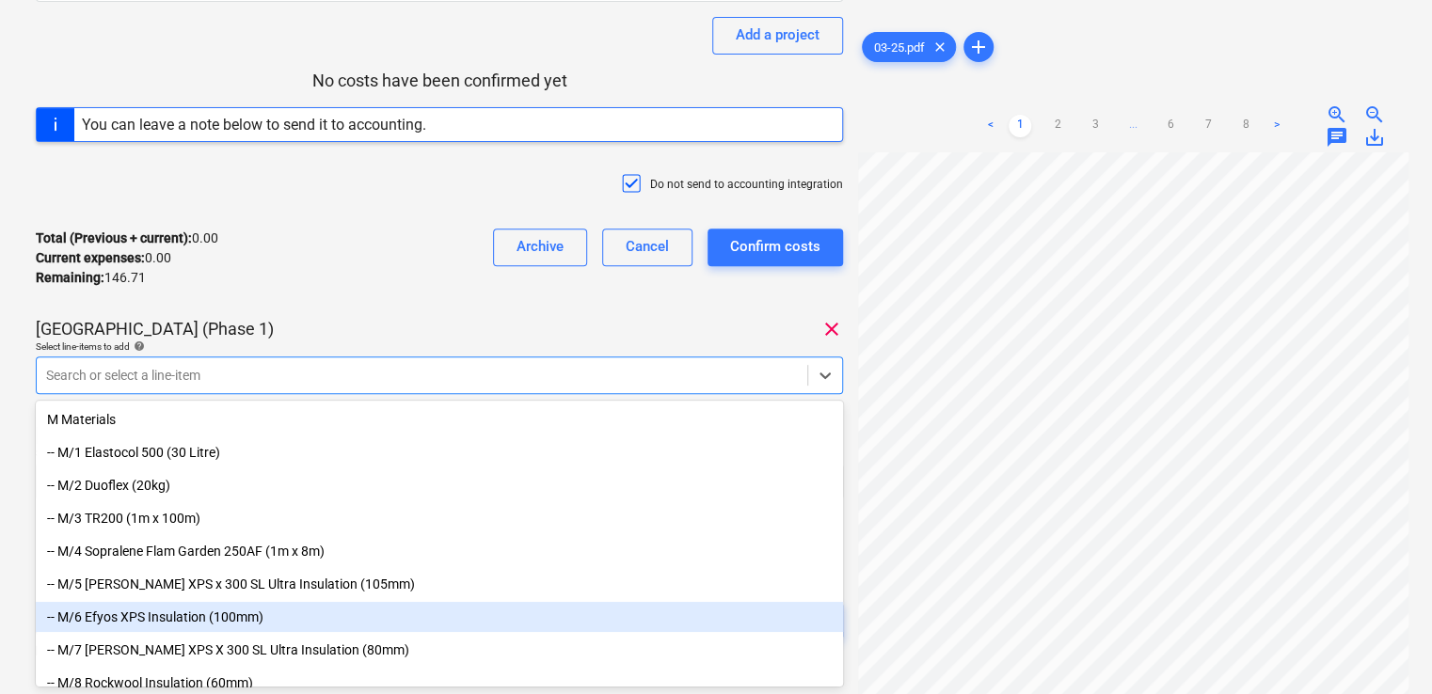
click at [409, 450] on body "Projects Contacts Company Consolidated Invoices Inbox 9+ format_size keyboard_a…" at bounding box center [716, 102] width 1432 height 694
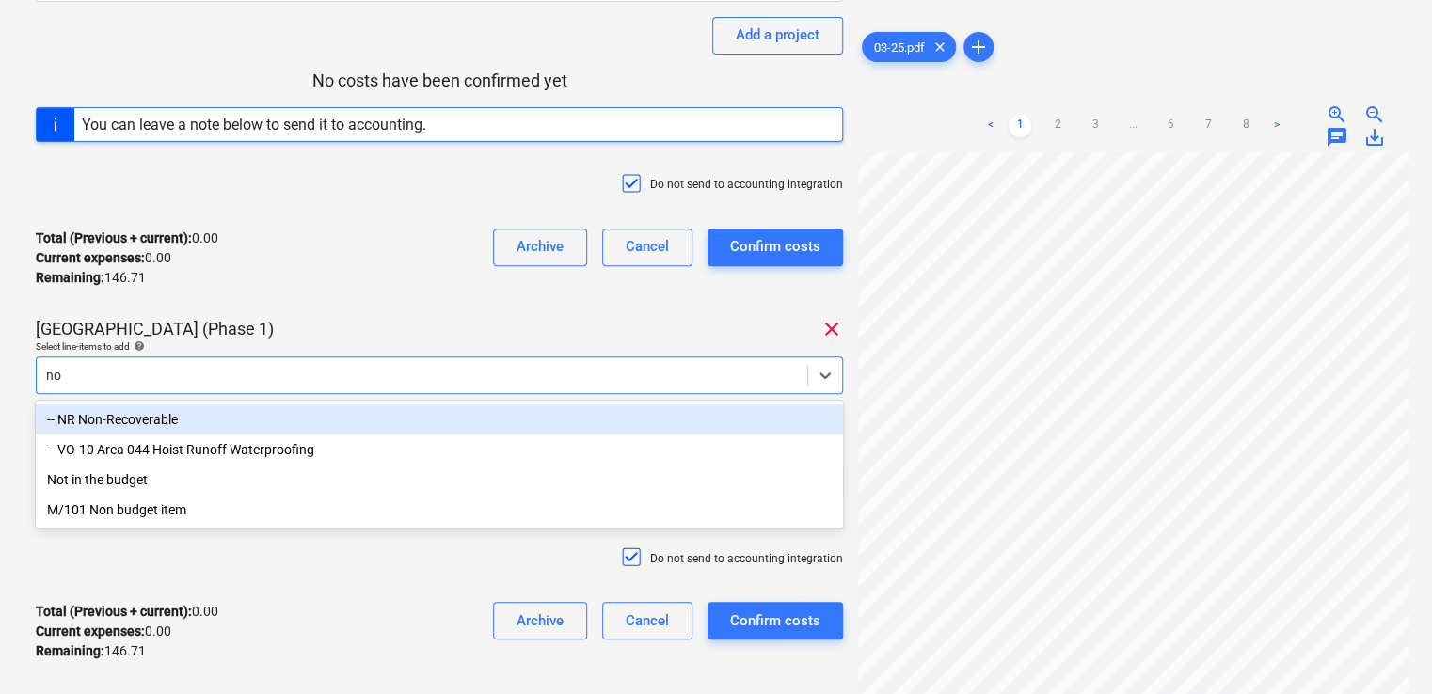
type input "non"
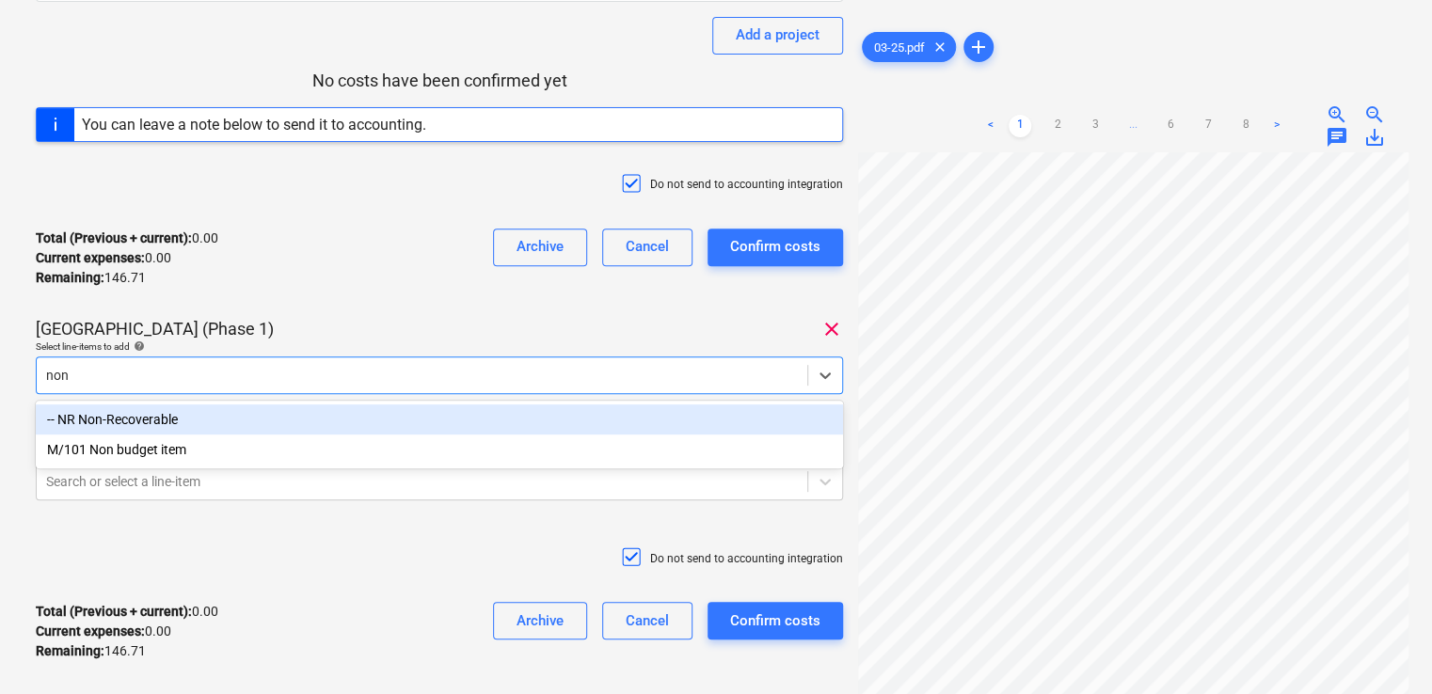
click at [298, 423] on div "-- NR Non-Recoverable" at bounding box center [439, 420] width 807 height 30
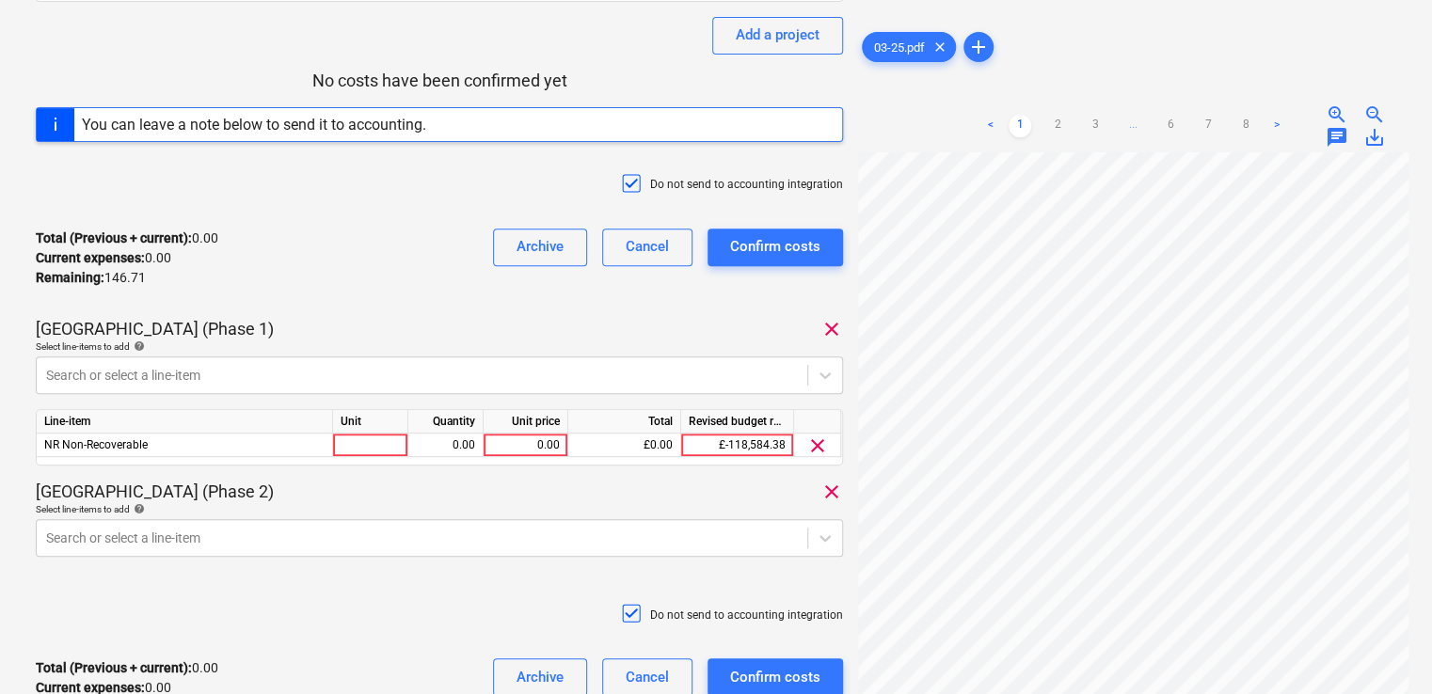
click at [274, 333] on p "[GEOGRAPHIC_DATA] (Phase 1)" at bounding box center [155, 329] width 238 height 23
click at [386, 439] on div at bounding box center [370, 446] width 75 height 24
type input "item"
type input "97.97"
click at [568, 482] on div "[GEOGRAPHIC_DATA] (Phase 2) clear" at bounding box center [439, 492] width 807 height 23
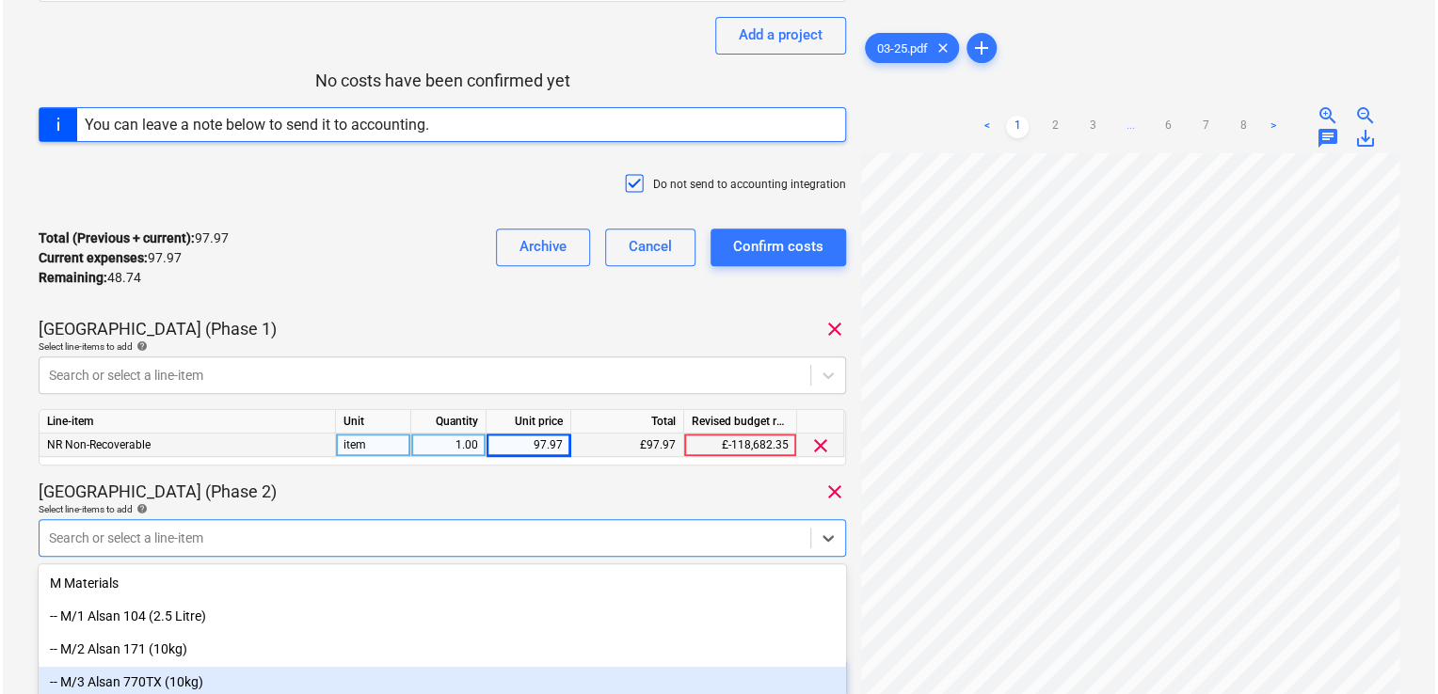
scroll to position [407, 0]
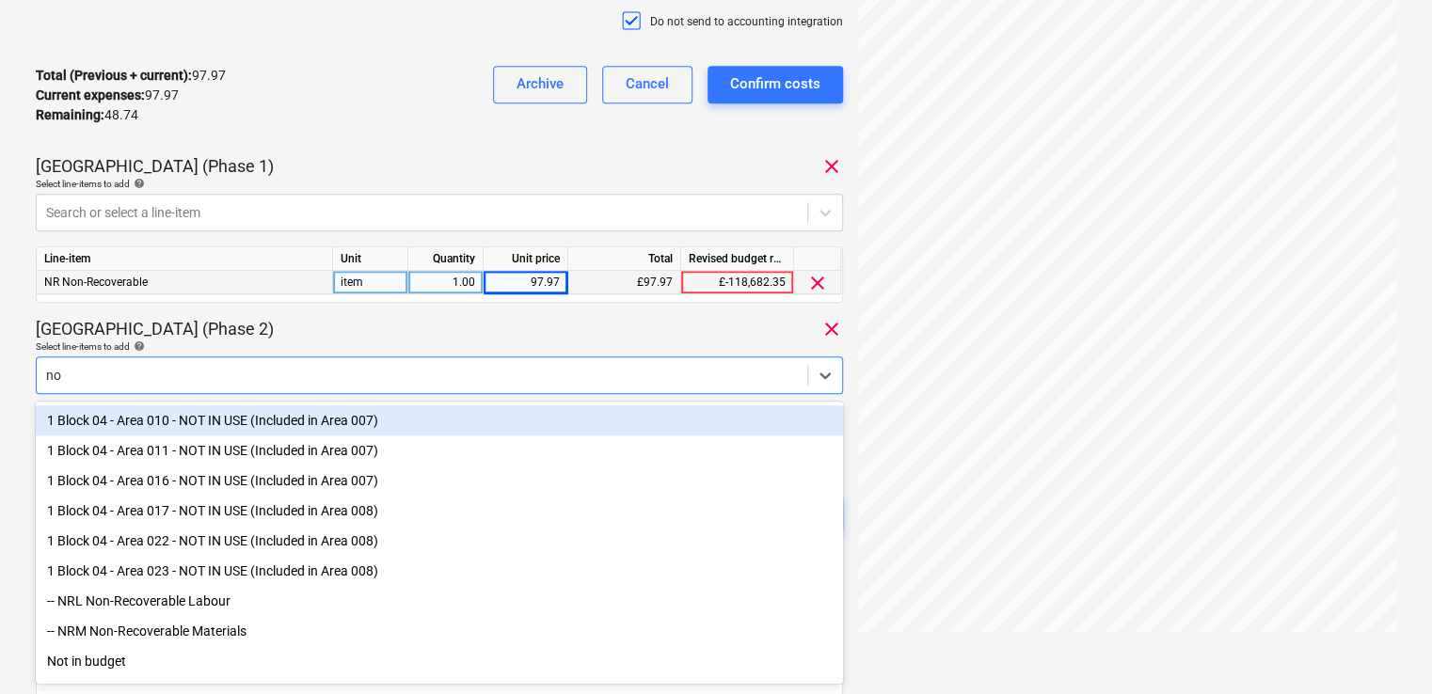
type input "non"
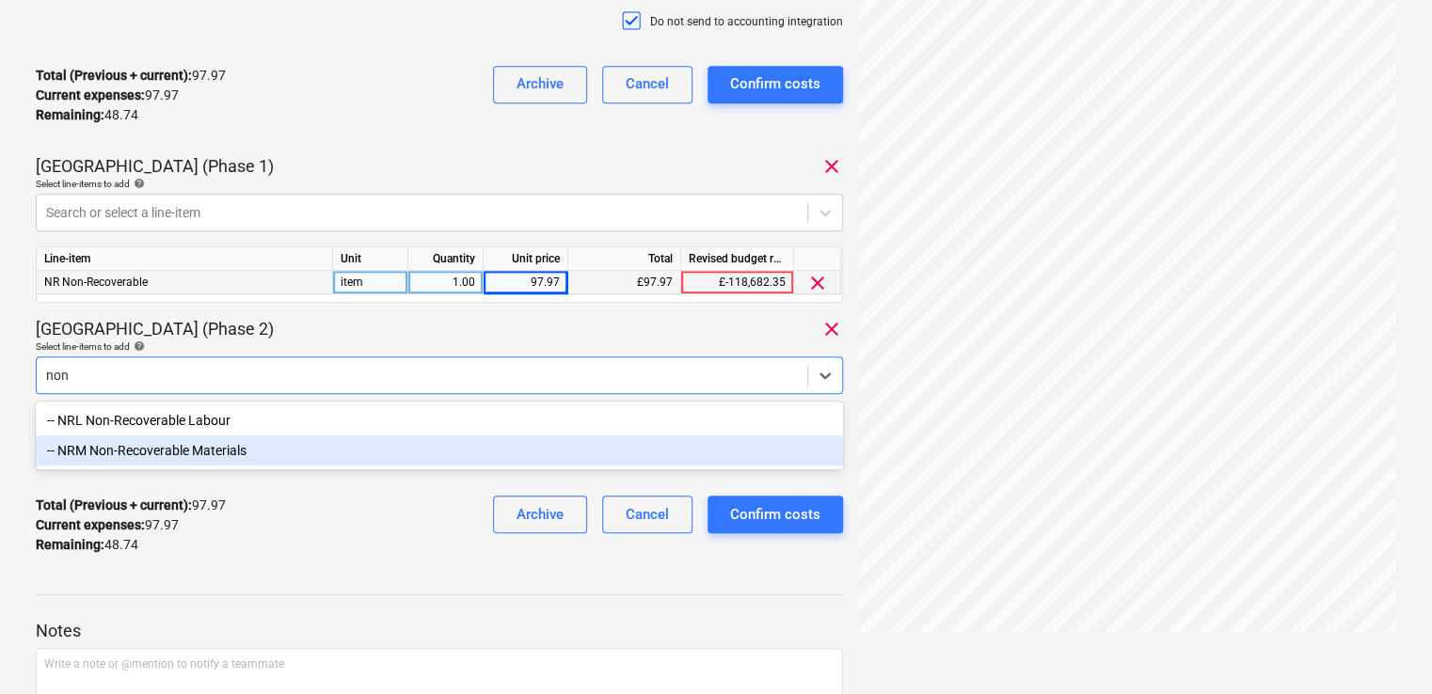
click at [409, 461] on div "-- NRM Non-Recoverable Materials" at bounding box center [439, 451] width 807 height 30
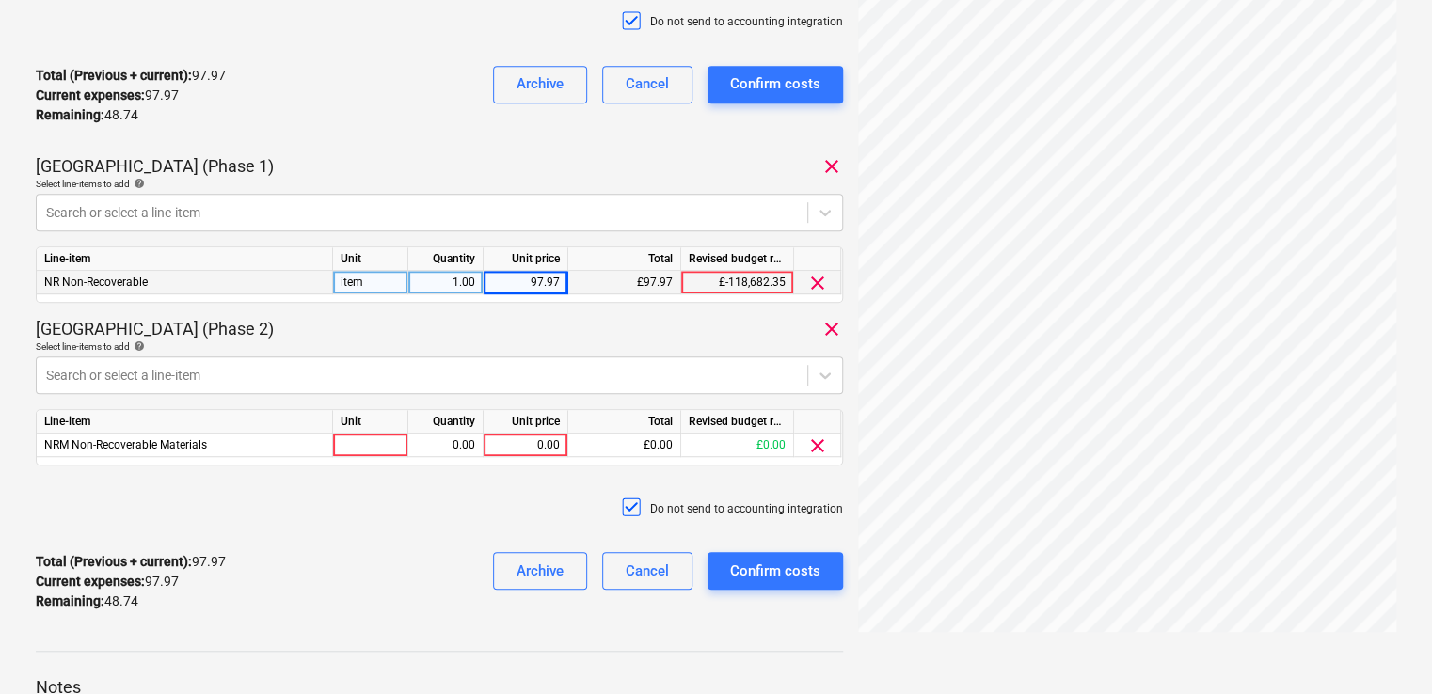
click at [407, 342] on div "Select line-items to add help" at bounding box center [439, 347] width 807 height 12
click at [342, 445] on div at bounding box center [370, 446] width 75 height 24
type input "item"
type input "48.74"
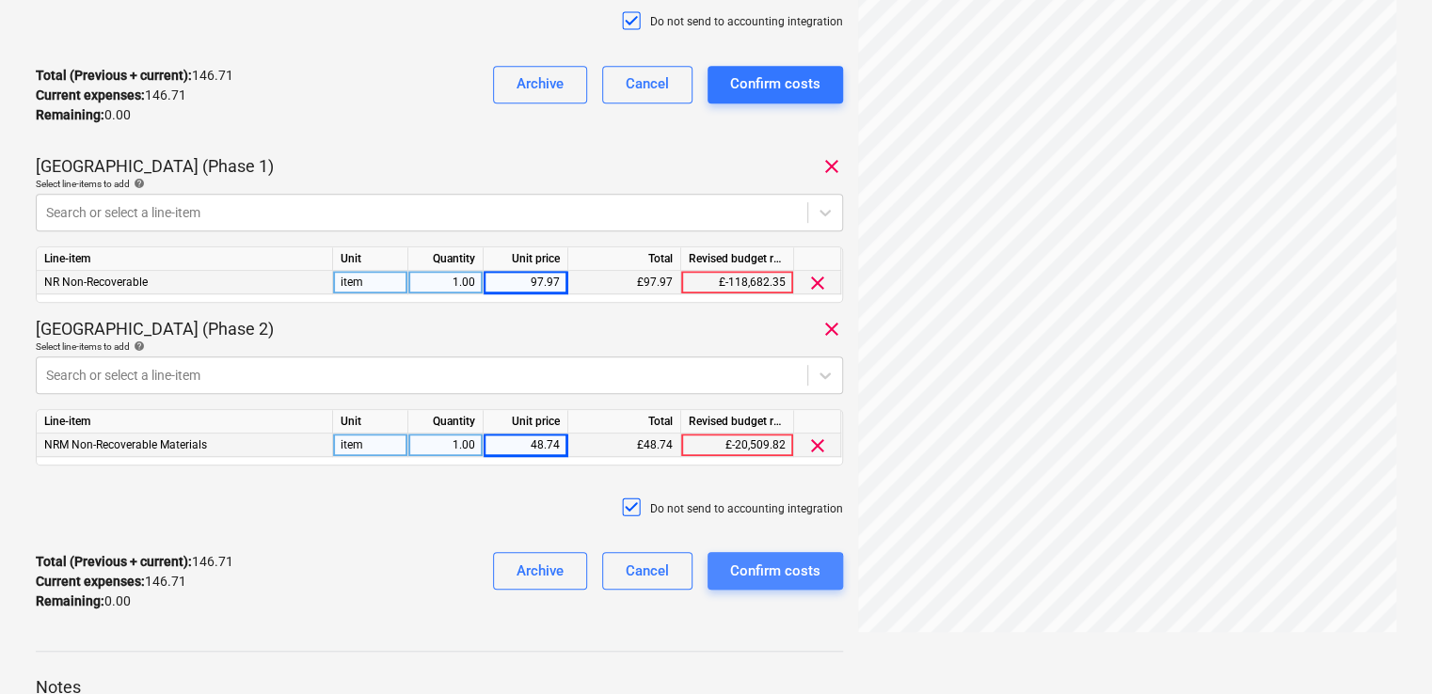
click at [766, 573] on div "Confirm costs" at bounding box center [775, 571] width 90 height 24
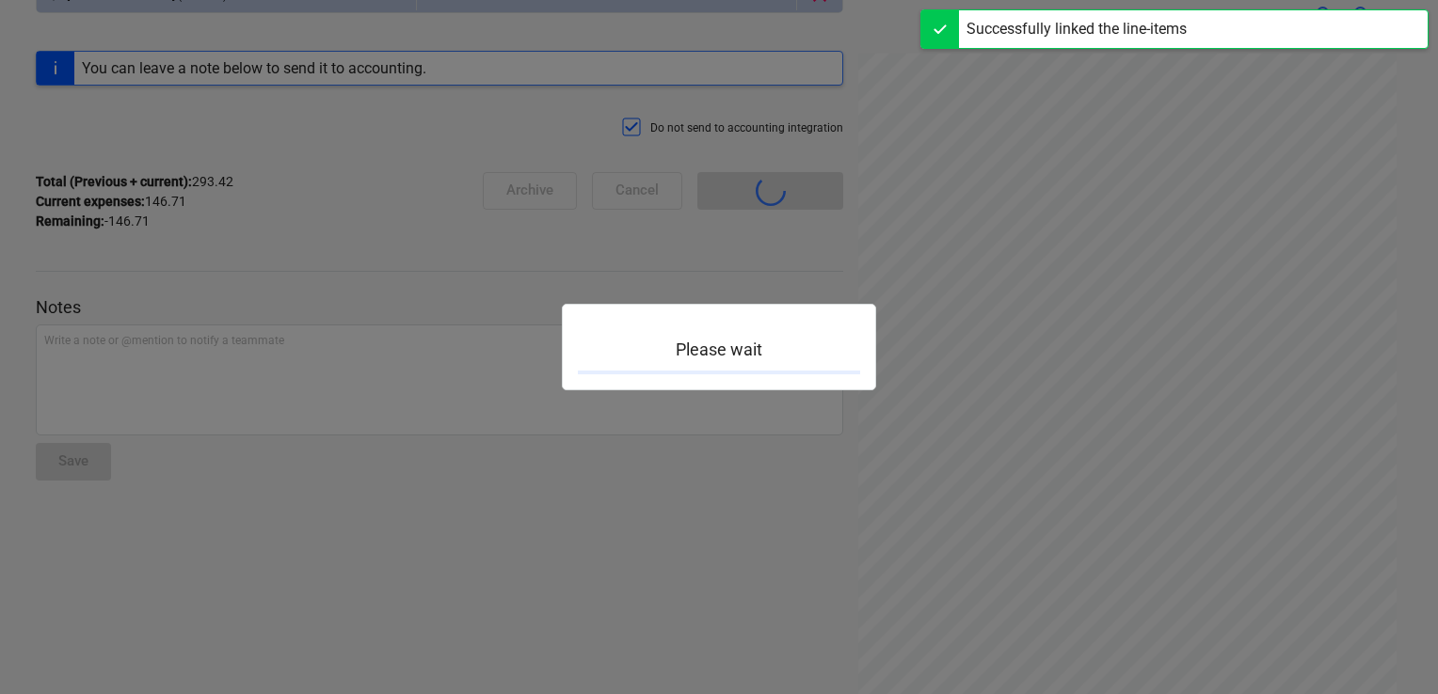
scroll to position [230, 0]
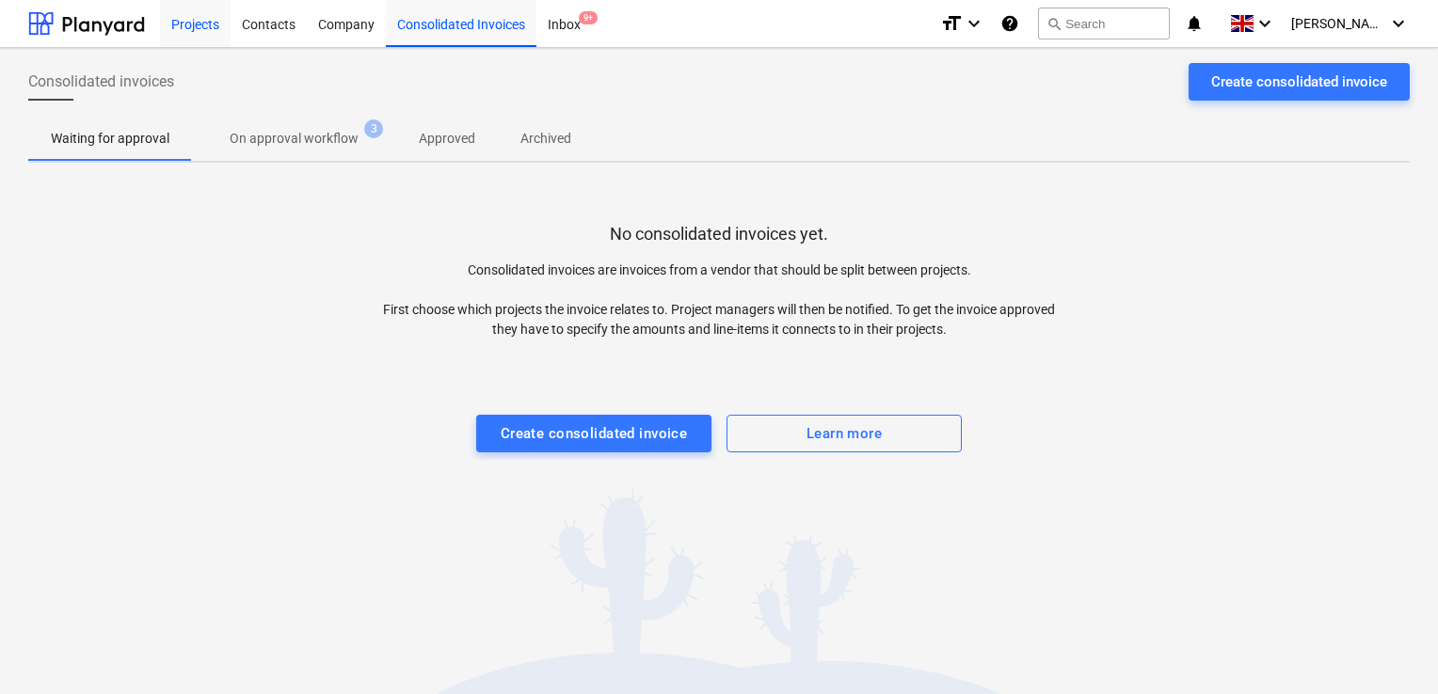
click at [199, 44] on div "Projects" at bounding box center [195, 23] width 71 height 48
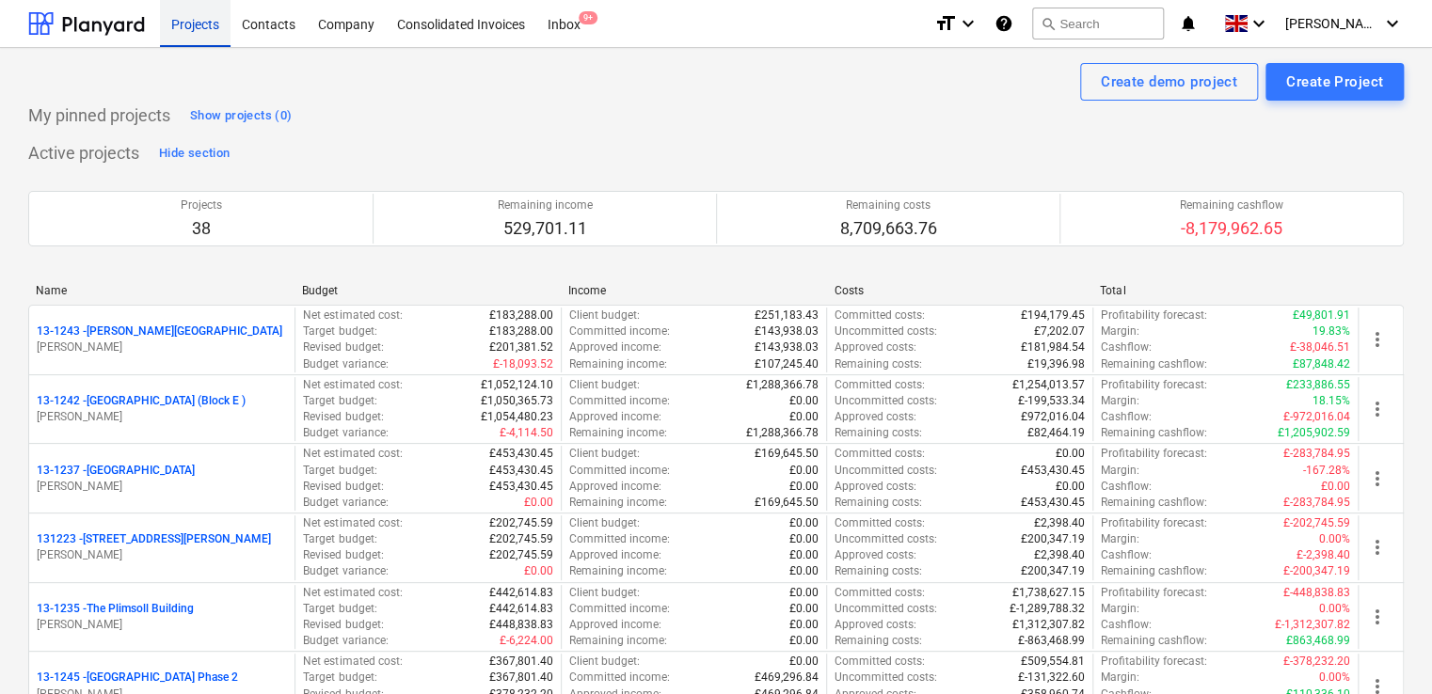
click at [199, 40] on div "Projects" at bounding box center [195, 23] width 71 height 48
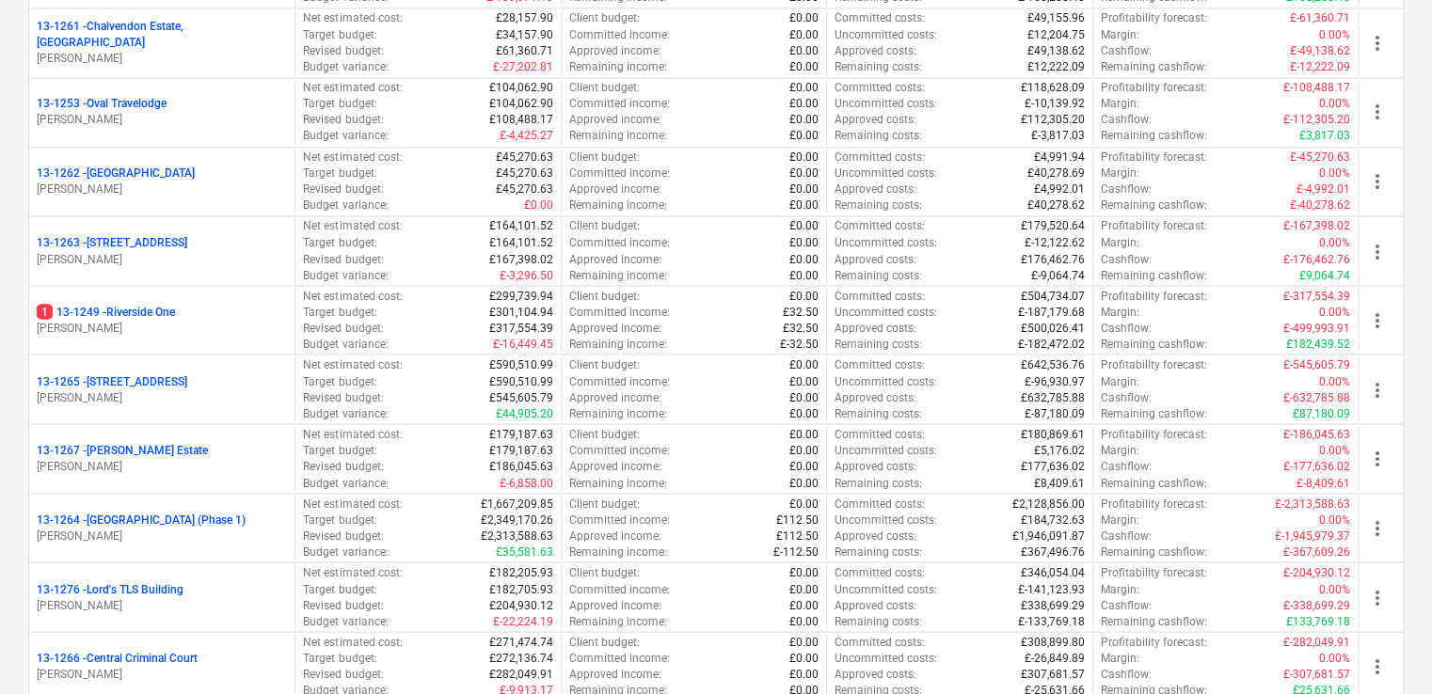
scroll to position [1548, 0]
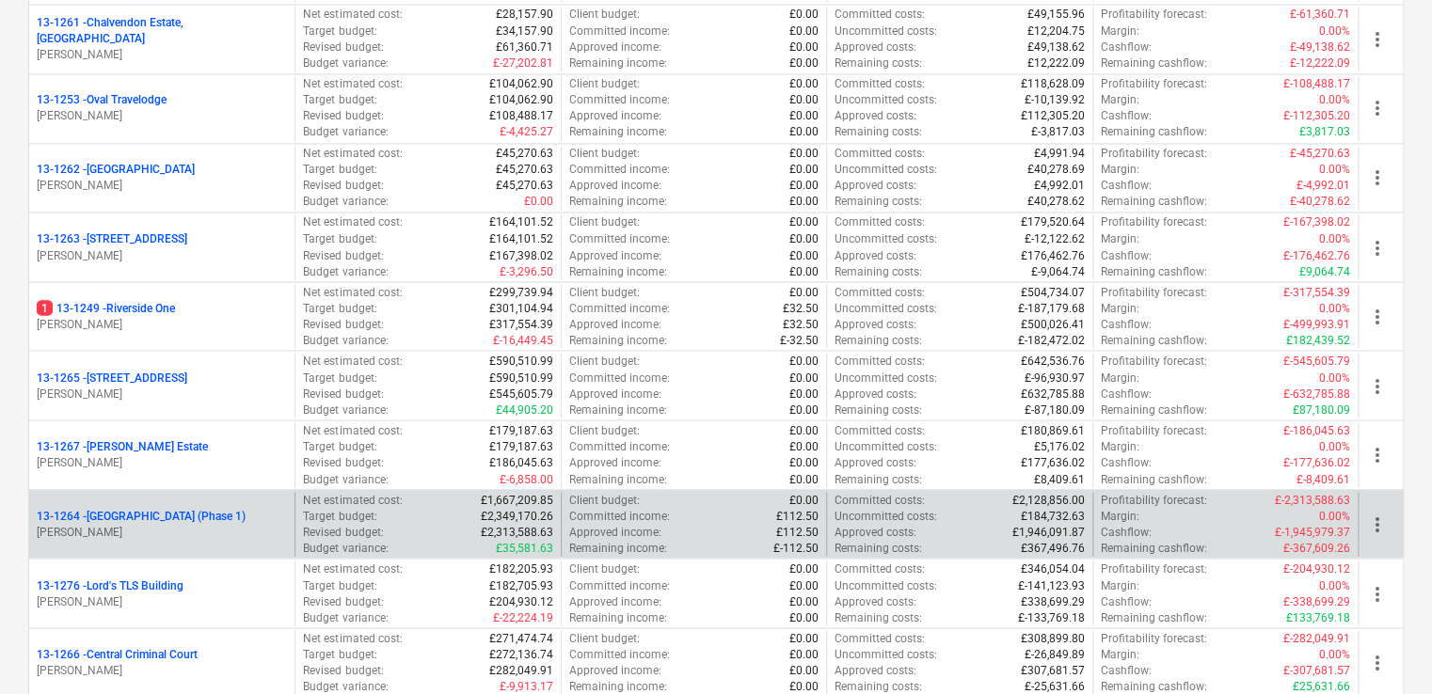
click at [85, 524] on p "13-1264 - Plumstead West Thamesmead (Phase 1)" at bounding box center [141, 516] width 209 height 16
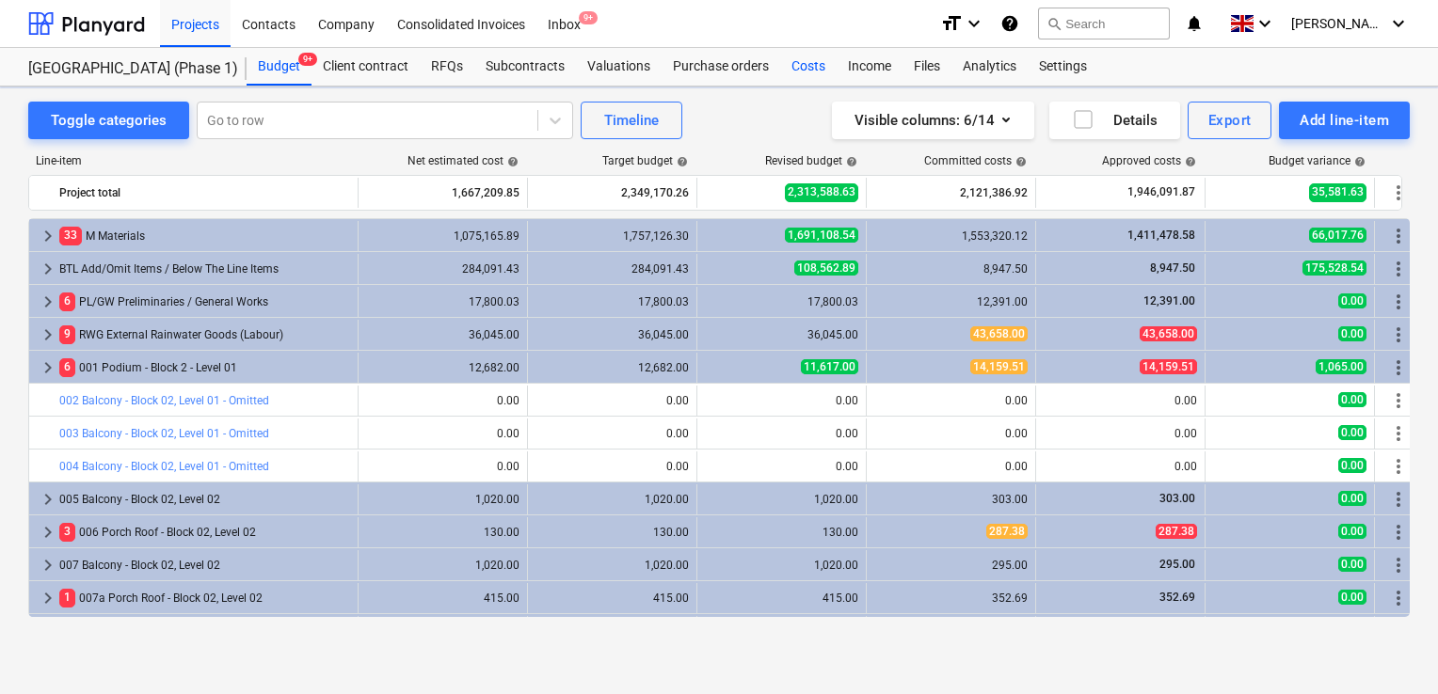
click at [797, 79] on div "Costs" at bounding box center [808, 67] width 56 height 38
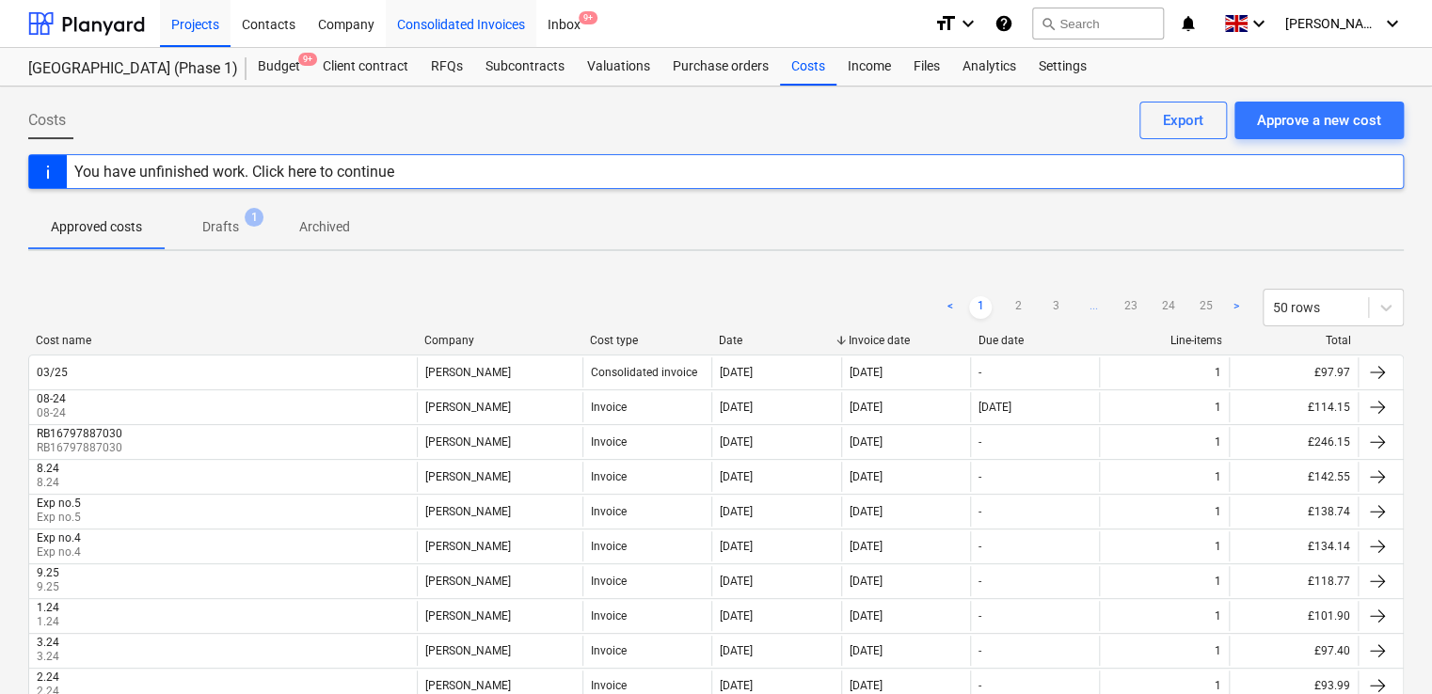
click at [493, 22] on div "Consolidated Invoices" at bounding box center [461, 23] width 151 height 48
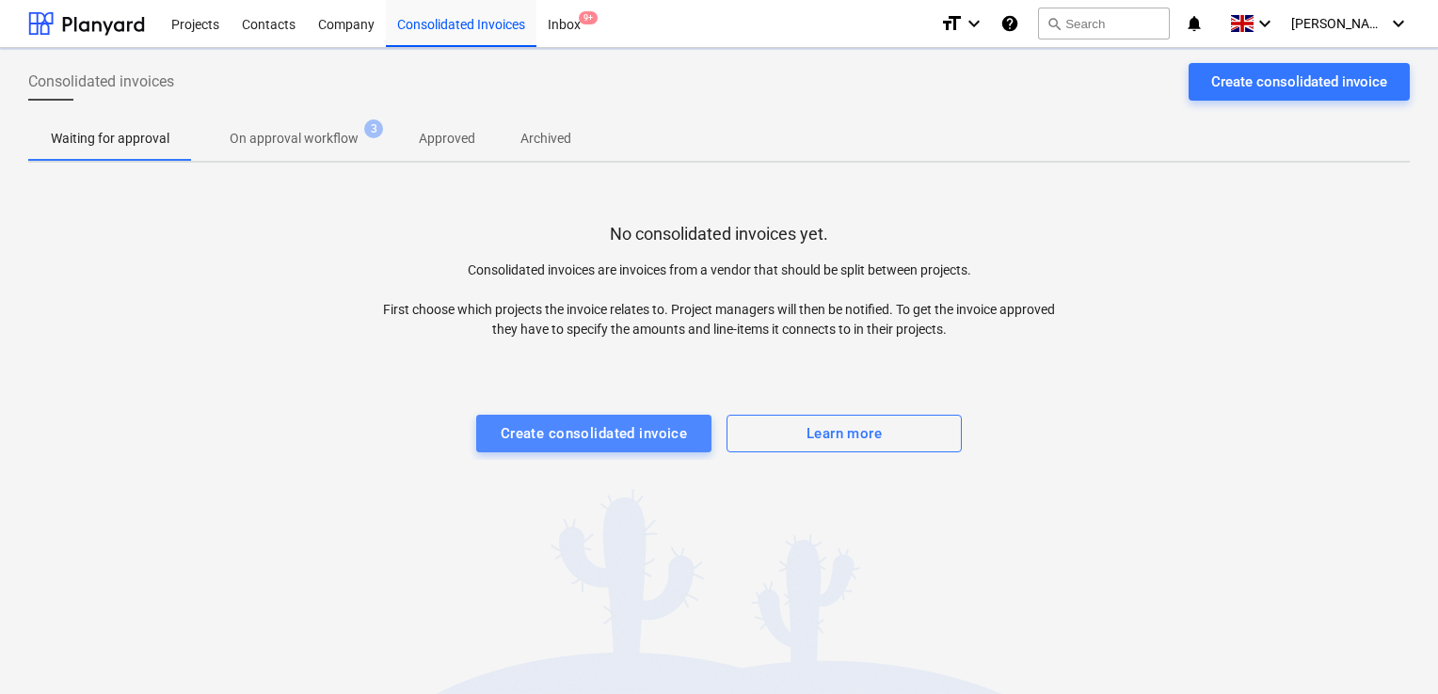
click at [534, 427] on div "Create consolidated invoice" at bounding box center [594, 434] width 187 height 24
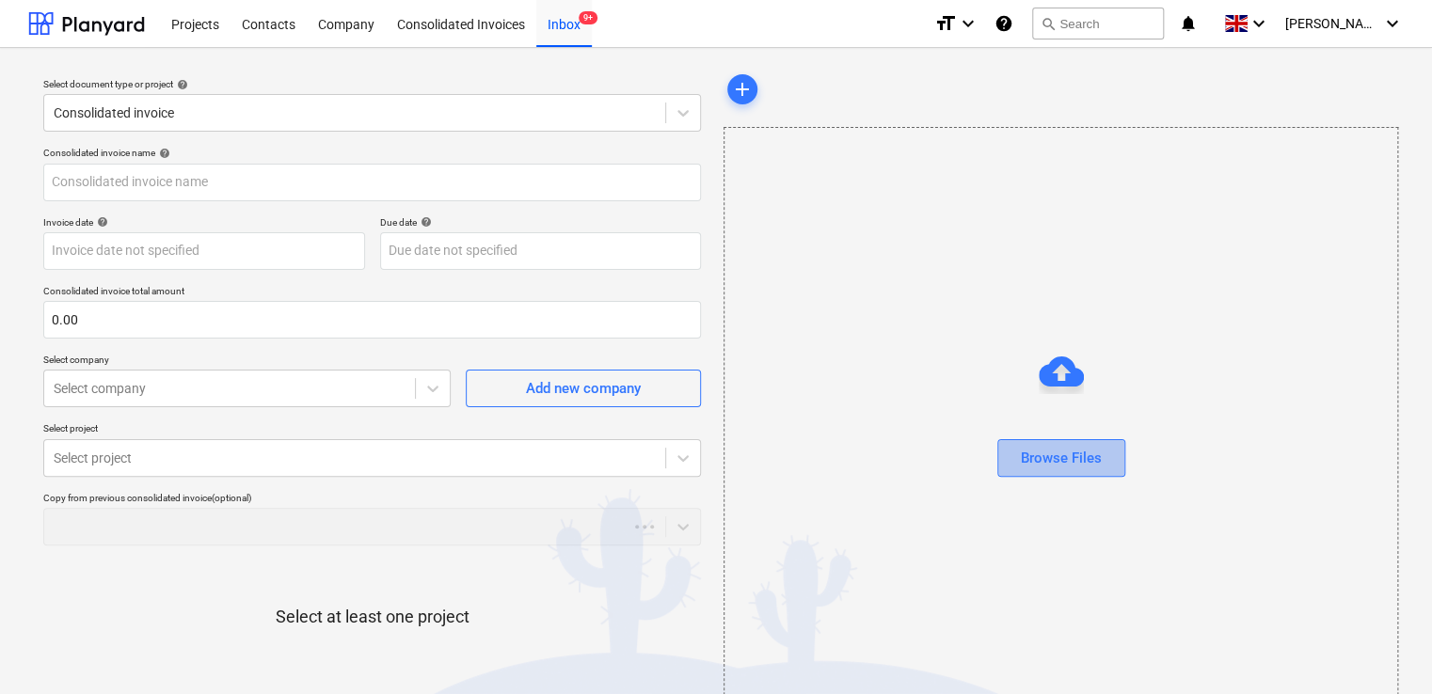
click at [1022, 449] on div "Browse Files" at bounding box center [1061, 458] width 81 height 24
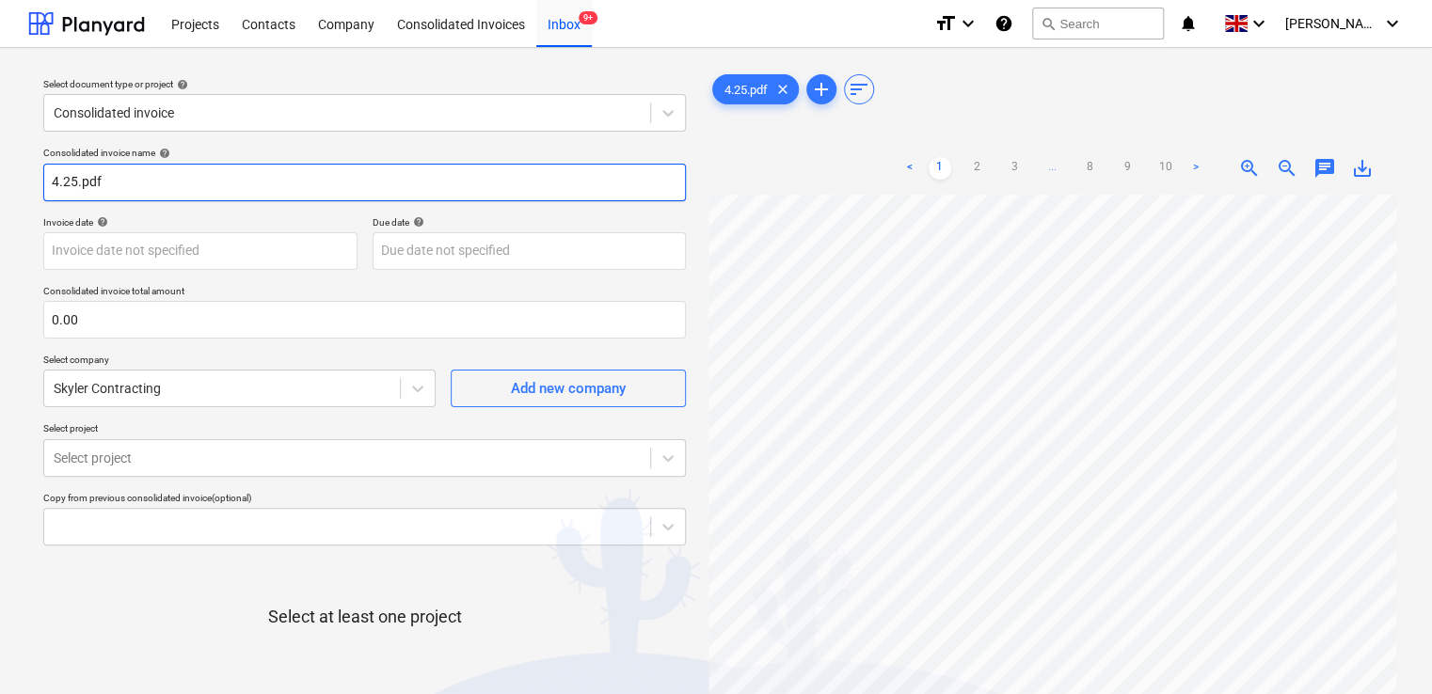
click at [350, 184] on input "4.25.pdf" at bounding box center [364, 183] width 643 height 38
type input "4.25"
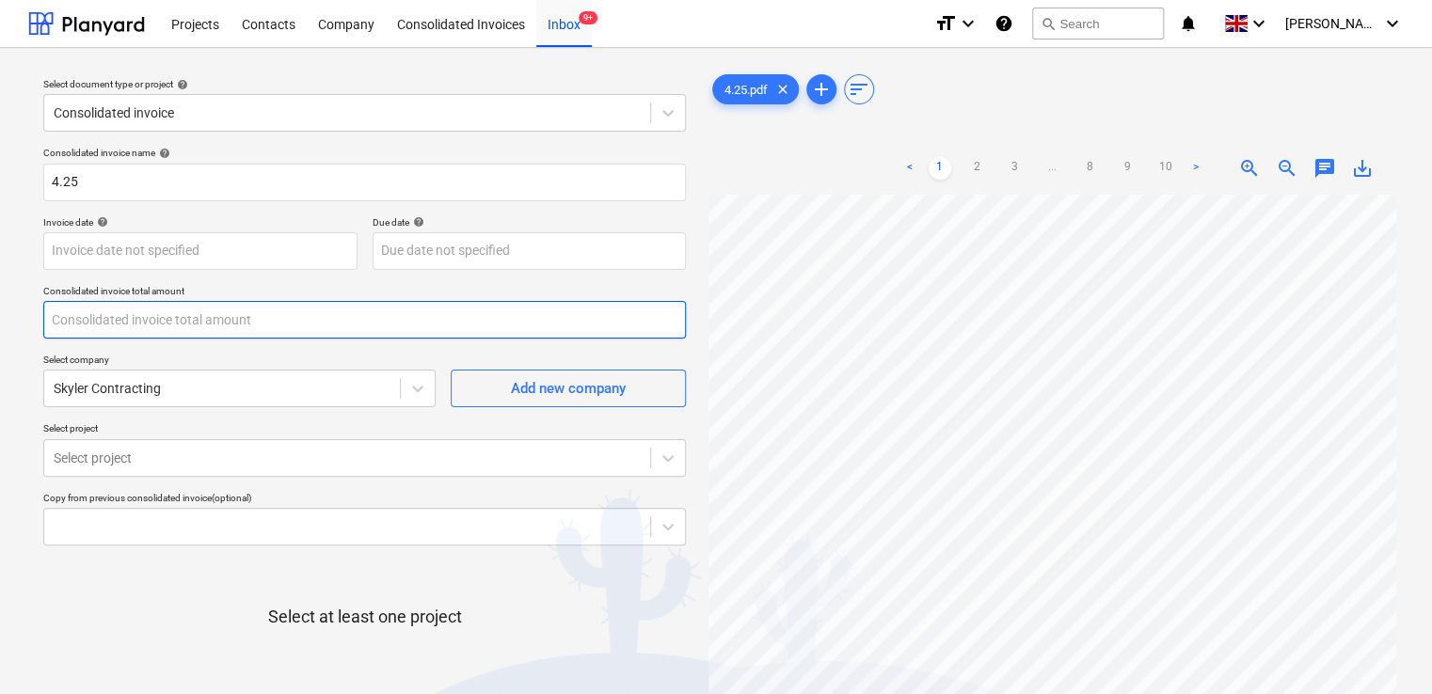
click at [122, 320] on input "text" at bounding box center [364, 320] width 643 height 38
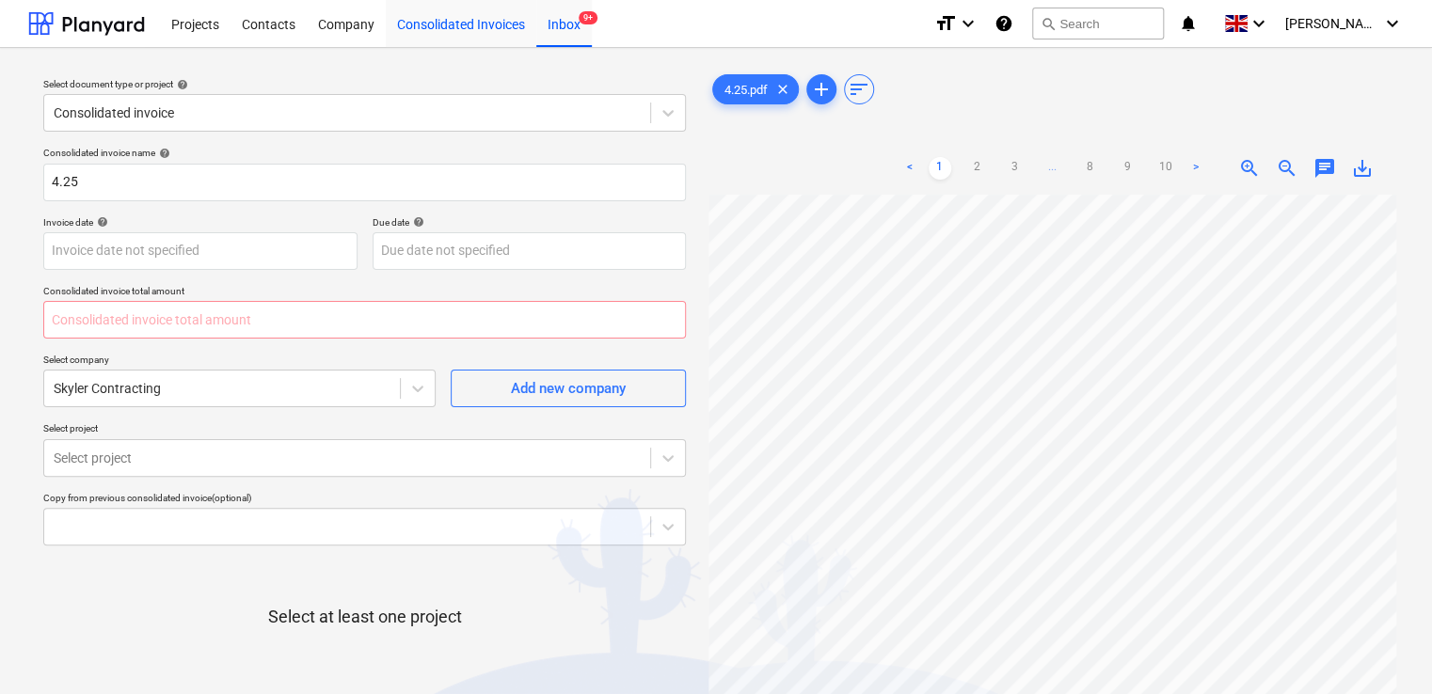
type input "0.00"
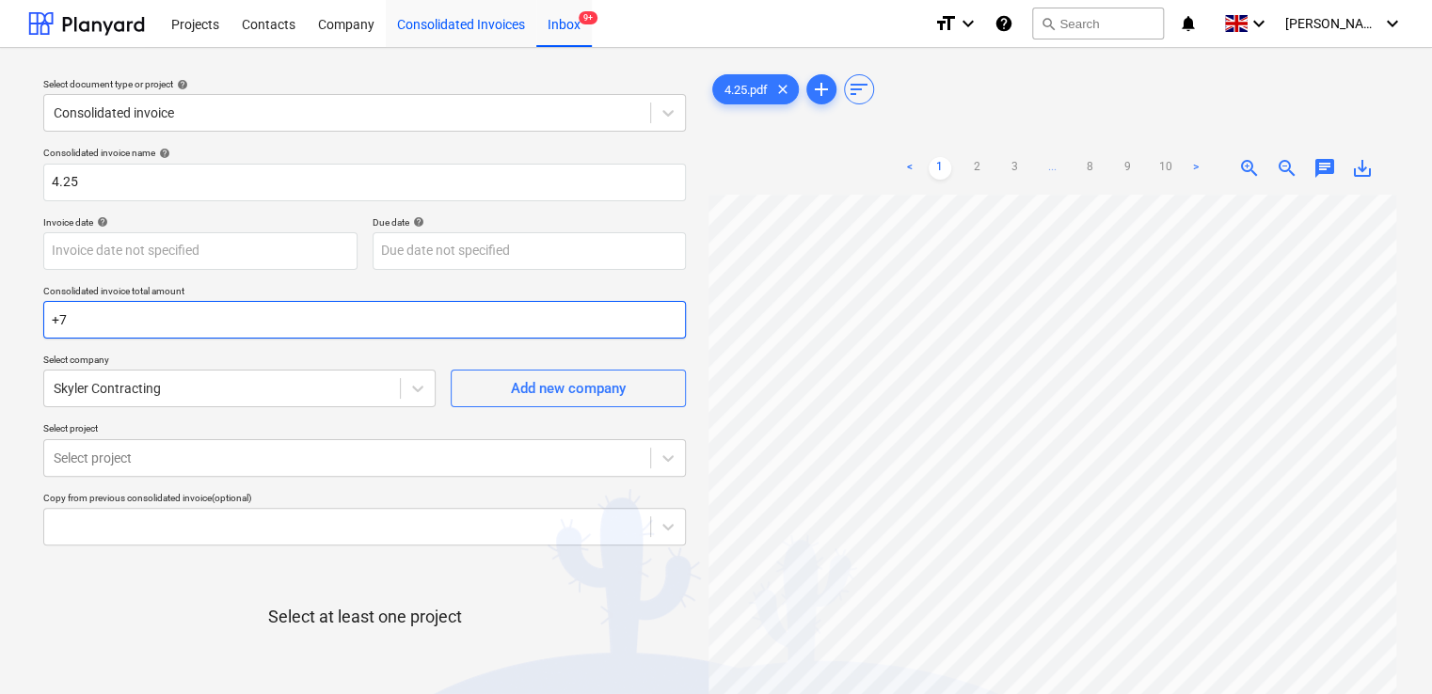
type input "+"
type input "97.61"
click at [263, 388] on div at bounding box center [222, 388] width 337 height 19
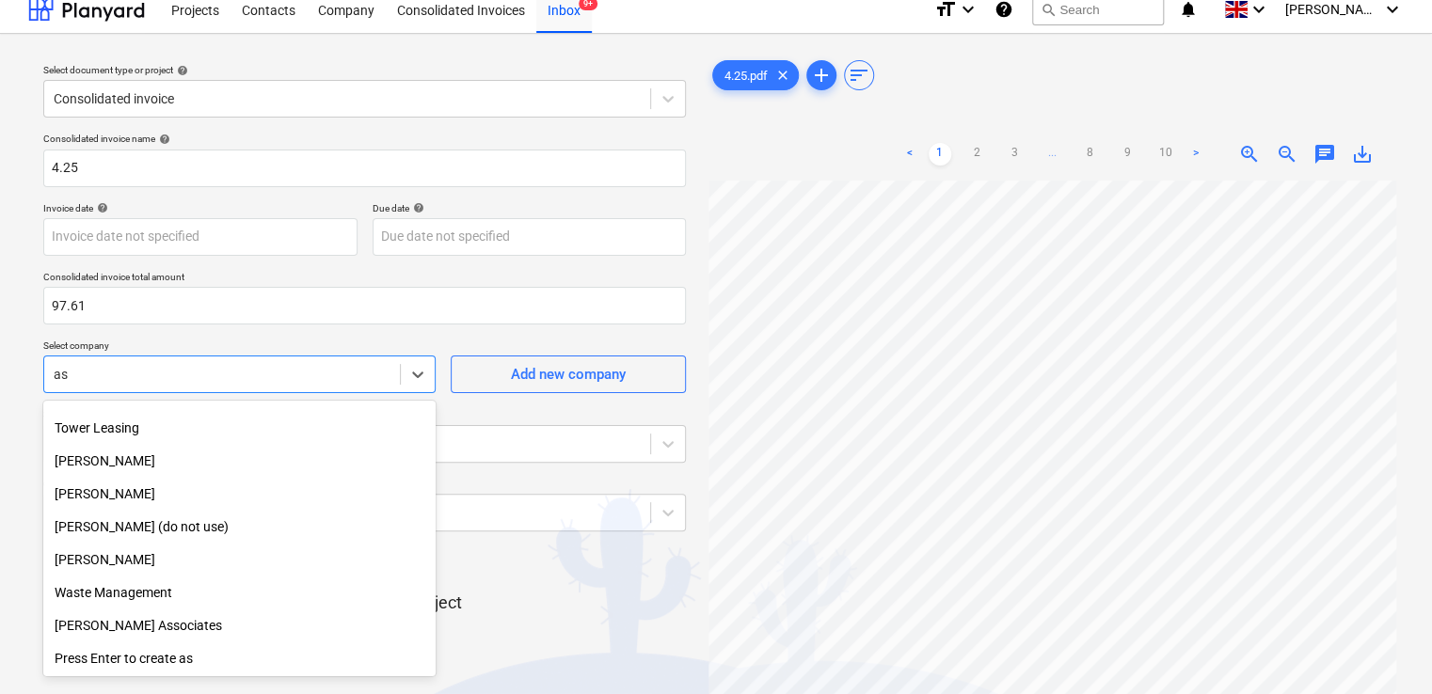
scroll to position [2791, 0]
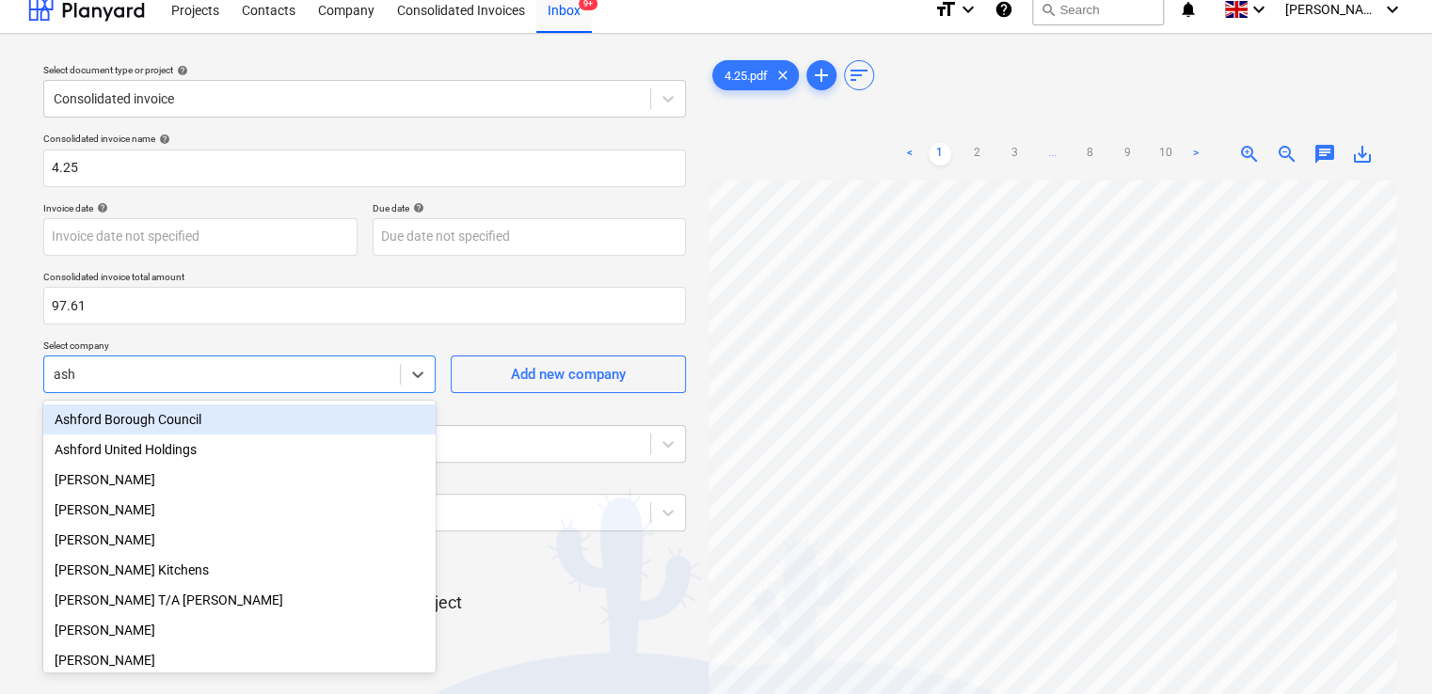
type input "ashl"
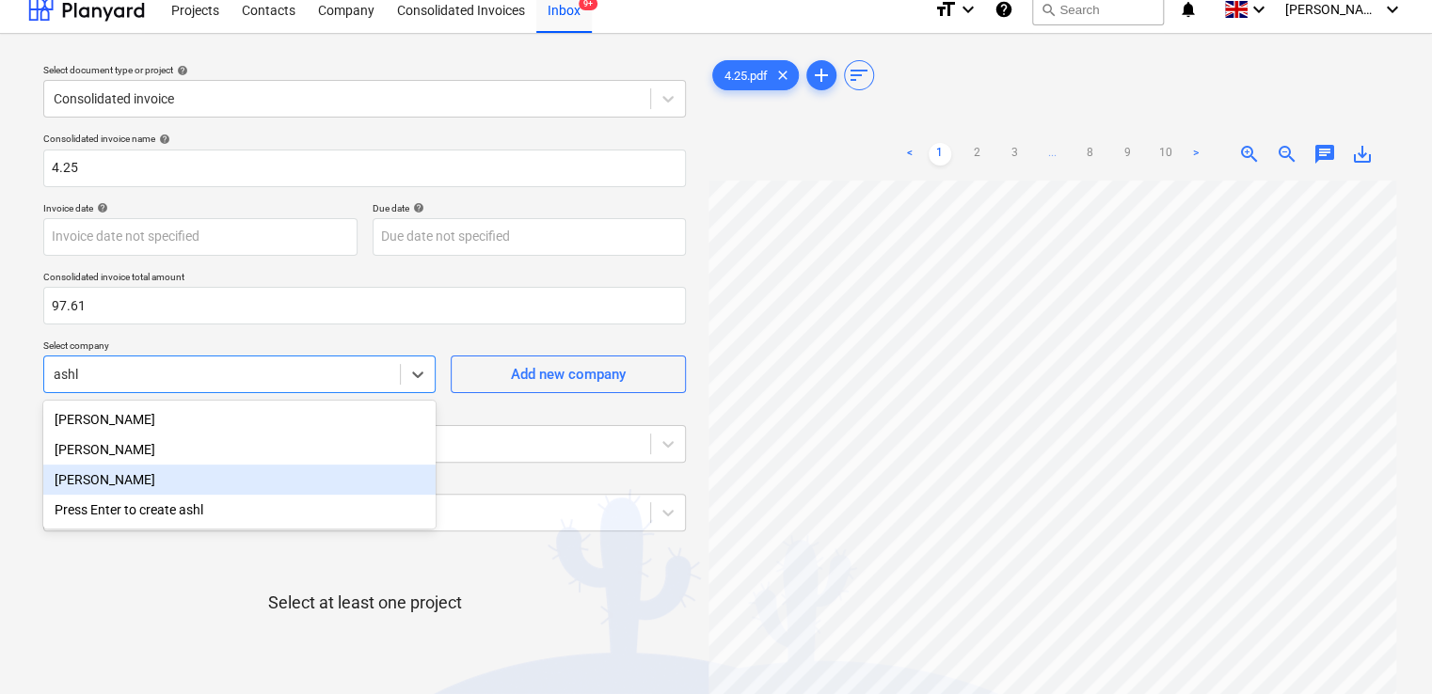
click at [192, 489] on div "[PERSON_NAME]" at bounding box center [239, 480] width 392 height 30
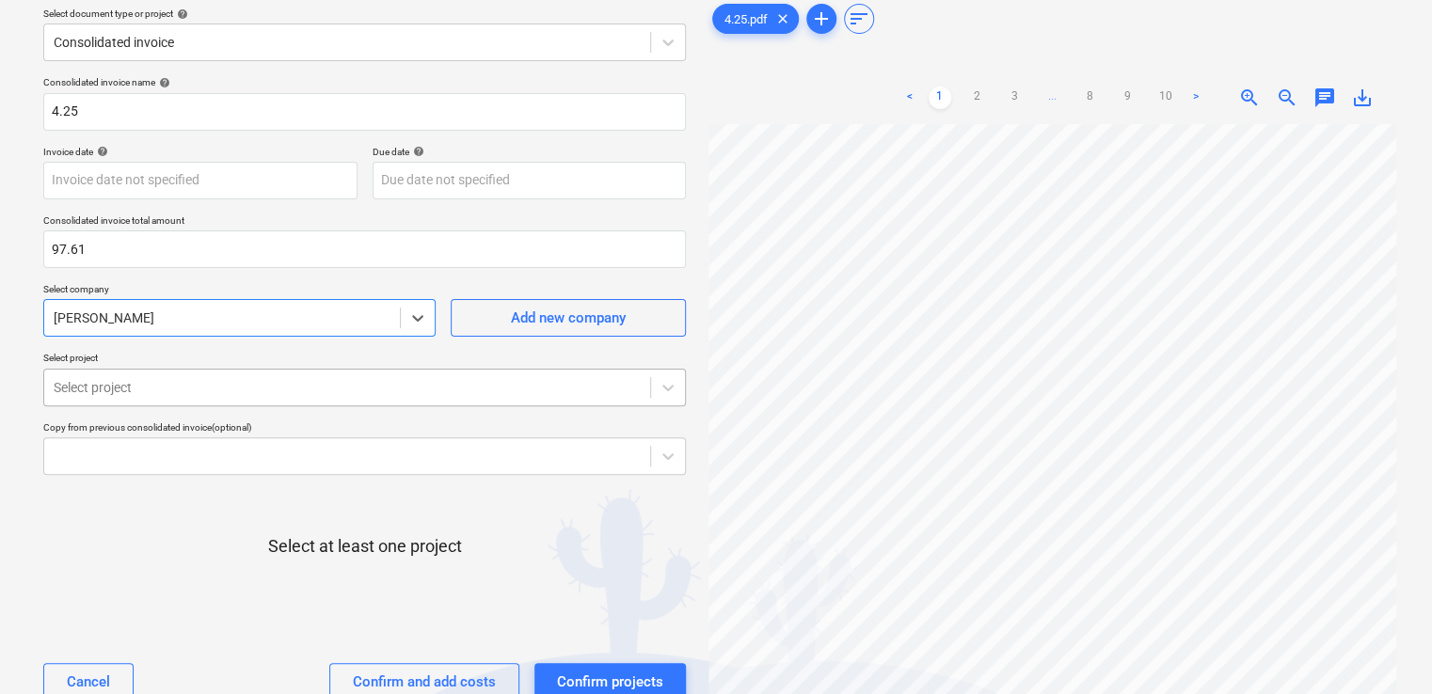
click at [351, 452] on body "Projects Contacts Company Consolidated Invoices Inbox 9+ format_size keyboard_a…" at bounding box center [716, 276] width 1432 height 694
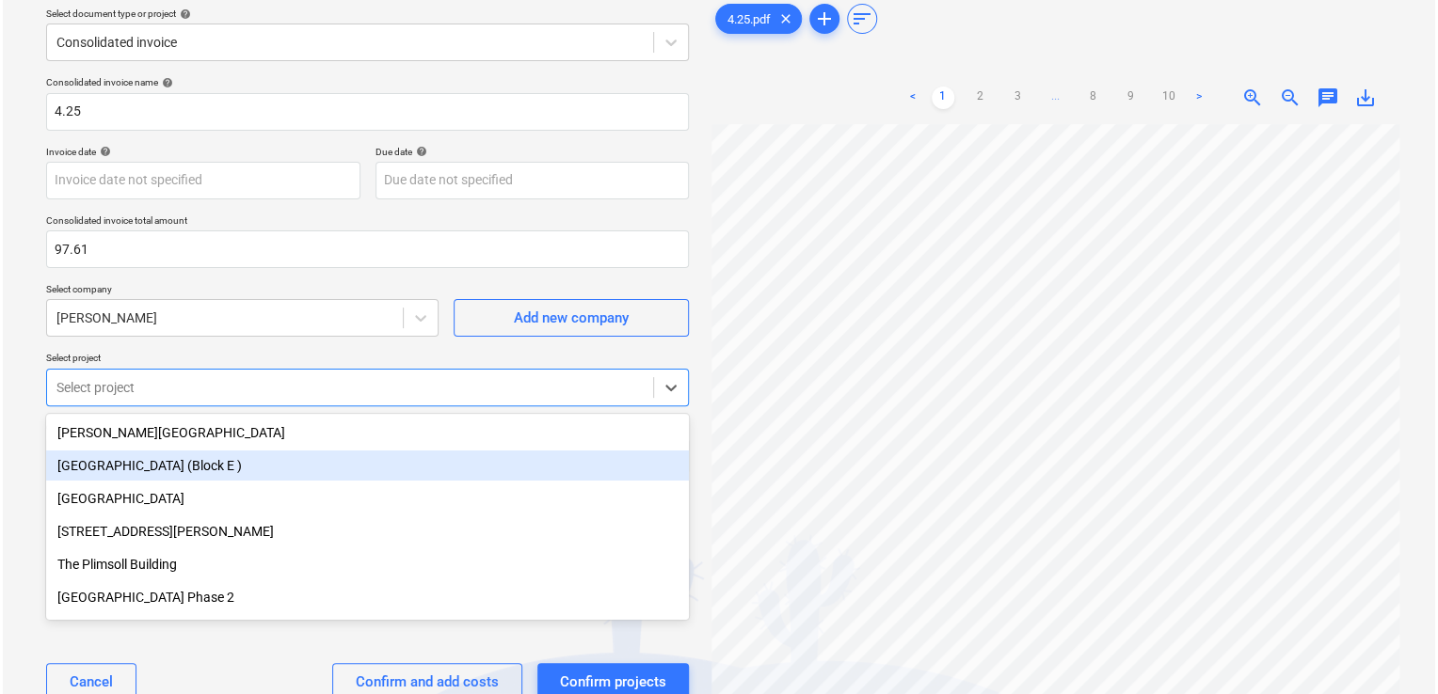
scroll to position [83, 0]
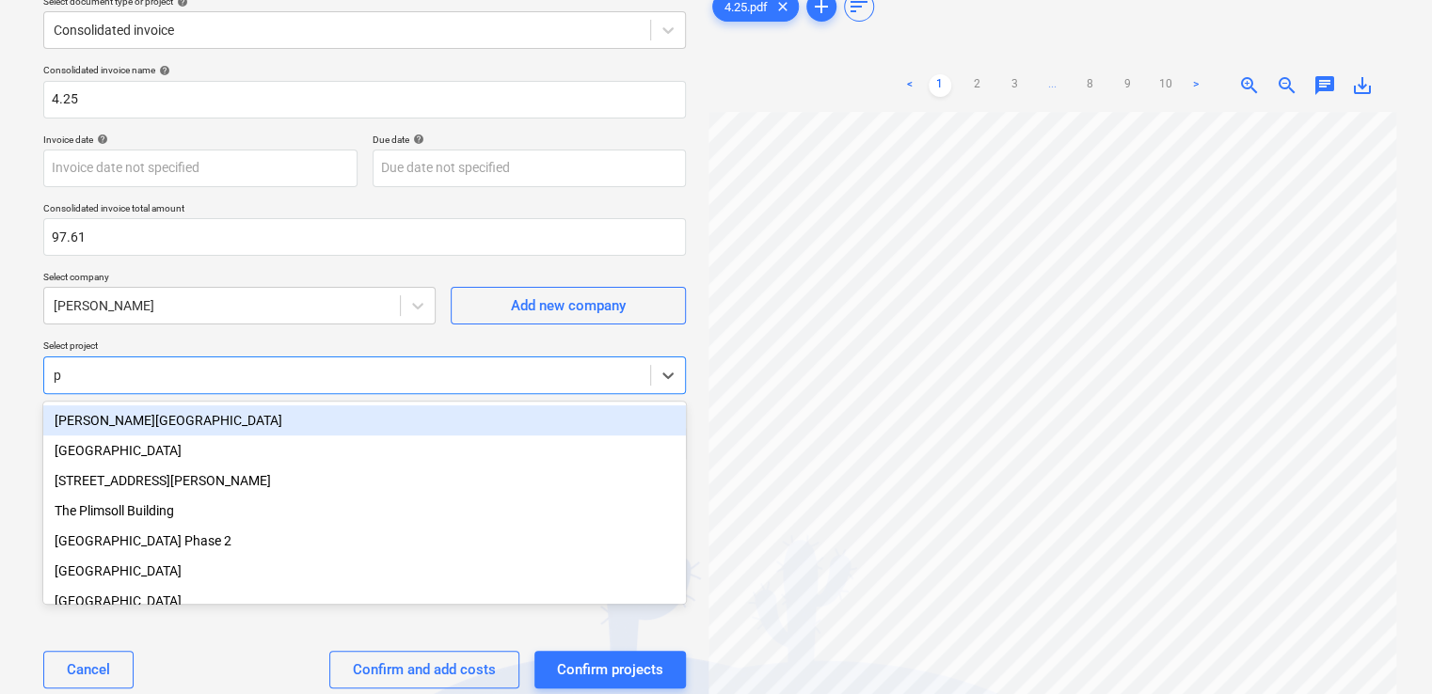
type input "pl"
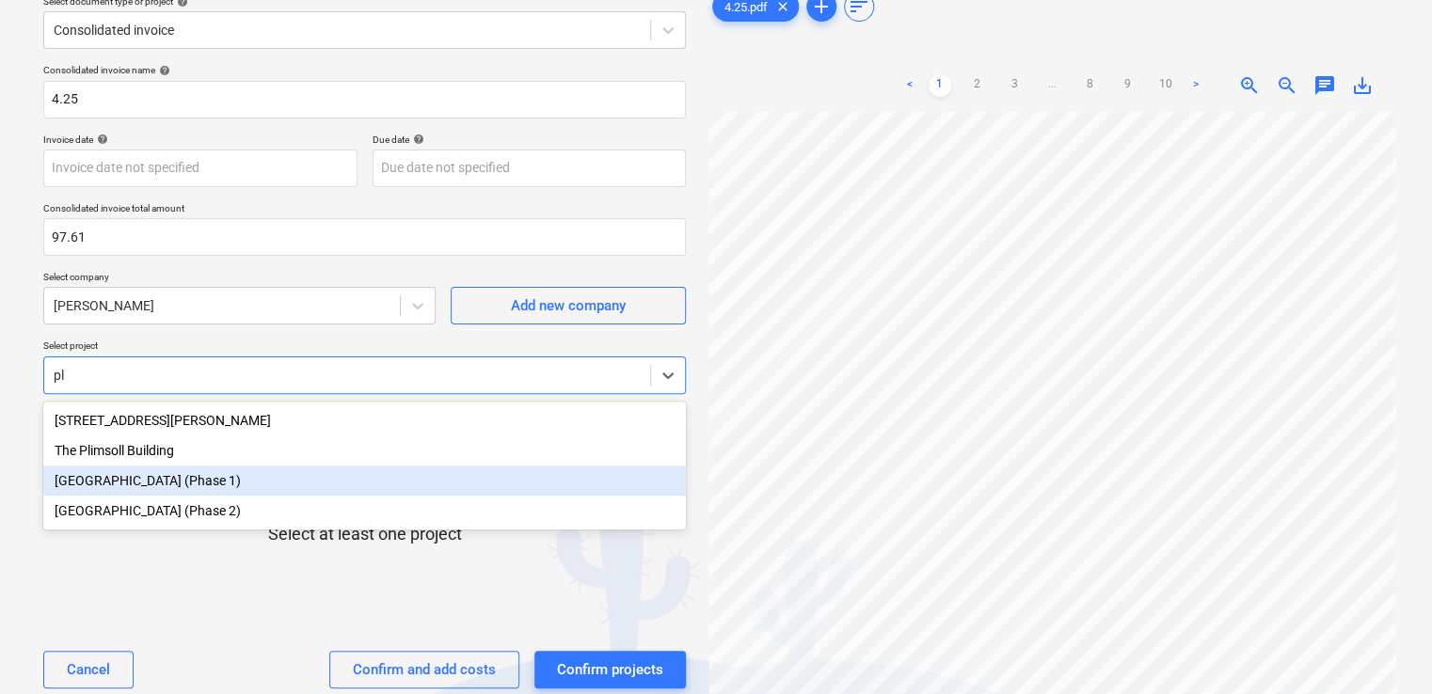
click at [337, 493] on div "[GEOGRAPHIC_DATA] (Phase 1)" at bounding box center [364, 481] width 643 height 30
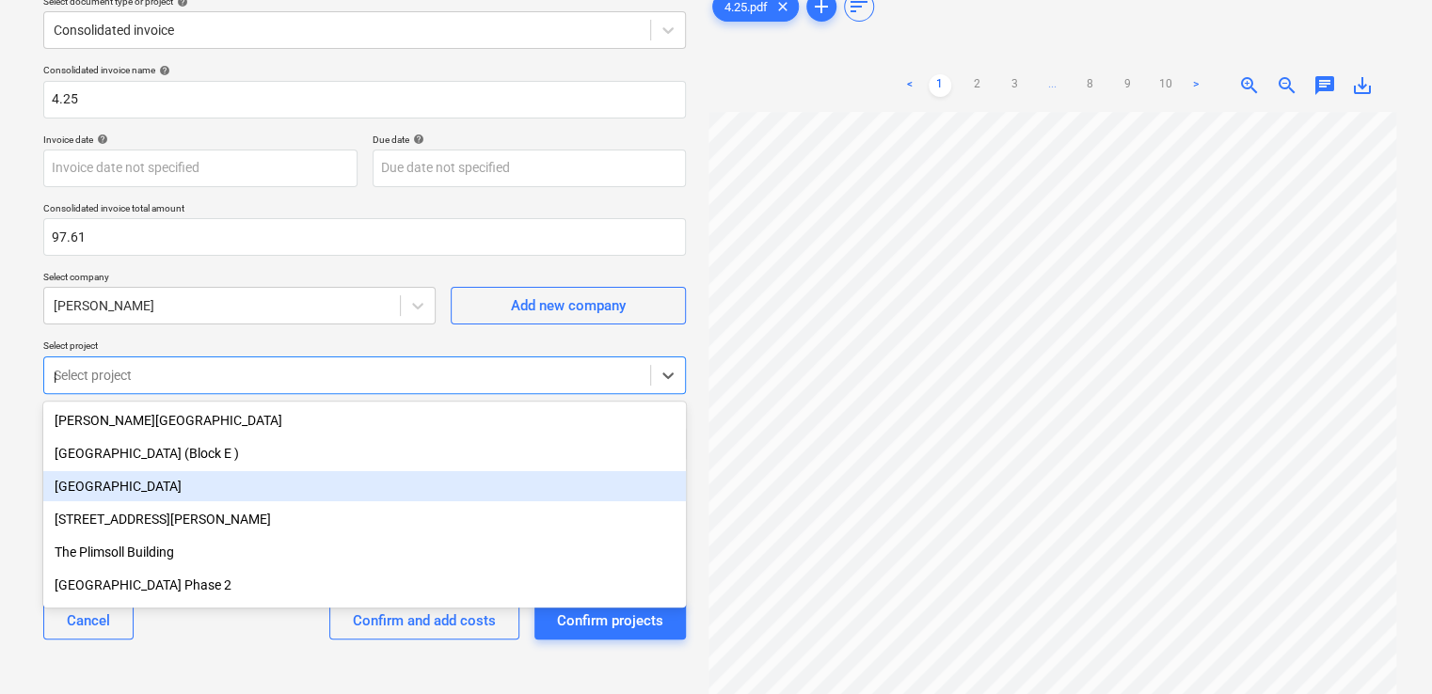
type input "pl"
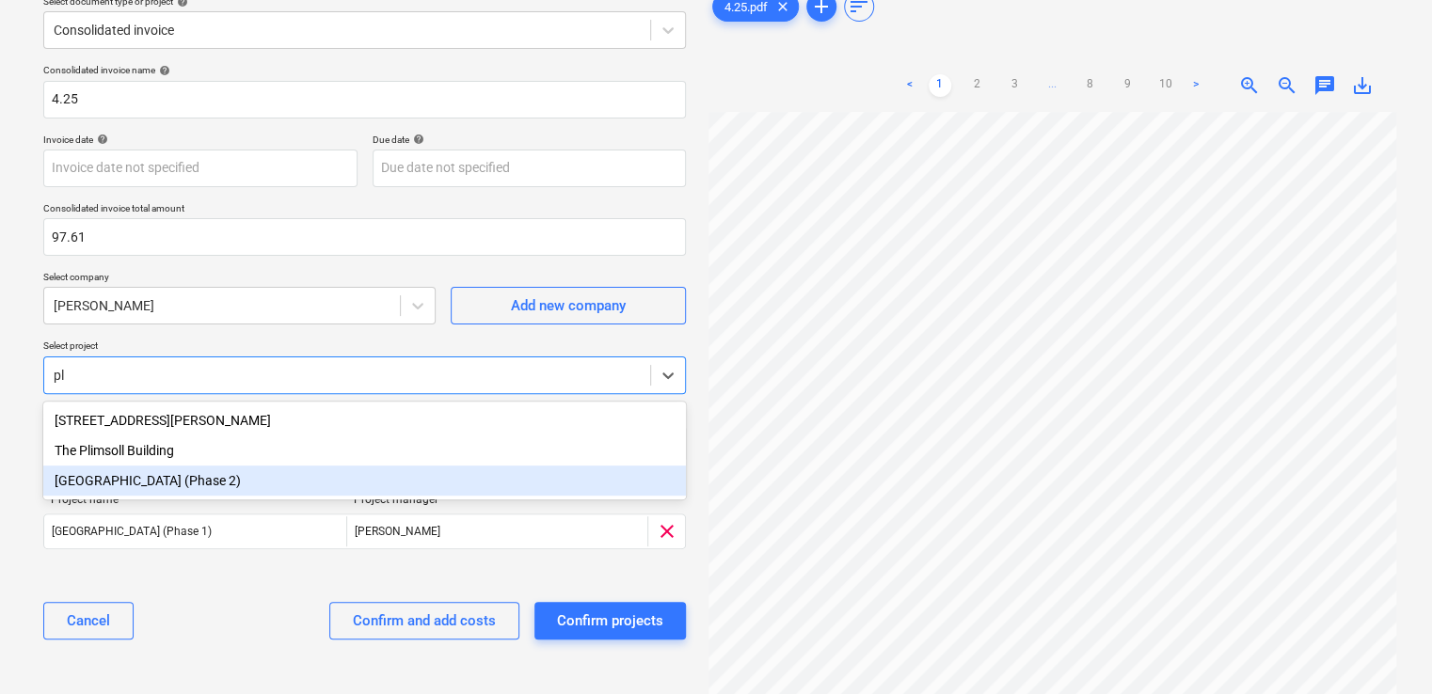
click at [325, 477] on div "[GEOGRAPHIC_DATA] (Phase 2)" at bounding box center [364, 481] width 643 height 30
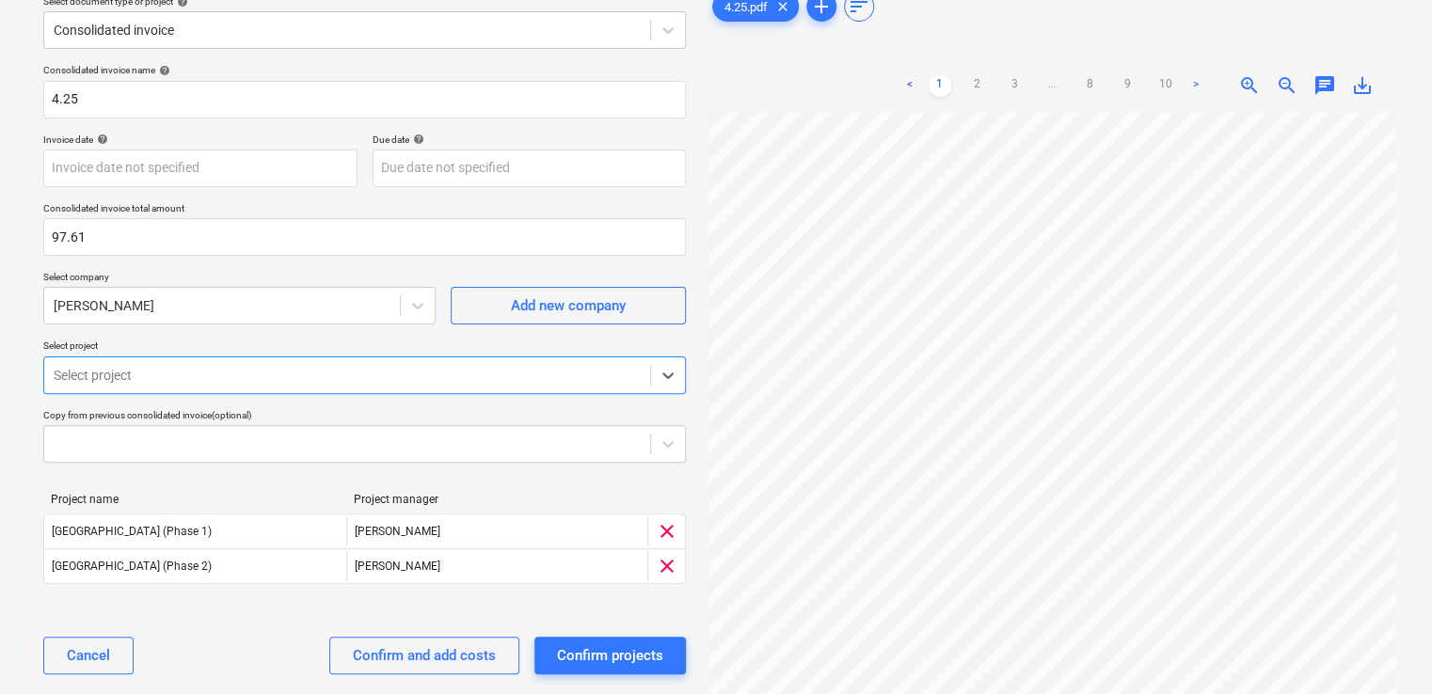
click at [296, 357] on div "Select project" at bounding box center [364, 376] width 643 height 38
click at [390, 646] on div "Confirm and add costs" at bounding box center [424, 656] width 143 height 24
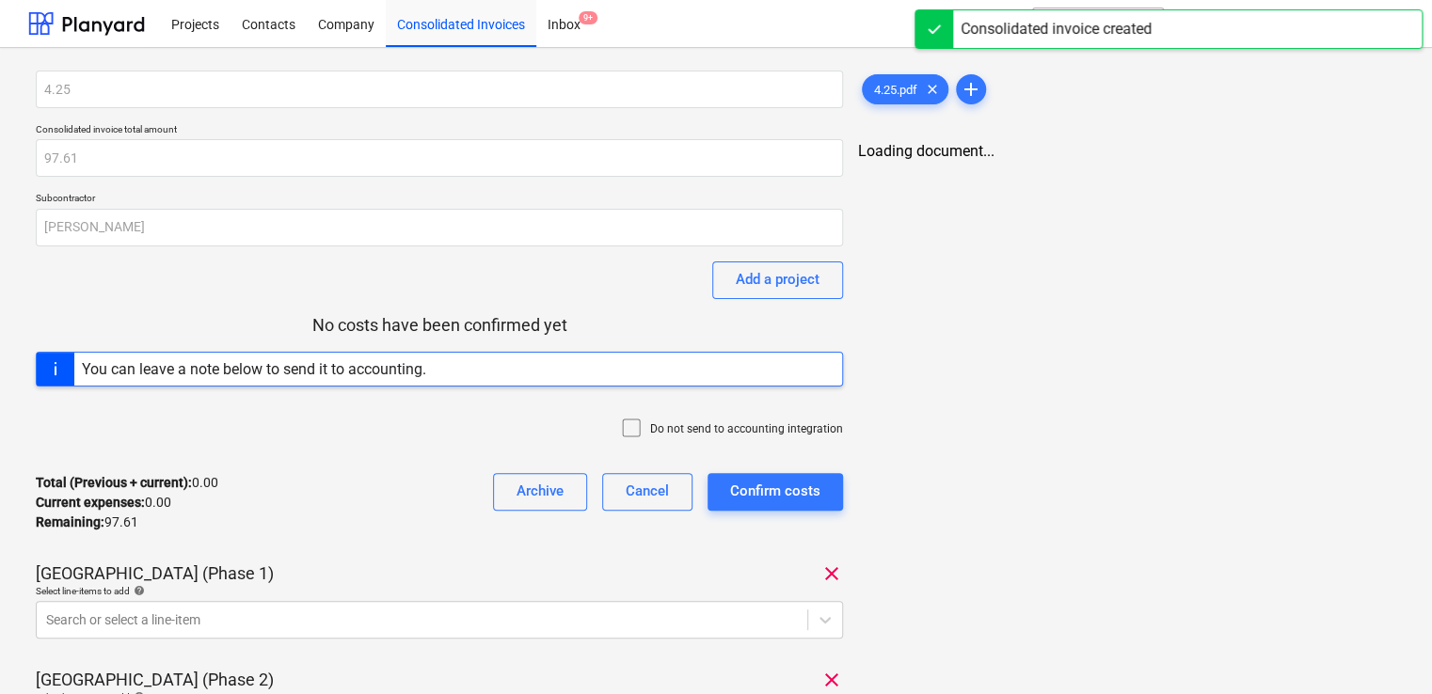
click at [638, 424] on icon at bounding box center [631, 428] width 23 height 23
click at [538, 560] on div "4.25 Consolidated invoice total amount 97.61 Subcontractor Ashley Rowe Add a pr…" at bounding box center [439, 496] width 807 height 851
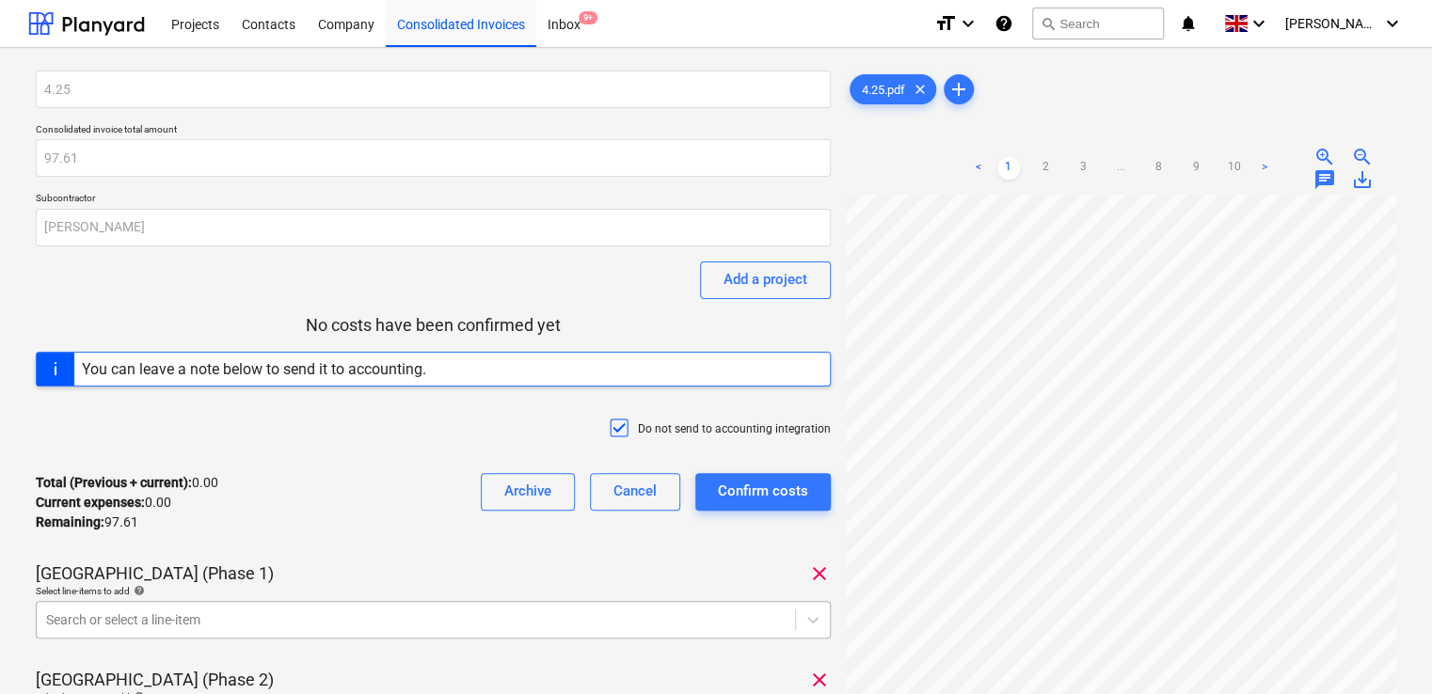
scroll to position [245, 0]
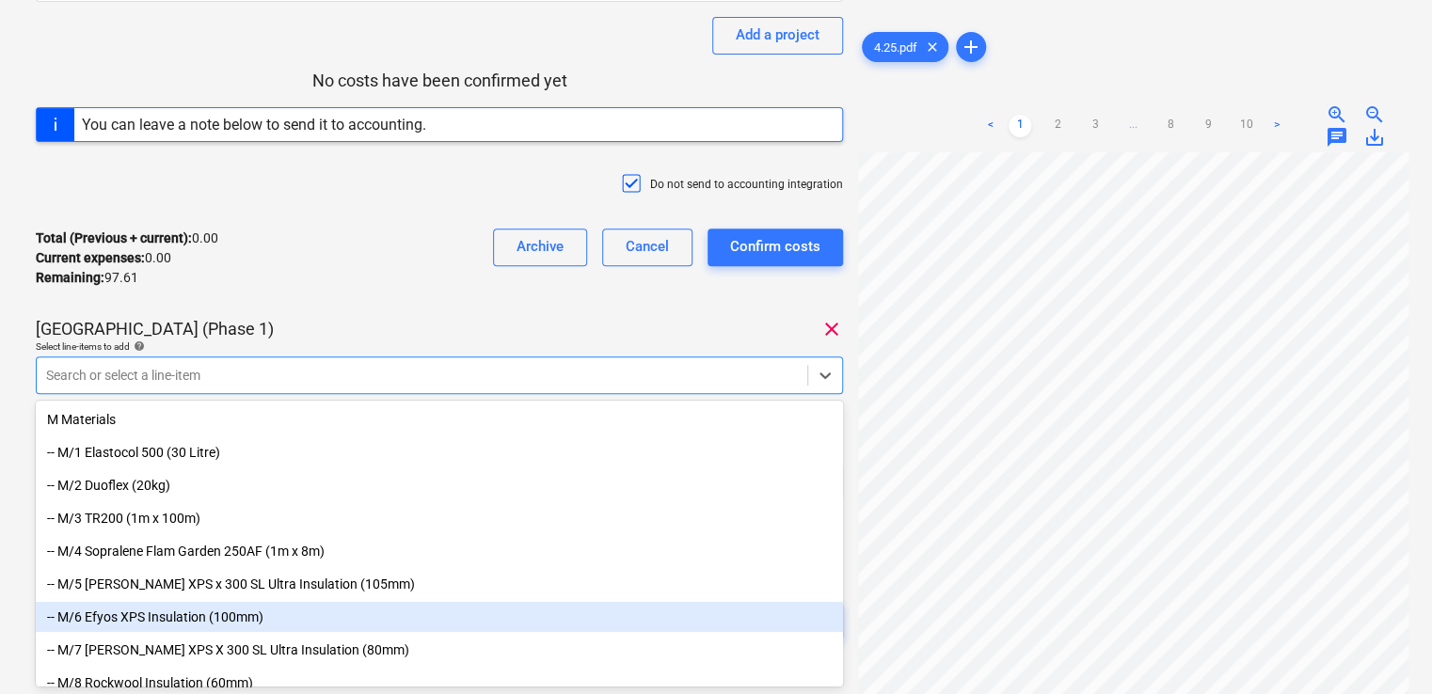
click at [527, 450] on body "Projects Contacts Company Consolidated Invoices Inbox 9+ format_size keyboard_a…" at bounding box center [716, 102] width 1432 height 694
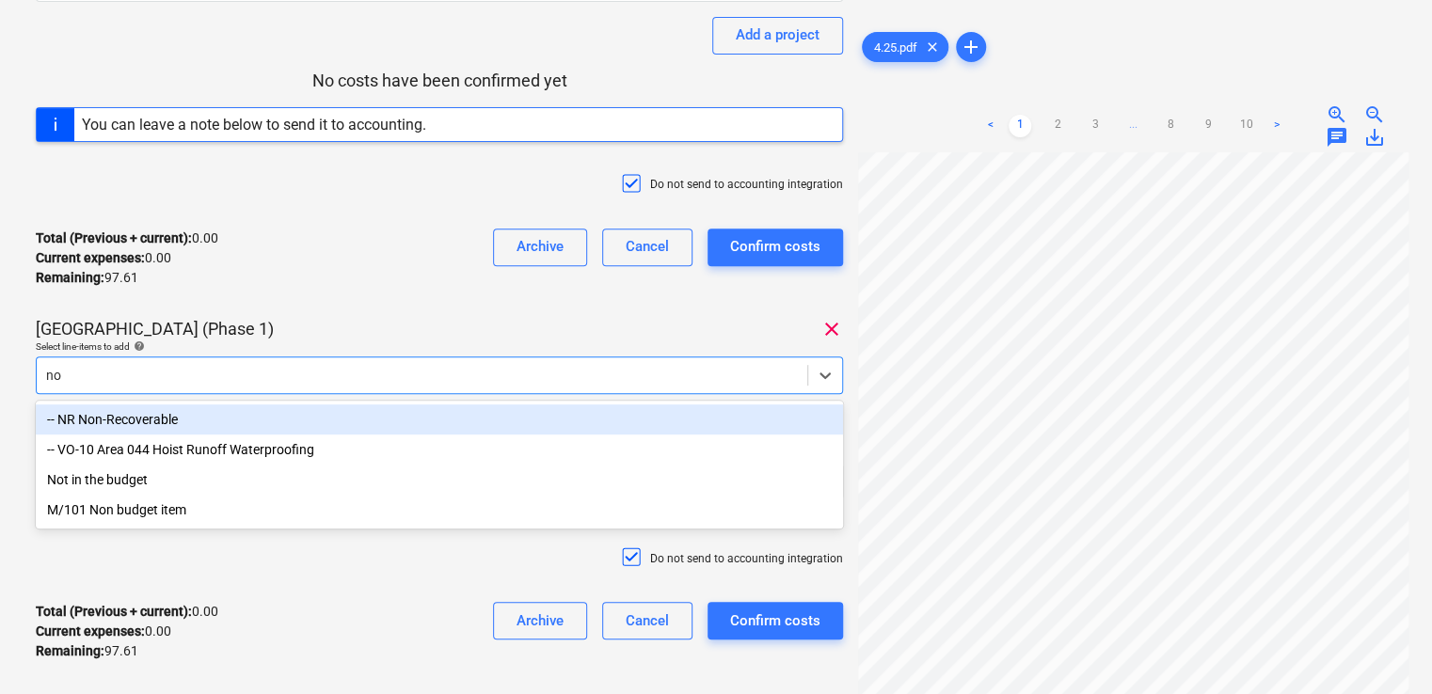
type input "non"
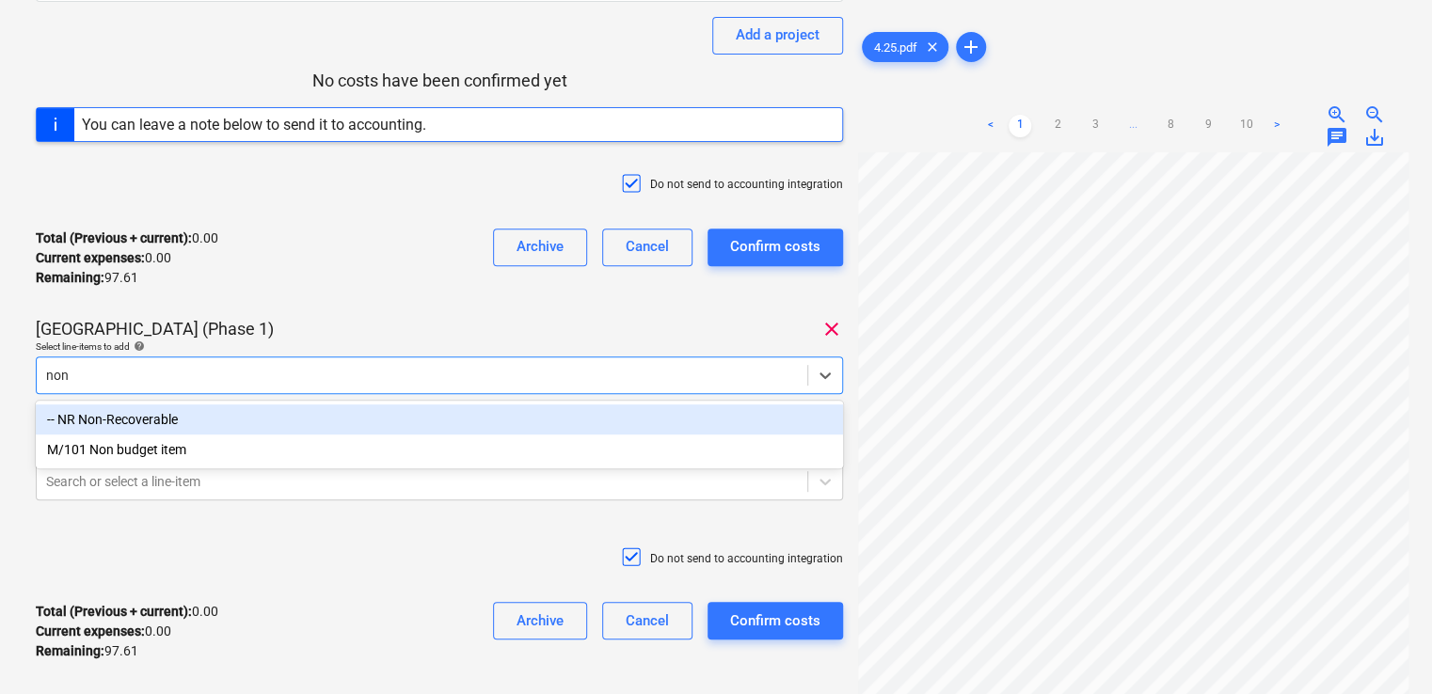
click at [347, 420] on div "-- NR Non-Recoverable" at bounding box center [439, 420] width 807 height 30
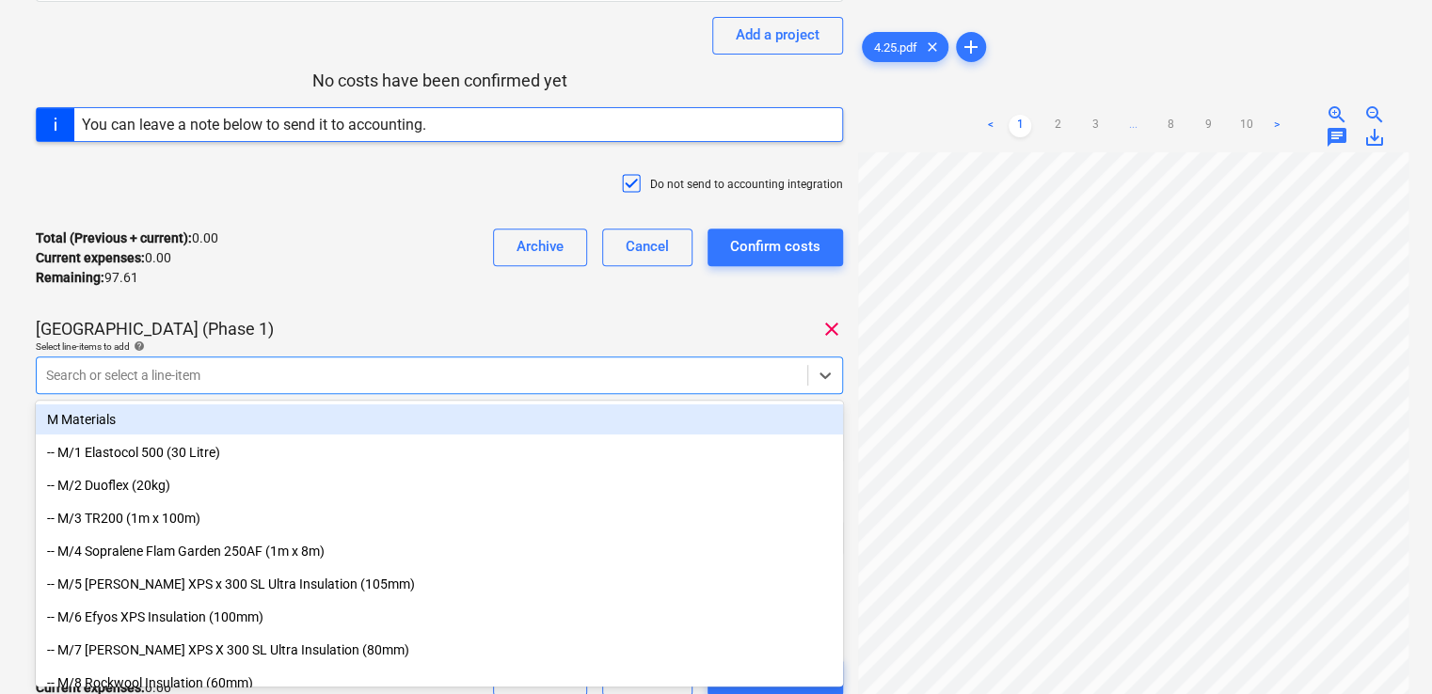
click at [383, 337] on div "Plumstead West Thamesmead (Phase 1) clear" at bounding box center [439, 329] width 807 height 23
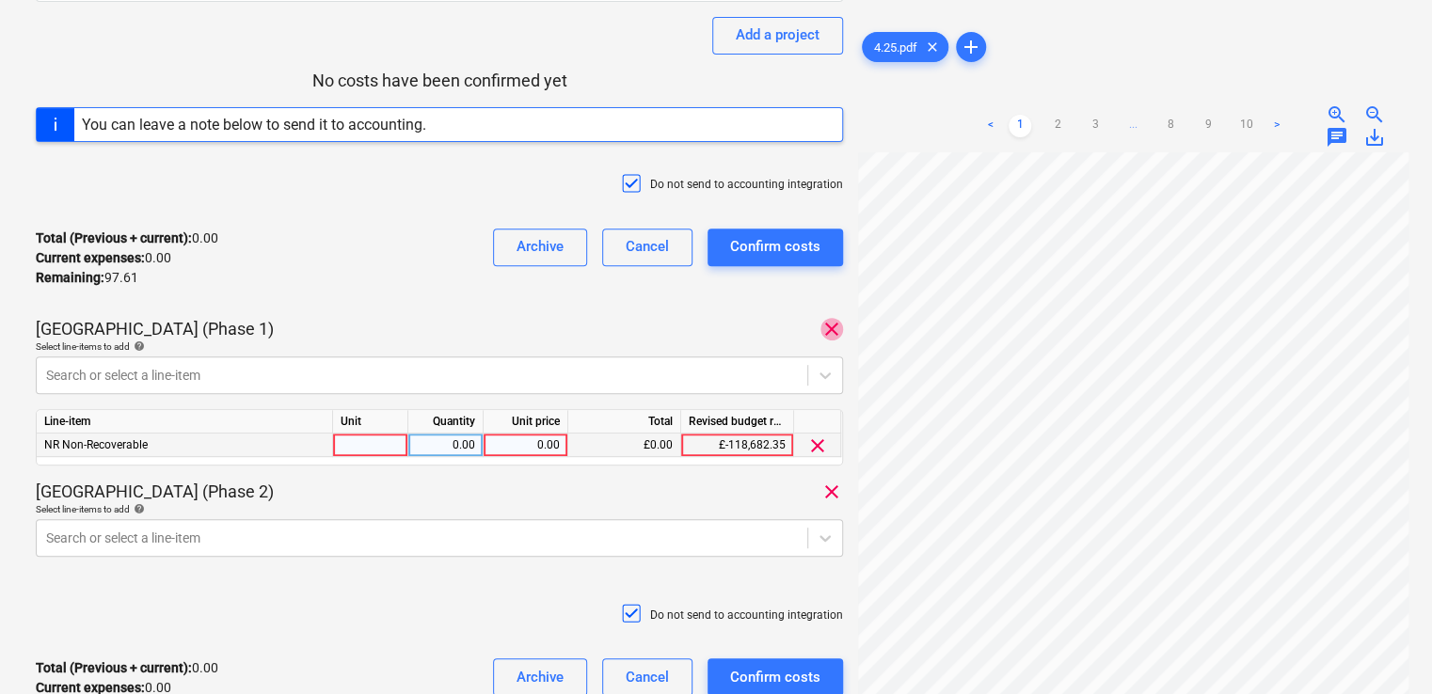
click at [399, 444] on div at bounding box center [370, 446] width 75 height 24
type input "item"
type input "45.47"
click at [599, 467] on div "4.25 Consolidated invoice total amount 97.61 Subcontractor Ashley Rowe Add a pr…" at bounding box center [439, 279] width 807 height 907
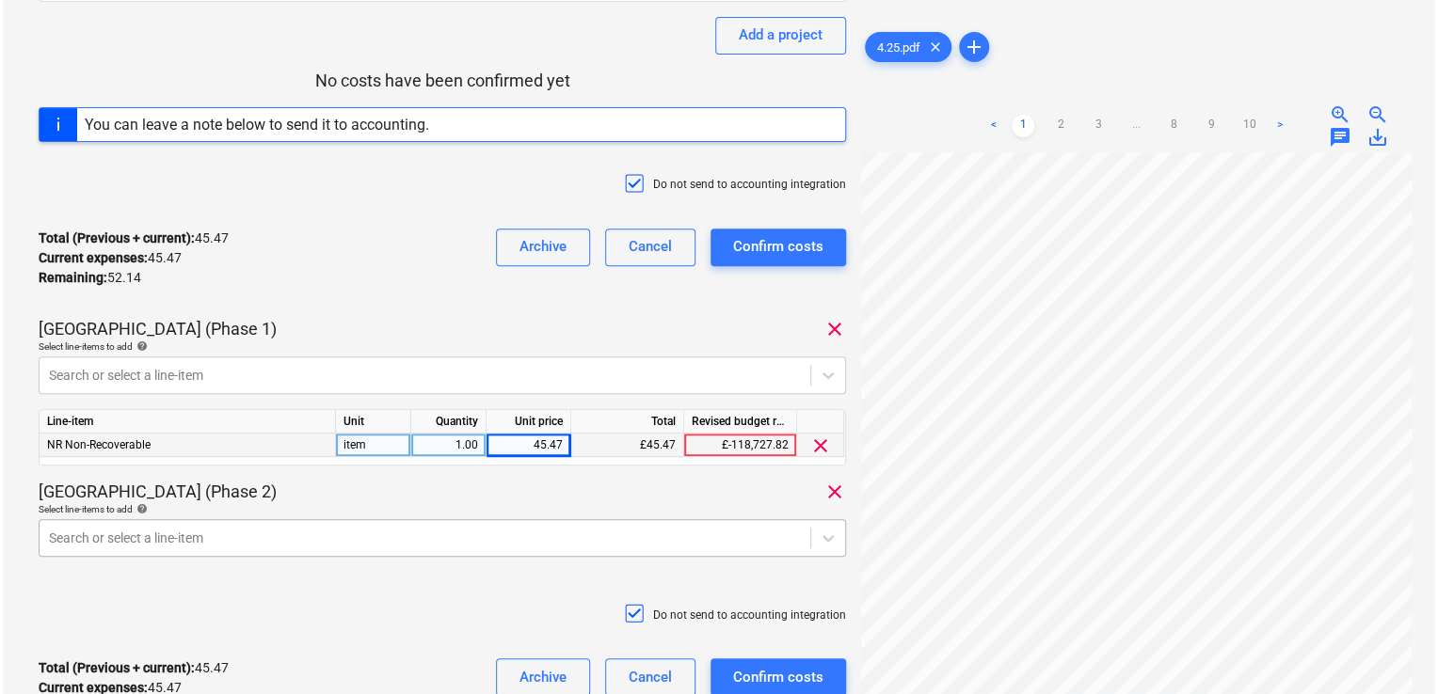
scroll to position [407, 0]
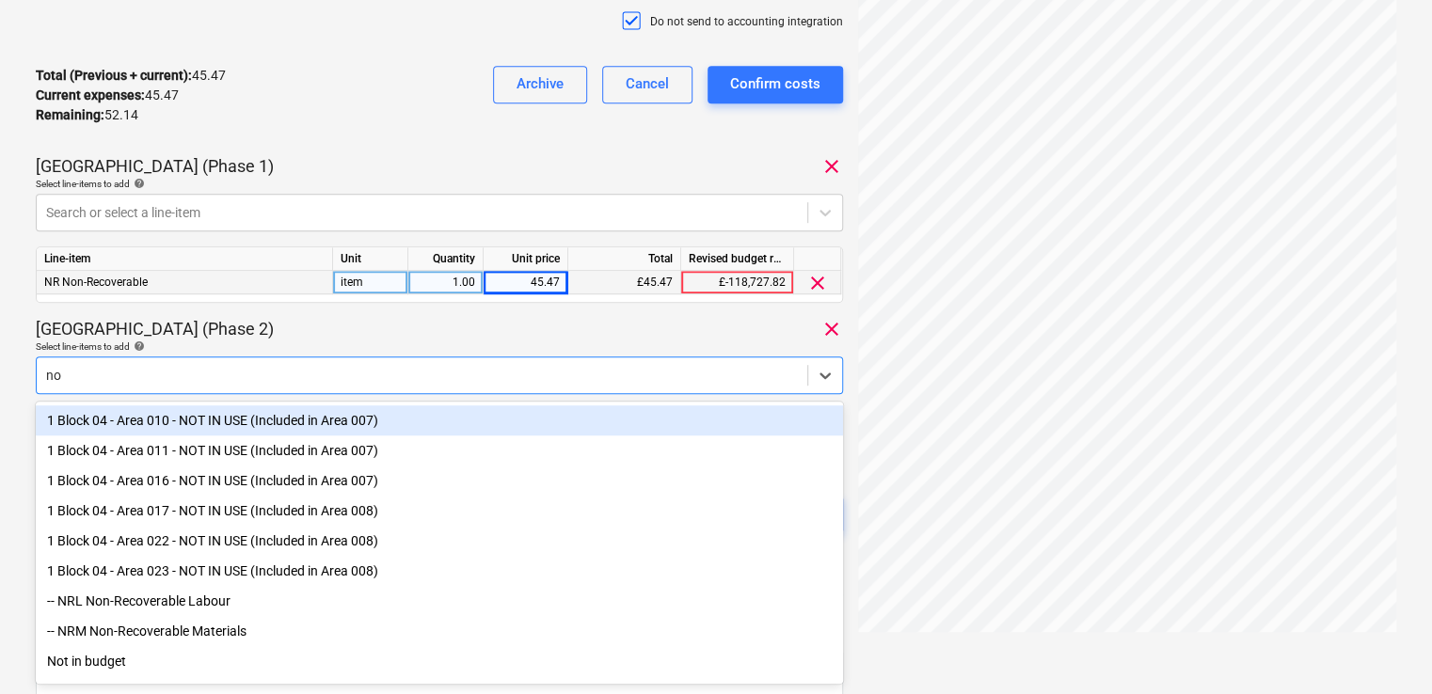
type input "non"
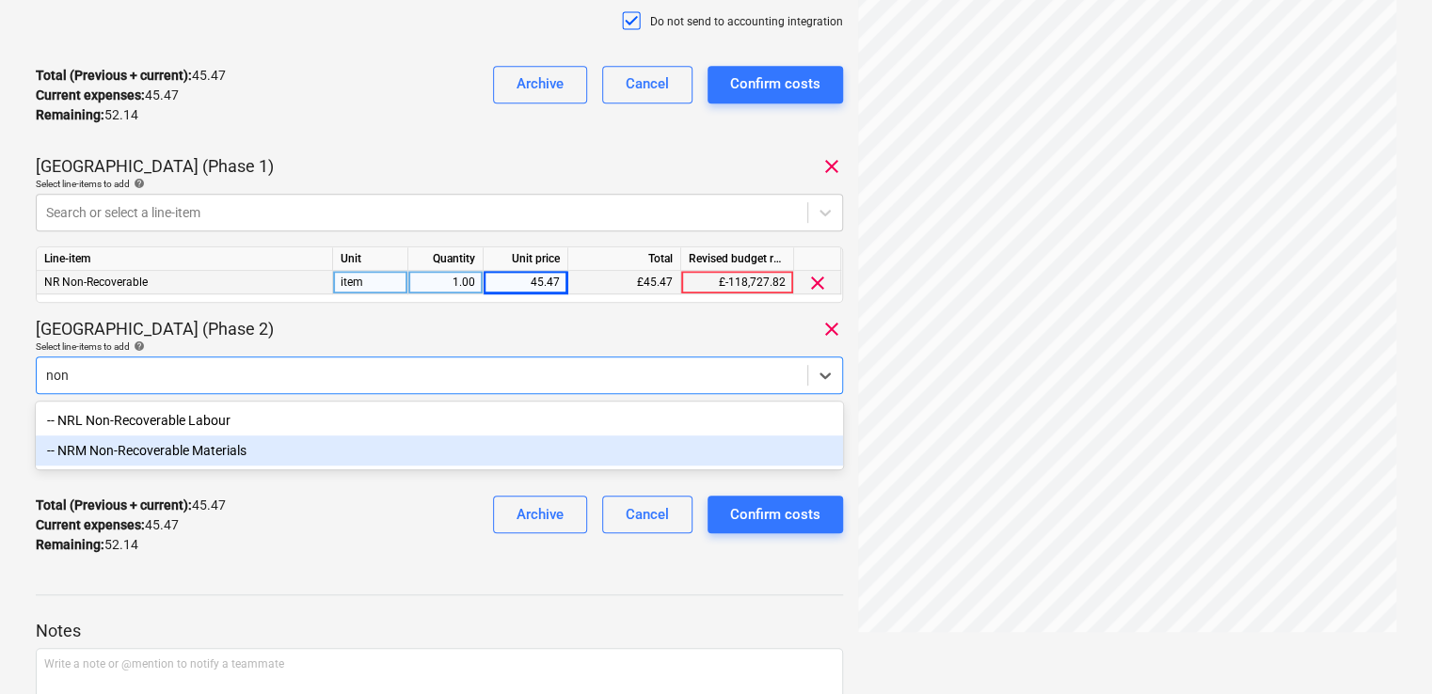
click at [511, 452] on div "-- NRM Non-Recoverable Materials" at bounding box center [439, 451] width 807 height 30
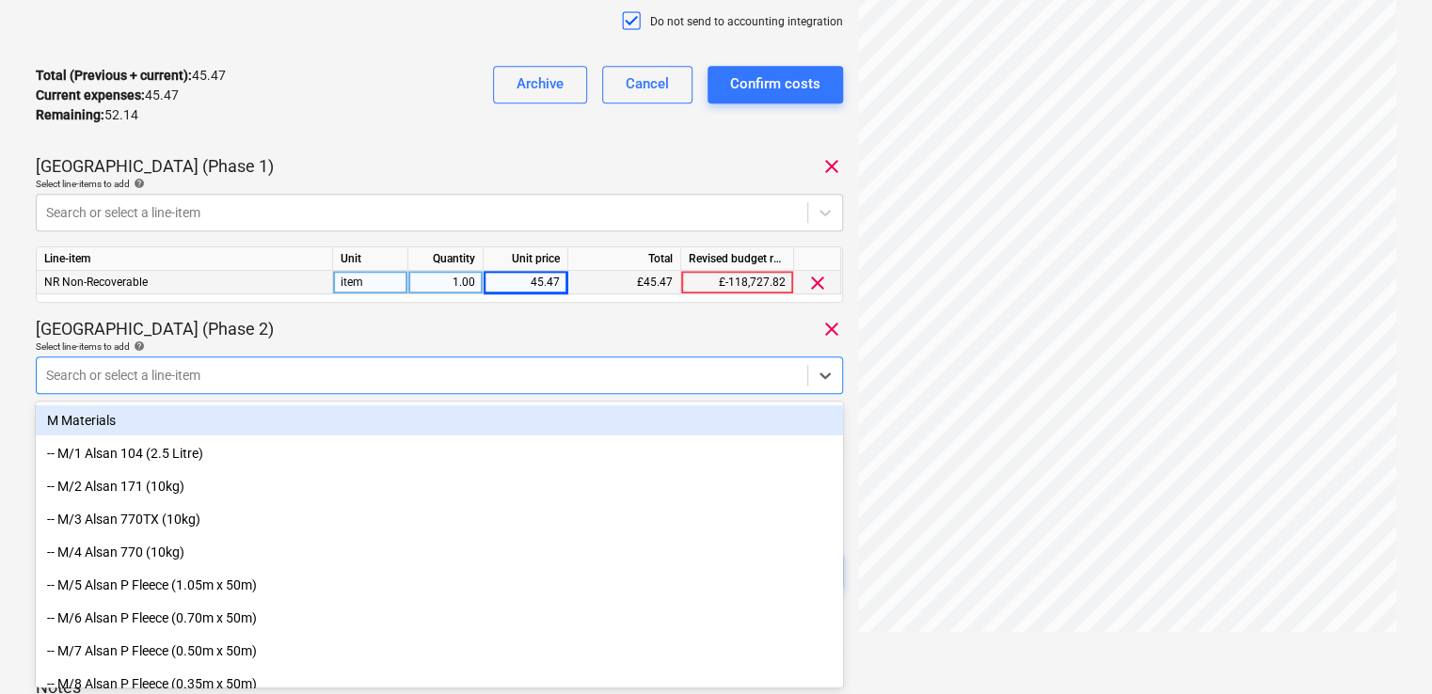
click at [457, 318] on div "Plumstead West Thamesmead (Phase 2) clear" at bounding box center [439, 329] width 807 height 23
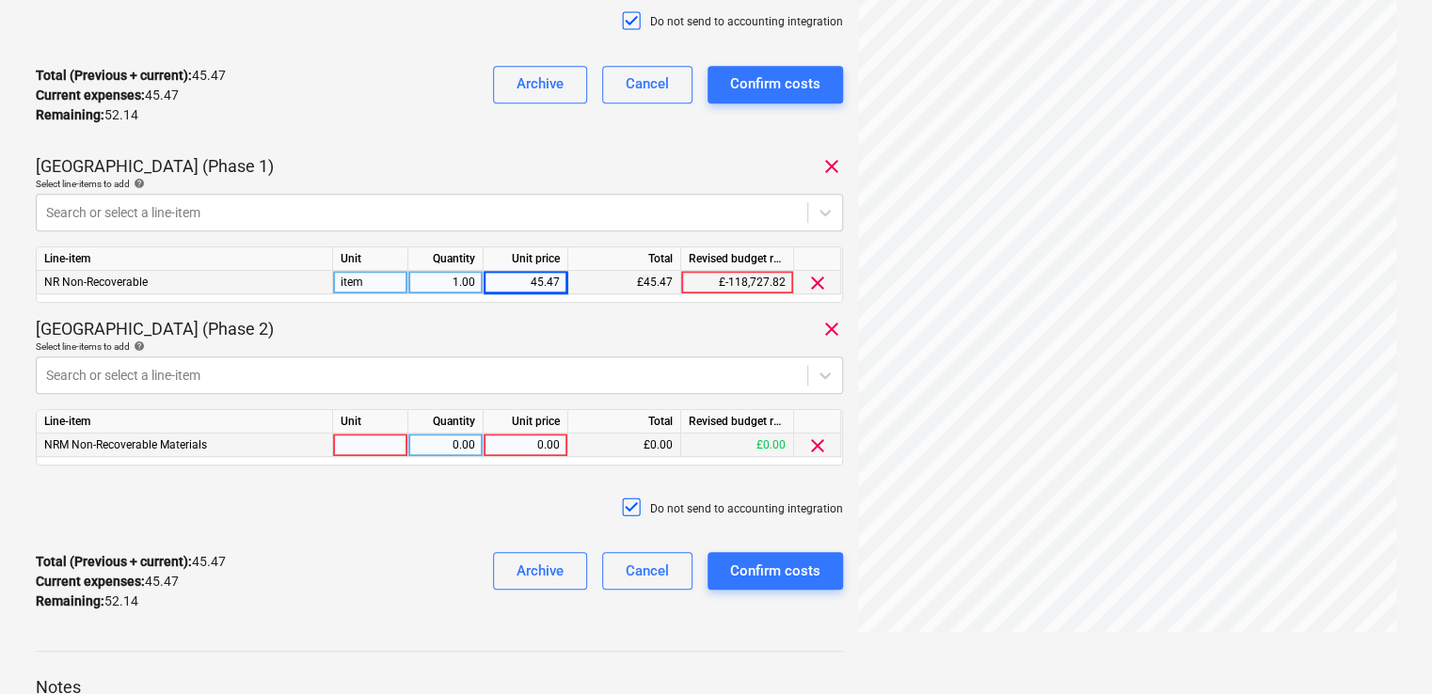
click at [375, 443] on div at bounding box center [370, 446] width 75 height 24
type input "item"
click at [520, 444] on div "0.00" at bounding box center [525, 446] width 69 height 24
type input "25.00"
click at [561, 489] on div "Do not send to accounting integration" at bounding box center [439, 509] width 807 height 56
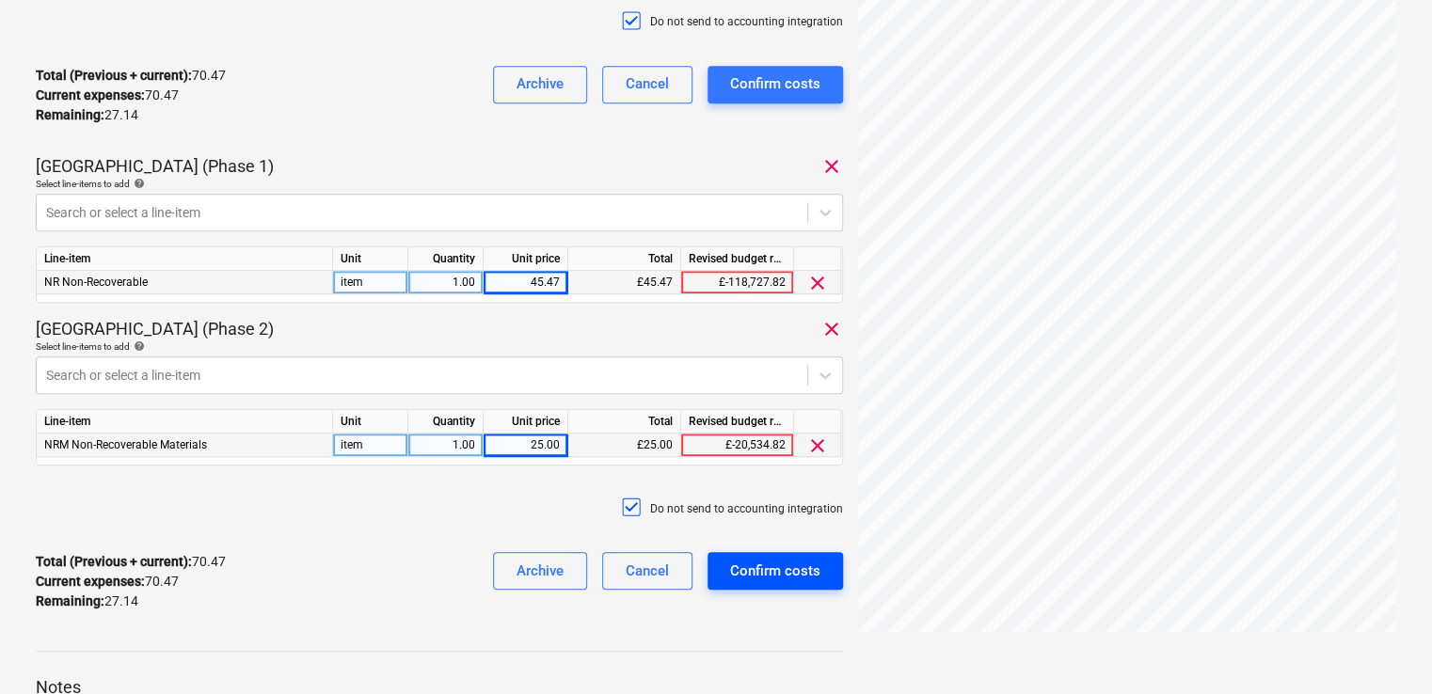
click at [734, 569] on div "Confirm costs" at bounding box center [775, 571] width 90 height 24
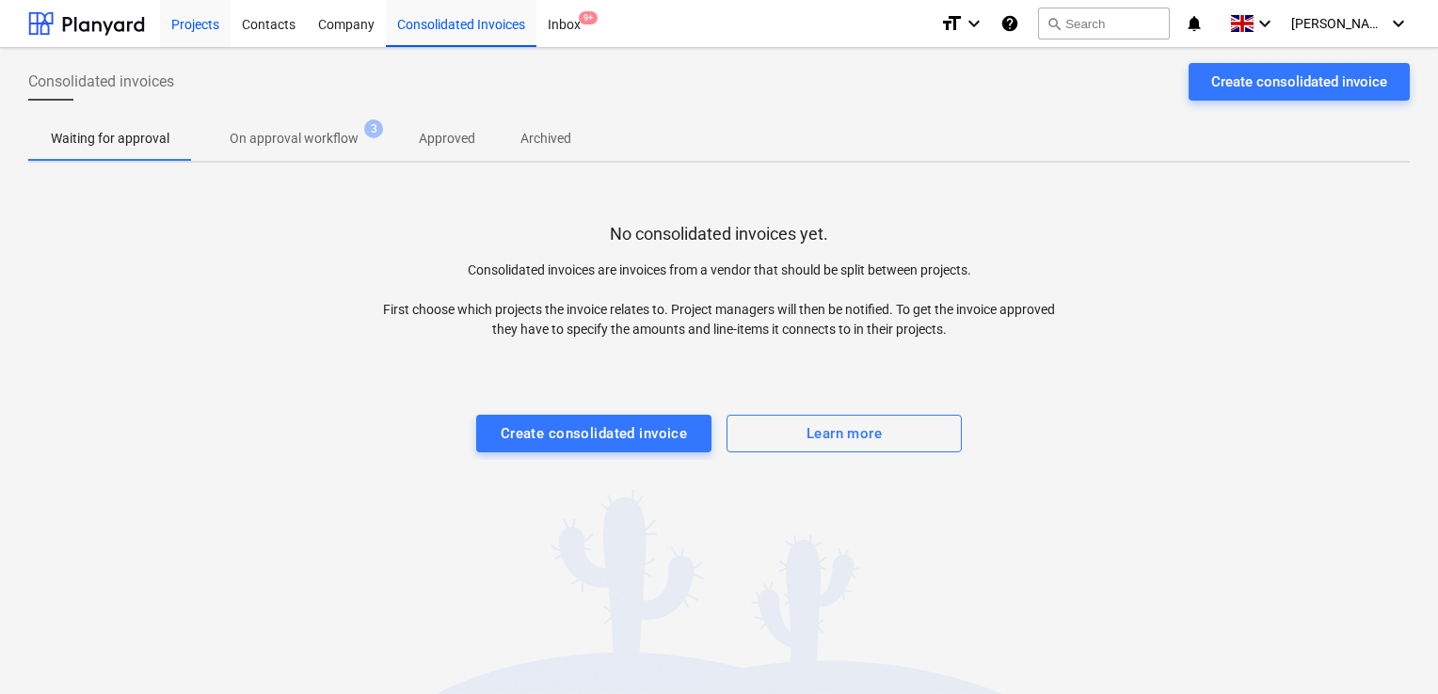
click at [196, 40] on div "Projects" at bounding box center [195, 23] width 71 height 48
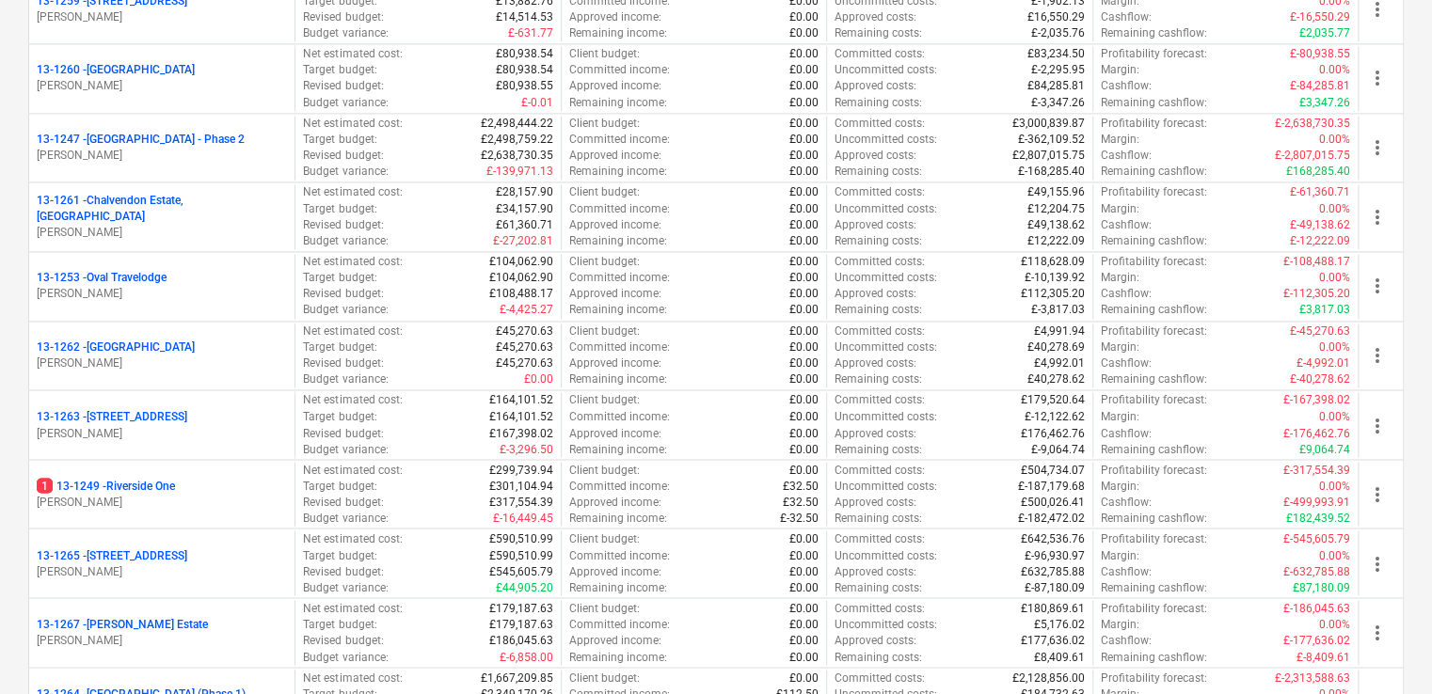
scroll to position [1438, 0]
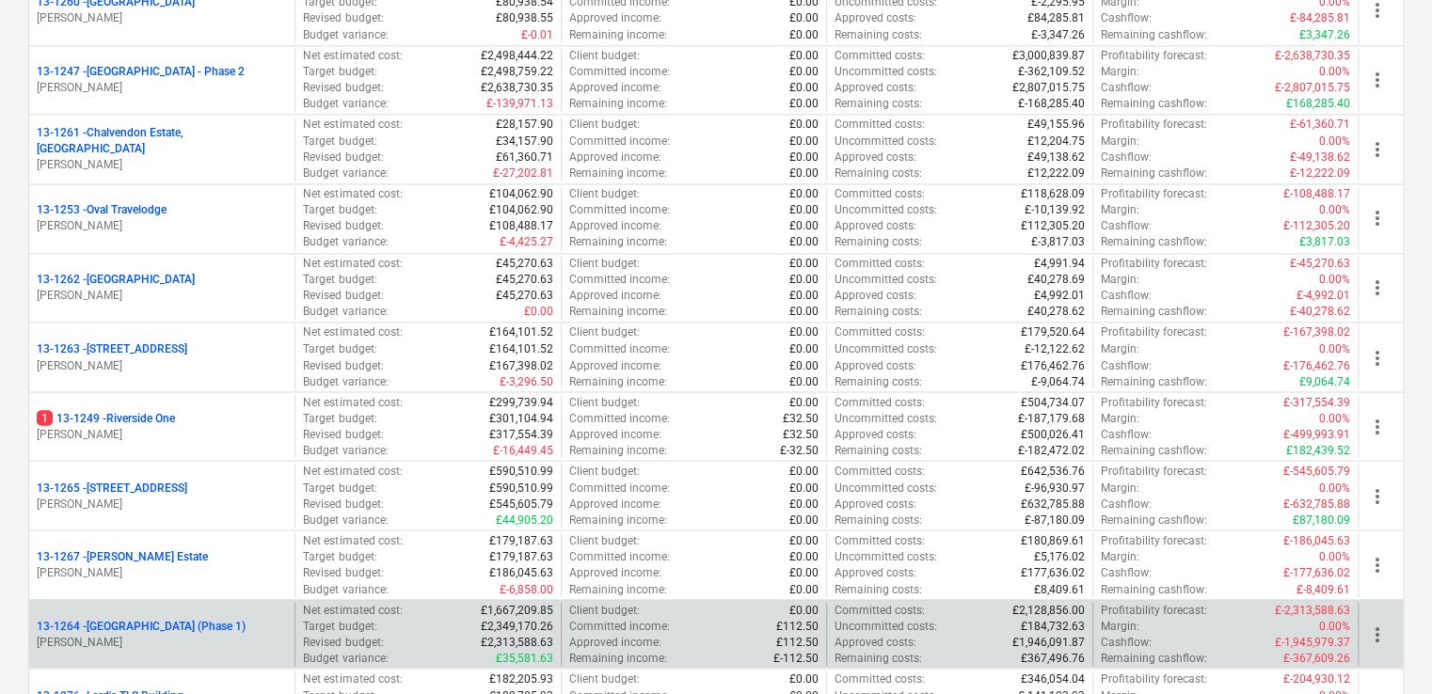
click at [217, 622] on p "13-1264 - Plumstead West Thamesmead (Phase 1)" at bounding box center [141, 626] width 209 height 16
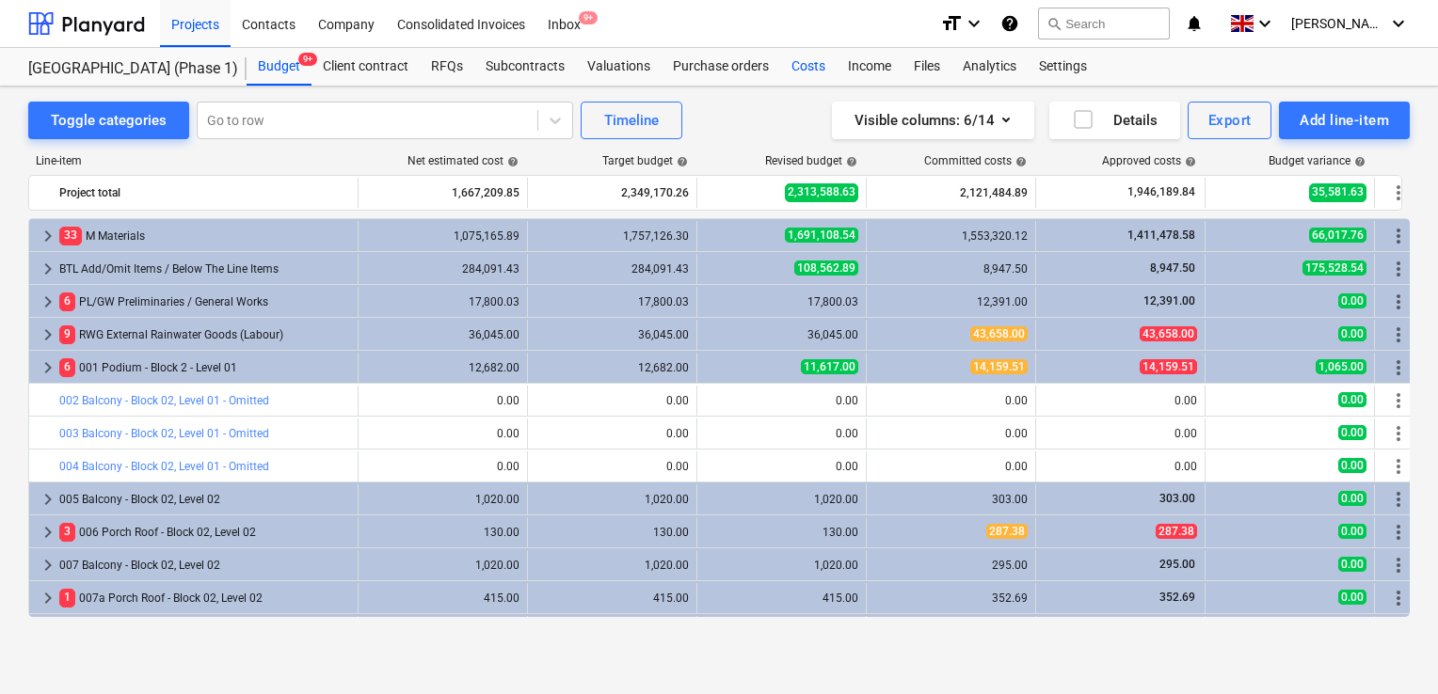
click at [814, 69] on div "Costs" at bounding box center [808, 67] width 56 height 38
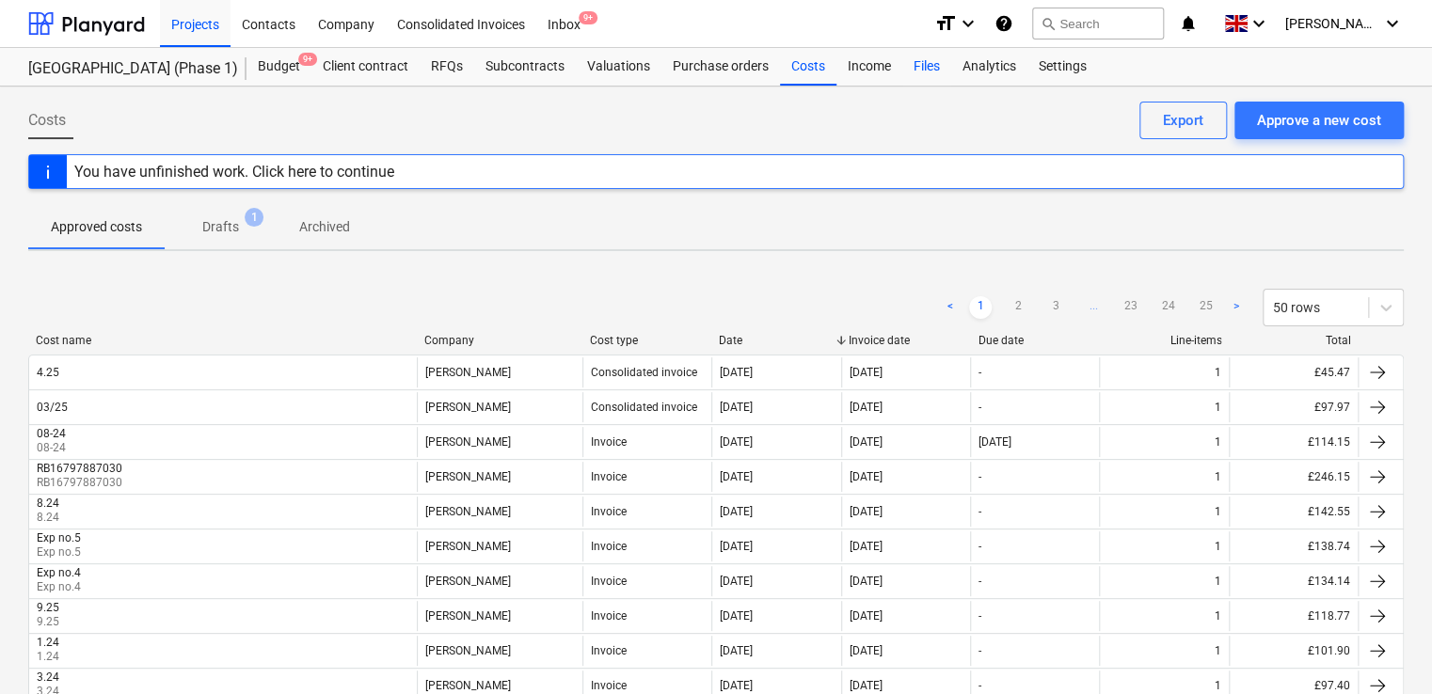
click at [919, 65] on div "Files" at bounding box center [926, 67] width 49 height 38
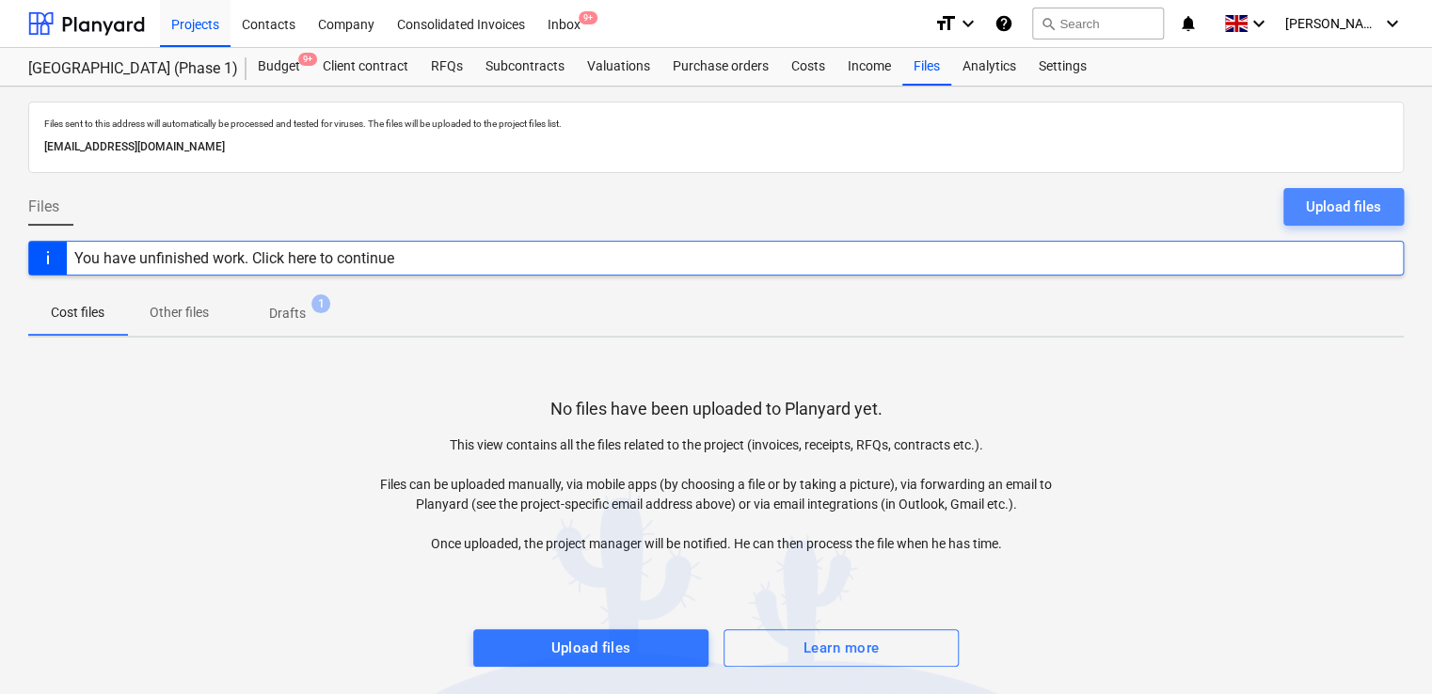
click at [1334, 211] on div "Upload files" at bounding box center [1343, 207] width 75 height 24
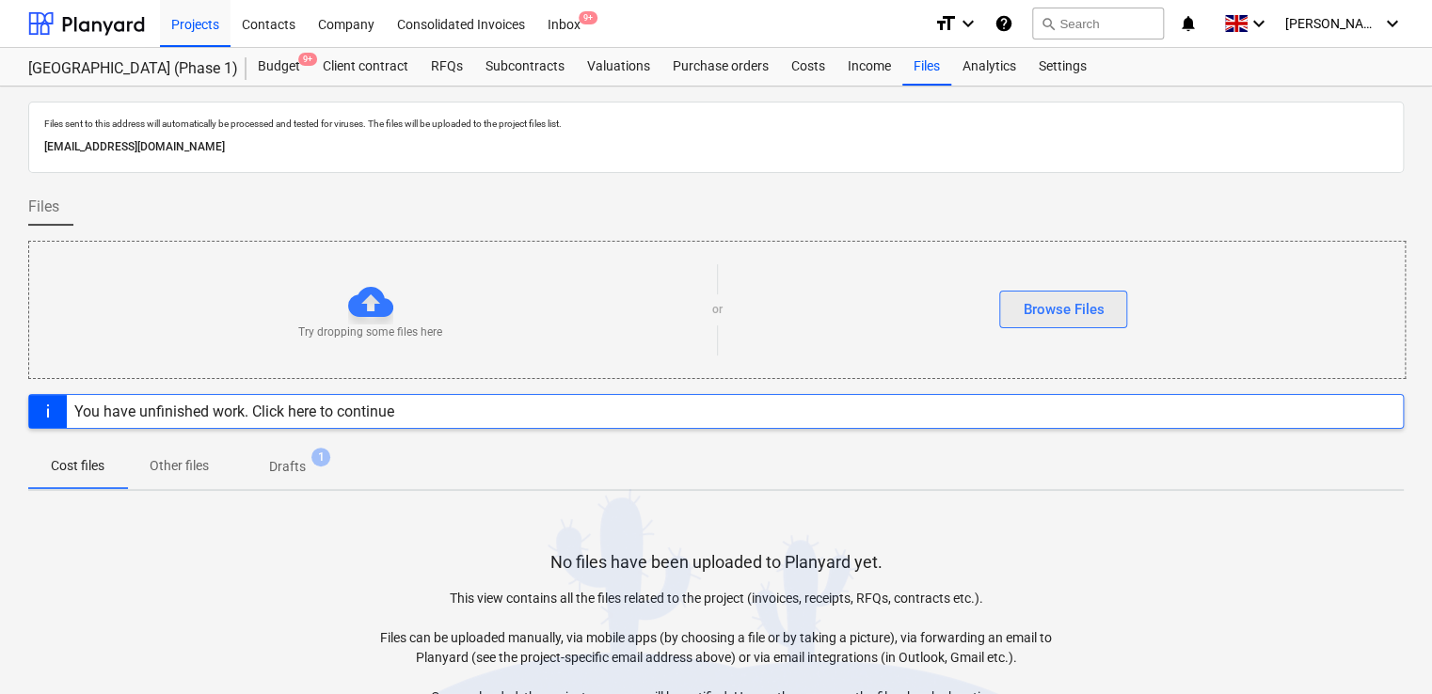
click at [1099, 322] on button "Browse Files" at bounding box center [1063, 310] width 128 height 38
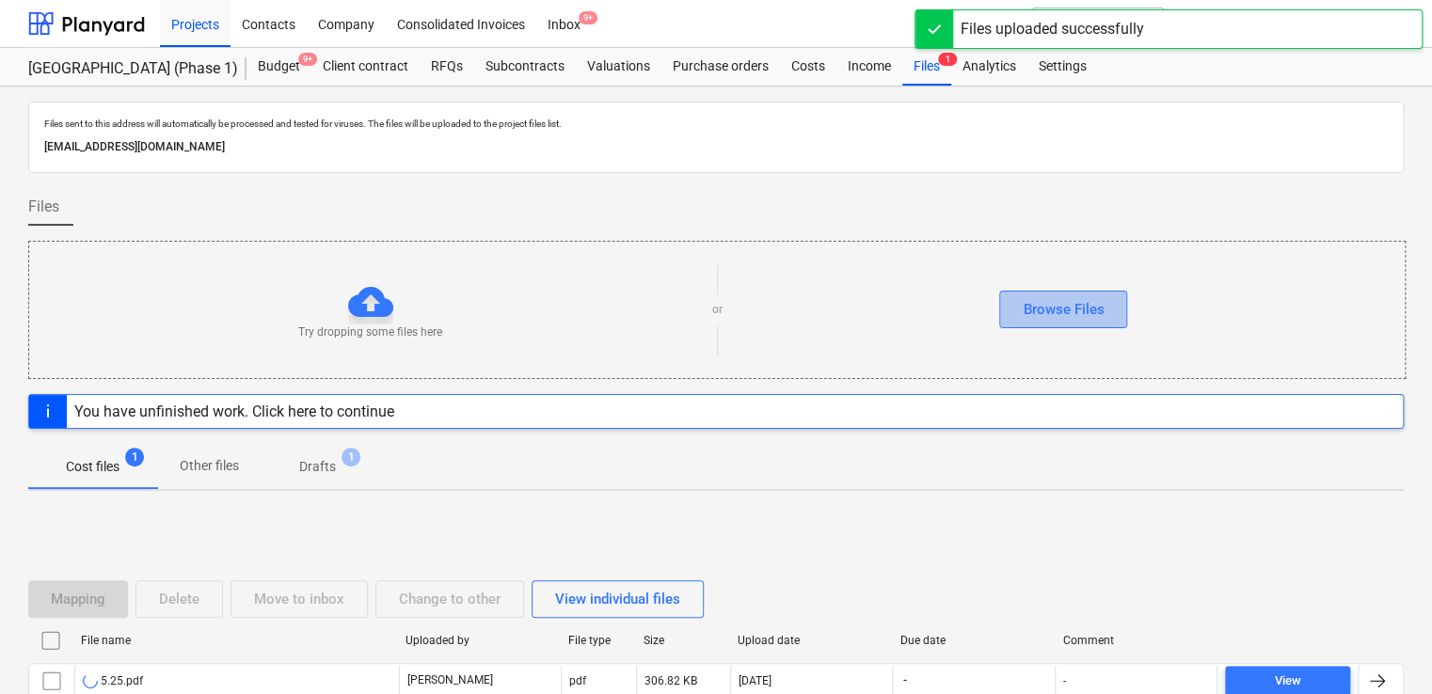
click at [1024, 314] on div "Browse Files" at bounding box center [1063, 309] width 81 height 24
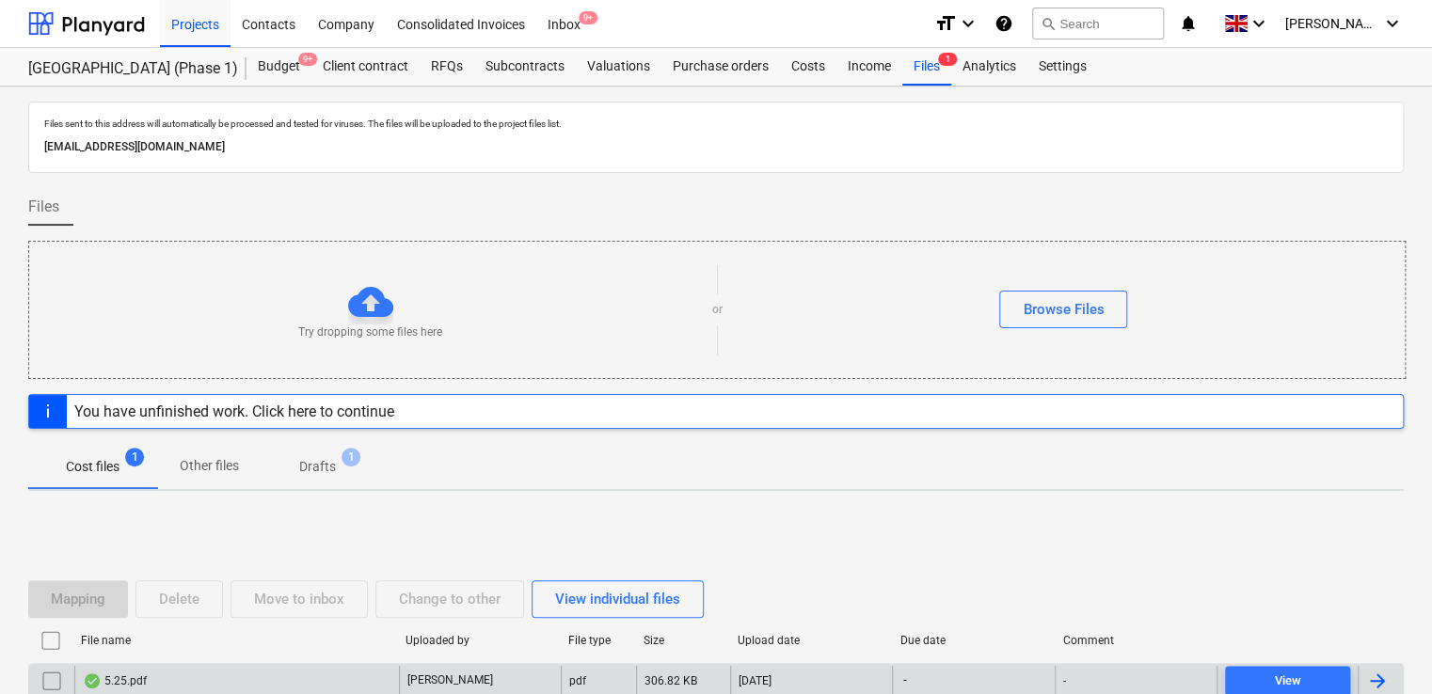
click at [343, 678] on div "5.25.pdf" at bounding box center [236, 681] width 325 height 30
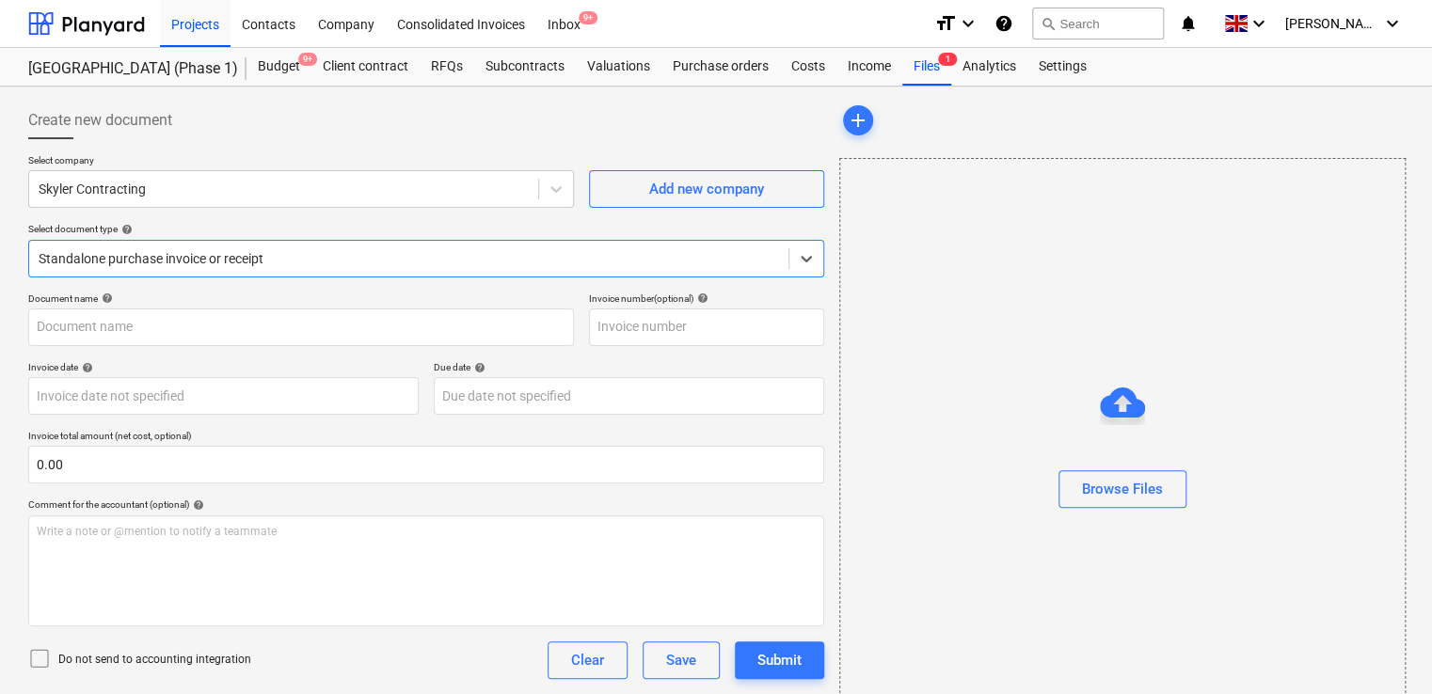
type input "5.25.pdf"
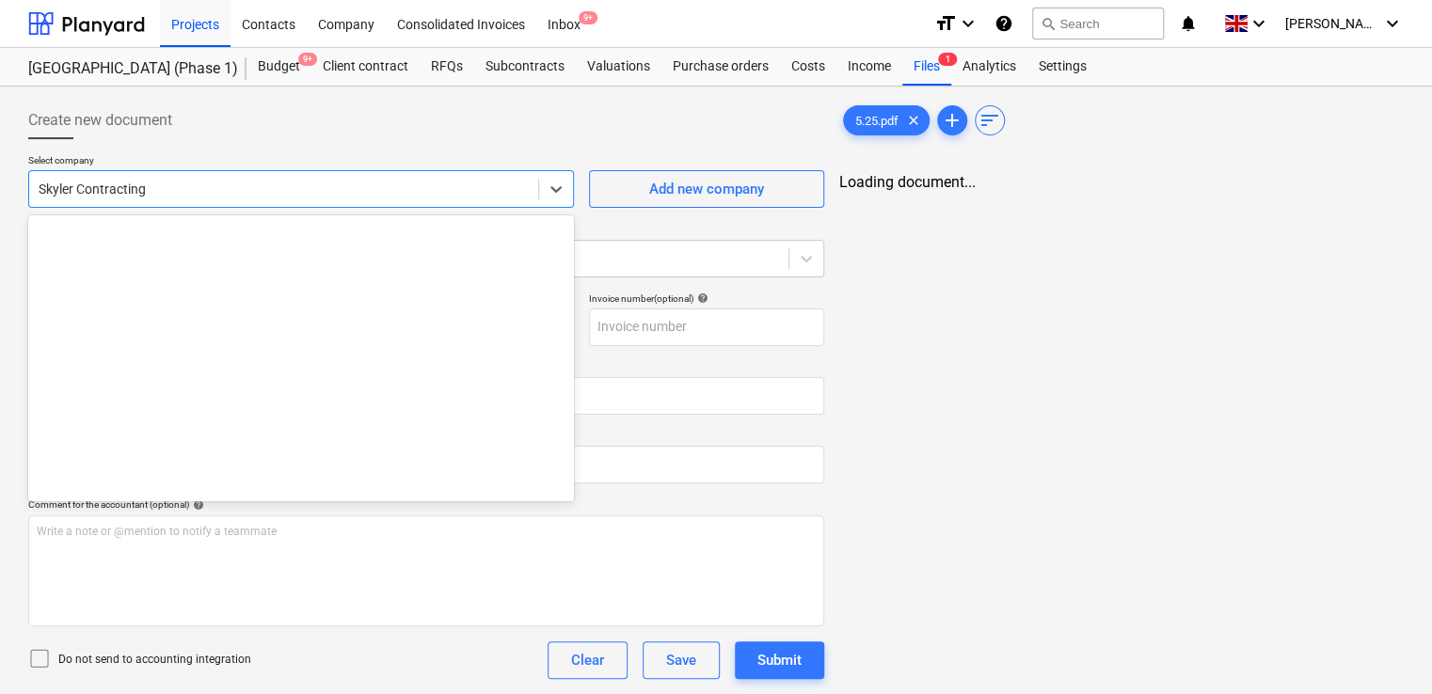
click at [346, 199] on div "Skyler Contracting" at bounding box center [283, 189] width 509 height 26
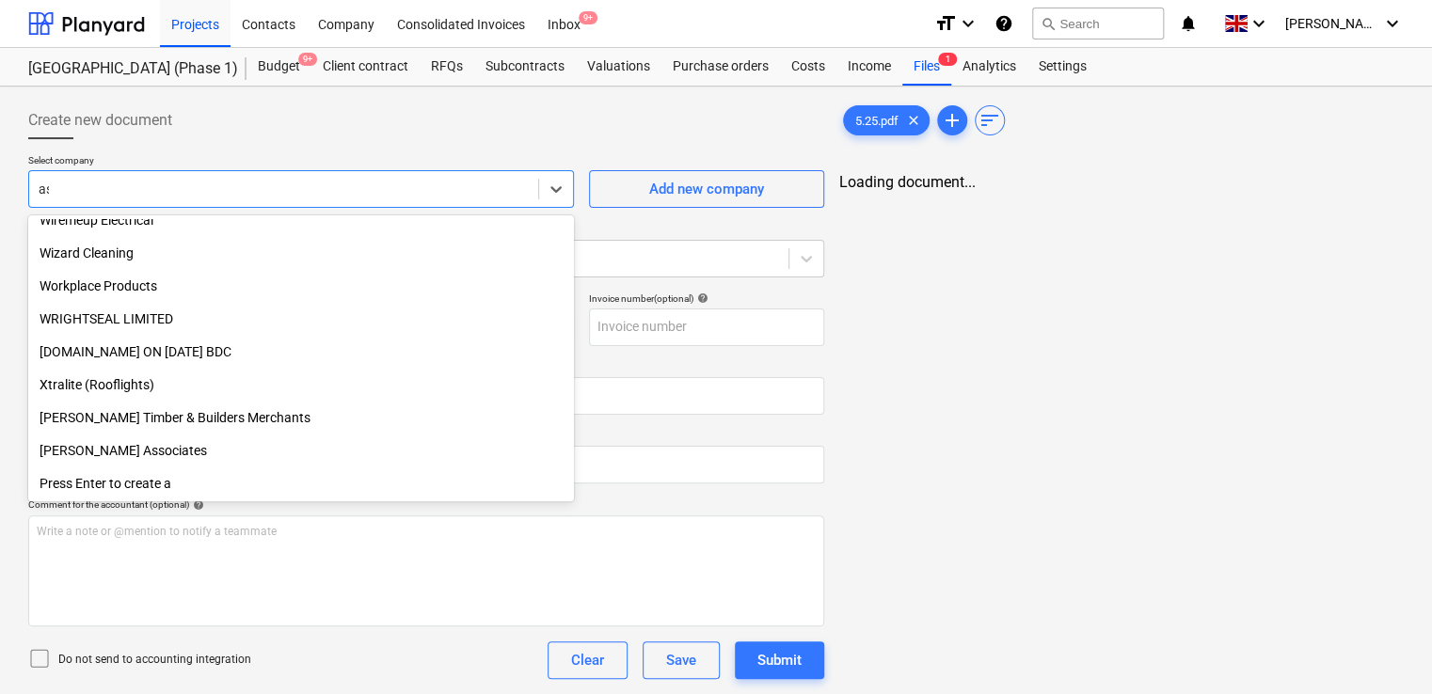
scroll to position [2781, 0]
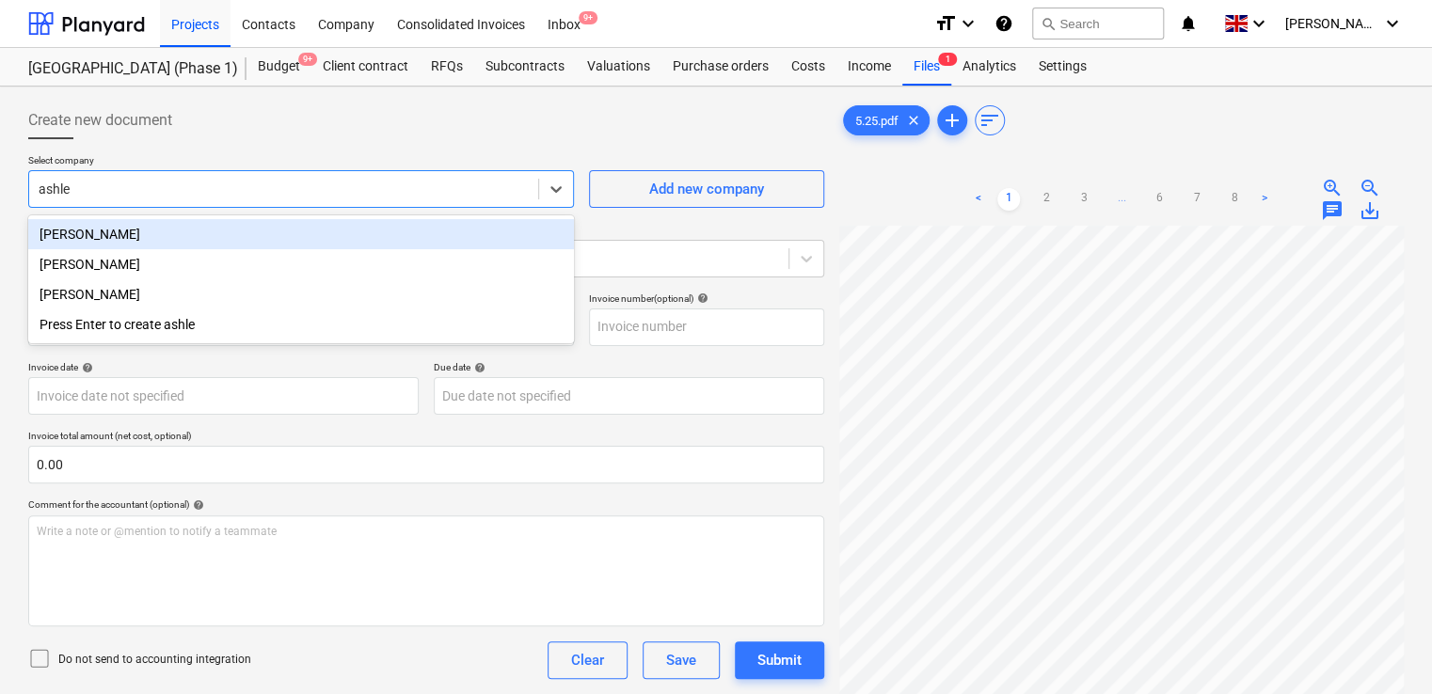
type input "[PERSON_NAME]"
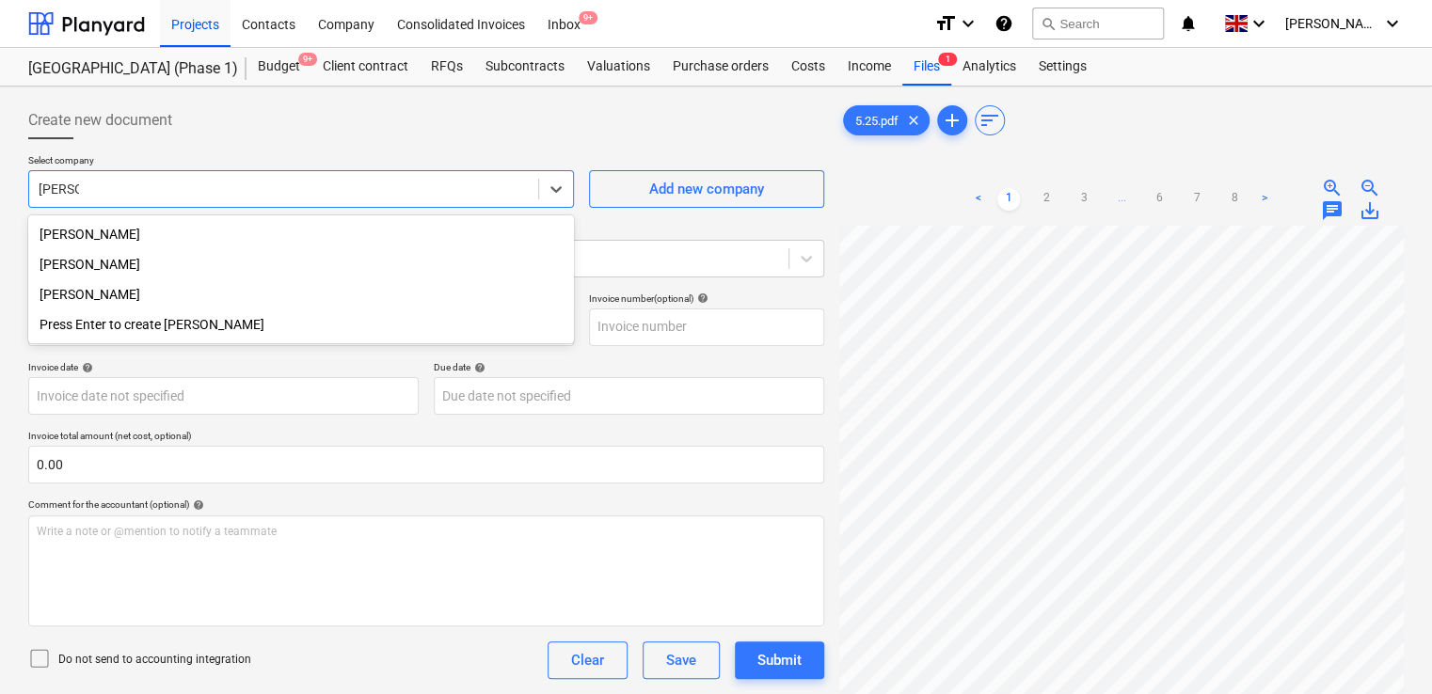
click at [261, 298] on div "[PERSON_NAME]" at bounding box center [301, 294] width 546 height 30
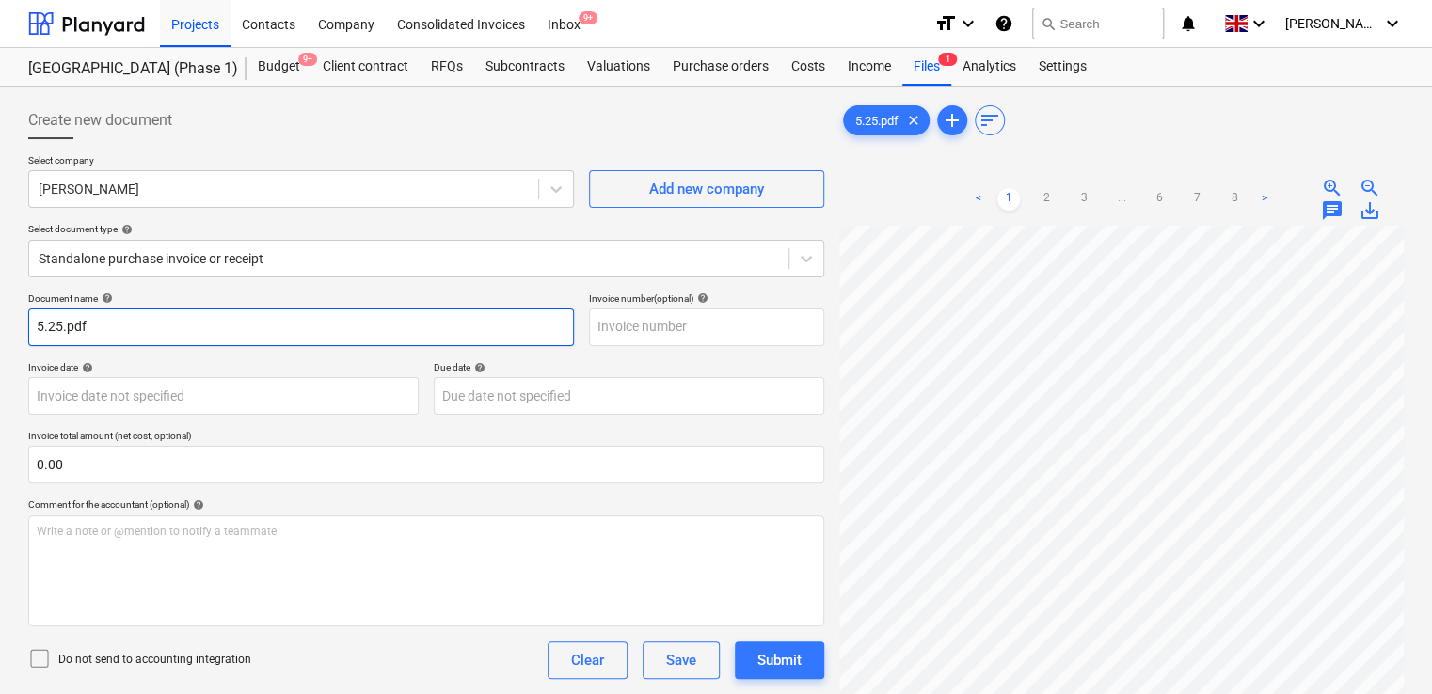
click at [295, 338] on input "5.25.pdf" at bounding box center [301, 328] width 546 height 38
type input "5.25"
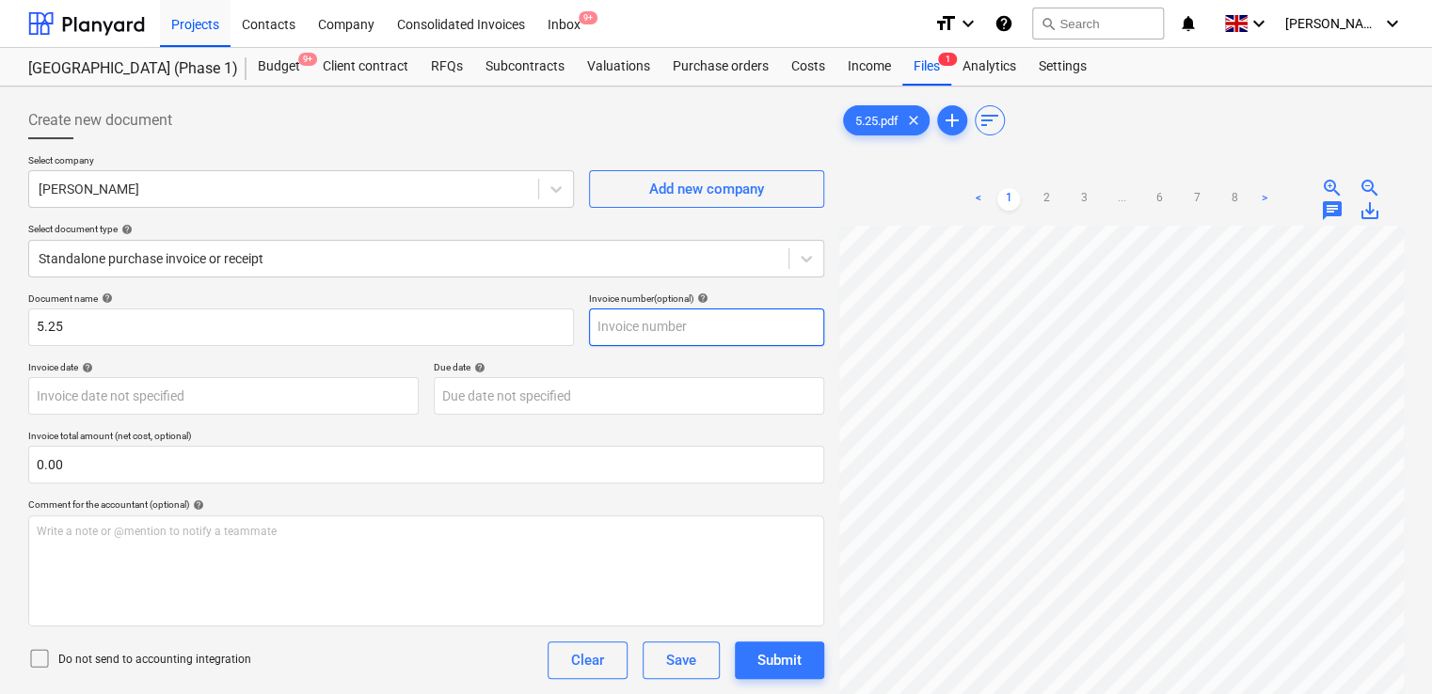
click at [626, 324] on input "text" at bounding box center [706, 328] width 235 height 38
paste input "5.25"
type input "5.25"
click at [42, 653] on icon at bounding box center [39, 658] width 23 height 23
click at [220, 676] on div "Do not send to accounting integration Clear Save Submit" at bounding box center [426, 661] width 796 height 38
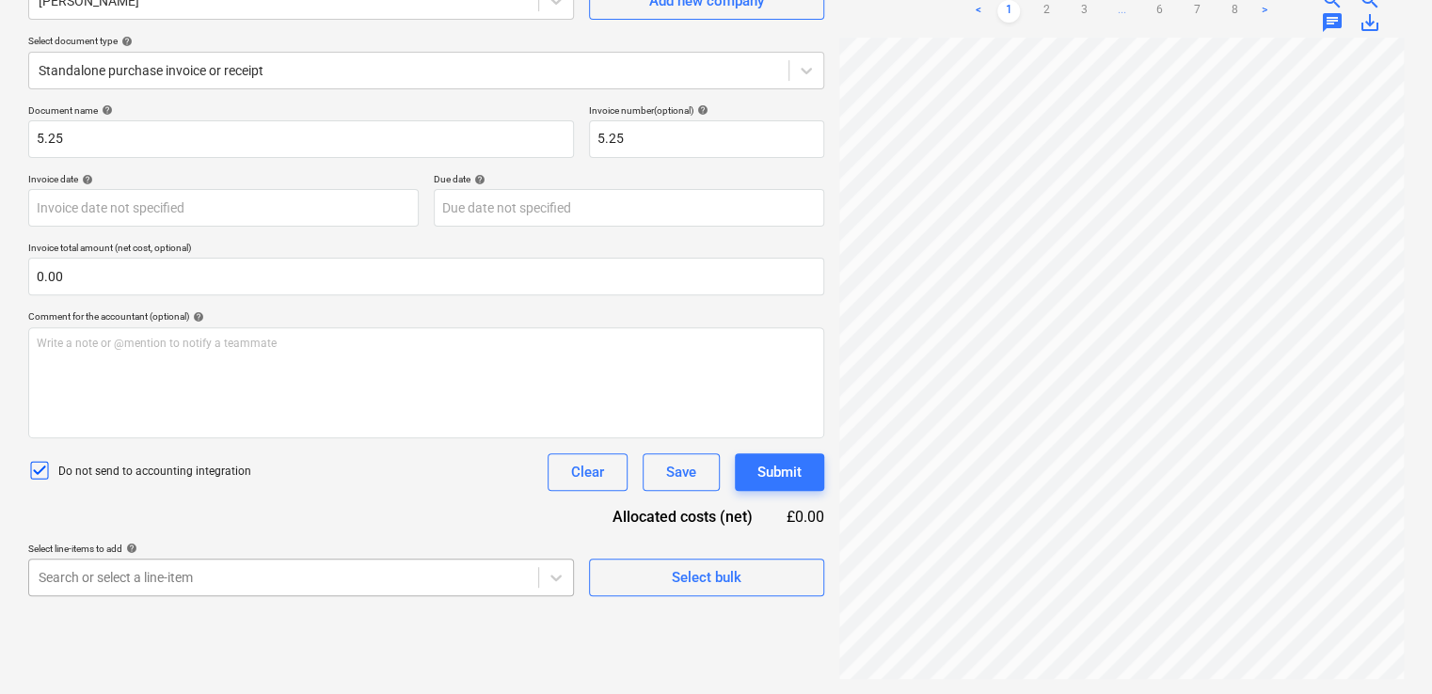
scroll to position [383, 0]
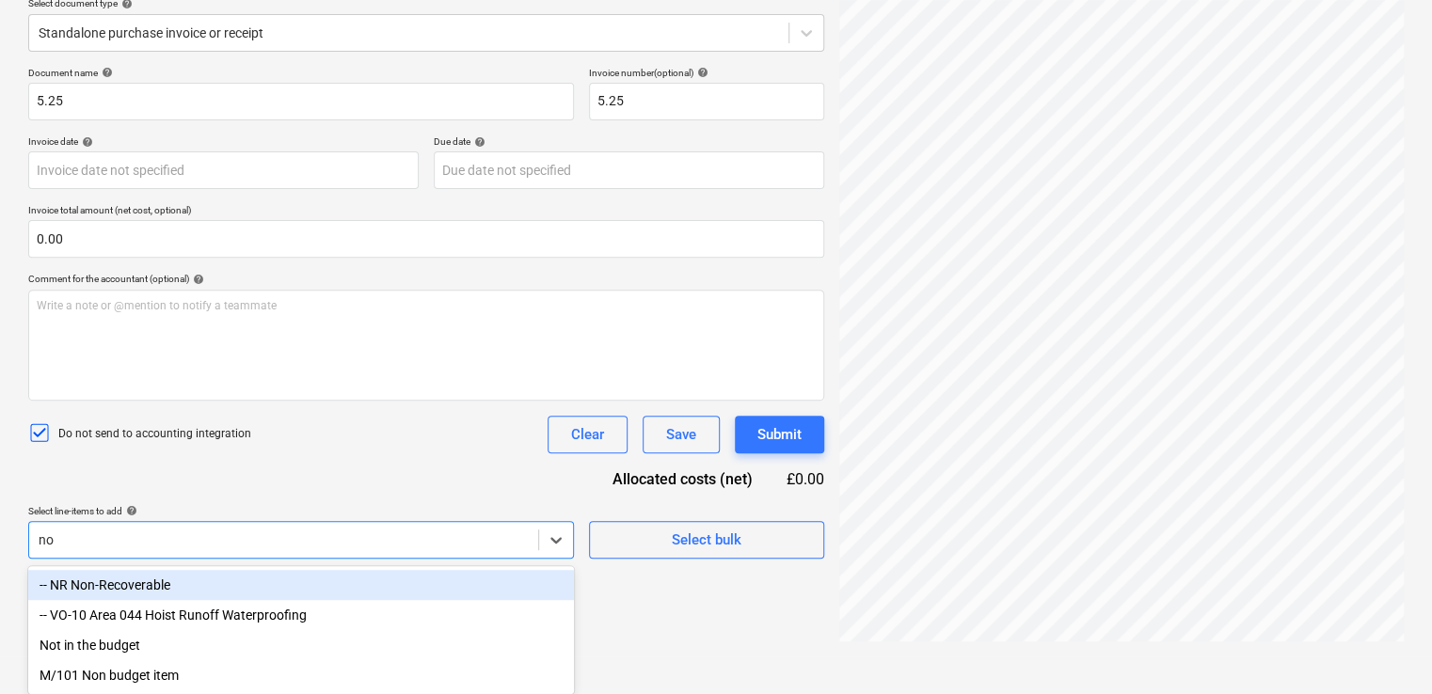
type input "non"
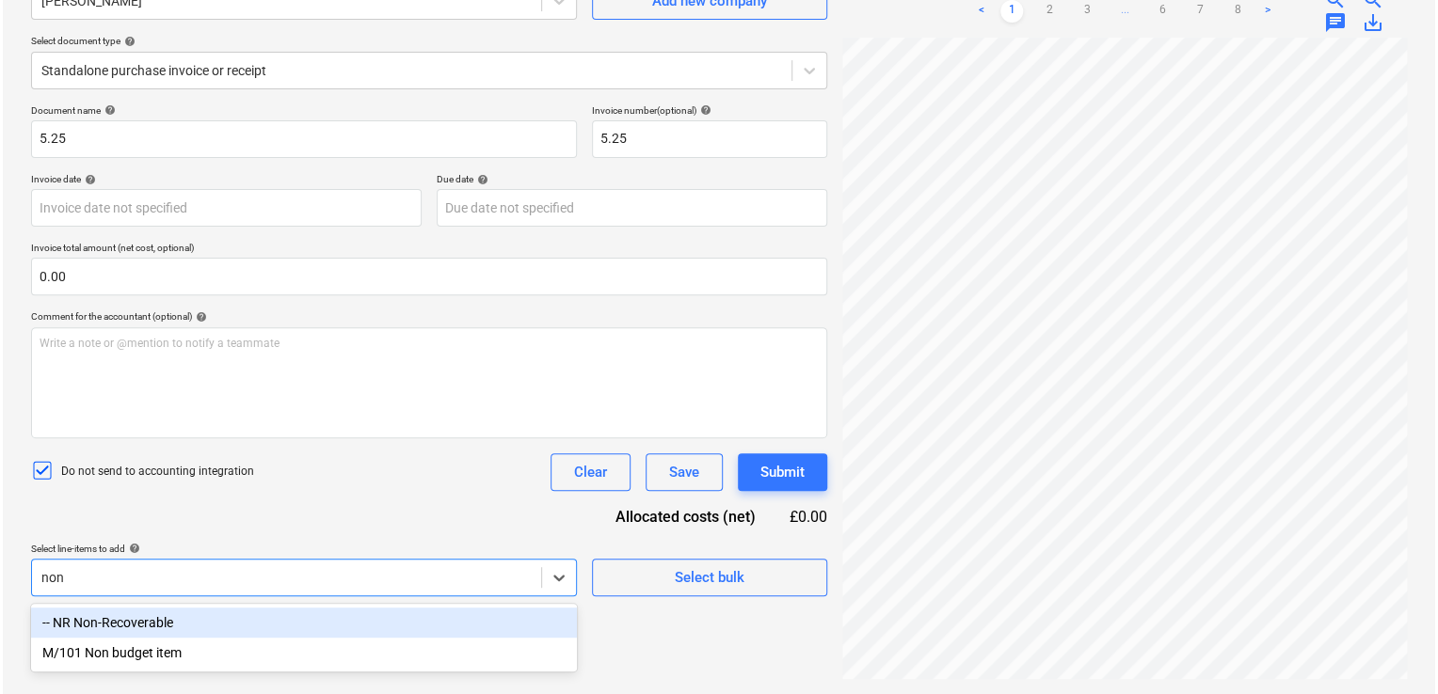
scroll to position [188, 0]
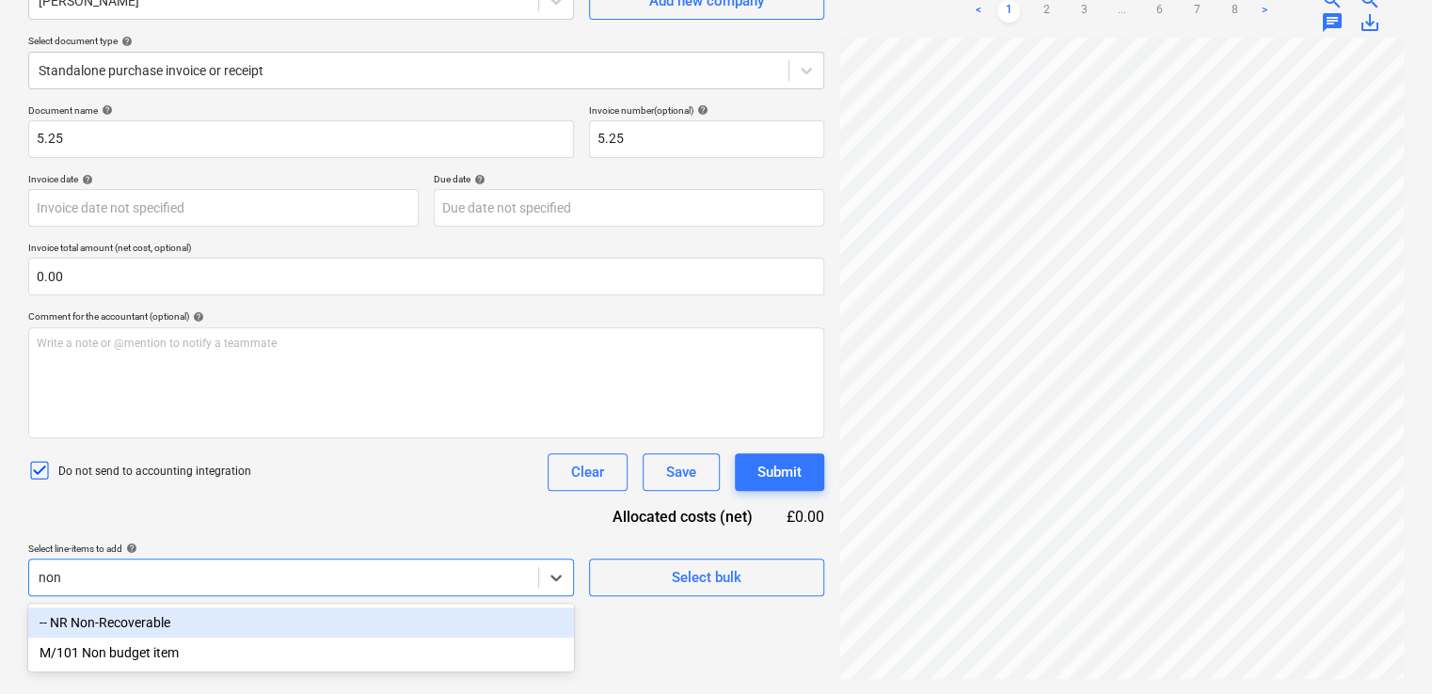
click at [189, 628] on div "-- NR Non-Recoverable" at bounding box center [301, 623] width 546 height 30
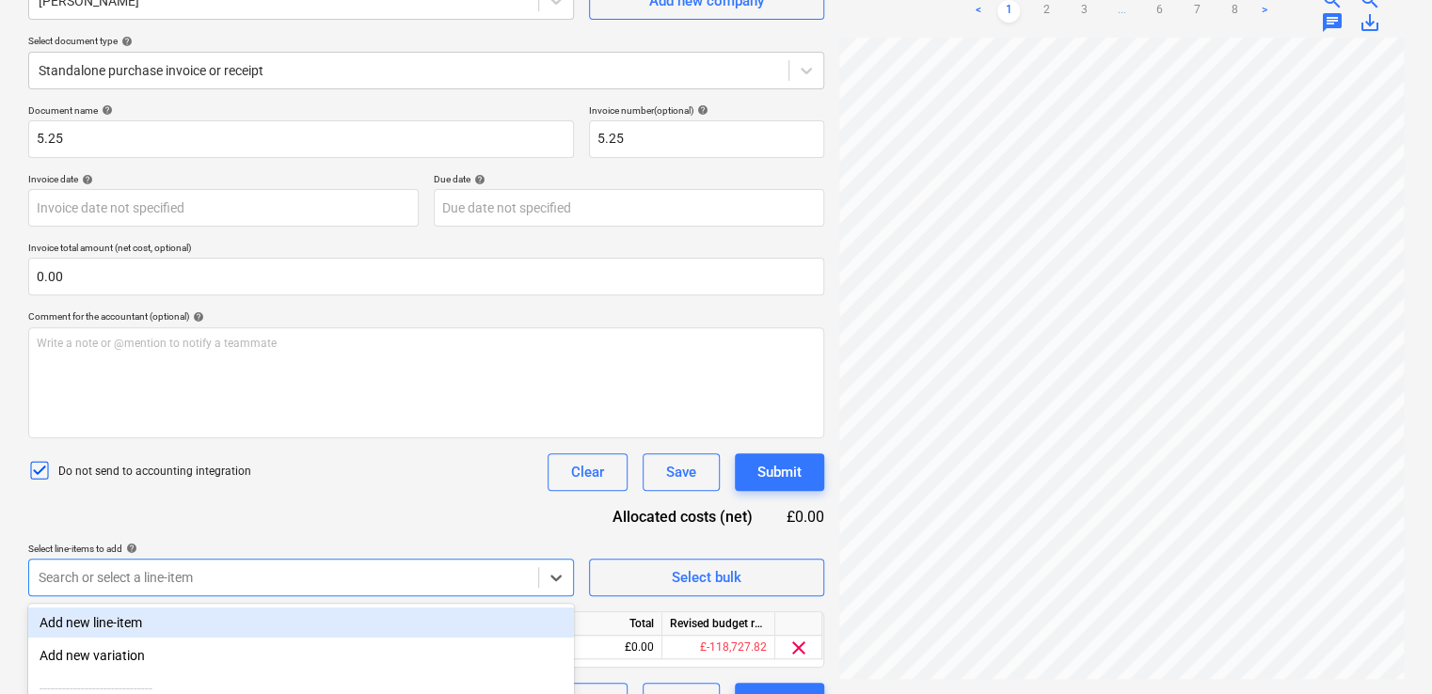
click at [282, 486] on div "Do not send to accounting integration Clear Save Submit" at bounding box center [426, 473] width 796 height 38
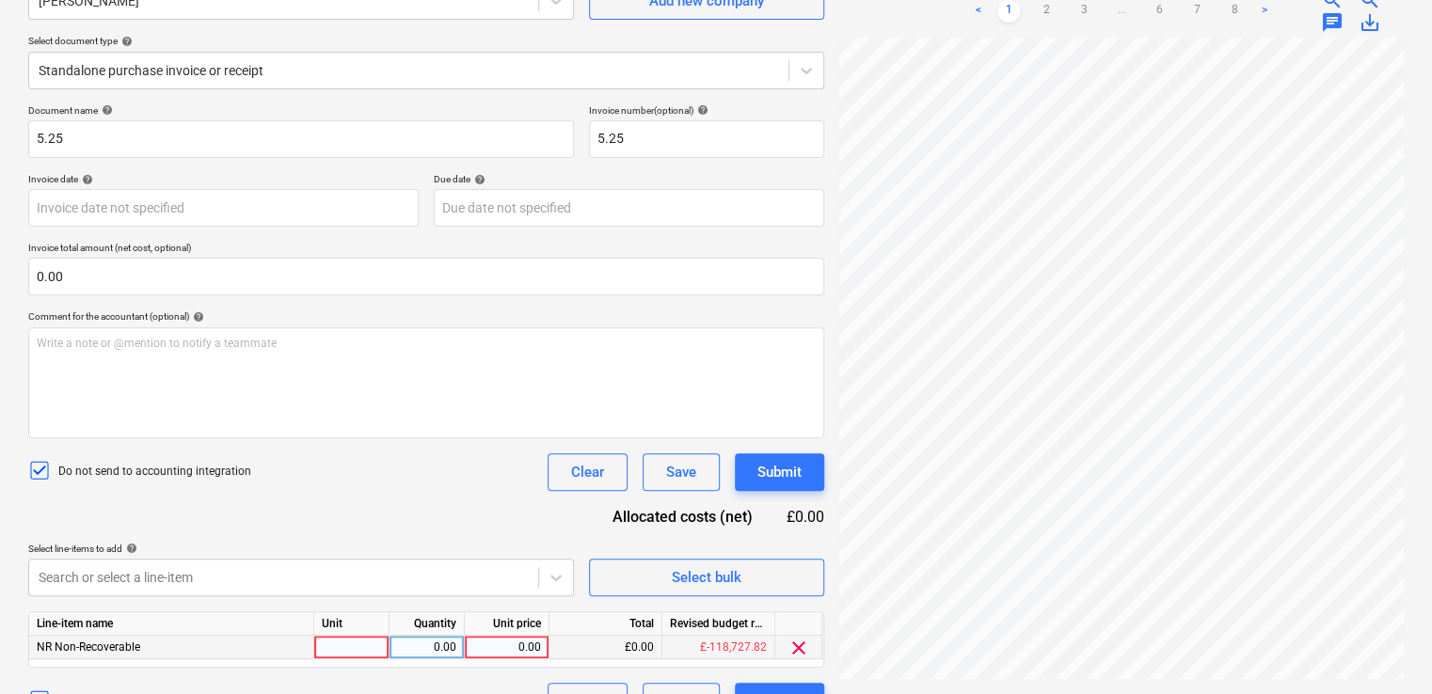
click at [343, 641] on div at bounding box center [351, 648] width 75 height 24
type input "item"
click at [493, 644] on div "0.00" at bounding box center [506, 648] width 69 height 24
type input "11.64"
click at [358, 499] on div "Document name help 5.25 Invoice number (optional) help 5.25 Invoice date help P…" at bounding box center [426, 412] width 796 height 616
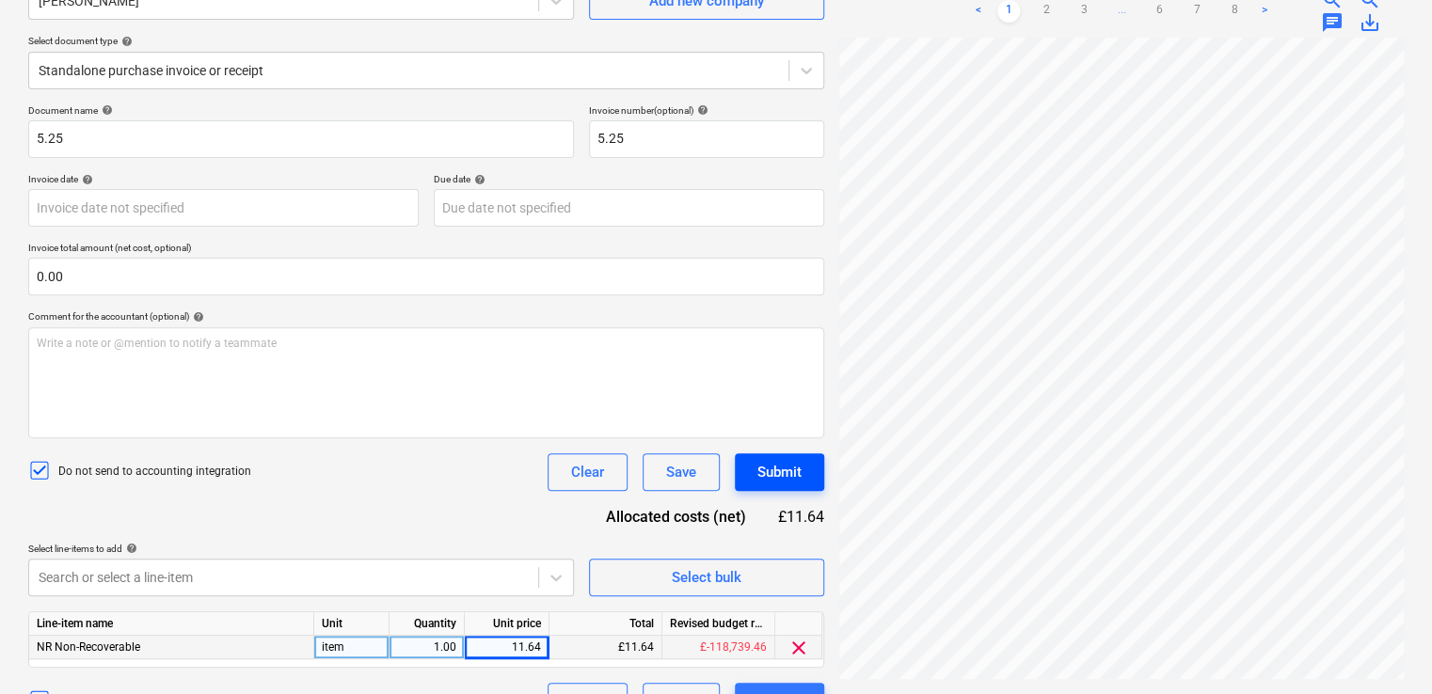
click at [797, 473] on div "Submit" at bounding box center [779, 472] width 44 height 24
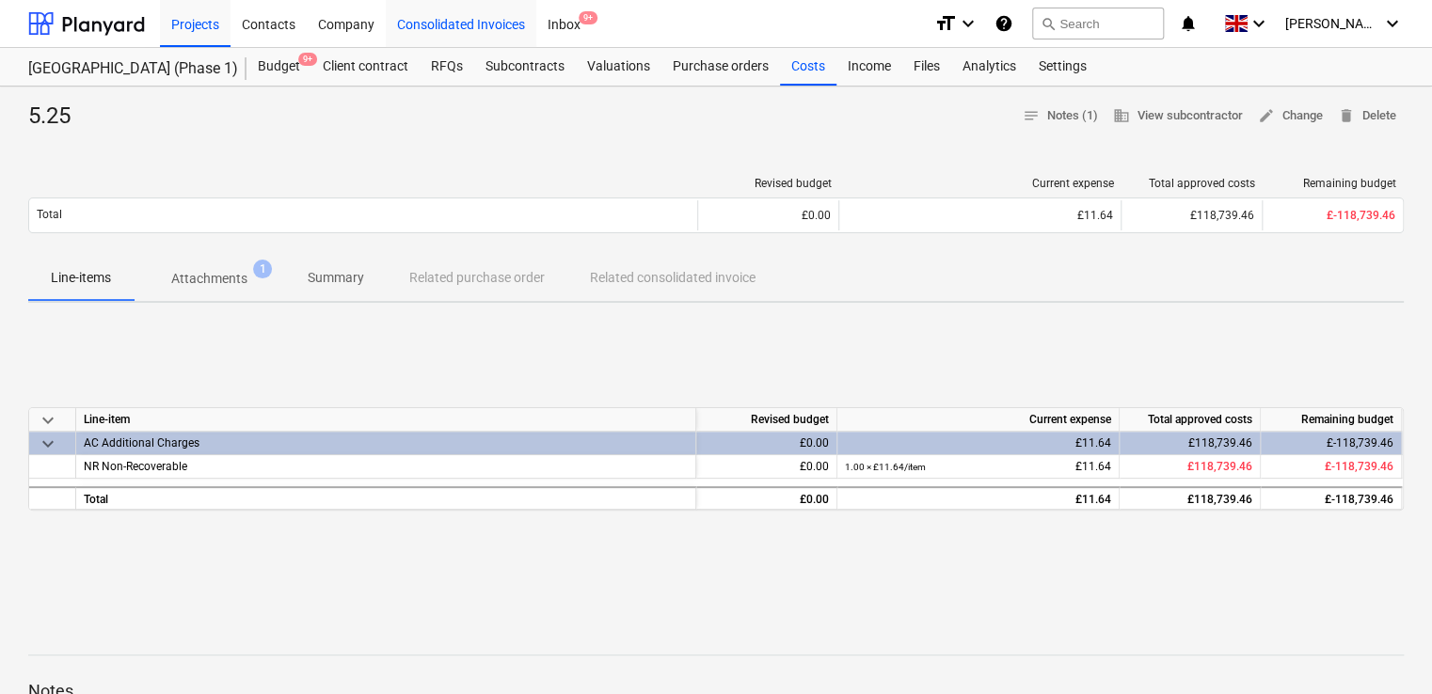
click at [508, 36] on div "Consolidated Invoices" at bounding box center [461, 23] width 151 height 48
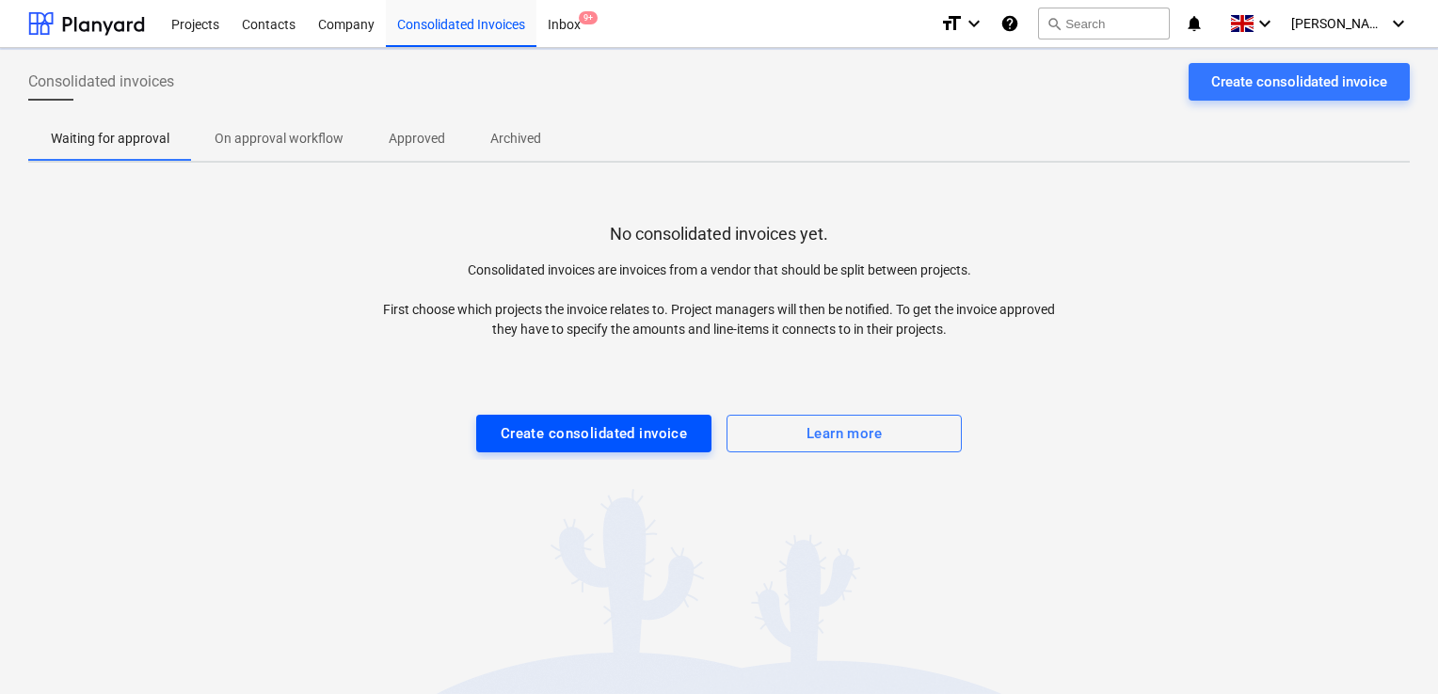
click at [532, 422] on div "Create consolidated invoice" at bounding box center [594, 434] width 187 height 24
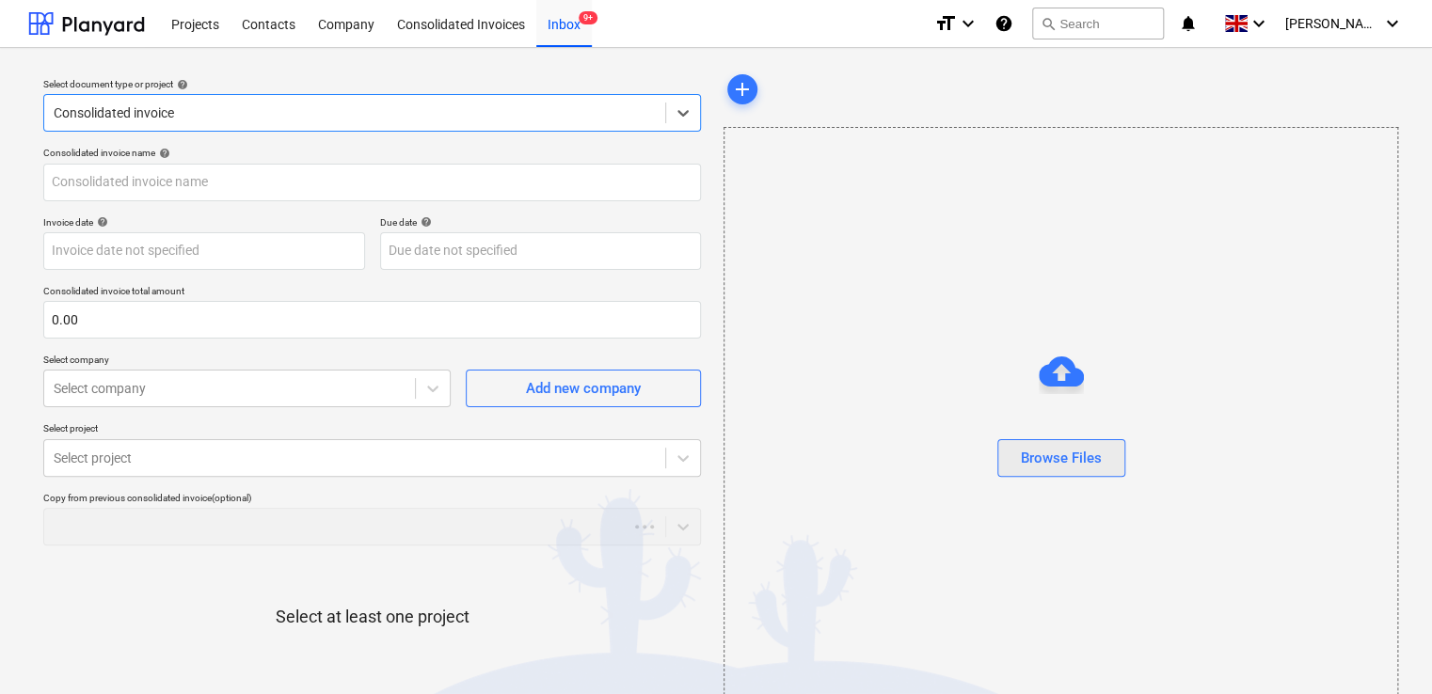
click at [1017, 464] on button "Browse Files" at bounding box center [1061, 458] width 128 height 38
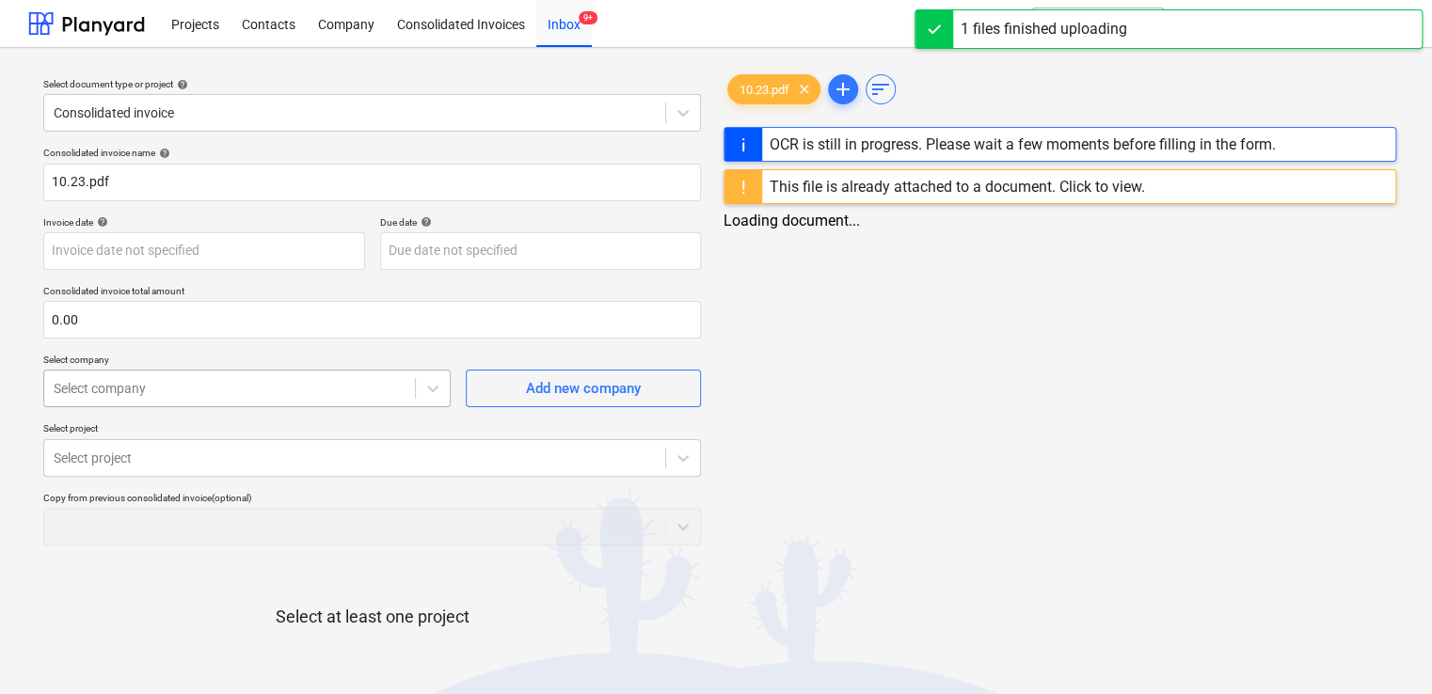
type input "10.23.pdf"
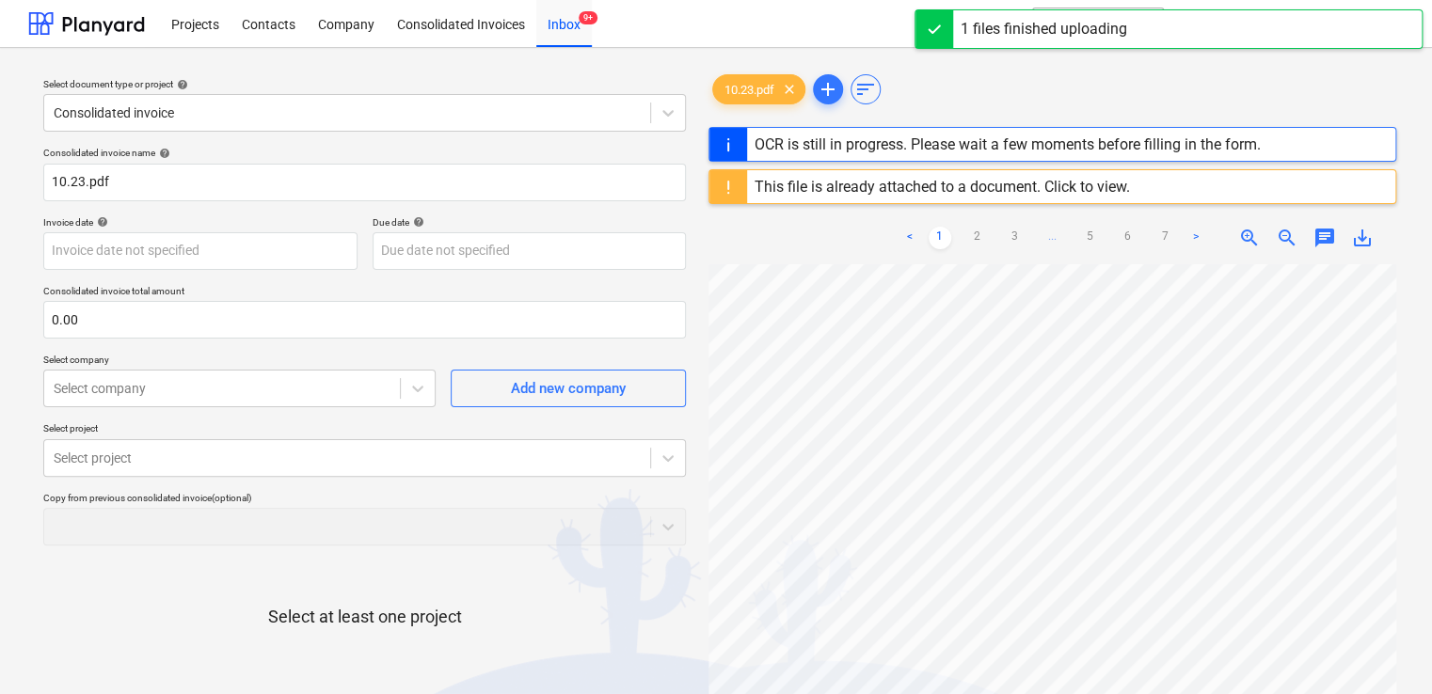
click at [1107, 190] on div "This file is already attached to a document. Click to view." at bounding box center [942, 187] width 375 height 18
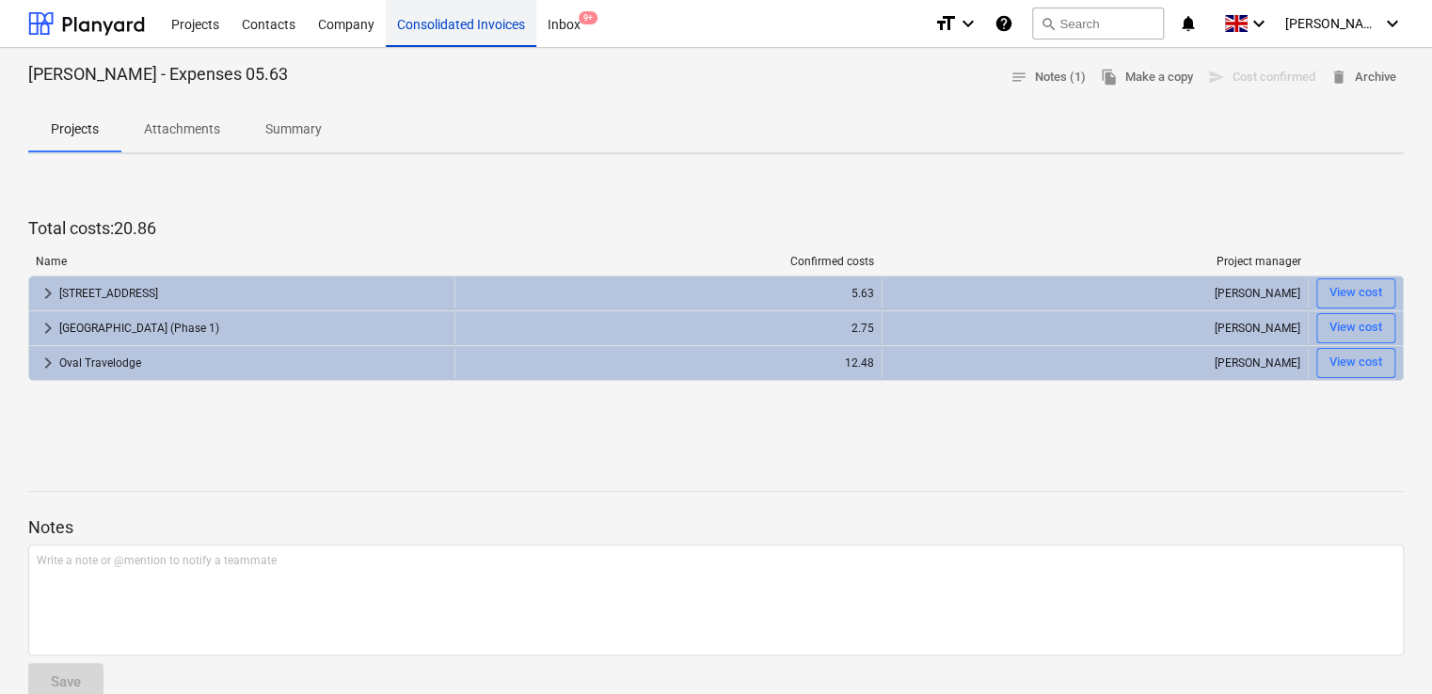
click at [459, 40] on div "Consolidated Invoices" at bounding box center [461, 23] width 151 height 48
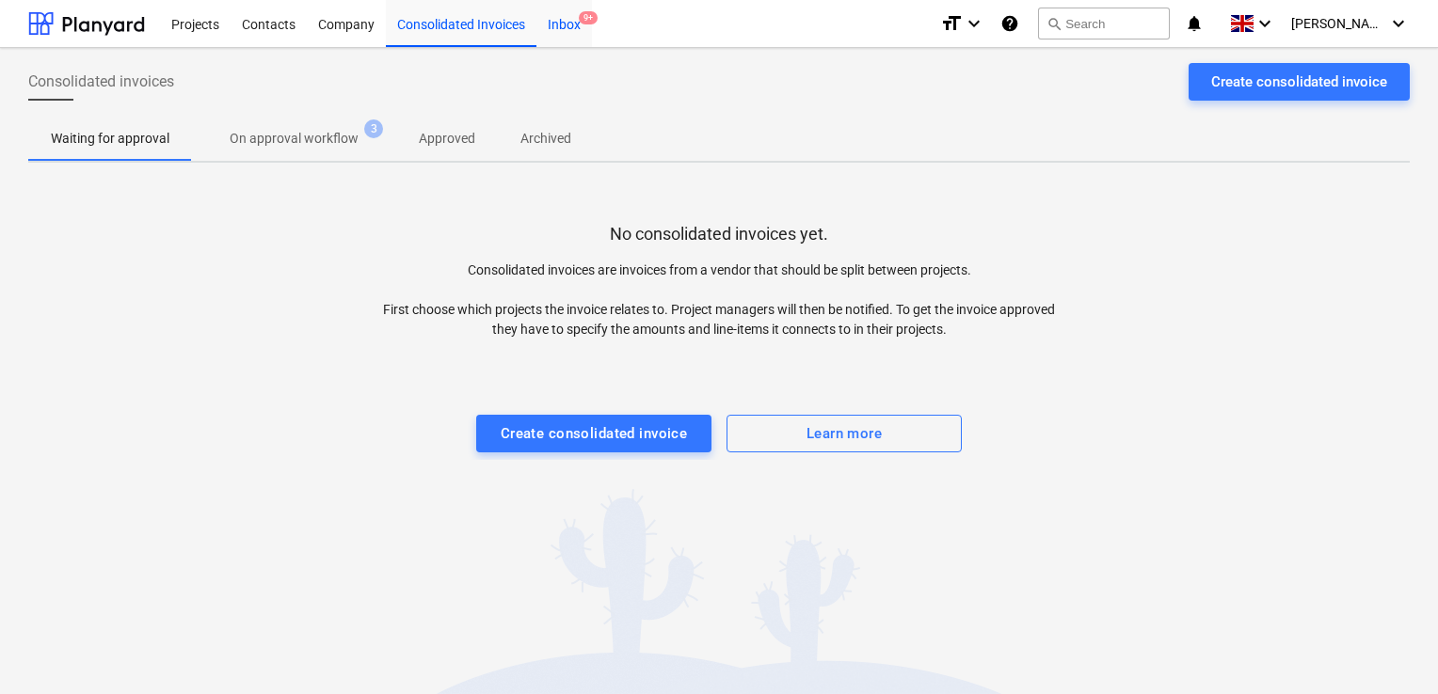
click at [572, 9] on div "Inbox 9+" at bounding box center [564, 23] width 56 height 48
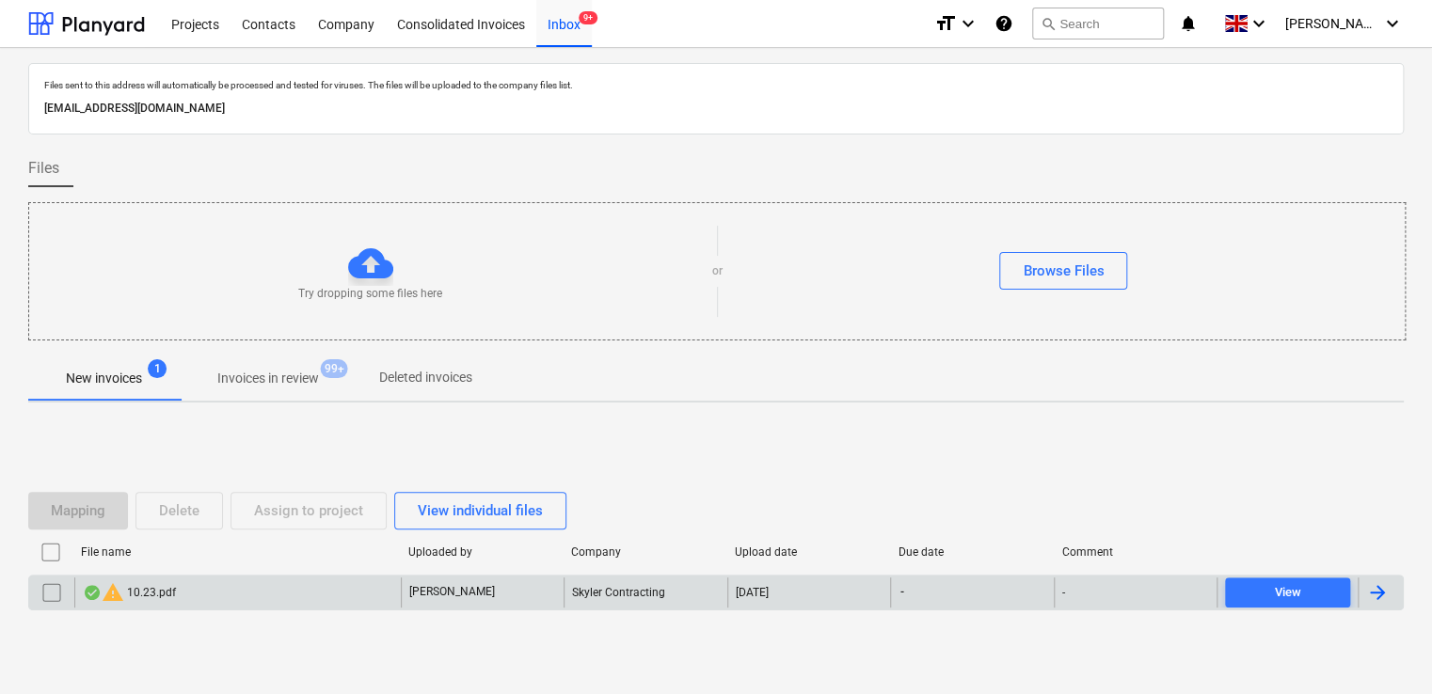
click at [327, 592] on div "warning 10.23.pdf" at bounding box center [237, 593] width 327 height 30
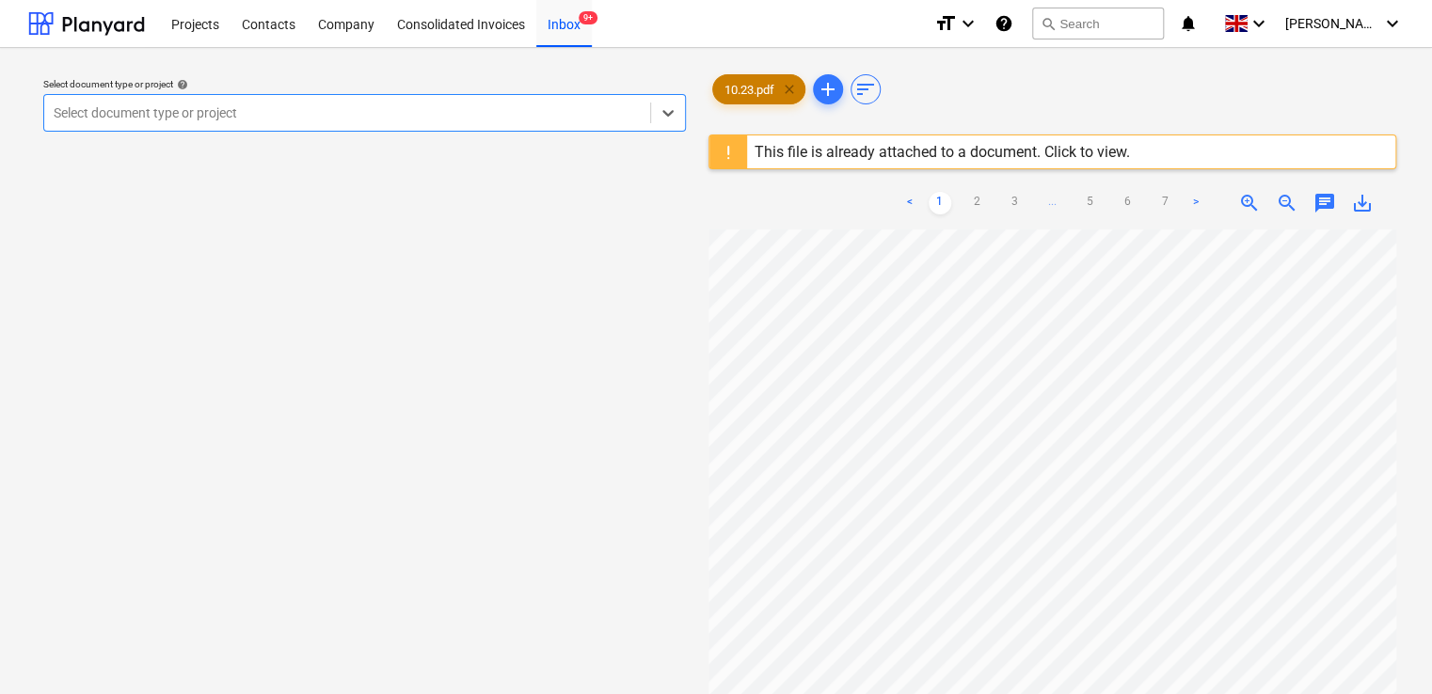
click at [785, 93] on span "clear" at bounding box center [789, 89] width 23 height 23
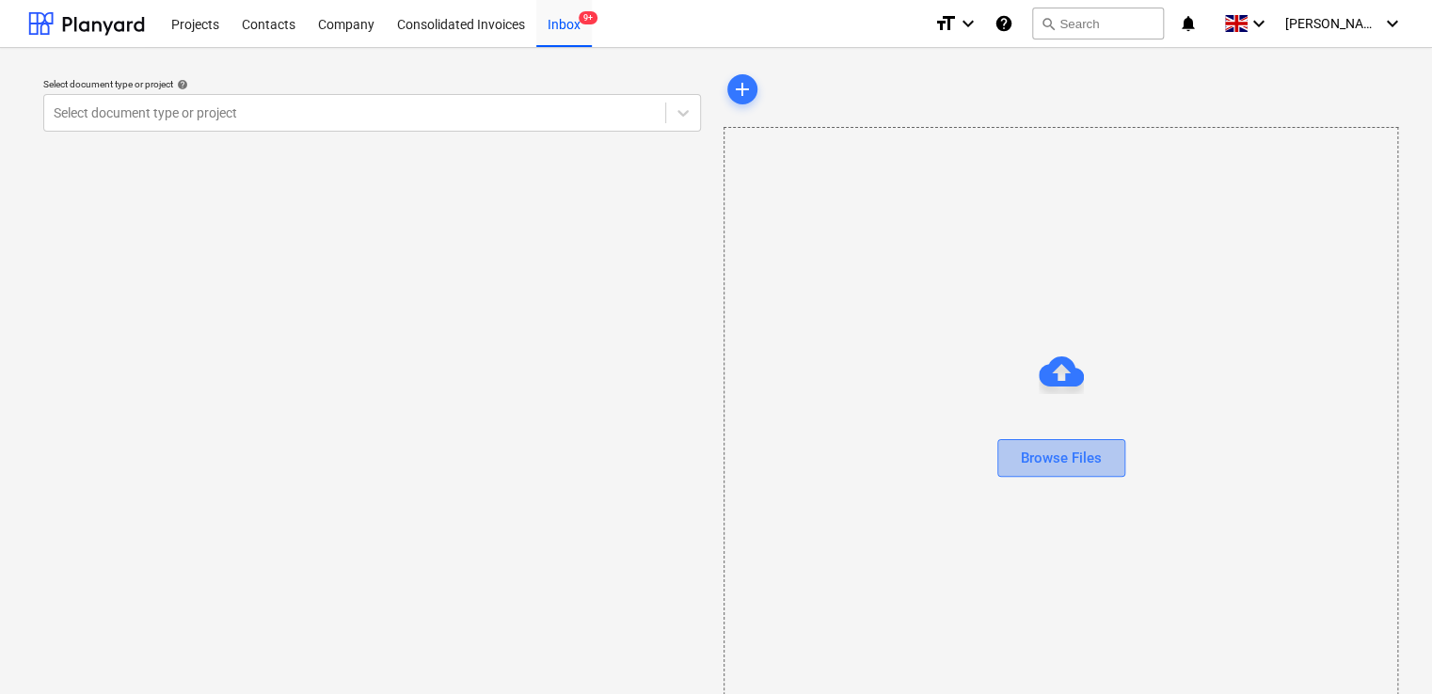
click at [1060, 439] on button "Browse Files" at bounding box center [1061, 458] width 128 height 38
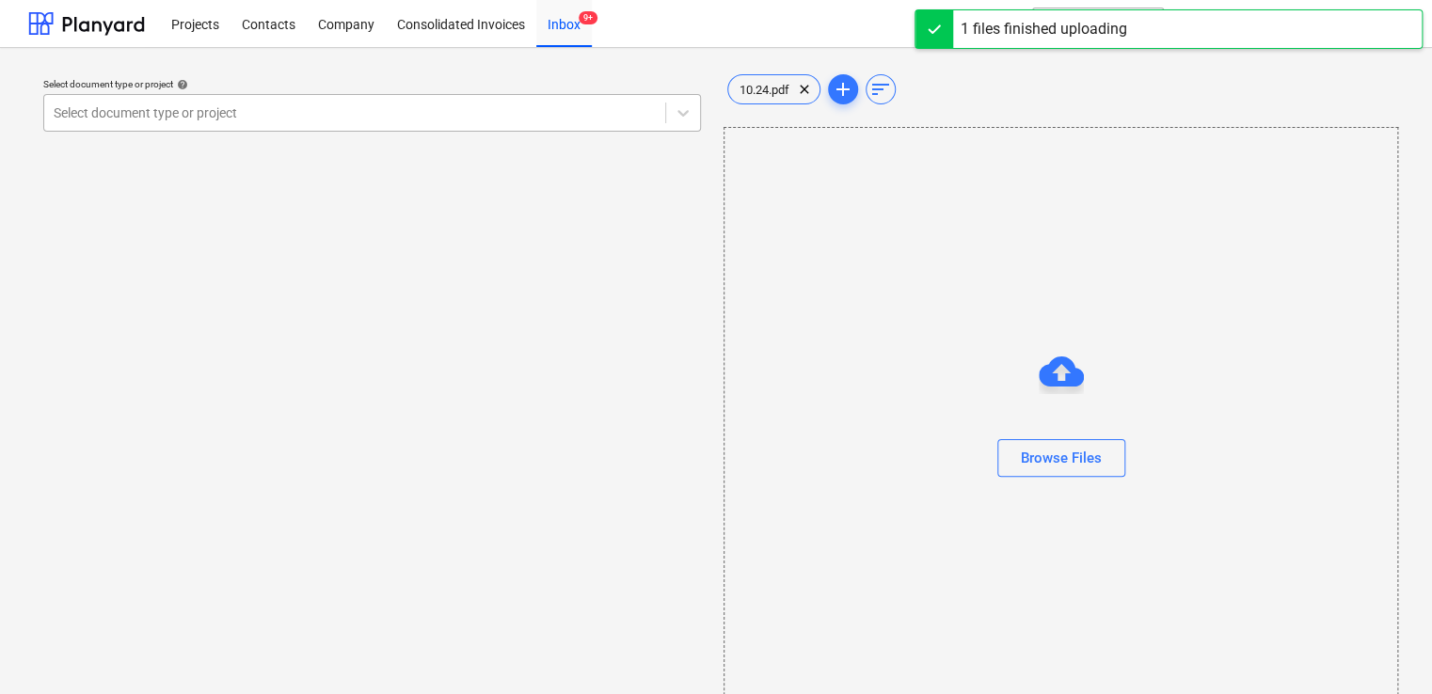
click at [618, 120] on div at bounding box center [355, 113] width 602 height 19
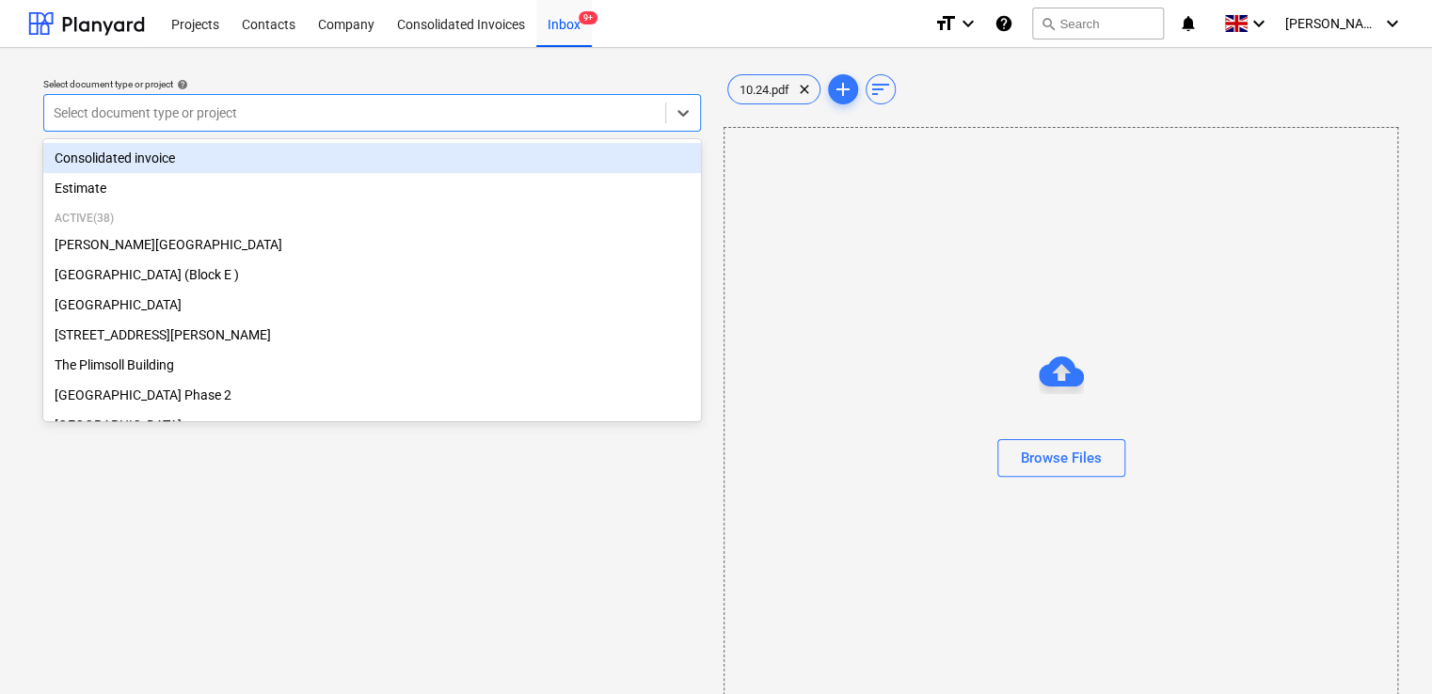
click at [606, 161] on div "Consolidated invoice" at bounding box center [372, 158] width 658 height 30
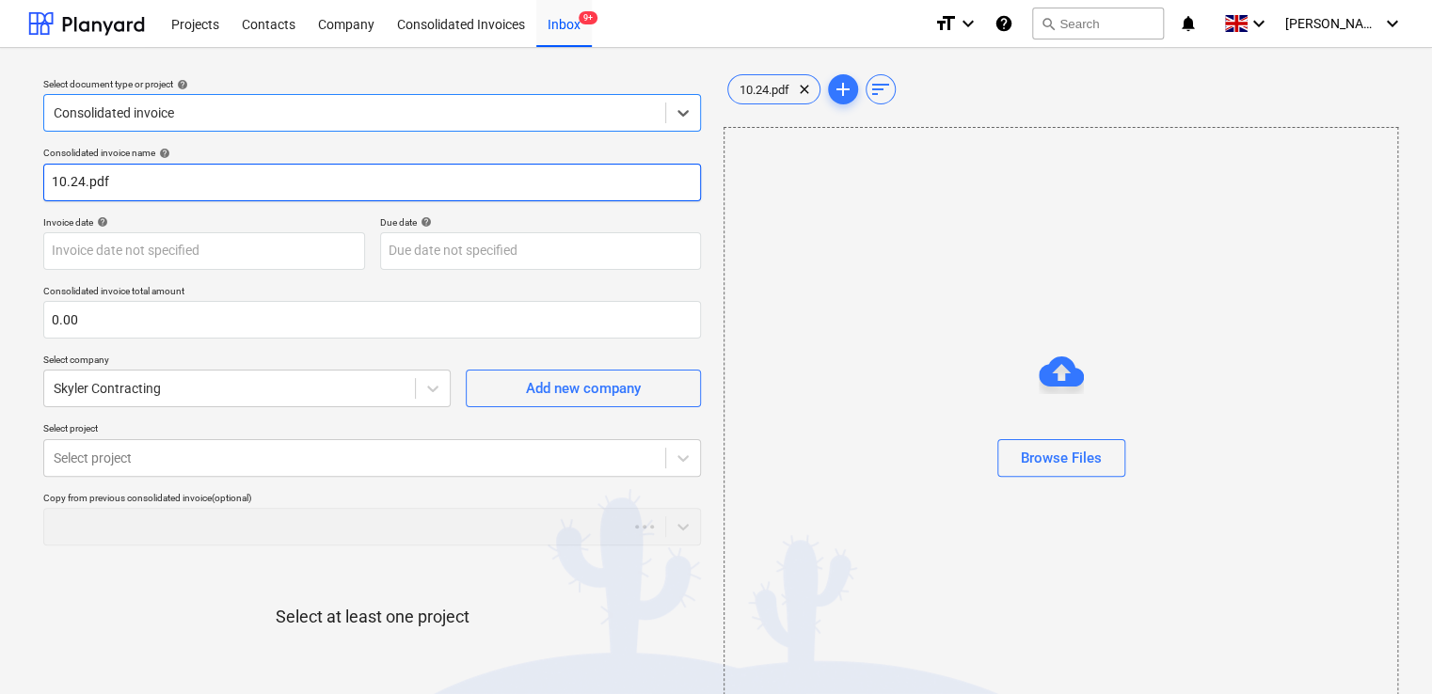
click at [483, 185] on input "10.24.pdf" at bounding box center [372, 183] width 658 height 38
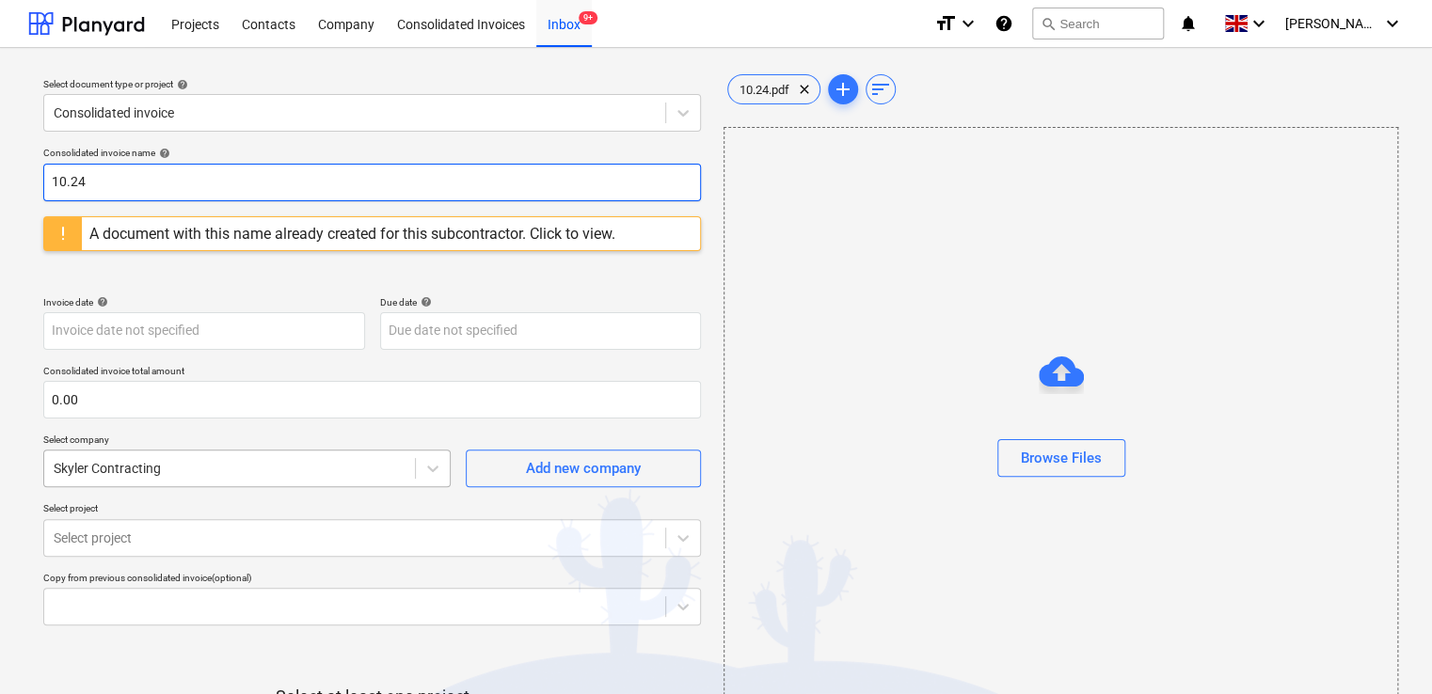
type input "10.24"
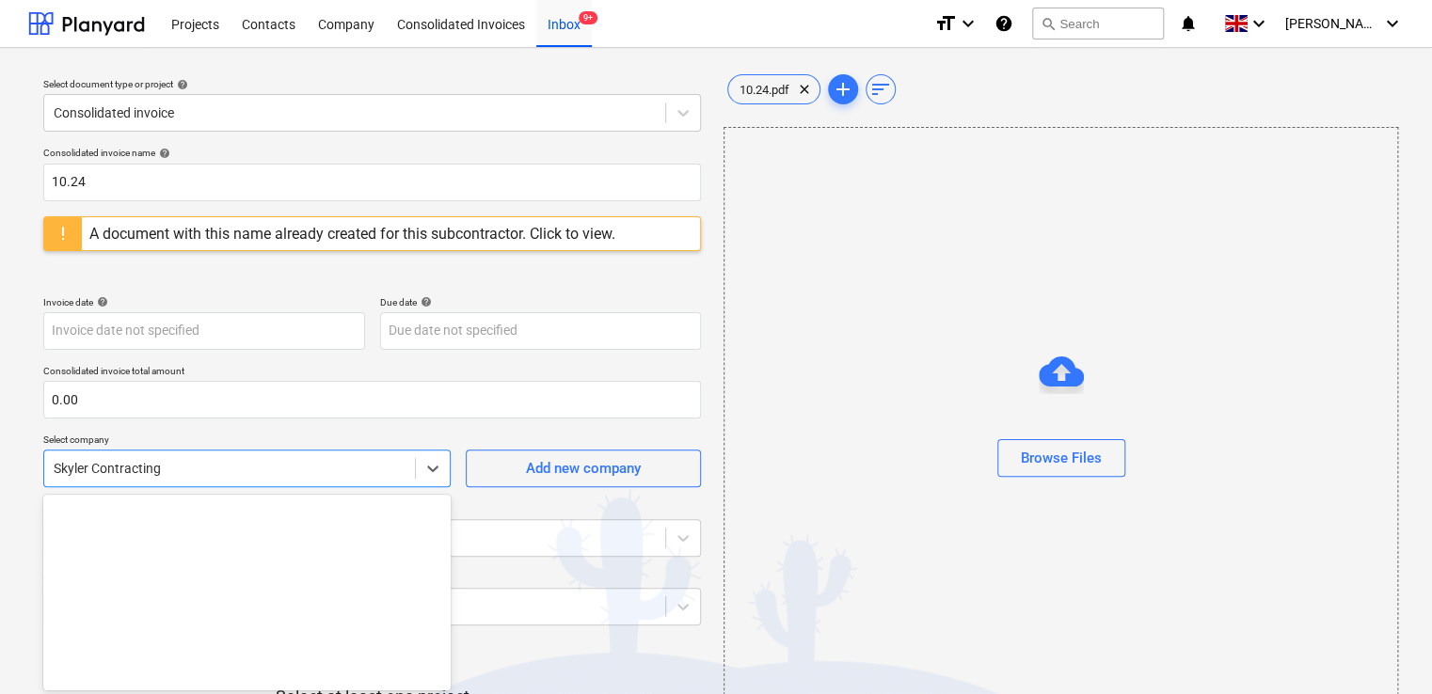
scroll to position [93, 0]
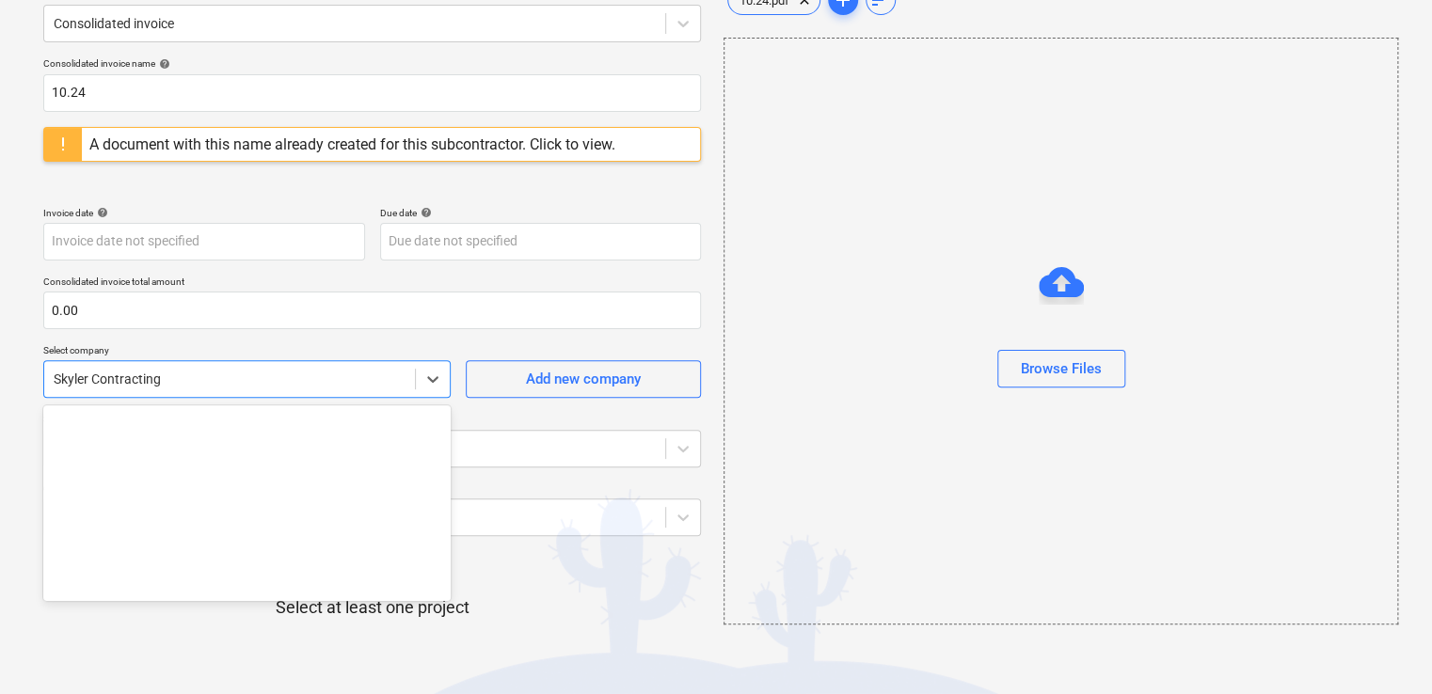
click at [293, 465] on body "Projects Contacts Company Consolidated Invoices Inbox 9+ format_size keyboard_a…" at bounding box center [716, 258] width 1432 height 694
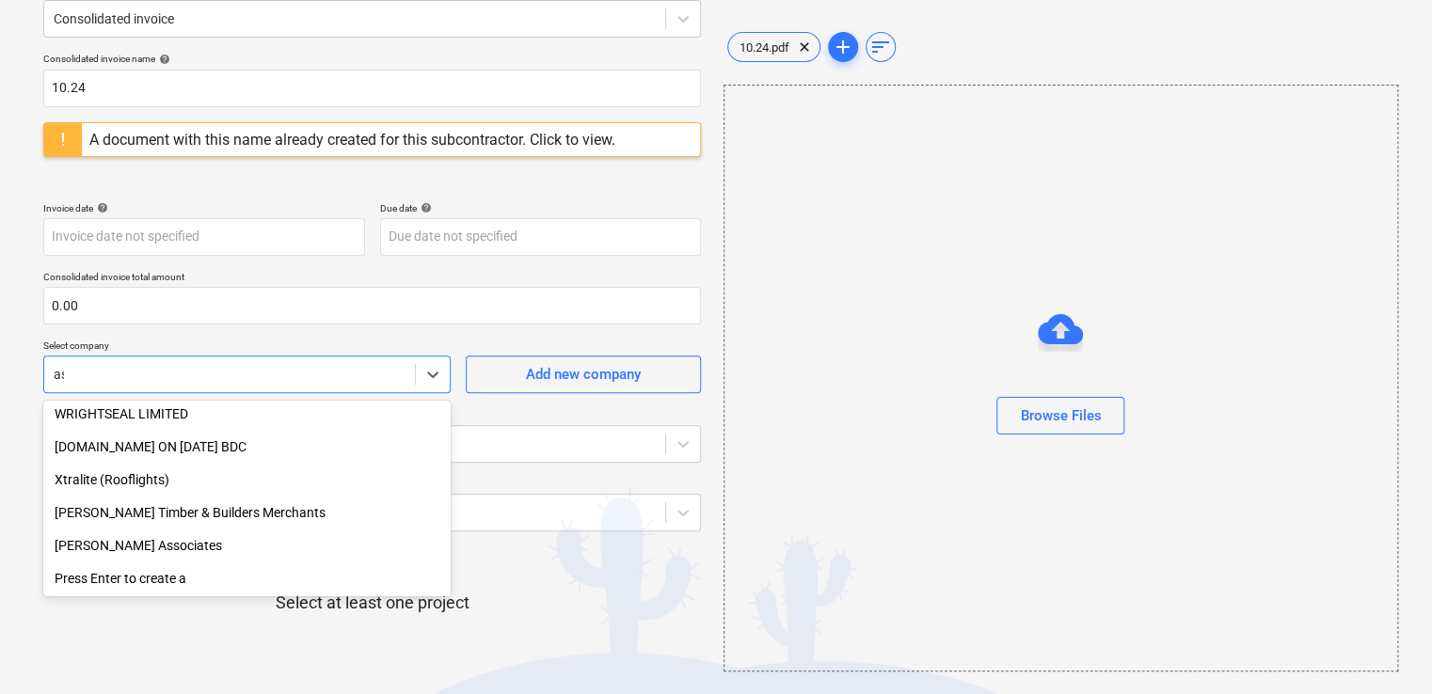
scroll to position [2871, 0]
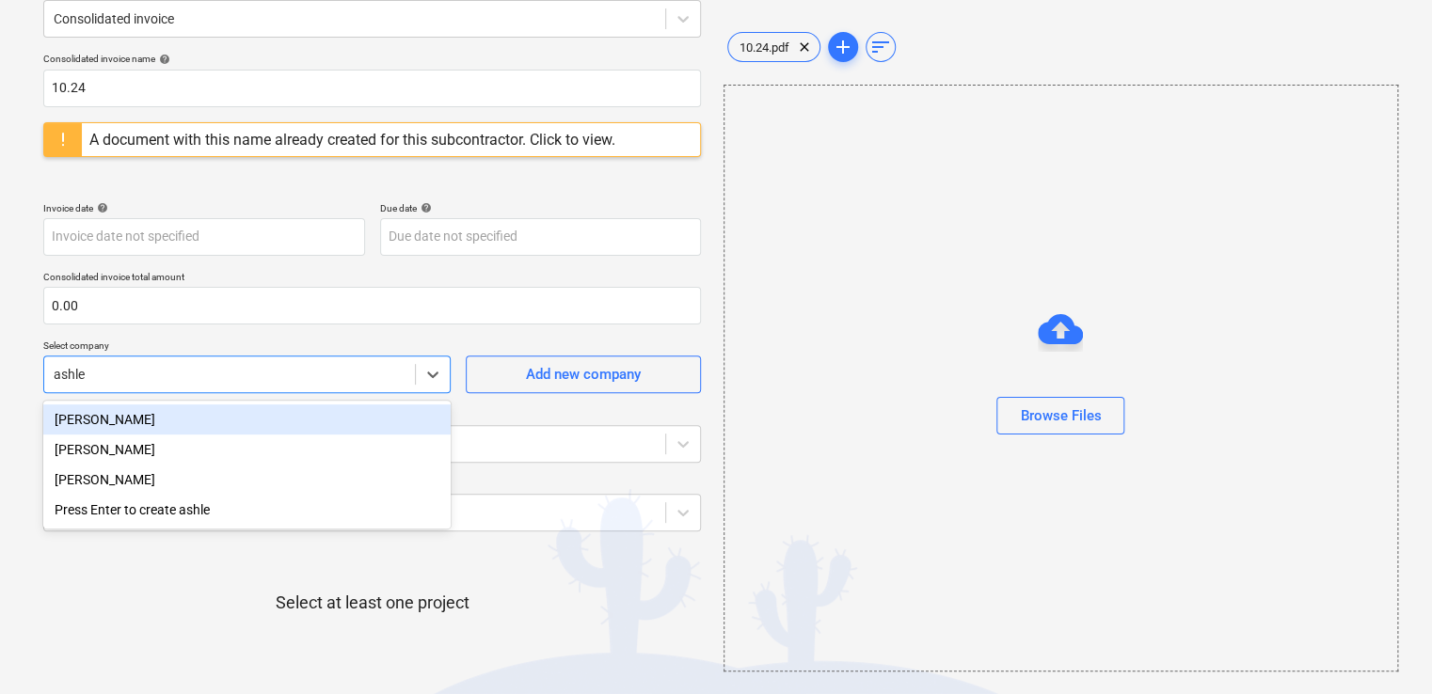
type input "ashley"
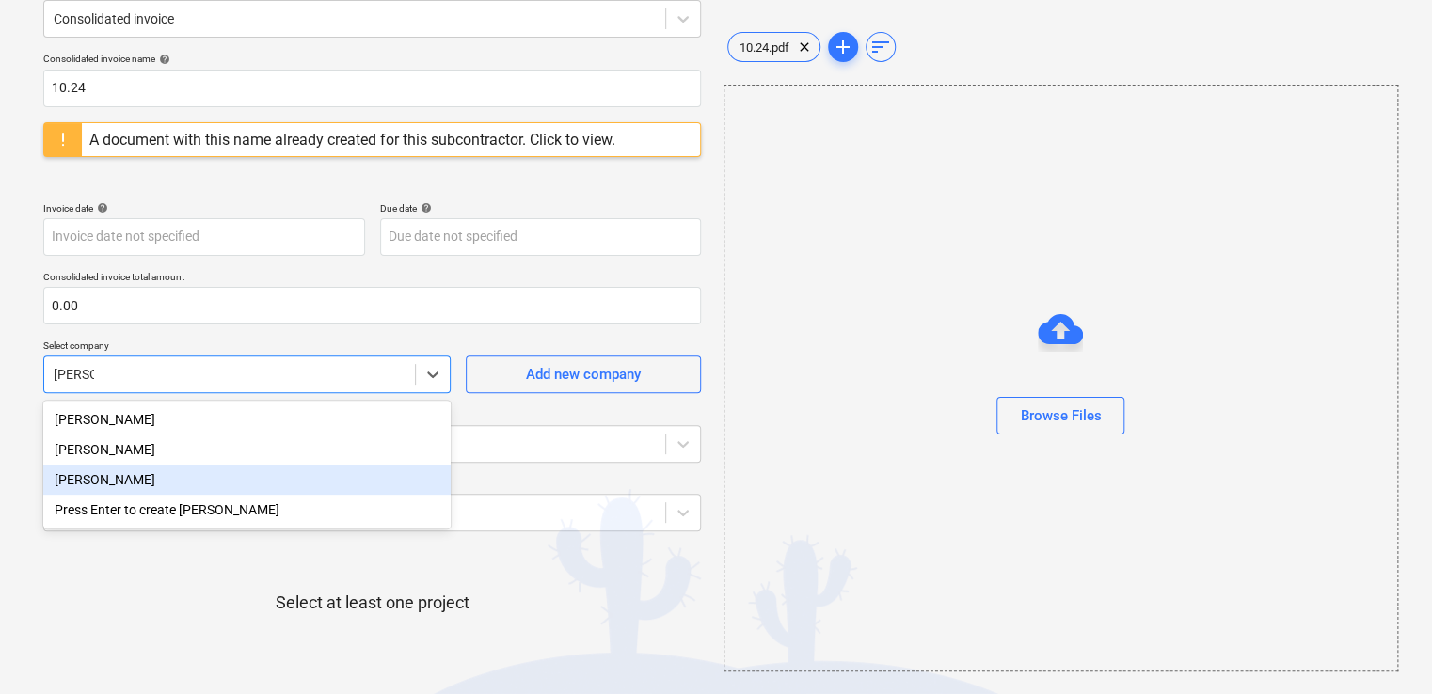
click at [254, 476] on div "[PERSON_NAME]" at bounding box center [246, 480] width 407 height 30
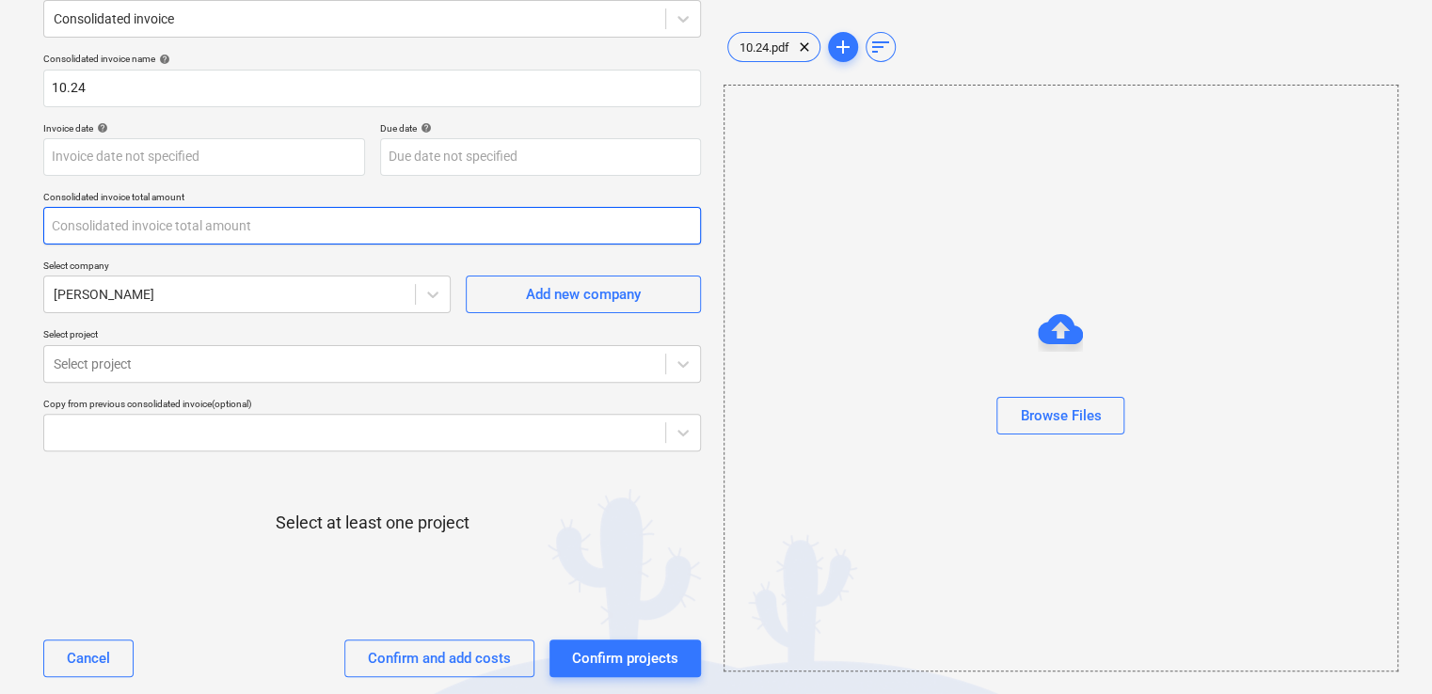
click at [299, 232] on input "text" at bounding box center [372, 226] width 658 height 38
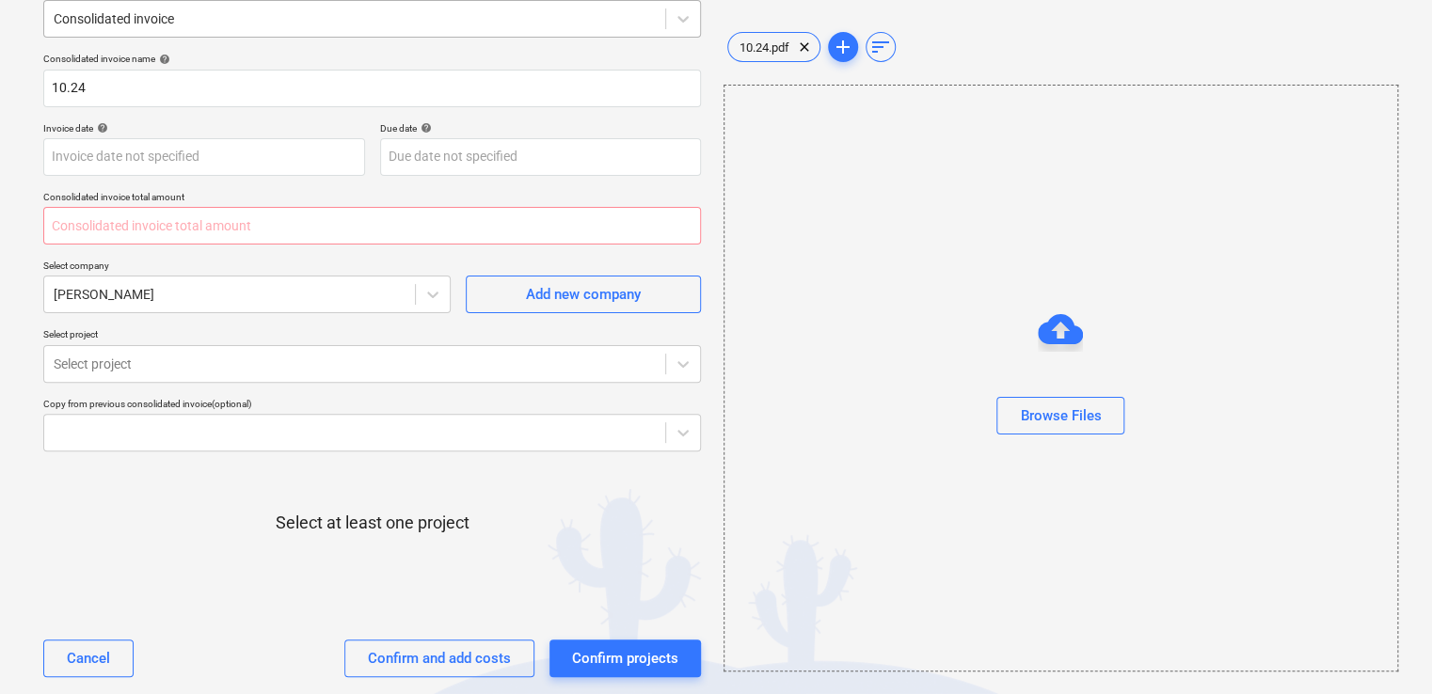
type input "0.00"
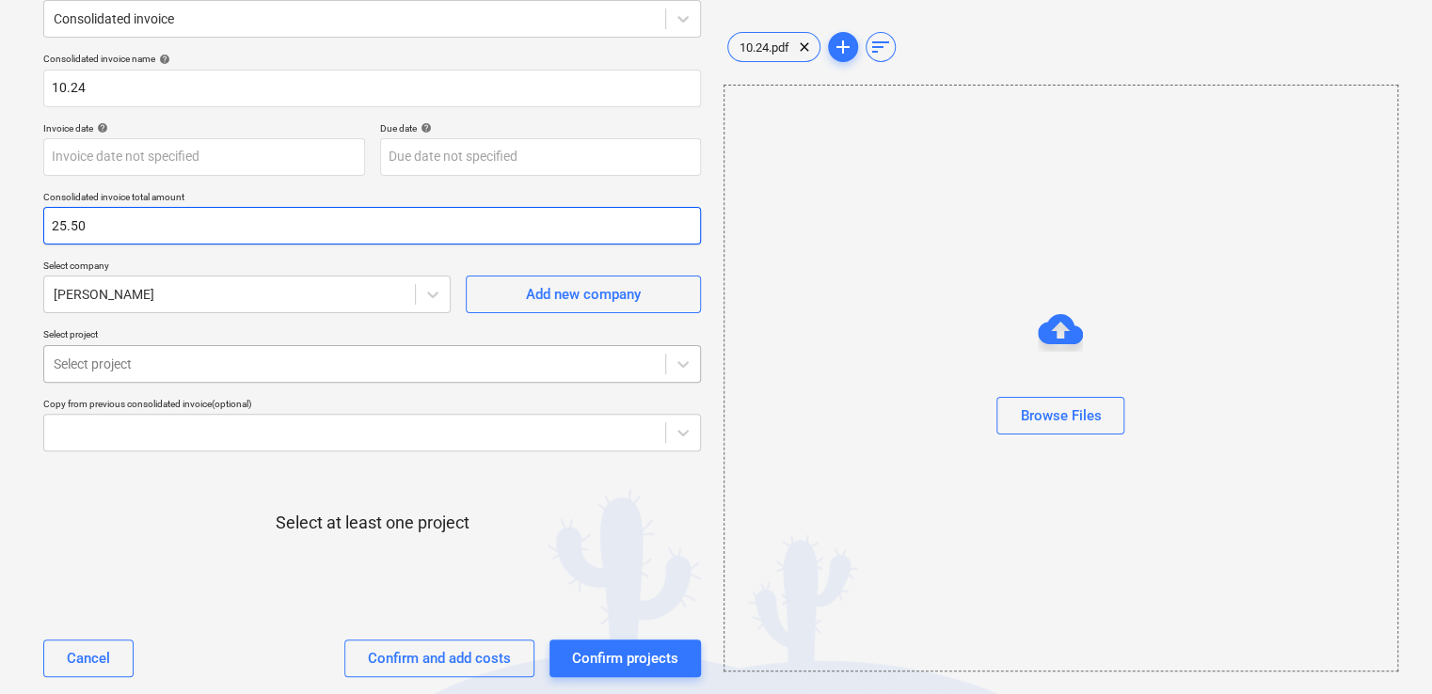
type input "25.50"
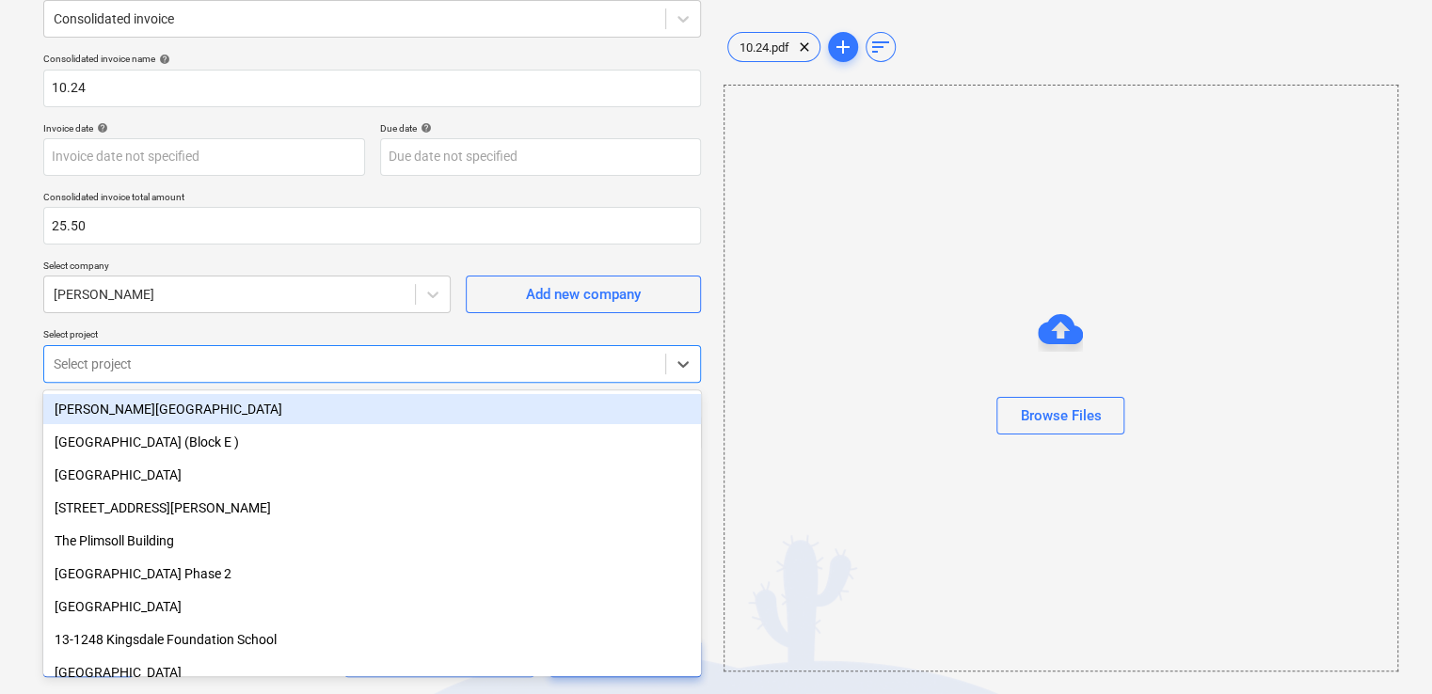
click at [511, 366] on div at bounding box center [355, 364] width 602 height 19
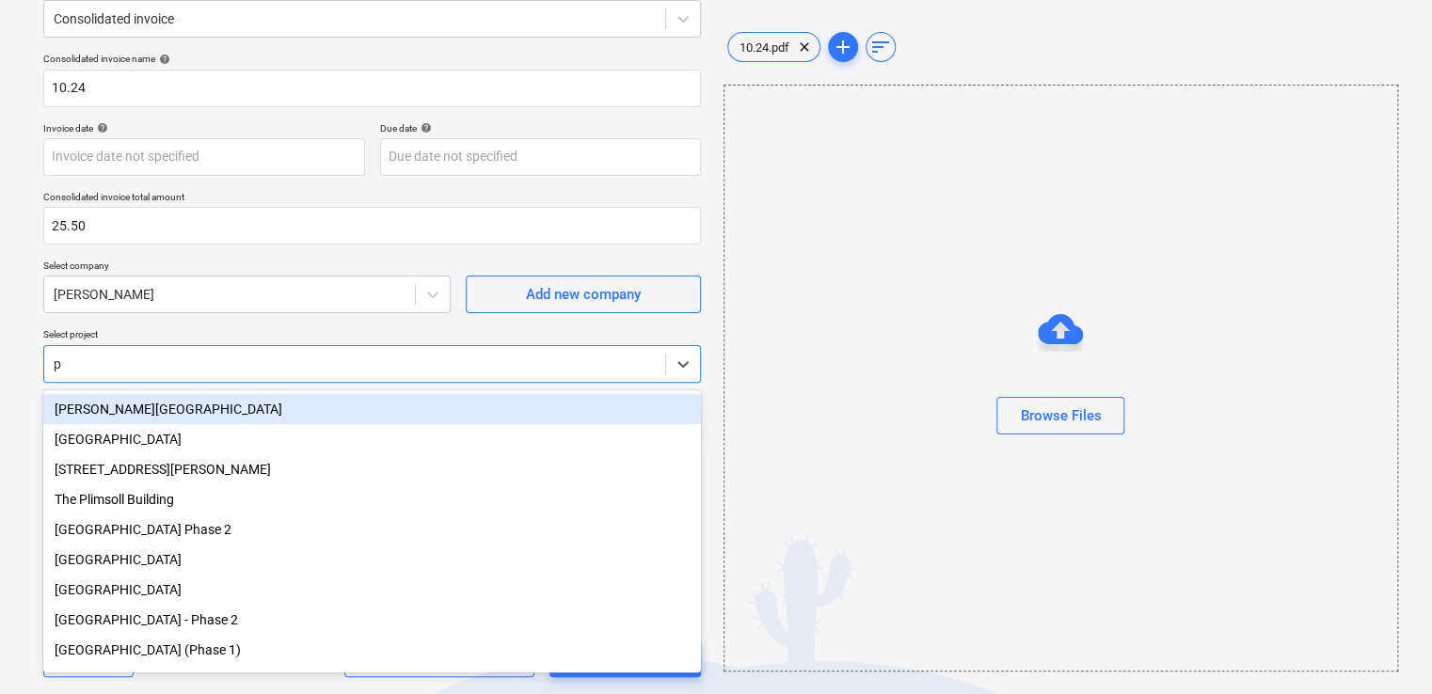
type input "pl"
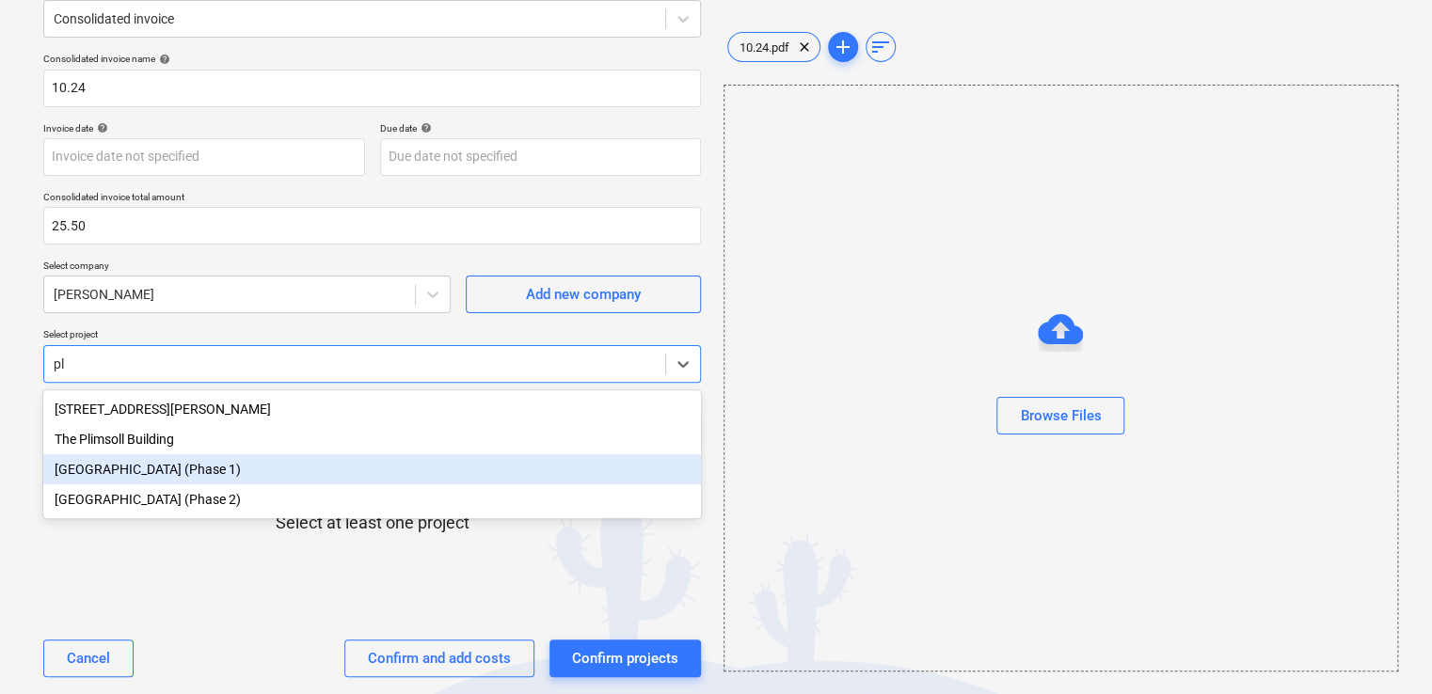
click at [430, 463] on div "[GEOGRAPHIC_DATA] (Phase 1)" at bounding box center [372, 469] width 658 height 30
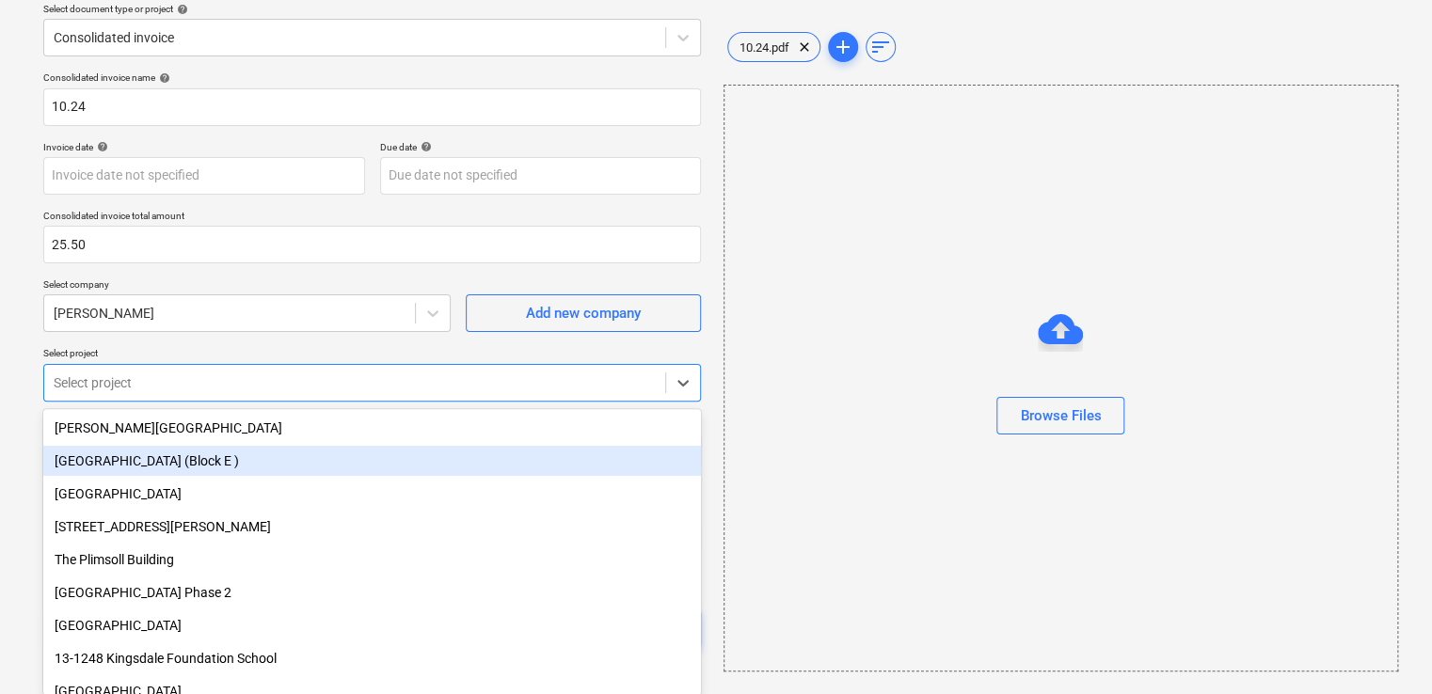
type input "]"
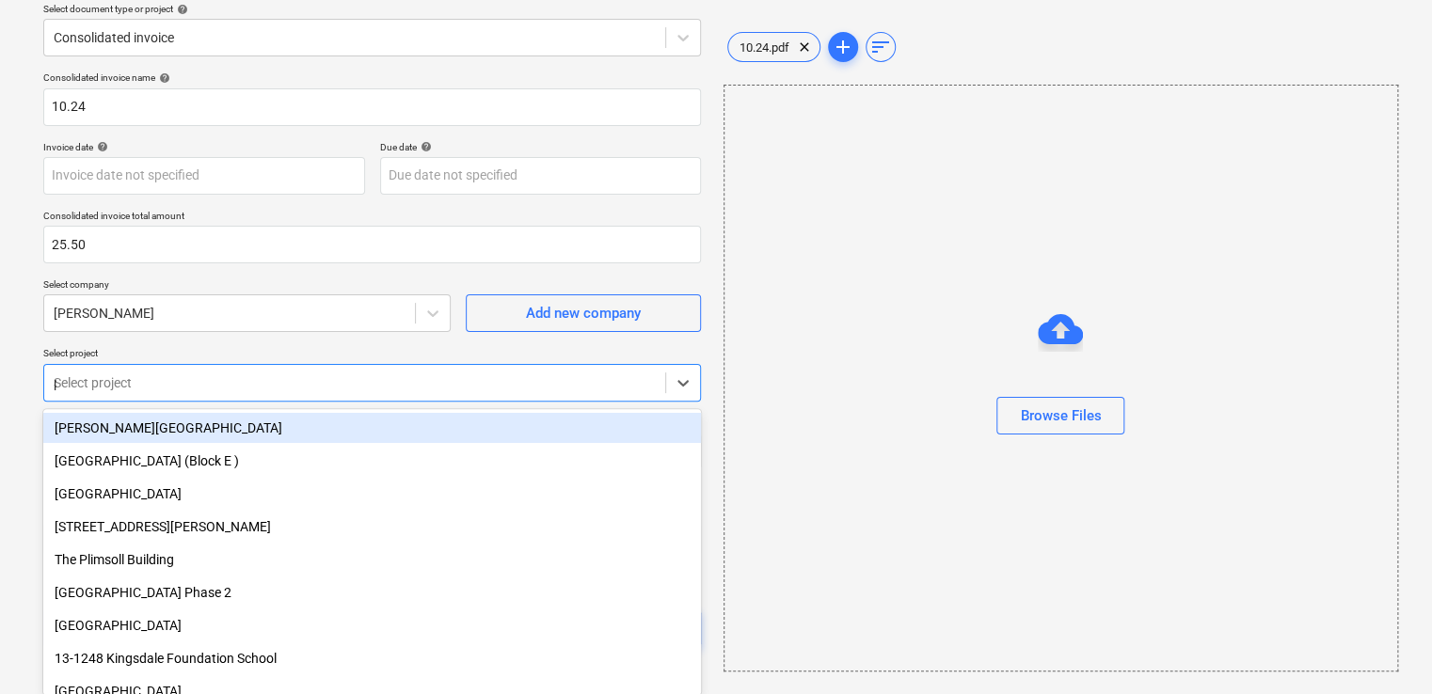
scroll to position [72, 0]
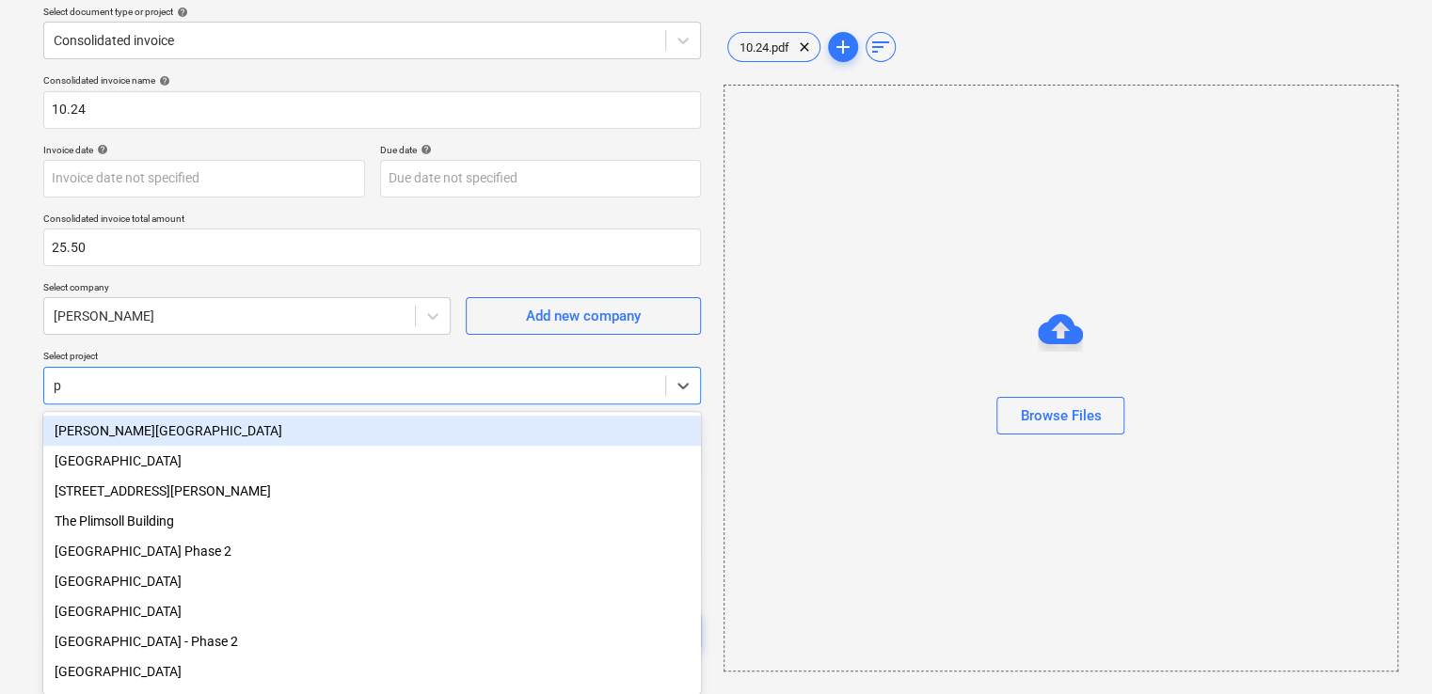
type input "pl"
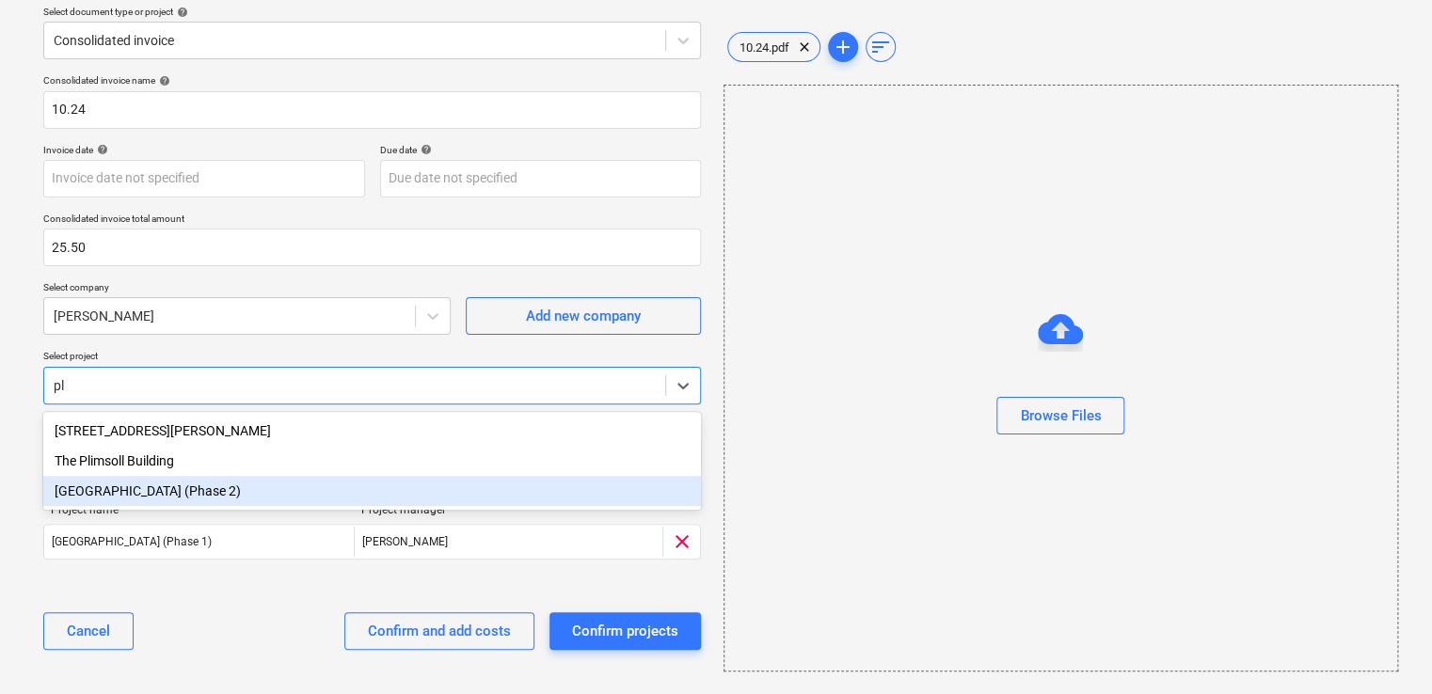
click at [421, 491] on div "[GEOGRAPHIC_DATA] (Phase 2)" at bounding box center [372, 491] width 658 height 30
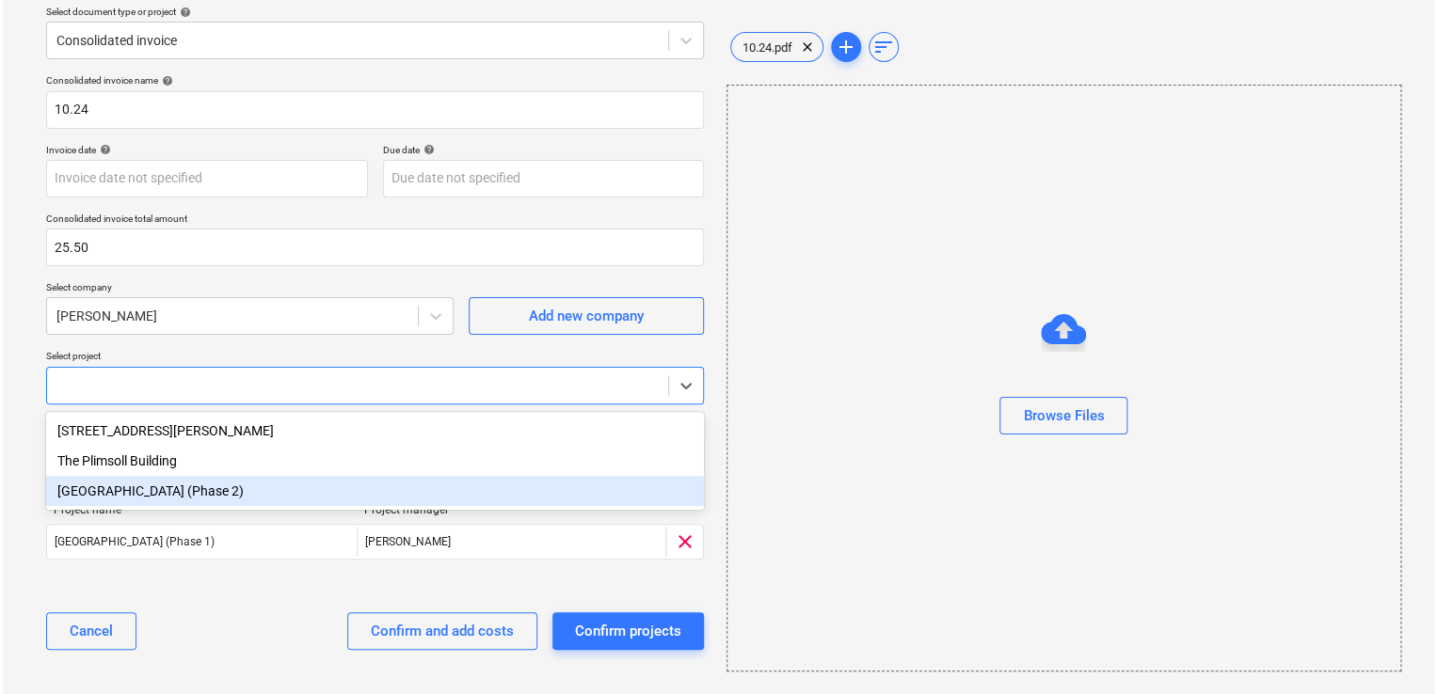
scroll to position [94, 0]
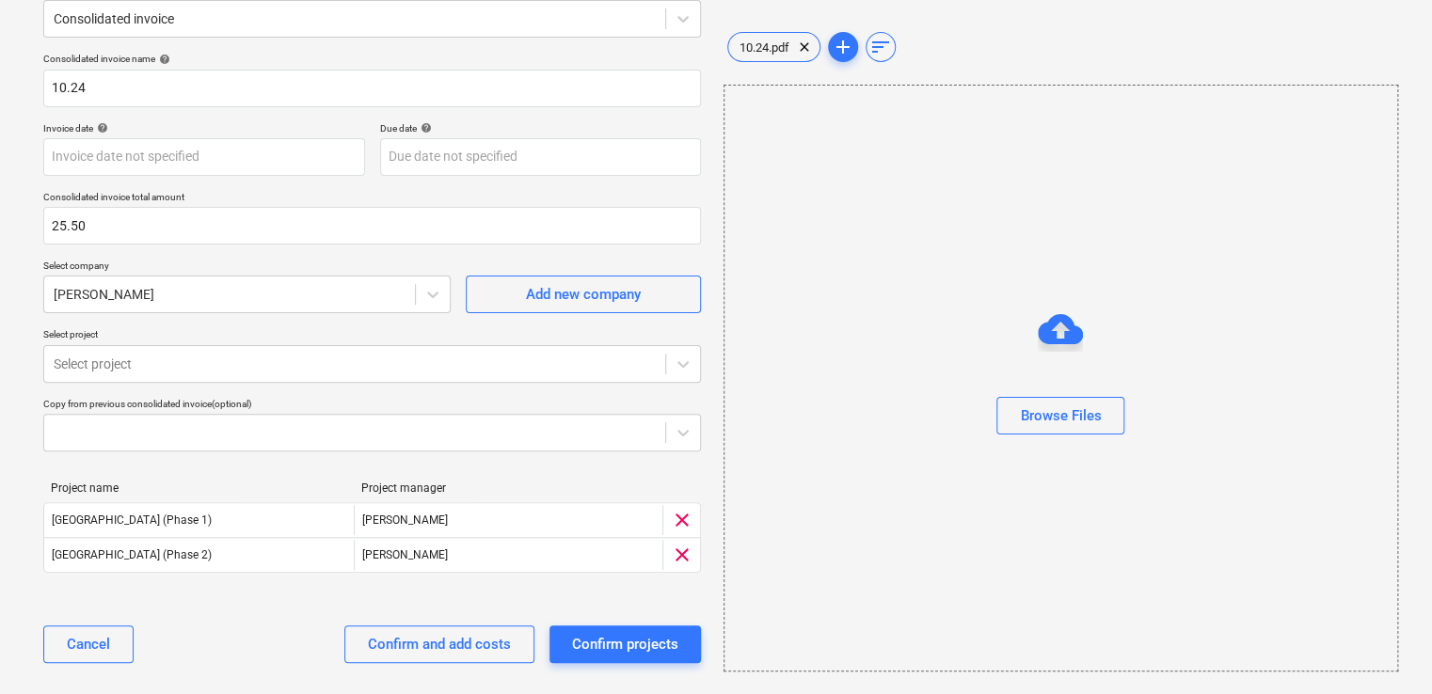
click at [388, 330] on p "Select project" at bounding box center [372, 336] width 658 height 16
click at [410, 637] on div "Confirm and add costs" at bounding box center [439, 644] width 143 height 24
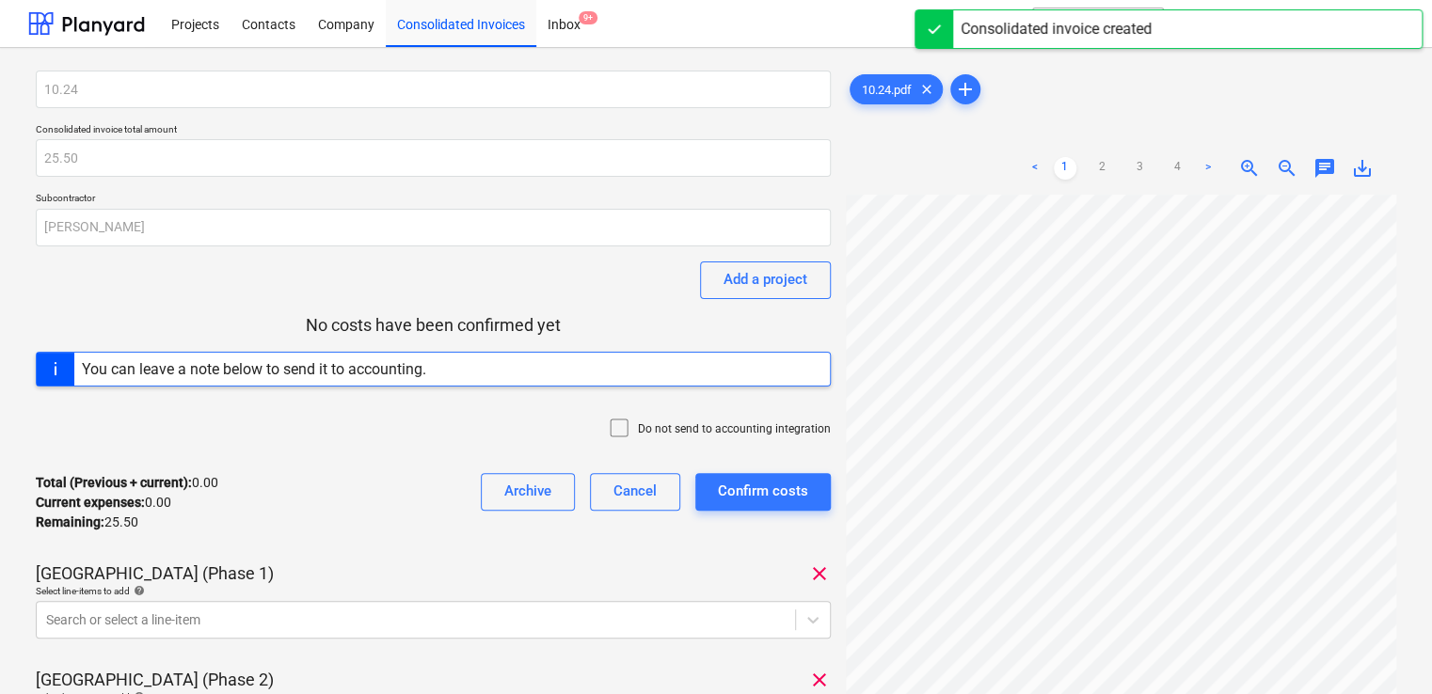
click at [627, 421] on icon at bounding box center [619, 428] width 23 height 23
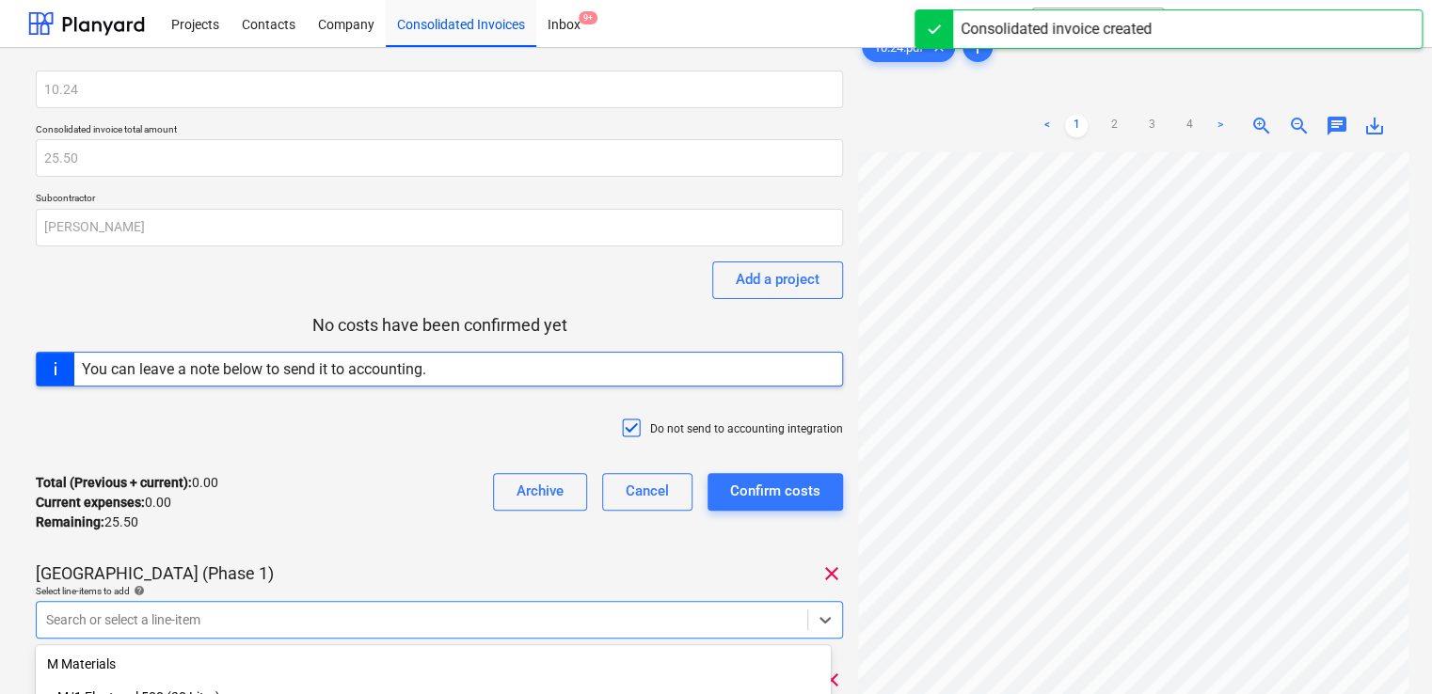
scroll to position [245, 0]
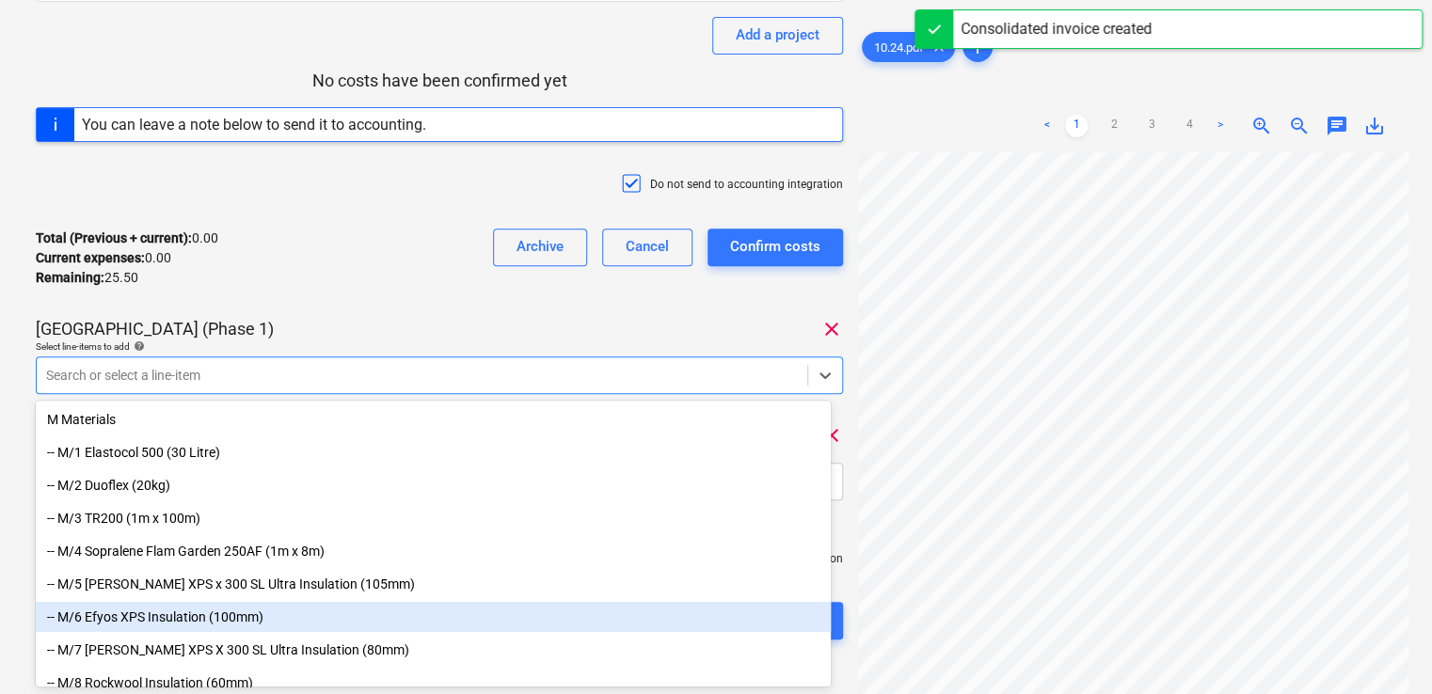
click at [480, 450] on body "Projects Contacts Company Consolidated Invoices Inbox 9+ format_size keyboard_a…" at bounding box center [716, 102] width 1432 height 694
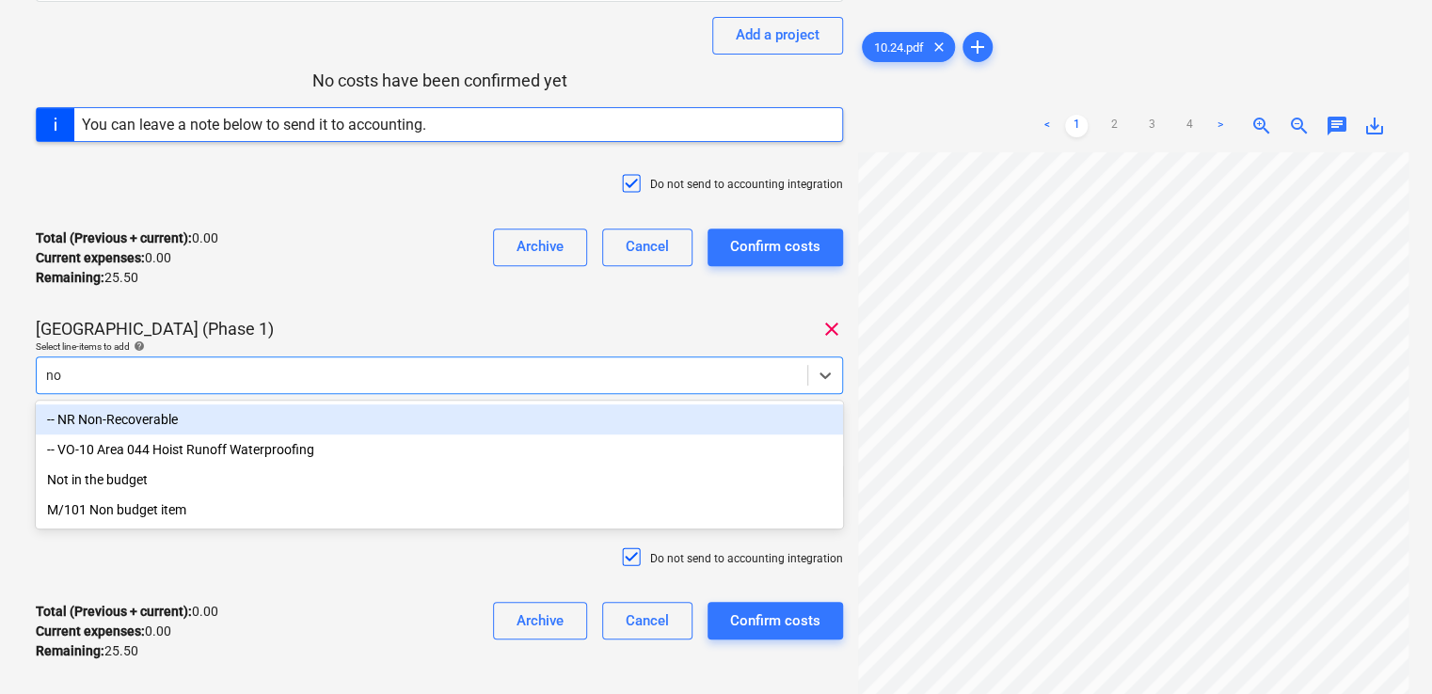
type input "non"
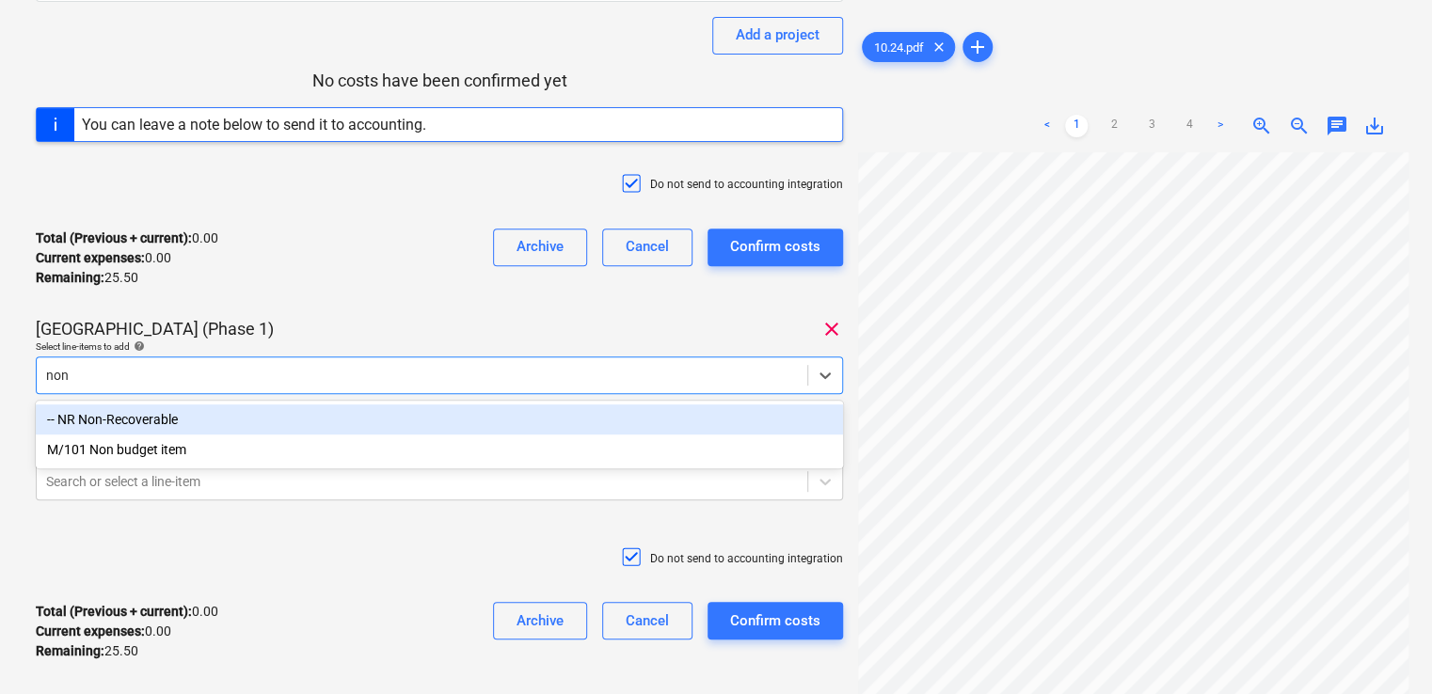
click at [389, 423] on div "-- NR Non-Recoverable" at bounding box center [439, 420] width 807 height 30
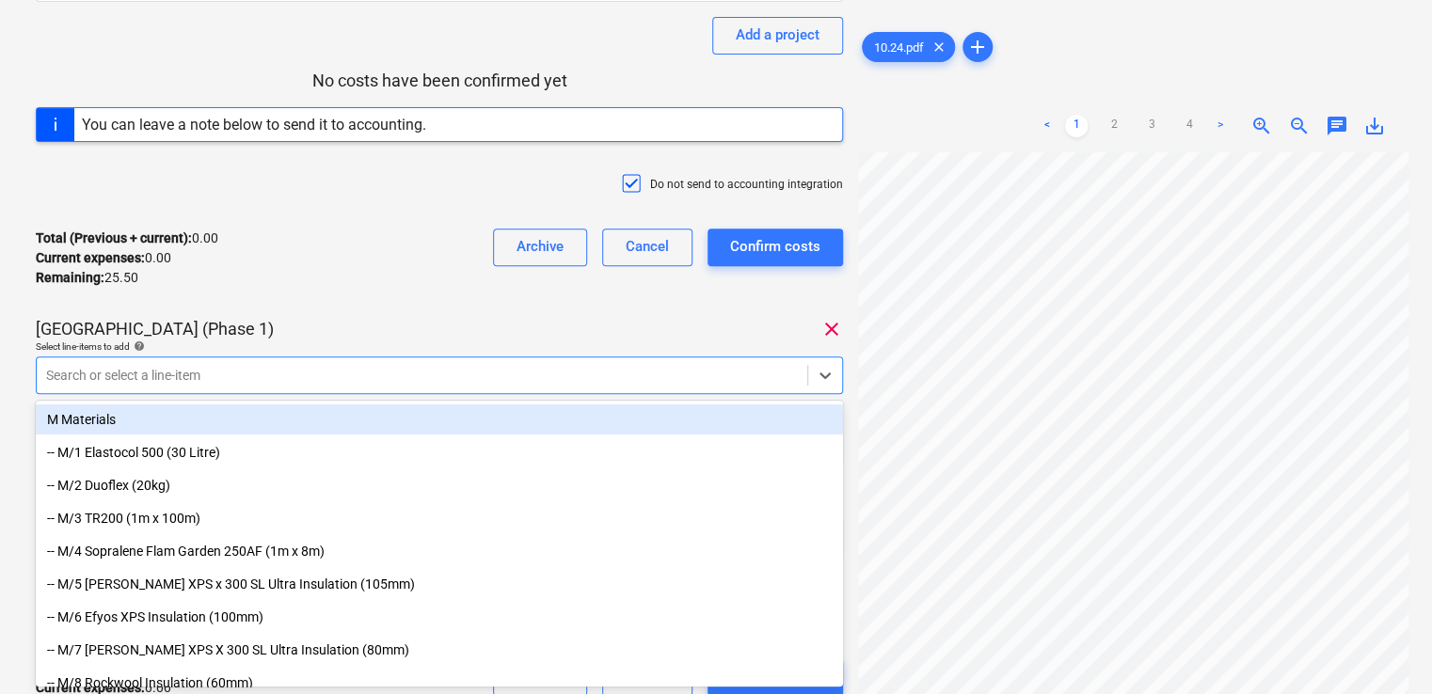
click at [417, 233] on div "Total (Previous + current) : 0.00 Current expenses : 0.00 Remaining : 25.50 Arc…" at bounding box center [439, 258] width 807 height 89
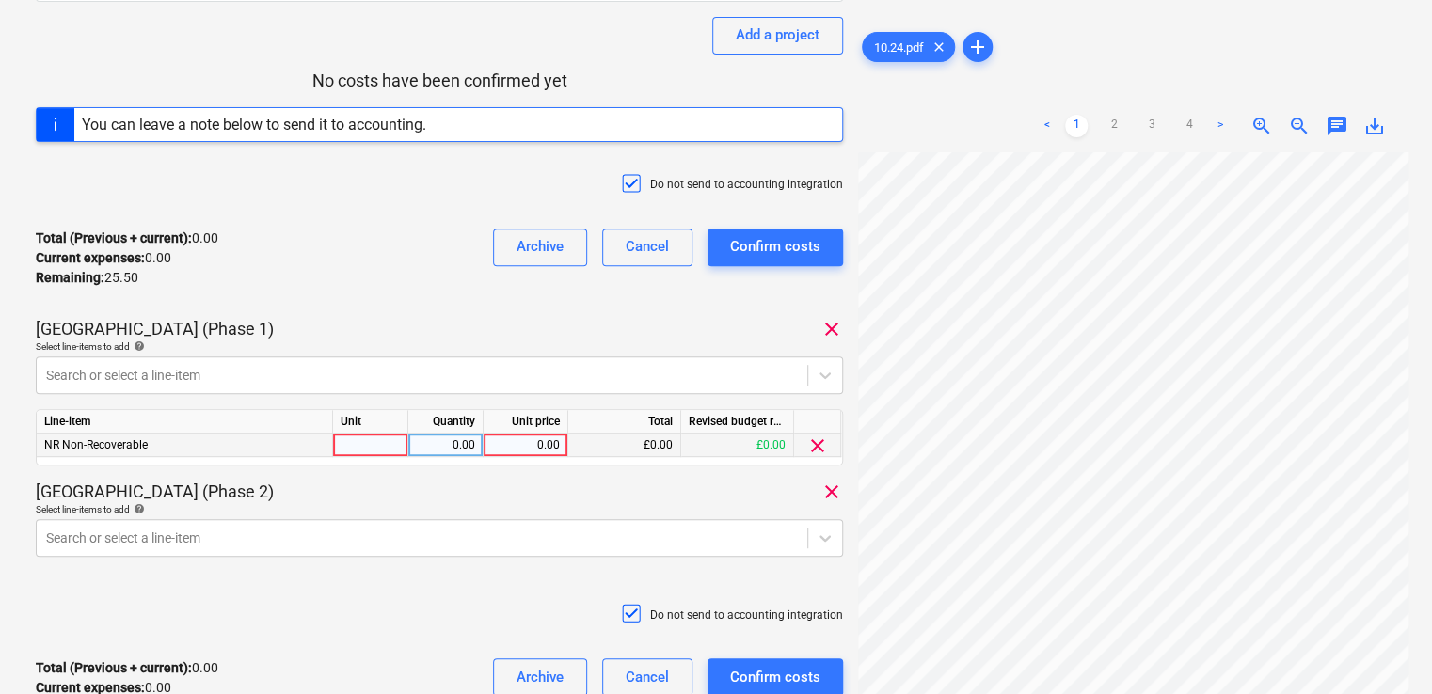
click at [365, 439] on div at bounding box center [370, 446] width 75 height 24
type input "item"
type input "12.75"
click at [465, 476] on div "10.24 Consolidated invoice total amount 25.50 Subcontractor Ashley Rowe Add a p…" at bounding box center [439, 279] width 807 height 907
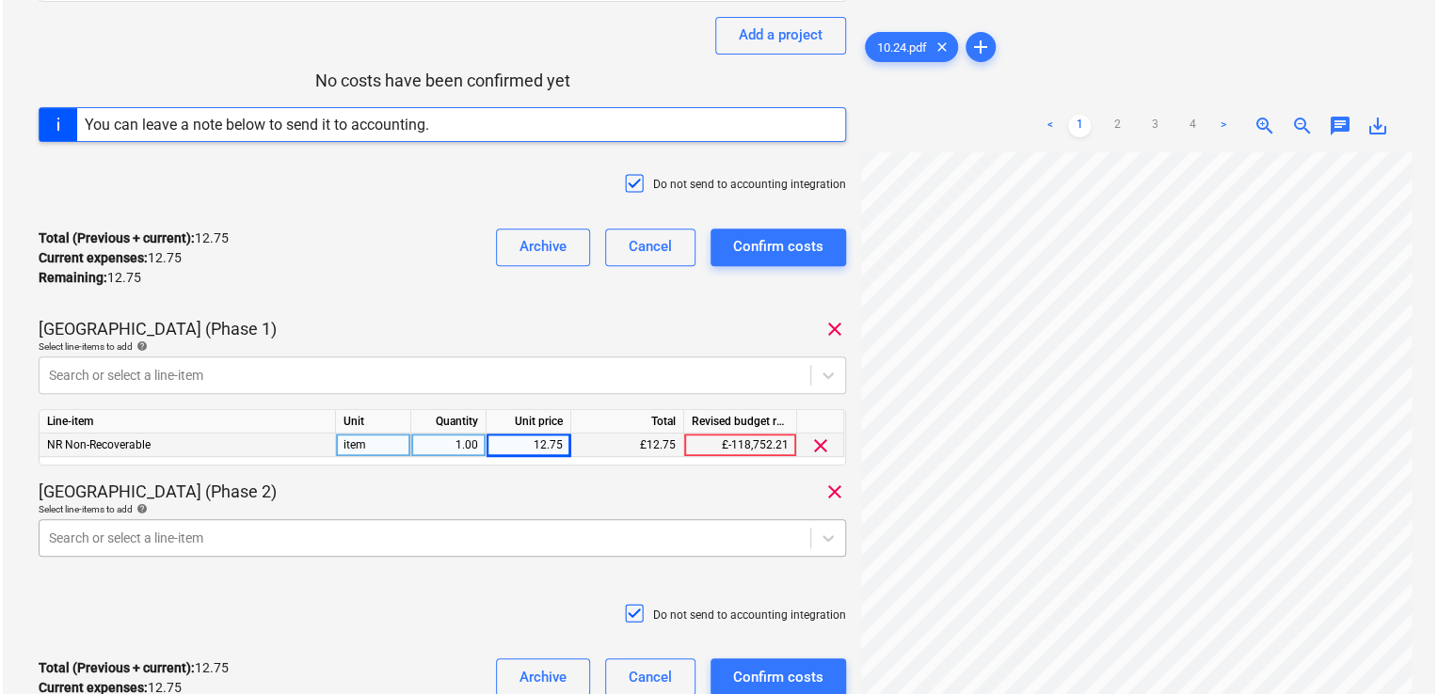
scroll to position [407, 0]
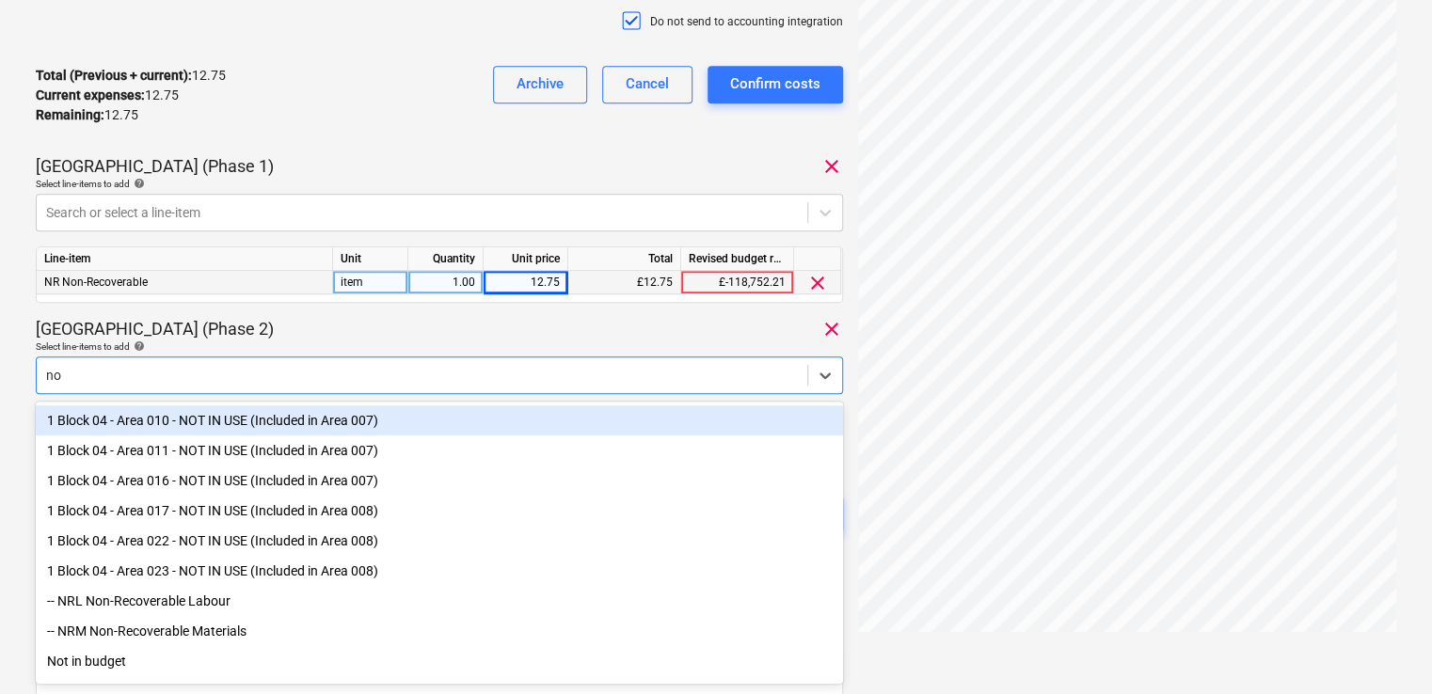
type input "non"
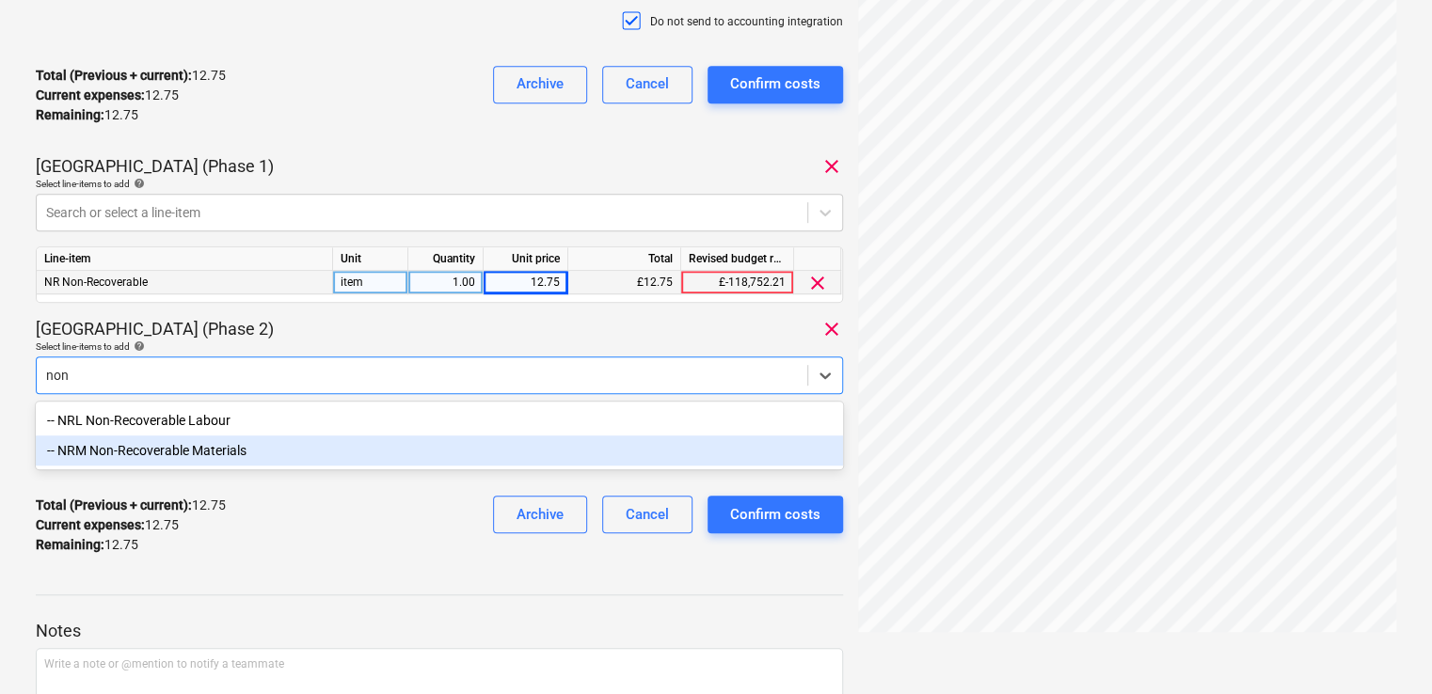
click at [391, 457] on div "-- NRM Non-Recoverable Materials" at bounding box center [439, 451] width 807 height 30
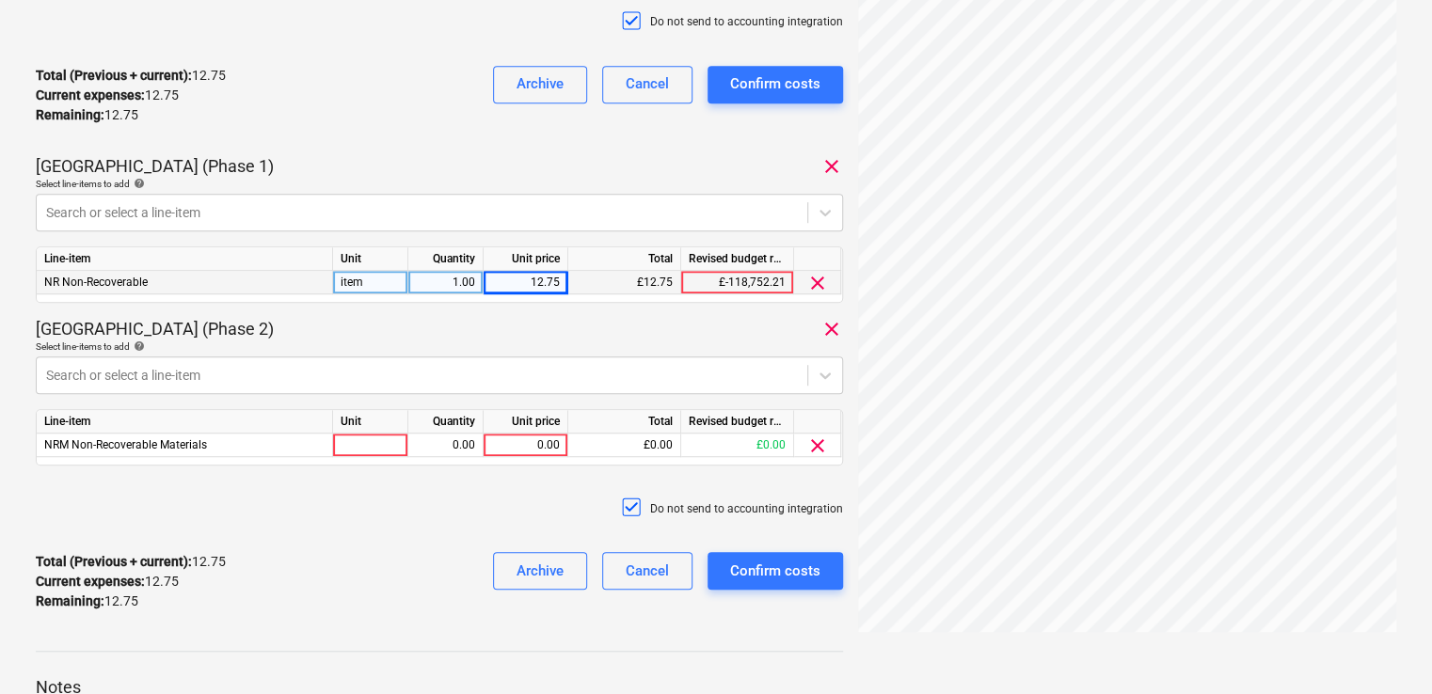
click at [386, 329] on div "Plumstead West Thamesmead (Phase 2) clear" at bounding box center [439, 329] width 807 height 23
click at [342, 446] on div at bounding box center [370, 446] width 75 height 24
type input "item"
type input "12.75"
click at [307, 537] on div "Total (Previous + current) : 12.75 Current expenses : 12.75 Remaining : 12.75 A…" at bounding box center [439, 581] width 807 height 89
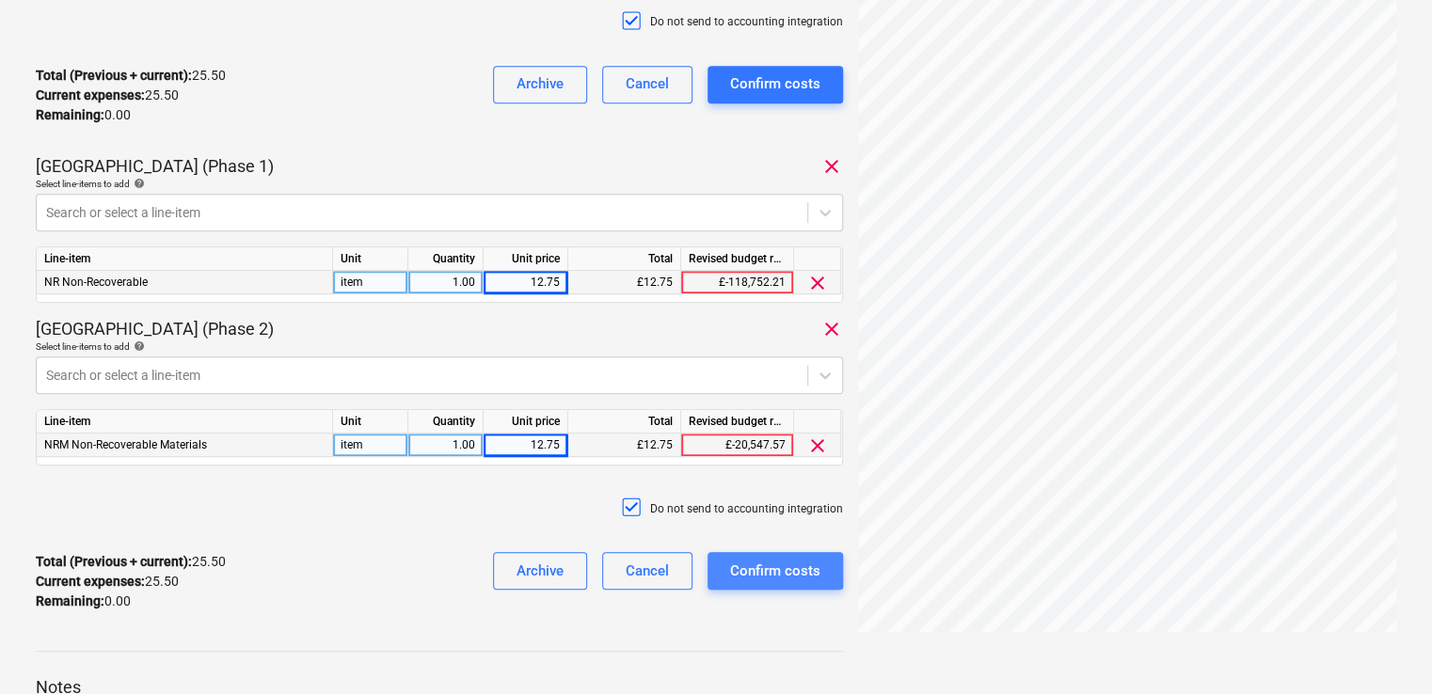
click at [726, 559] on button "Confirm costs" at bounding box center [776, 571] width 136 height 38
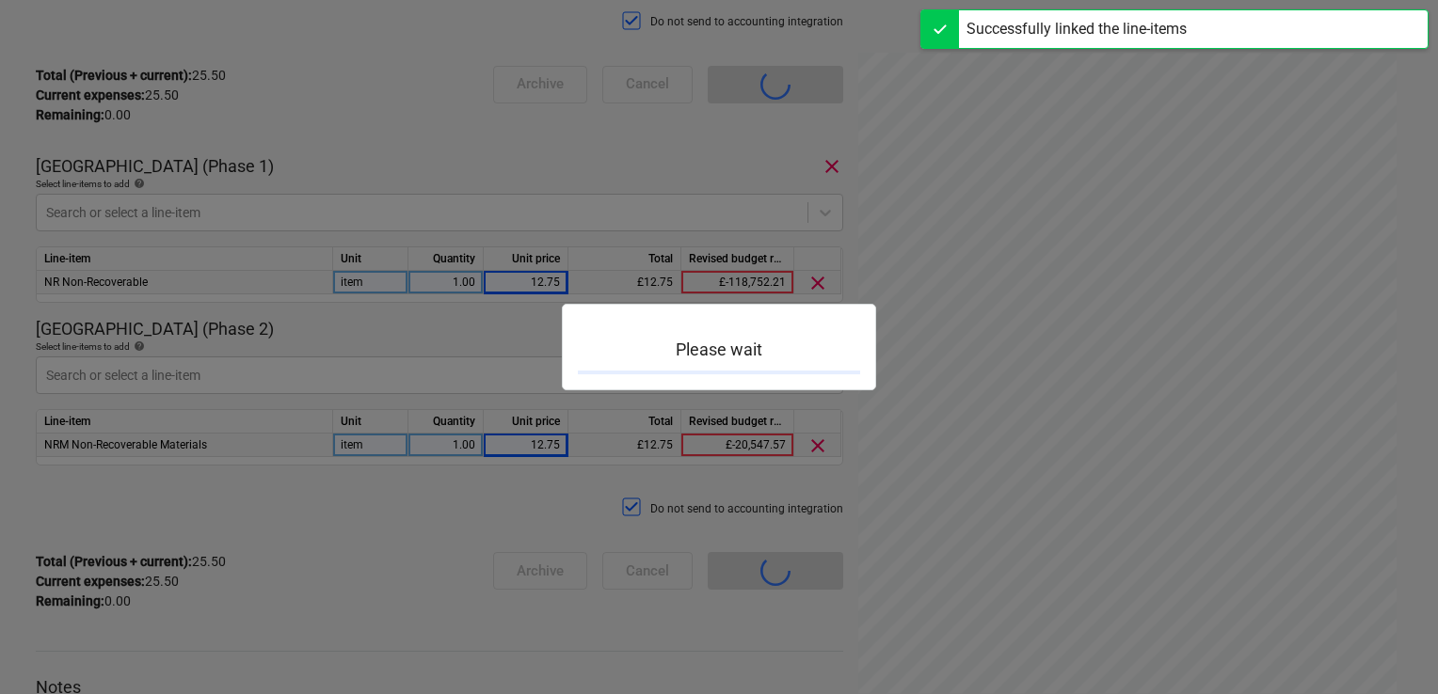
scroll to position [165, 0]
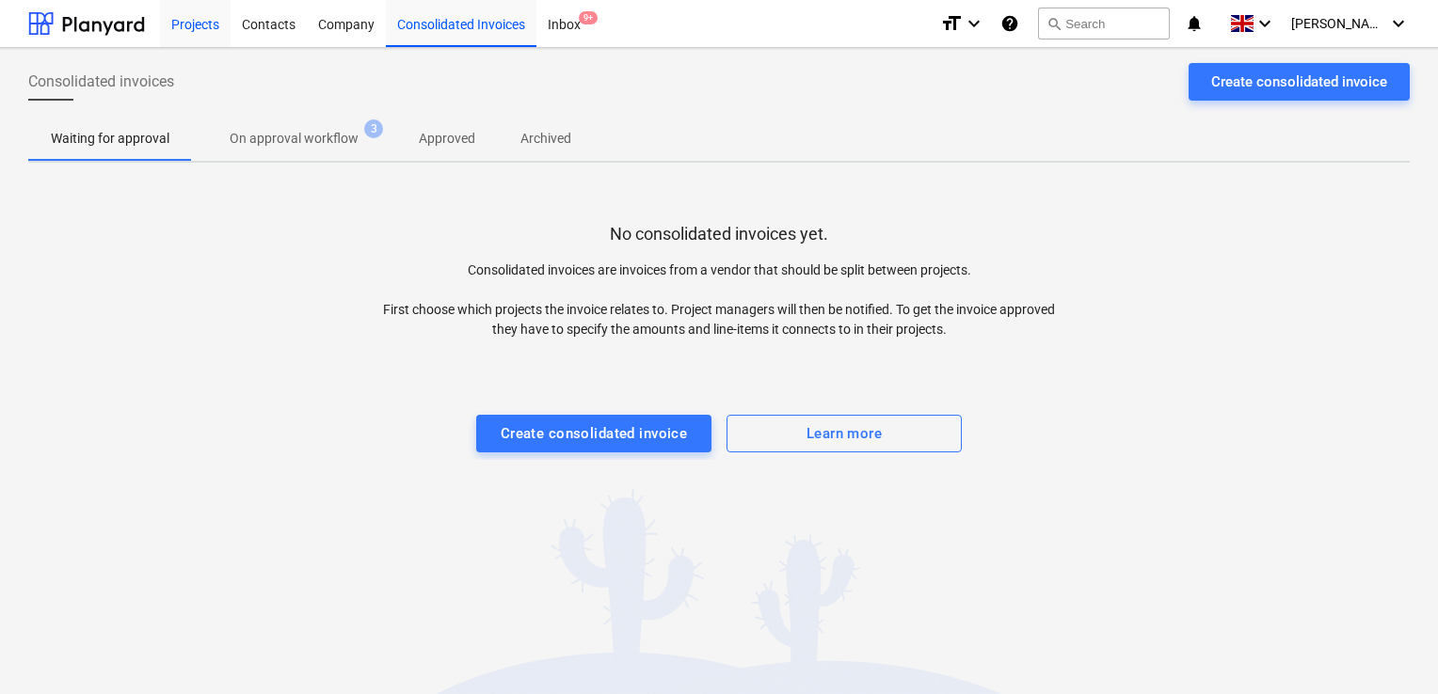
click at [199, 30] on div "Projects" at bounding box center [195, 23] width 71 height 48
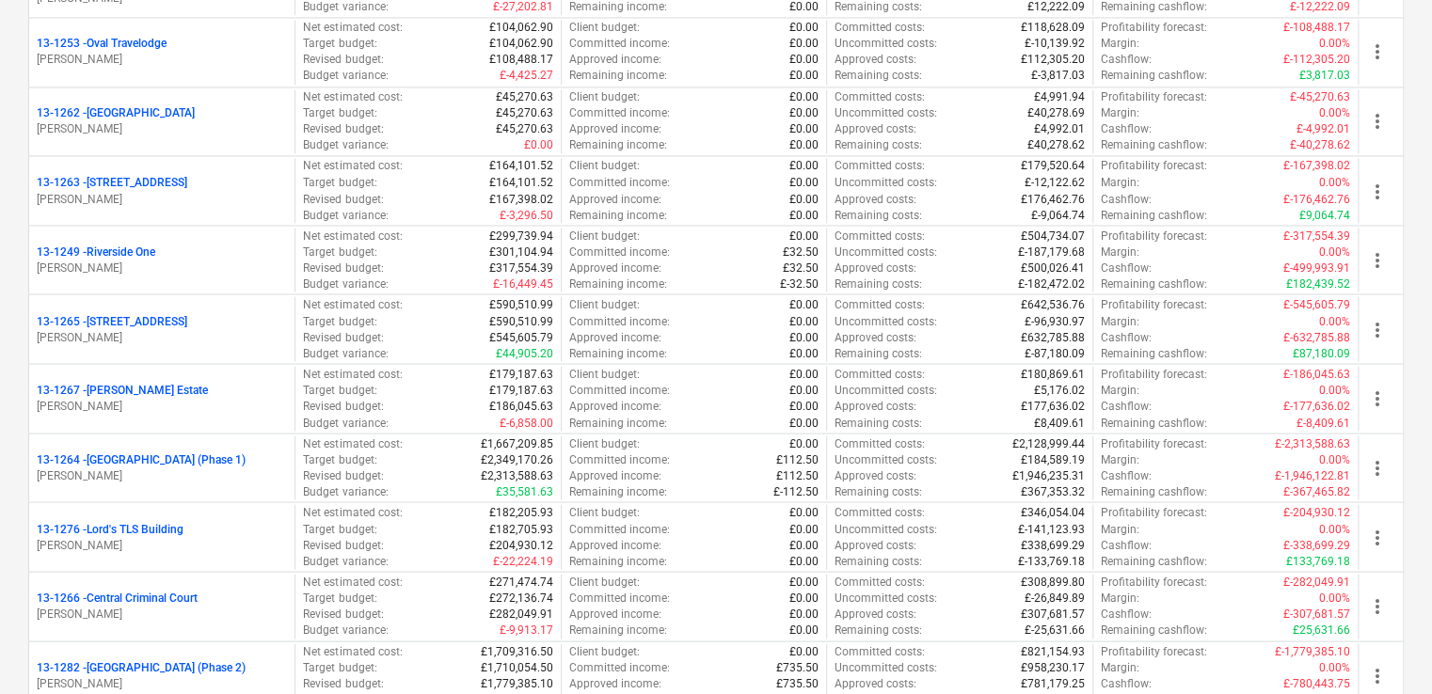
scroll to position [1607, 0]
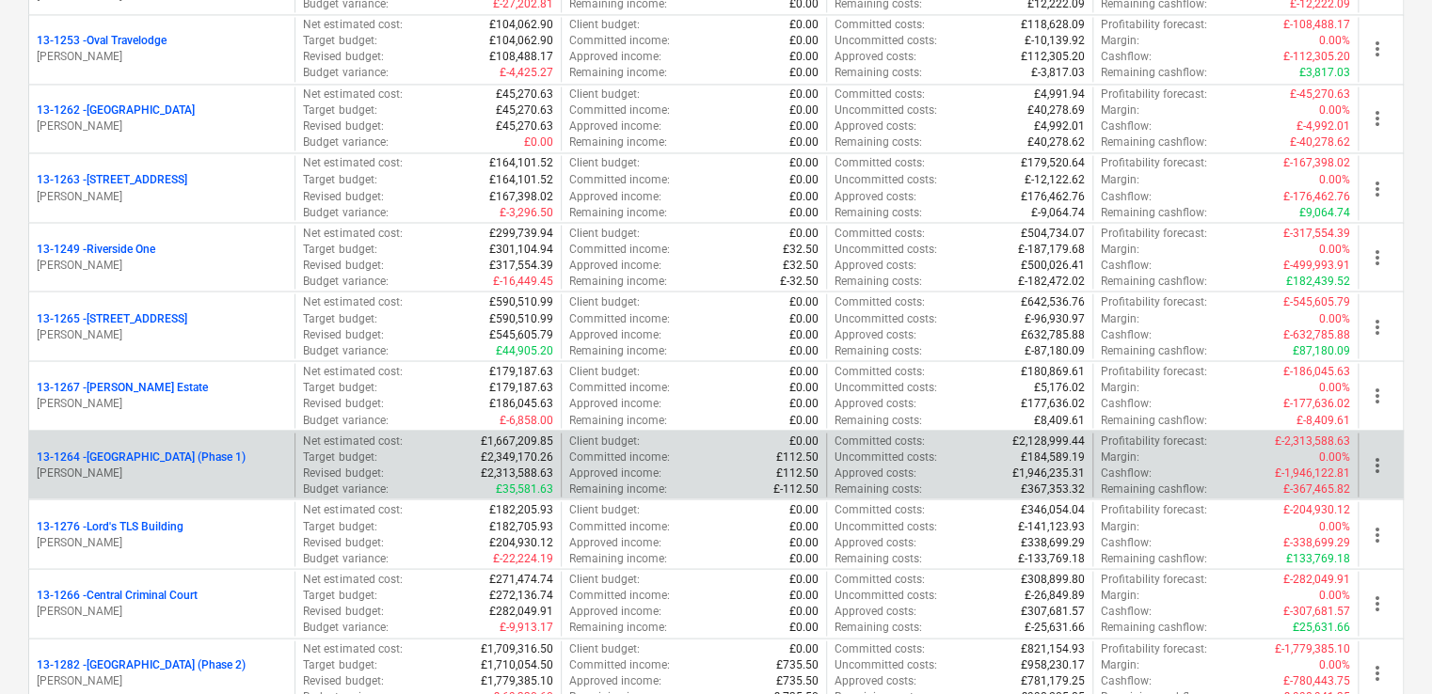
click at [268, 433] on div "13-1264 - Plumstead West Thamesmead (Phase 1) G. Collins" at bounding box center [161, 465] width 265 height 65
click at [271, 476] on p "G. Collins" at bounding box center [162, 473] width 250 height 16
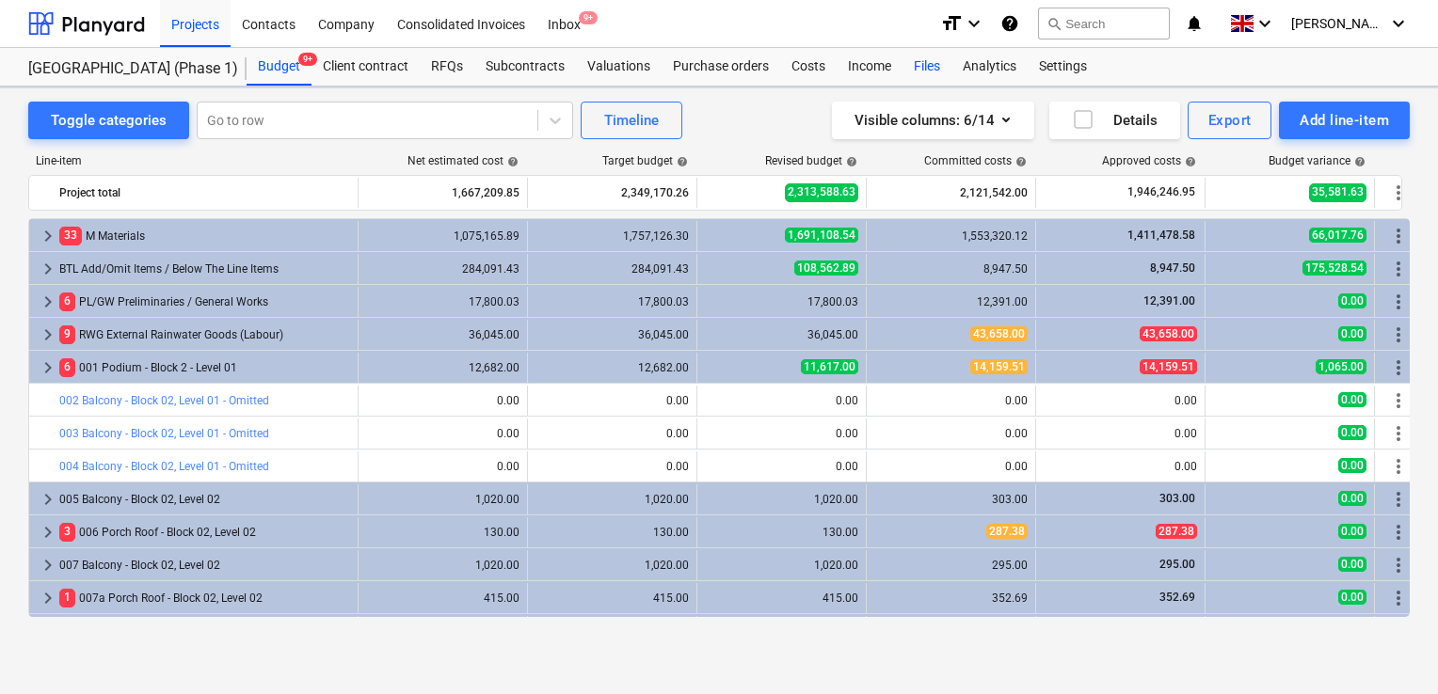
click at [915, 69] on div "Files" at bounding box center [926, 67] width 49 height 38
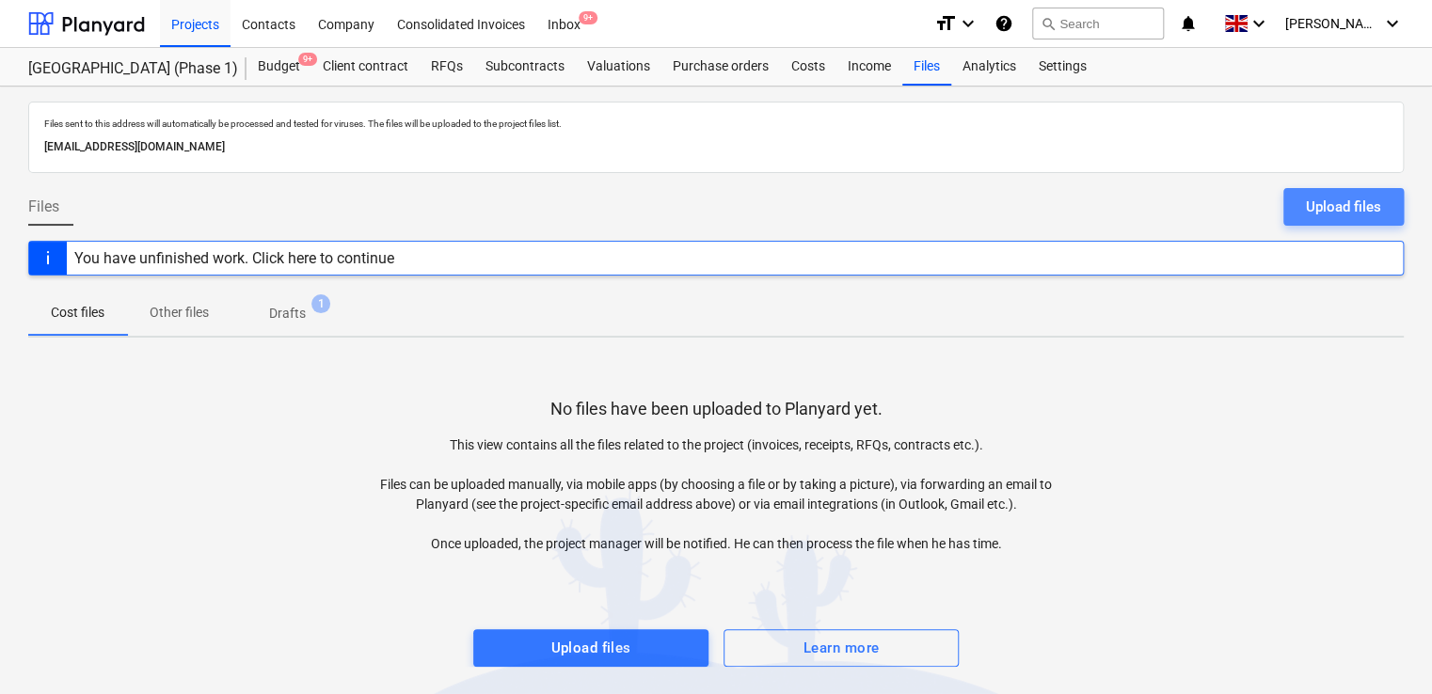
click at [1329, 201] on div "Upload files" at bounding box center [1343, 207] width 75 height 24
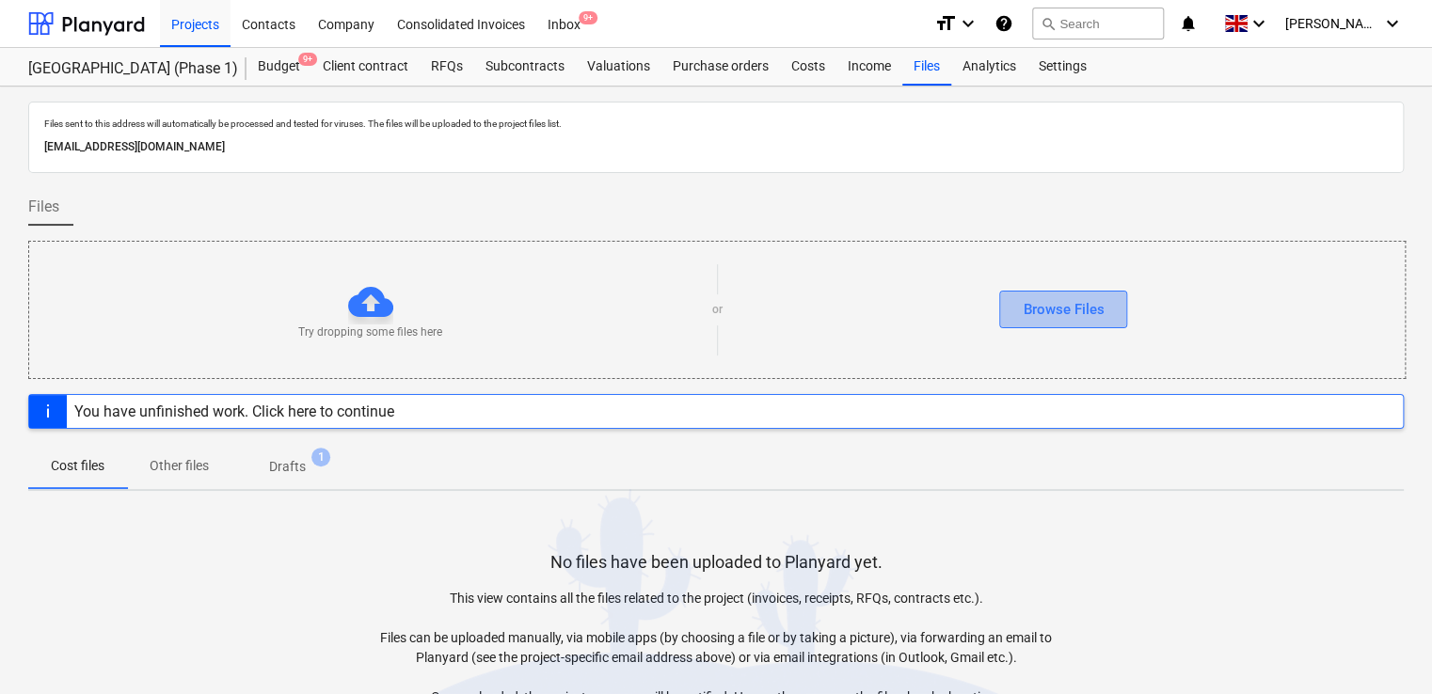
click at [1121, 305] on button "Browse Files" at bounding box center [1063, 310] width 128 height 38
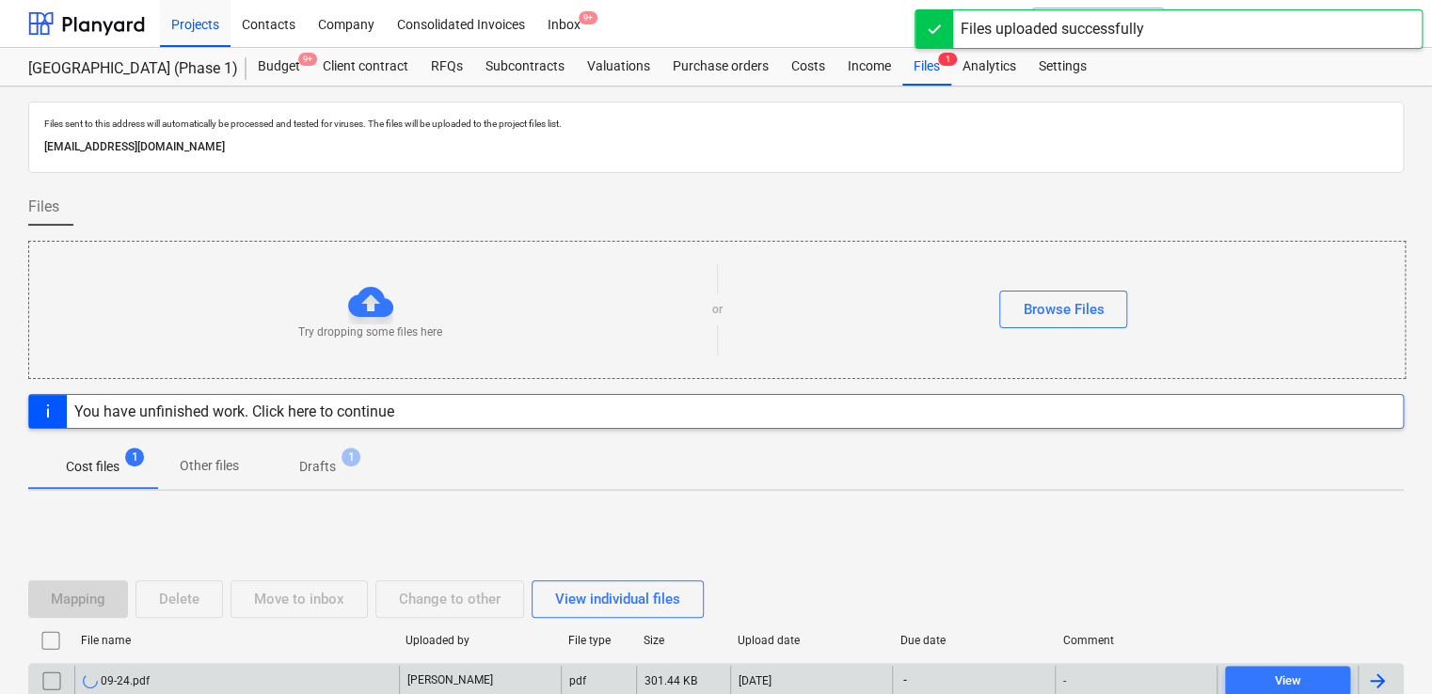
click at [329, 683] on div "09-24.pdf" at bounding box center [236, 681] width 325 height 30
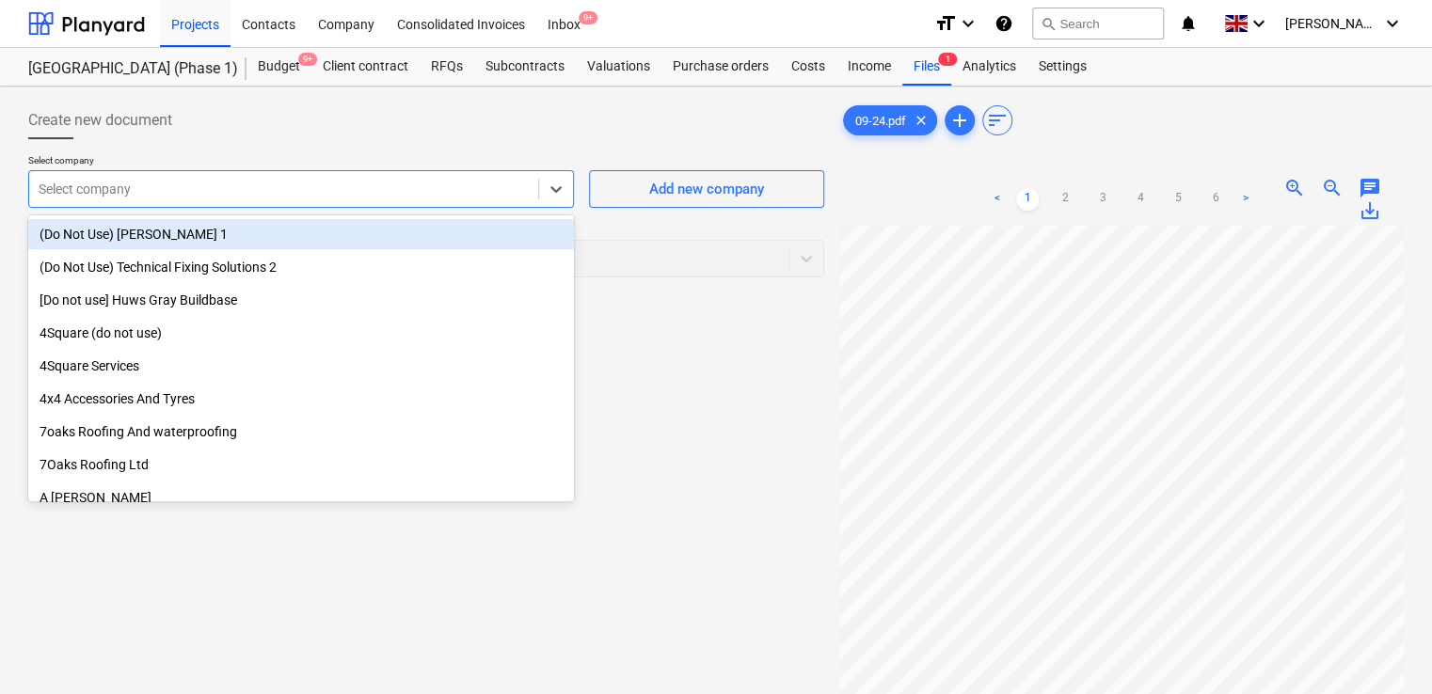
click at [512, 186] on div at bounding box center [284, 189] width 490 height 19
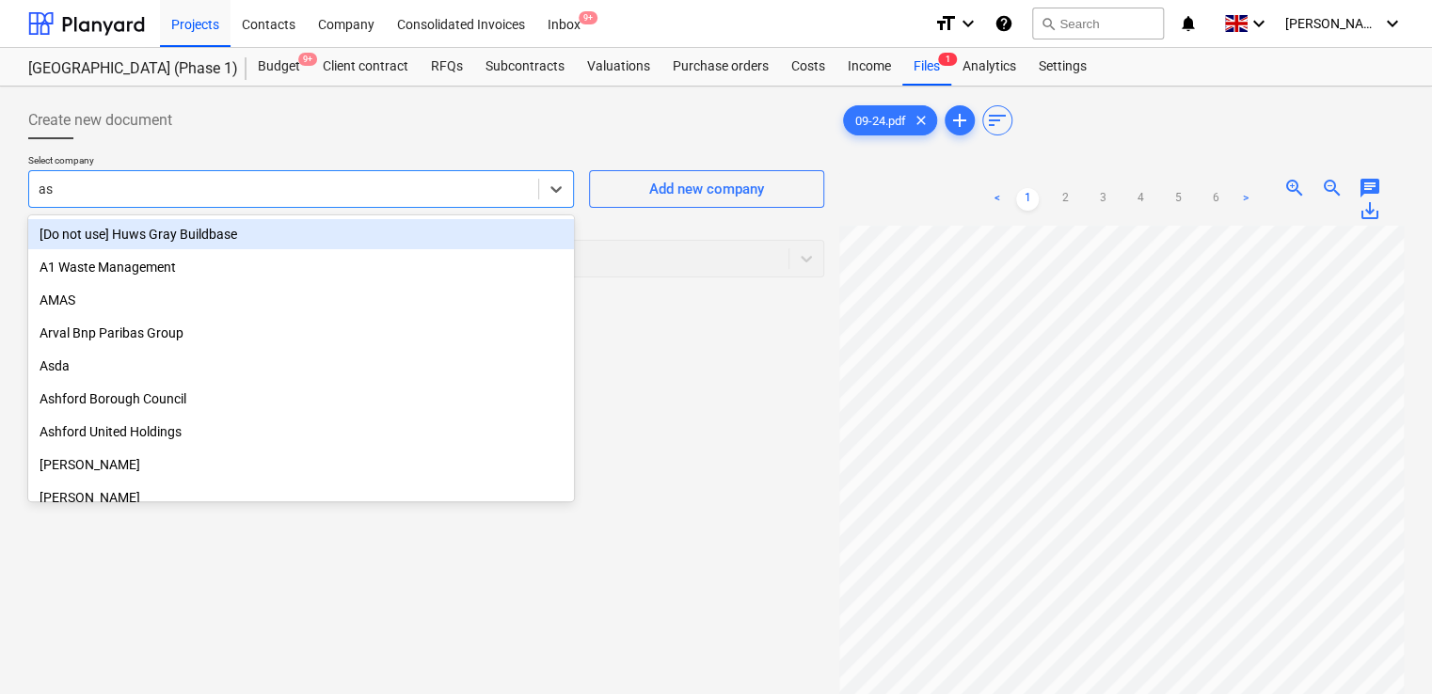
type input "ash"
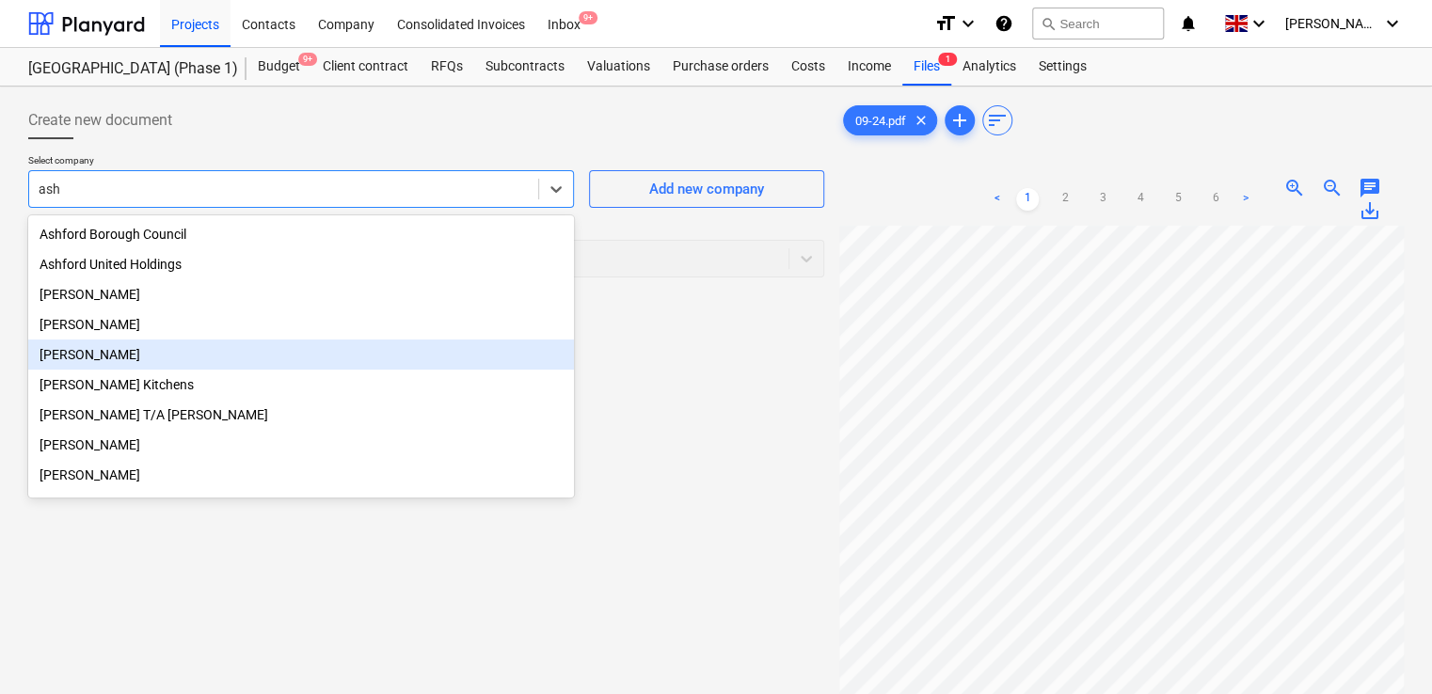
click at [228, 352] on div "Ashley Rowe" at bounding box center [301, 355] width 546 height 30
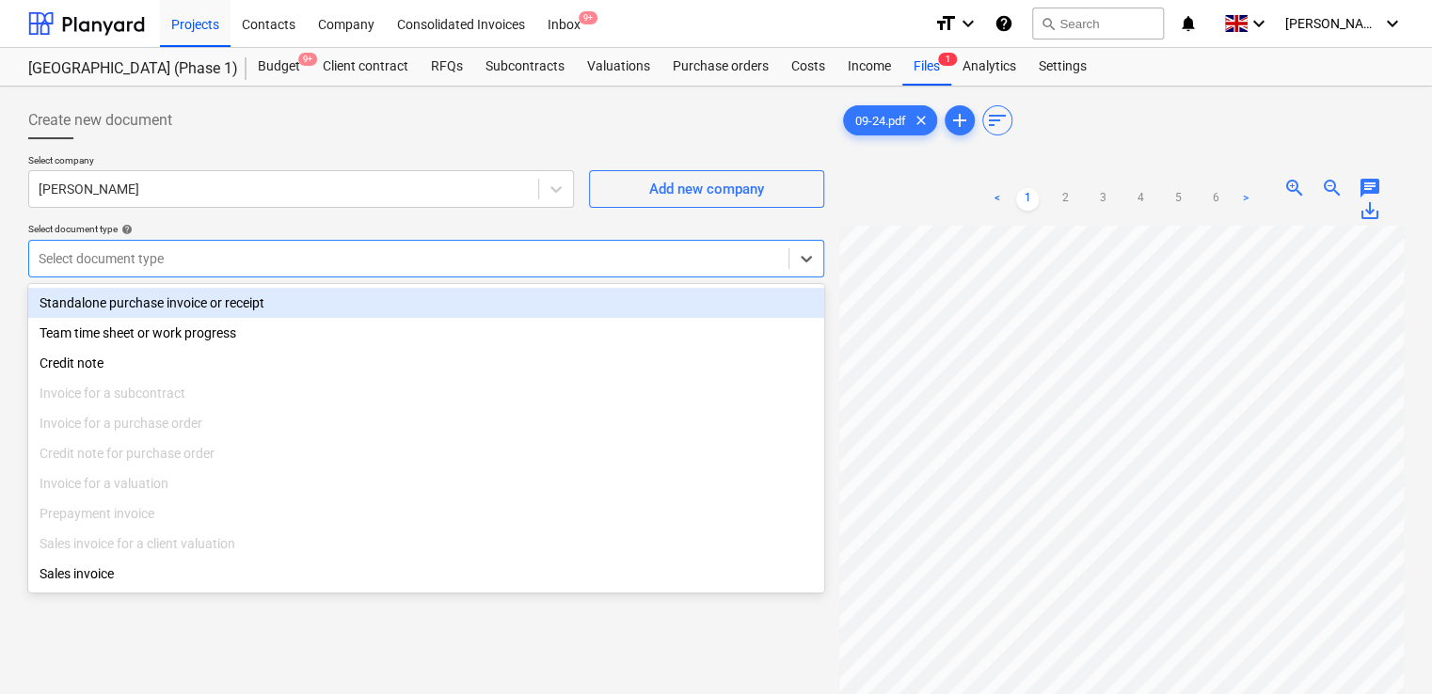
click at [291, 269] on div "Select document type" at bounding box center [408, 259] width 759 height 26
click at [287, 297] on div "Standalone purchase invoice or receipt" at bounding box center [426, 303] width 796 height 30
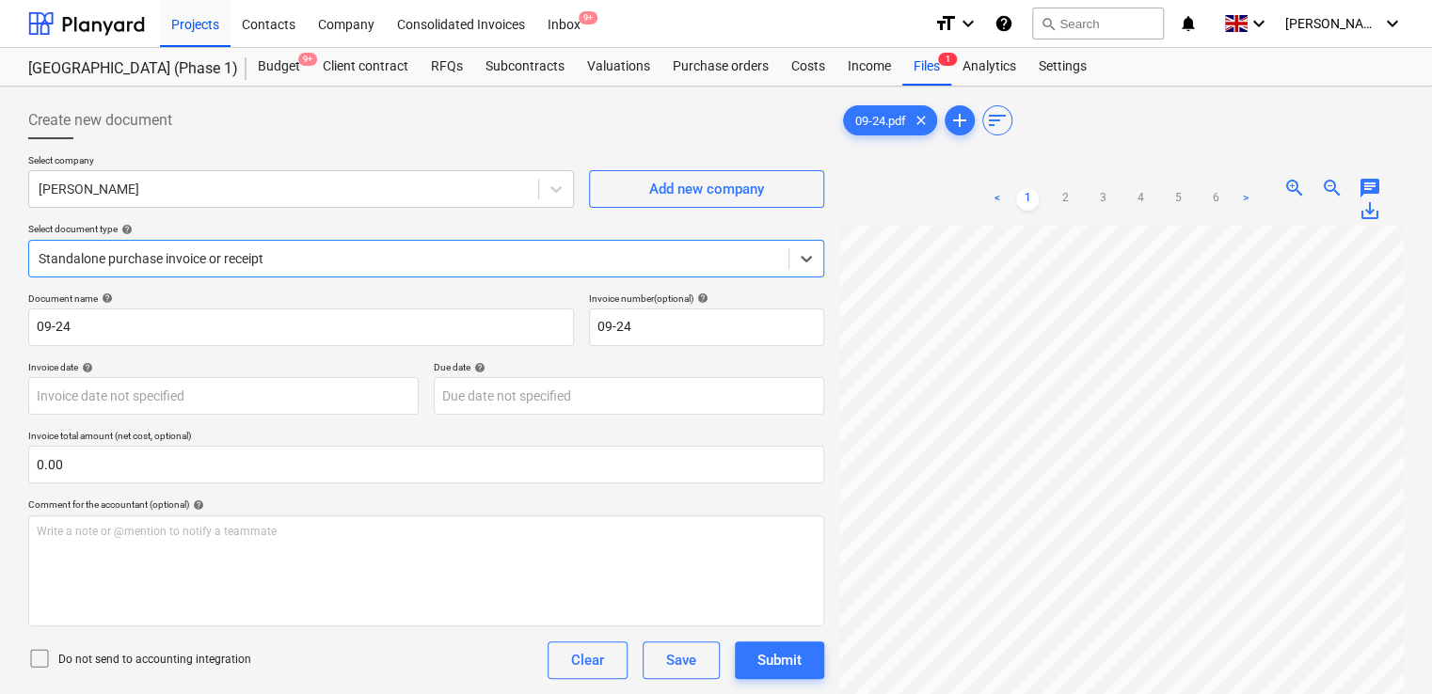
click at [38, 653] on icon at bounding box center [39, 658] width 23 height 23
click at [318, 646] on div "Do not send to accounting integration Clear Save Submit" at bounding box center [426, 661] width 796 height 38
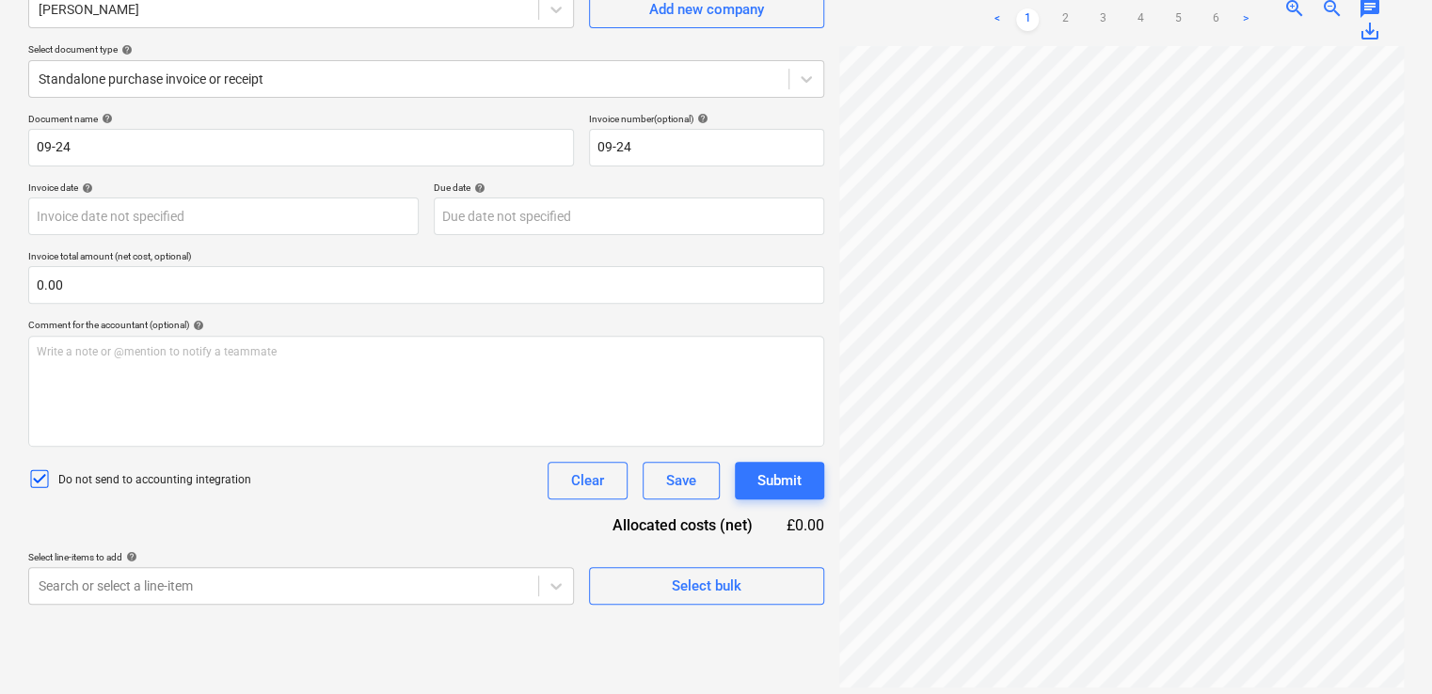
scroll to position [188, 0]
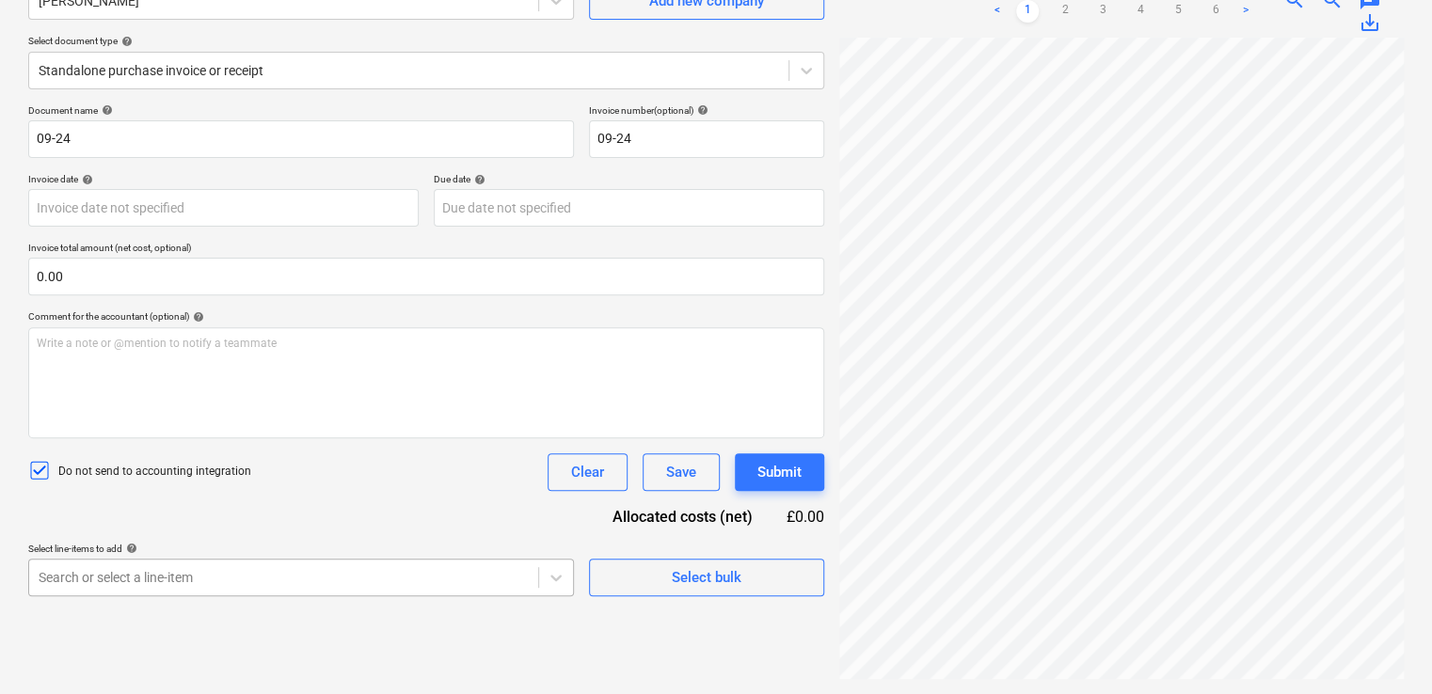
click at [301, 506] on body "Projects Contacts Company Consolidated Invoices Inbox 9+ format_size keyboard_a…" at bounding box center [716, 159] width 1432 height 694
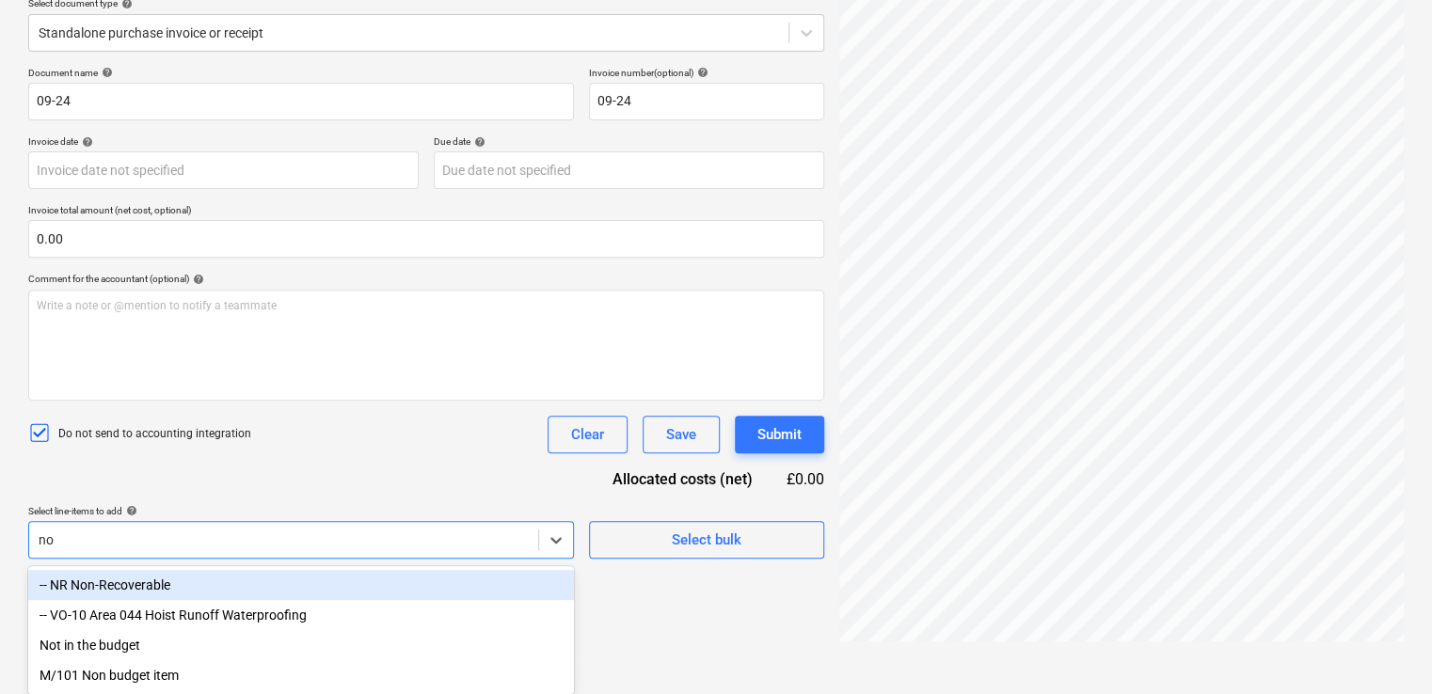
type input "non"
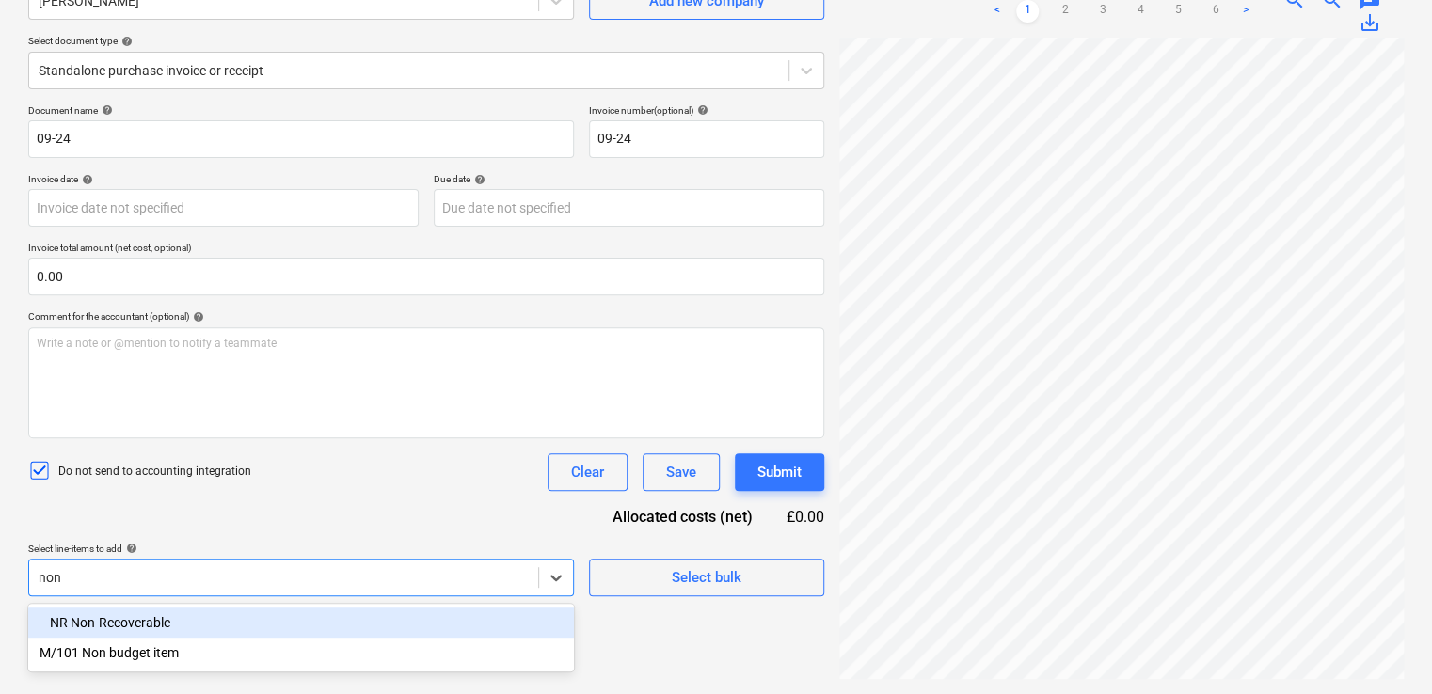
click at [275, 619] on div "-- NR Non-Recoverable" at bounding box center [301, 623] width 546 height 30
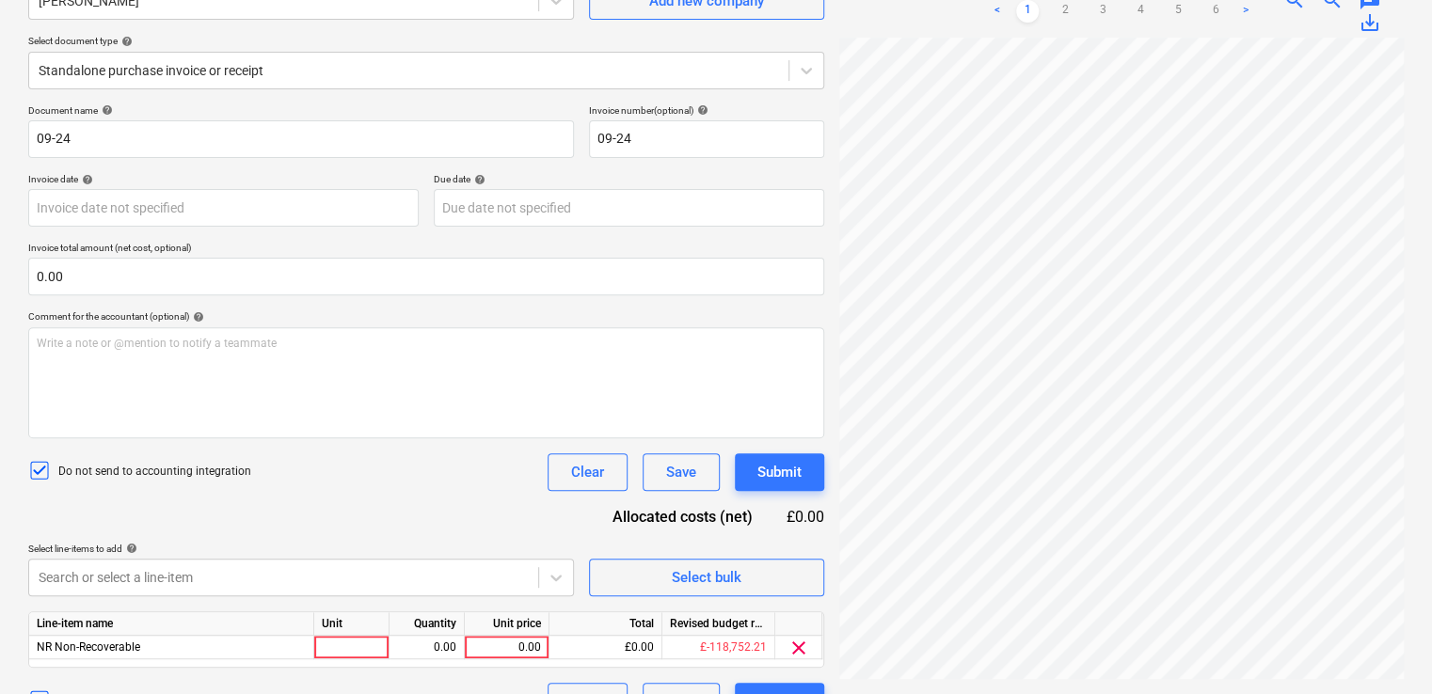
click at [308, 529] on div "Document name help 09-24 Invoice number (optional) help 09-24 Invoice date help…" at bounding box center [426, 412] width 796 height 616
click at [342, 644] on div at bounding box center [351, 648] width 75 height 24
type input "item"
type input "8"
type input "38.50"
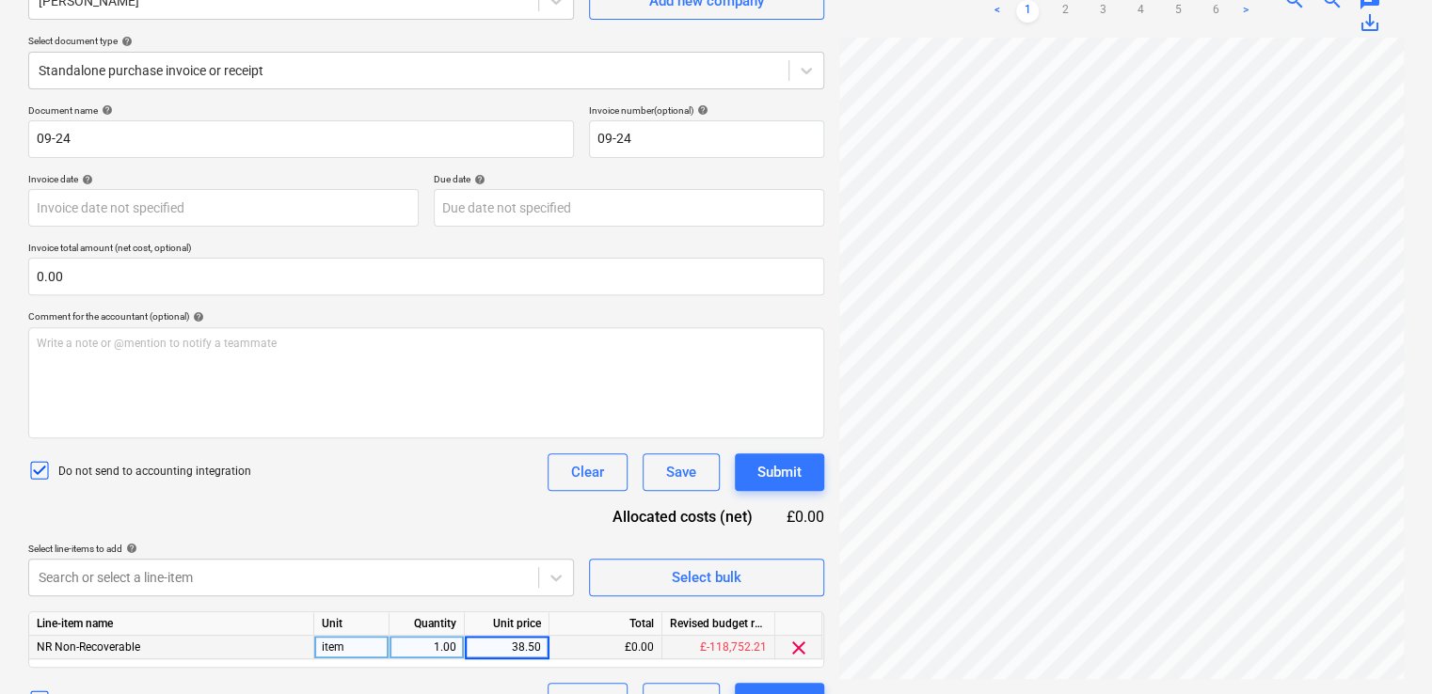
click at [347, 482] on div "Do not send to accounting integration Clear Save Submit" at bounding box center [426, 473] width 796 height 38
click at [788, 454] on button "Submit" at bounding box center [779, 473] width 89 height 38
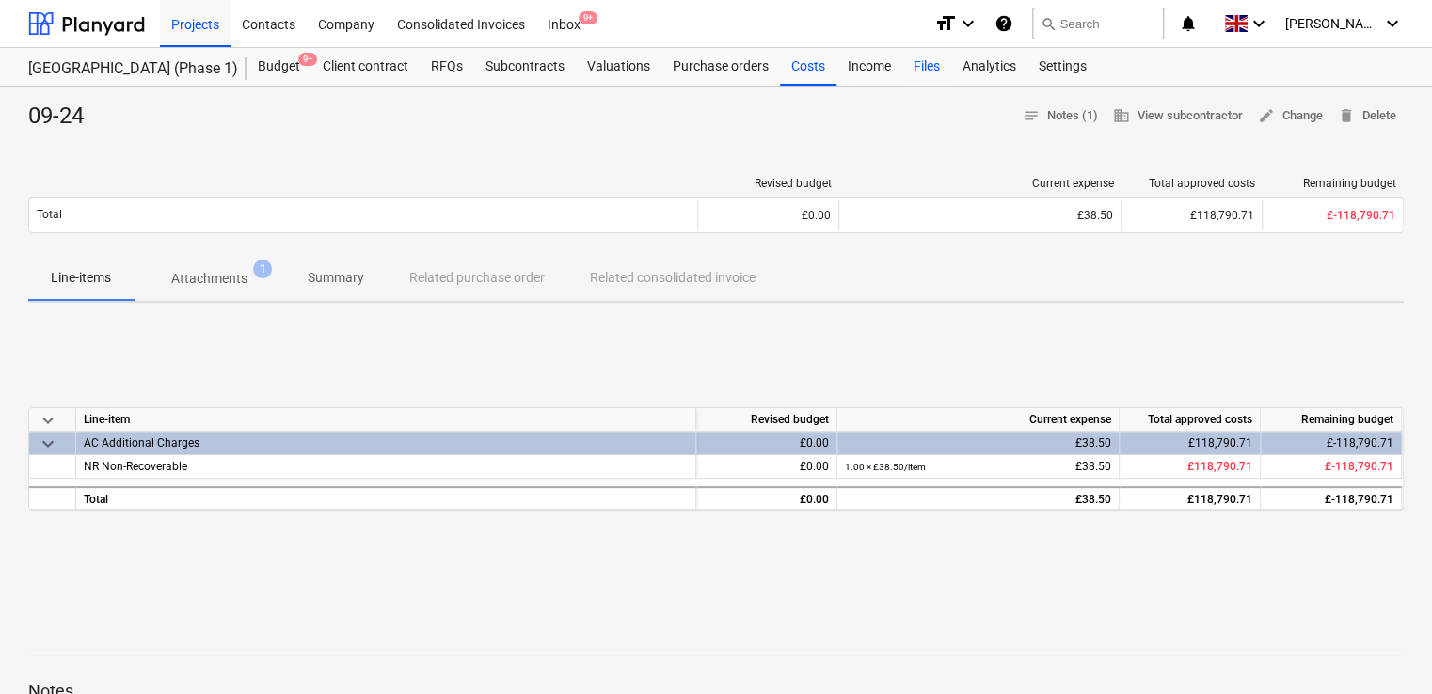
click at [922, 63] on div "Files" at bounding box center [926, 67] width 49 height 38
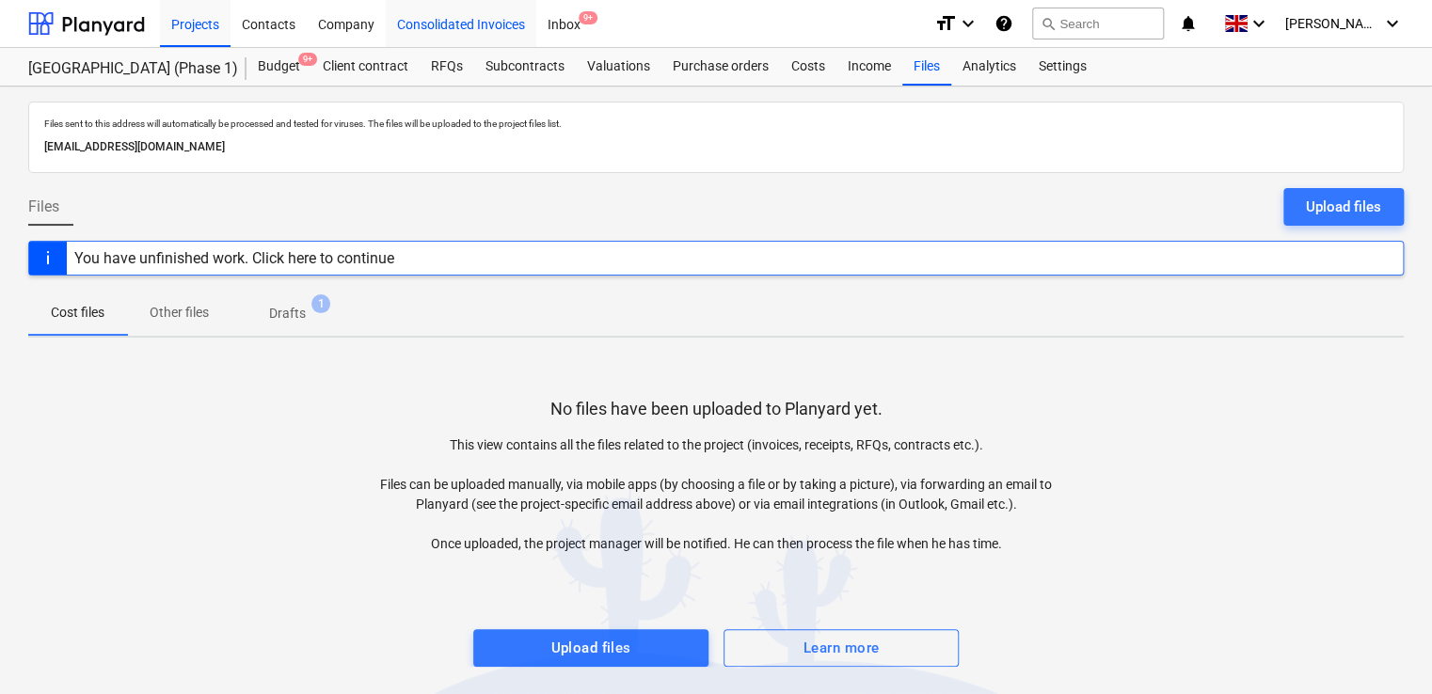
click at [511, 27] on div "Consolidated Invoices" at bounding box center [461, 23] width 151 height 48
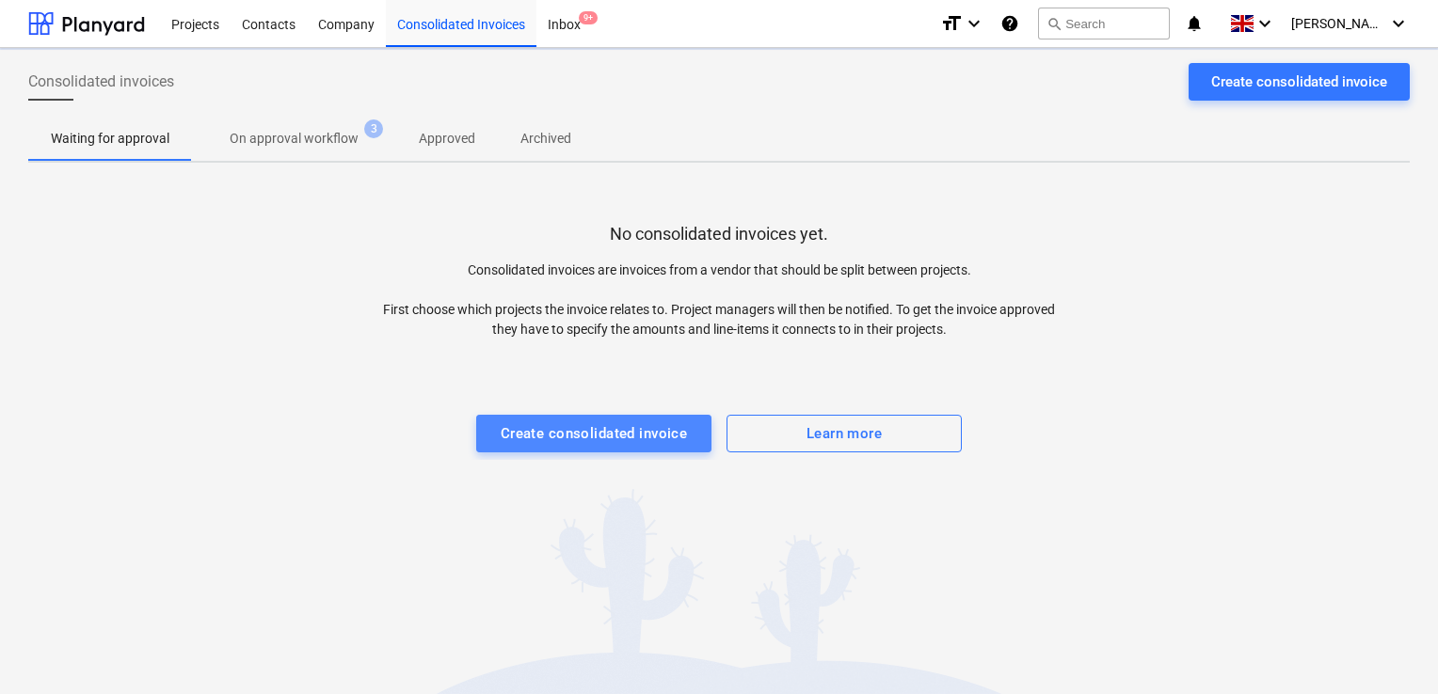
click at [614, 418] on button "Create consolidated invoice" at bounding box center [593, 434] width 235 height 38
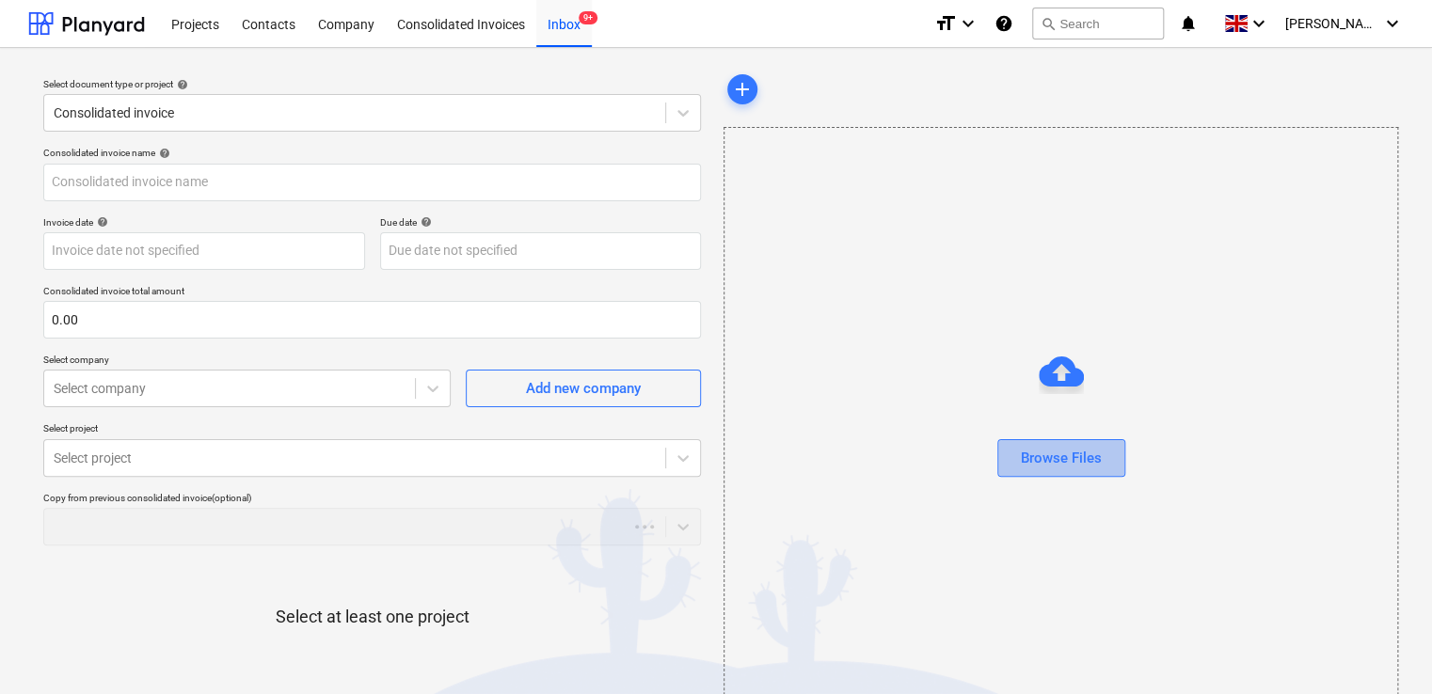
click at [1005, 451] on button "Browse Files" at bounding box center [1061, 458] width 128 height 38
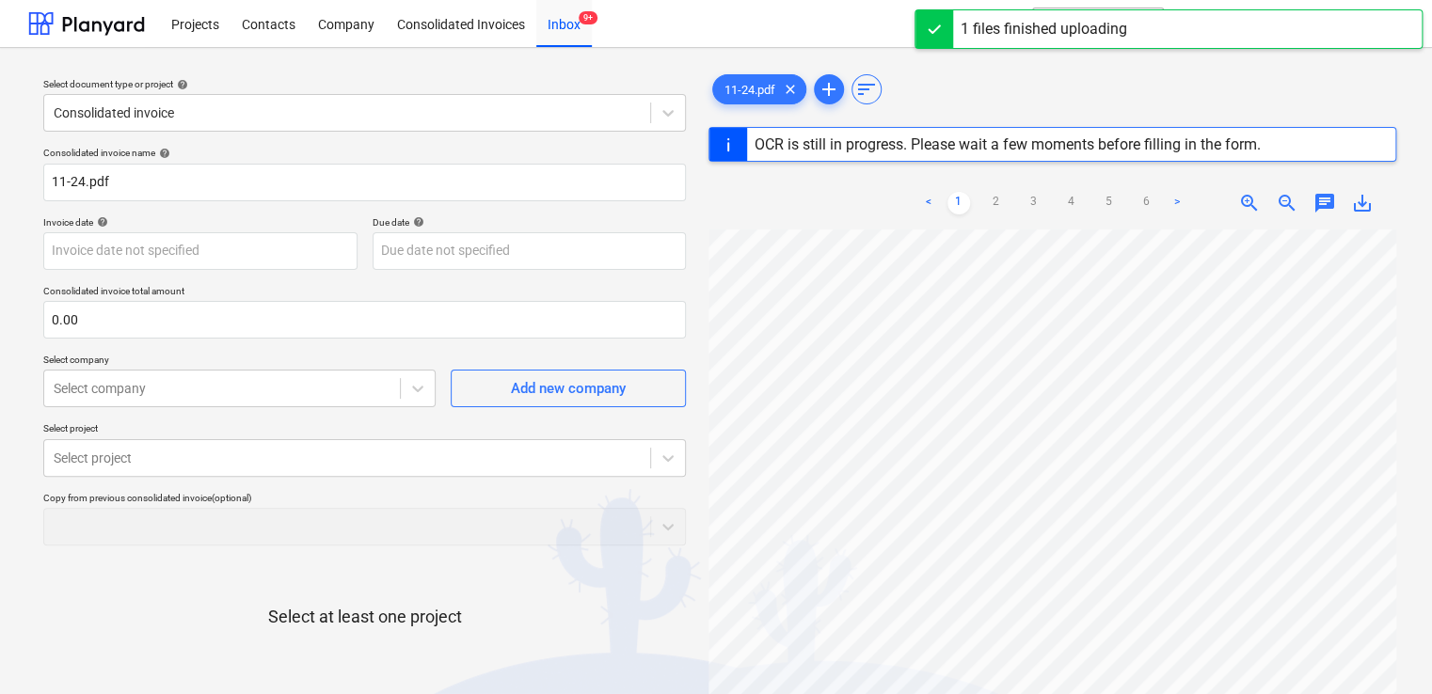
click at [197, 216] on div "Invoice date help" at bounding box center [200, 222] width 314 height 12
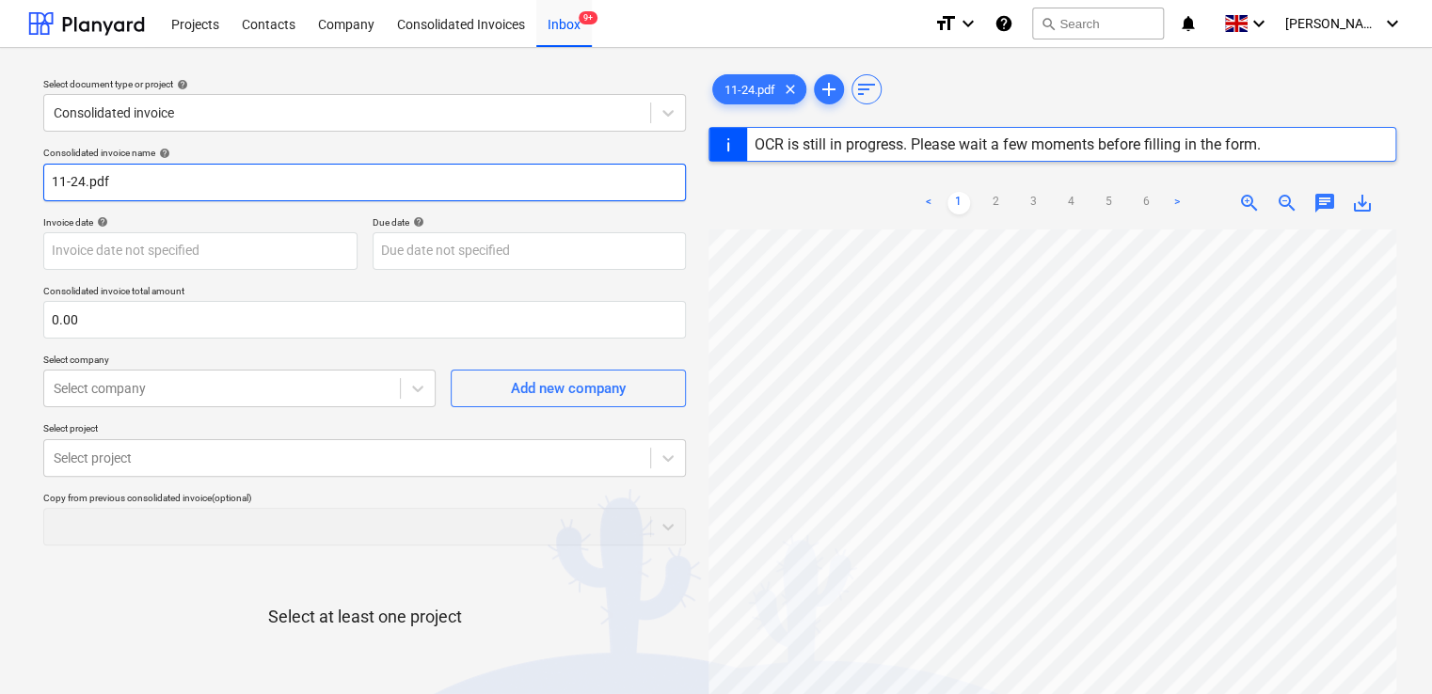
click at [196, 188] on input "11-24.pdf" at bounding box center [364, 183] width 643 height 38
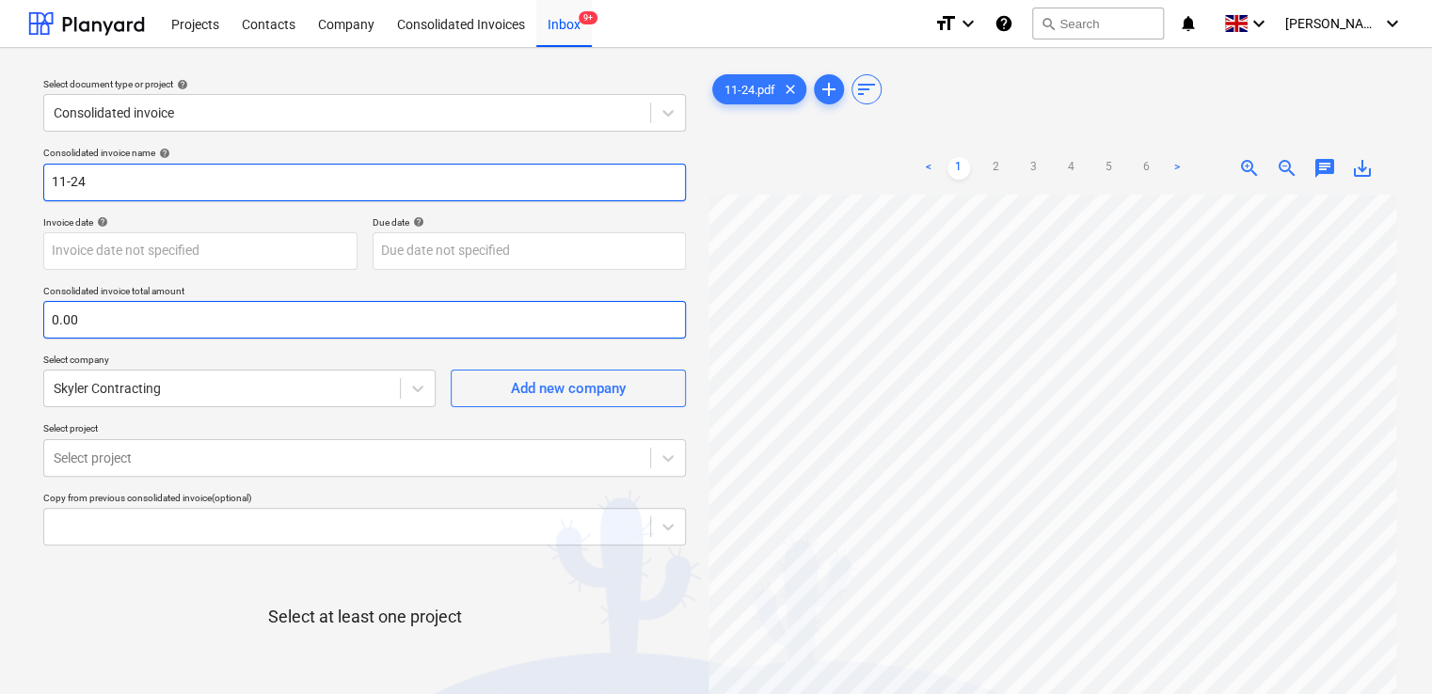
type input "11-24"
click at [130, 319] on input "text" at bounding box center [364, 320] width 643 height 38
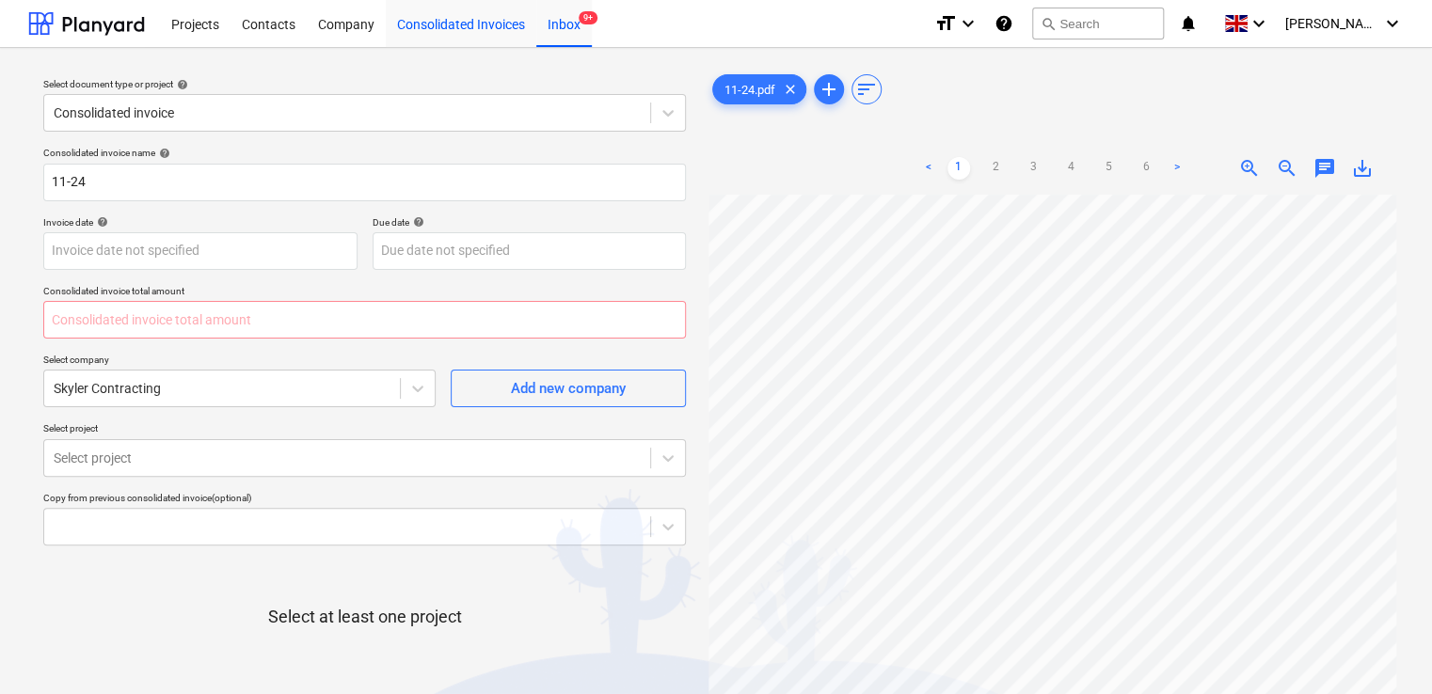
type input "0.00"
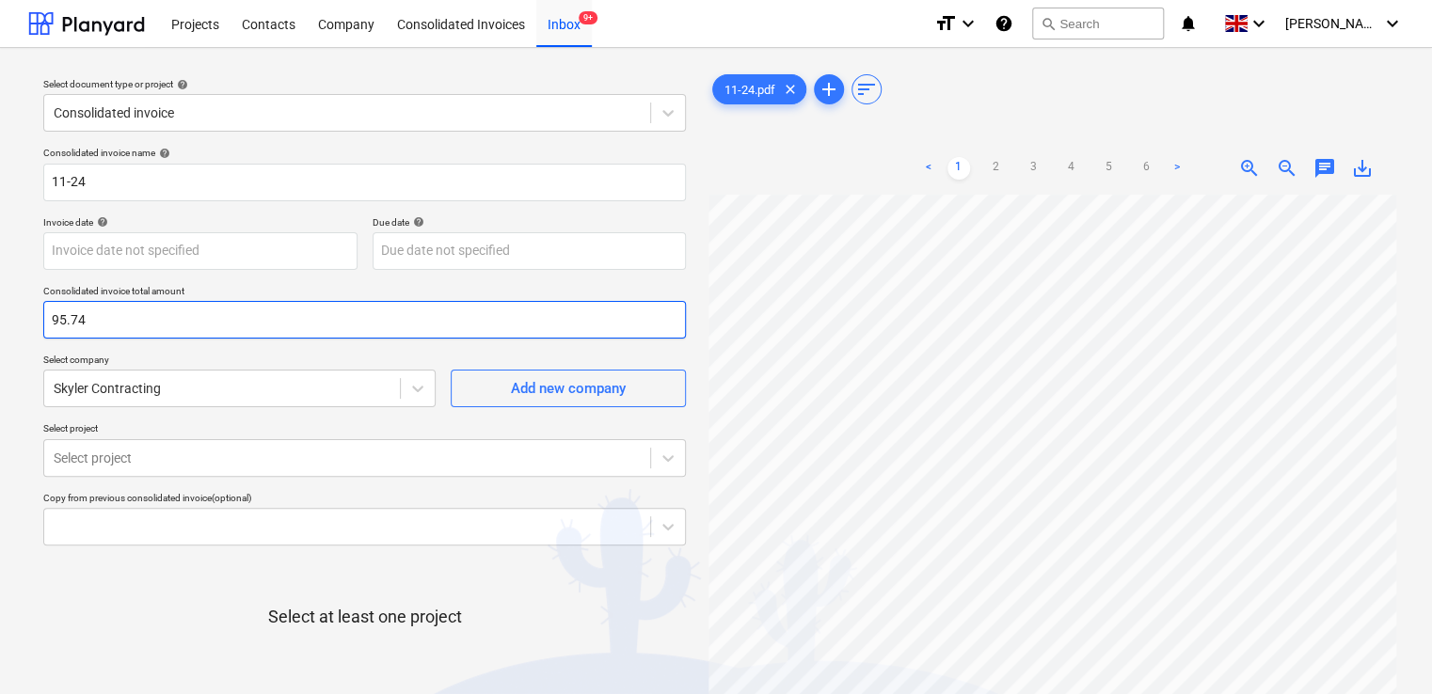
type input "95.74"
click at [302, 411] on div "Consolidated invoice name help 11-24 Invoice date help Press the down arrow key…" at bounding box center [365, 466] width 658 height 655
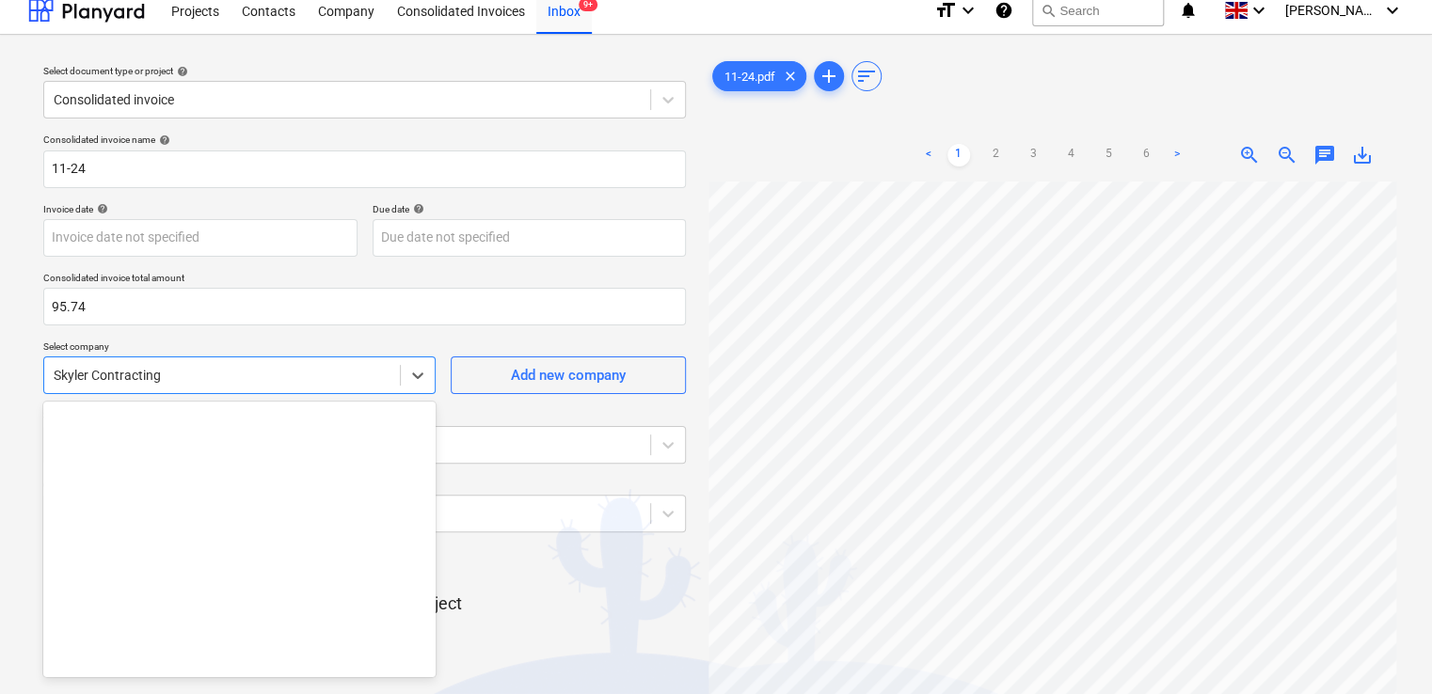
click at [304, 399] on div "Consolidated invoice name help 11-24 Invoice date help Press the down arrow key…" at bounding box center [365, 453] width 658 height 655
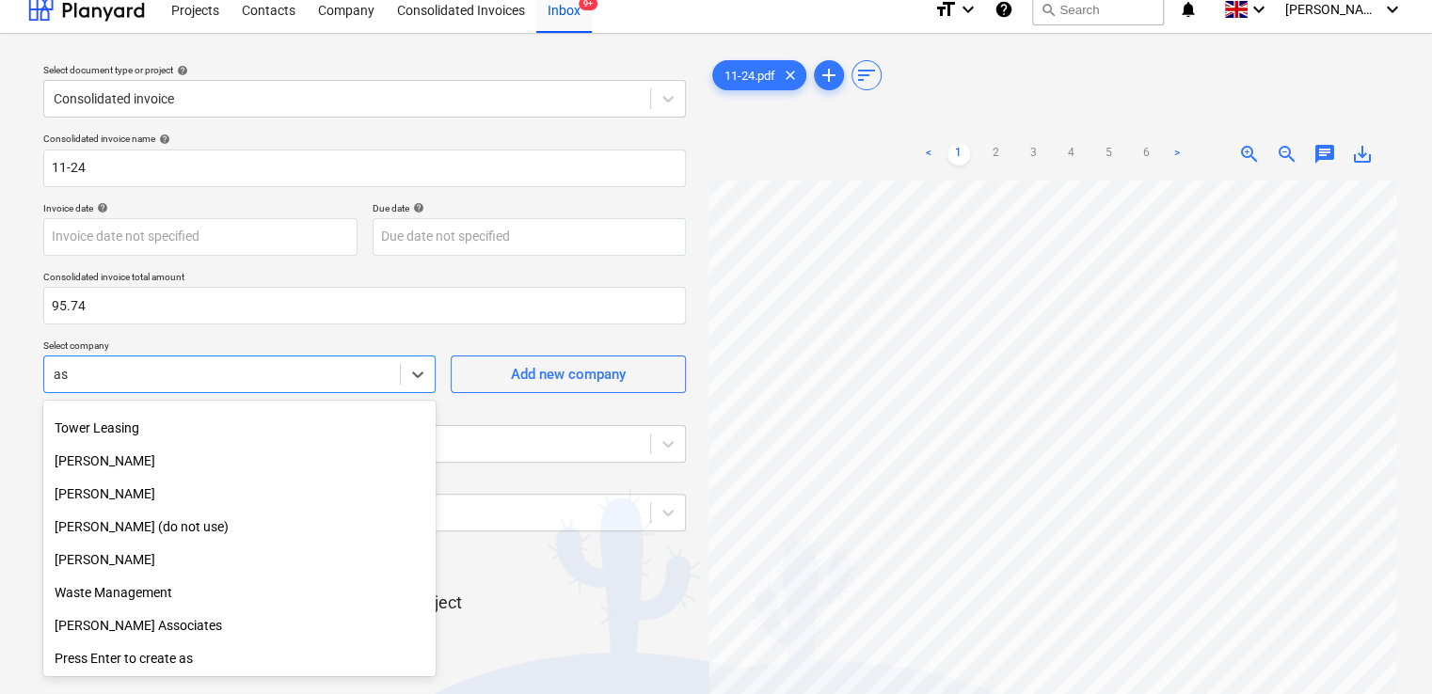
scroll to position [2791, 0]
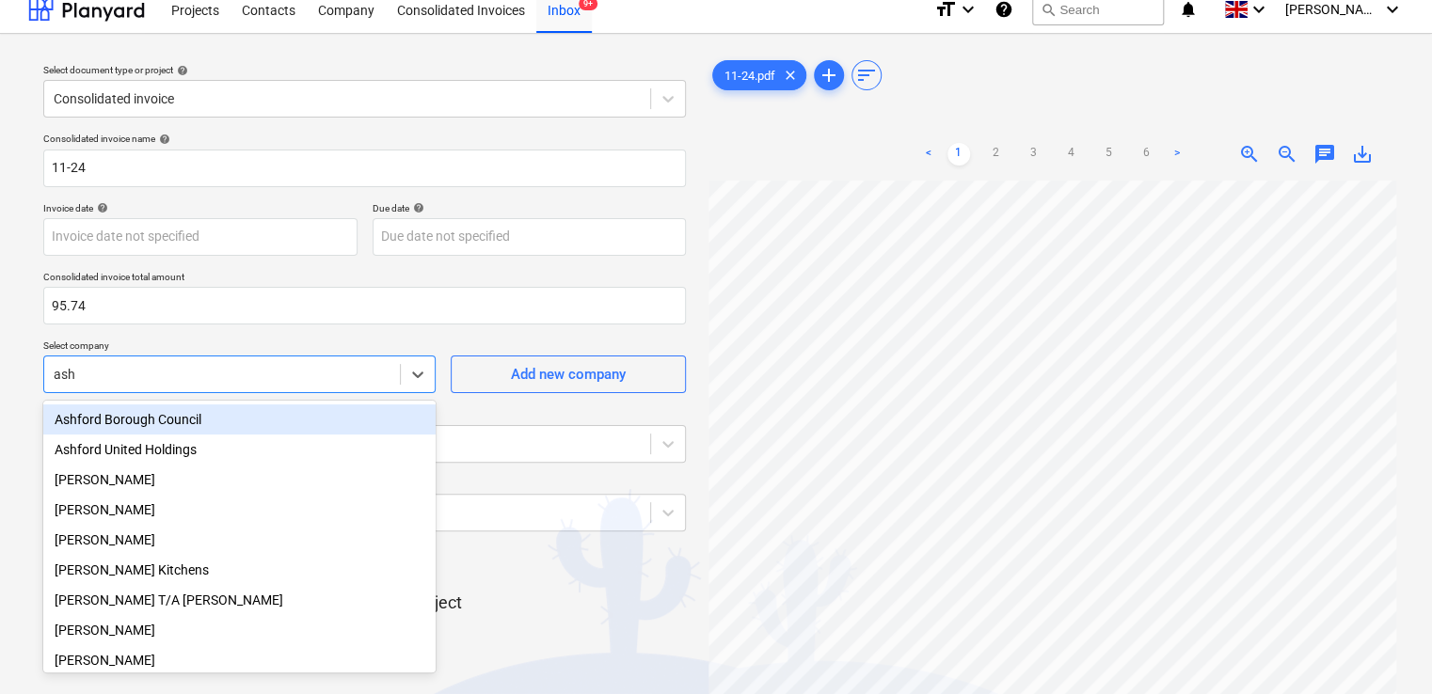
type input "ashl"
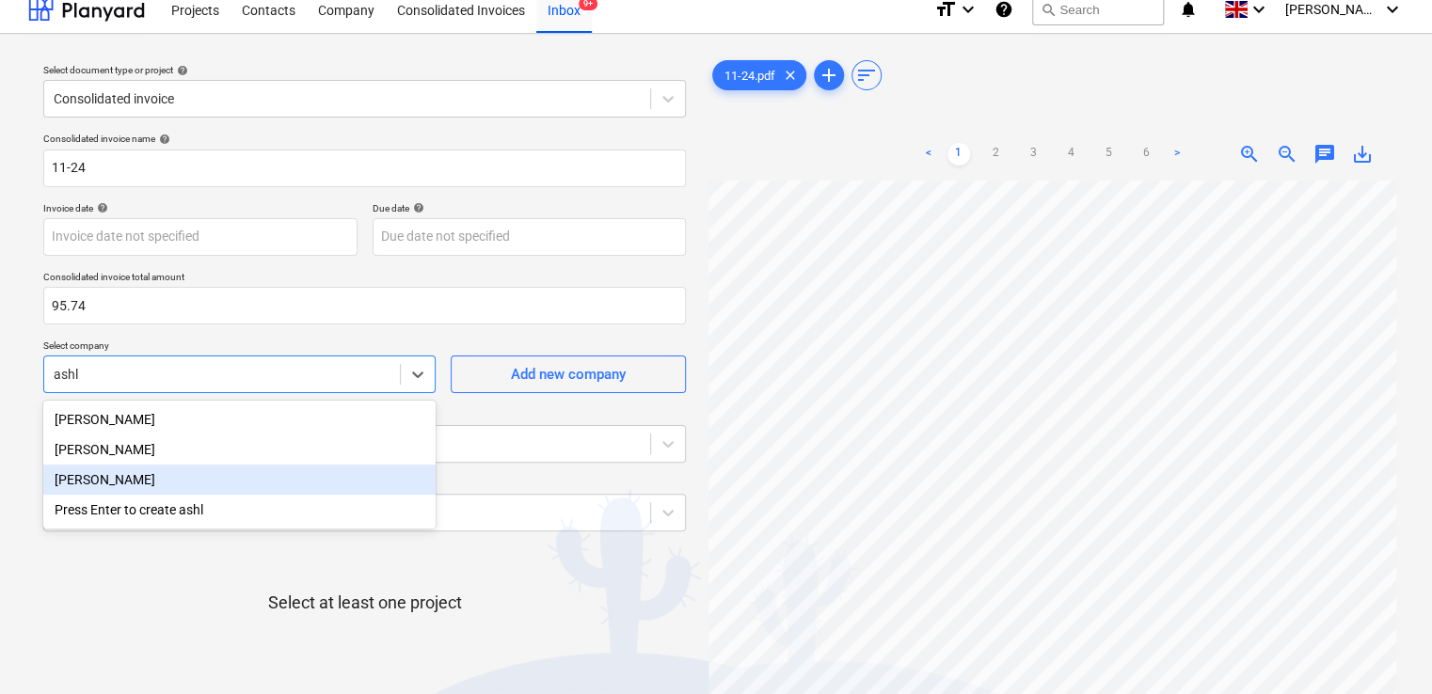
click at [230, 489] on div "Ashley Rowe" at bounding box center [239, 480] width 392 height 30
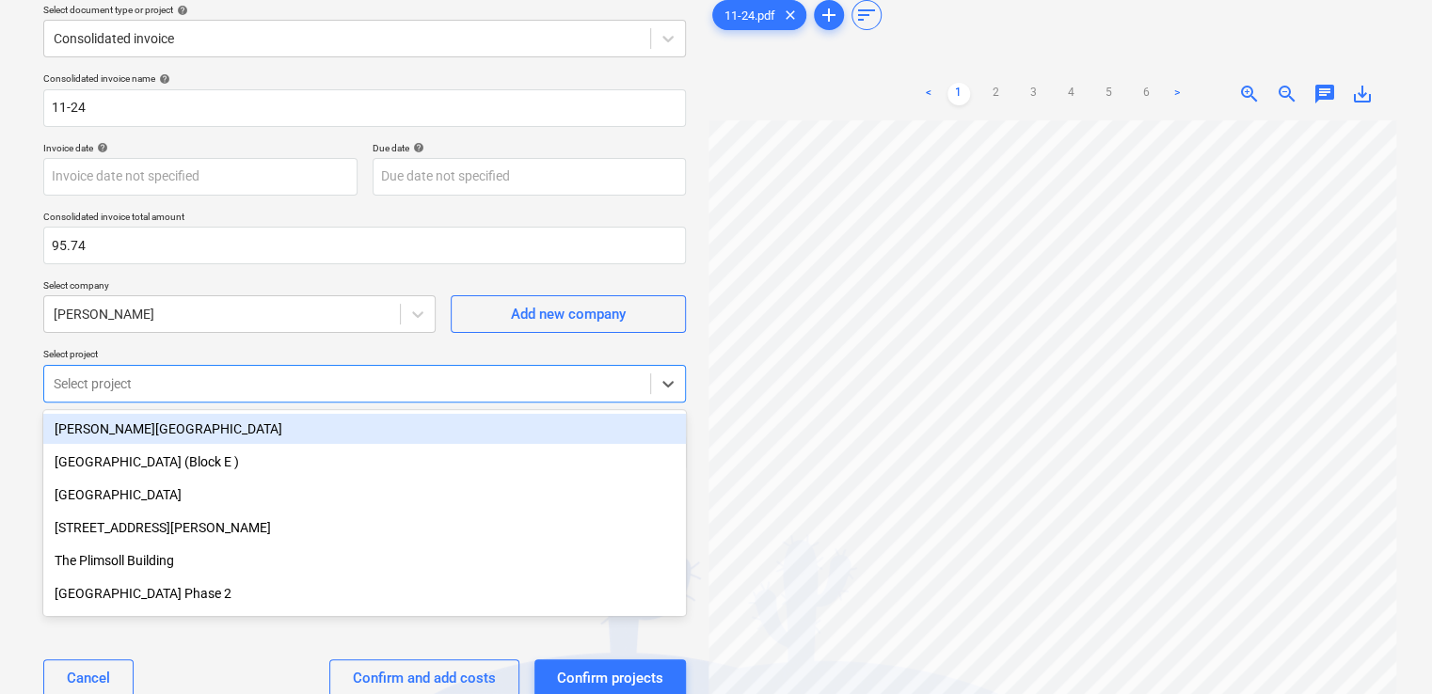
click at [226, 428] on body "Projects Contacts Company Consolidated Invoices Inbox 9+ format_size keyboard_a…" at bounding box center [716, 273] width 1432 height 694
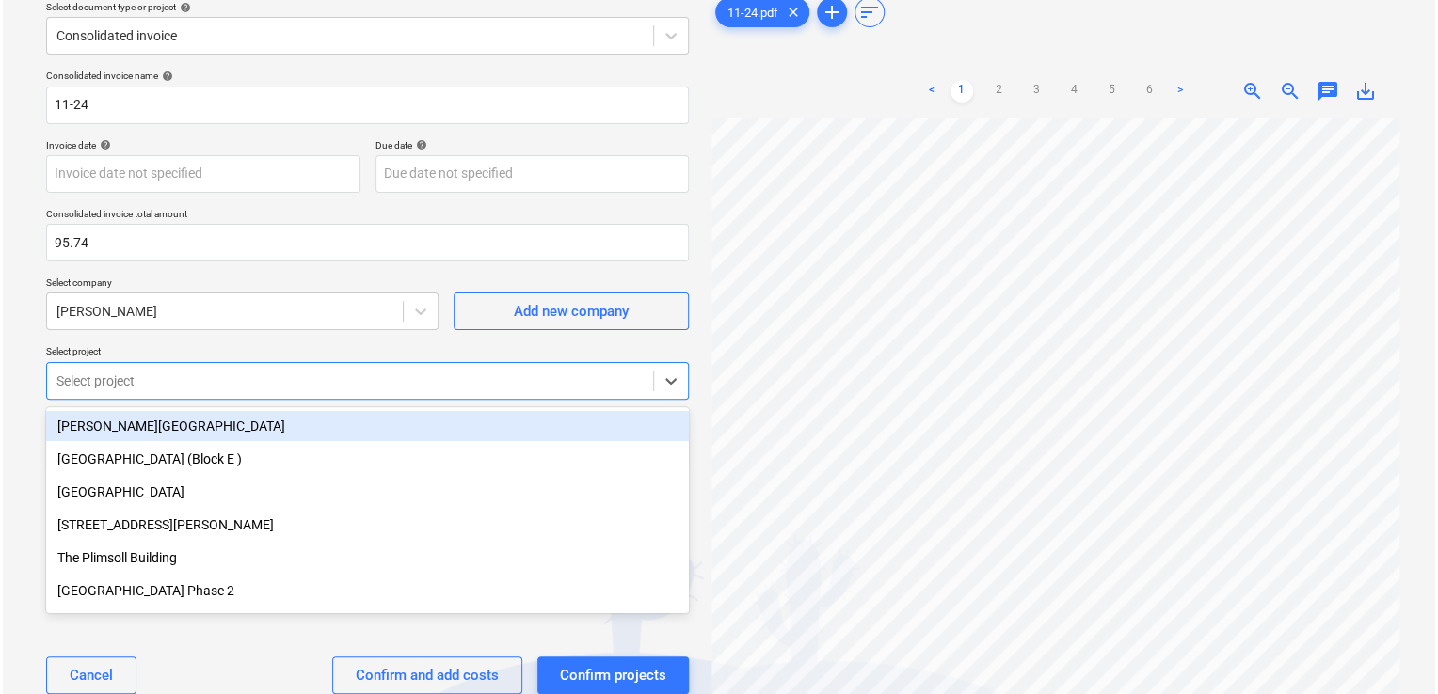
scroll to position [83, 0]
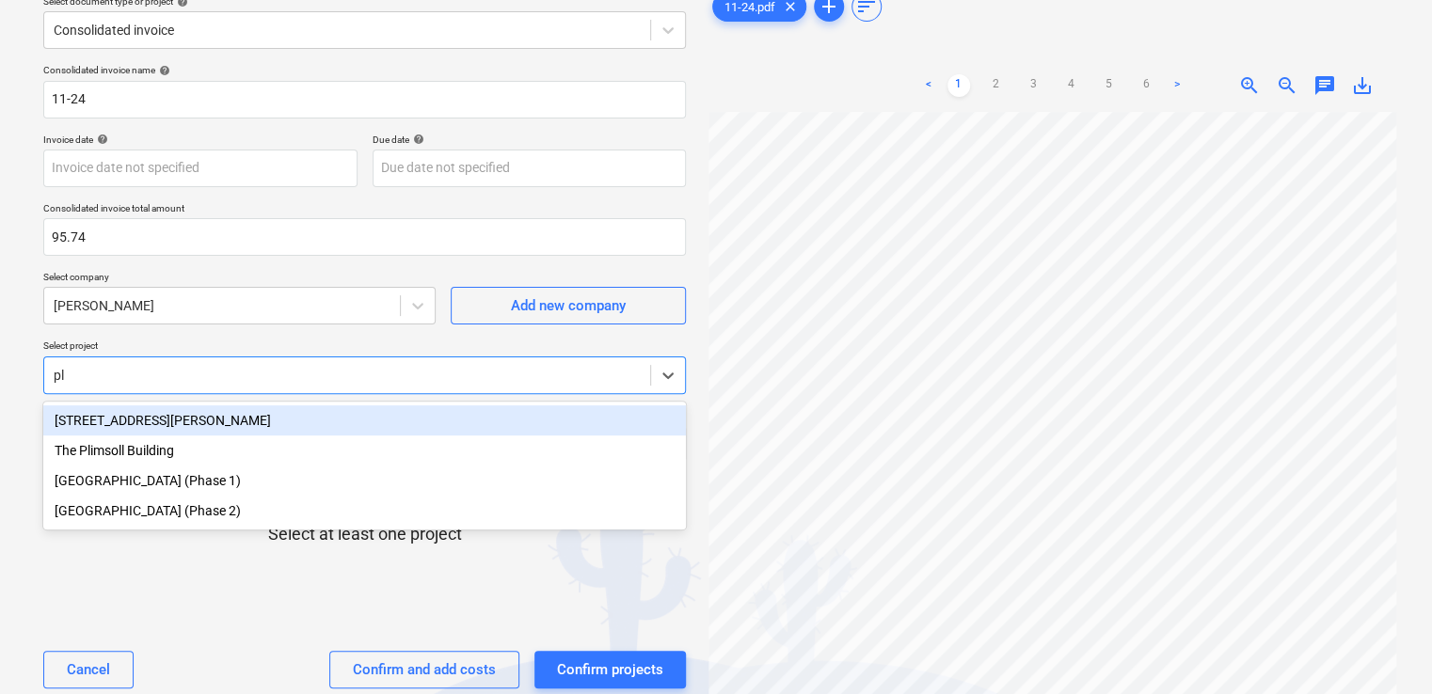
type input "plu"
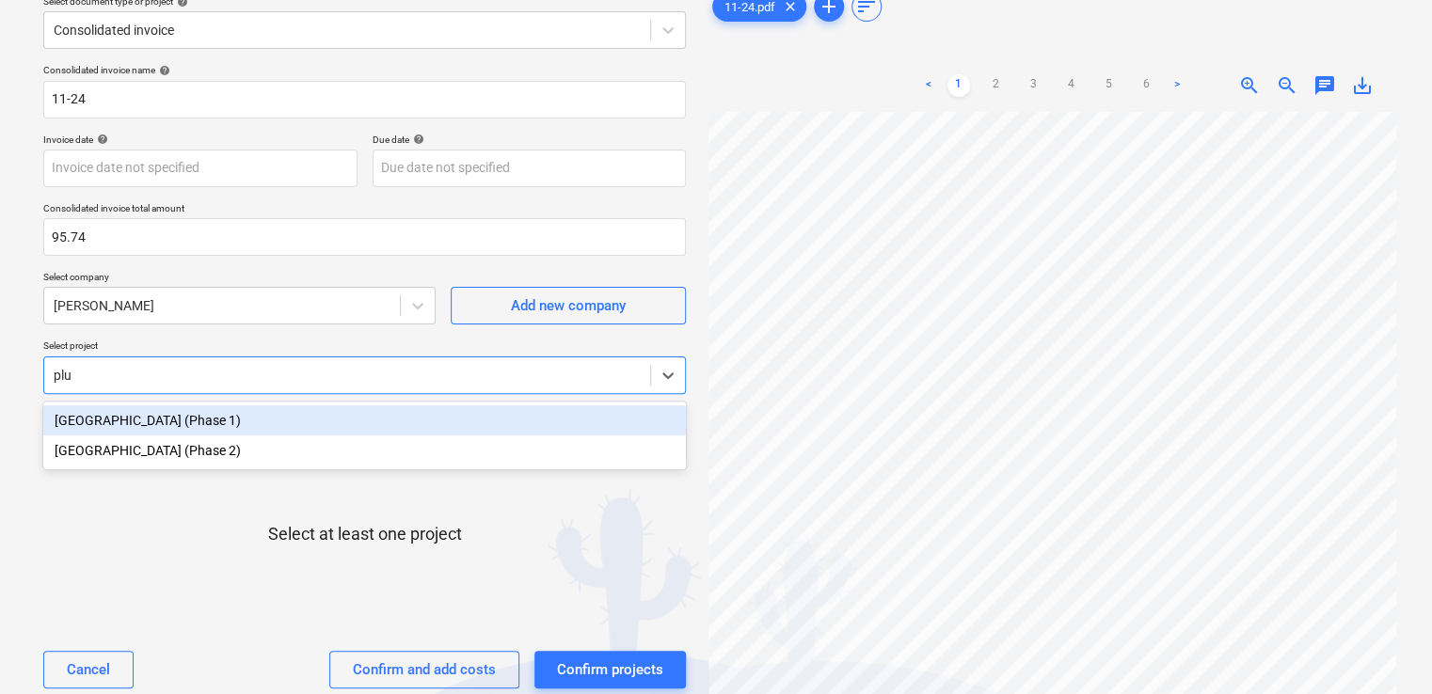
click at [226, 434] on div "[GEOGRAPHIC_DATA] (Phase 1)" at bounding box center [364, 421] width 643 height 30
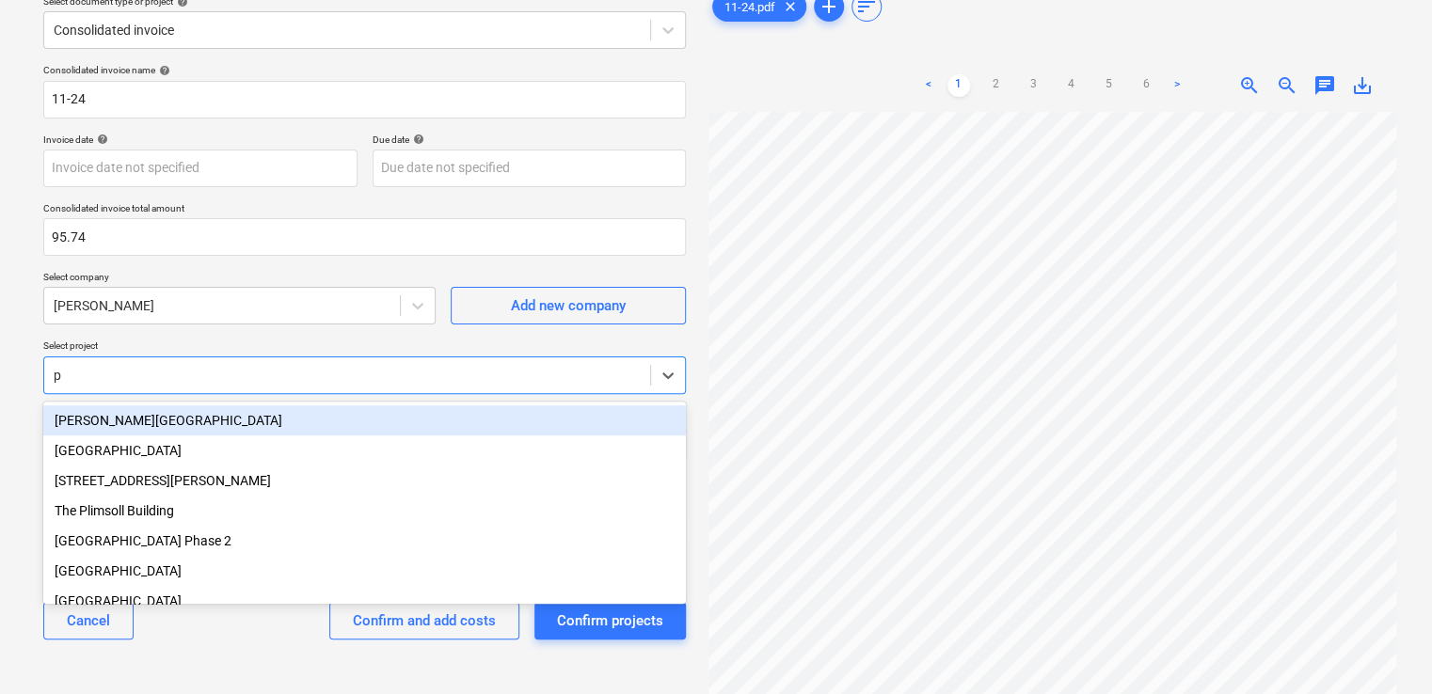
type input "pl"
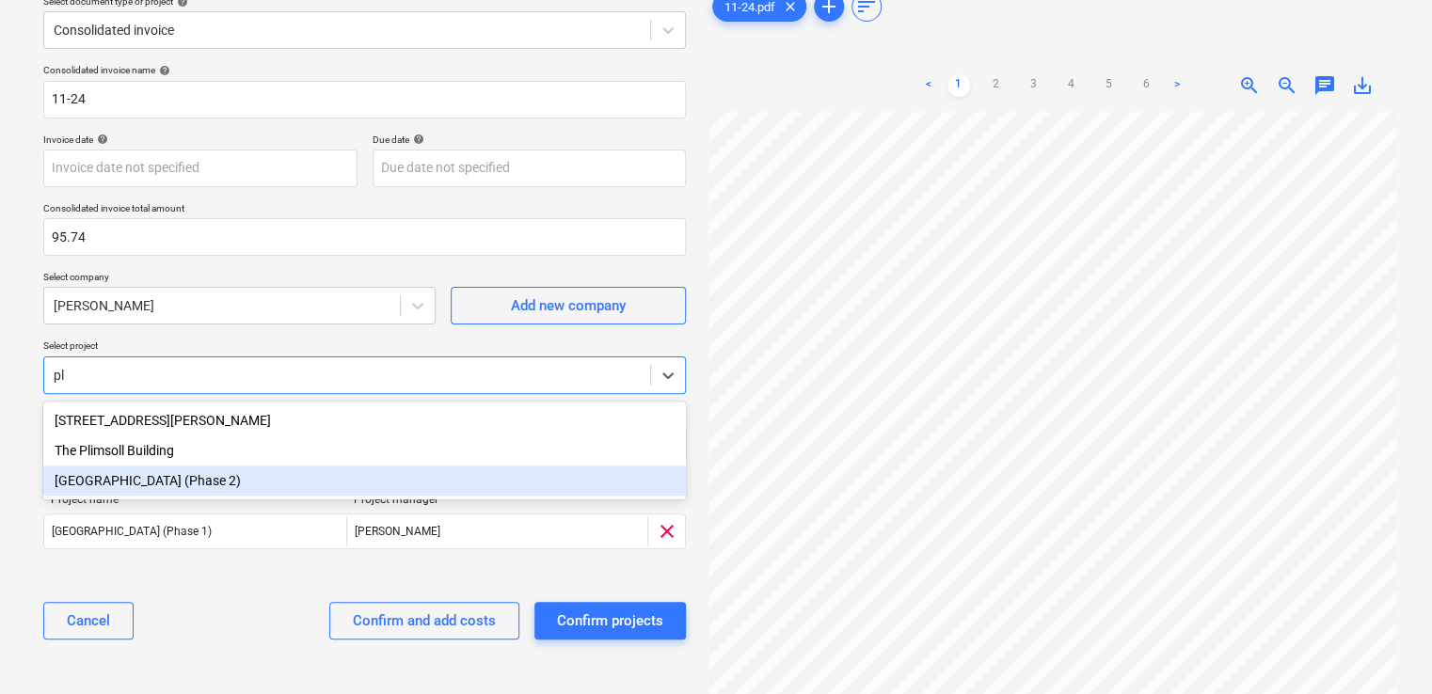
click at [225, 480] on div "[GEOGRAPHIC_DATA] (Phase 2)" at bounding box center [364, 481] width 643 height 30
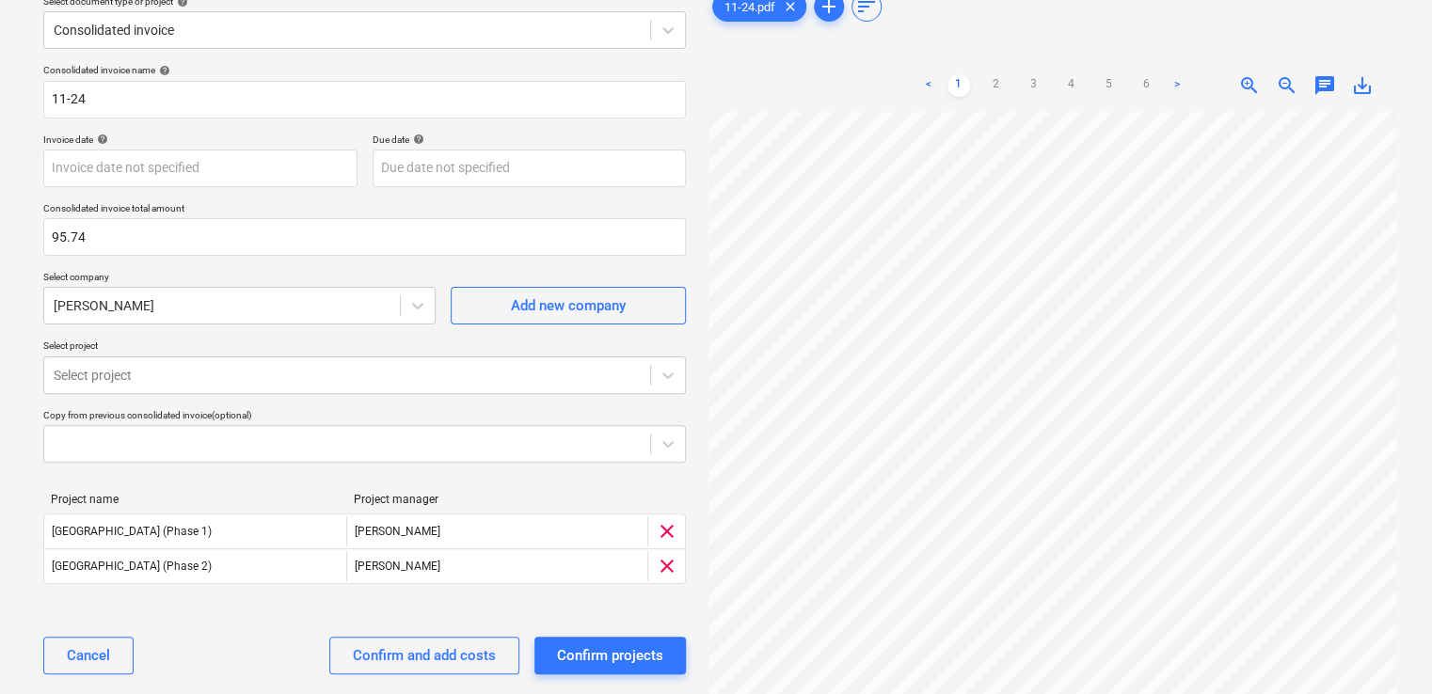
click at [248, 340] on p "Select project" at bounding box center [364, 348] width 643 height 16
click at [485, 653] on div "Confirm and add costs" at bounding box center [424, 656] width 143 height 24
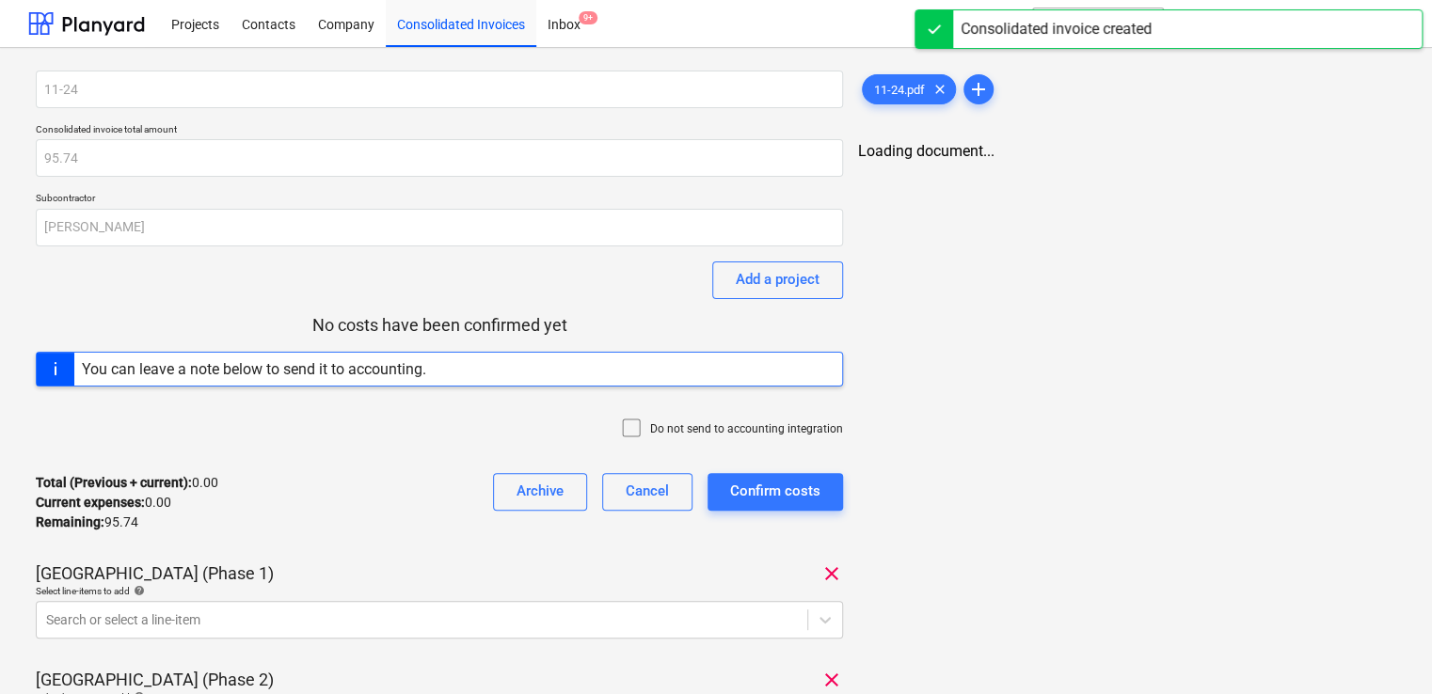
click at [640, 426] on icon at bounding box center [631, 428] width 23 height 23
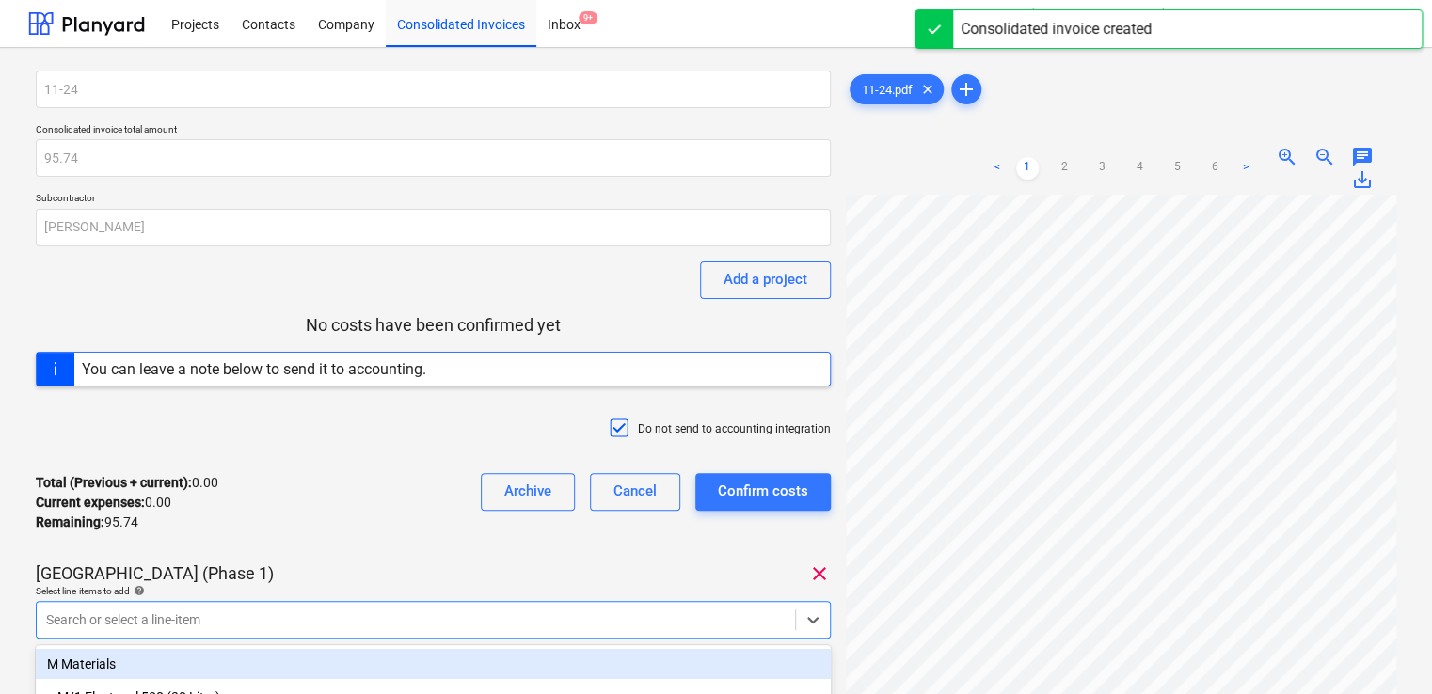
scroll to position [245, 0]
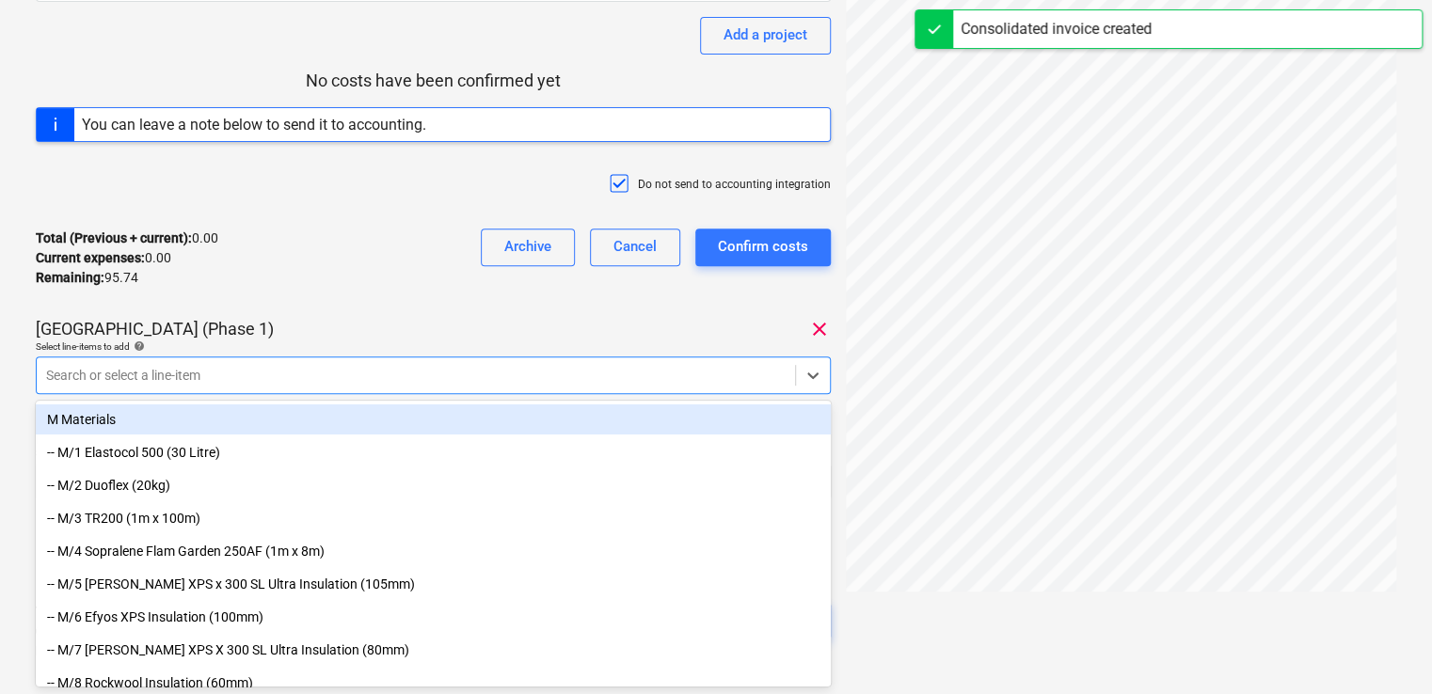
click at [482, 450] on body "Projects Contacts Company Consolidated Invoices Inbox 9+ format_size keyboard_a…" at bounding box center [716, 102] width 1432 height 694
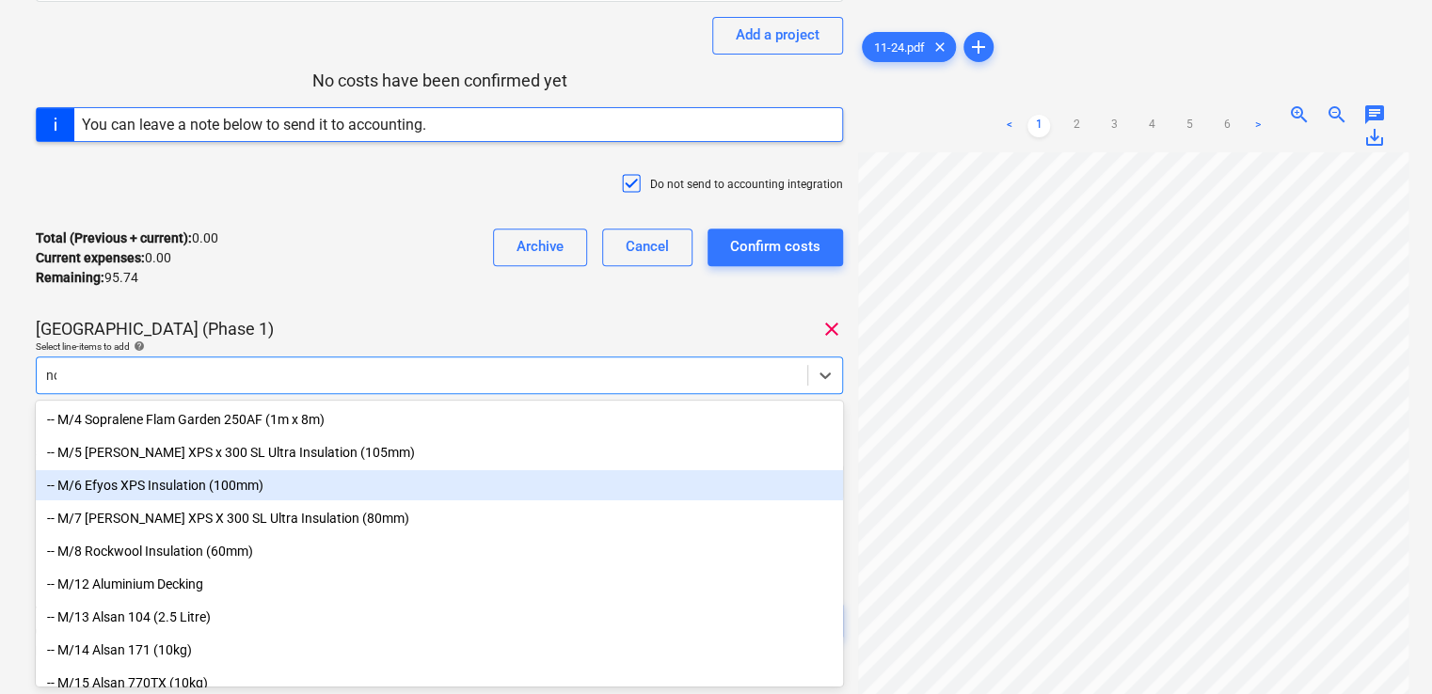
type input "non"
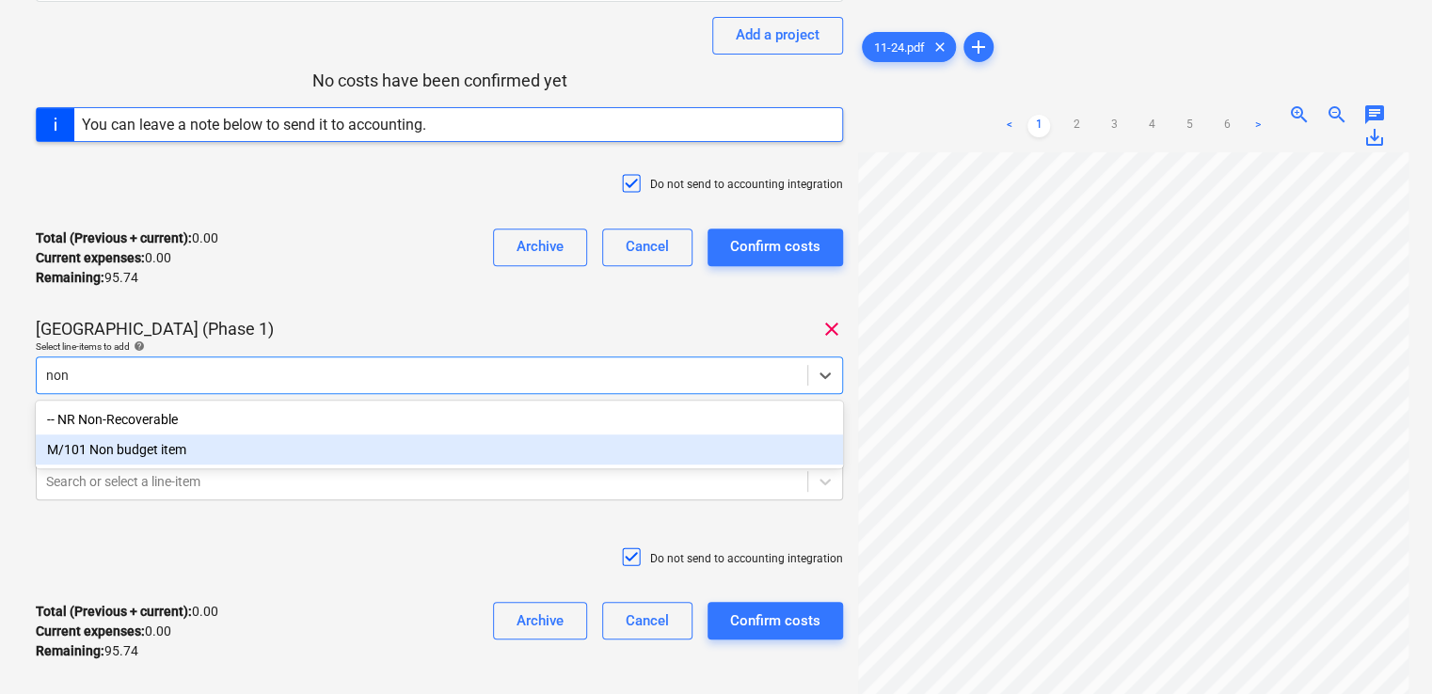
click at [393, 439] on div "M/101 Non budget item" at bounding box center [439, 450] width 807 height 30
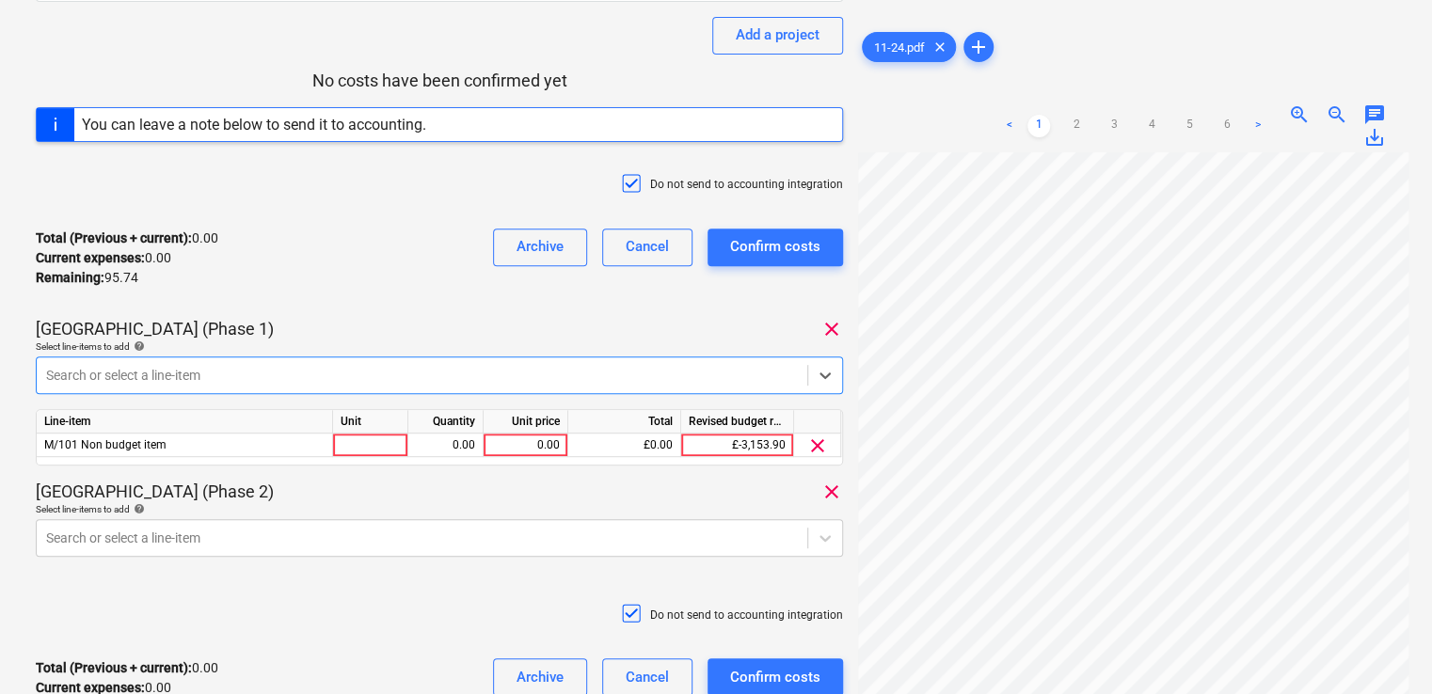
click at [380, 367] on div at bounding box center [422, 375] width 752 height 19
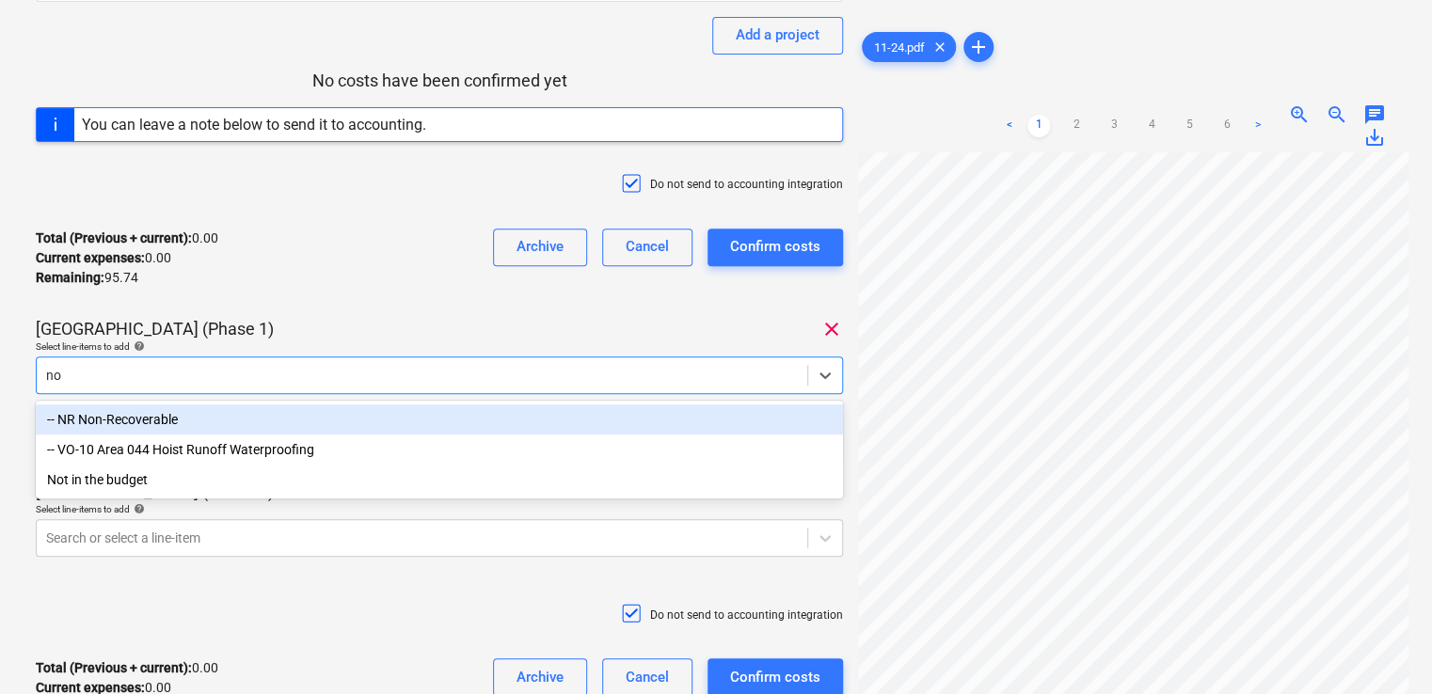
type input "non"
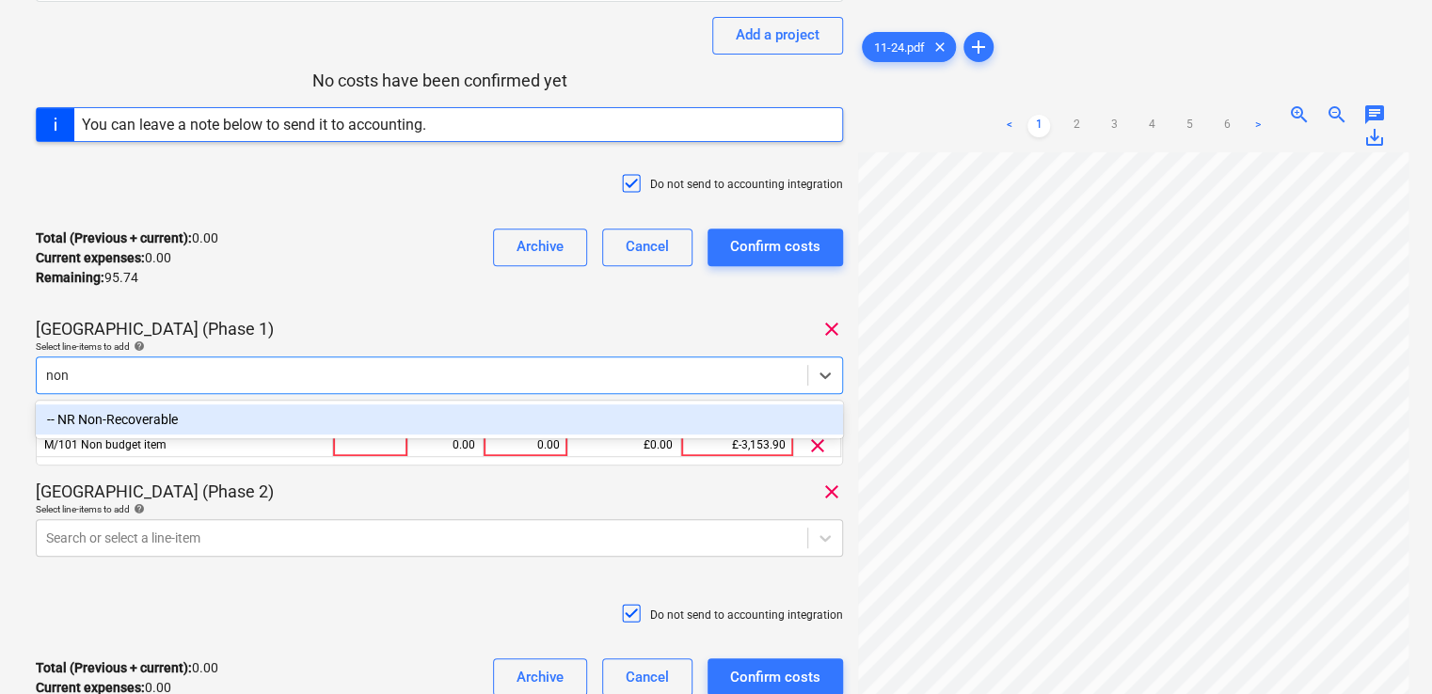
click at [364, 417] on div "-- NR Non-Recoverable" at bounding box center [439, 420] width 807 height 30
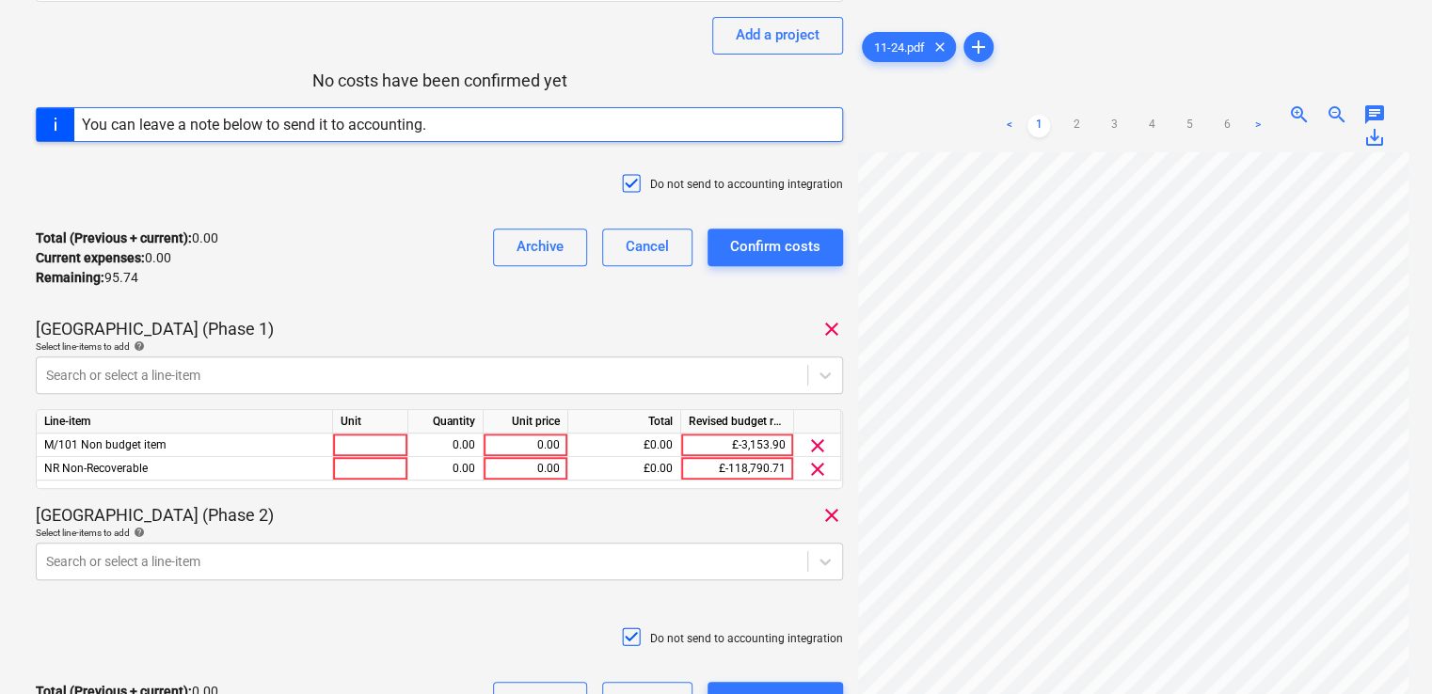
click at [505, 288] on div "Total (Previous + current) : 0.00 Current expenses : 0.00 Remaining : 95.74 Arc…" at bounding box center [439, 258] width 807 height 89
click at [816, 444] on span "clear" at bounding box center [817, 446] width 23 height 23
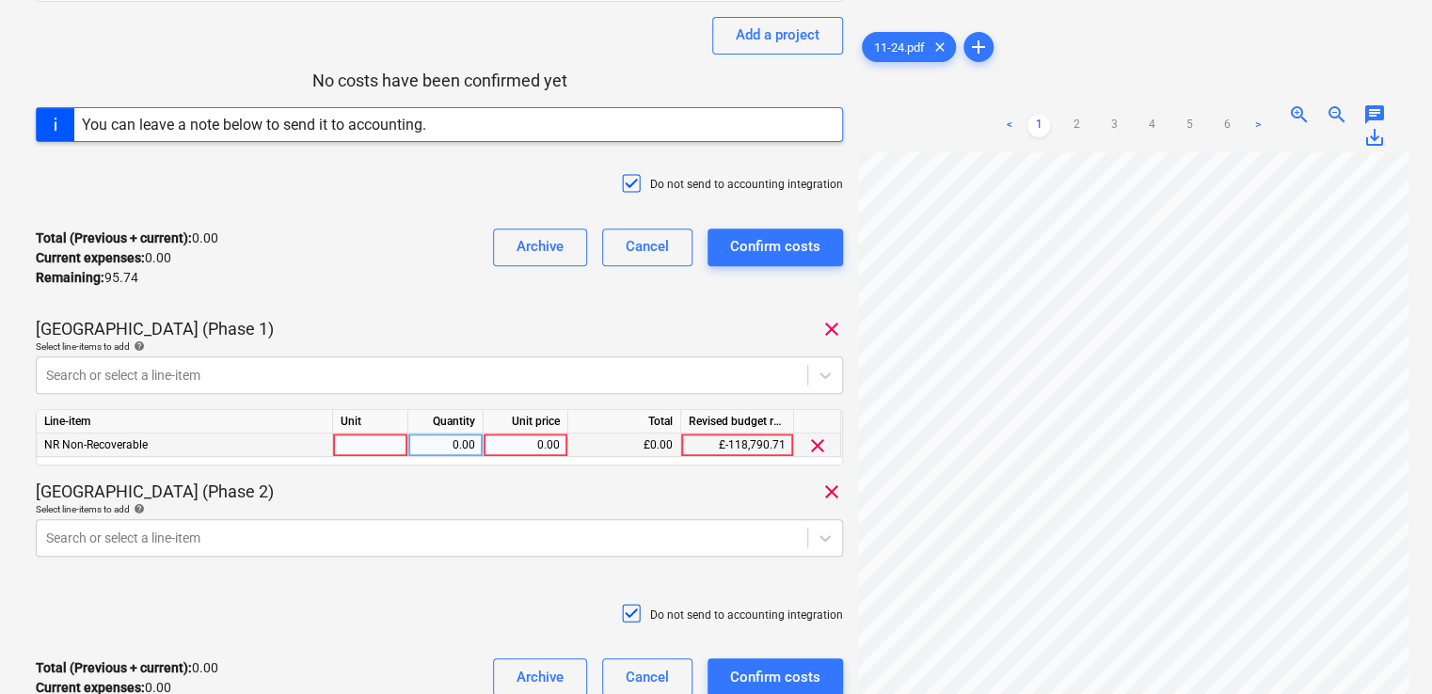
click at [470, 314] on div "11-24 Consolidated invoice total amount 95.74 Subcontractor Ashley Rowe Add a p…" at bounding box center [439, 279] width 807 height 907
click at [369, 440] on div at bounding box center [370, 446] width 75 height 24
type input "item"
type input "35.75"
click at [538, 472] on div "11-24 Consolidated invoice total amount 95.74 Subcontractor Ashley Rowe Add a p…" at bounding box center [439, 279] width 807 height 907
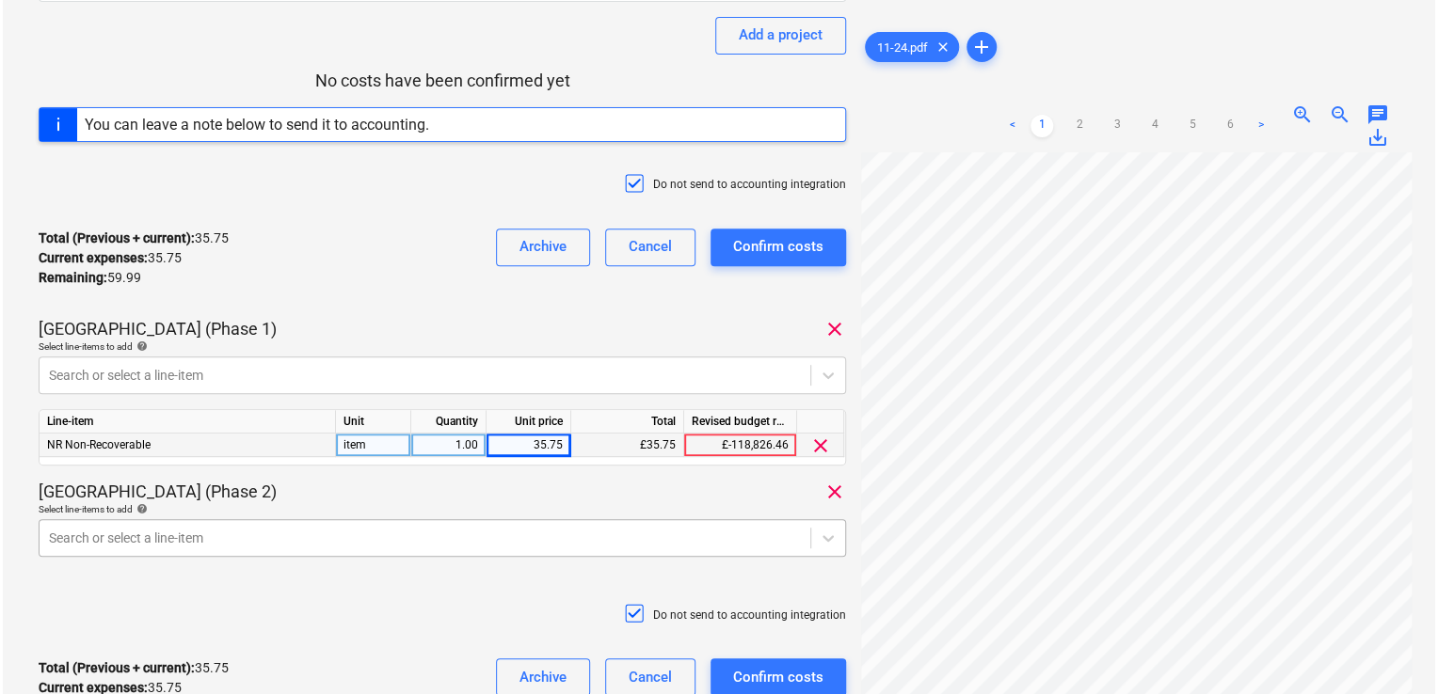
scroll to position [407, 0]
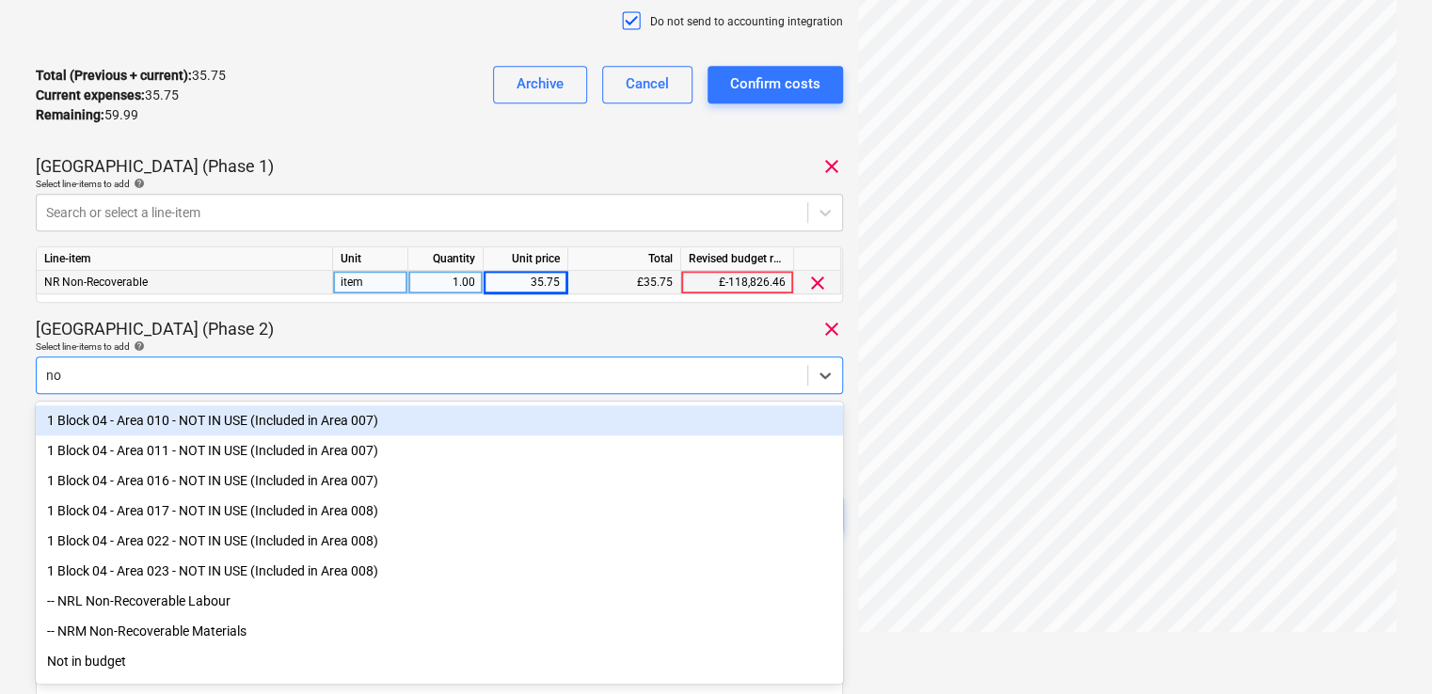
type input "non"
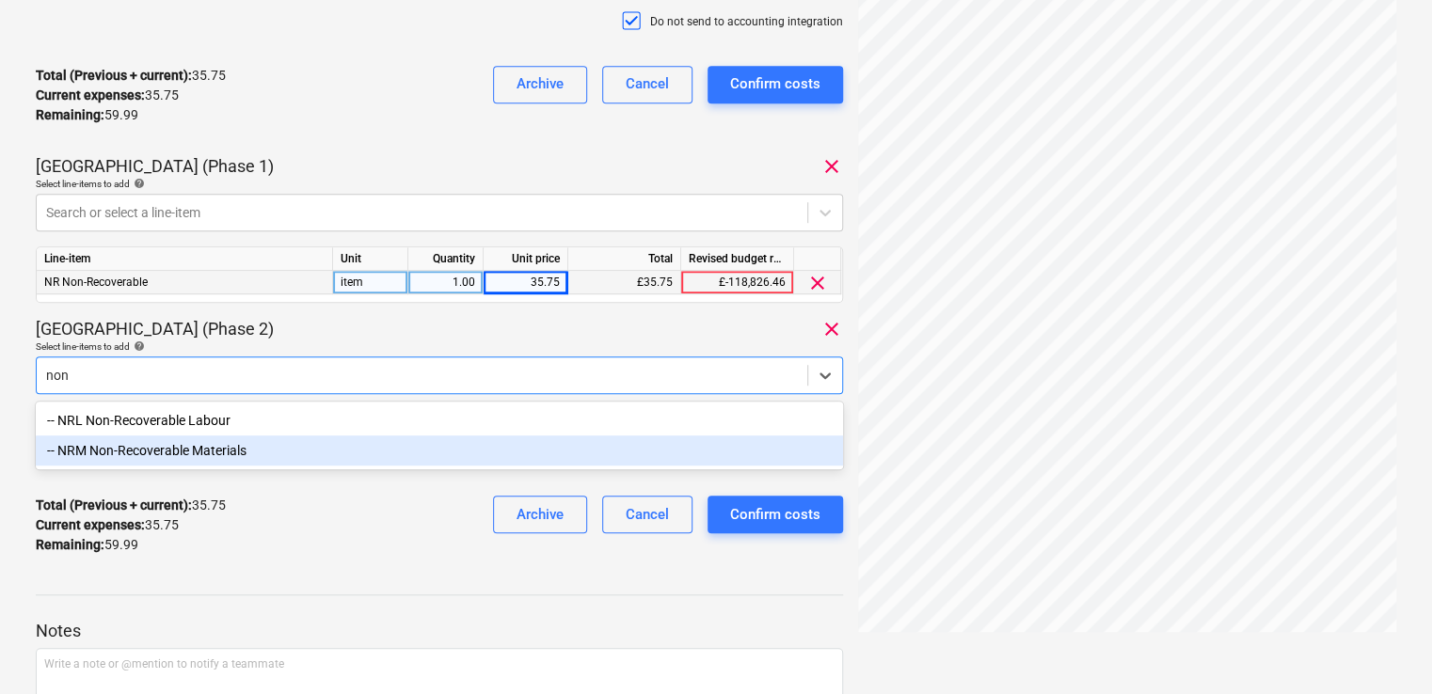
click at [418, 450] on div "-- NRM Non-Recoverable Materials" at bounding box center [439, 451] width 807 height 30
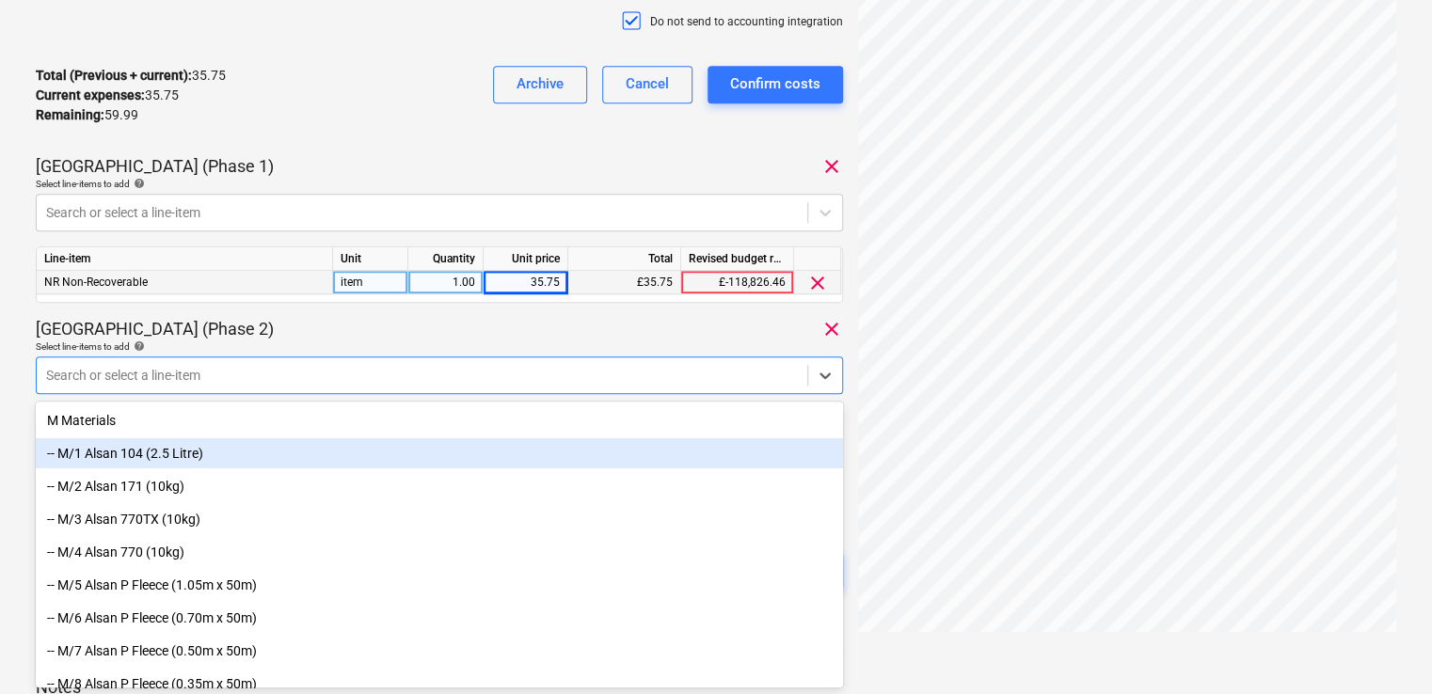
click at [418, 450] on div "-- M/1 Alsan 104 (2.5 Litre)" at bounding box center [439, 454] width 807 height 30
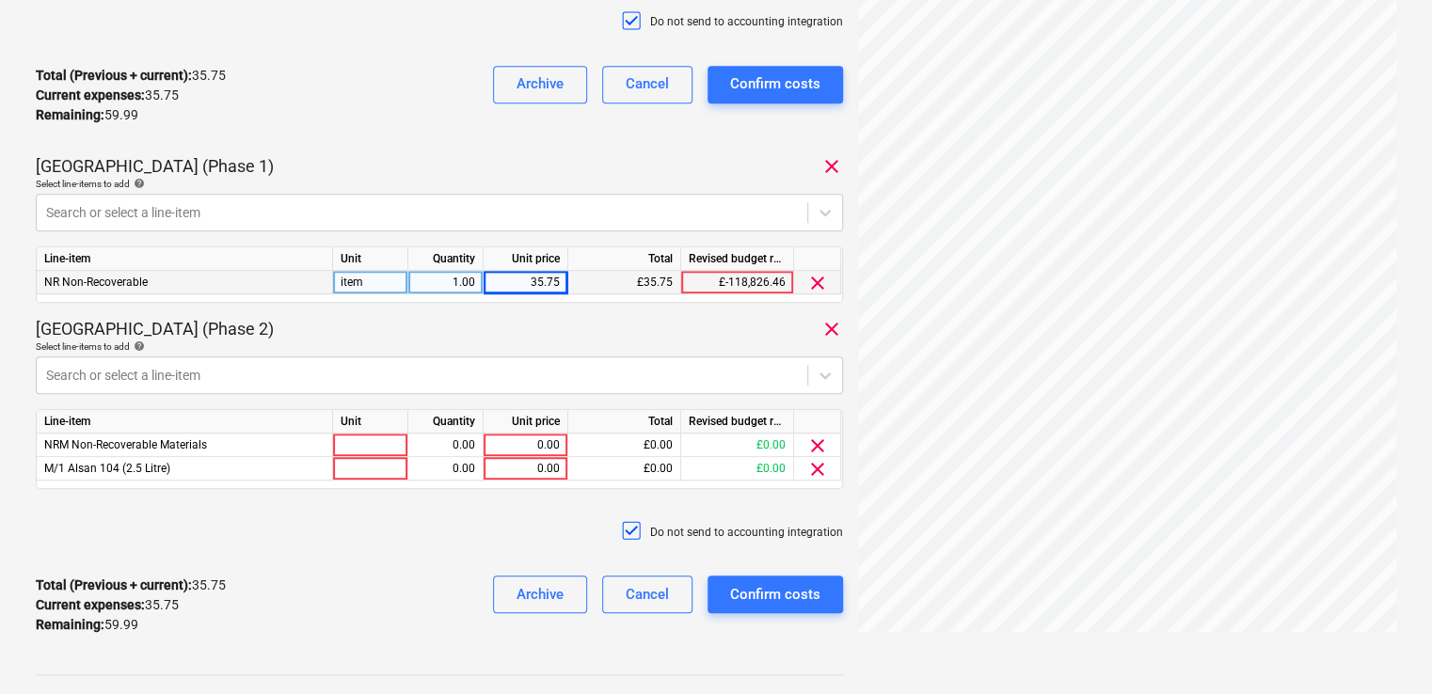
click at [414, 327] on div "Plumstead West Thamesmead (Phase 2) clear" at bounding box center [439, 329] width 807 height 23
click at [828, 468] on div "clear" at bounding box center [817, 469] width 47 height 24
click at [820, 469] on span "clear" at bounding box center [817, 469] width 23 height 23
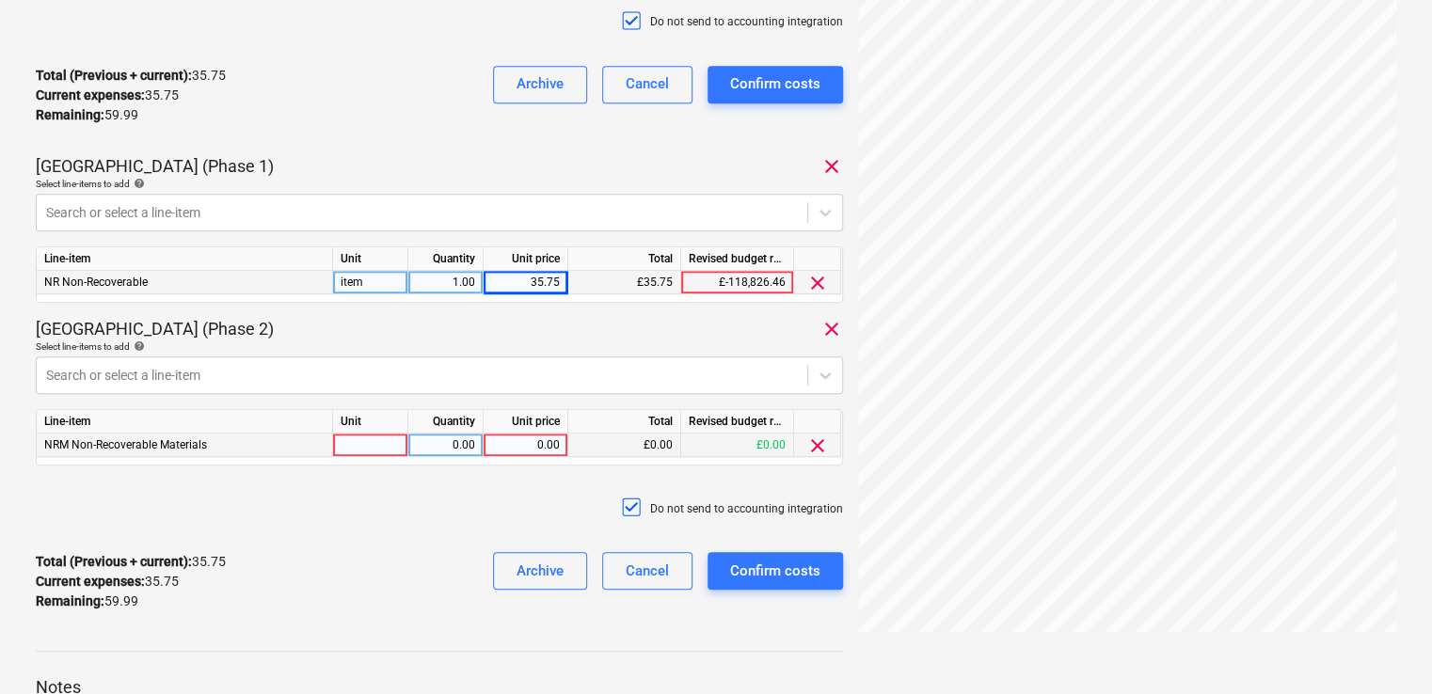
click at [382, 449] on div at bounding box center [370, 446] width 75 height 24
type input "item"
type input "59.99"
click at [452, 473] on div "11-24 Consolidated invoice total amount 95.74 Subcontractor Ashley Rowe Add a p…" at bounding box center [439, 145] width 807 height 964
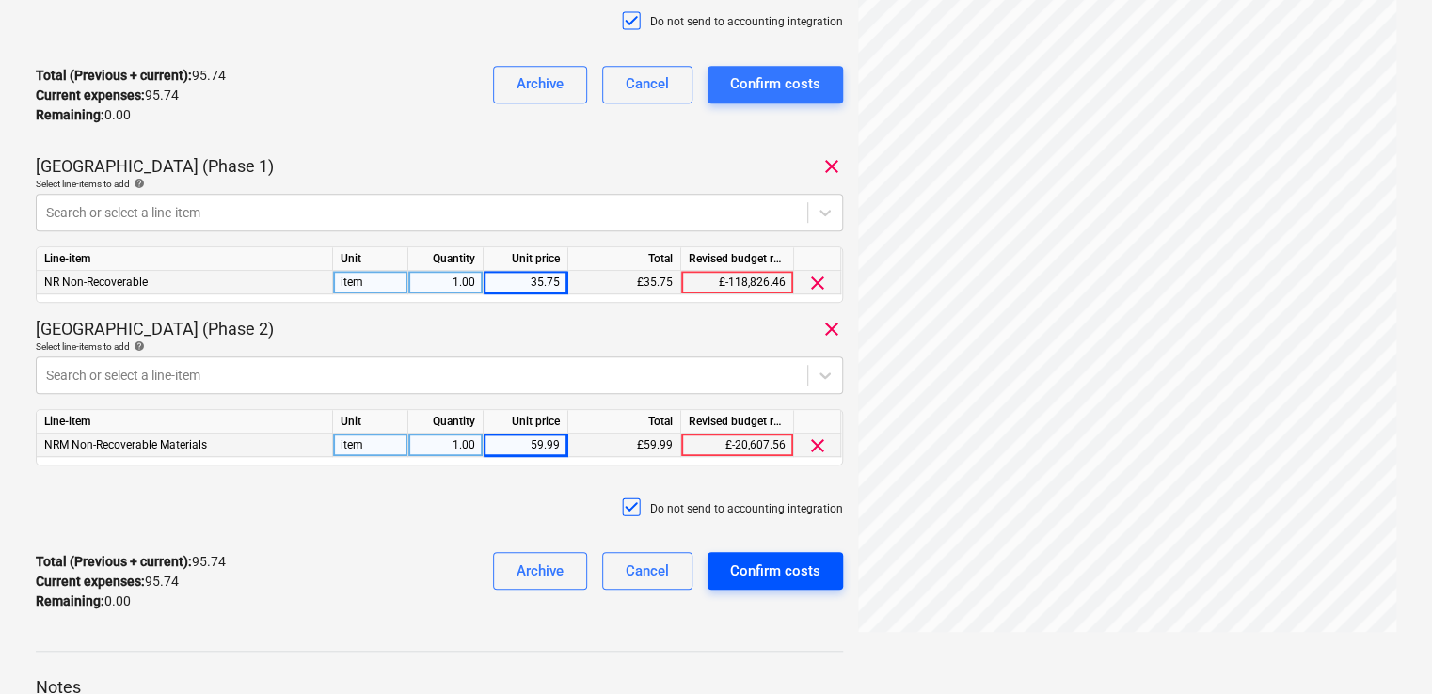
click at [753, 567] on div "Confirm costs" at bounding box center [775, 571] width 90 height 24
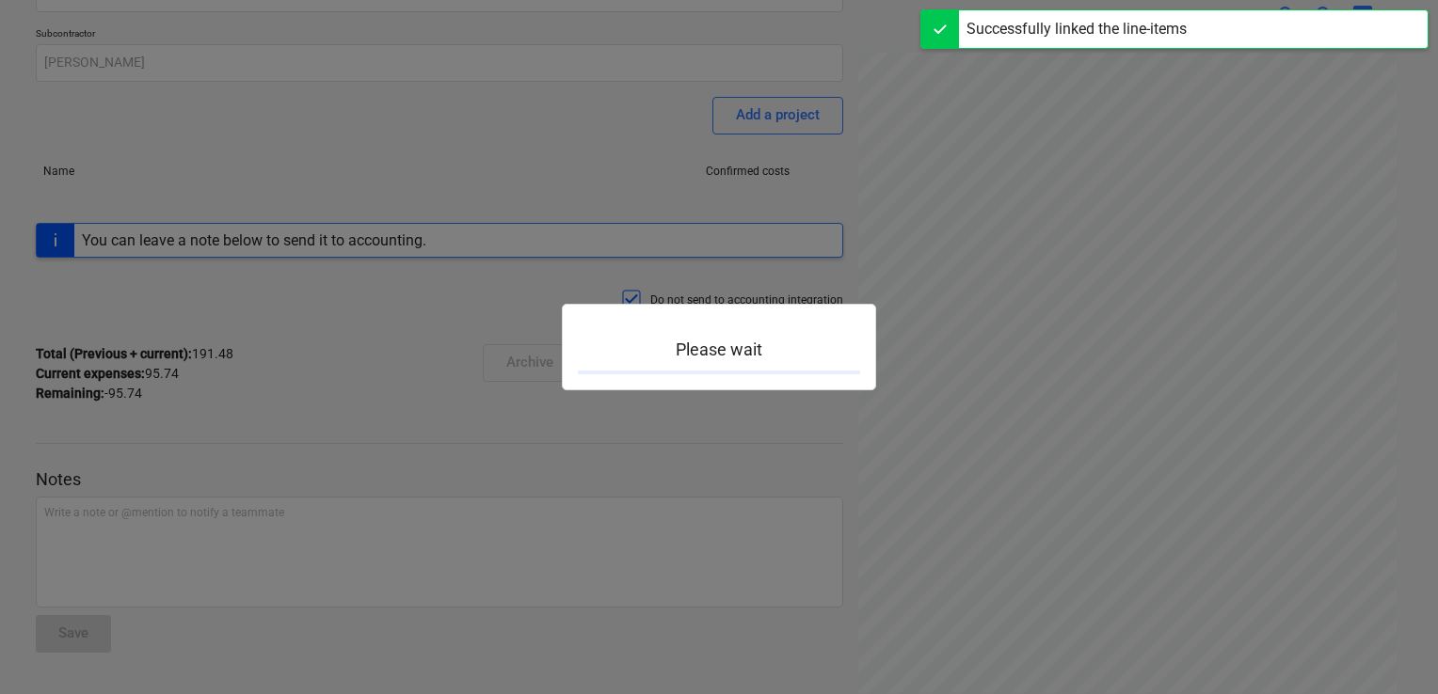
scroll to position [165, 0]
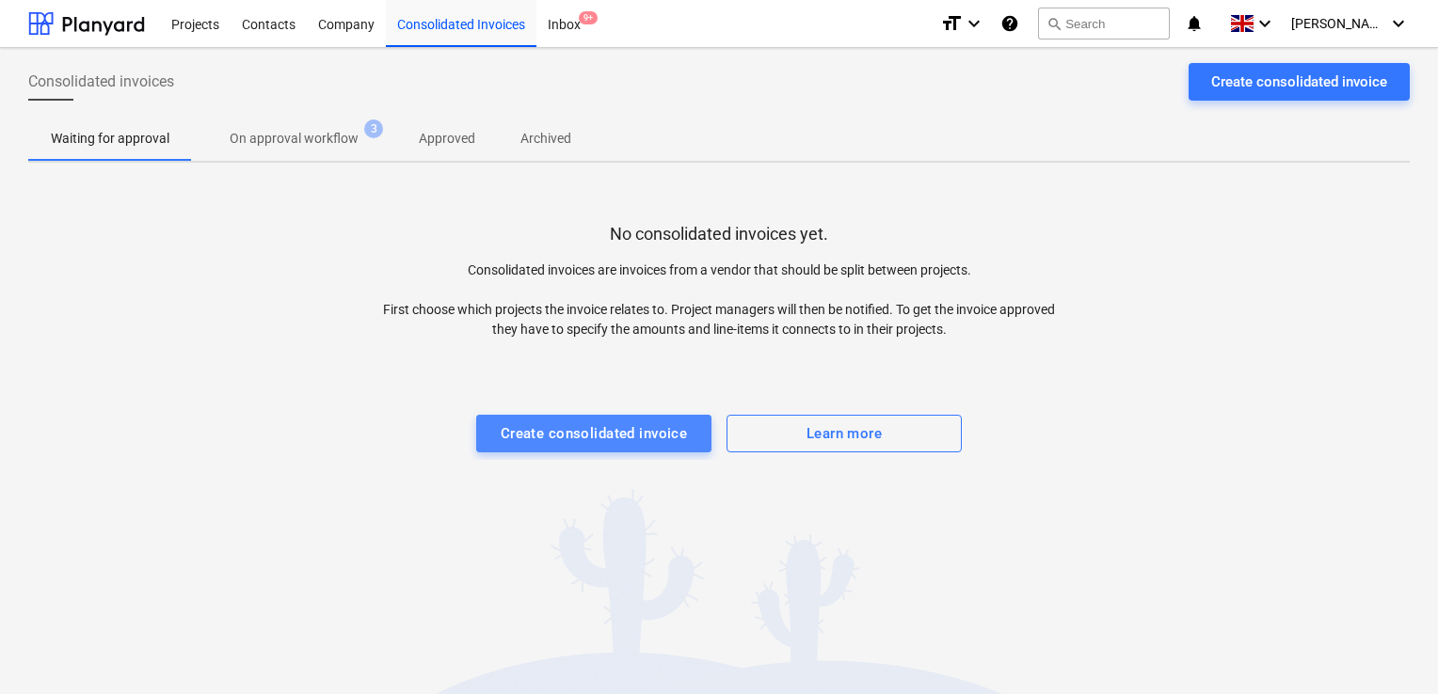
click at [614, 435] on div "Create consolidated invoice" at bounding box center [594, 434] width 187 height 24
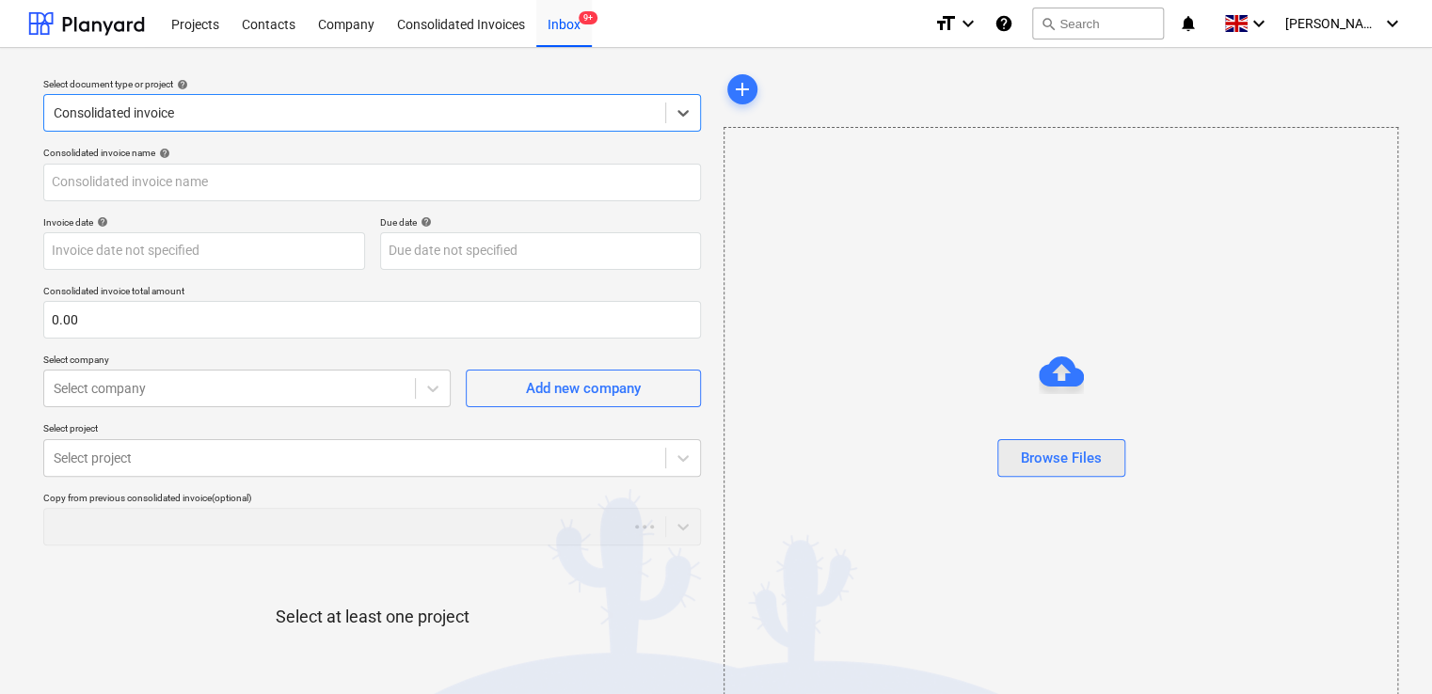
click at [1034, 453] on div "Browse Files" at bounding box center [1061, 458] width 81 height 24
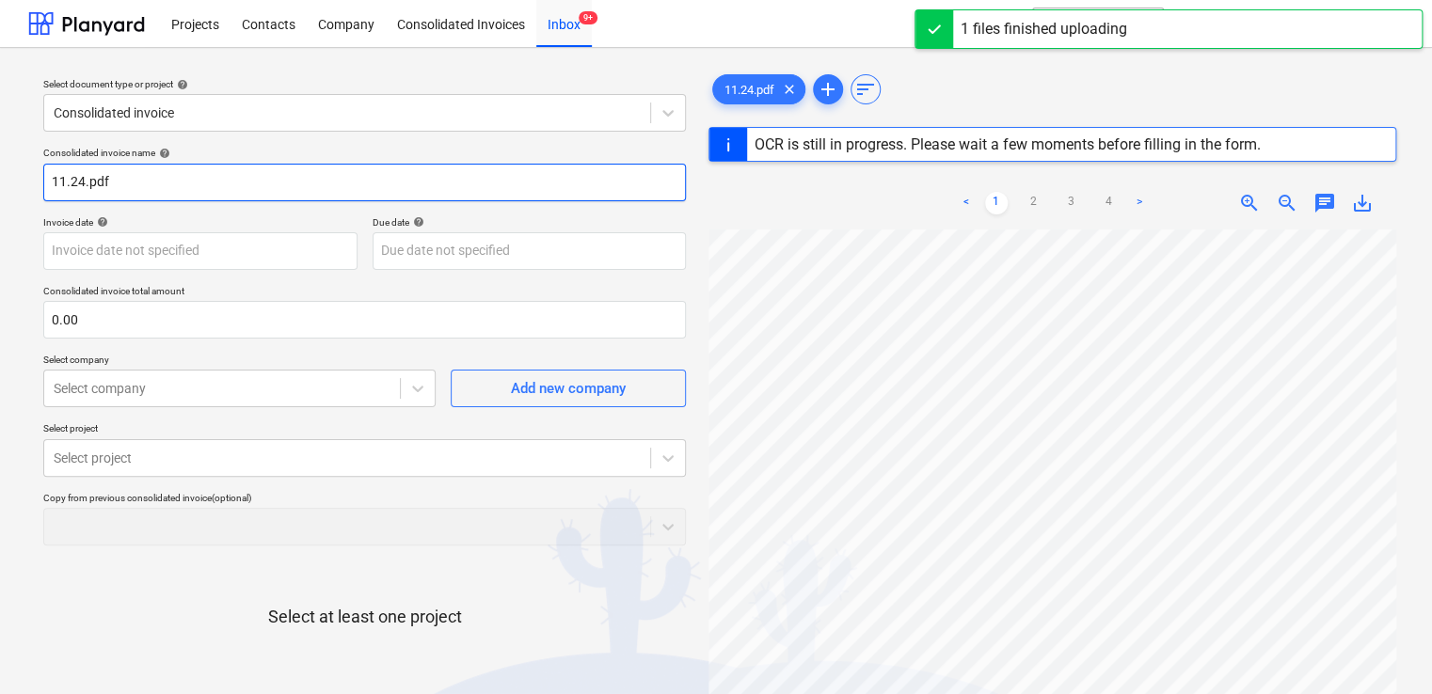
click at [218, 175] on input "11.24.pdf" at bounding box center [364, 183] width 643 height 38
type input "11.24"
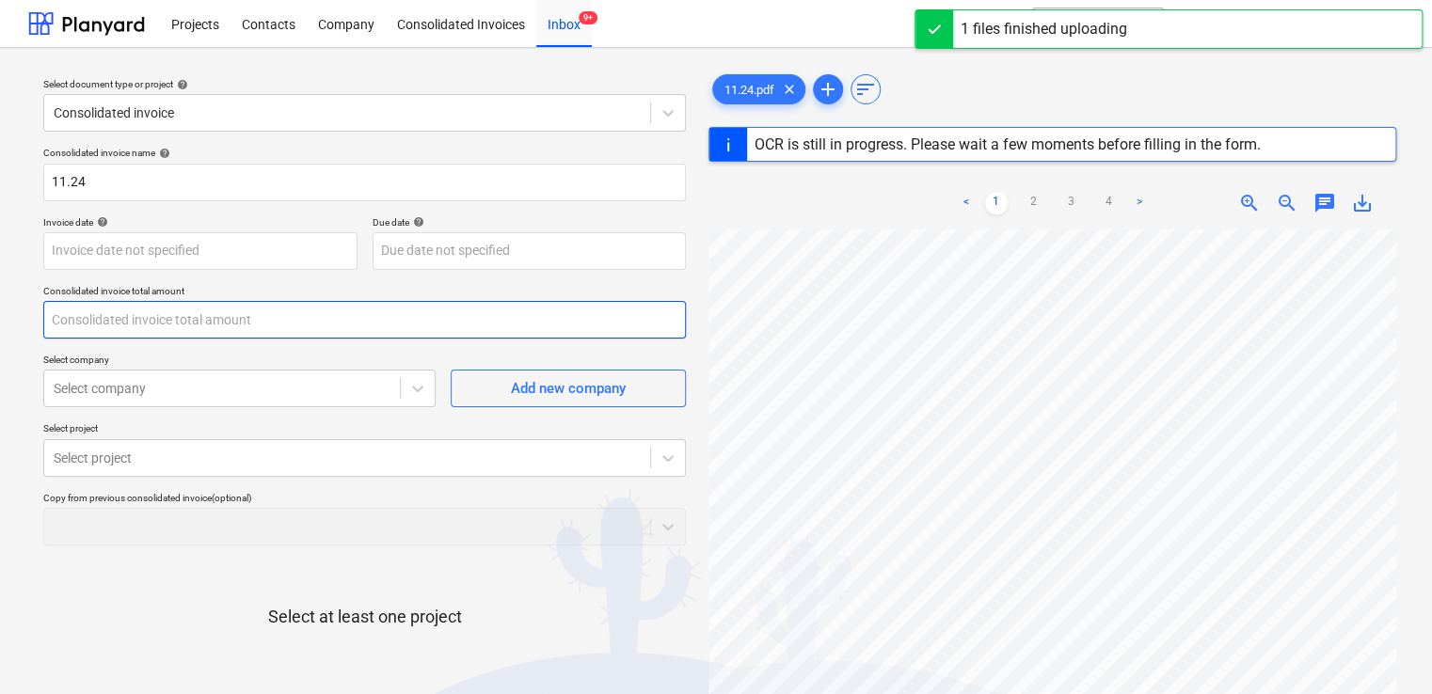
click at [59, 317] on input "text" at bounding box center [364, 320] width 643 height 38
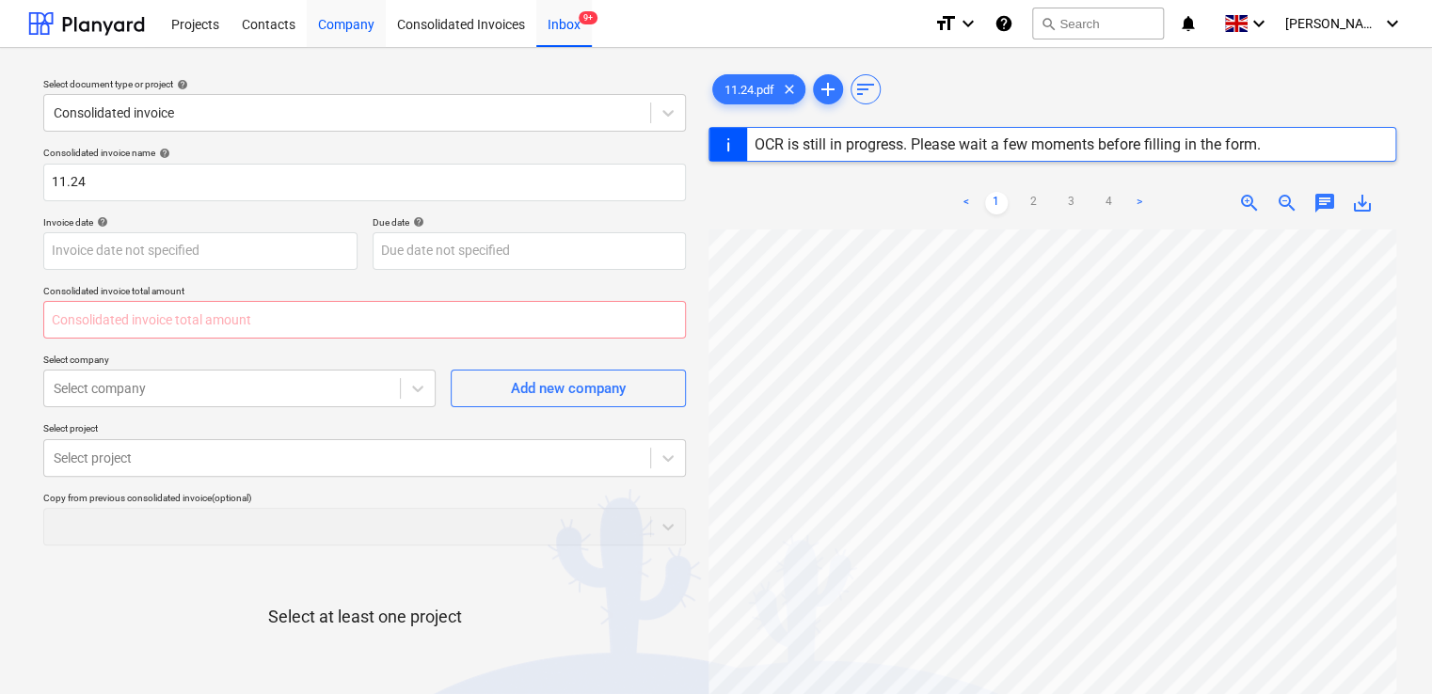
type input "0.00"
type input "14 Oct 2024"
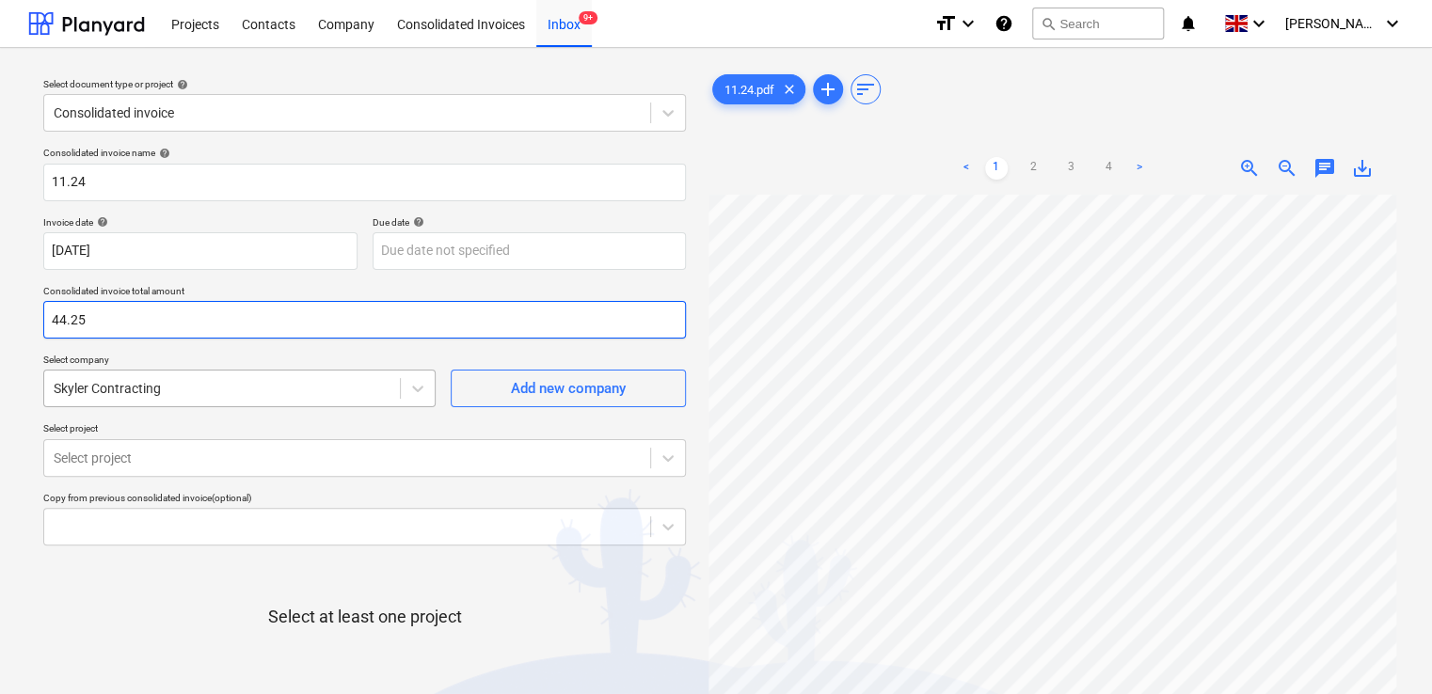
type input "44.25"
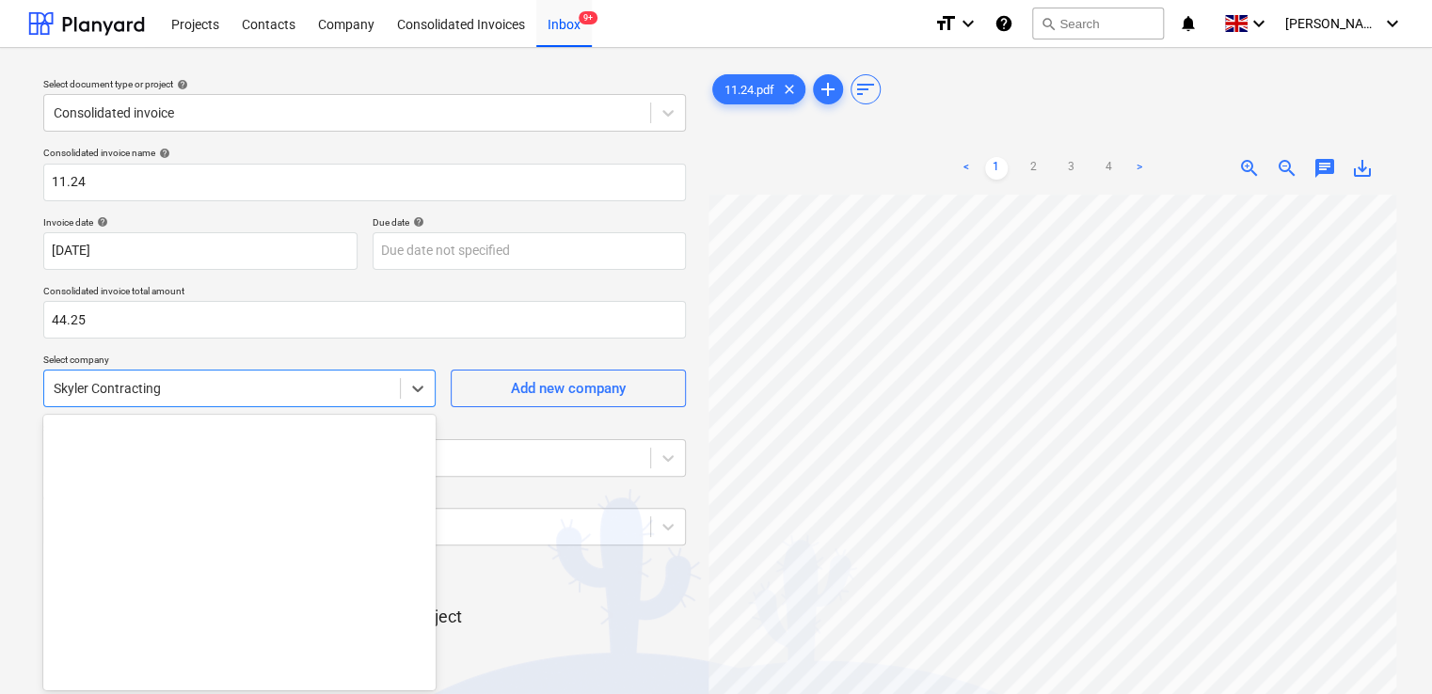
scroll to position [14, 0]
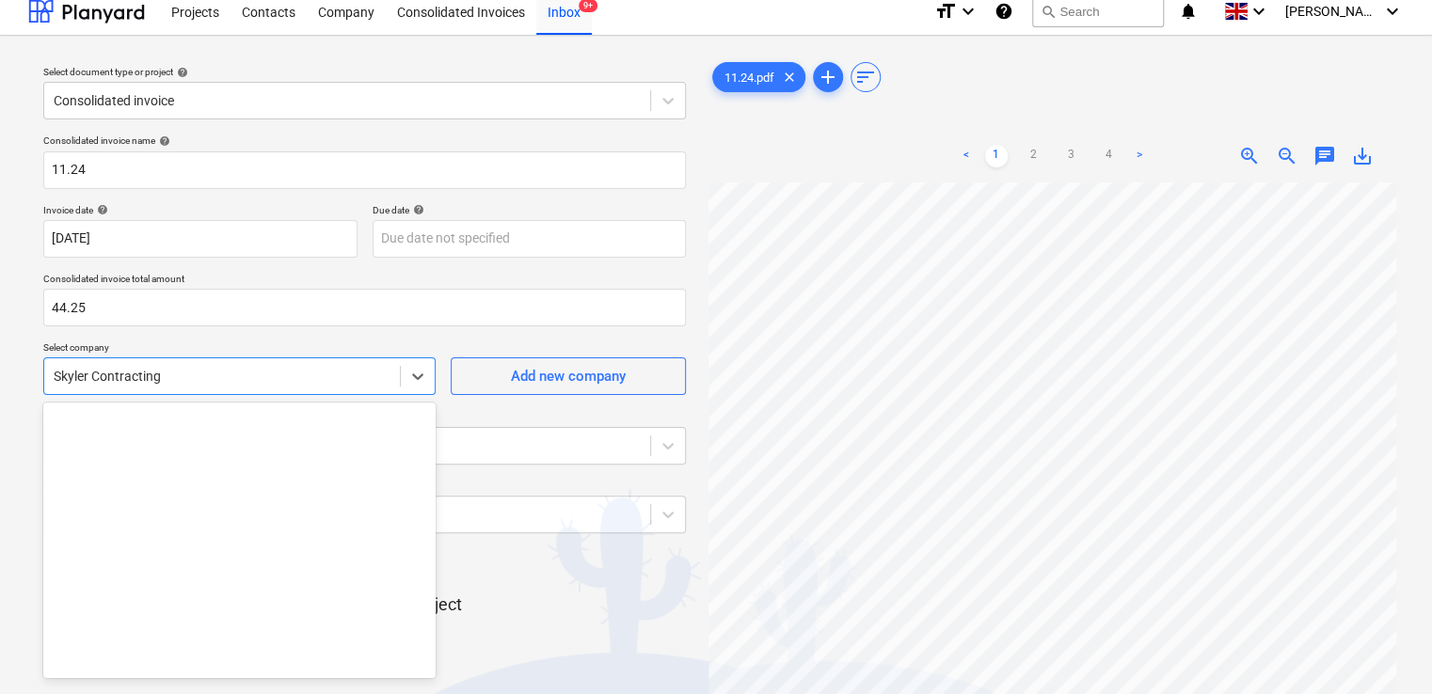
click at [379, 376] on div "Skyler Contracting" at bounding box center [222, 376] width 356 height 26
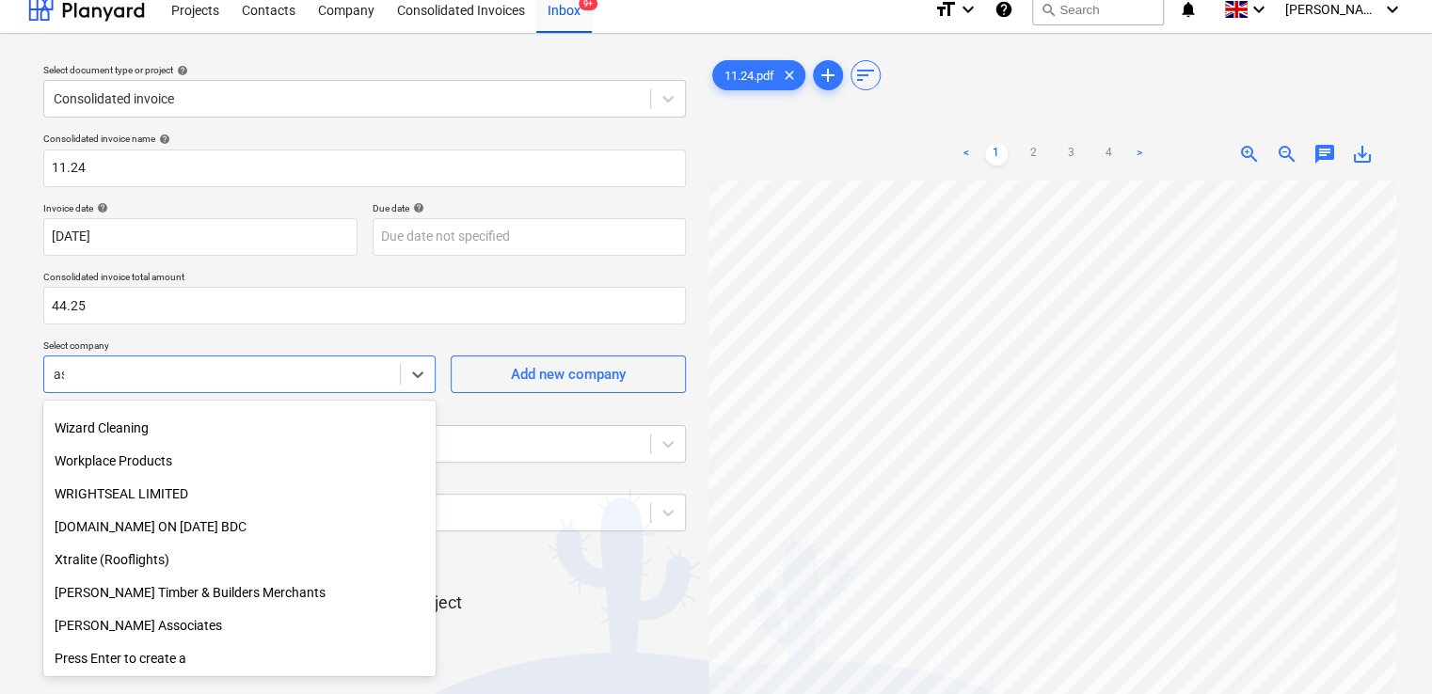
scroll to position [2791, 0]
type input "ash"
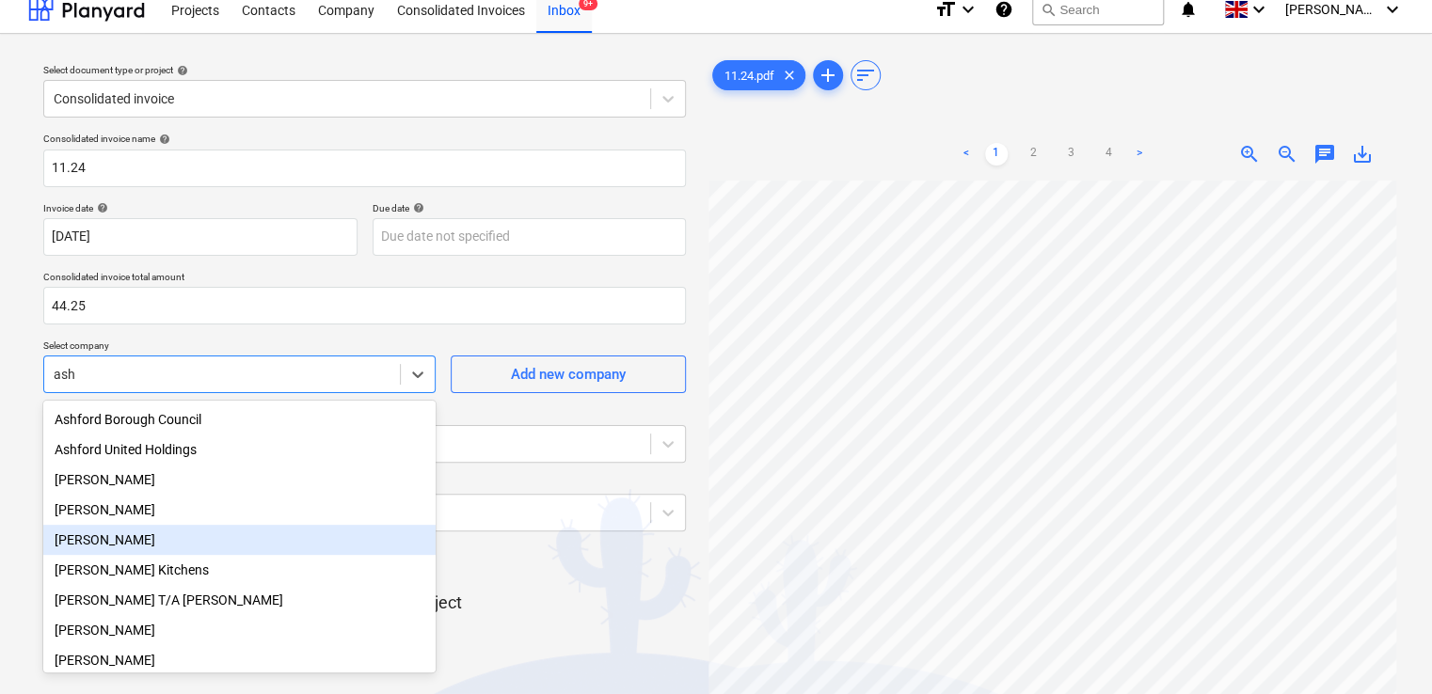
click at [156, 551] on div "Ashley Rowe" at bounding box center [239, 540] width 392 height 30
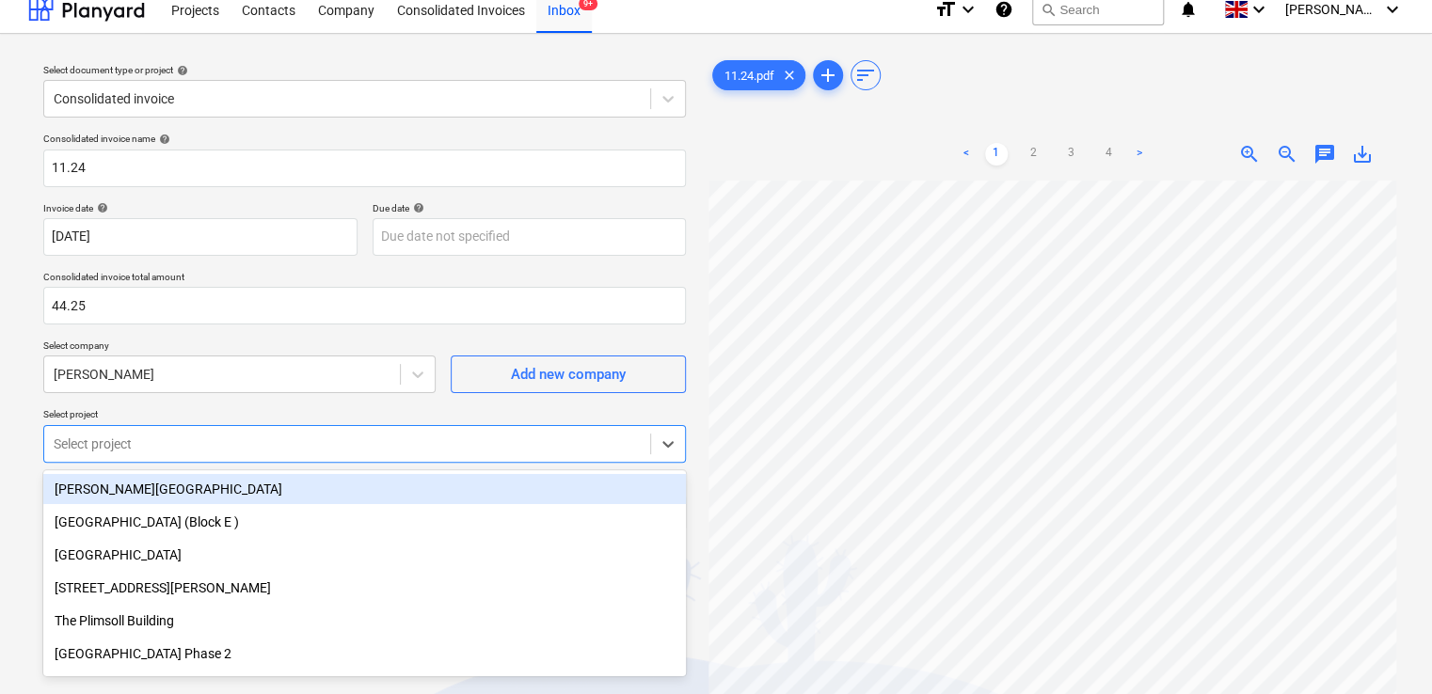
click at [231, 436] on body "Projects Contacts Company Consolidated Invoices Inbox 9+ format_size keyboard_a…" at bounding box center [716, 333] width 1432 height 694
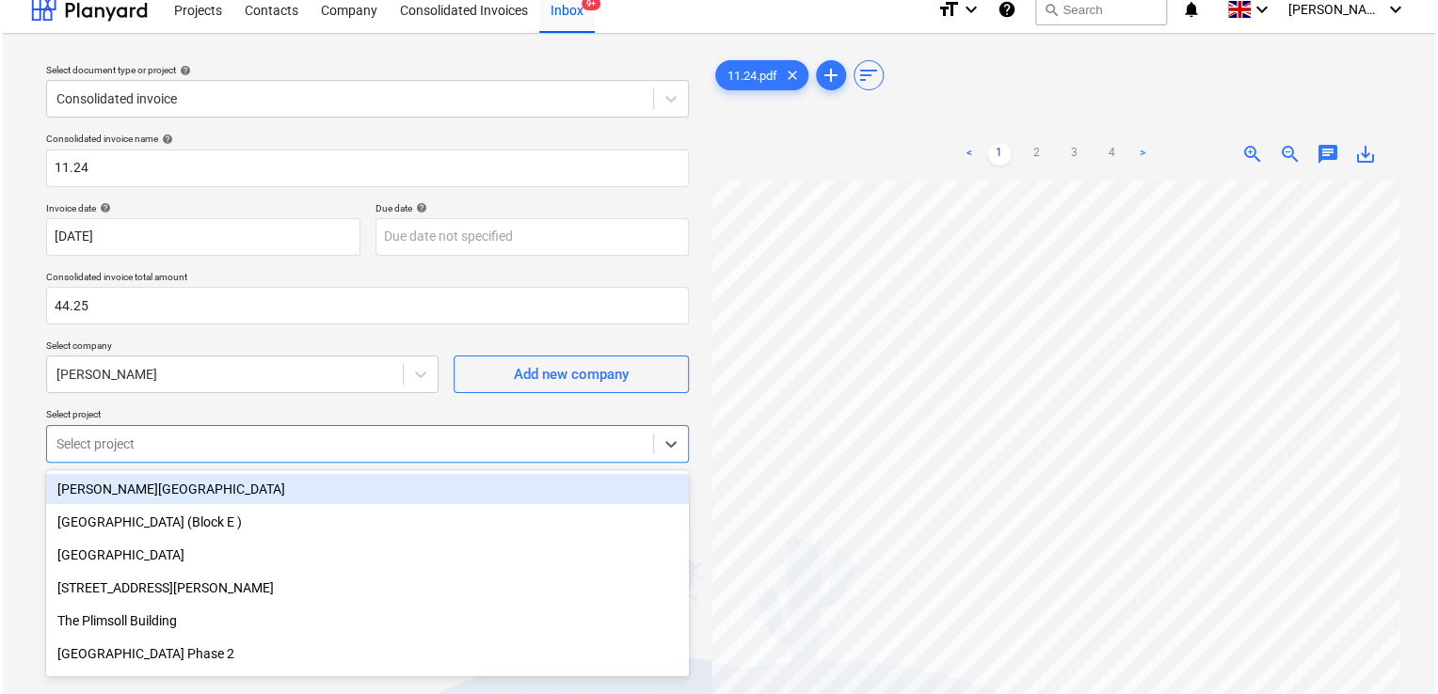
scroll to position [83, 0]
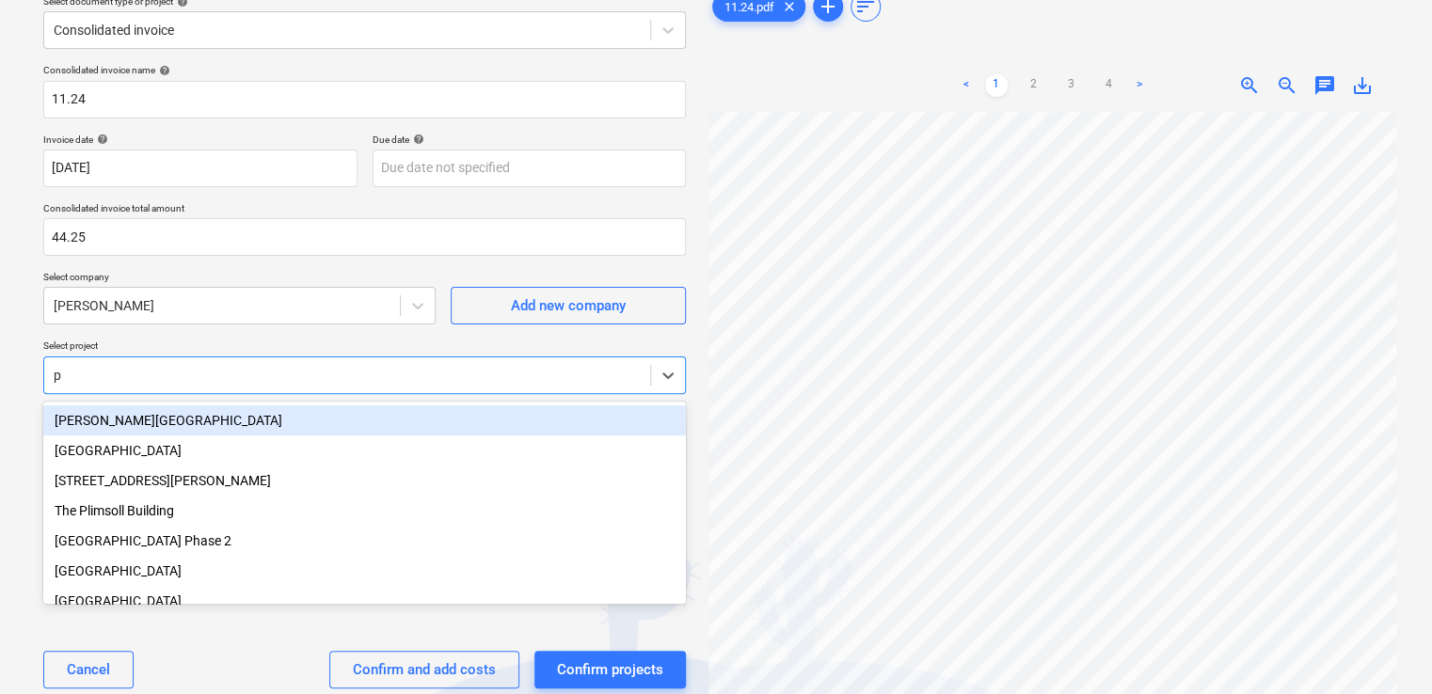
type input "pl"
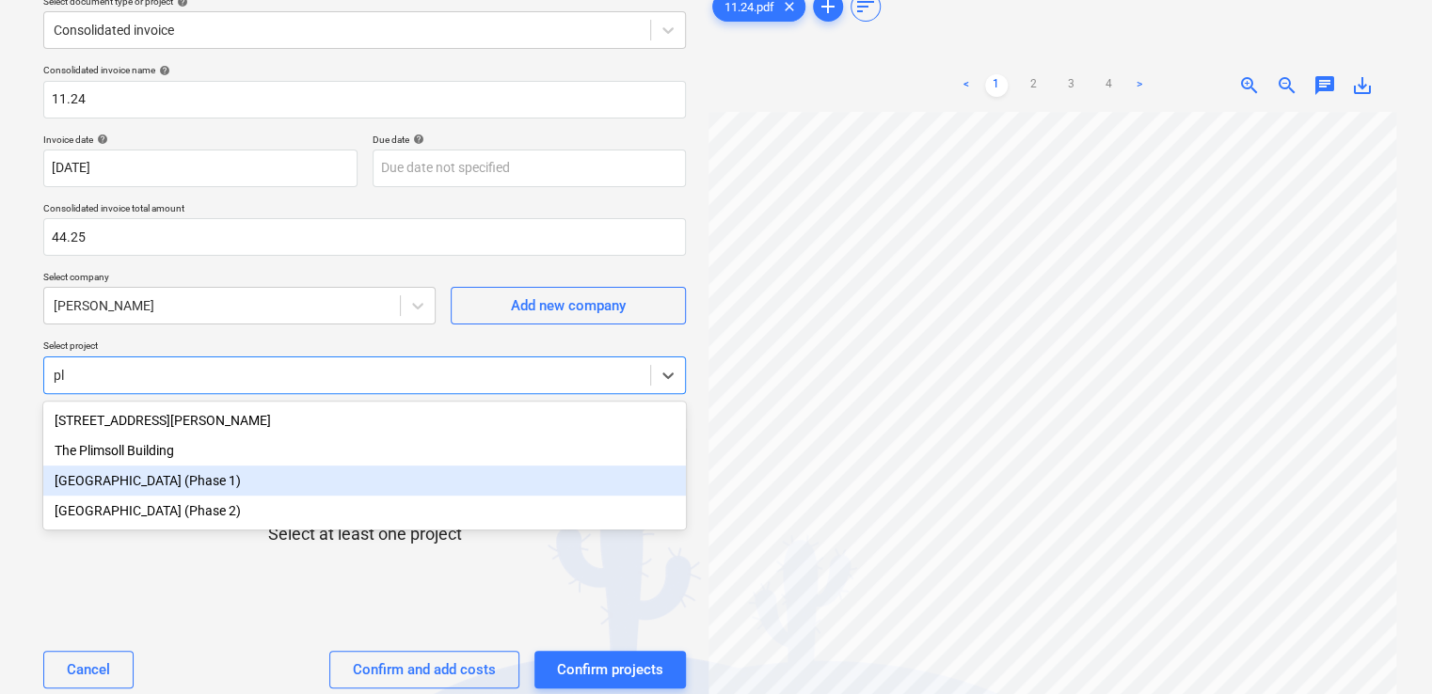
click at [232, 487] on div "[GEOGRAPHIC_DATA] (Phase 1)" at bounding box center [364, 481] width 643 height 30
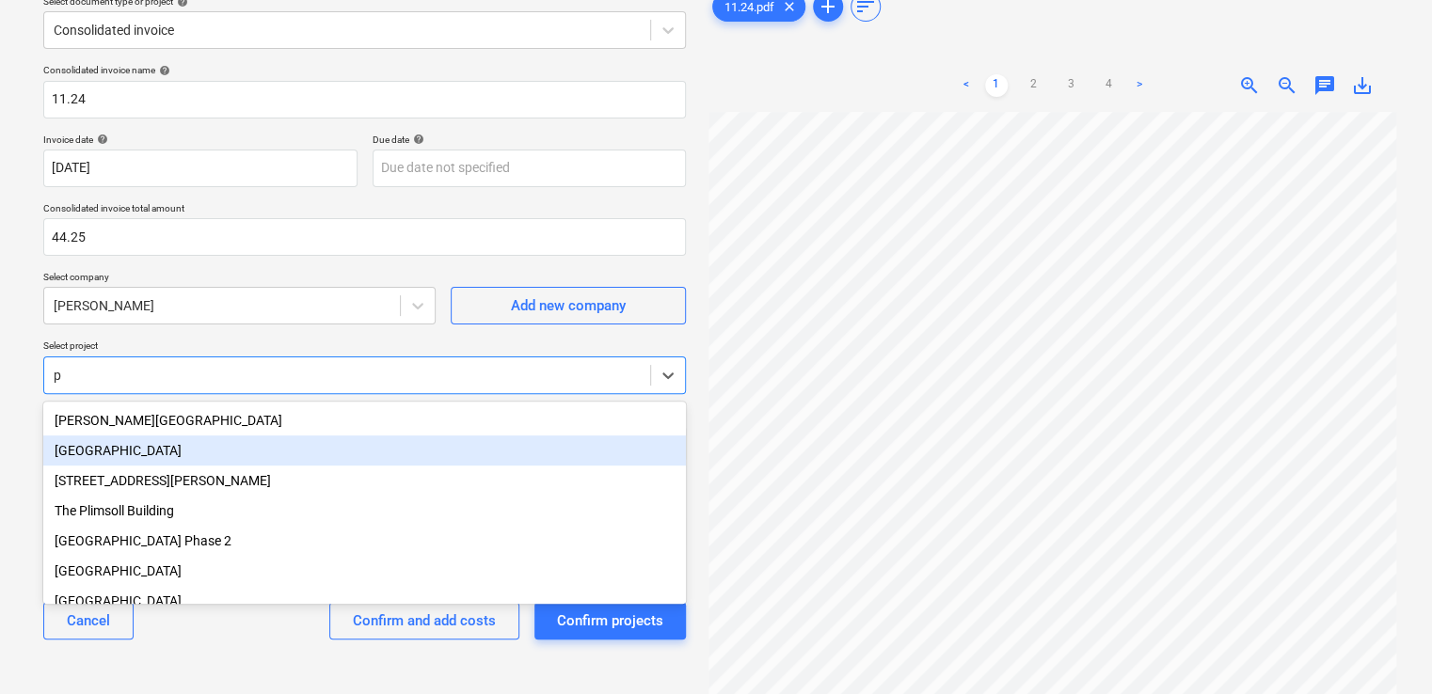
type input "pl"
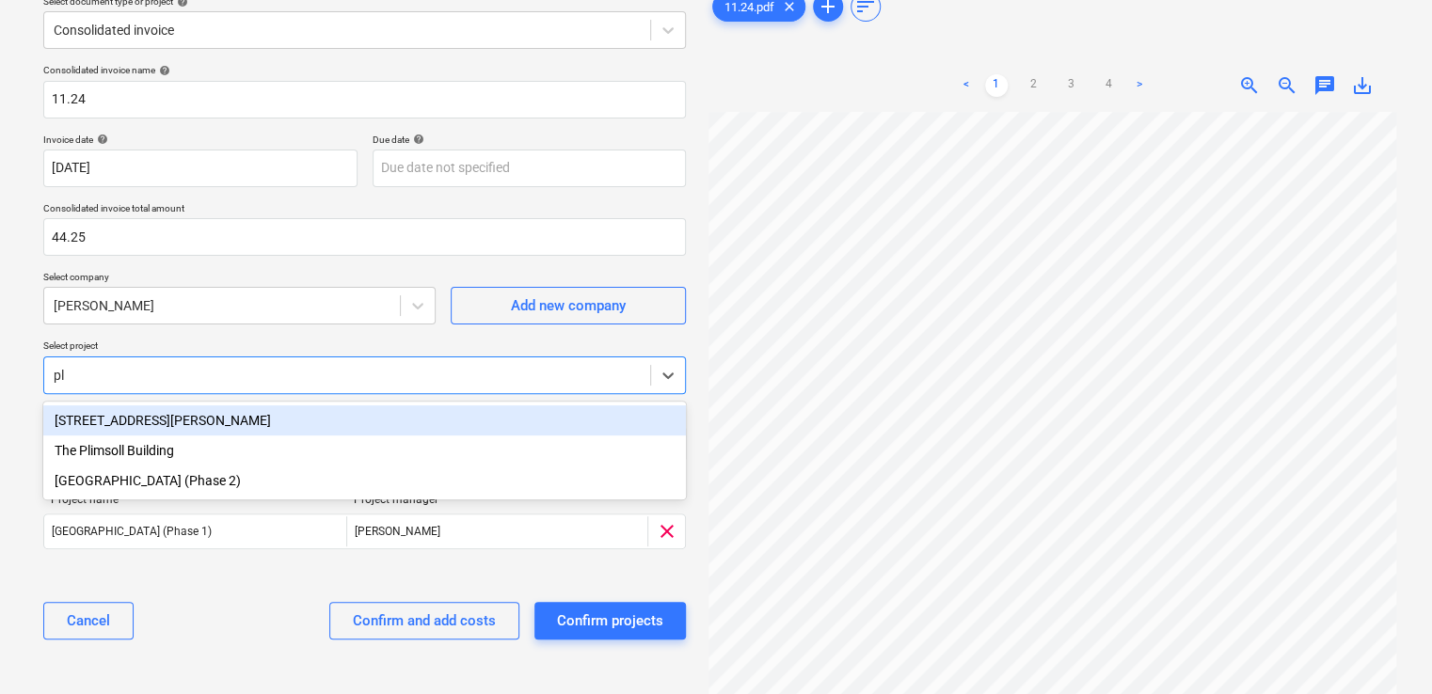
click at [232, 487] on div "[GEOGRAPHIC_DATA] (Phase 2)" at bounding box center [364, 481] width 643 height 30
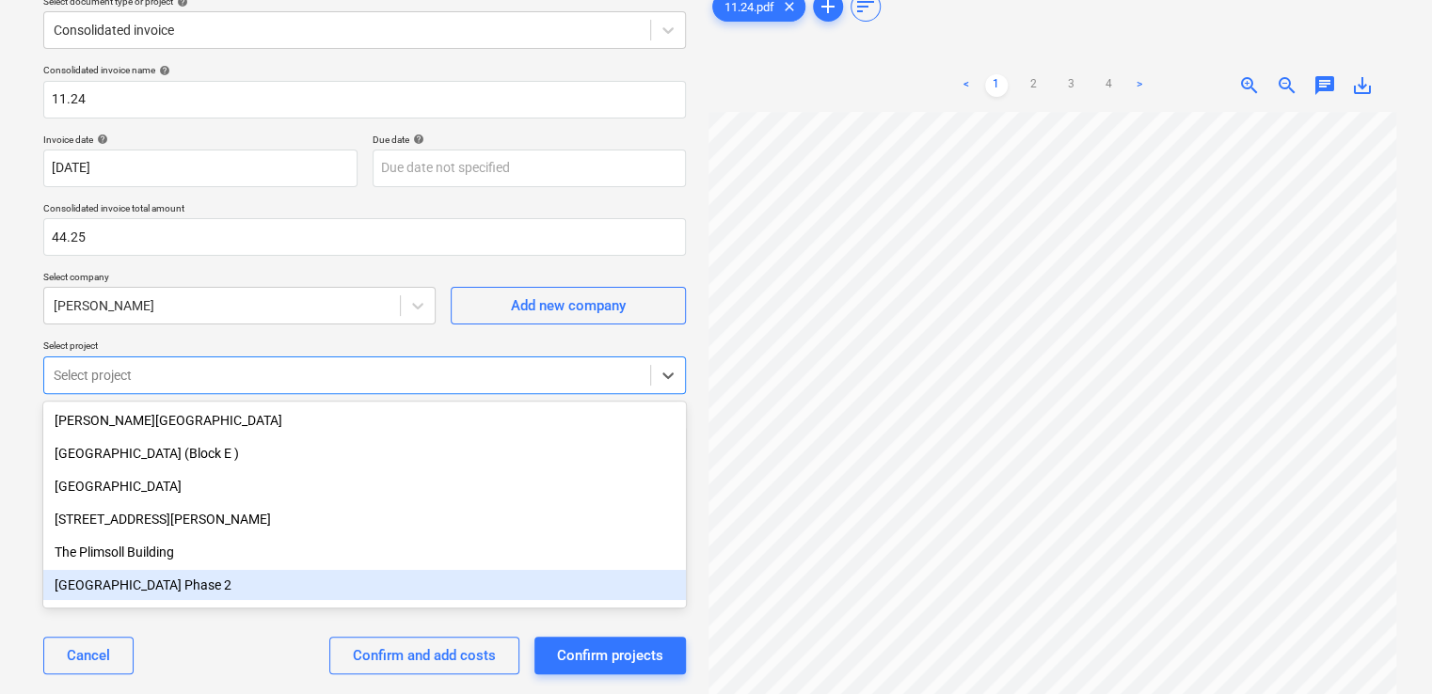
click at [230, 651] on div "Cancel Confirm and add costs Confirm projects" at bounding box center [364, 656] width 643 height 68
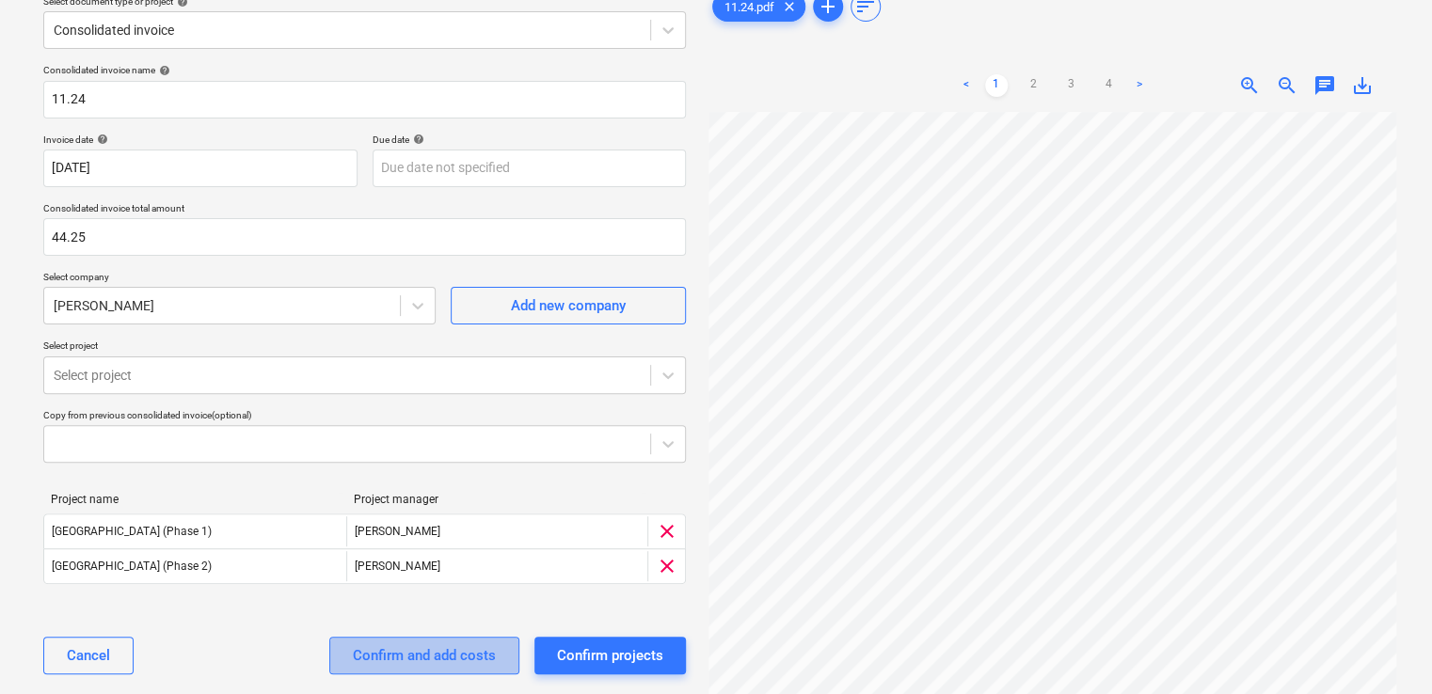
click at [346, 657] on button "Confirm and add costs" at bounding box center [424, 656] width 190 height 38
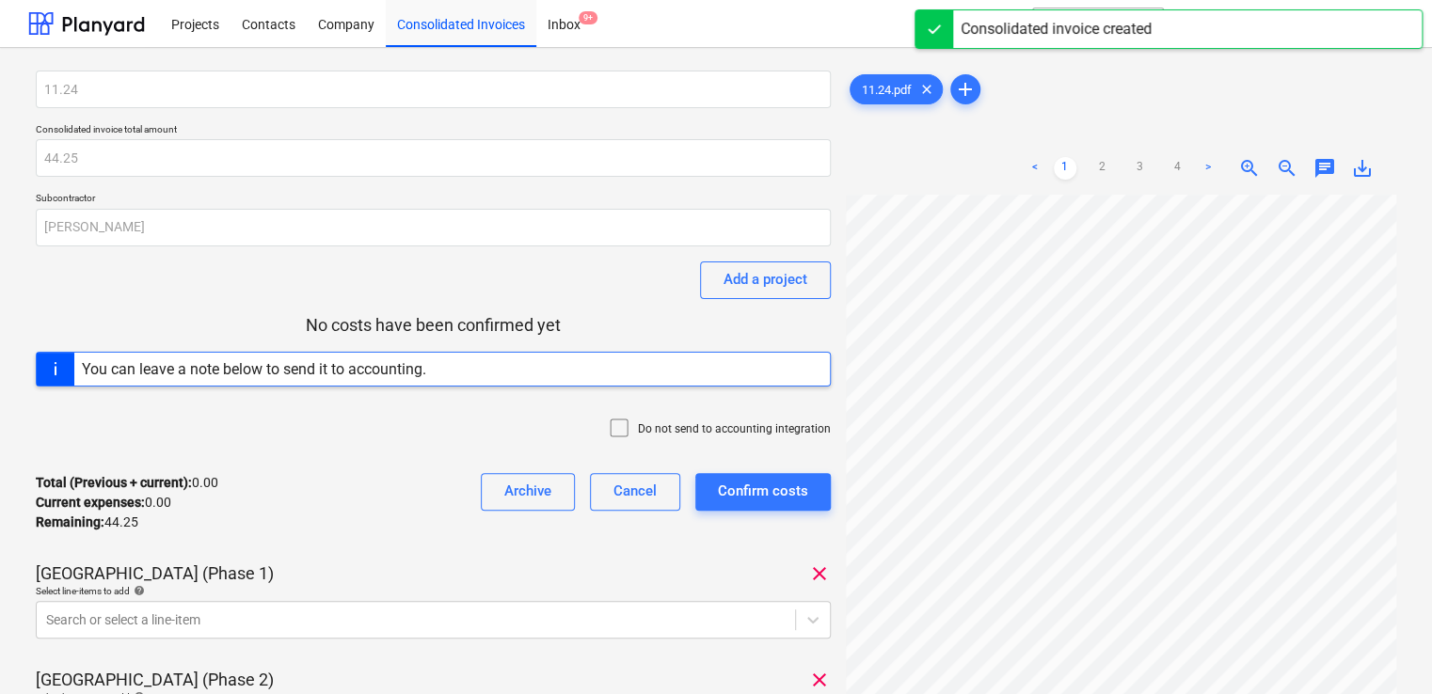
click at [635, 430] on div at bounding box center [623, 430] width 30 height 26
click at [403, 543] on div "Total (Previous + current) : 0.00 Current expenses : 0.00 Remaining : 44.25 Arc…" at bounding box center [433, 502] width 795 height 89
click at [368, 609] on body "Projects Contacts Company Consolidated Invoices Inbox 9+ format_size keyboard_a…" at bounding box center [716, 347] width 1432 height 694
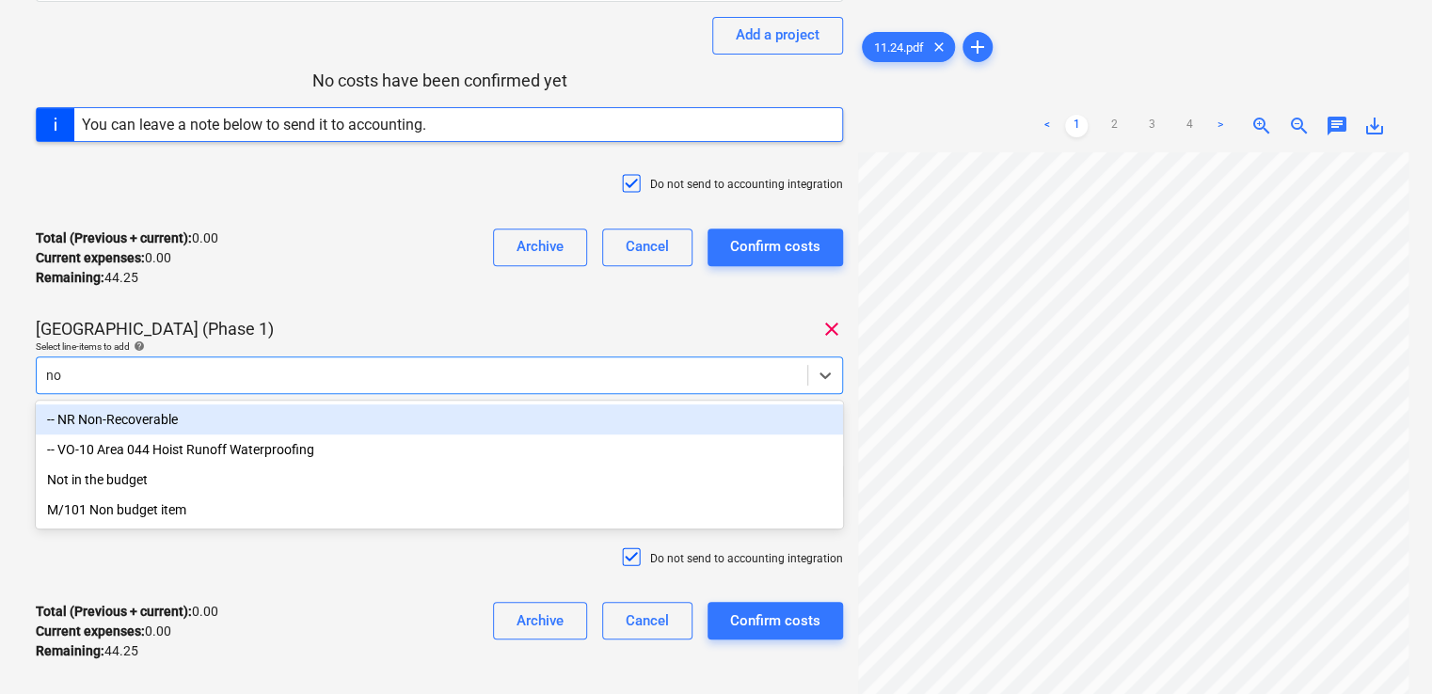
type input "non"
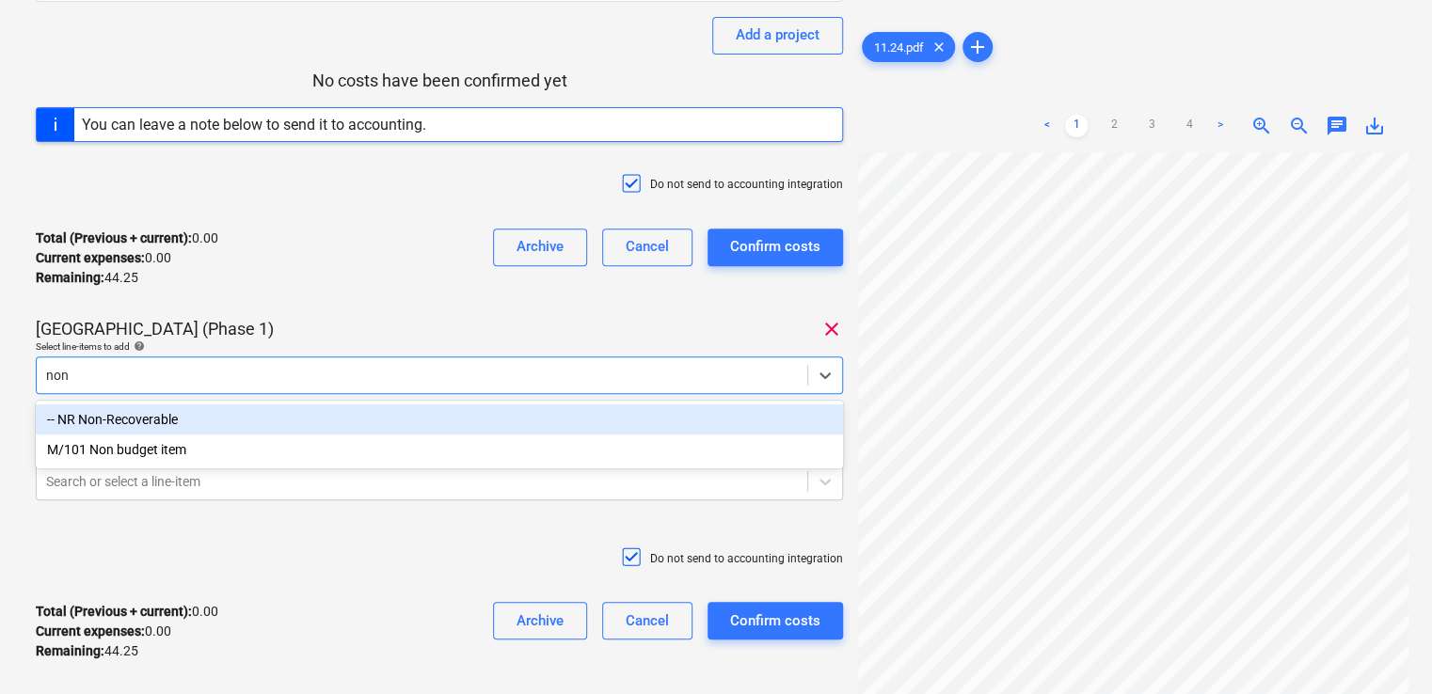
click at [327, 423] on div "-- NR Non-Recoverable" at bounding box center [439, 420] width 807 height 30
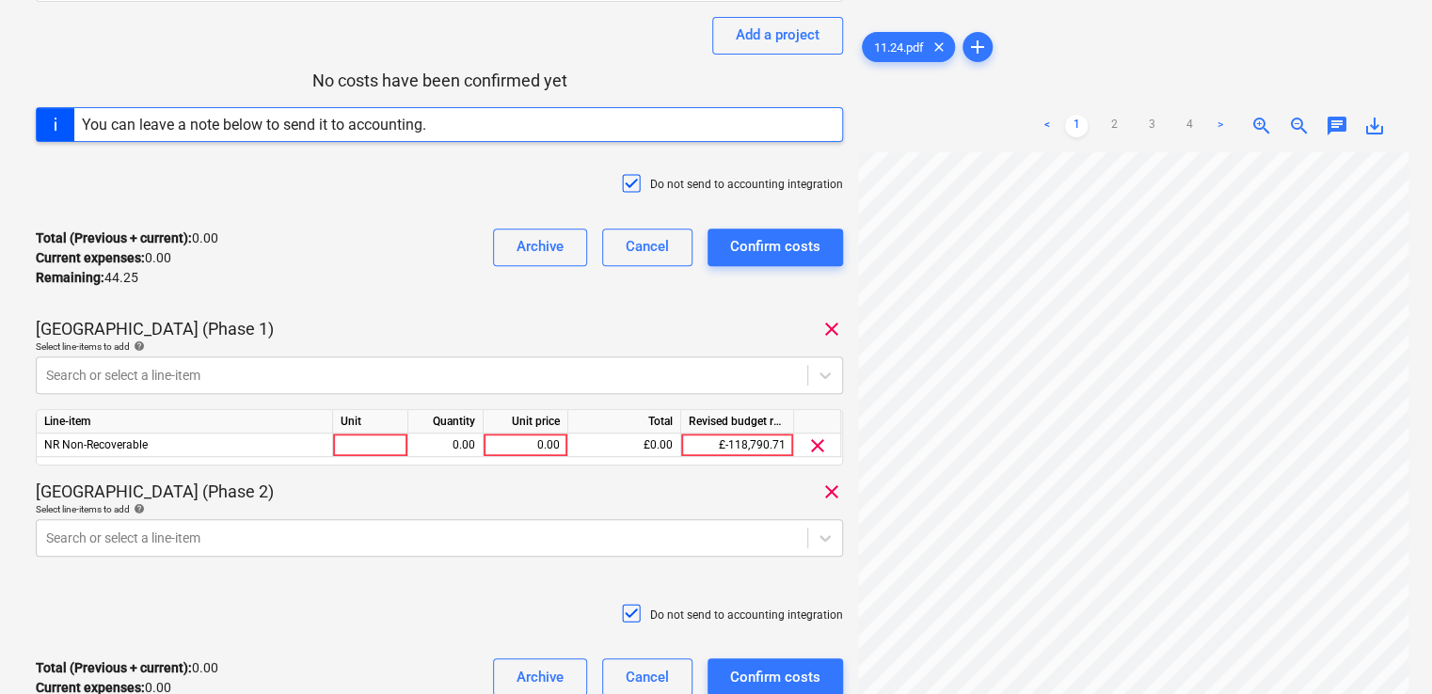
click at [373, 318] on div "Plumstead West Thamesmead (Phase 1) clear" at bounding box center [439, 329] width 807 height 23
click at [351, 442] on div at bounding box center [370, 446] width 75 height 24
type input "item"
type input "12.75"
click at [452, 312] on div "11.24 Consolidated invoice total amount 44.25 Subcontractor Ashley Rowe Add a p…" at bounding box center [439, 279] width 807 height 907
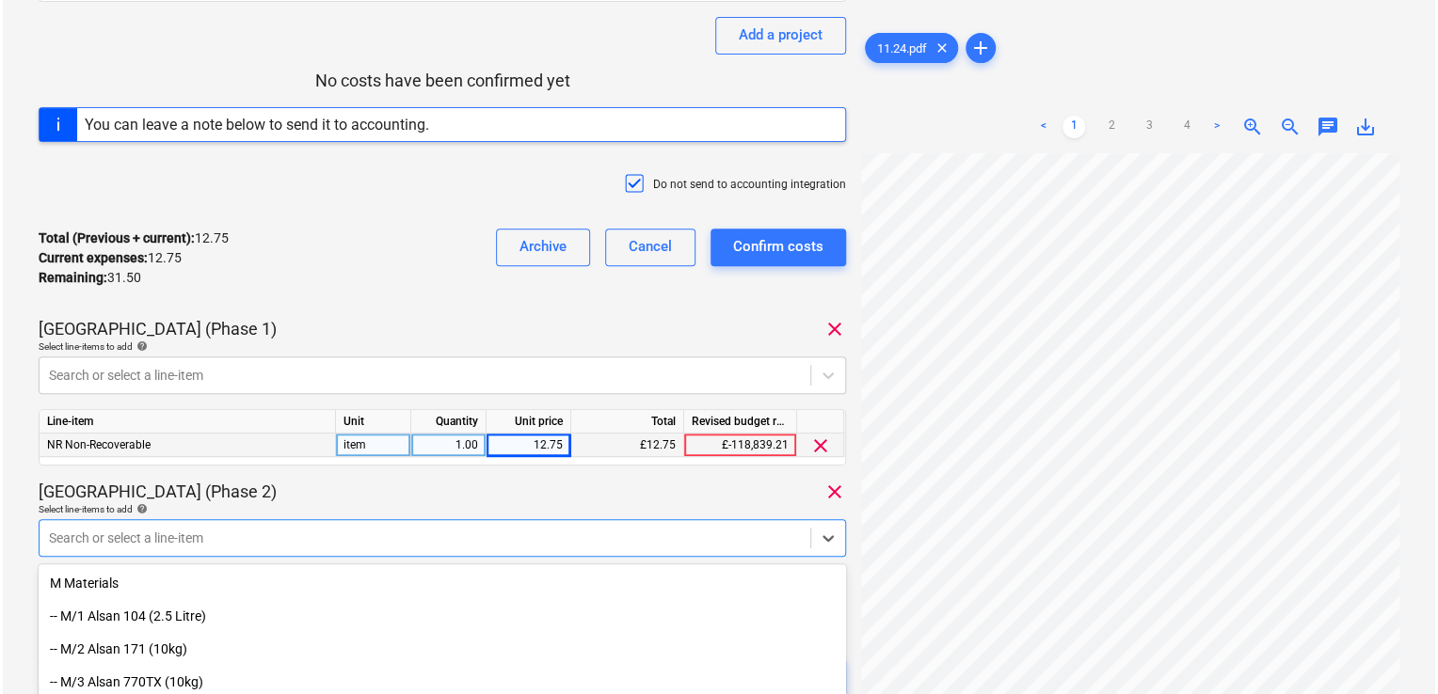
scroll to position [407, 0]
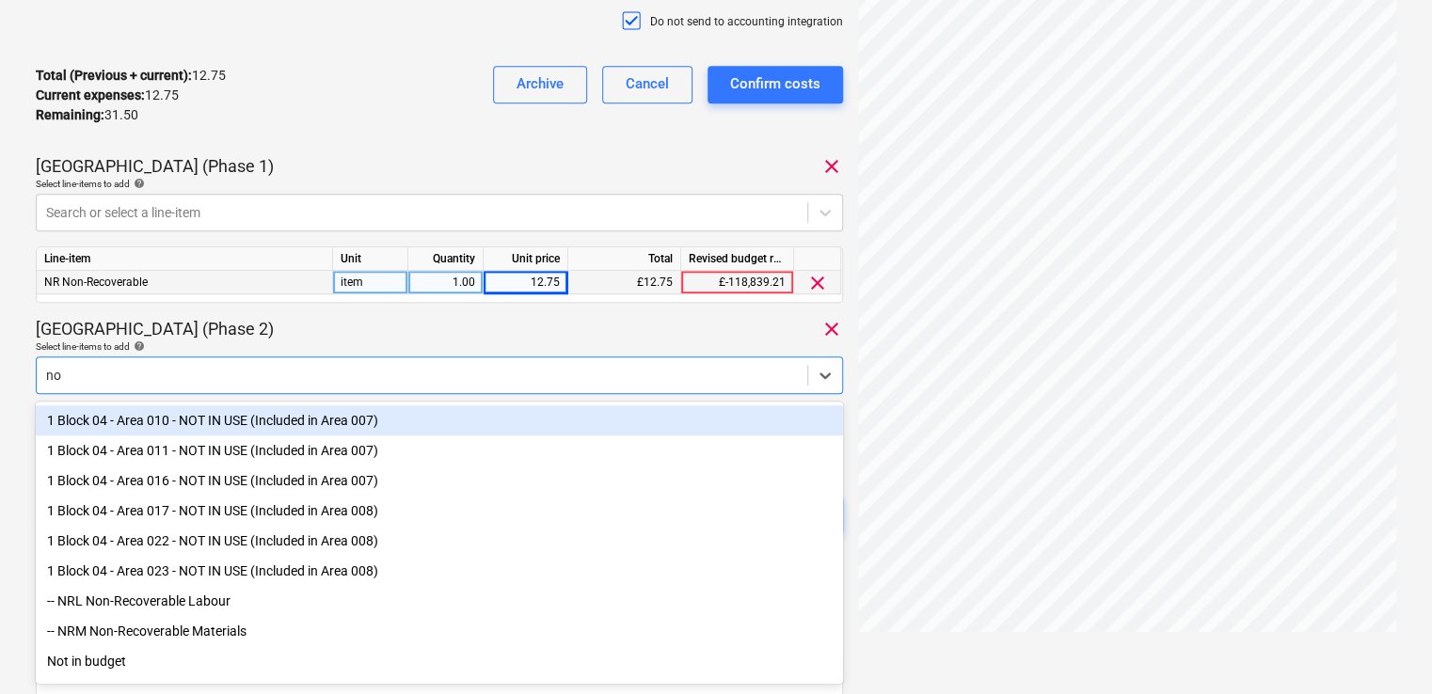
type input "non"
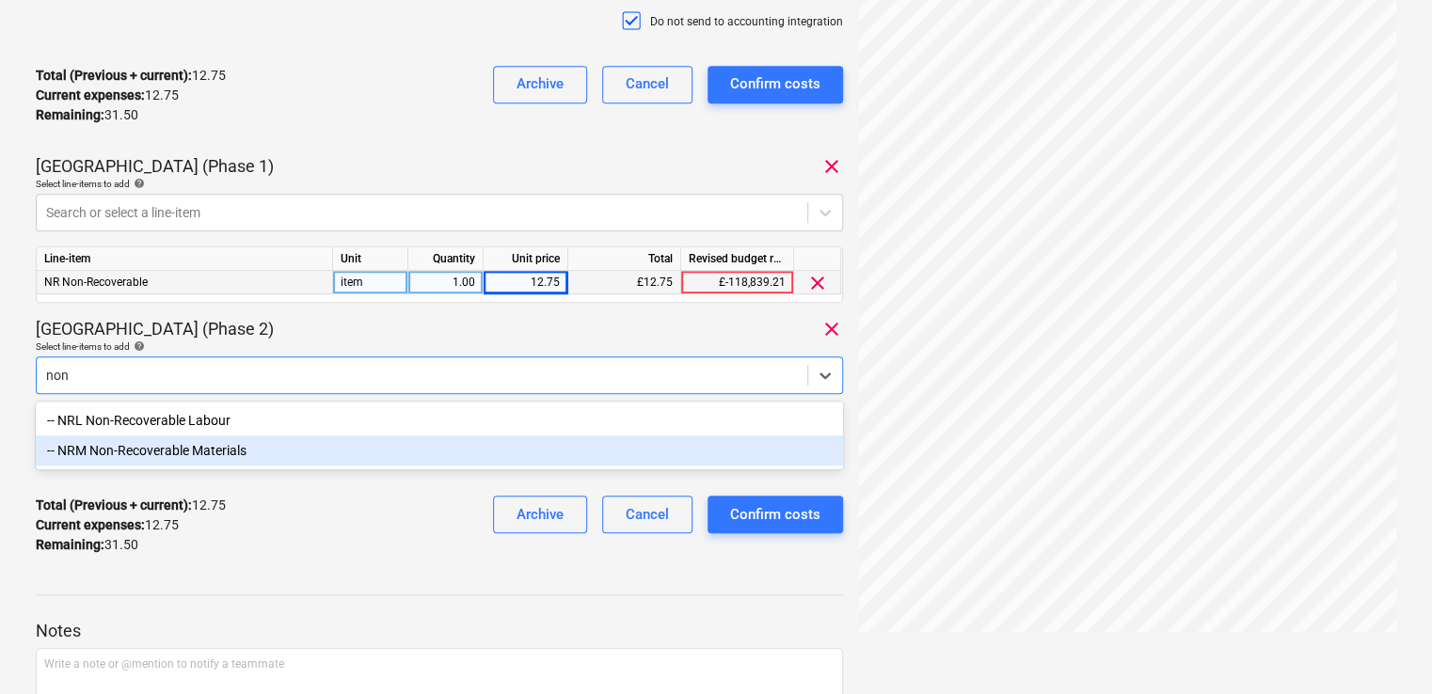
click at [285, 453] on div "-- NRM Non-Recoverable Materials" at bounding box center [439, 451] width 807 height 30
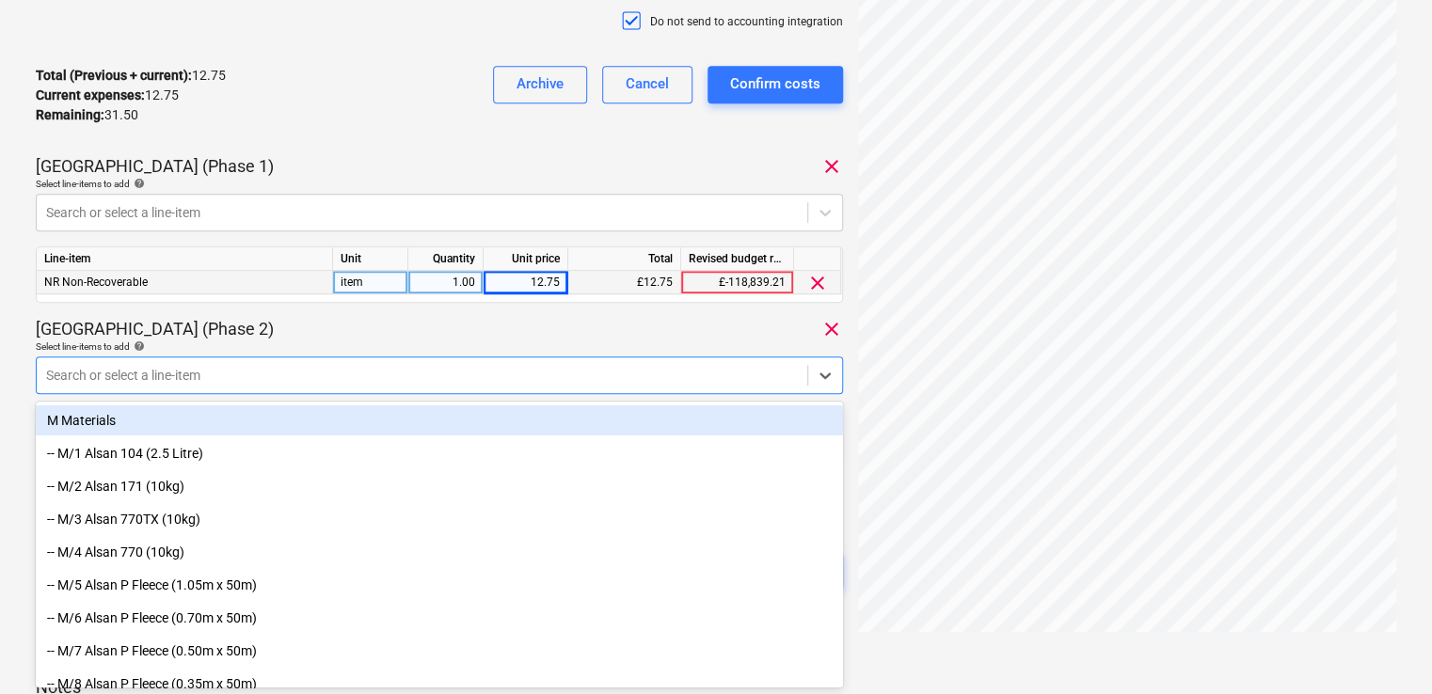
click at [418, 334] on div "Plumstead West Thamesmead (Phase 2) clear" at bounding box center [439, 329] width 807 height 23
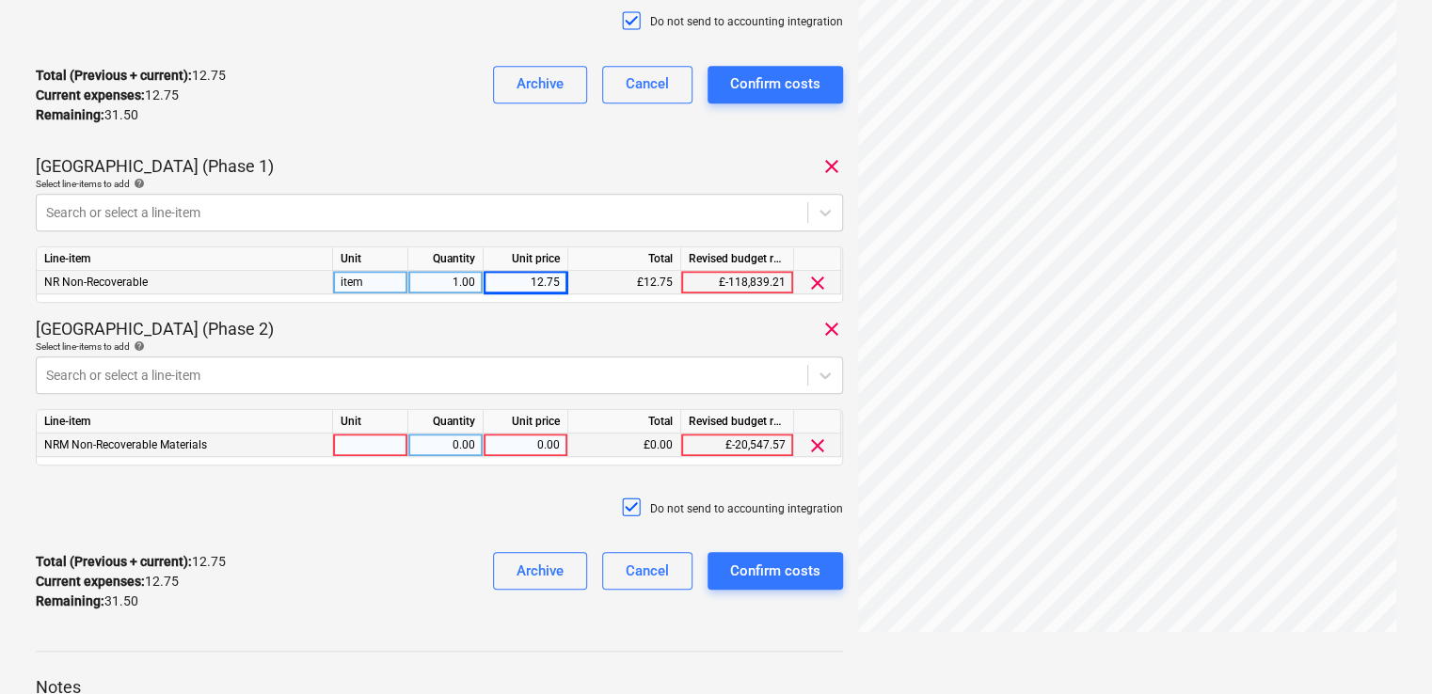
click at [387, 446] on div at bounding box center [370, 446] width 75 height 24
type input "item"
type input "31.50"
click at [434, 475] on div "11.24 Consolidated invoice total amount 44.25 Subcontractor Ashley Rowe Add a p…" at bounding box center [439, 145] width 807 height 964
click at [795, 564] on div "Confirm costs" at bounding box center [775, 571] width 90 height 24
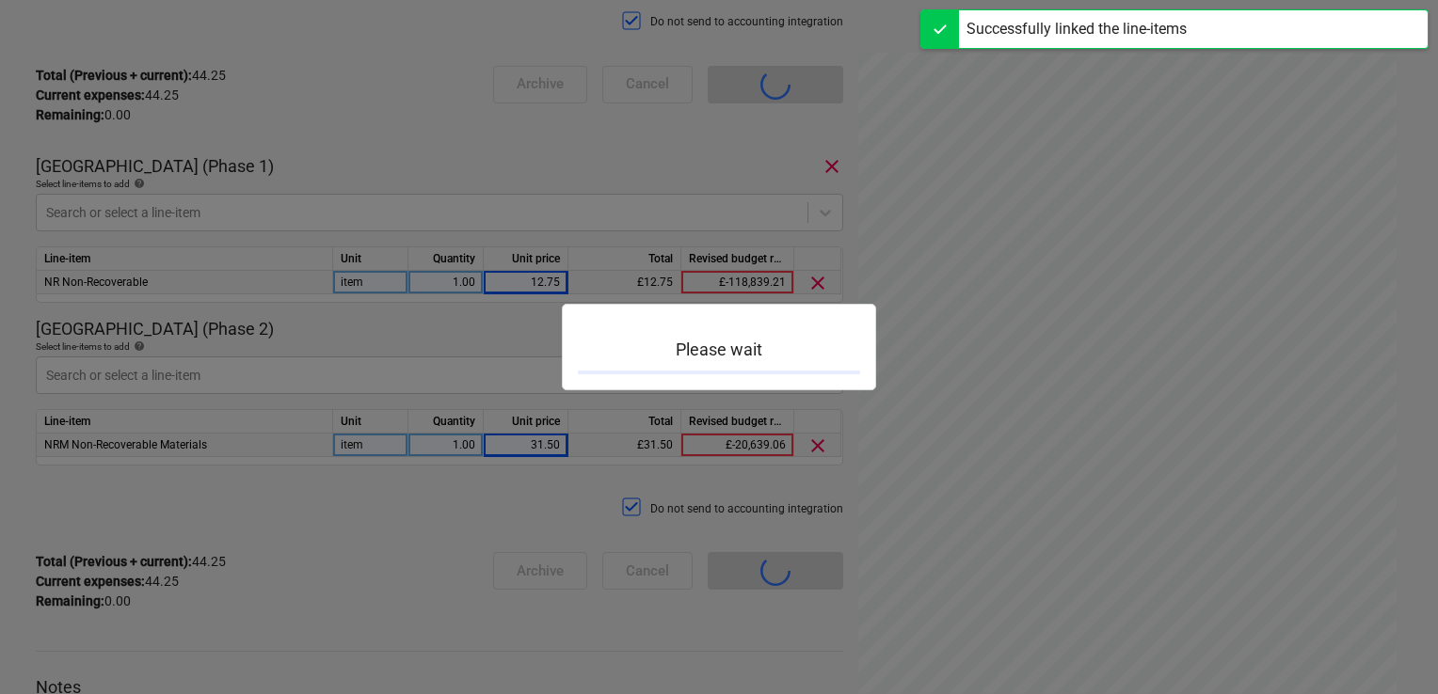
scroll to position [165, 0]
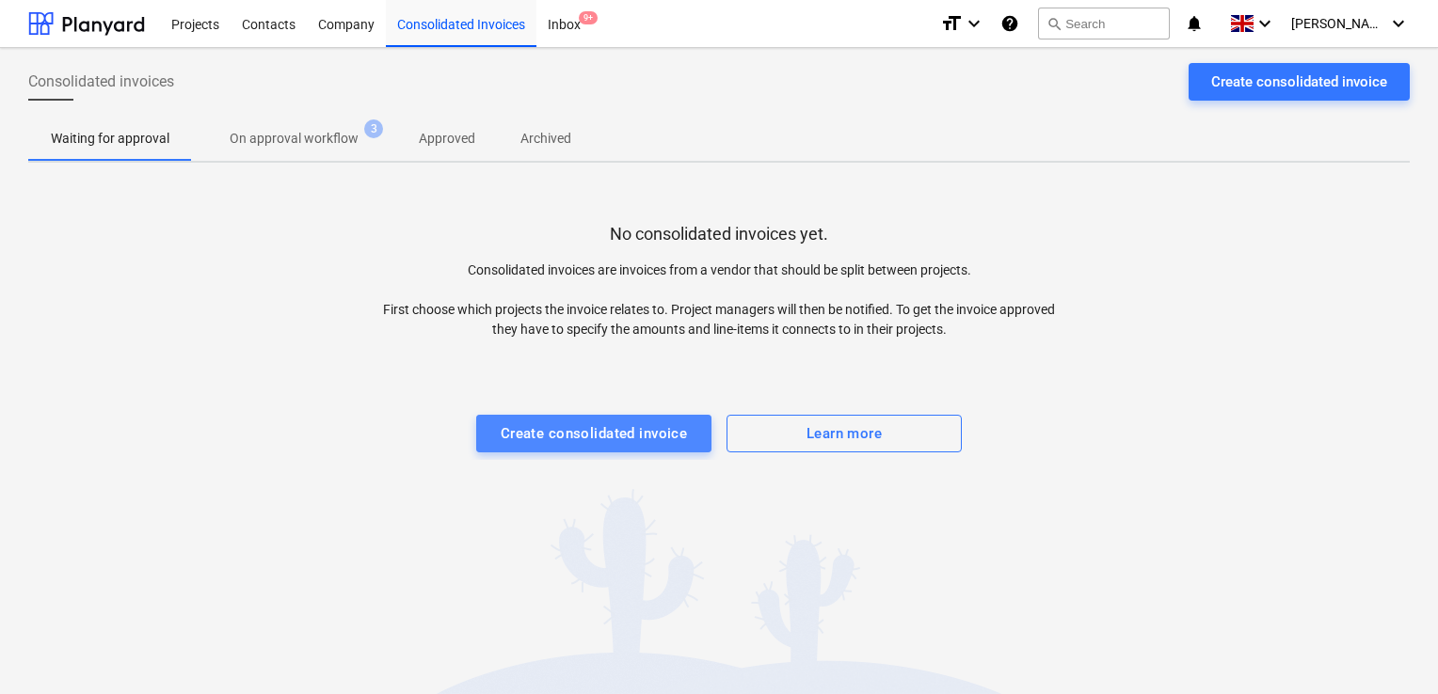
click at [587, 427] on div "Create consolidated invoice" at bounding box center [594, 434] width 187 height 24
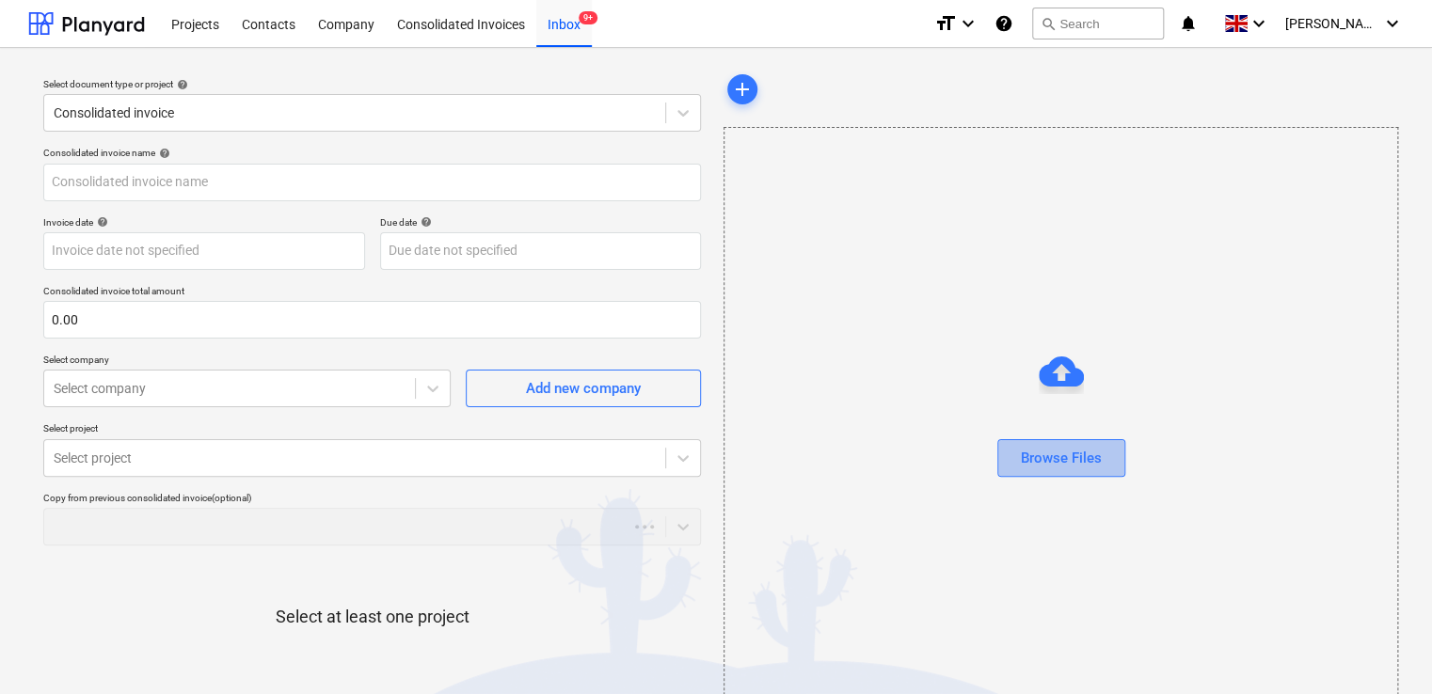
click at [1071, 465] on div "Browse Files" at bounding box center [1061, 458] width 81 height 24
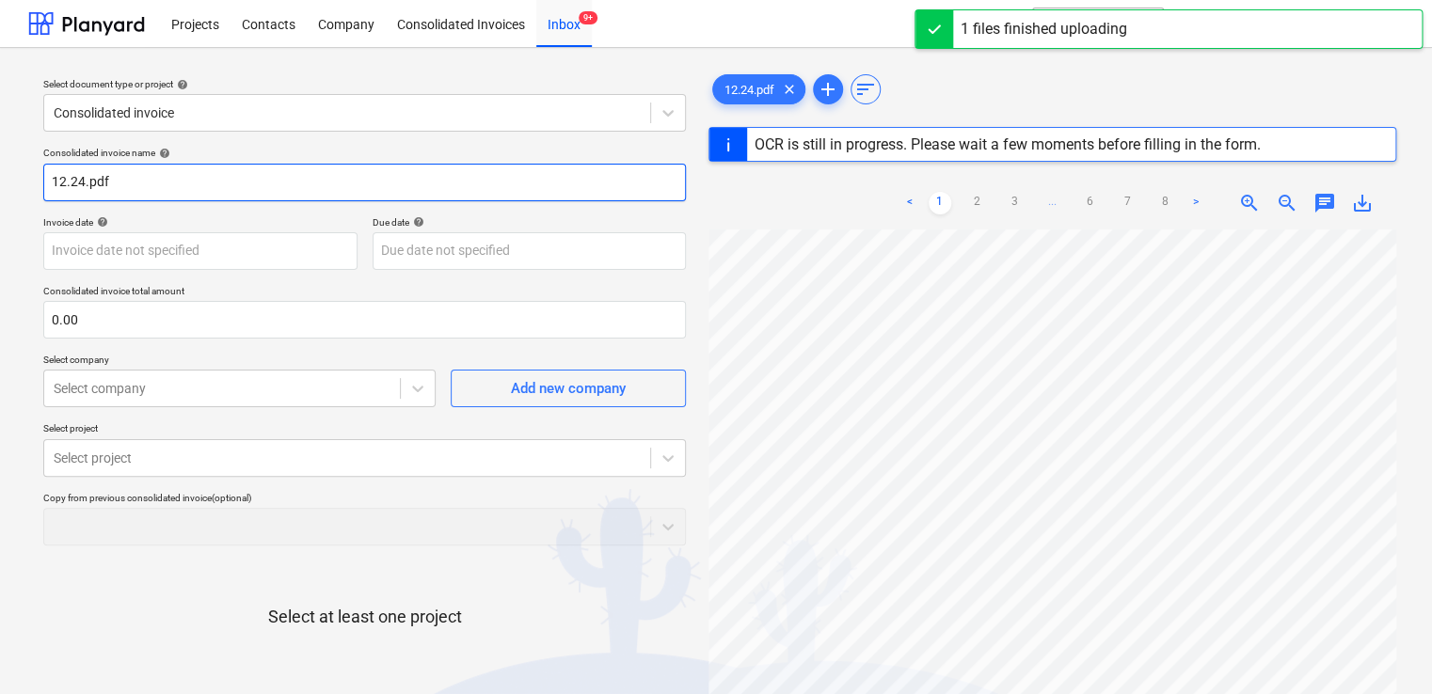
click at [184, 184] on input "12.24.pdf" at bounding box center [364, 183] width 643 height 38
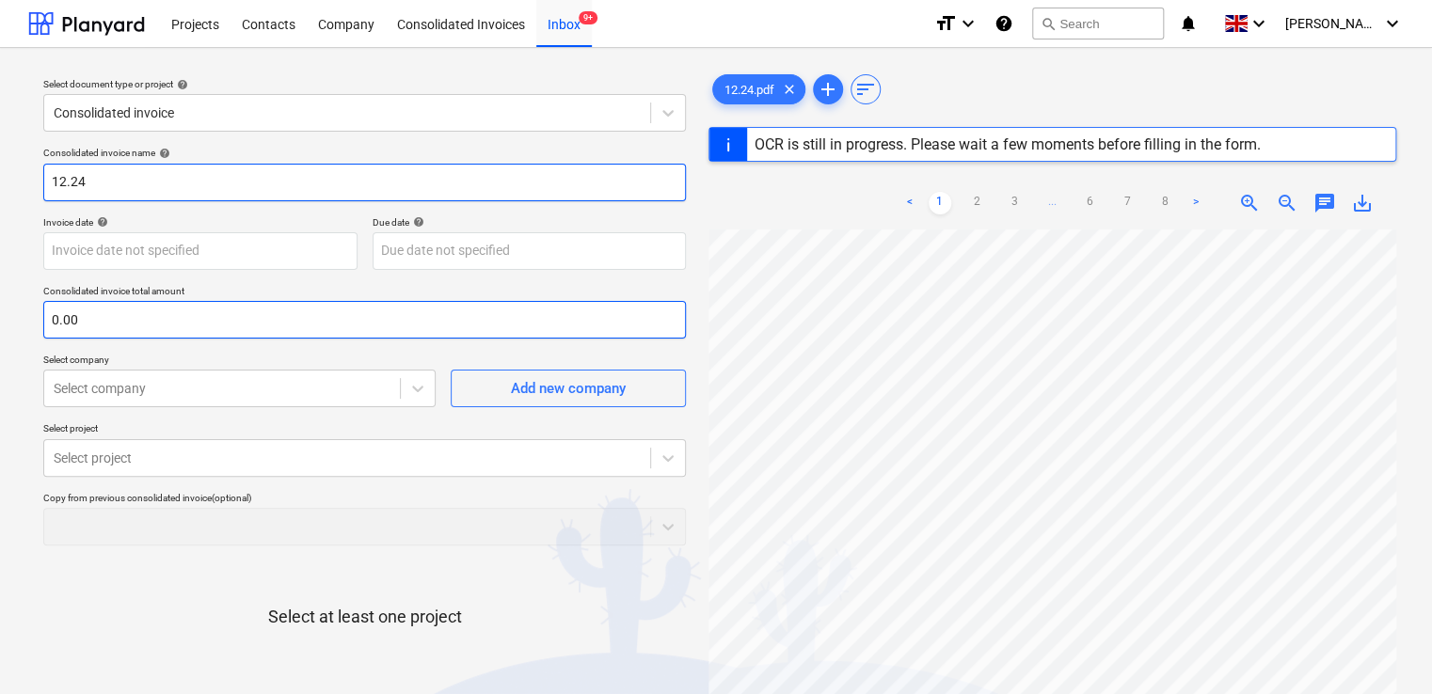
type input "12.24"
click at [43, 323] on input "text" at bounding box center [364, 320] width 643 height 38
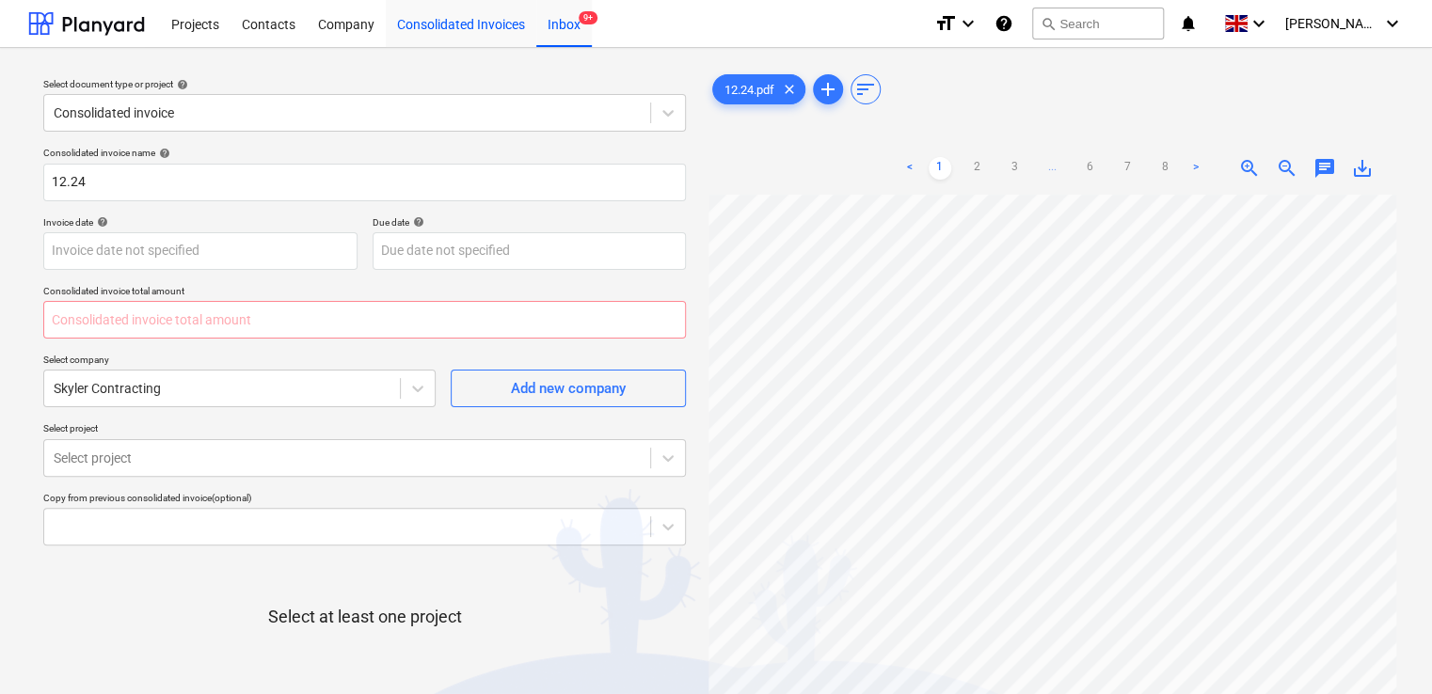
type input "0.00"
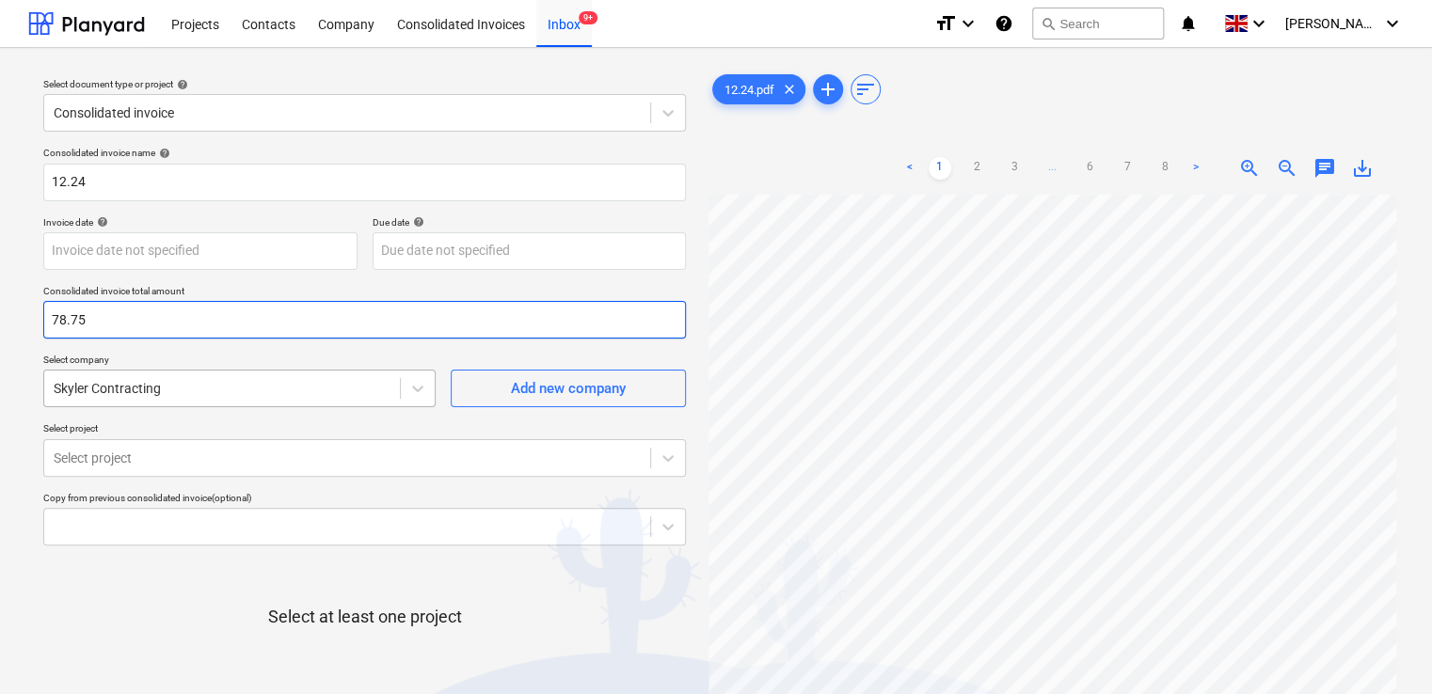
type input "78.75"
click at [382, 386] on div "Skyler Contracting" at bounding box center [222, 388] width 356 height 26
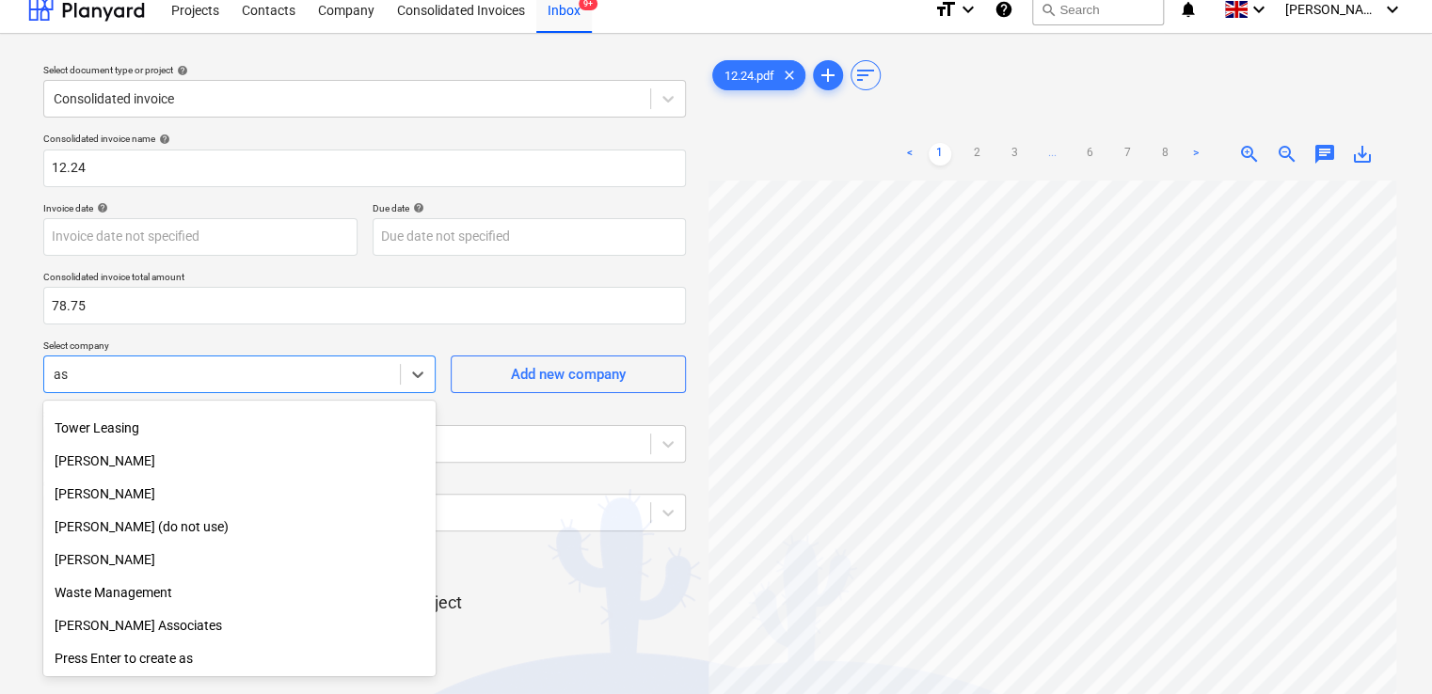
scroll to position [2791, 0]
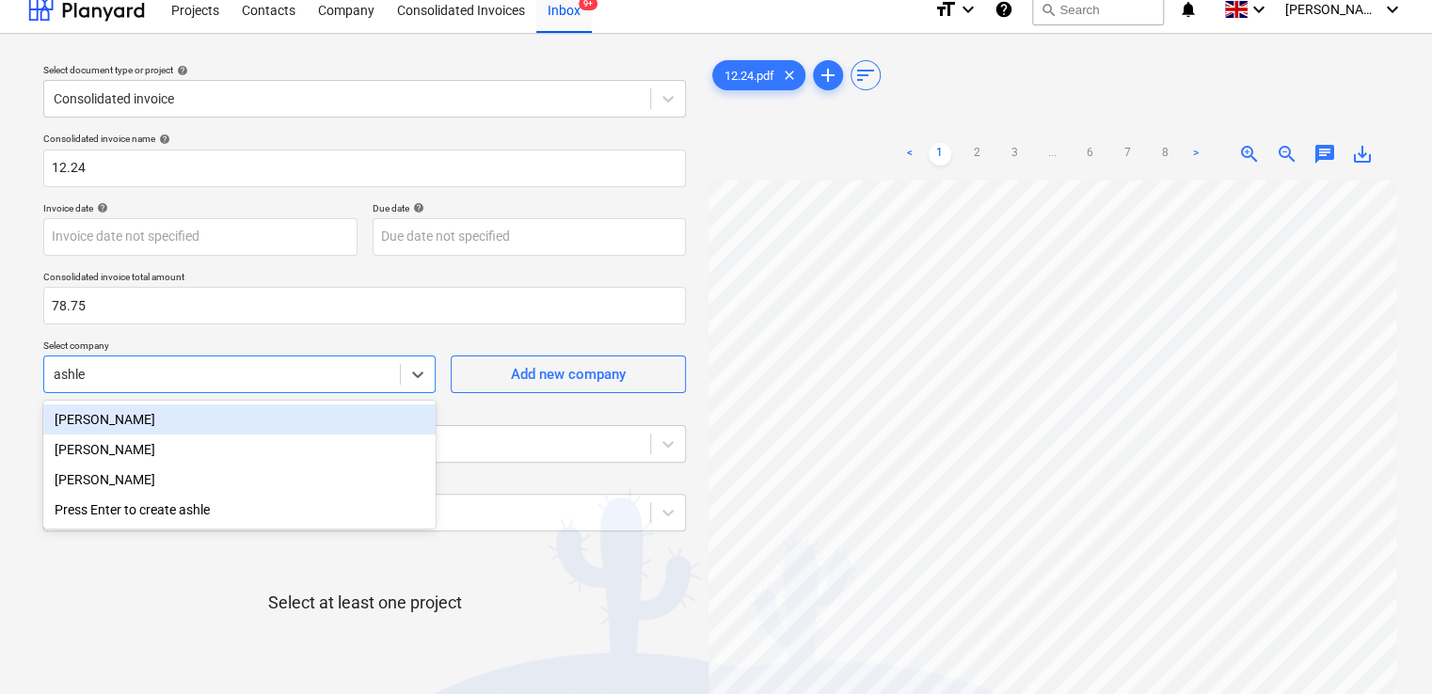
type input "ashley"
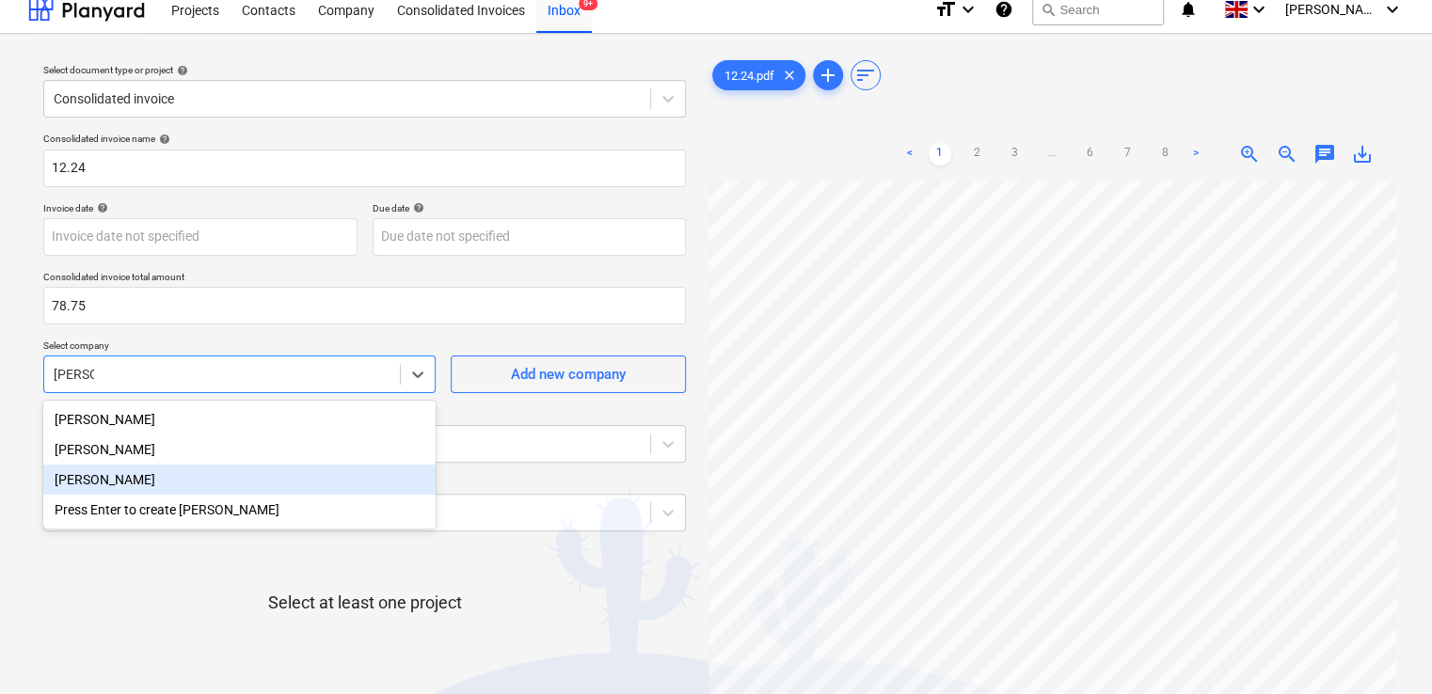
click at [286, 485] on div "Ashley Rowe" at bounding box center [239, 480] width 392 height 30
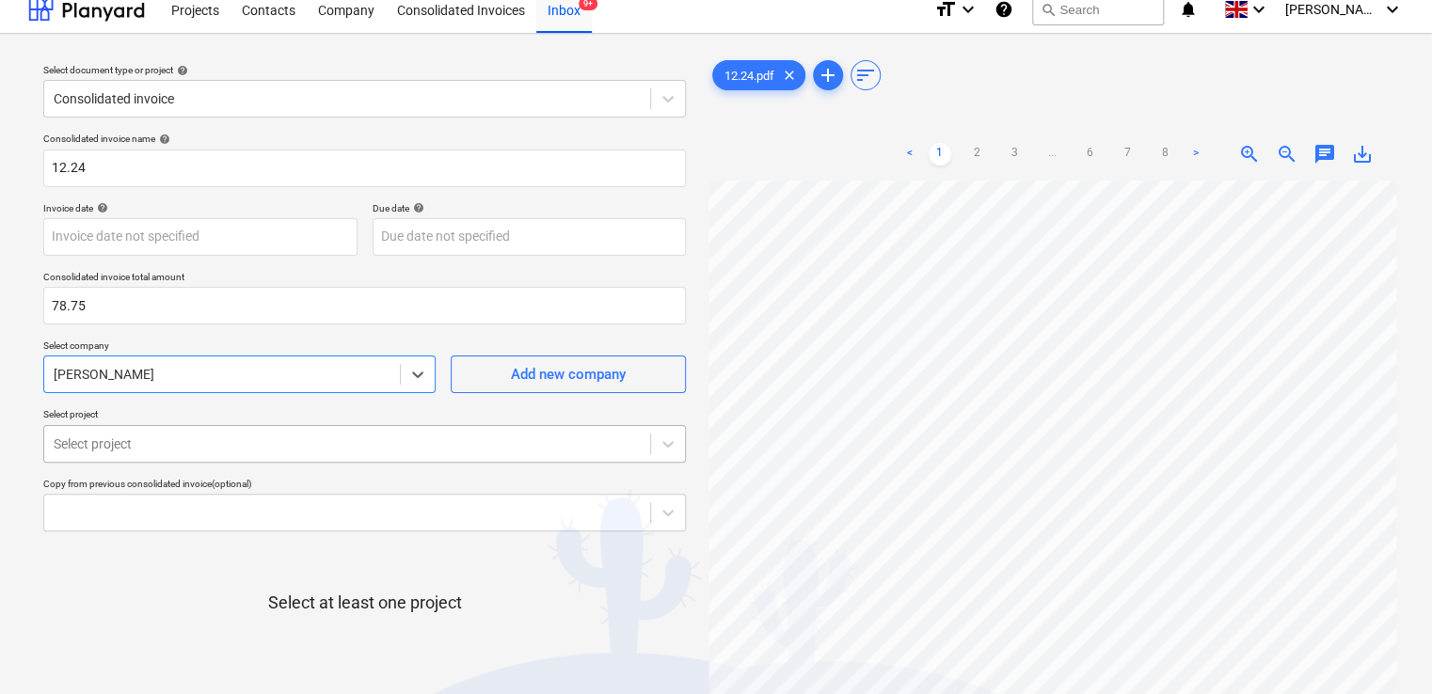
click at [305, 439] on body "Projects Contacts Company Consolidated Invoices Inbox 9+ format_size keyboard_a…" at bounding box center [716, 333] width 1432 height 694
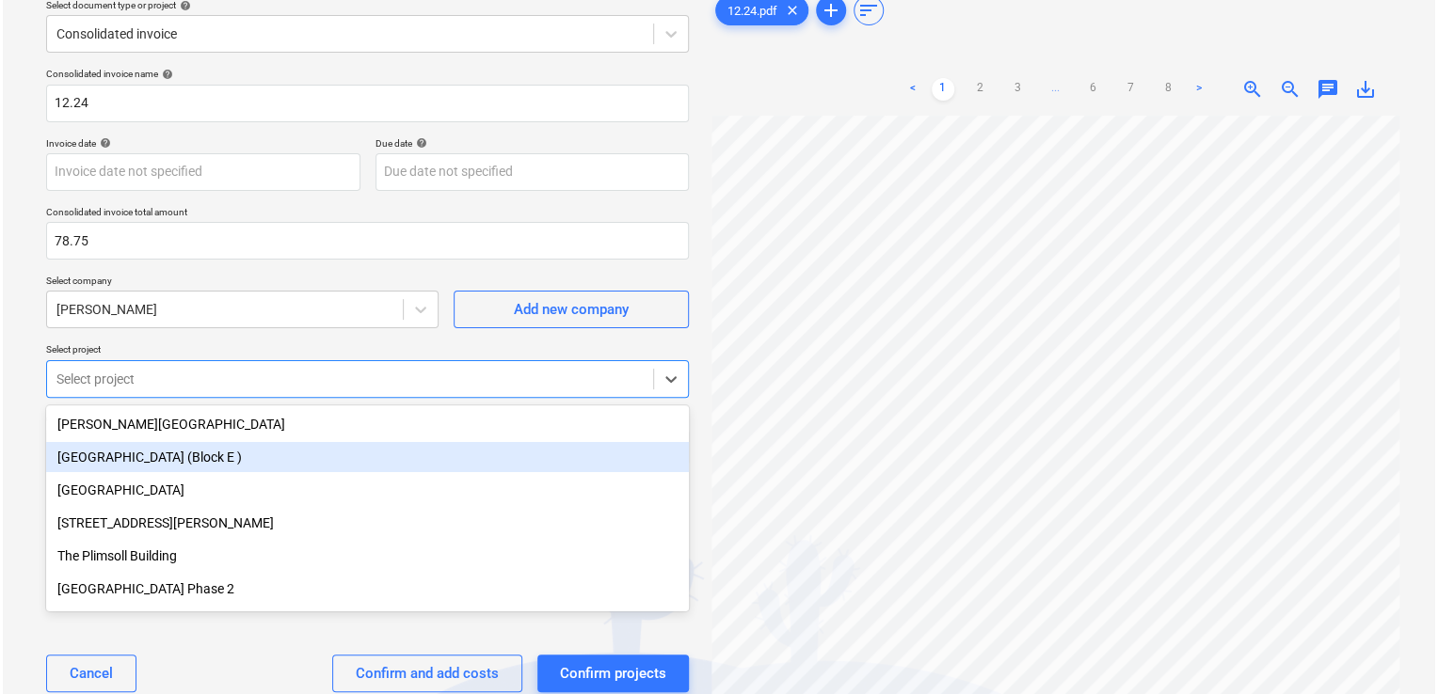
scroll to position [83, 0]
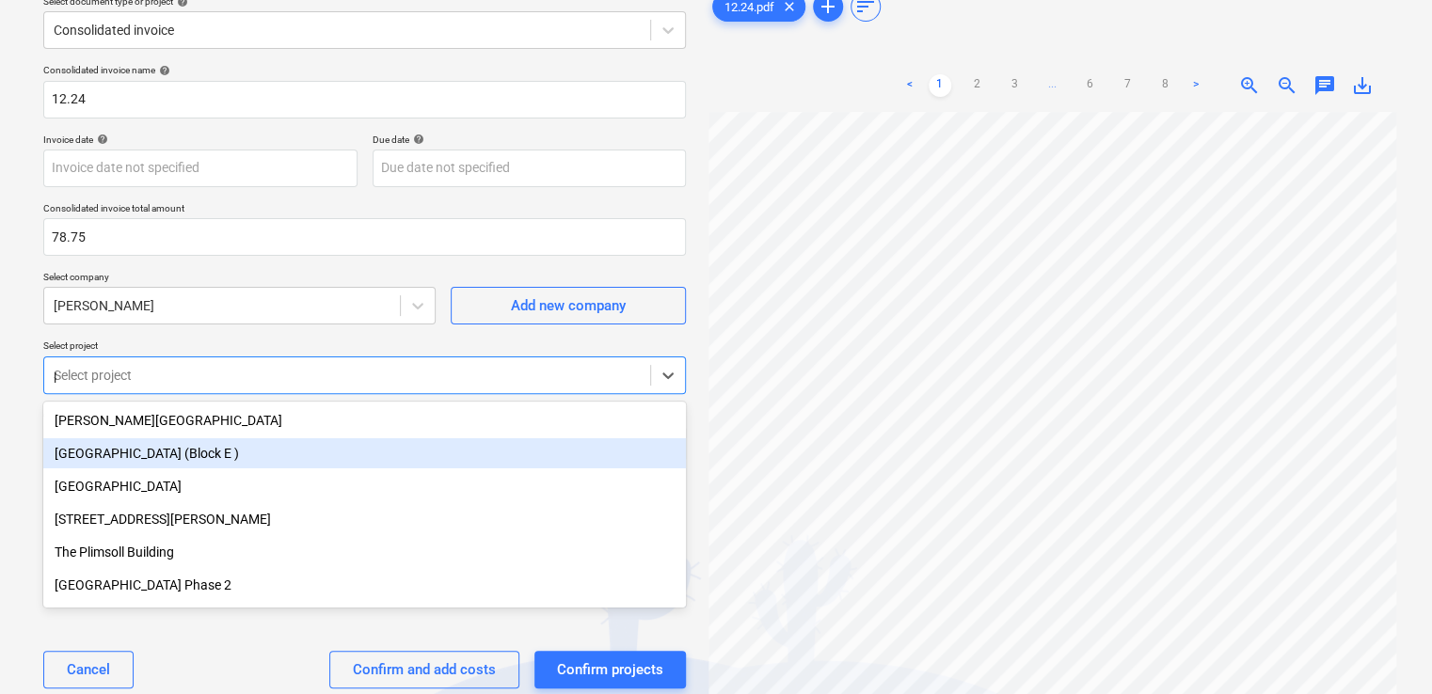
type input "pl"
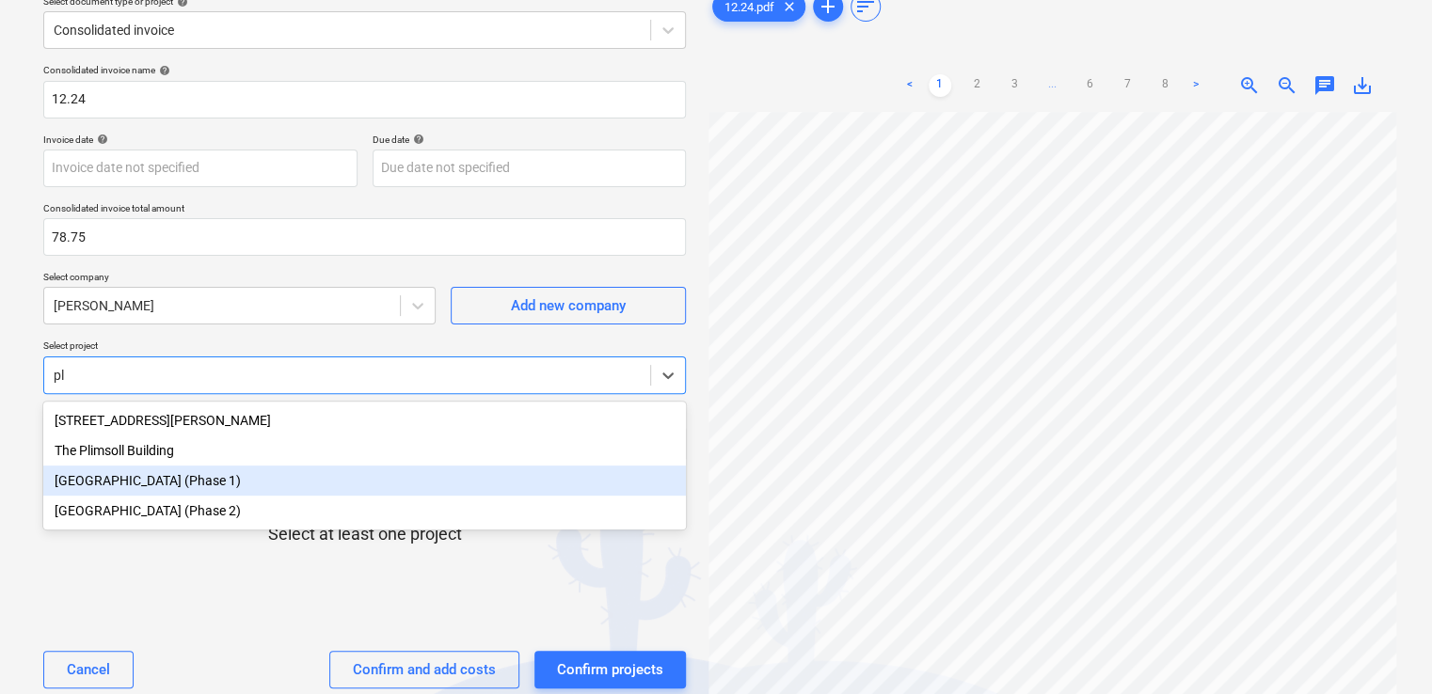
click at [305, 489] on div "[GEOGRAPHIC_DATA] (Phase 1)" at bounding box center [364, 481] width 643 height 30
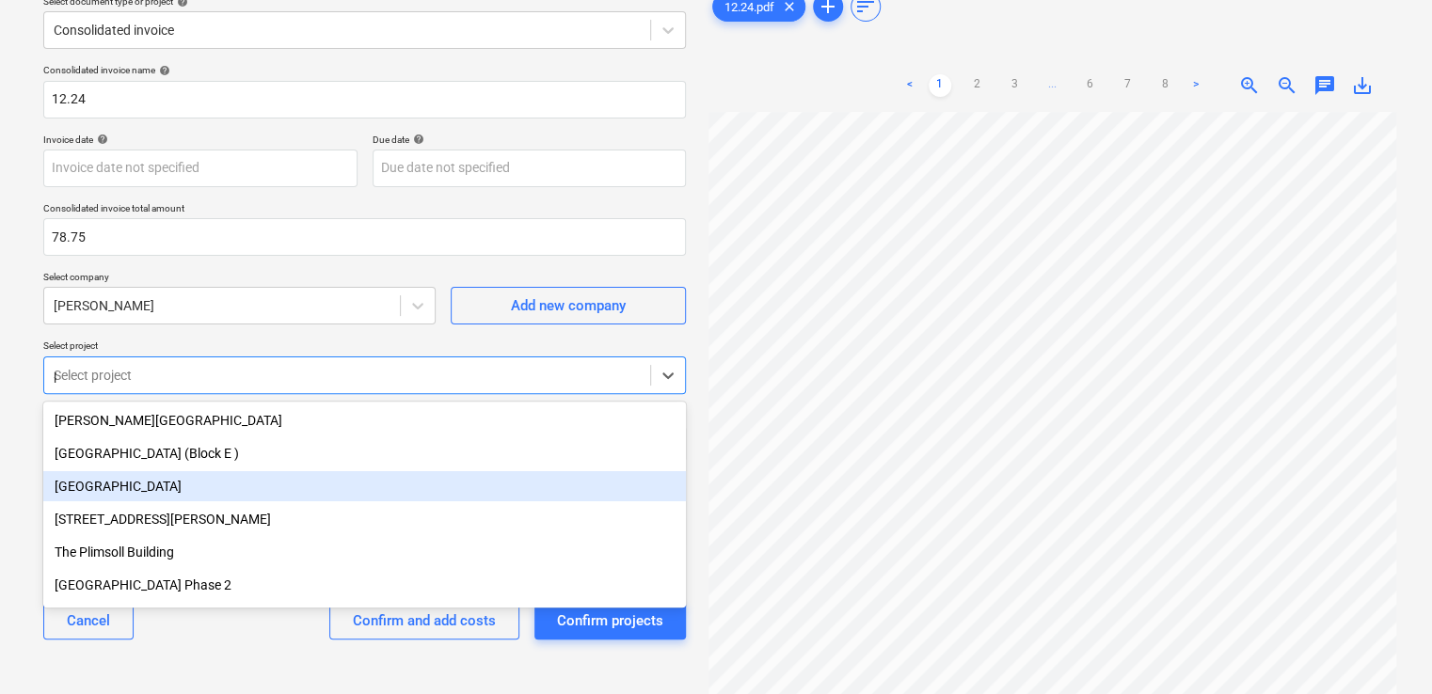
type input "pl"
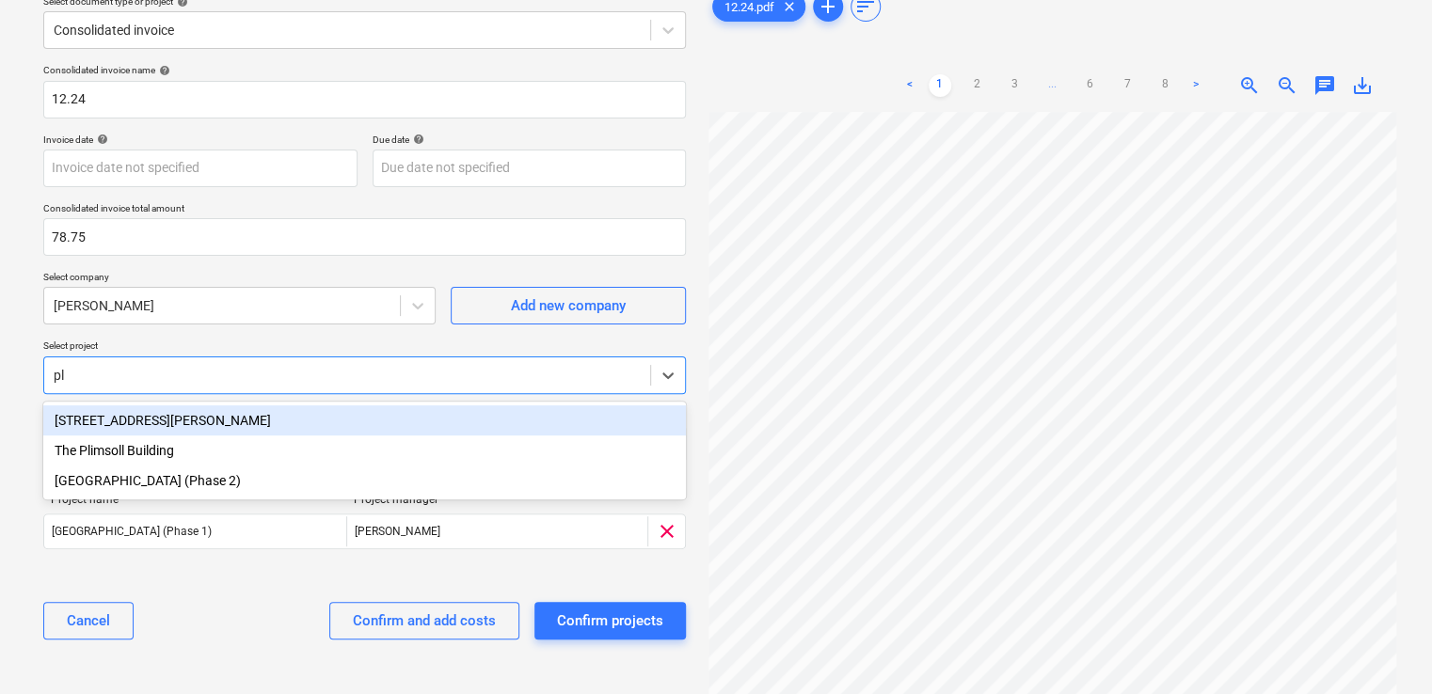
click at [305, 489] on div "[GEOGRAPHIC_DATA] (Phase 2)" at bounding box center [364, 481] width 643 height 30
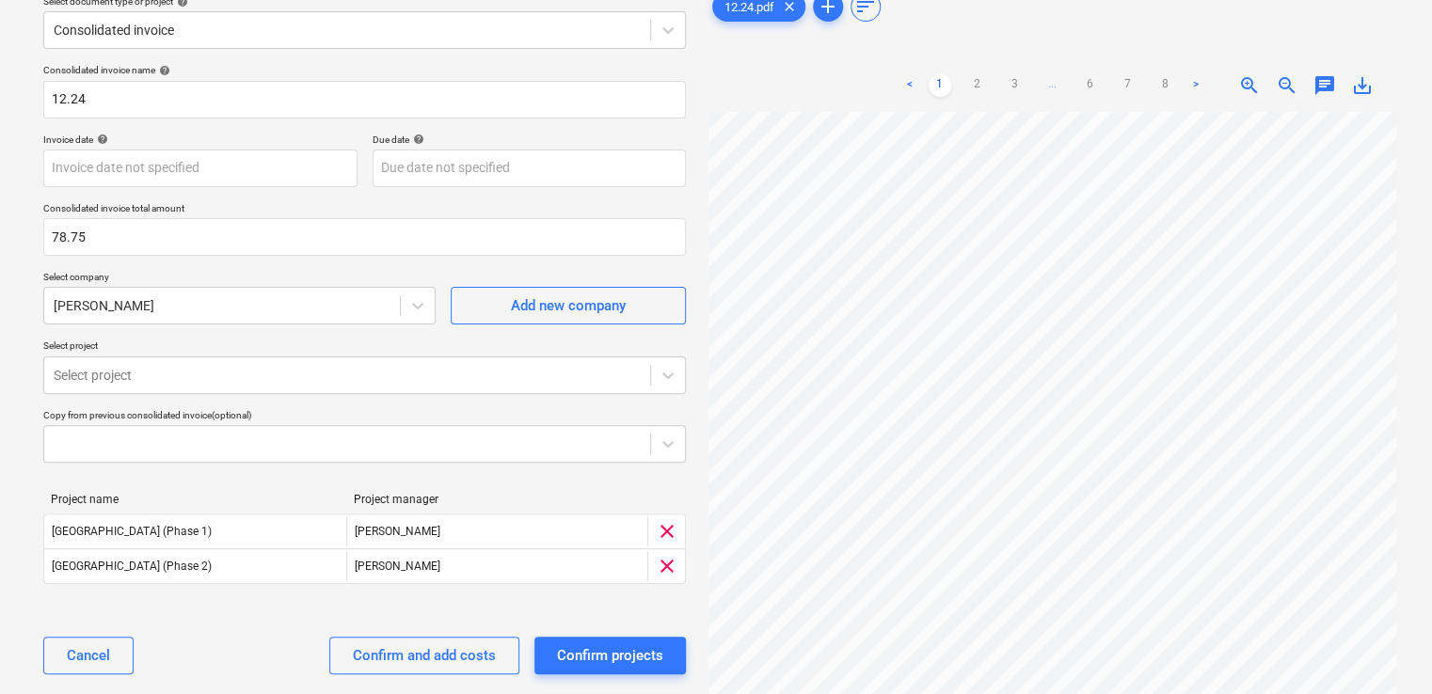
click at [275, 634] on div "Cancel Confirm and add costs Confirm projects" at bounding box center [364, 656] width 643 height 68
click at [422, 656] on div "Confirm and add costs" at bounding box center [424, 656] width 143 height 24
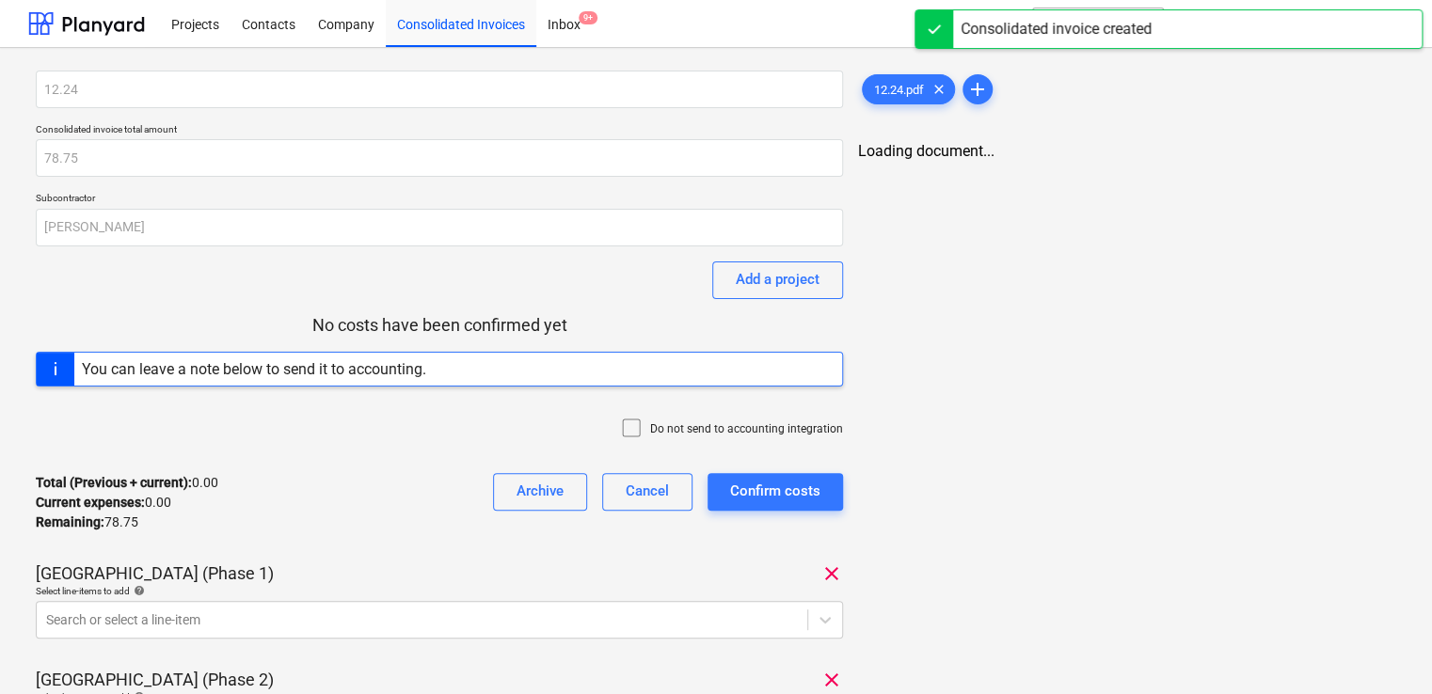
click at [635, 427] on icon at bounding box center [631, 428] width 23 height 23
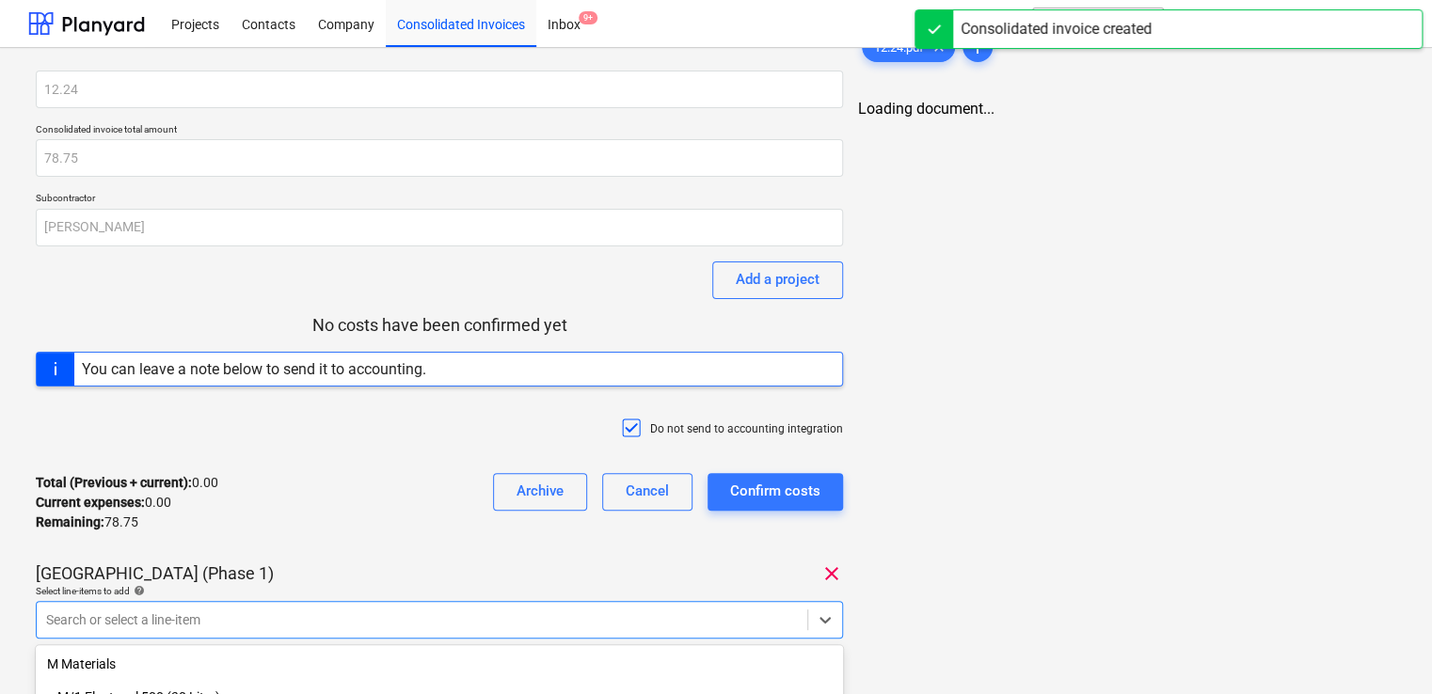
scroll to position [245, 0]
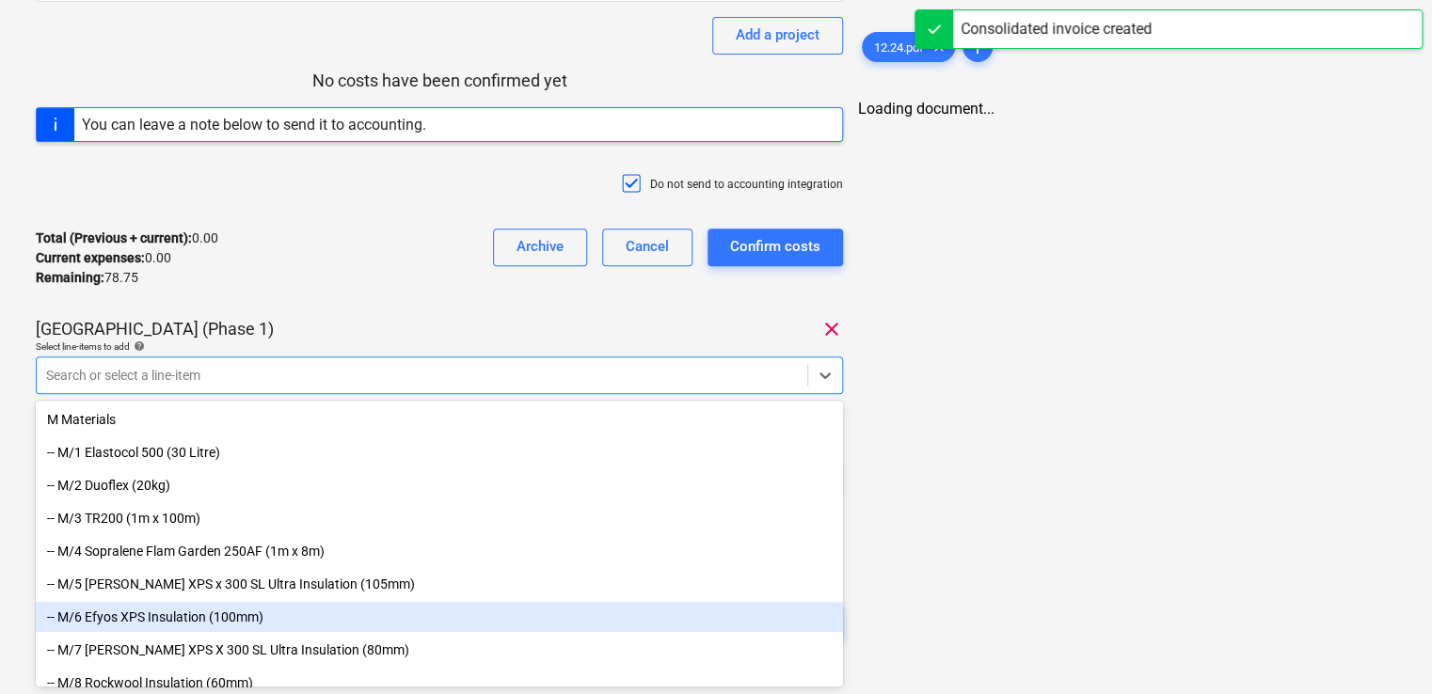
click at [409, 450] on body "Projects Contacts Company Consolidated Invoices Inbox 9+ format_size keyboard_a…" at bounding box center [716, 102] width 1432 height 694
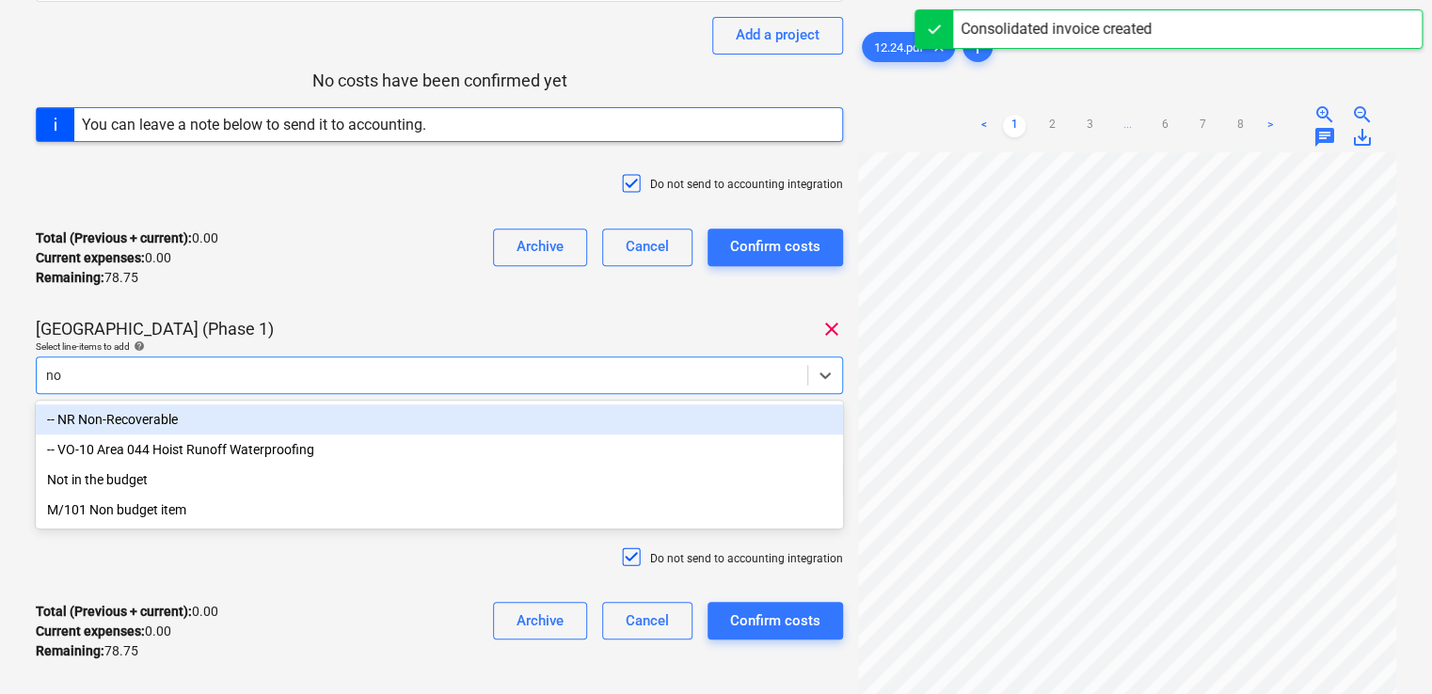
type input "non"
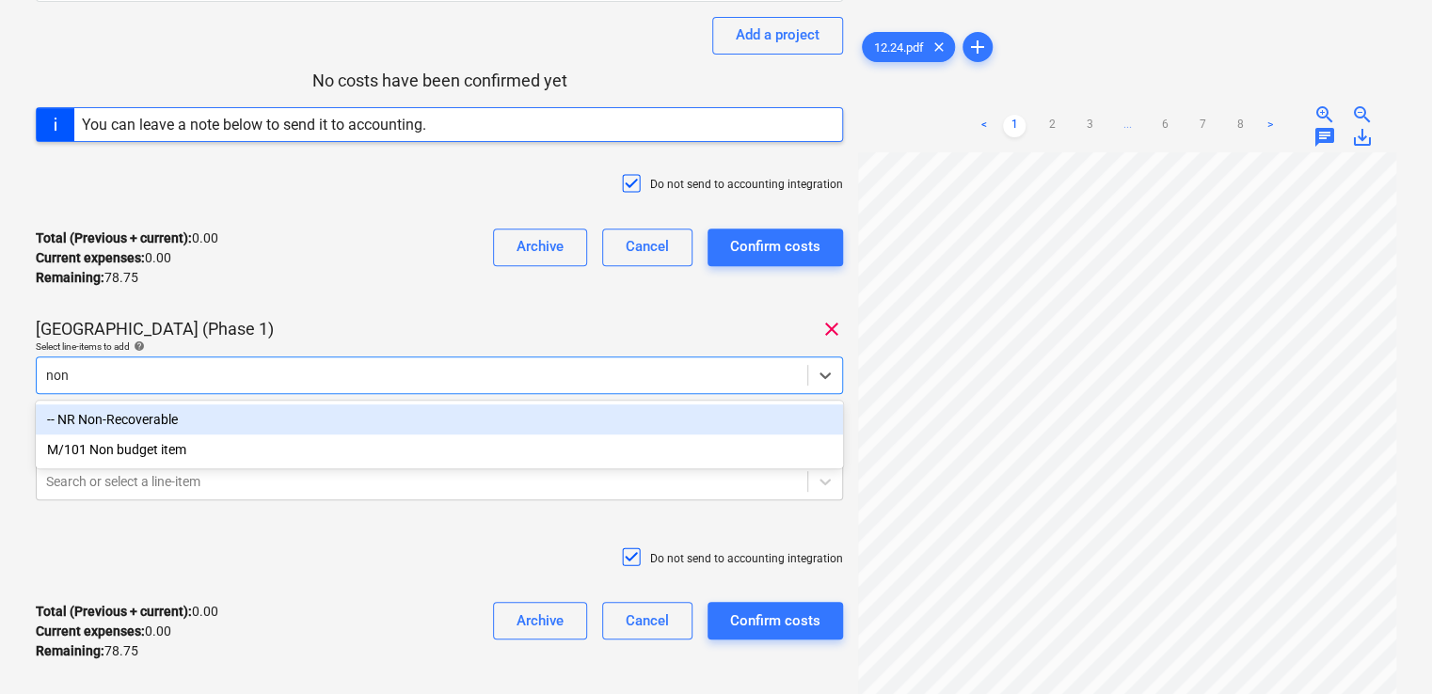
click at [279, 410] on div "-- NR Non-Recoverable" at bounding box center [439, 420] width 807 height 30
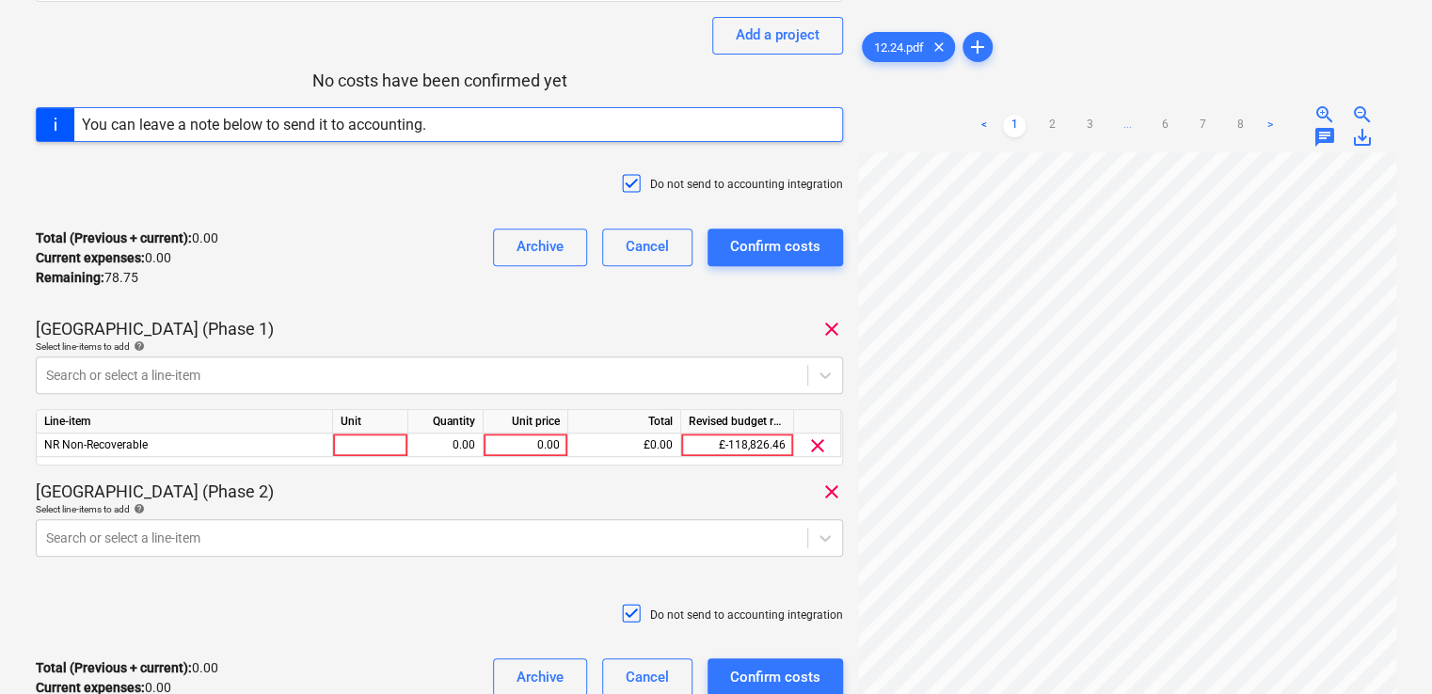
click at [421, 269] on div "Total (Previous + current) : 0.00 Current expenses : 0.00 Remaining : 78.75 Arc…" at bounding box center [439, 258] width 807 height 89
click at [384, 439] on div at bounding box center [370, 446] width 75 height 24
type input "item"
type input "31.88"
click at [478, 321] on div "Plumstead West Thamesmead (Phase 1) clear" at bounding box center [439, 329] width 807 height 23
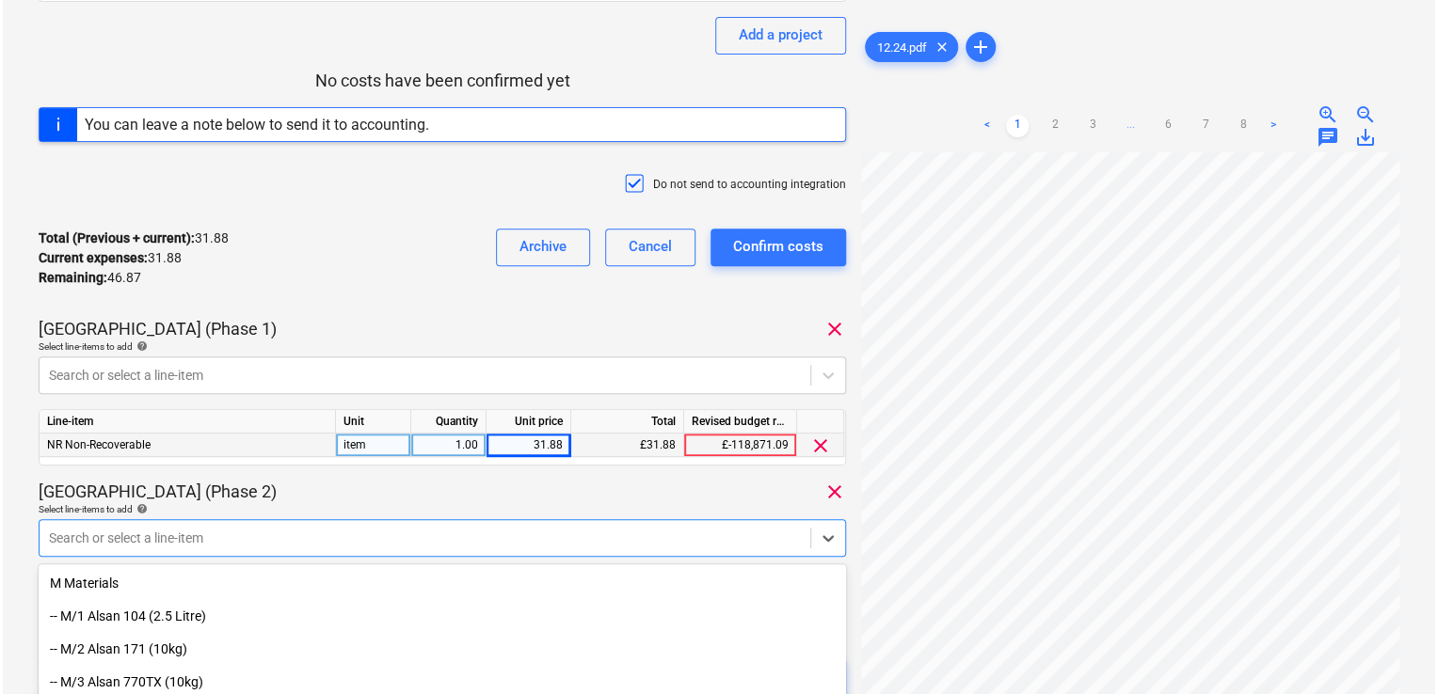
scroll to position [407, 0]
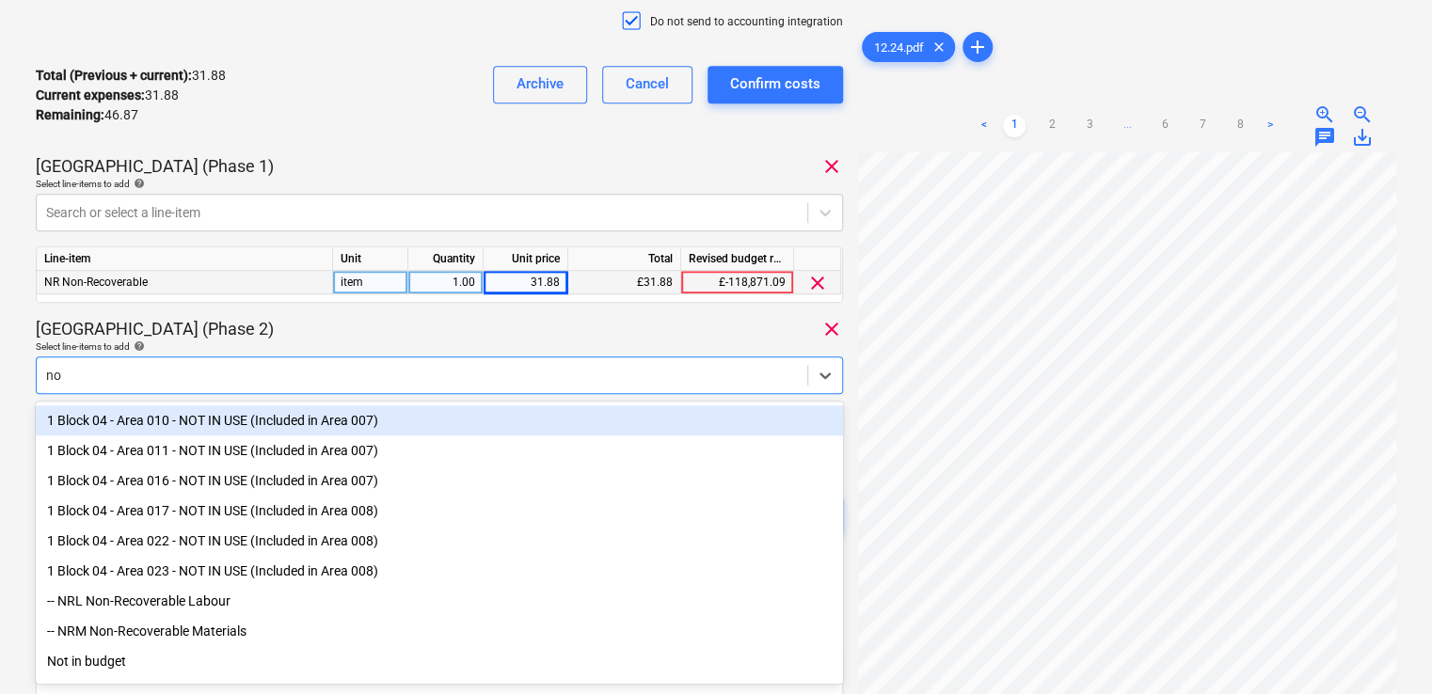
type input "non"
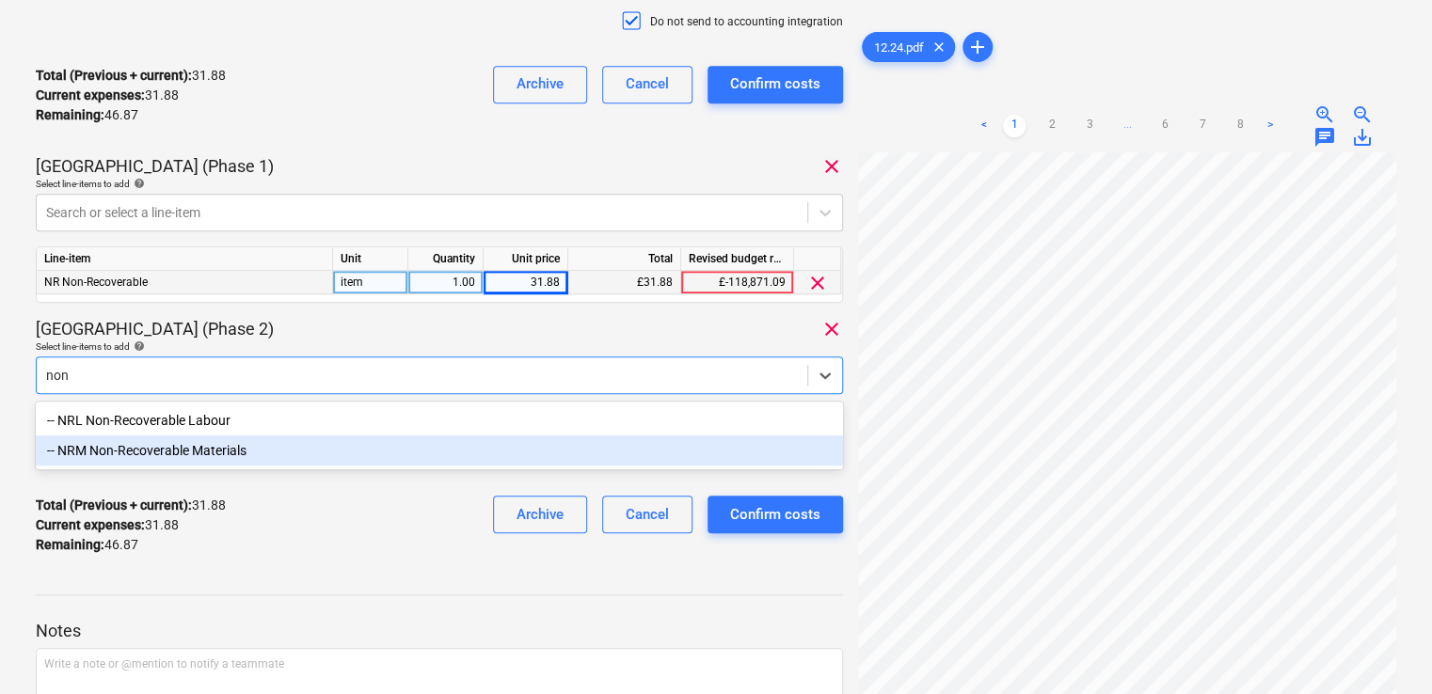
click at [433, 458] on div "-- NRM Non-Recoverable Materials" at bounding box center [439, 451] width 807 height 30
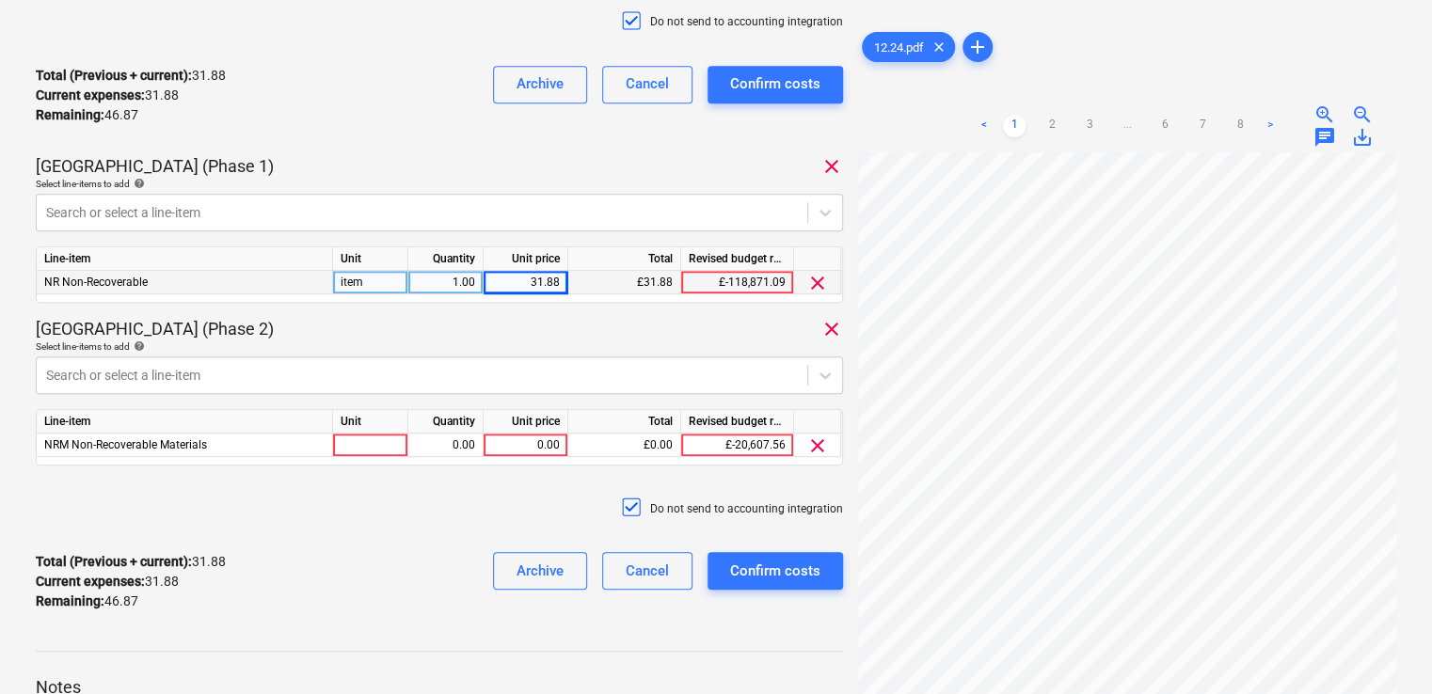
click at [425, 341] on div "Select line-items to add help" at bounding box center [439, 347] width 807 height 12
click at [383, 447] on div at bounding box center [370, 446] width 75 height 24
type input "item"
type input "31.87"
click at [428, 506] on div "Do not send to accounting integration" at bounding box center [439, 509] width 807 height 56
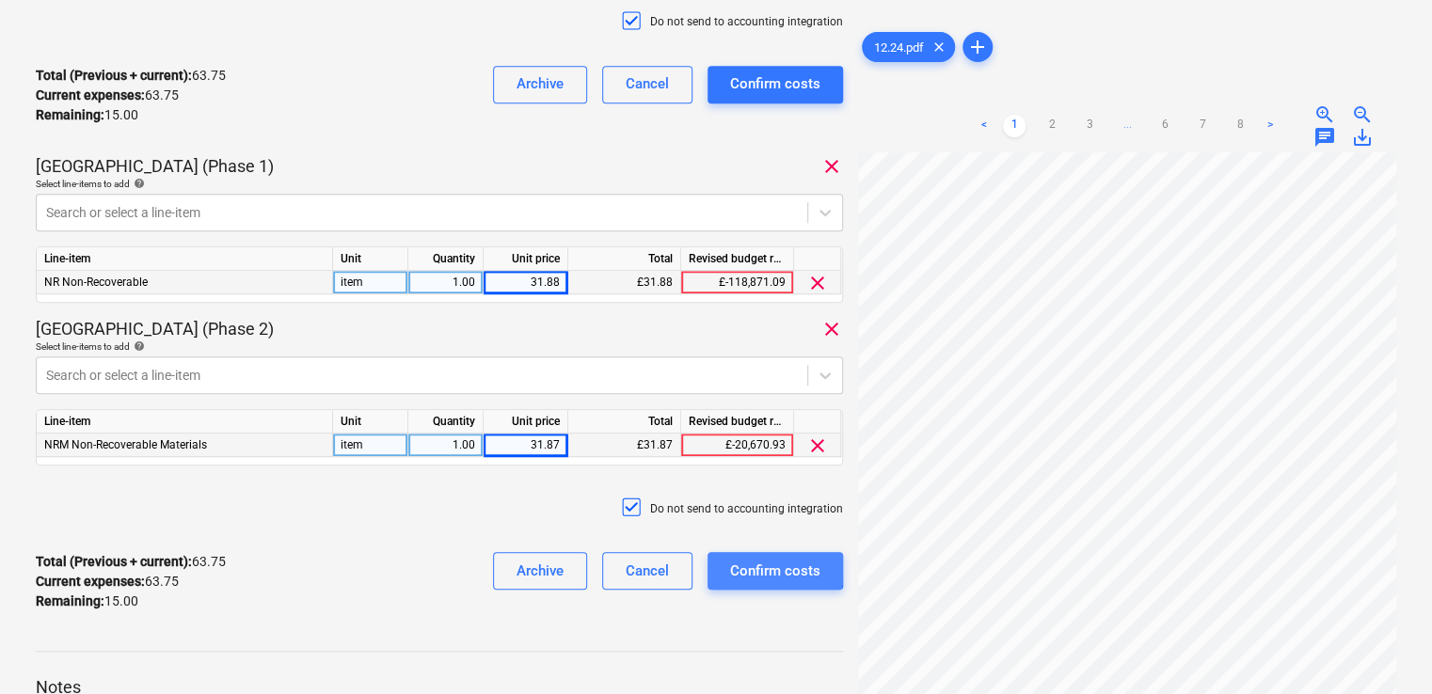
click at [738, 568] on div "Confirm costs" at bounding box center [775, 571] width 90 height 24
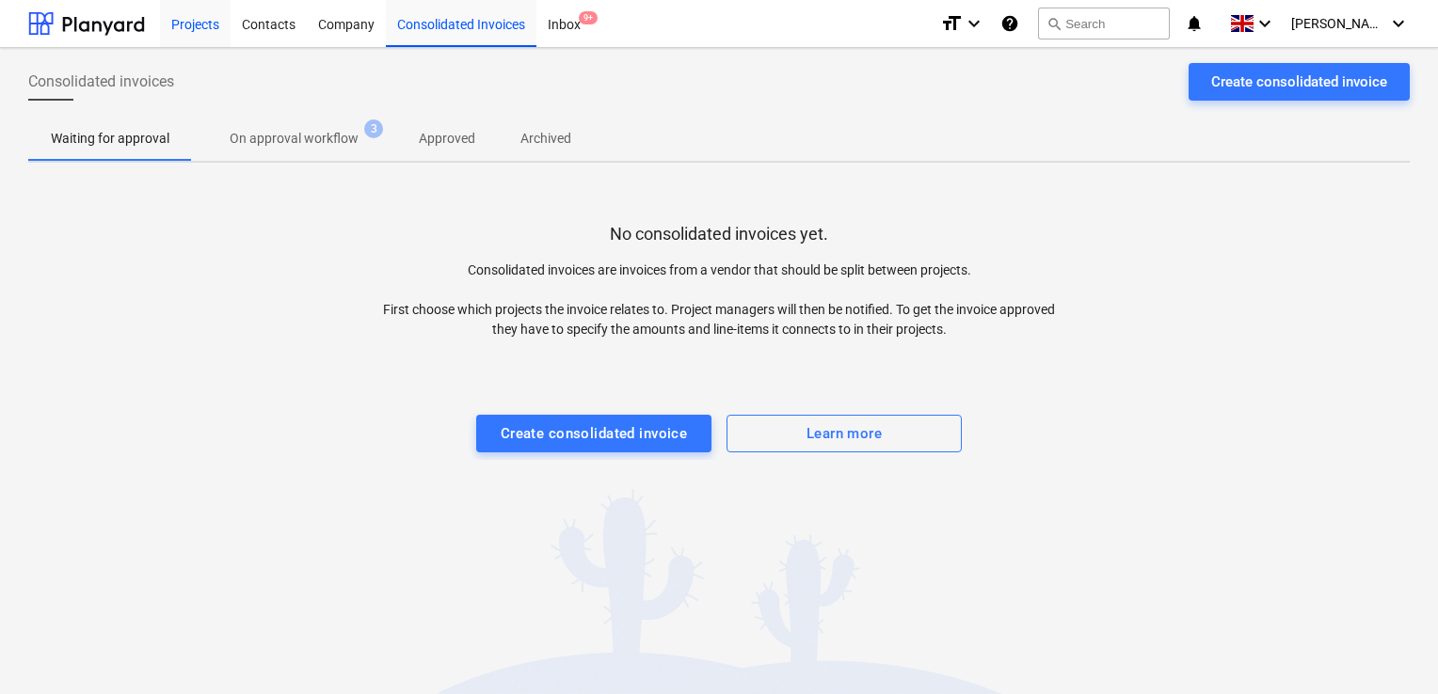
click at [218, 21] on div "Projects" at bounding box center [195, 23] width 71 height 48
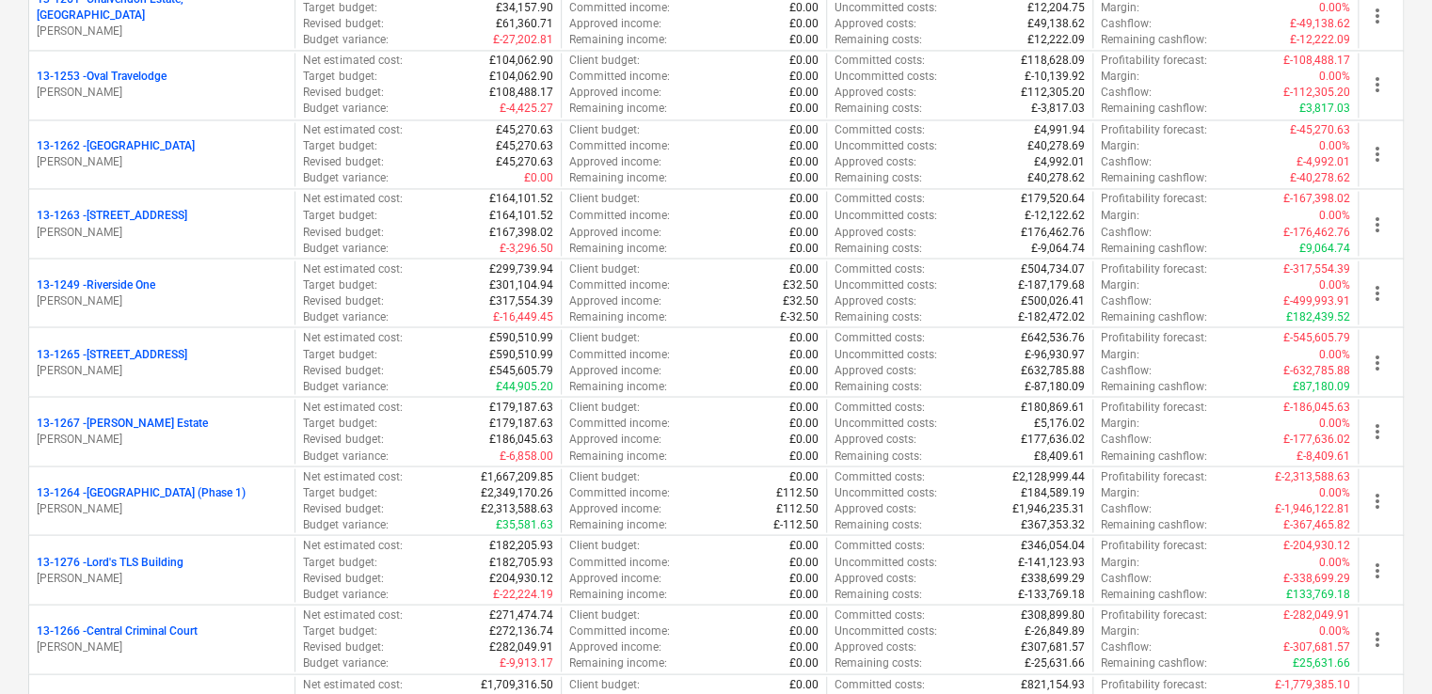
scroll to position [1564, 0]
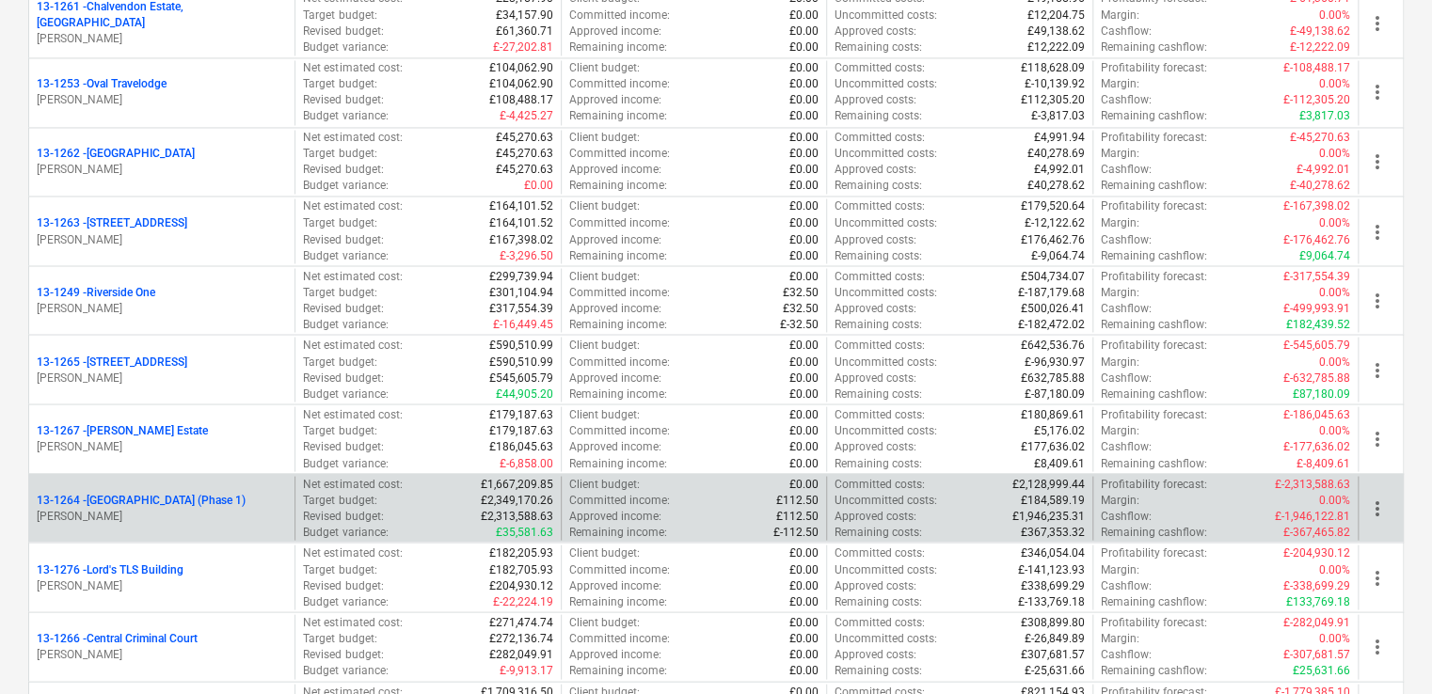
click at [117, 518] on p "G. Collins" at bounding box center [162, 516] width 250 height 16
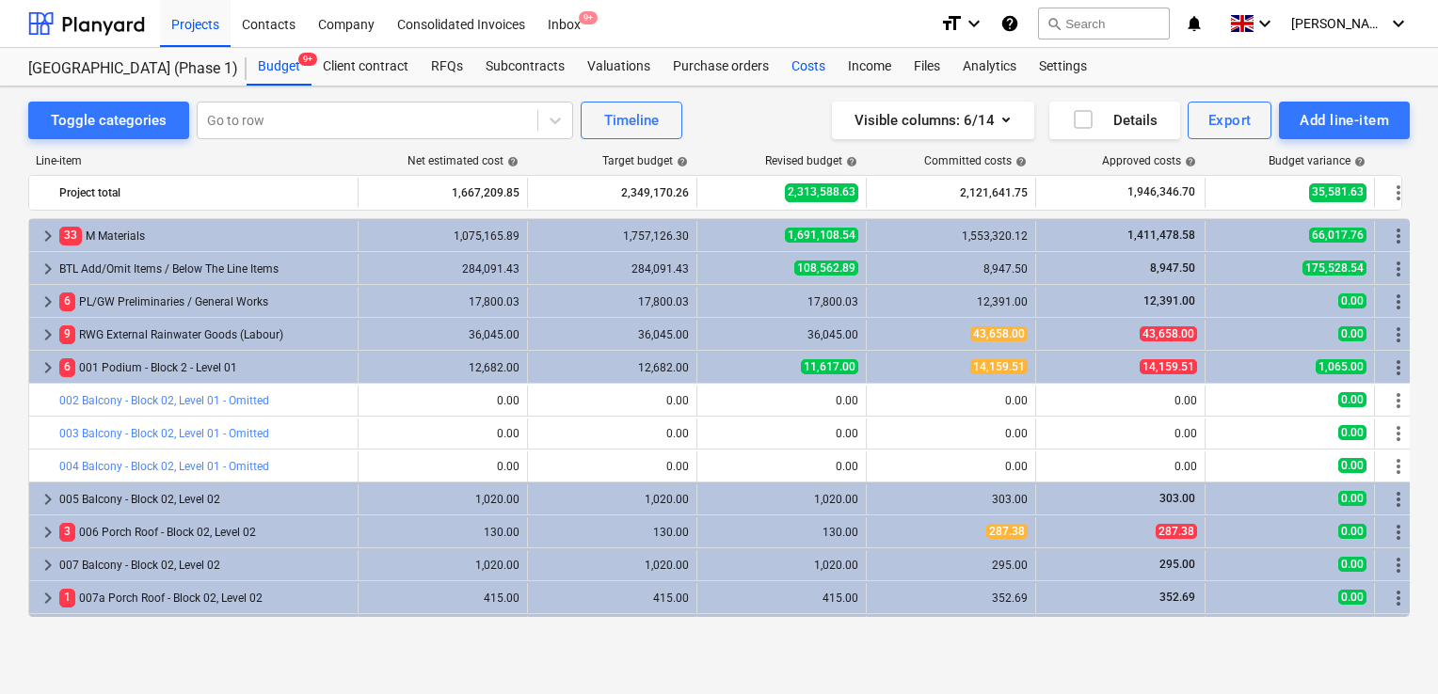
click at [805, 78] on div "Costs" at bounding box center [808, 67] width 56 height 38
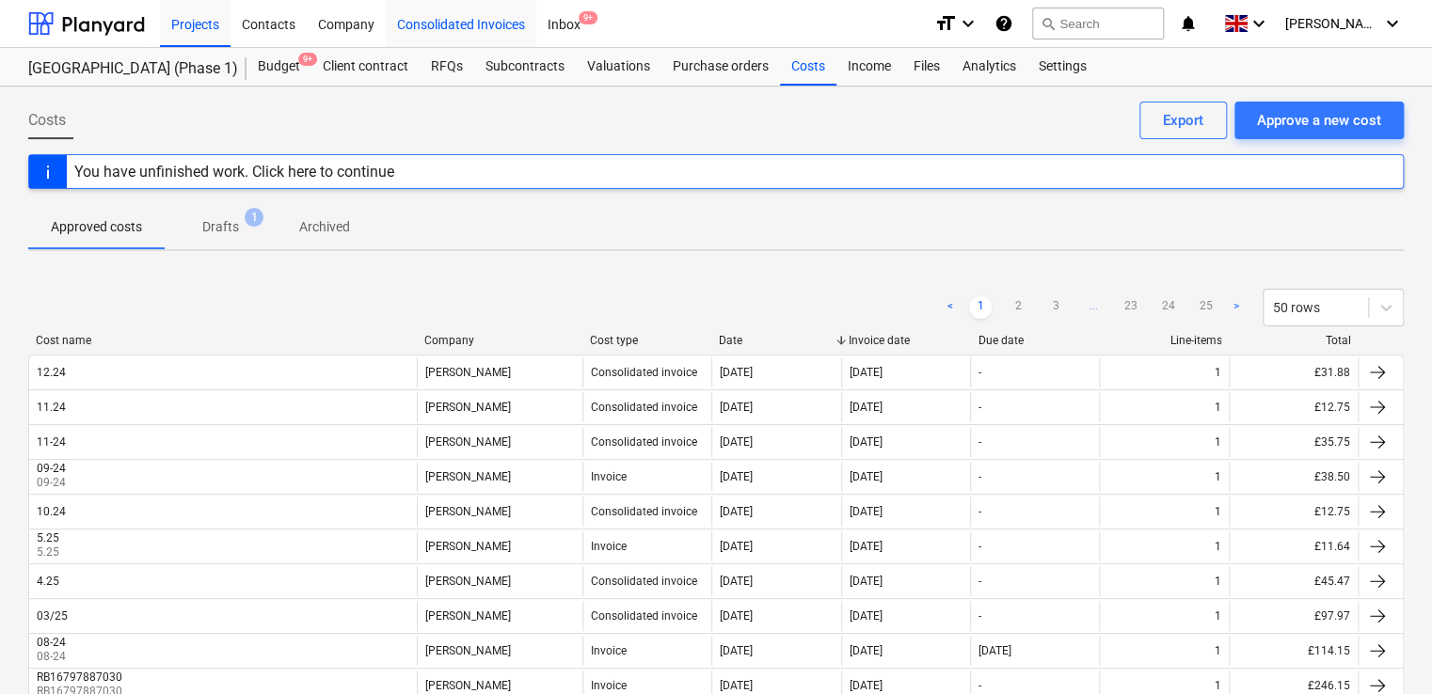
click at [501, 32] on div "Consolidated Invoices" at bounding box center [461, 23] width 151 height 48
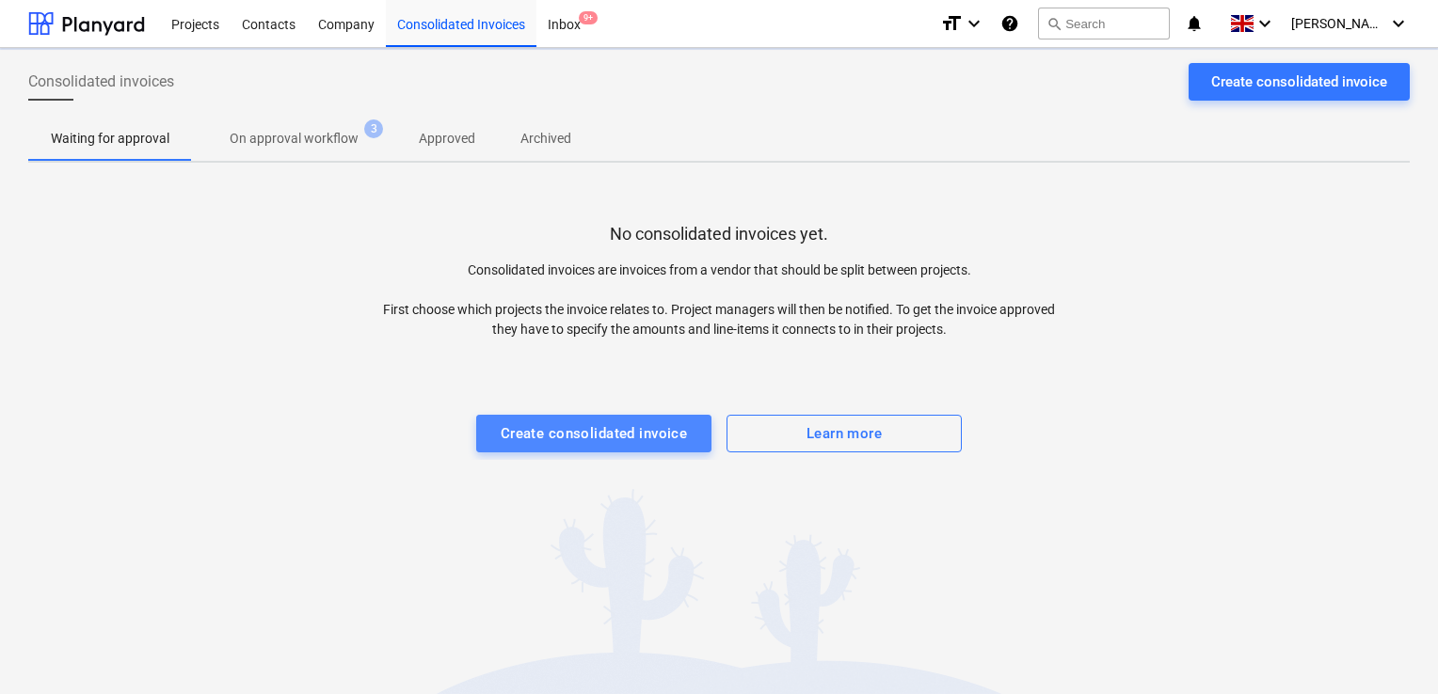
click at [582, 423] on div "Create consolidated invoice" at bounding box center [594, 434] width 187 height 24
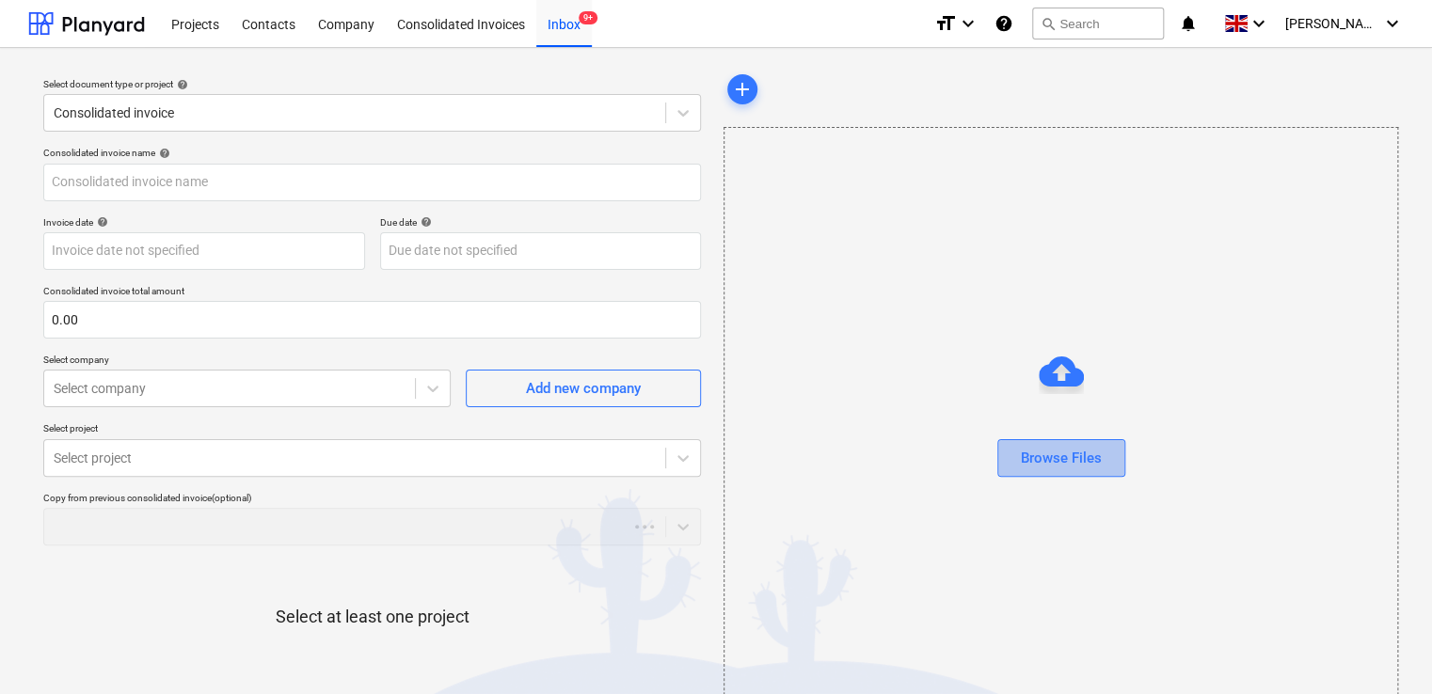
click at [1098, 452] on div "Browse Files" at bounding box center [1061, 458] width 81 height 24
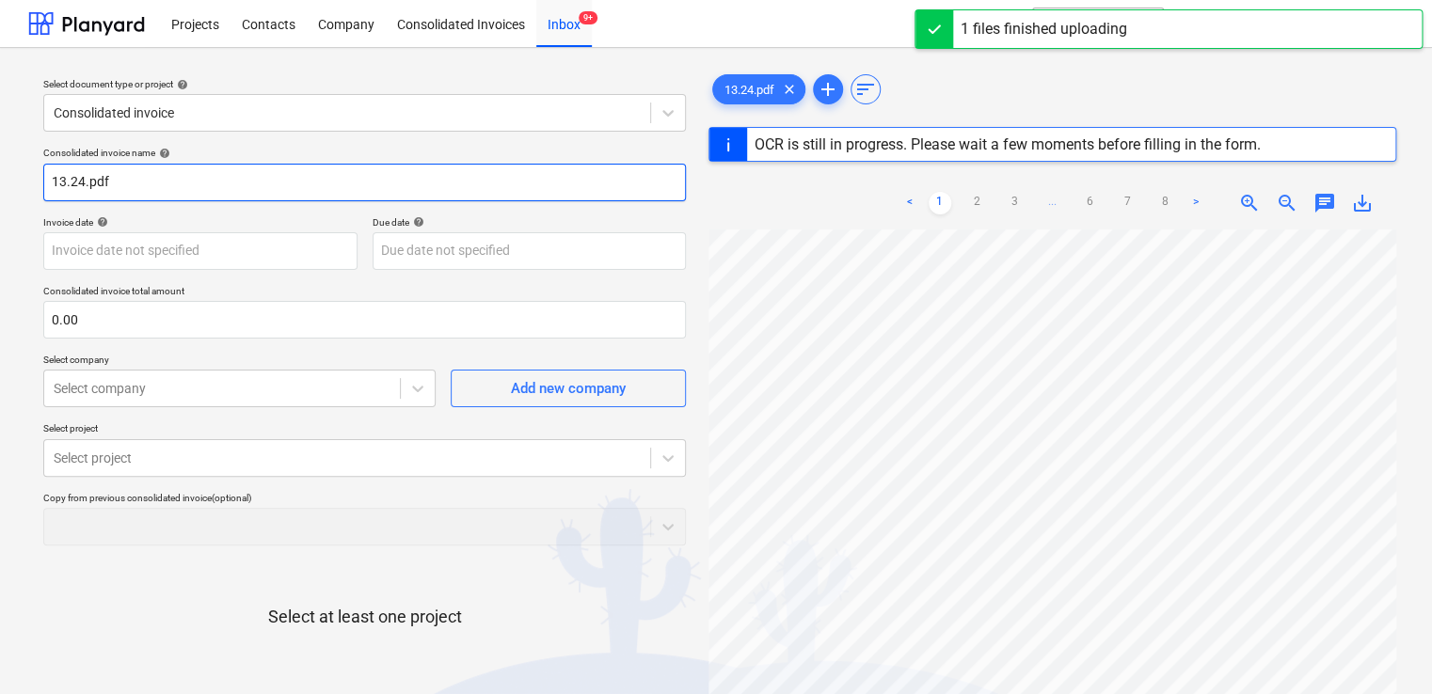
click at [279, 199] on input "13.24.pdf" at bounding box center [364, 183] width 643 height 38
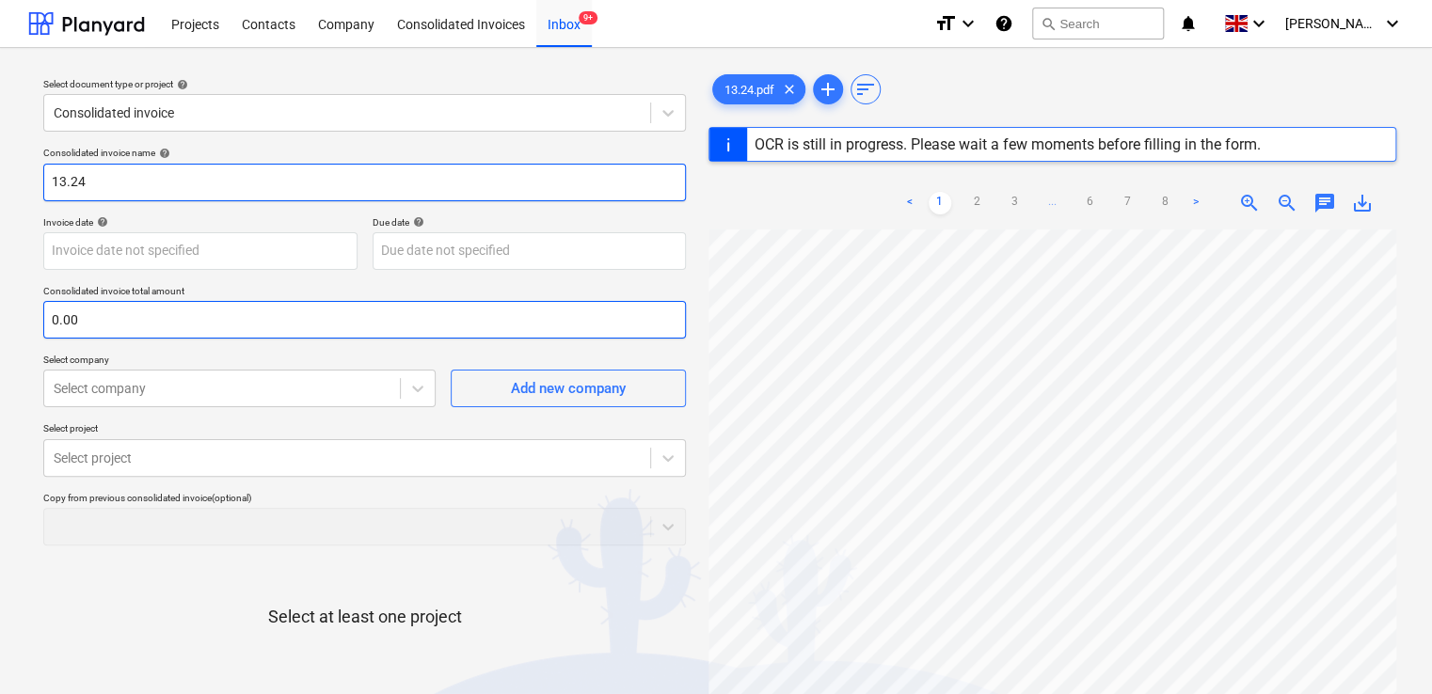
type input "13.24"
click at [202, 325] on input "text" at bounding box center [364, 320] width 643 height 38
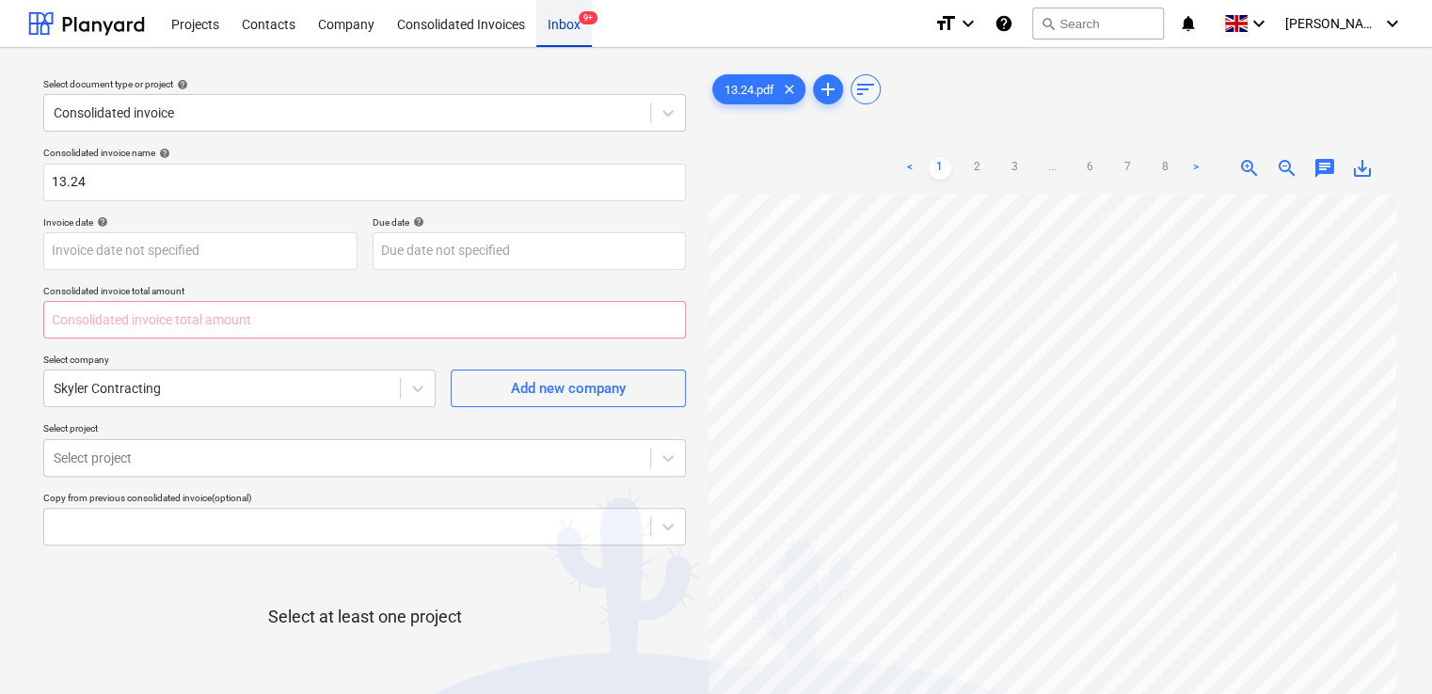
type input "0.00"
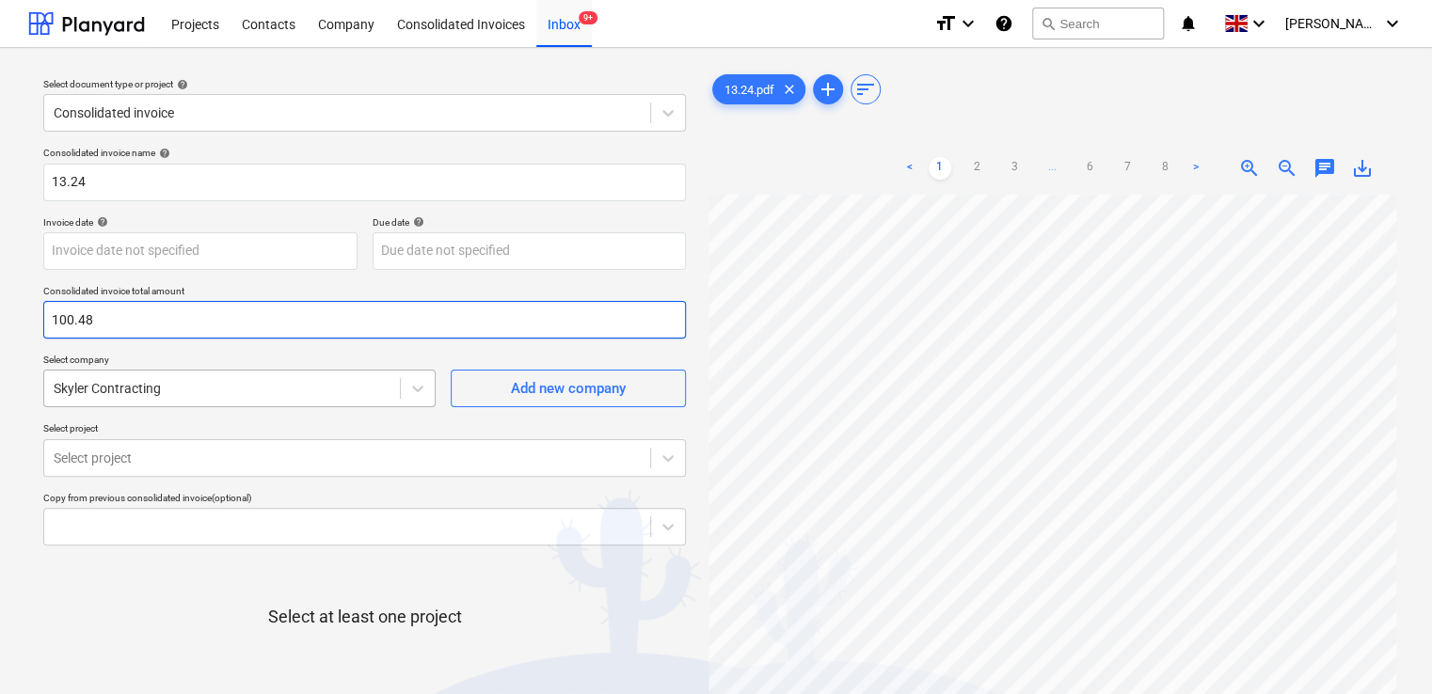
type input "100.48"
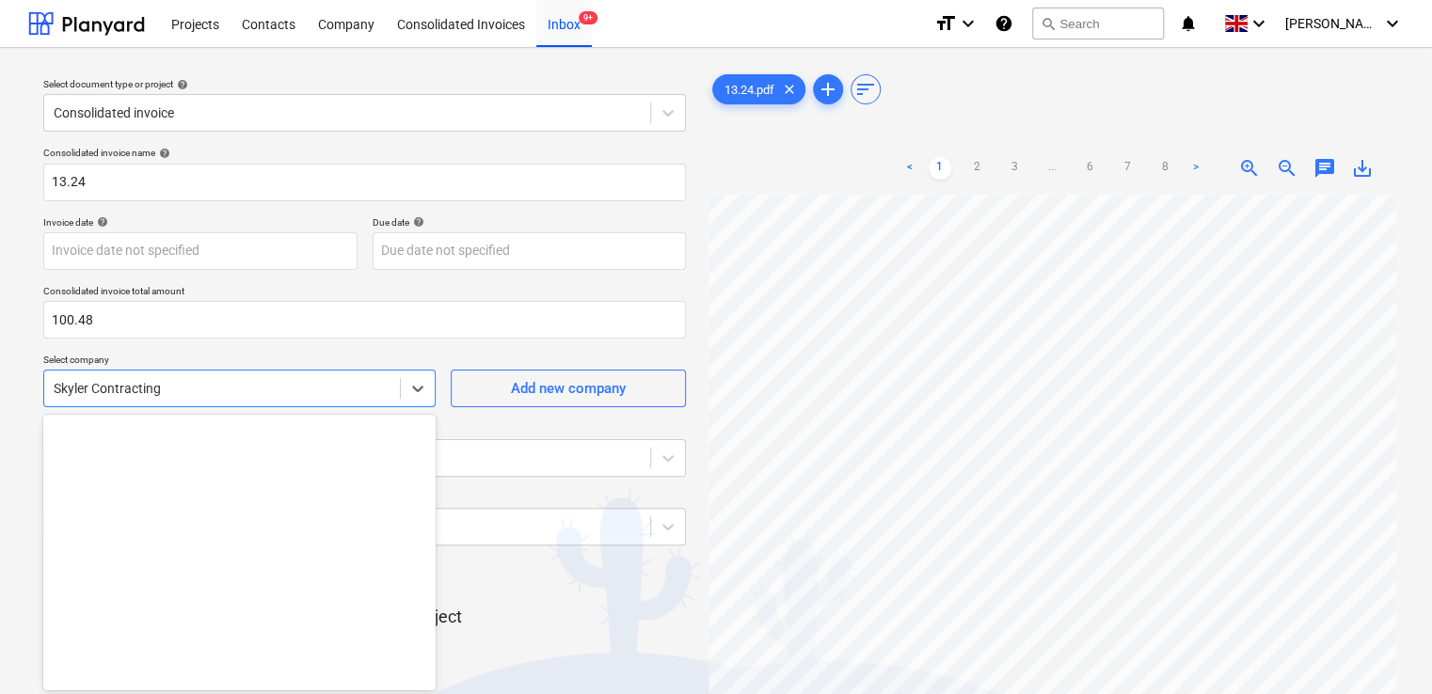
click at [158, 402] on body "Projects Contacts Company Consolidated Invoices Inbox 9+ format_size keyboard_a…" at bounding box center [716, 347] width 1432 height 694
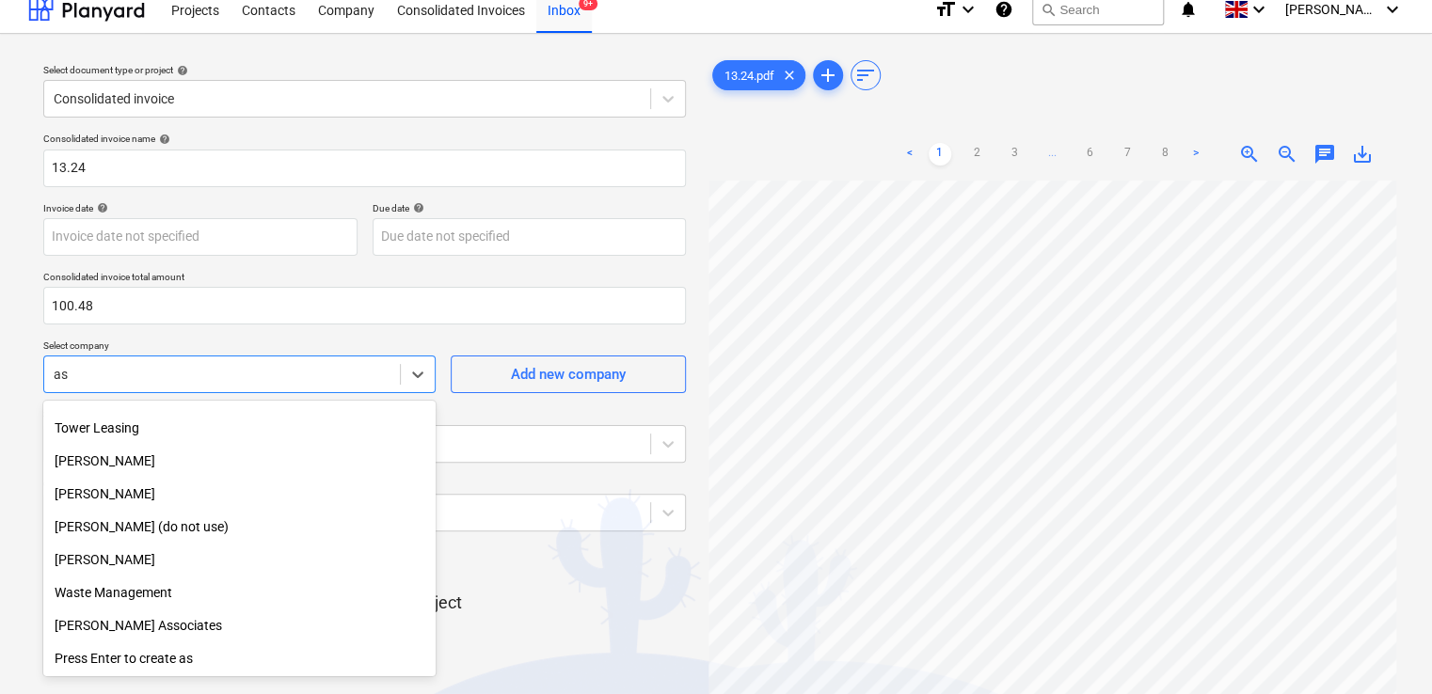
scroll to position [2791, 0]
type input "ash"
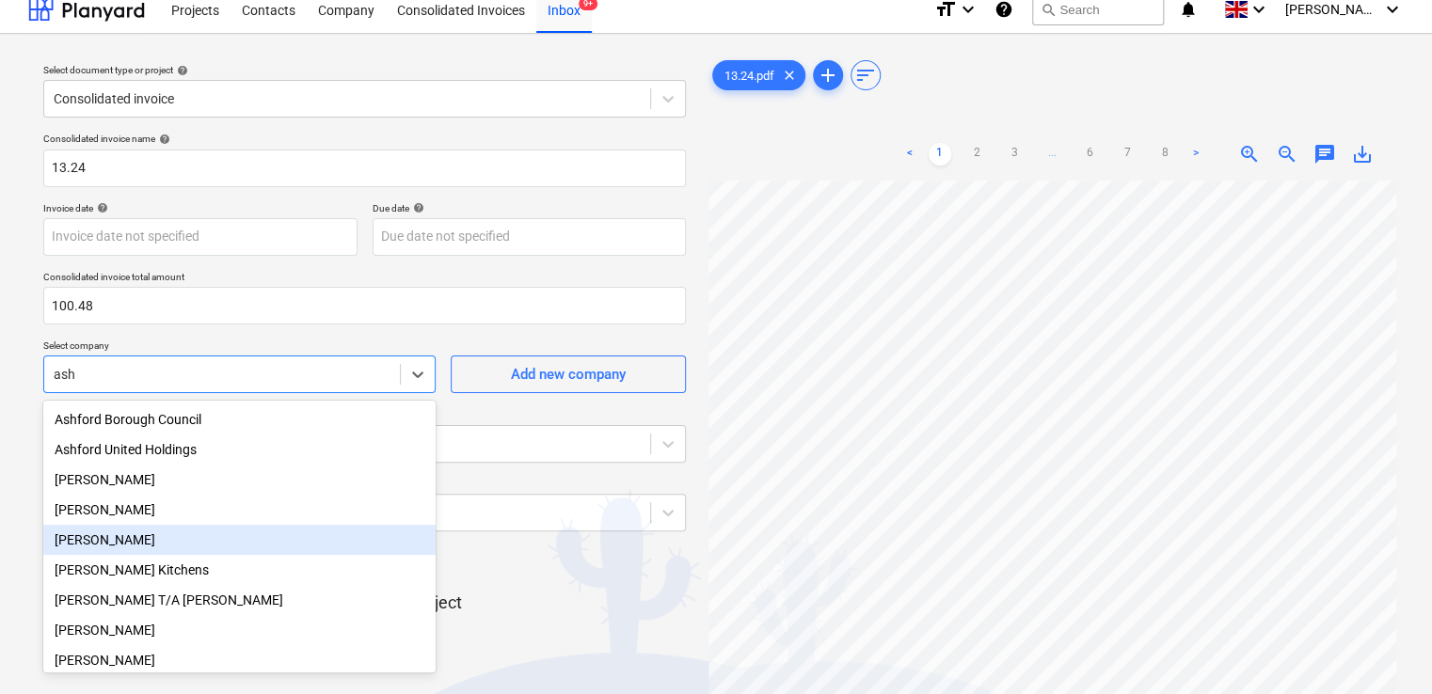
click at [90, 538] on div "Ashley Rowe" at bounding box center [239, 540] width 392 height 30
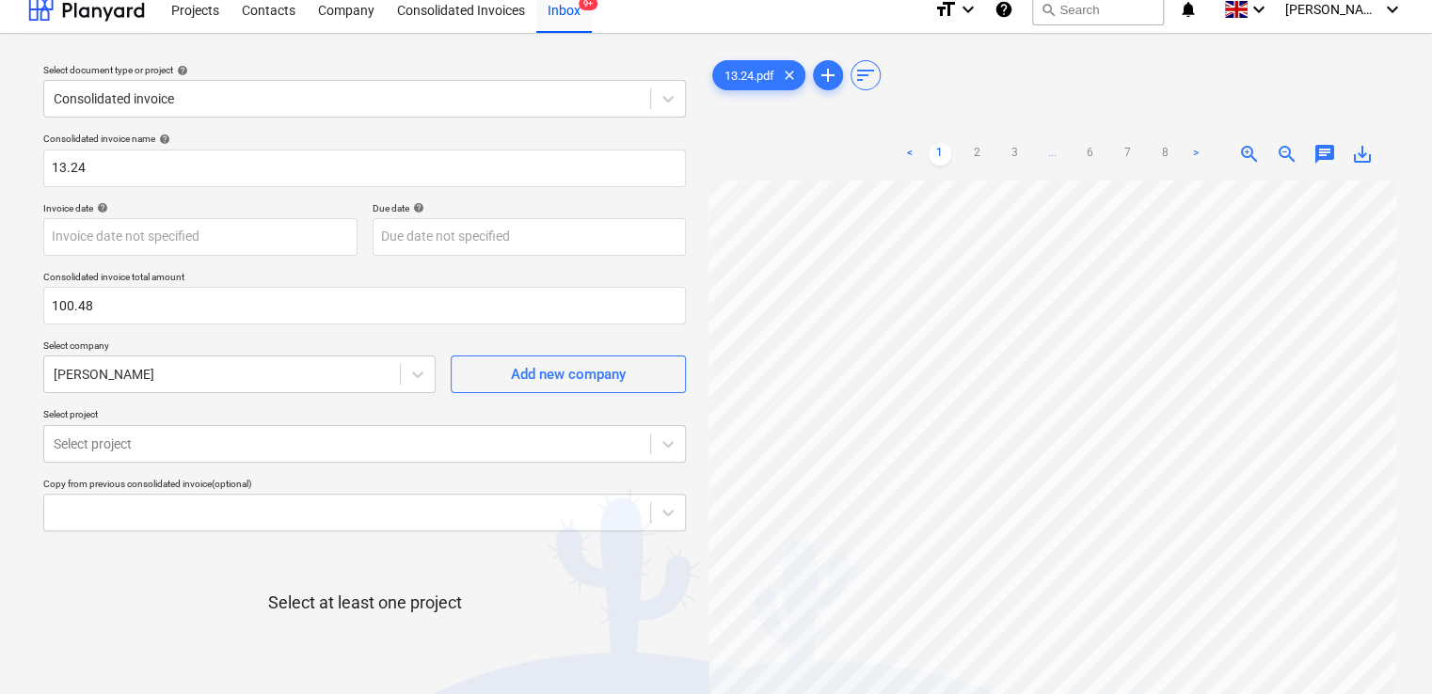
click at [22, 371] on div "Select document type or project help Consolidated invoice Consolidated invoice …" at bounding box center [716, 439] width 1432 height 811
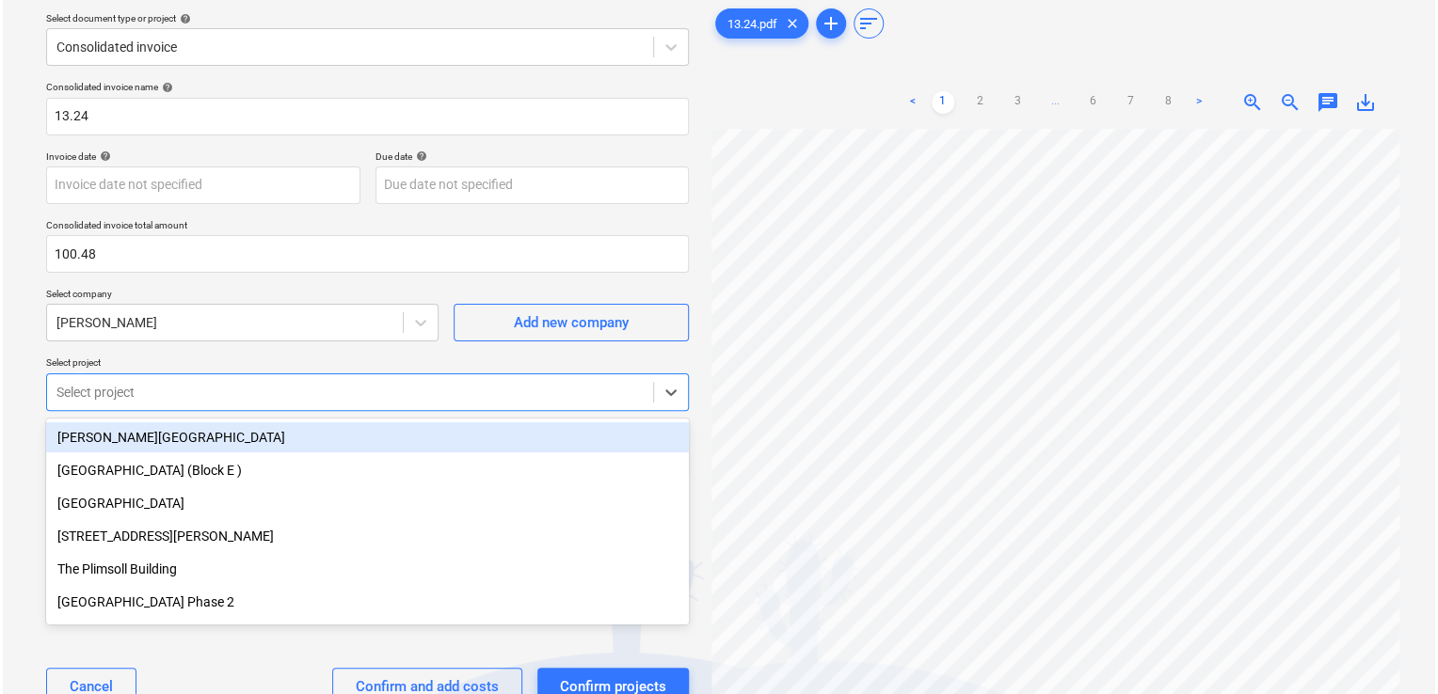
scroll to position [83, 0]
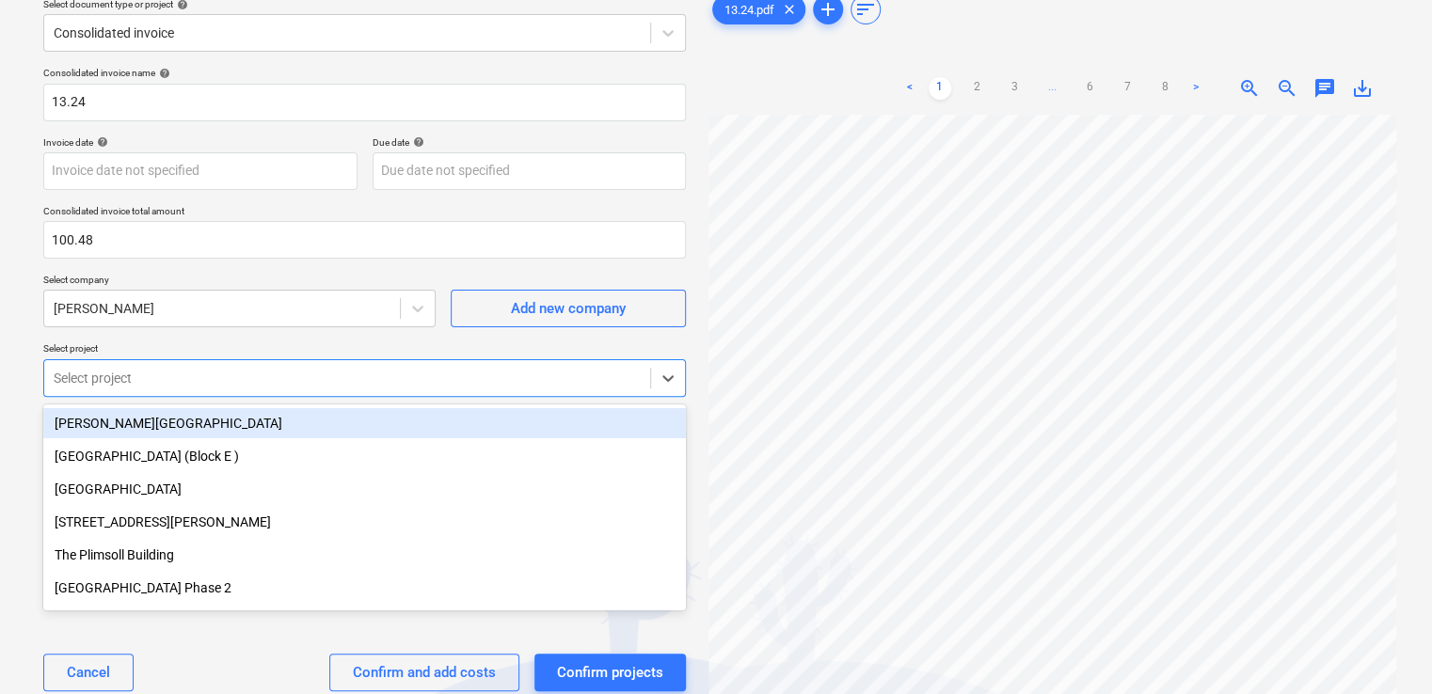
click at [251, 440] on body "Projects Contacts Company Consolidated Invoices Inbox 9+ format_size keyboard_a…" at bounding box center [716, 267] width 1432 height 694
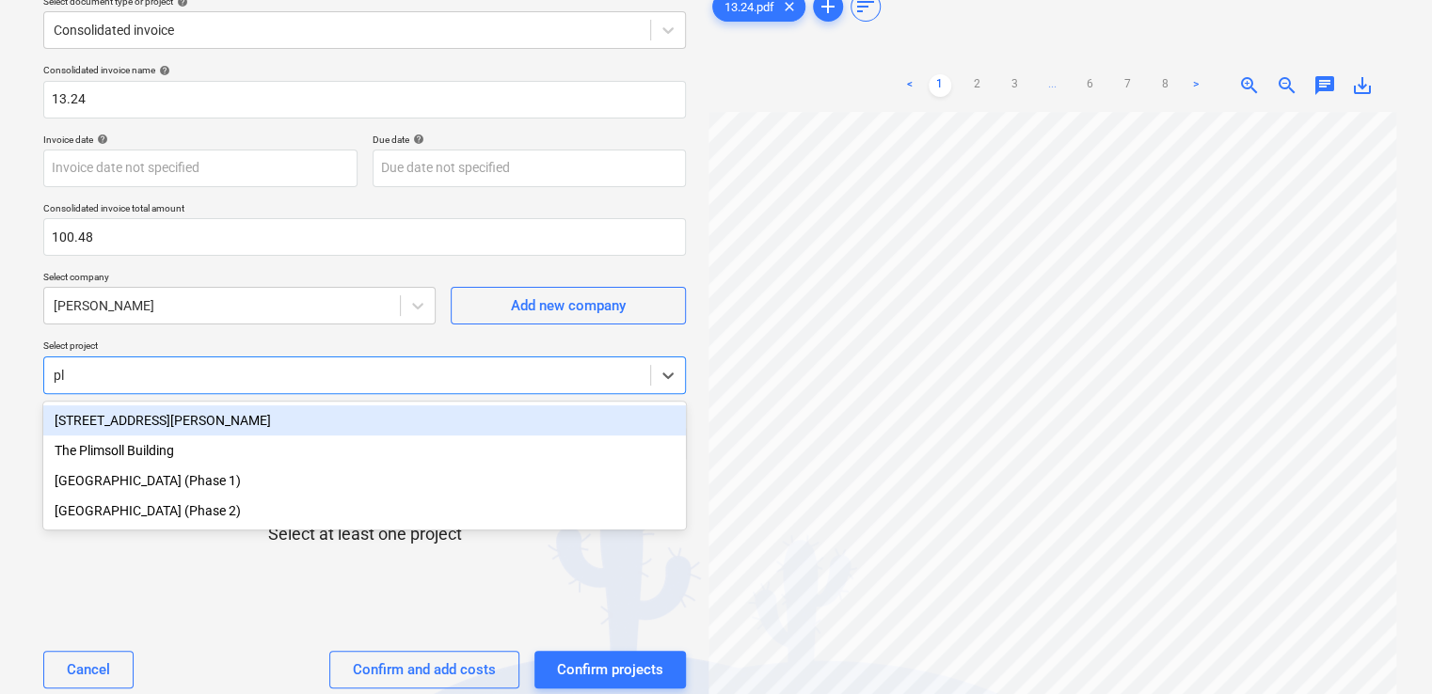
type input "plu"
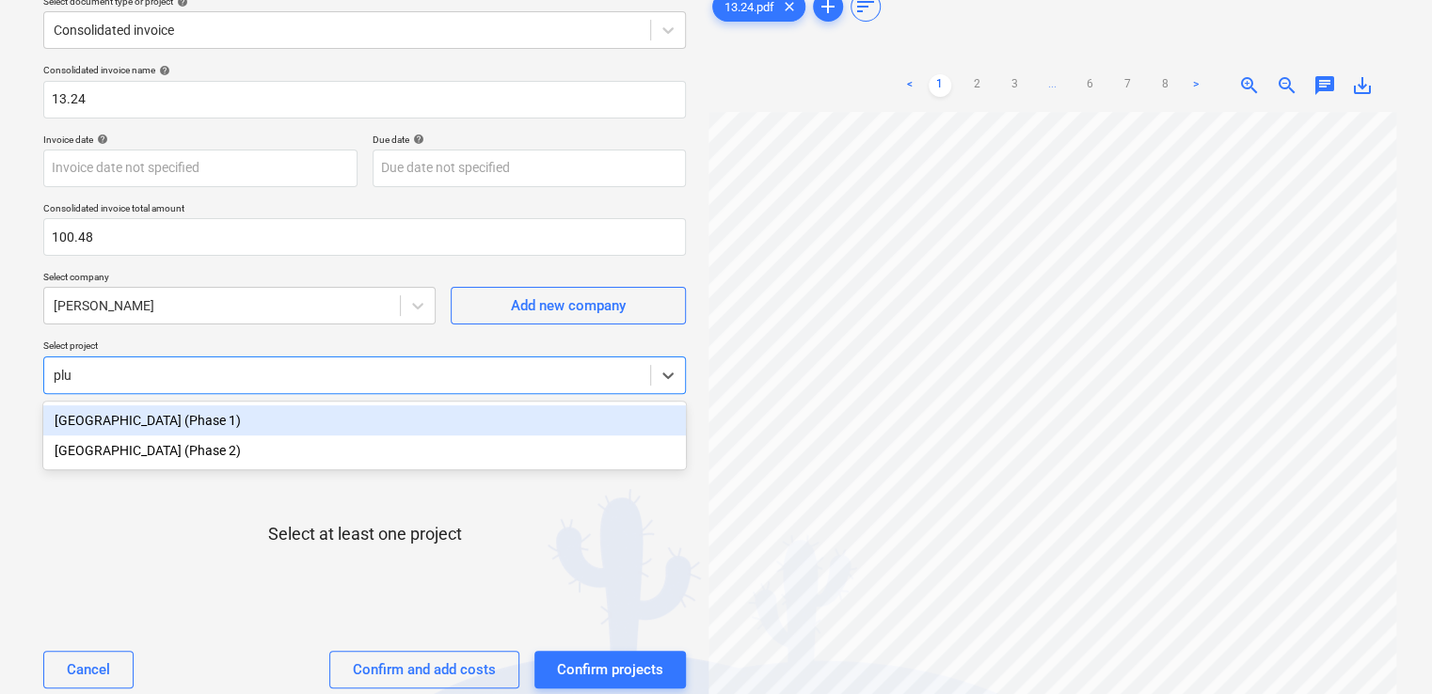
click at [249, 423] on div "[GEOGRAPHIC_DATA] (Phase 1)" at bounding box center [364, 421] width 643 height 30
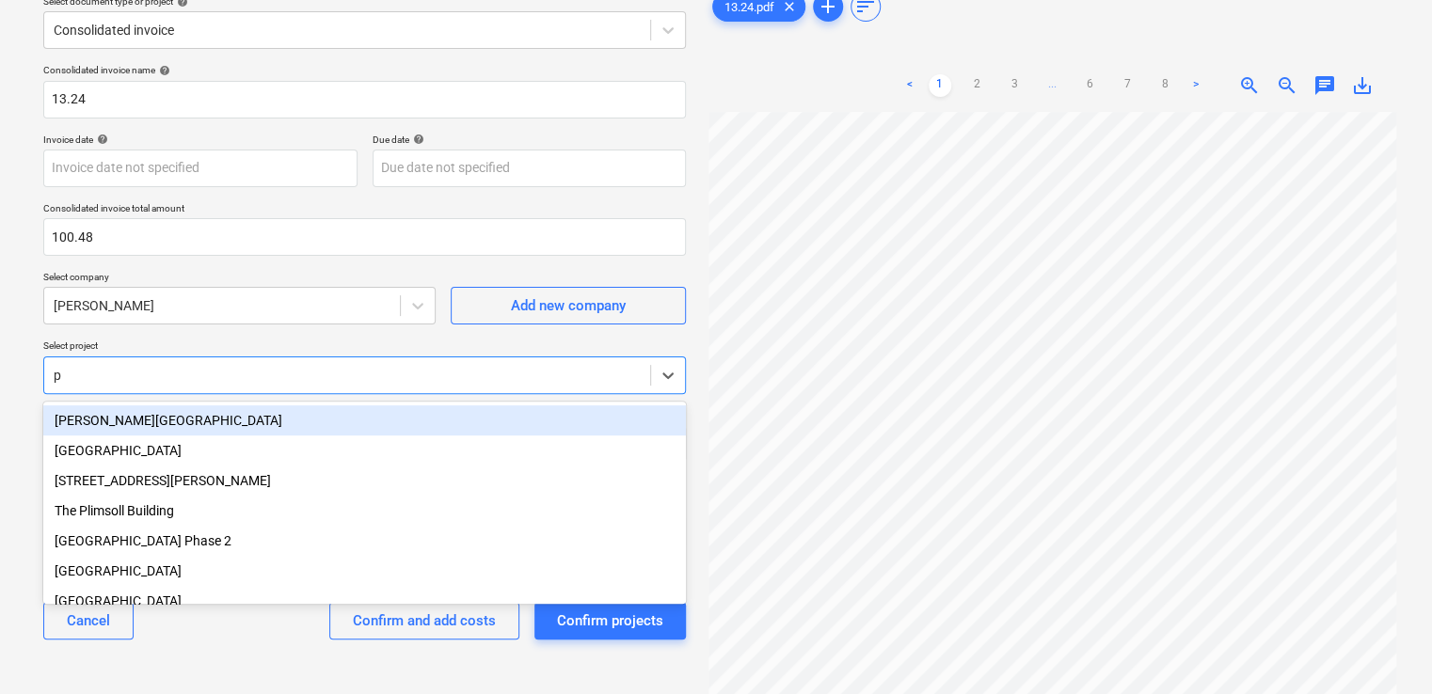
type input "pl"
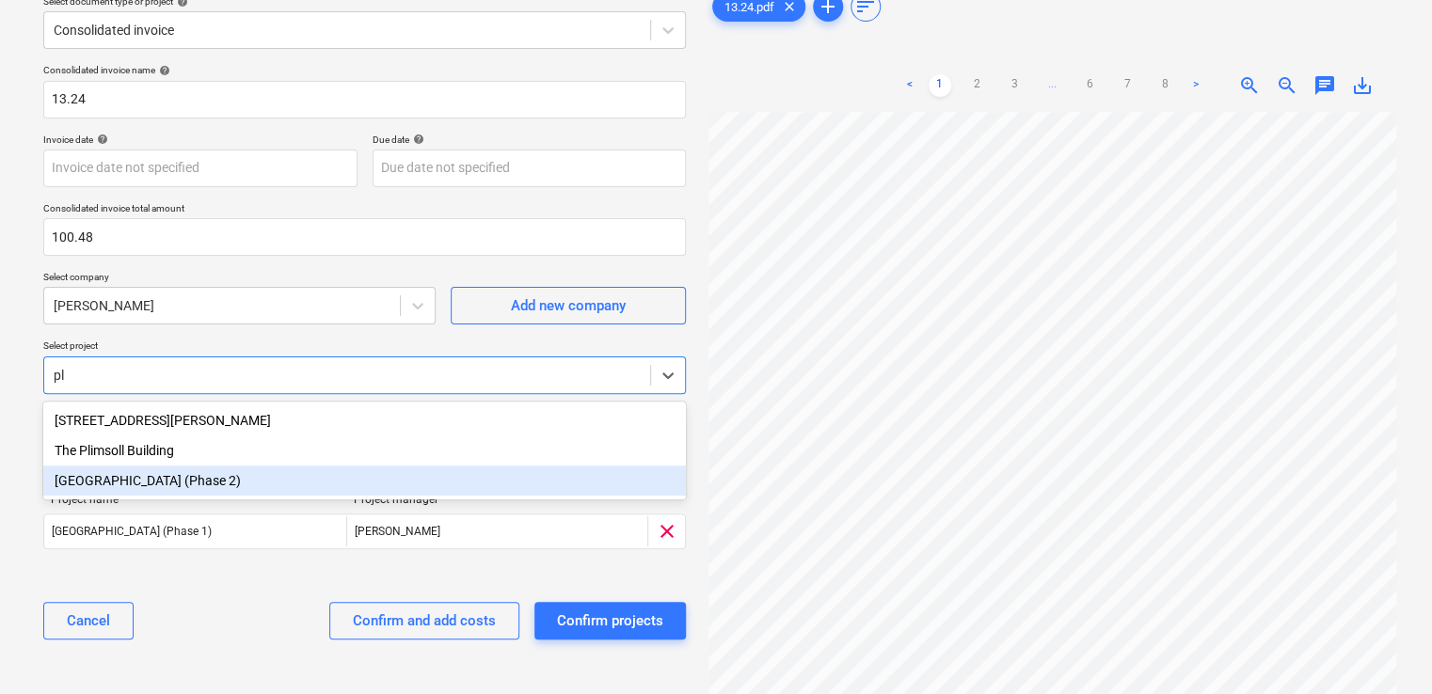
click at [241, 490] on div "[GEOGRAPHIC_DATA] (Phase 2)" at bounding box center [364, 481] width 643 height 30
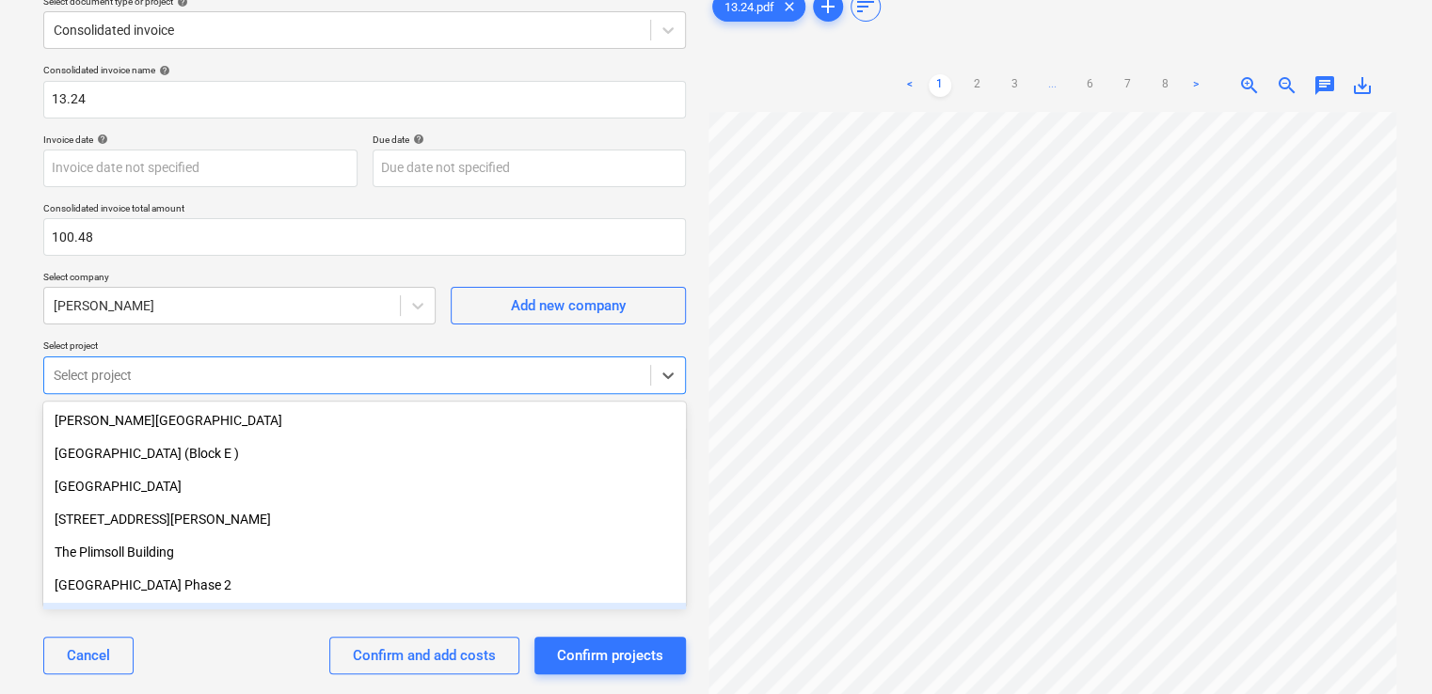
click at [238, 619] on div "Consolidated invoice name help 13.24 Invoice date help Press the down arrow key…" at bounding box center [365, 376] width 658 height 641
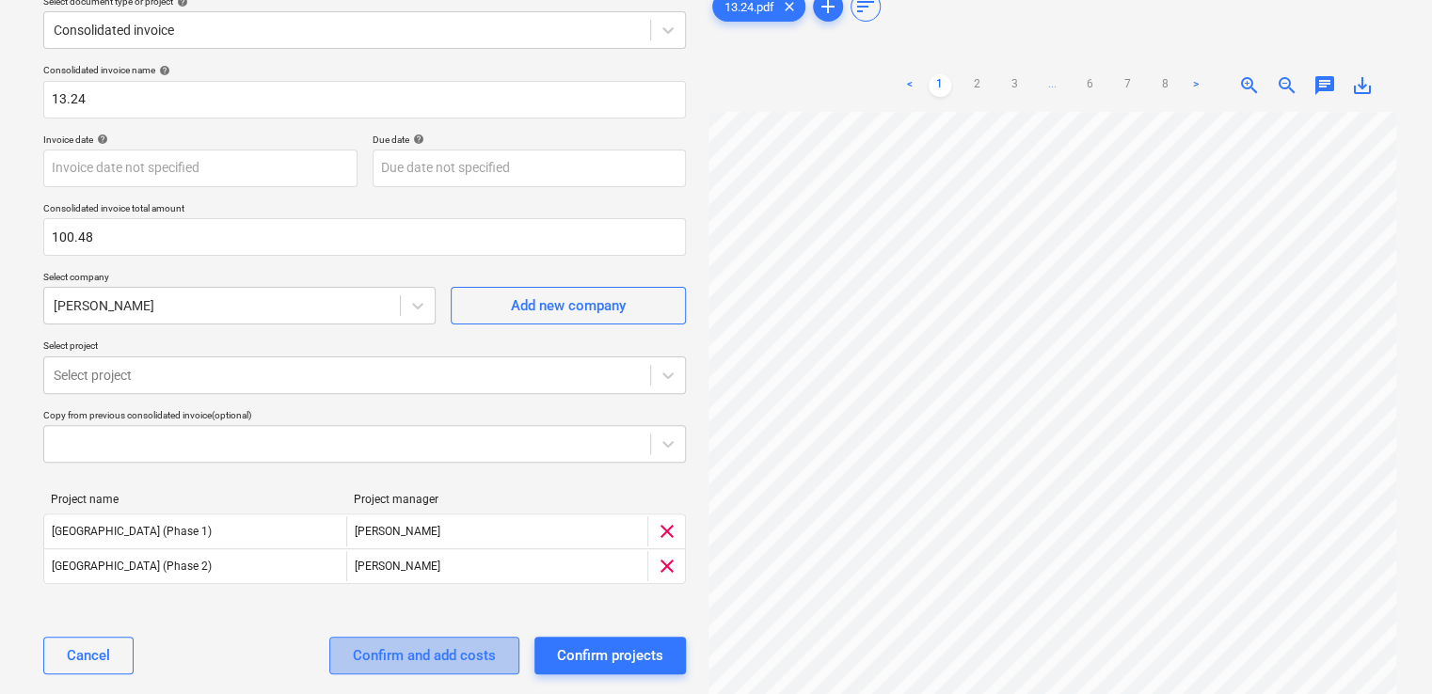
click at [366, 666] on div "Confirm and add costs" at bounding box center [424, 656] width 143 height 24
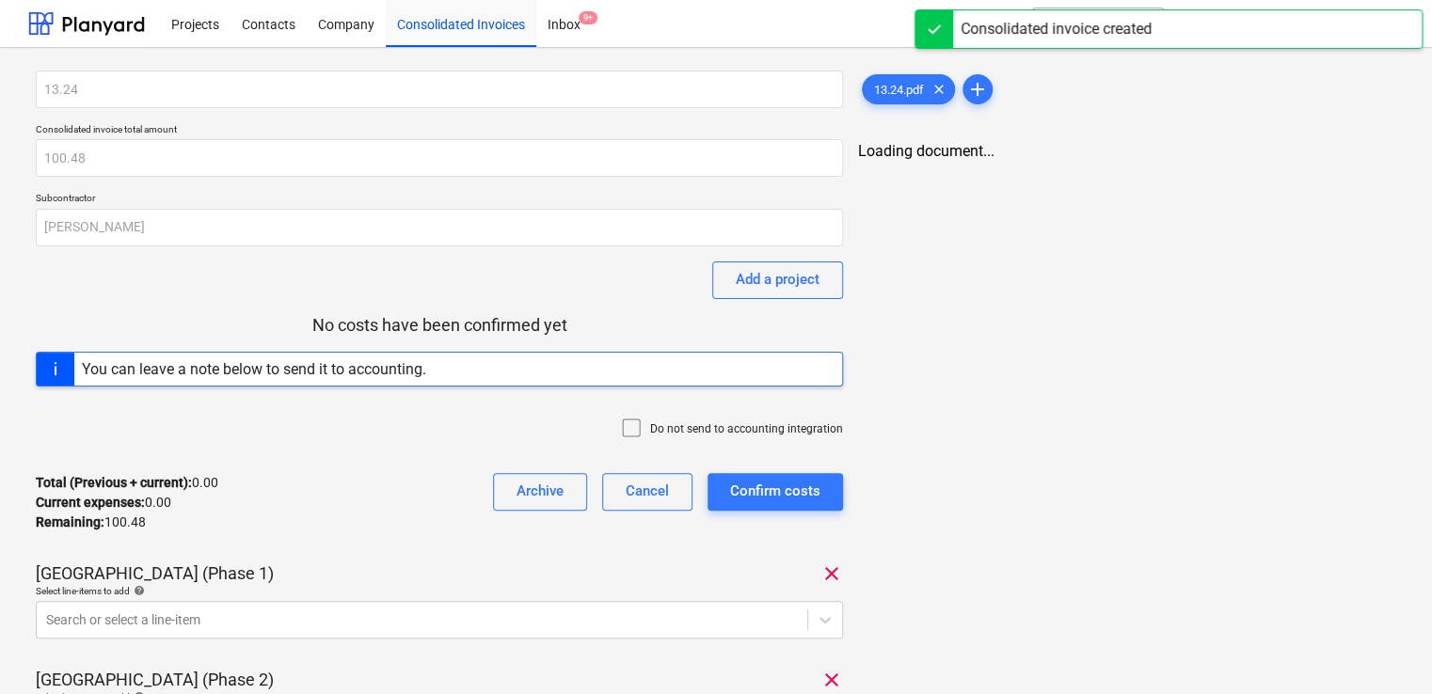
click at [640, 435] on icon at bounding box center [631, 428] width 23 height 23
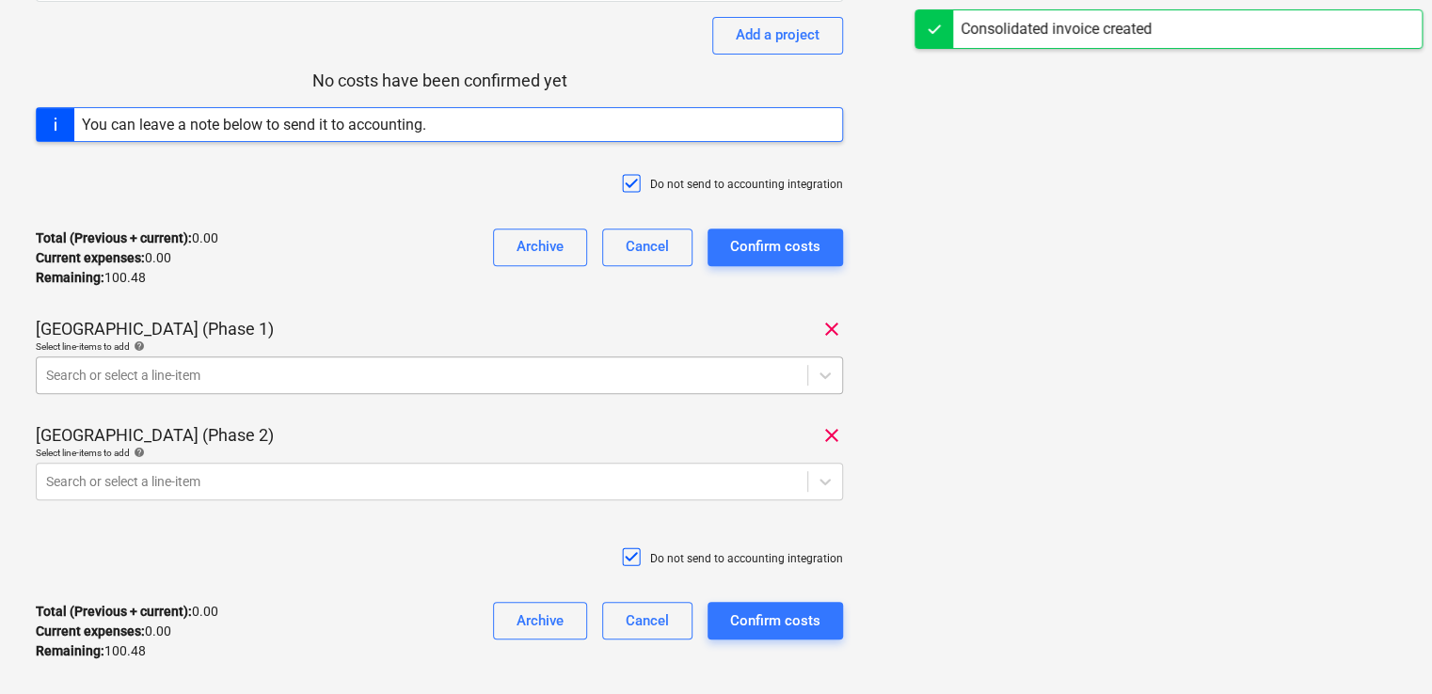
click at [534, 450] on body "Projects Contacts Company Consolidated Invoices Inbox 9+ format_size keyboard_a…" at bounding box center [716, 102] width 1432 height 694
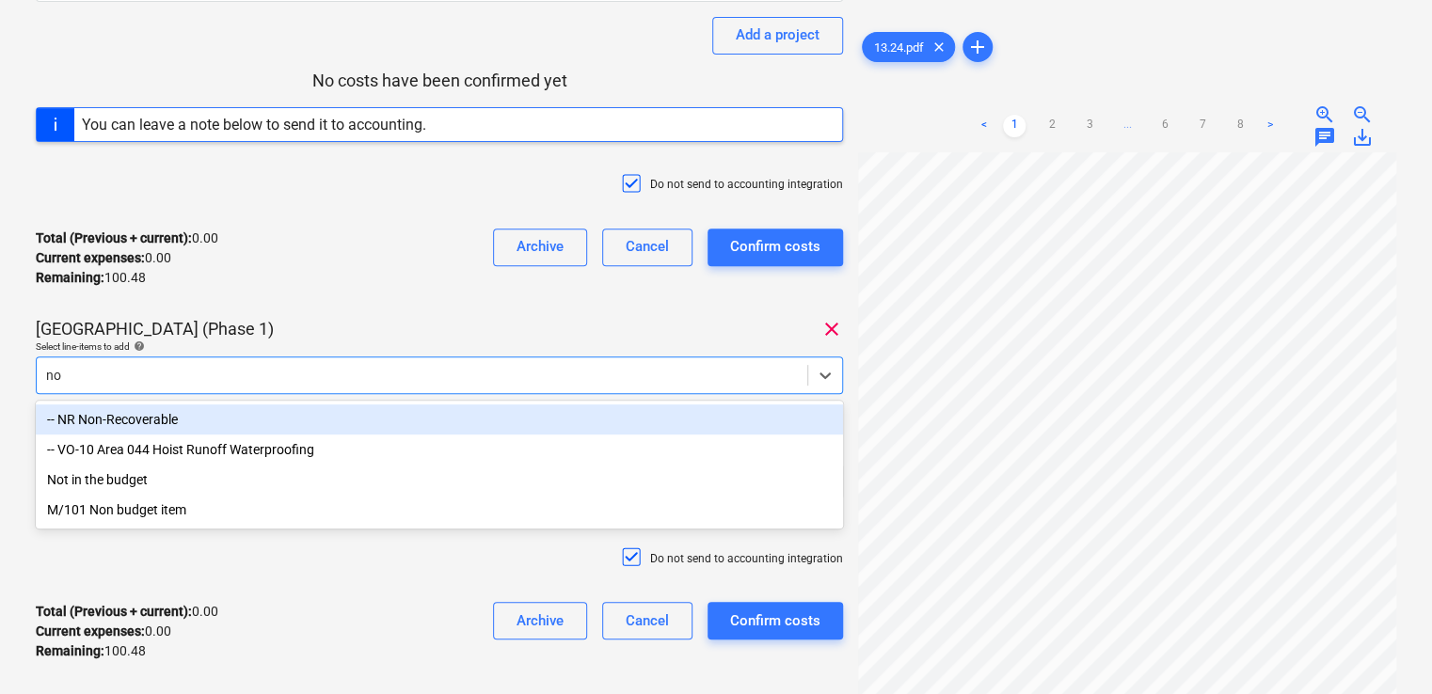
type input "non"
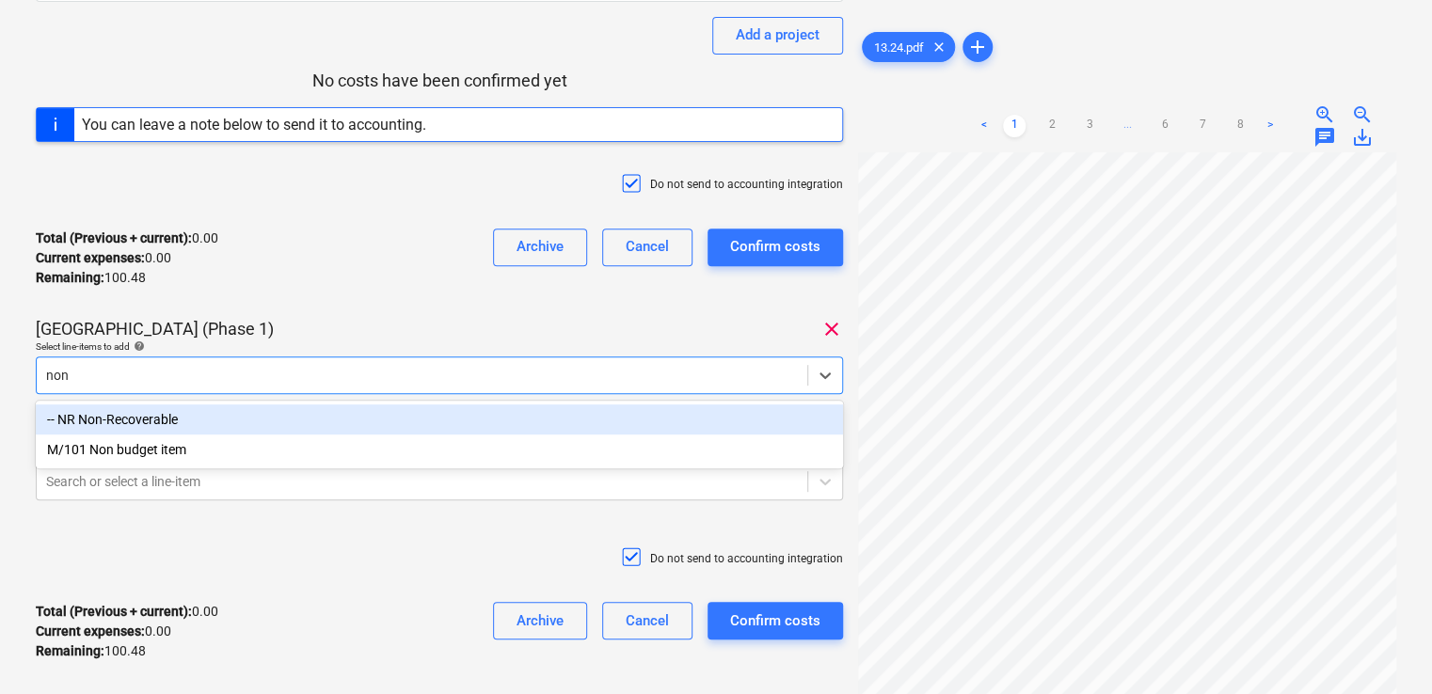
click at [388, 411] on div "-- NR Non-Recoverable" at bounding box center [439, 420] width 807 height 30
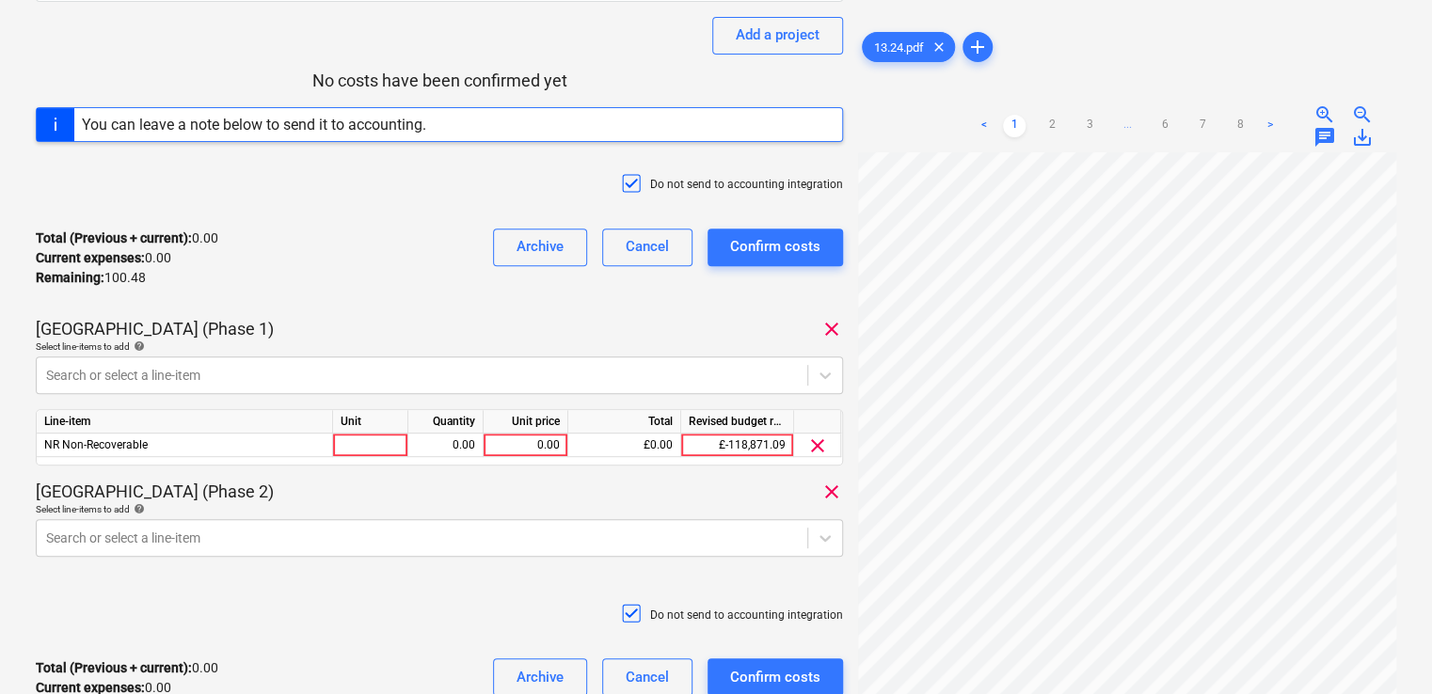
click at [493, 333] on div "Plumstead West Thamesmead (Phase 1) clear" at bounding box center [439, 329] width 807 height 23
click at [388, 445] on div at bounding box center [370, 446] width 75 height 24
type input "item"
type input "50.24"
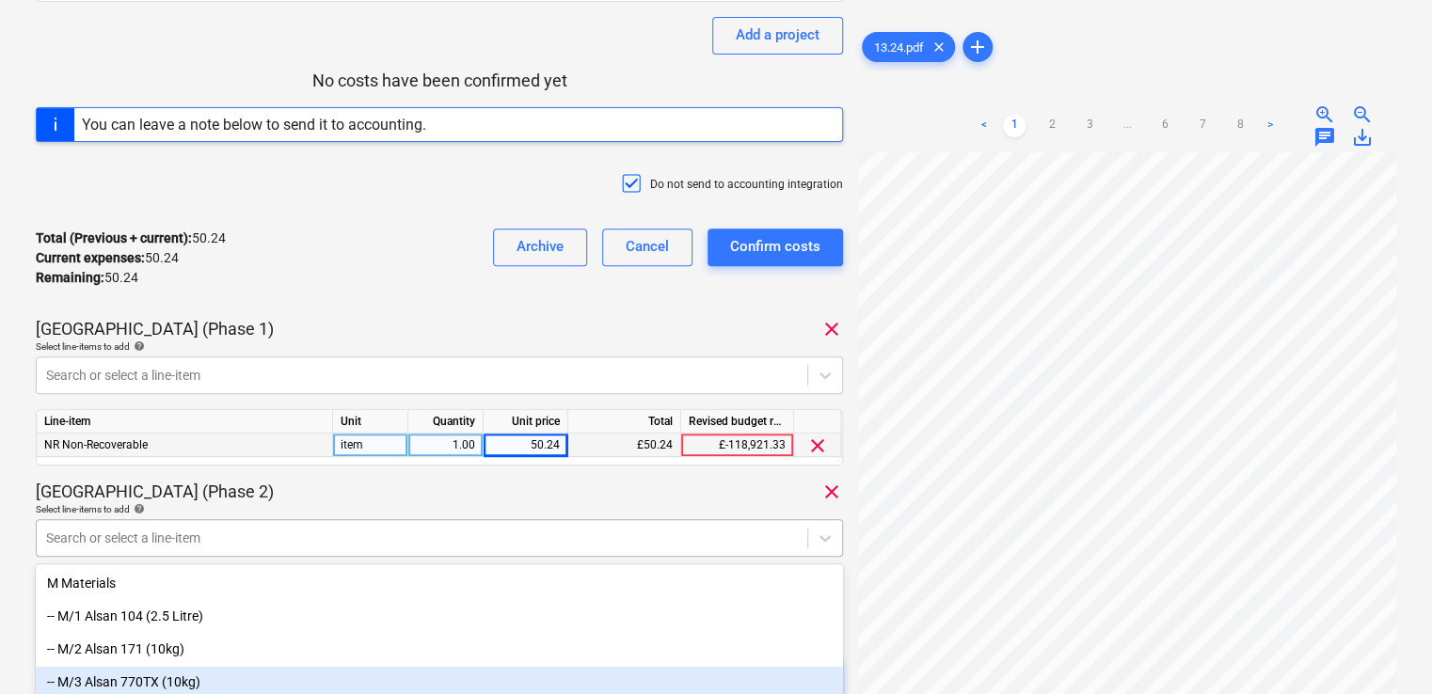
scroll to position [407, 0]
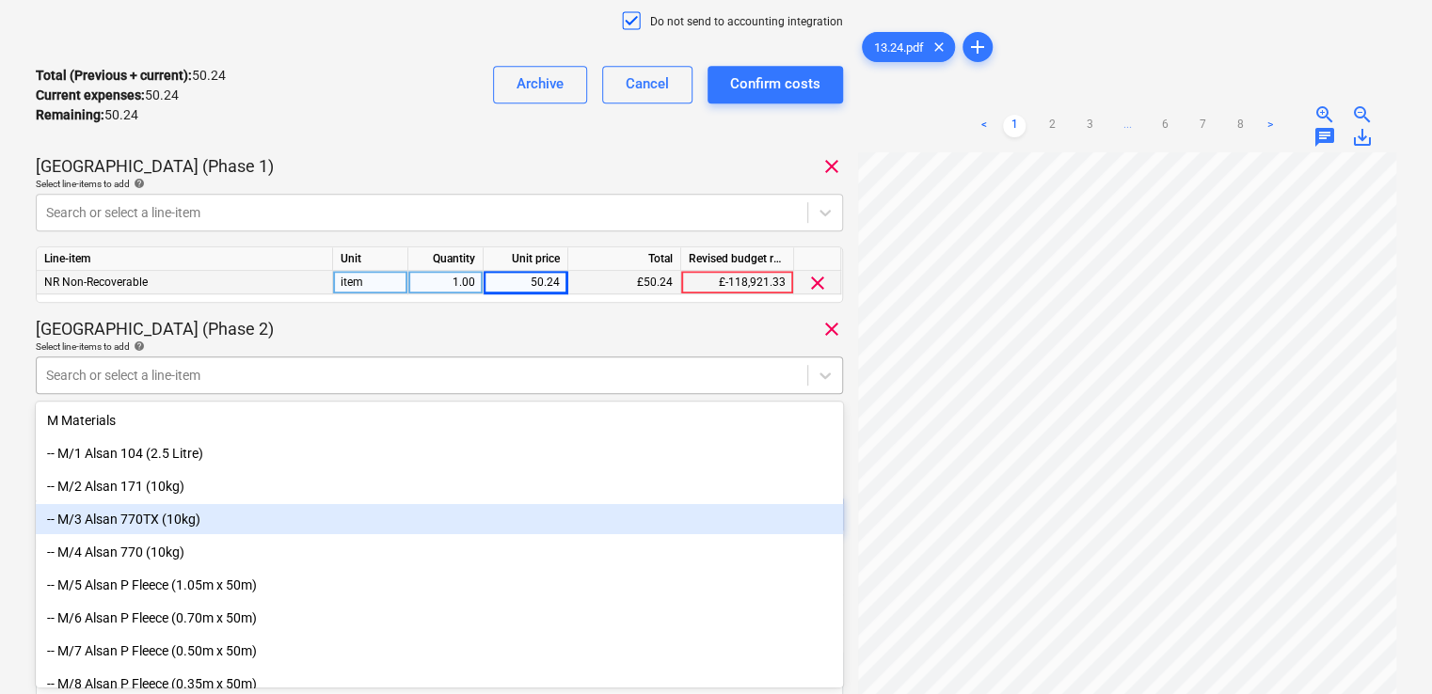
type input "non"
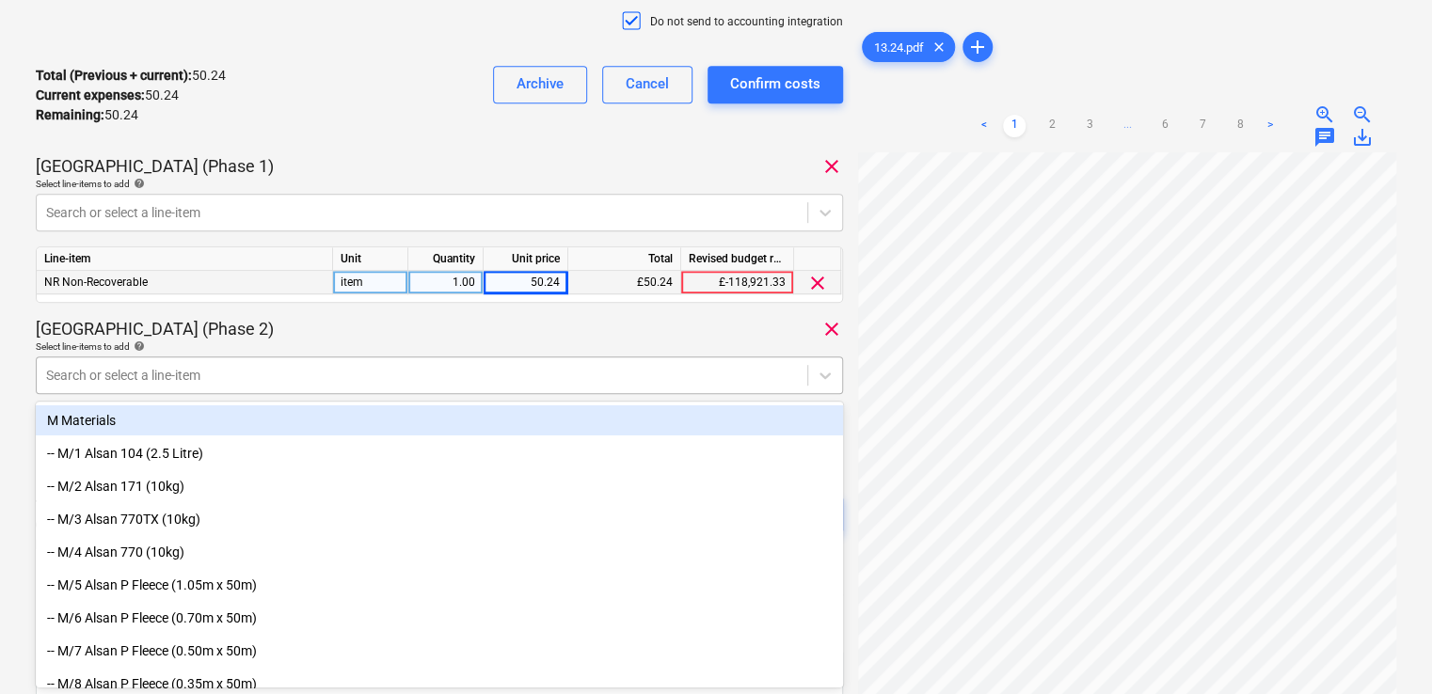
click at [492, 375] on div at bounding box center [422, 375] width 752 height 19
type input "non"
click at [488, 314] on div "13.24 Consolidated invoice total amount 100.48 Subcontractor Ashley Rowe Add a …" at bounding box center [439, 116] width 807 height 907
click at [486, 371] on div at bounding box center [422, 375] width 752 height 19
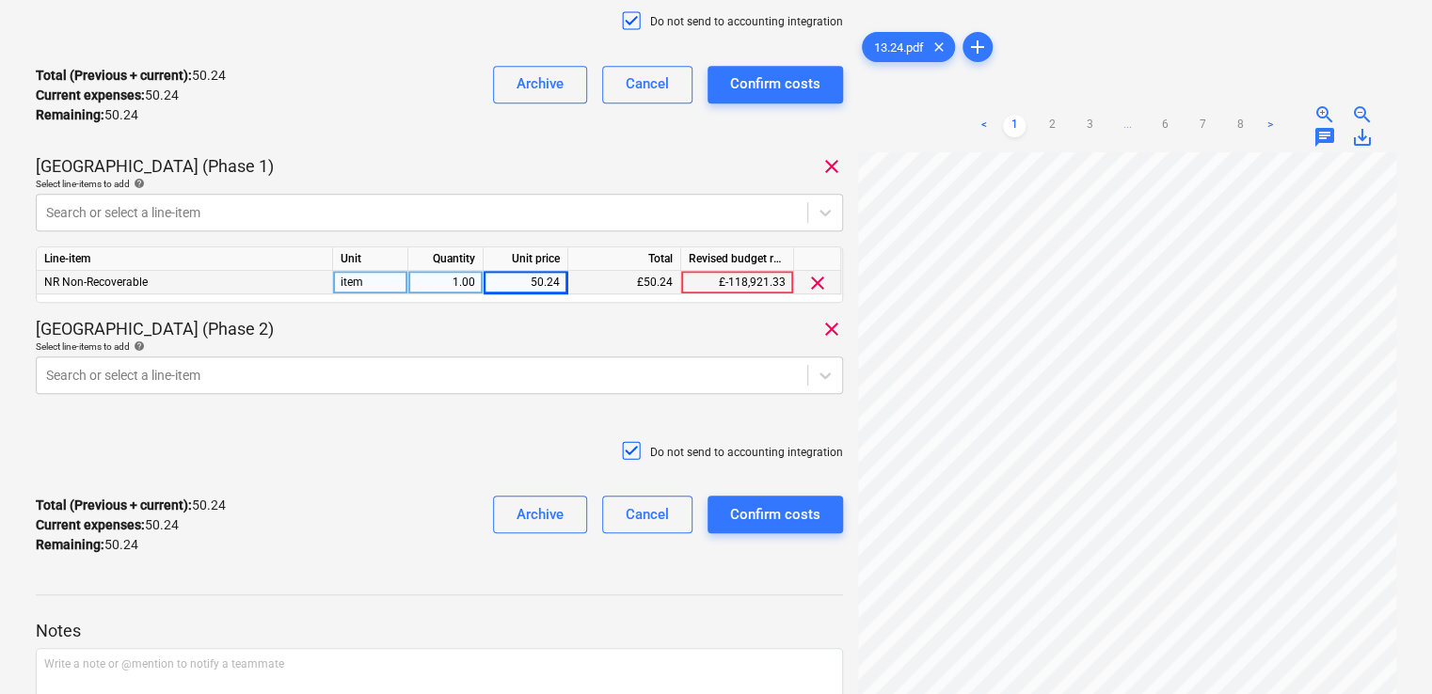
click at [518, 332] on div "Plumstead West Thamesmead (Phase 2) clear" at bounding box center [439, 329] width 807 height 23
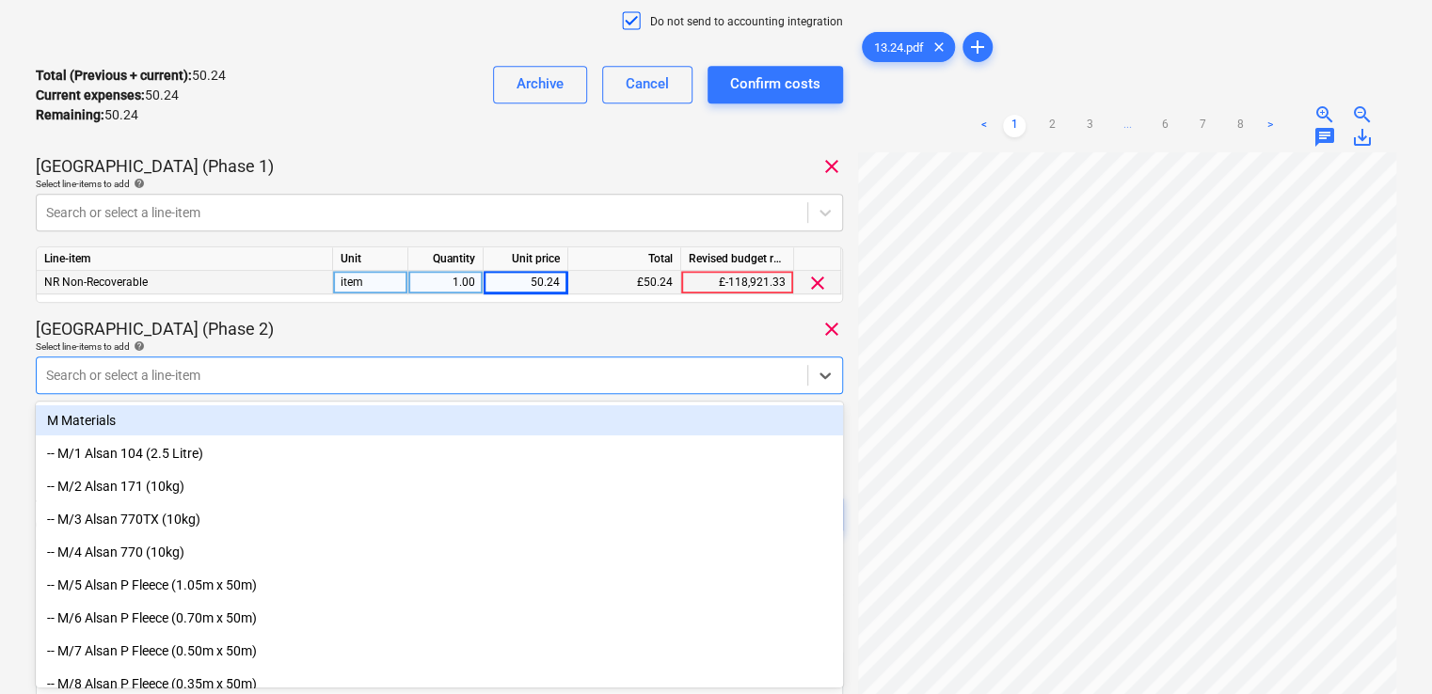
click at [476, 371] on div at bounding box center [422, 375] width 752 height 19
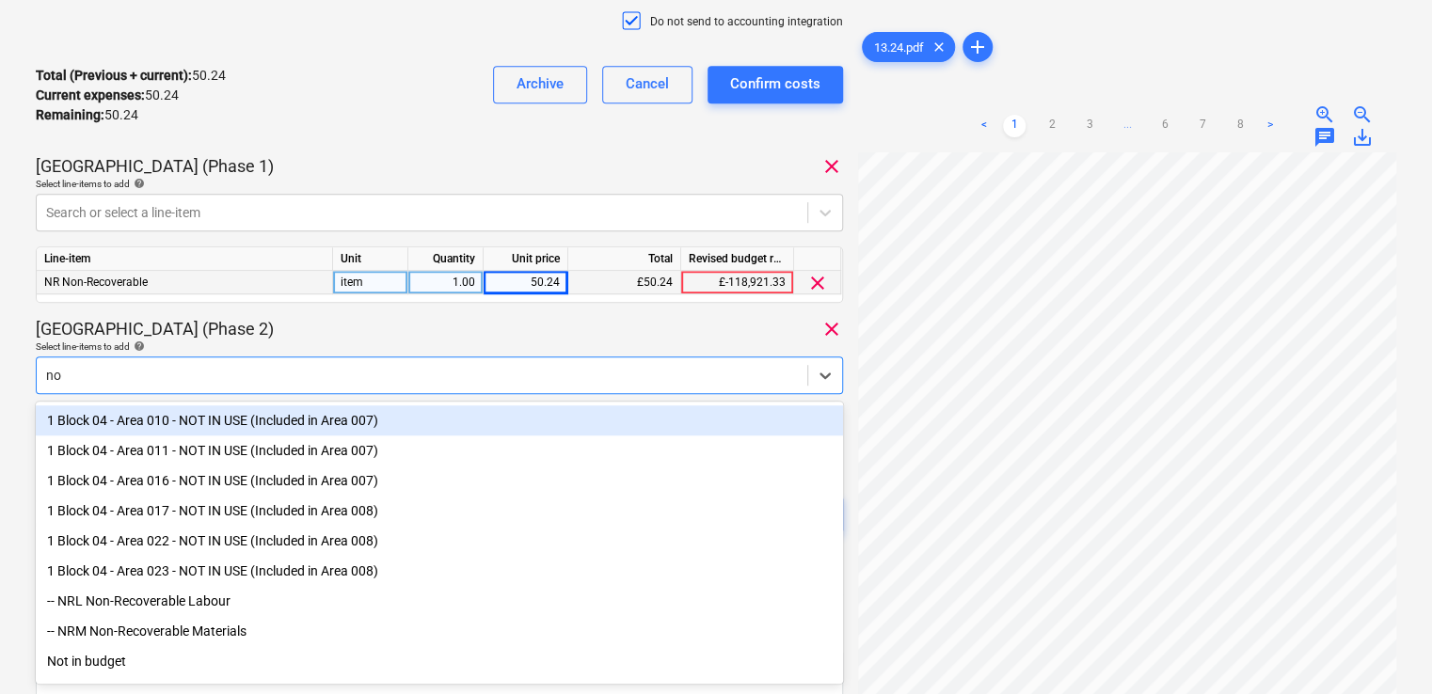
type input "non"
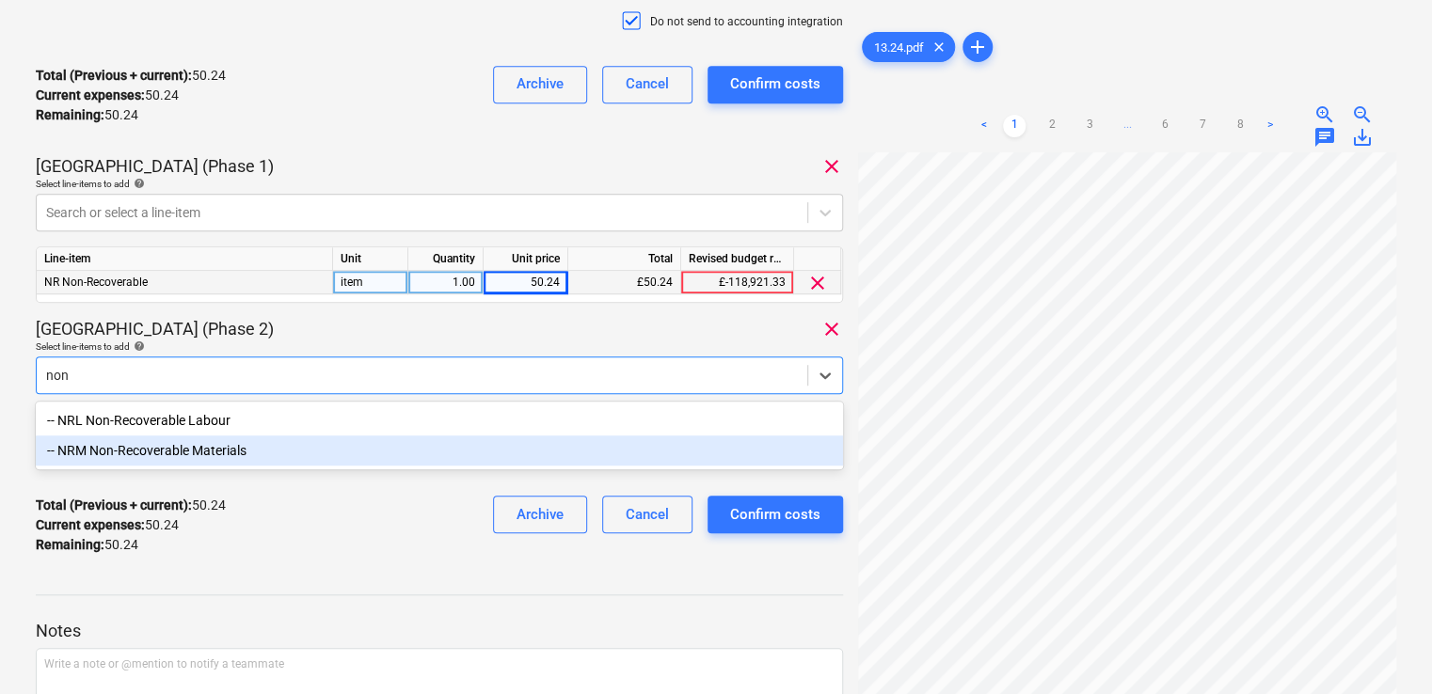
click at [413, 455] on div "-- NRM Non-Recoverable Materials" at bounding box center [439, 451] width 807 height 30
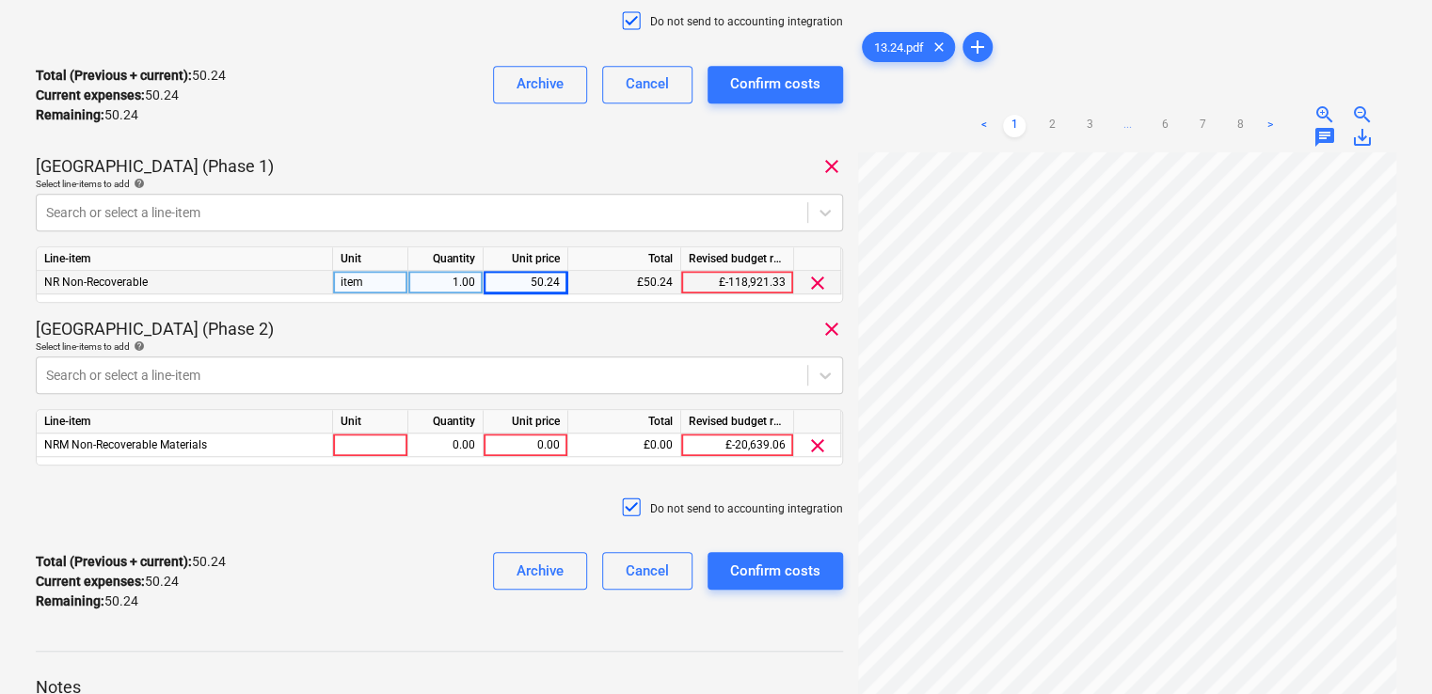
click at [447, 329] on div "Plumstead West Thamesmead (Phase 2) clear" at bounding box center [439, 329] width 807 height 23
click at [384, 439] on div at bounding box center [370, 446] width 75 height 24
type input "item"
type input "50.24"
click at [474, 477] on div "13.24 Consolidated invoice total amount 100.48 Subcontractor Ashley Rowe Add a …" at bounding box center [439, 145] width 807 height 964
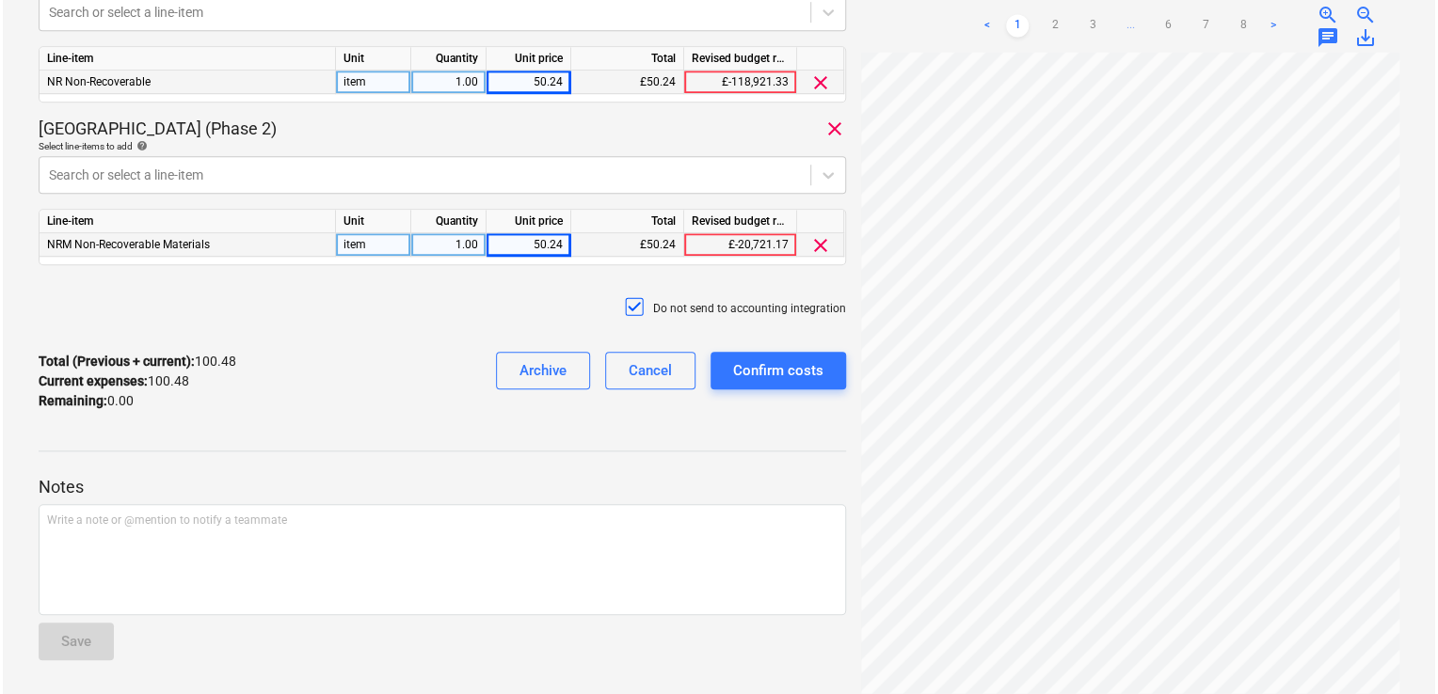
scroll to position [604, 0]
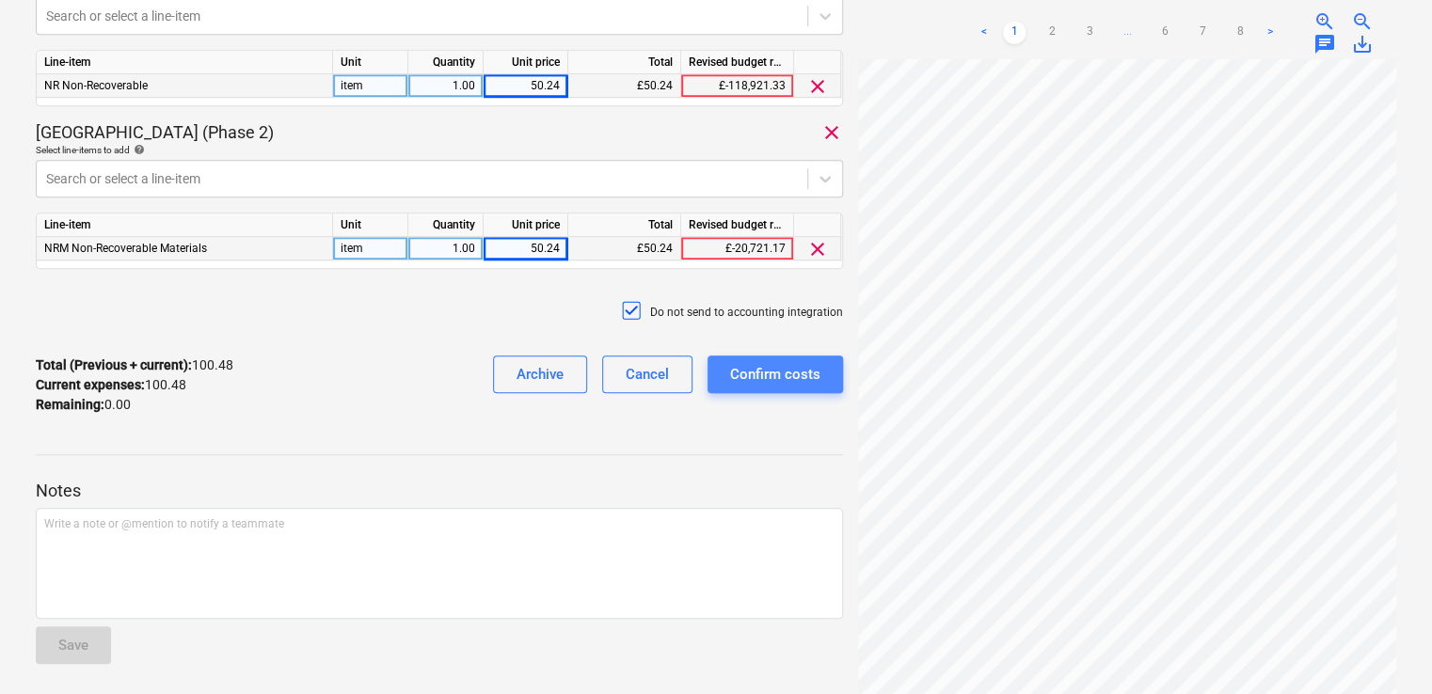
click at [765, 375] on div "Confirm costs" at bounding box center [775, 374] width 90 height 24
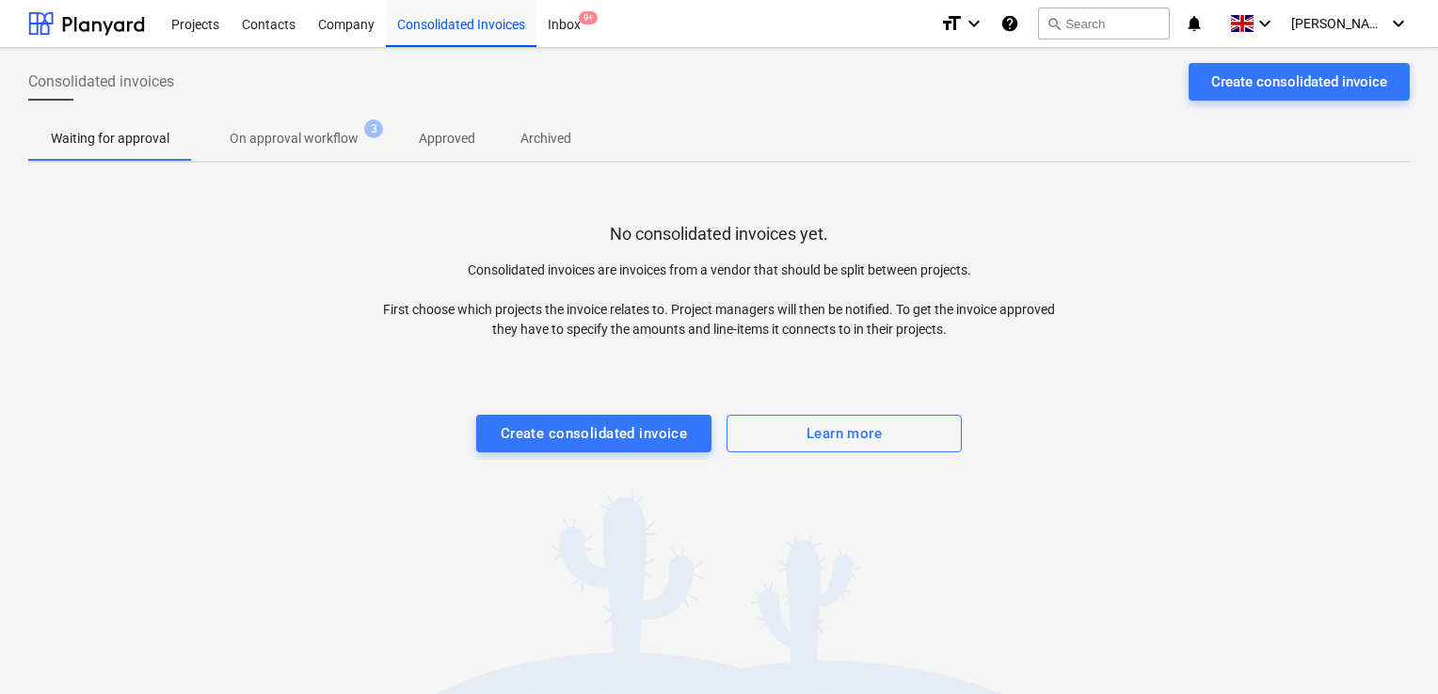
drag, startPoint x: 178, startPoint y: 12, endPoint x: 1073, endPoint y: 17, distance: 894.9
click at [178, 12] on div "Projects" at bounding box center [195, 23] width 71 height 48
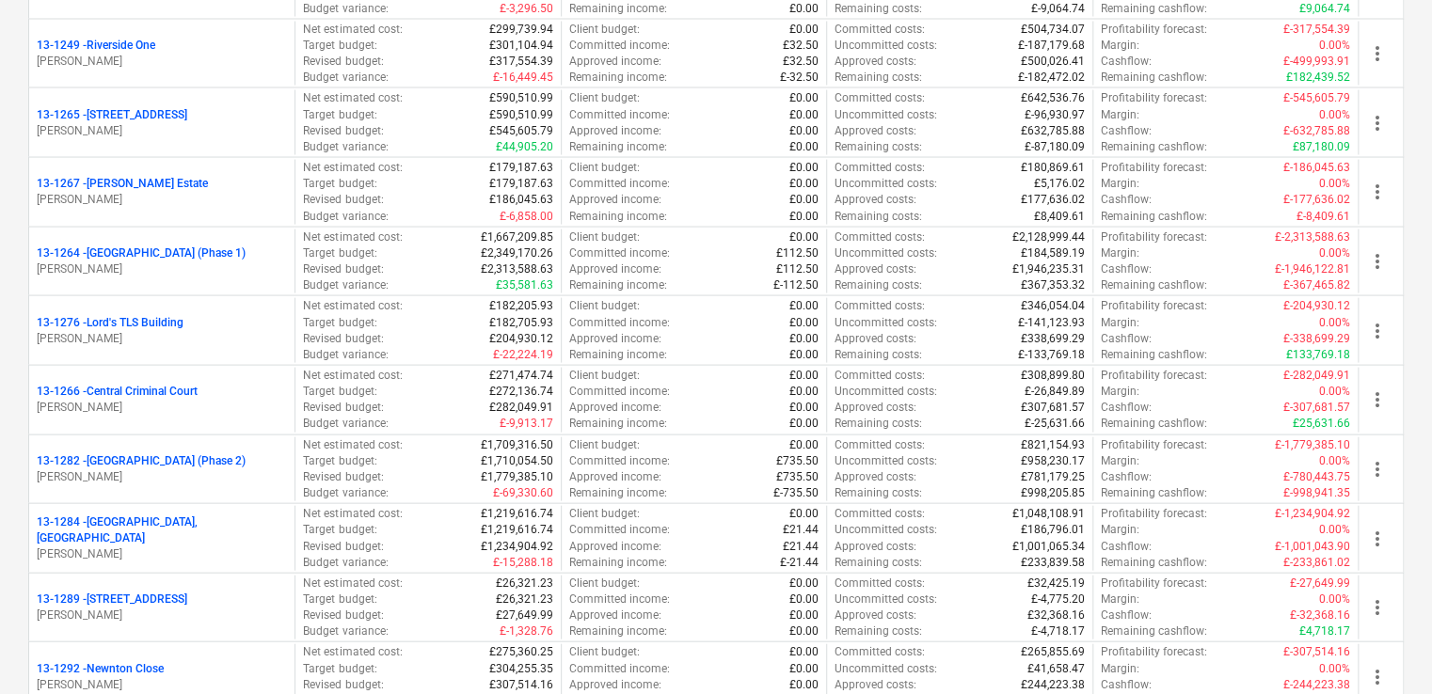
scroll to position [1814, 0]
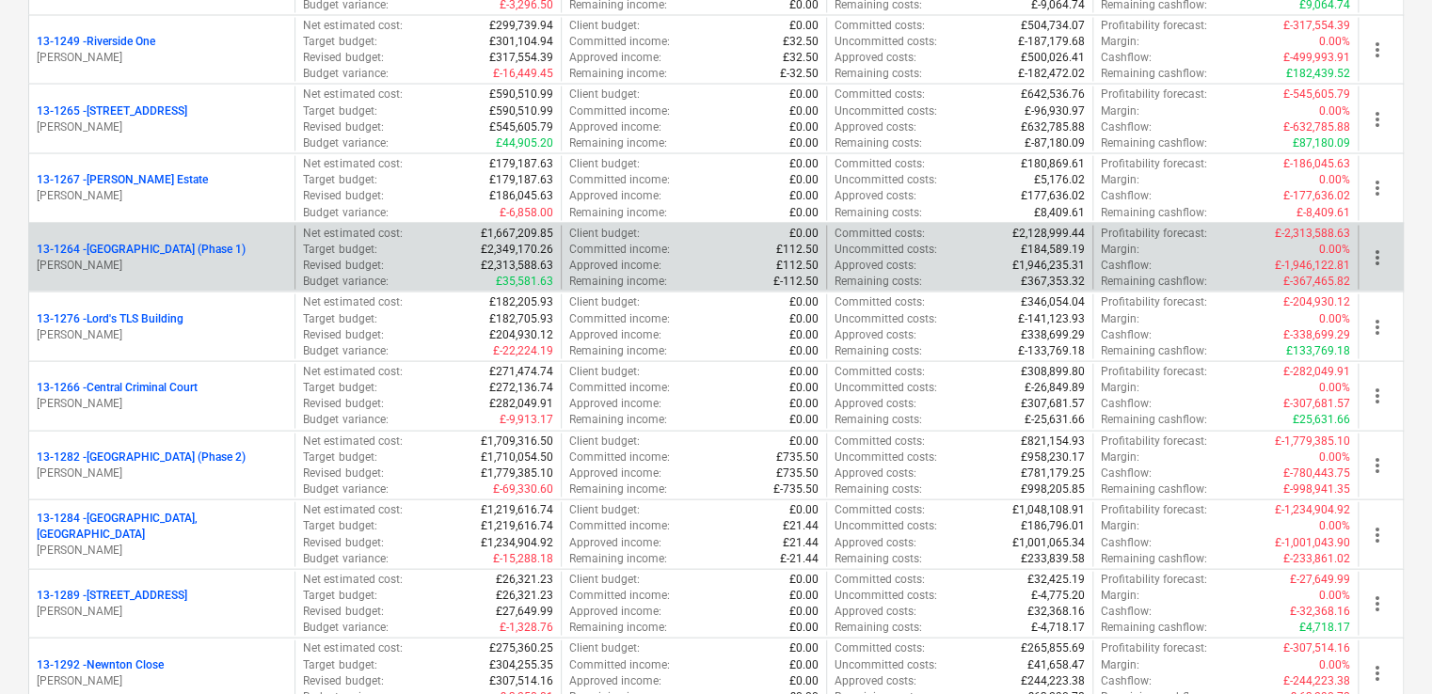
click at [211, 242] on p "13-1264 - Plumstead West Thamesmead (Phase 1)" at bounding box center [141, 250] width 209 height 16
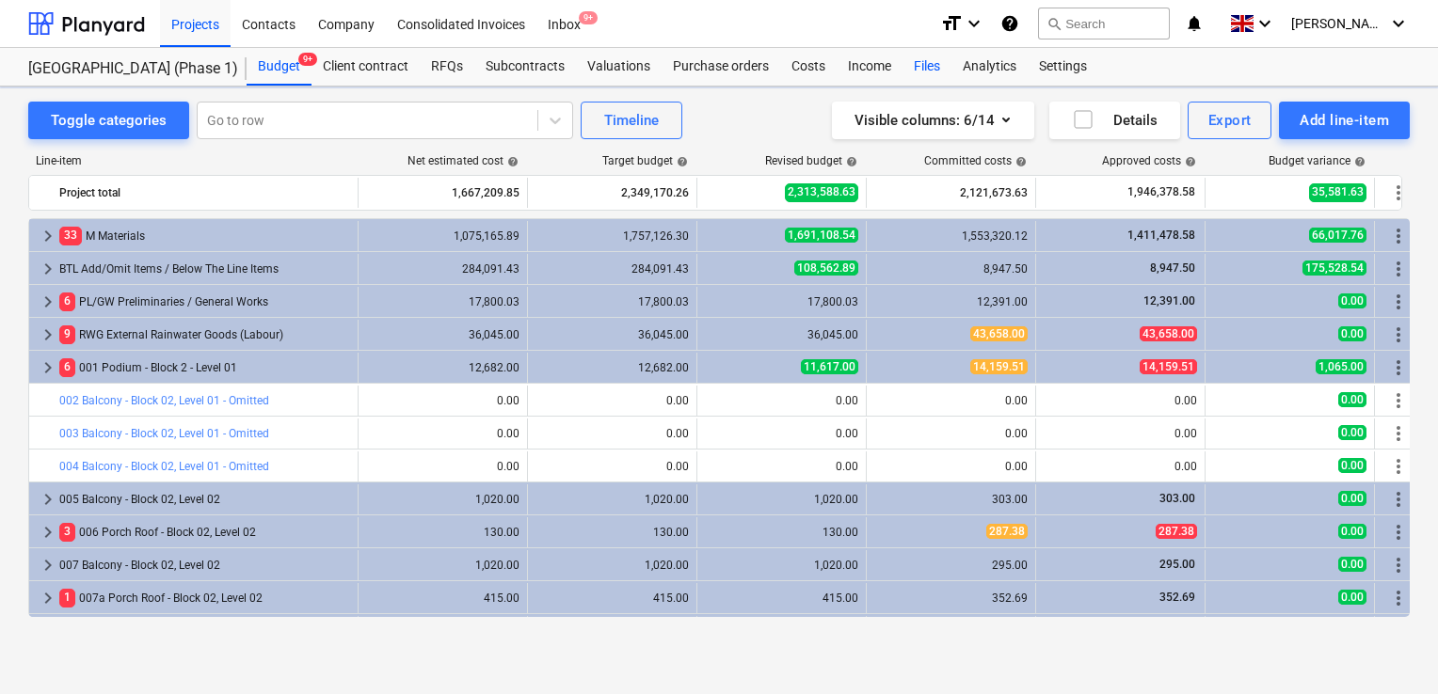
click at [933, 74] on div "Files" at bounding box center [926, 67] width 49 height 38
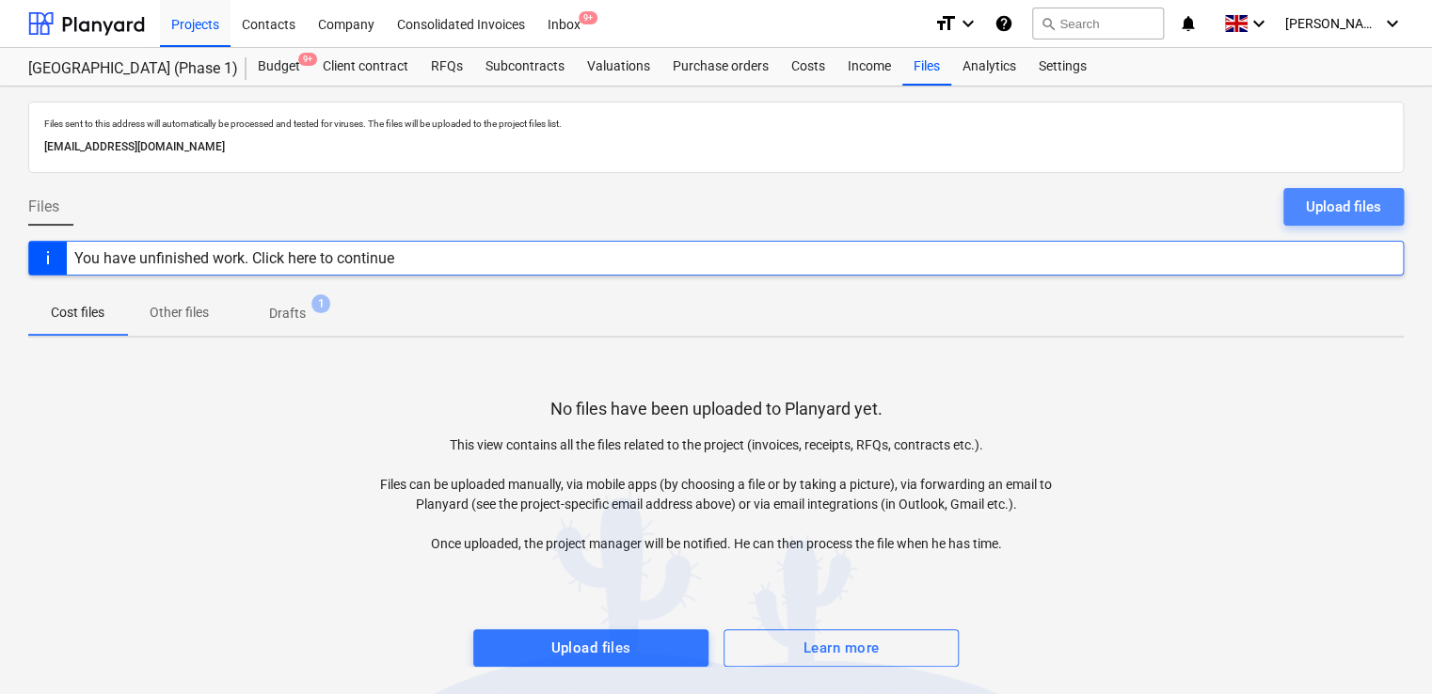
click at [1310, 202] on div "Upload files" at bounding box center [1343, 207] width 75 height 24
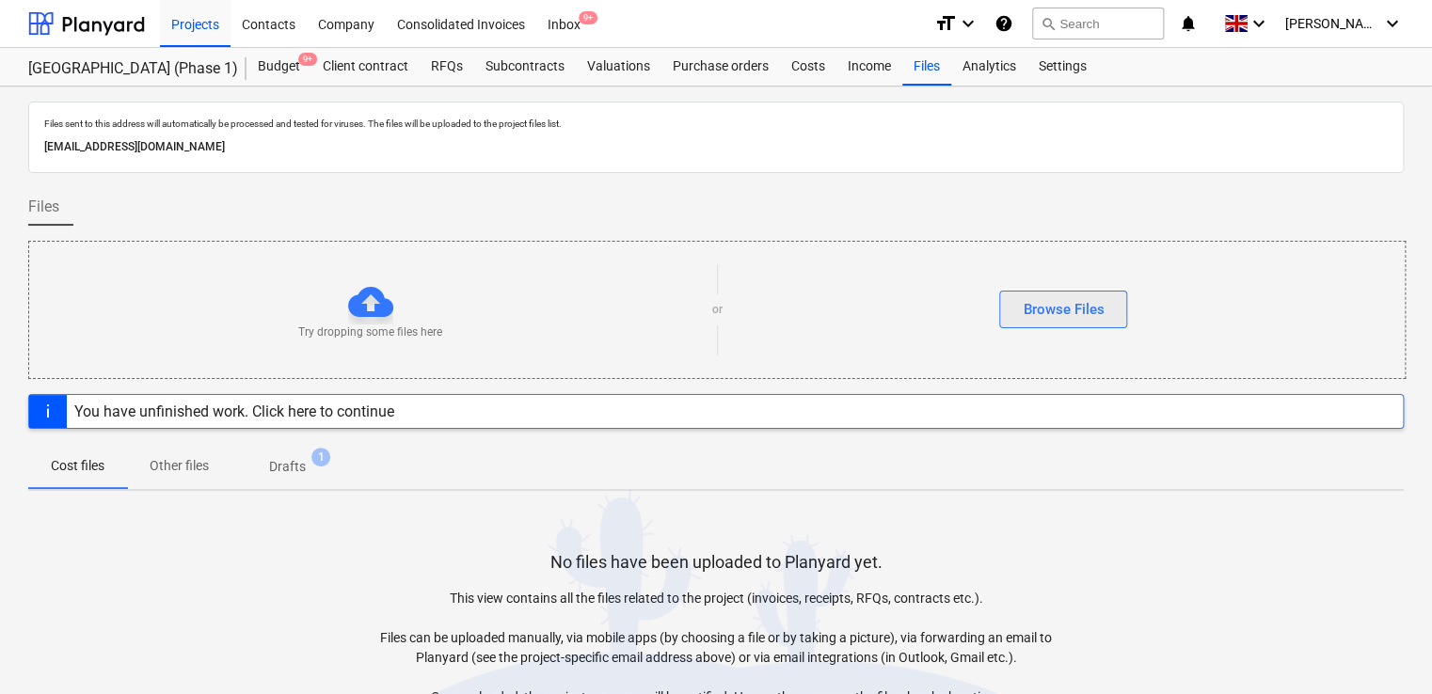
click at [1114, 299] on button "Browse Files" at bounding box center [1063, 310] width 128 height 38
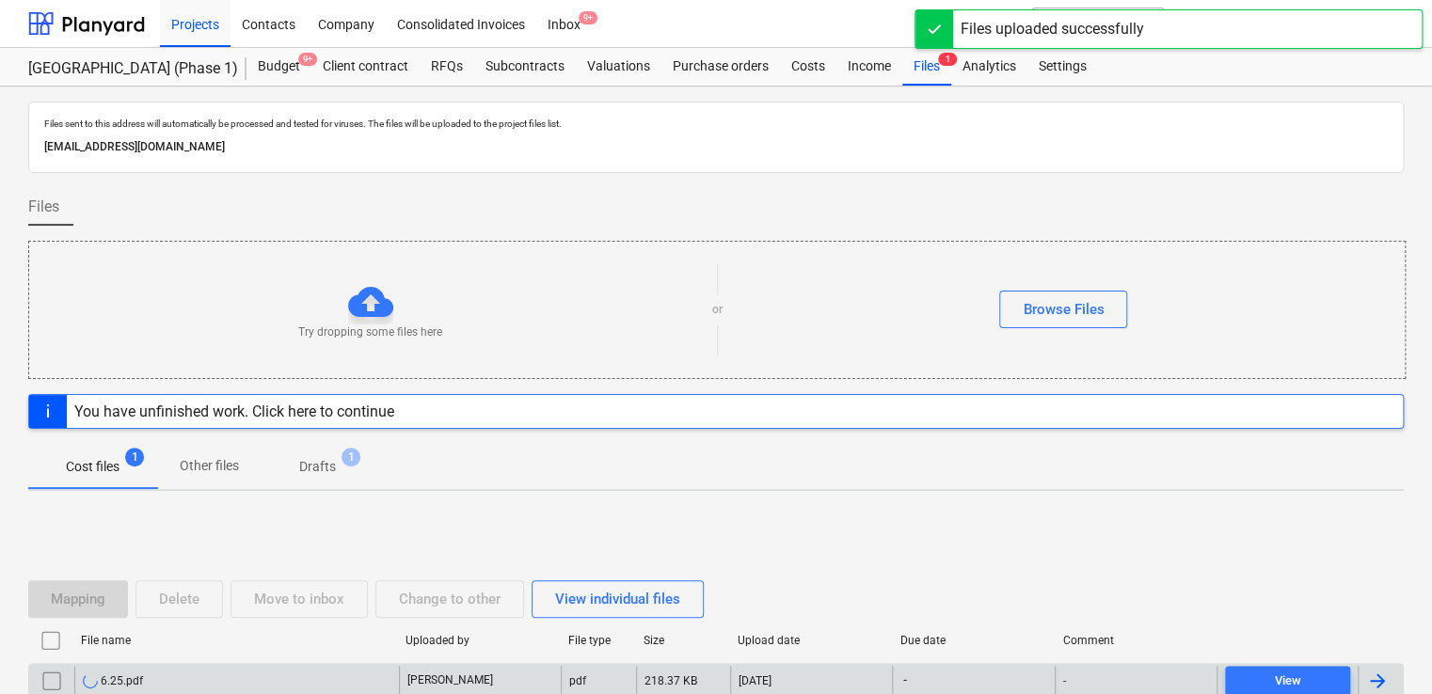
click at [373, 670] on div "6.25.pdf" at bounding box center [236, 681] width 325 height 30
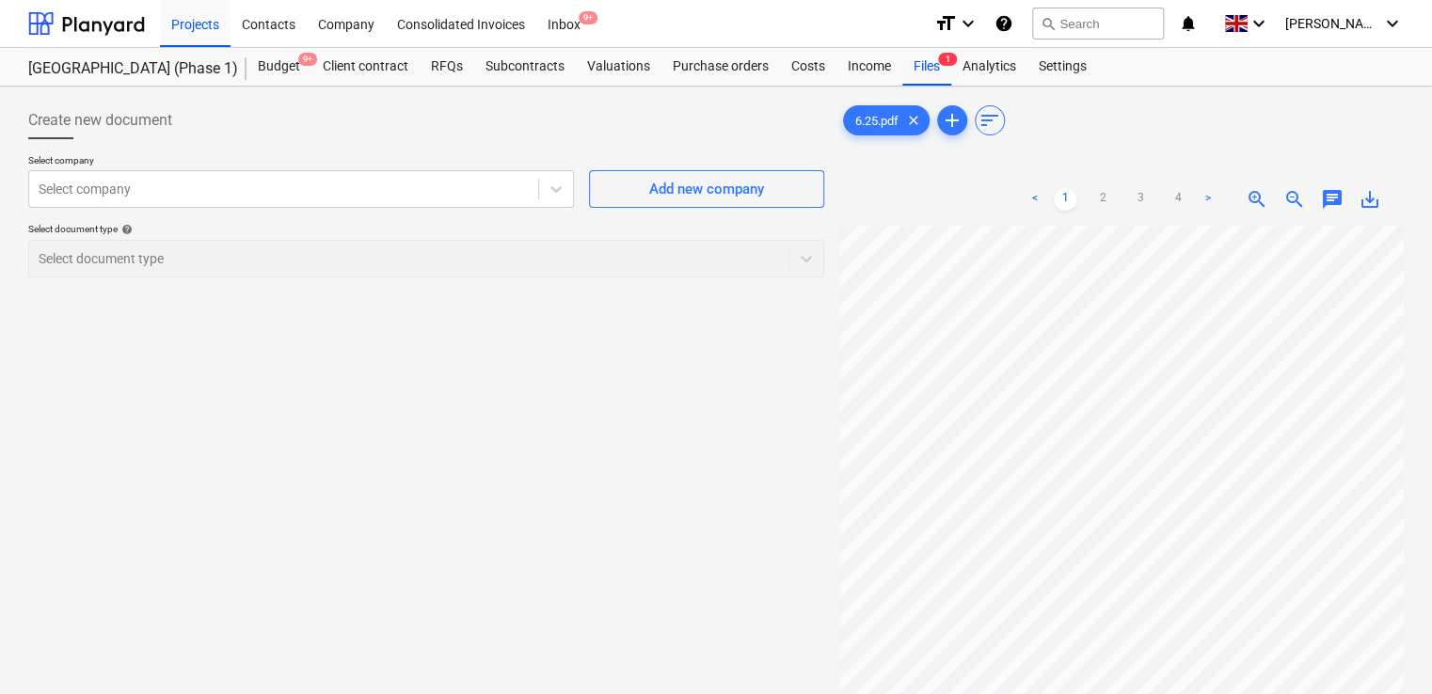
click at [292, 209] on div "Select company Select company Add new company Select document type help Select …" at bounding box center [426, 223] width 796 height 138
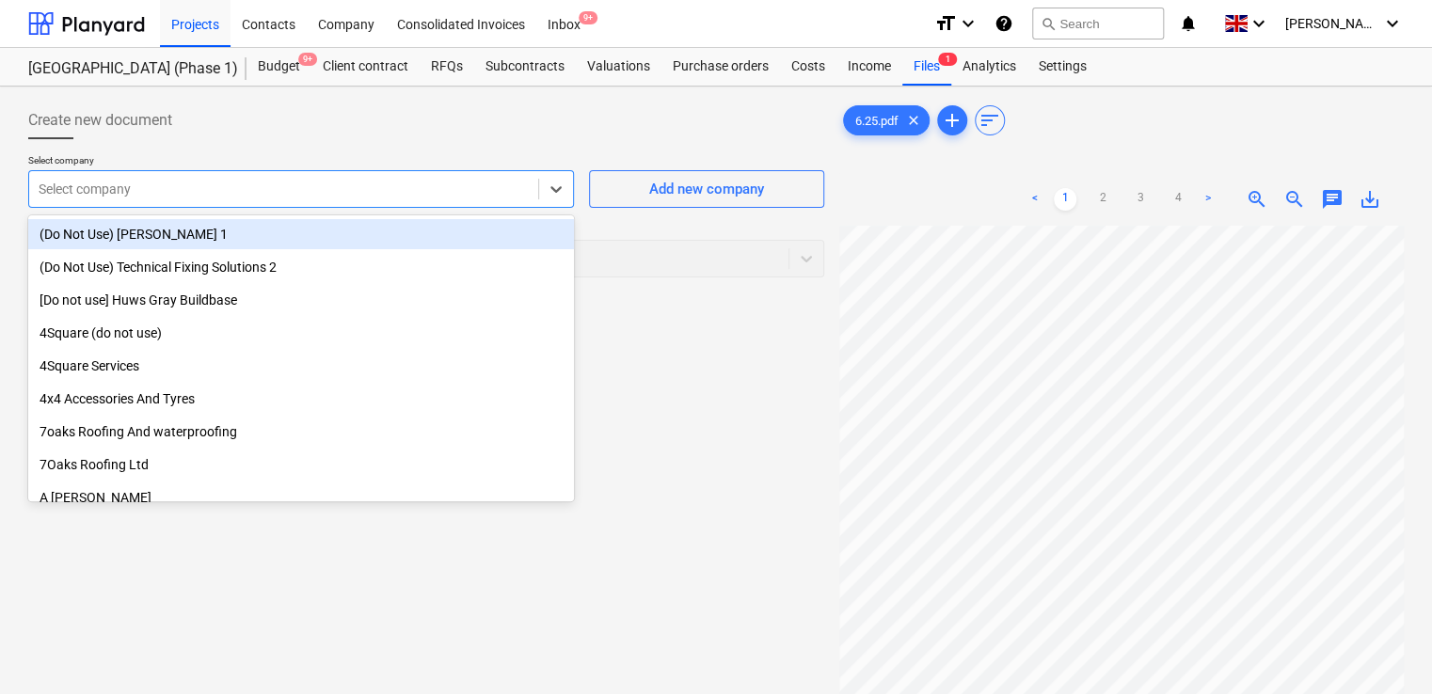
click at [292, 206] on div "Select company" at bounding box center [301, 189] width 546 height 38
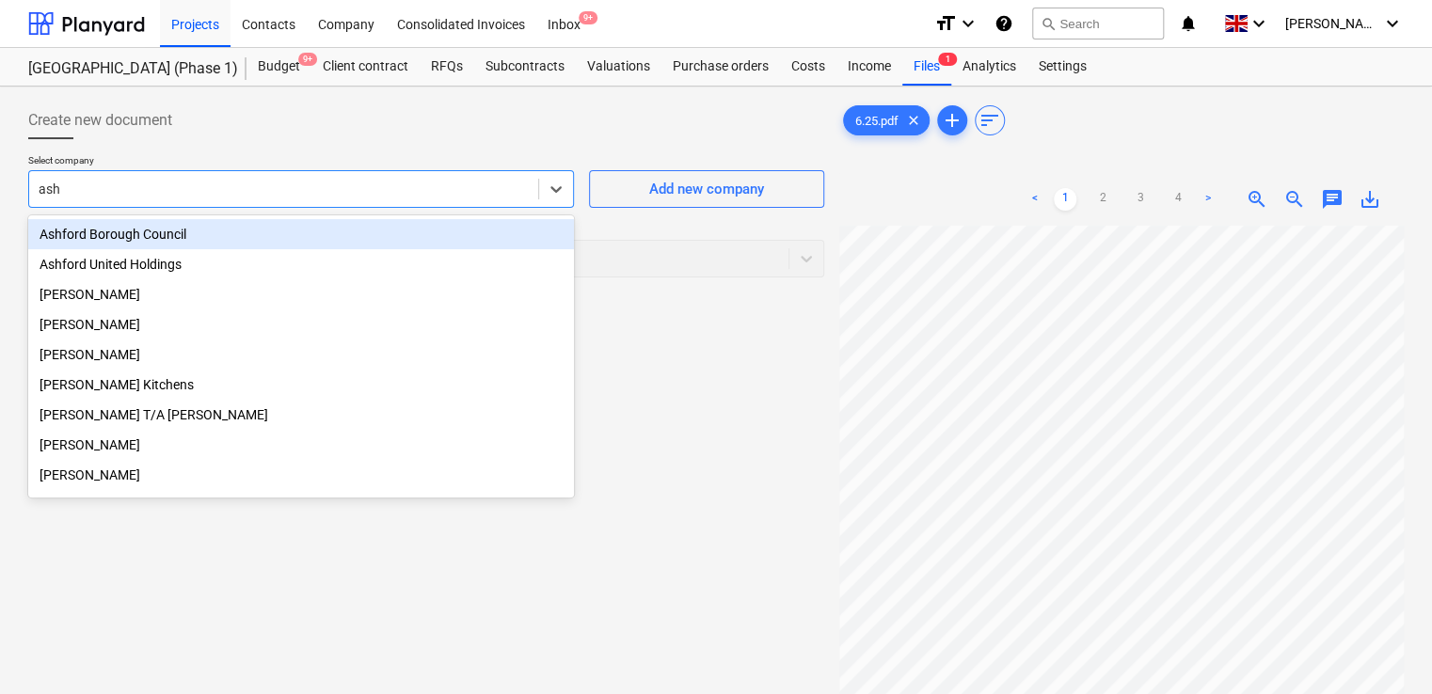
type input "ashl"
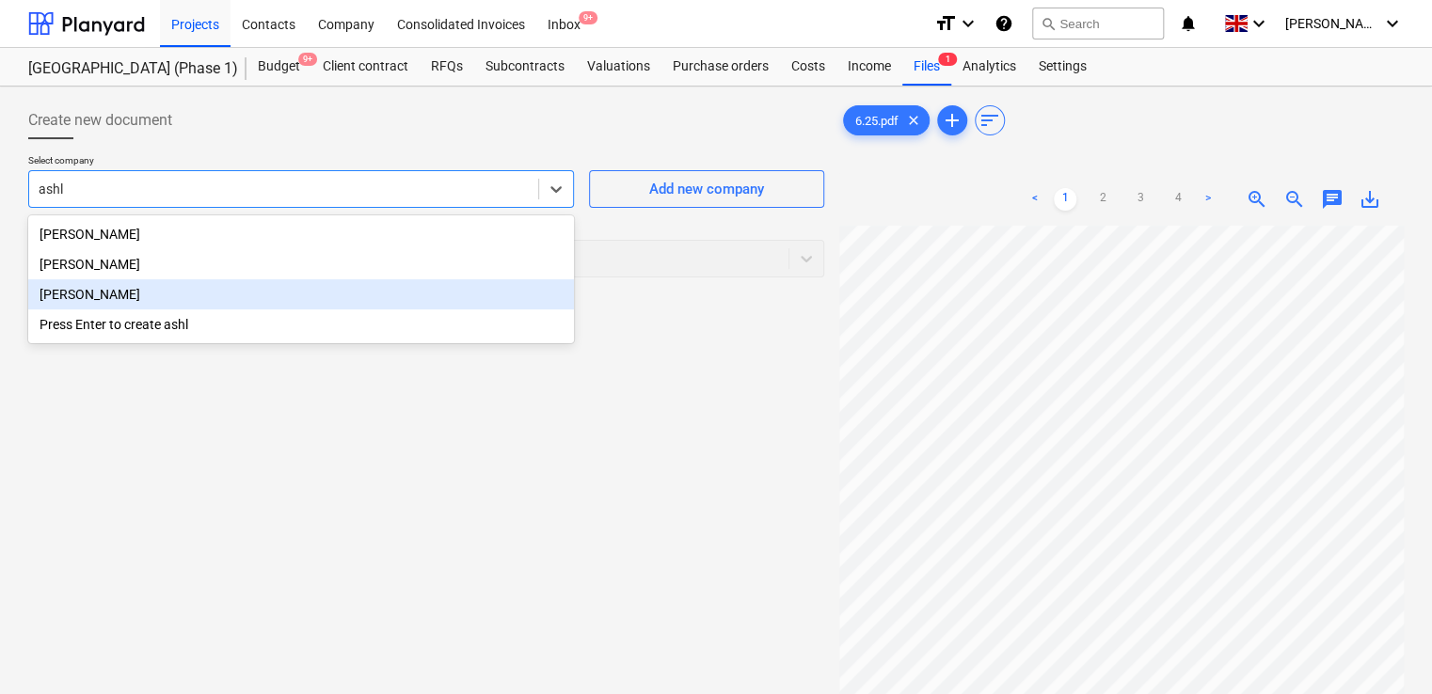
click at [127, 292] on div "Ashley Rowe" at bounding box center [301, 294] width 546 height 30
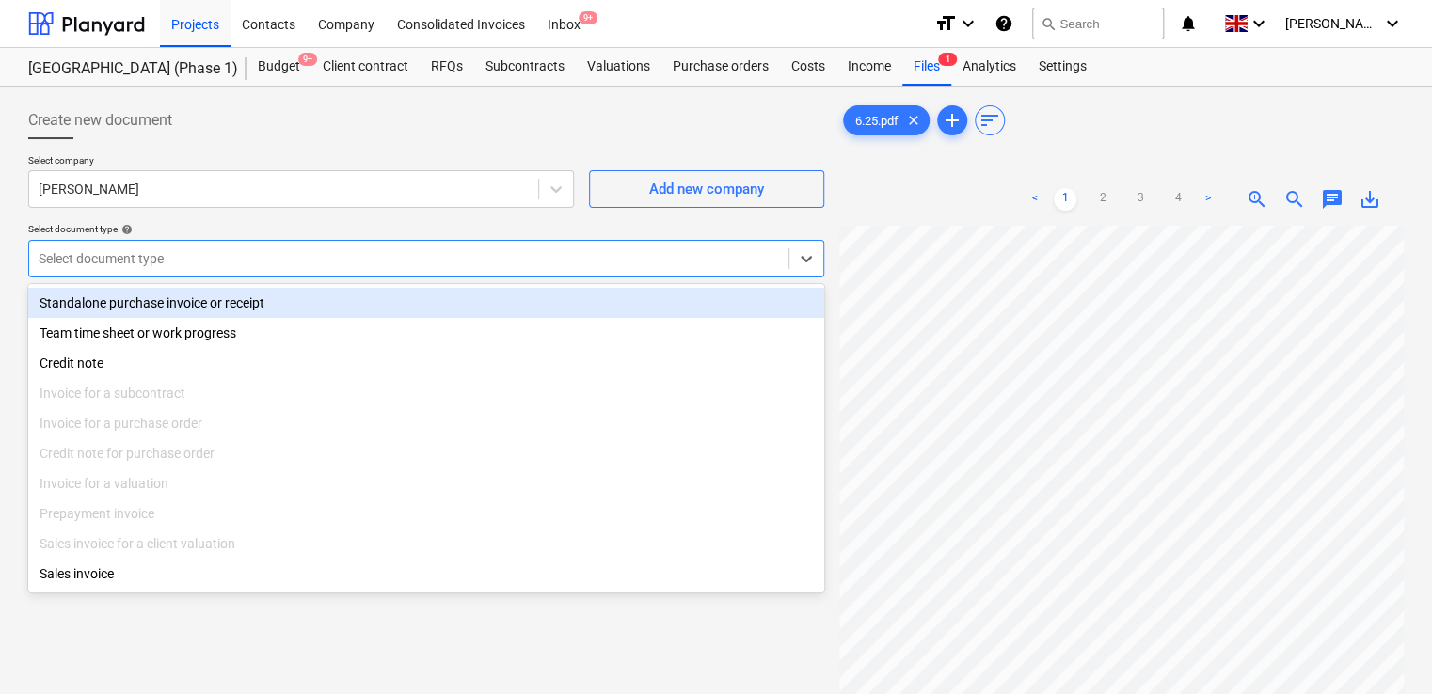
click at [138, 262] on div at bounding box center [409, 258] width 741 height 19
click at [135, 311] on div "Standalone purchase invoice or receipt" at bounding box center [426, 303] width 796 height 30
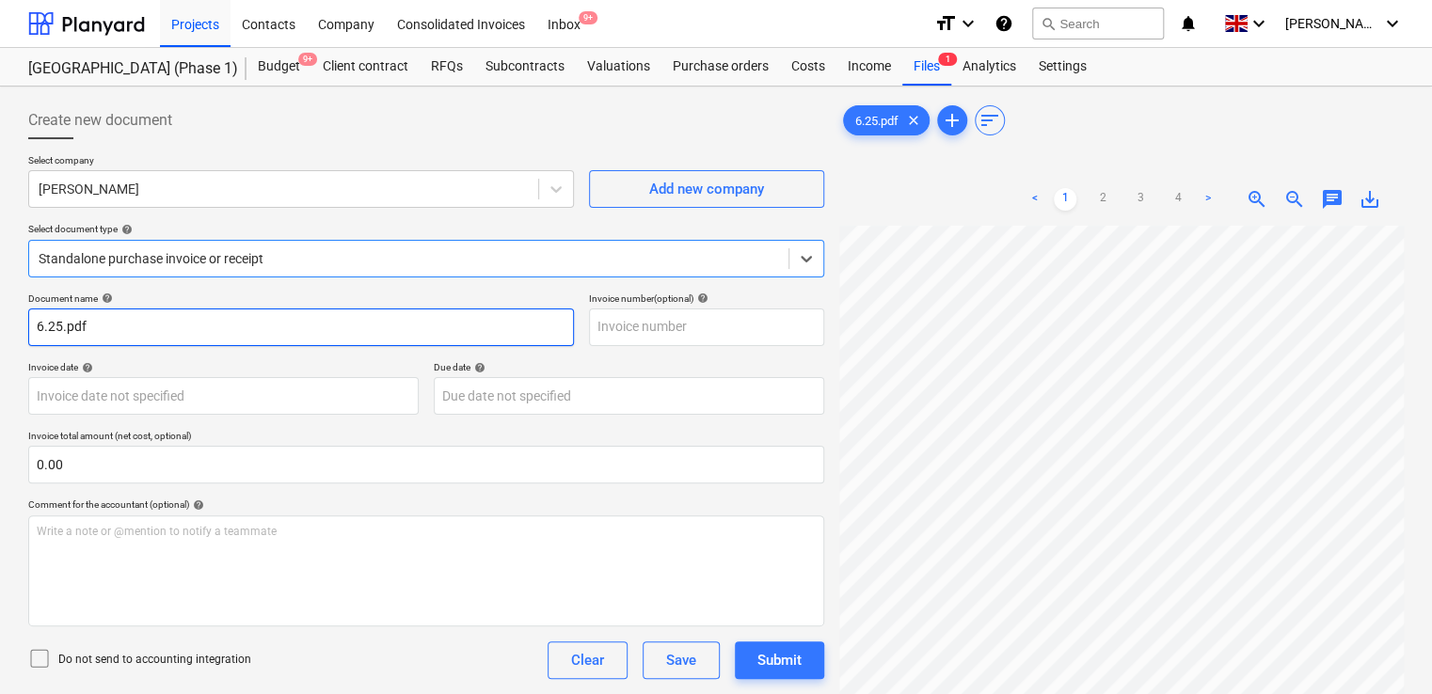
click at [135, 311] on input "6.25.pdf" at bounding box center [301, 328] width 546 height 38
type input "6.25"
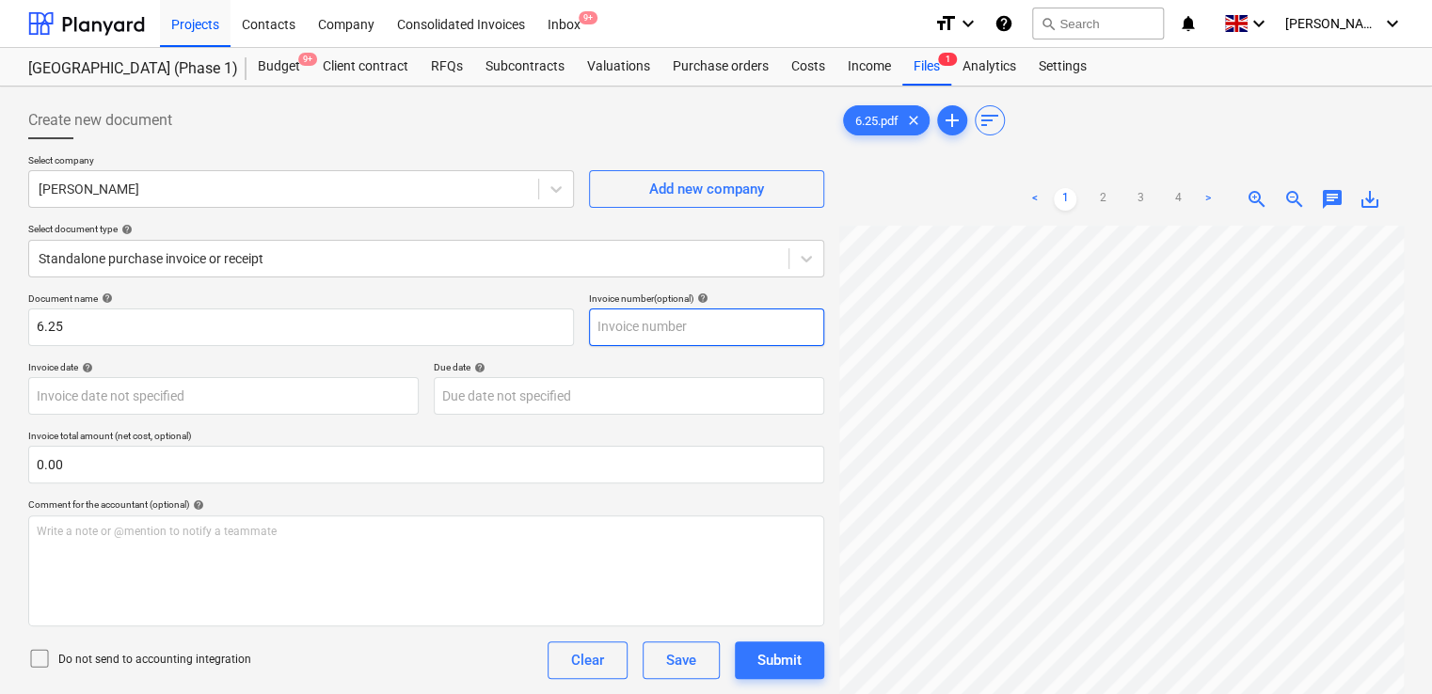
click at [678, 327] on input "text" at bounding box center [706, 328] width 235 height 38
type input "6.25"
click at [327, 509] on div "Comment for the accountant (optional) help" at bounding box center [426, 505] width 796 height 12
click at [37, 654] on icon at bounding box center [39, 658] width 23 height 23
click at [268, 669] on div "Do not send to accounting integration Clear Save Submit" at bounding box center [426, 661] width 796 height 38
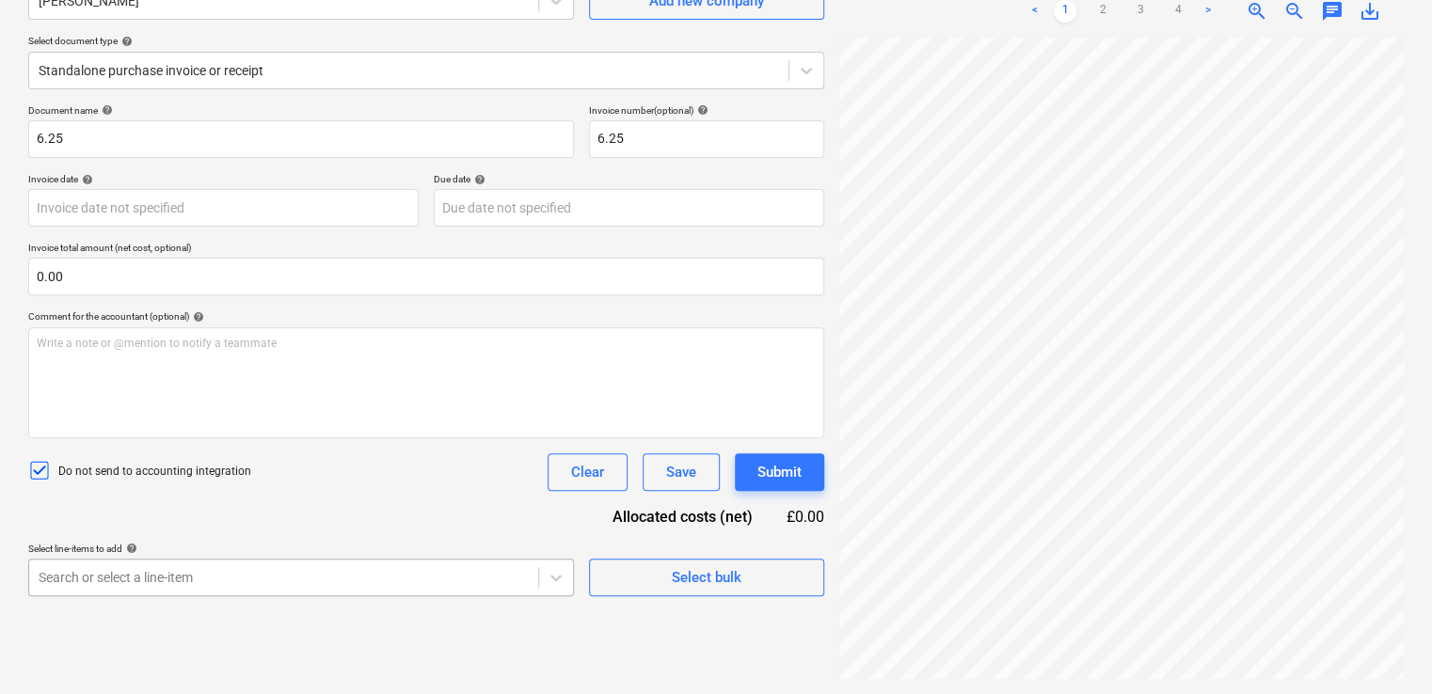
scroll to position [383, 0]
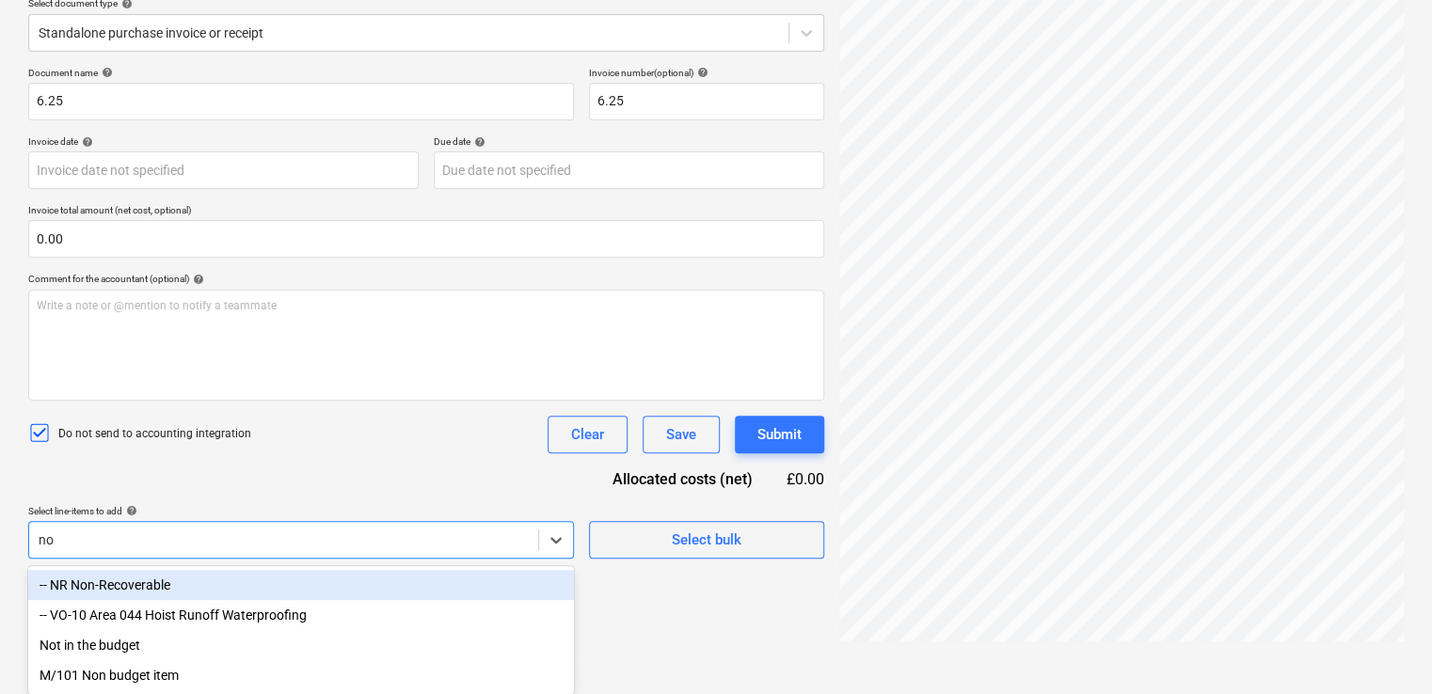
type input "non"
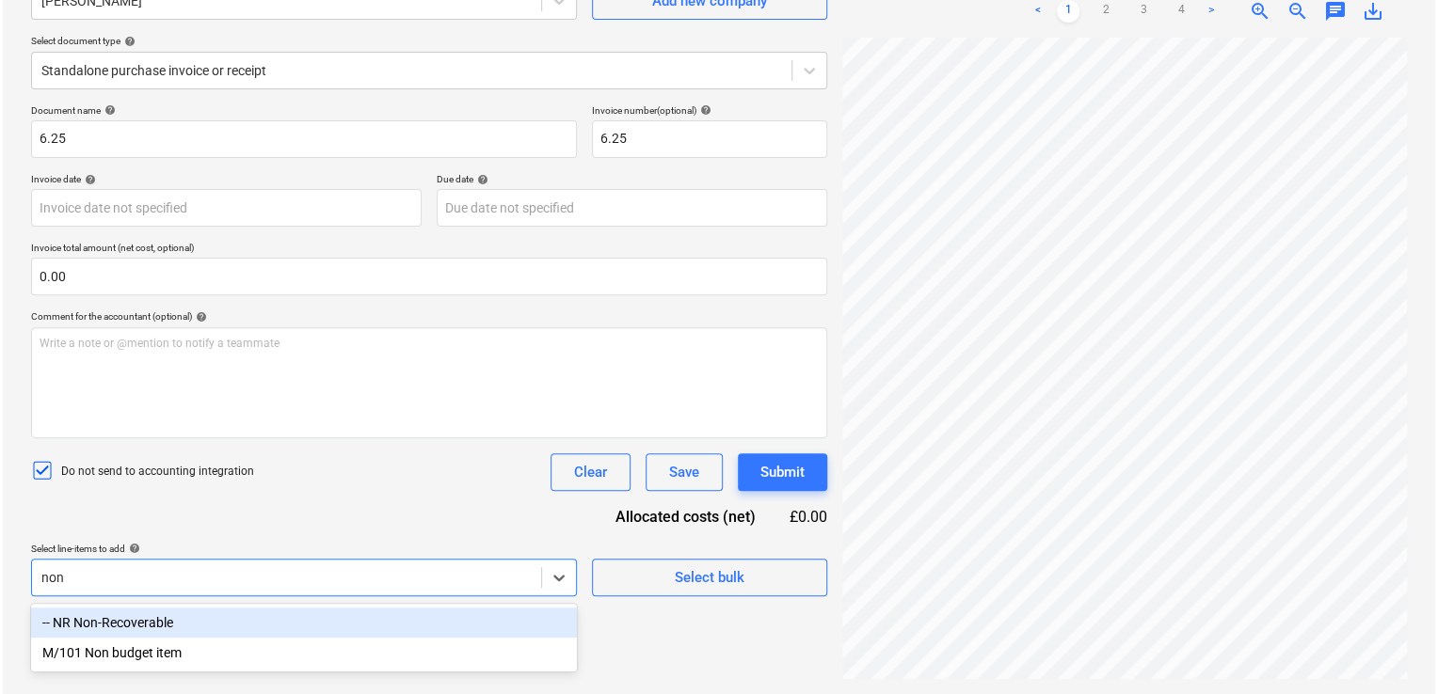
scroll to position [188, 0]
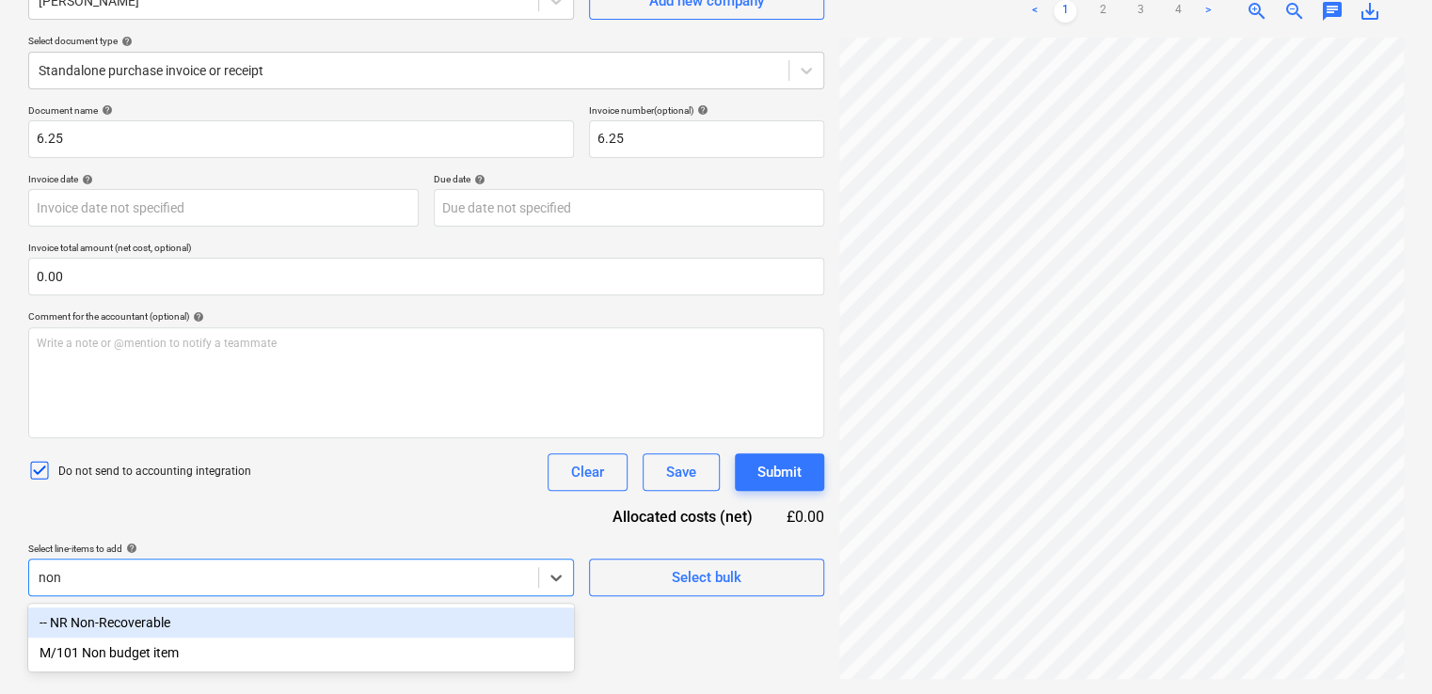
click at [306, 623] on div "-- NR Non-Recoverable" at bounding box center [301, 623] width 546 height 30
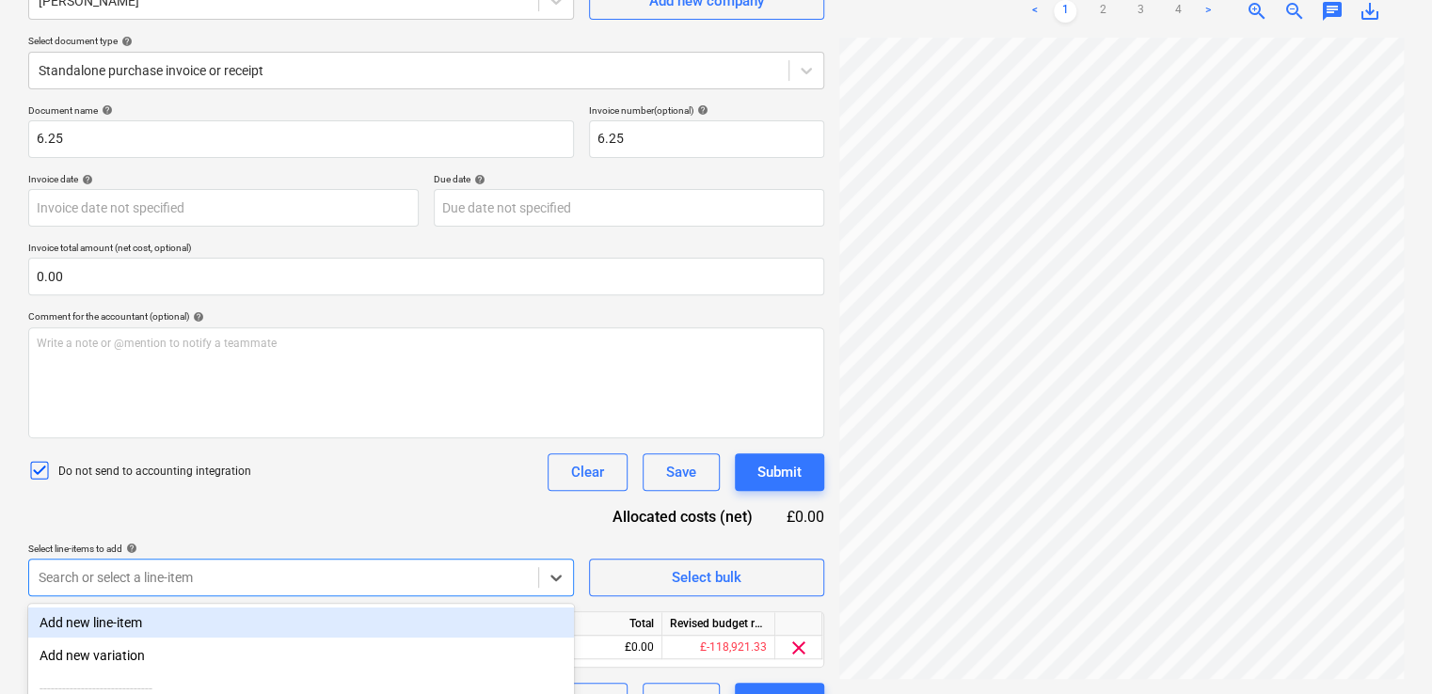
click at [338, 484] on div "Do not send to accounting integration Clear Save Submit" at bounding box center [426, 473] width 796 height 38
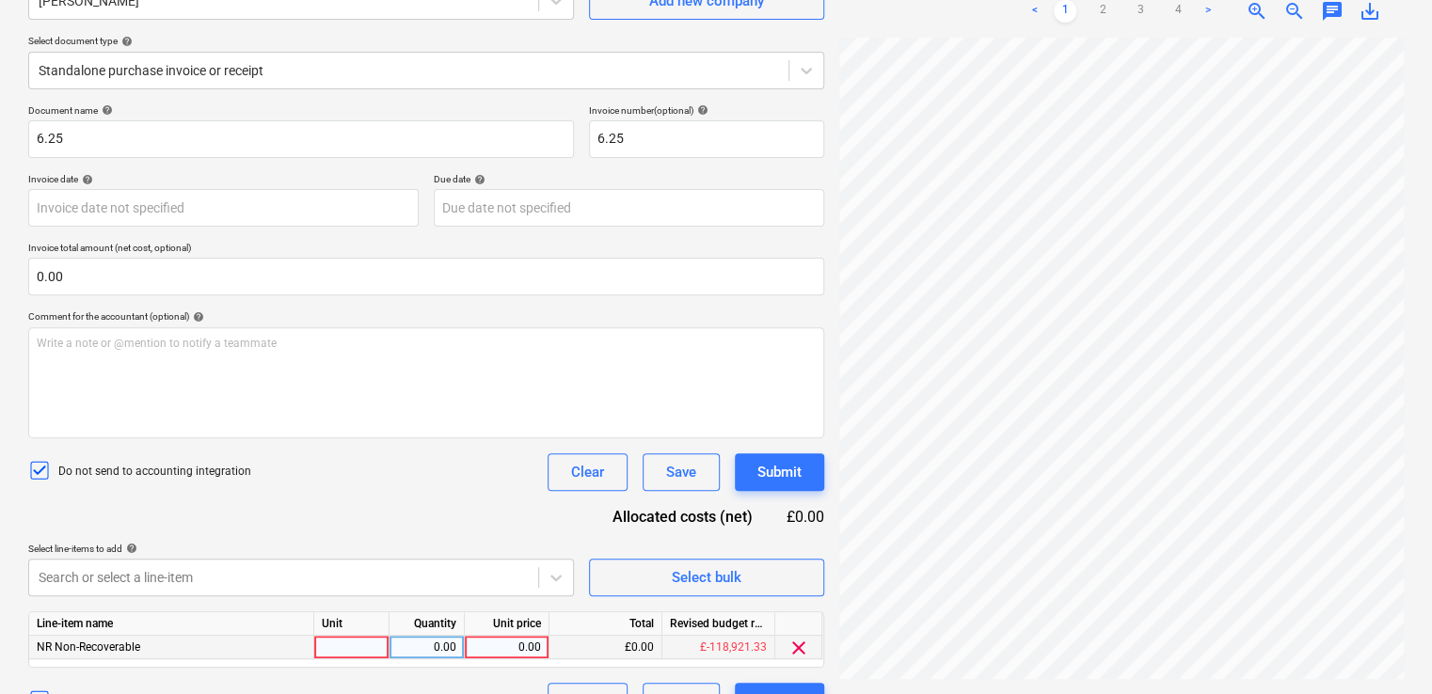
click at [352, 646] on div at bounding box center [351, 648] width 75 height 24
type input "item"
type input "35.75"
click at [431, 486] on div "Do not send to accounting integration Clear Save Submit" at bounding box center [426, 473] width 796 height 38
click at [779, 468] on div "Submit" at bounding box center [779, 472] width 44 height 24
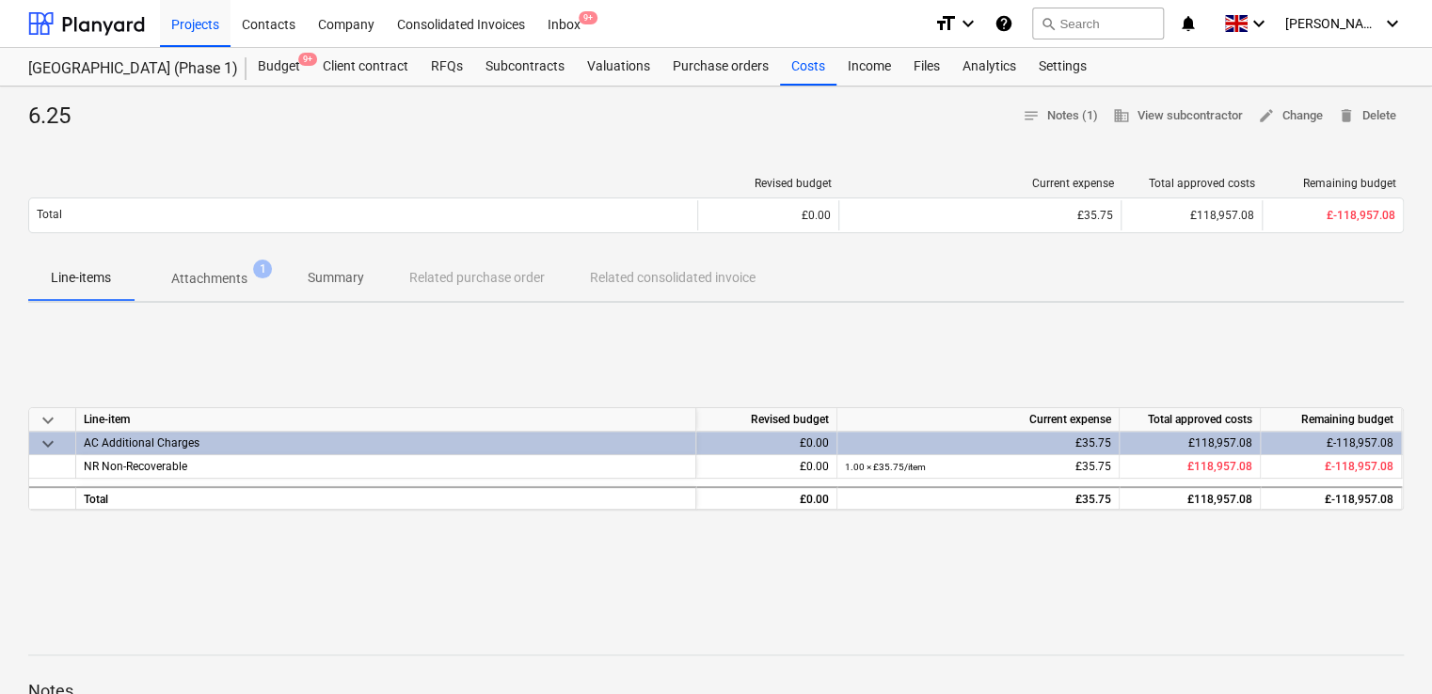
click at [1121, 16] on div "Successfully linked the line-items" at bounding box center [1071, 19] width 220 height 23
click at [1093, 25] on div "Successfully linked the line-items" at bounding box center [1071, 19] width 220 height 23
click at [1150, 1] on div "Successfully linked the line-items" at bounding box center [1070, 20] width 235 height 38
click at [1110, 34] on div "Successfully linked the line-items" at bounding box center [1070, 20] width 235 height 38
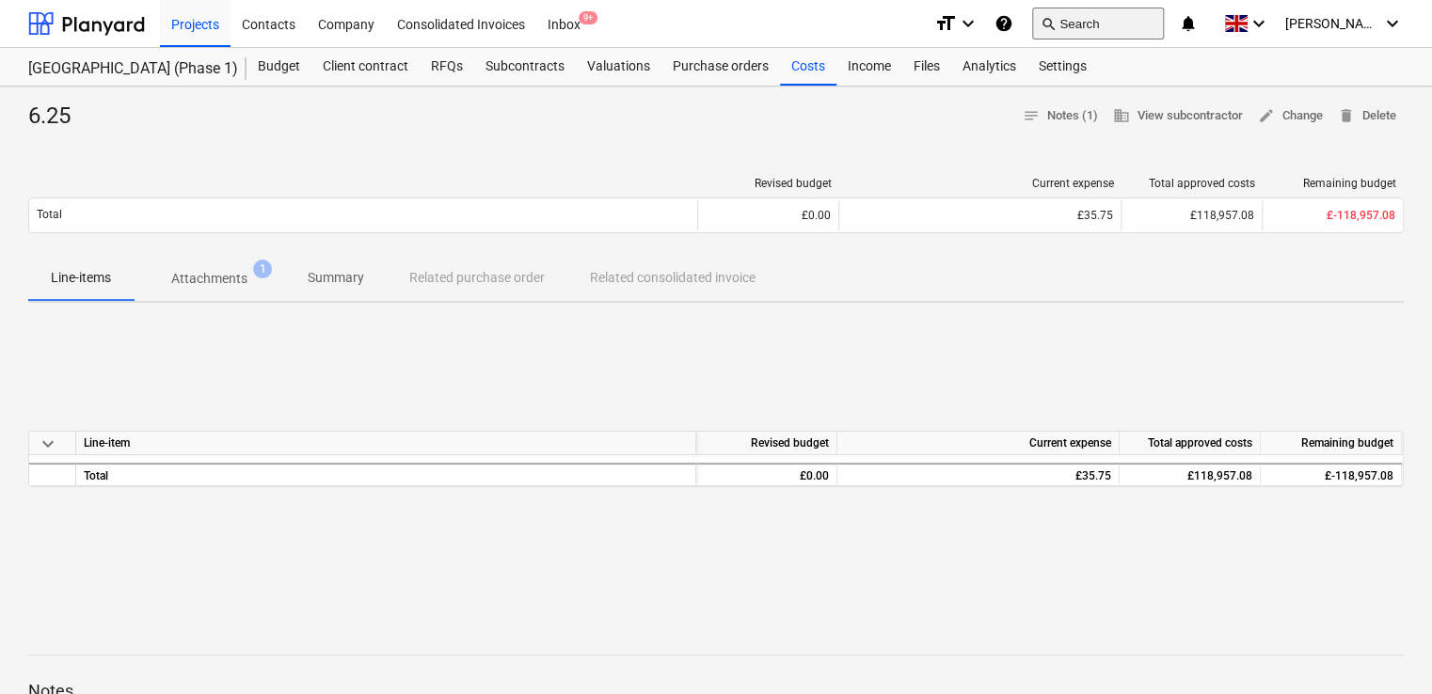
click at [1056, 25] on span "search" at bounding box center [1048, 23] width 15 height 15
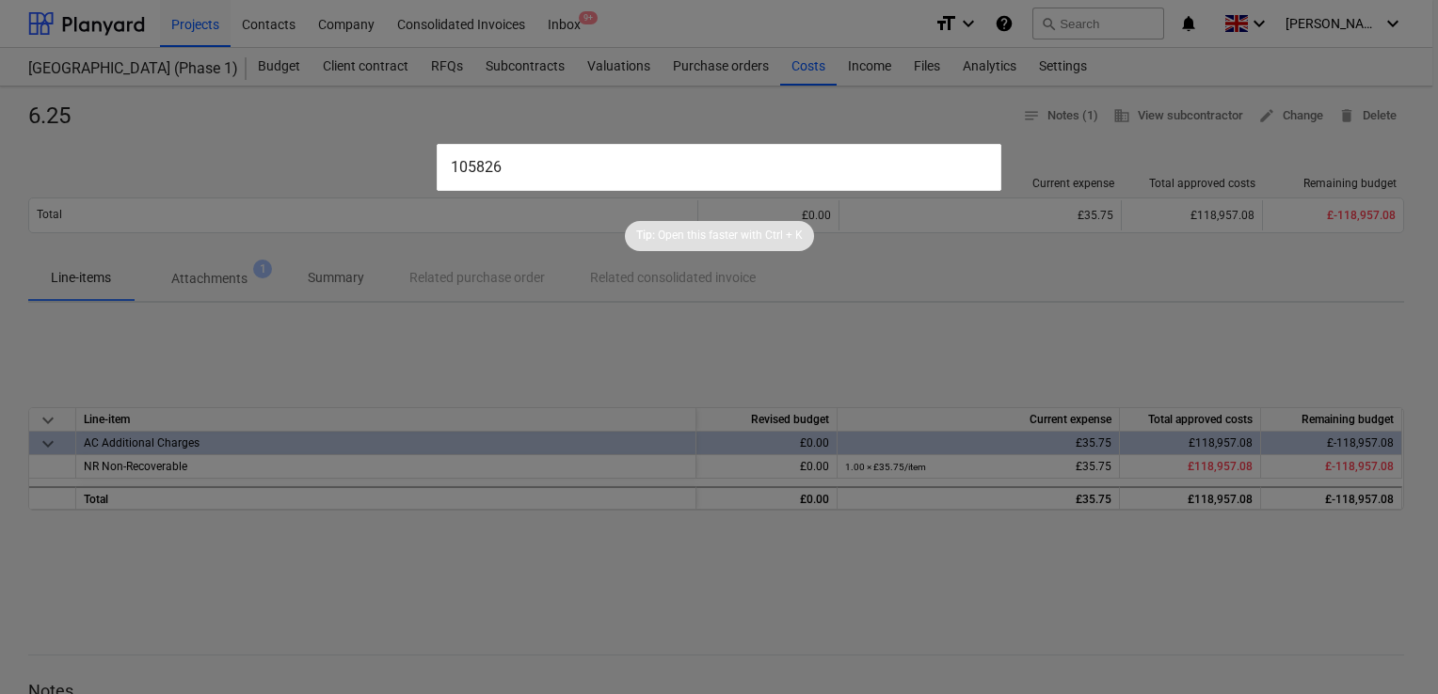
type input "105826"
click at [705, 156] on input "105826" at bounding box center [719, 167] width 565 height 47
click at [562, 172] on input "105826" at bounding box center [719, 167] width 565 height 47
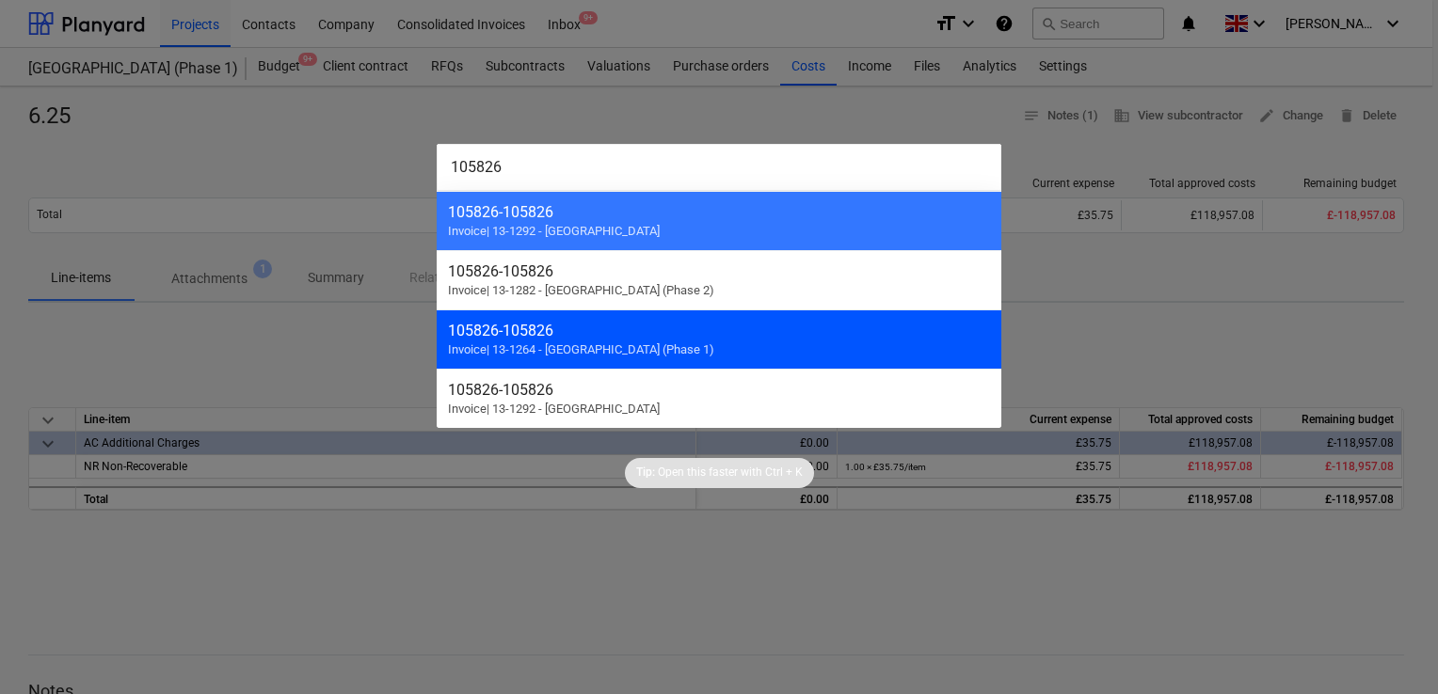
type input "105826"
click at [538, 336] on div "105826 - 105826" at bounding box center [719, 331] width 542 height 18
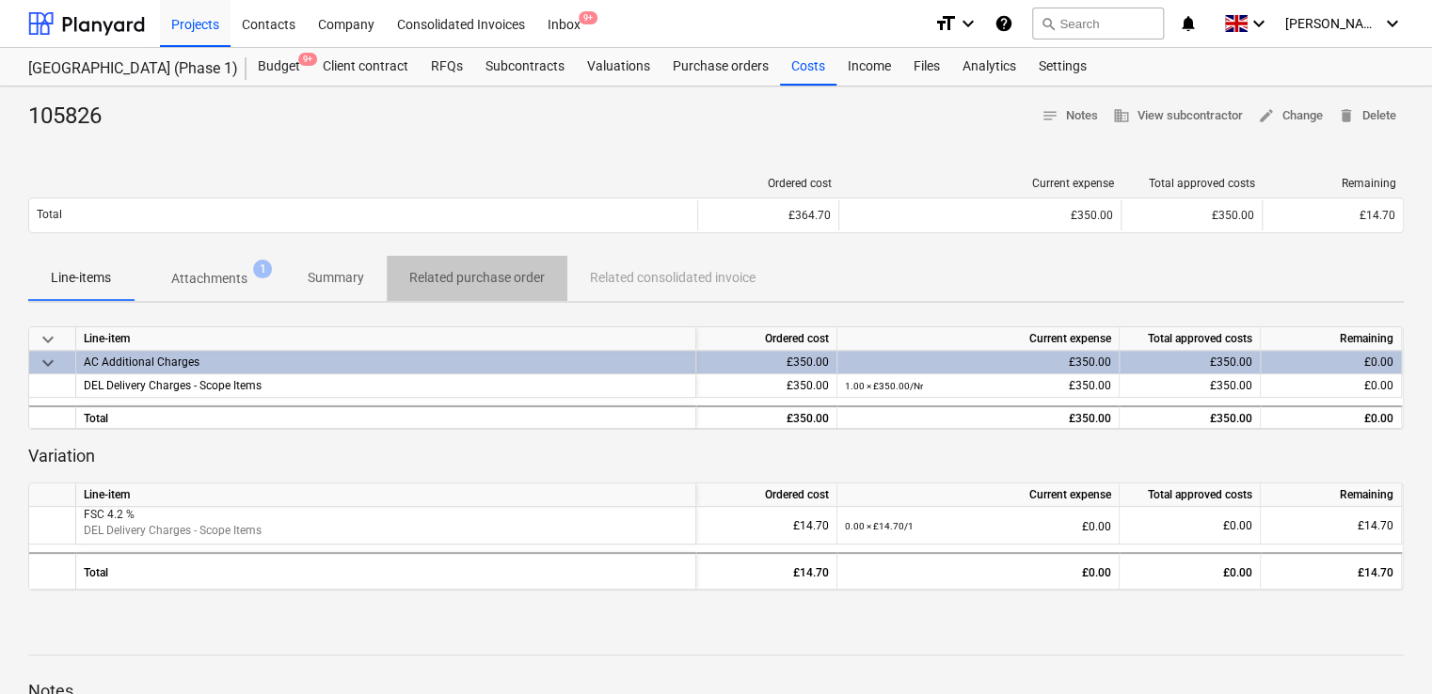
click at [445, 283] on p "Related purchase order" at bounding box center [477, 278] width 136 height 20
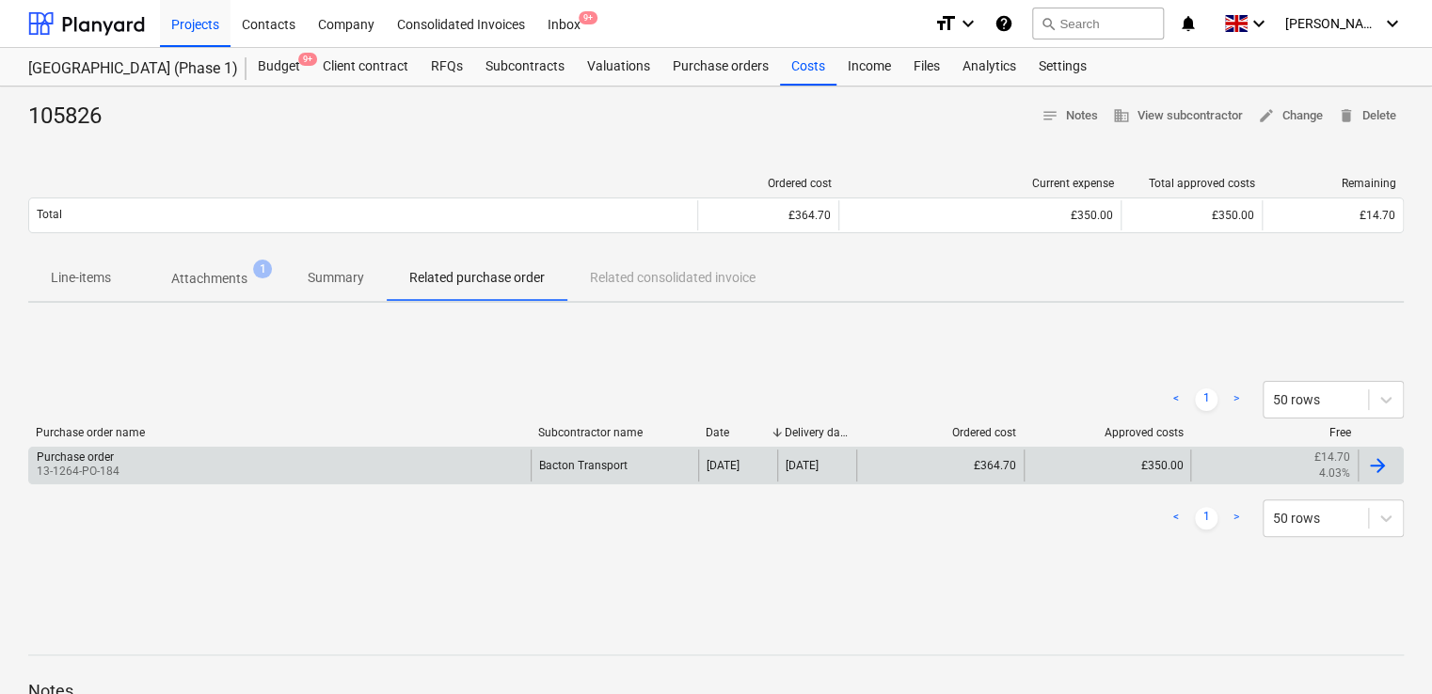
click at [323, 461] on div "Purchase order 13-1264-PO-184" at bounding box center [280, 466] width 502 height 32
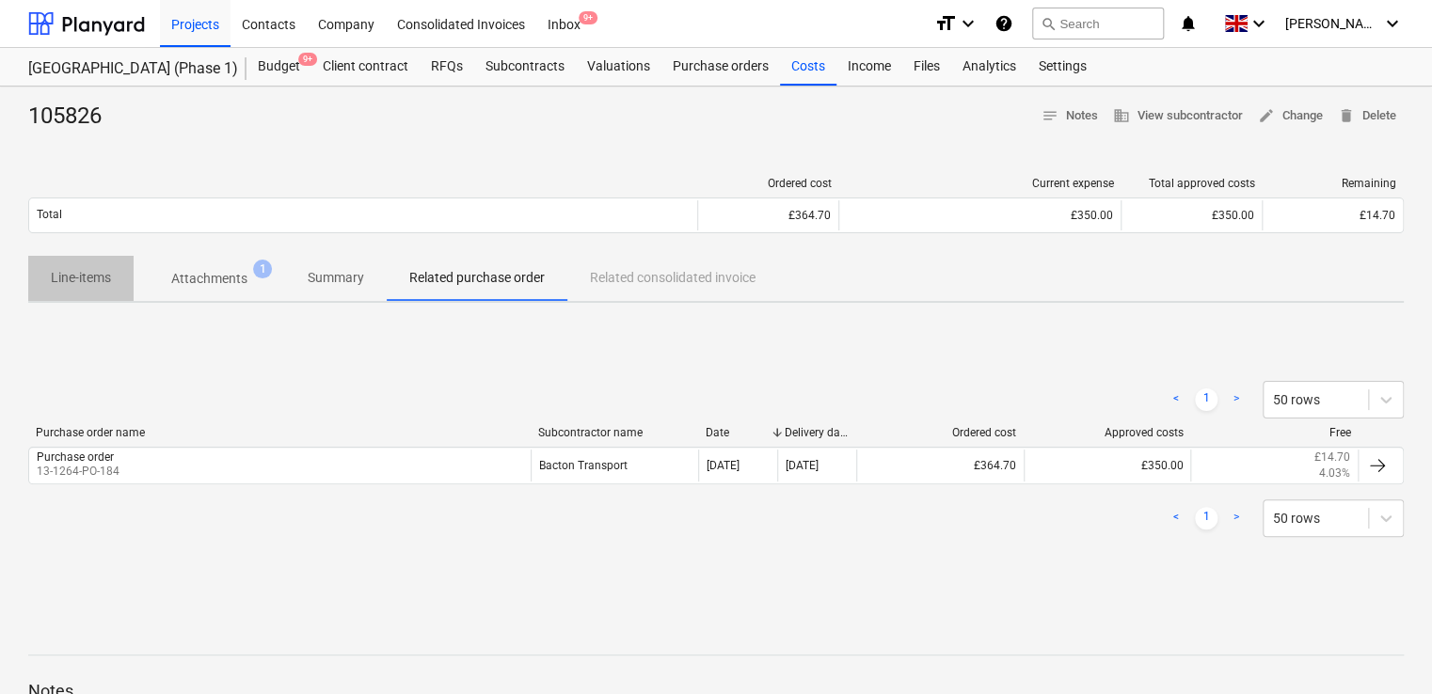
click at [92, 277] on p "Line-items" at bounding box center [81, 278] width 60 height 20
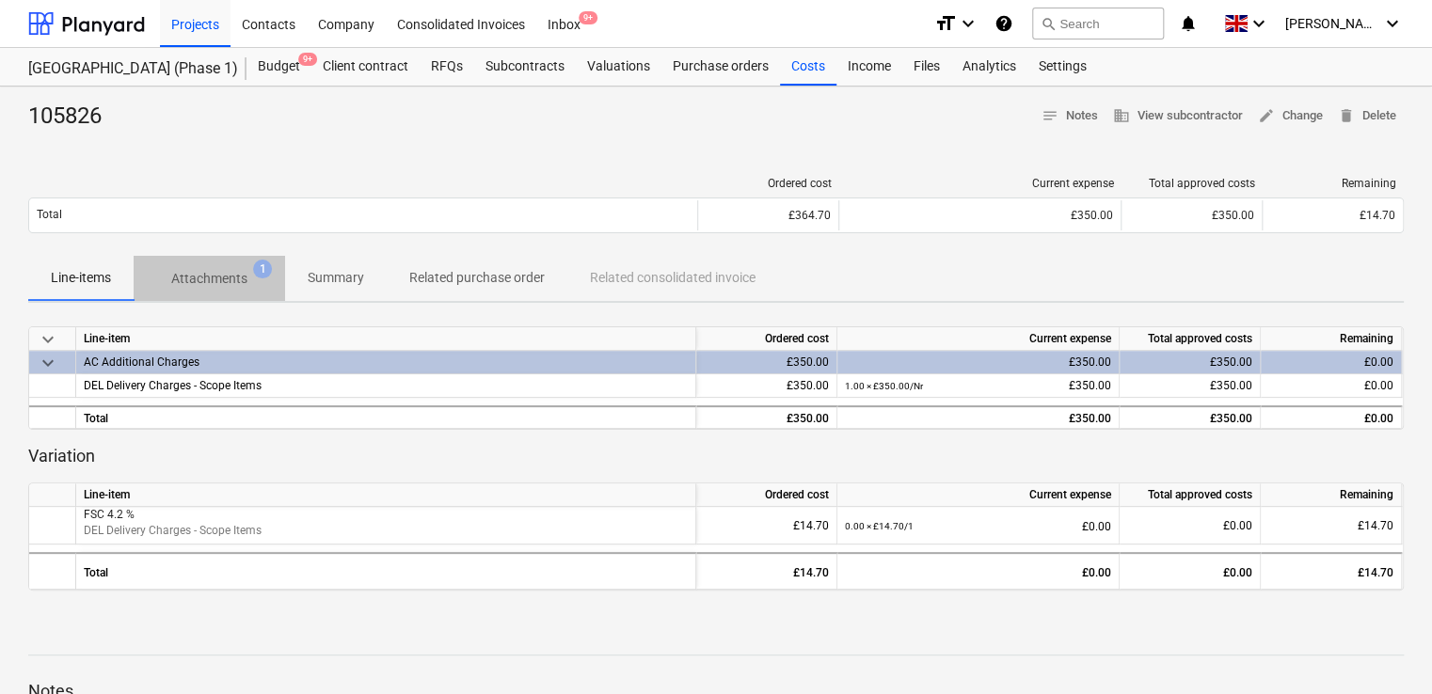
click at [215, 272] on p "Attachments" at bounding box center [209, 279] width 76 height 20
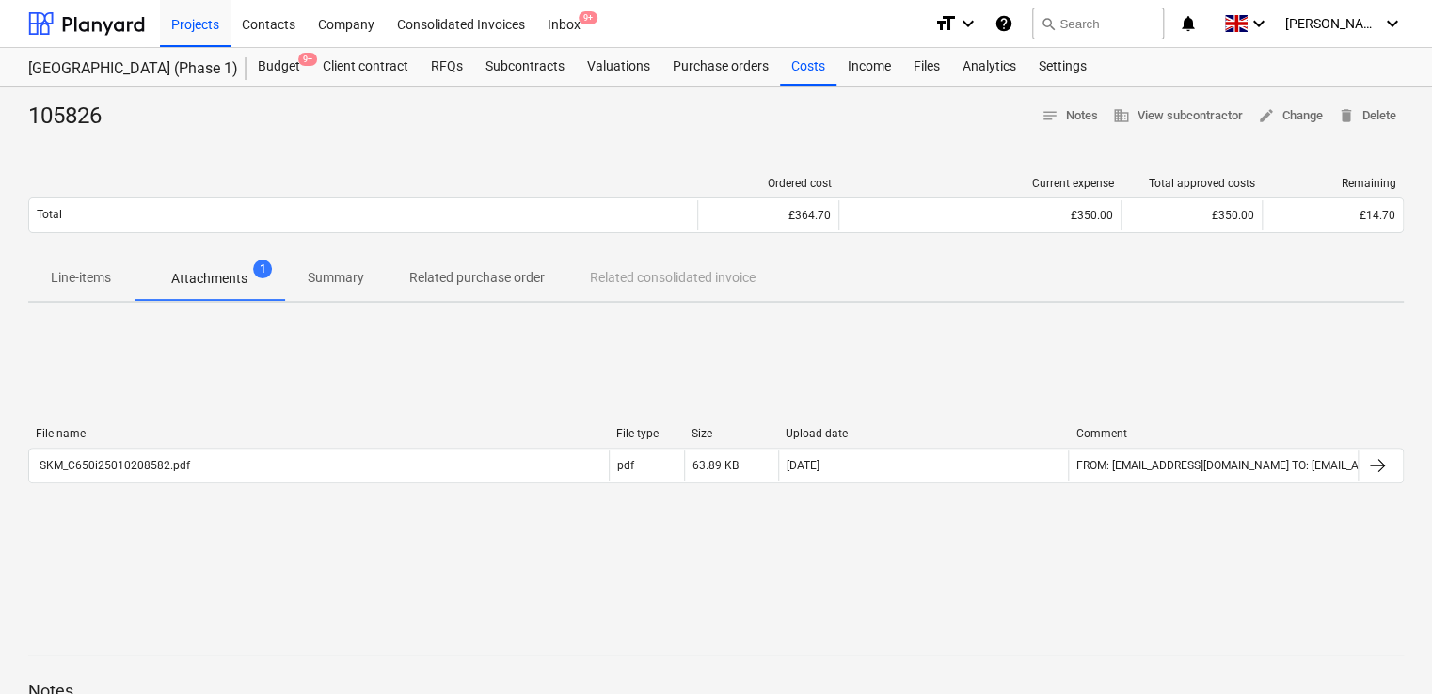
click at [437, 277] on p "Related purchase order" at bounding box center [477, 278] width 136 height 20
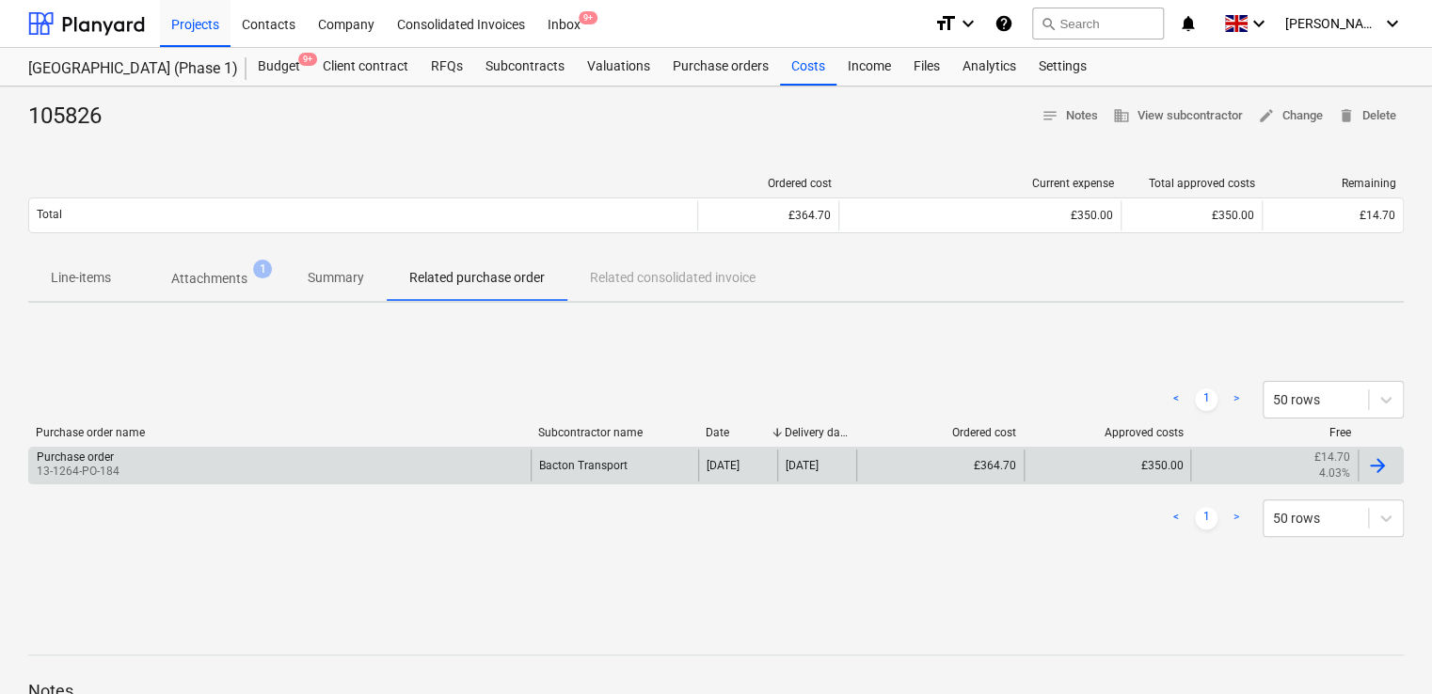
click at [332, 467] on div "Purchase order 13-1264-PO-184" at bounding box center [280, 466] width 502 height 32
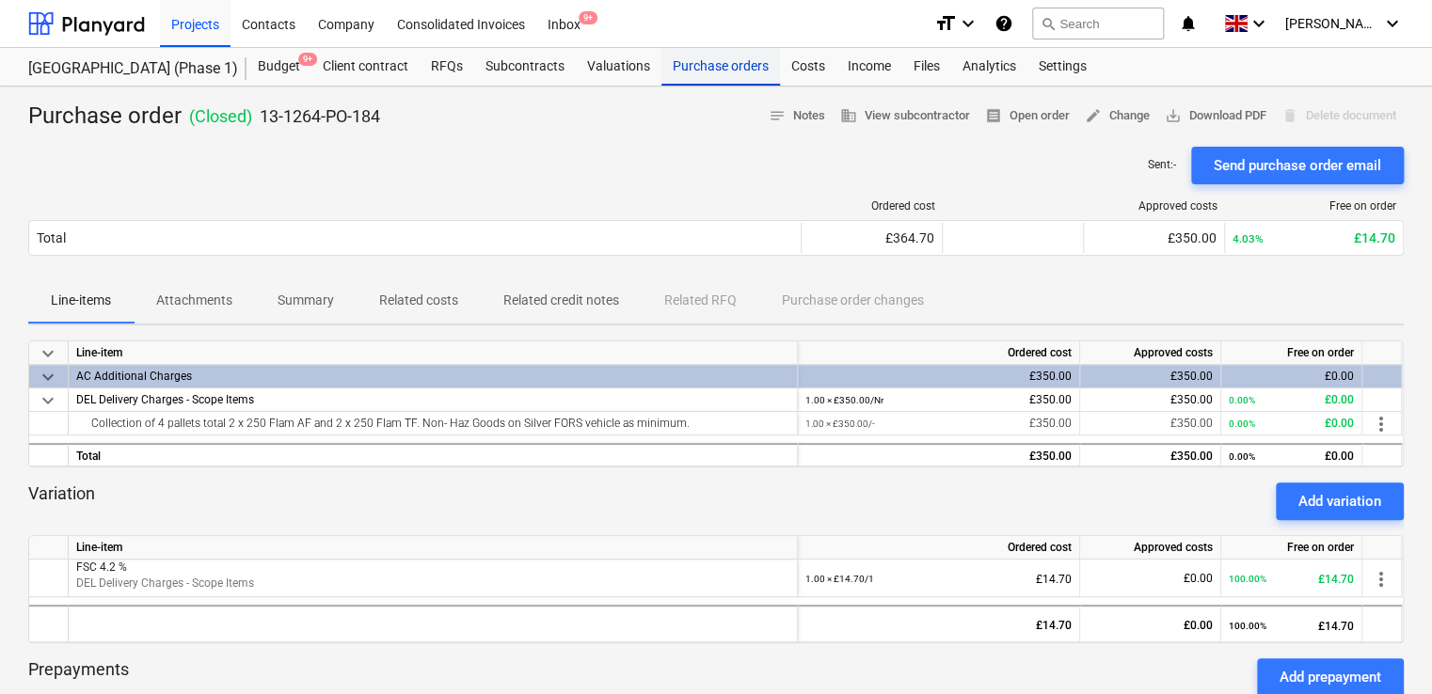
click at [693, 69] on div "Purchase orders" at bounding box center [721, 67] width 119 height 38
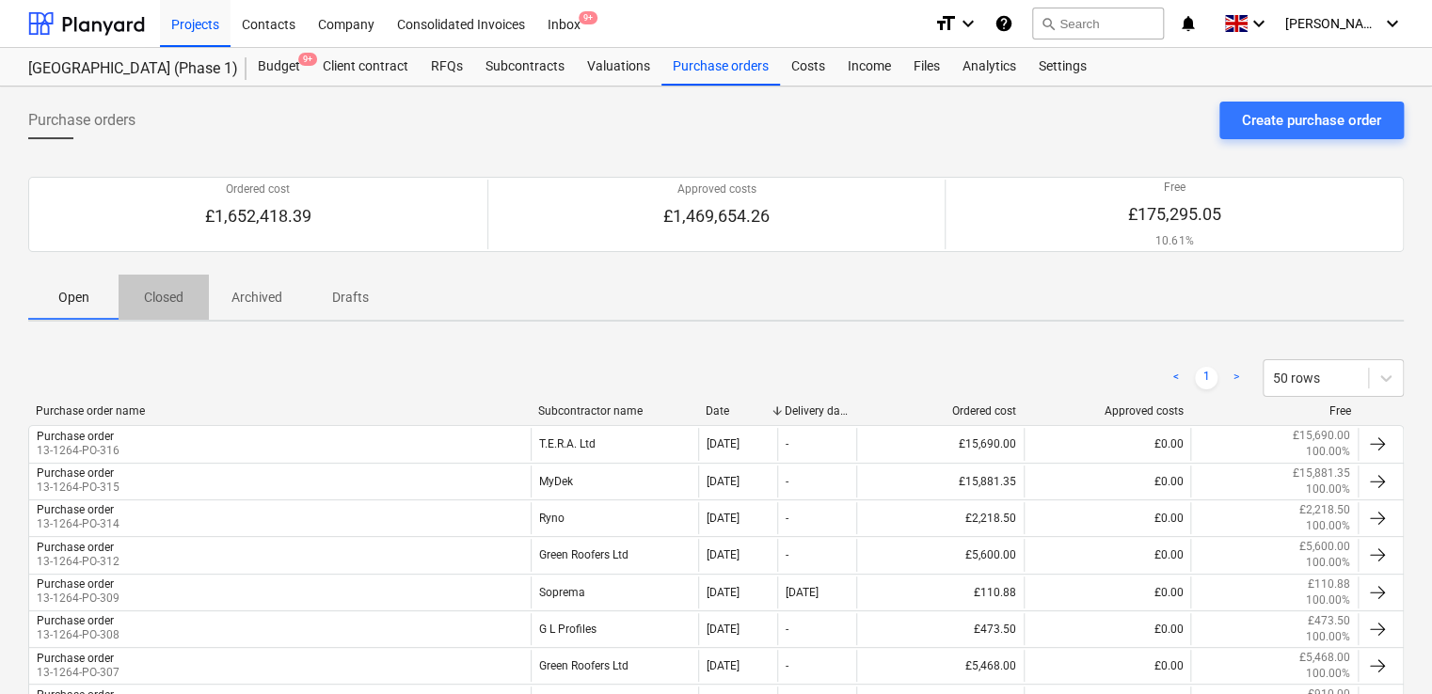
click at [177, 312] on button "Closed" at bounding box center [164, 297] width 90 height 45
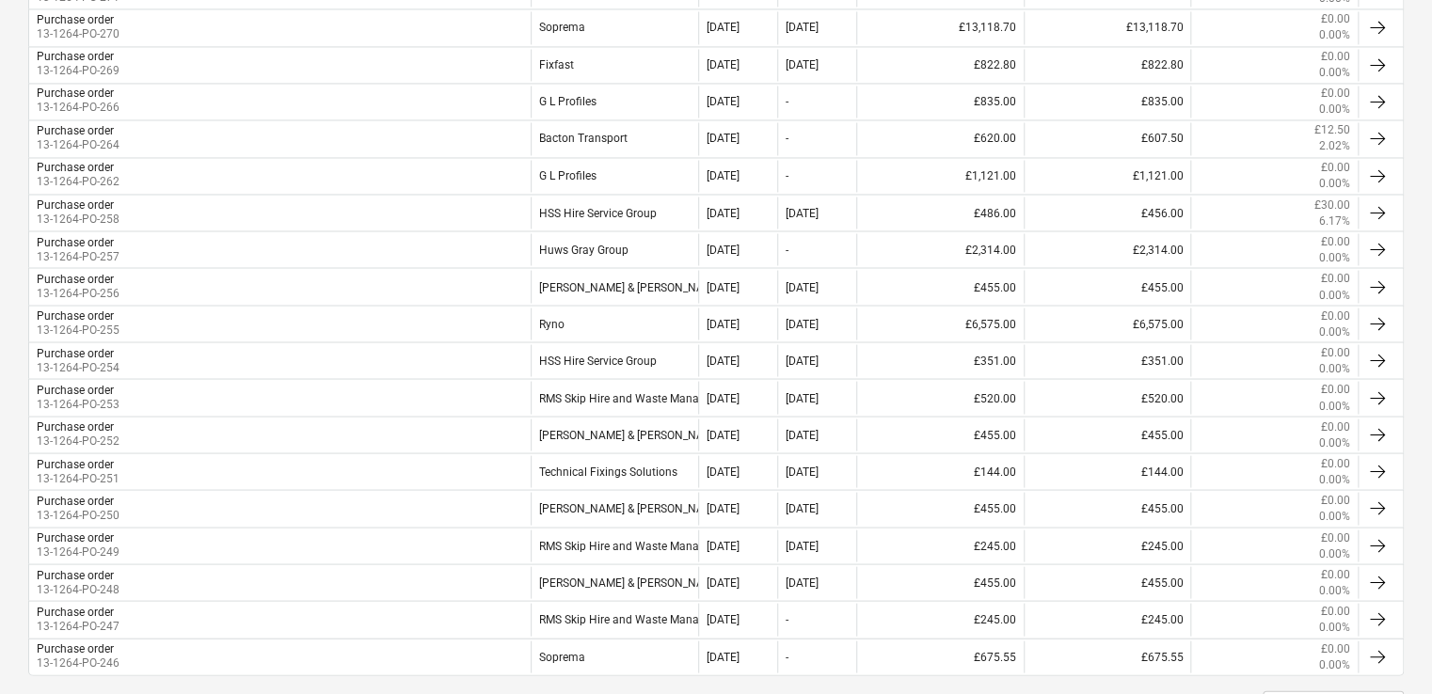
scroll to position [1675, 0]
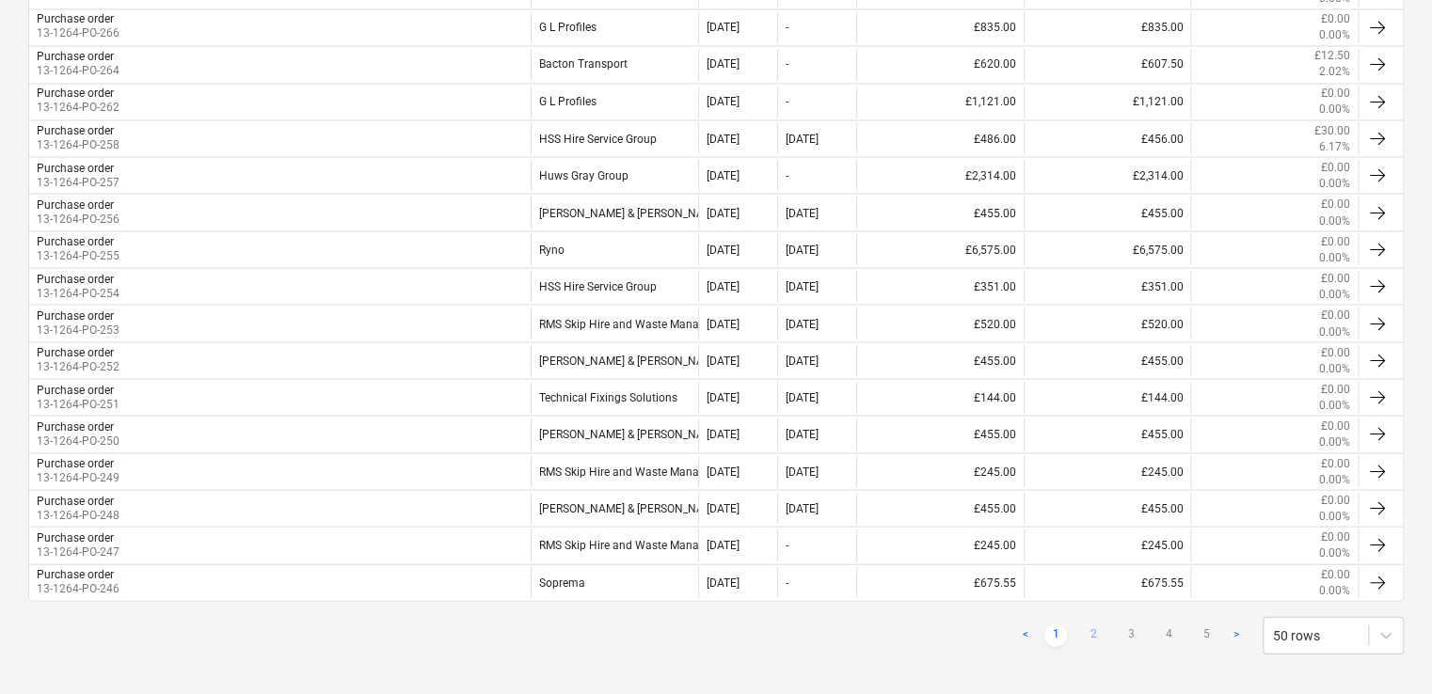
click at [1095, 624] on link "2" at bounding box center [1093, 635] width 23 height 23
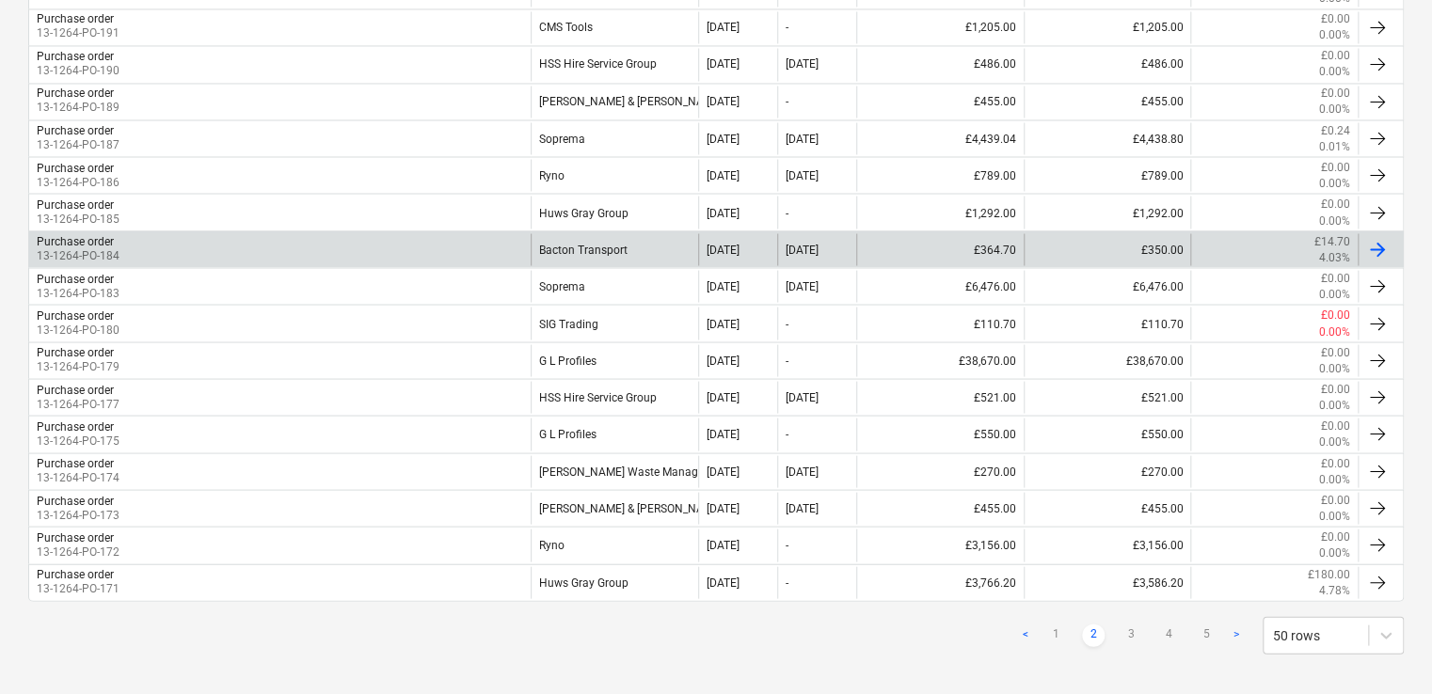
click at [327, 250] on div "Purchase order 13-1264-PO-184" at bounding box center [280, 249] width 502 height 32
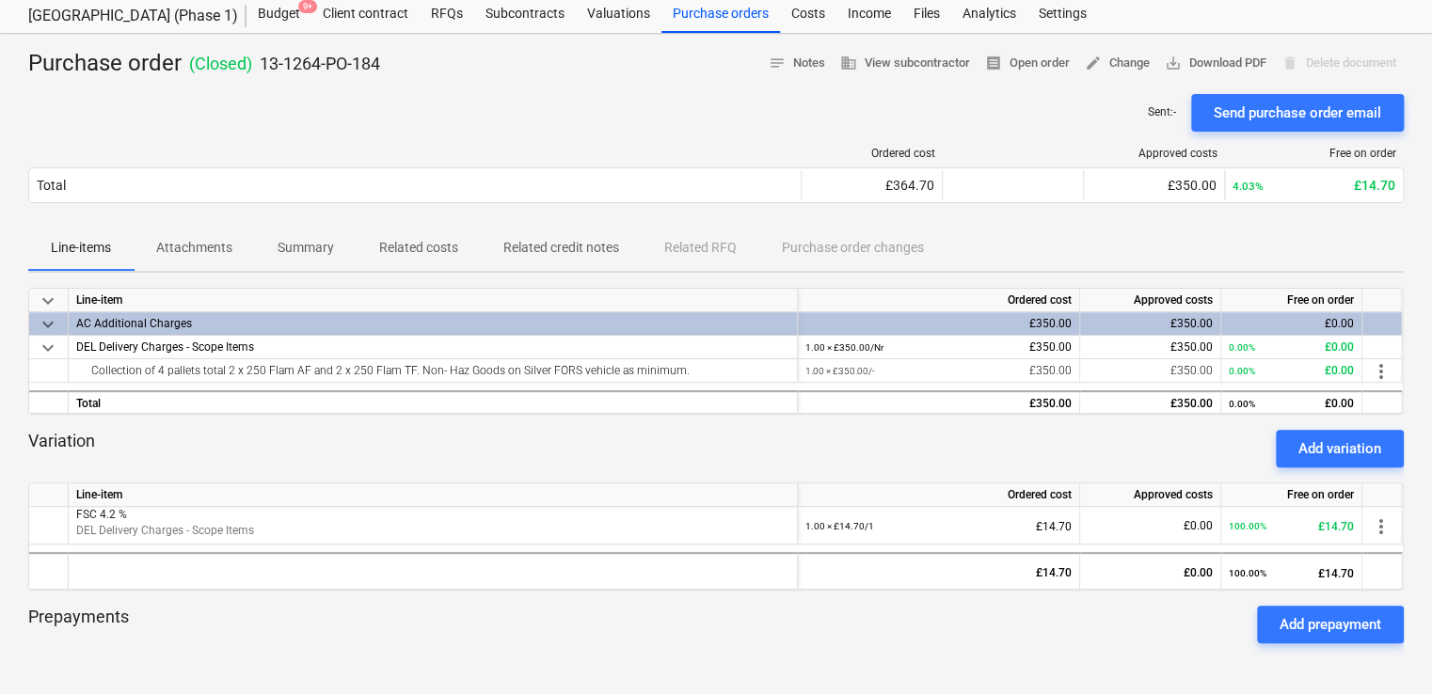
scroll to position [55, 0]
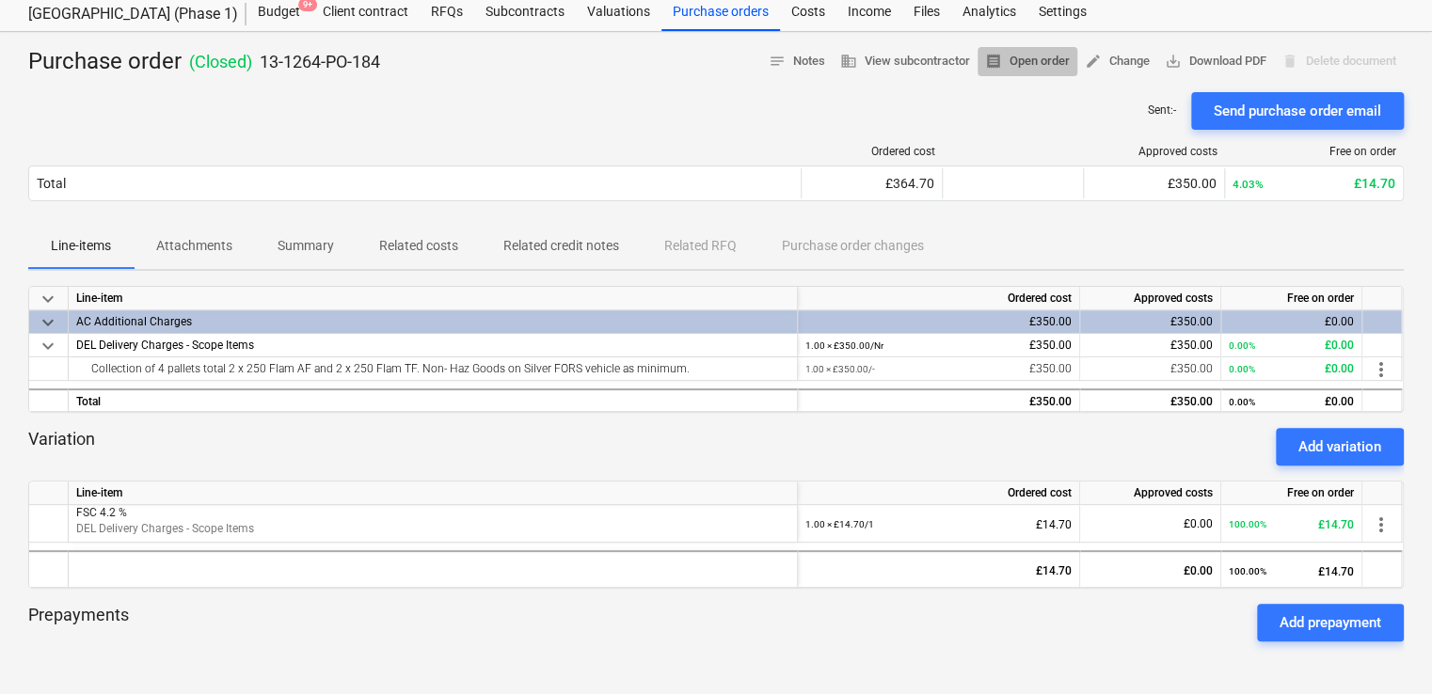
click at [1035, 62] on span "receipt Open order" at bounding box center [1027, 62] width 85 height 22
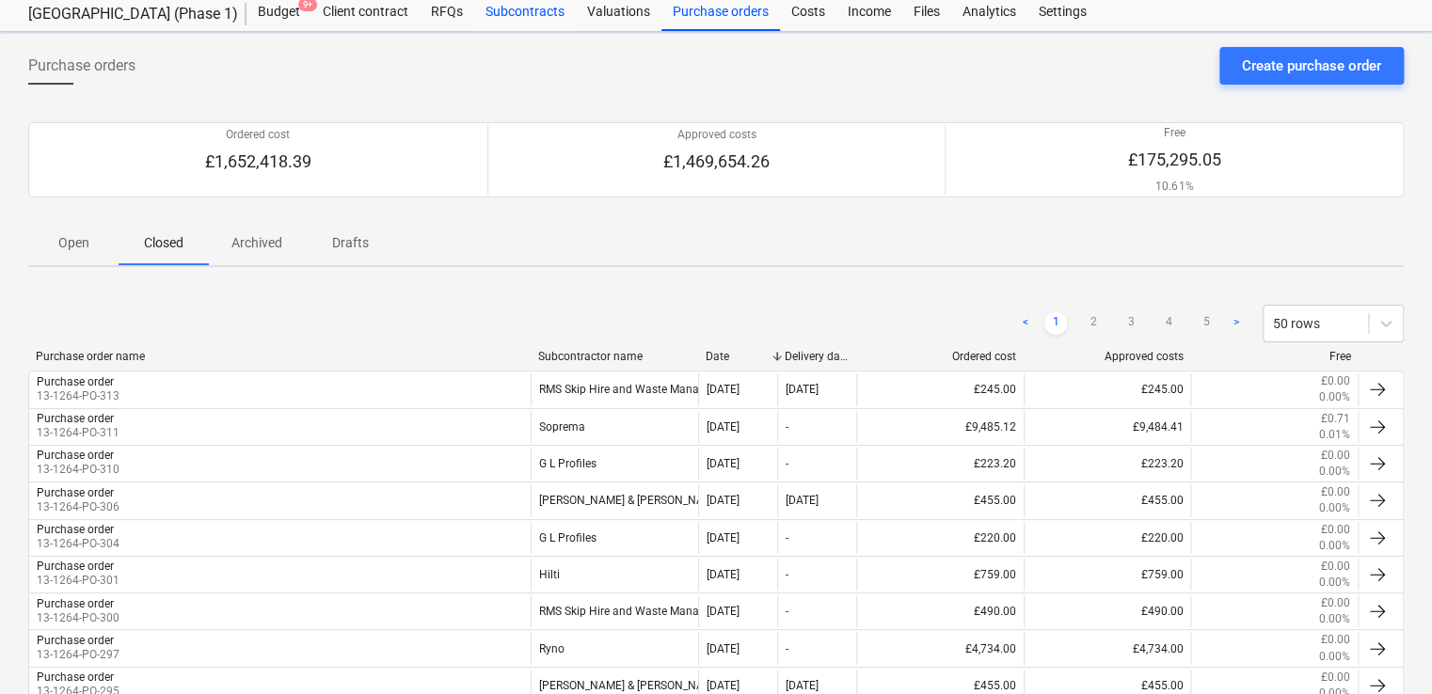
scroll to position [1675, 0]
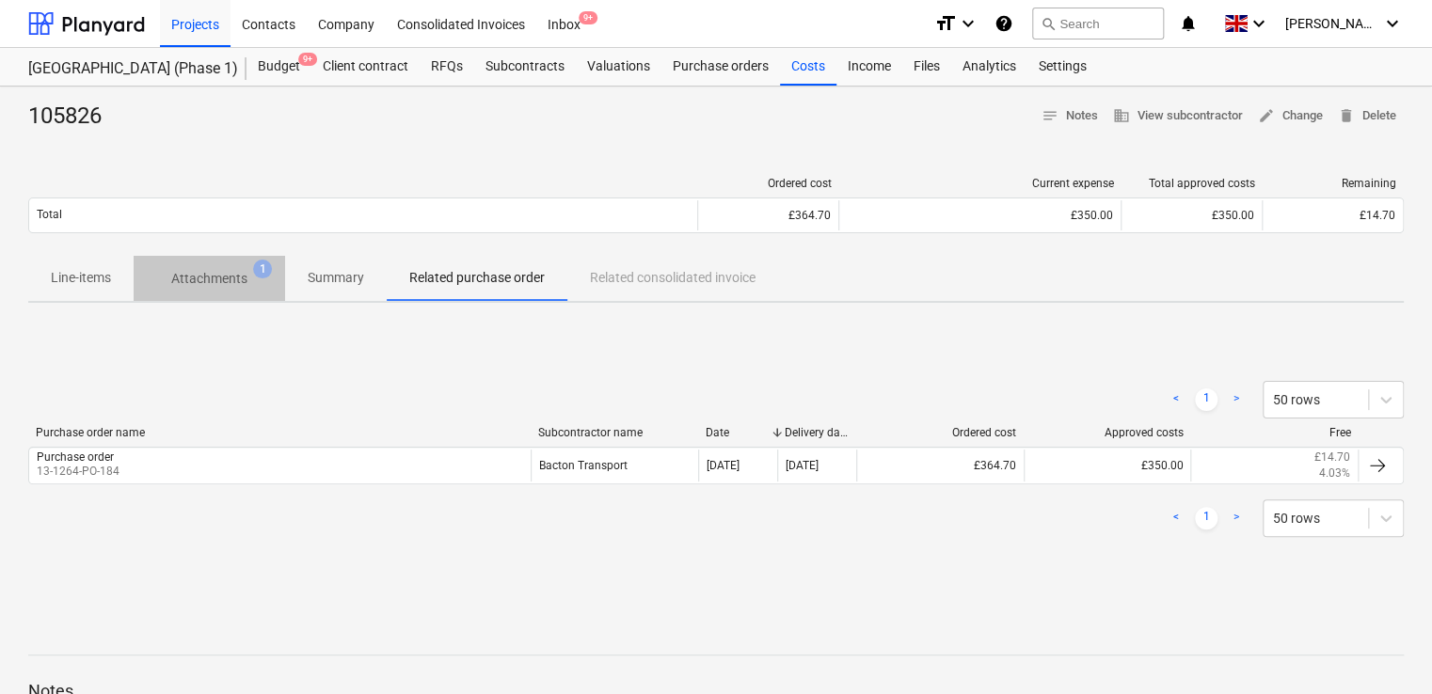
click at [215, 277] on p "Attachments" at bounding box center [209, 279] width 76 height 20
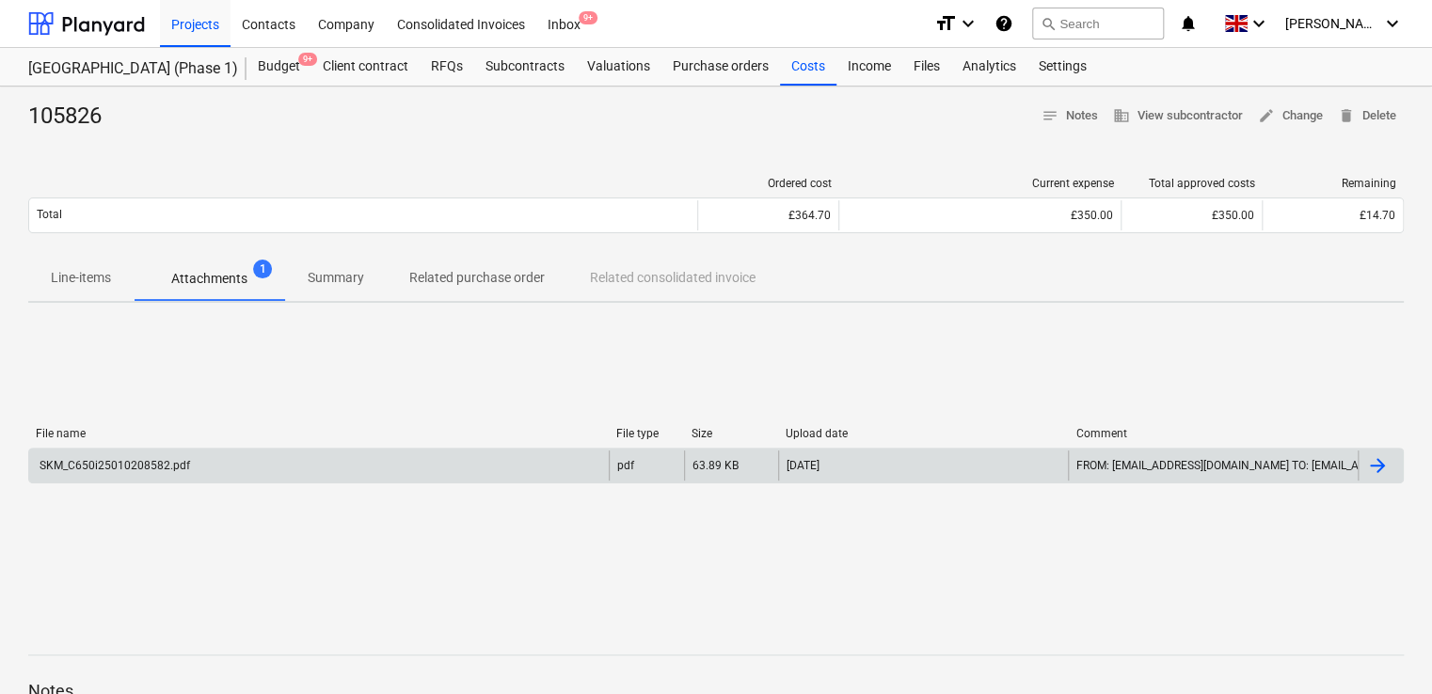
click at [149, 459] on div "SKM_C650i25010208582.pdf" at bounding box center [113, 465] width 153 height 13
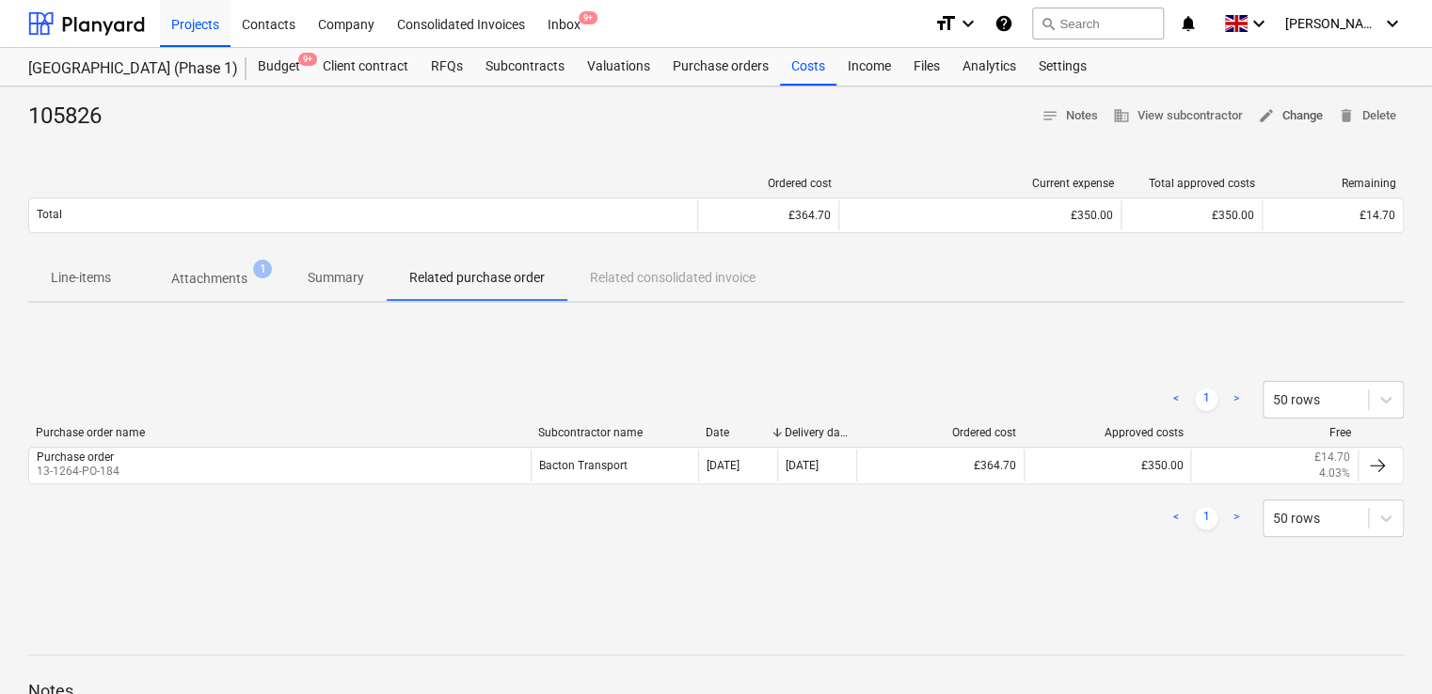
click at [1260, 108] on span "edit" at bounding box center [1266, 115] width 17 height 17
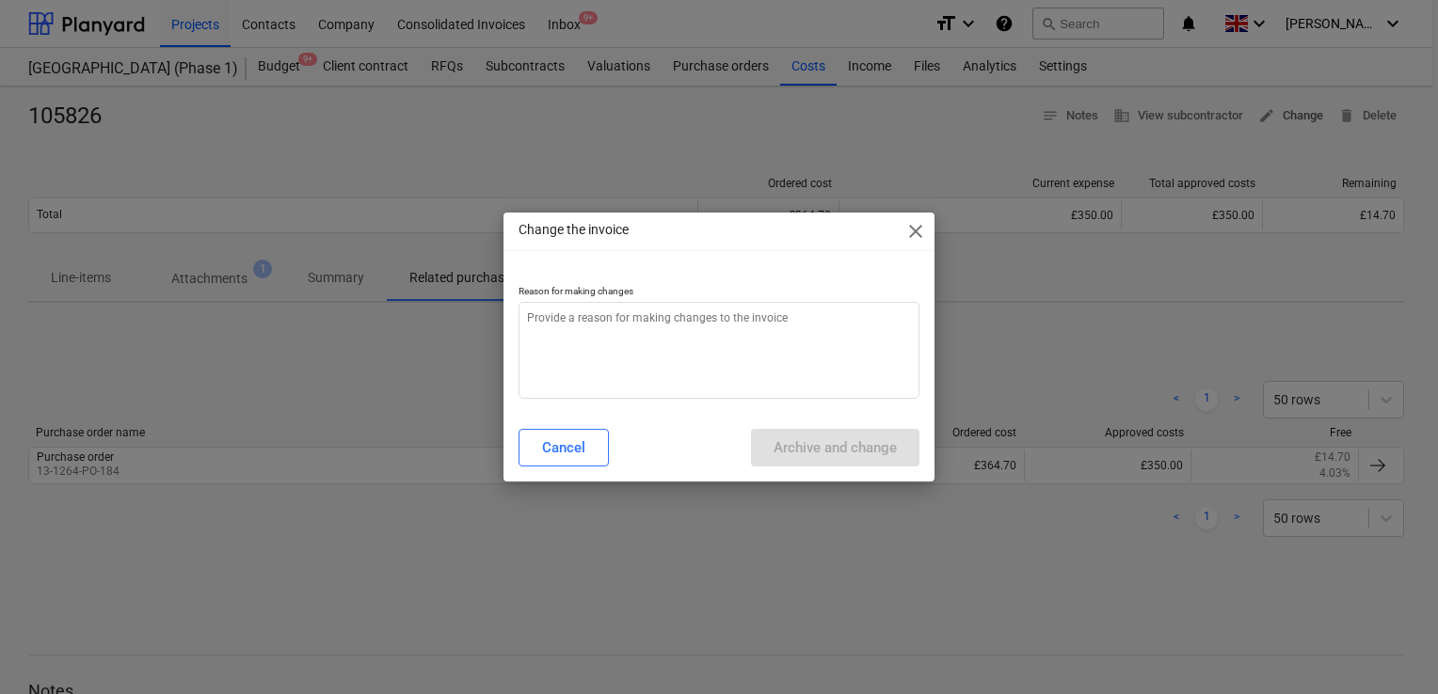
type textarea "x"
click at [792, 312] on textarea at bounding box center [718, 350] width 401 height 97
type textarea "."
type textarea "x"
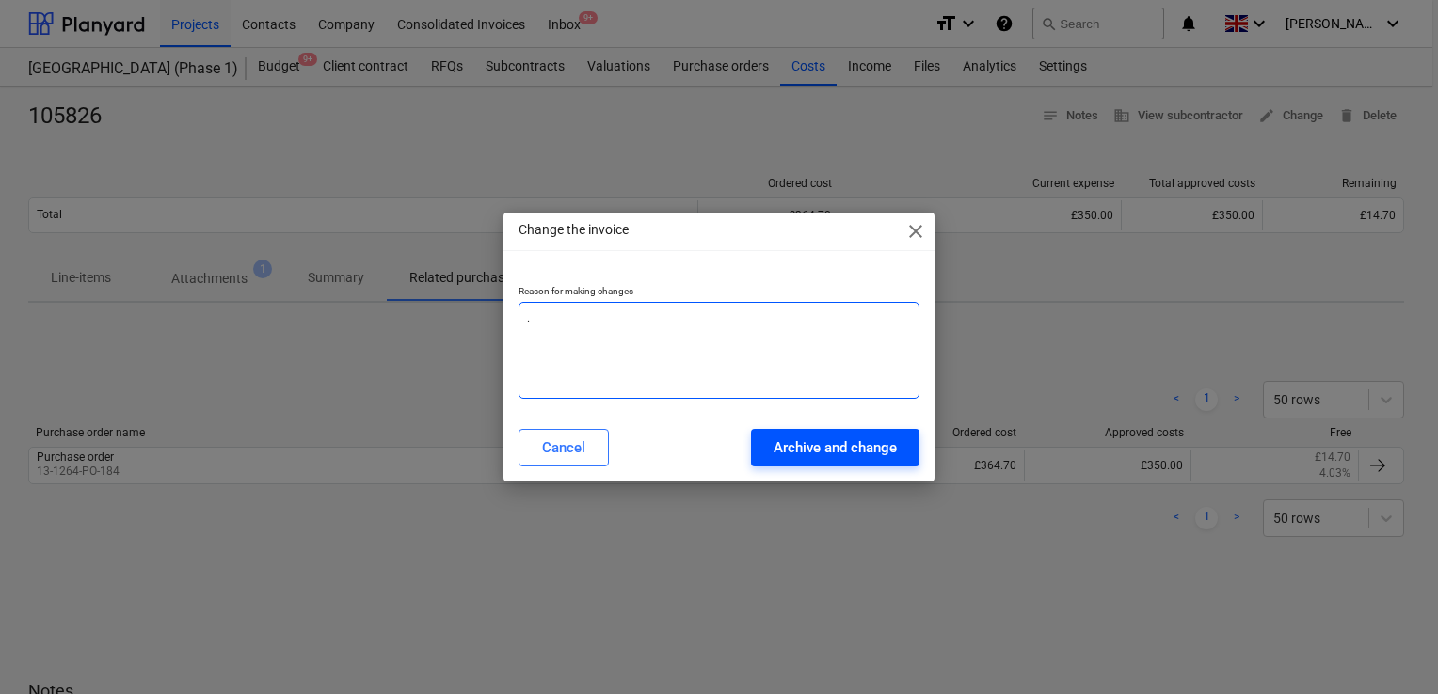
type textarea "."
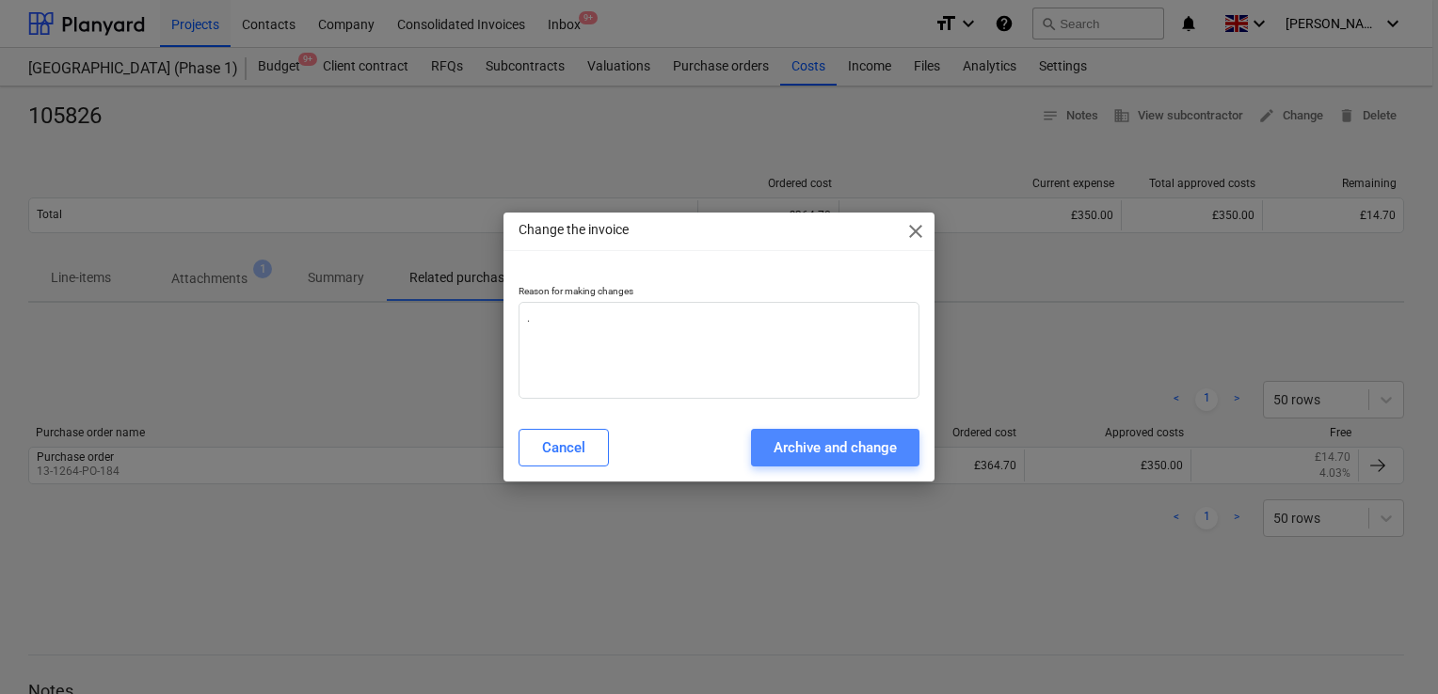
click at [827, 439] on div "Archive and change" at bounding box center [834, 448] width 123 height 24
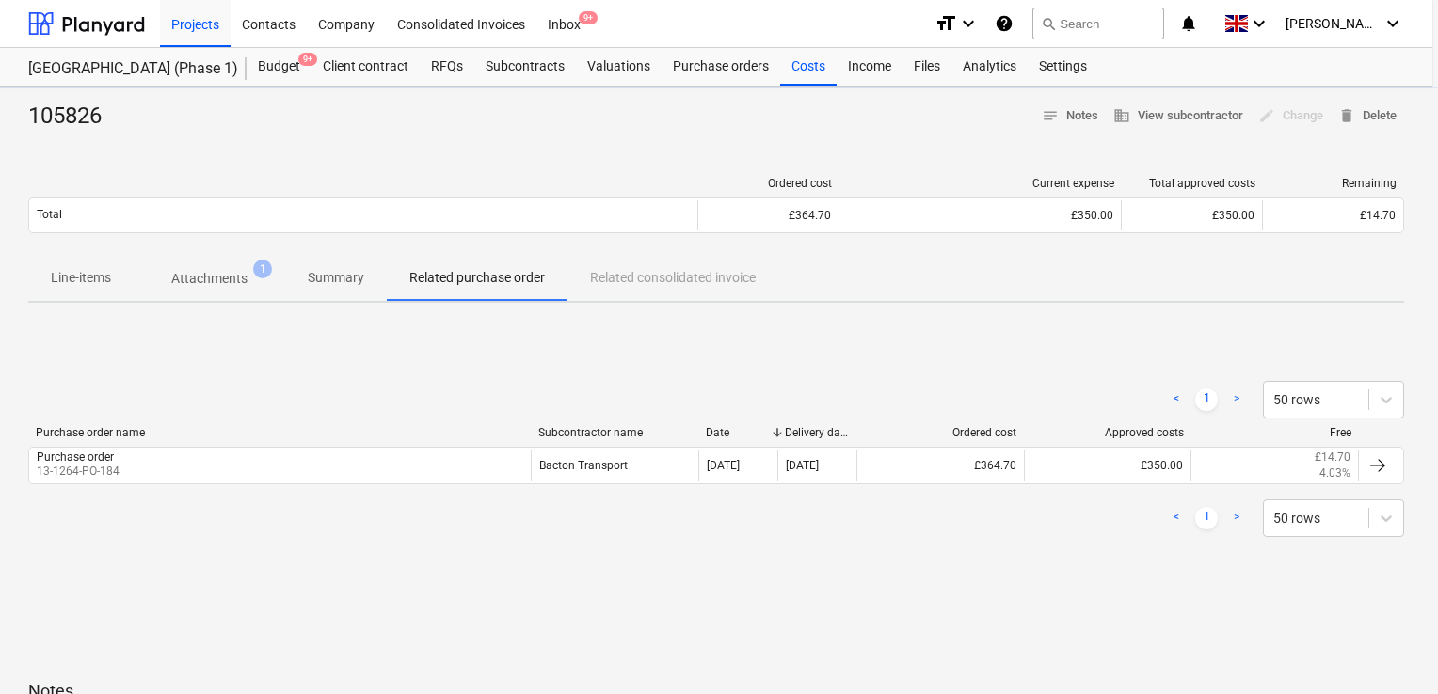
type textarea "x"
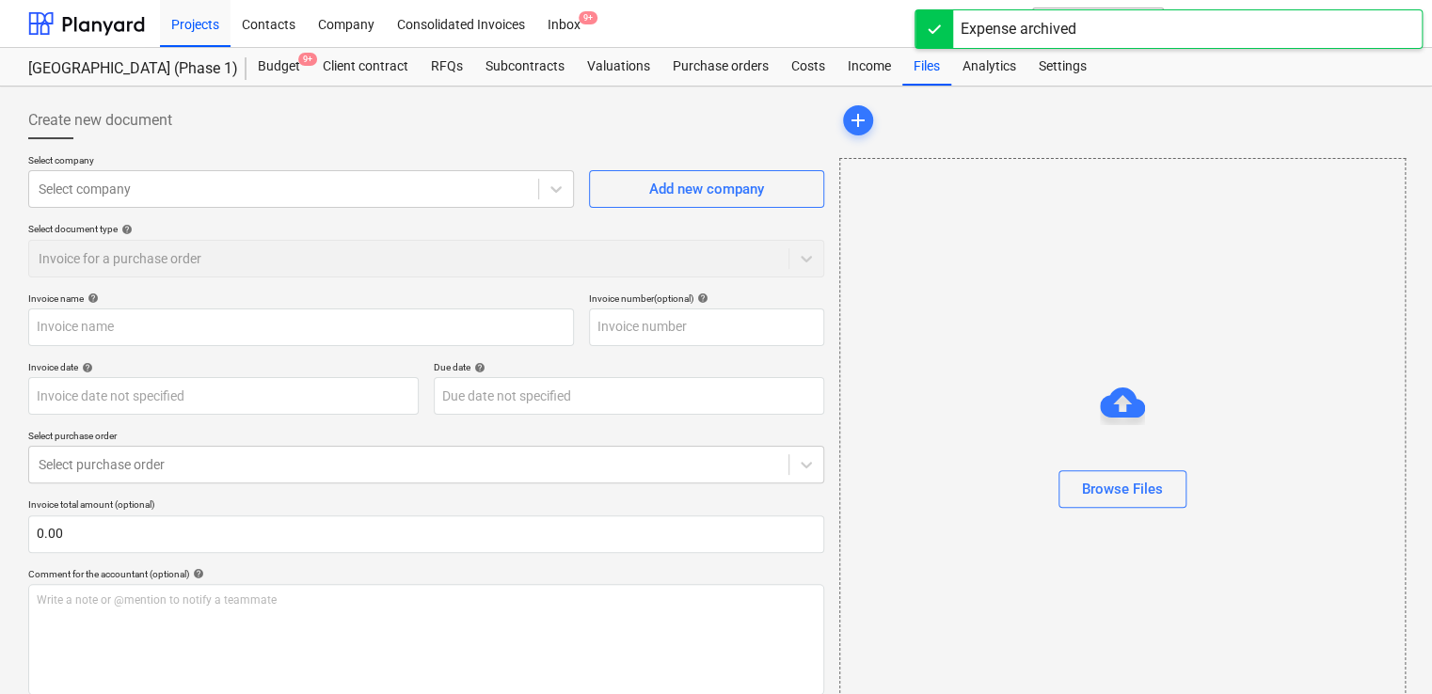
type input "105826"
type input "[DATE]"
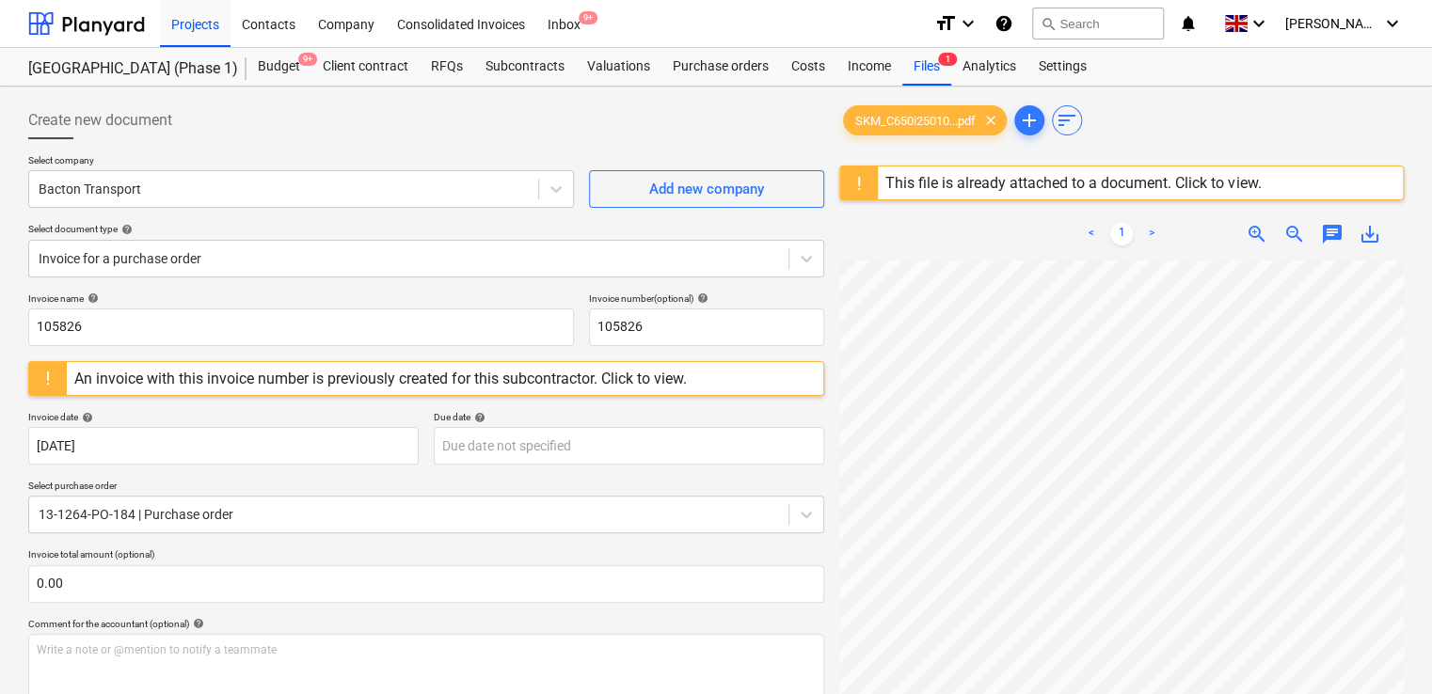
click at [1220, 185] on div "This file is already attached to a document. Click to view." at bounding box center [1072, 183] width 375 height 18
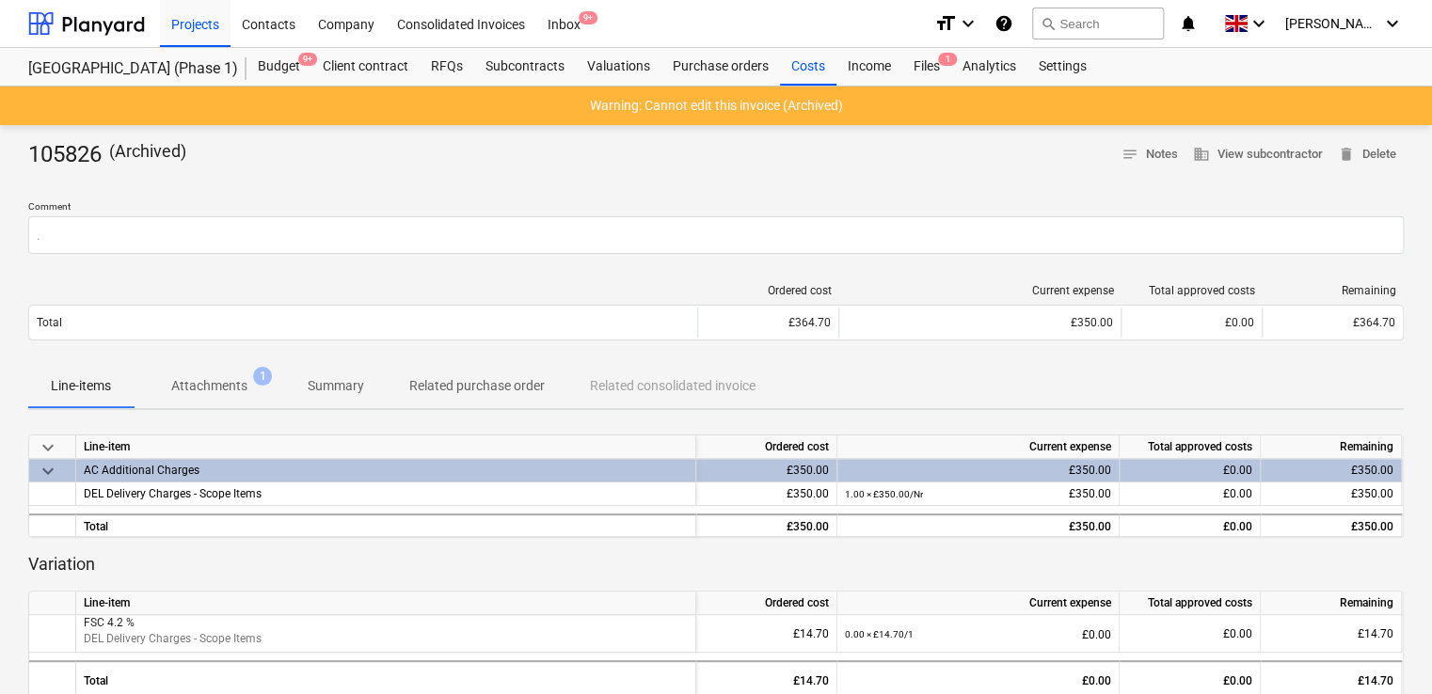
click at [593, 272] on div "Ordered cost Current expense Total approved costs Remaining Total £364.70 £350.…" at bounding box center [716, 316] width 1376 height 94
click at [659, 390] on div "Line-items Attachments 1 Summary Related purchase order Related consolidated in…" at bounding box center [716, 385] width 1376 height 45
click at [1364, 153] on span "delete Delete" at bounding box center [1367, 155] width 58 height 22
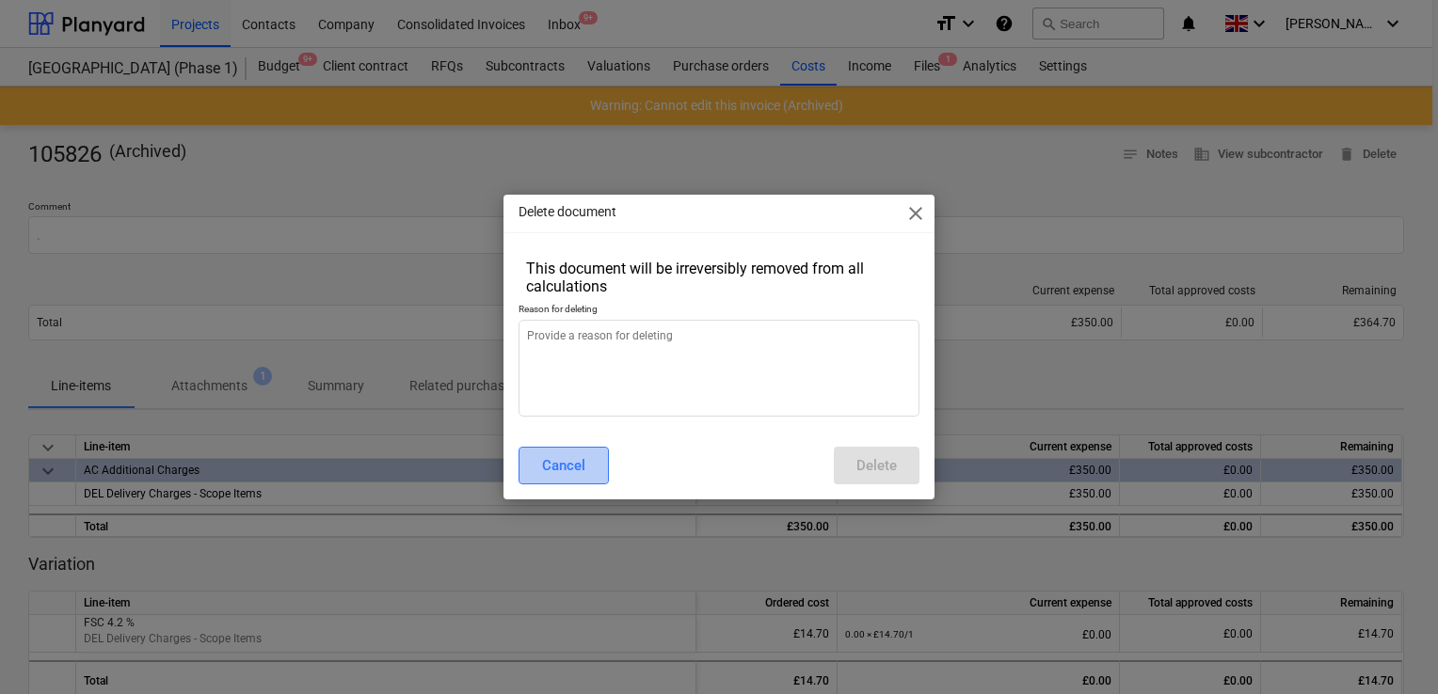
click at [575, 468] on div "Cancel" at bounding box center [563, 466] width 43 height 24
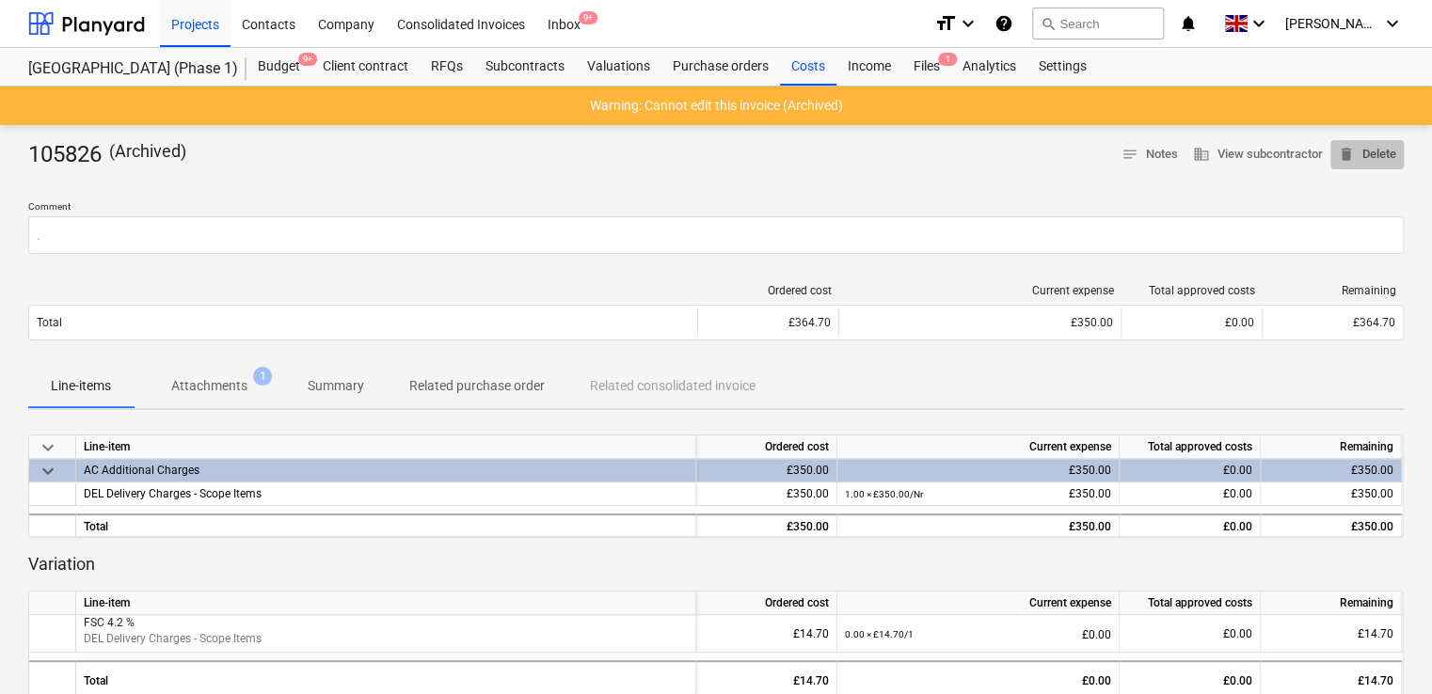
click at [1359, 162] on span "delete Delete" at bounding box center [1367, 155] width 58 height 22
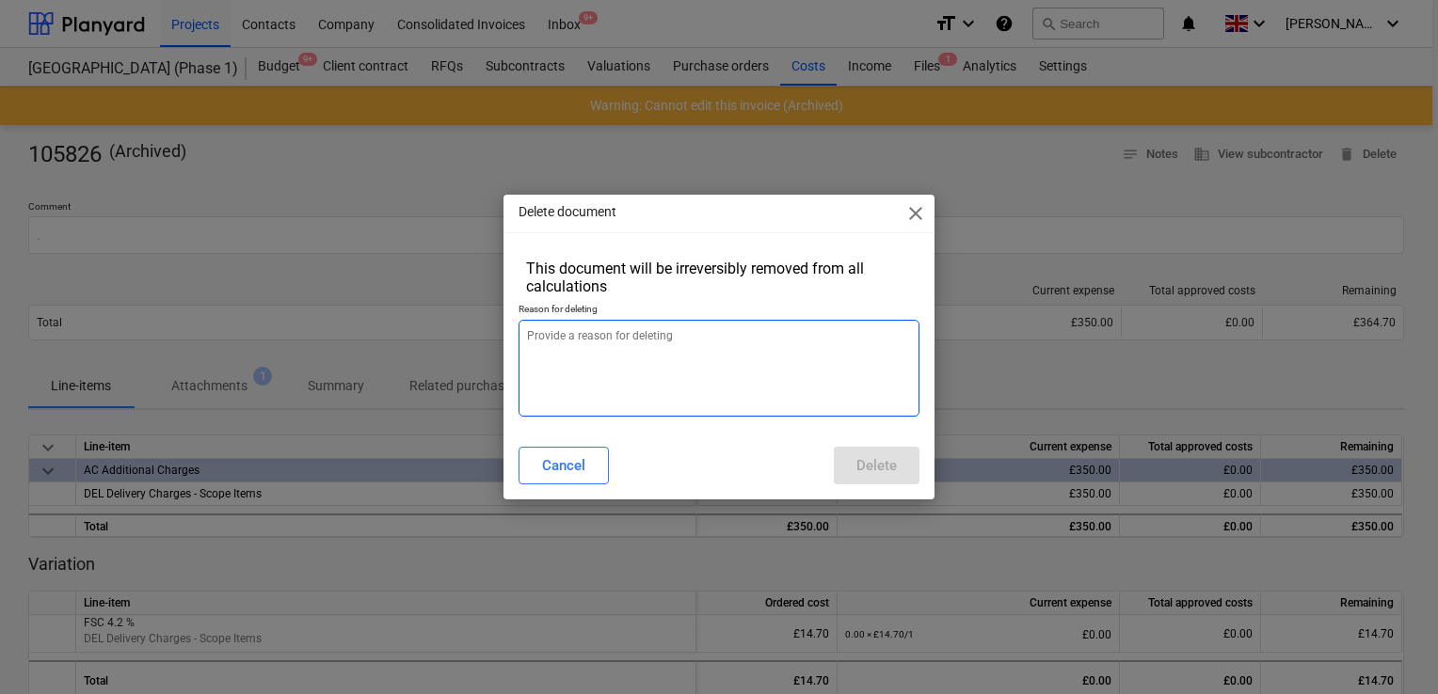
click at [751, 343] on textarea at bounding box center [718, 368] width 401 height 97
type textarea "x"
type textarea "."
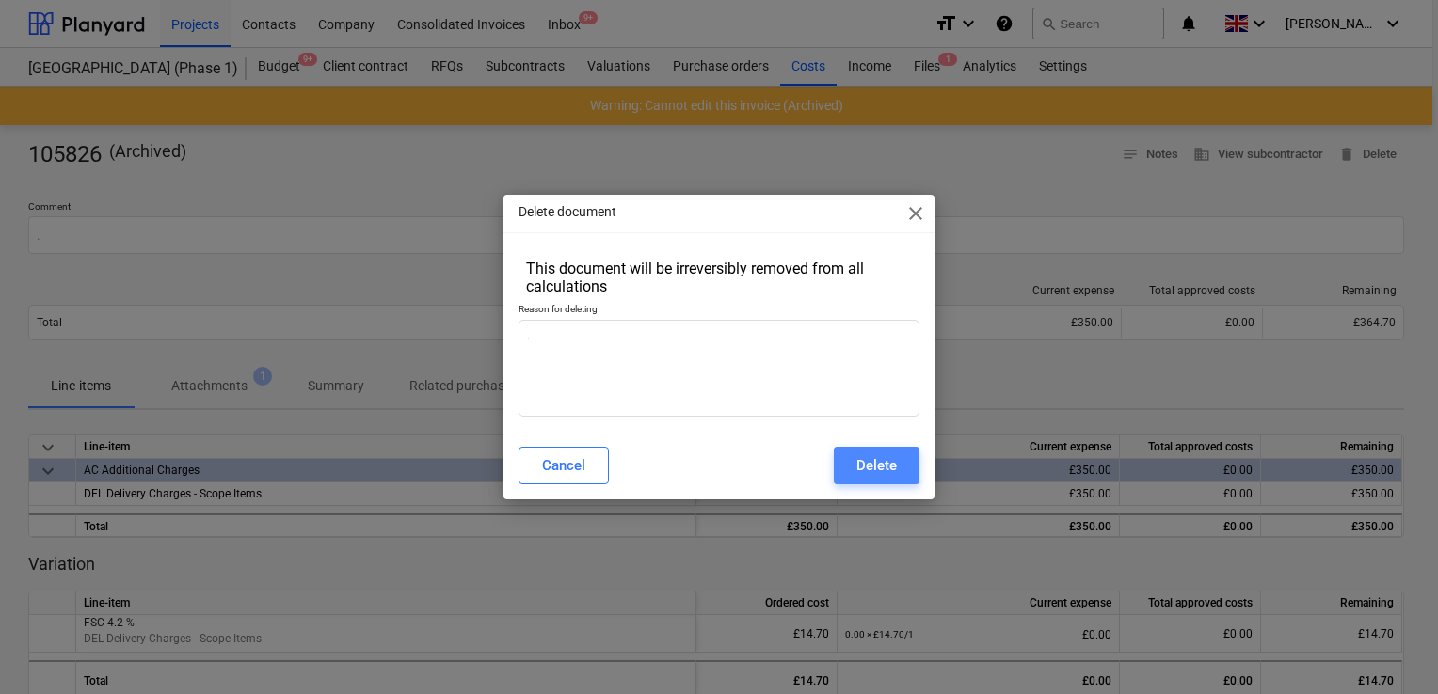
click at [867, 472] on div "Delete" at bounding box center [876, 466] width 40 height 24
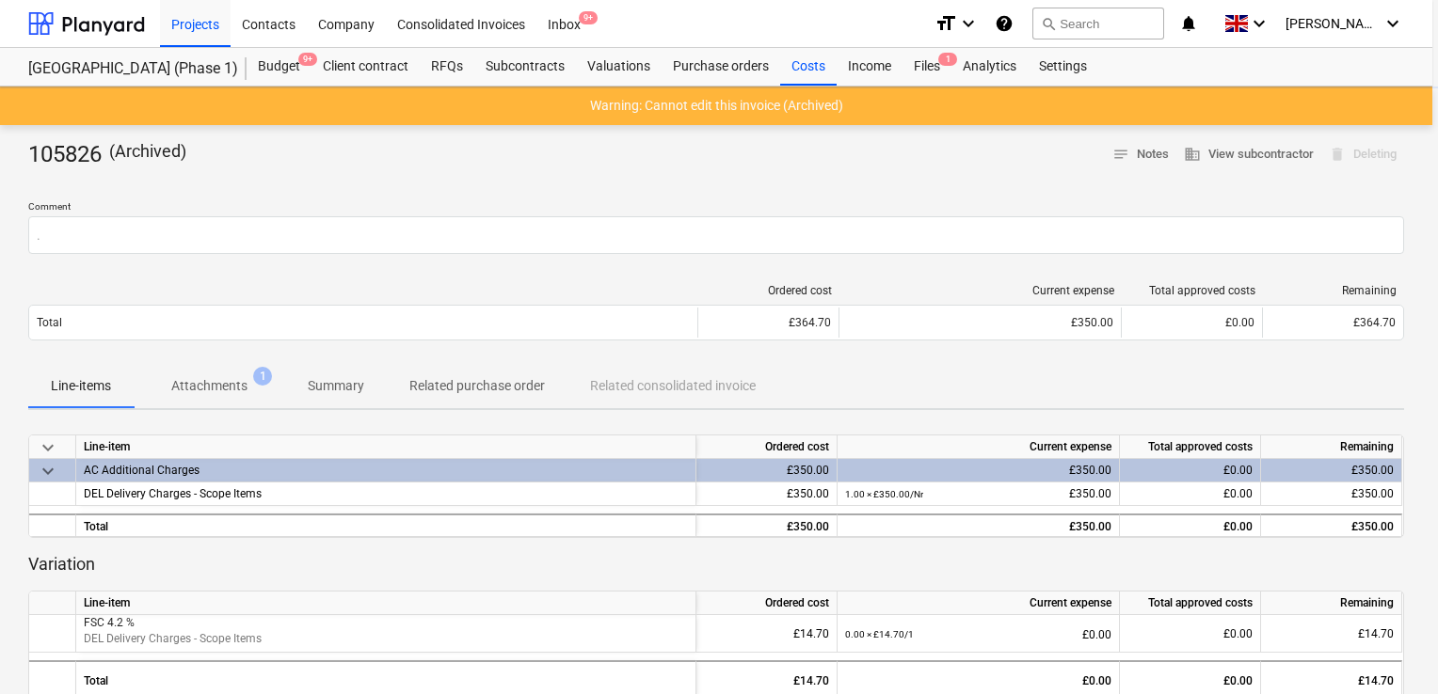
type textarea "x"
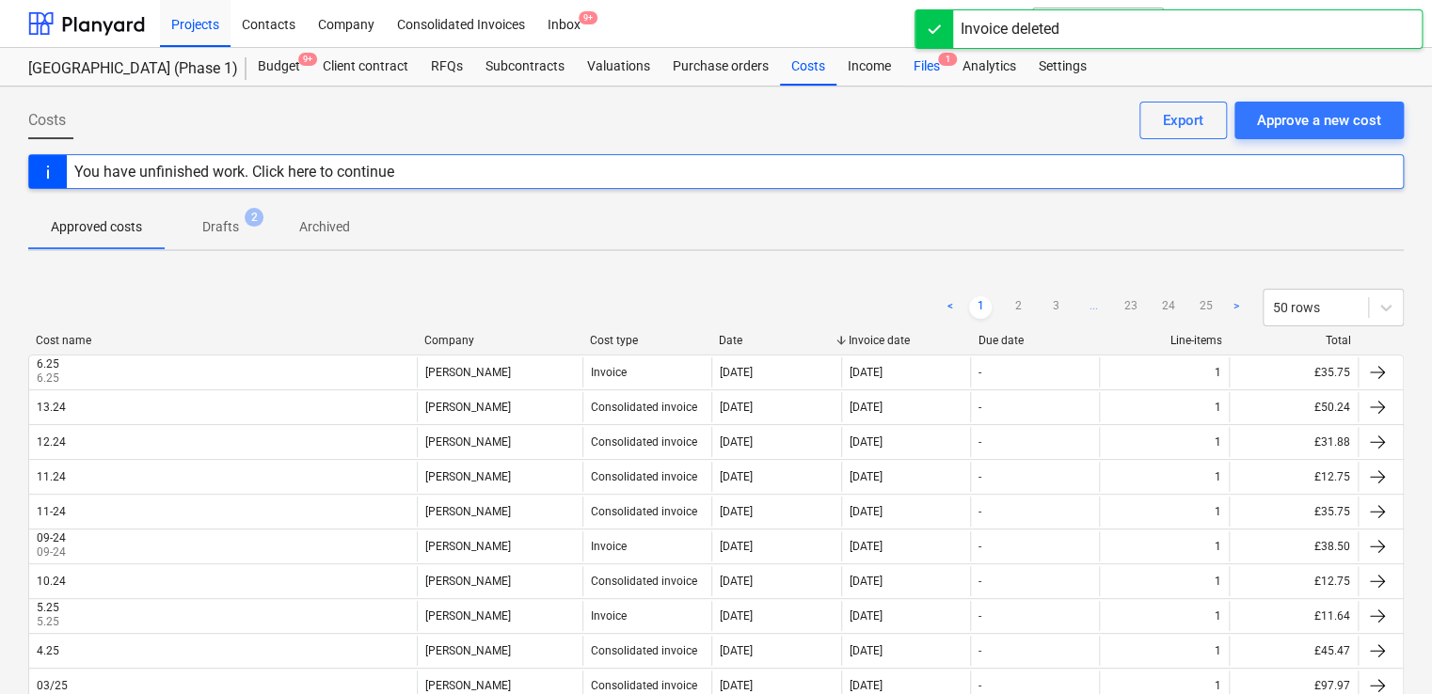
click at [928, 57] on div "Files 1" at bounding box center [926, 67] width 49 height 38
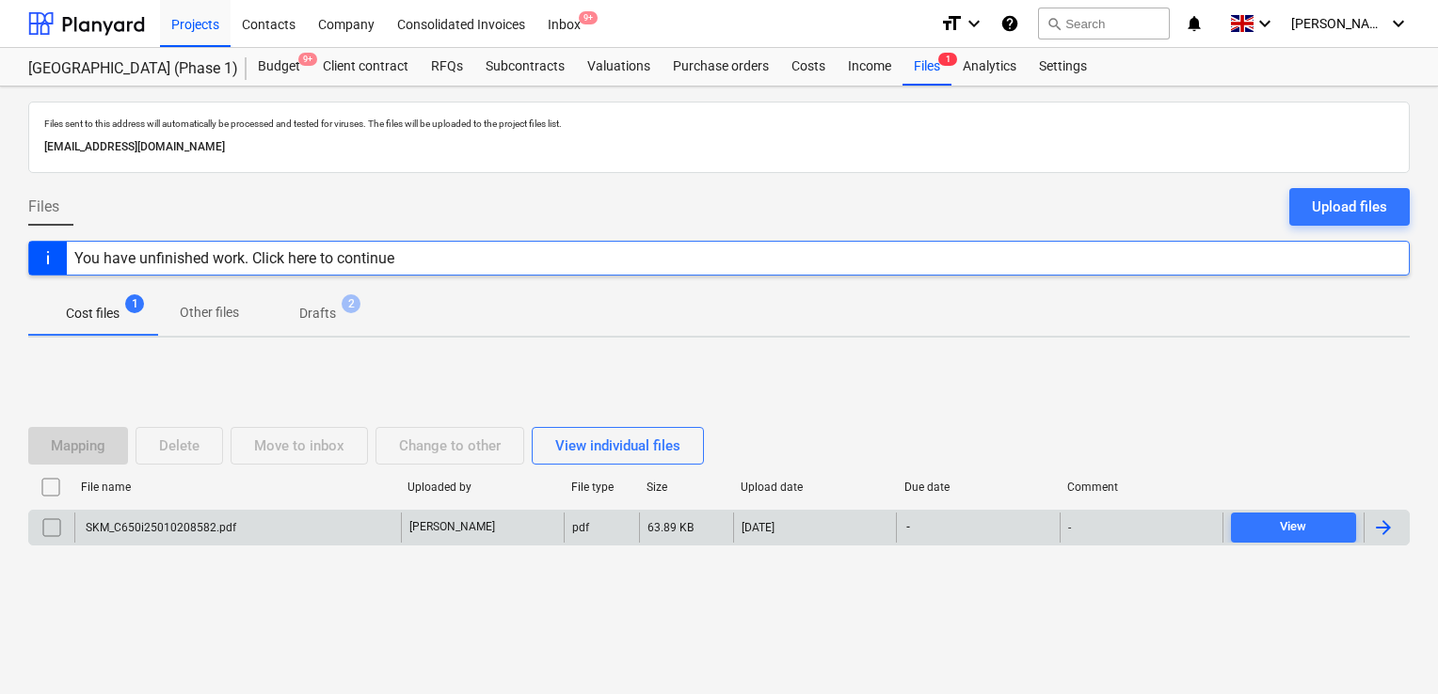
click at [324, 517] on div "SKM_C650i25010208582.pdf" at bounding box center [237, 528] width 327 height 30
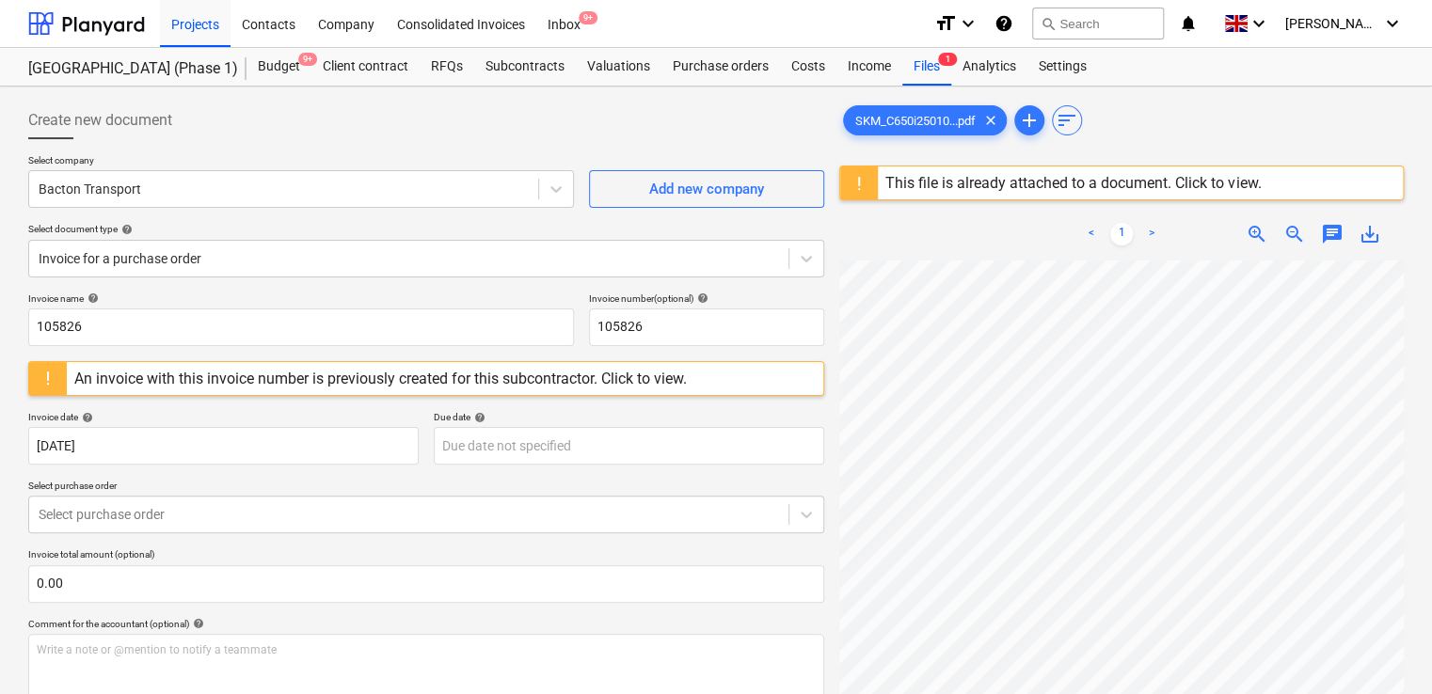
click at [653, 377] on div "An invoice with this invoice number is previously created for this subcontracto…" at bounding box center [380, 379] width 613 height 18
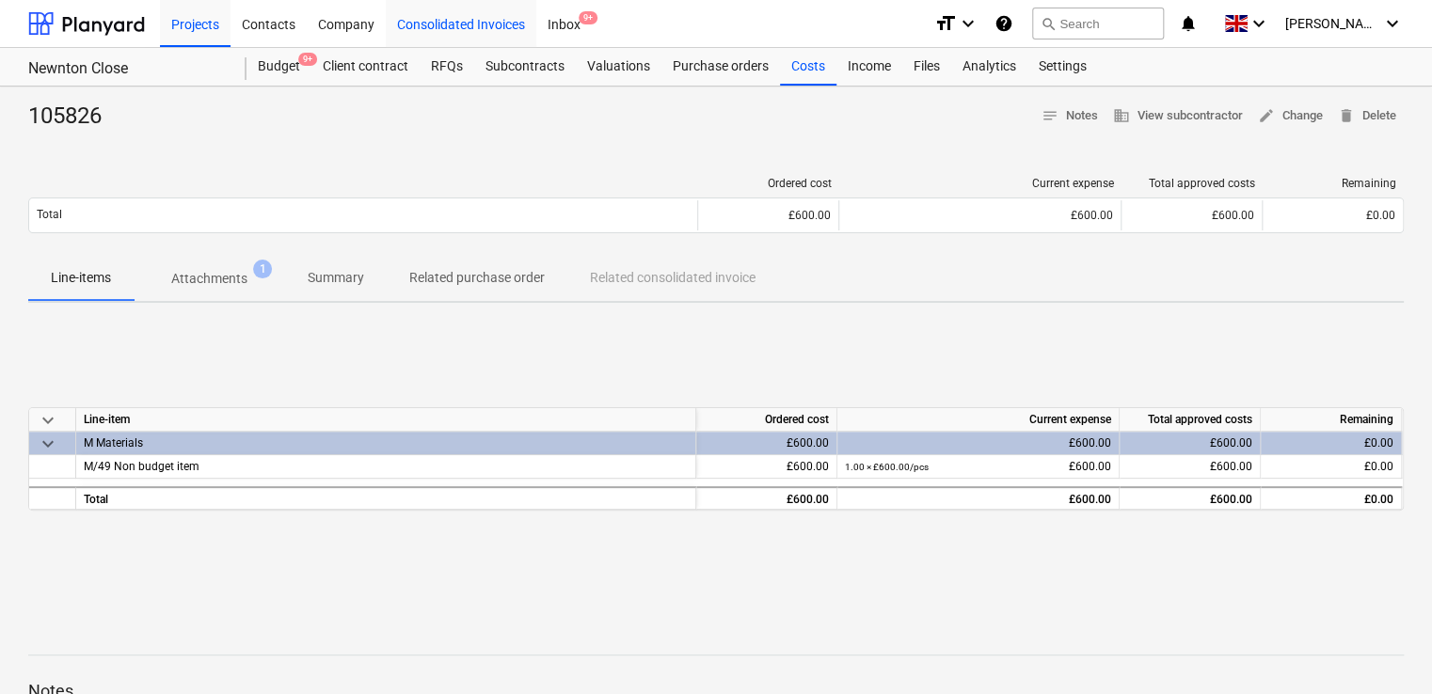
click at [433, 17] on div "Consolidated Invoices" at bounding box center [461, 23] width 151 height 48
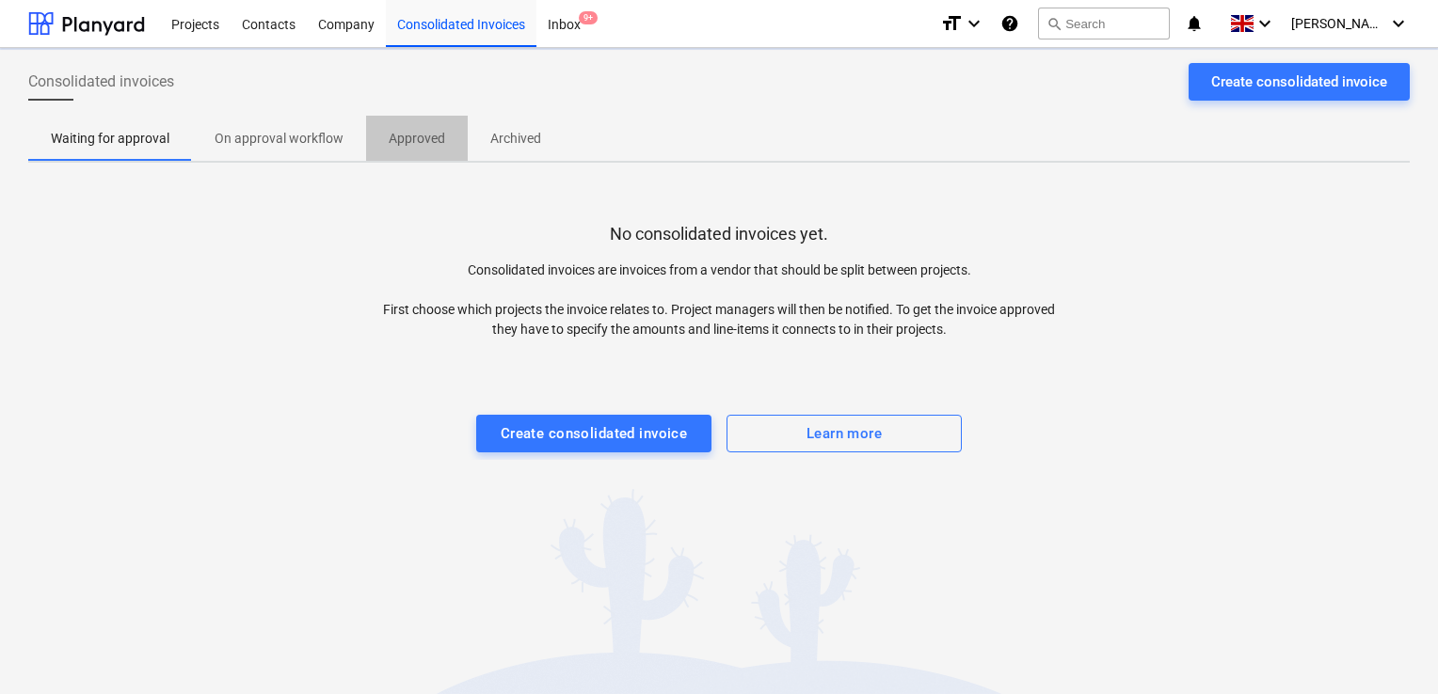
click at [389, 135] on p "Approved" at bounding box center [417, 139] width 56 height 20
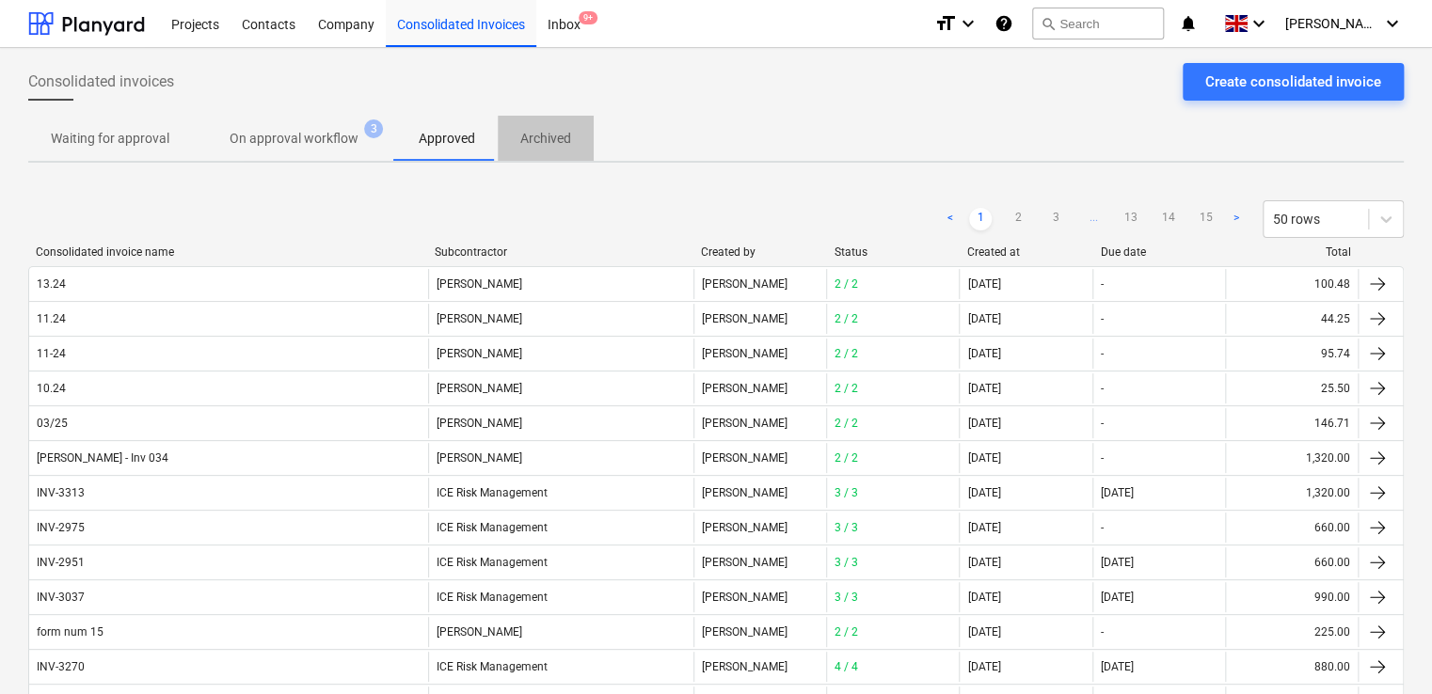
click at [514, 136] on span "Archived" at bounding box center [546, 138] width 96 height 31
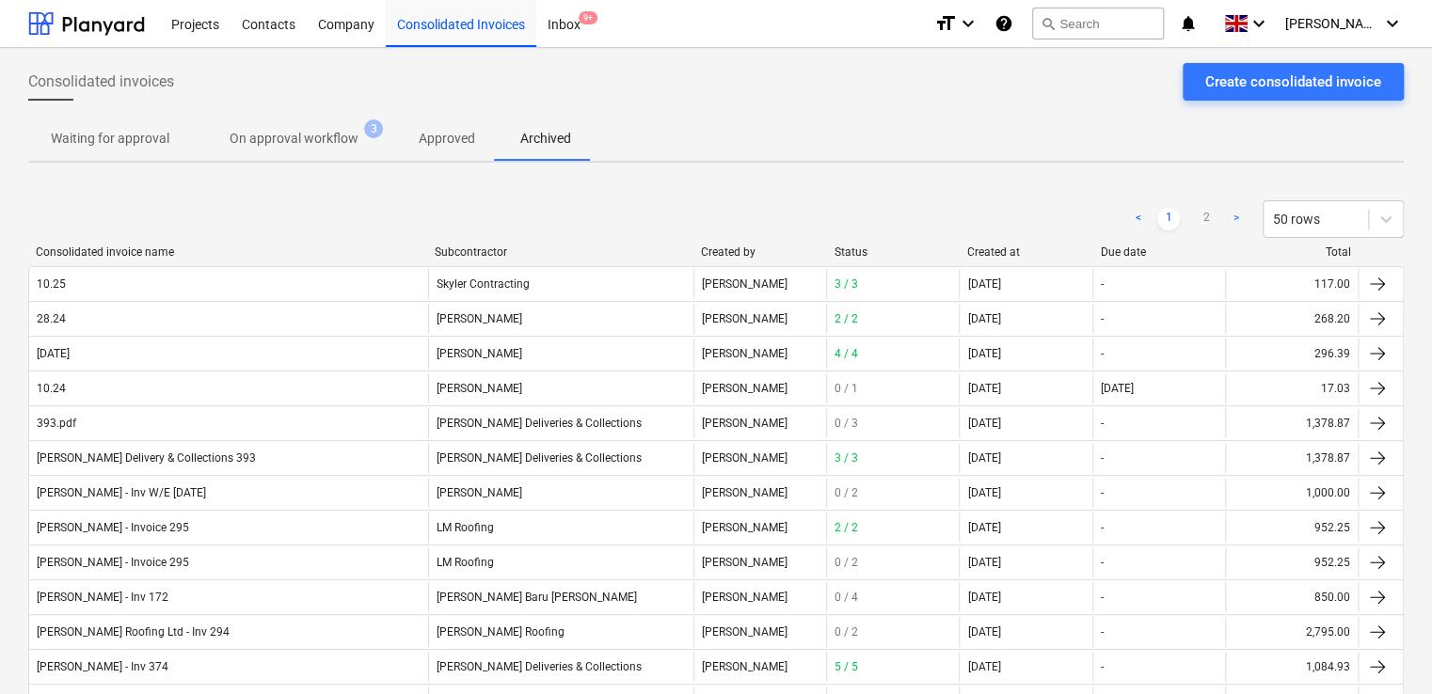
click at [481, 252] on div "Subcontractor" at bounding box center [560, 252] width 251 height 13
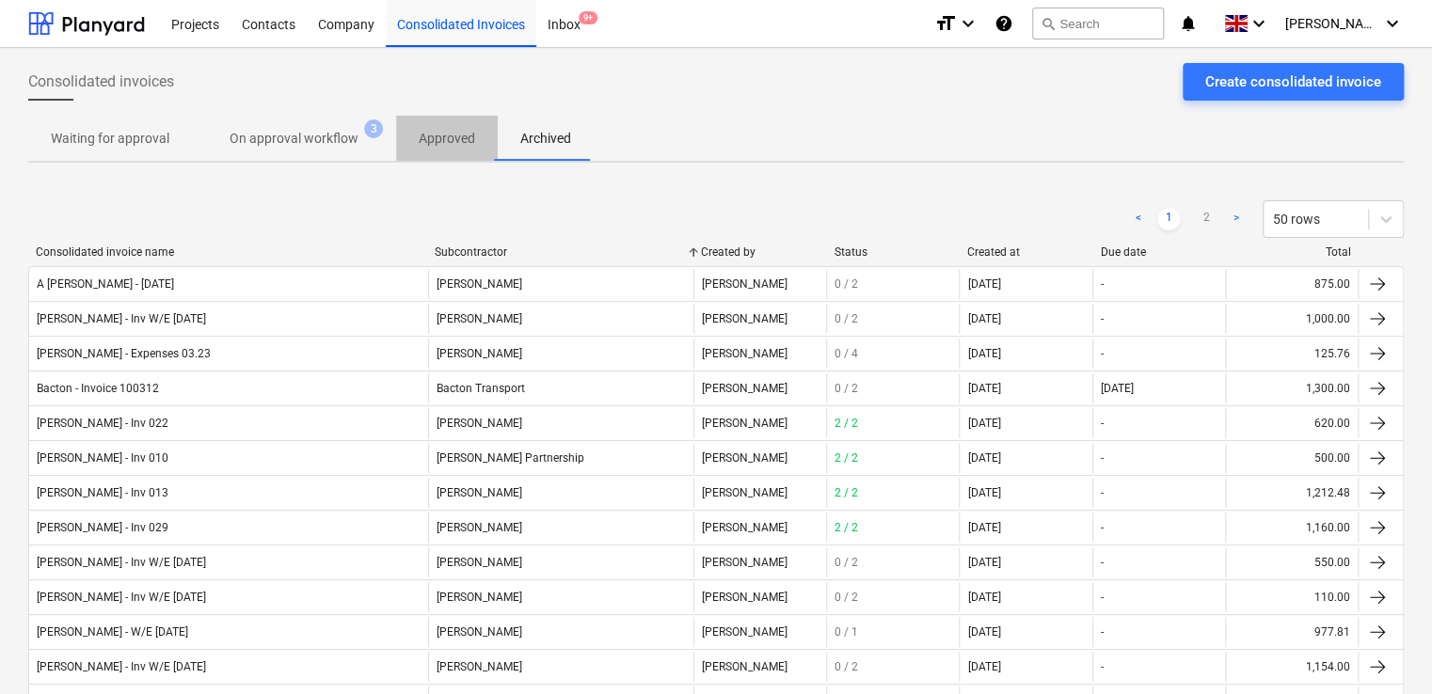
click at [439, 137] on p "Approved" at bounding box center [447, 139] width 56 height 20
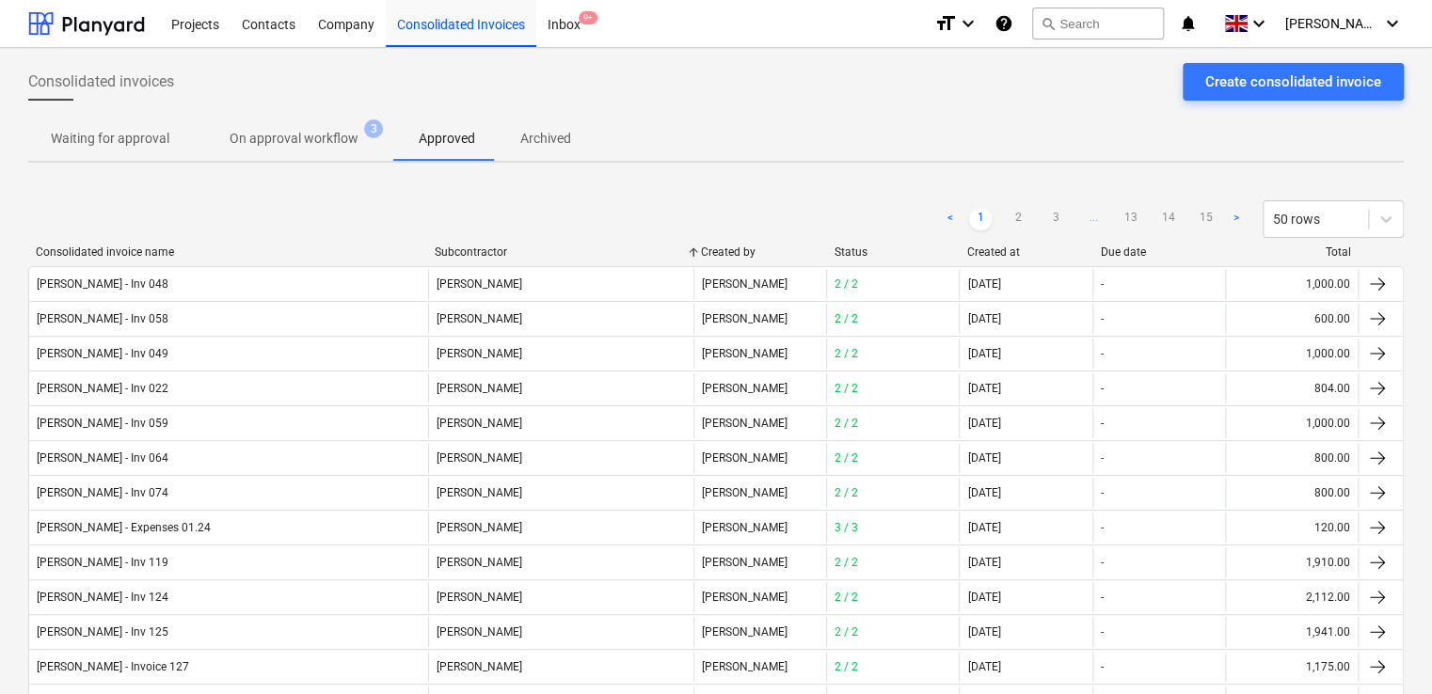
click at [482, 246] on div "Subcontractor" at bounding box center [560, 252] width 251 height 13
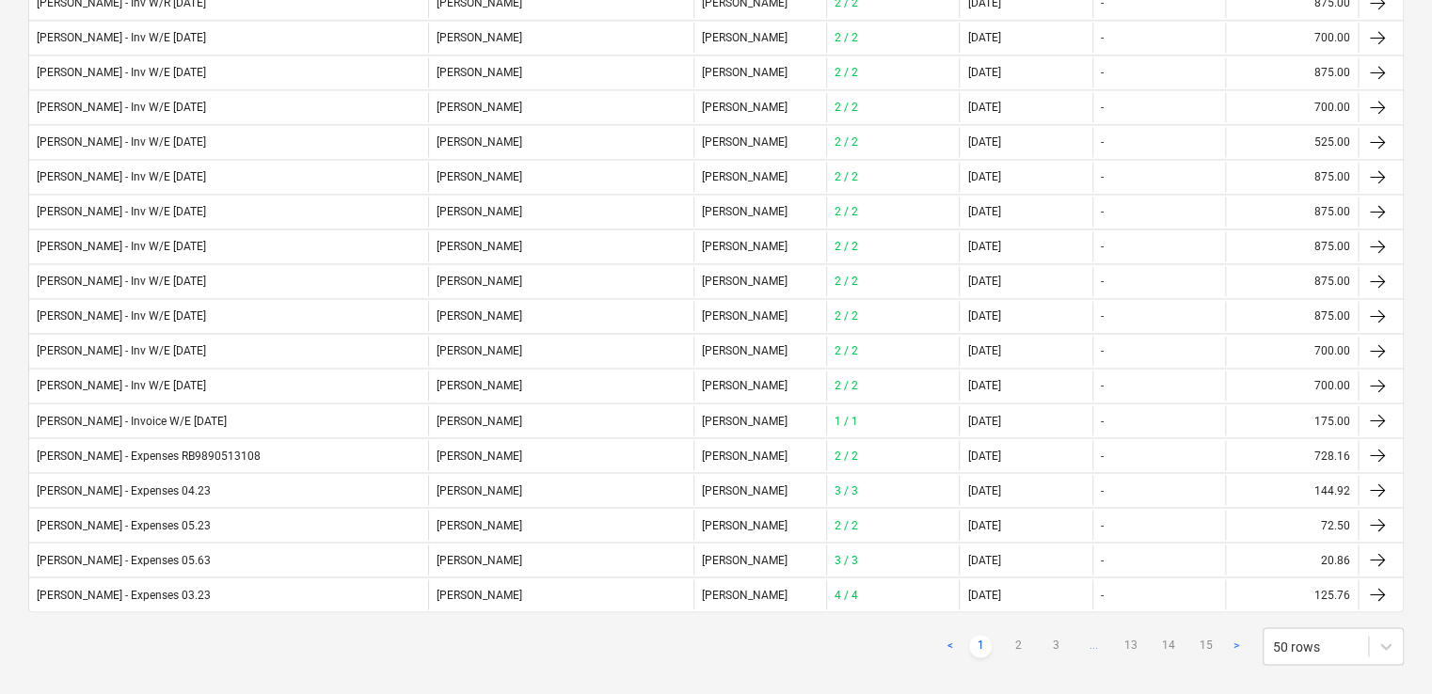
scroll to position [1409, 0]
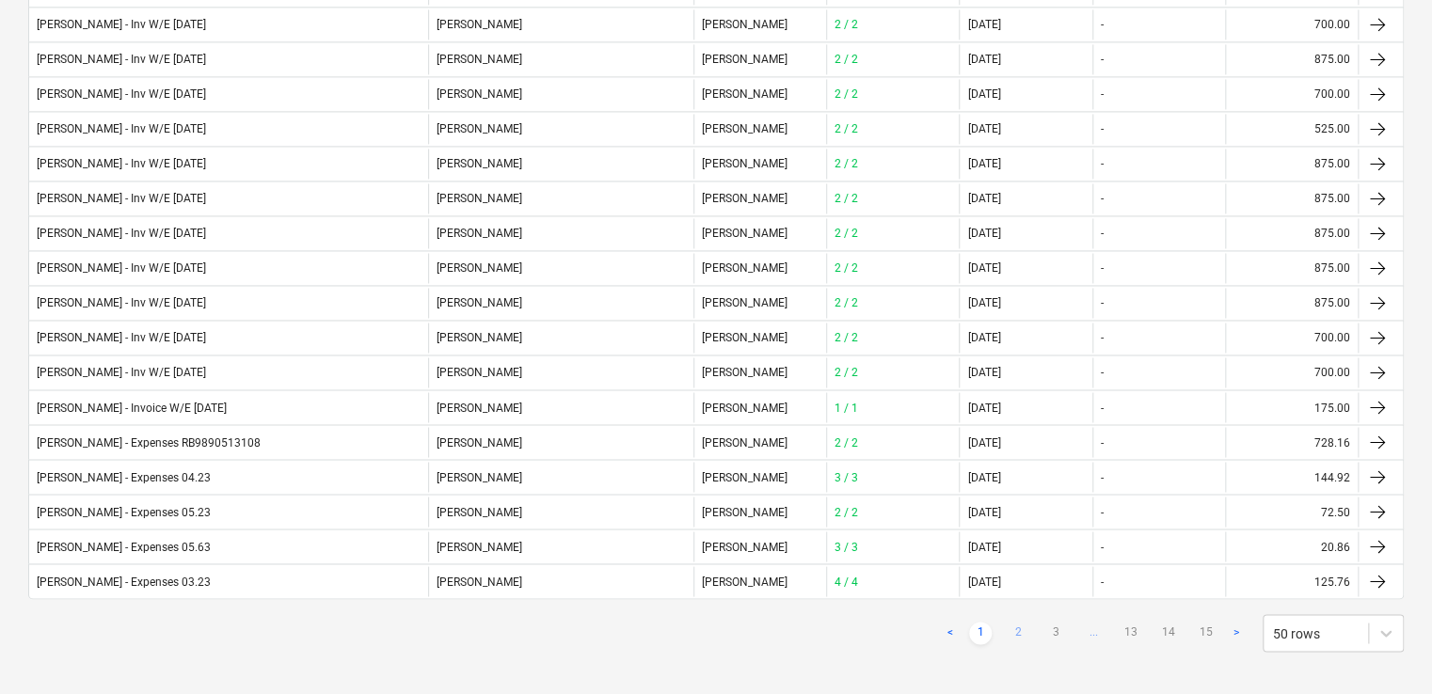
click at [1008, 622] on link "2" at bounding box center [1018, 633] width 23 height 23
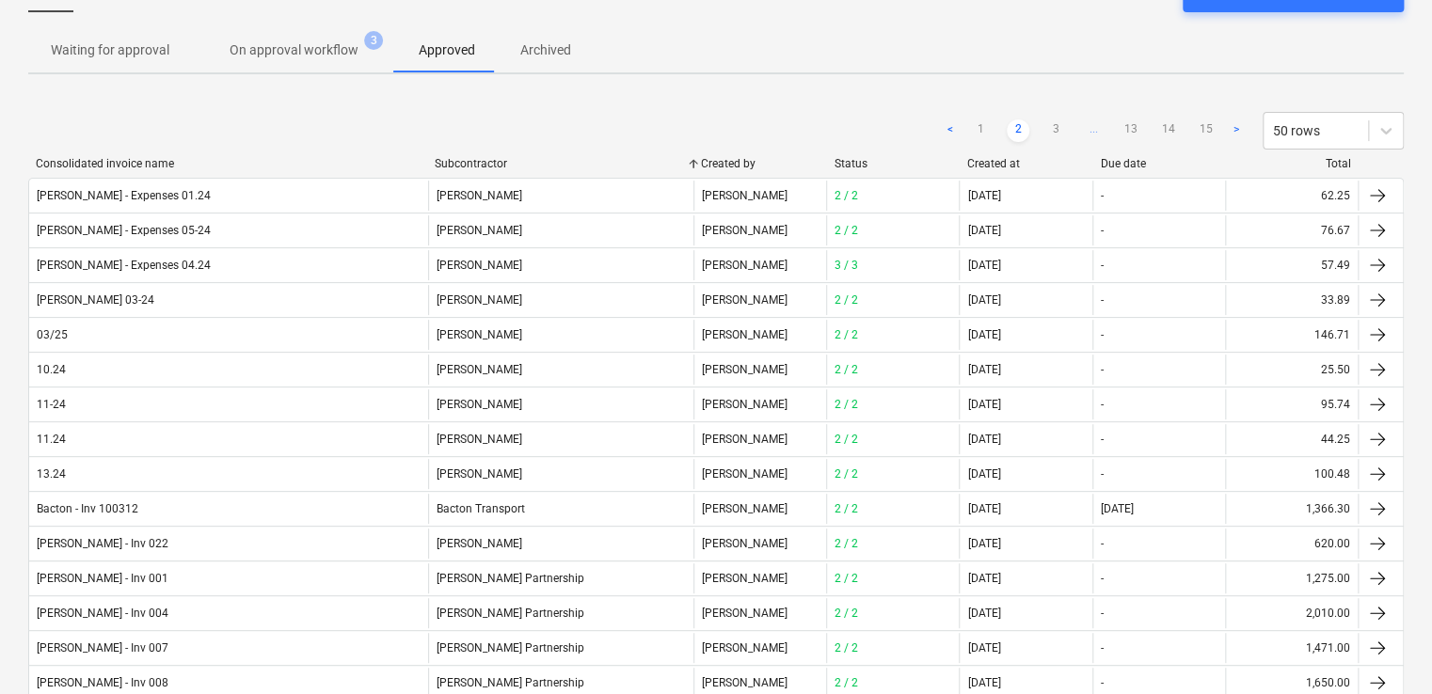
scroll to position [0, 0]
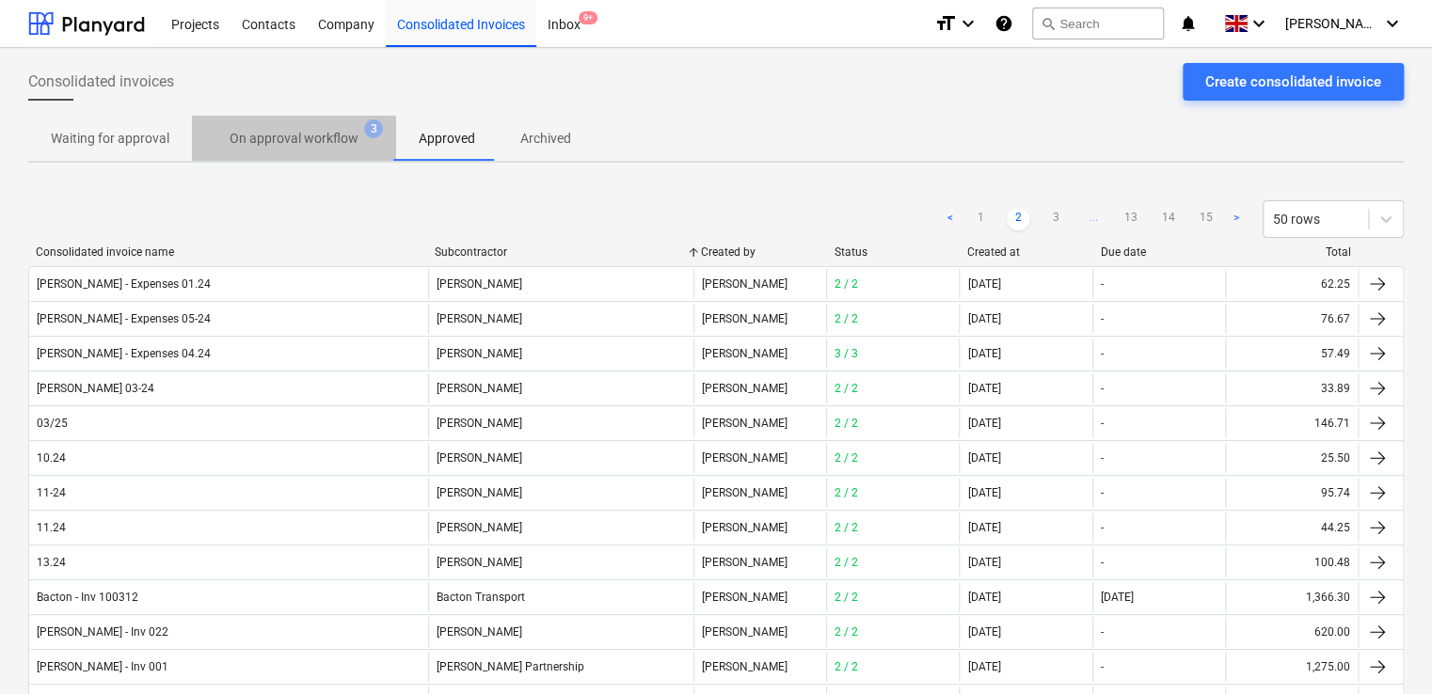
click at [304, 135] on p "On approval workflow" at bounding box center [294, 139] width 129 height 20
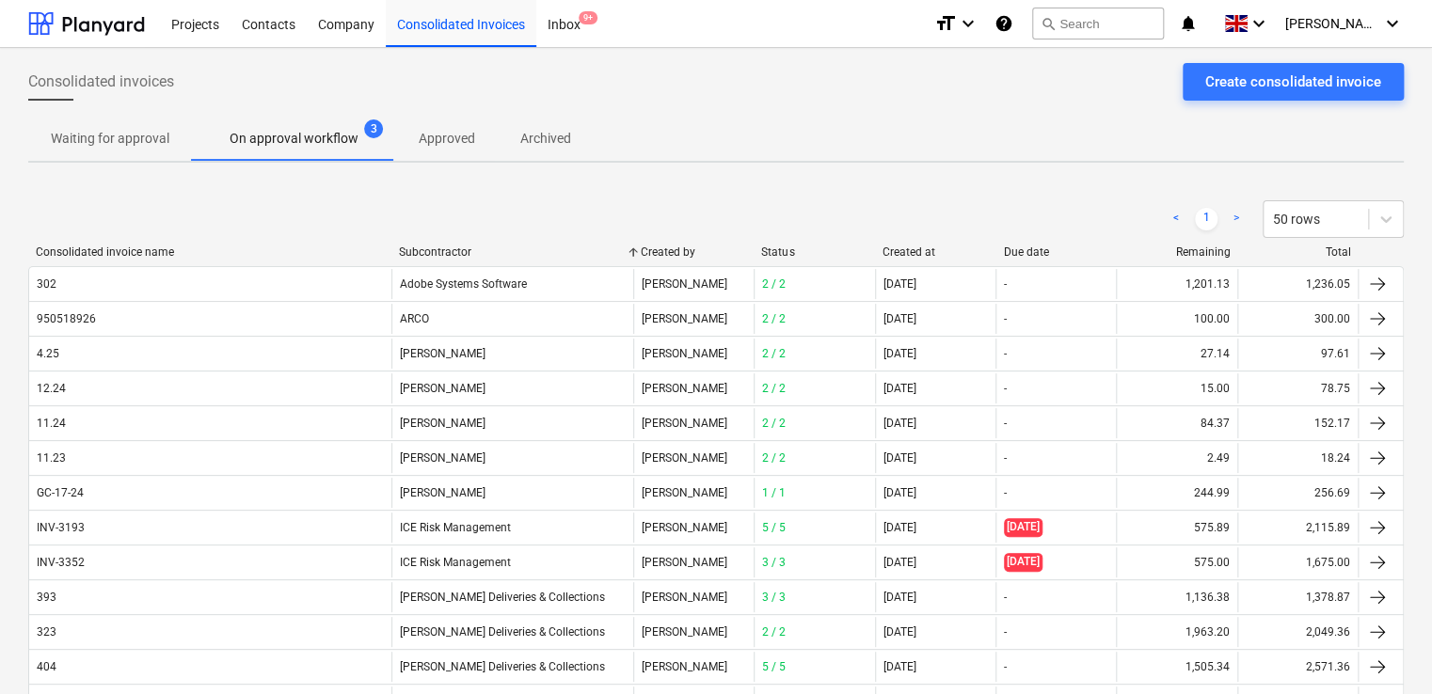
click at [467, 252] on div "Subcontractor" at bounding box center [512, 252] width 227 height 13
click at [141, 134] on p "Waiting for approval" at bounding box center [110, 139] width 119 height 20
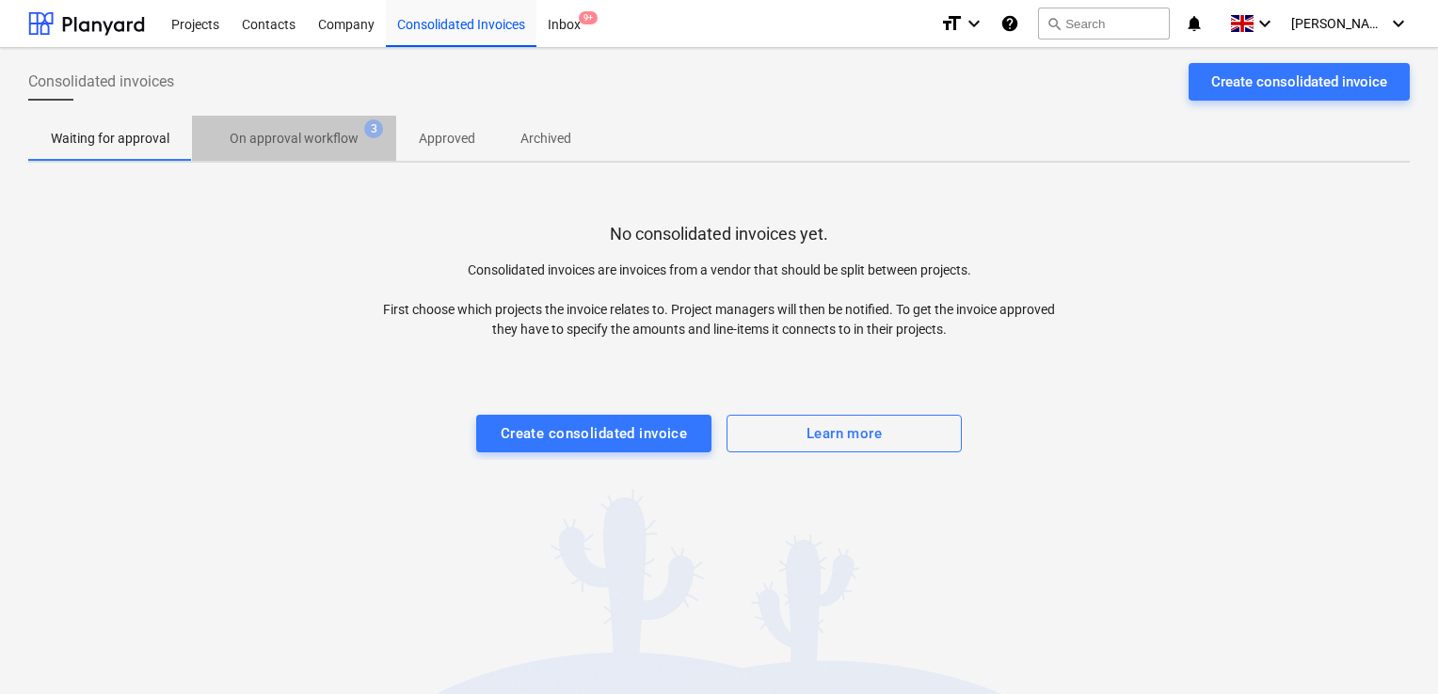
click at [277, 139] on p "On approval workflow" at bounding box center [294, 139] width 129 height 20
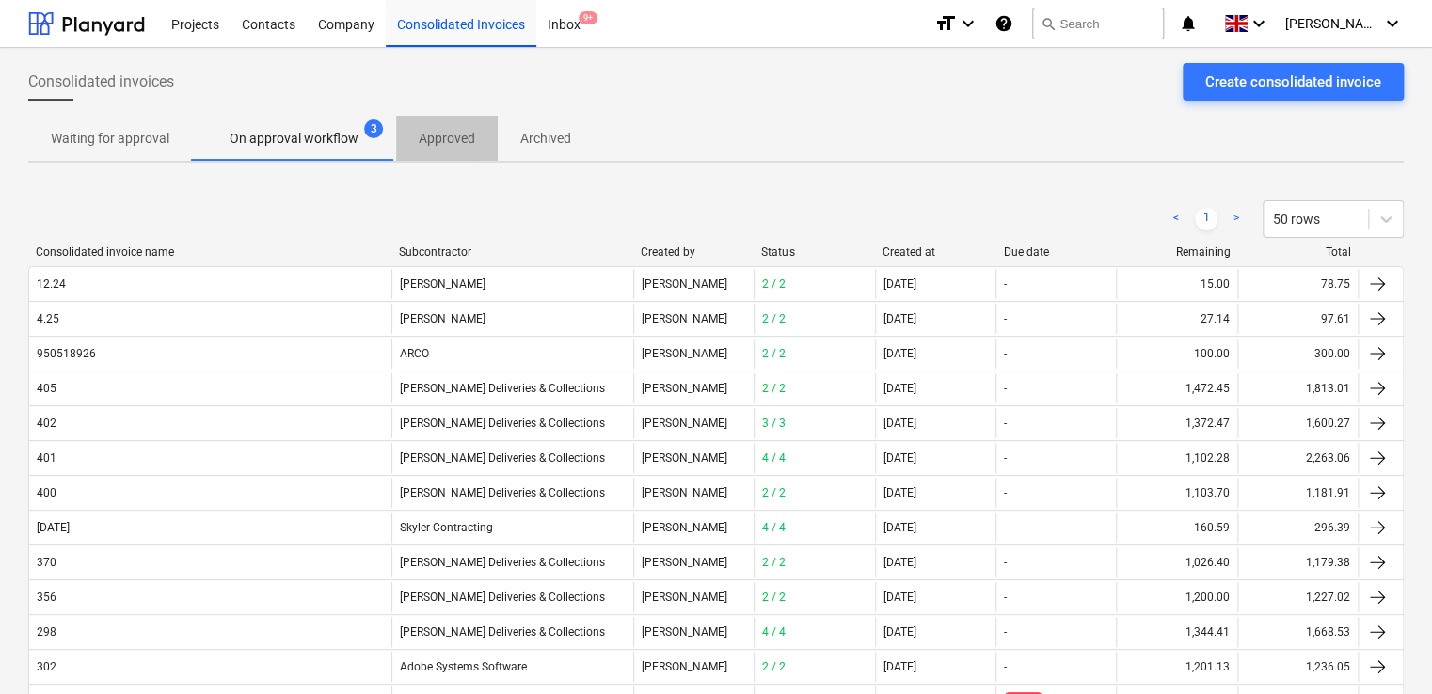
click at [434, 137] on p "Approved" at bounding box center [447, 139] width 56 height 20
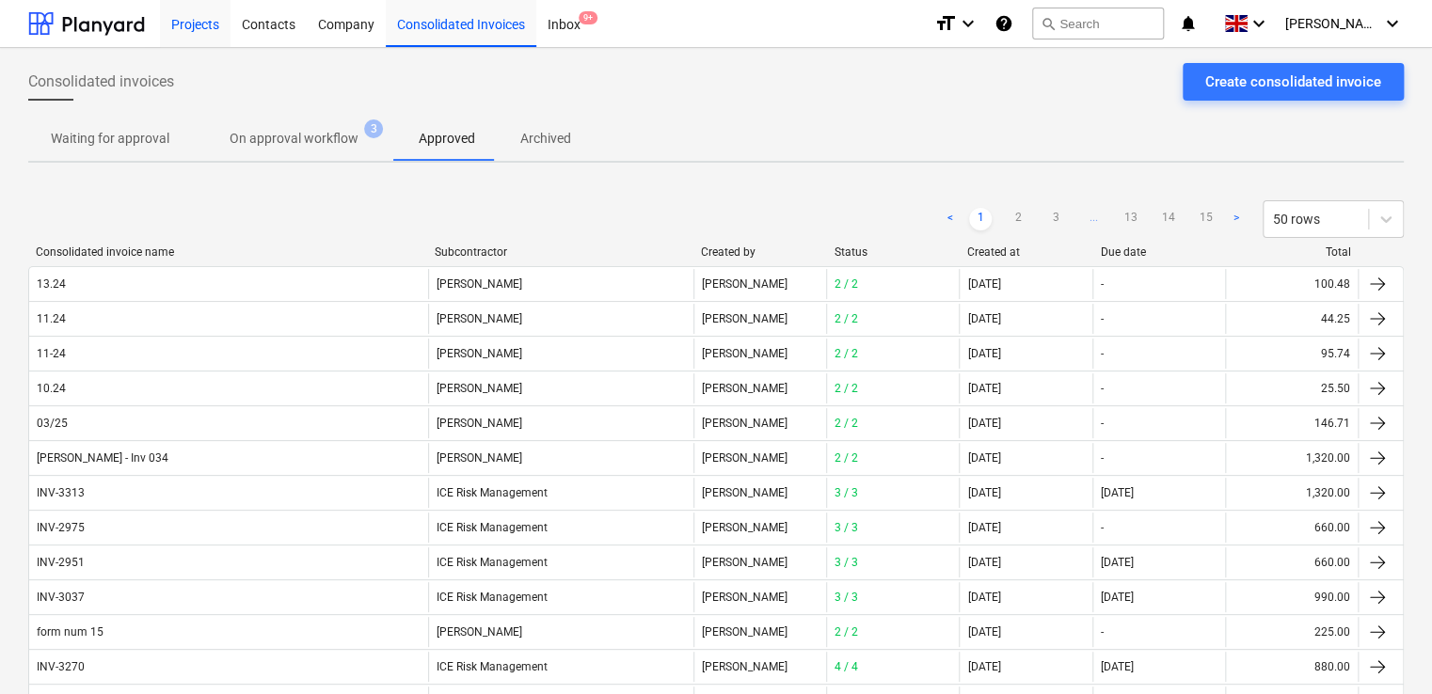
click at [218, 24] on div "Projects" at bounding box center [195, 23] width 71 height 48
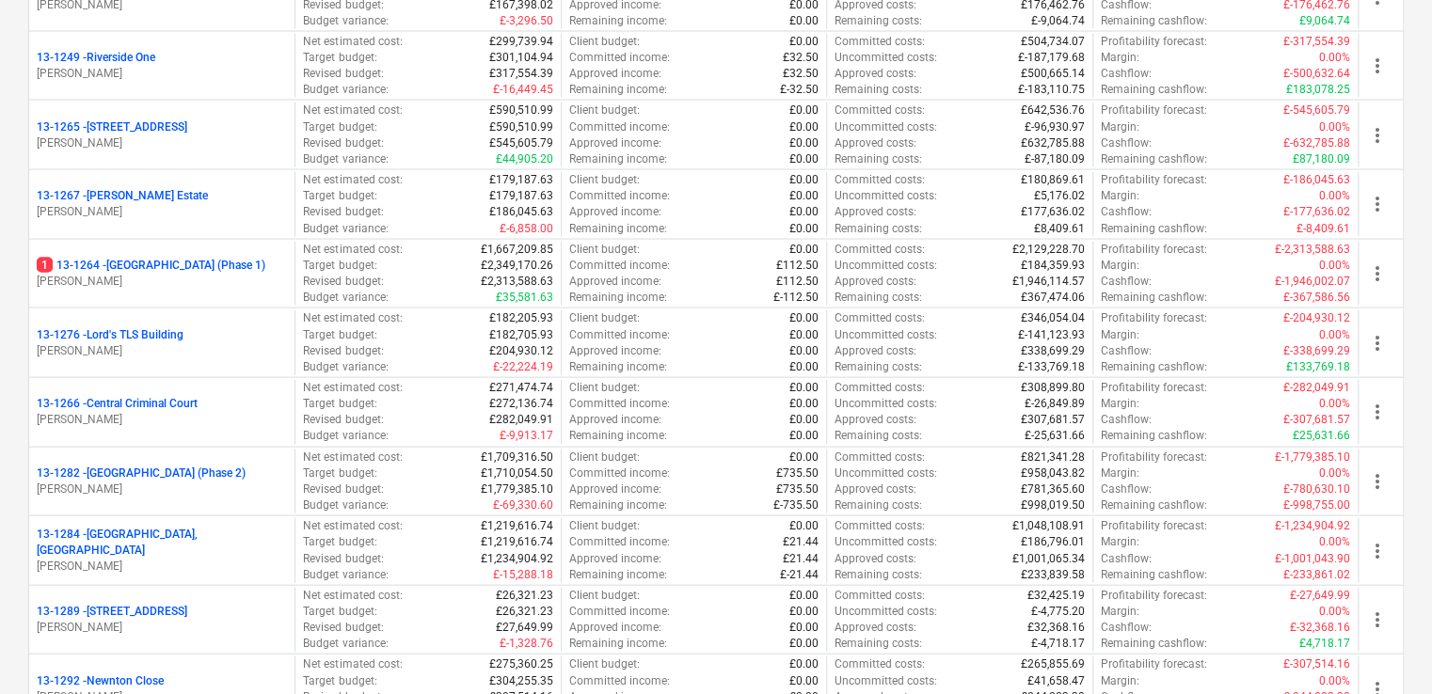
scroll to position [1822, 0]
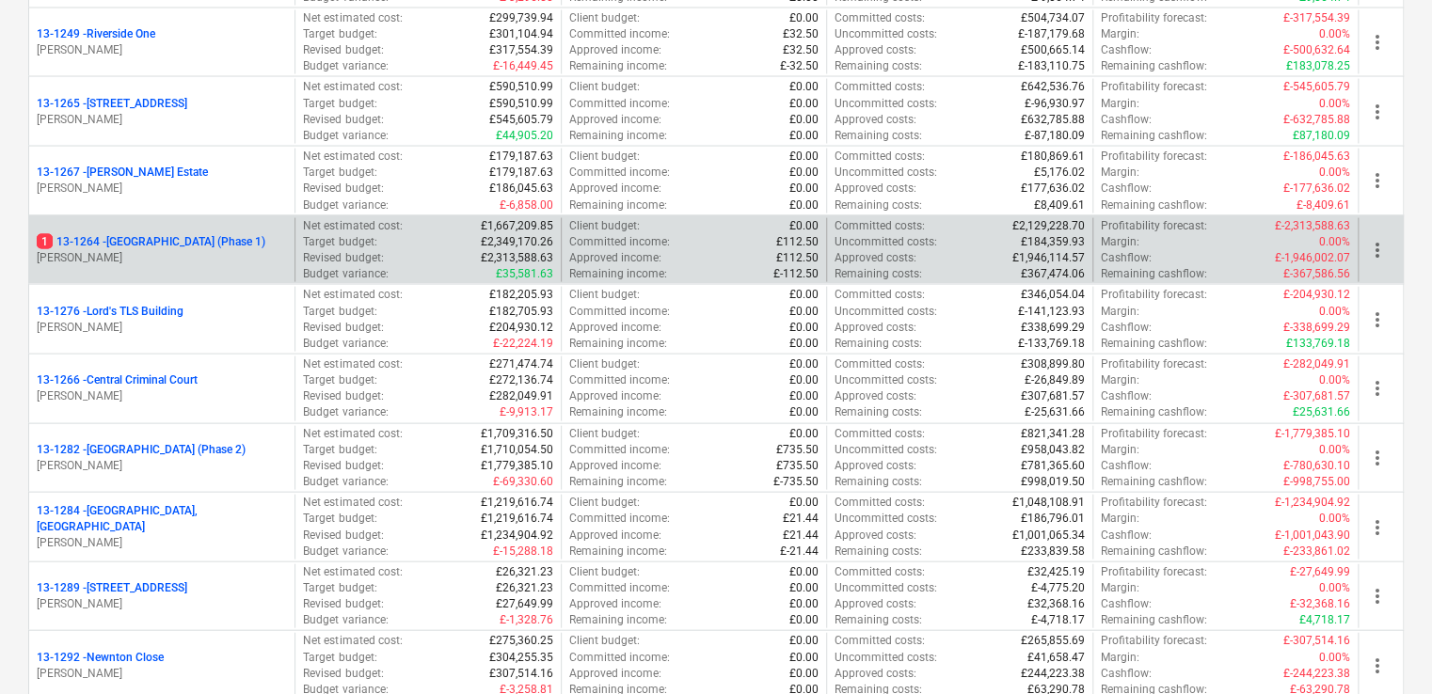
click at [128, 239] on p "1 13-1264 - [GEOGRAPHIC_DATA] (Phase 1)" at bounding box center [151, 242] width 229 height 16
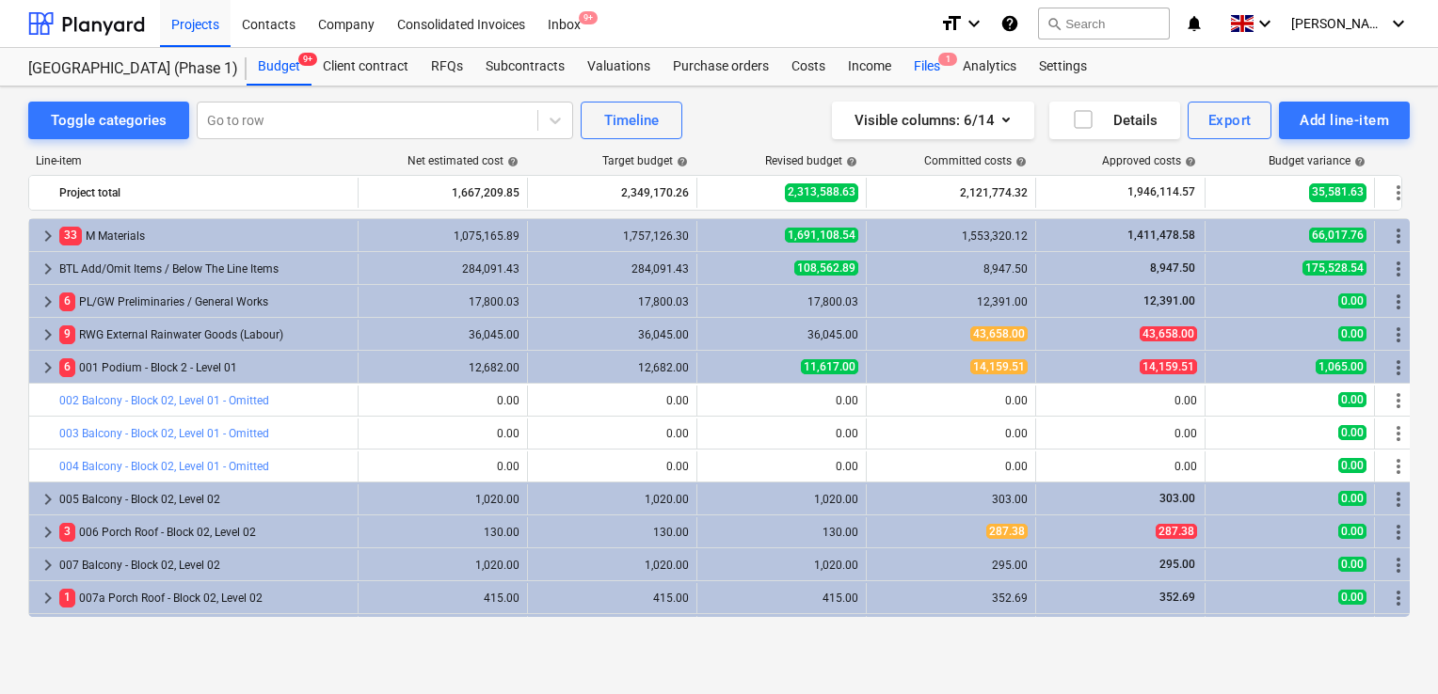
click at [920, 61] on div "Files 1" at bounding box center [926, 67] width 49 height 38
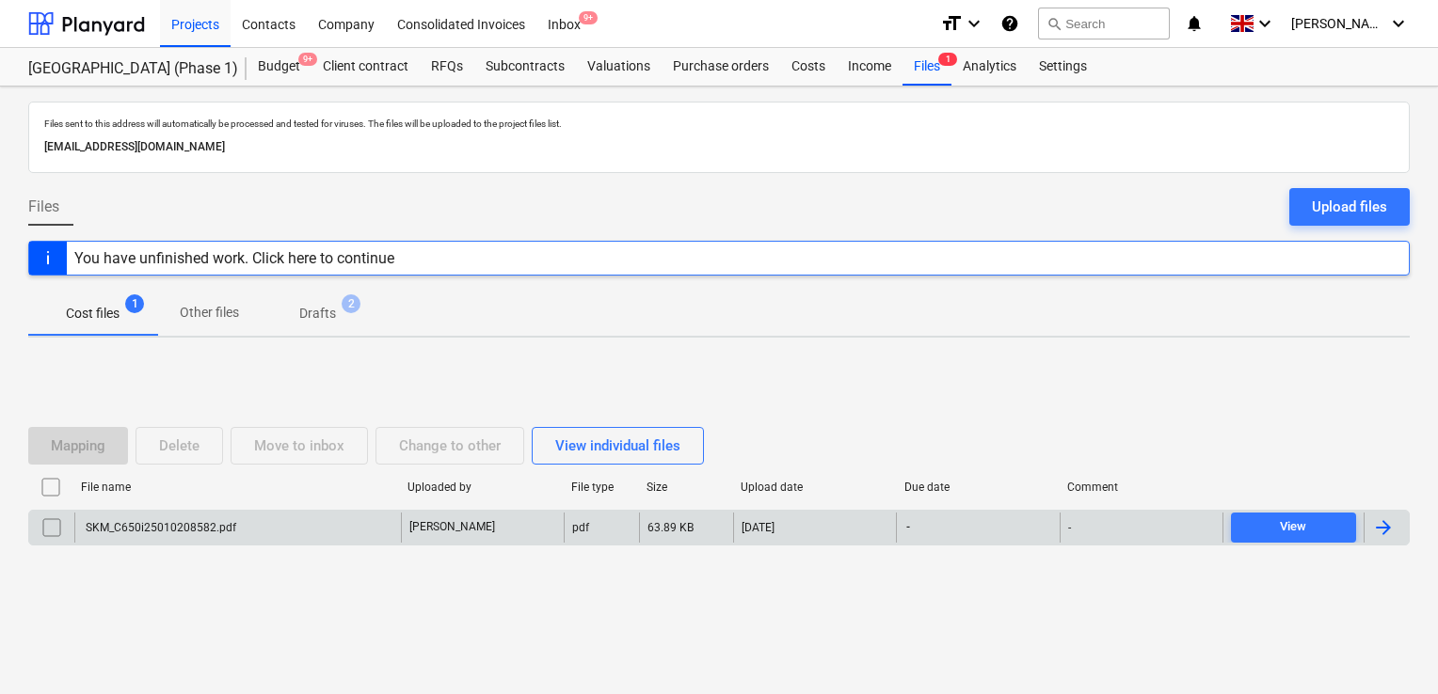
click at [298, 518] on div "SKM_C650i25010208582.pdf" at bounding box center [237, 528] width 327 height 30
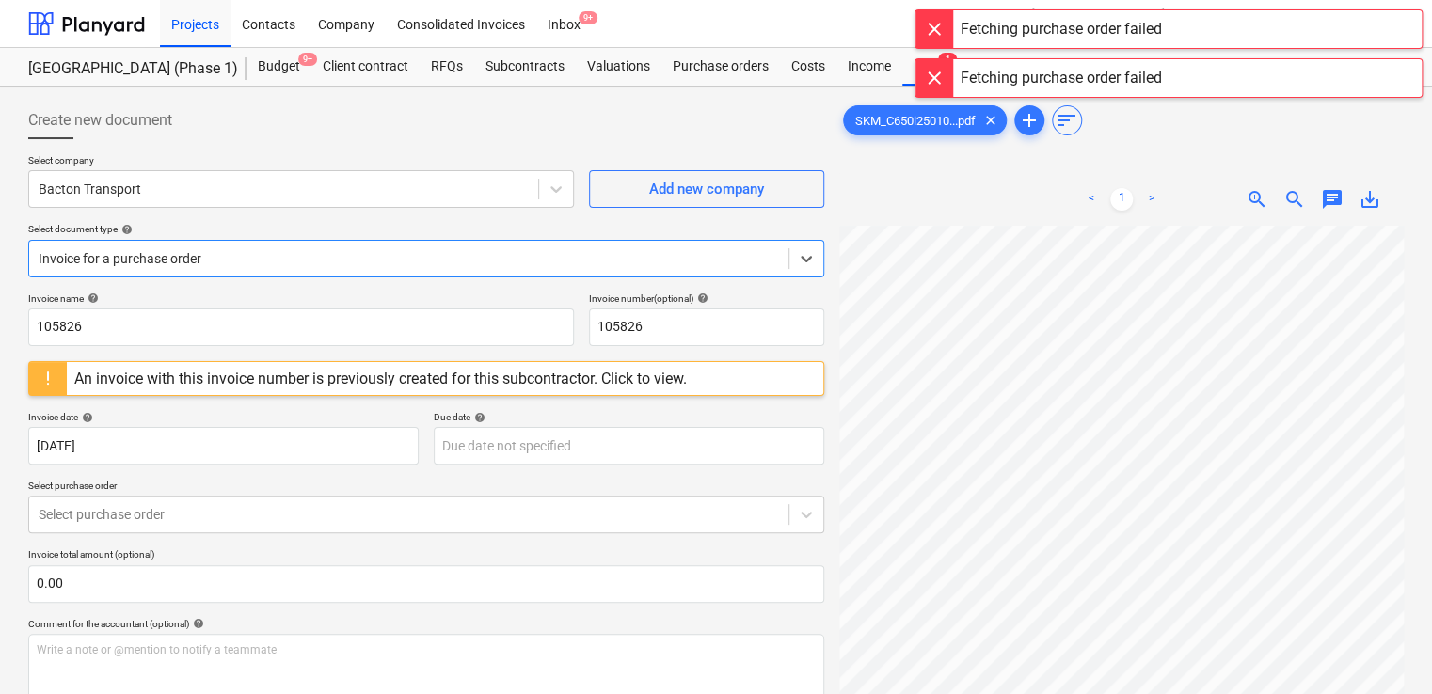
click at [945, 19] on div at bounding box center [935, 29] width 38 height 38
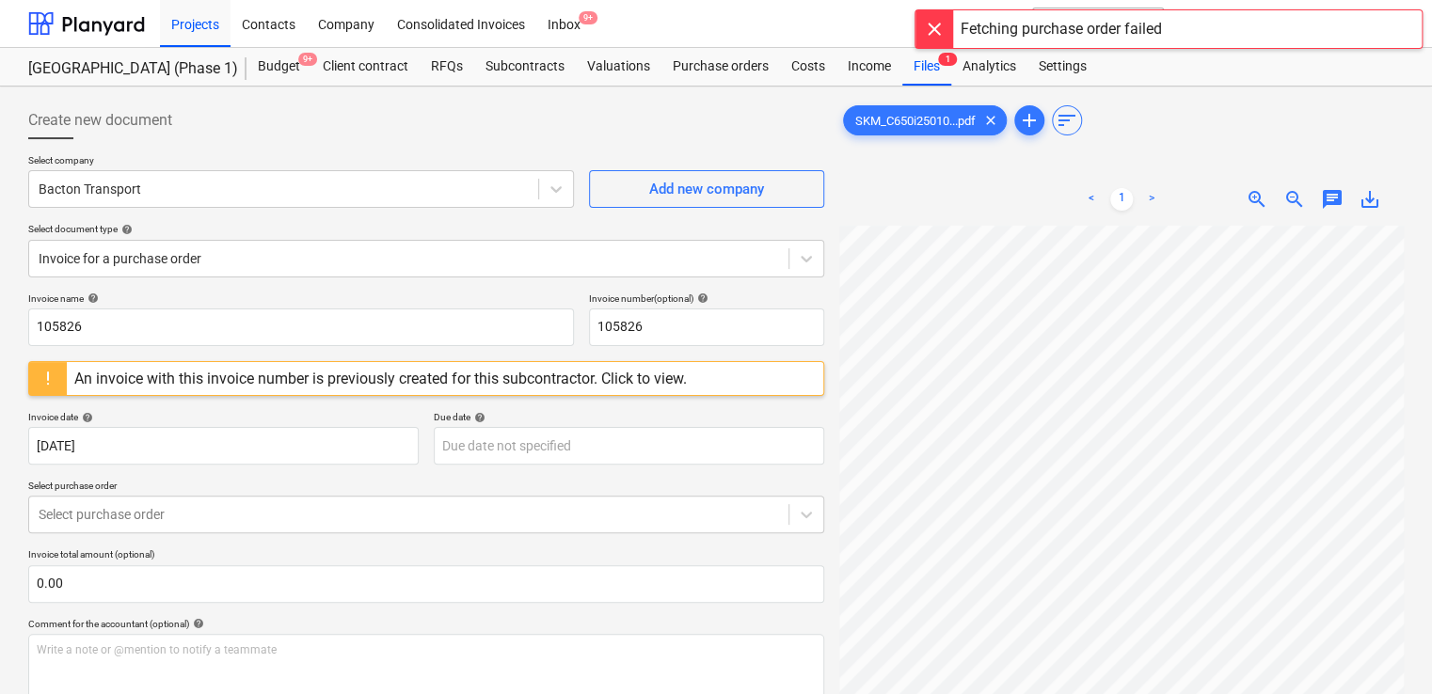
click at [924, 24] on div at bounding box center [935, 29] width 38 height 38
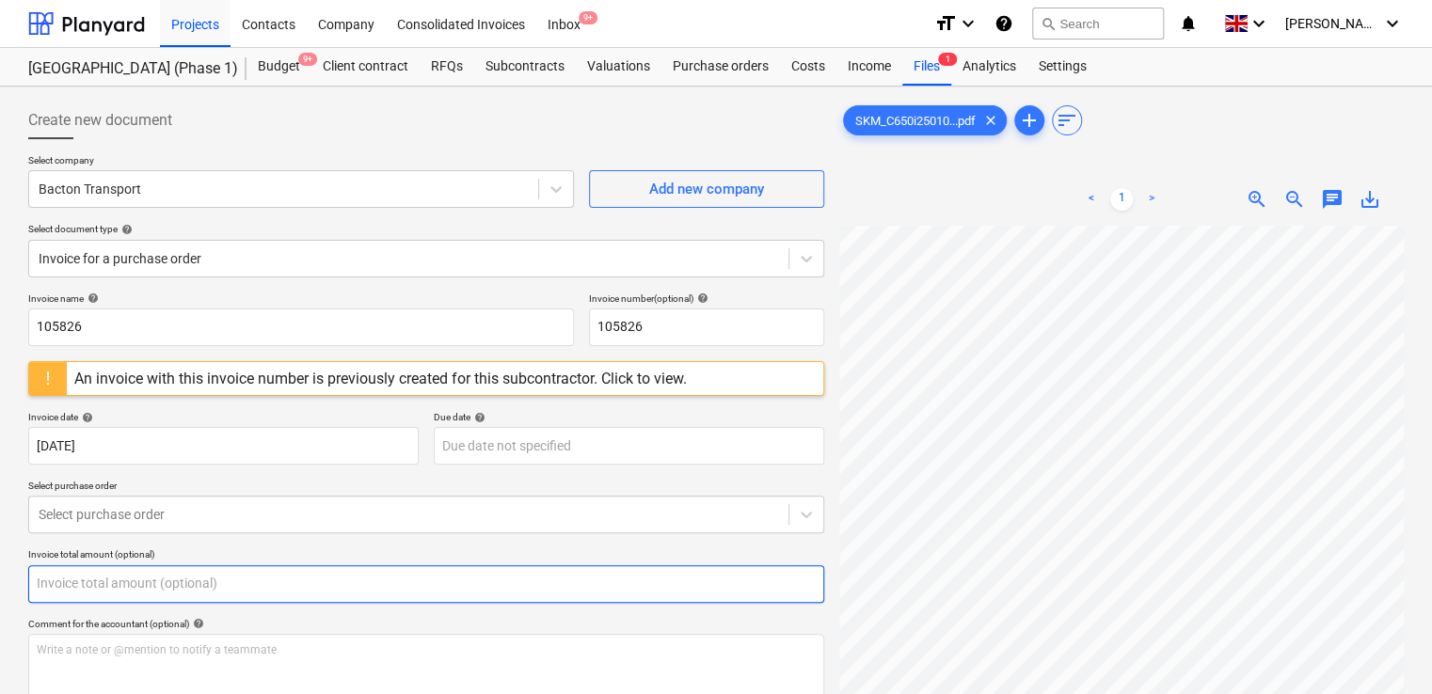
click at [207, 597] on input "text" at bounding box center [426, 585] width 796 height 38
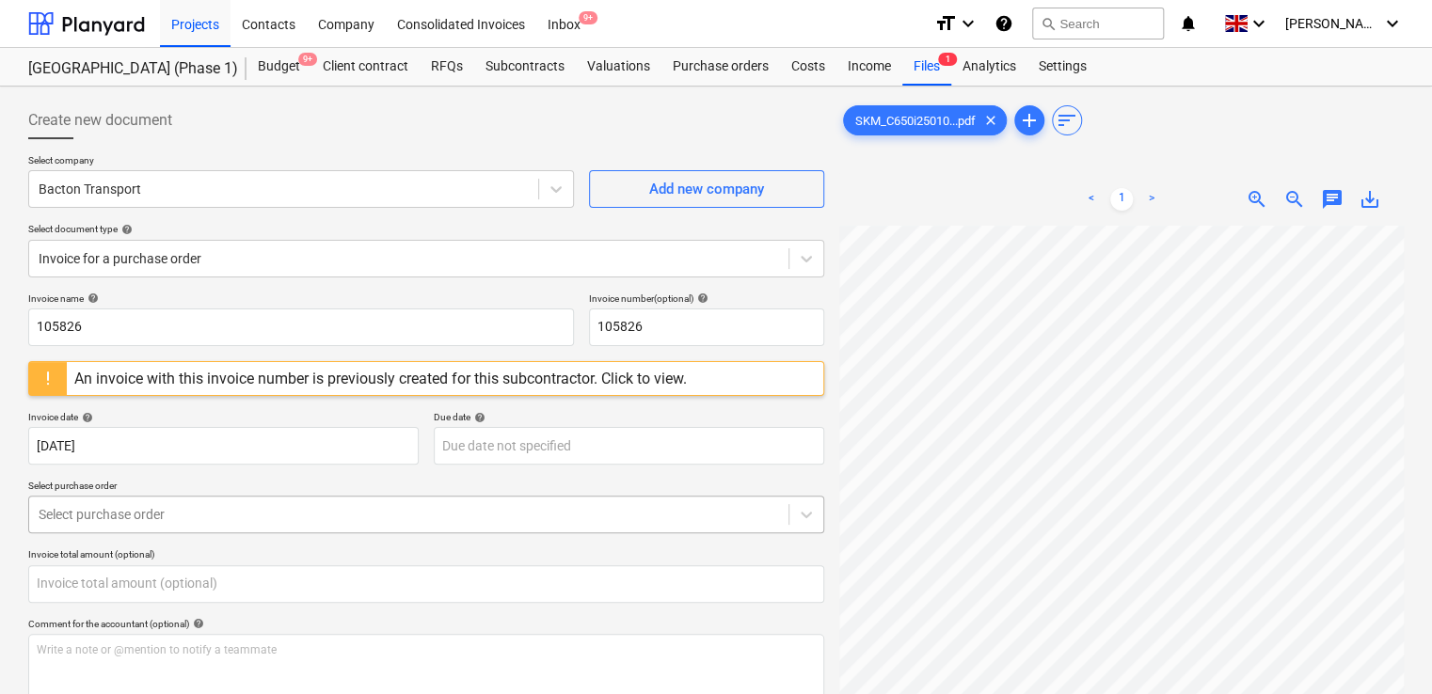
type input "0.00"
click at [252, 510] on div at bounding box center [409, 514] width 741 height 19
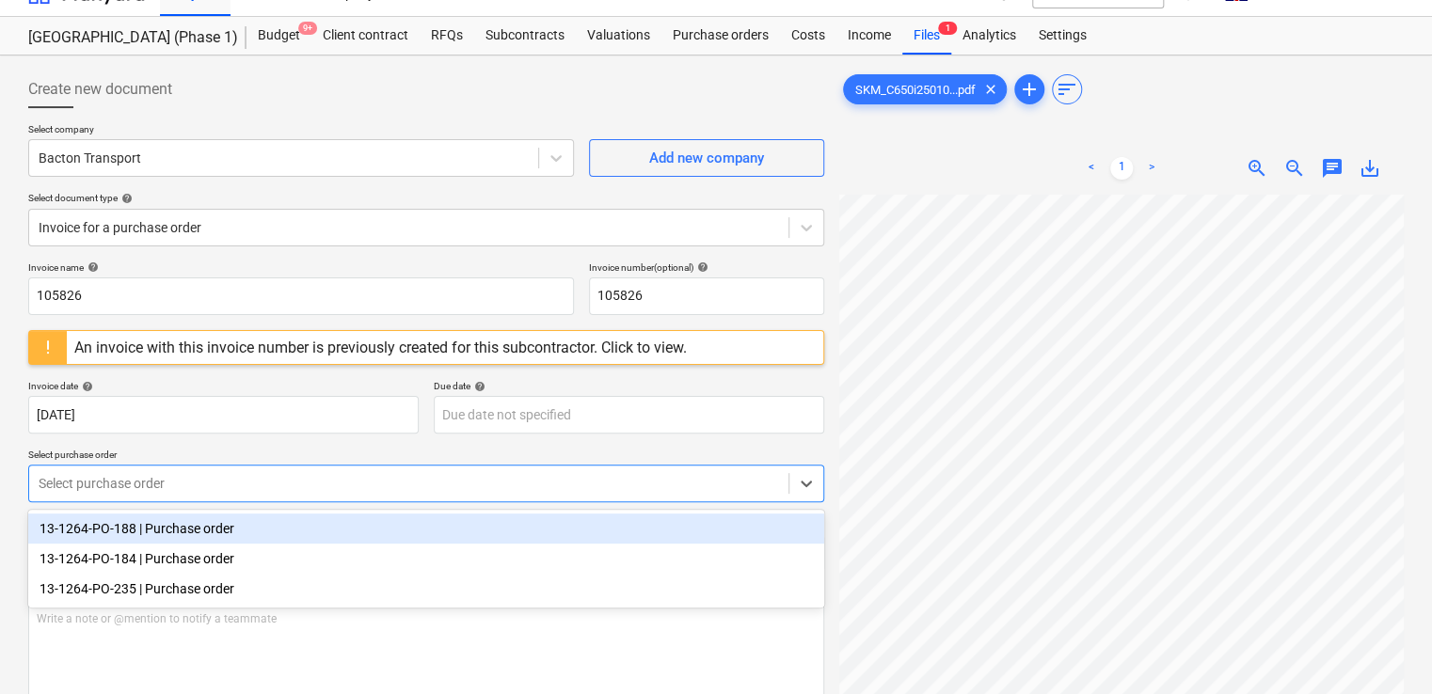
scroll to position [97, 425]
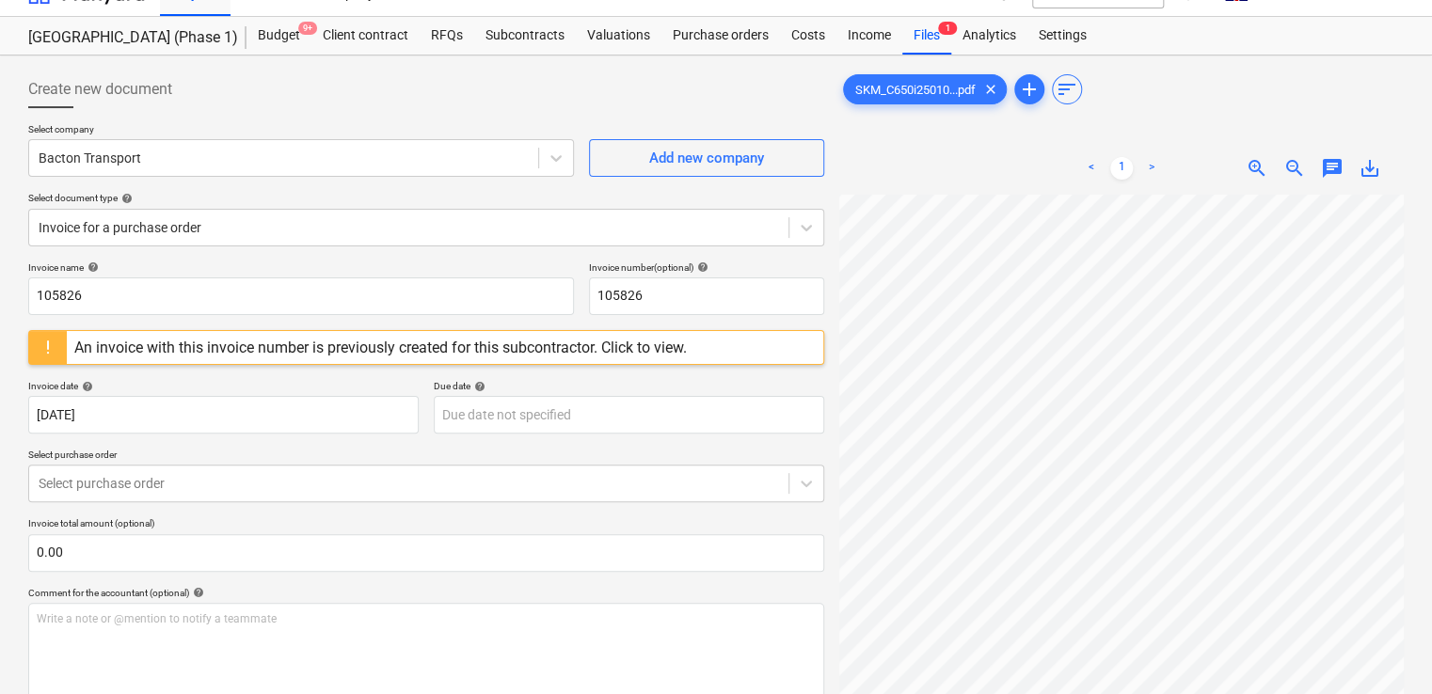
click at [648, 344] on div "An invoice with this invoice number is previously created for this subcontracto…" at bounding box center [380, 348] width 613 height 18
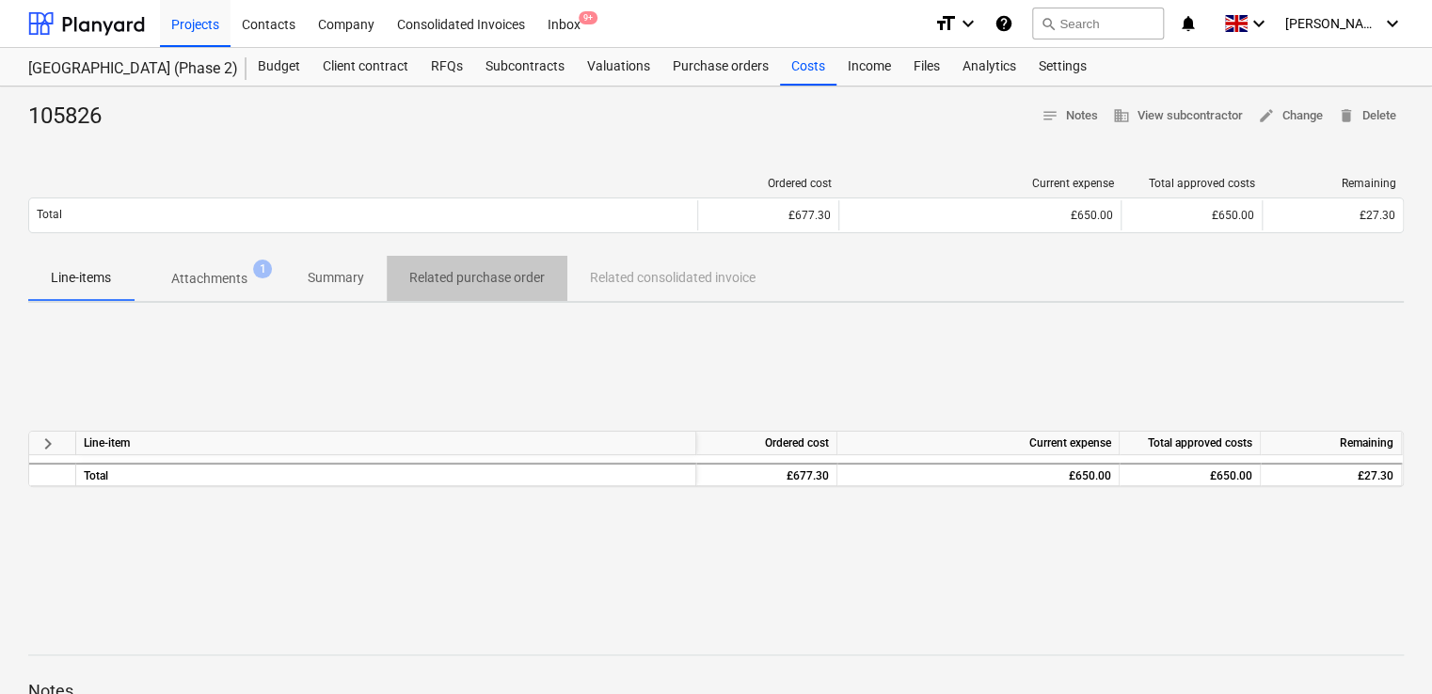
click at [531, 277] on p "Related purchase order" at bounding box center [477, 278] width 136 height 20
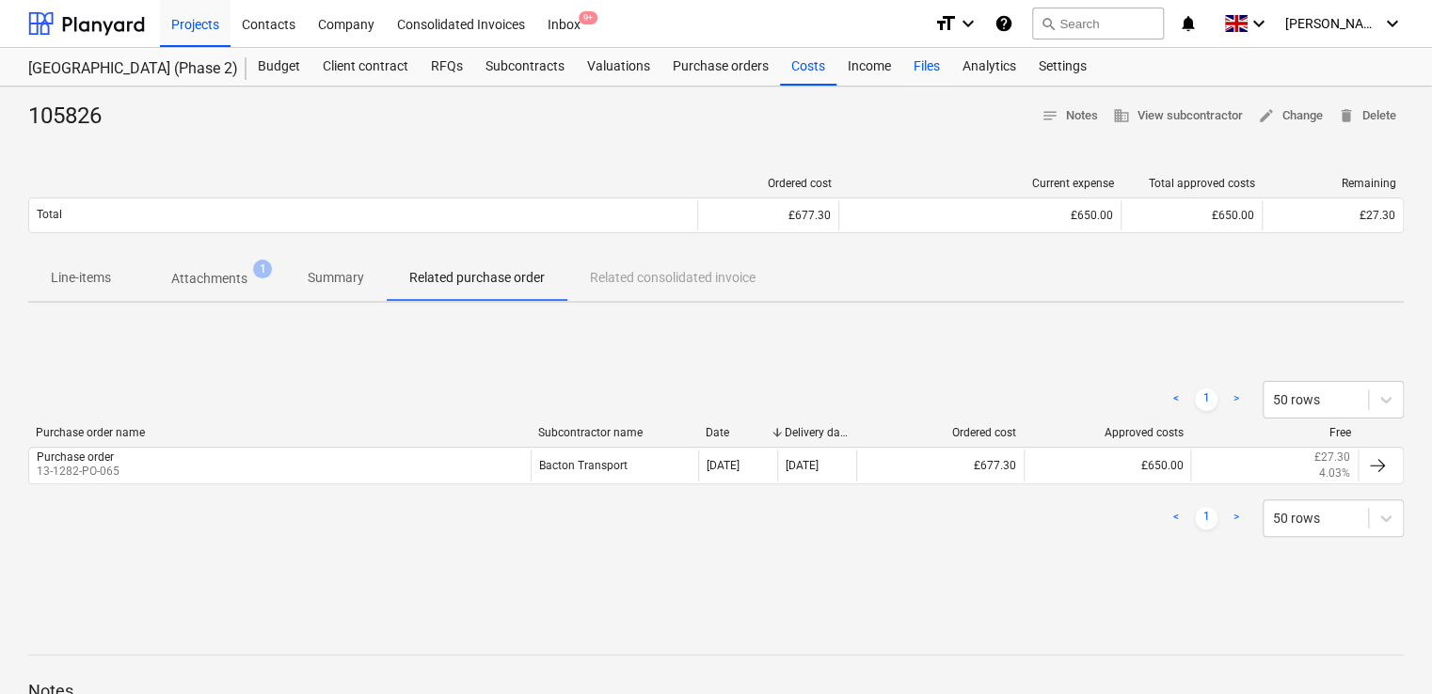
click at [933, 62] on div "Files" at bounding box center [926, 67] width 49 height 38
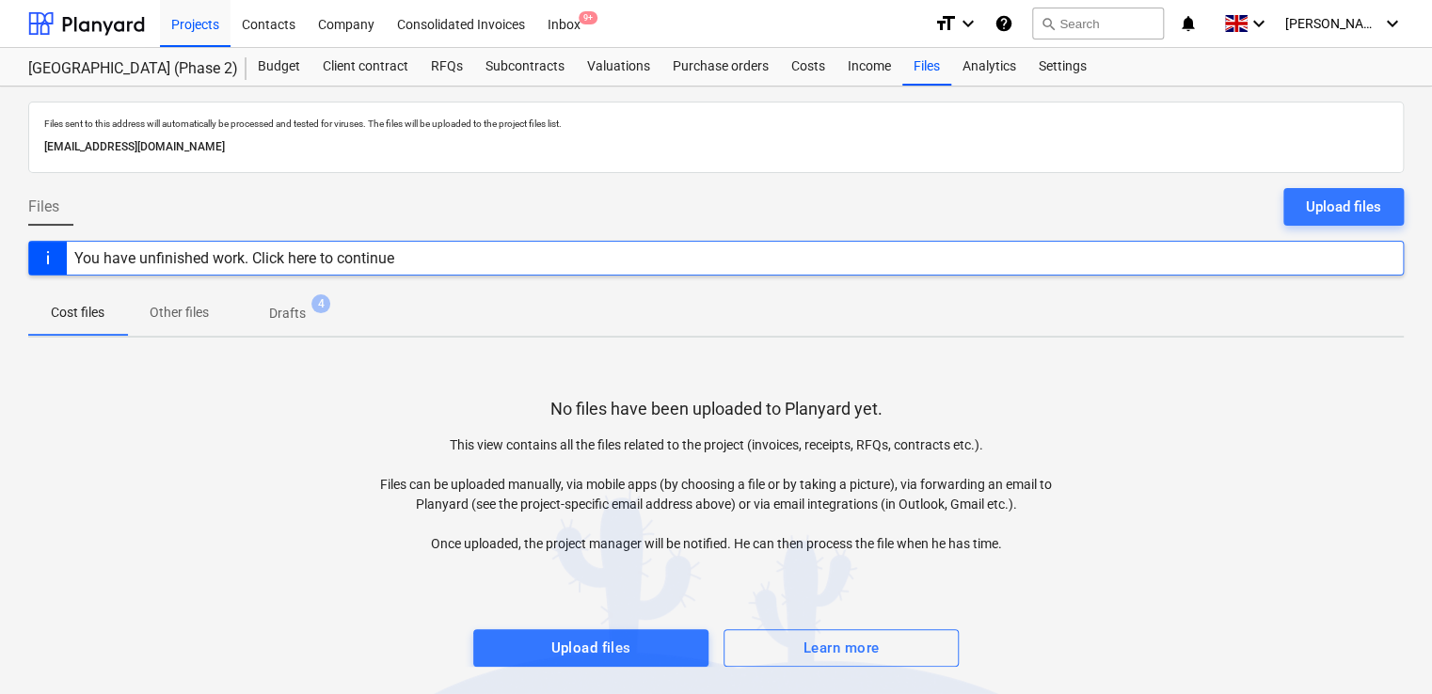
click at [206, 262] on div "You have unfinished work. Click here to continue" at bounding box center [234, 258] width 320 height 18
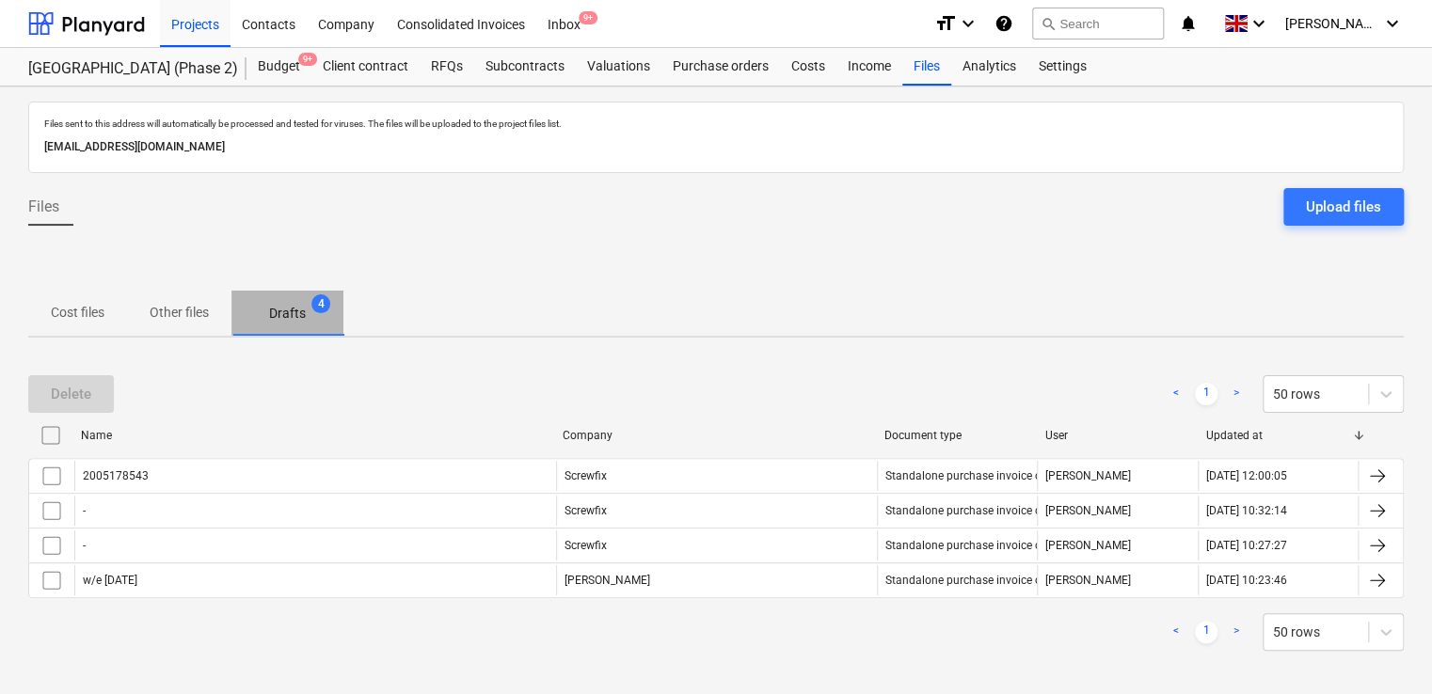
click at [304, 312] on p "Drafts" at bounding box center [287, 314] width 37 height 20
click at [331, 303] on span "Drafts 4" at bounding box center [287, 313] width 112 height 34
click at [911, 67] on div "Files" at bounding box center [926, 67] width 49 height 38
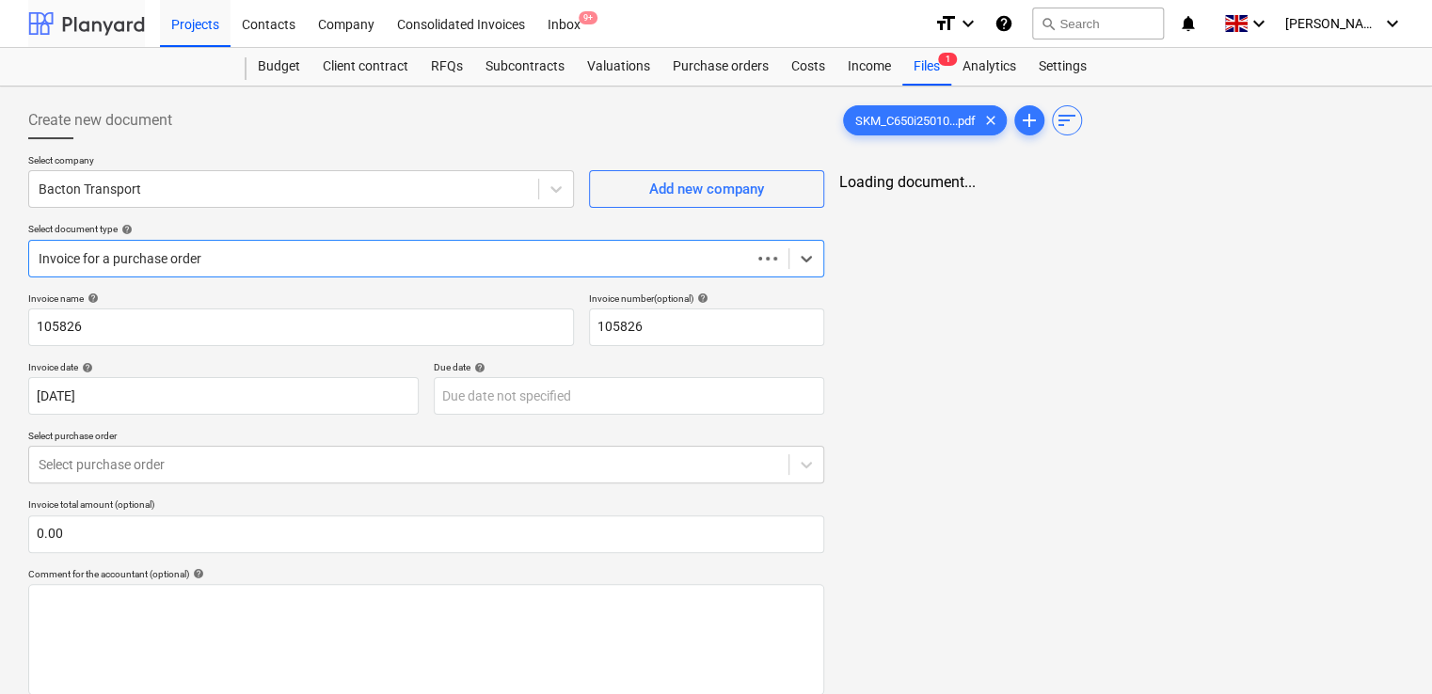
scroll to position [31, 0]
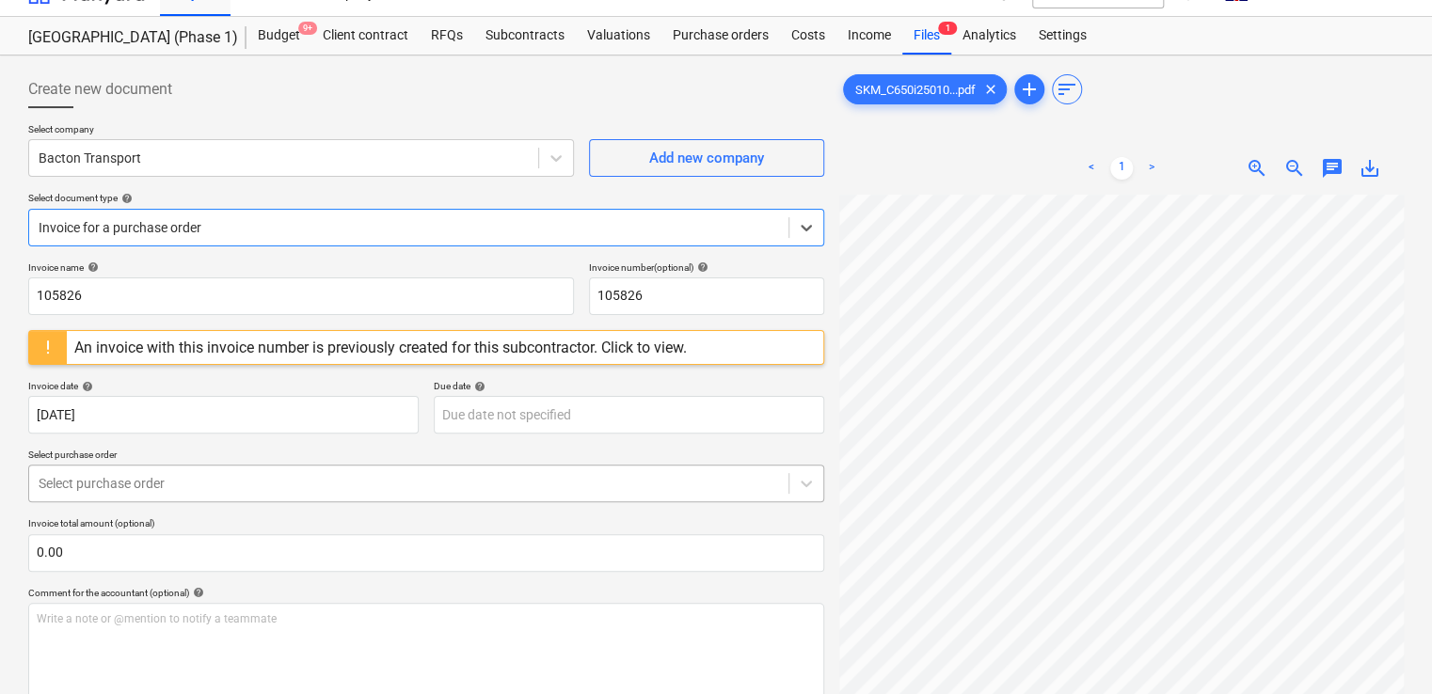
click at [222, 474] on div at bounding box center [409, 483] width 741 height 19
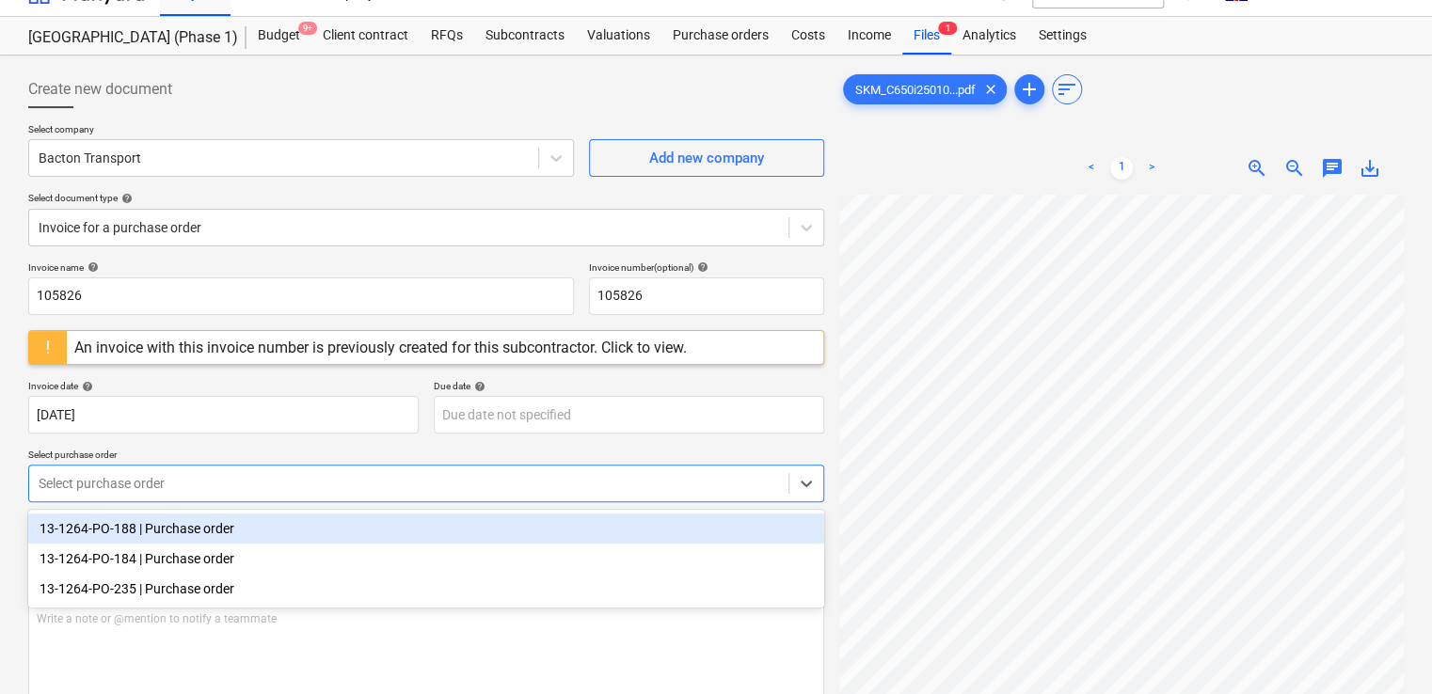
click at [252, 440] on div "Invoice name help 105826 Invoice number (optional) help 105826 An invoice with …" at bounding box center [426, 666] width 796 height 808
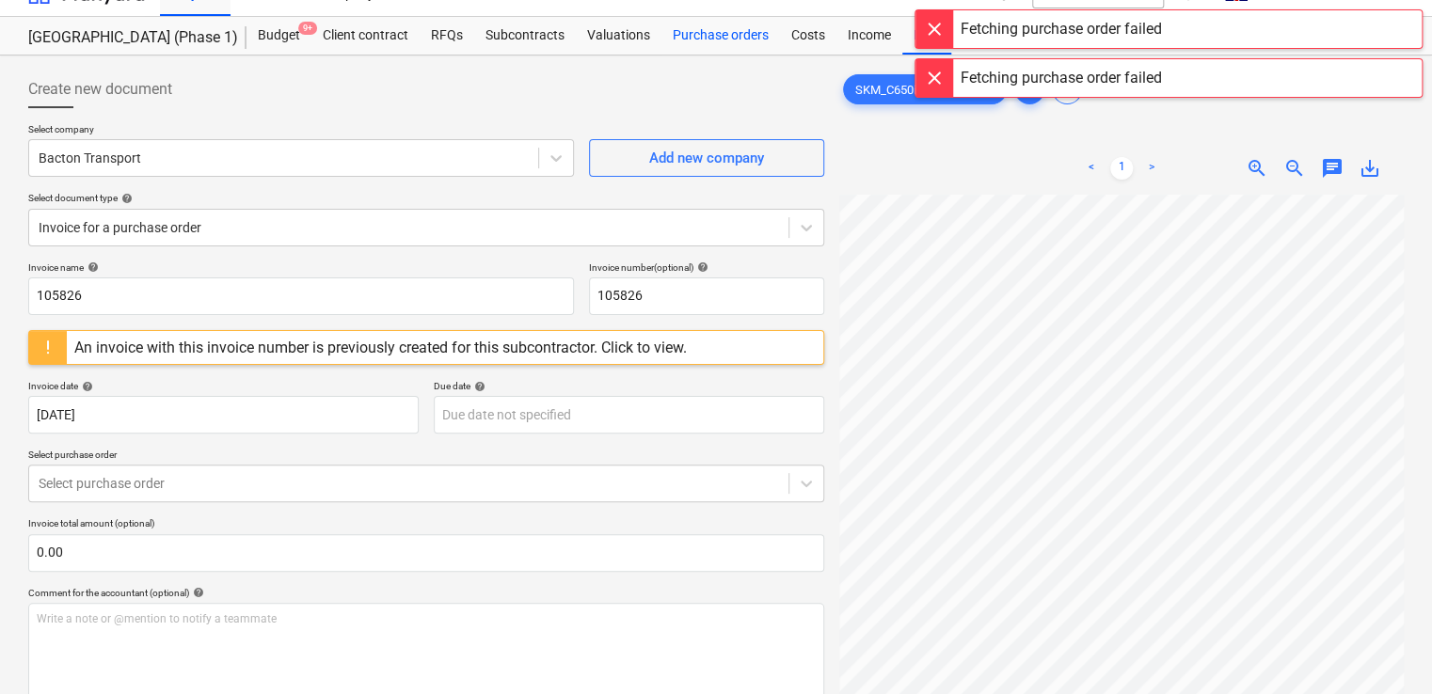
click at [726, 40] on div "Purchase orders" at bounding box center [721, 36] width 119 height 38
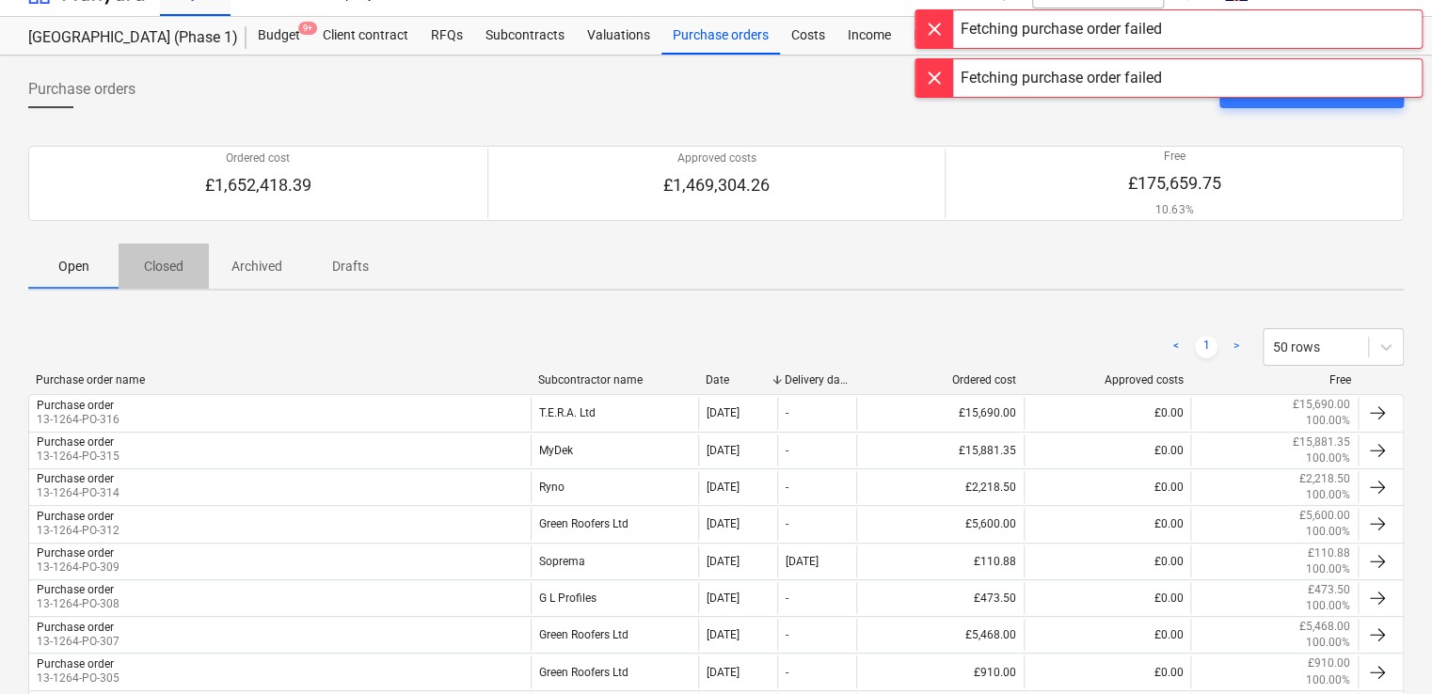
click at [170, 267] on p "Closed" at bounding box center [163, 267] width 45 height 20
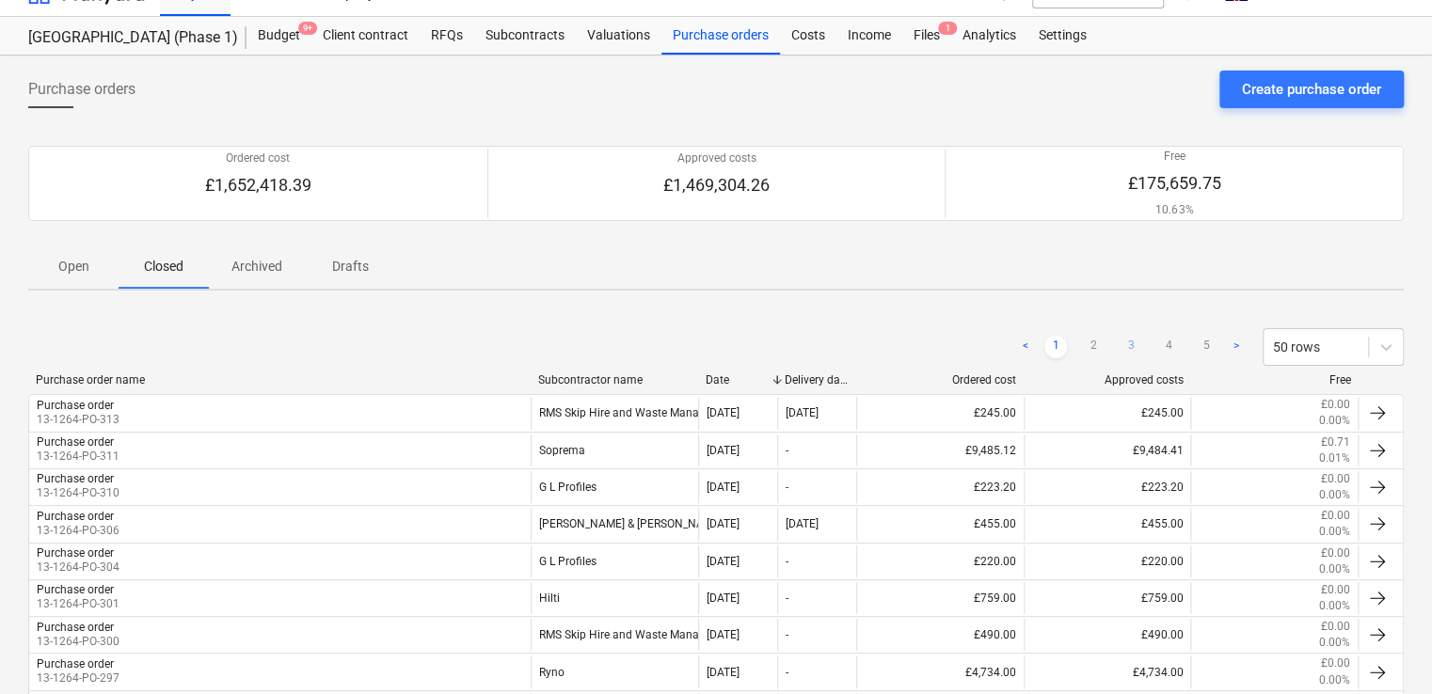
click at [1140, 343] on link "3" at bounding box center [1131, 347] width 23 height 23
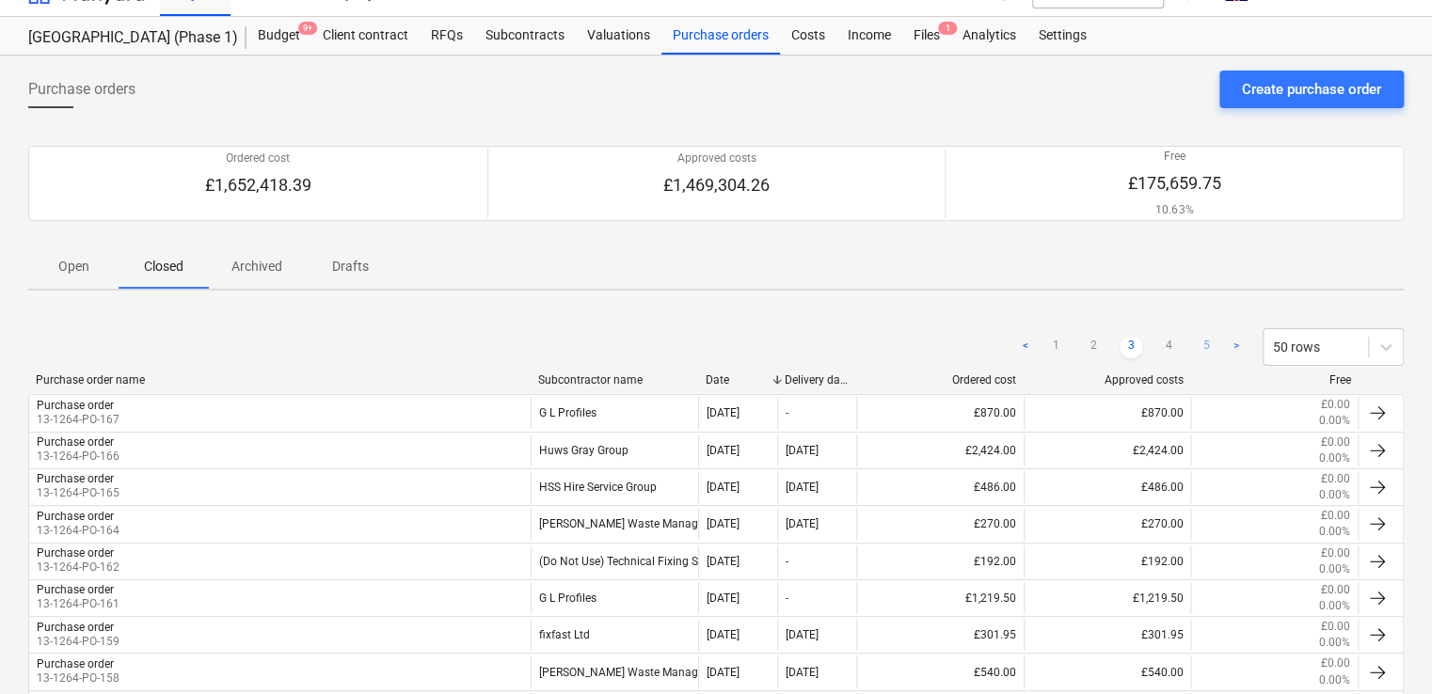
click at [1201, 338] on link "5" at bounding box center [1206, 347] width 23 height 23
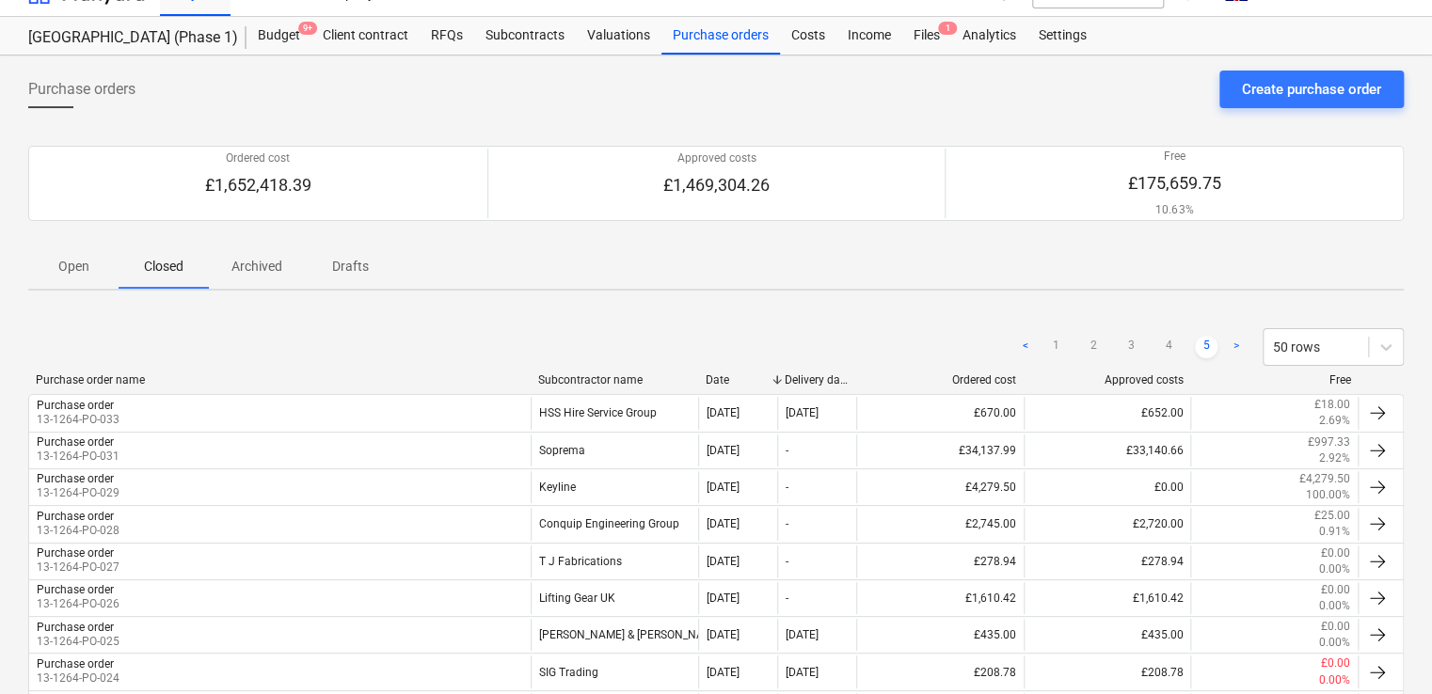
click at [1179, 343] on ul "< 1 2 3 4 5 >" at bounding box center [1130, 347] width 233 height 23
click at [1174, 344] on link "4" at bounding box center [1168, 347] width 23 height 23
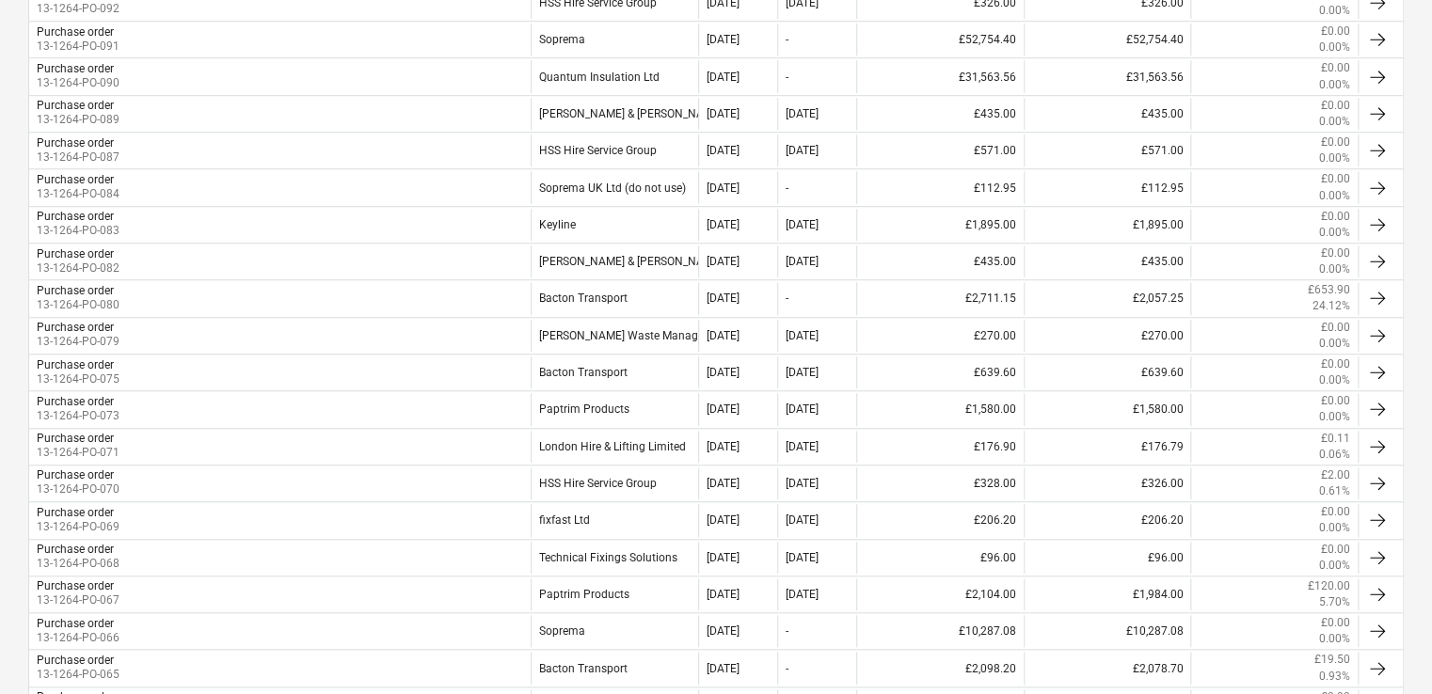
scroll to position [630, 0]
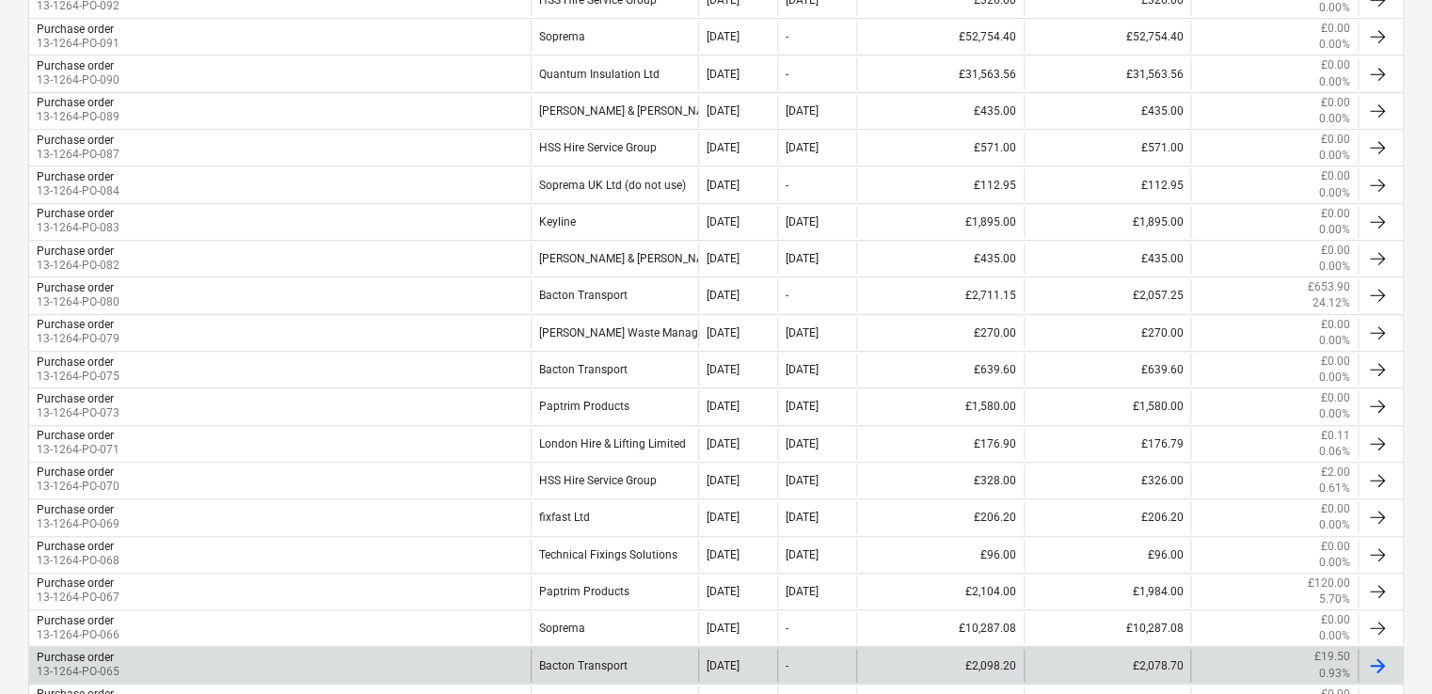
click at [1020, 653] on div "£2,098.20" at bounding box center [939, 665] width 167 height 32
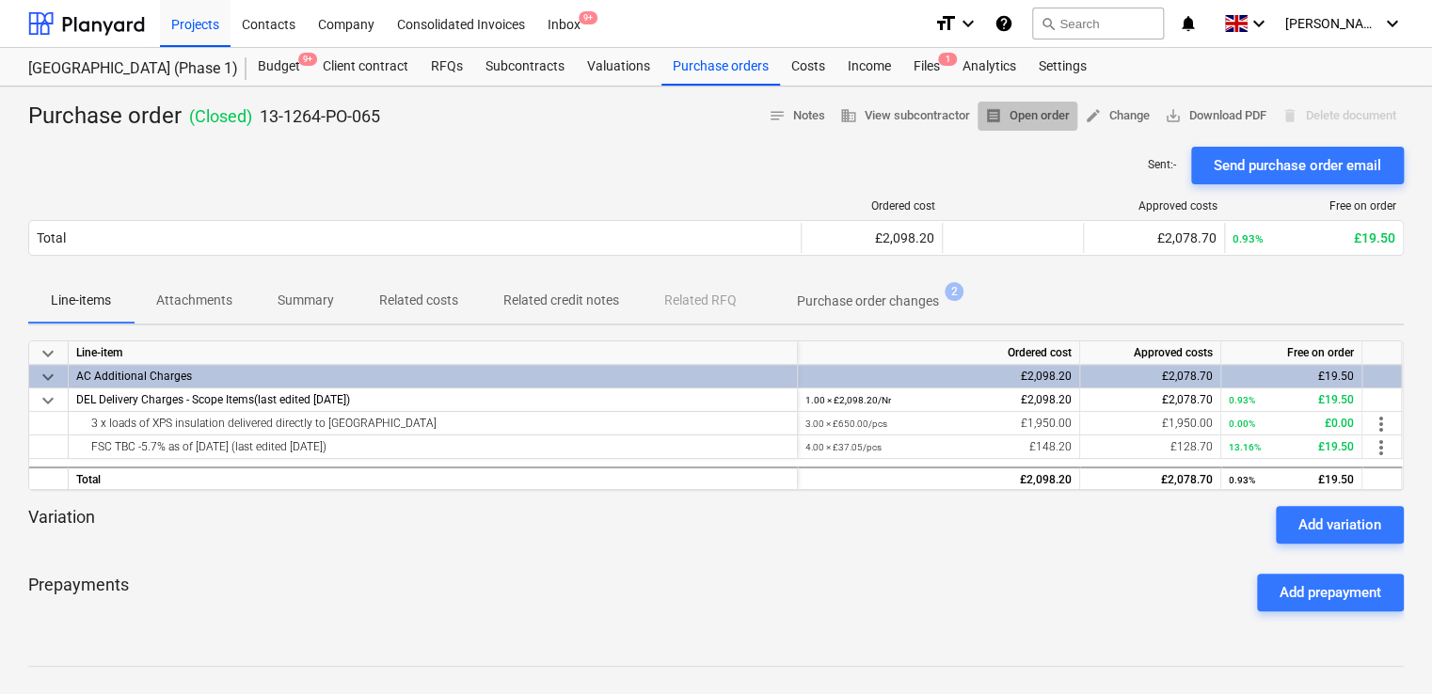
click at [1033, 109] on span "receipt Open order" at bounding box center [1027, 116] width 85 height 22
click at [915, 56] on div "Files 1" at bounding box center [926, 67] width 49 height 38
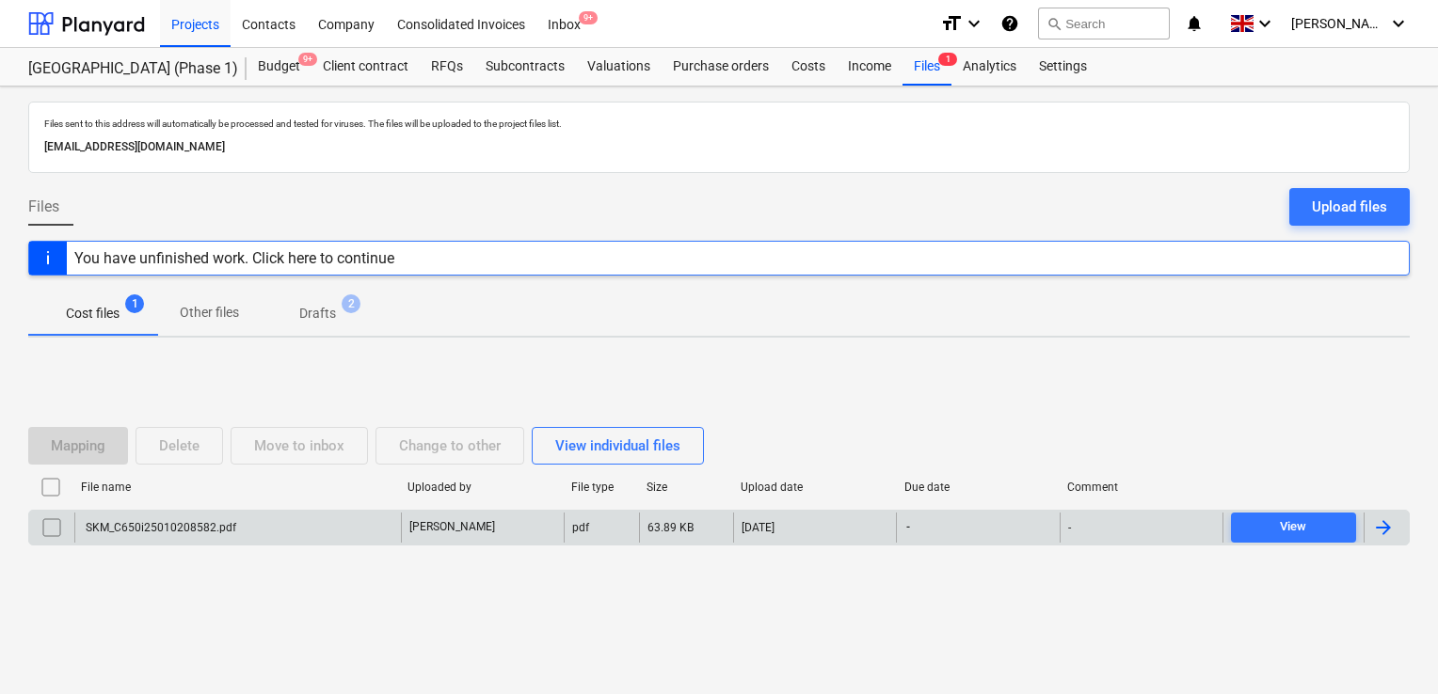
click at [233, 525] on div "SKM_C650i25010208582.pdf" at bounding box center [237, 528] width 327 height 30
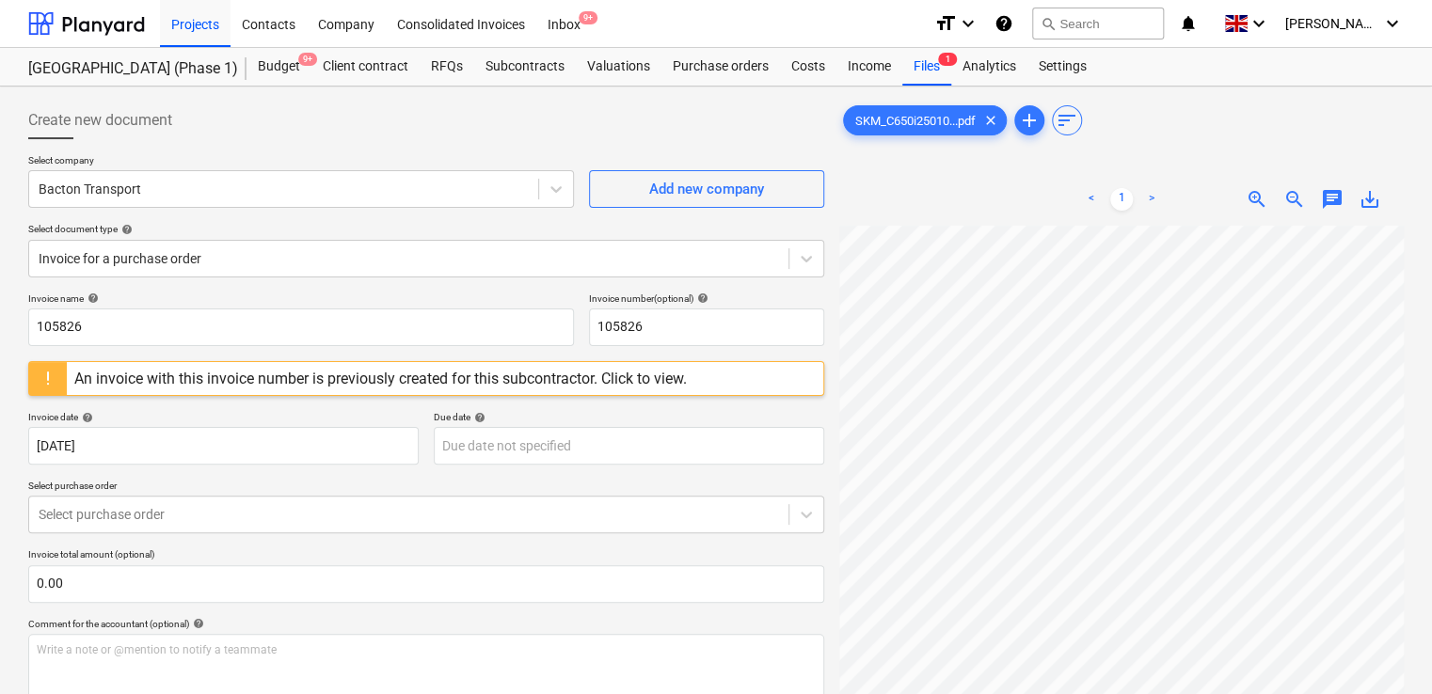
click at [277, 476] on div "Invoice name help 105826 Invoice number (optional) help 105826 An invoice with …" at bounding box center [426, 697] width 796 height 808
click at [283, 517] on div at bounding box center [409, 514] width 741 height 19
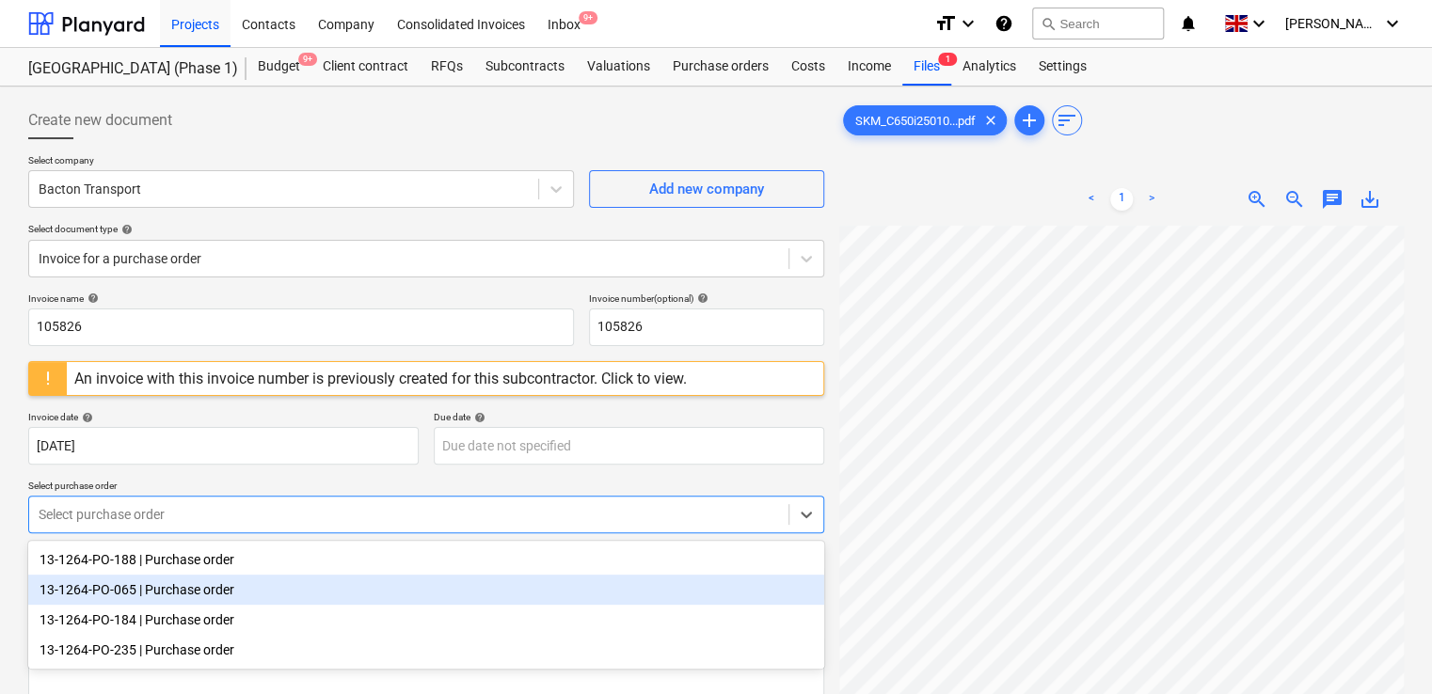
click at [279, 578] on div "13-1264-PO-065 | Purchase order" at bounding box center [426, 590] width 796 height 30
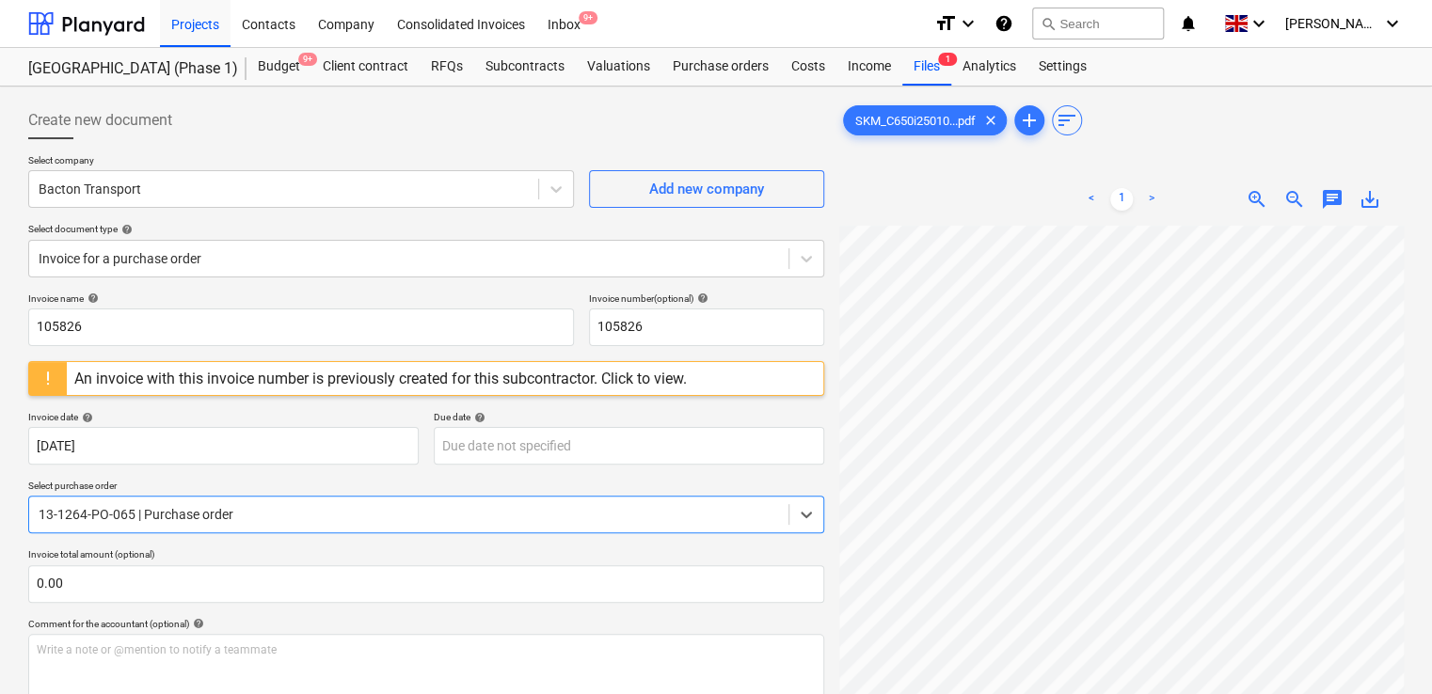
click at [309, 612] on div "Invoice name help 105826 Invoice number (optional) help 105826 An invoice with …" at bounding box center [426, 697] width 796 height 808
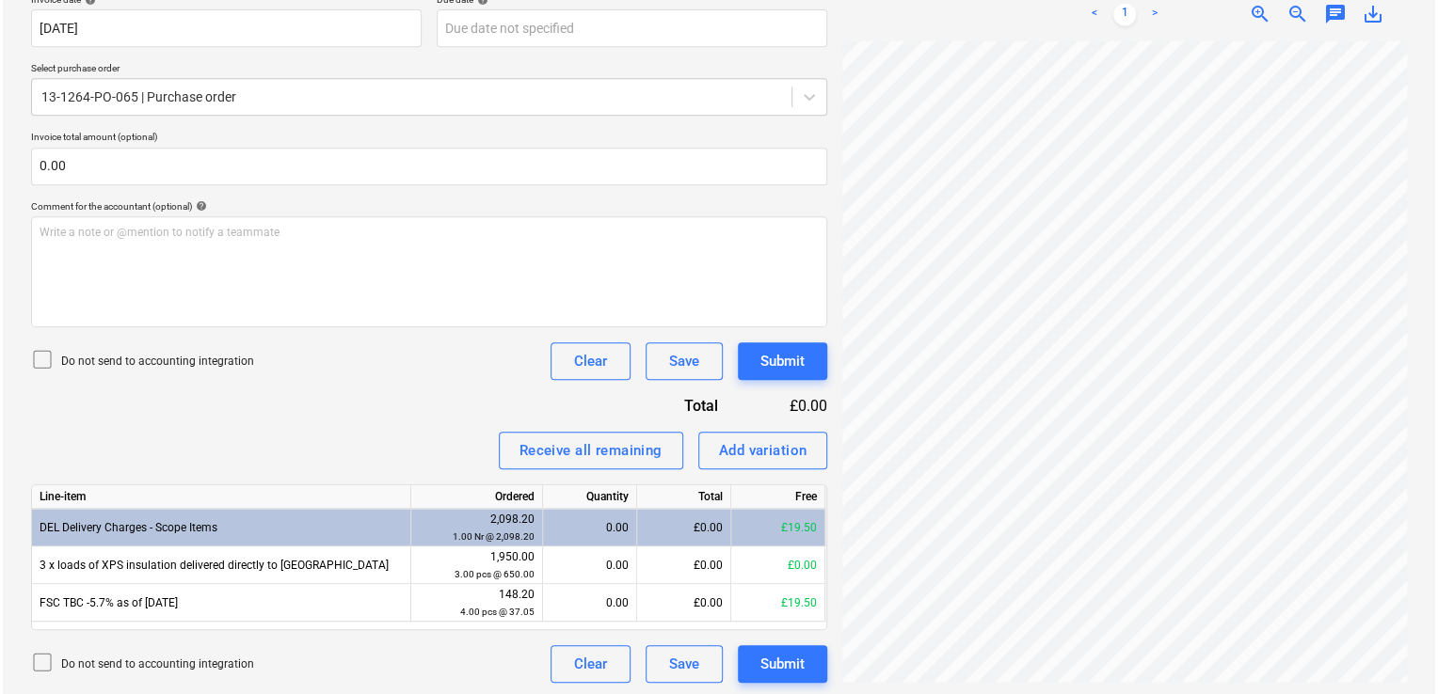
scroll to position [421, 0]
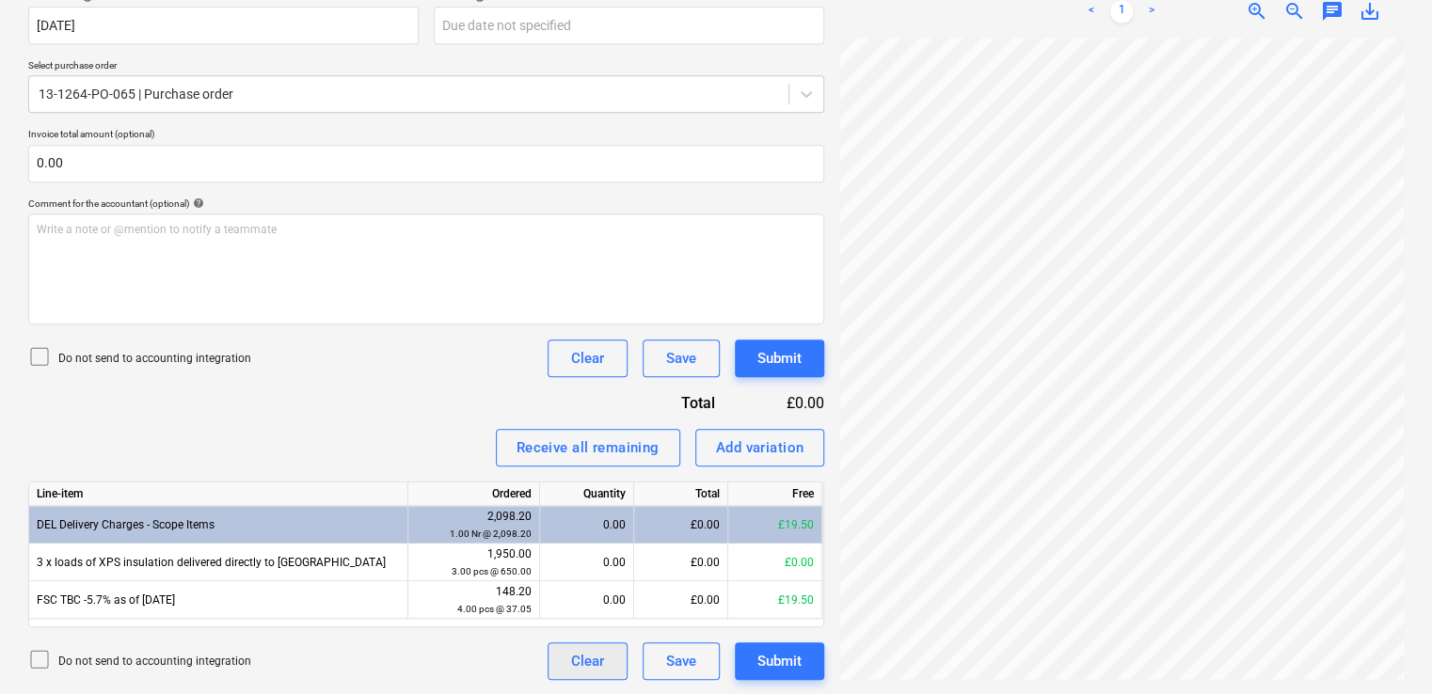
click at [553, 653] on button "Clear" at bounding box center [588, 662] width 80 height 38
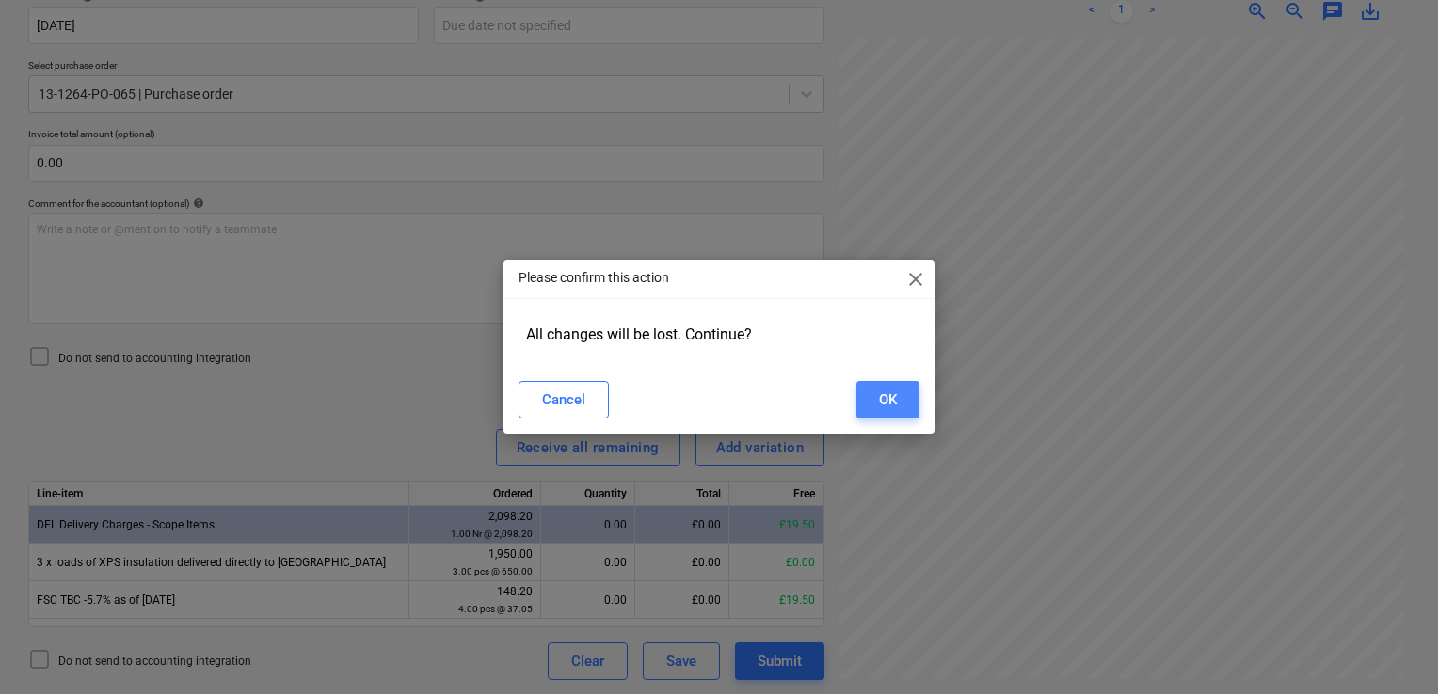
click at [900, 393] on button "OK" at bounding box center [887, 400] width 63 height 38
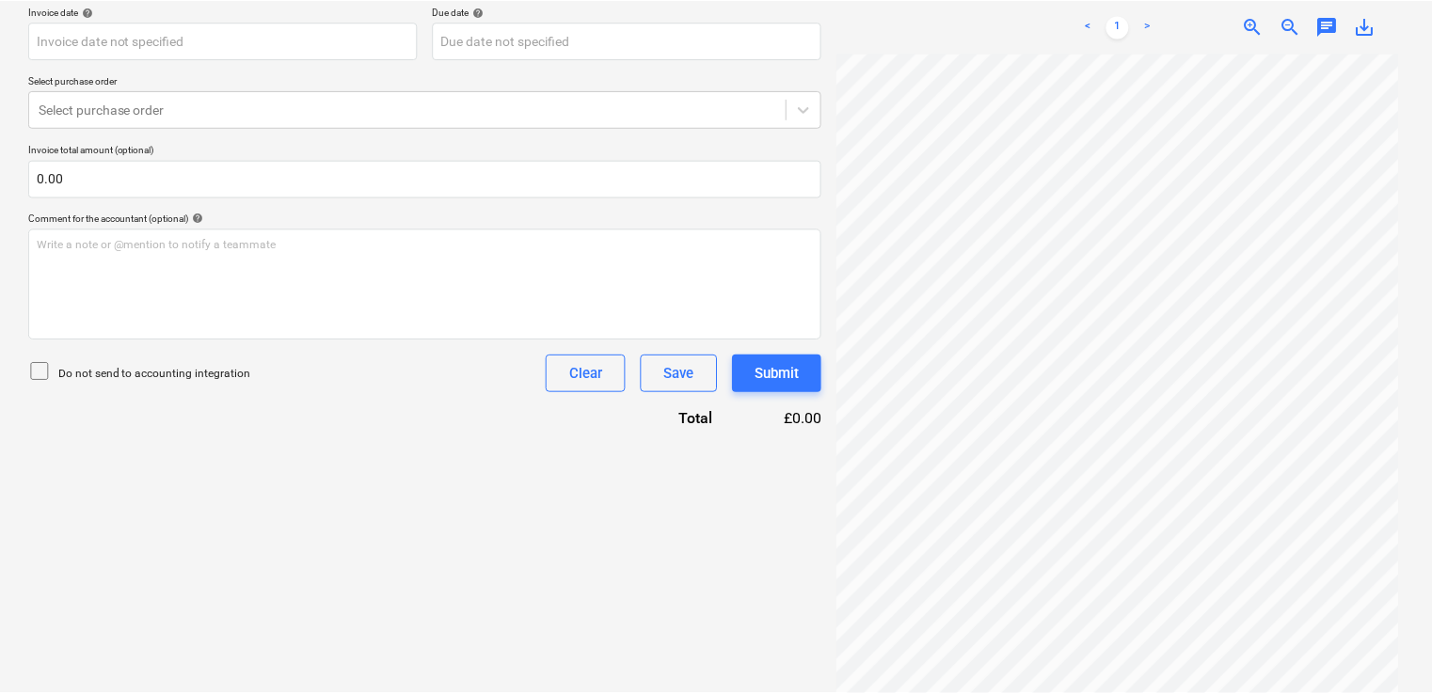
scroll to position [406, 0]
click at [1359, 55] on div "Create new document Select company Select company Add new company Select docume…" at bounding box center [716, 79] width 1432 height 796
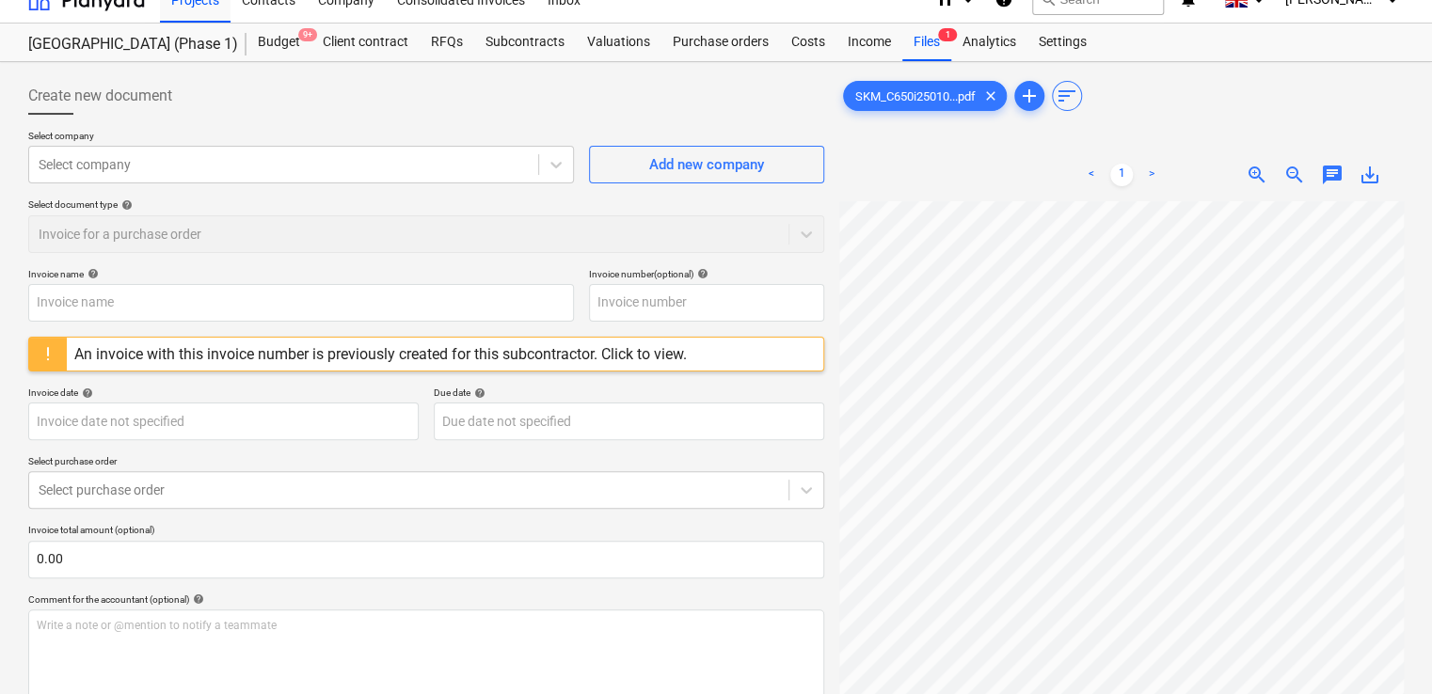
scroll to position [0, 0]
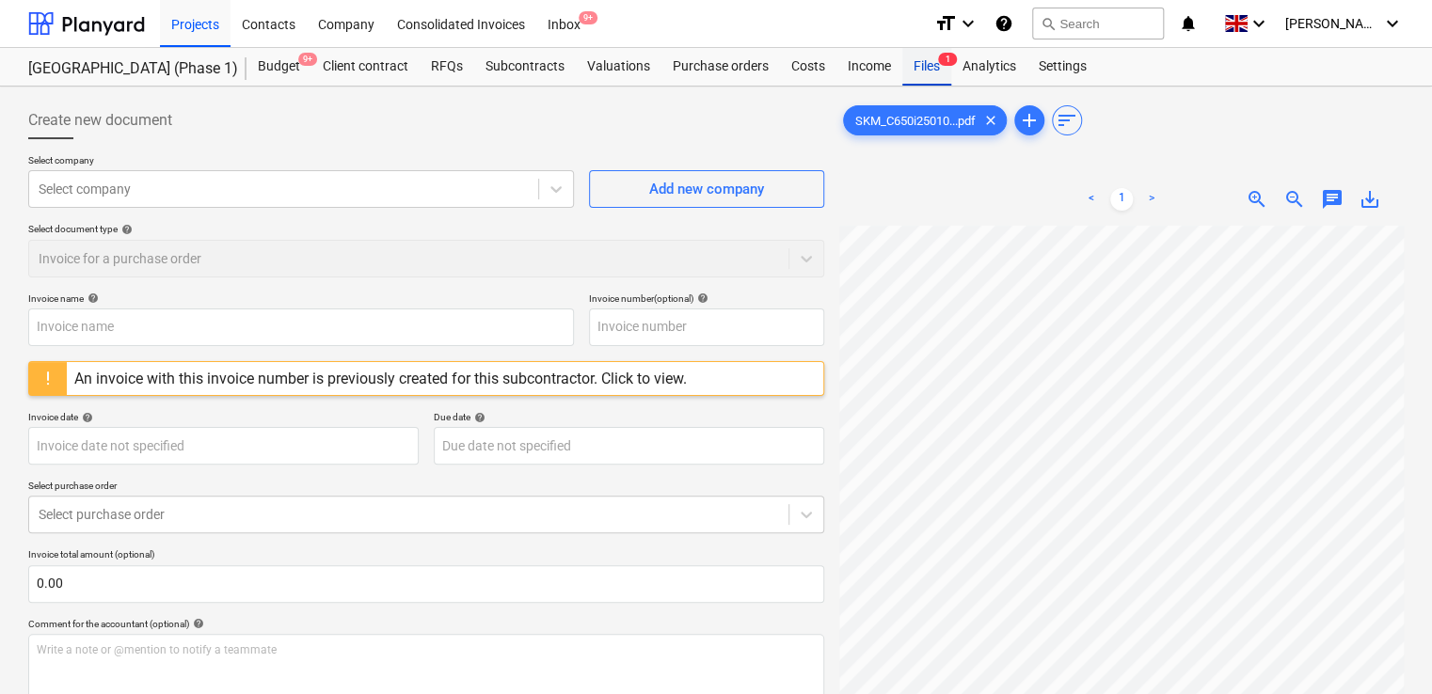
click at [933, 69] on div "Files 1" at bounding box center [926, 67] width 49 height 38
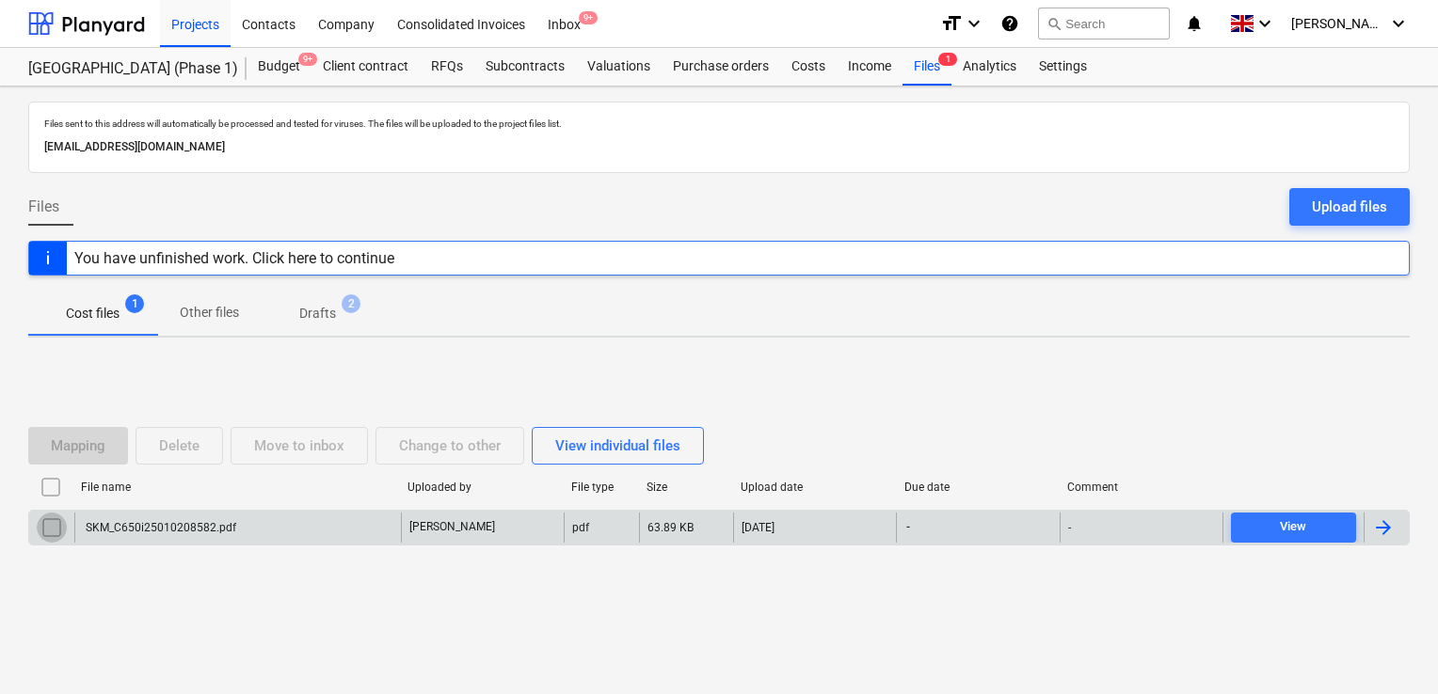
click at [58, 529] on input "checkbox" at bounding box center [52, 528] width 30 height 30
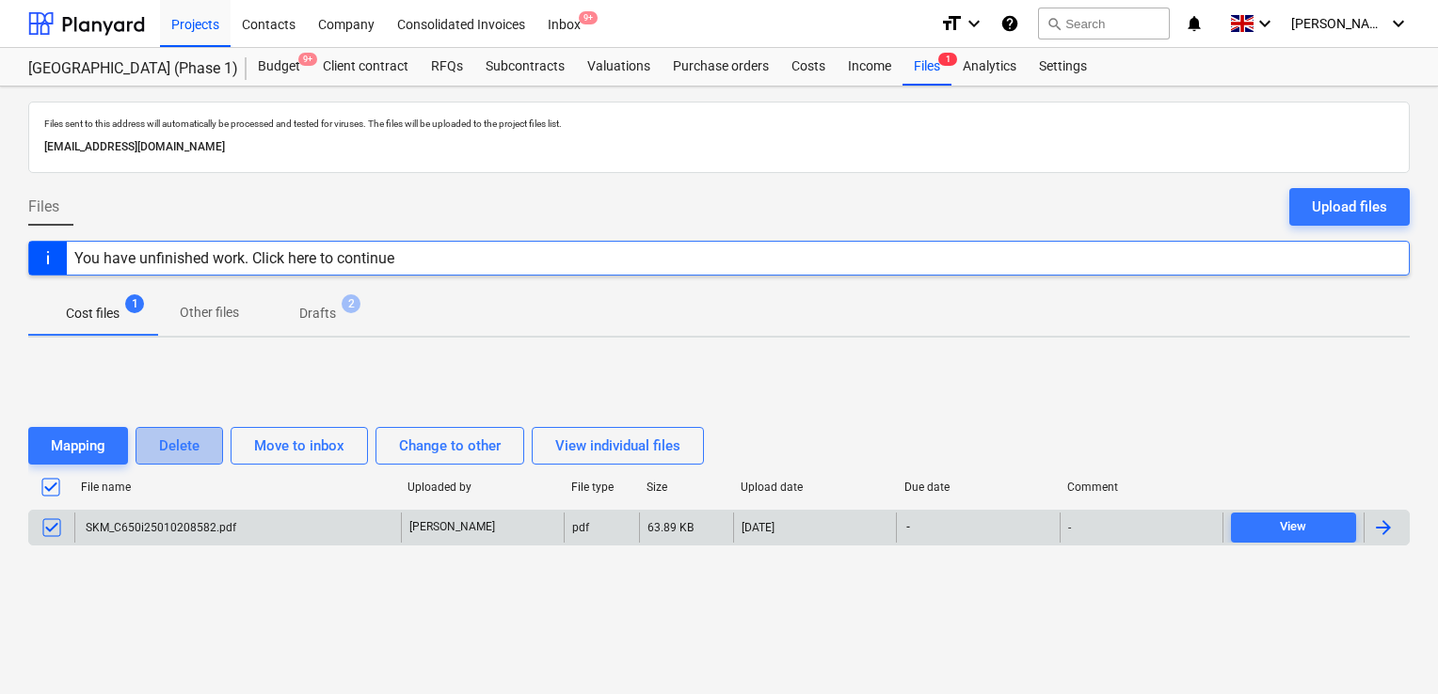
click at [218, 444] on button "Delete" at bounding box center [180, 446] width 88 height 38
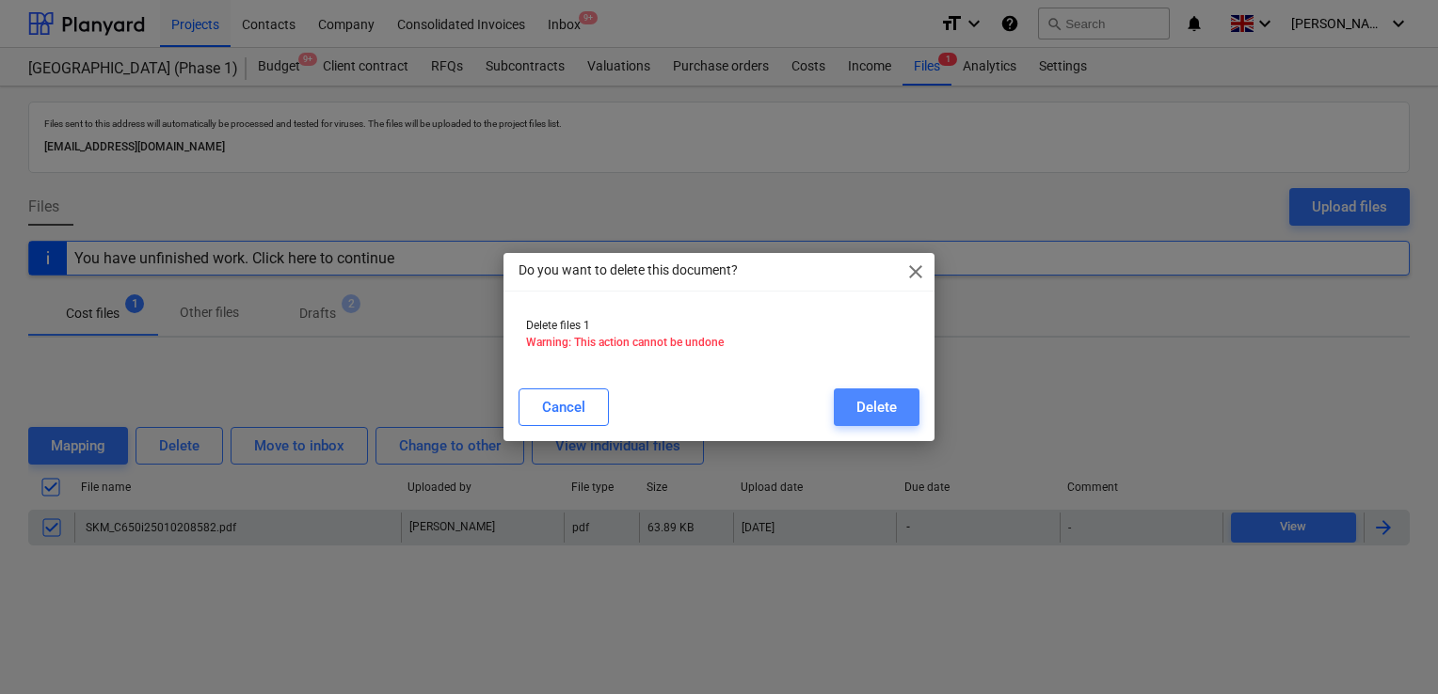
click at [842, 401] on button "Delete" at bounding box center [877, 408] width 86 height 38
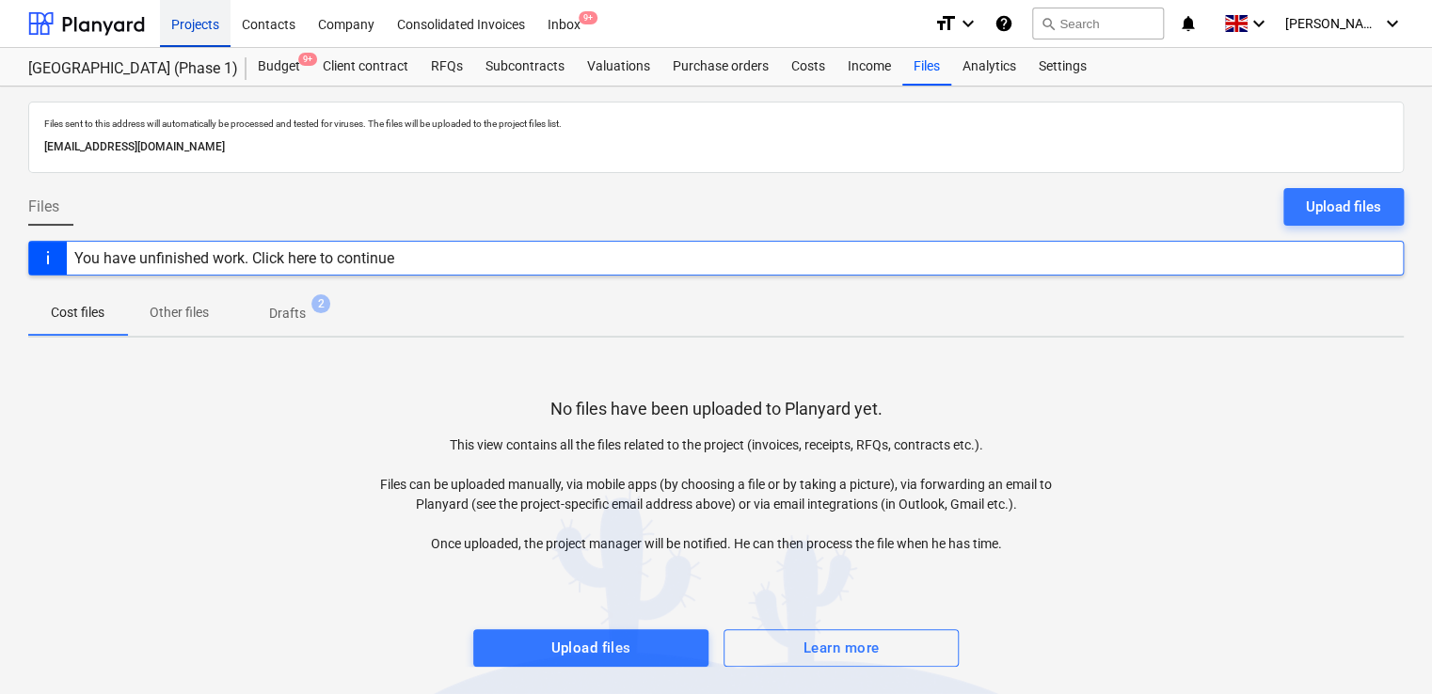
click at [196, 15] on div "Projects" at bounding box center [195, 23] width 71 height 48
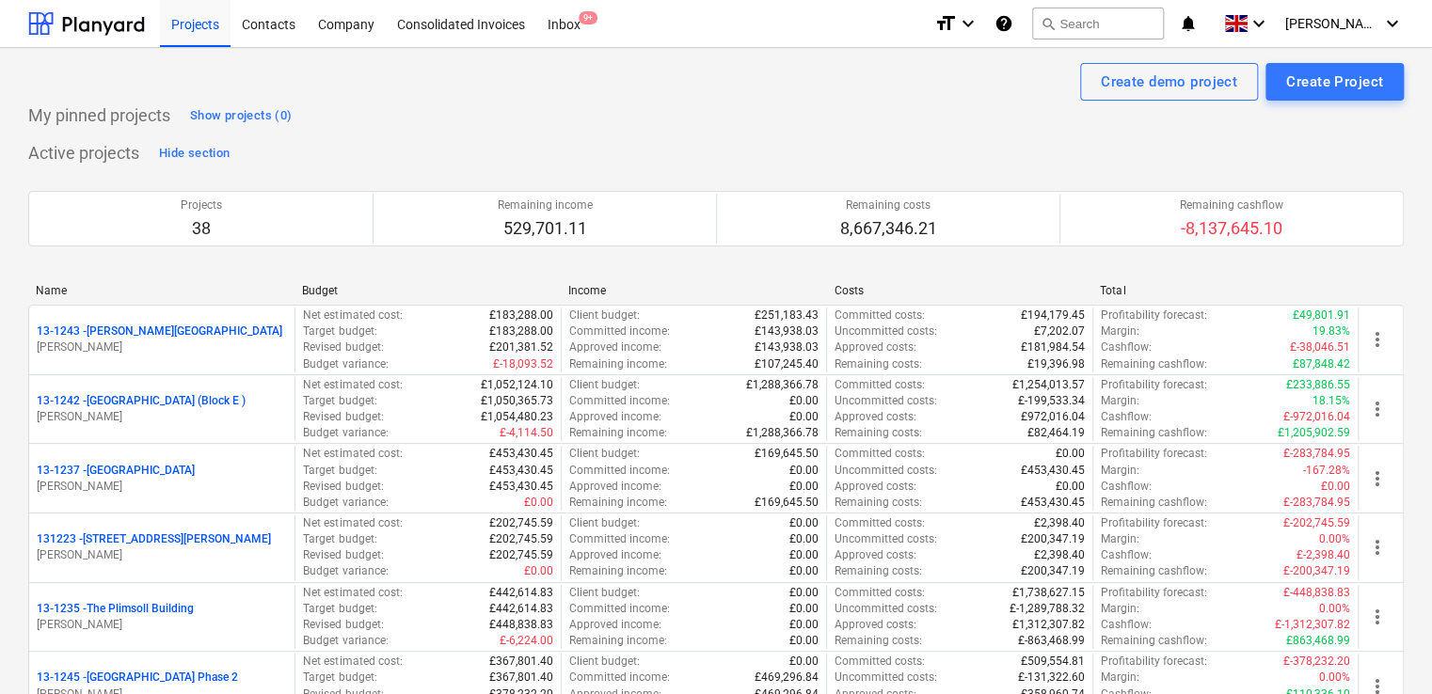
click at [1134, 24] on div "Fetching purchase order failed" at bounding box center [1061, 19] width 201 height 23
click at [1107, 27] on div "Fetching purchase order failed" at bounding box center [1061, 19] width 201 height 23
click at [1097, 28] on button "search Search" at bounding box center [1098, 24] width 132 height 32
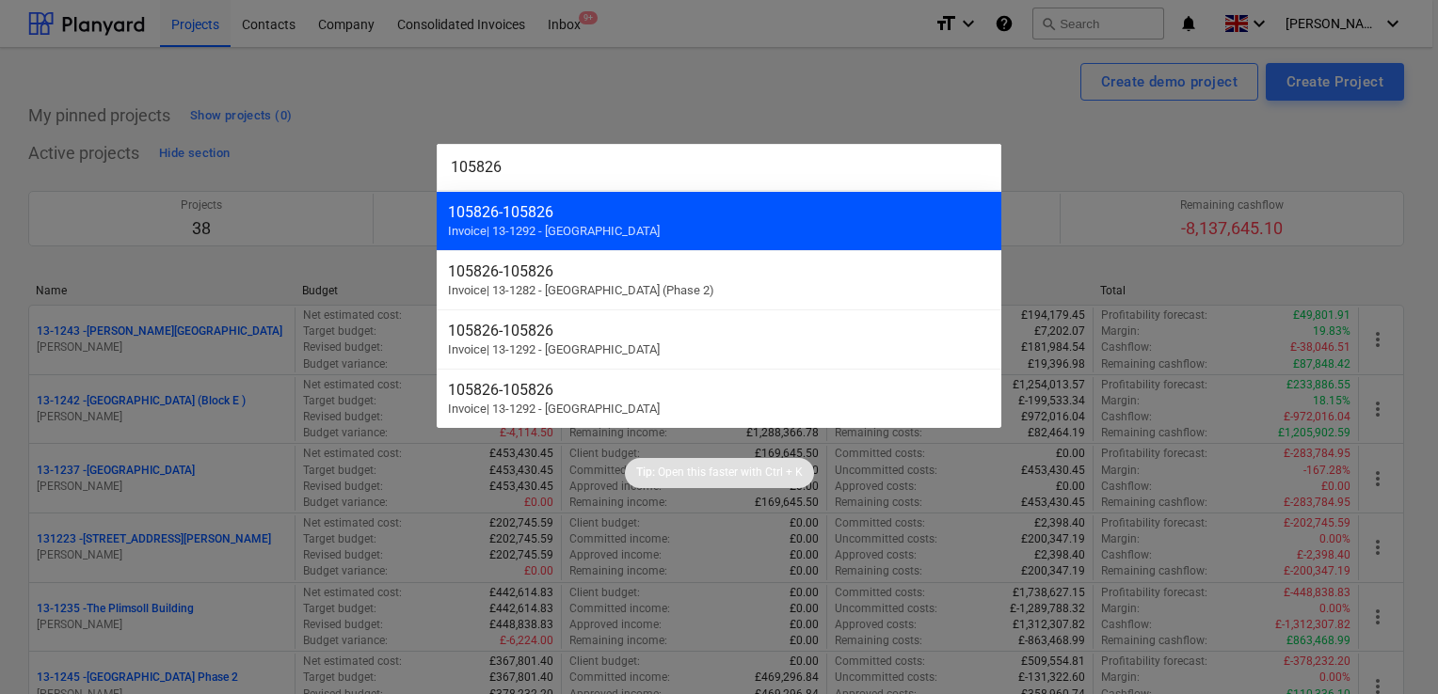
type input "105826"
click at [565, 227] on span "Invoice | [STREET_ADDRESS]" at bounding box center [554, 231] width 212 height 14
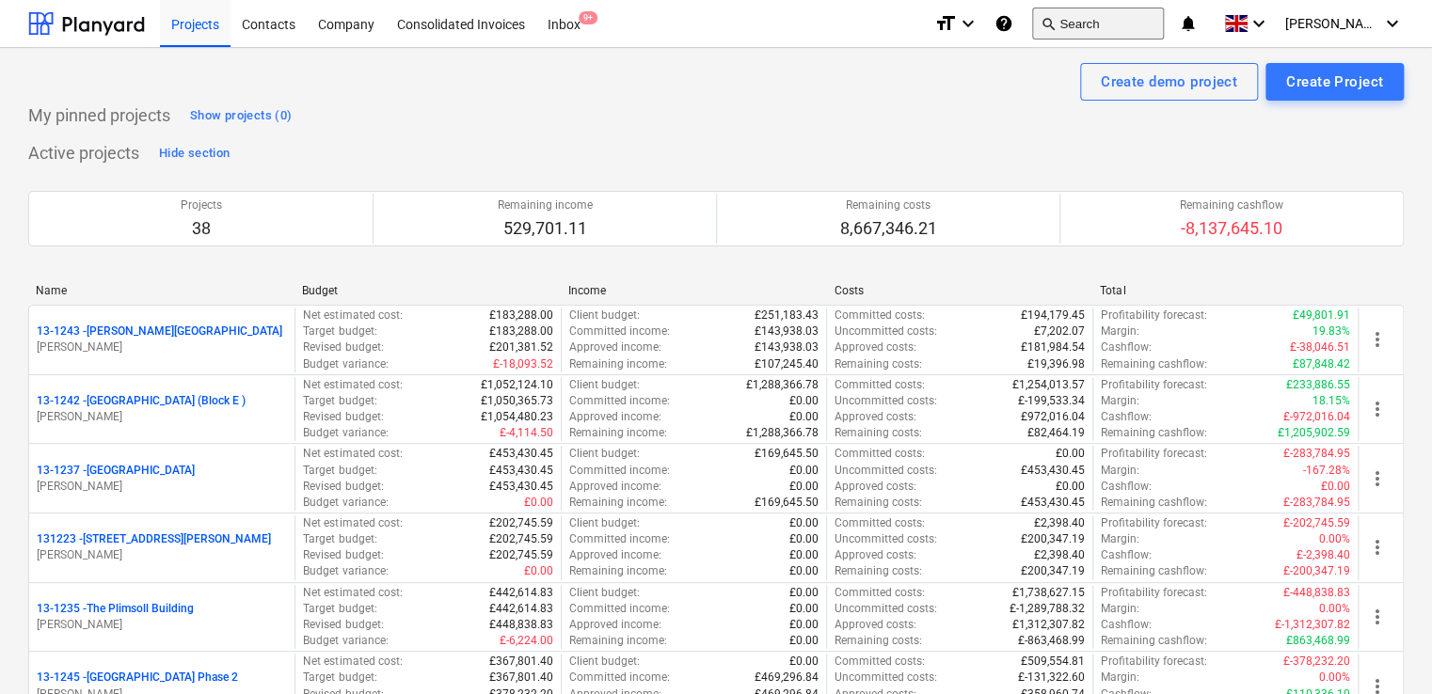
click at [1102, 28] on button "search Search" at bounding box center [1098, 24] width 132 height 32
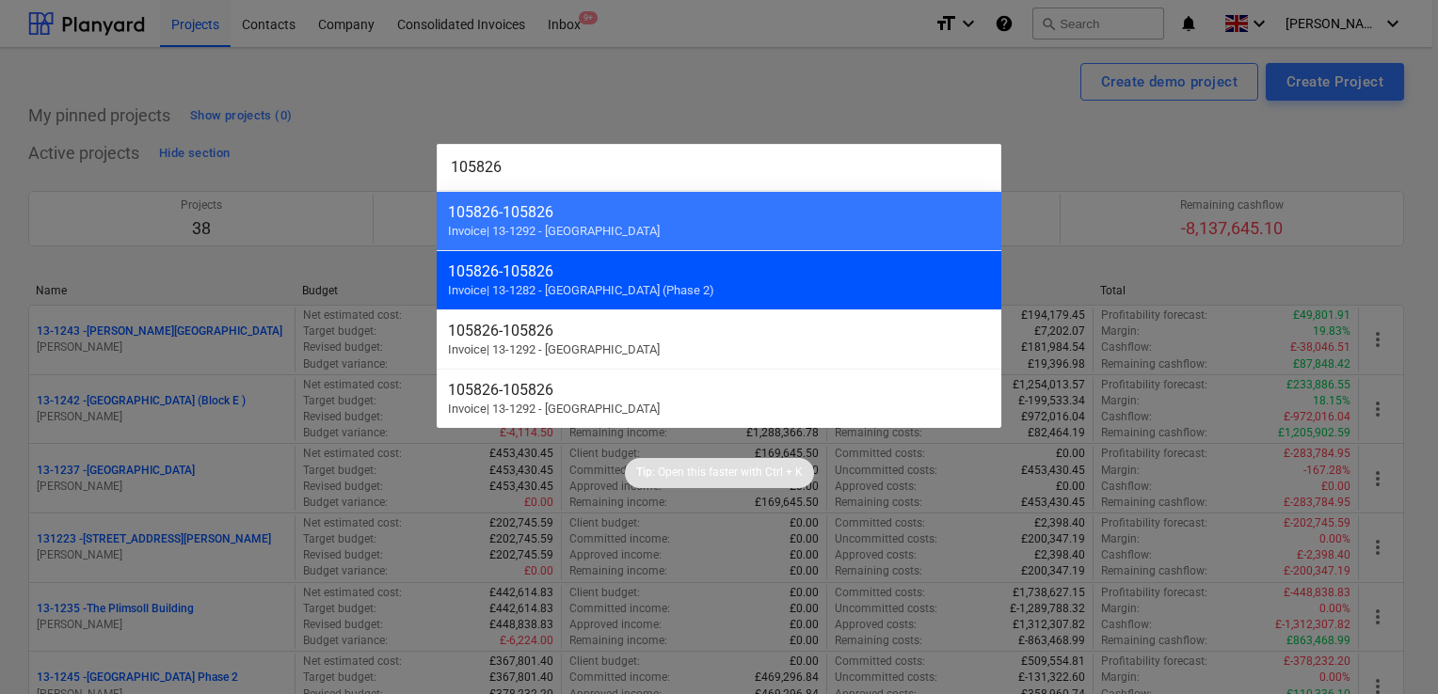
type input "105826"
click at [753, 281] on div "105826 - 105826 Invoice | 13-1282 - [GEOGRAPHIC_DATA] (Phase 2)" at bounding box center [719, 279] width 565 height 59
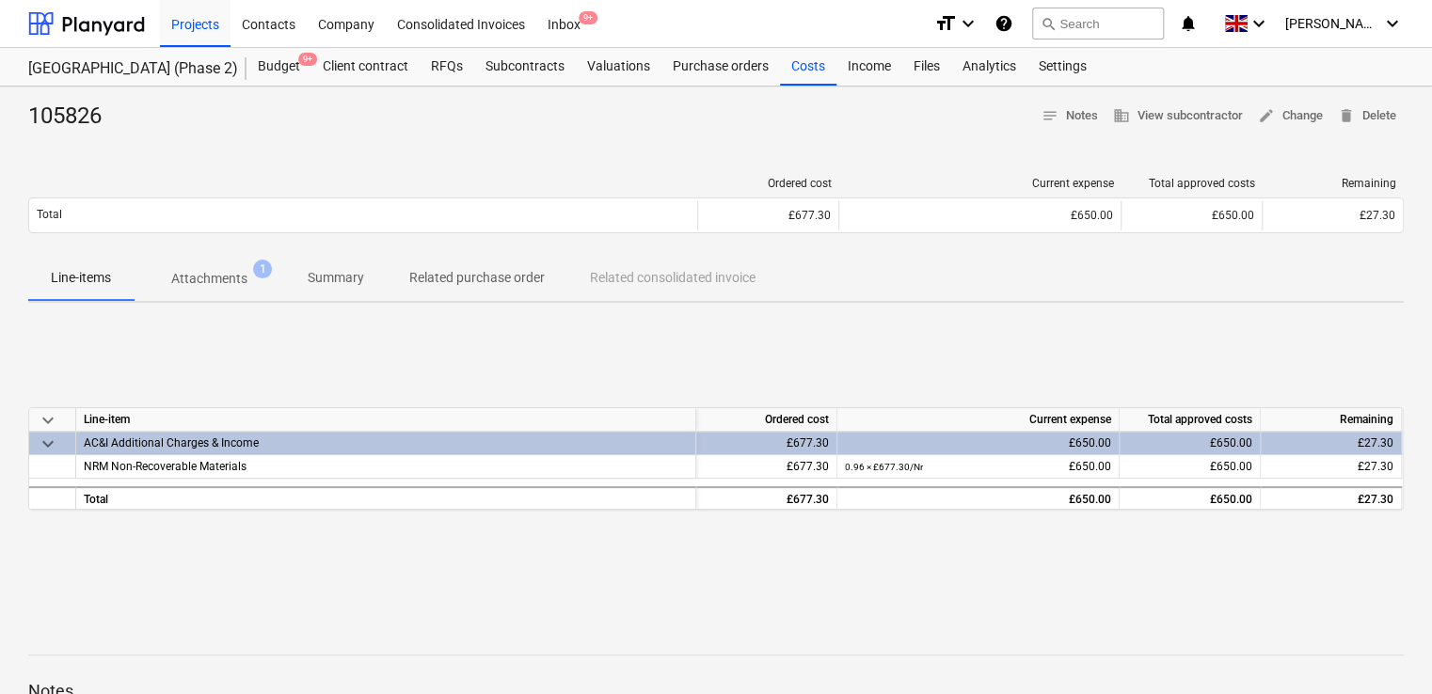
click at [440, 260] on button "Related purchase order" at bounding box center [477, 278] width 181 height 45
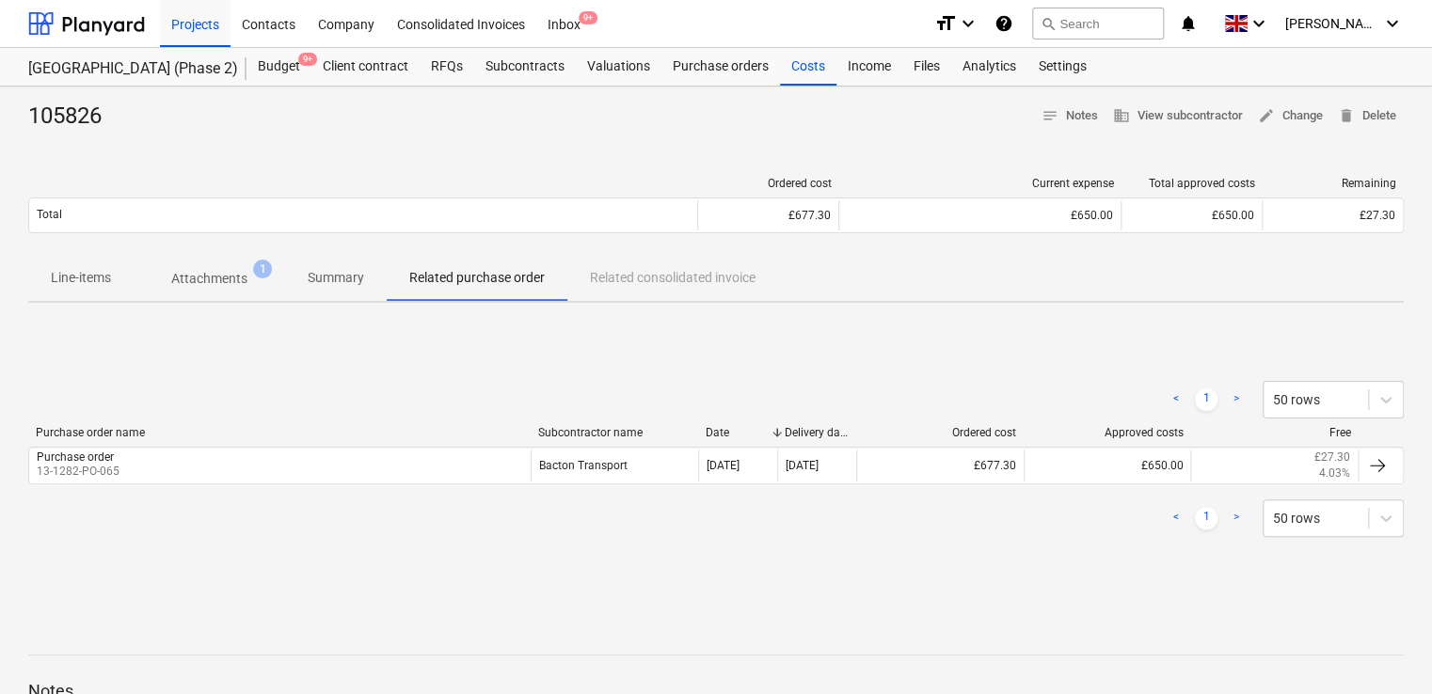
click at [96, 279] on p "Line-items" at bounding box center [81, 278] width 60 height 20
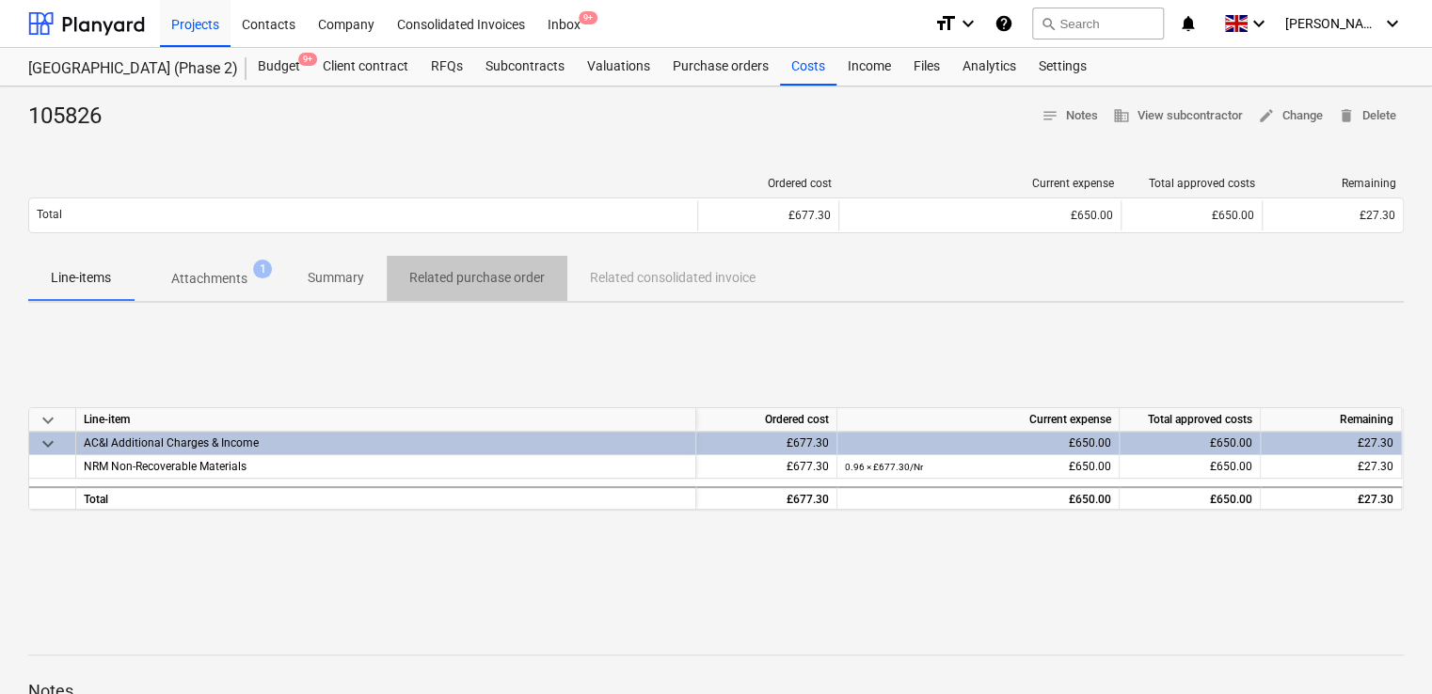
click at [485, 270] on p "Related purchase order" at bounding box center [477, 278] width 136 height 20
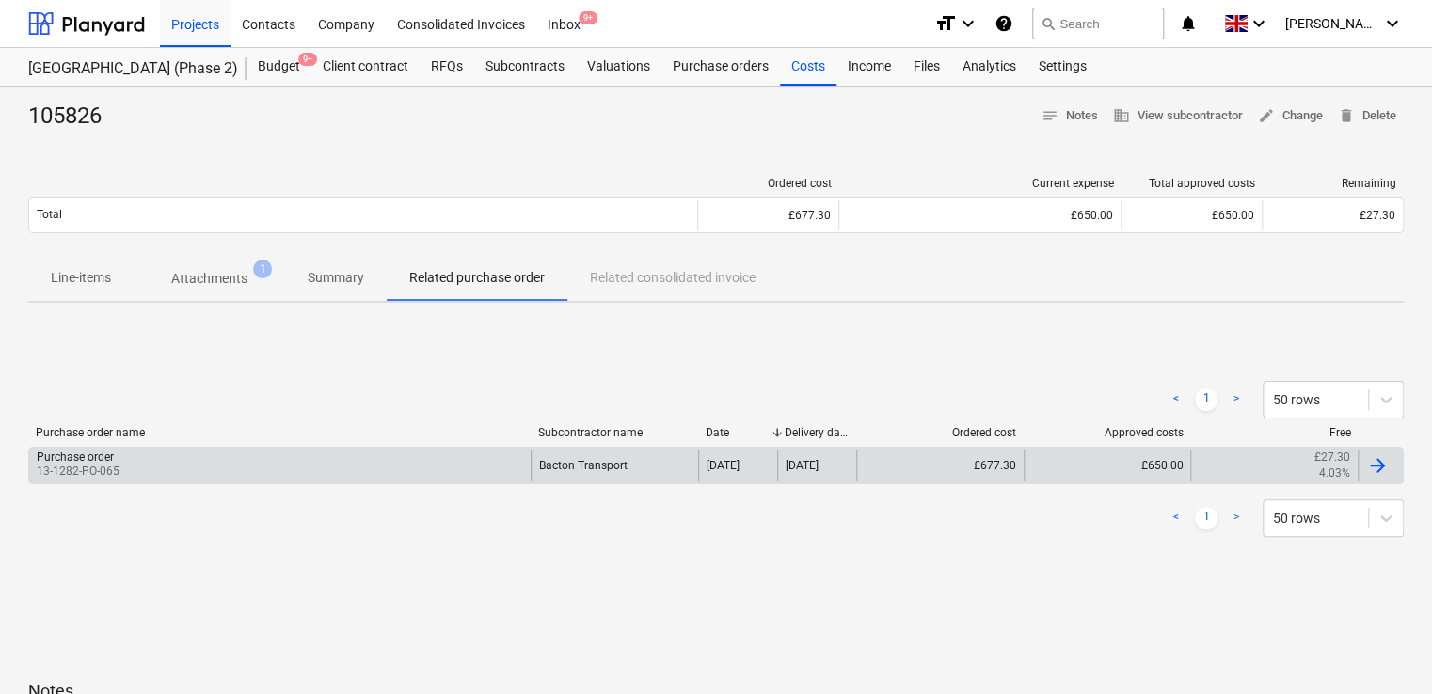
click at [423, 468] on div "Purchase order 13-1282-PO-065" at bounding box center [280, 466] width 502 height 32
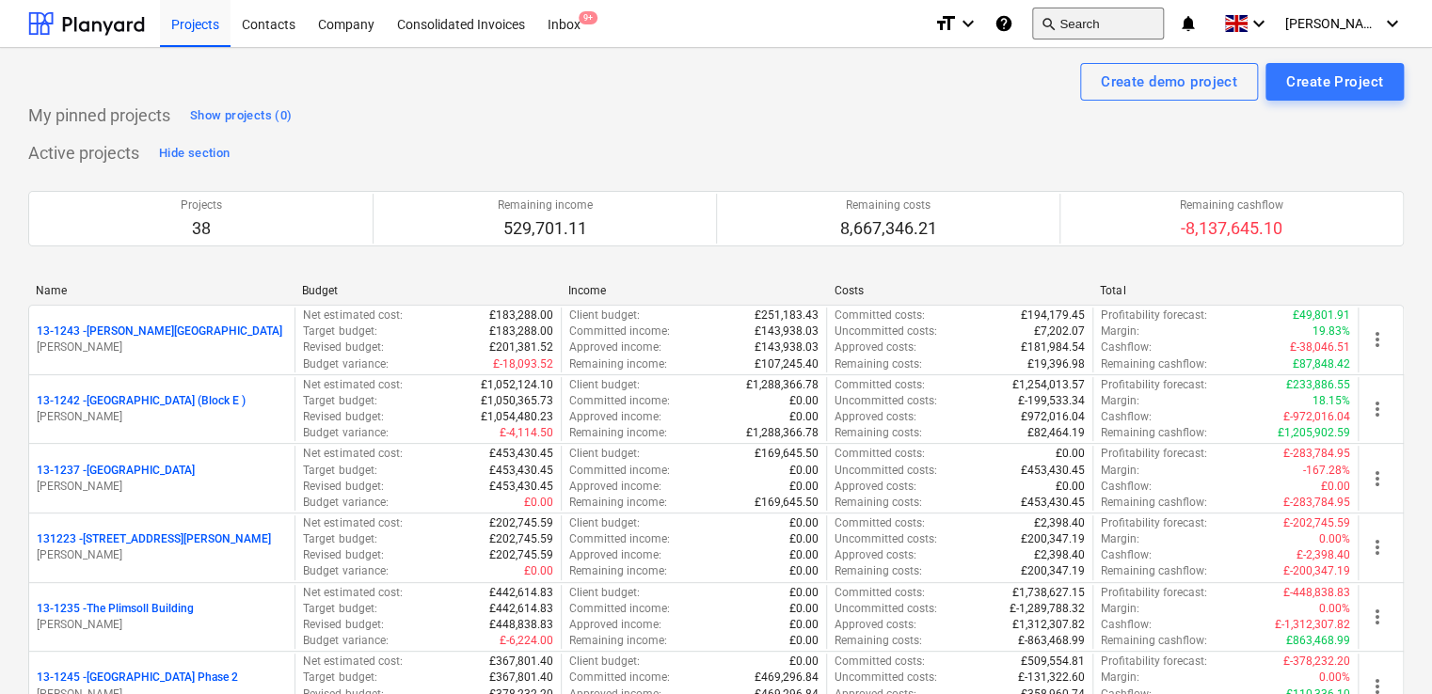
click at [1129, 34] on button "search Search" at bounding box center [1098, 24] width 132 height 32
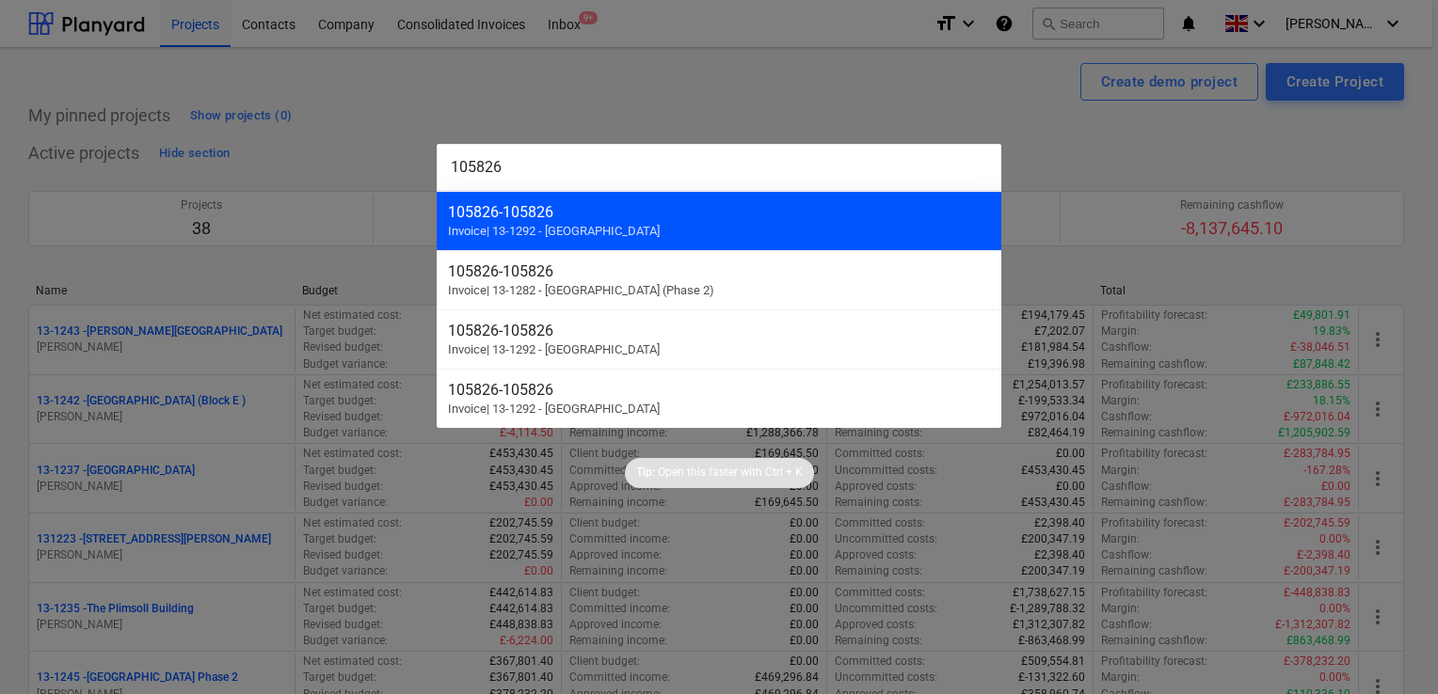
type input "105826"
click at [791, 222] on div "105826 - 105826 Invoice | 13-1292 - [GEOGRAPHIC_DATA]" at bounding box center [719, 220] width 565 height 59
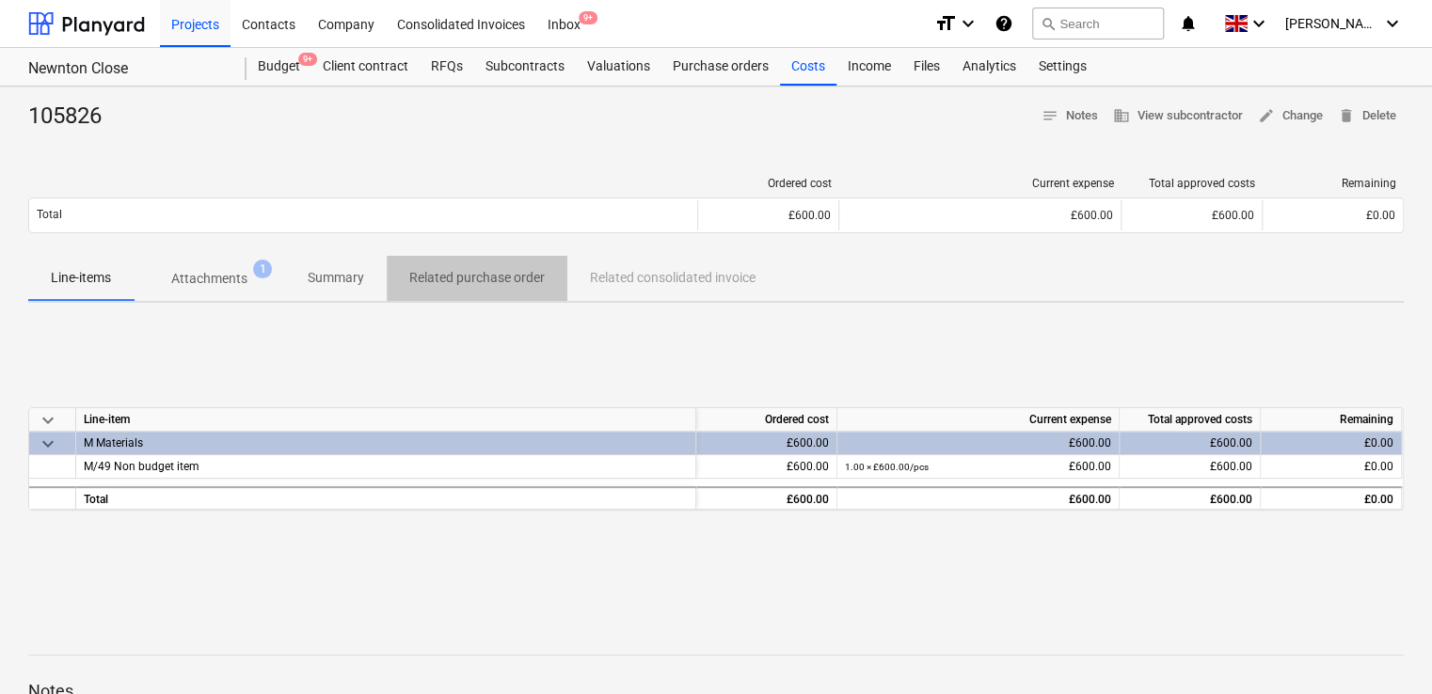
click at [494, 282] on p "Related purchase order" at bounding box center [477, 278] width 136 height 20
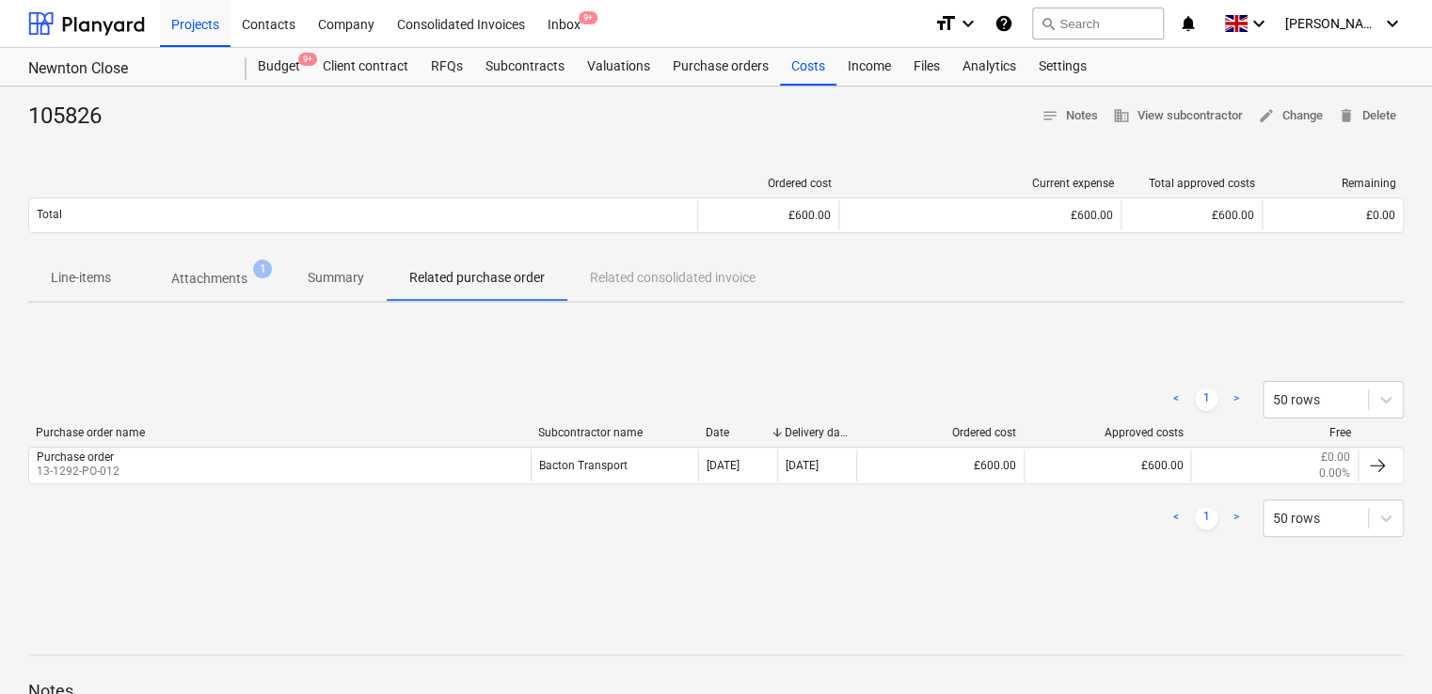
click at [494, 284] on p "Related purchase order" at bounding box center [477, 278] width 136 height 20
click at [1096, 29] on button "search Search" at bounding box center [1098, 24] width 132 height 32
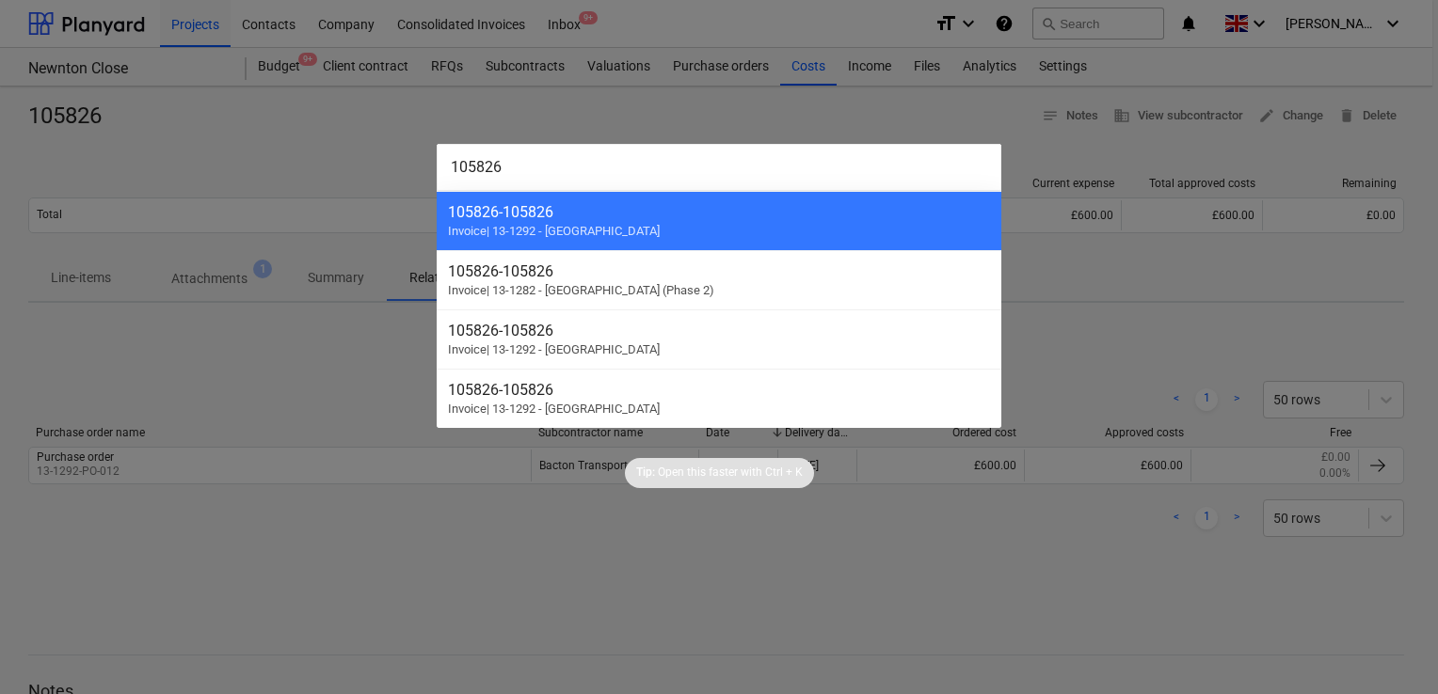
type input "105826"
click at [1152, 20] on div at bounding box center [719, 347] width 1438 height 694
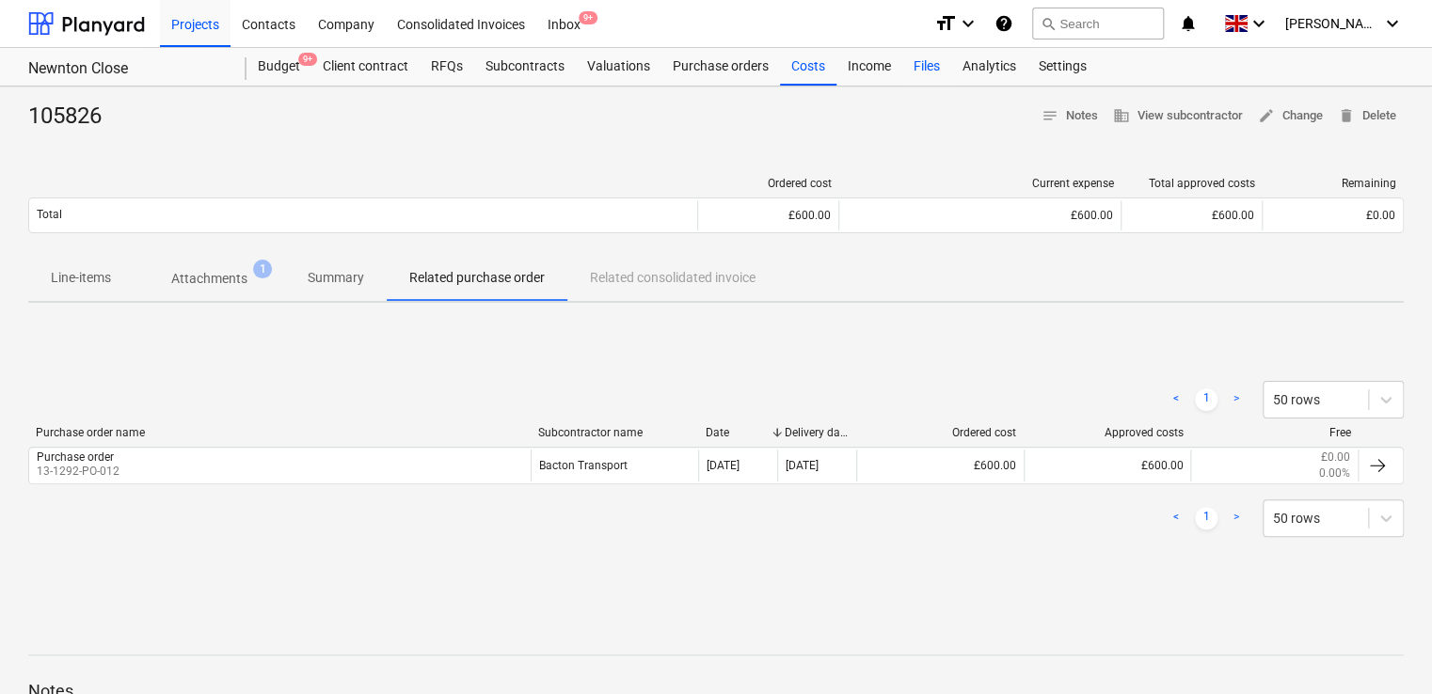
click at [930, 60] on div "Files" at bounding box center [926, 67] width 49 height 38
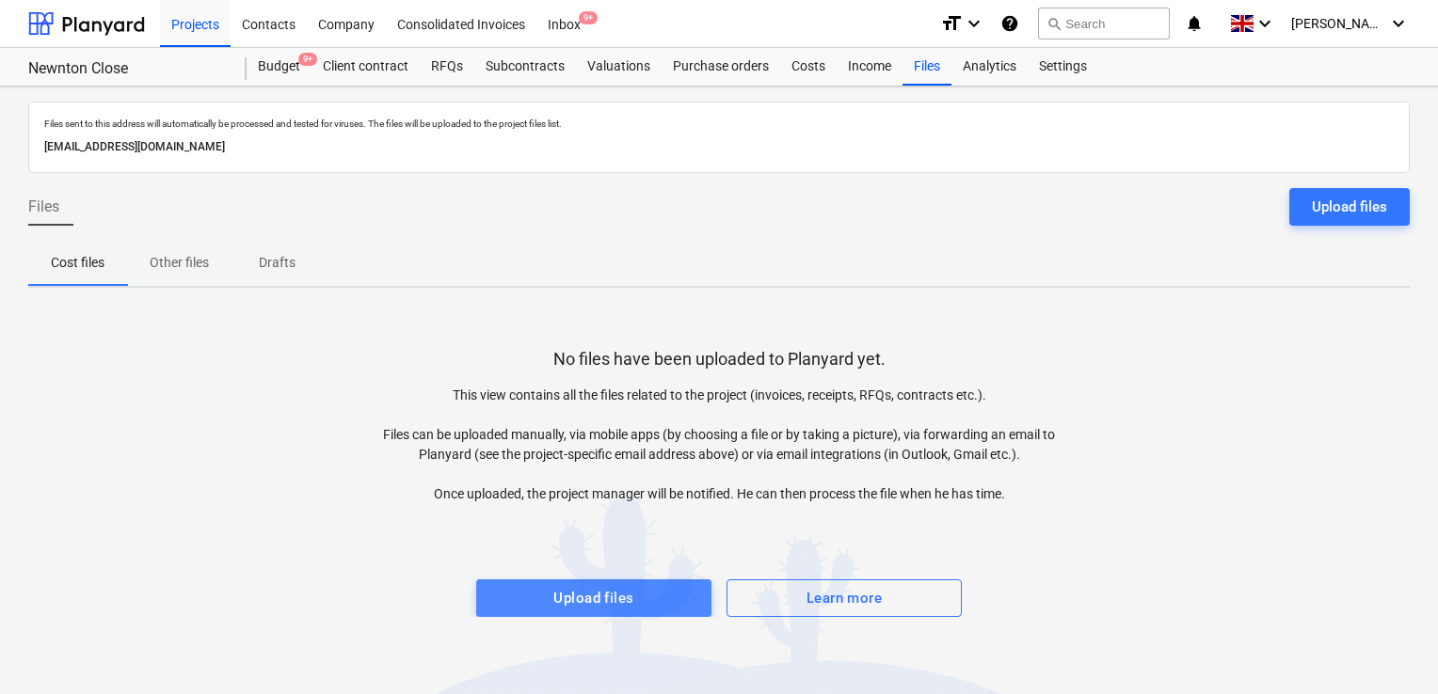
click at [681, 600] on span "Upload files" at bounding box center [594, 598] width 194 height 24
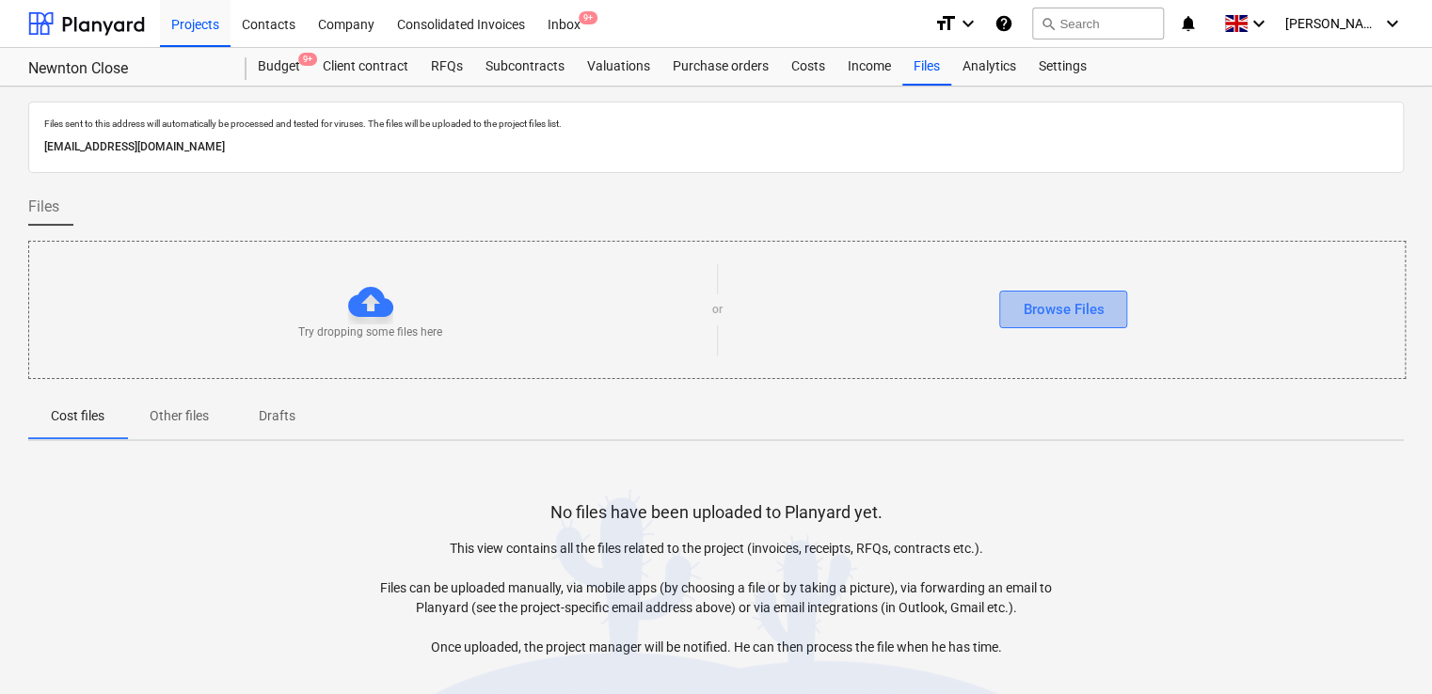
click at [1015, 302] on button "Browse Files" at bounding box center [1063, 310] width 128 height 38
click at [1047, 297] on div "Browse Files" at bounding box center [1063, 309] width 81 height 24
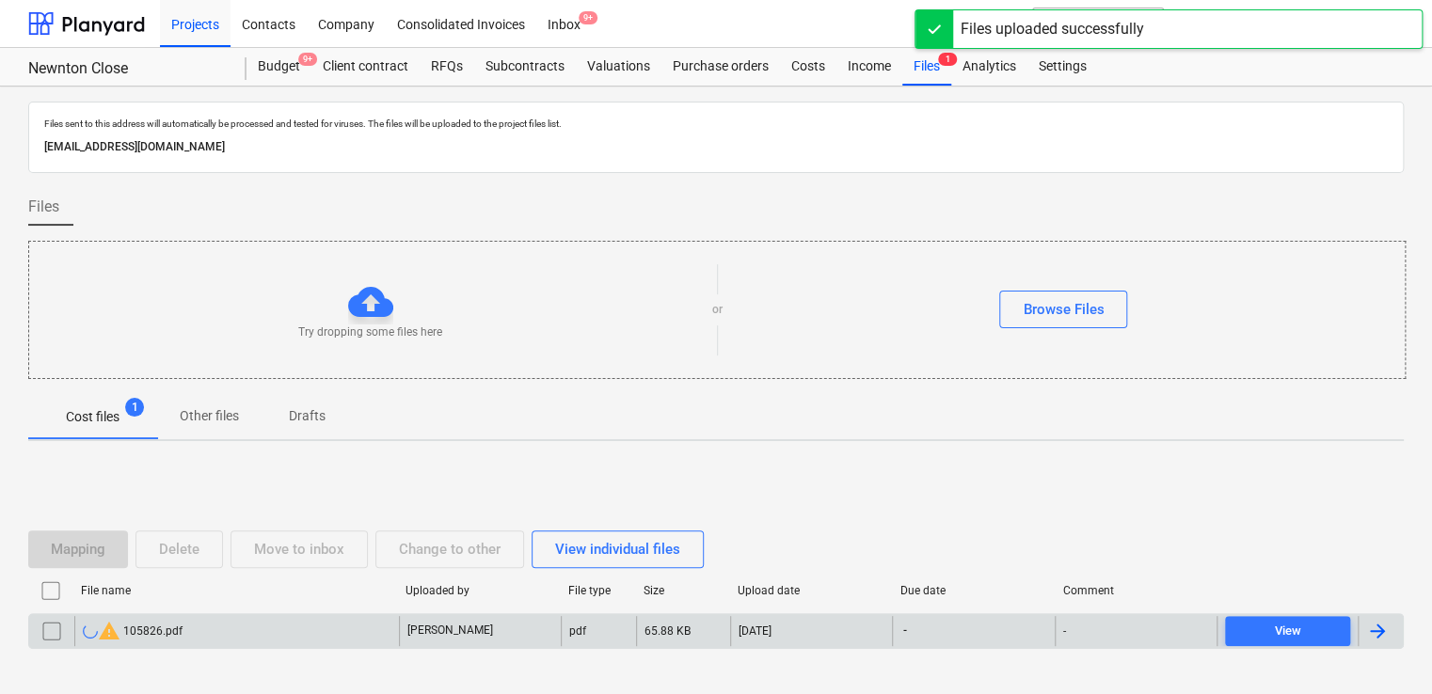
click at [325, 629] on div "warning 105826.pdf" at bounding box center [236, 631] width 325 height 30
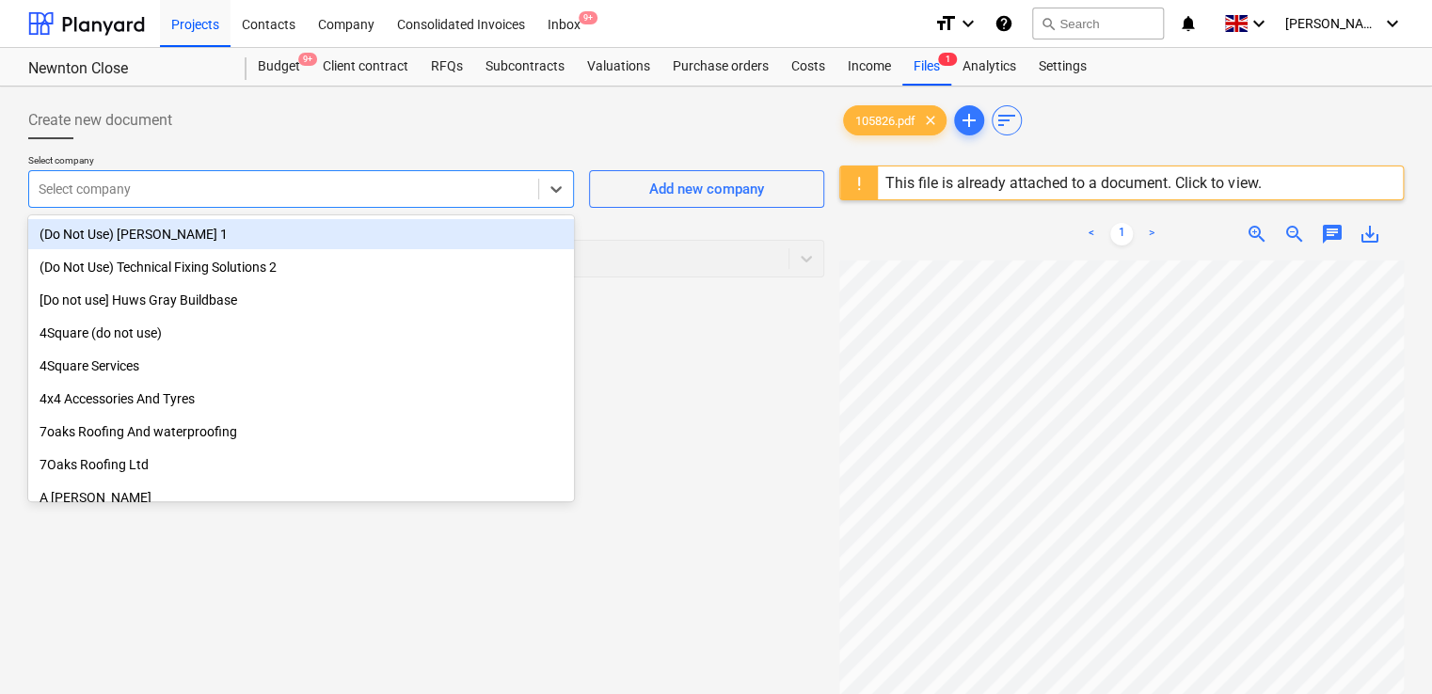
click at [468, 200] on div "Select company" at bounding box center [283, 189] width 509 height 26
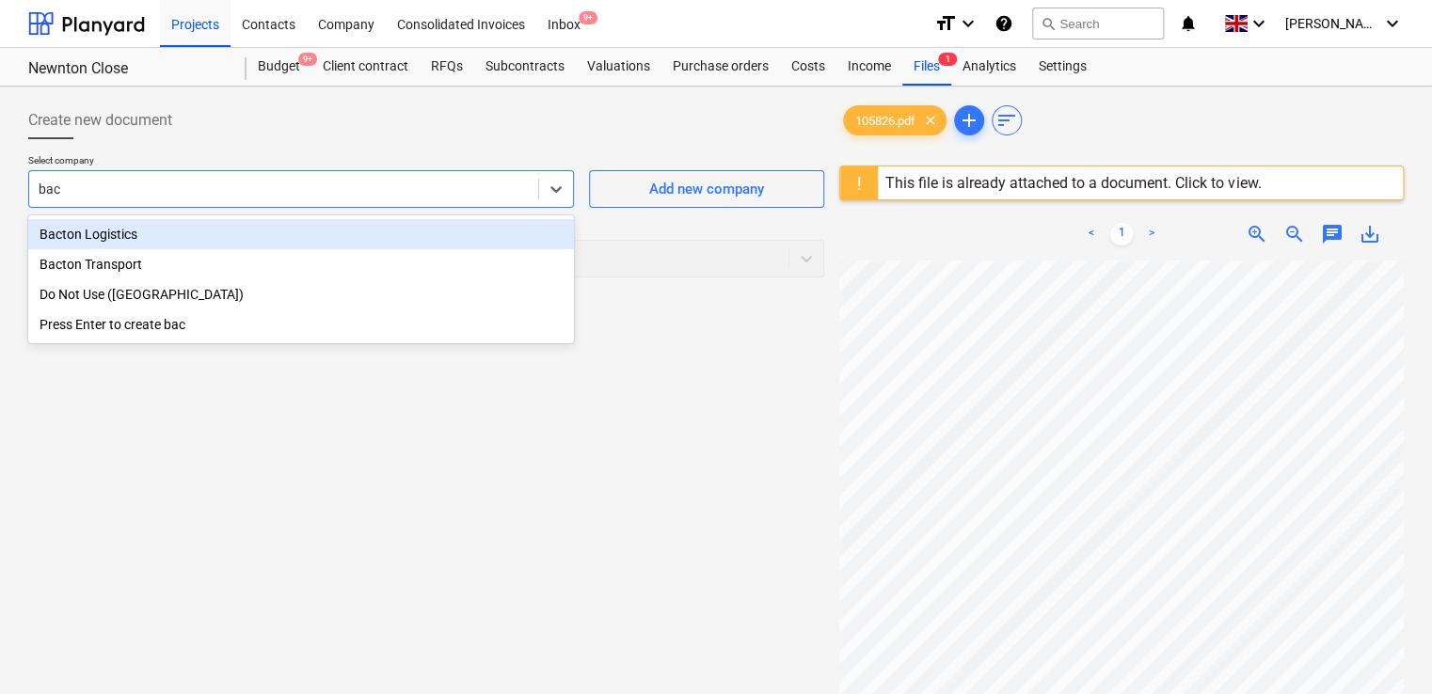
type input "bact"
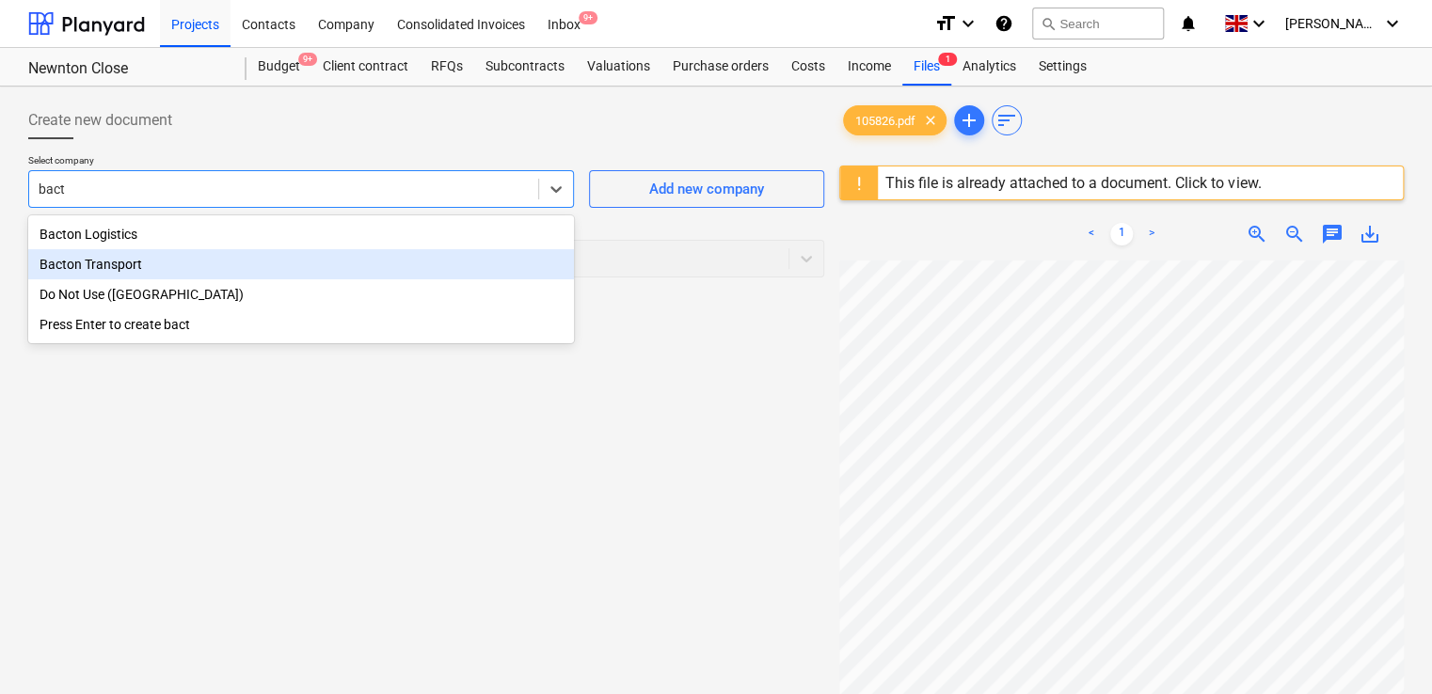
click at [424, 263] on div "Bacton Transport" at bounding box center [301, 264] width 546 height 30
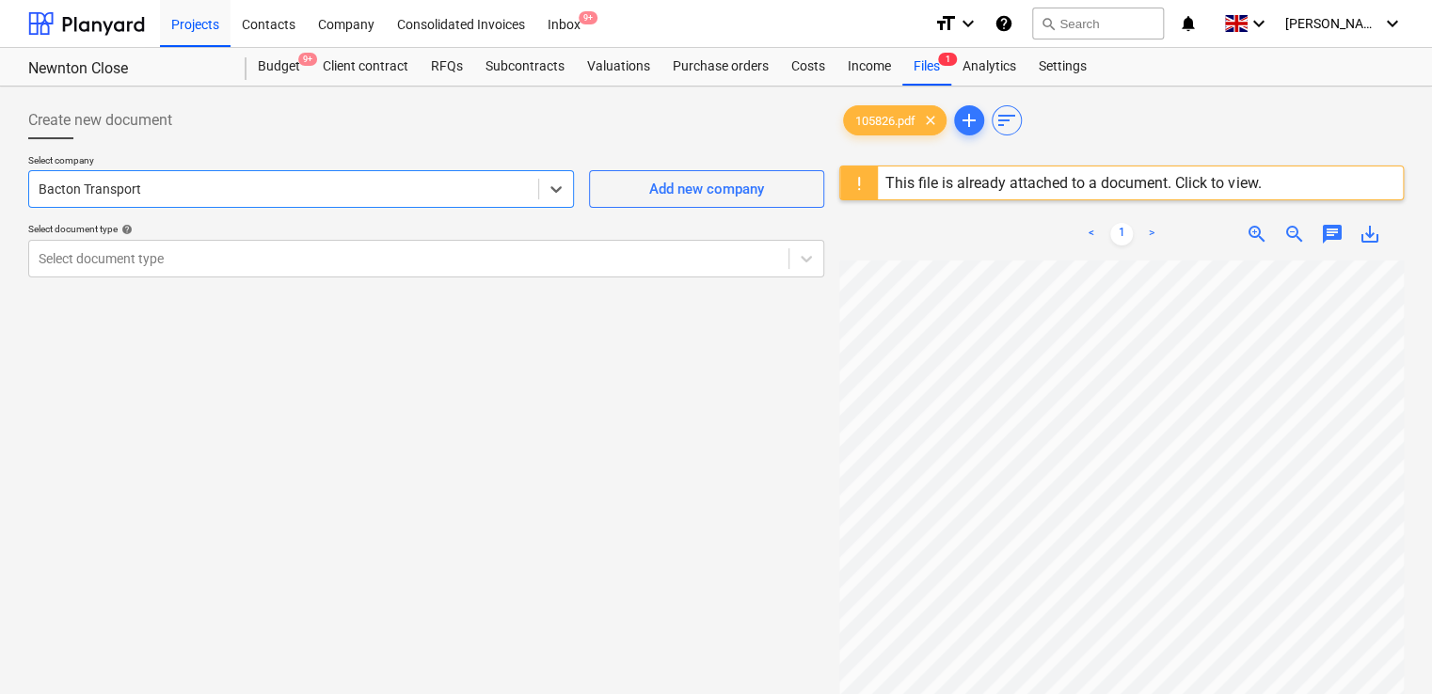
click at [424, 263] on div at bounding box center [409, 258] width 741 height 19
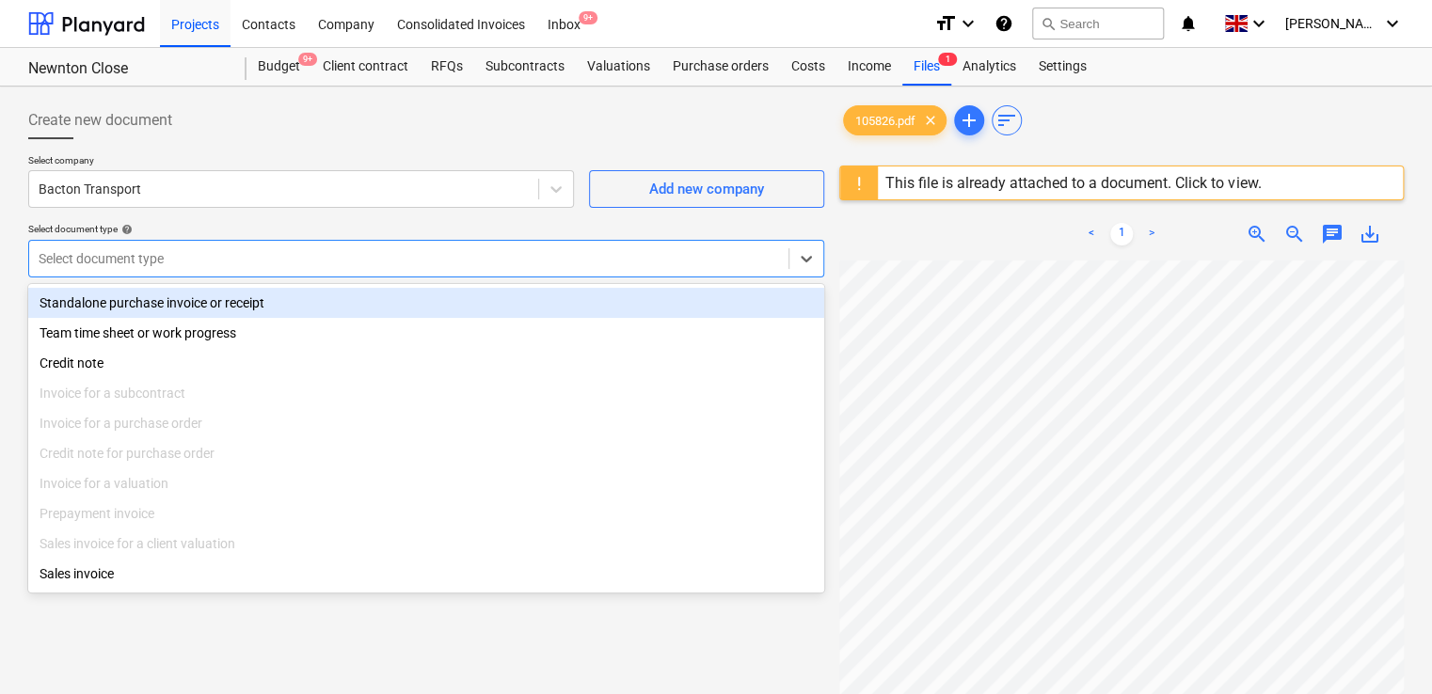
click at [424, 229] on div "Select document type help" at bounding box center [426, 229] width 796 height 12
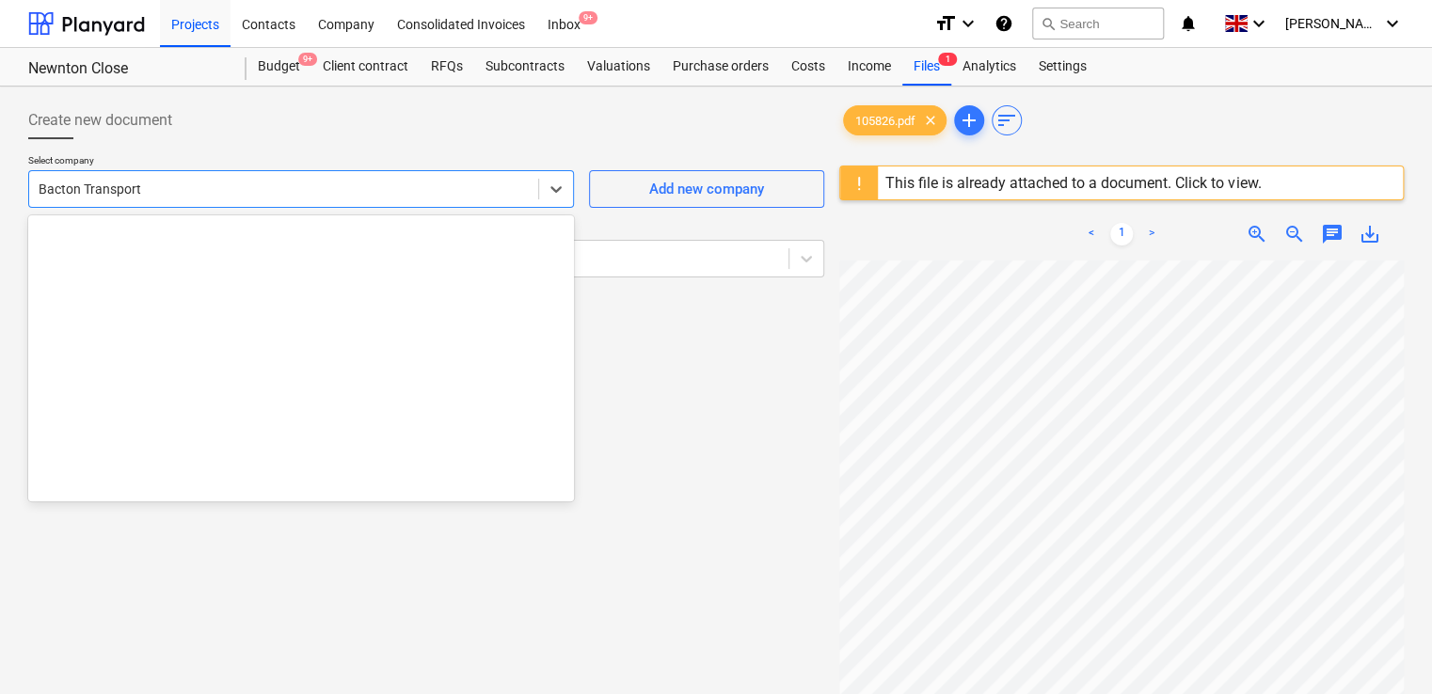
click at [436, 198] on div at bounding box center [284, 189] width 490 height 19
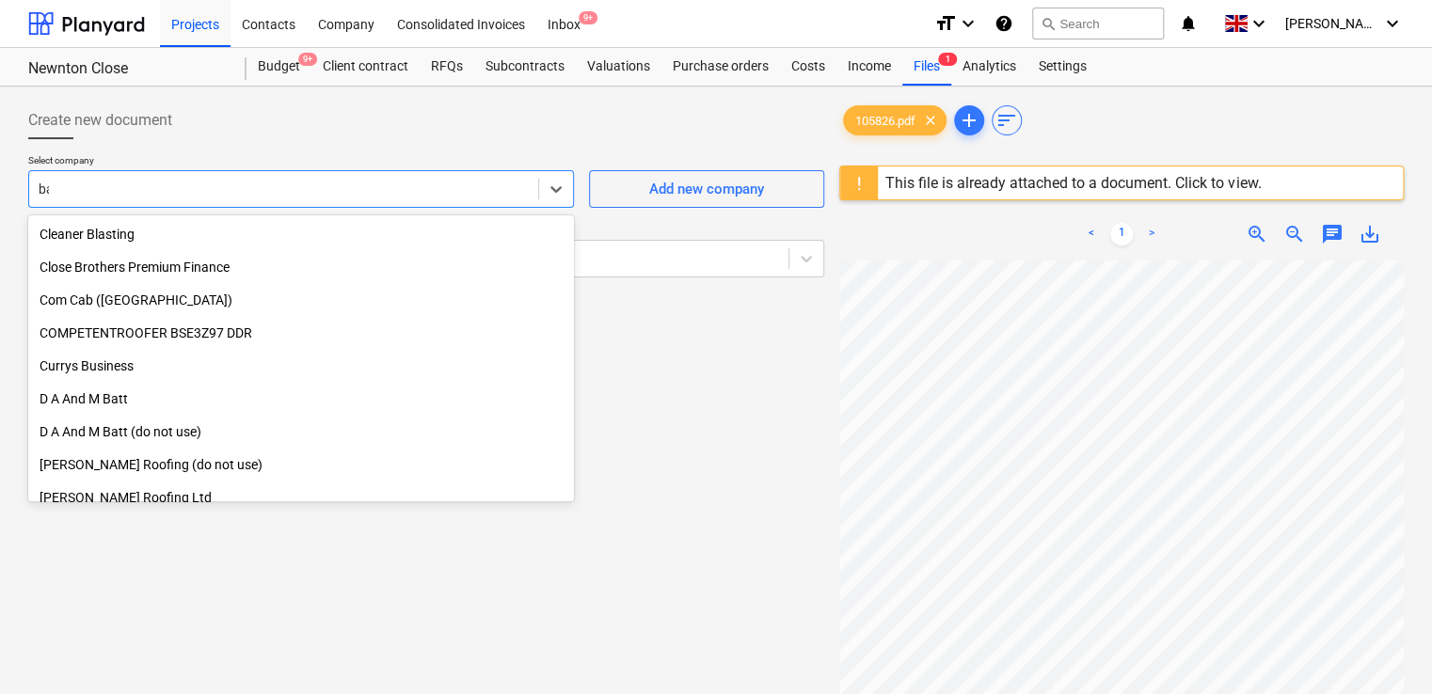
scroll to position [1035, 0]
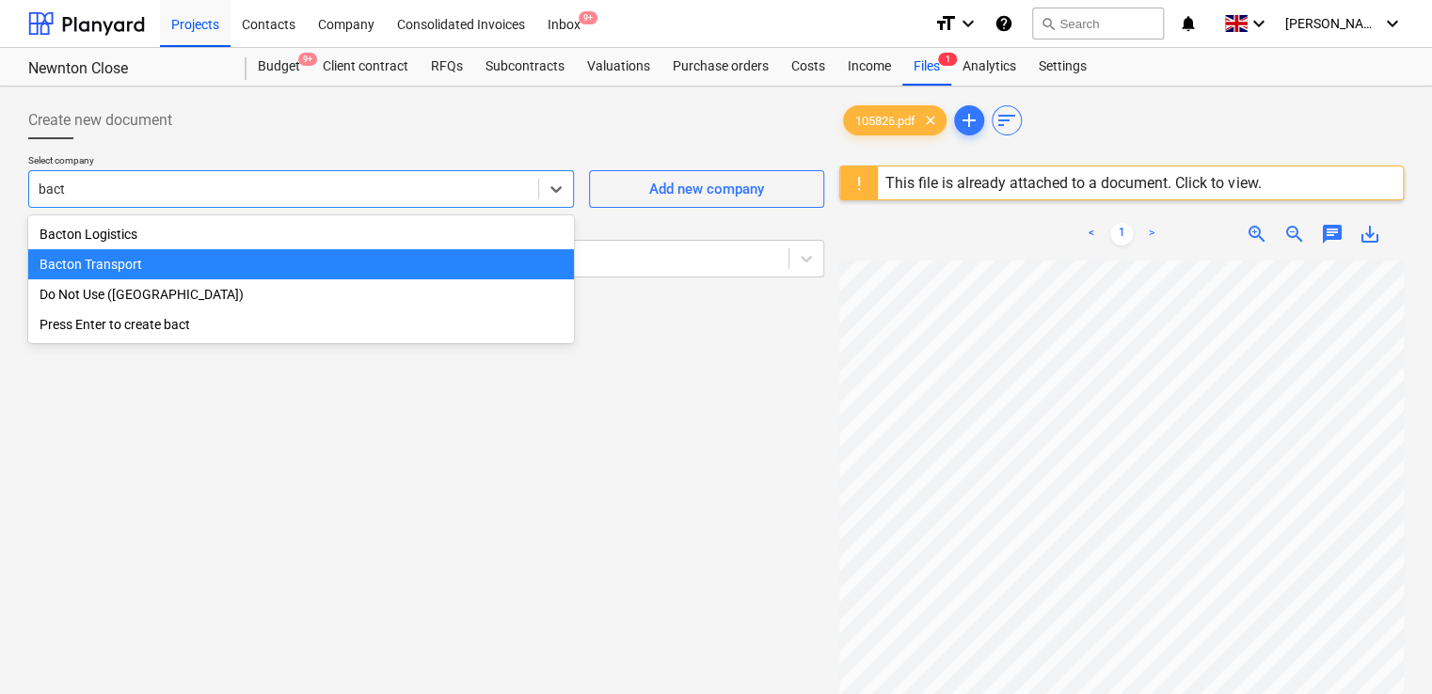
type input "bacto"
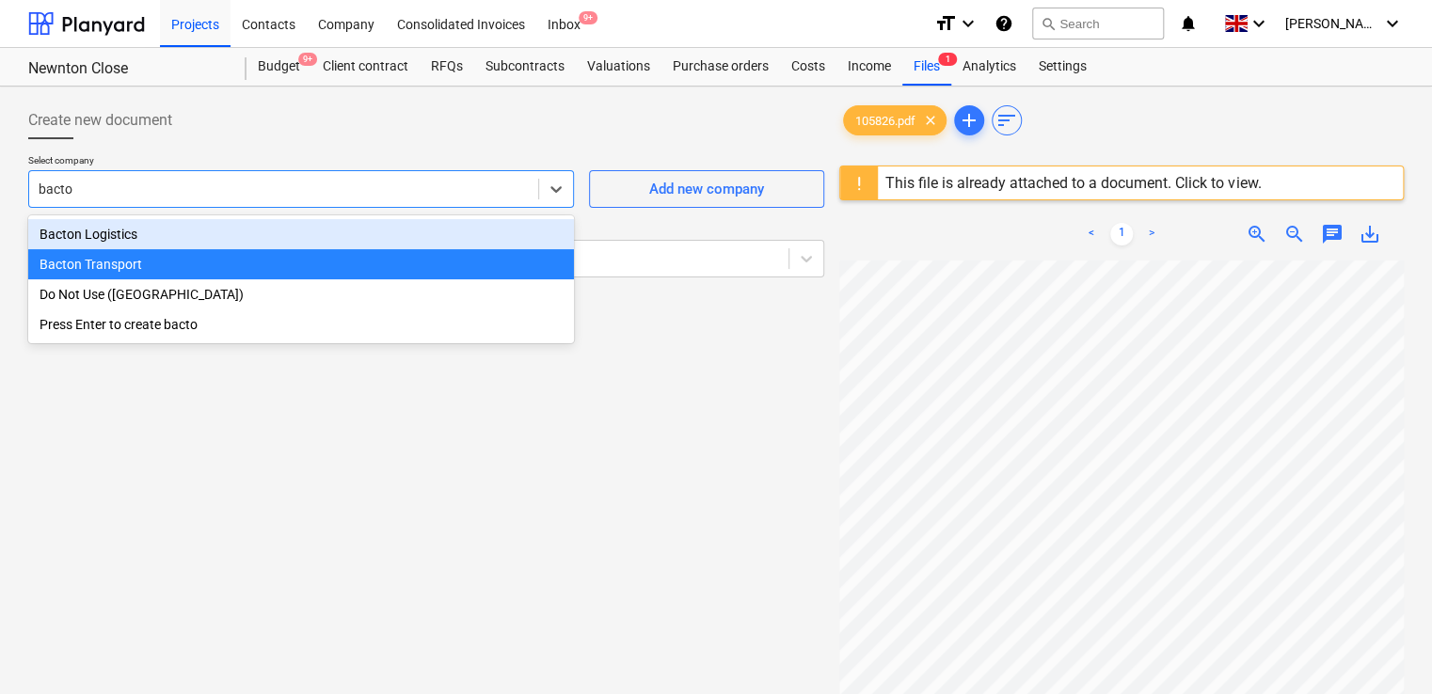
click at [361, 228] on div "Bacton Logistics" at bounding box center [301, 234] width 546 height 30
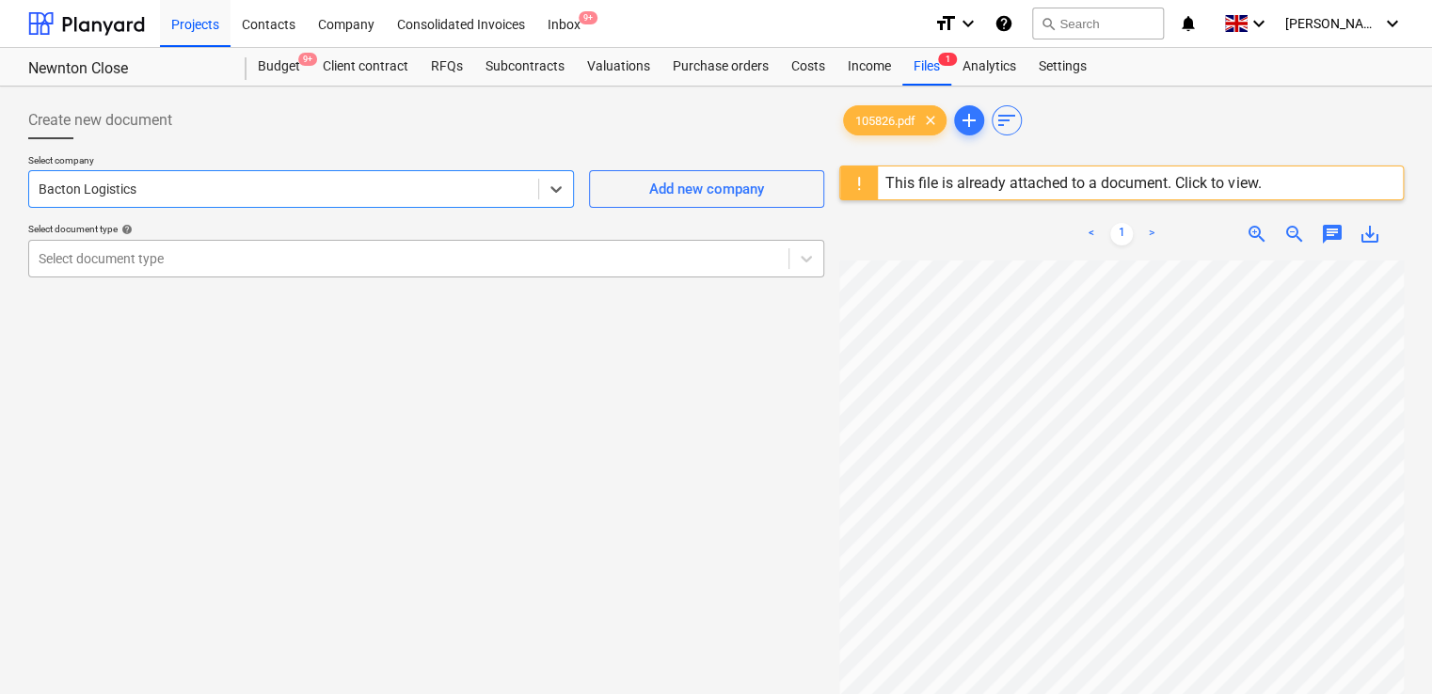
click at [367, 268] on div "Select document type" at bounding box center [408, 259] width 759 height 26
click at [389, 192] on div at bounding box center [284, 189] width 490 height 19
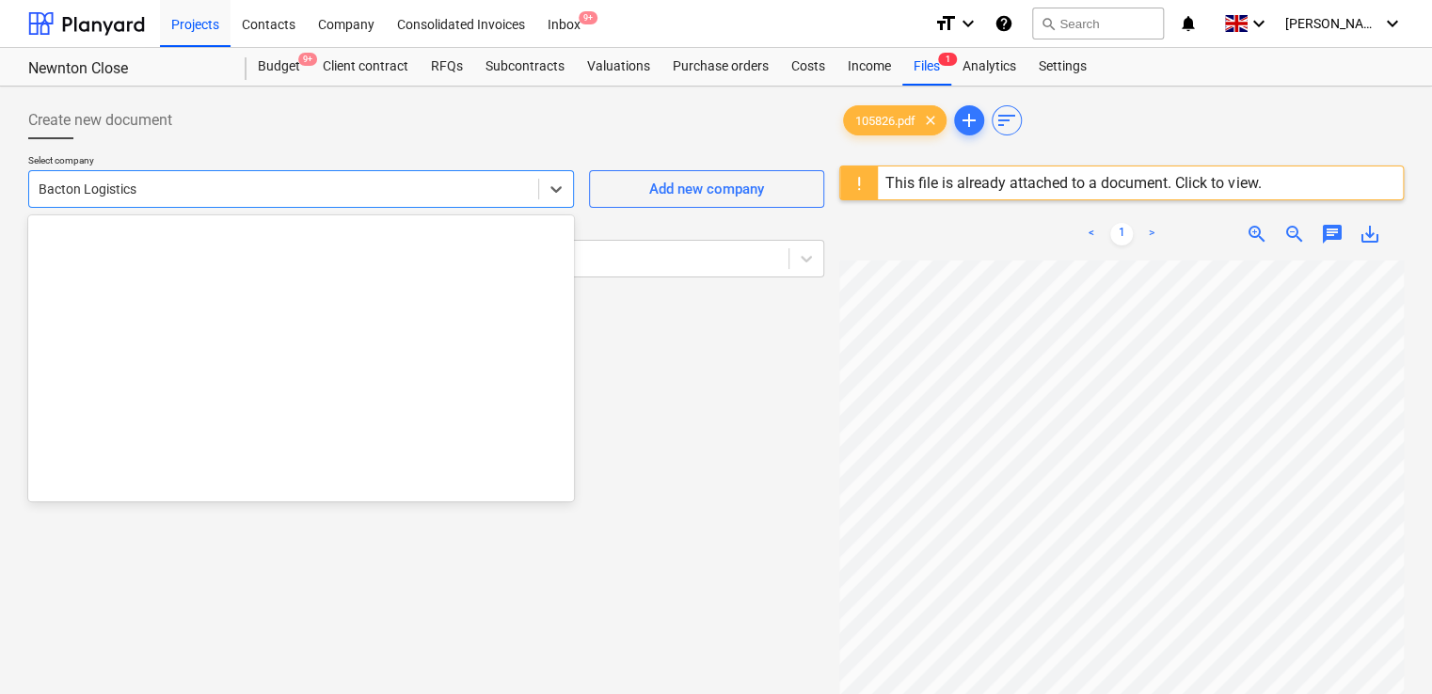
scroll to position [3425, 0]
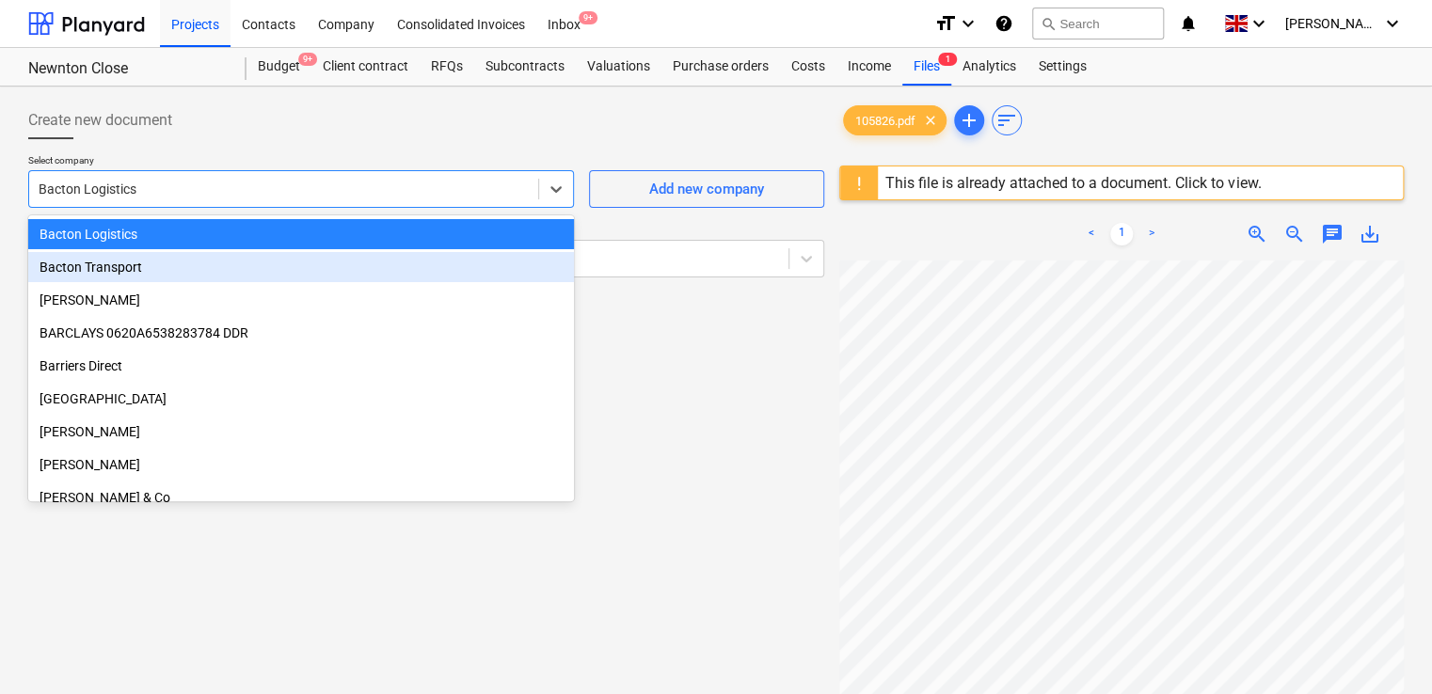
click at [369, 273] on div "Bacton Transport" at bounding box center [301, 267] width 546 height 30
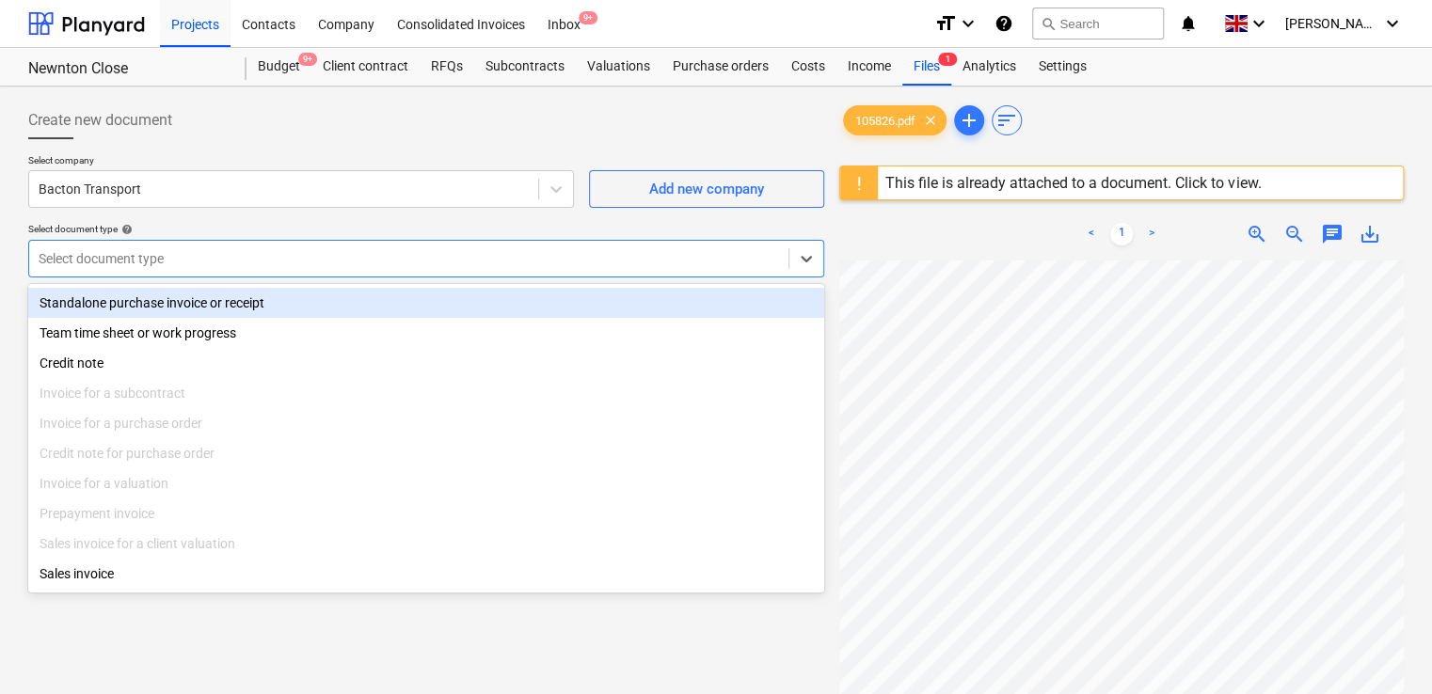
click at [369, 273] on div "Select document type" at bounding box center [426, 259] width 796 height 38
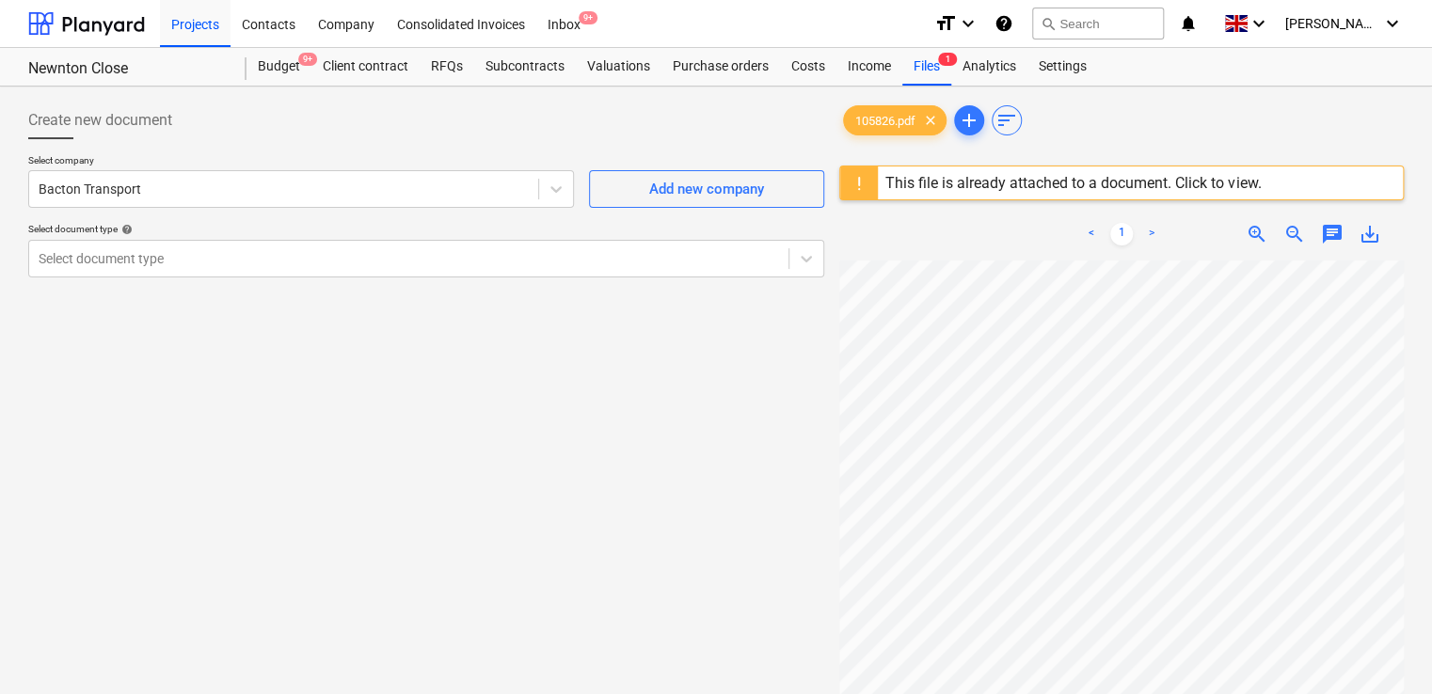
click at [1246, 183] on div "This file is already attached to a document. Click to view." at bounding box center [1072, 183] width 375 height 18
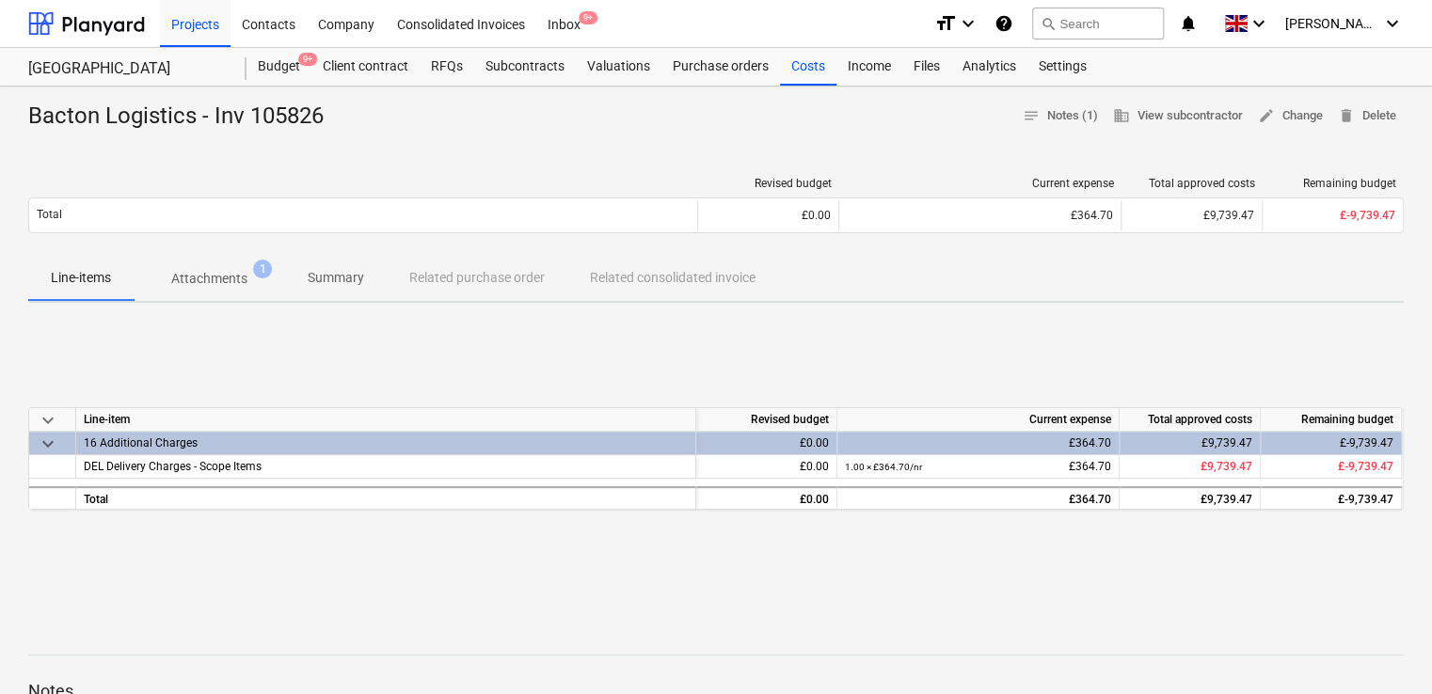
click at [451, 281] on div "Line-items Attachments 1 Summary Related purchase order Related consolidated in…" at bounding box center [716, 278] width 1376 height 45
click at [459, 284] on div "Line-items Attachments 1 Summary Related purchase order Related consolidated in…" at bounding box center [716, 278] width 1376 height 45
click at [482, 340] on div "keyboard_arrow_down Line-item Revised budget Current expense Total approved cos…" at bounding box center [716, 459] width 1376 height 282
click at [208, 270] on p "Attachments" at bounding box center [209, 279] width 76 height 20
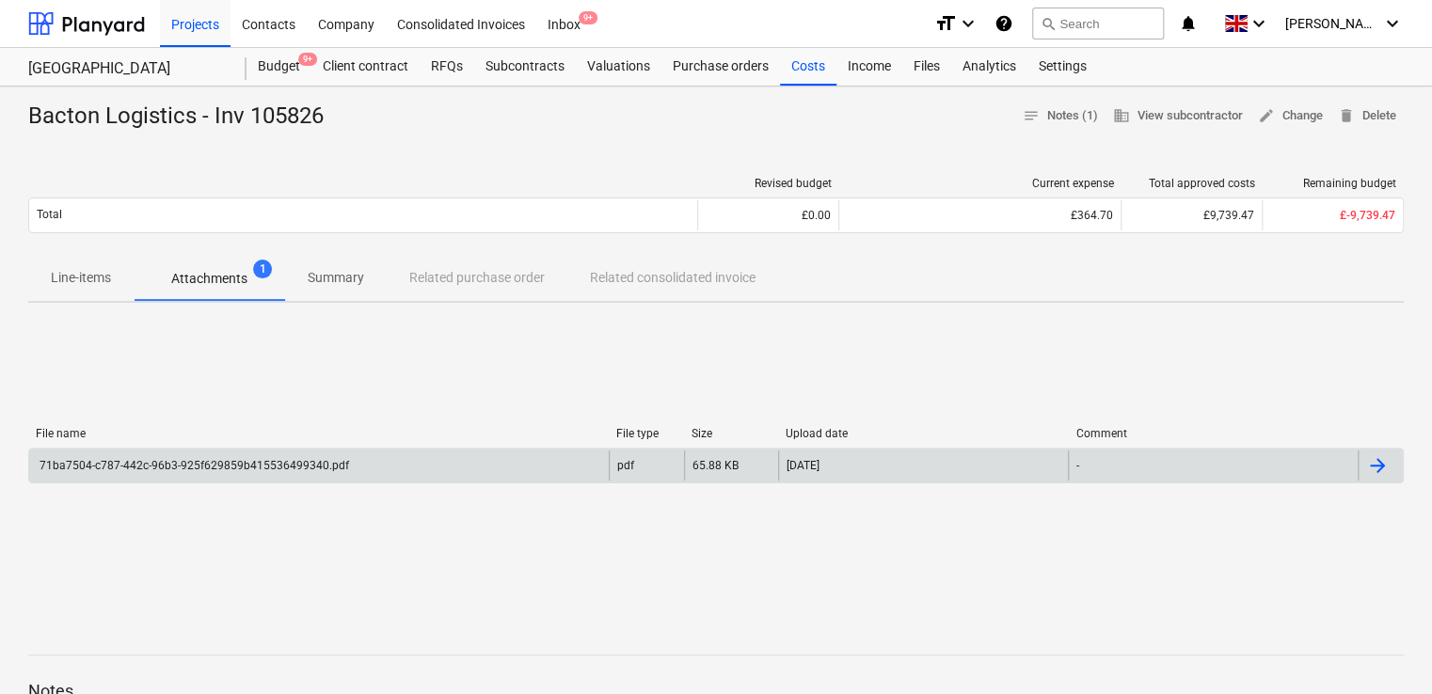
click at [246, 459] on div "71ba7504-c787-442c-96b3-925f629859b415536499340.pdf" at bounding box center [193, 465] width 312 height 13
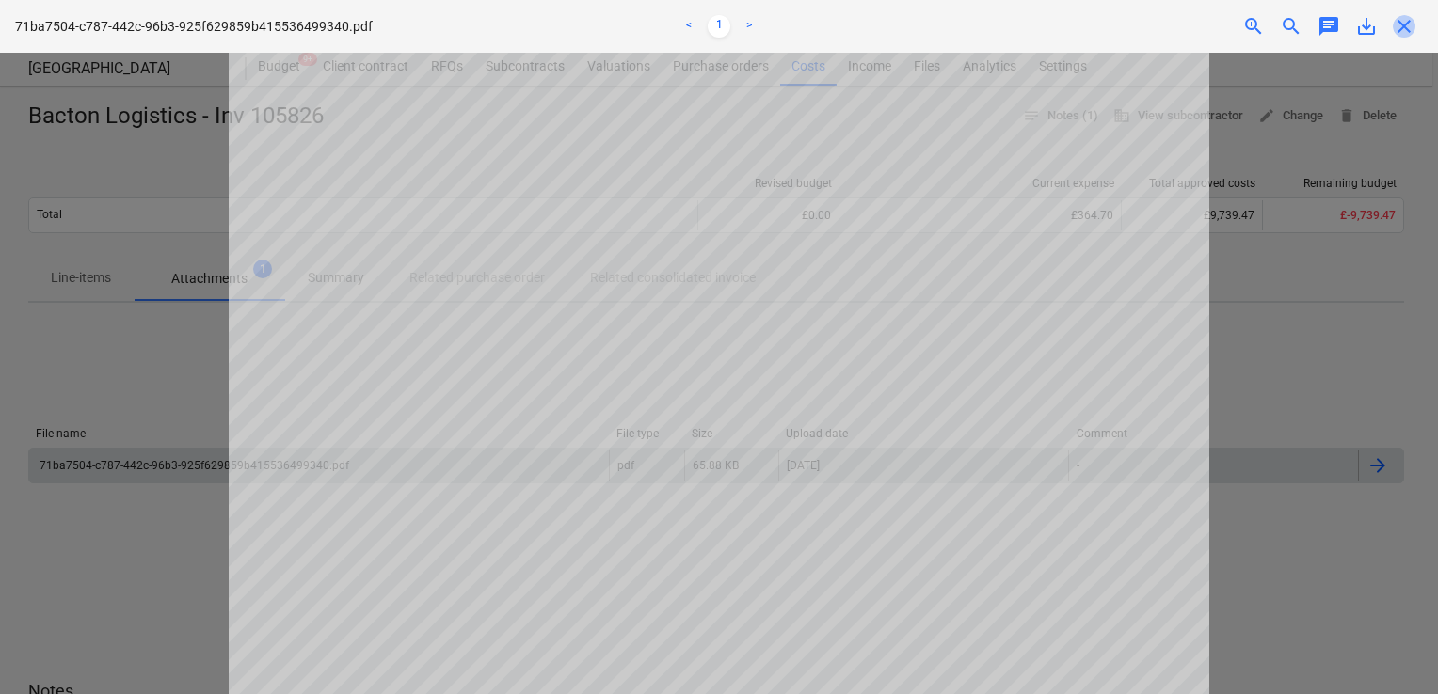
click at [1404, 25] on span "close" at bounding box center [1404, 26] width 23 height 23
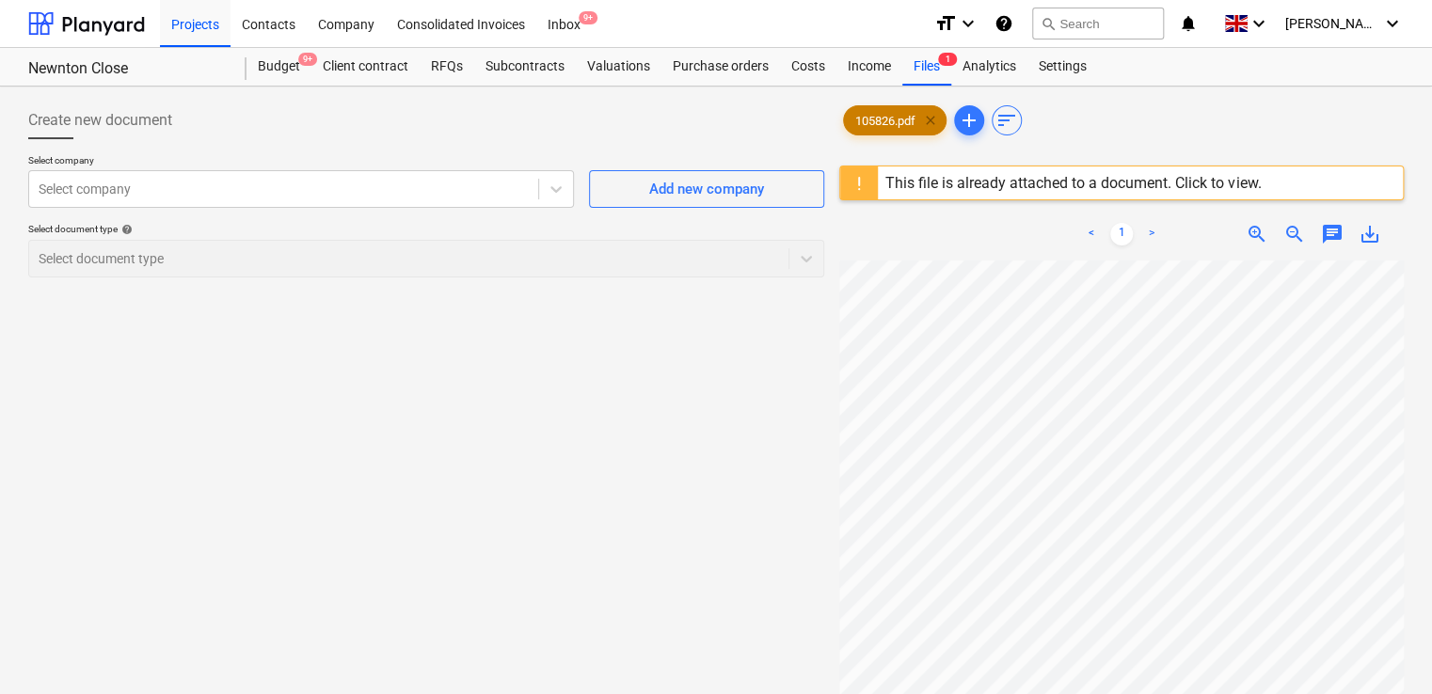
click at [931, 120] on span "clear" at bounding box center [930, 120] width 23 height 23
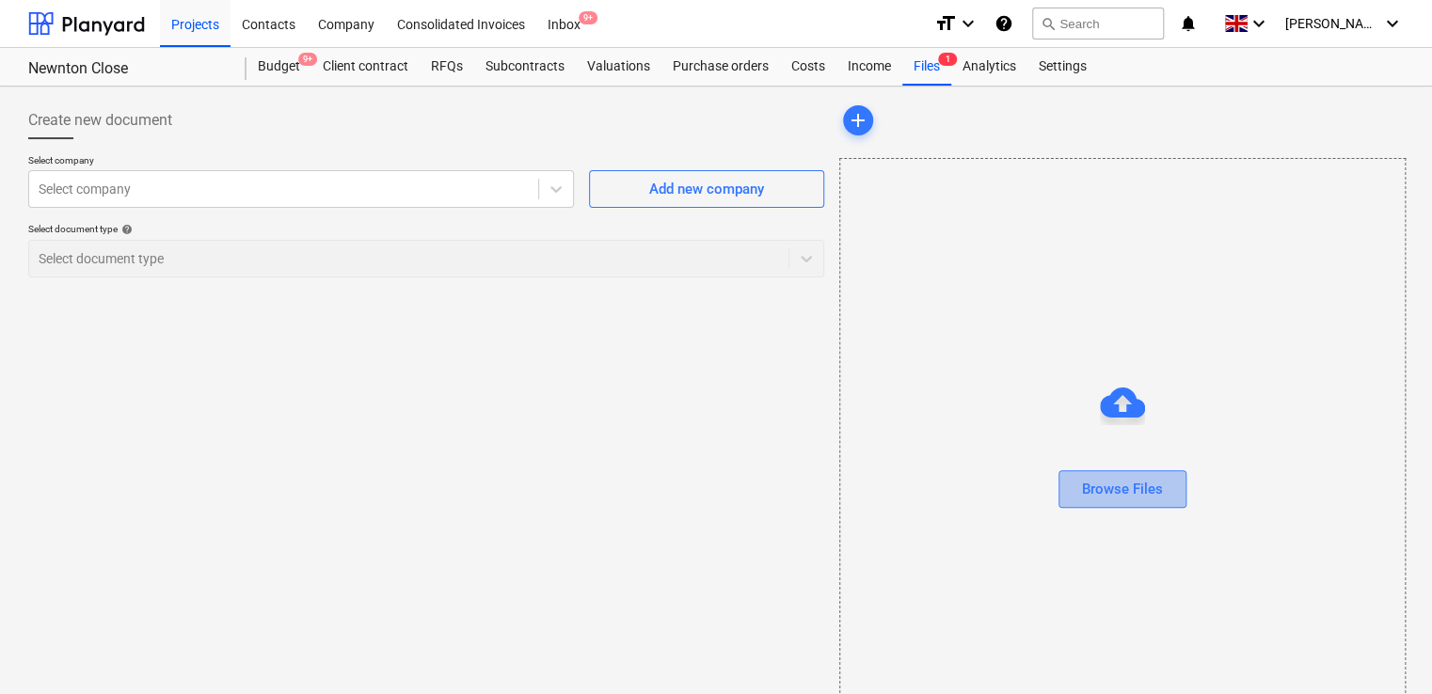
click at [1084, 503] on button "Browse Files" at bounding box center [1123, 489] width 128 height 38
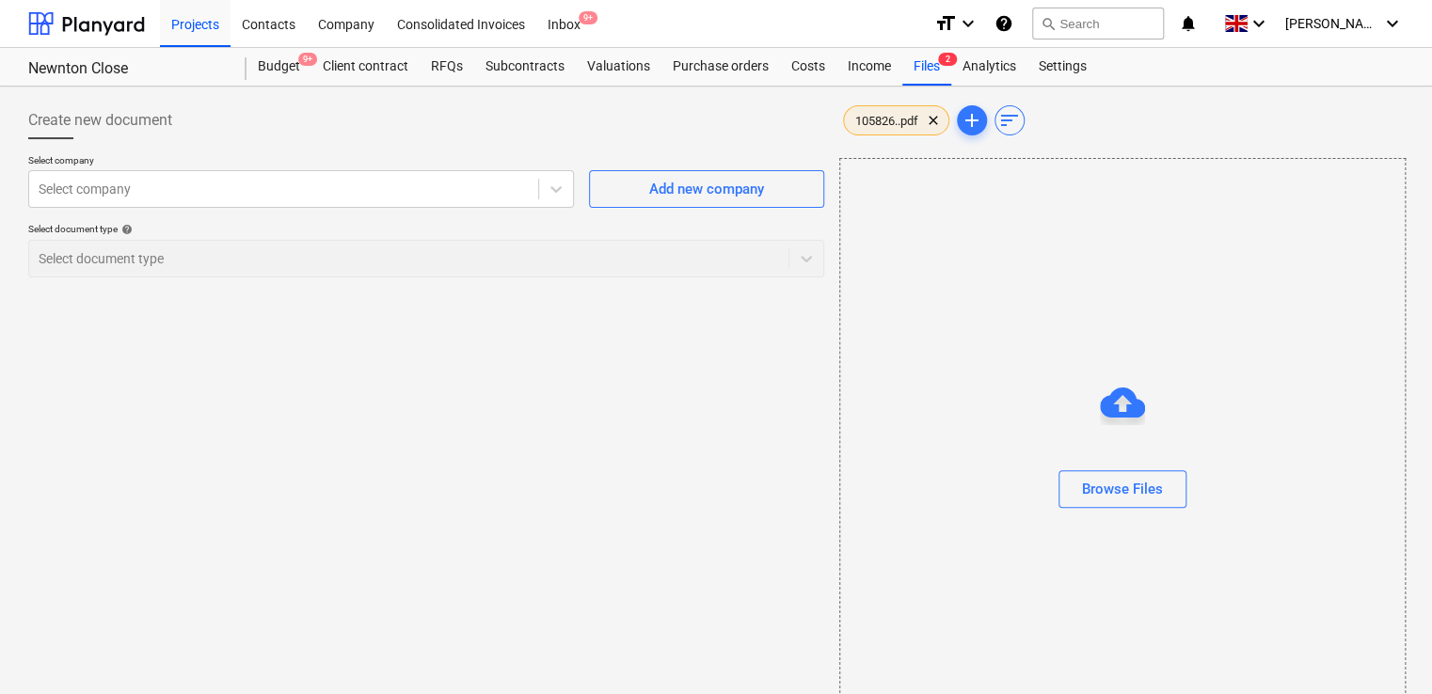
click at [857, 125] on span "105826..pdf" at bounding box center [887, 121] width 86 height 14
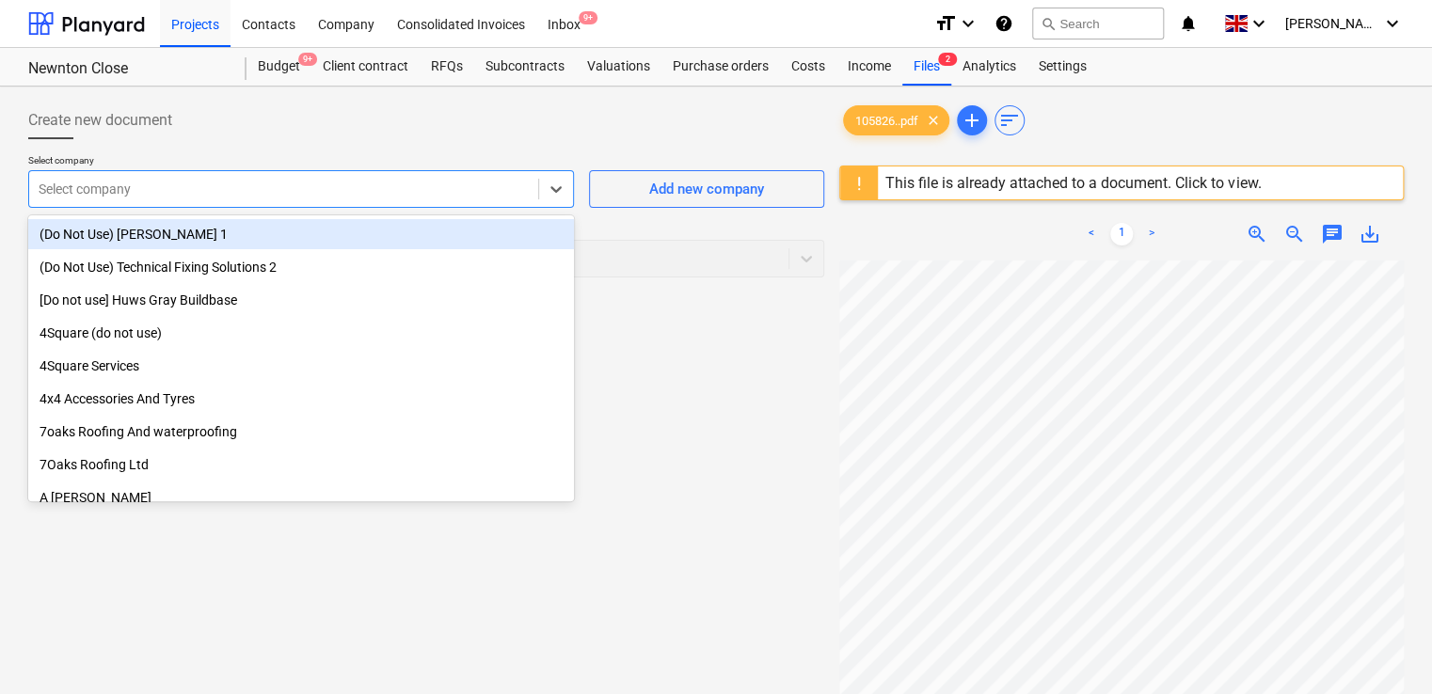
click at [429, 191] on div at bounding box center [284, 189] width 490 height 19
type input "bac"
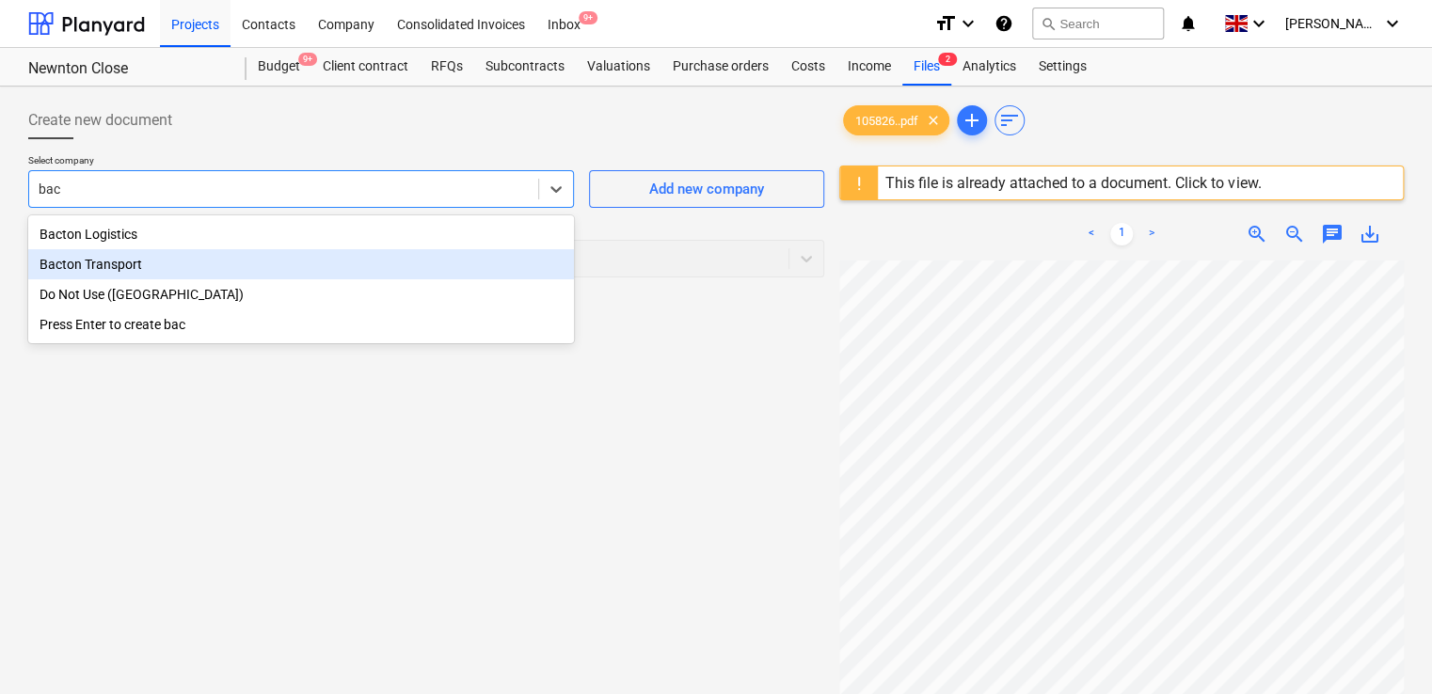
click at [375, 276] on div "Bacton Transport" at bounding box center [301, 264] width 546 height 30
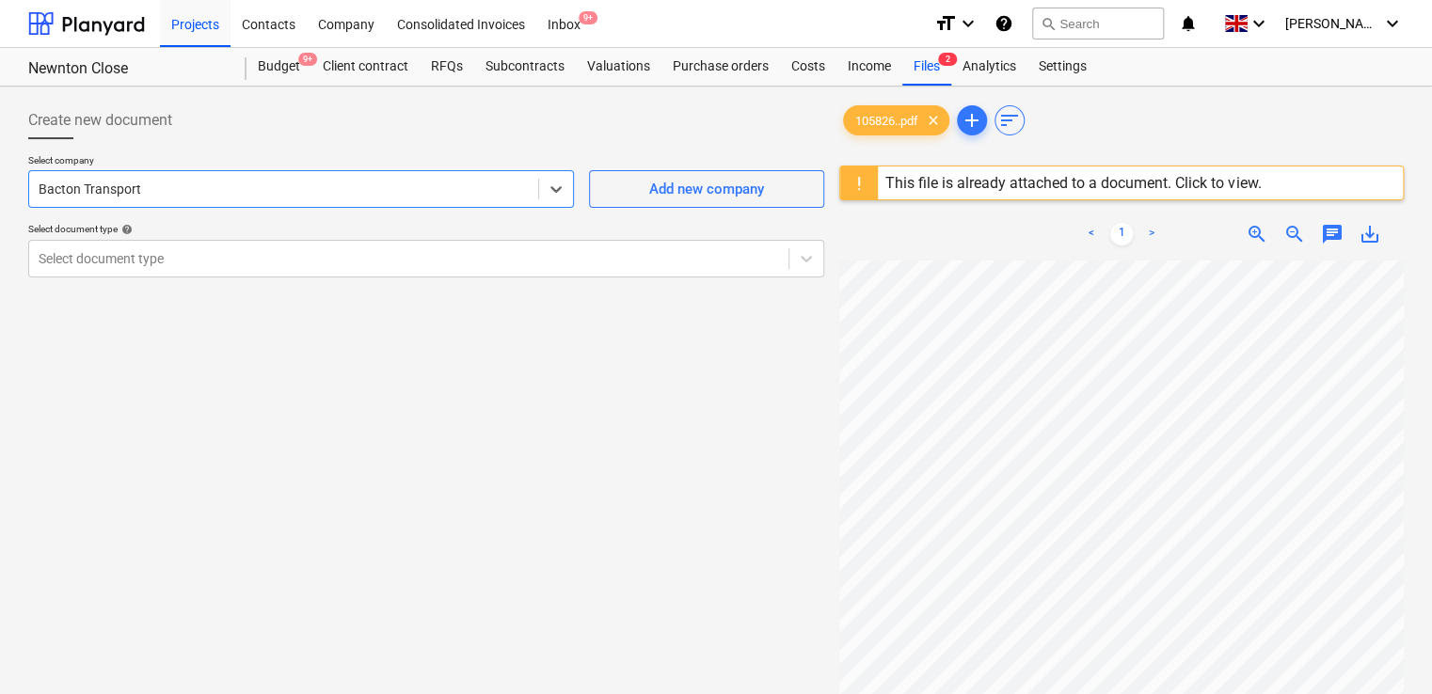
click at [375, 276] on div "Select document type" at bounding box center [426, 259] width 796 height 38
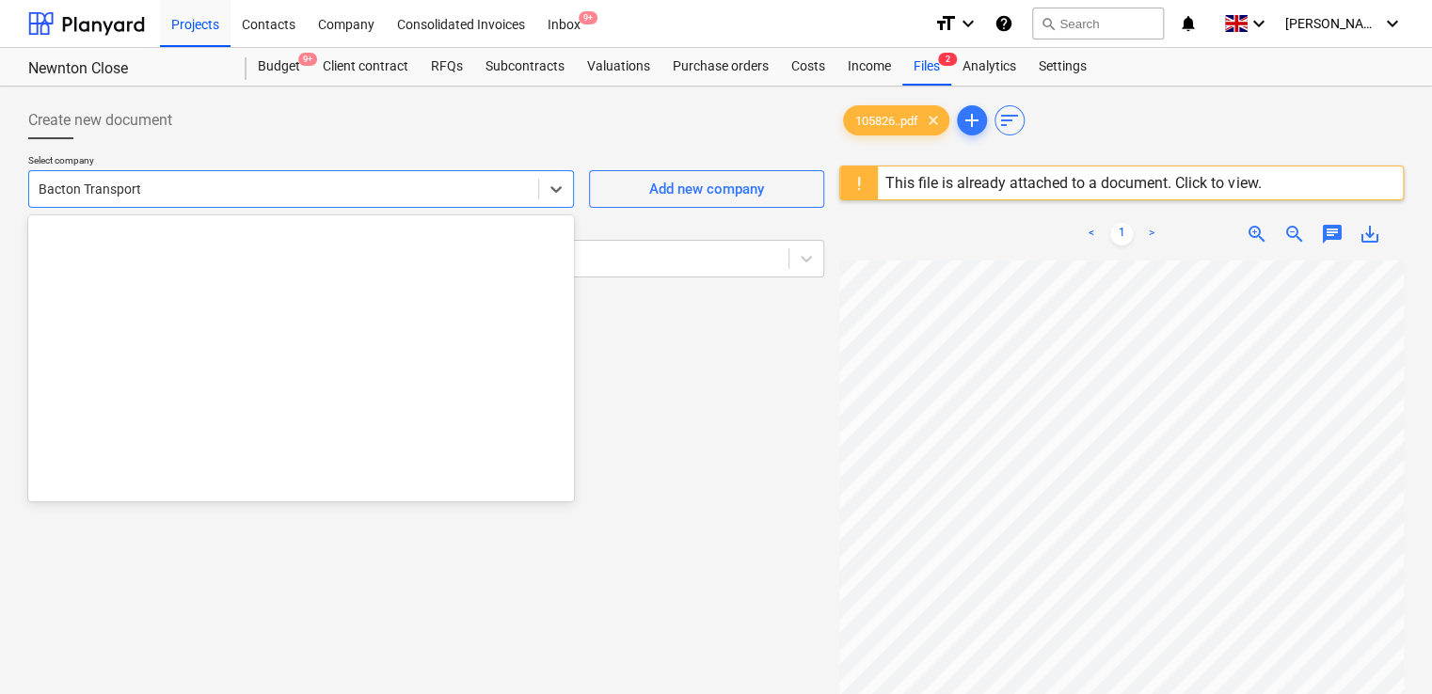
click at [361, 176] on div "Bacton Transport" at bounding box center [283, 189] width 509 height 26
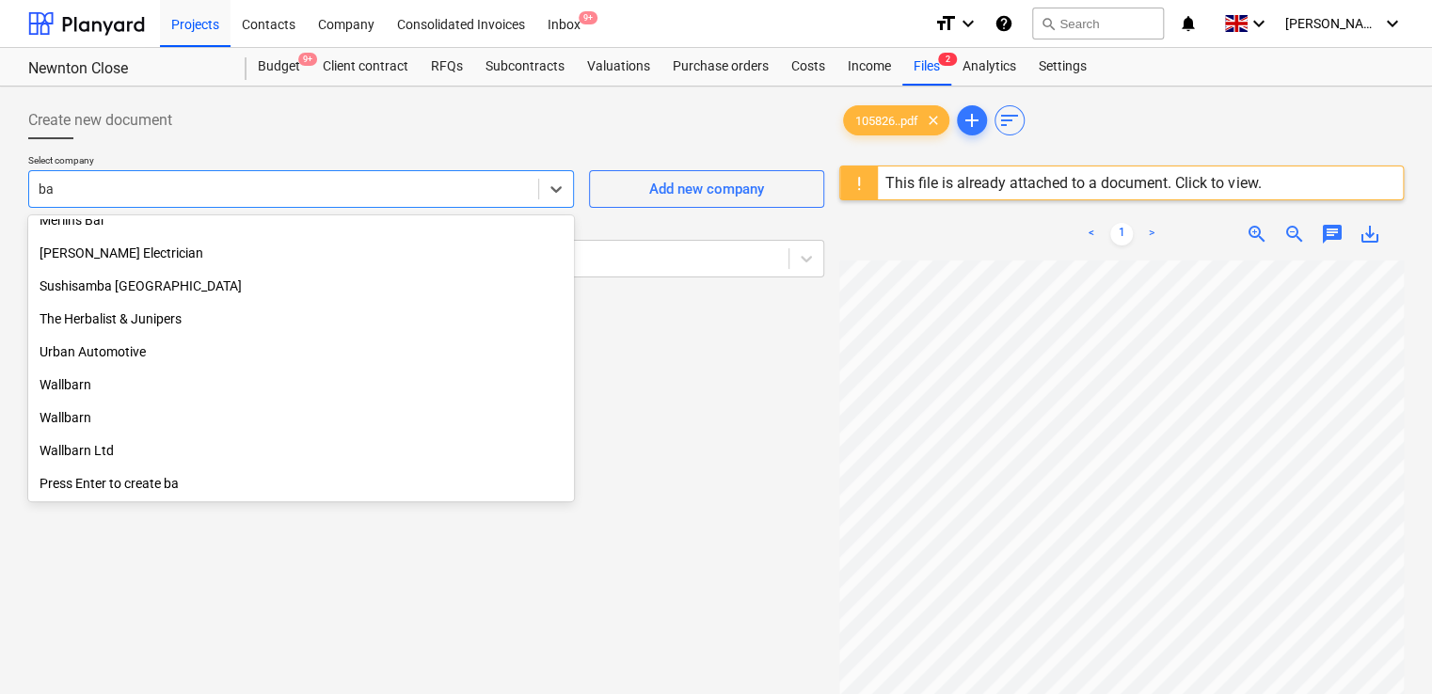
scroll to position [1035, 0]
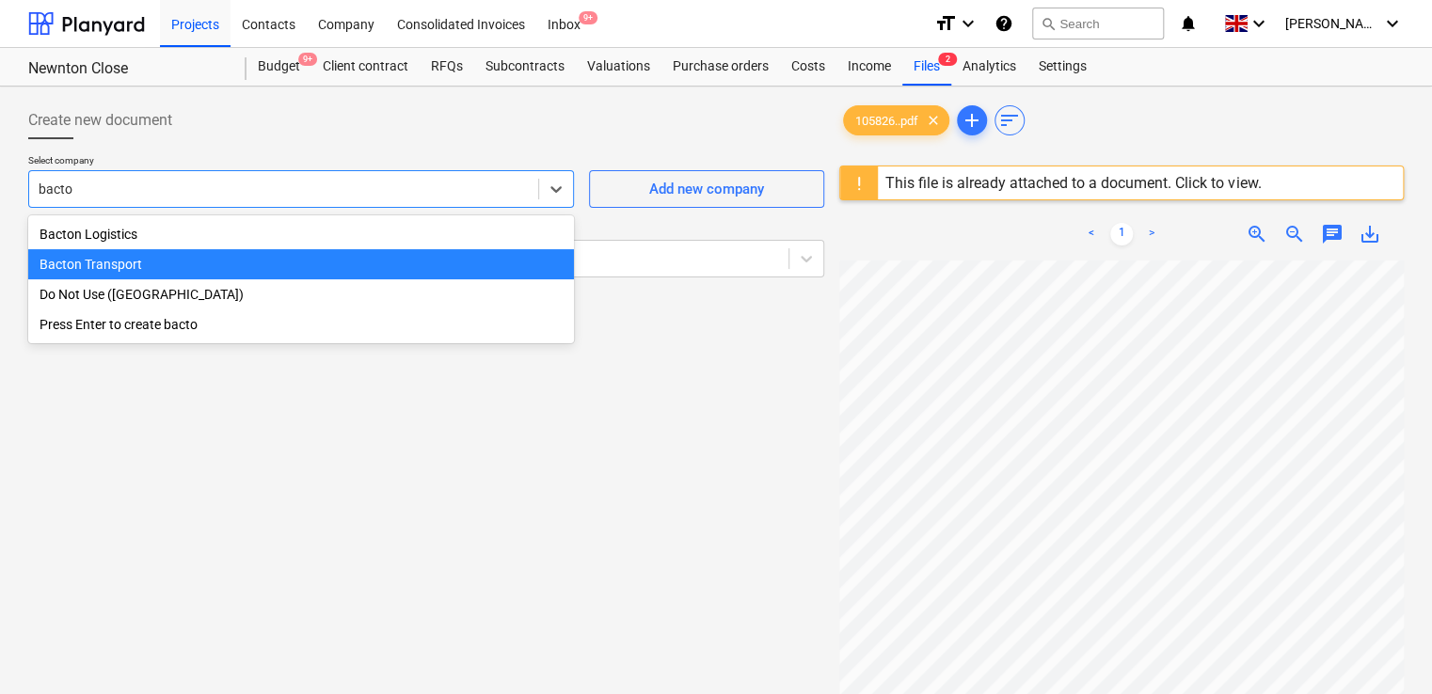
type input "bacton"
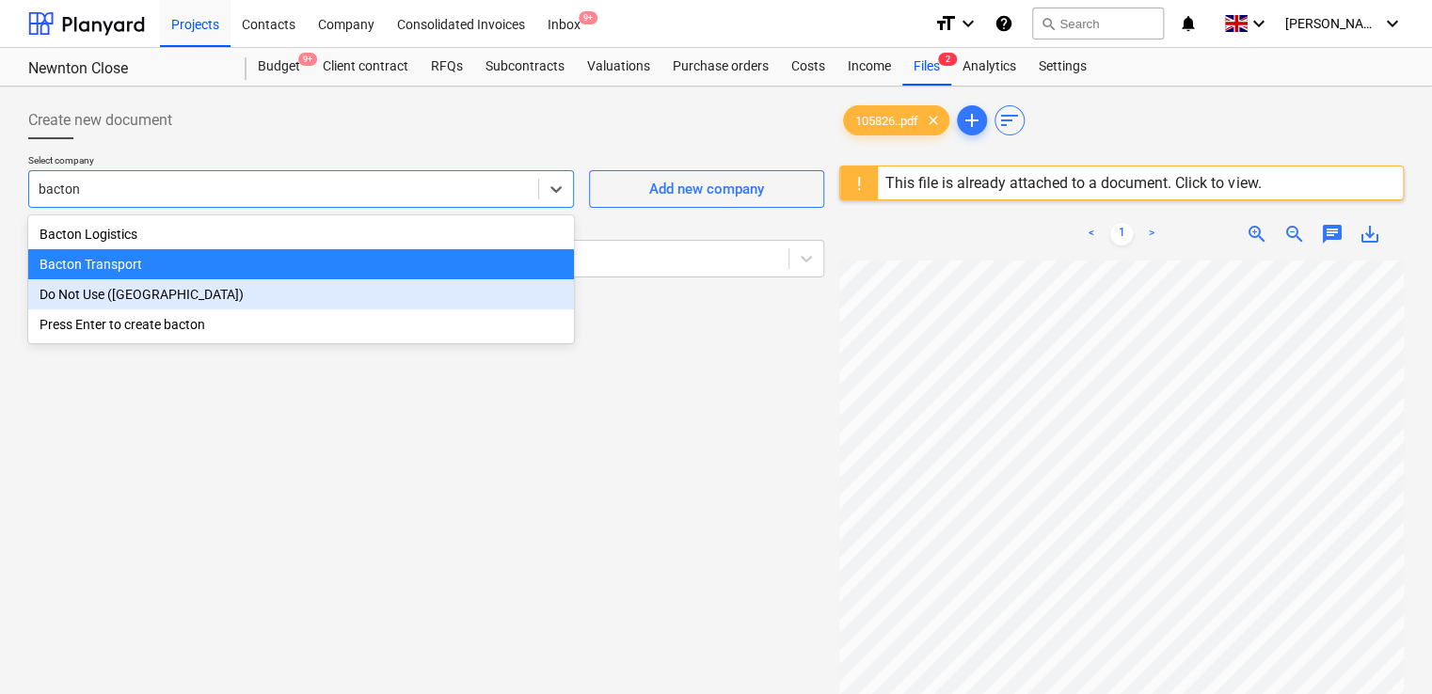
click at [316, 292] on div "Do Not Use (Bacton)" at bounding box center [301, 294] width 546 height 30
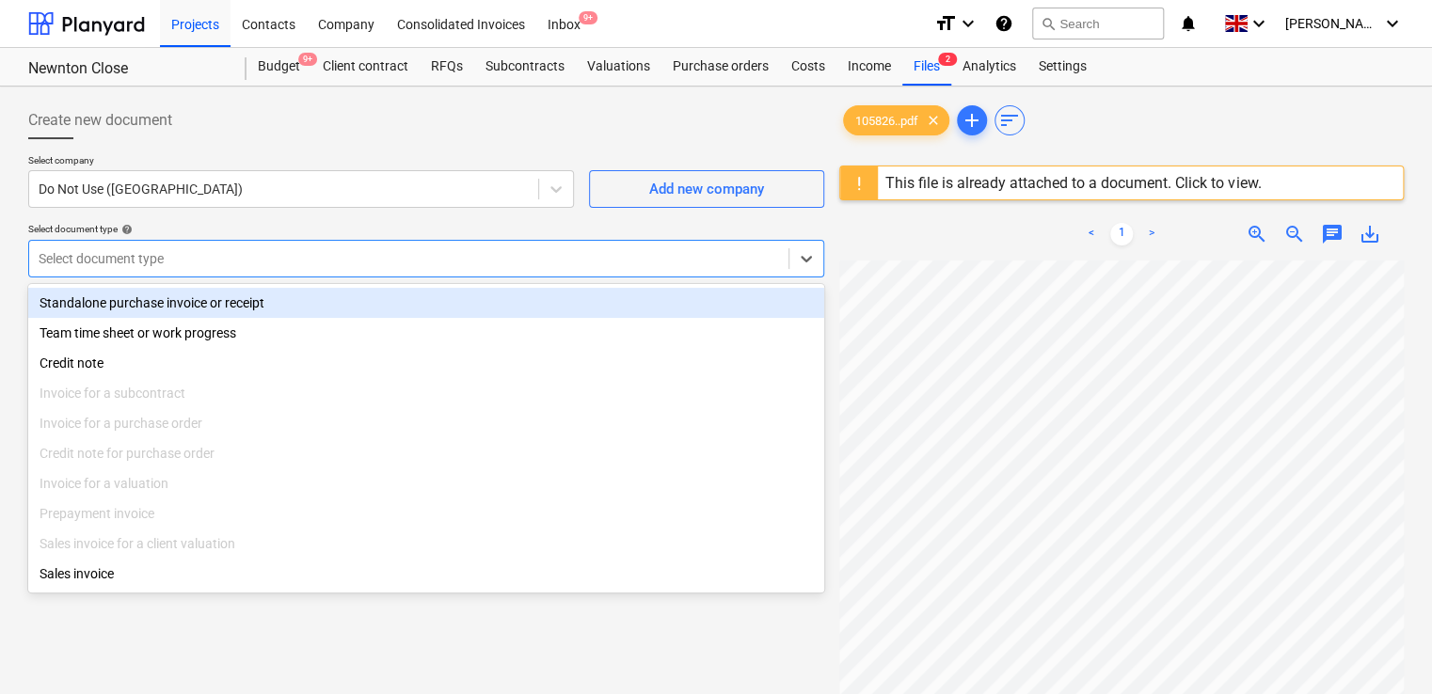
click at [309, 250] on div at bounding box center [409, 258] width 741 height 19
click at [324, 194] on div at bounding box center [284, 189] width 490 height 19
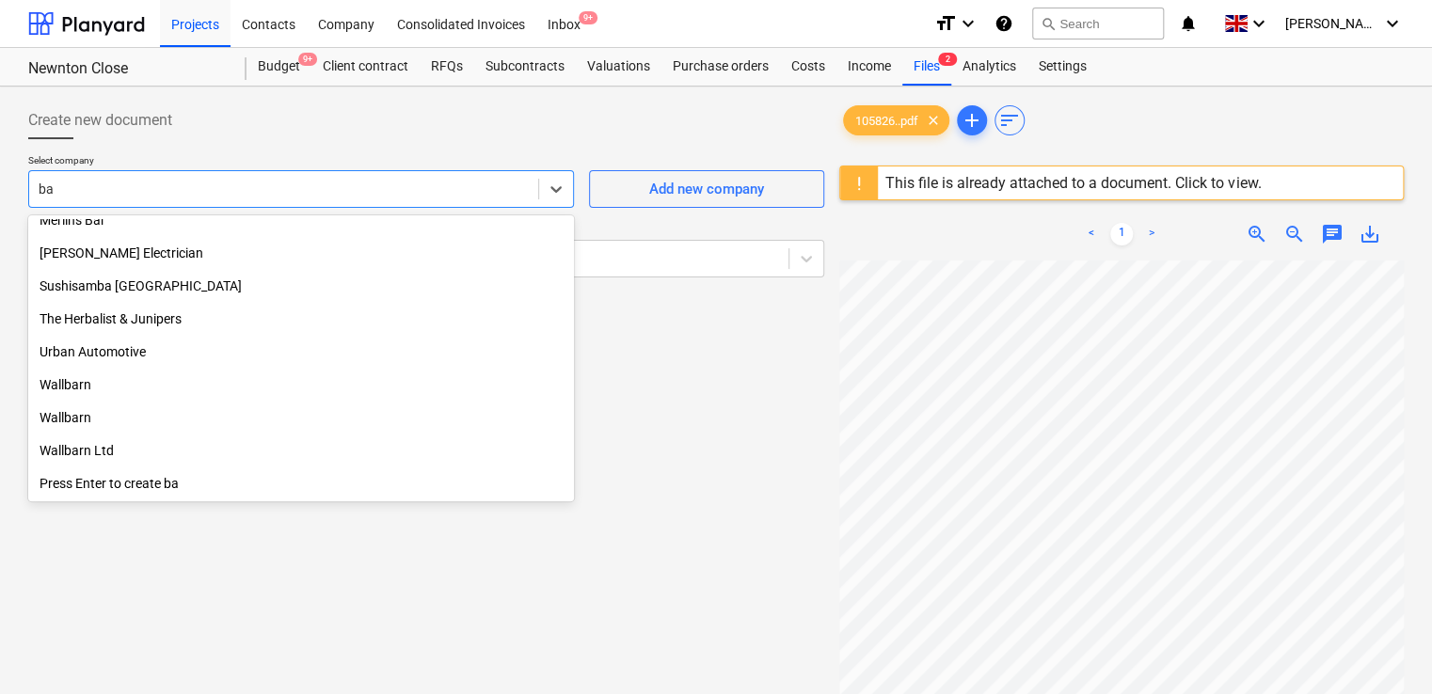
scroll to position [1035, 0]
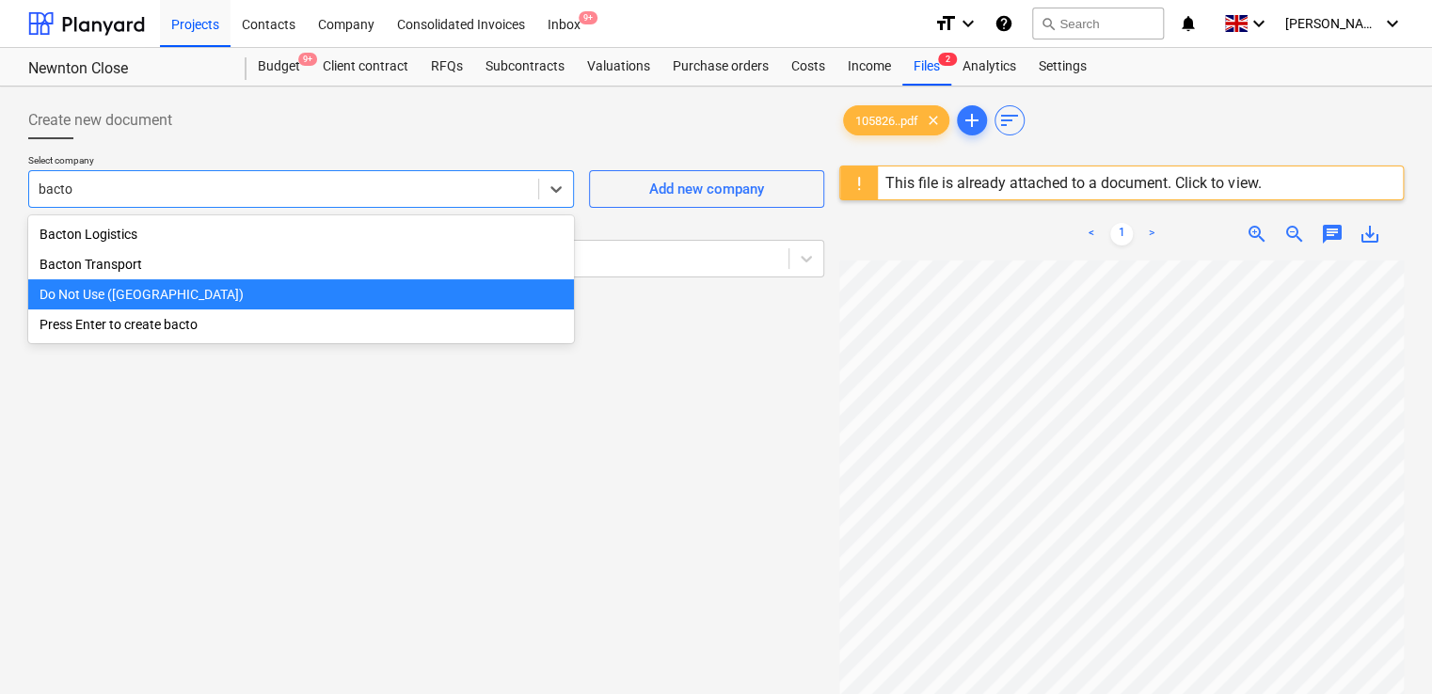
type input "bacton"
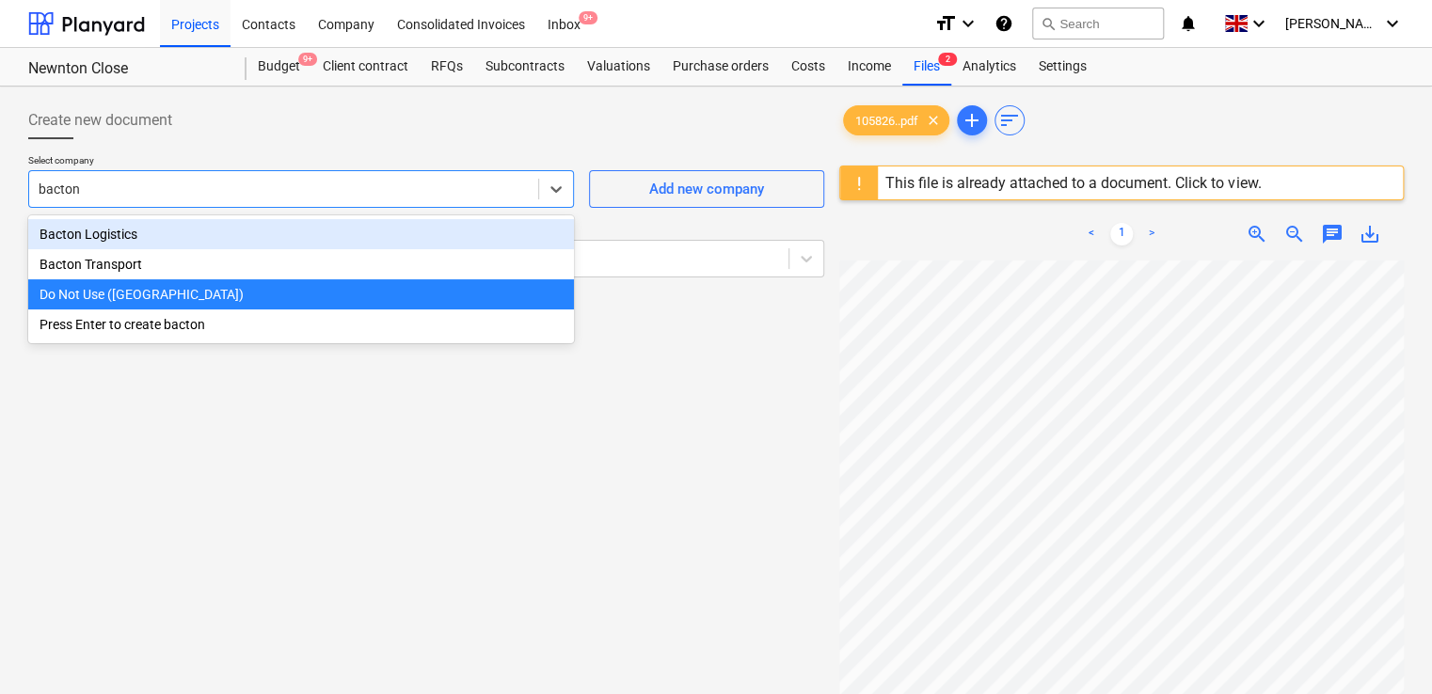
click at [316, 239] on div "Bacton Logistics" at bounding box center [301, 234] width 546 height 30
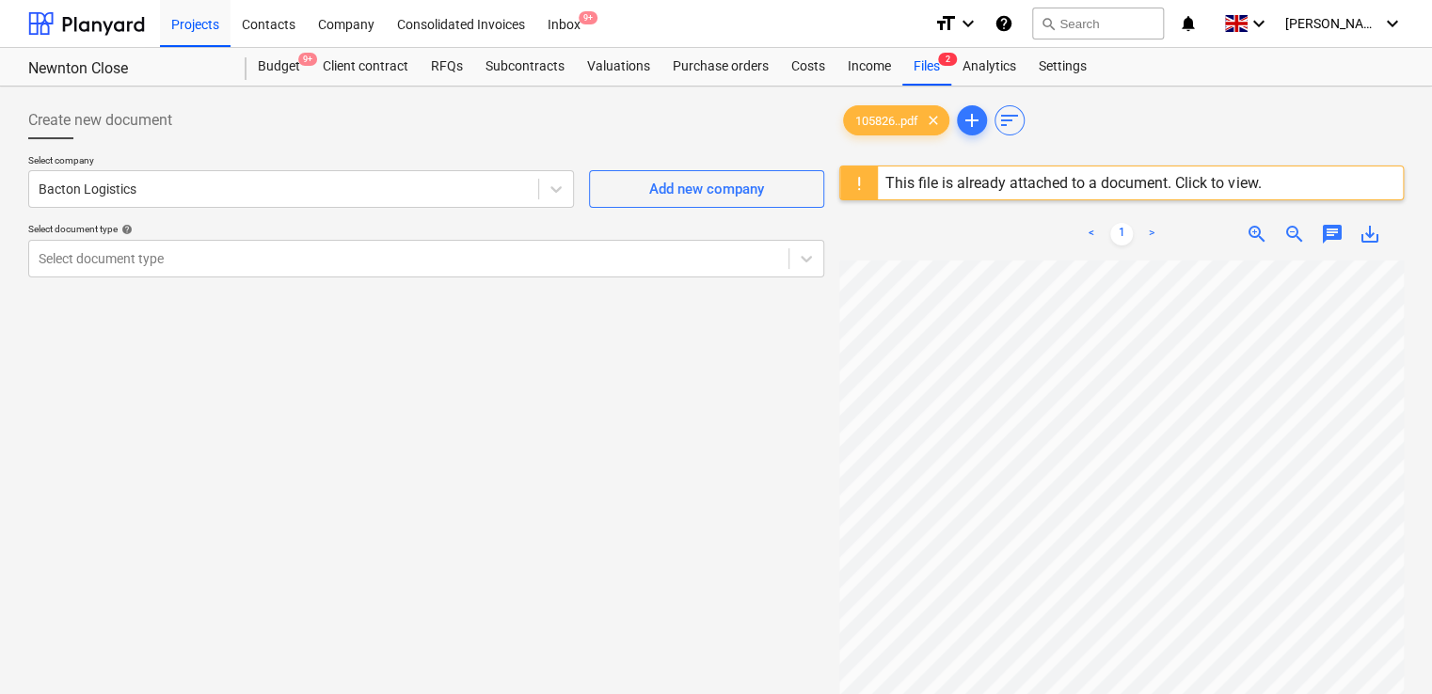
click at [312, 209] on div "Select company Bacton Logistics Add new company Select document type help Selec…" at bounding box center [426, 223] width 796 height 138
click at [304, 194] on div at bounding box center [284, 189] width 490 height 19
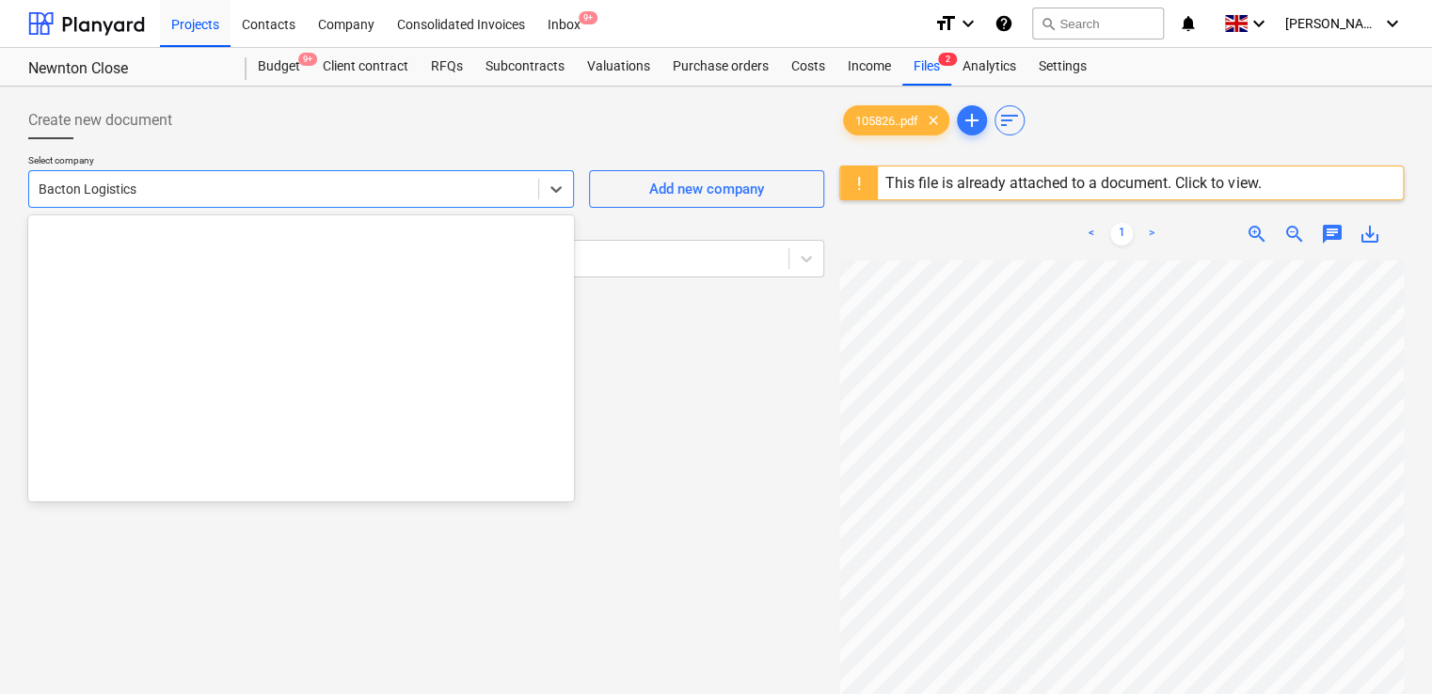
scroll to position [3425, 0]
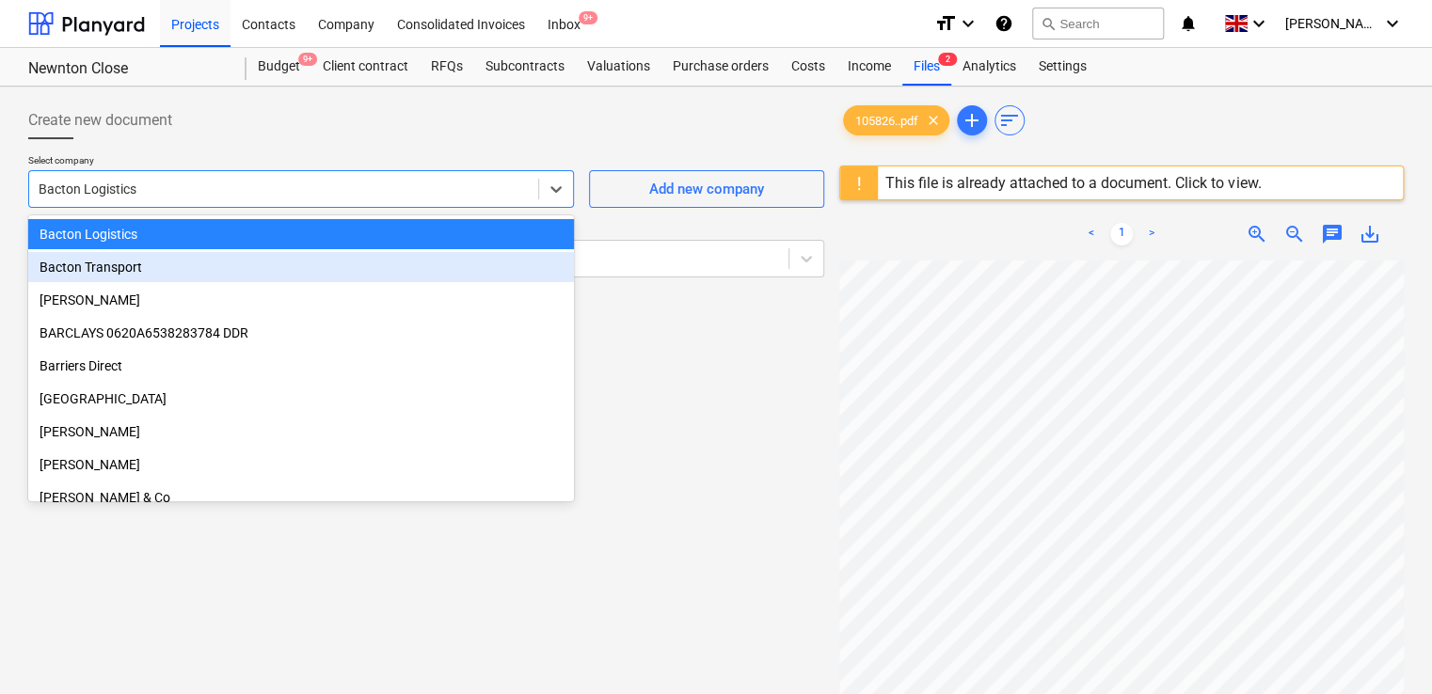
click at [290, 271] on div "Bacton Transport" at bounding box center [301, 267] width 546 height 30
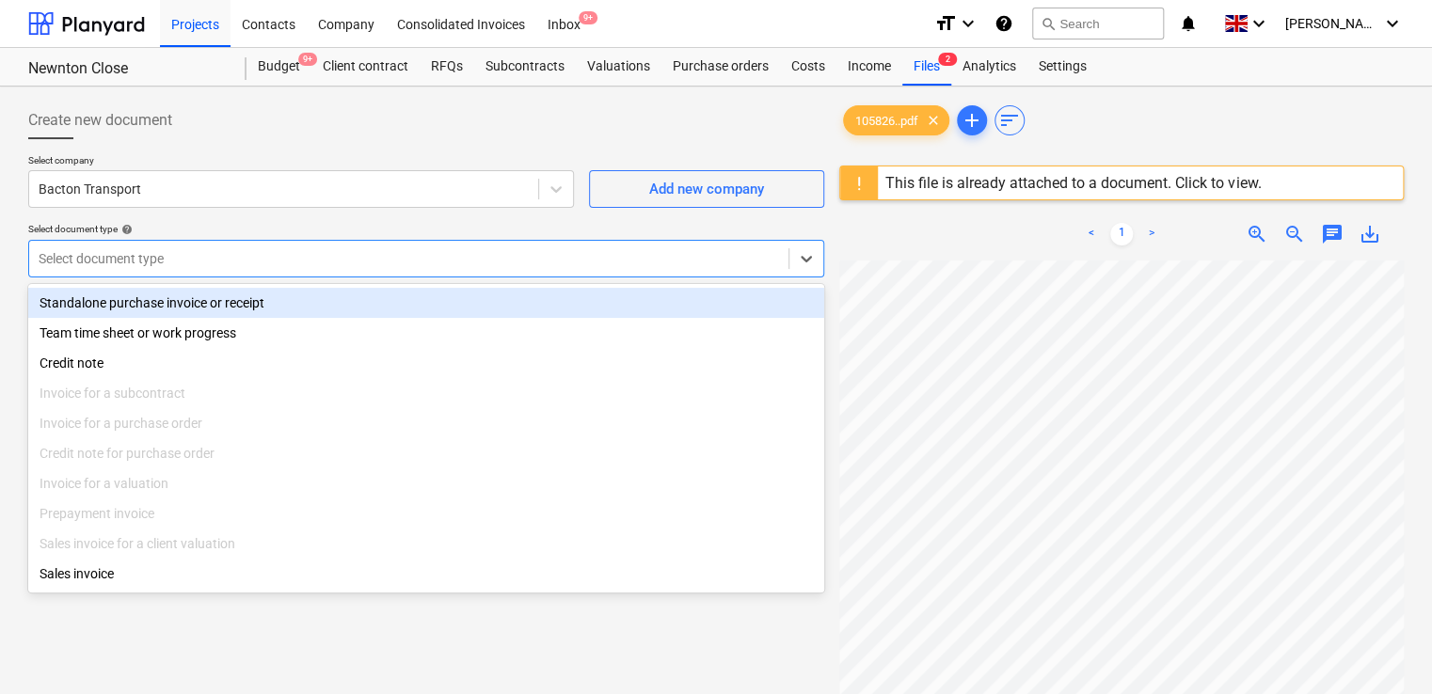
click at [290, 271] on div "Select document type" at bounding box center [408, 259] width 759 height 26
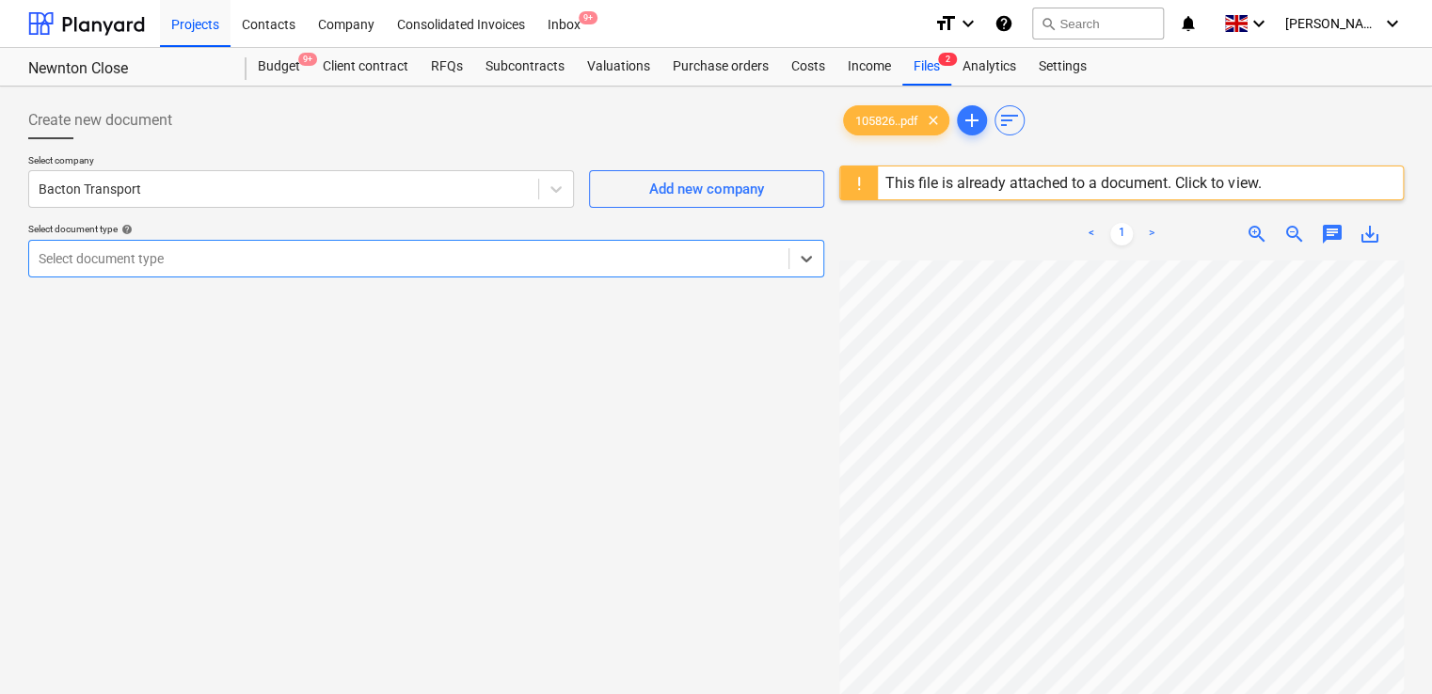
click at [296, 243] on div "Select document type" at bounding box center [426, 259] width 796 height 38
click at [296, 251] on div at bounding box center [409, 258] width 741 height 19
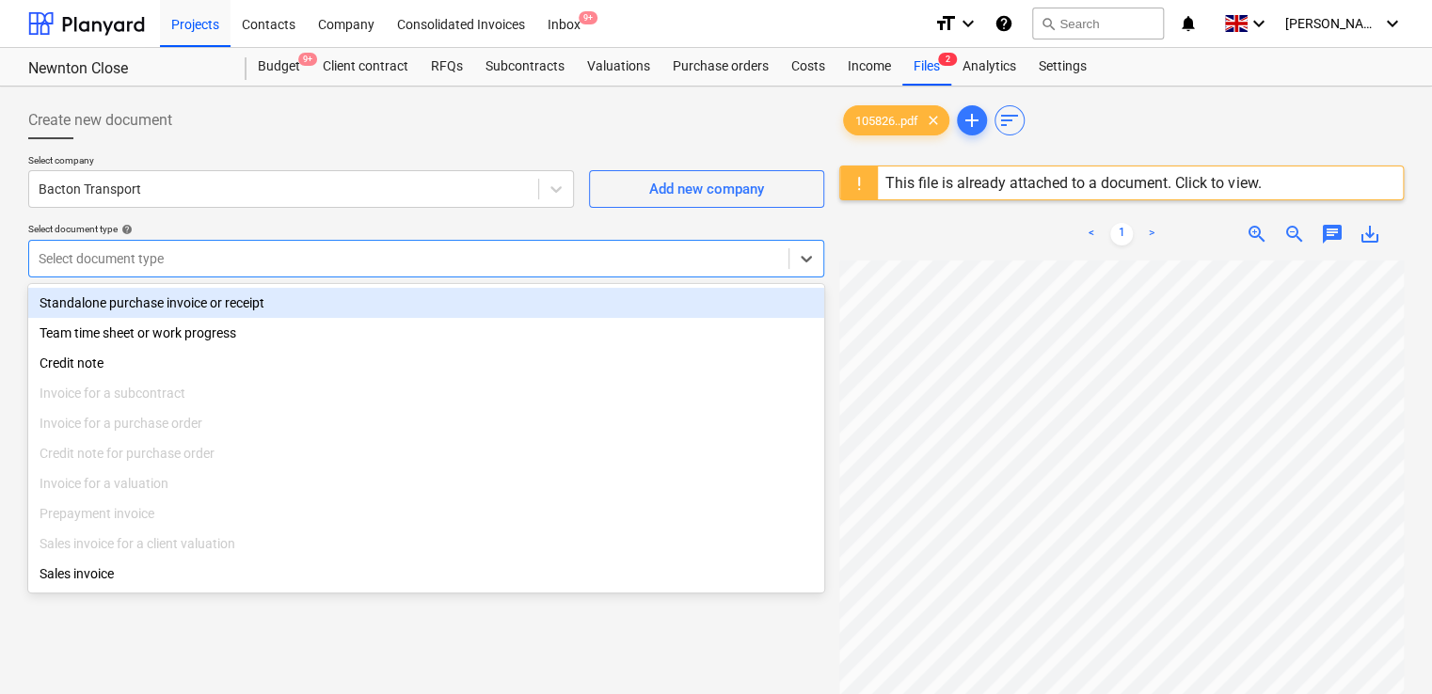
click at [290, 301] on div "Standalone purchase invoice or receipt" at bounding box center [426, 303] width 796 height 30
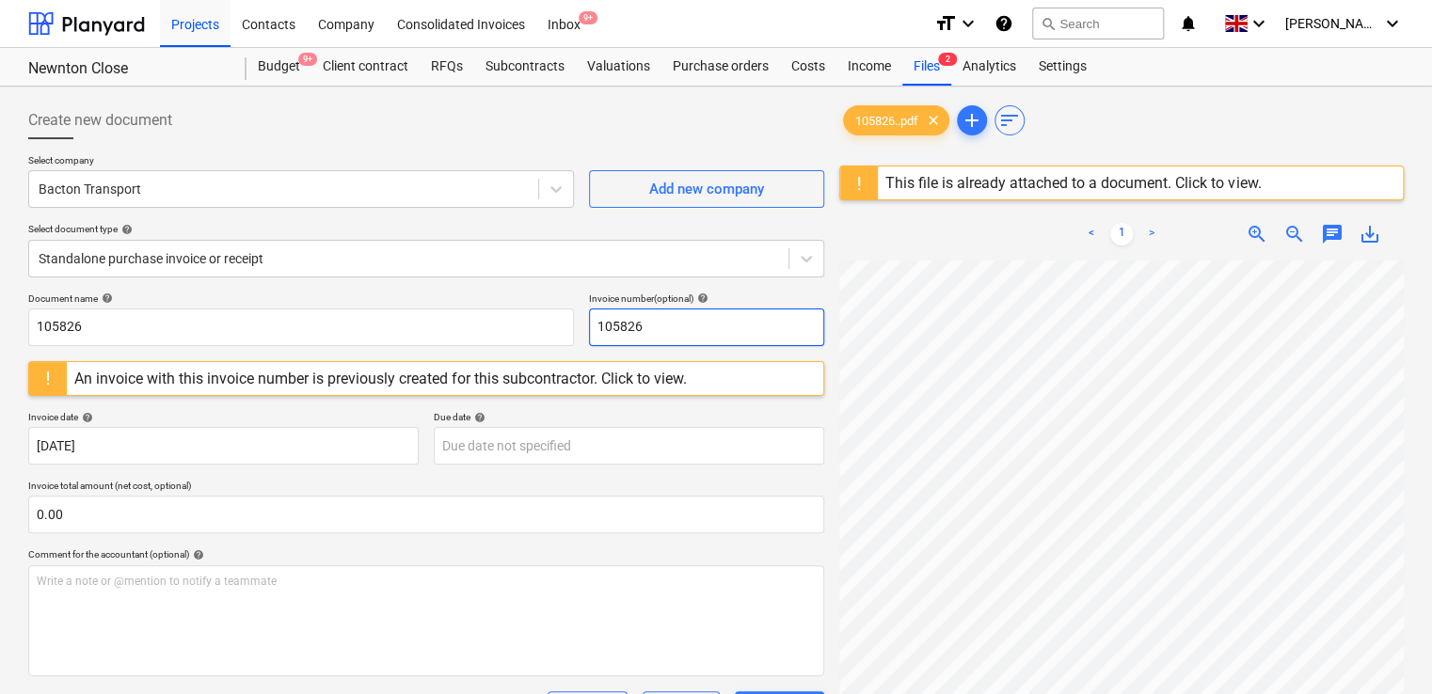
click at [671, 329] on input "105826" at bounding box center [706, 328] width 235 height 38
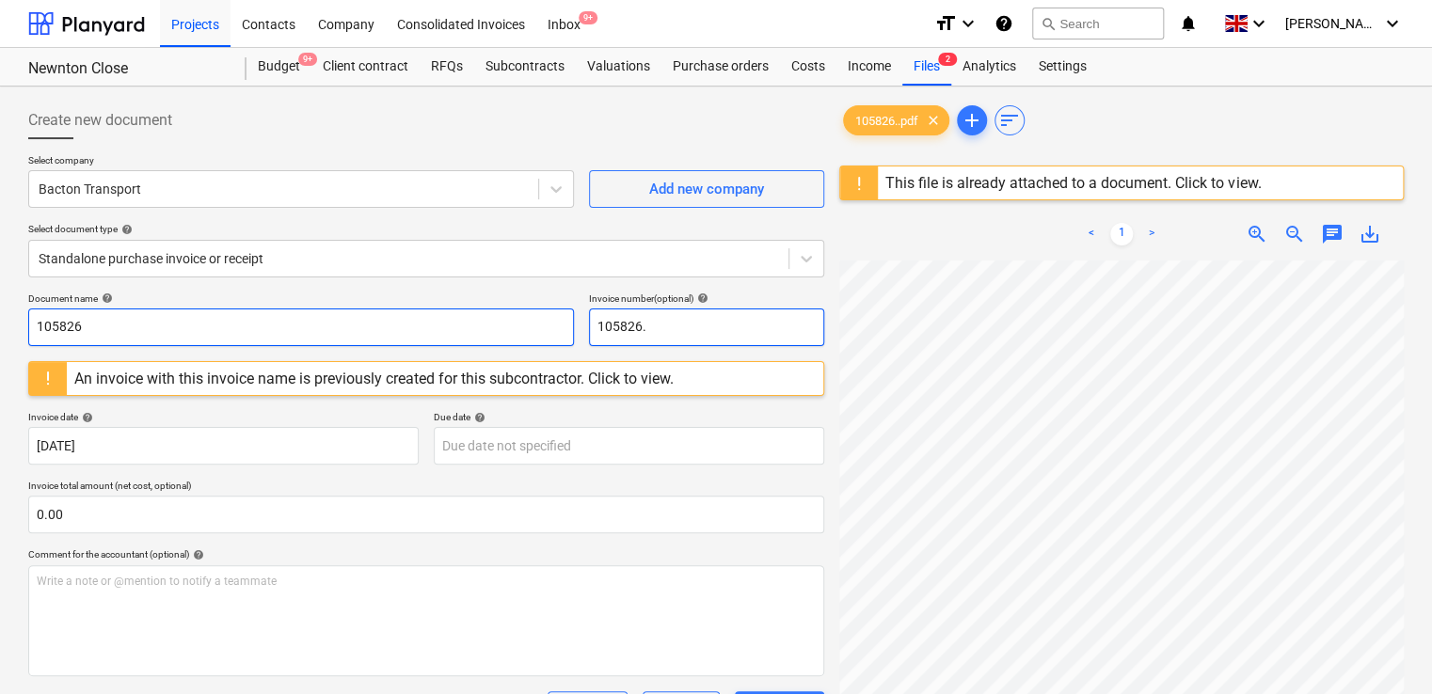
type input "105826."
click at [490, 333] on input "105826" at bounding box center [301, 328] width 546 height 38
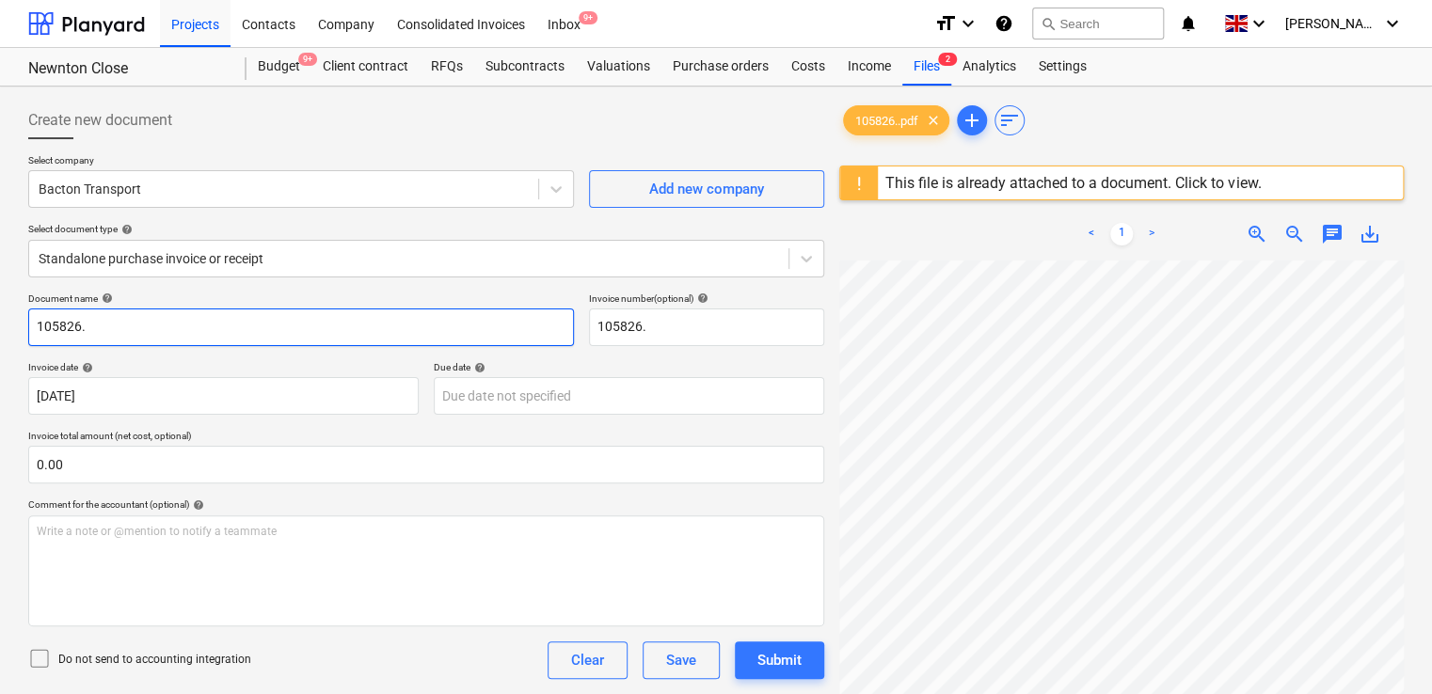
type input "105826."
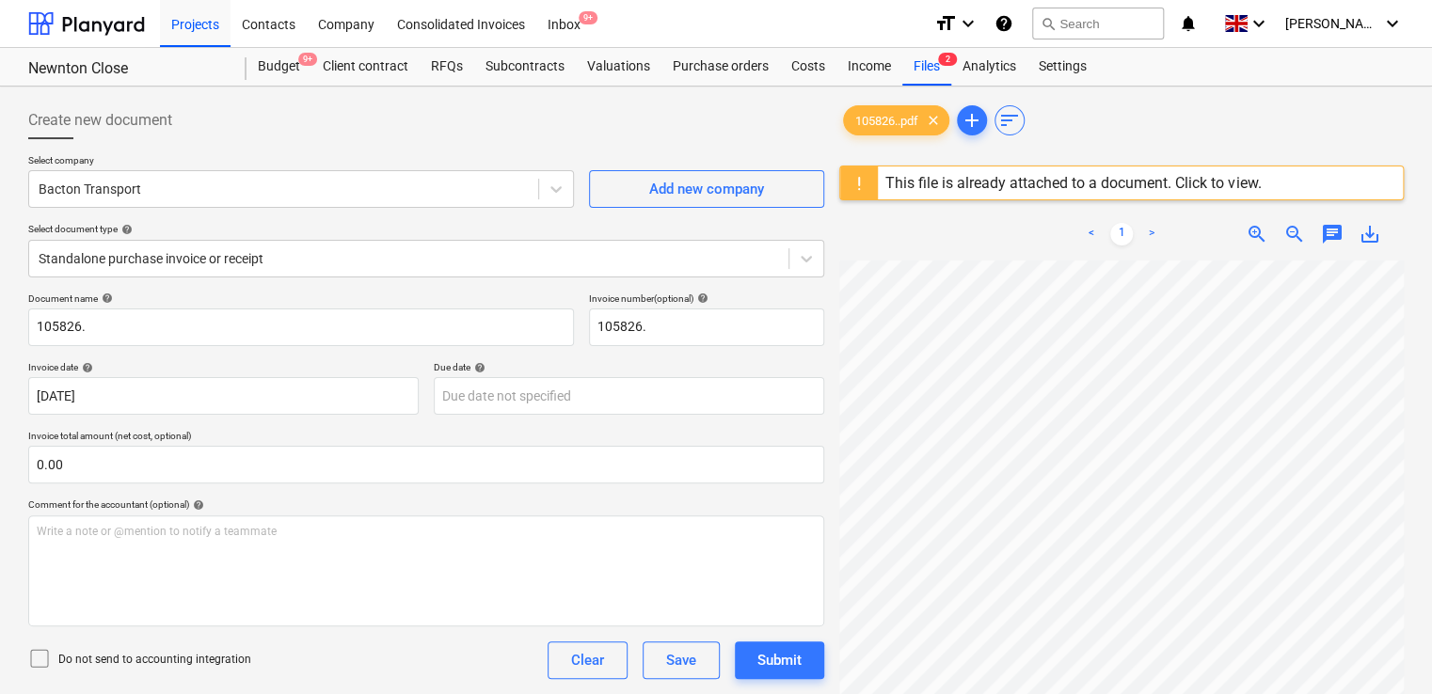
click at [527, 287] on div "Select company Bacton Transport Add new company Select document type help Stand…" at bounding box center [426, 223] width 796 height 138
click at [596, 654] on div "Clear" at bounding box center [587, 660] width 33 height 24
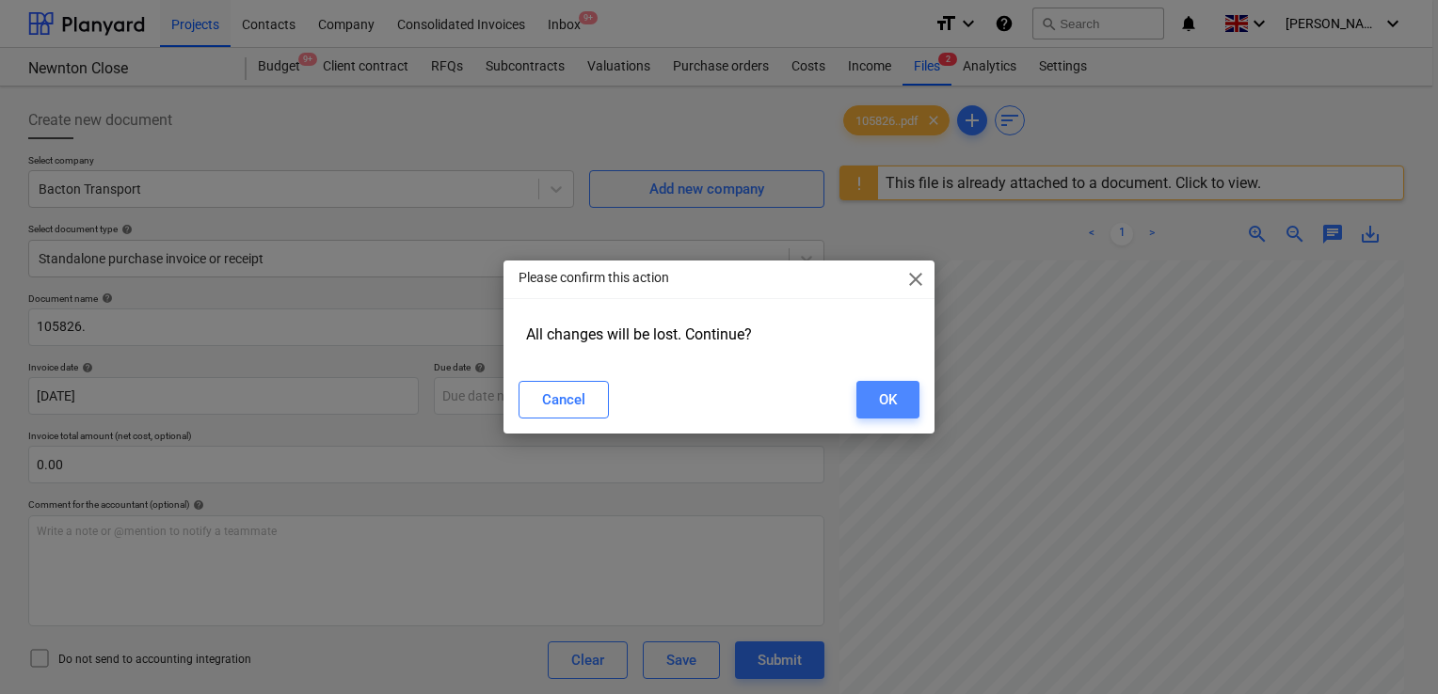
click at [893, 399] on div "OK" at bounding box center [888, 400] width 18 height 24
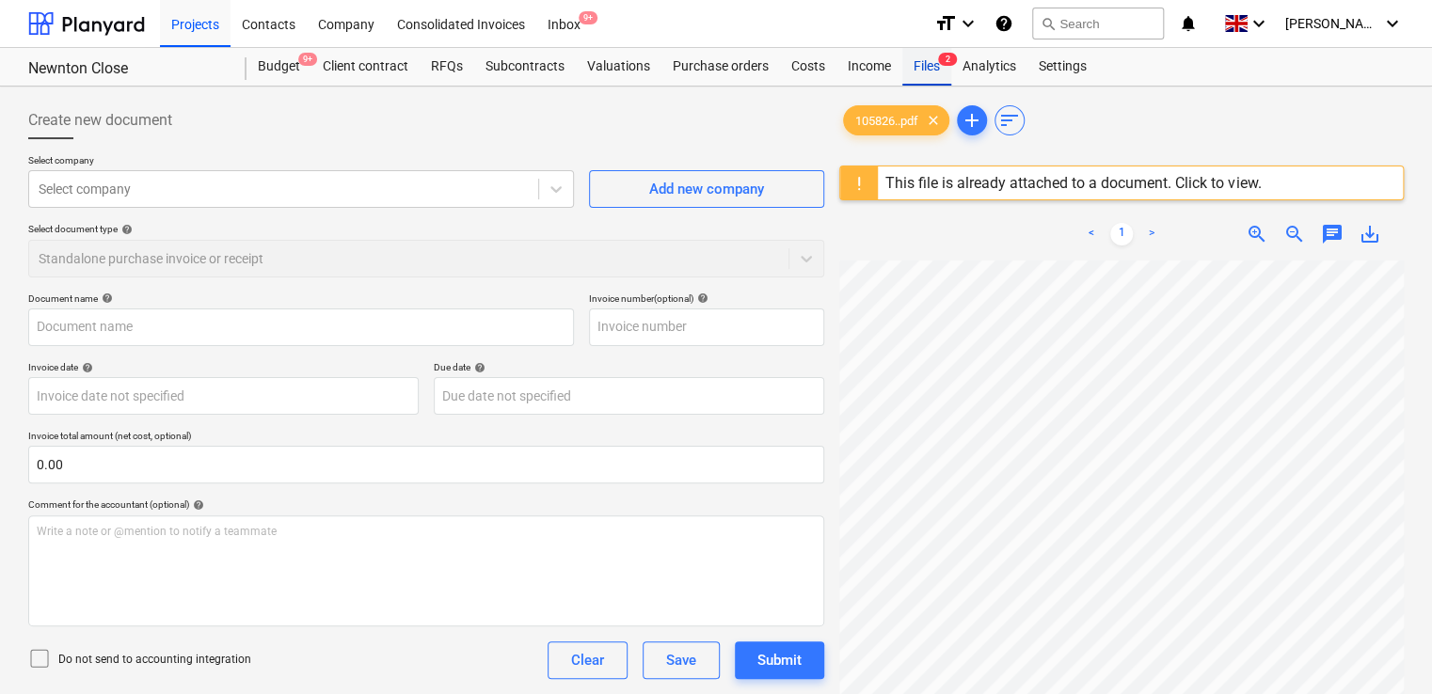
click at [924, 80] on div "Files 2" at bounding box center [926, 67] width 49 height 38
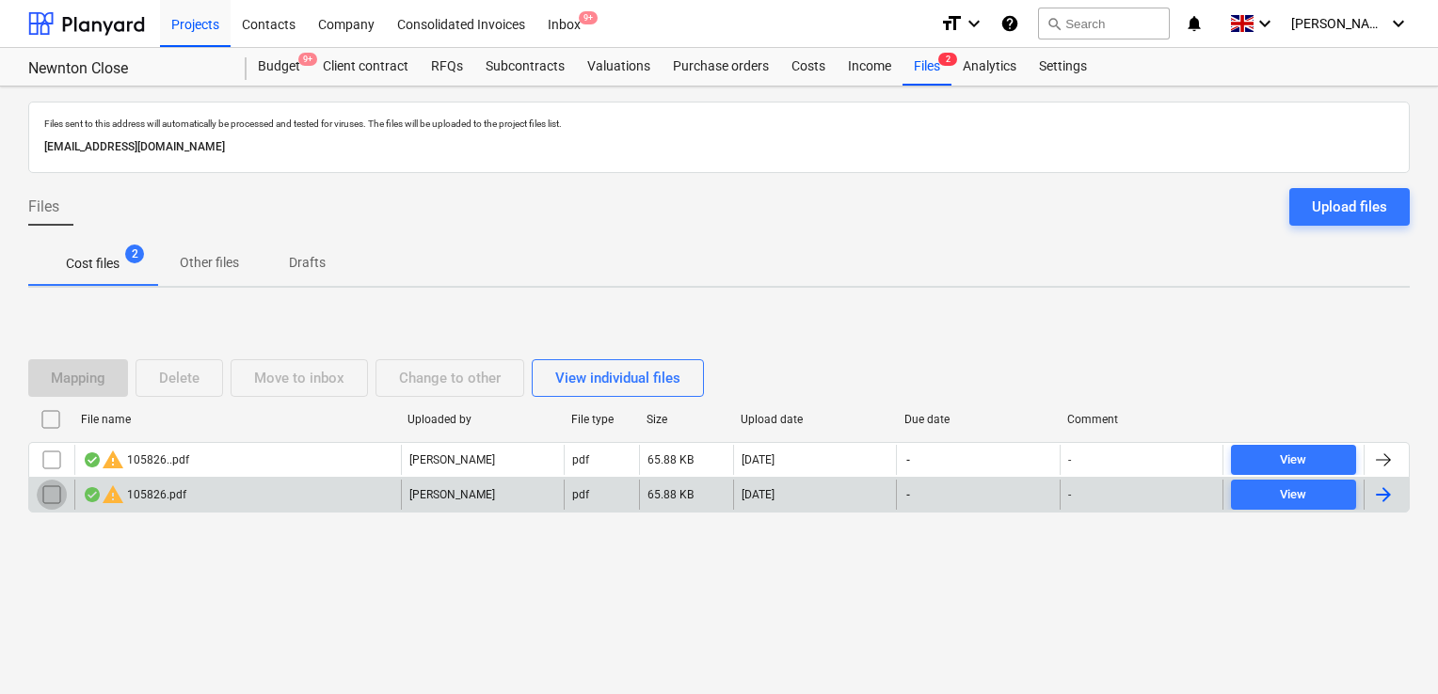
click at [53, 504] on input "checkbox" at bounding box center [52, 495] width 30 height 30
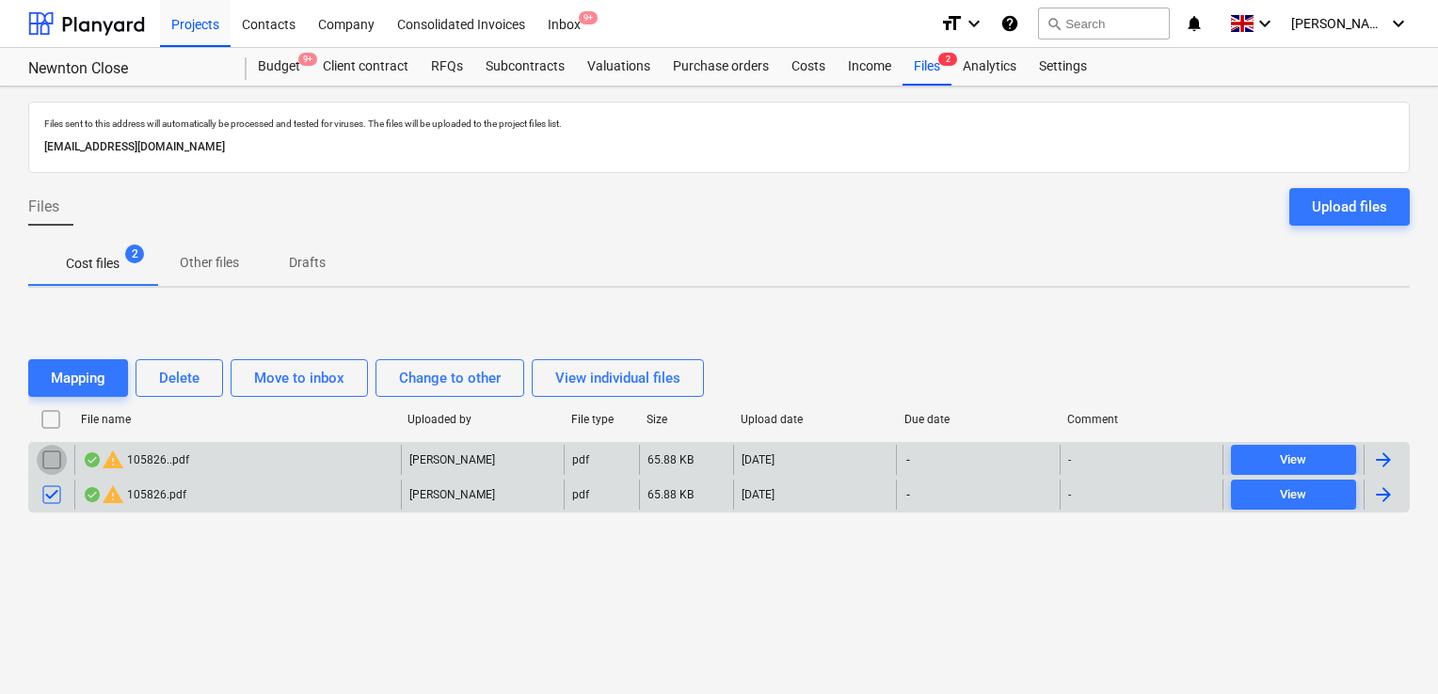
click at [48, 462] on input "checkbox" at bounding box center [52, 460] width 30 height 30
click at [181, 383] on div "Delete" at bounding box center [179, 378] width 40 height 24
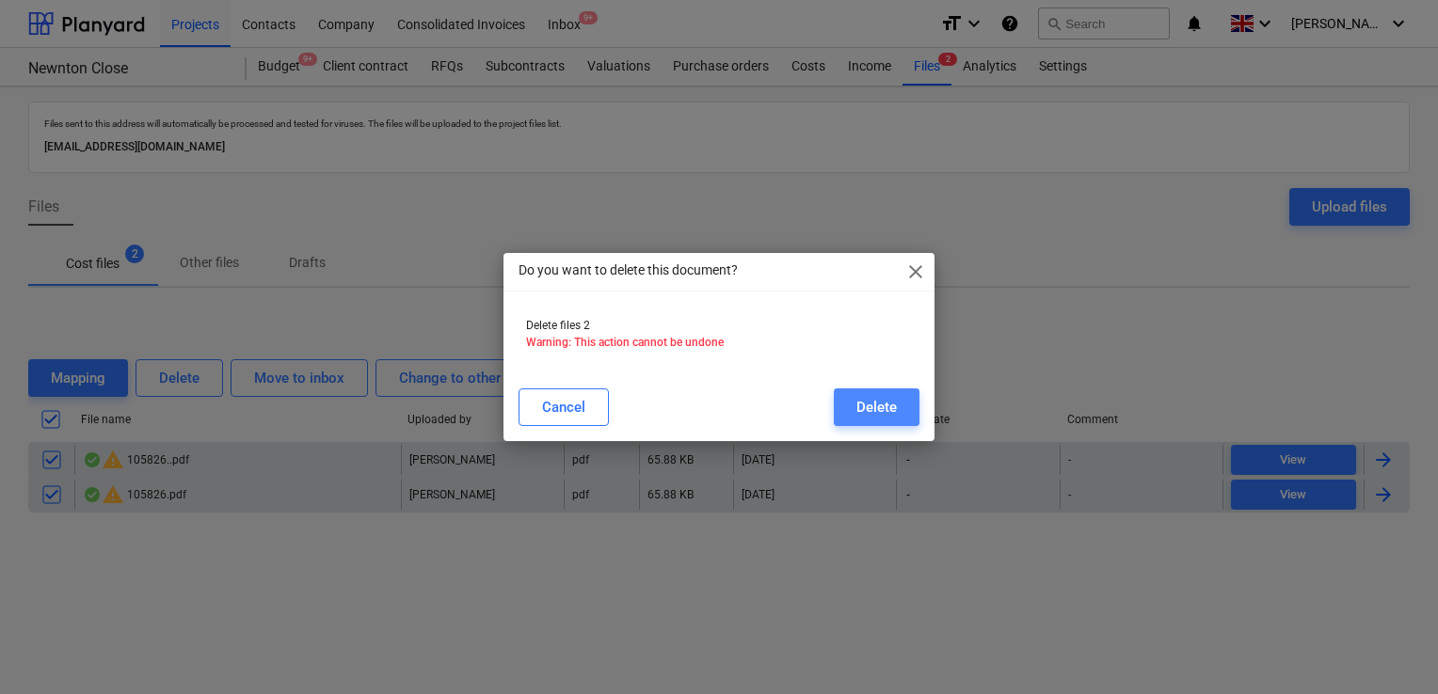
click at [845, 412] on button "Delete" at bounding box center [877, 408] width 86 height 38
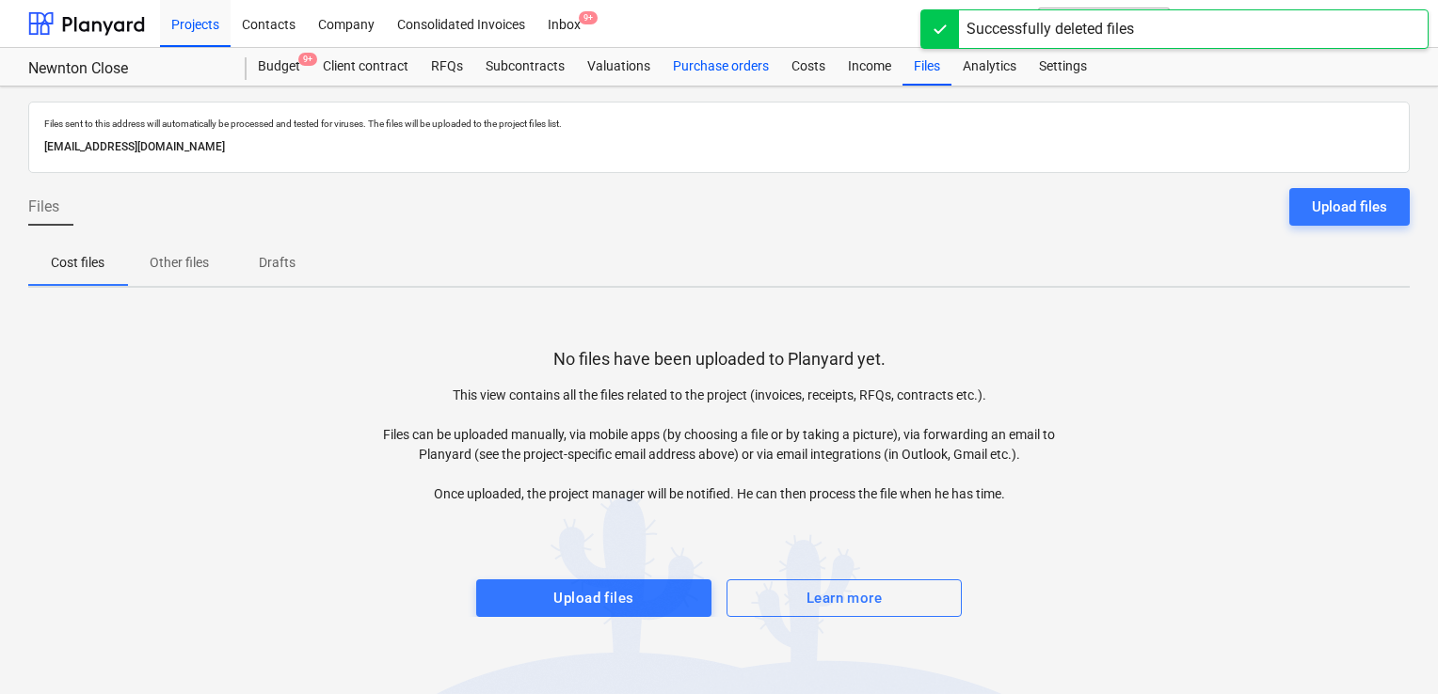
click at [716, 71] on div "Purchase orders" at bounding box center [721, 67] width 119 height 38
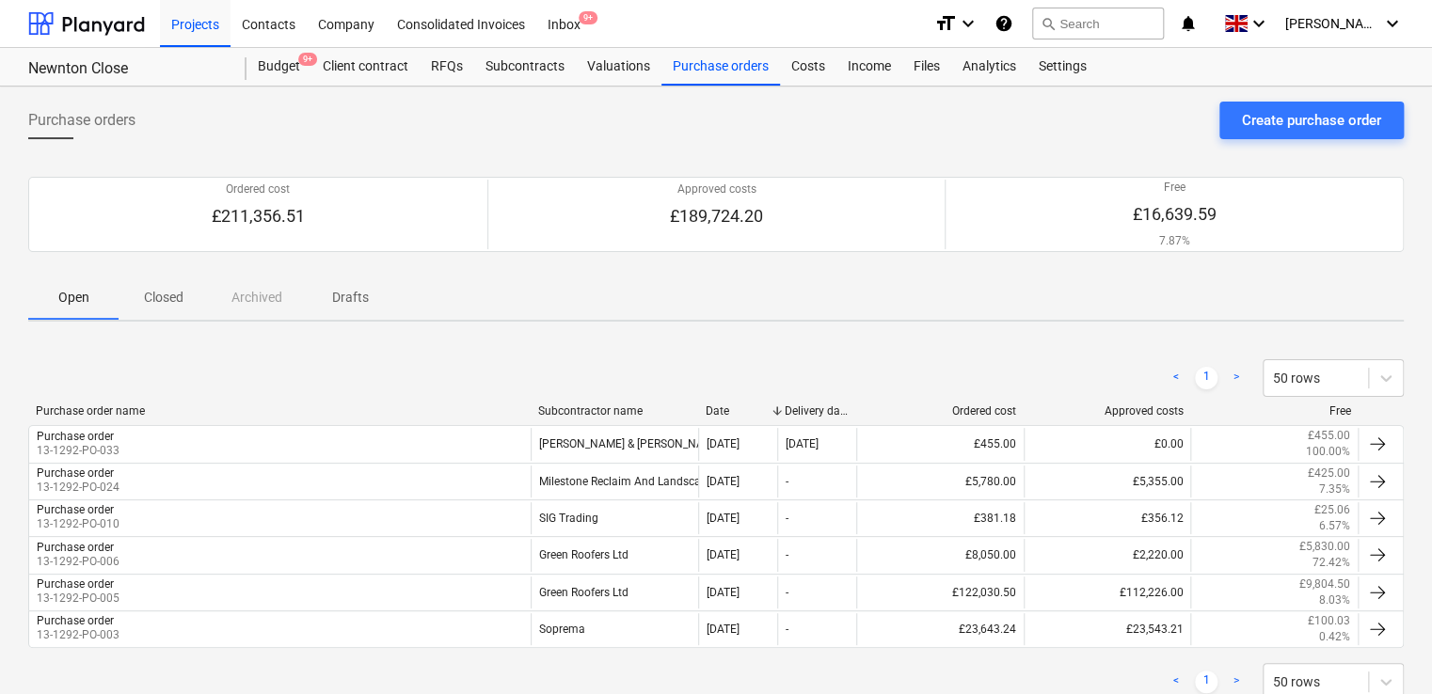
click at [634, 415] on div "Subcontractor name" at bounding box center [614, 411] width 152 height 13
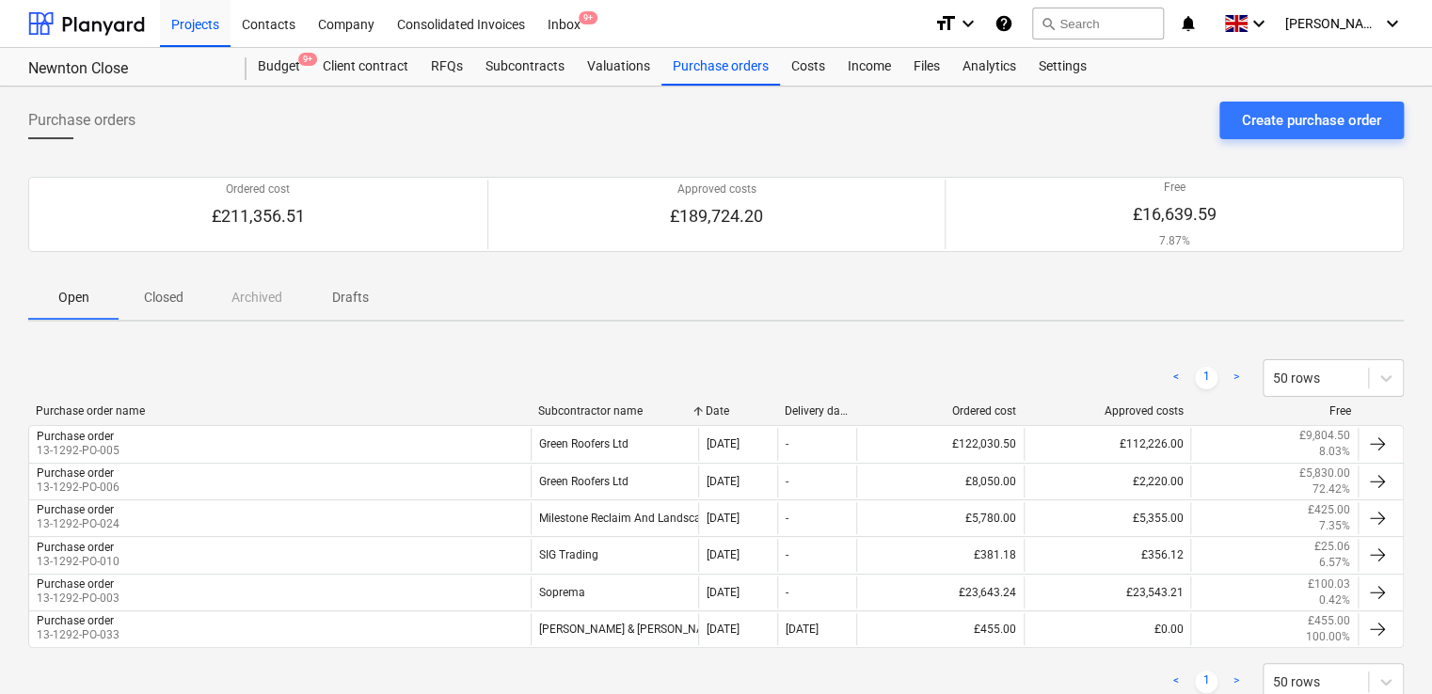
click at [661, 408] on div "Subcontractor name" at bounding box center [614, 411] width 152 height 13
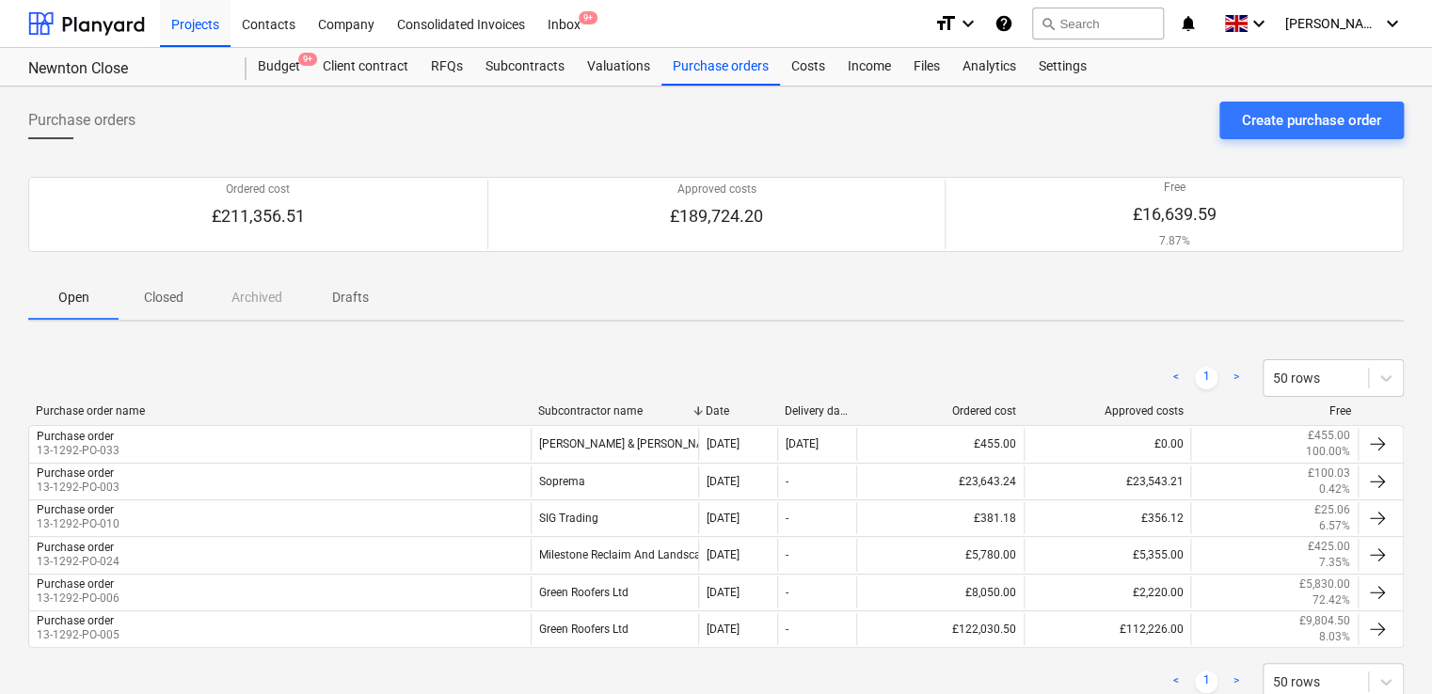
click at [661, 408] on div "Subcontractor name" at bounding box center [614, 411] width 152 height 13
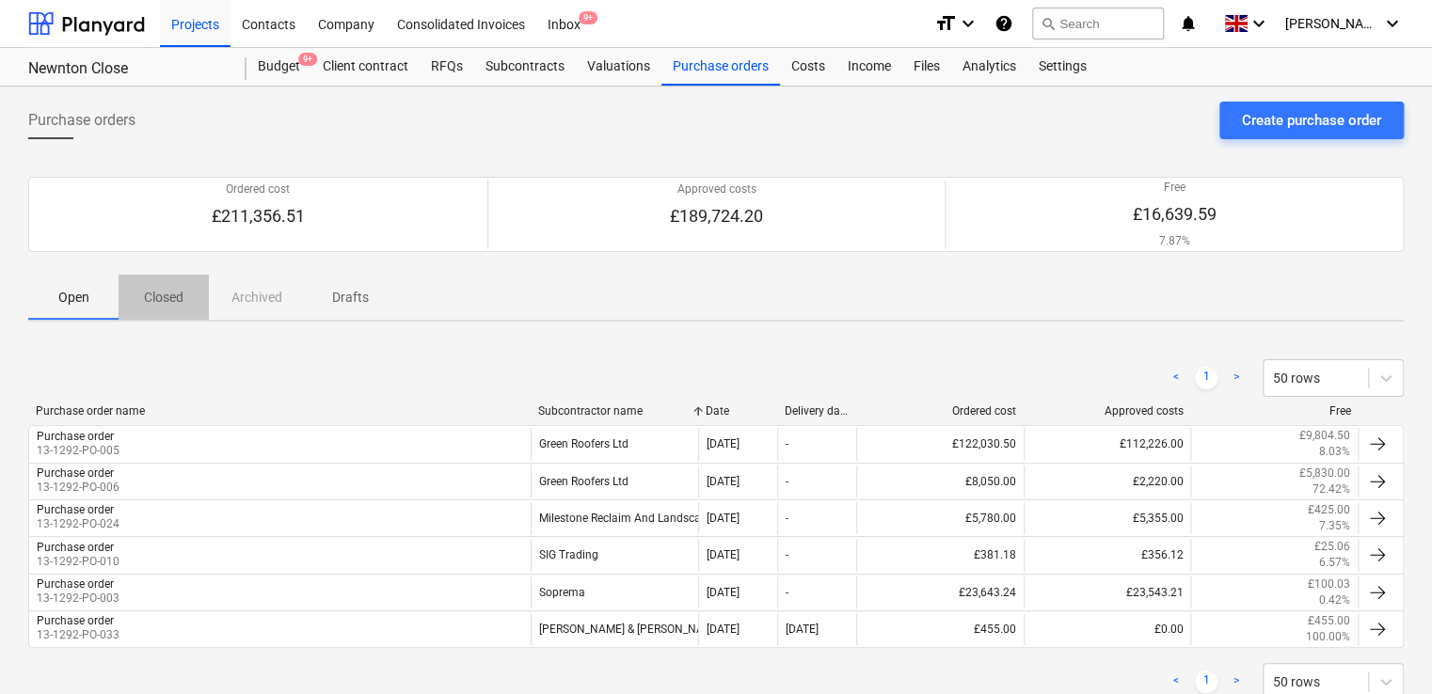
click at [166, 300] on p "Closed" at bounding box center [163, 298] width 45 height 20
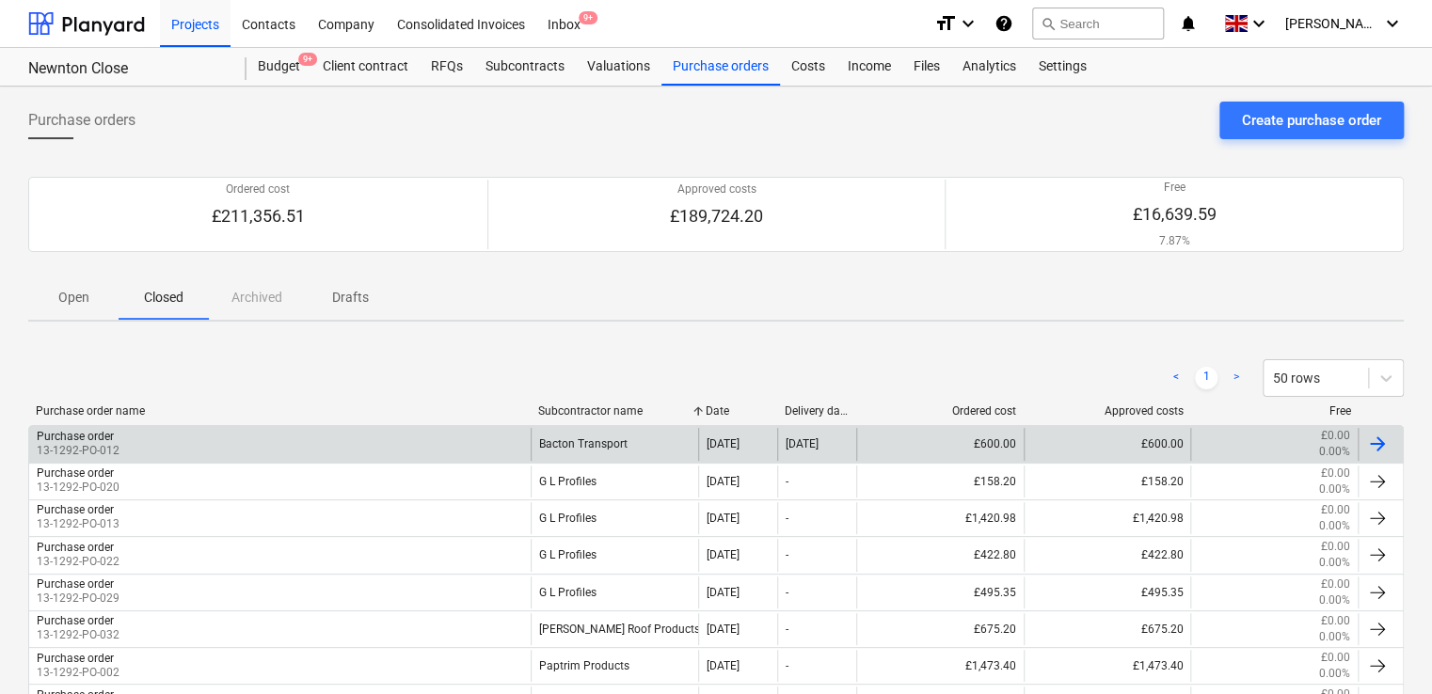
click at [474, 438] on div "Purchase order 13-1292-PO-012" at bounding box center [280, 444] width 502 height 32
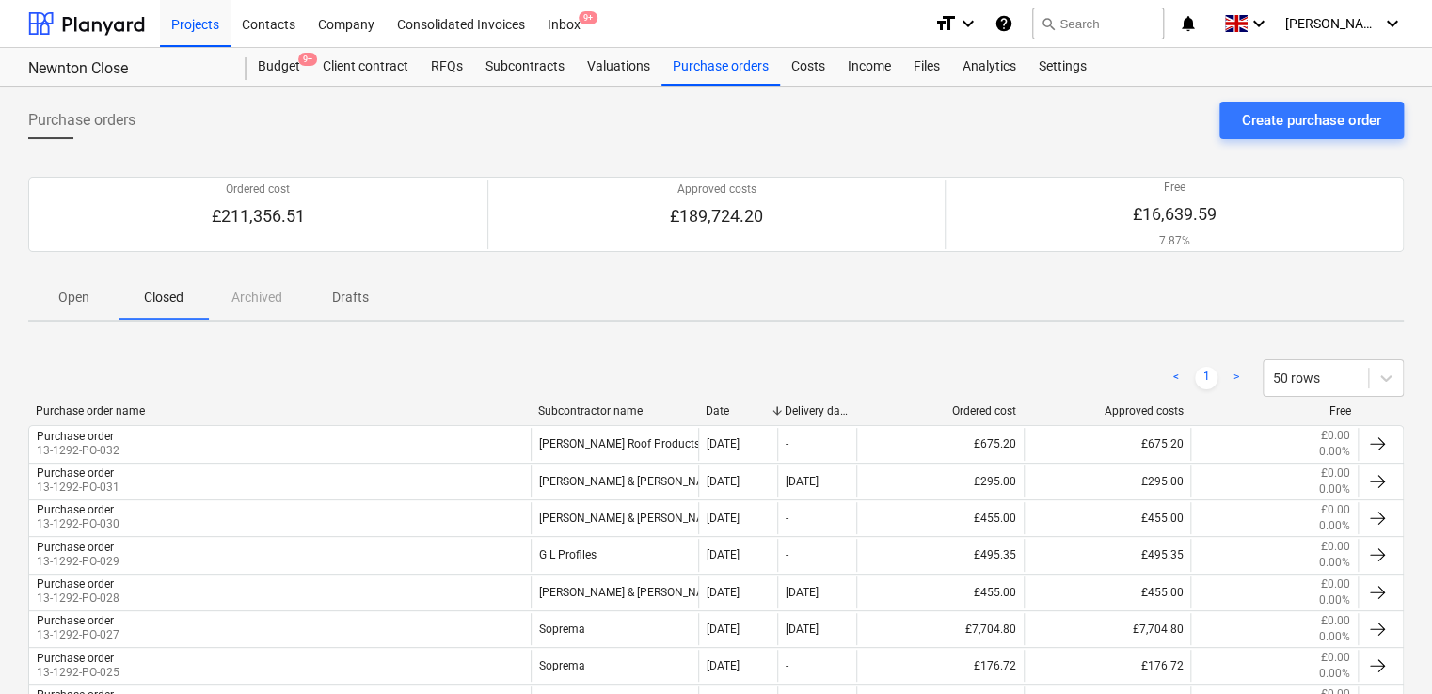
click at [665, 407] on div "Subcontractor name" at bounding box center [614, 411] width 152 height 13
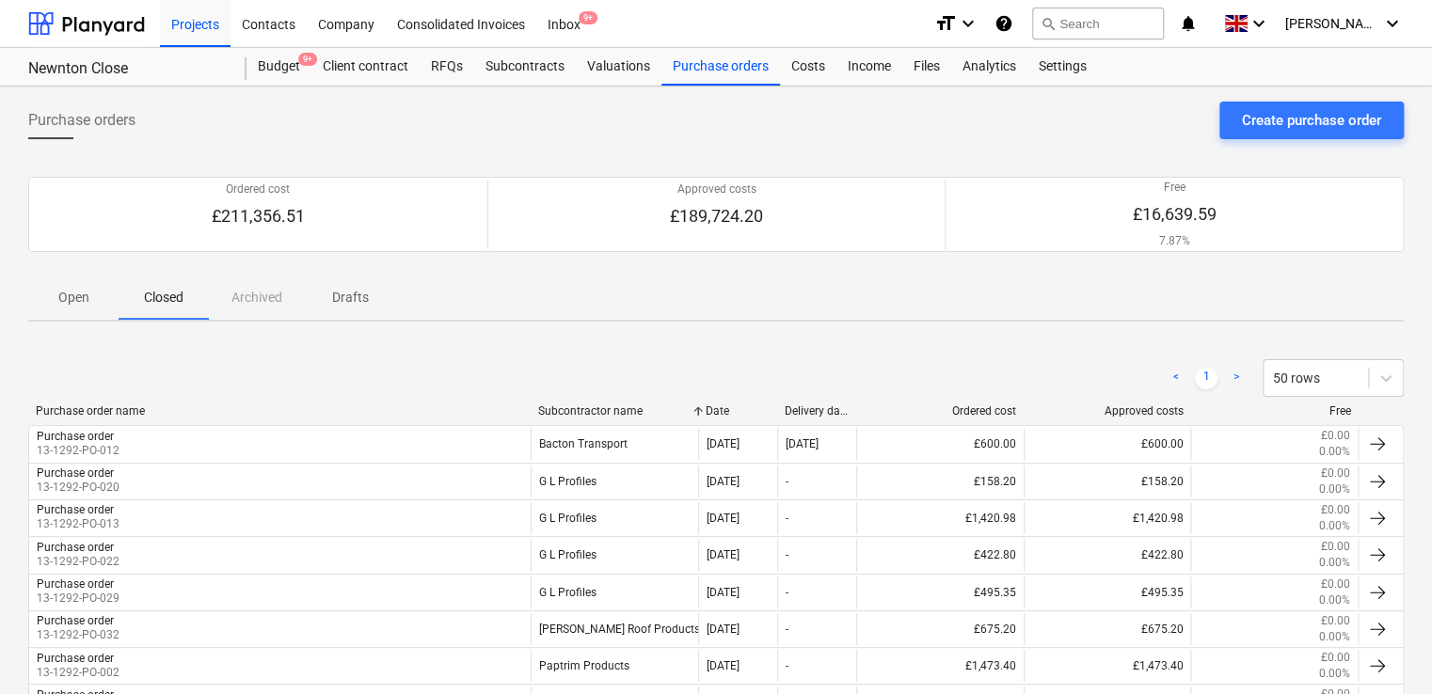
click at [271, 288] on div "Open Closed Archived Drafts" at bounding box center [716, 297] width 1376 height 45
click at [343, 290] on p "Drafts" at bounding box center [349, 298] width 45 height 20
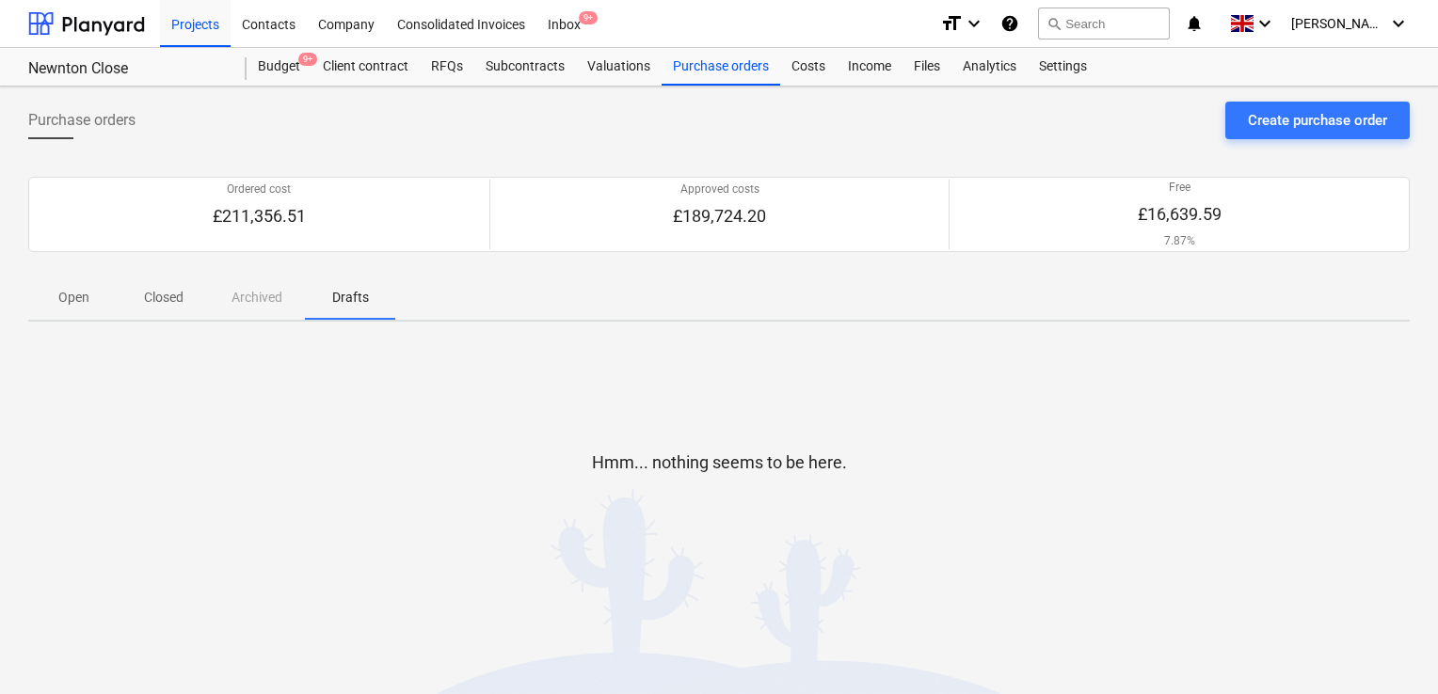
click at [246, 300] on div "Open Closed Archived Drafts" at bounding box center [718, 297] width 1381 height 45
click at [188, 28] on div "Projects" at bounding box center [195, 23] width 71 height 48
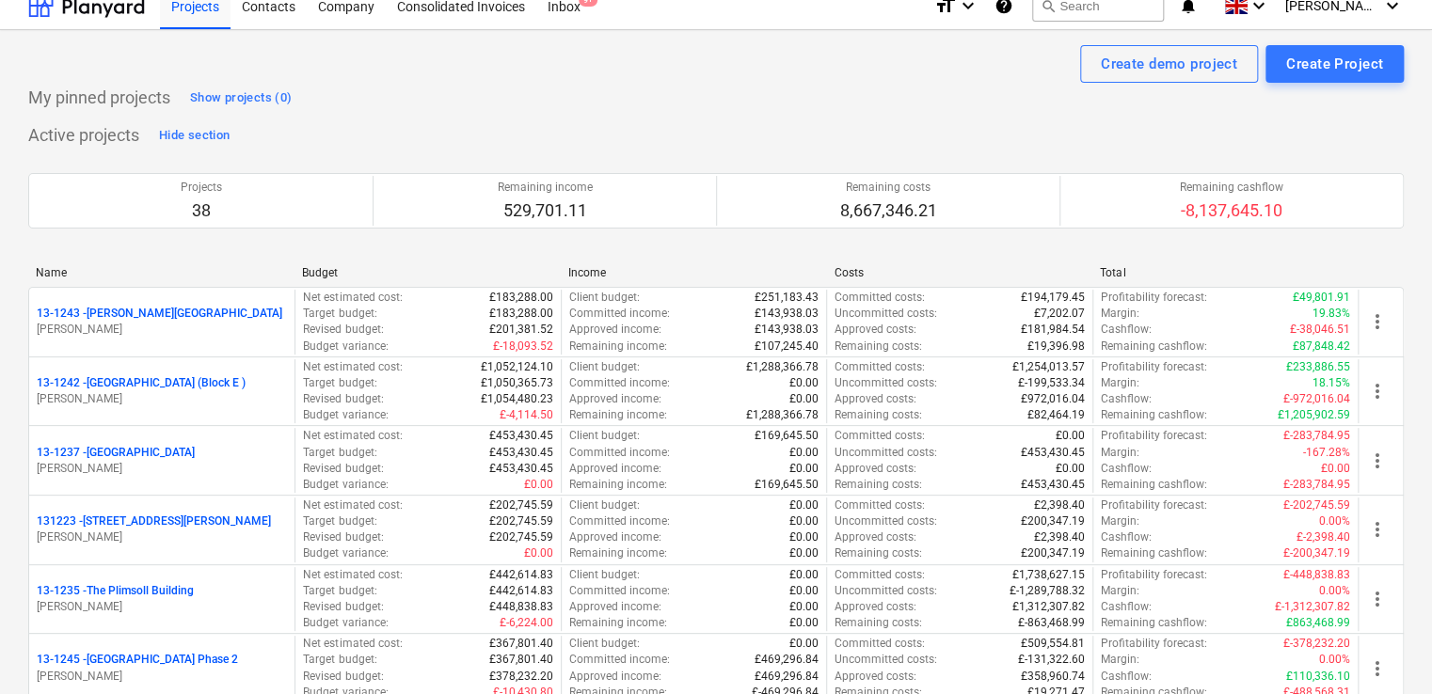
scroll to position [19, 0]
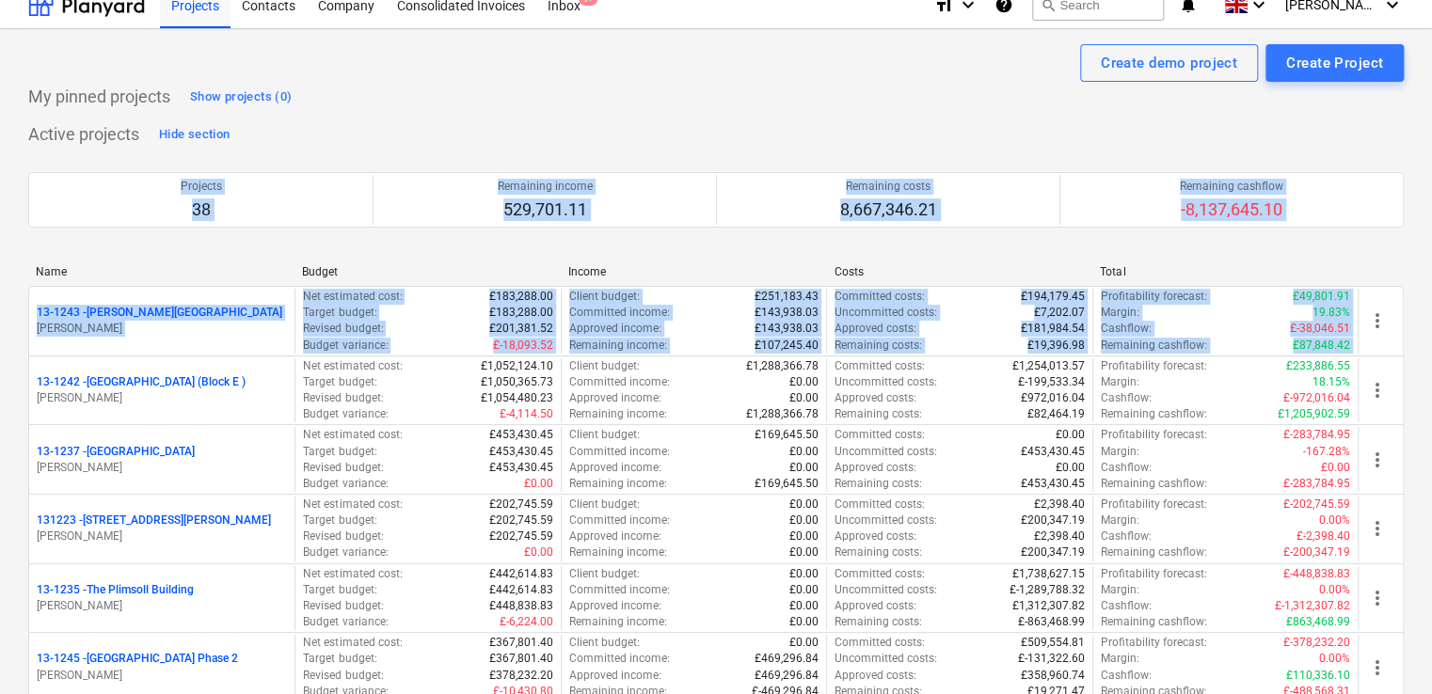
drag, startPoint x: 1430, startPoint y: 146, endPoint x: 1411, endPoint y: 343, distance: 197.6
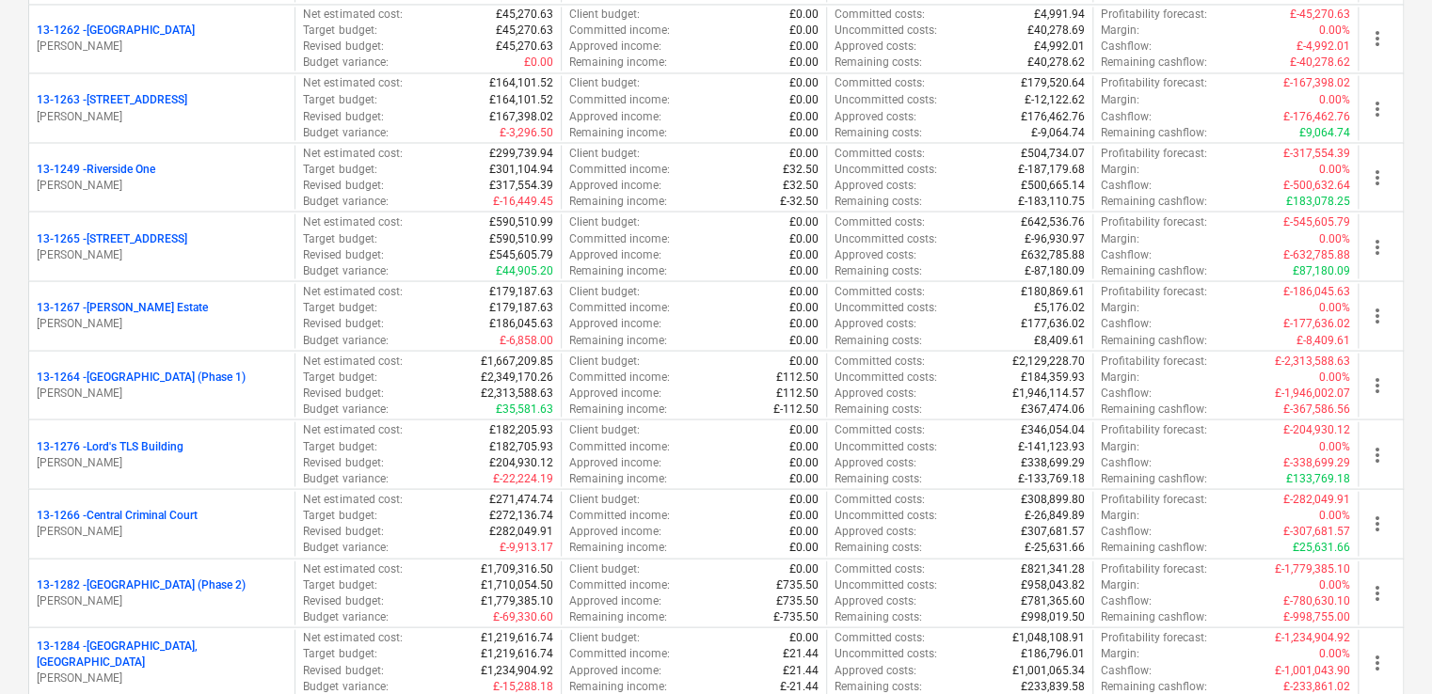
scroll to position [1714, 0]
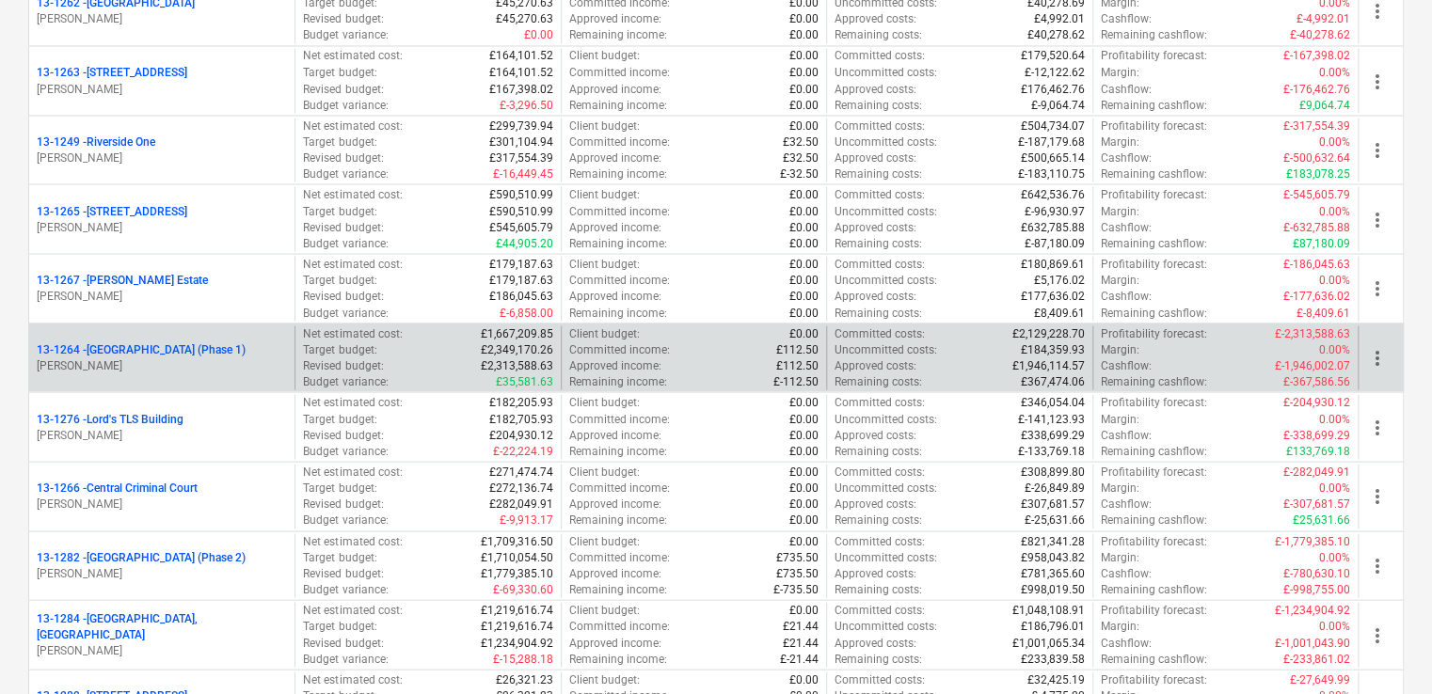
click at [221, 357] on p "13-1264 - Plumstead West Thamesmead (Phase 1)" at bounding box center [141, 350] width 209 height 16
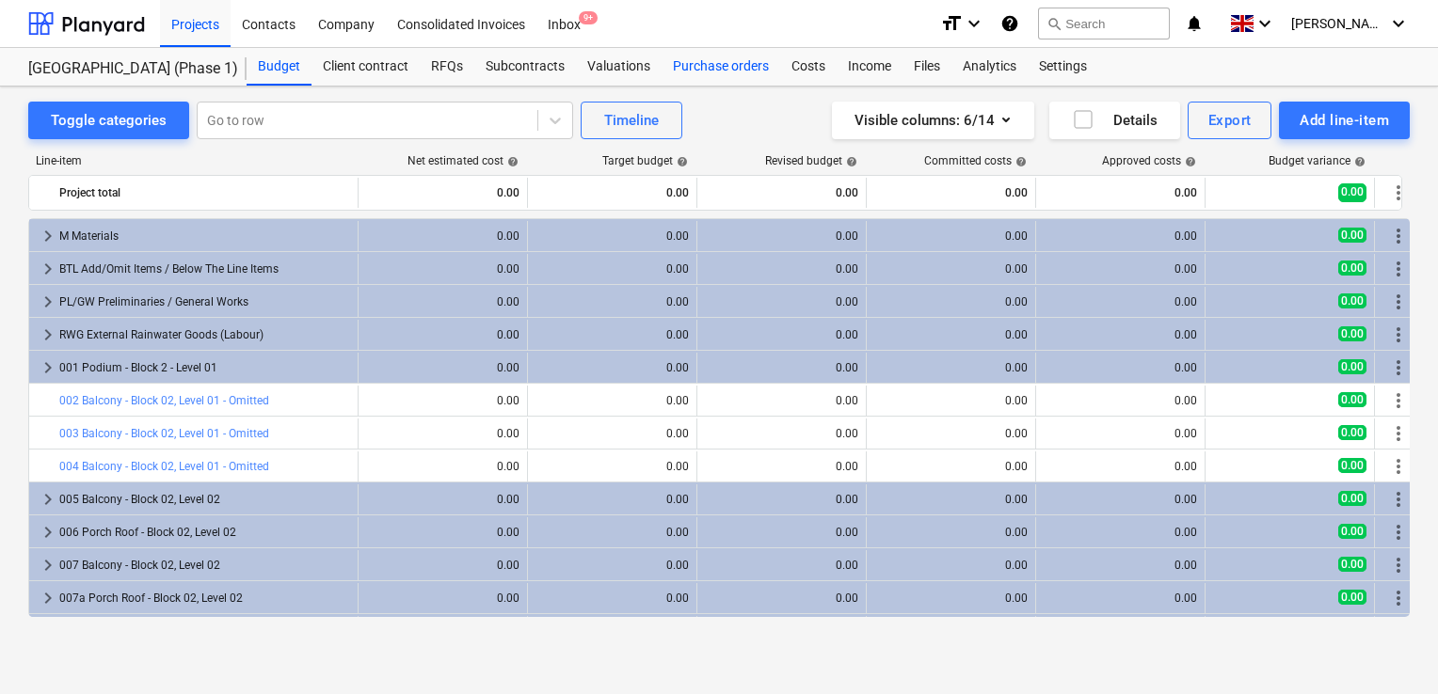
click at [707, 67] on div "Purchase orders" at bounding box center [721, 67] width 119 height 38
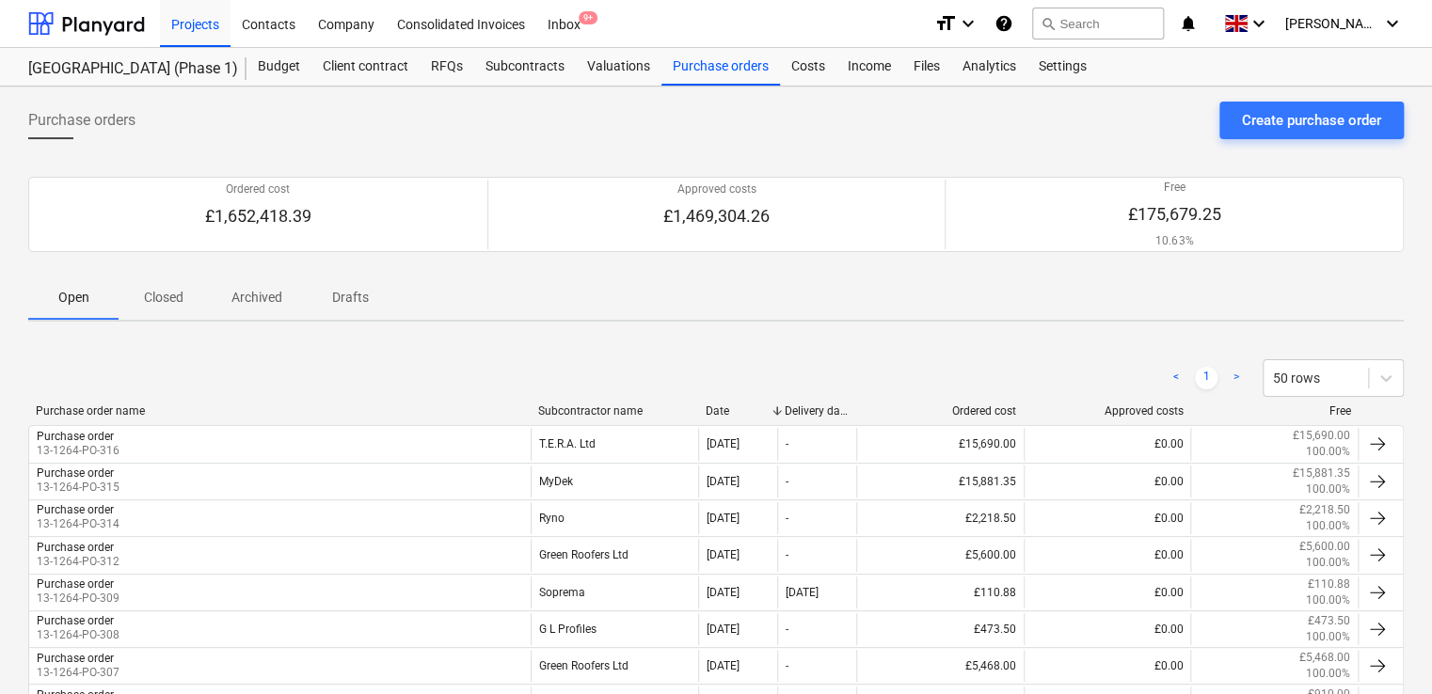
click at [567, 416] on div "Subcontractor name" at bounding box center [614, 411] width 152 height 13
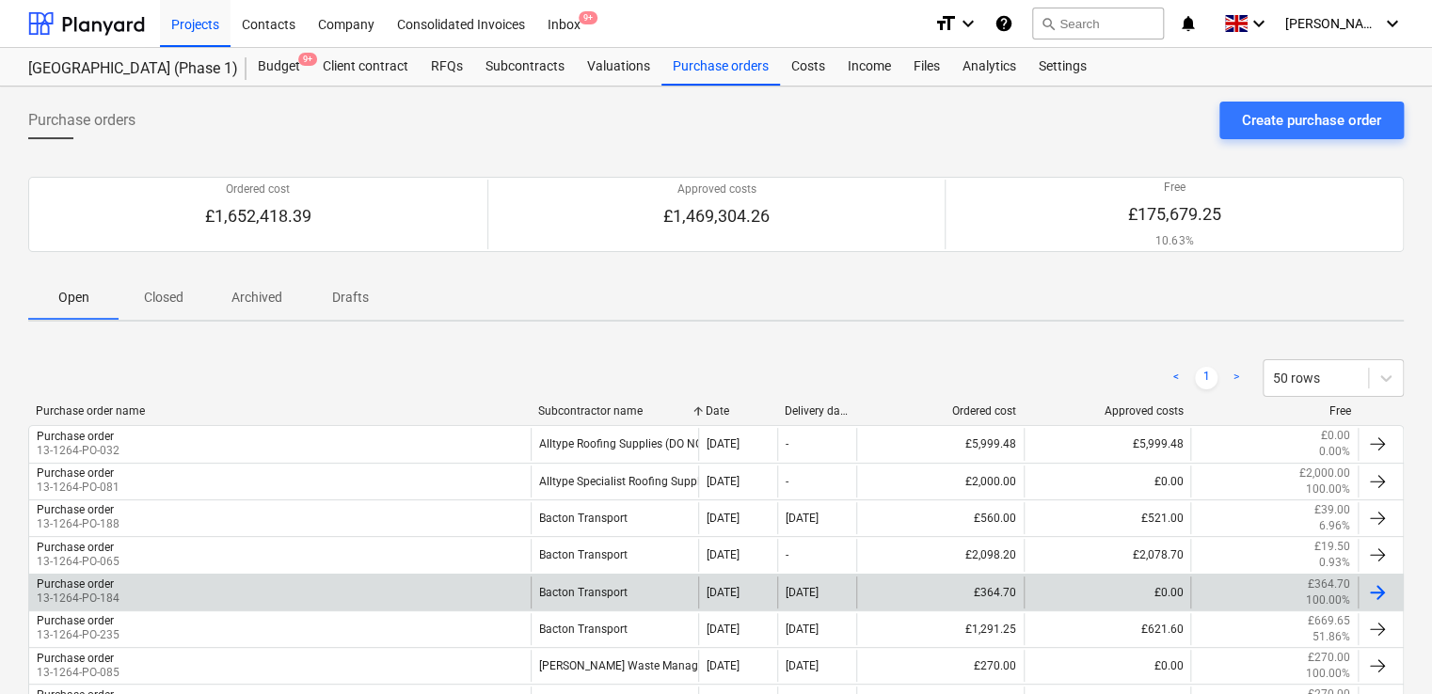
click at [583, 578] on div "Bacton Transport" at bounding box center [614, 593] width 167 height 32
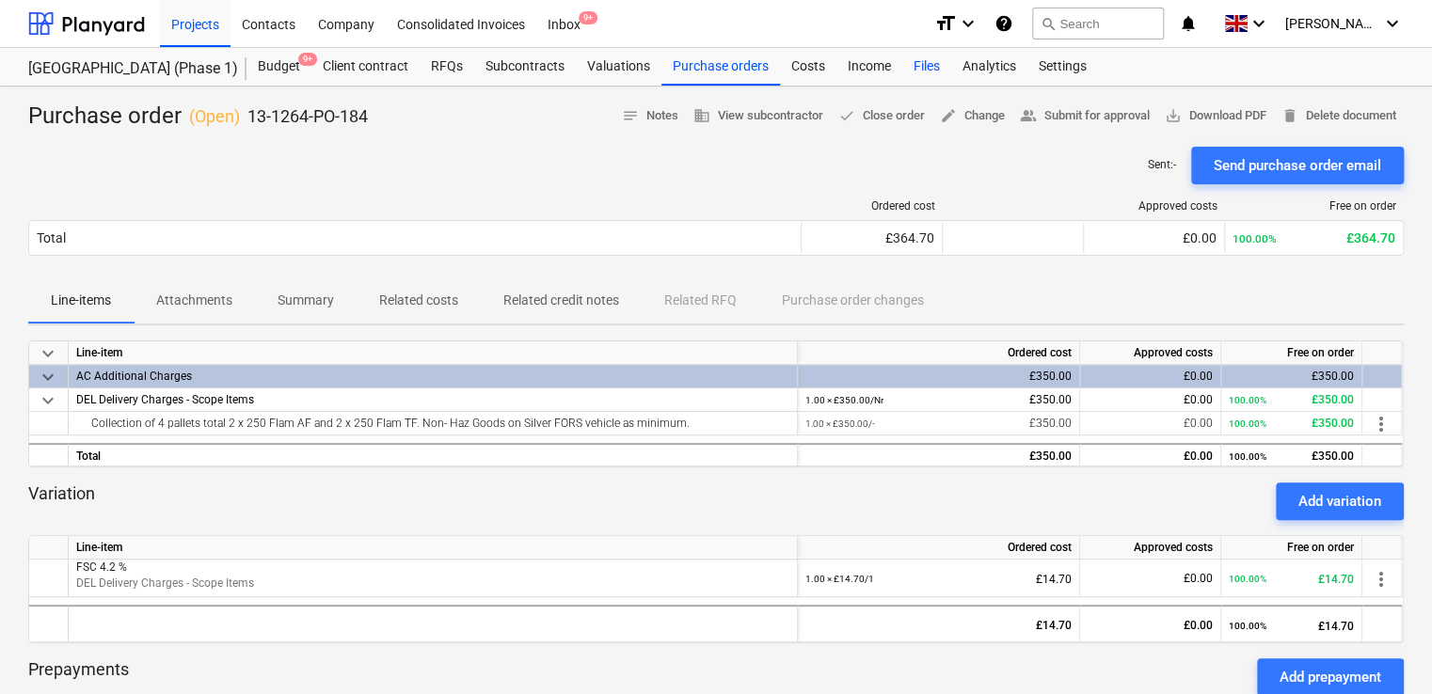
click at [926, 66] on div "Files" at bounding box center [926, 67] width 49 height 38
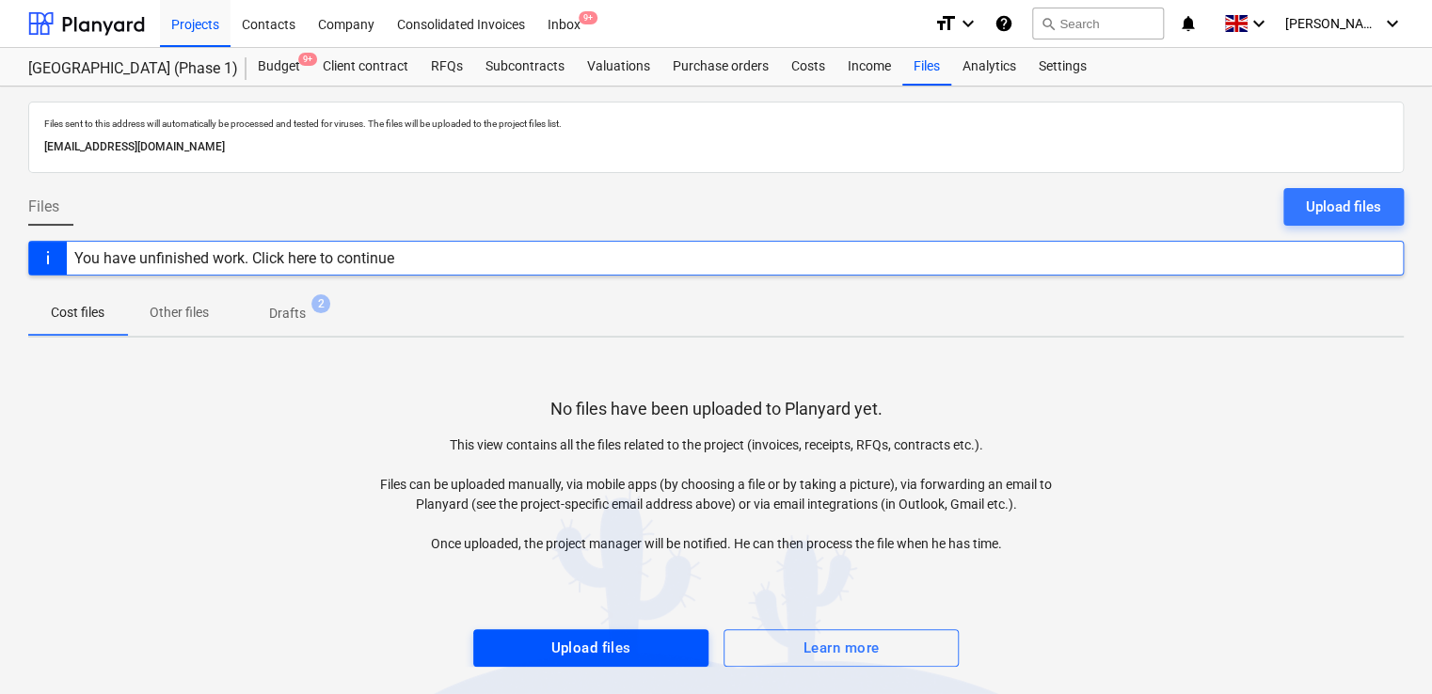
click at [571, 643] on div "Upload files" at bounding box center [590, 648] width 80 height 24
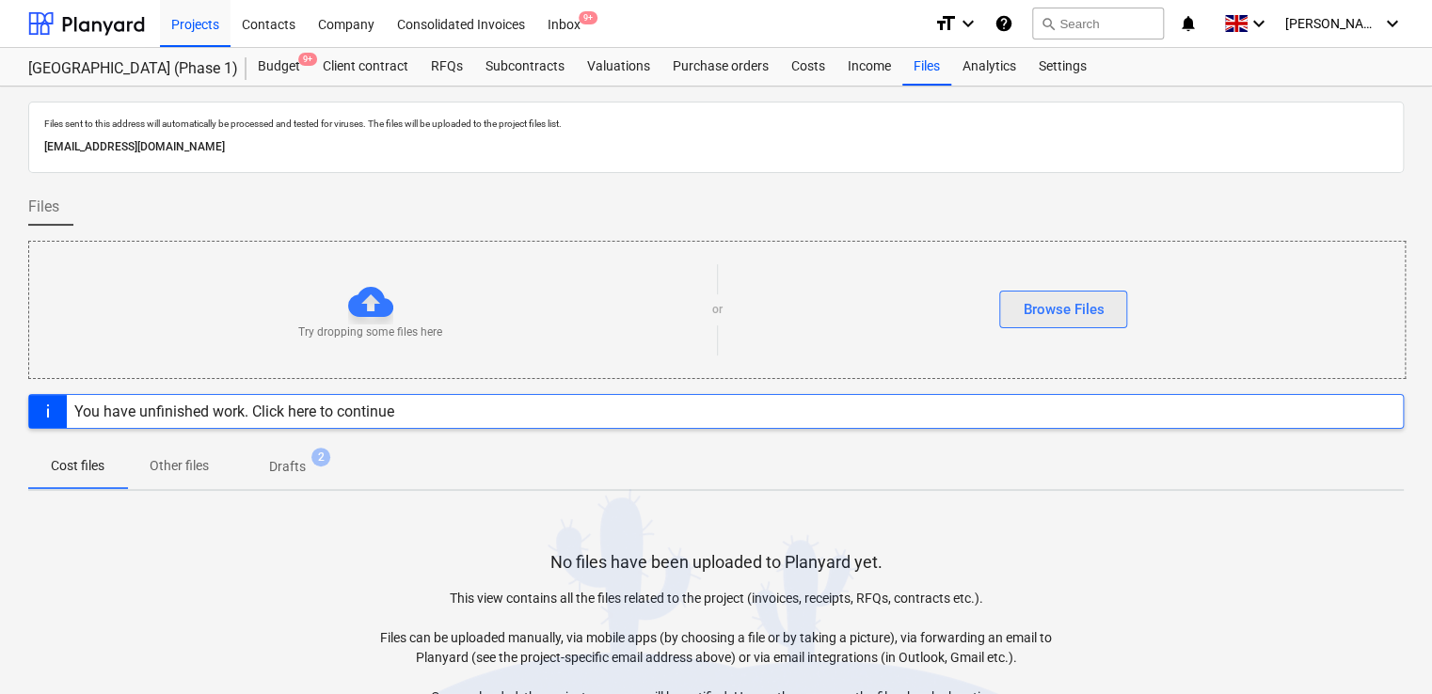
click at [1042, 314] on div "Browse Files" at bounding box center [1063, 309] width 81 height 24
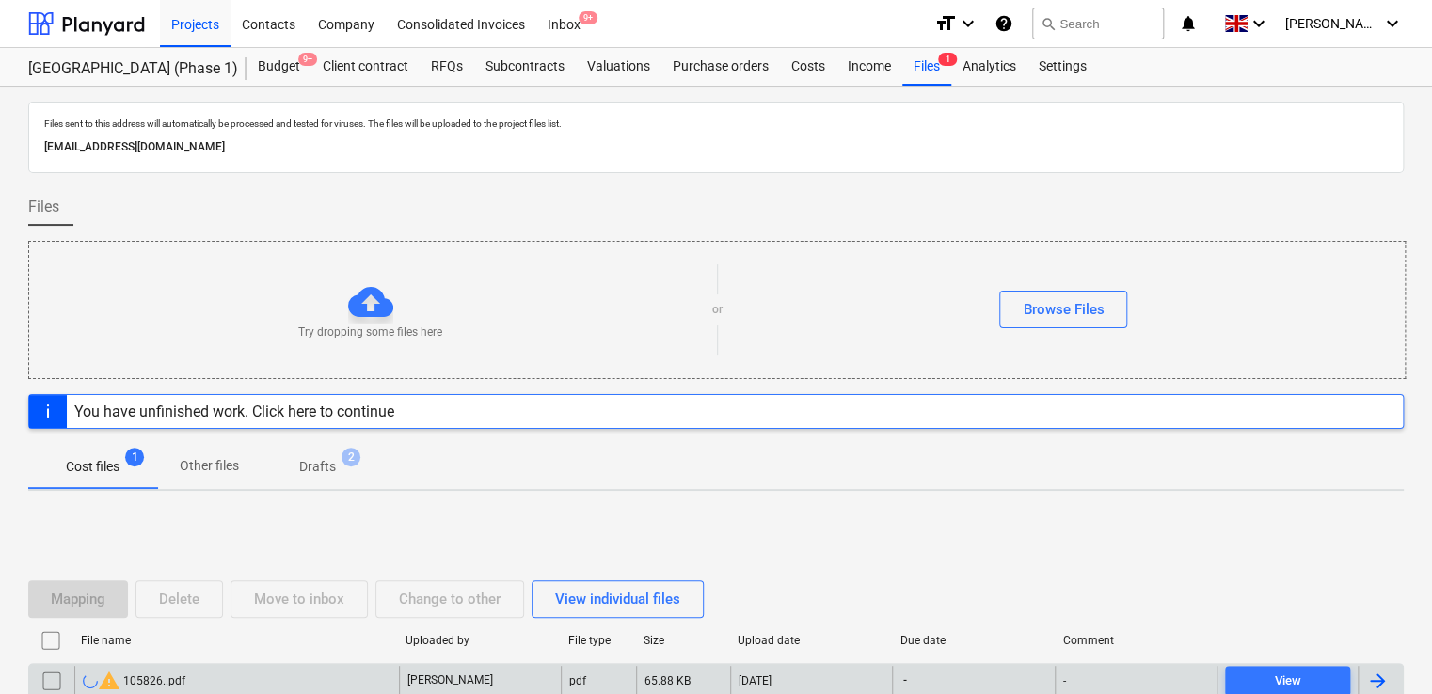
click at [290, 680] on div "warning 105826..pdf" at bounding box center [236, 681] width 325 height 30
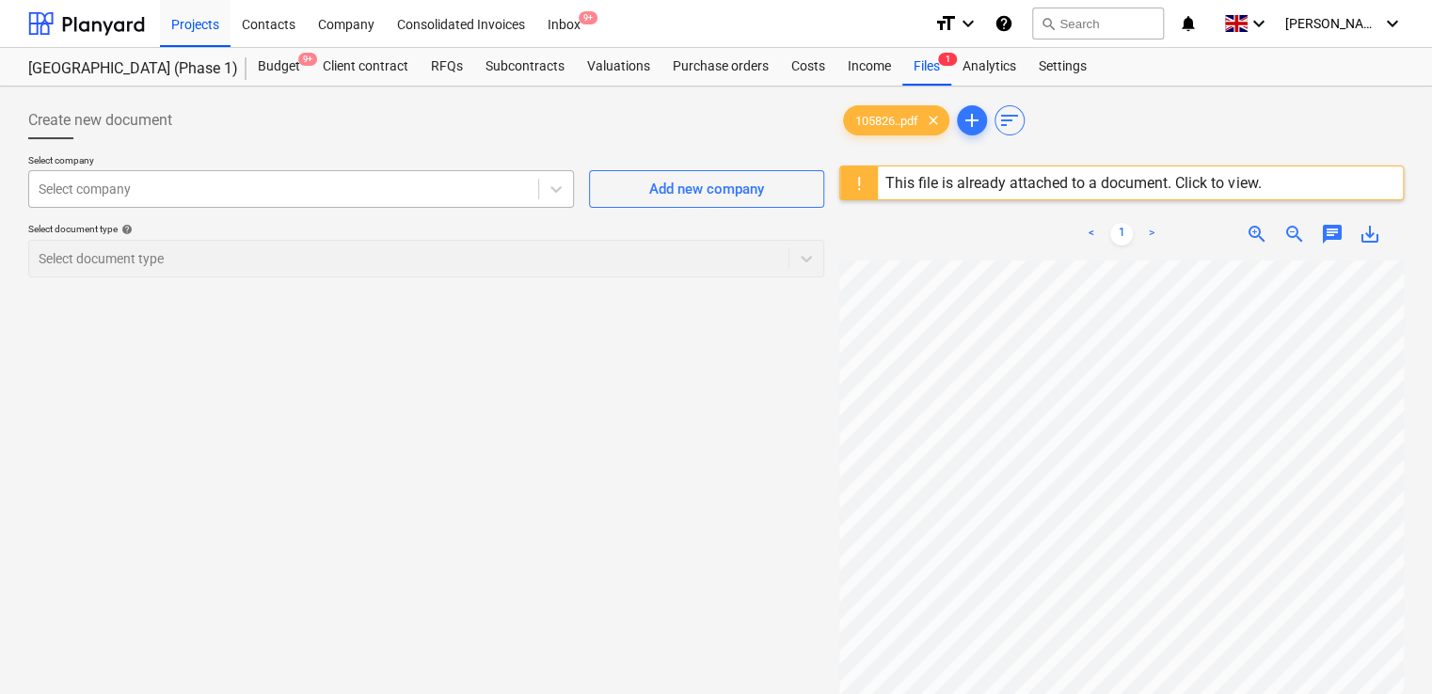
click at [467, 194] on div at bounding box center [284, 189] width 490 height 19
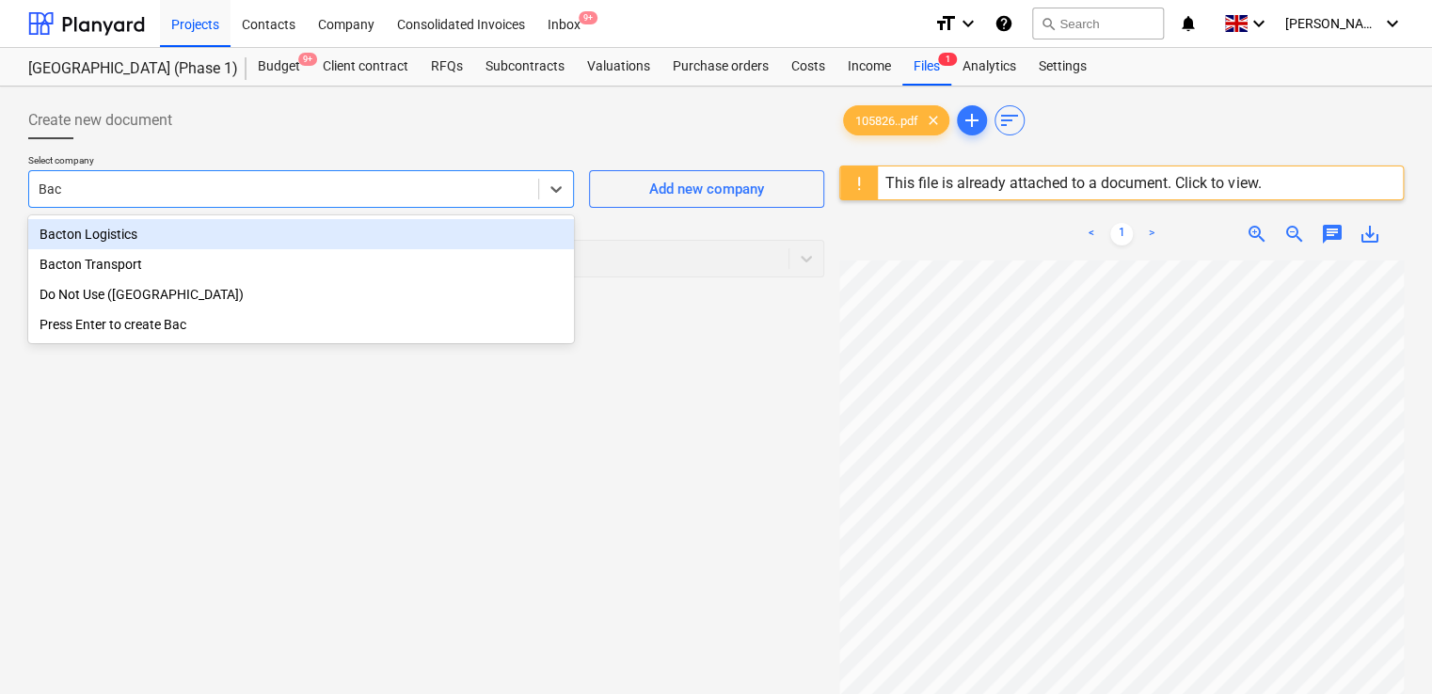
type input "Bact"
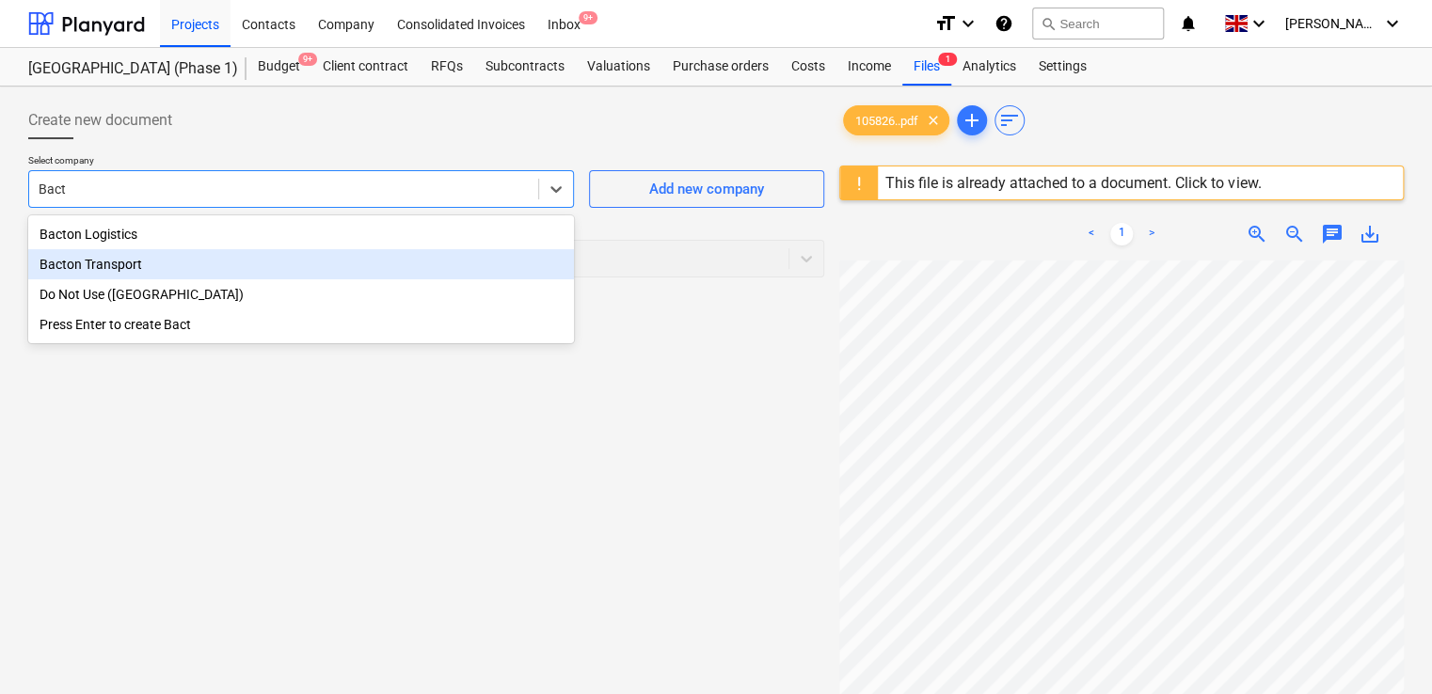
click at [410, 273] on div "Bacton Transport" at bounding box center [301, 264] width 546 height 30
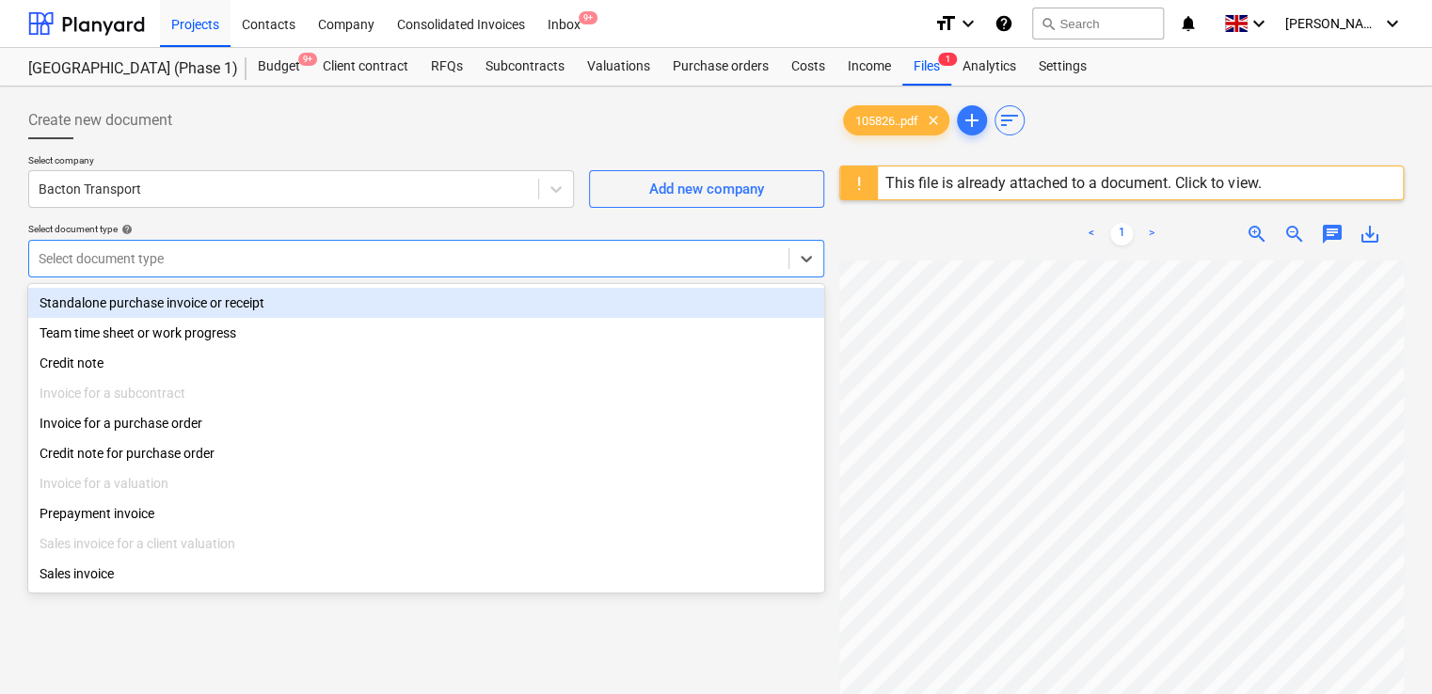
click at [413, 260] on div at bounding box center [409, 258] width 741 height 19
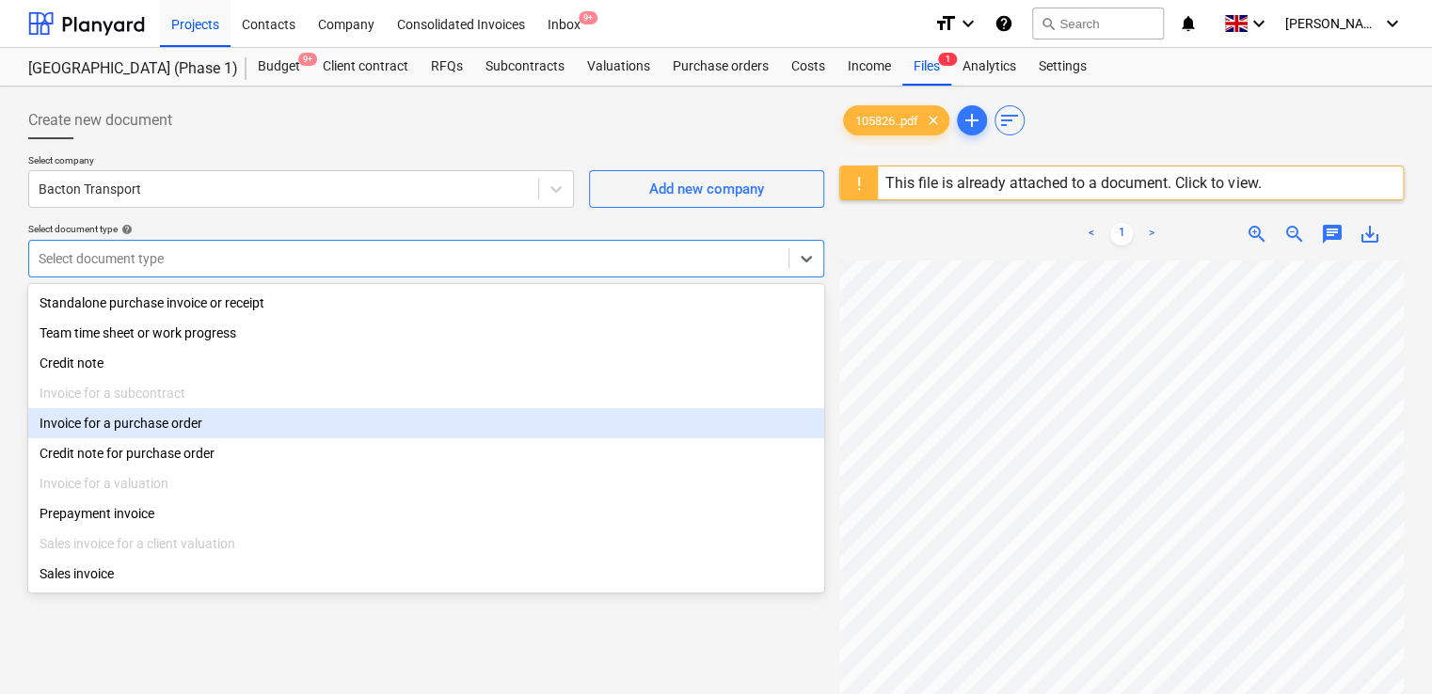
click at [299, 430] on div "Invoice for a purchase order" at bounding box center [426, 423] width 796 height 30
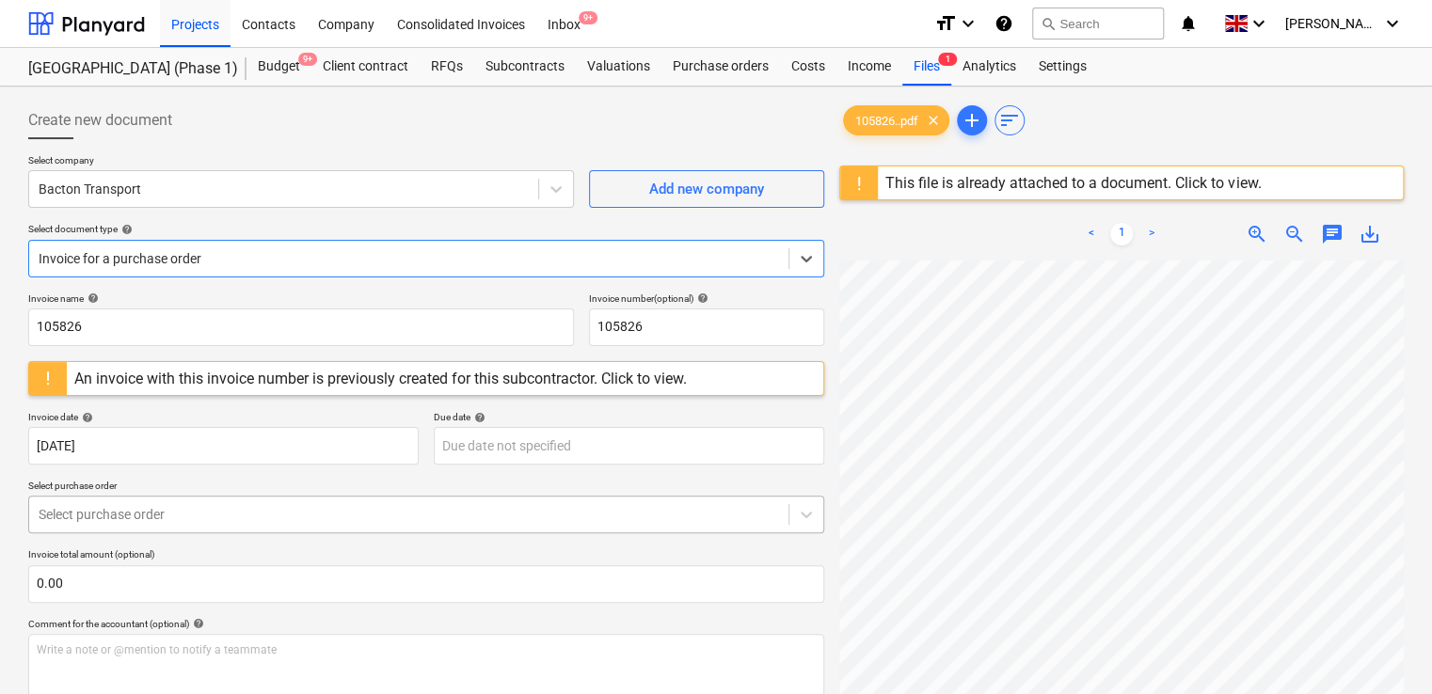
click at [286, 505] on div at bounding box center [409, 514] width 741 height 19
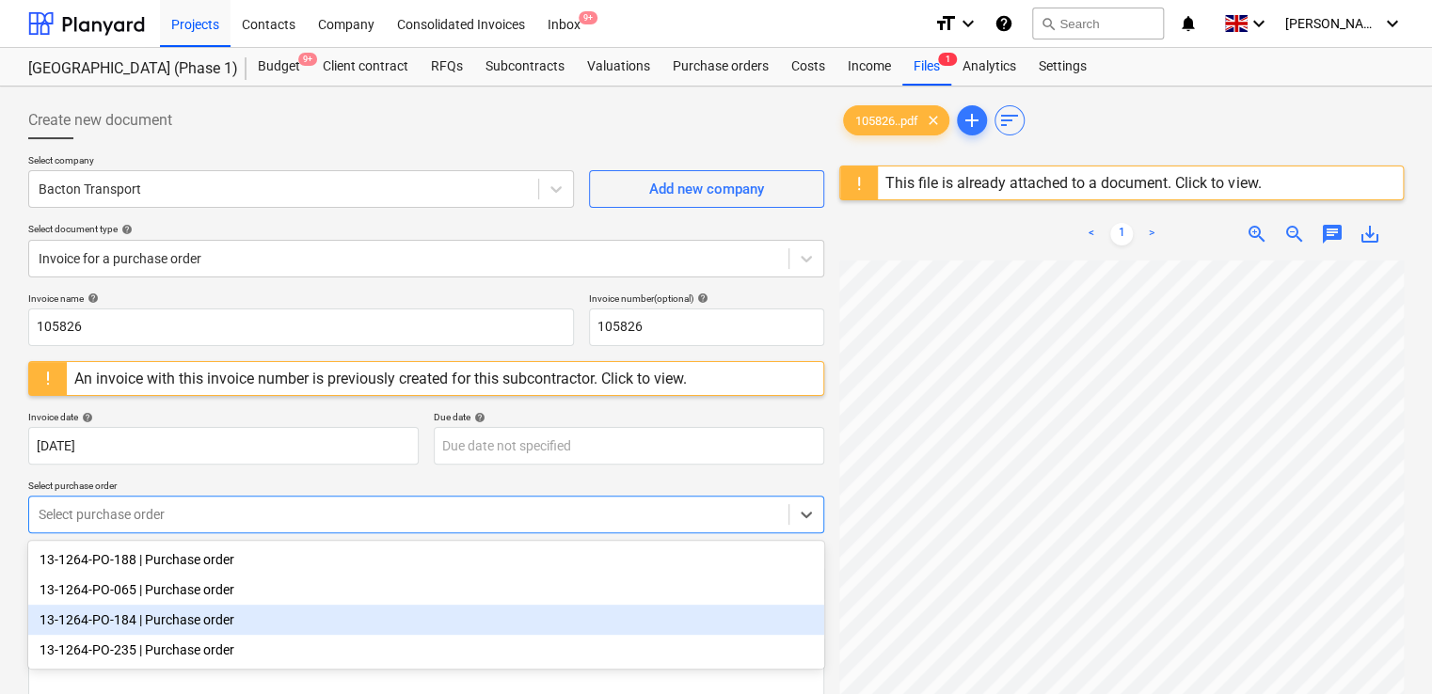
click at [263, 621] on div "13-1264-PO-184 | Purchase order" at bounding box center [426, 620] width 796 height 30
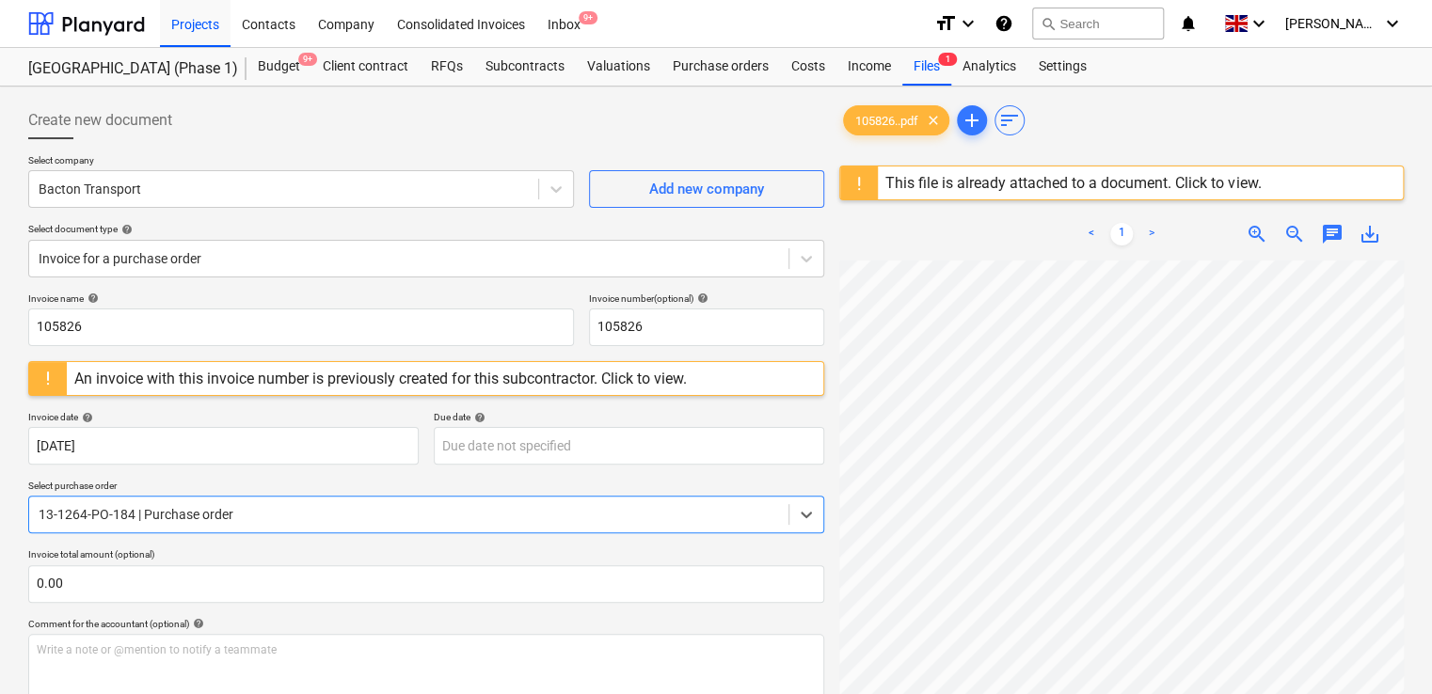
click at [349, 621] on div "Comment for the accountant (optional) help" at bounding box center [426, 624] width 796 height 12
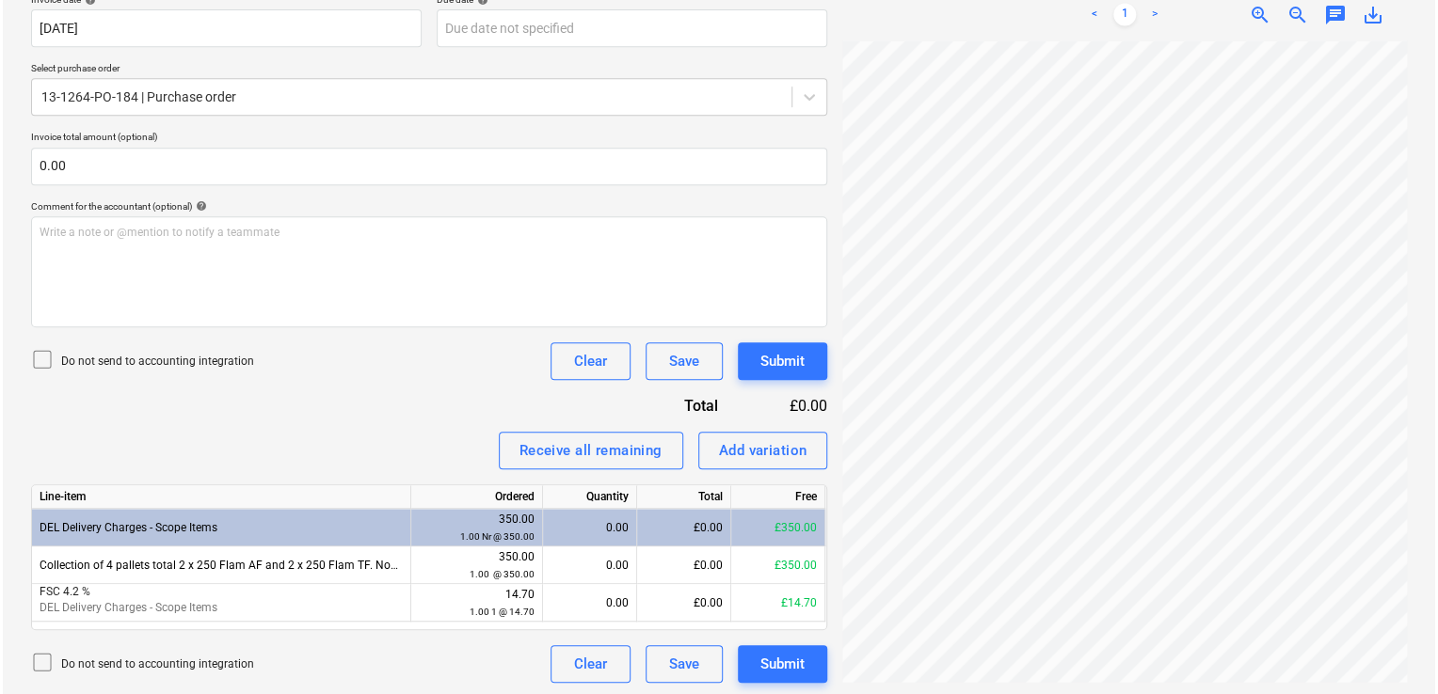
scroll to position [421, 0]
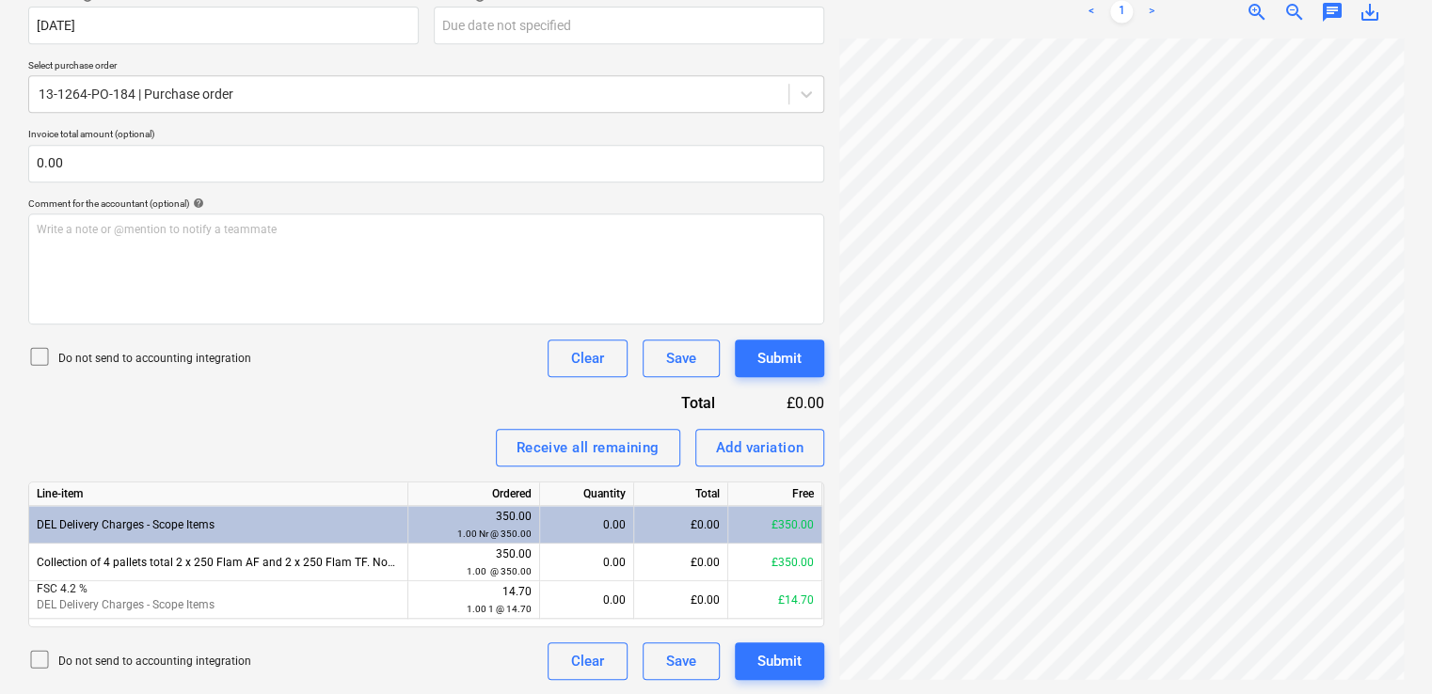
click at [46, 356] on icon at bounding box center [39, 356] width 23 height 23
click at [550, 439] on div "Receive all remaining" at bounding box center [588, 448] width 143 height 24
click at [801, 654] on div "Submit" at bounding box center [779, 661] width 44 height 24
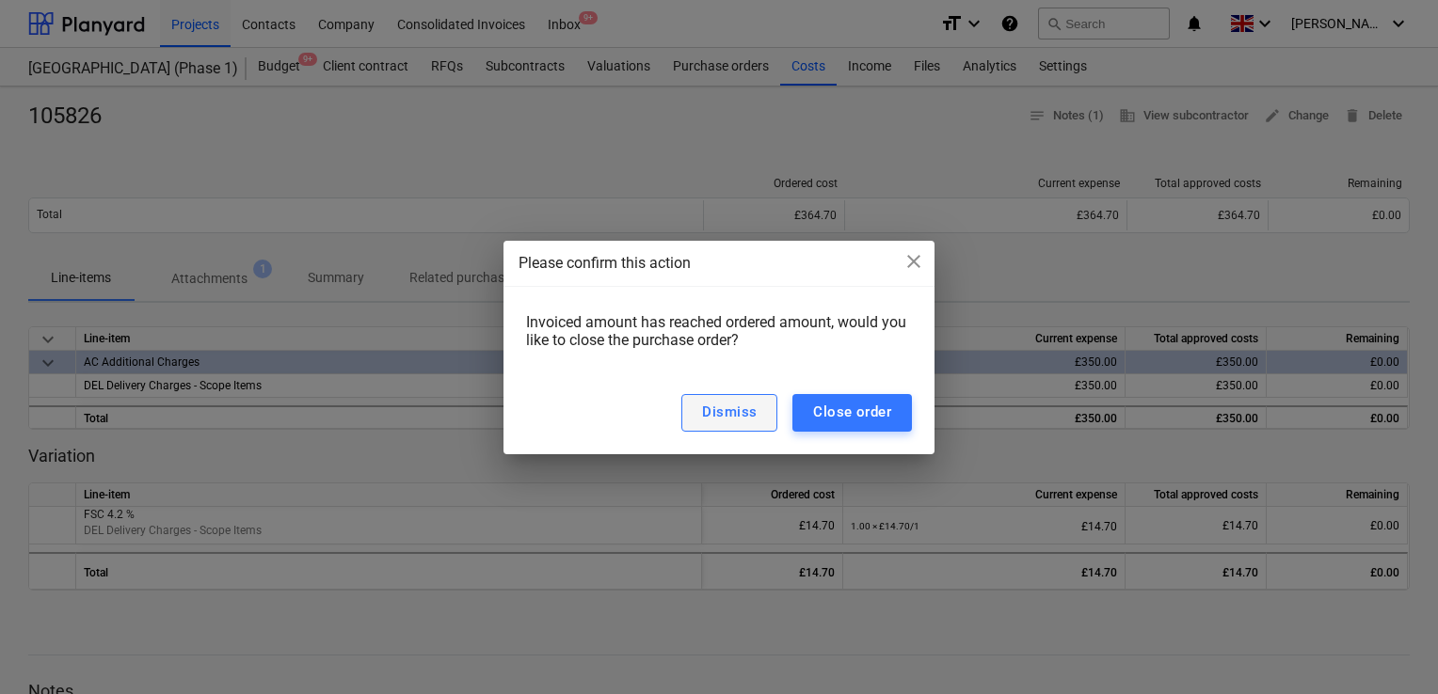
click at [757, 416] on div "Dismiss" at bounding box center [729, 412] width 55 height 24
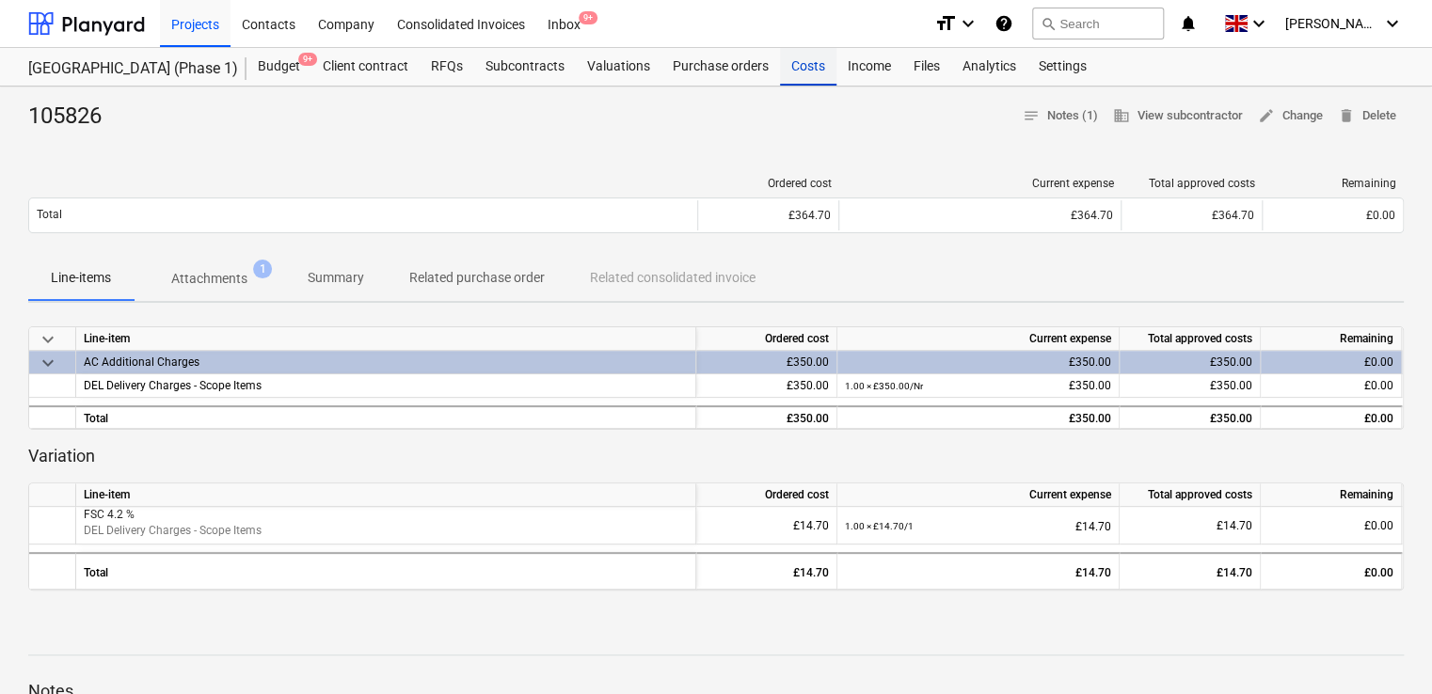
click at [790, 69] on div "Costs" at bounding box center [808, 67] width 56 height 38
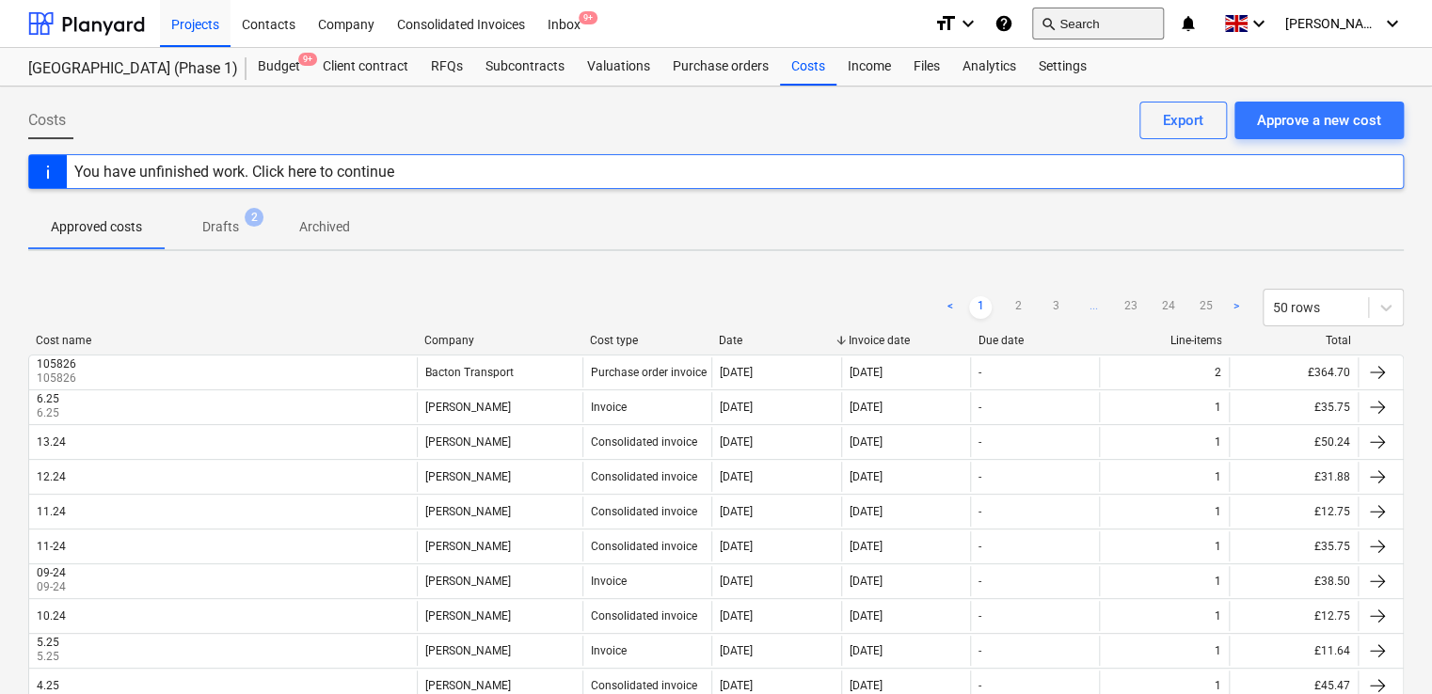
click at [1092, 36] on button "search Search" at bounding box center [1098, 24] width 132 height 32
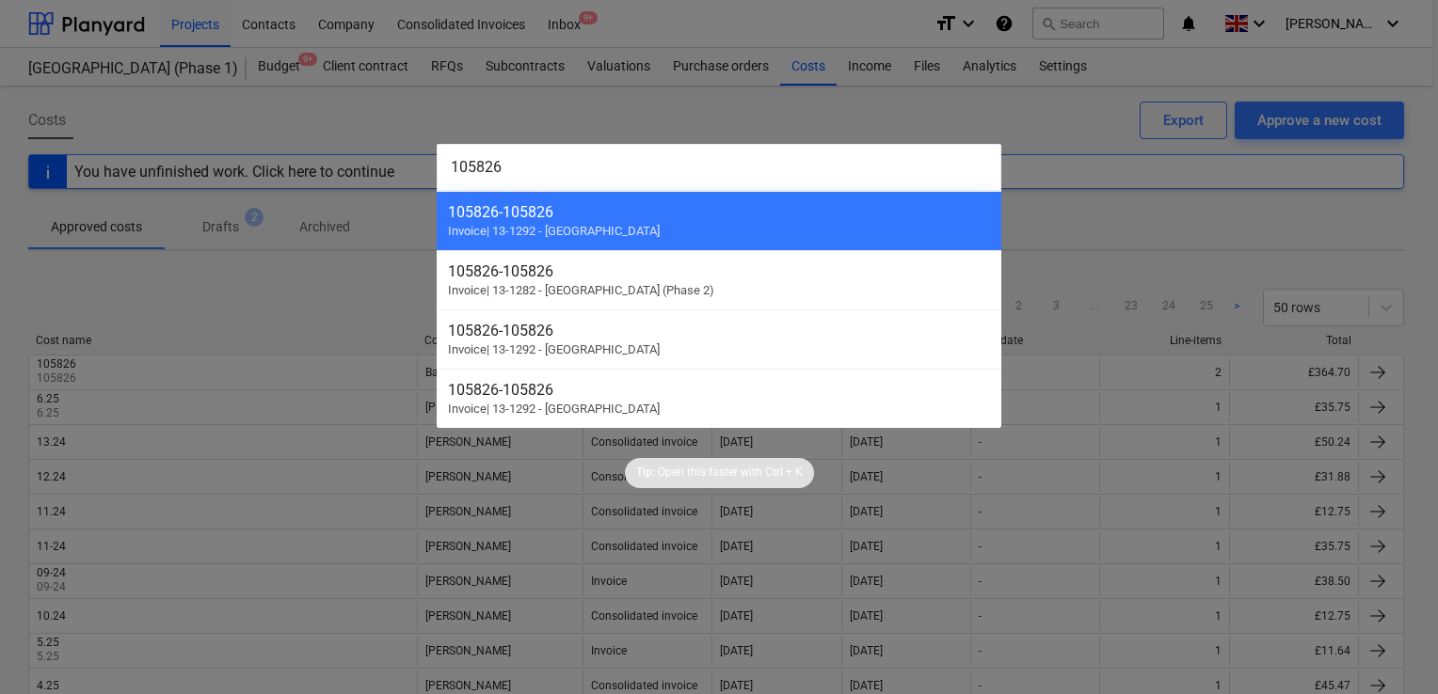
type input "105826"
click at [568, 113] on div at bounding box center [719, 347] width 1438 height 694
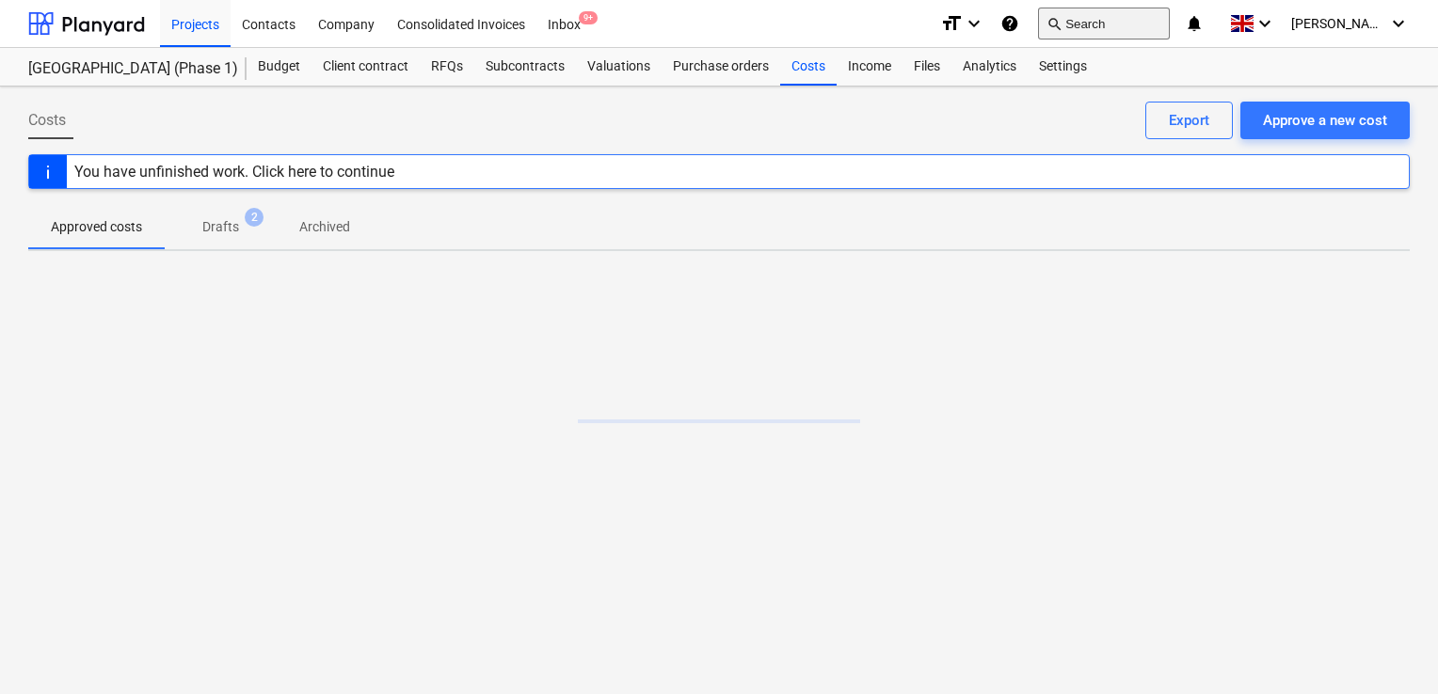
click at [1133, 25] on button "search Search" at bounding box center [1104, 24] width 132 height 32
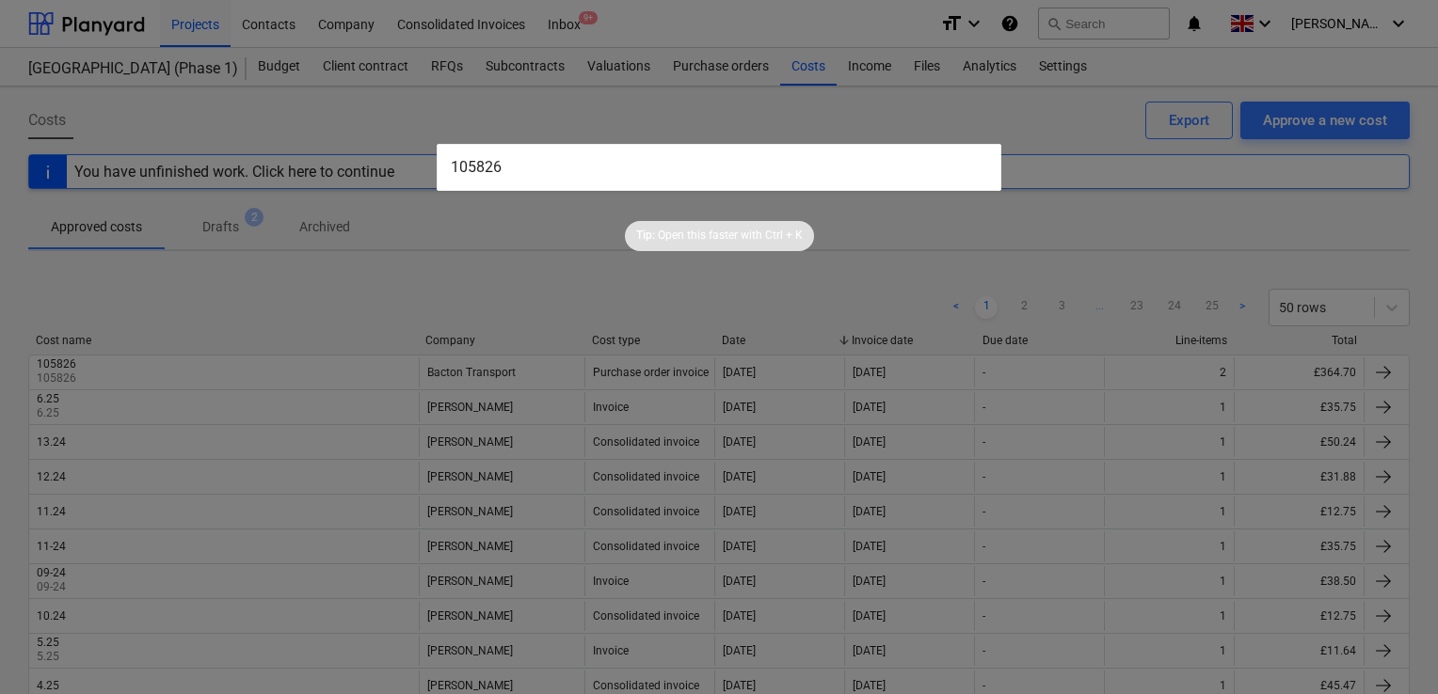
click at [502, 170] on input "105826" at bounding box center [719, 167] width 565 height 47
type input "105826"
drag, startPoint x: 502, startPoint y: 170, endPoint x: 379, endPoint y: 177, distance: 122.5
click at [379, 177] on div "105826 Tip: Open this faster with Ctrl + K" at bounding box center [719, 347] width 1438 height 694
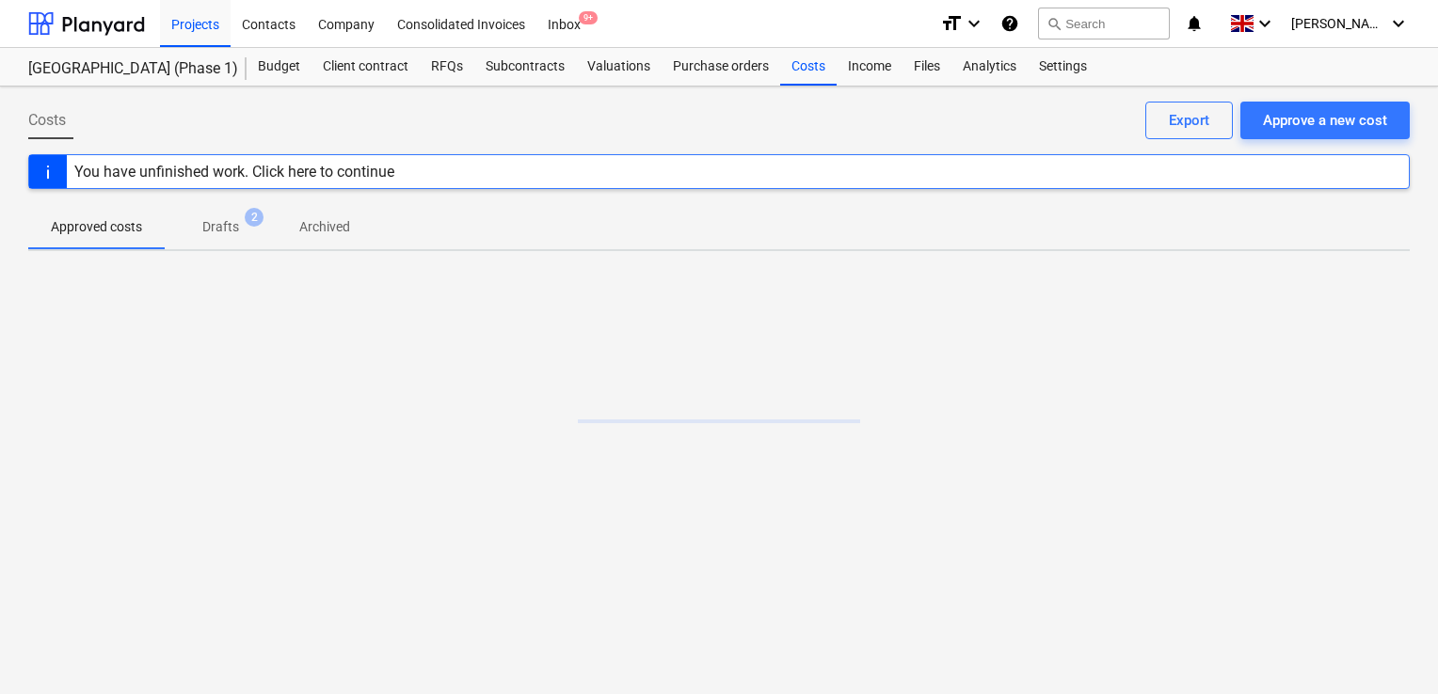
click at [221, 231] on p "Drafts" at bounding box center [220, 227] width 37 height 20
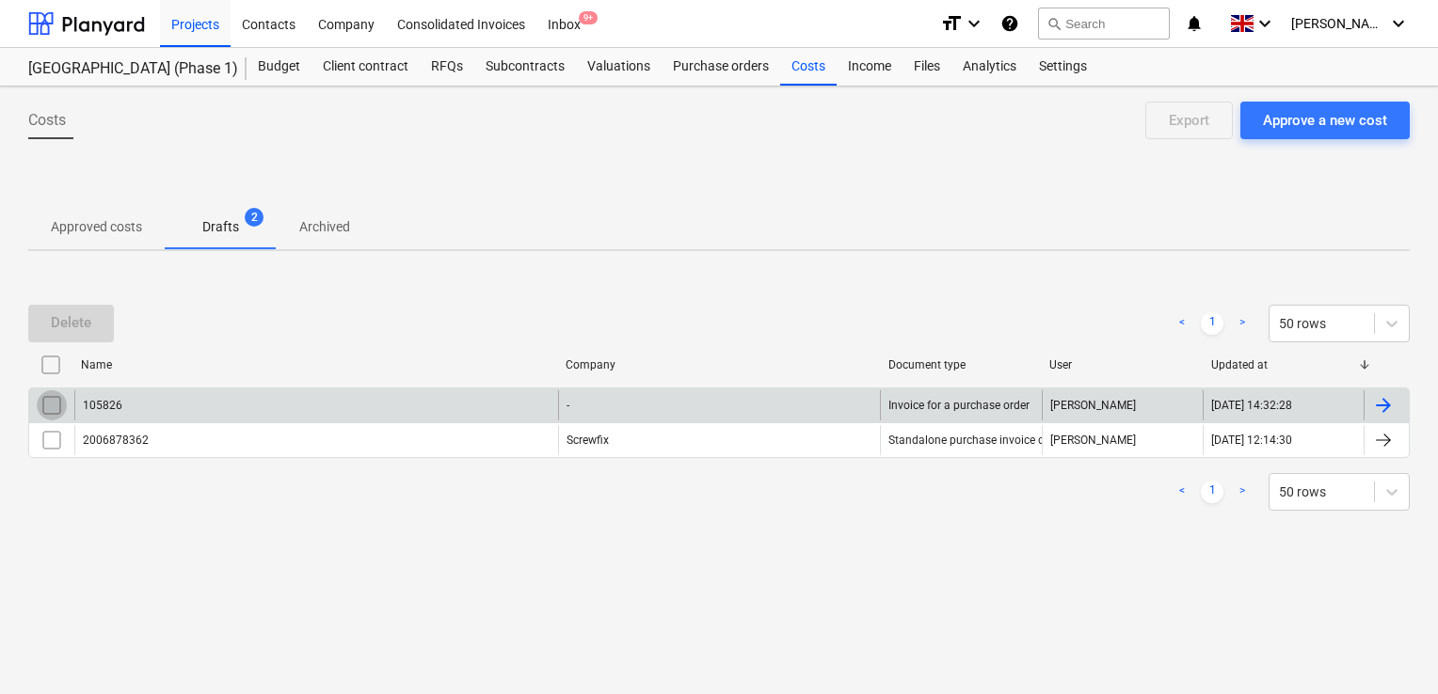
click at [43, 401] on input "checkbox" at bounding box center [52, 406] width 30 height 30
click at [72, 320] on div "Delete" at bounding box center [71, 323] width 40 height 24
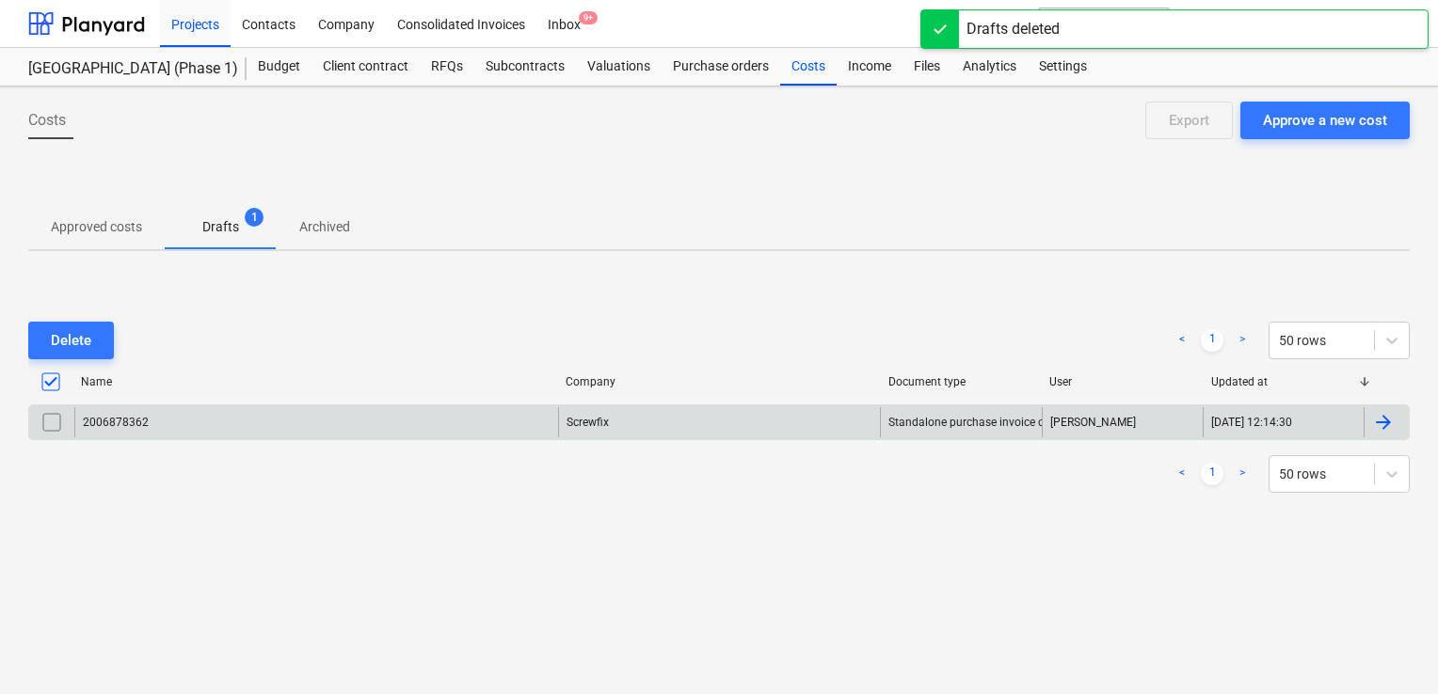
click at [852, 28] on div "Projects Contacts Company Consolidated Invoices Inbox 9+" at bounding box center [542, 23] width 765 height 47
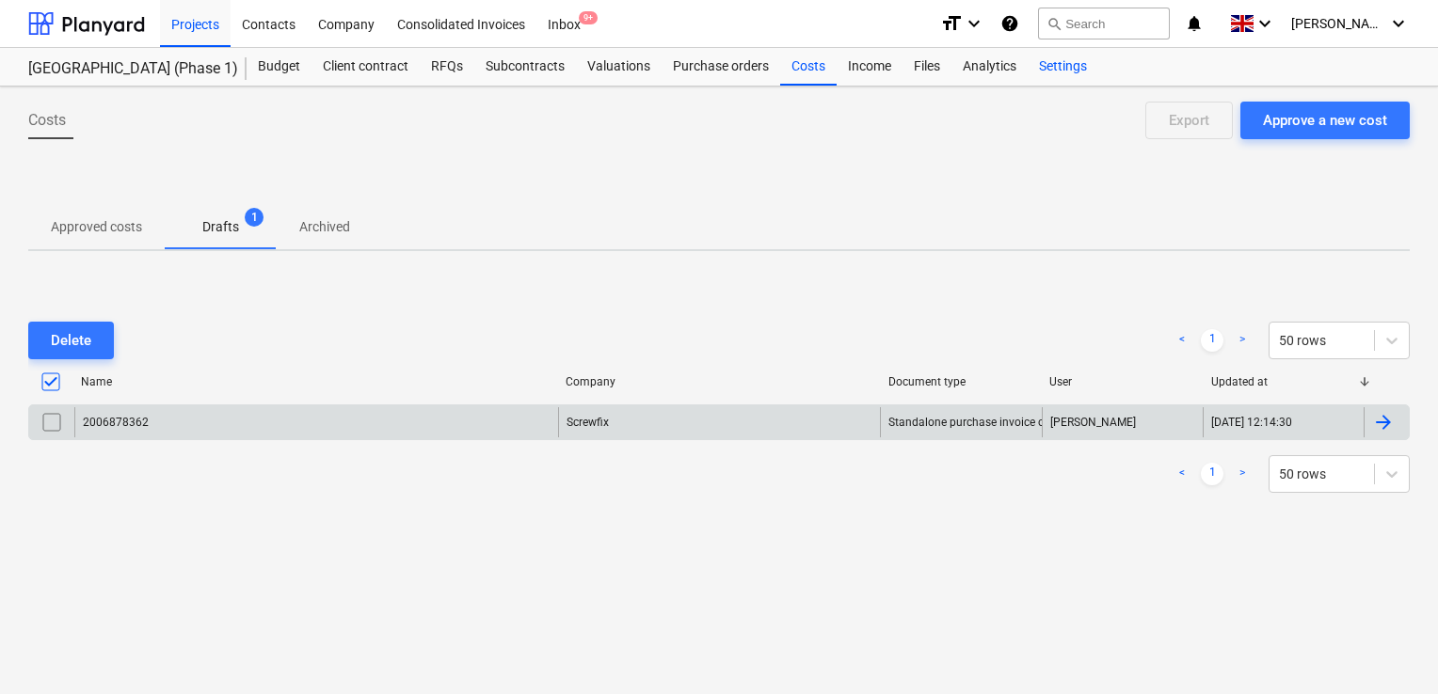
click at [1092, 63] on div "Settings" at bounding box center [1063, 67] width 71 height 38
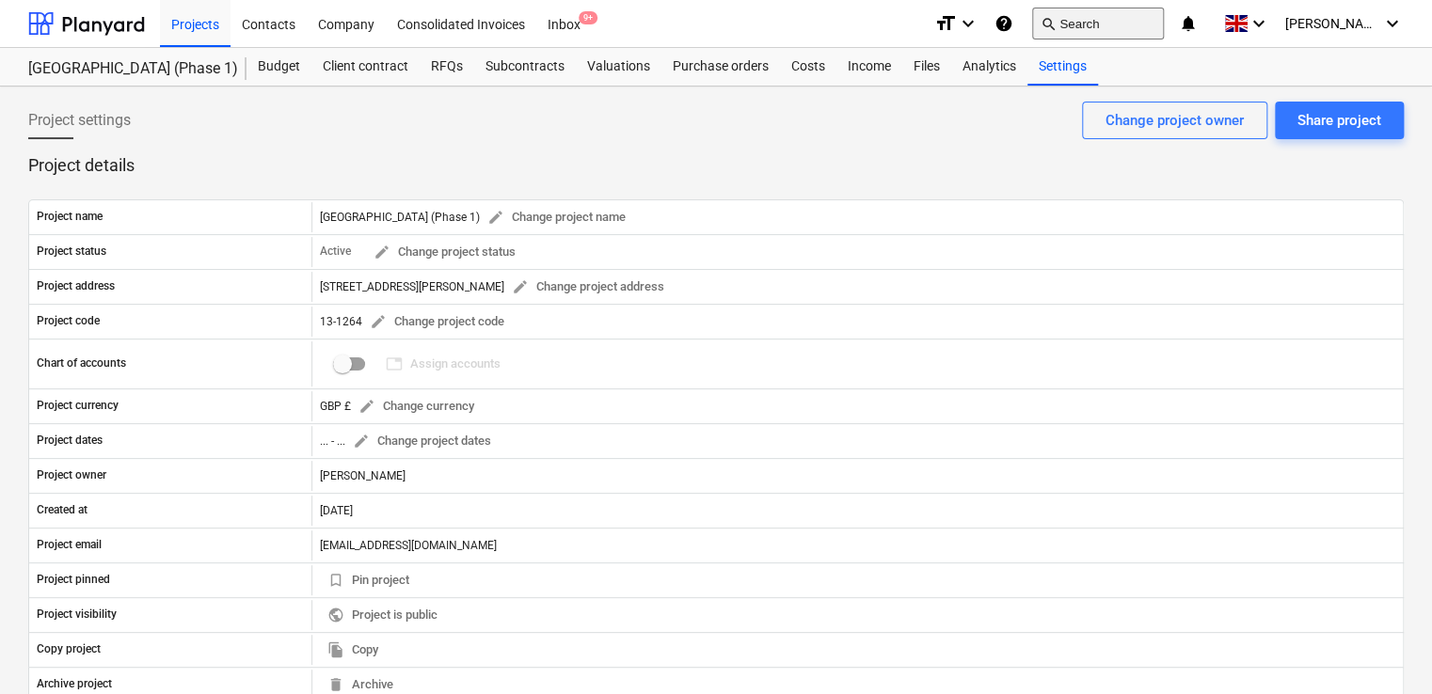
click at [1103, 25] on button "search Search" at bounding box center [1098, 24] width 132 height 32
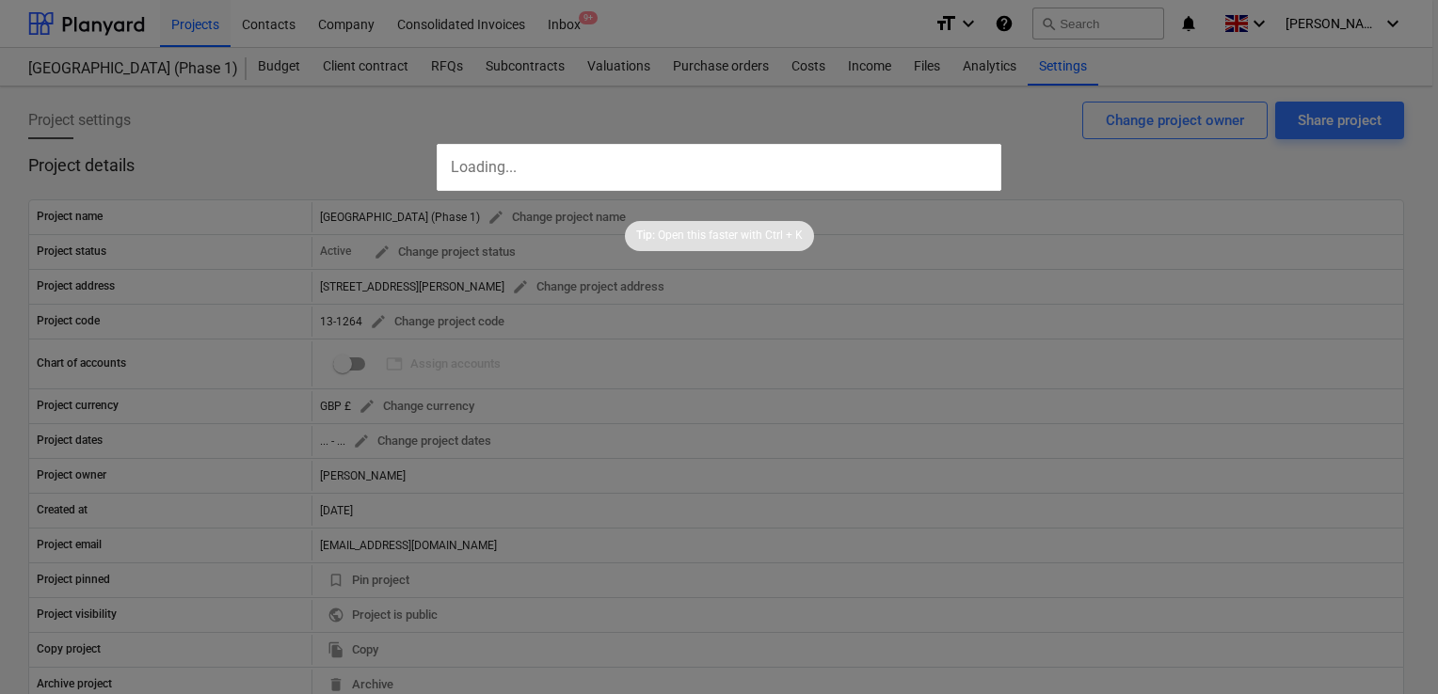
type input "105826"
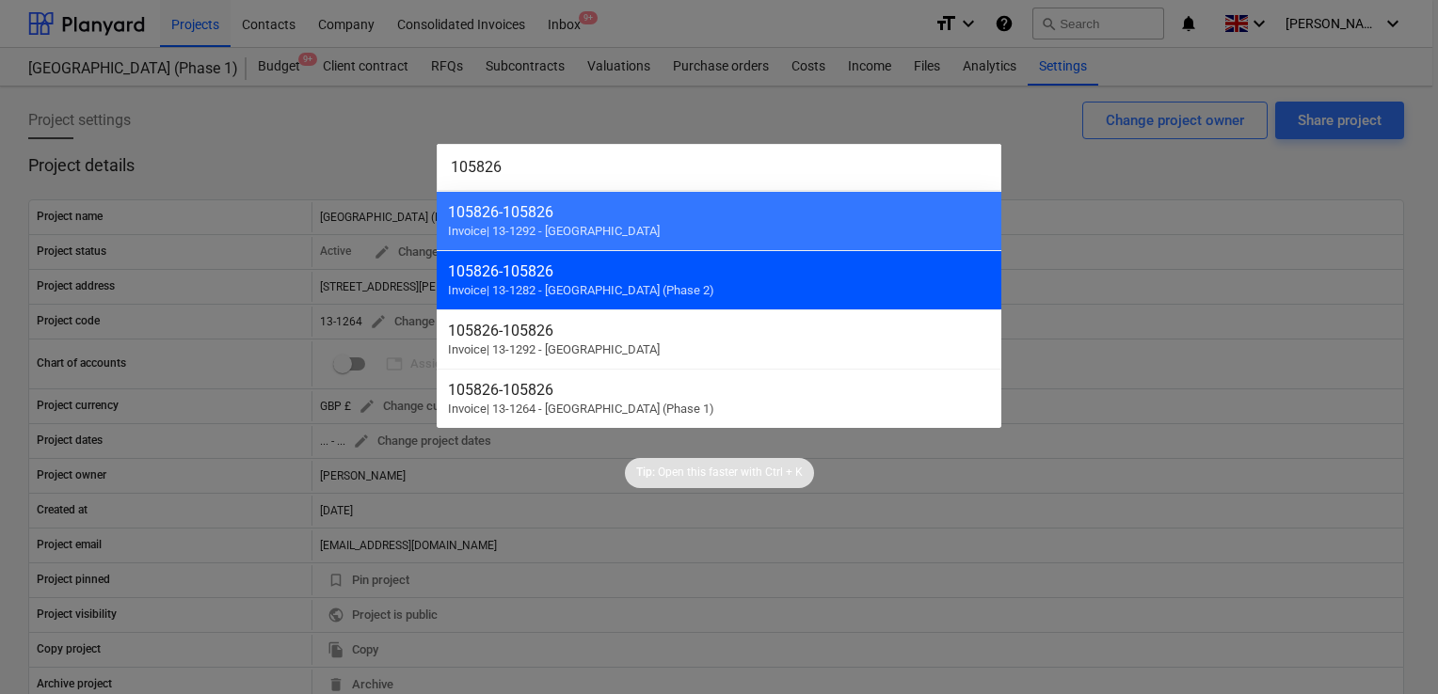
type input "105826"
click at [734, 280] on div "105826 - 105826 Invoice | 13-1282 - [GEOGRAPHIC_DATA] (Phase 2)" at bounding box center [719, 279] width 565 height 59
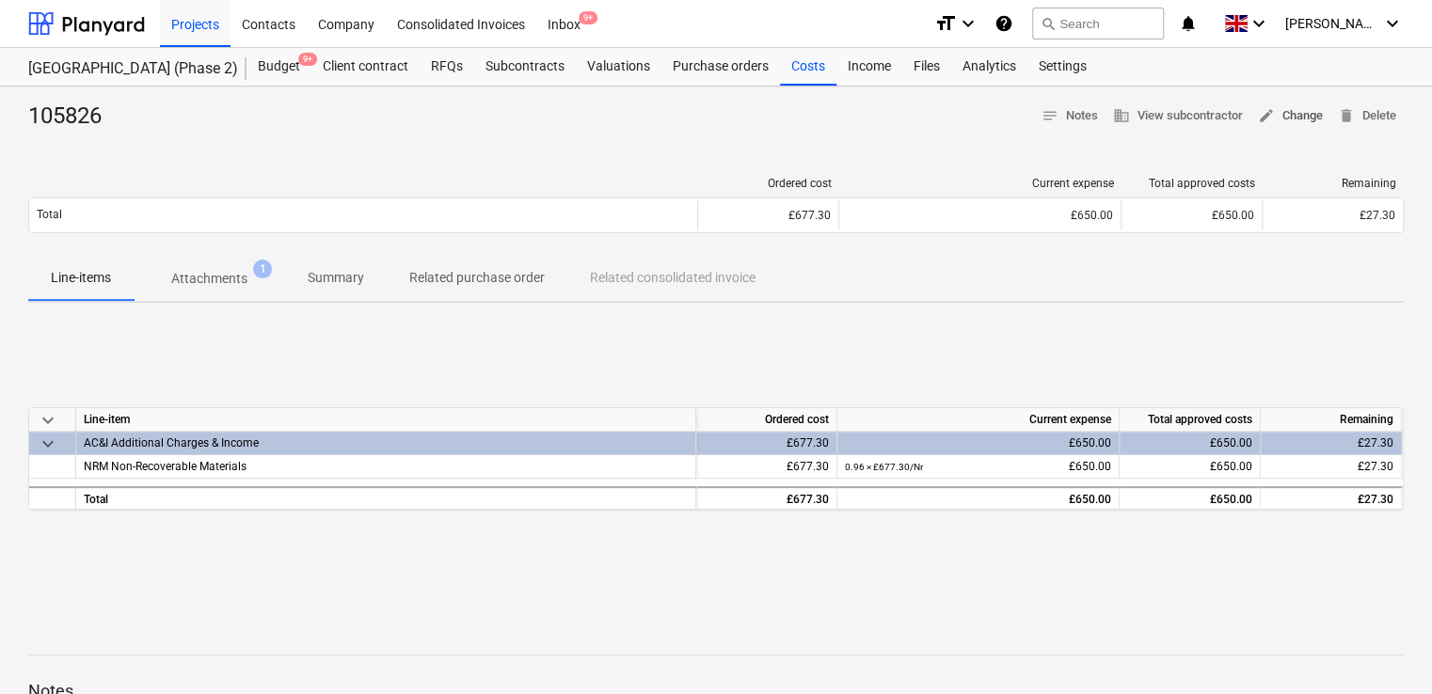
click at [1284, 120] on span "edit Change" at bounding box center [1290, 116] width 65 height 22
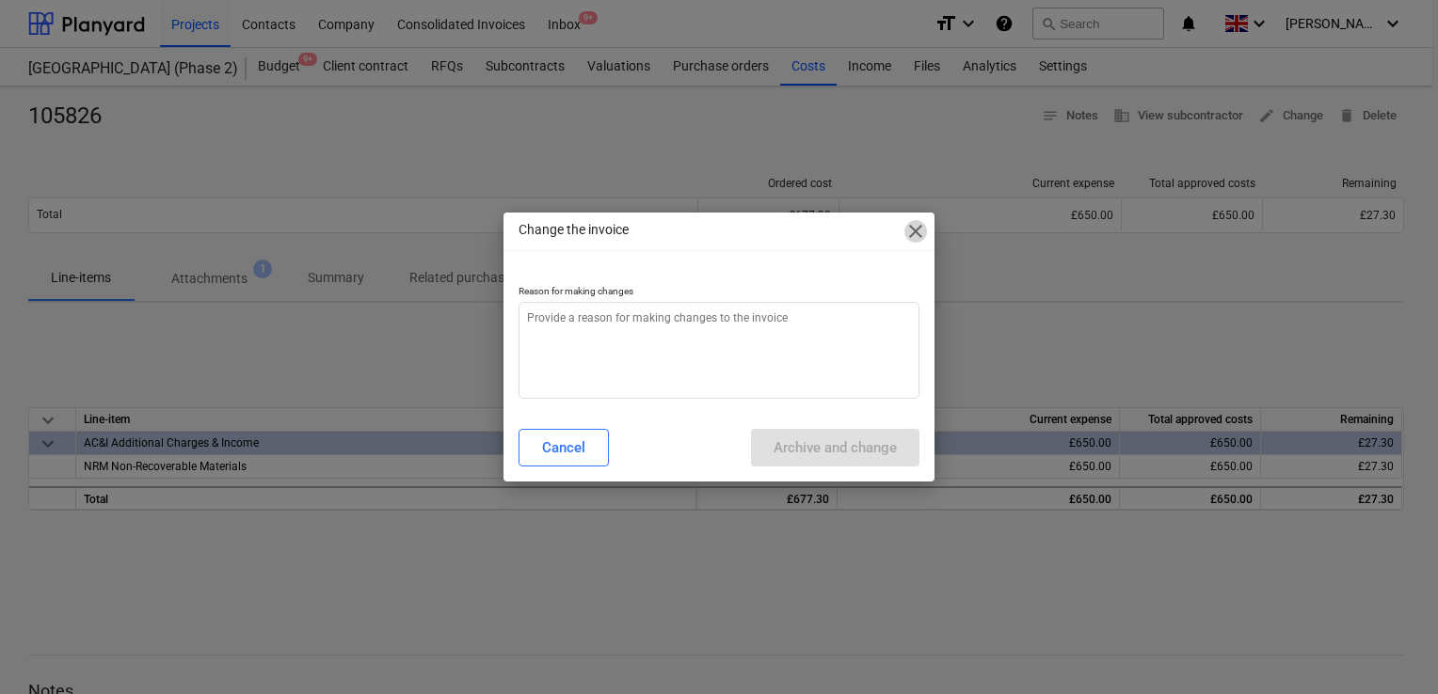
click at [924, 232] on span "close" at bounding box center [915, 231] width 23 height 23
type textarea "x"
